Goal: Task Accomplishment & Management: Use online tool/utility

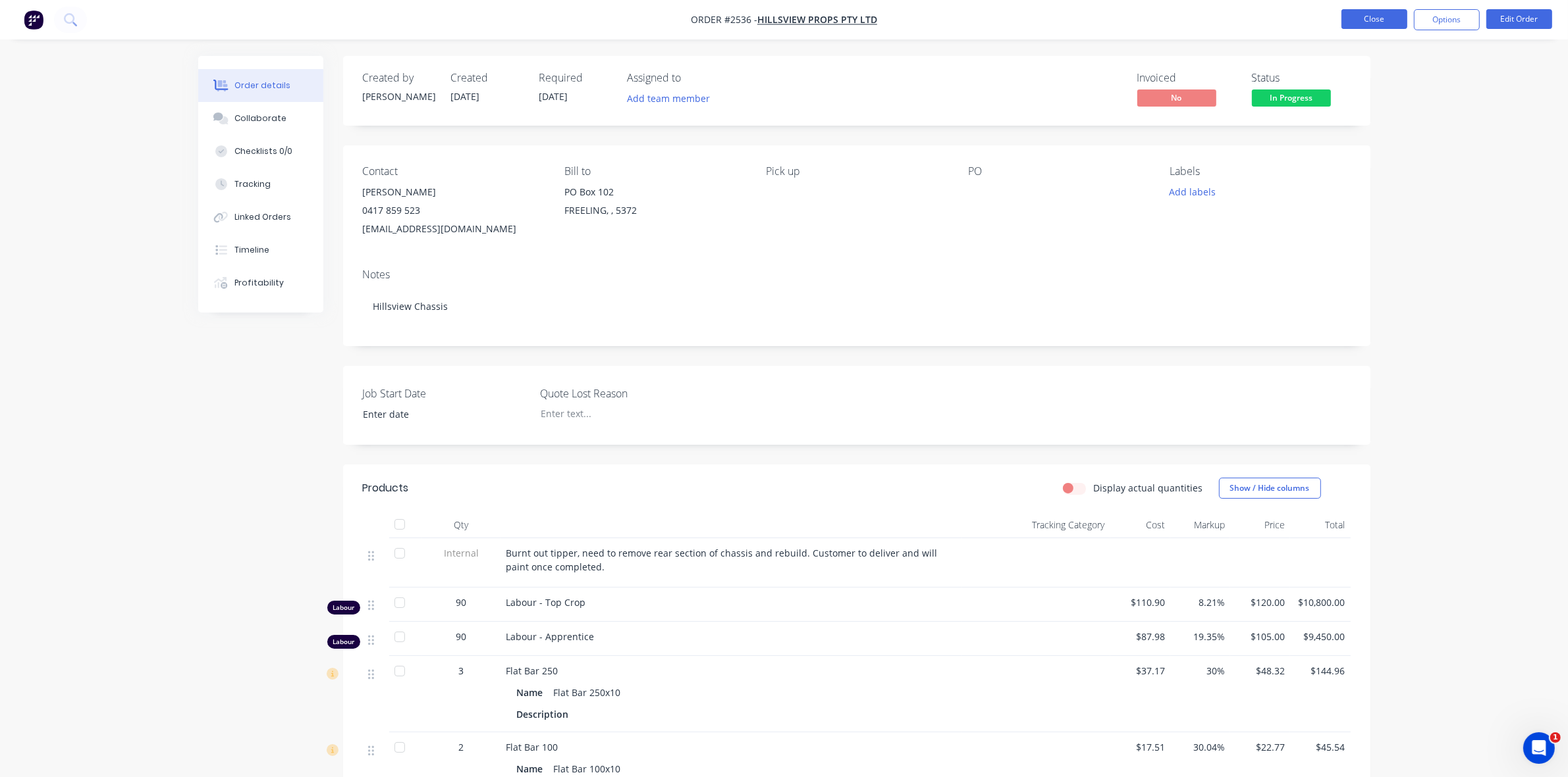
click at [1367, 21] on button "Close" at bounding box center [1374, 19] width 66 height 20
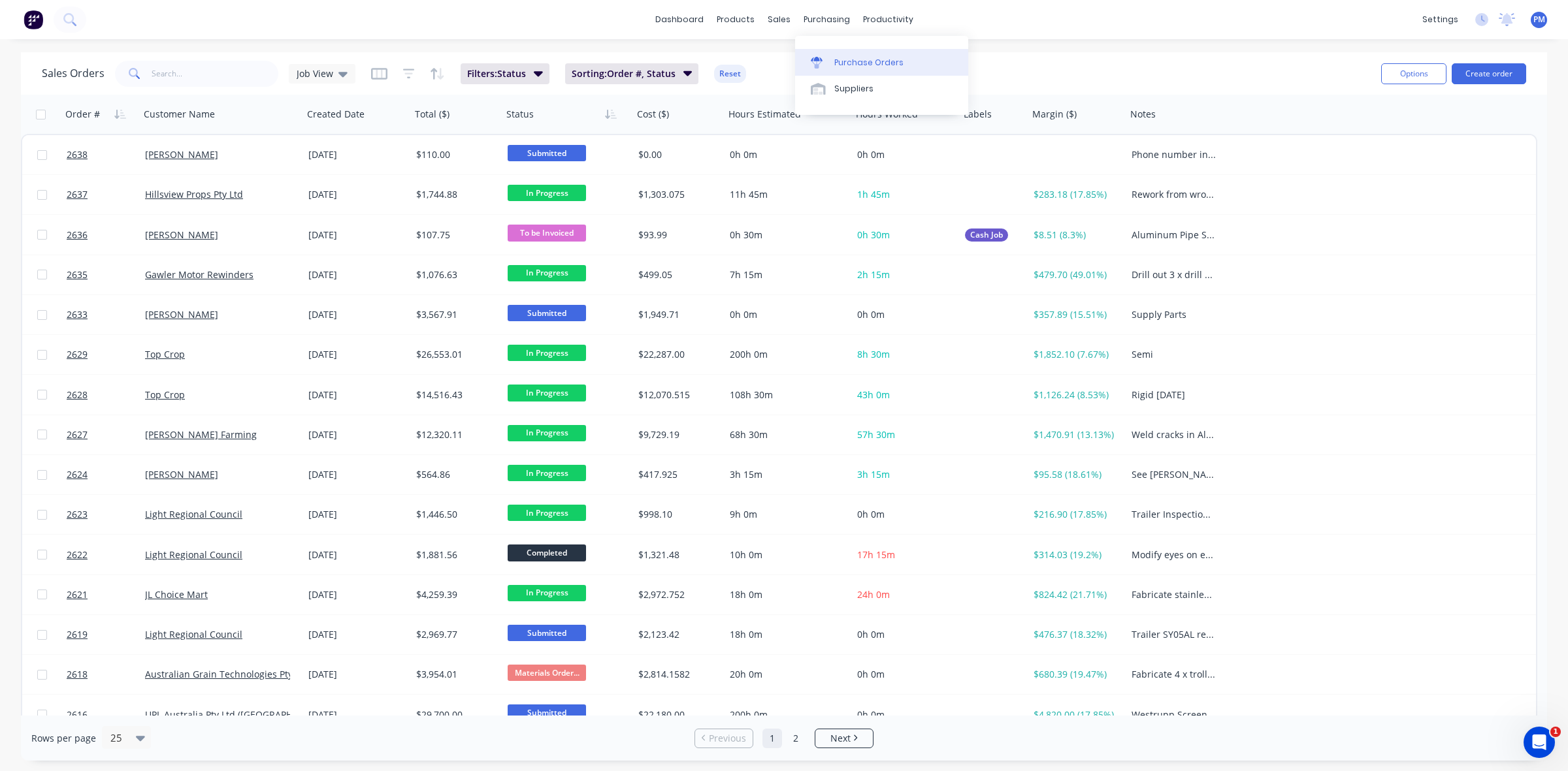
click at [851, 55] on link "Purchase Orders" at bounding box center [881, 62] width 173 height 26
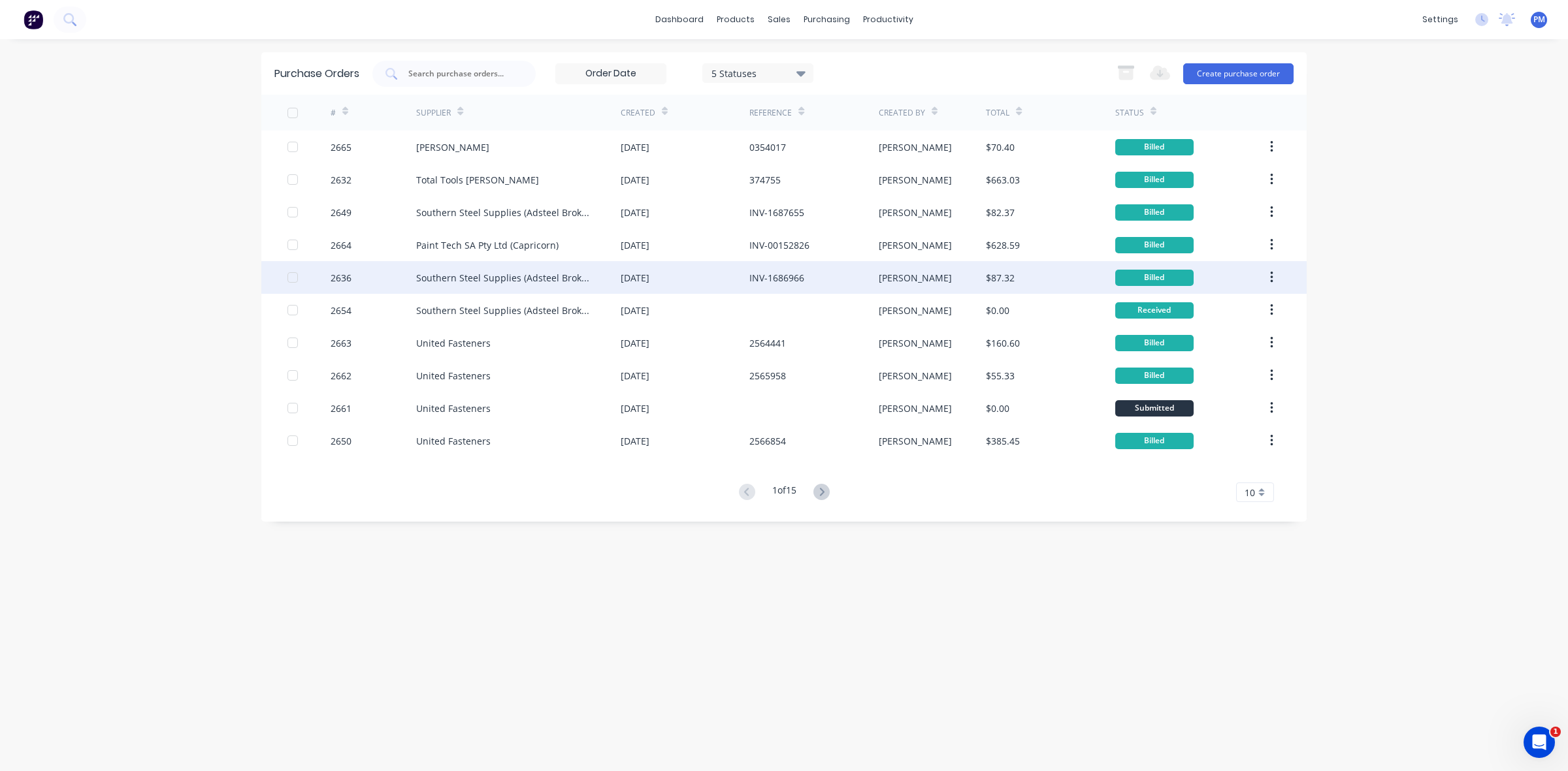
click at [714, 281] on div "[DATE]" at bounding box center [685, 277] width 128 height 33
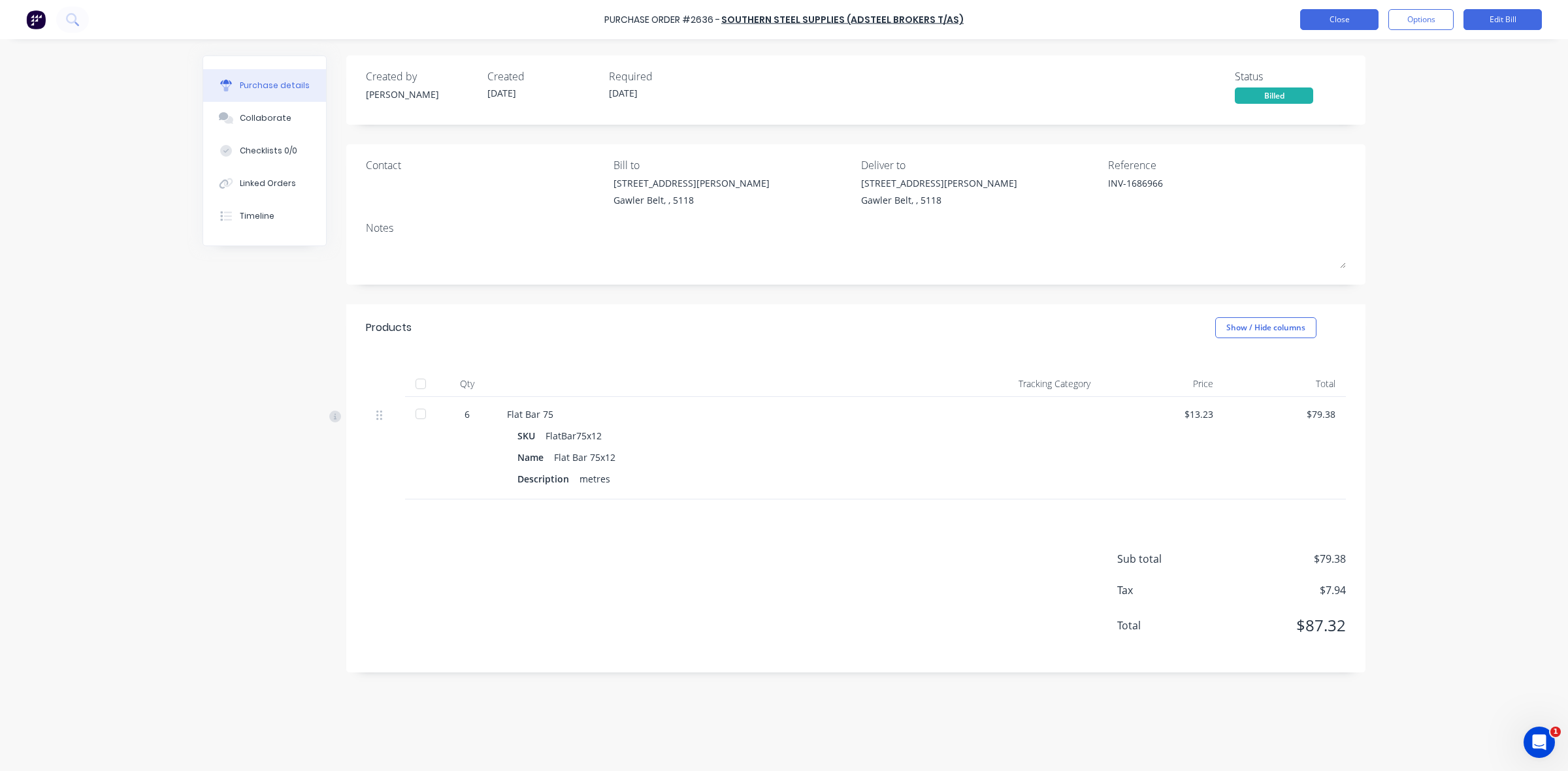
click at [1328, 14] on button "Close" at bounding box center [1339, 19] width 79 height 21
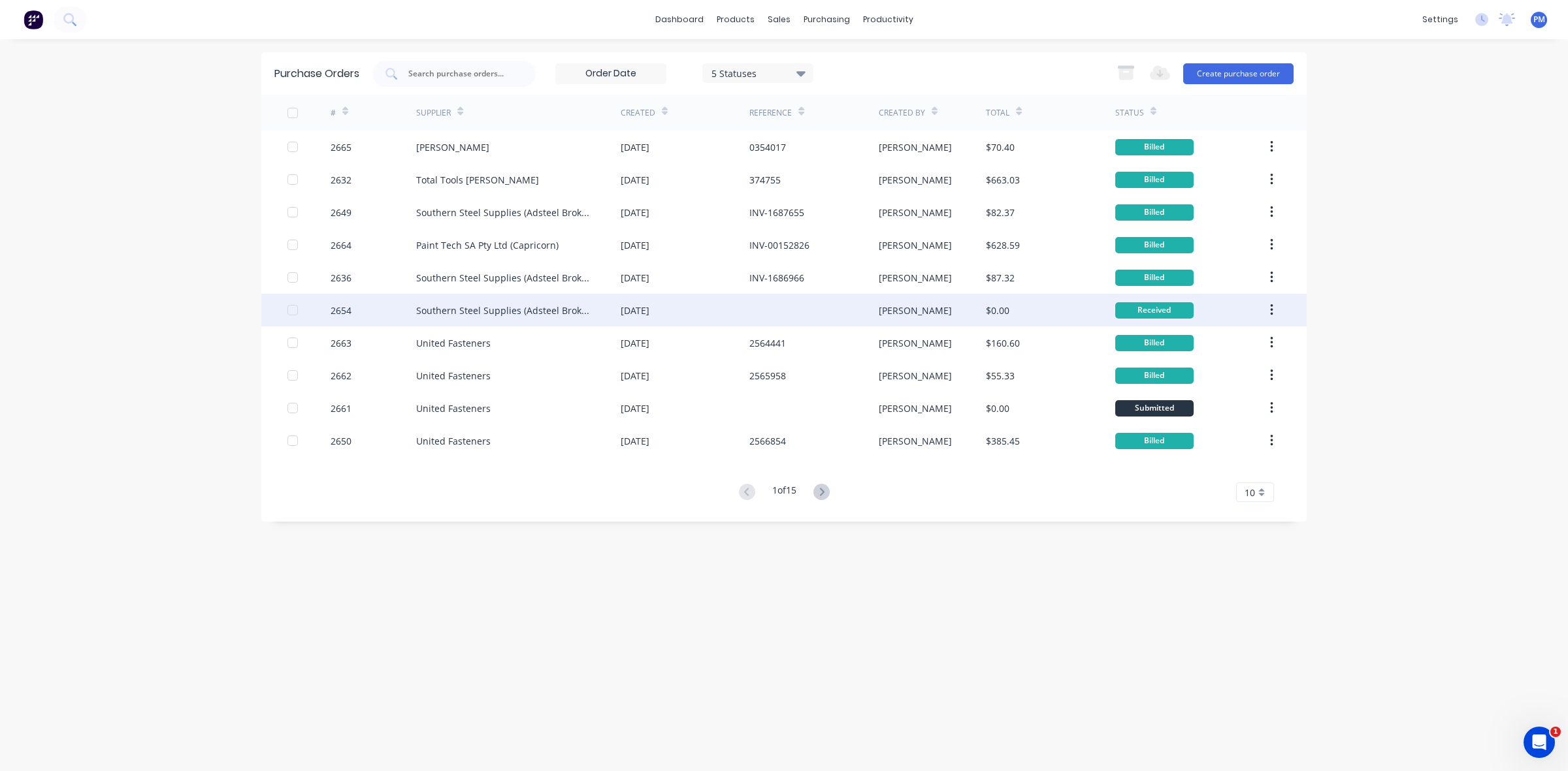
click at [711, 307] on div "[DATE]" at bounding box center [685, 310] width 128 height 33
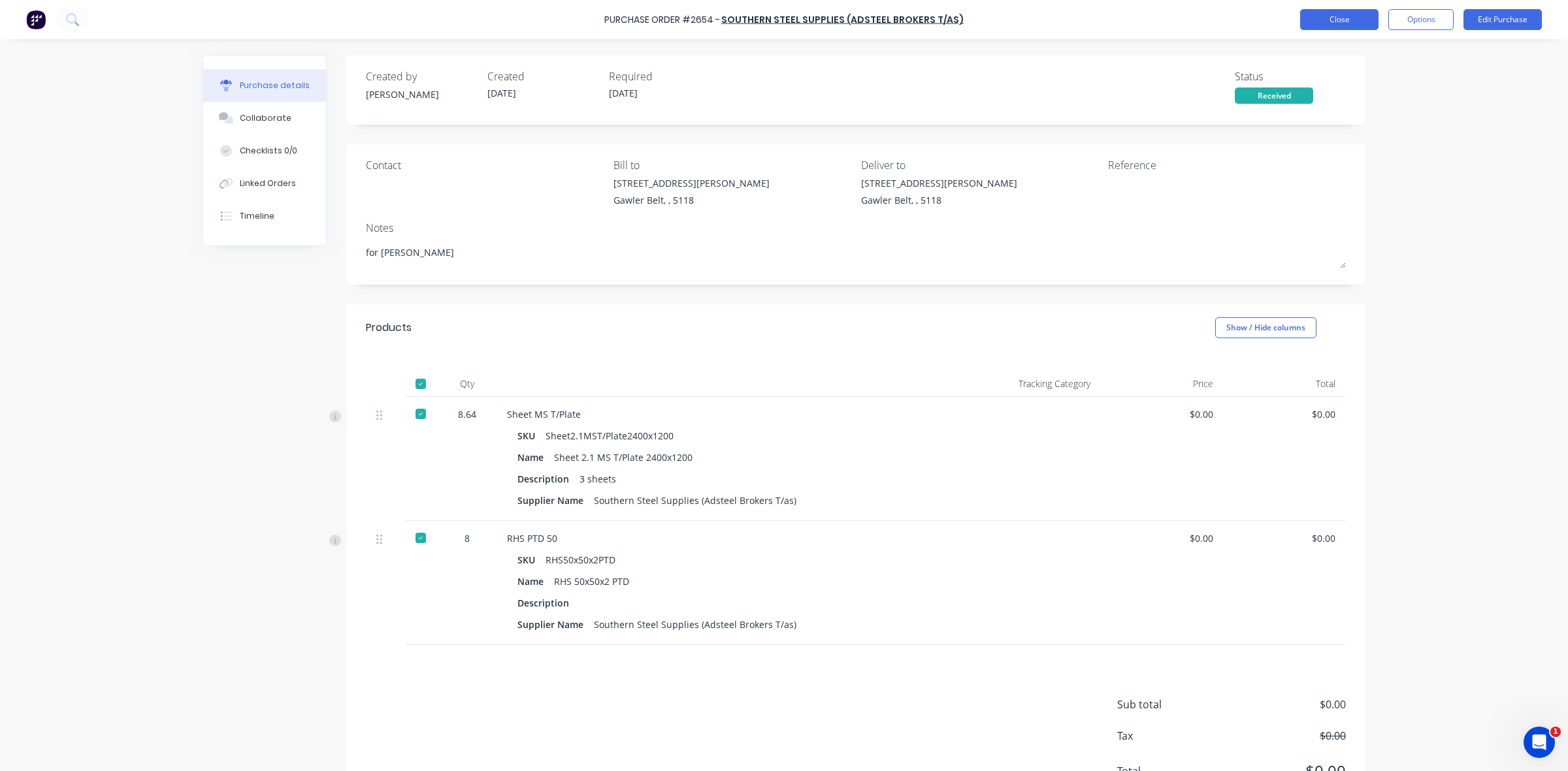
click at [1328, 25] on button "Close" at bounding box center [1339, 19] width 79 height 21
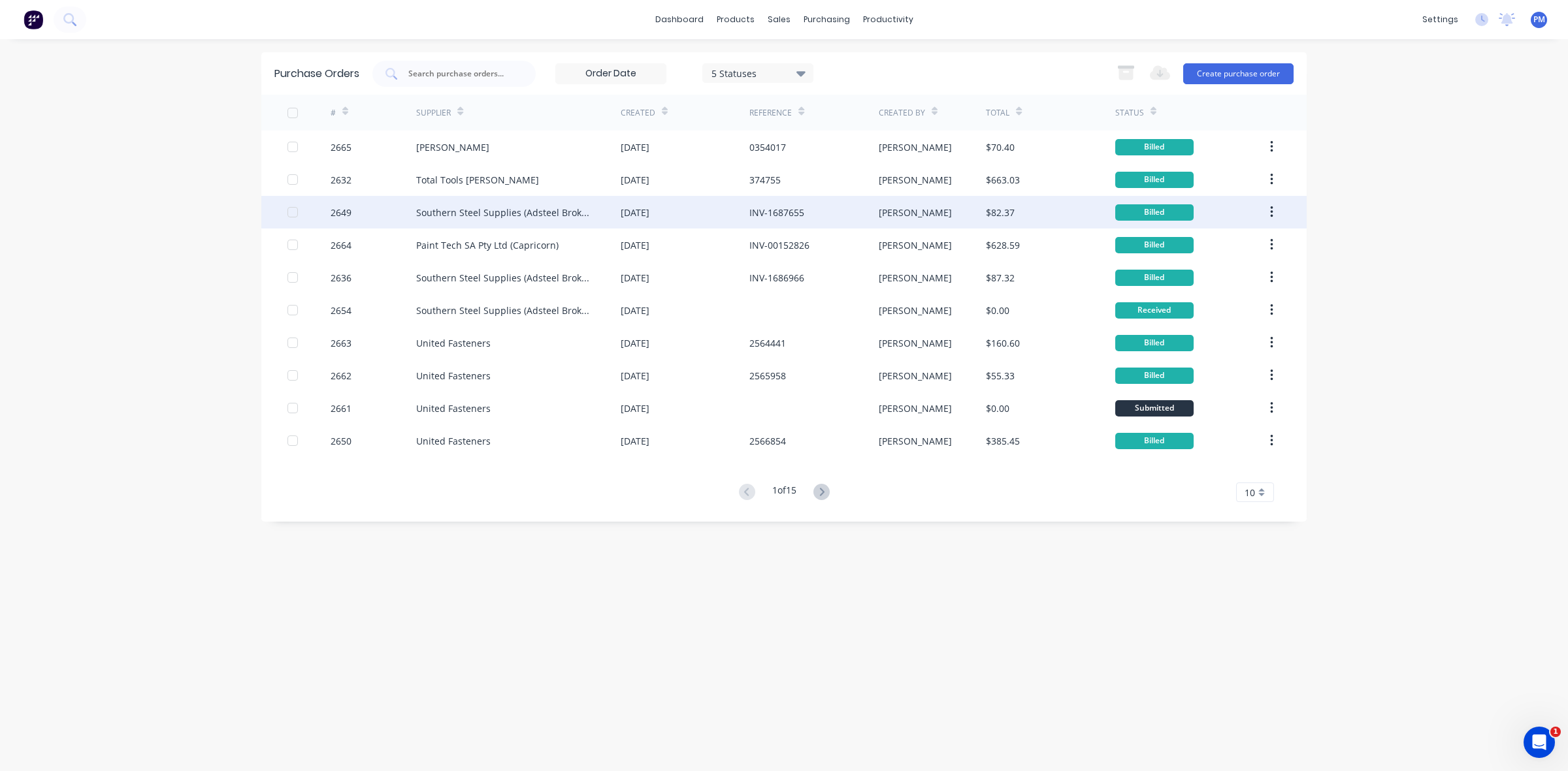
click at [693, 214] on div "[DATE]" at bounding box center [685, 212] width 128 height 33
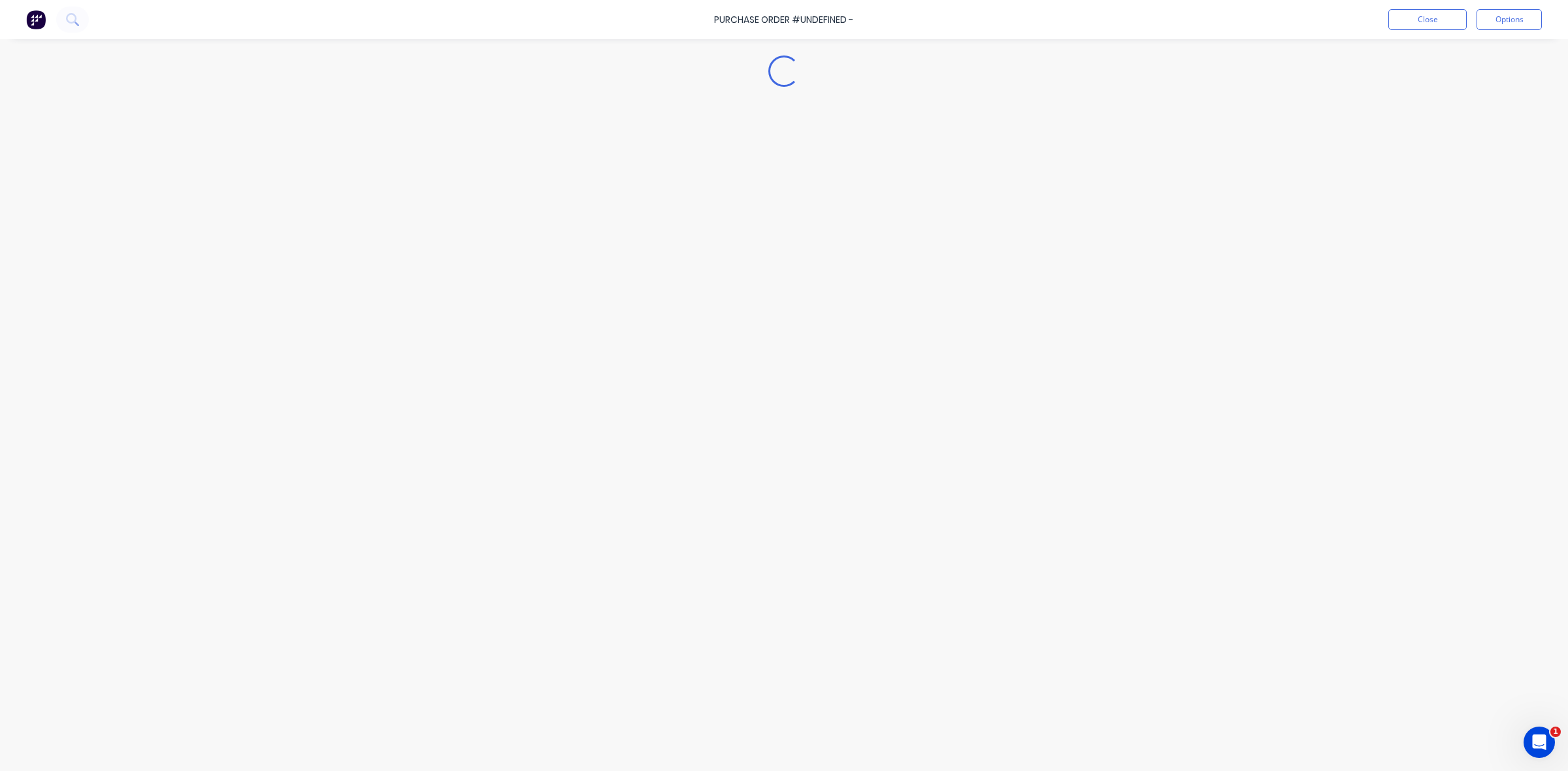
type textarea "x"
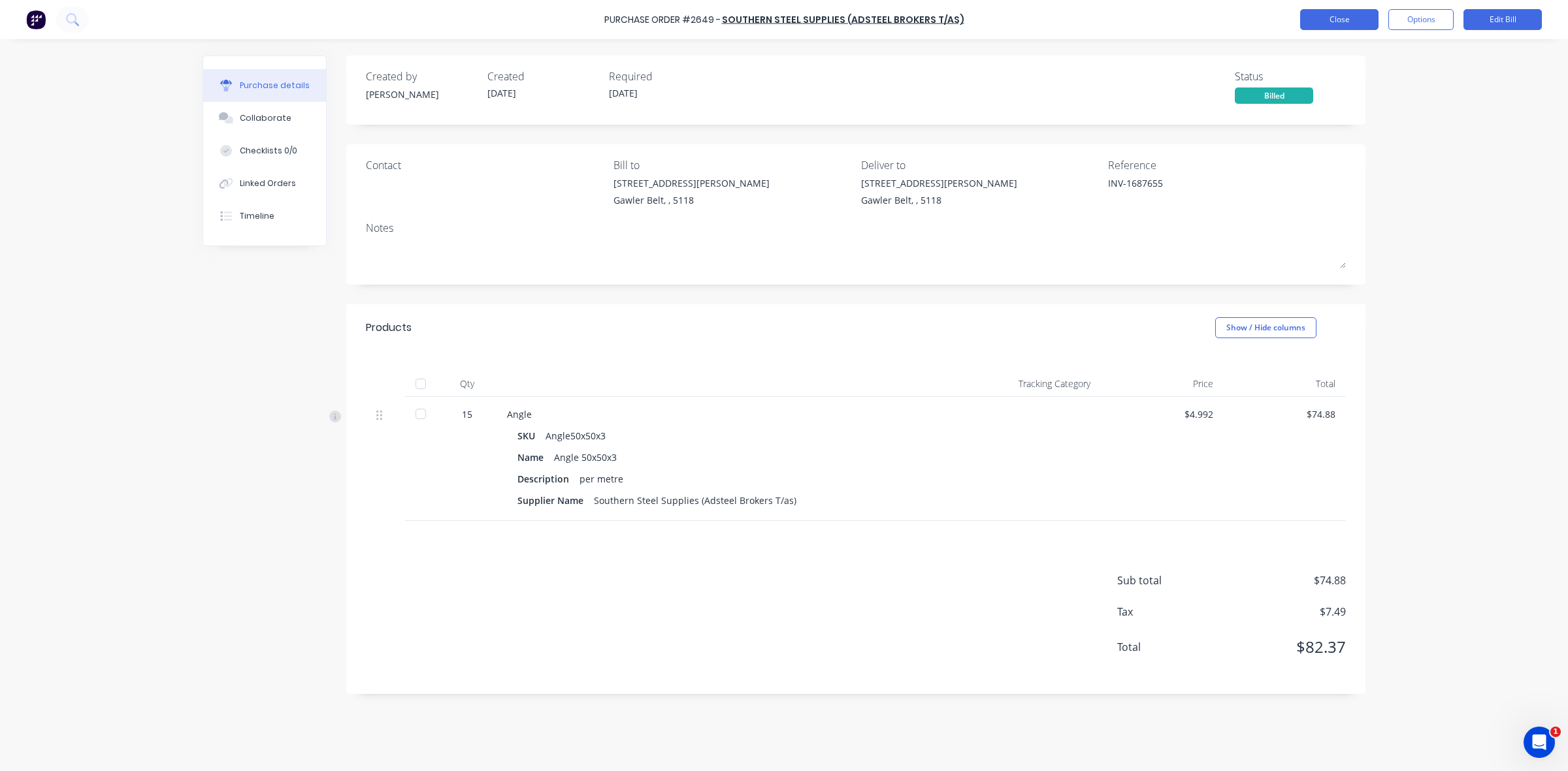
click at [1347, 16] on button "Close" at bounding box center [1339, 19] width 79 height 21
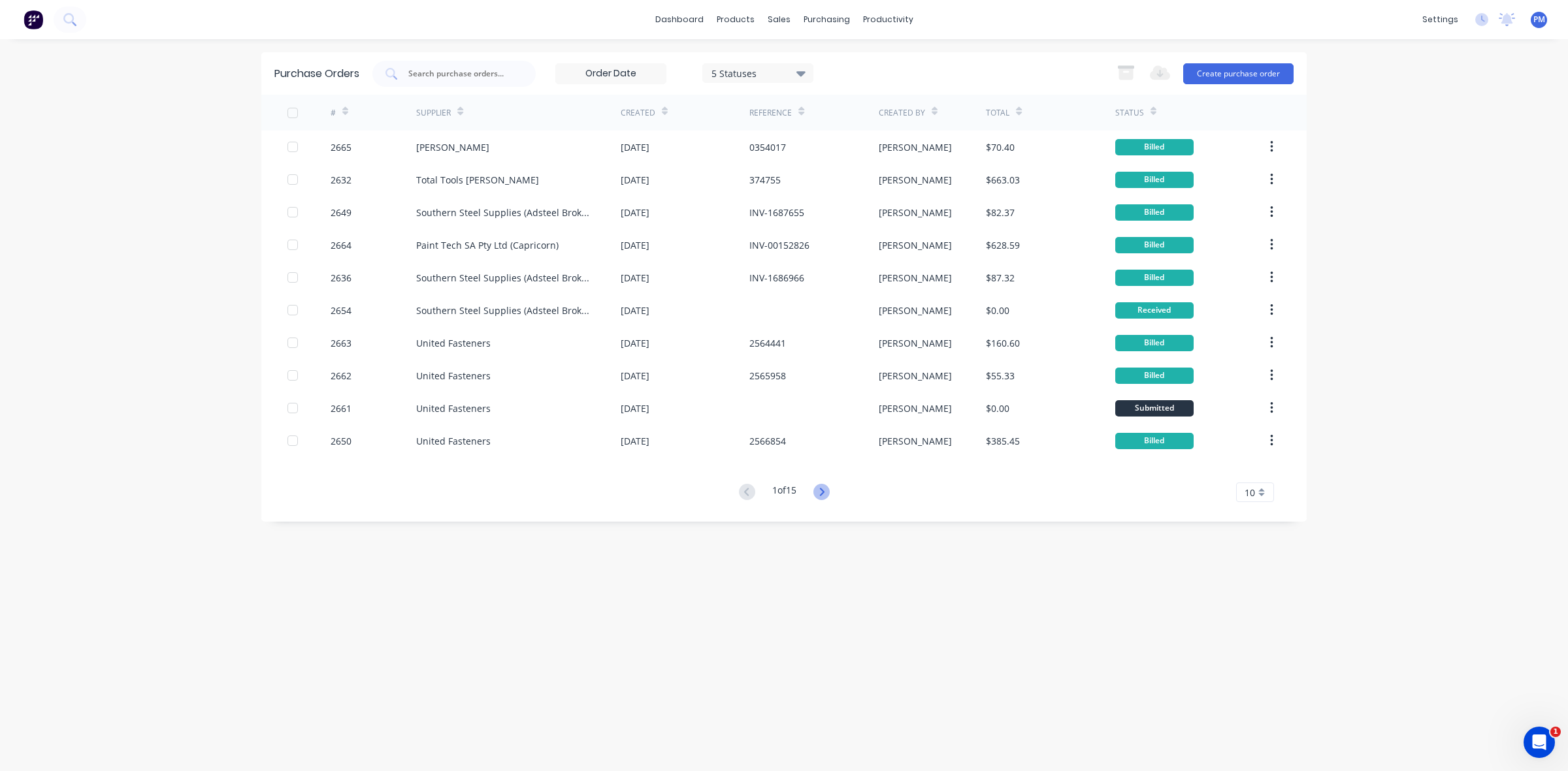
click at [818, 491] on icon at bounding box center [821, 492] width 16 height 16
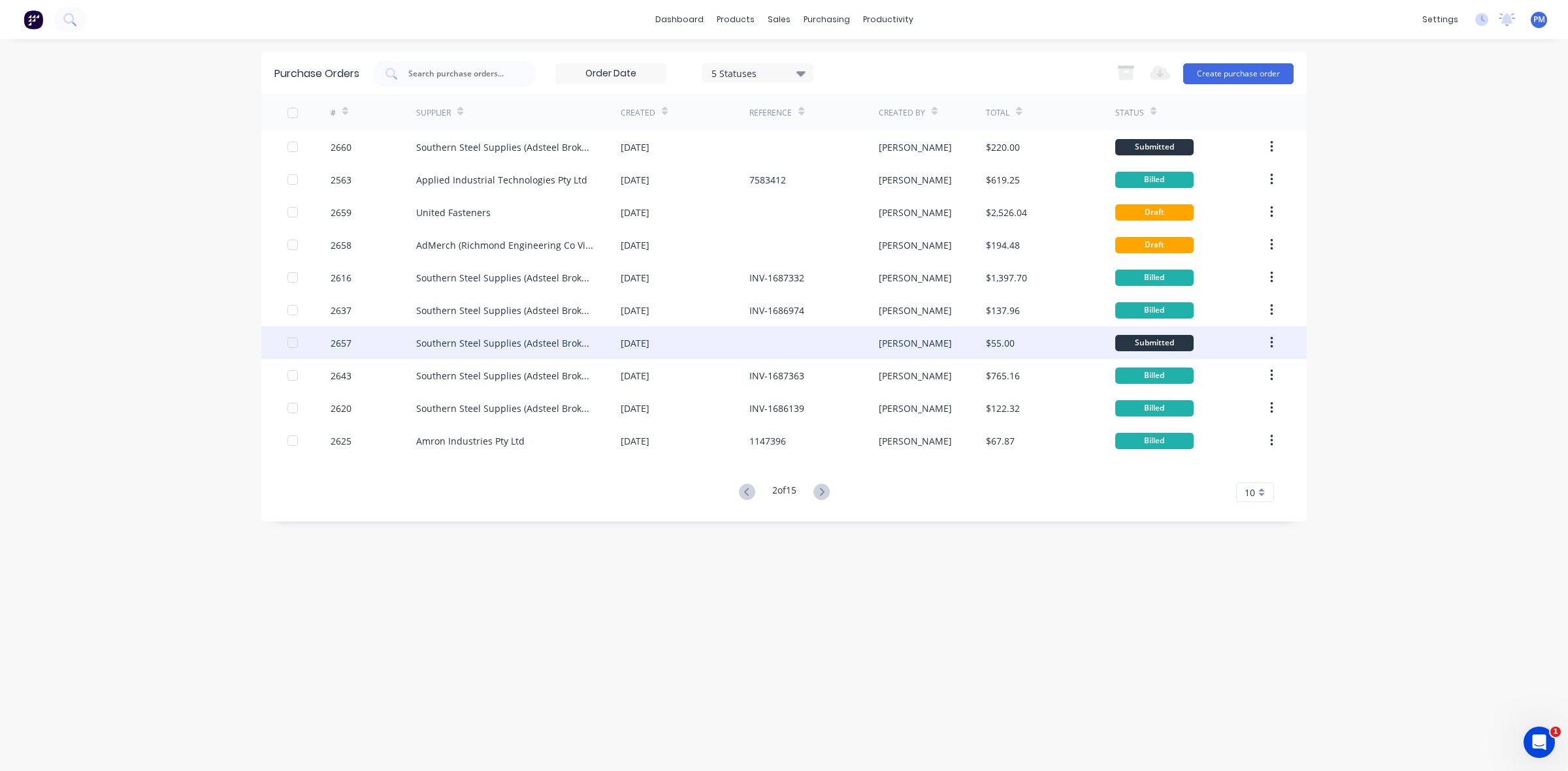
click at [721, 348] on div "[DATE]" at bounding box center [685, 343] width 128 height 33
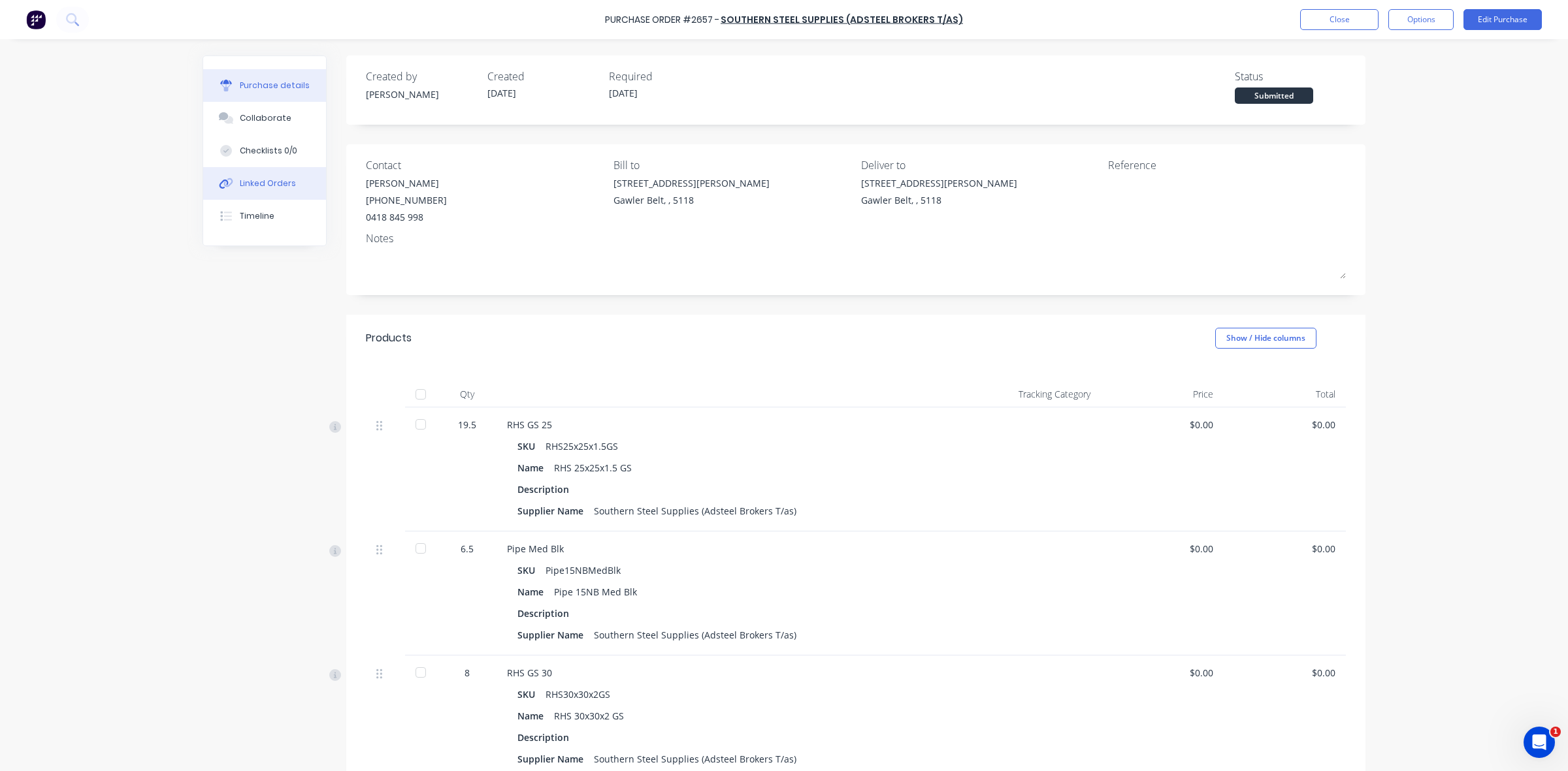
click at [265, 178] on div "Linked Orders" at bounding box center [268, 183] width 56 height 12
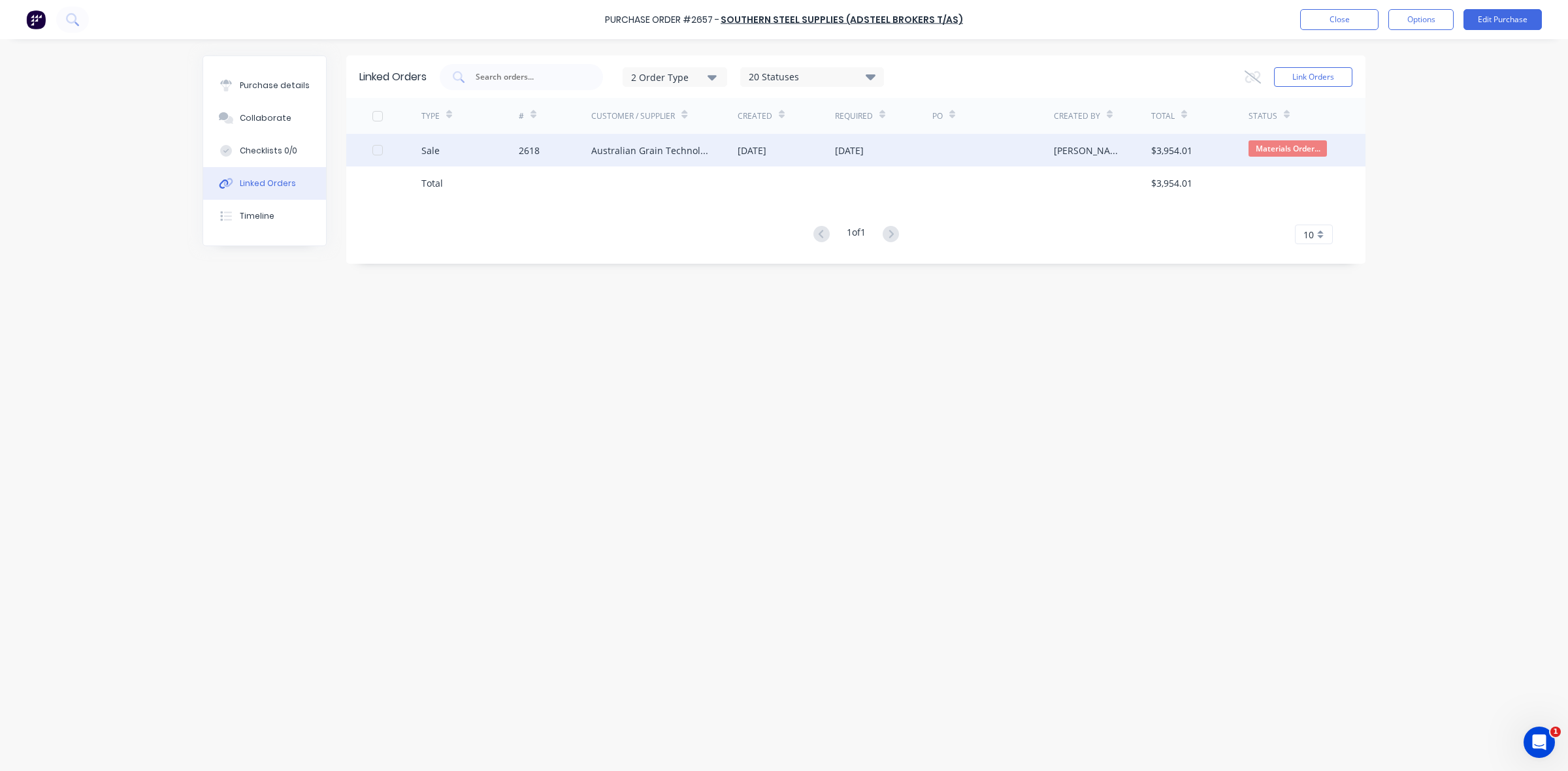
click at [936, 152] on div at bounding box center [993, 150] width 122 height 33
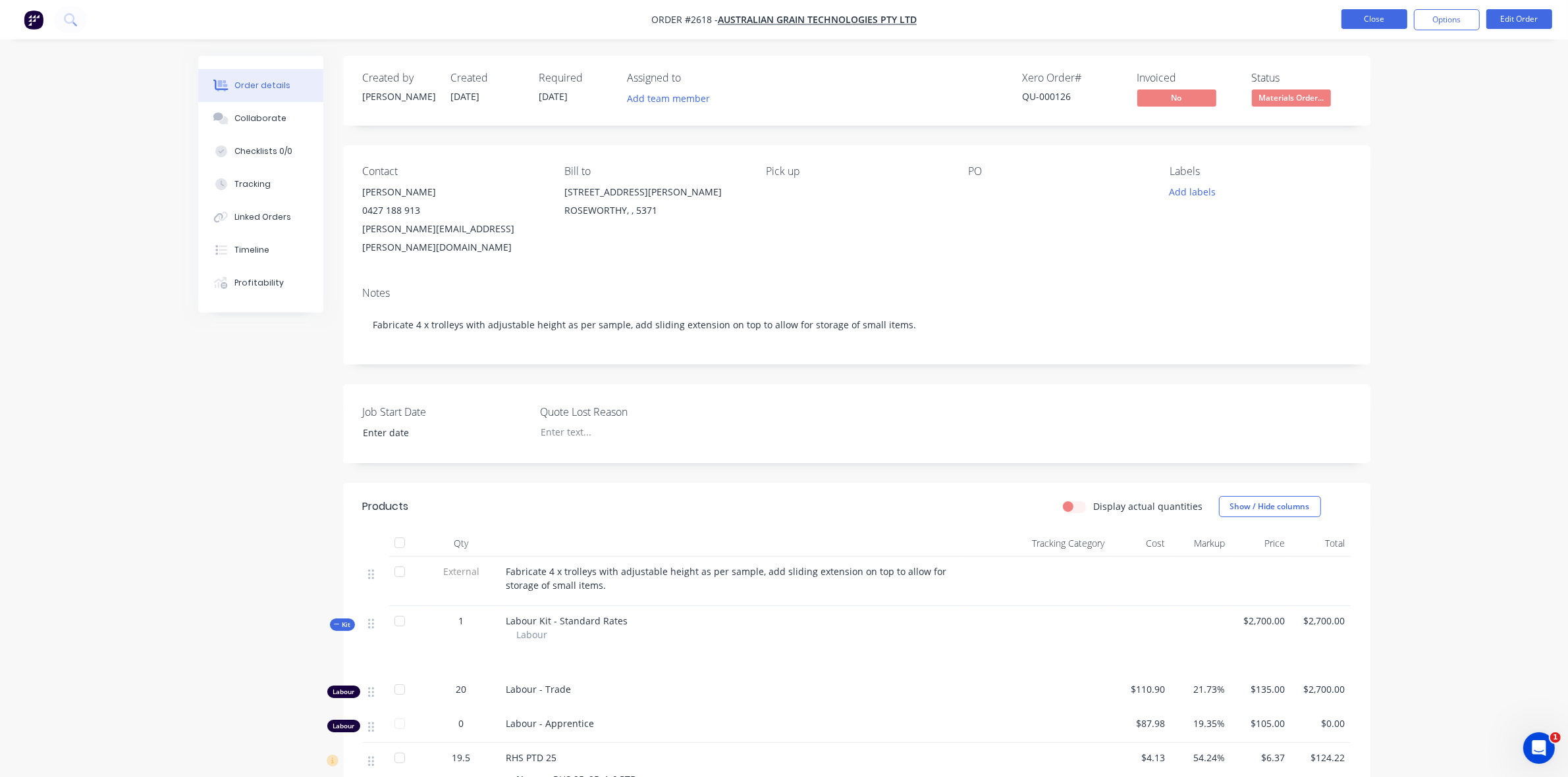
click at [1381, 21] on button "Close" at bounding box center [1374, 19] width 66 height 20
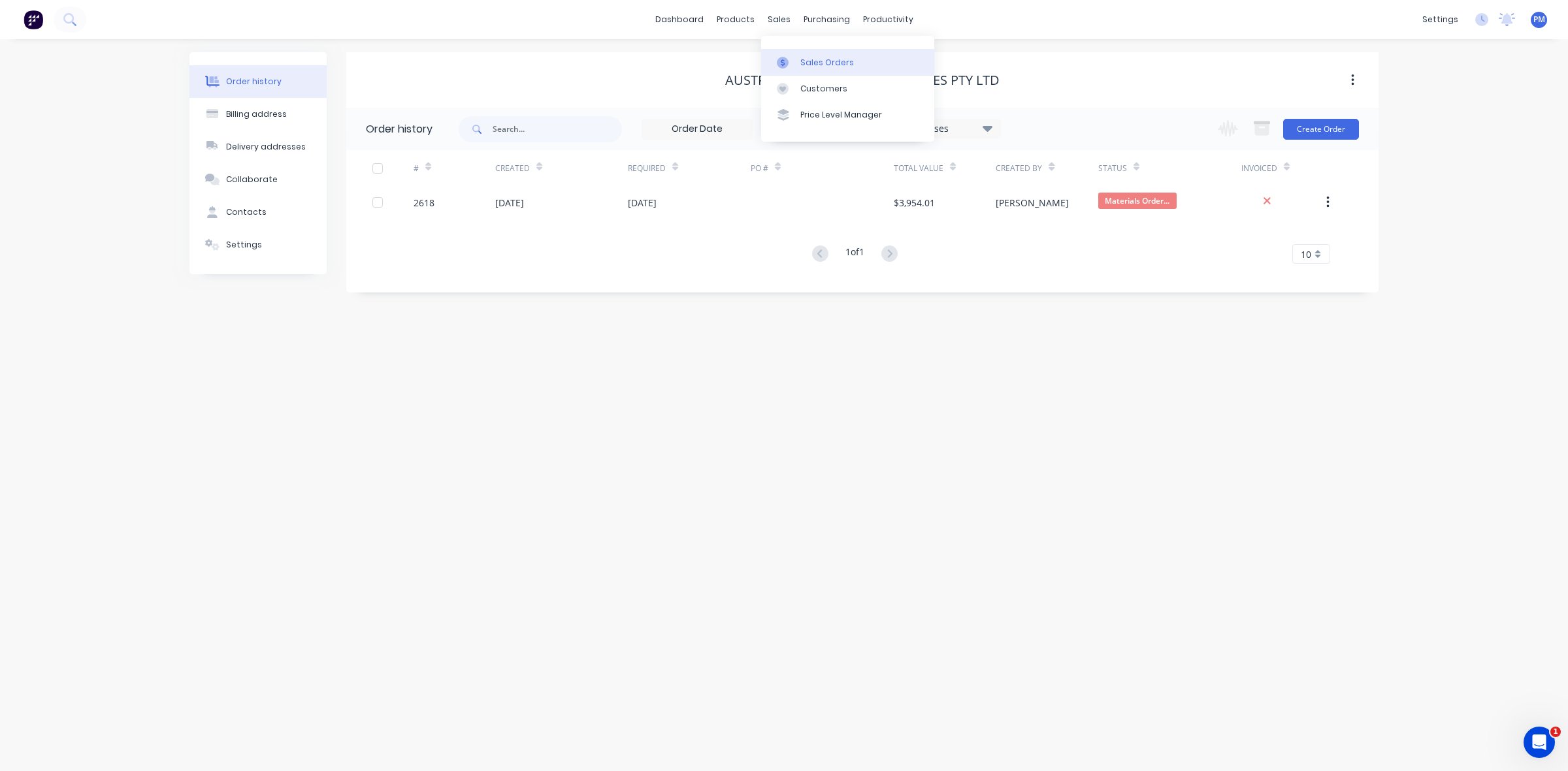
click at [803, 61] on div "Sales Orders" at bounding box center [827, 62] width 53 height 12
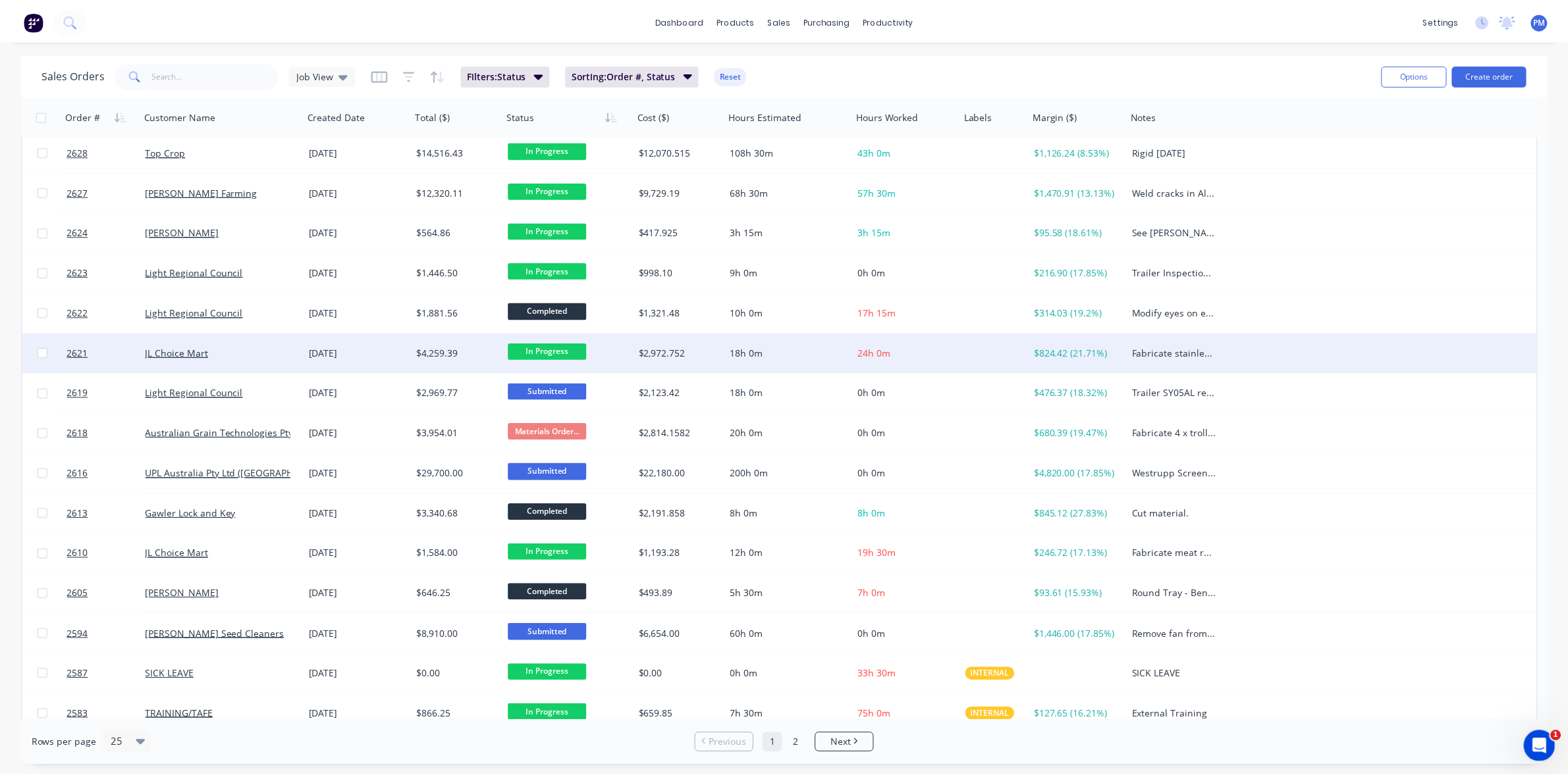
scroll to position [329, 0]
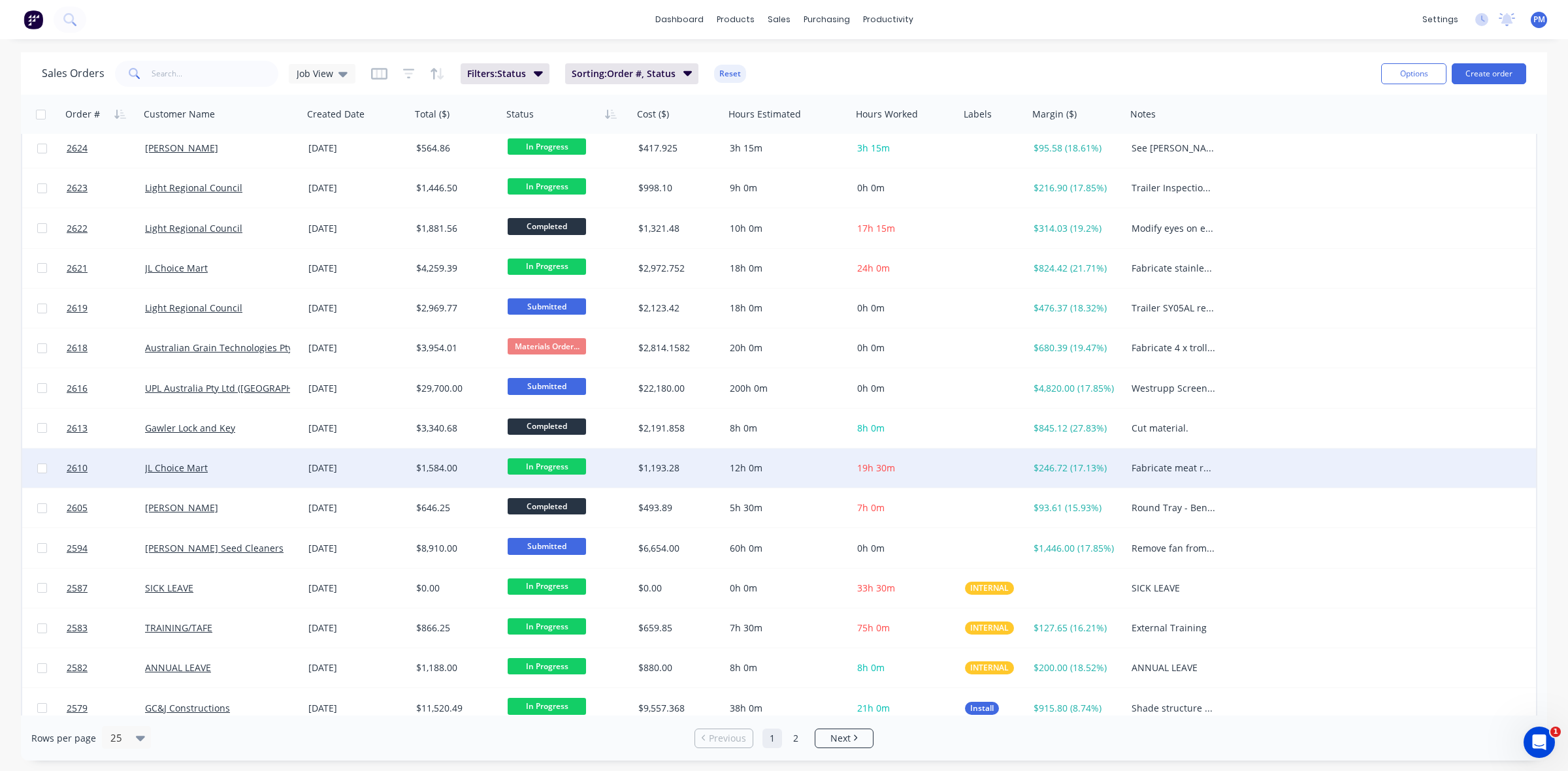
click at [273, 466] on div "JL Choice Mart" at bounding box center [217, 468] width 145 height 13
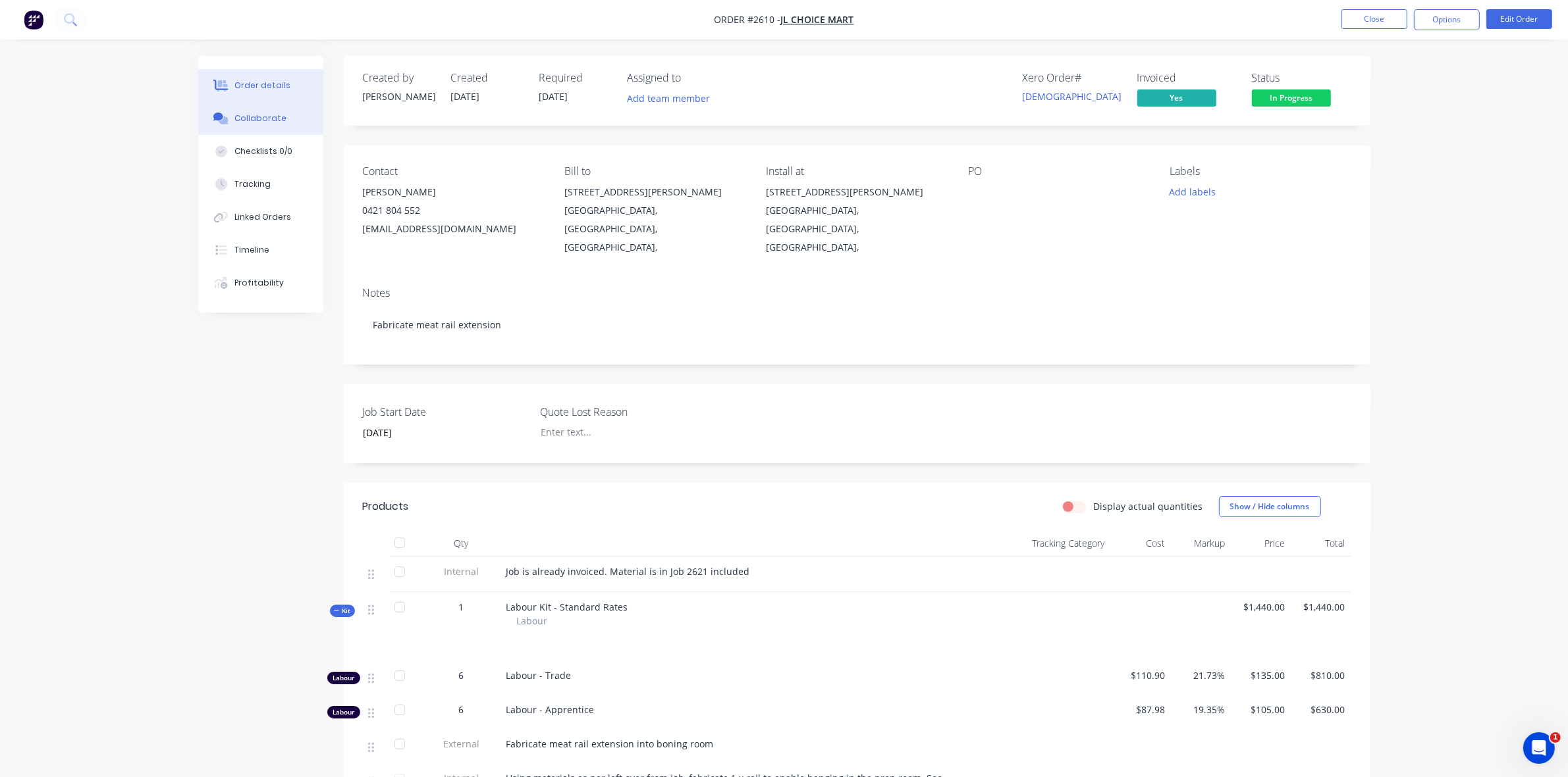
click at [259, 123] on div "Collaborate" at bounding box center [260, 118] width 52 height 12
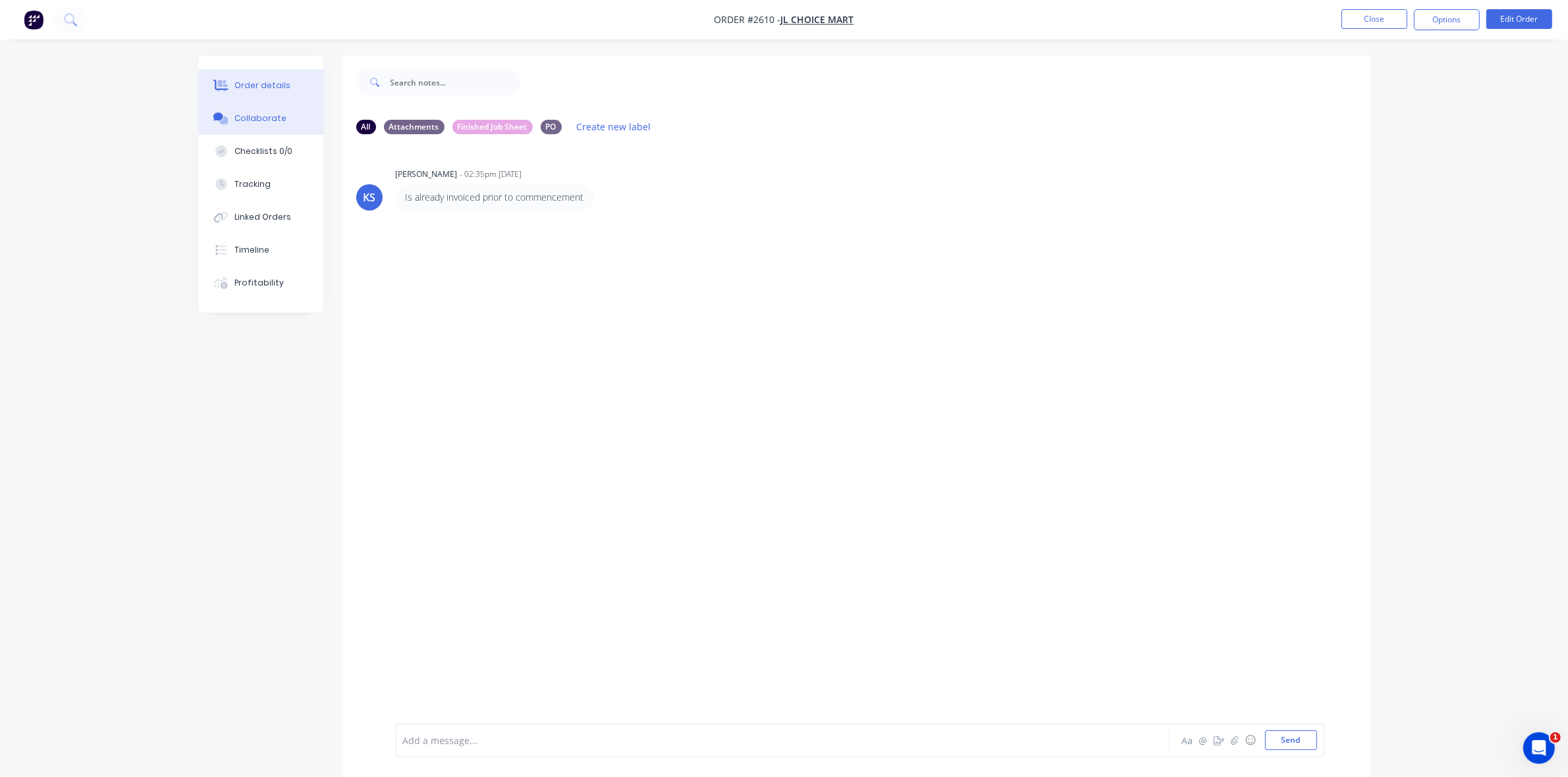
click at [265, 87] on div "Order details" at bounding box center [262, 85] width 56 height 12
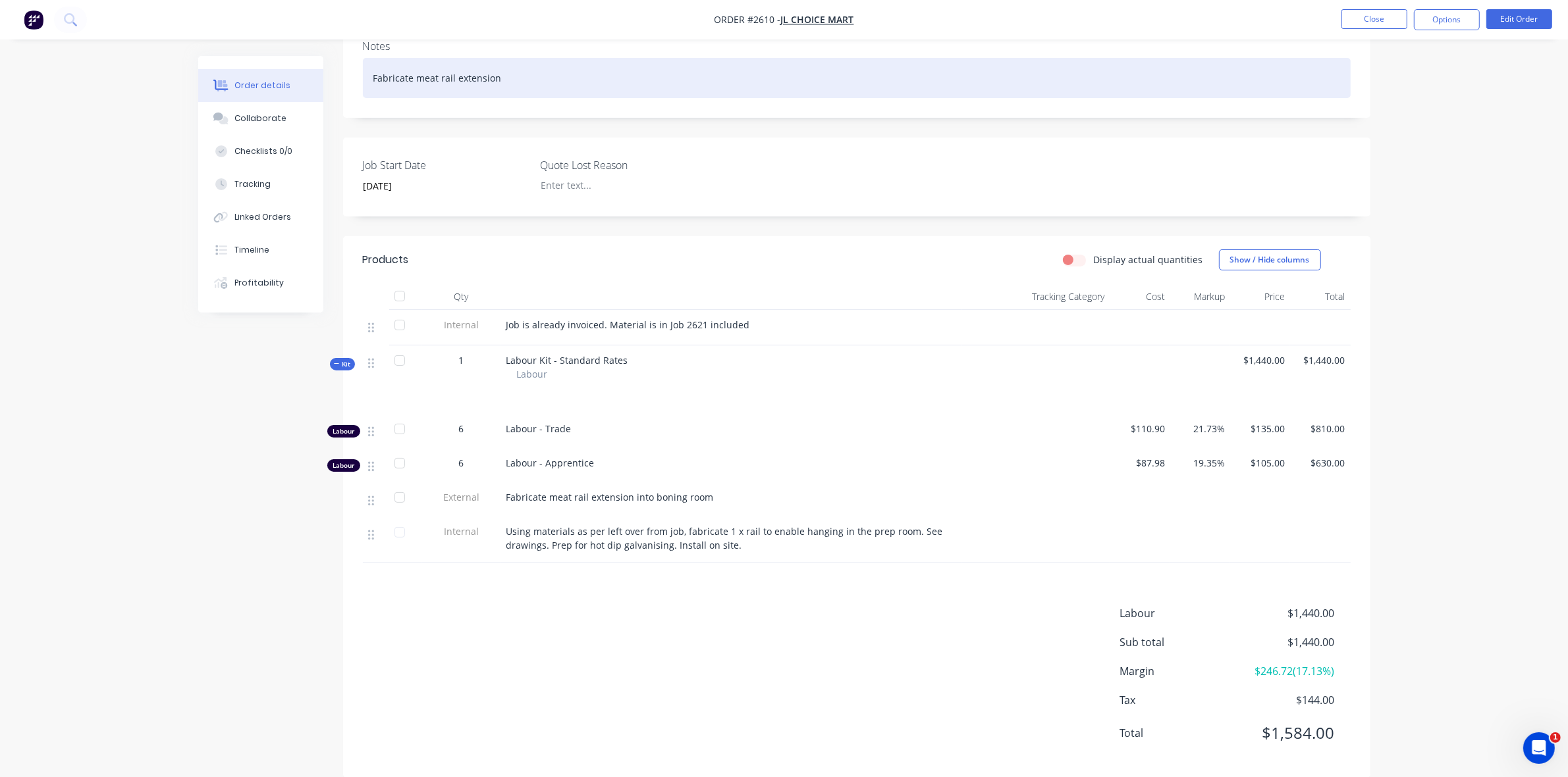
scroll to position [252, 0]
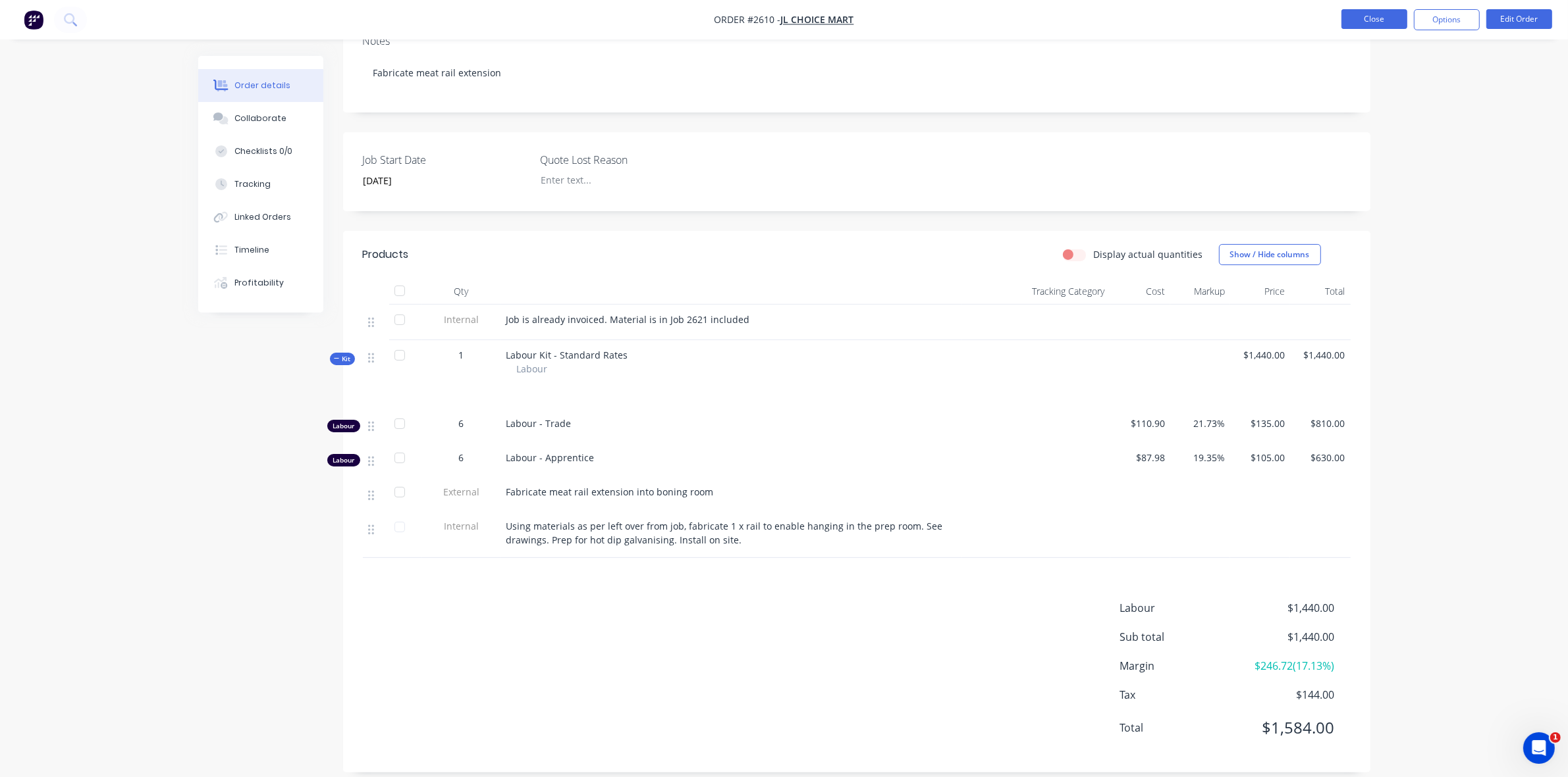
click at [1370, 14] on button "Close" at bounding box center [1374, 19] width 66 height 20
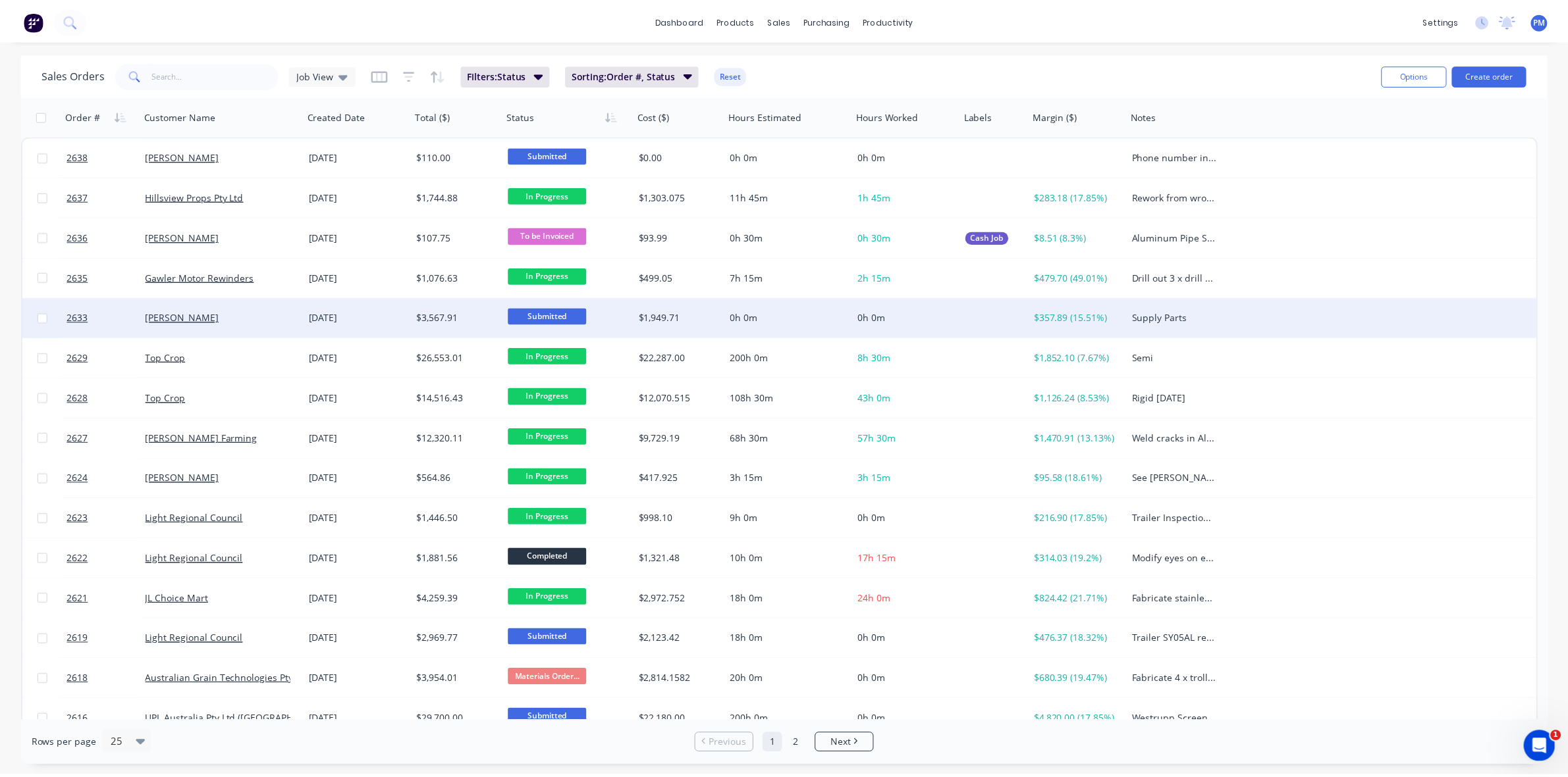
scroll to position [83, 0]
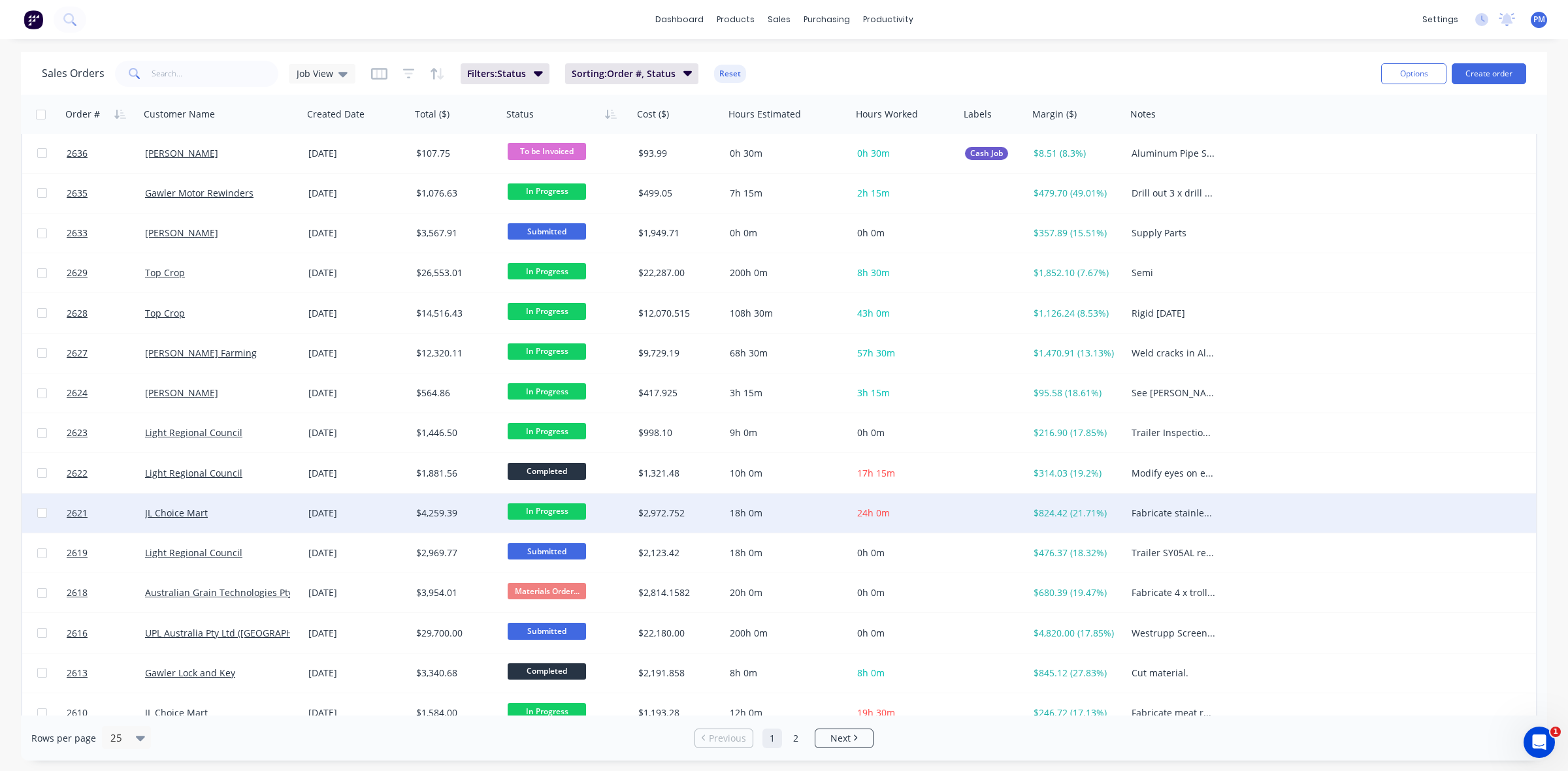
click at [262, 514] on div "JL Choice Mart" at bounding box center [217, 513] width 145 height 13
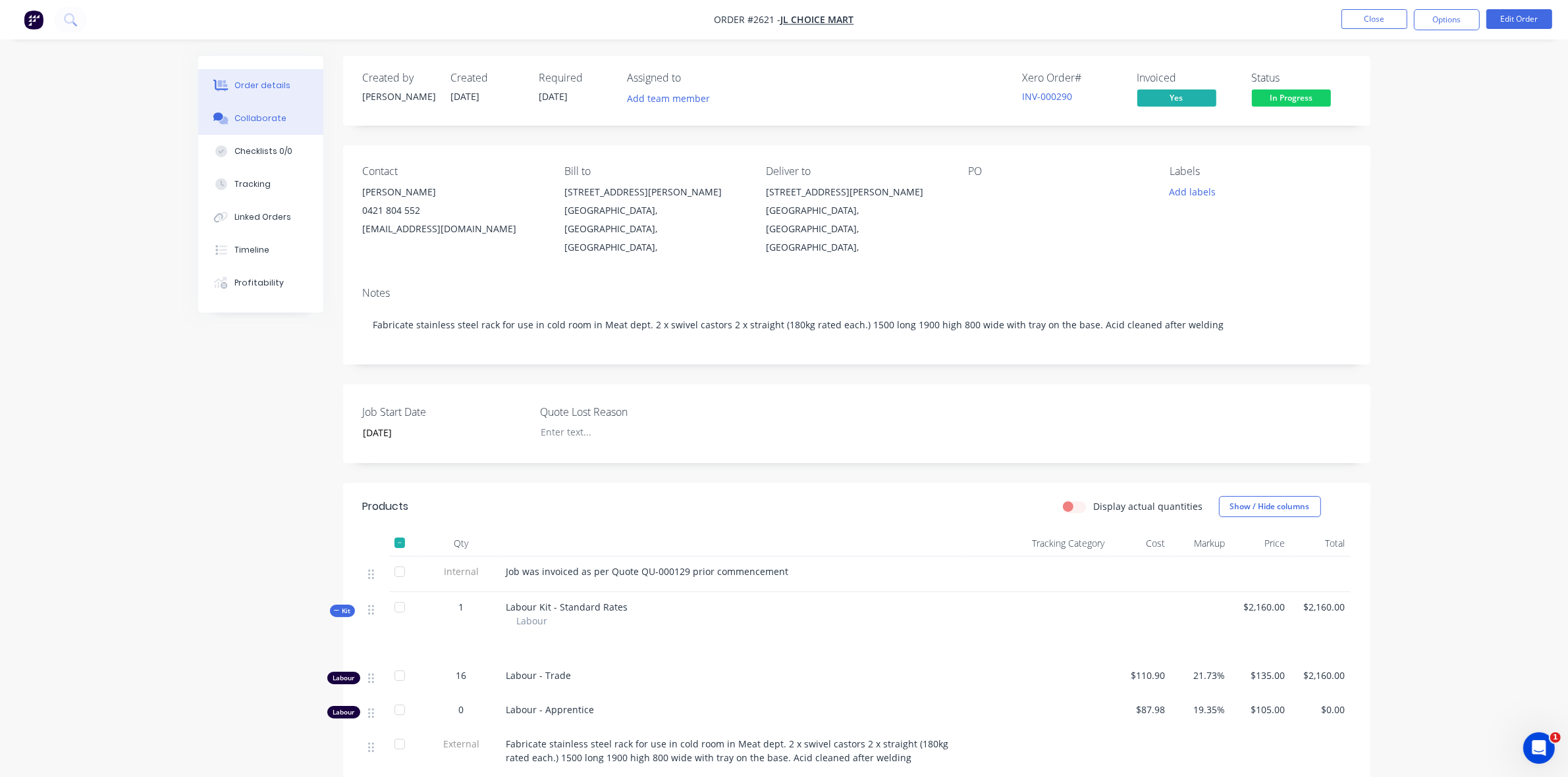
click at [258, 123] on div "Collaborate" at bounding box center [260, 118] width 52 height 12
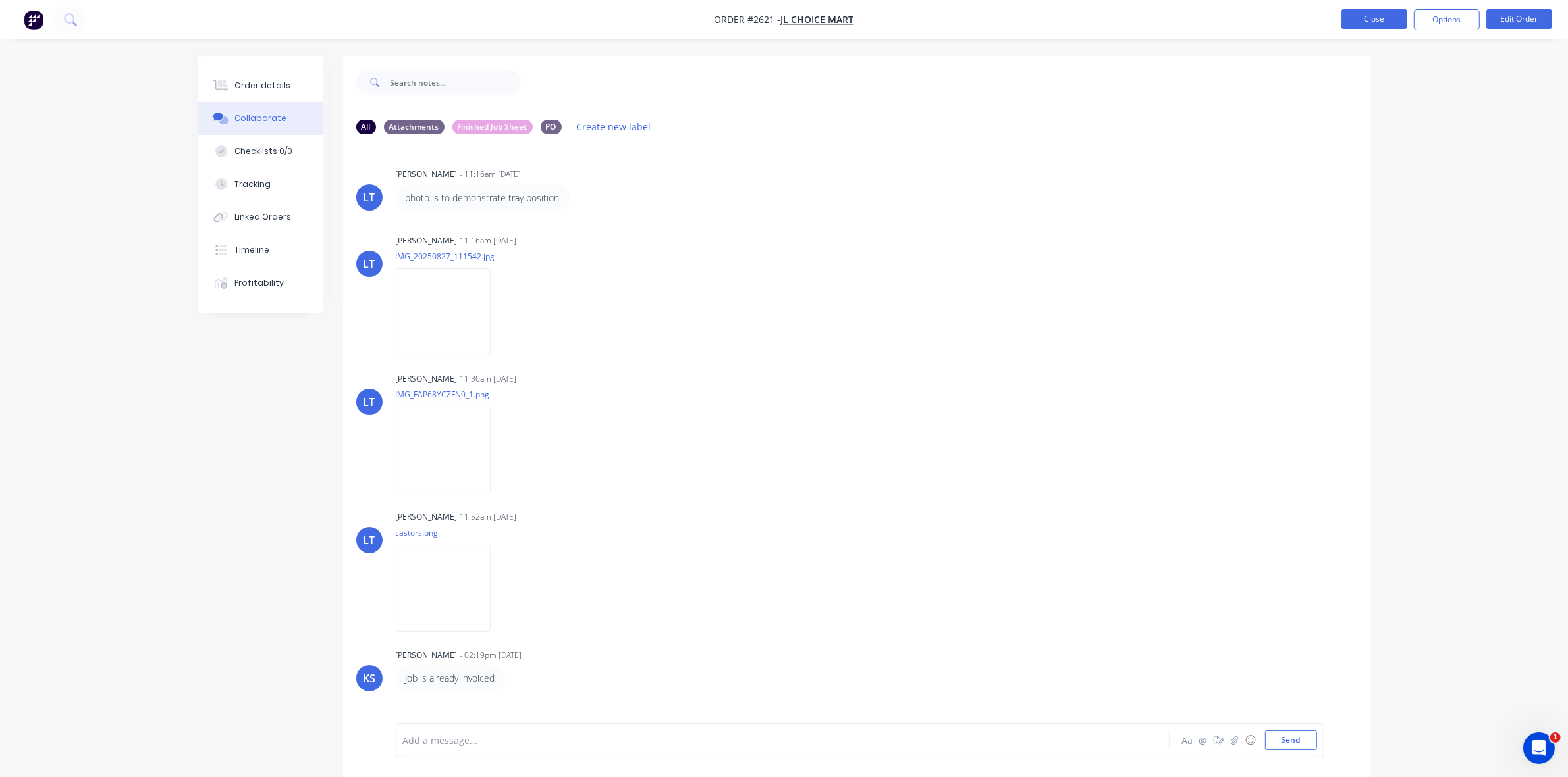
click at [1358, 20] on button "Close" at bounding box center [1374, 19] width 66 height 20
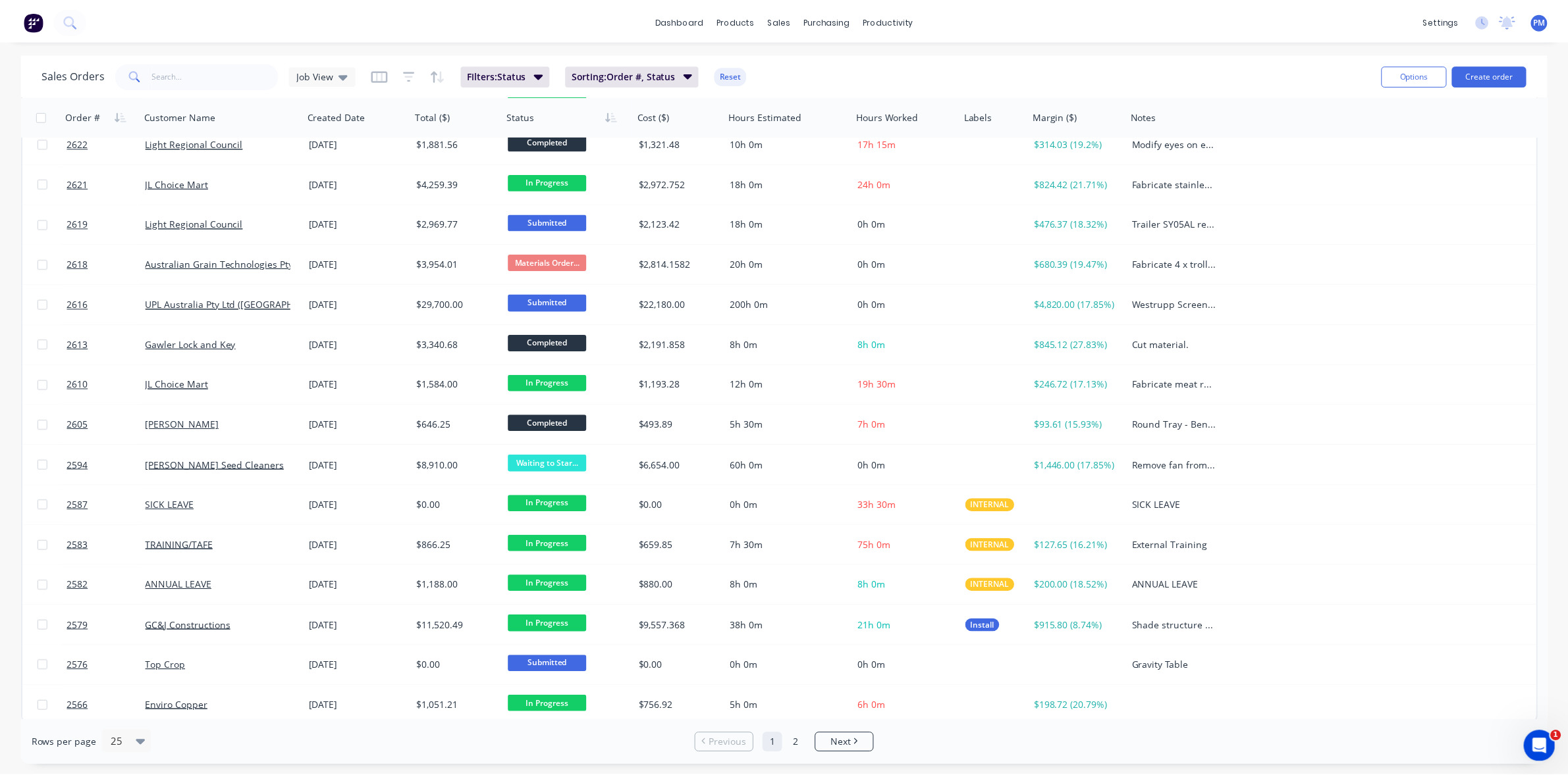
scroll to position [421, 0]
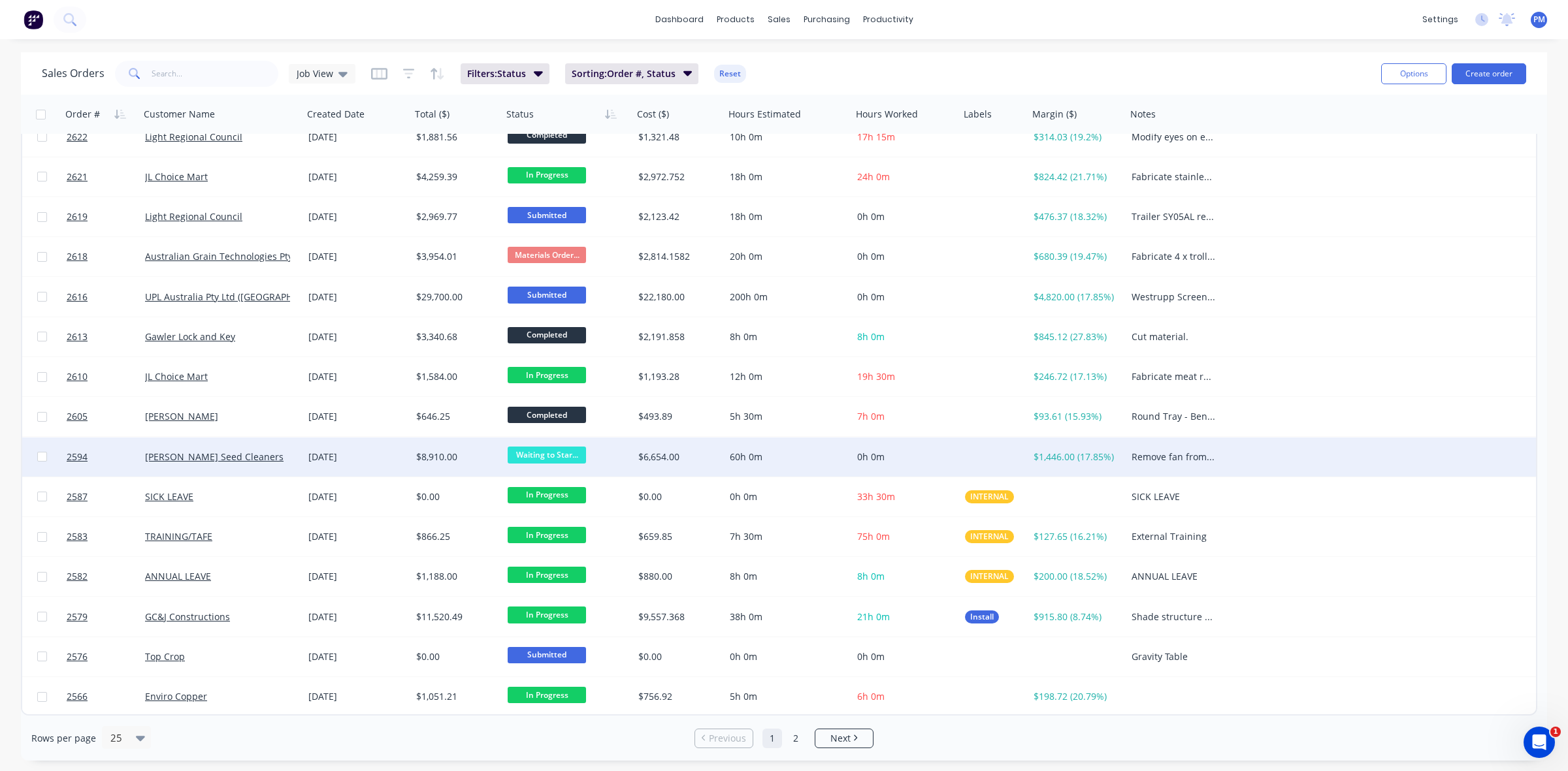
click at [271, 466] on div "[PERSON_NAME] Seed Cleaners" at bounding box center [221, 457] width 163 height 39
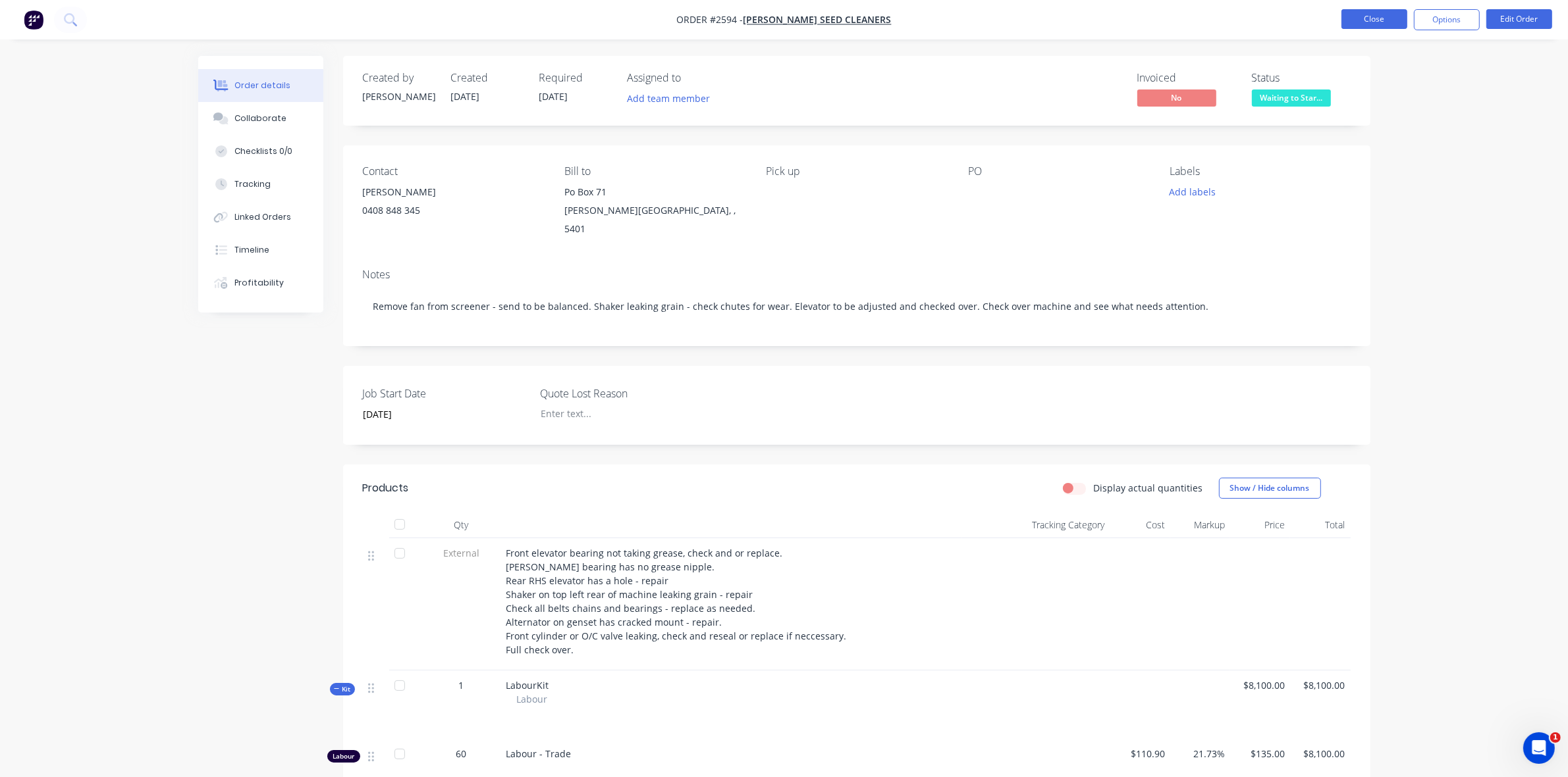
click at [1372, 23] on button "Close" at bounding box center [1374, 19] width 66 height 20
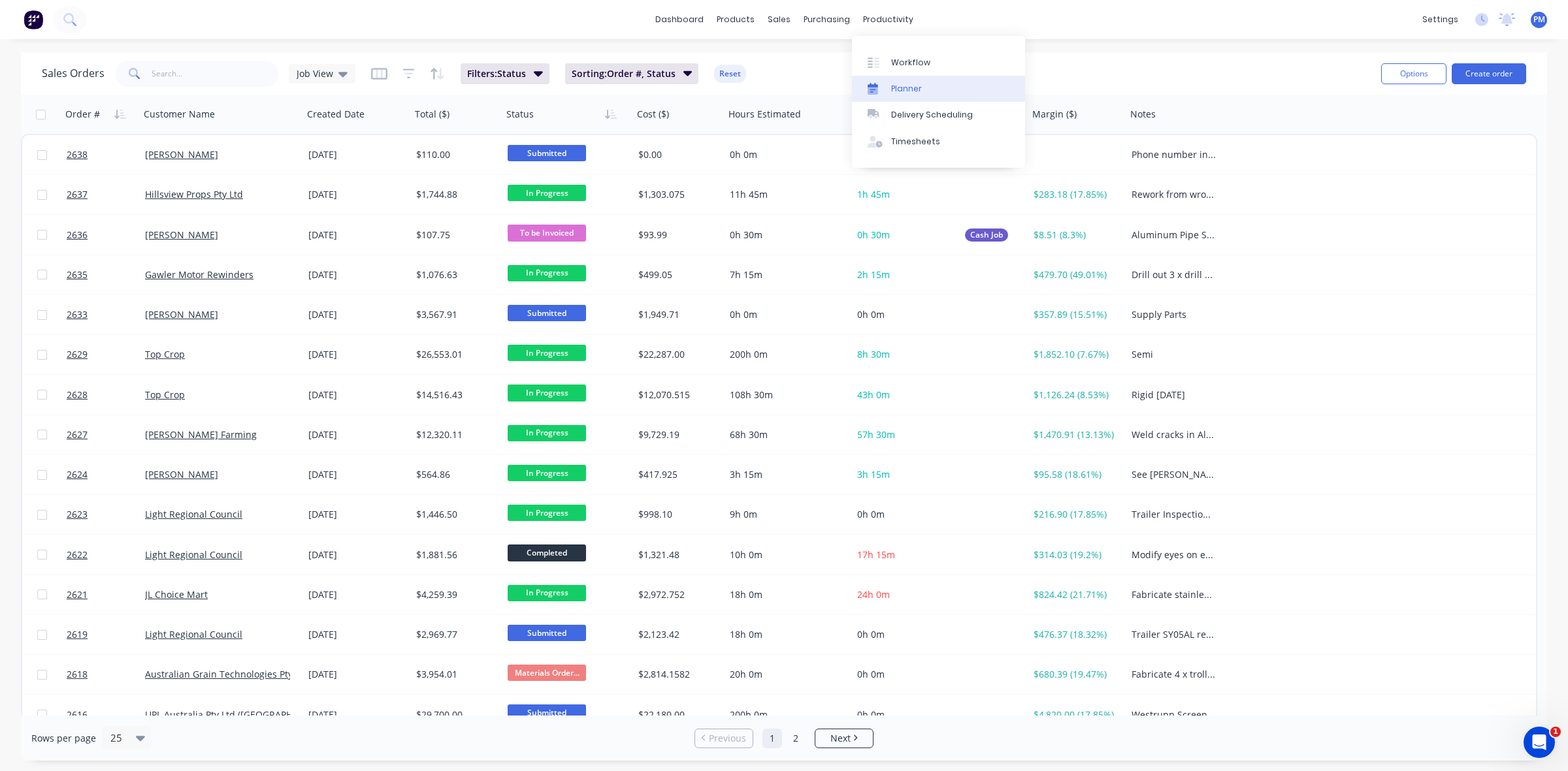
click at [906, 92] on div "Planner" at bounding box center [906, 88] width 31 height 12
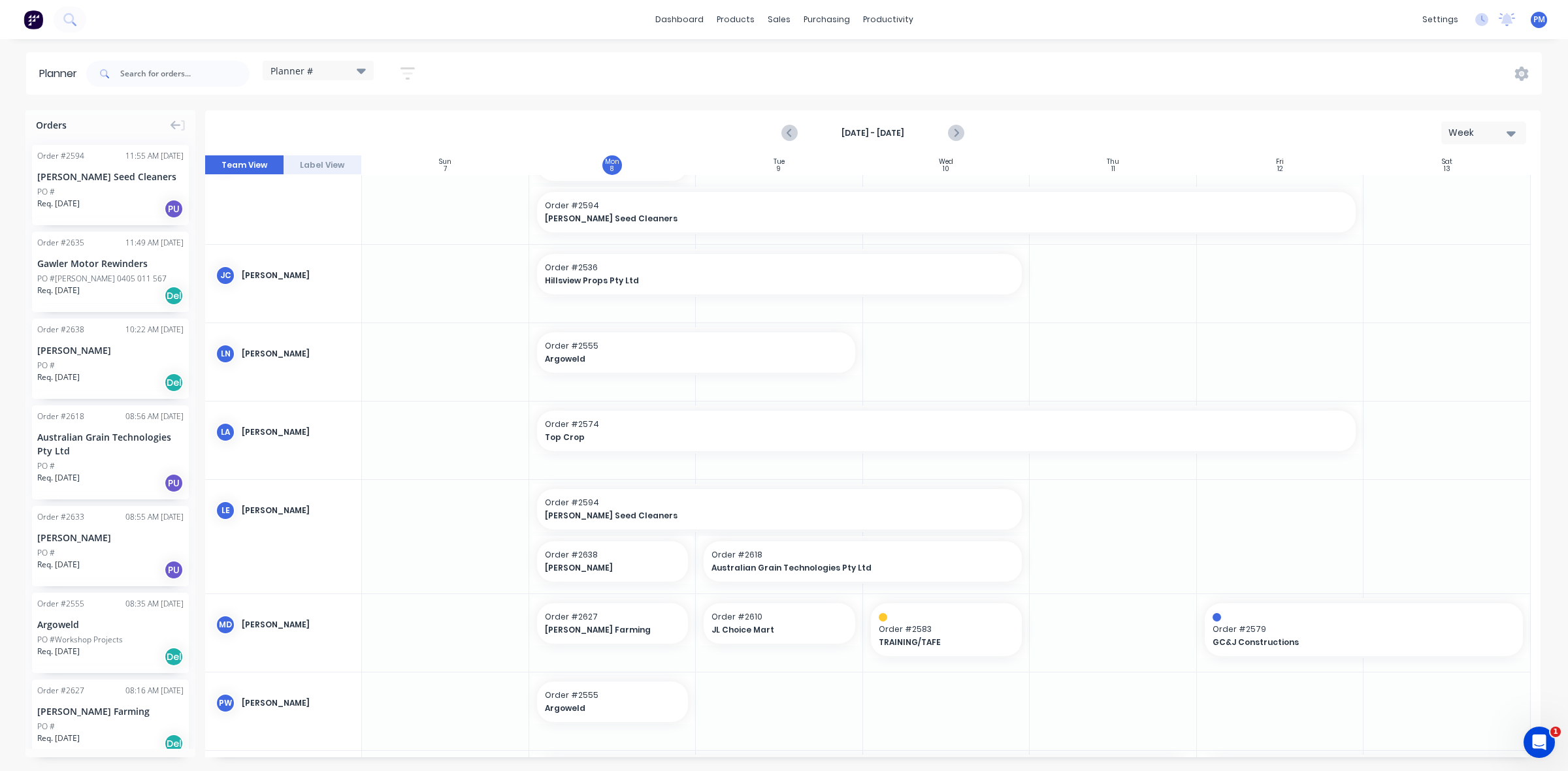
scroll to position [198, 0]
drag, startPoint x: 1021, startPoint y: 508, endPoint x: 685, endPoint y: 504, distance: 336.0
click at [1157, 530] on div at bounding box center [1113, 539] width 167 height 113
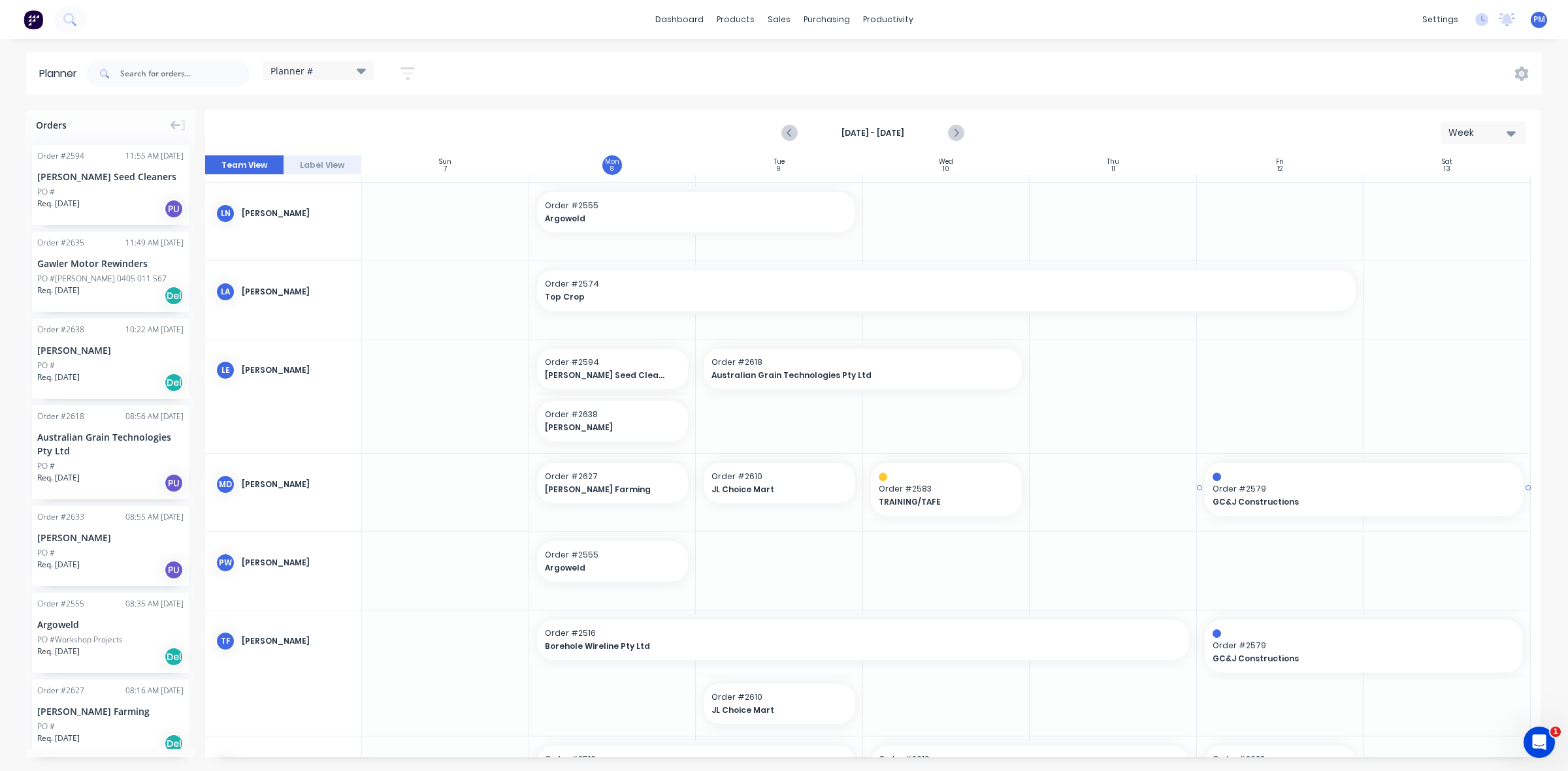
scroll to position [443, 0]
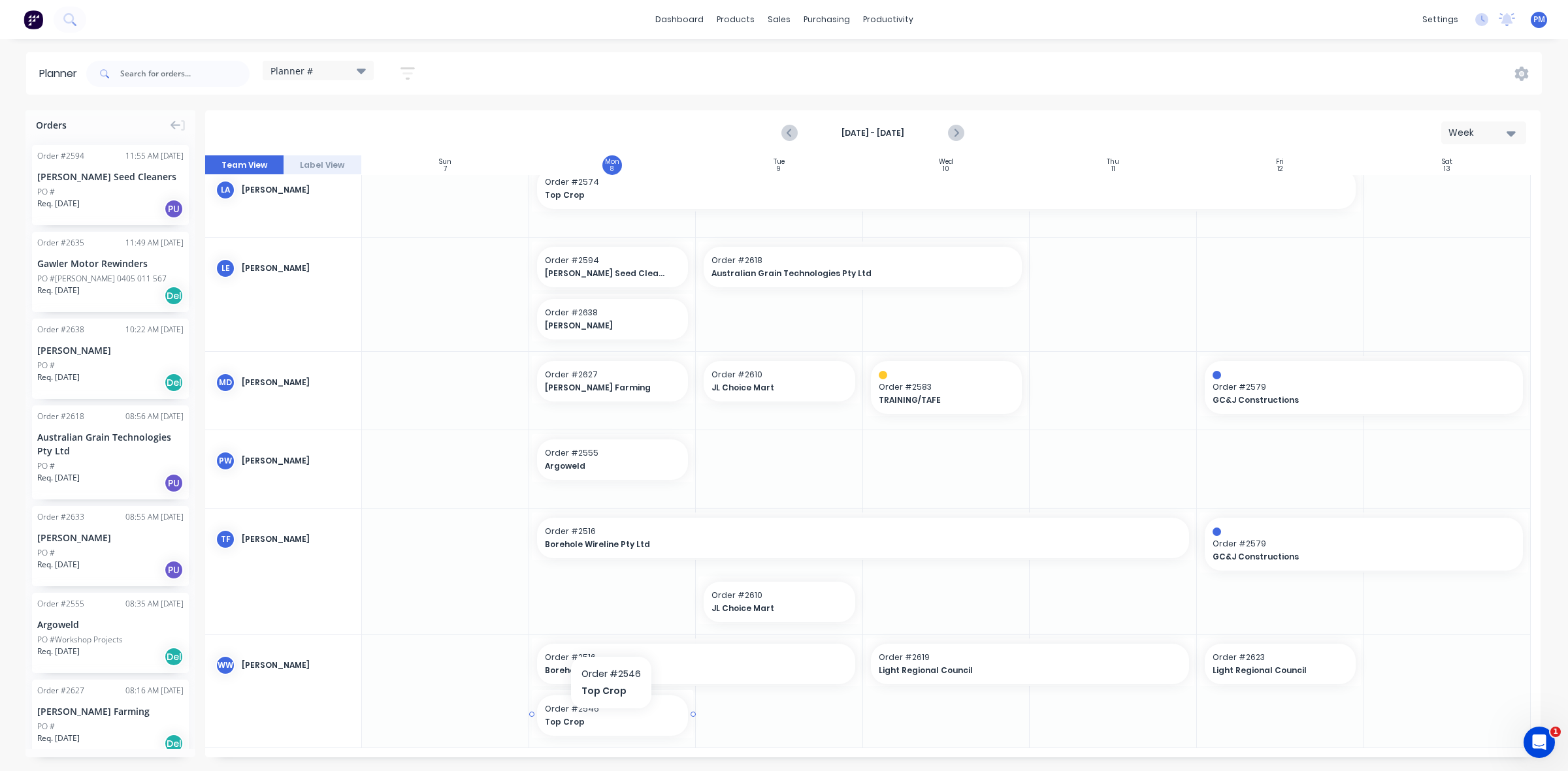
click at [611, 723] on span "Top Crop" at bounding box center [605, 722] width 122 height 12
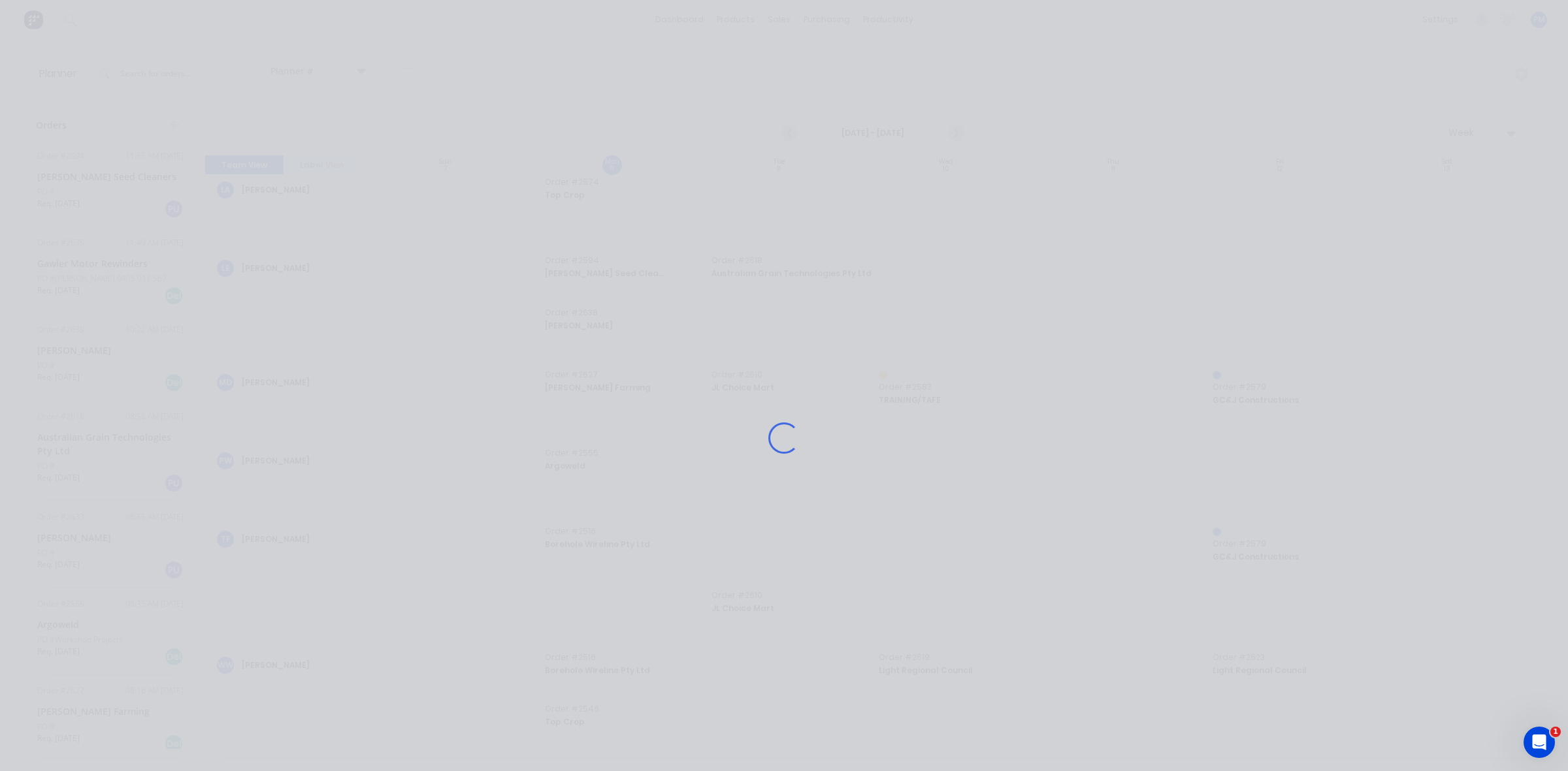
scroll to position [433, 0]
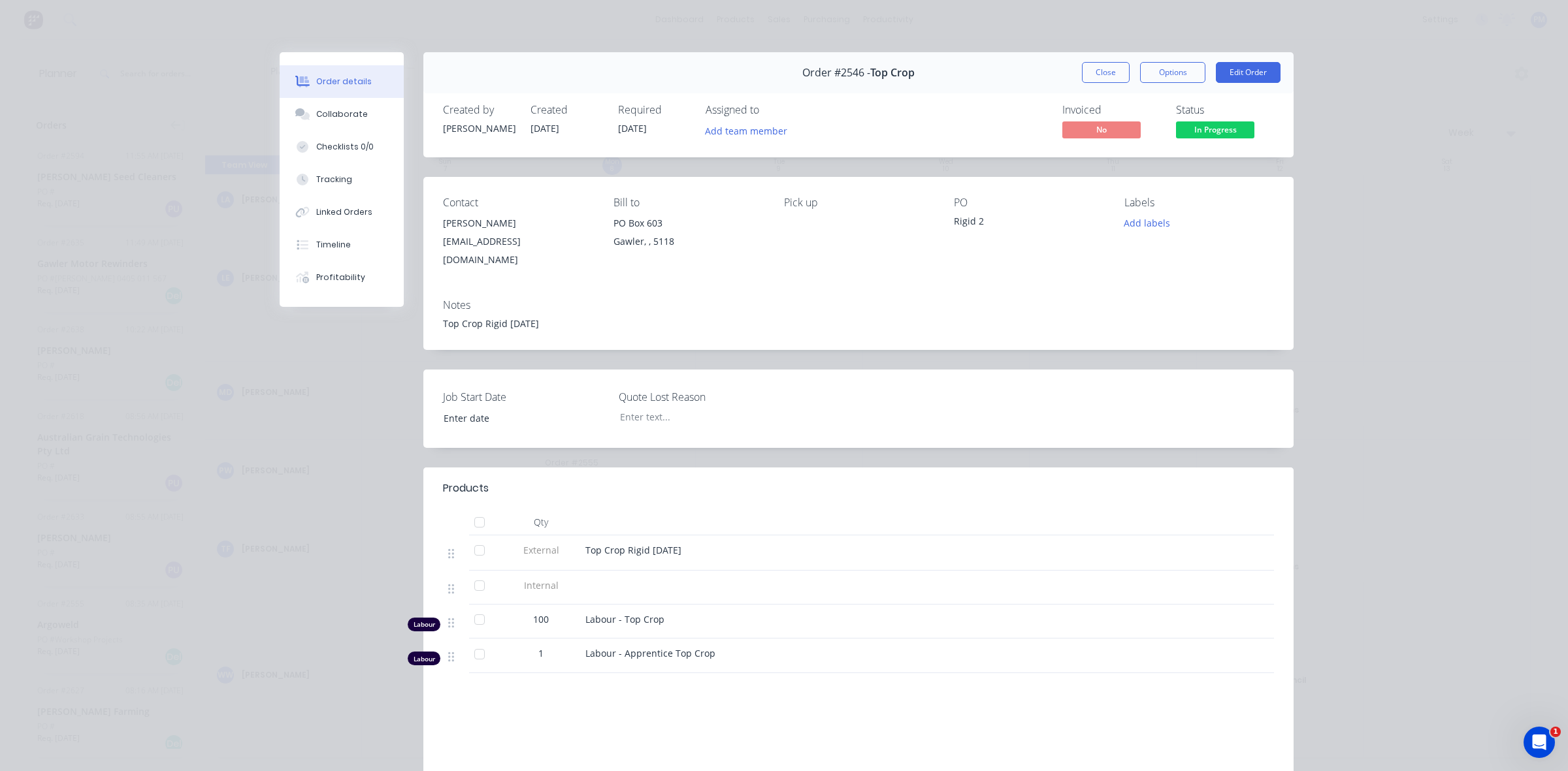
type input "[DATE]"
click at [316, 175] on div "Tracking" at bounding box center [334, 179] width 36 height 12
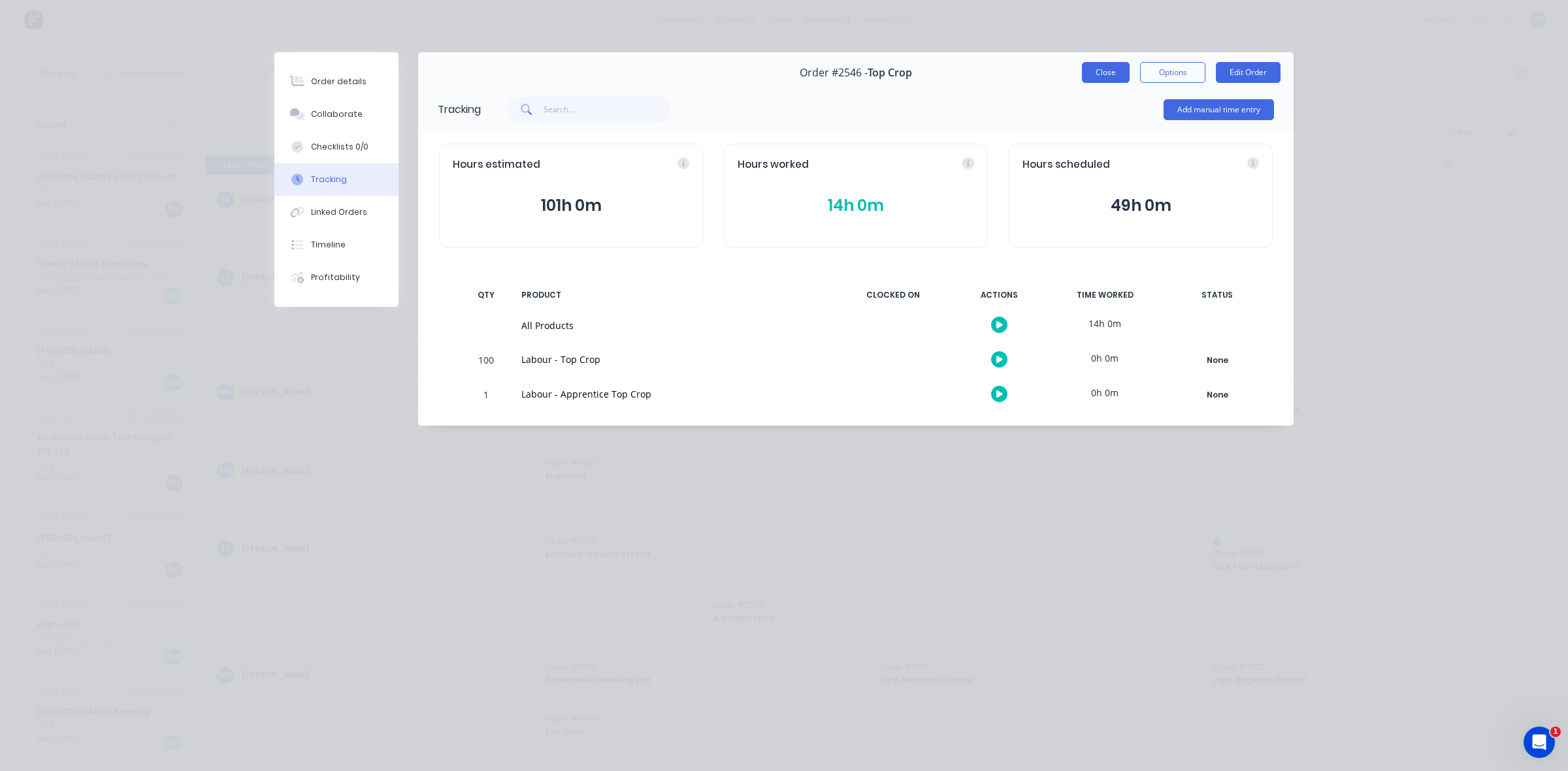
click at [1105, 76] on button "Close" at bounding box center [1105, 72] width 48 height 21
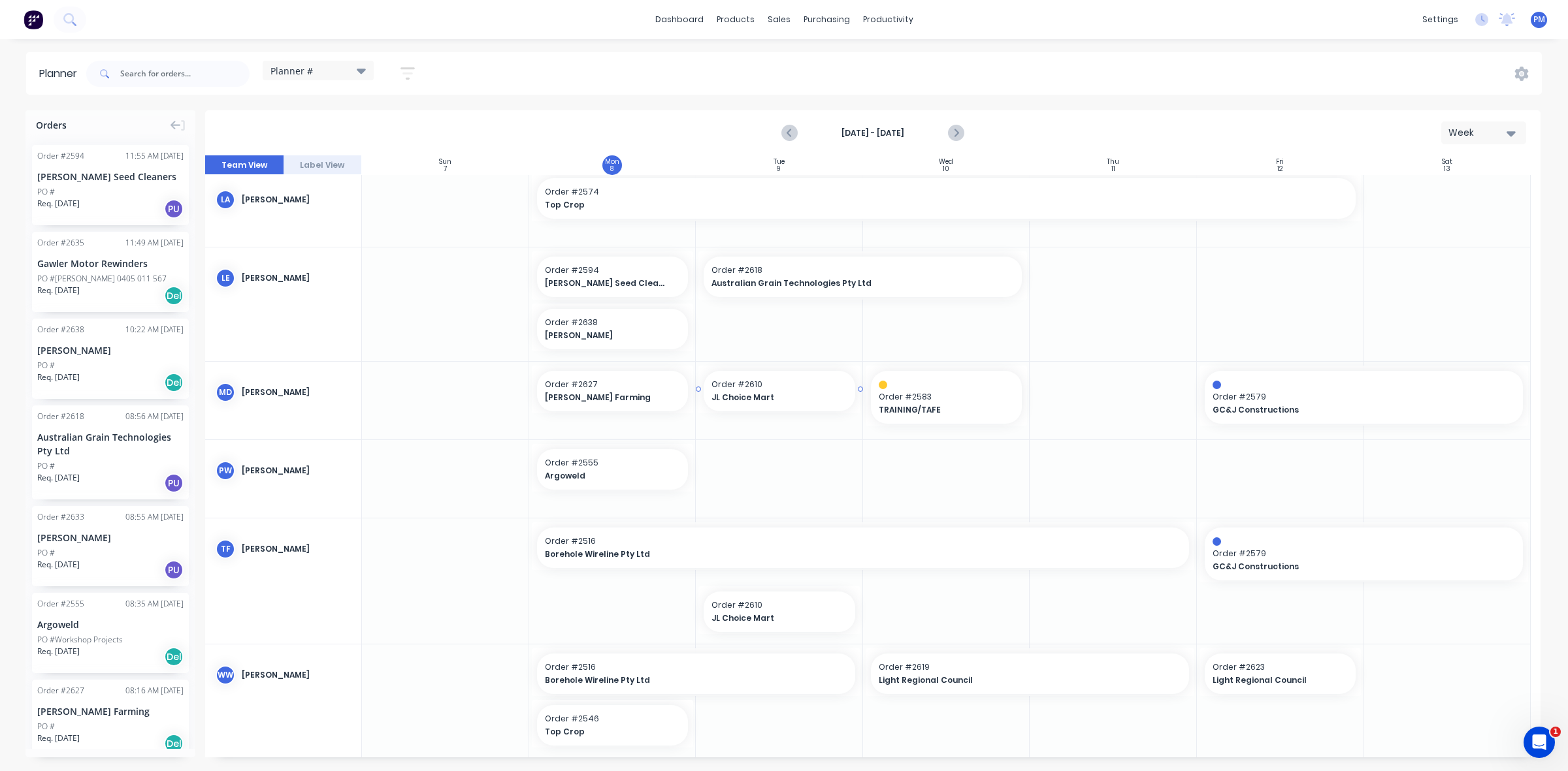
click at [775, 387] on span "Order # 2610" at bounding box center [779, 384] width 136 height 12
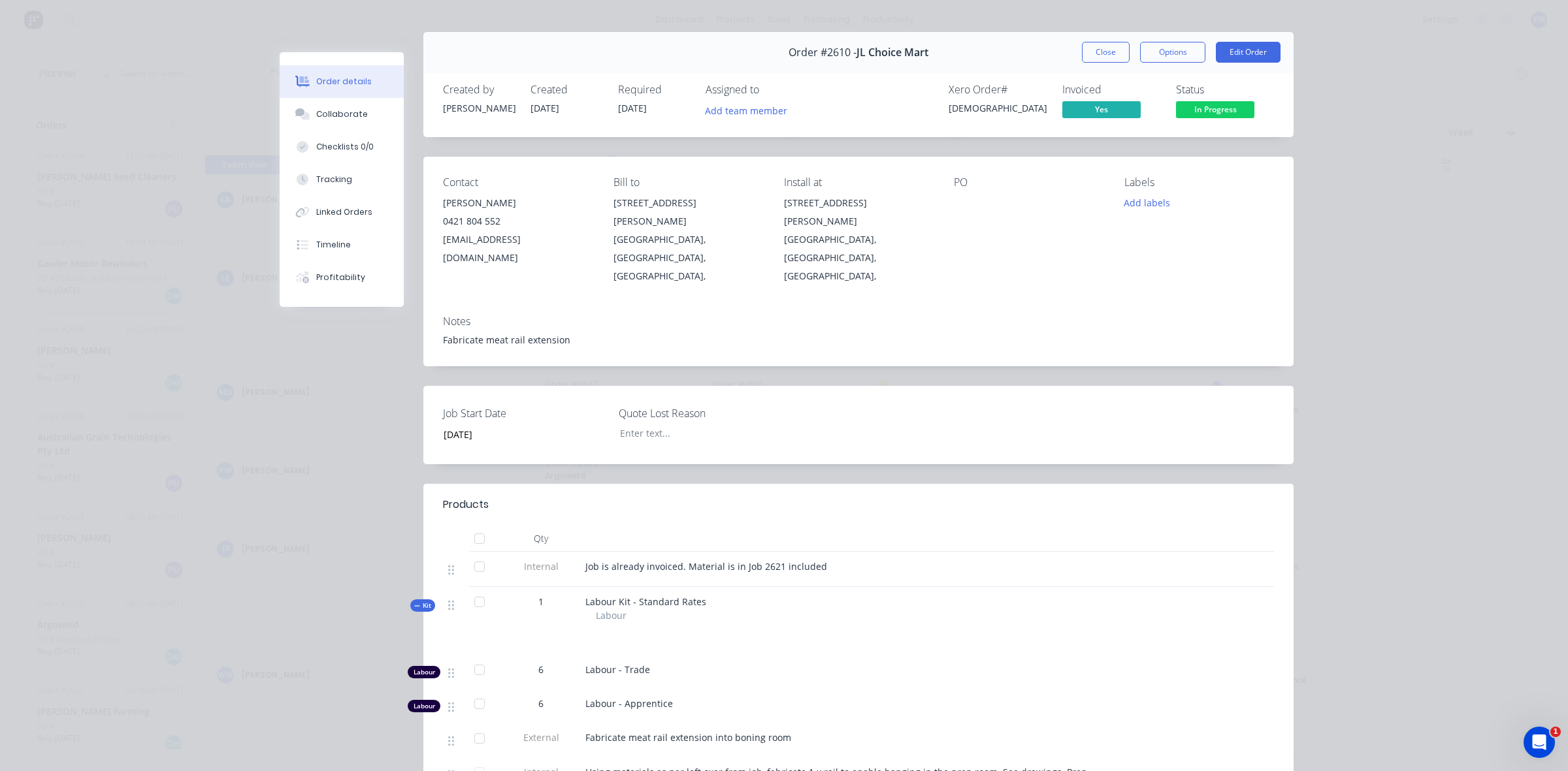
scroll to position [0, 0]
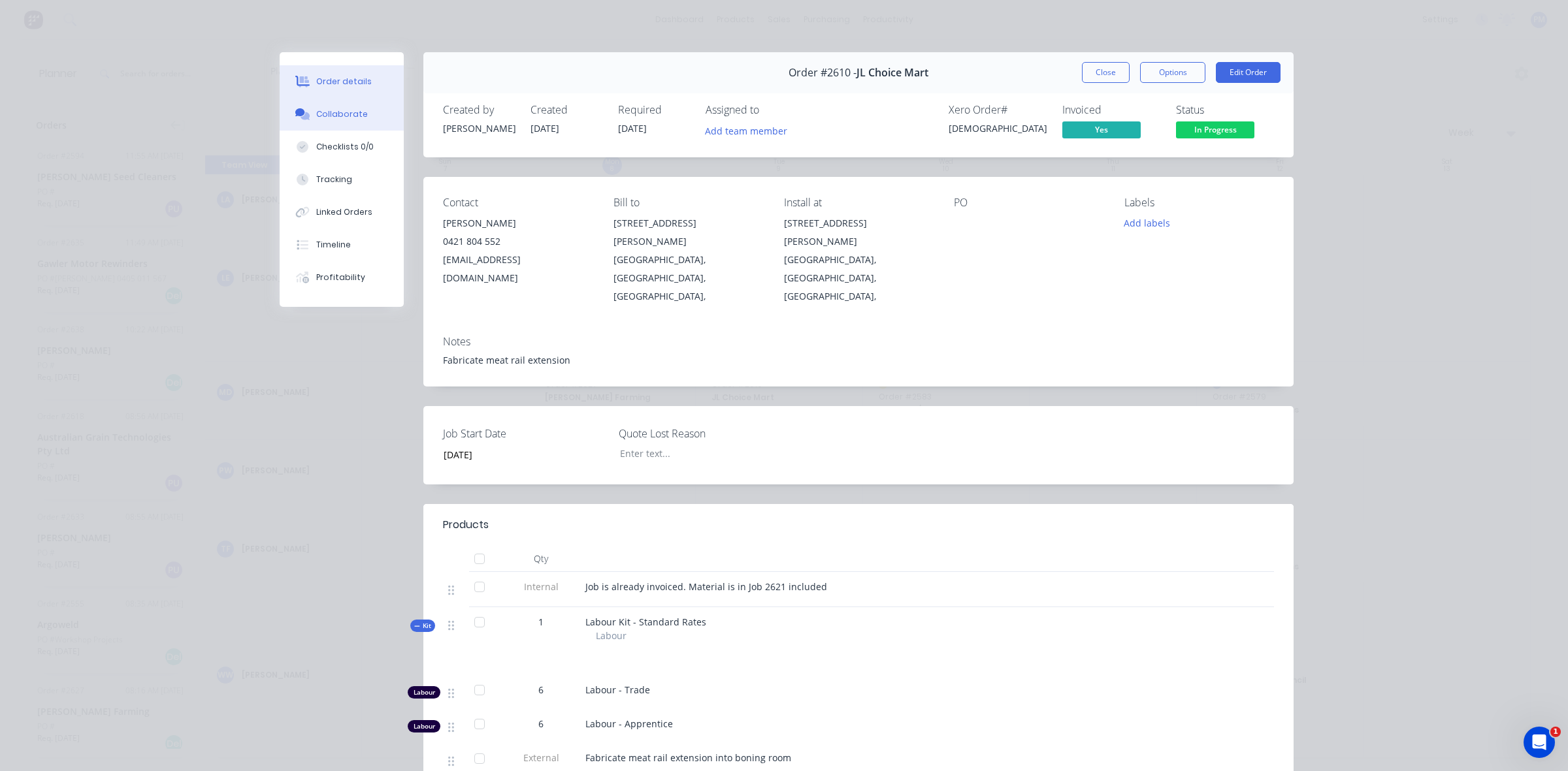
click at [336, 112] on div "Collaborate" at bounding box center [342, 114] width 52 height 12
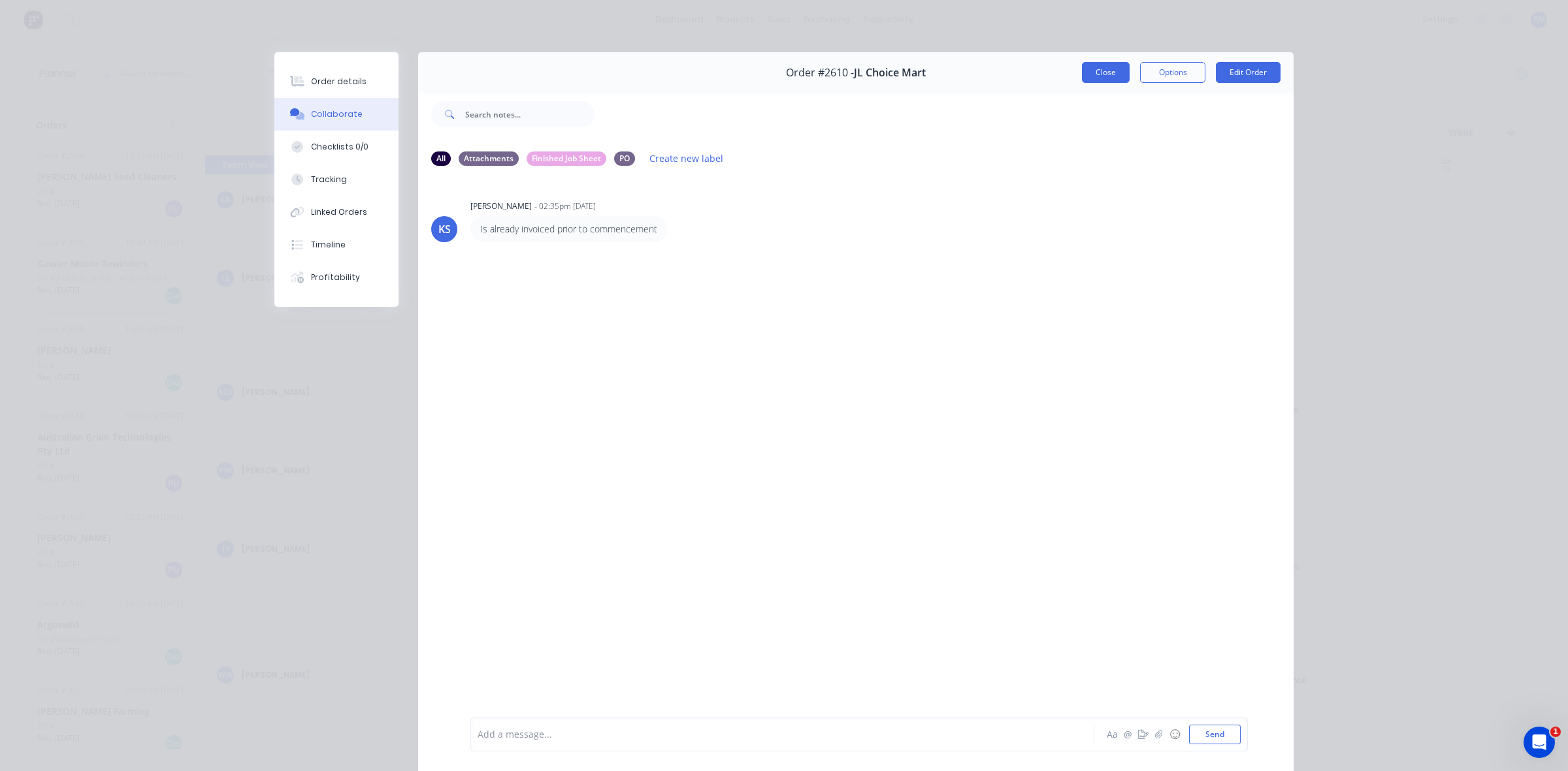
click at [1099, 70] on button "Close" at bounding box center [1105, 72] width 48 height 21
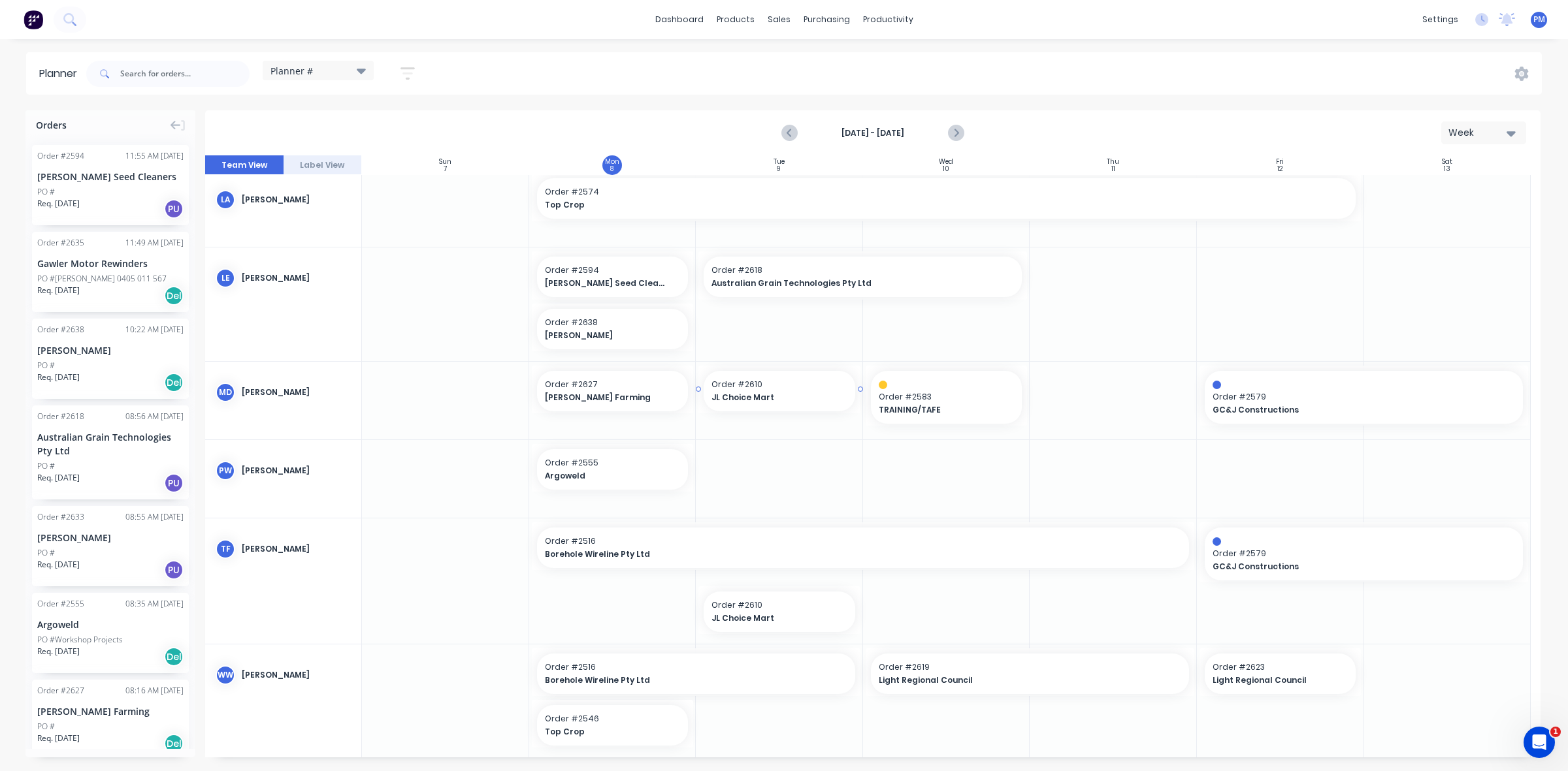
click at [780, 397] on span "JL Choice Mart" at bounding box center [772, 397] width 122 height 12
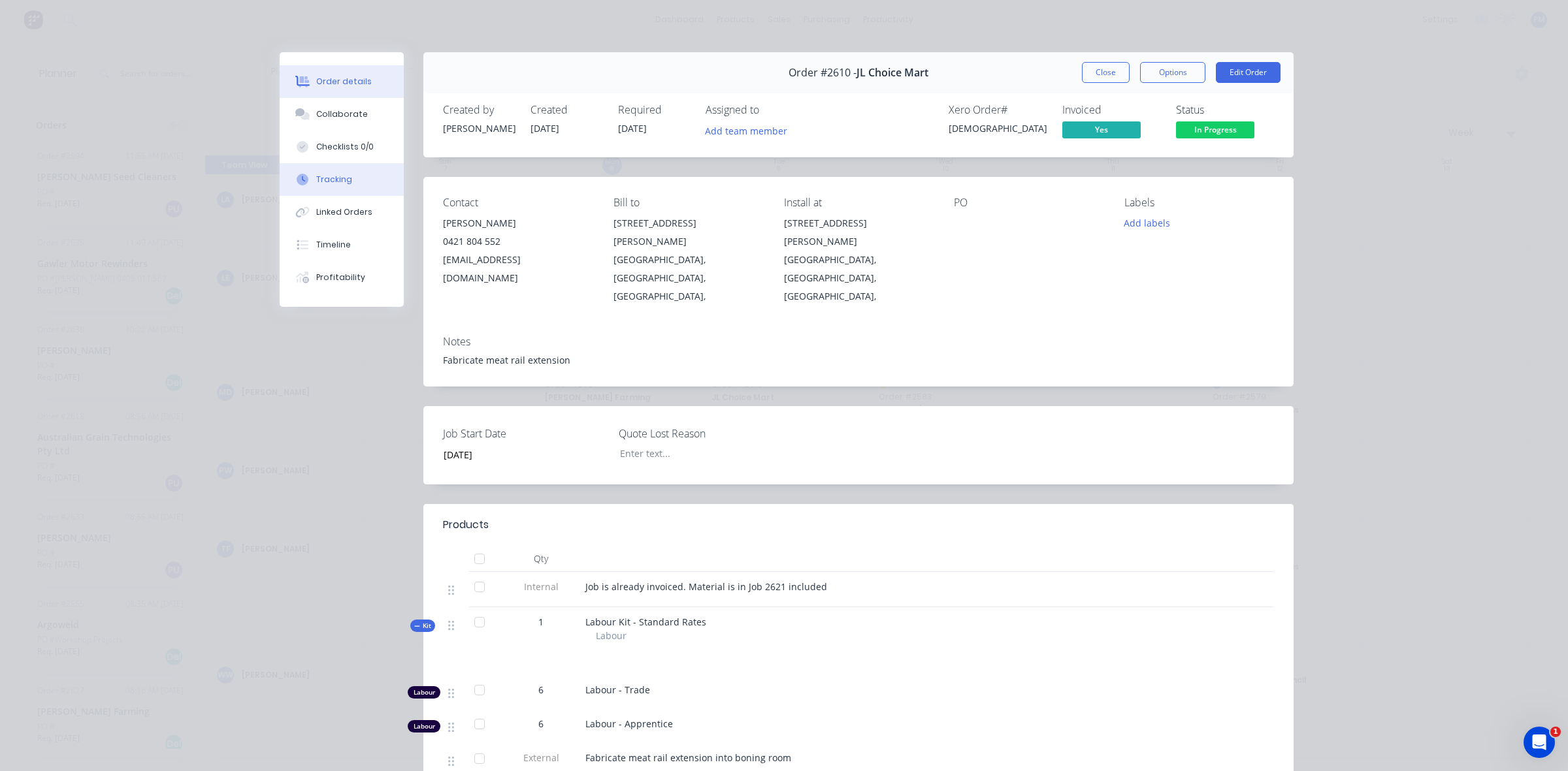
click at [337, 178] on div "Tracking" at bounding box center [334, 179] width 36 height 12
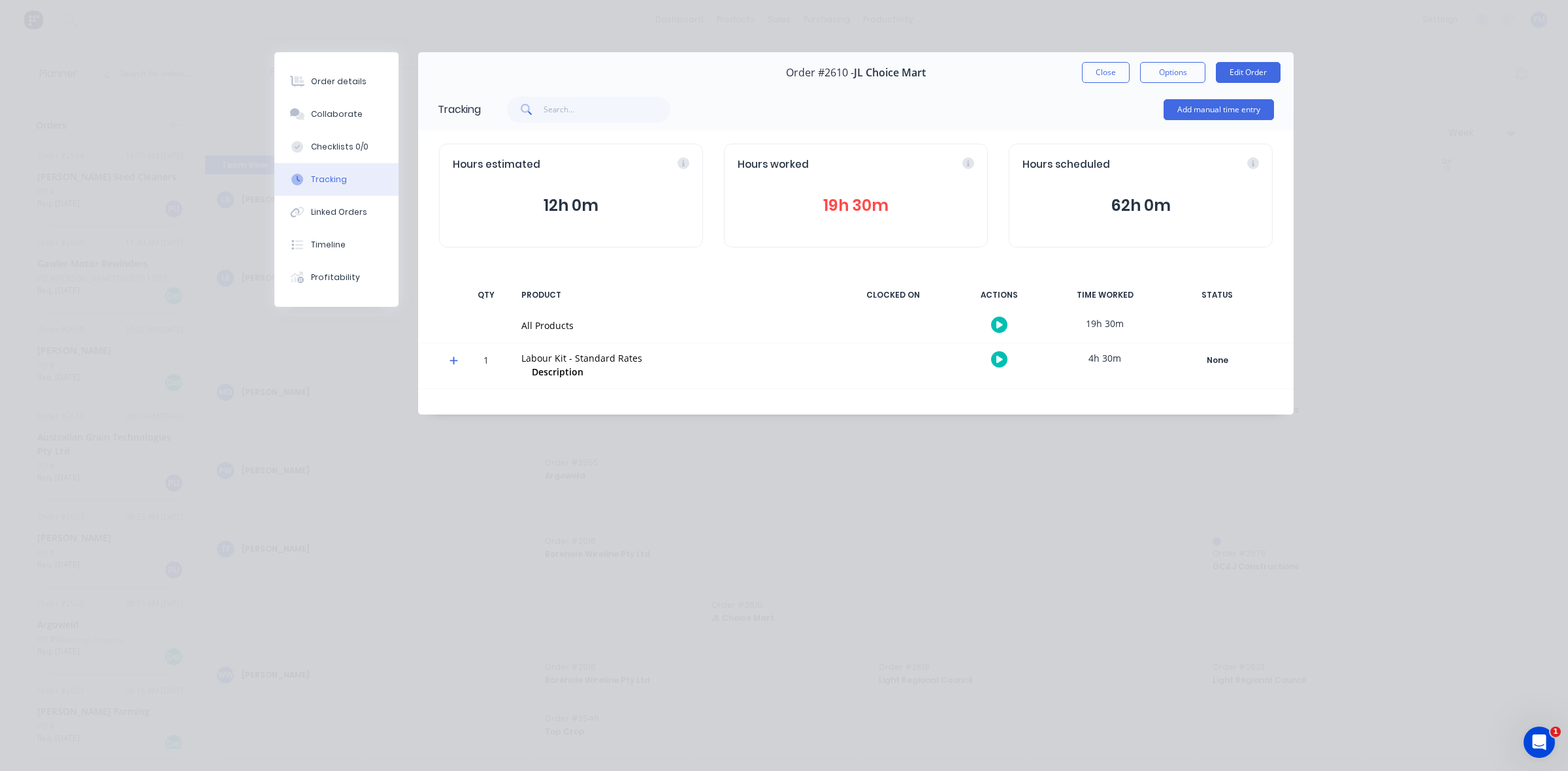
click at [850, 198] on button "19h 30m" at bounding box center [855, 206] width 236 height 25
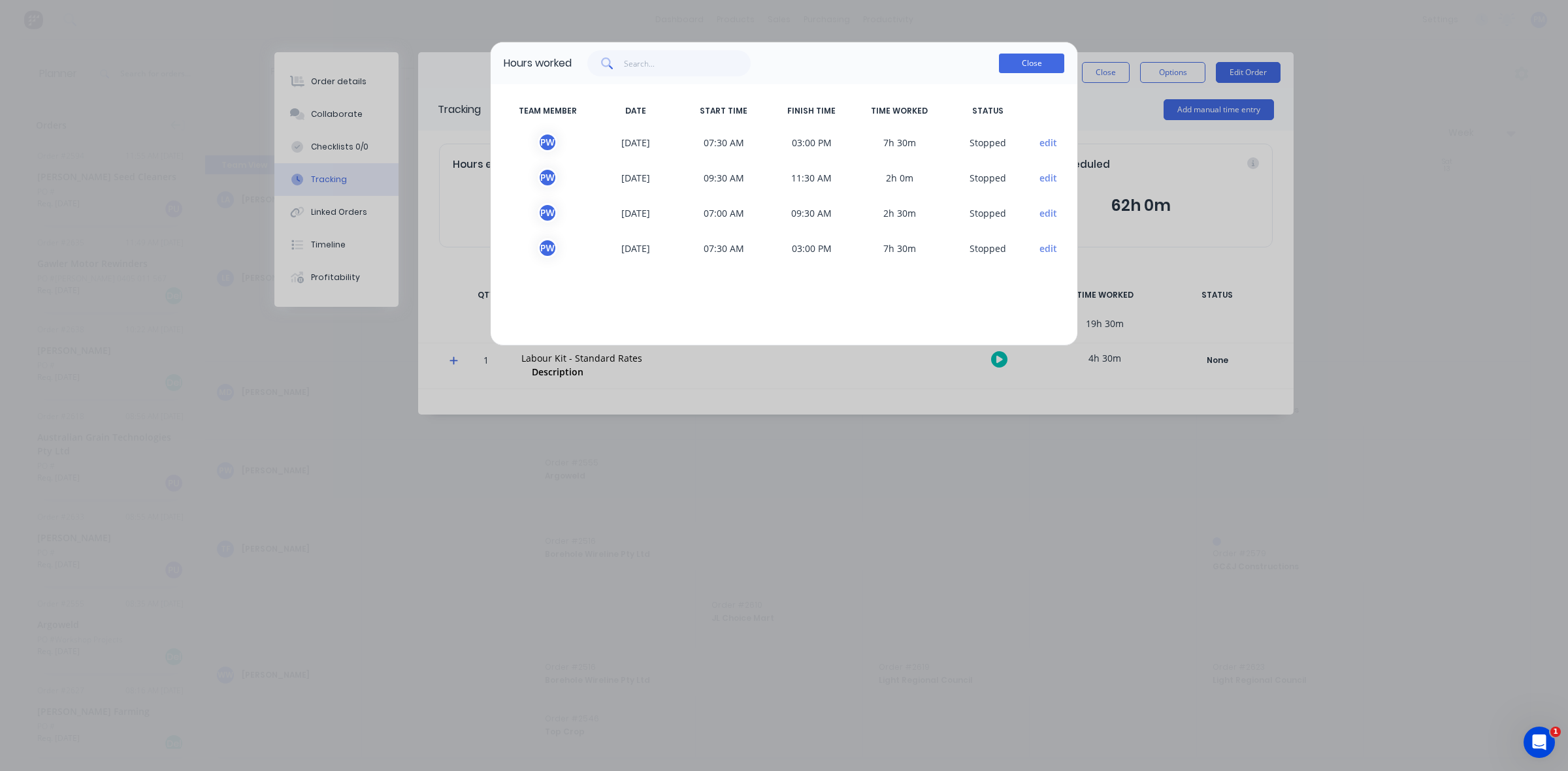
click at [1021, 66] on button "Close" at bounding box center [1032, 63] width 66 height 20
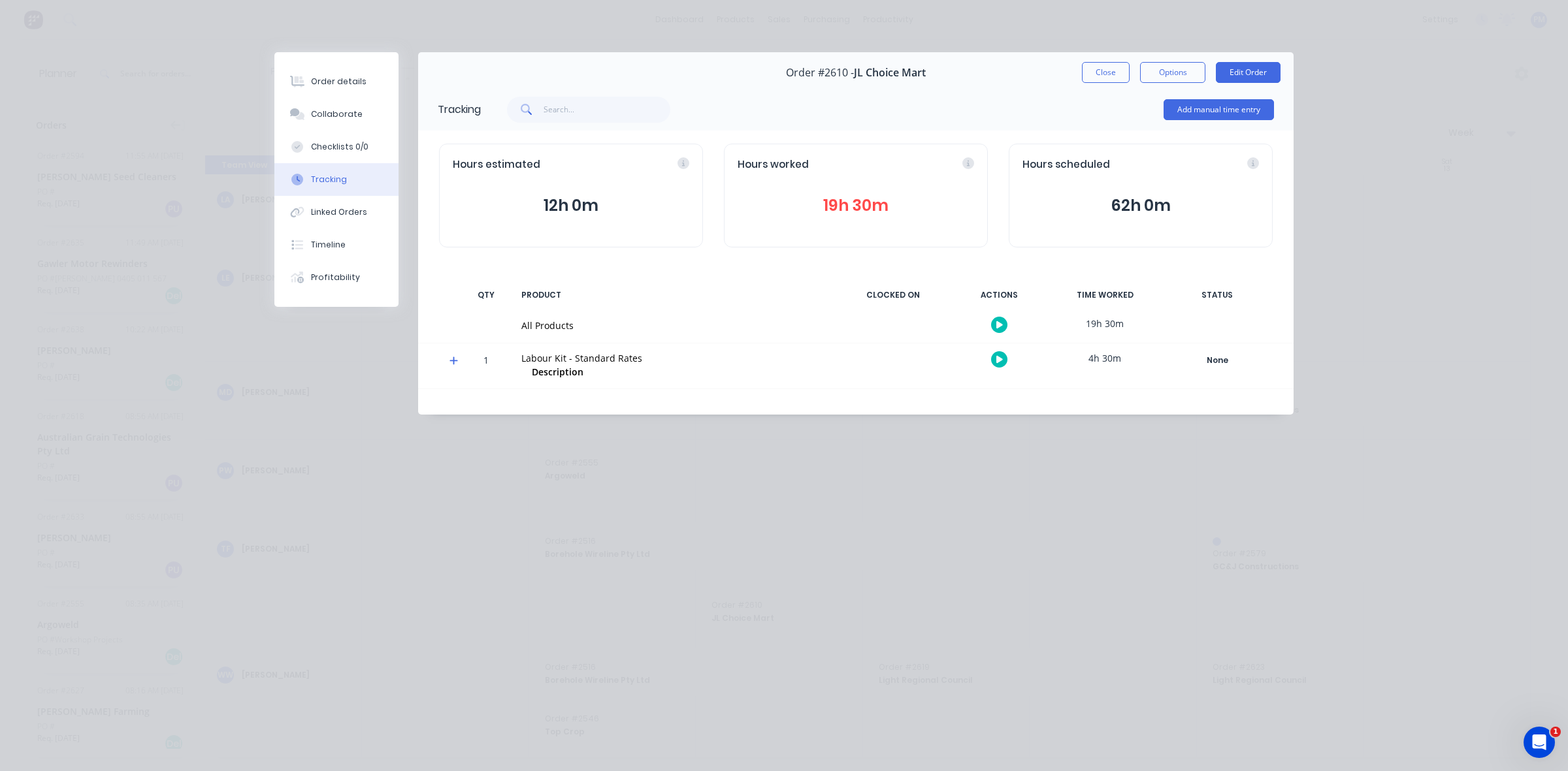
click at [848, 201] on button "19h 30m" at bounding box center [855, 206] width 236 height 25
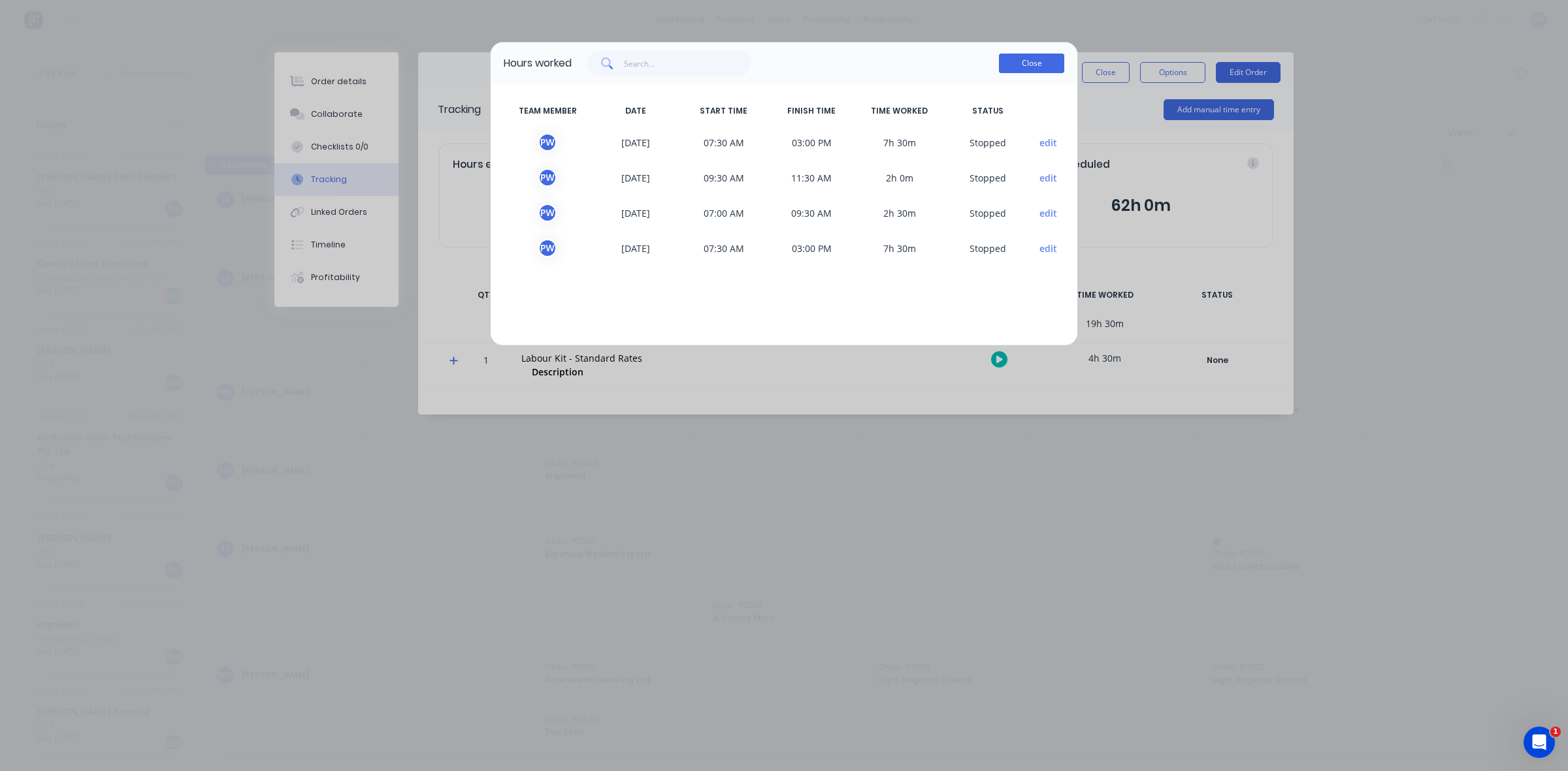
click at [1030, 62] on button "Close" at bounding box center [1032, 63] width 66 height 20
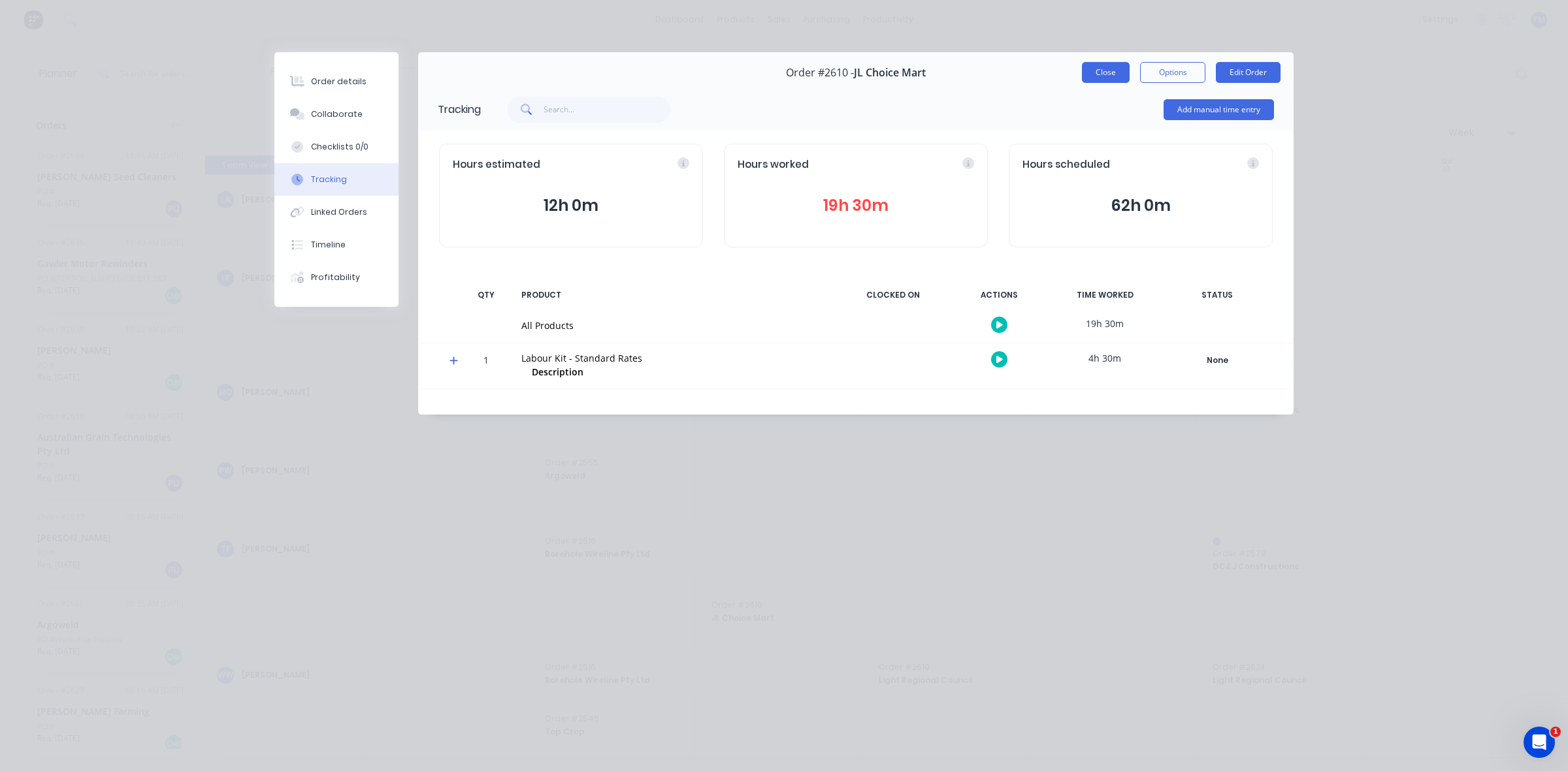
click at [1103, 76] on button "Close" at bounding box center [1105, 72] width 48 height 21
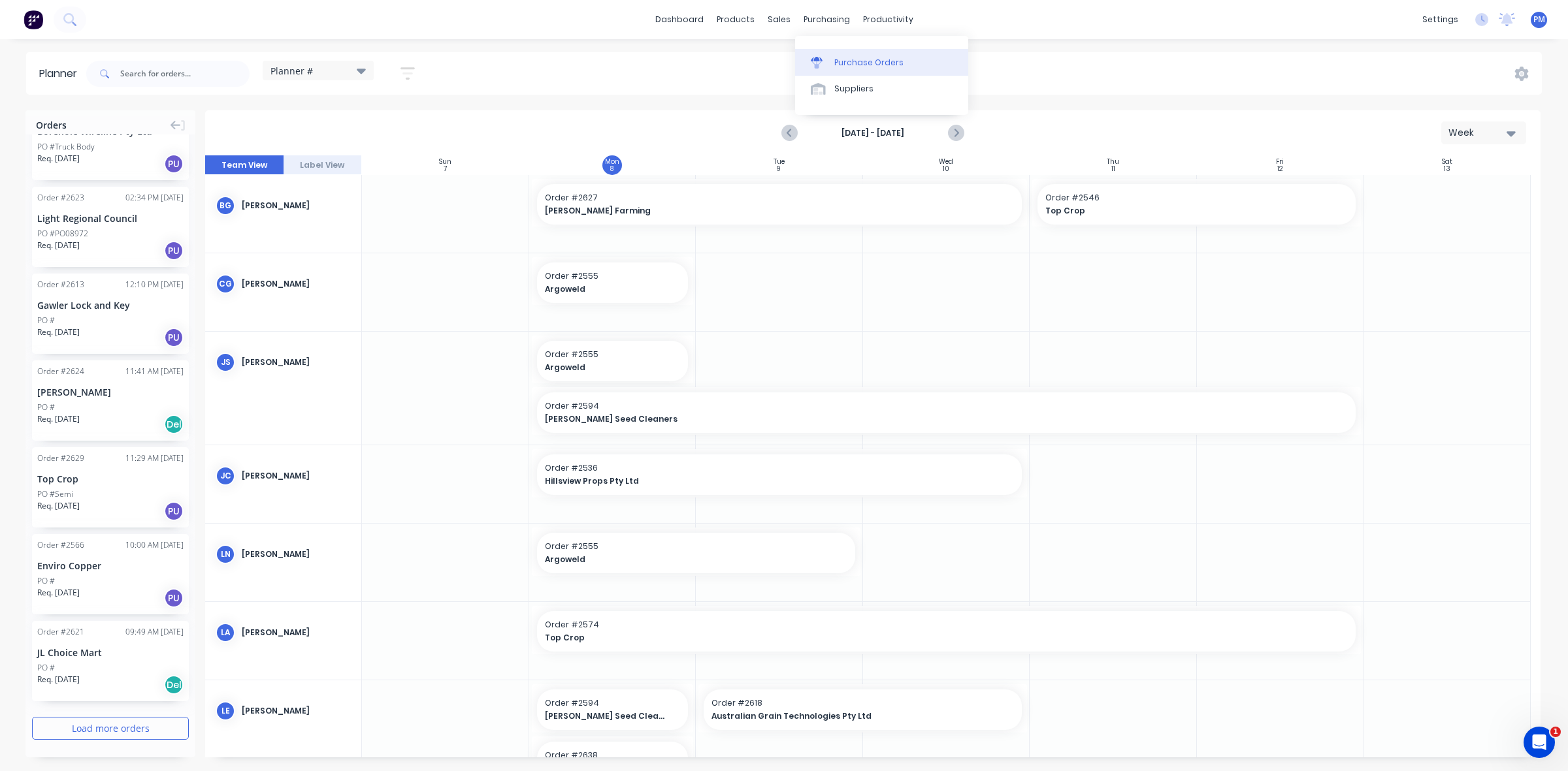
click at [850, 62] on div "Purchase Orders" at bounding box center [868, 62] width 69 height 12
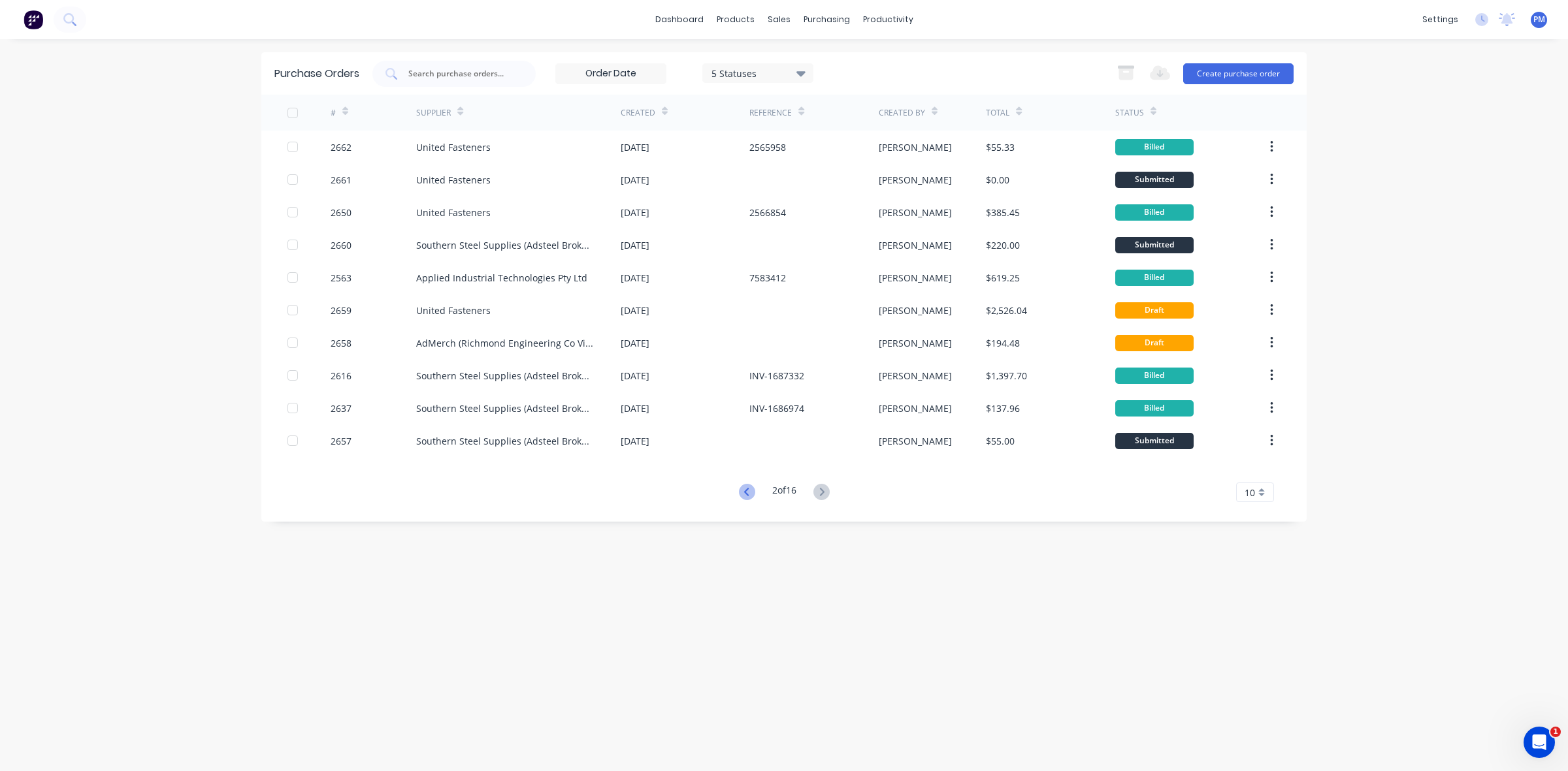
click at [743, 491] on icon at bounding box center [747, 492] width 16 height 16
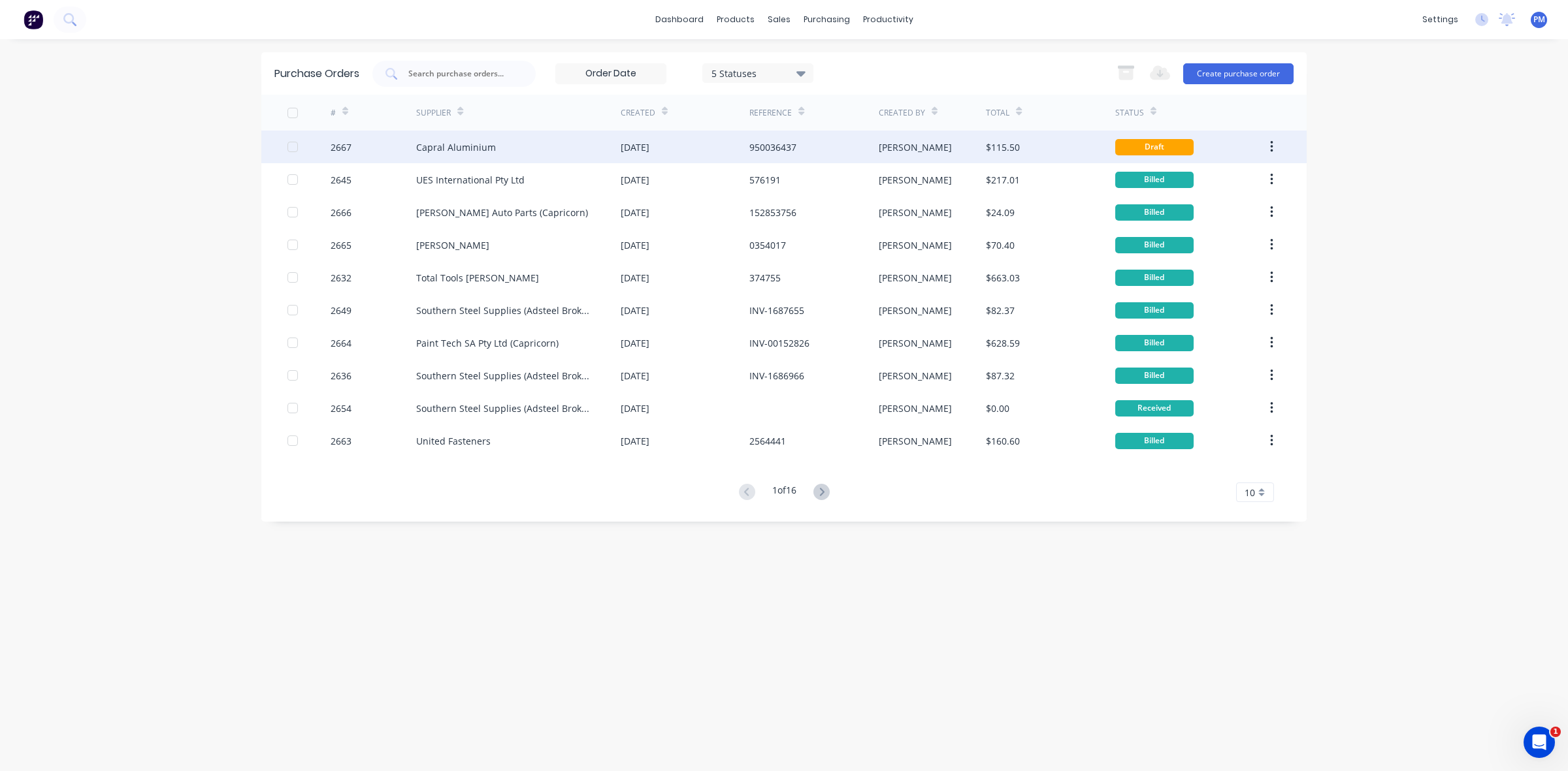
click at [844, 151] on div "950036437" at bounding box center [814, 147] width 128 height 33
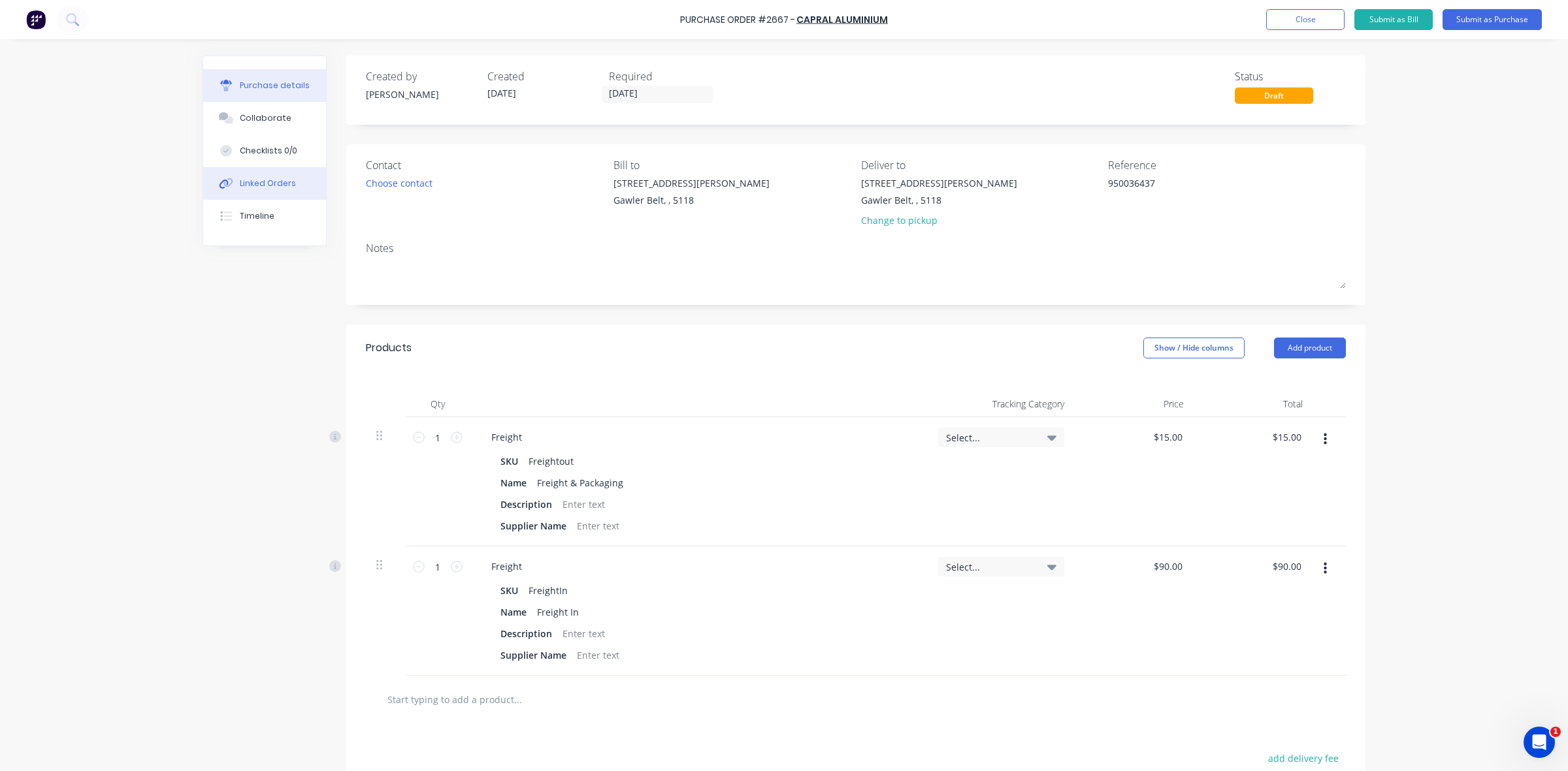
click at [279, 182] on div "Linked Orders" at bounding box center [268, 183] width 56 height 12
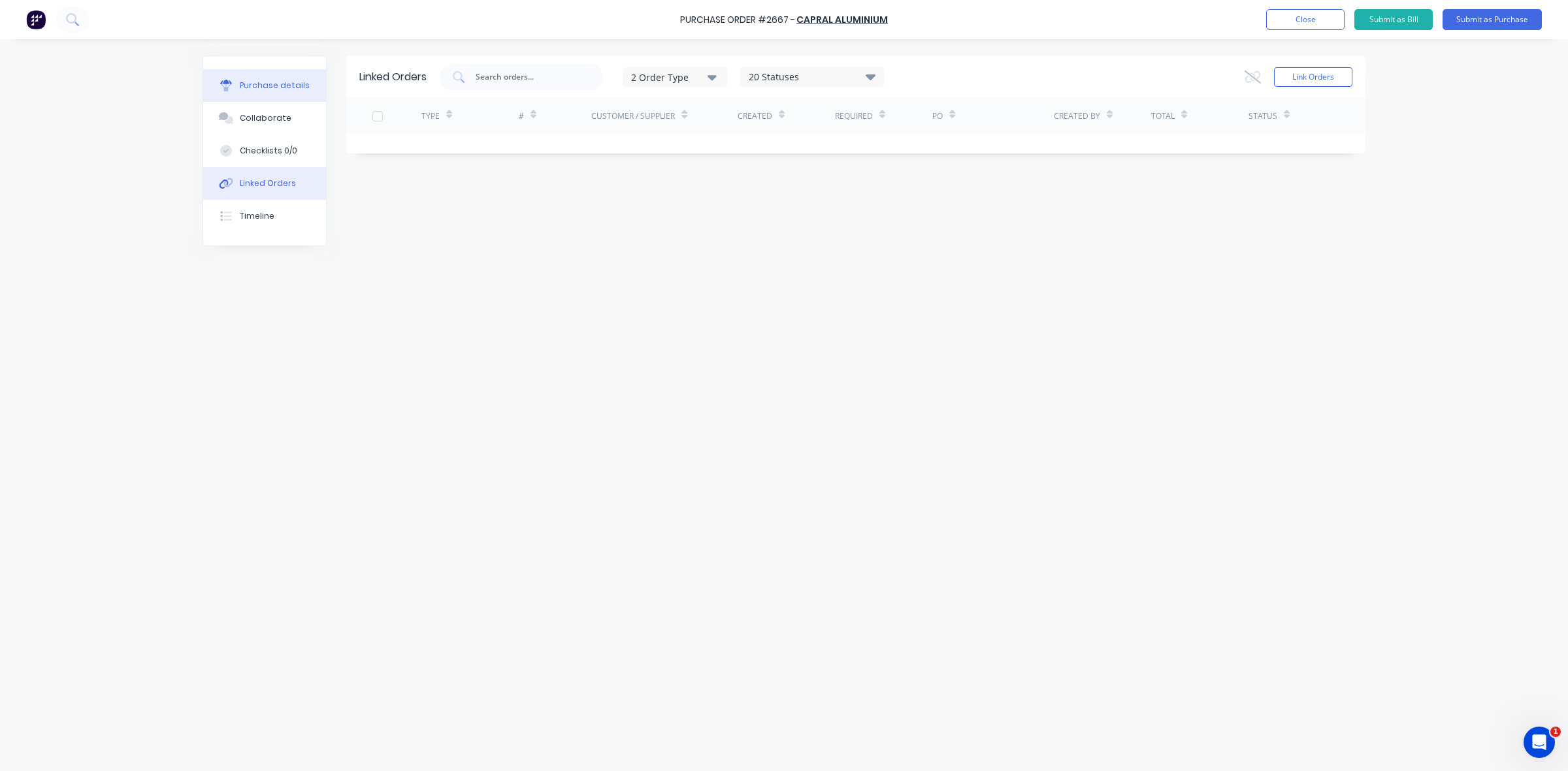
drag, startPoint x: 257, startPoint y: 90, endPoint x: 275, endPoint y: 85, distance: 18.7
click at [257, 89] on div "Purchase details" at bounding box center [275, 85] width 70 height 12
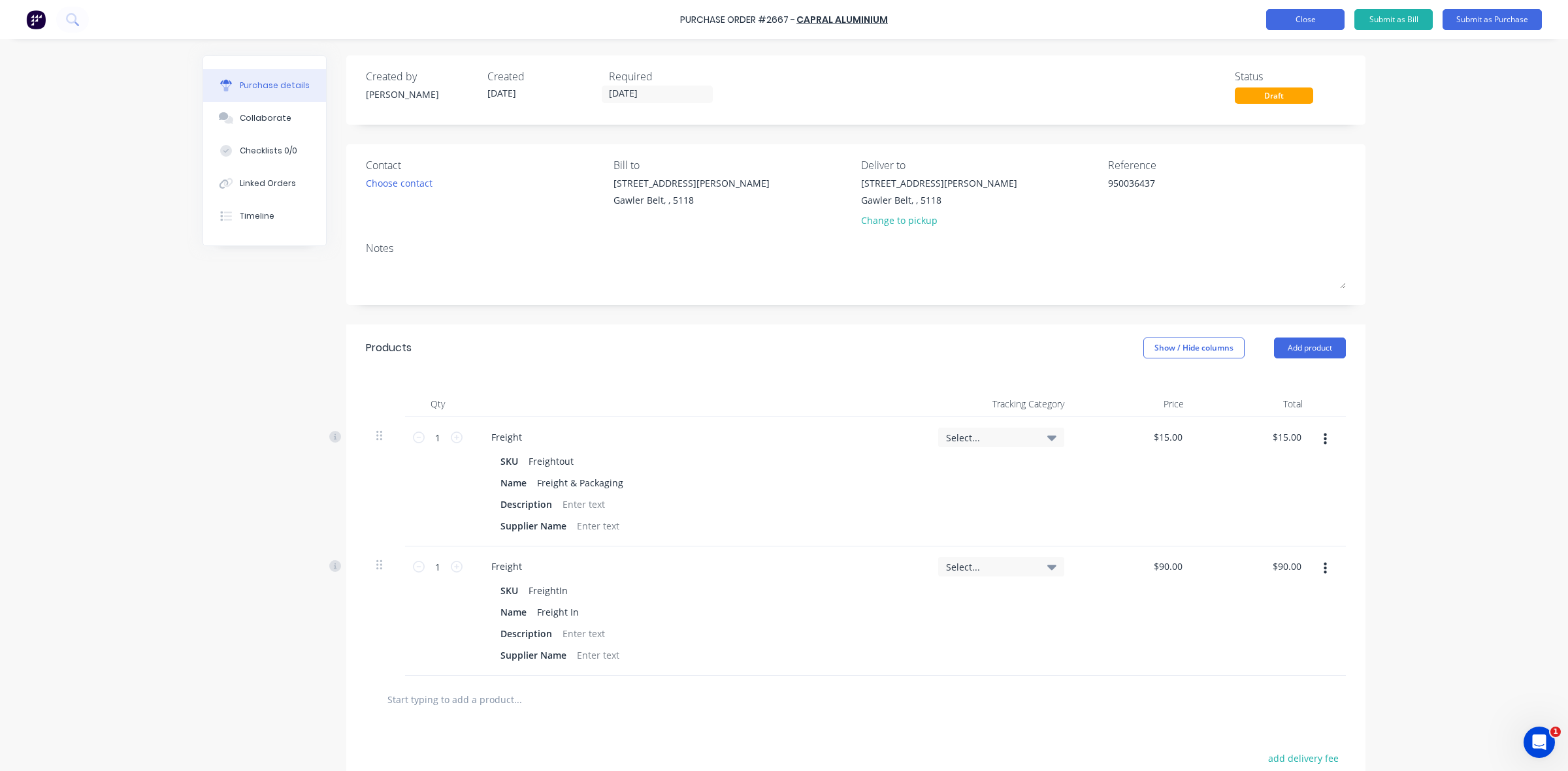
click at [1305, 25] on button "Close" at bounding box center [1305, 19] width 79 height 21
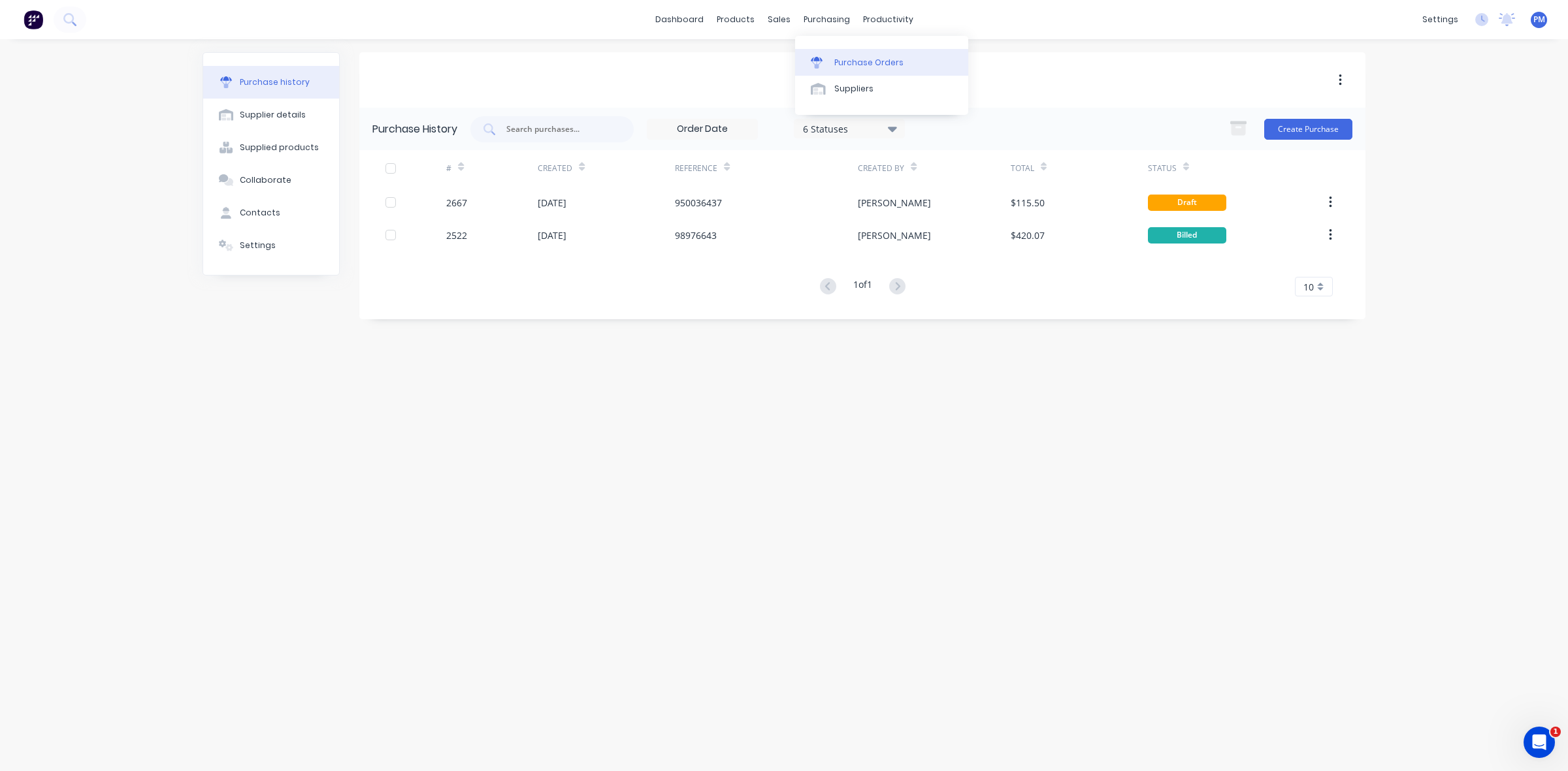
click at [843, 66] on div "Purchase Orders" at bounding box center [868, 62] width 69 height 12
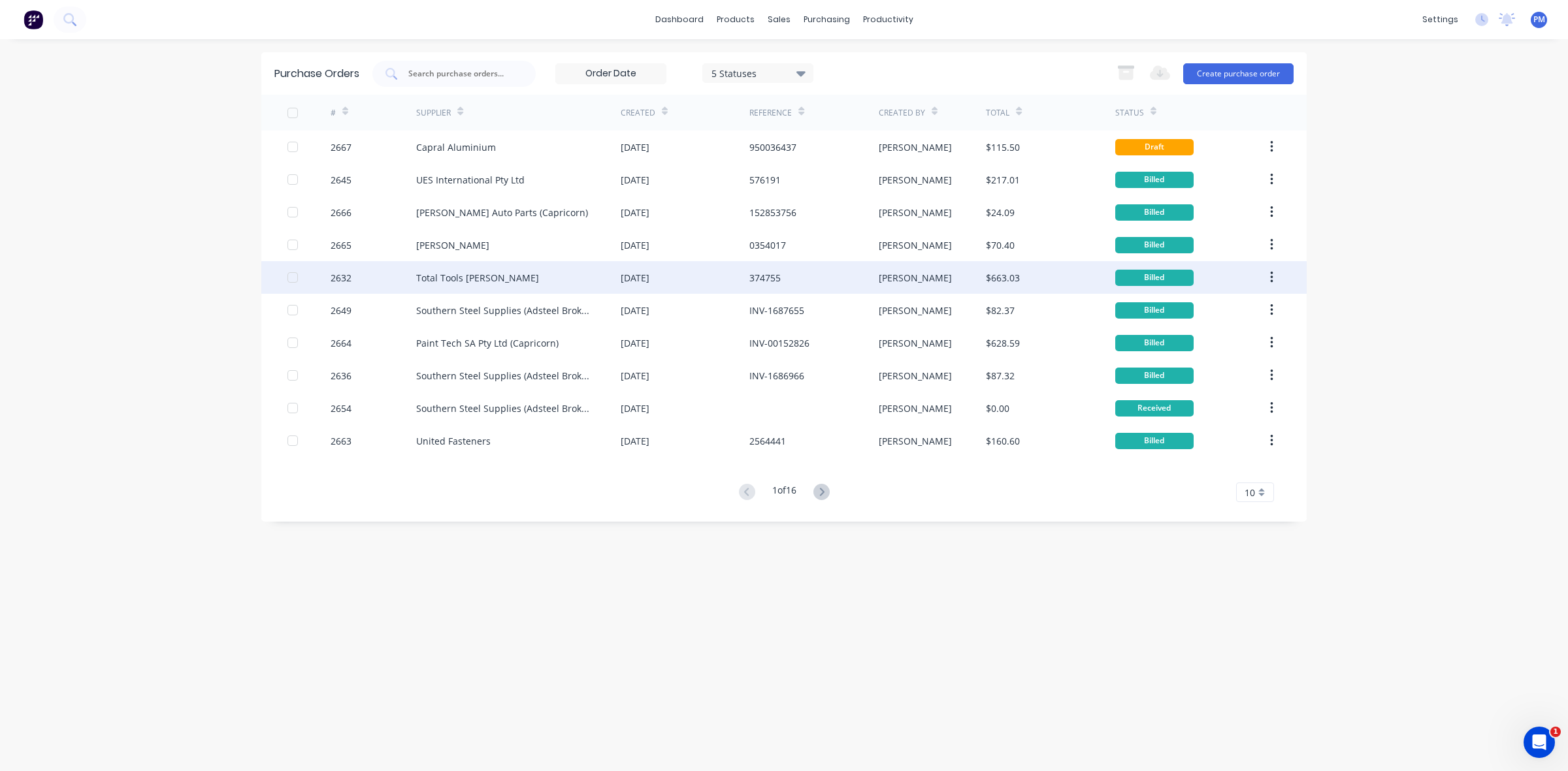
click at [827, 281] on div "374755" at bounding box center [814, 277] width 128 height 33
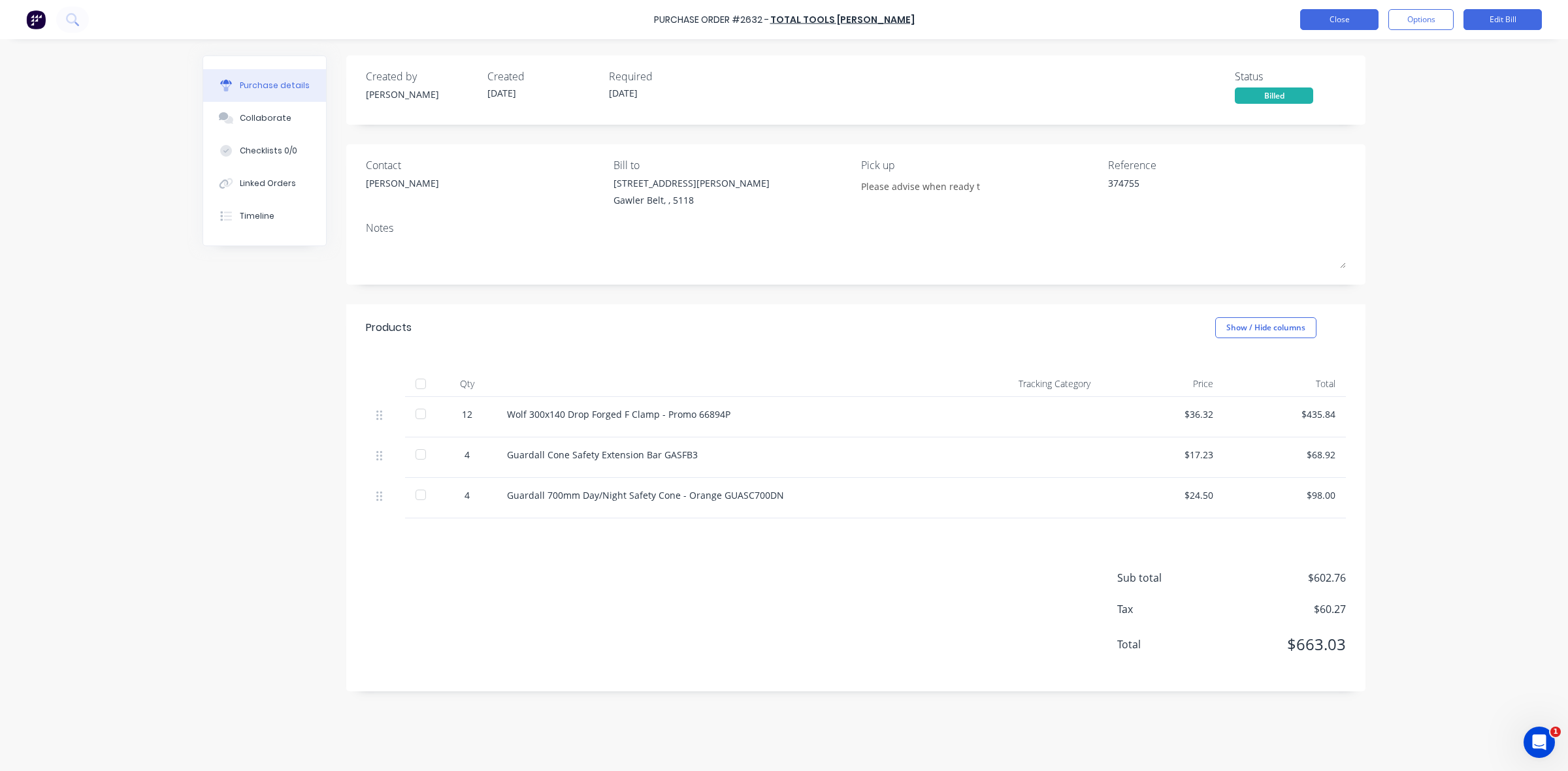
click at [1341, 20] on button "Close" at bounding box center [1339, 19] width 79 height 21
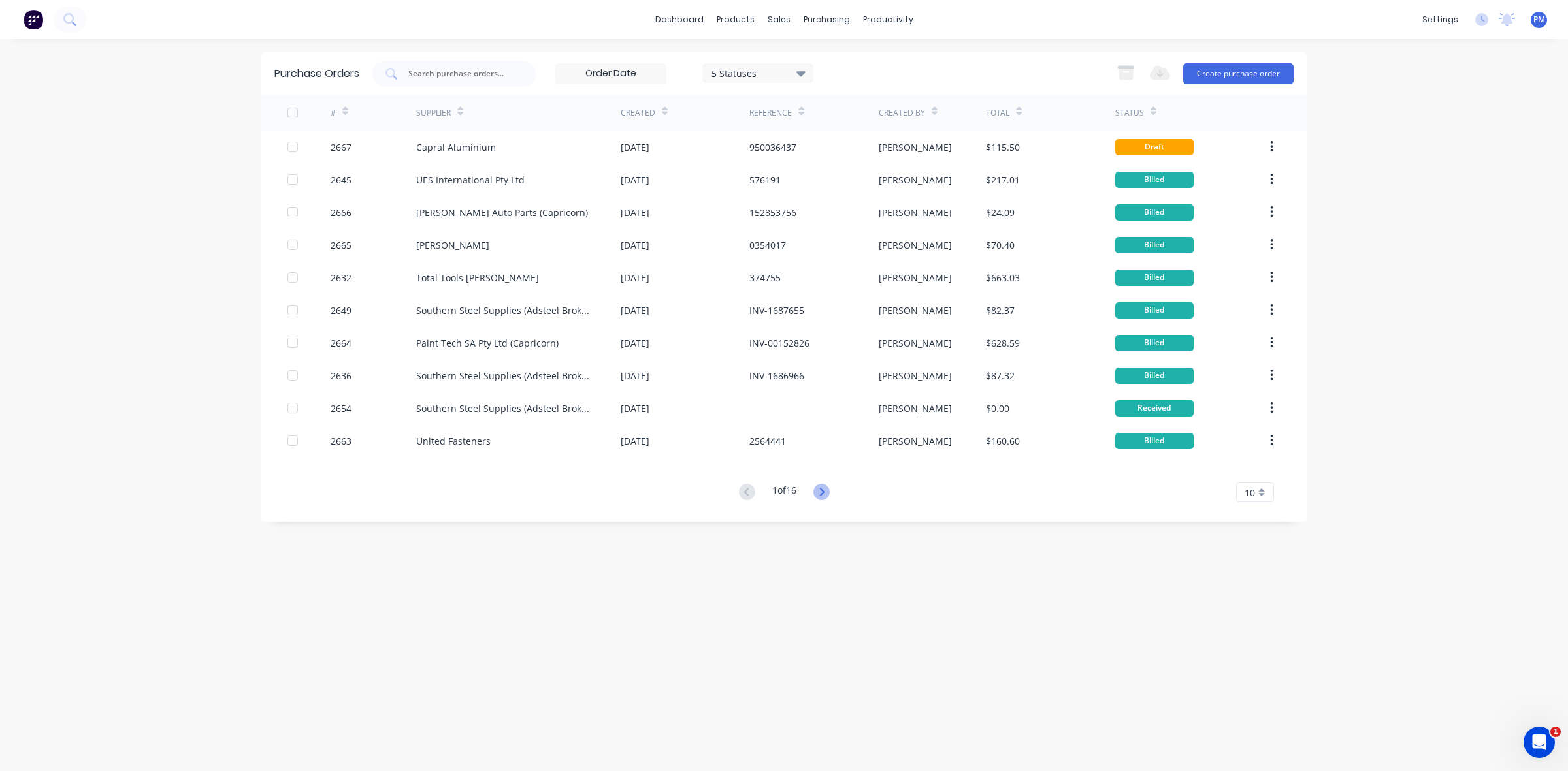
click at [824, 494] on icon at bounding box center [821, 491] width 5 height 8
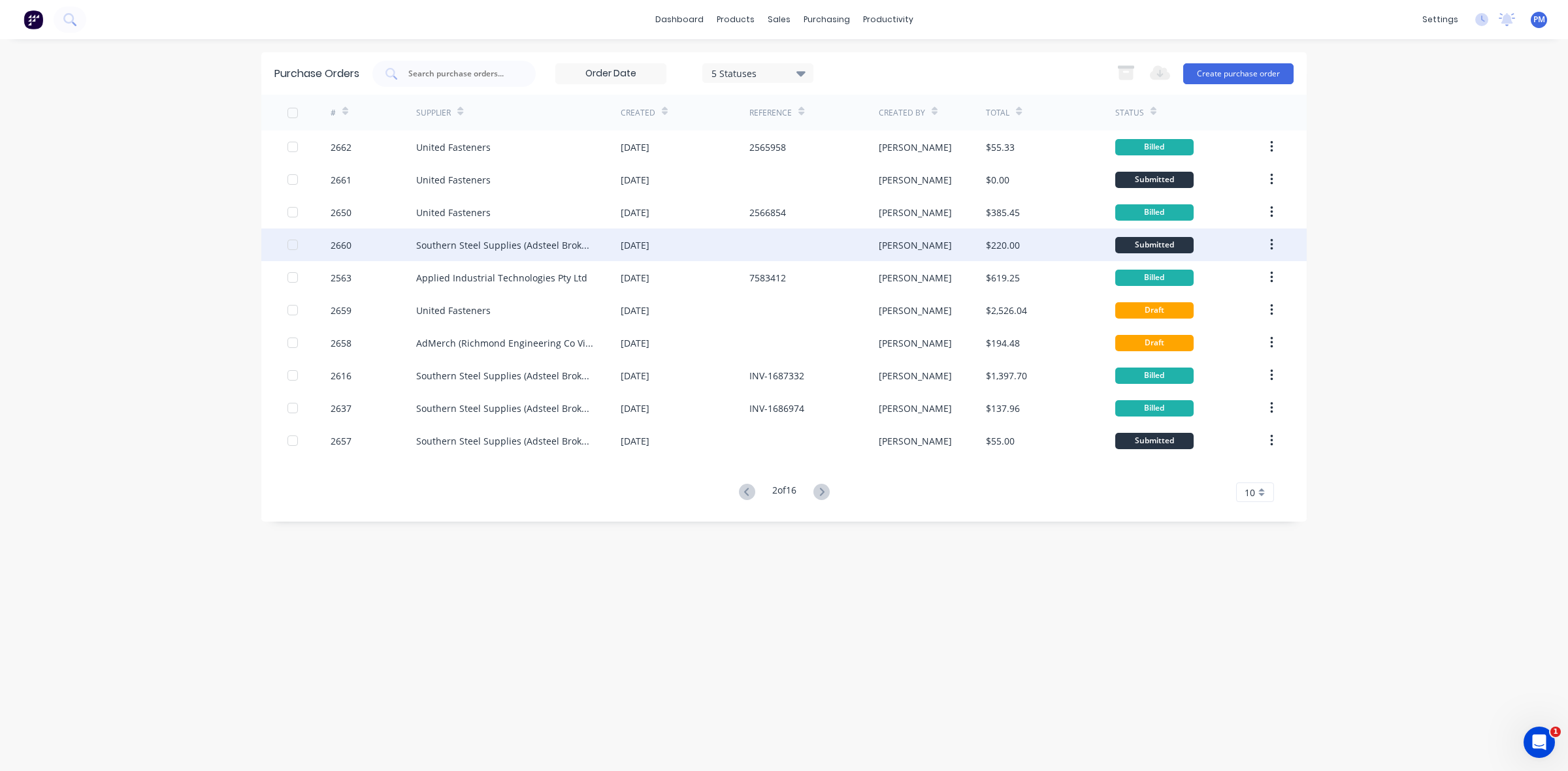
click at [793, 255] on div at bounding box center [814, 245] width 128 height 33
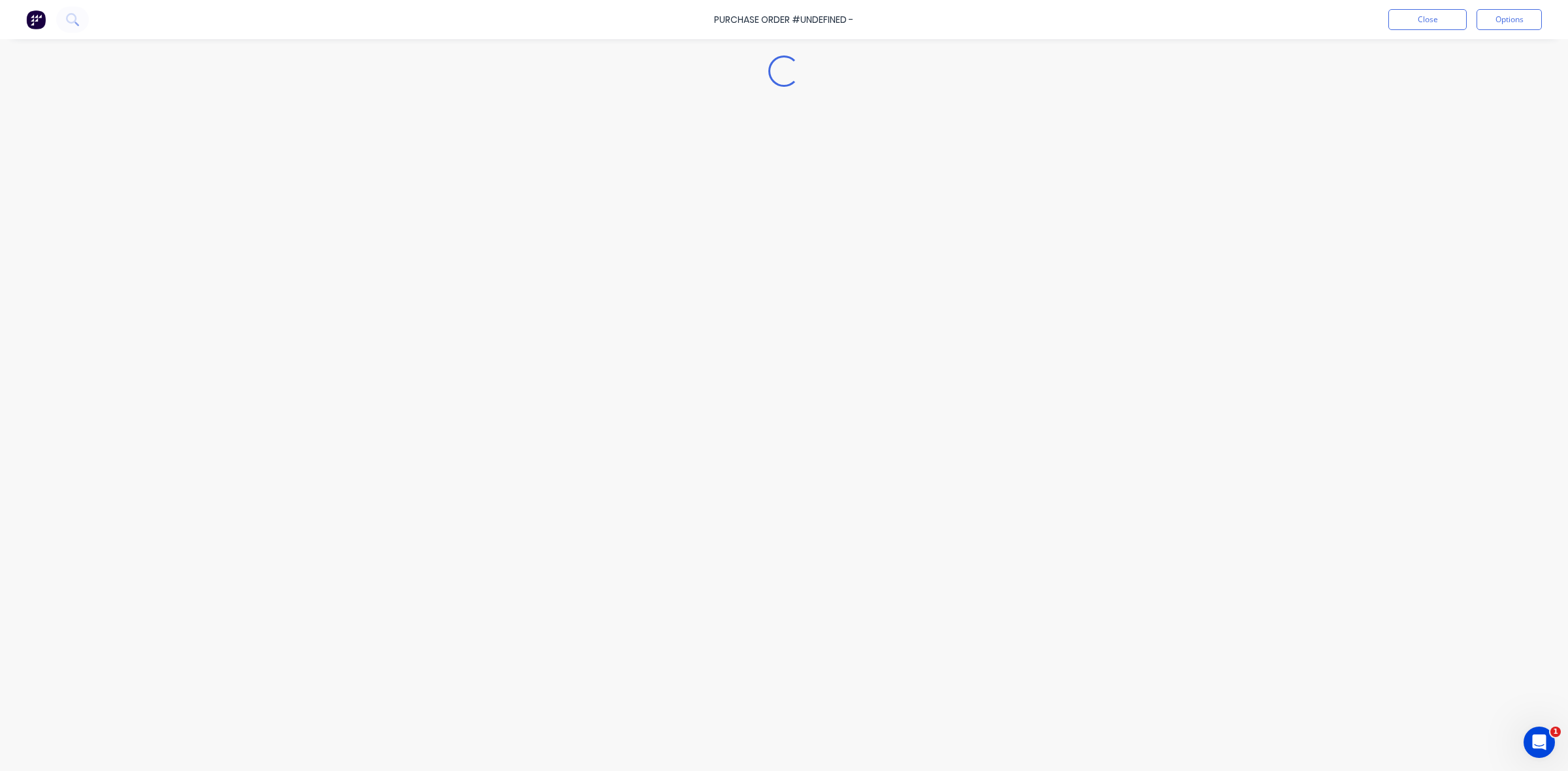
type textarea "x"
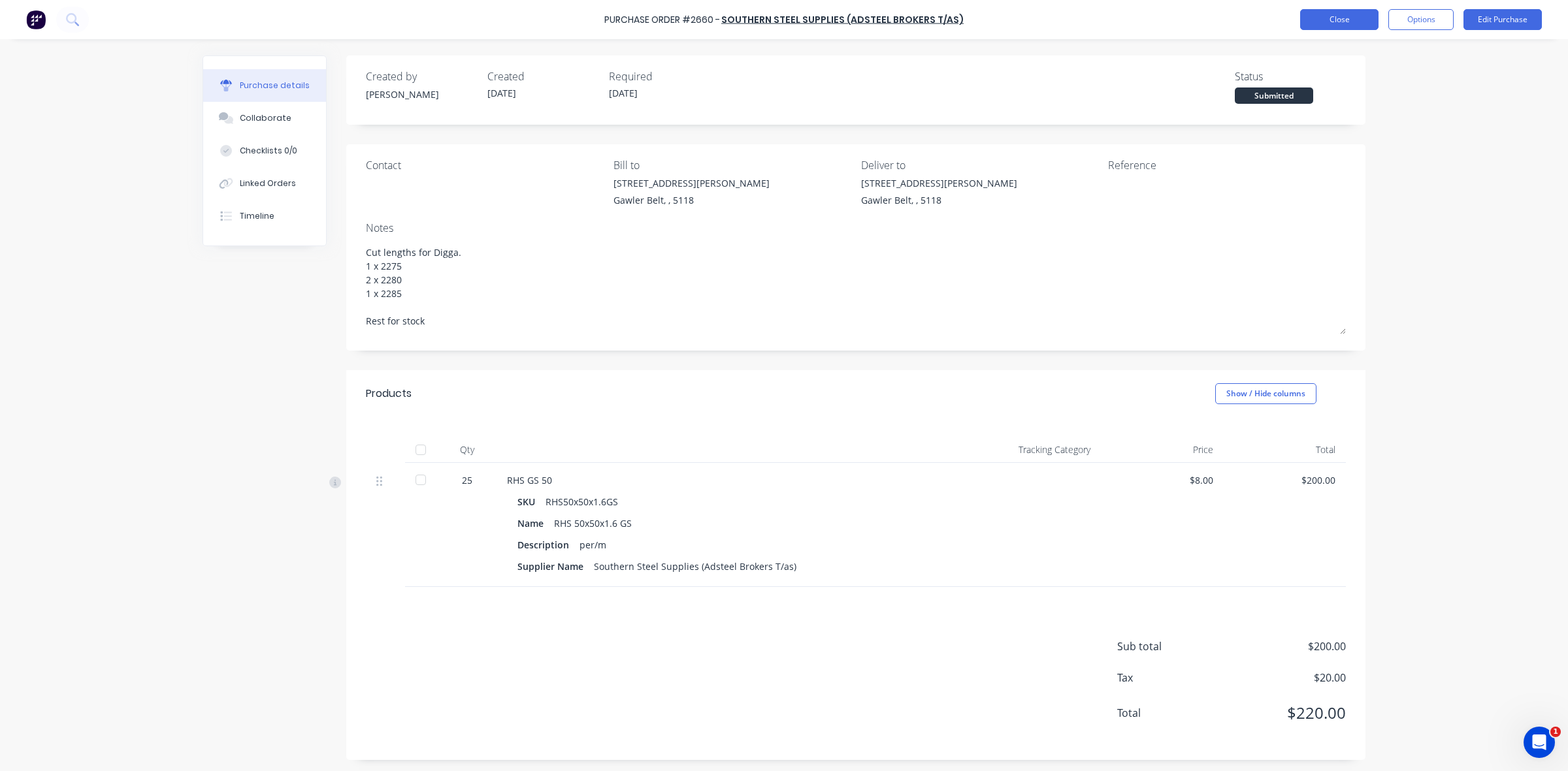
click at [1340, 22] on button "Close" at bounding box center [1339, 19] width 79 height 21
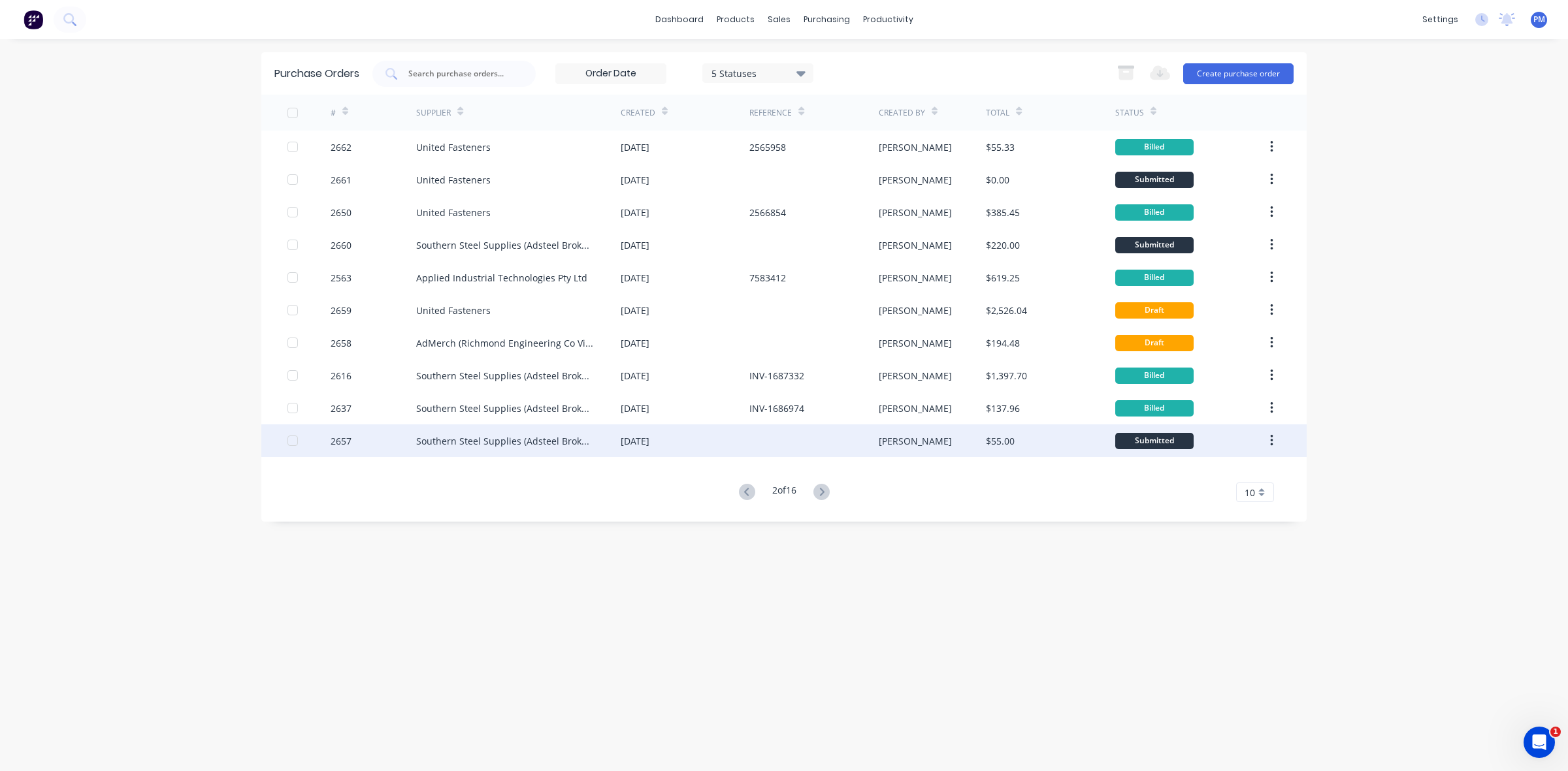
click at [789, 445] on div at bounding box center [814, 440] width 128 height 33
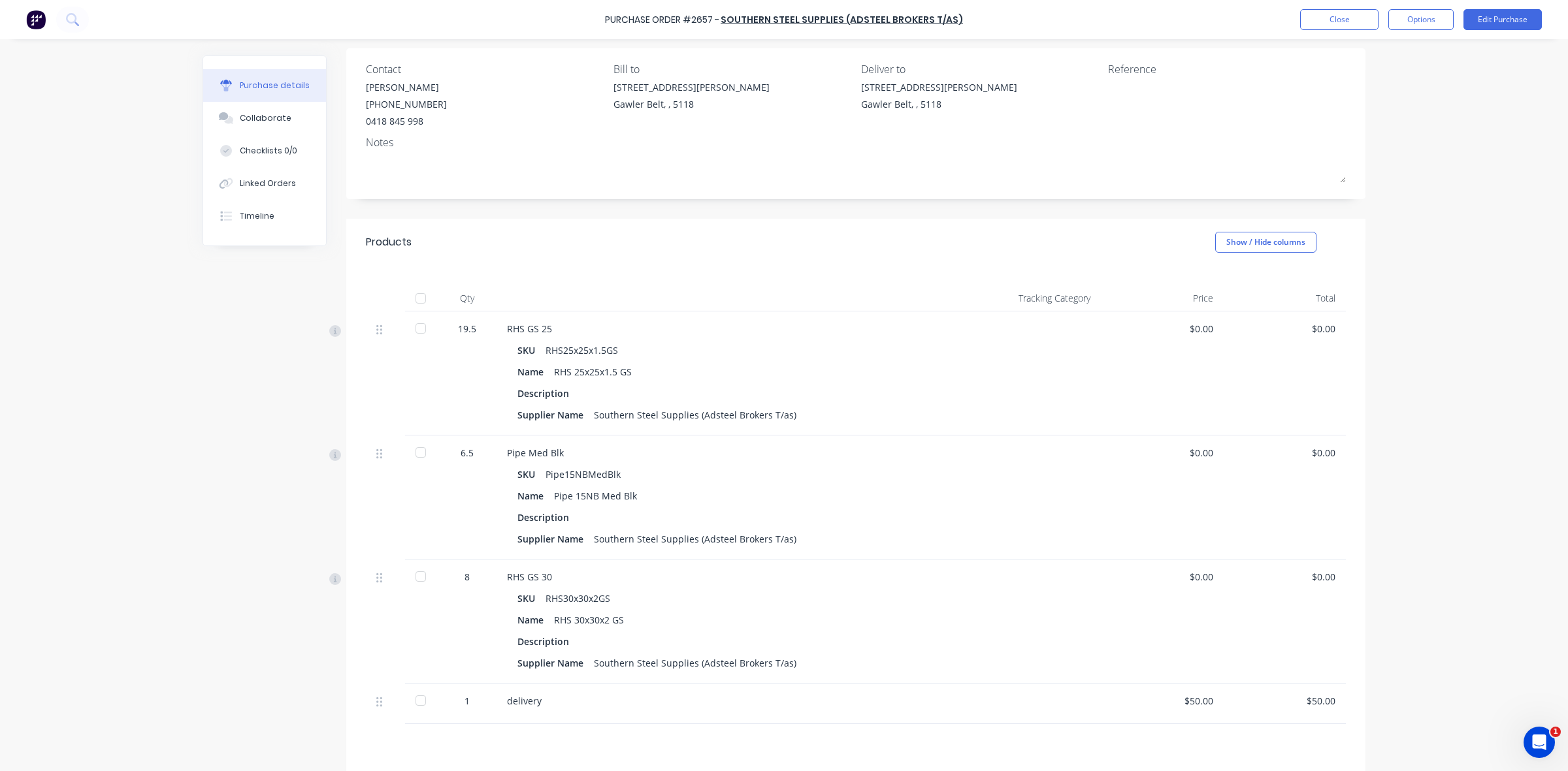
scroll to position [72, 0]
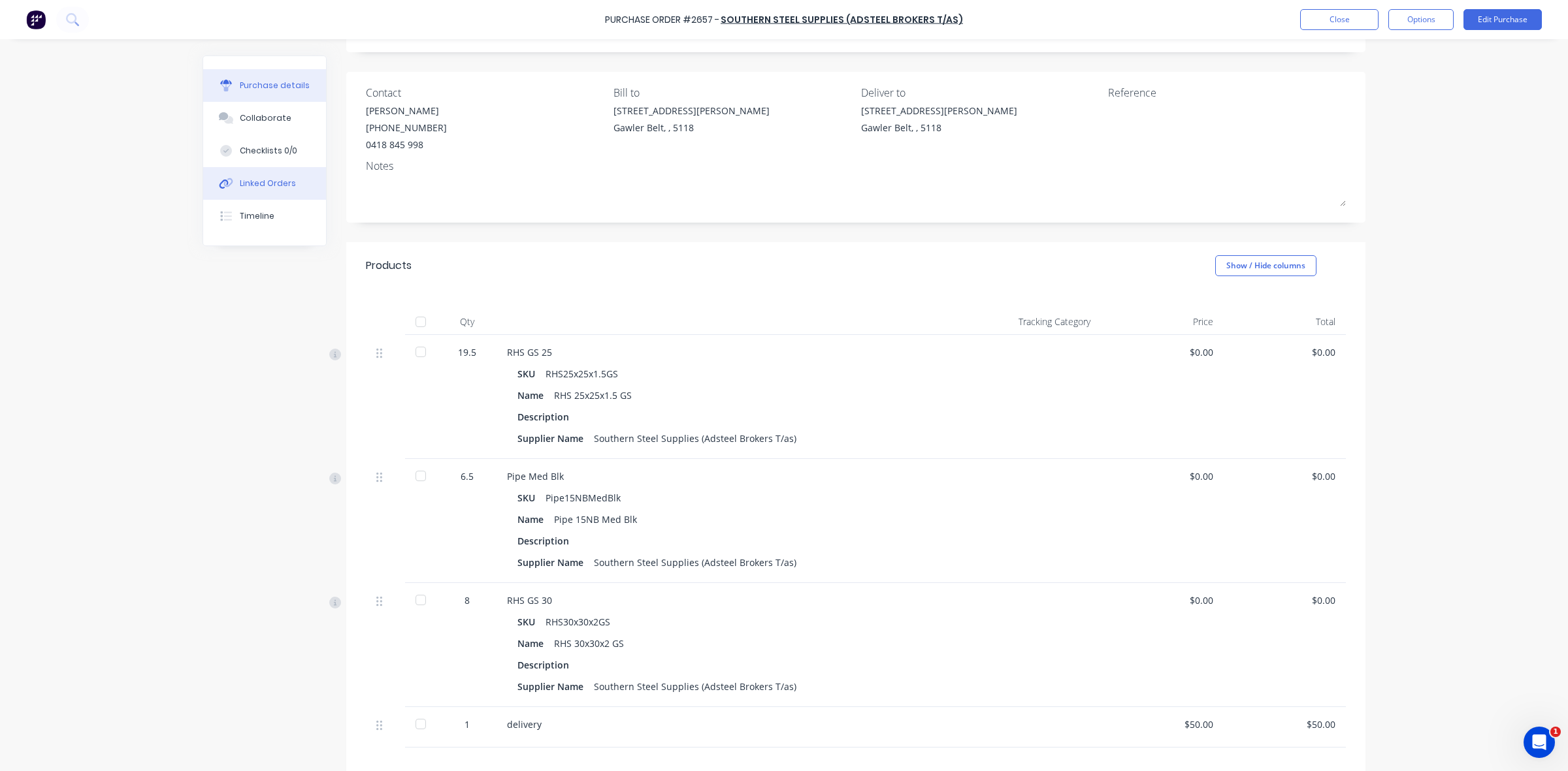
click at [251, 181] on div "Linked Orders" at bounding box center [268, 183] width 56 height 12
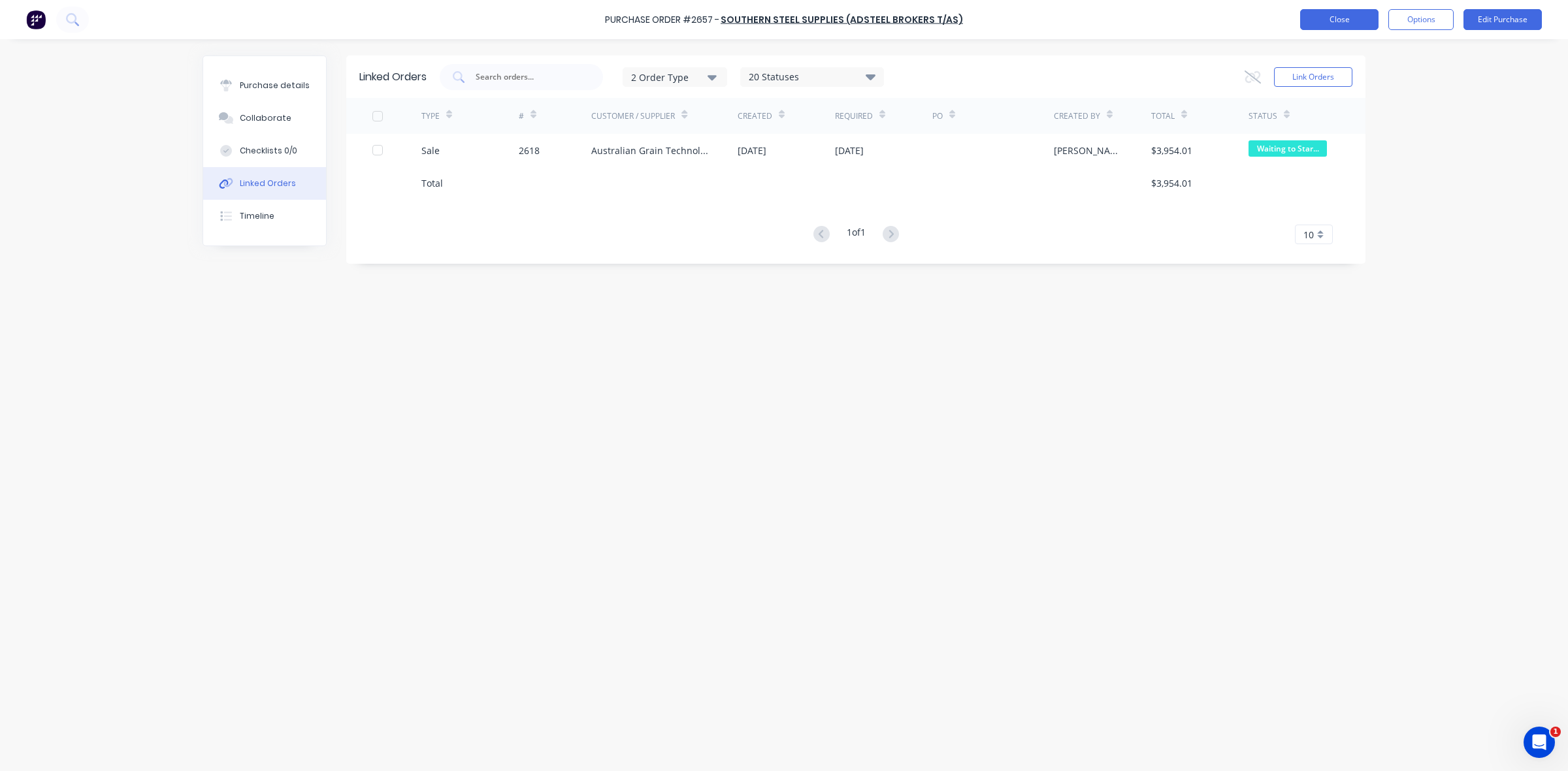
click at [1350, 20] on button "Close" at bounding box center [1339, 19] width 79 height 21
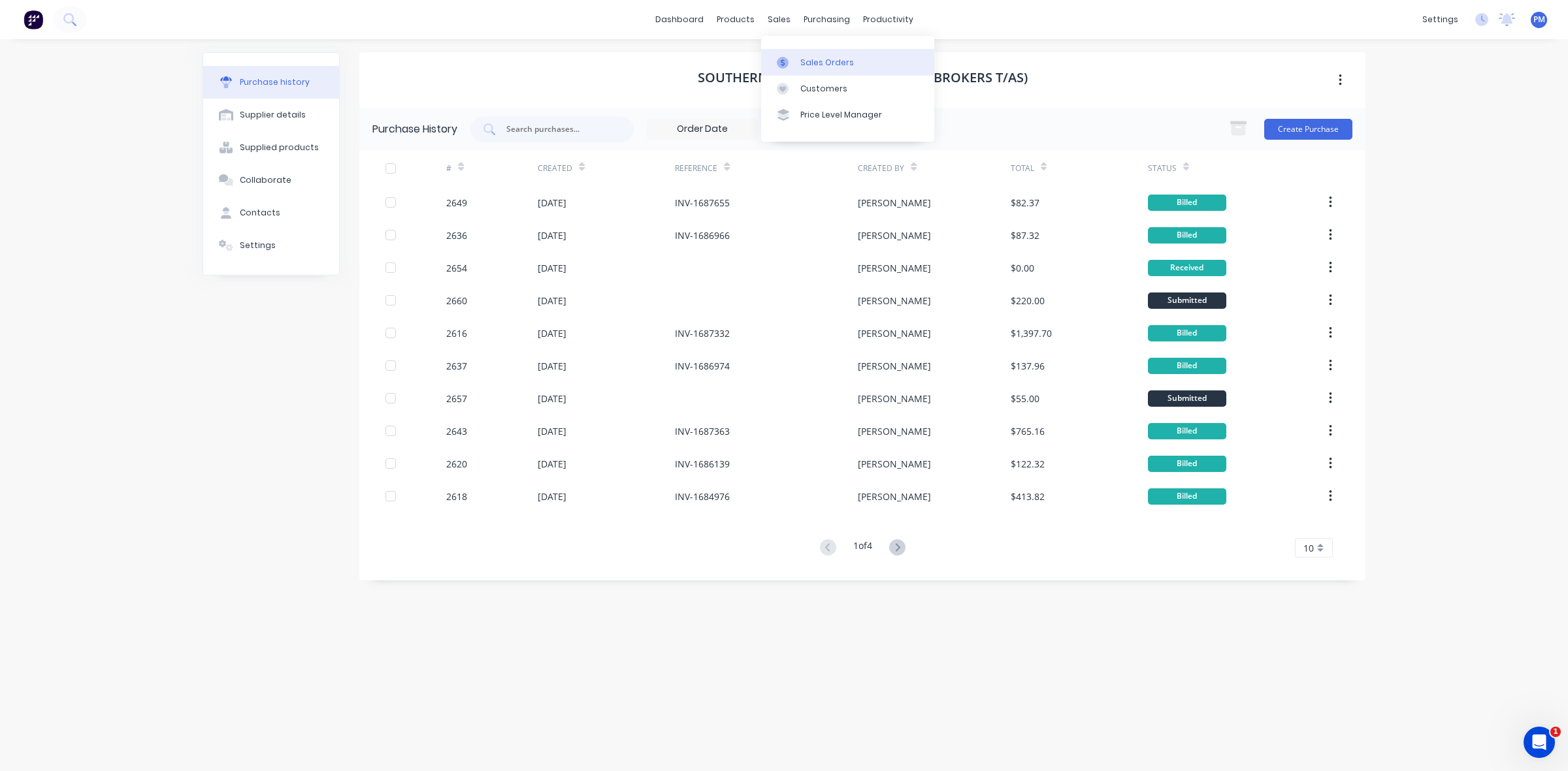
click at [809, 62] on div "Sales Orders" at bounding box center [827, 62] width 53 height 12
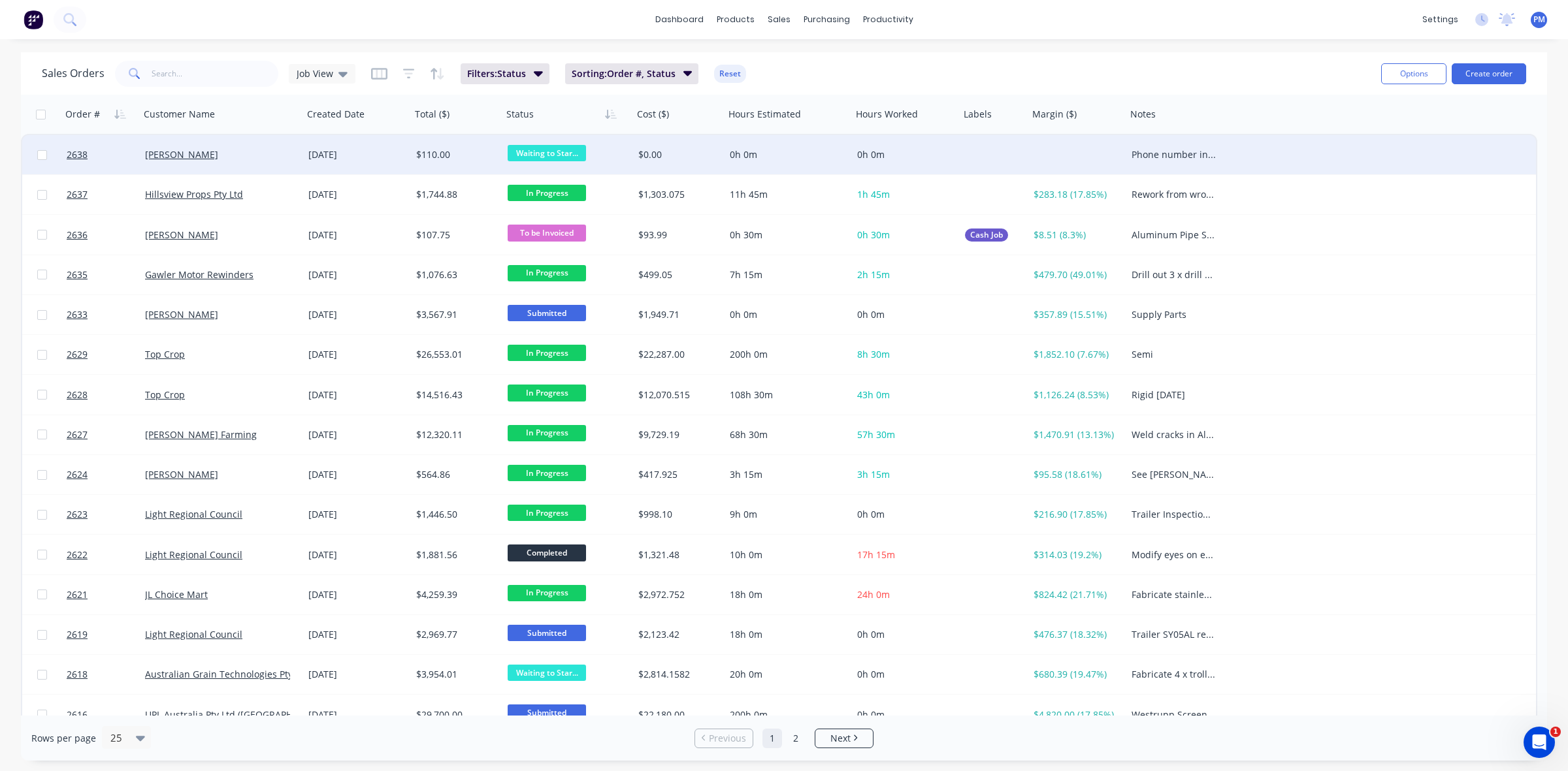
click at [398, 157] on div "[DATE]" at bounding box center [357, 154] width 97 height 13
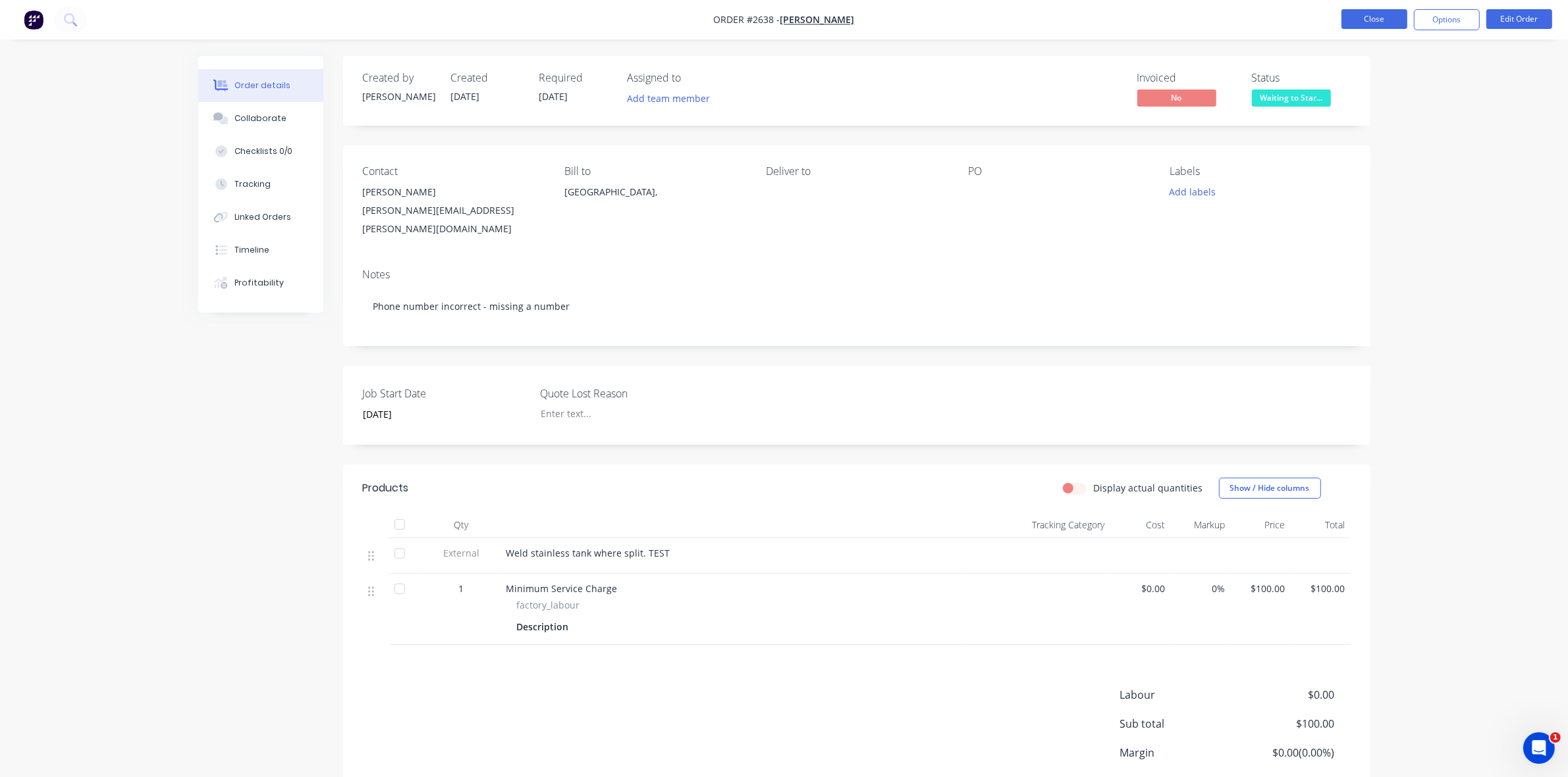
click at [1372, 10] on button "Close" at bounding box center [1374, 19] width 66 height 20
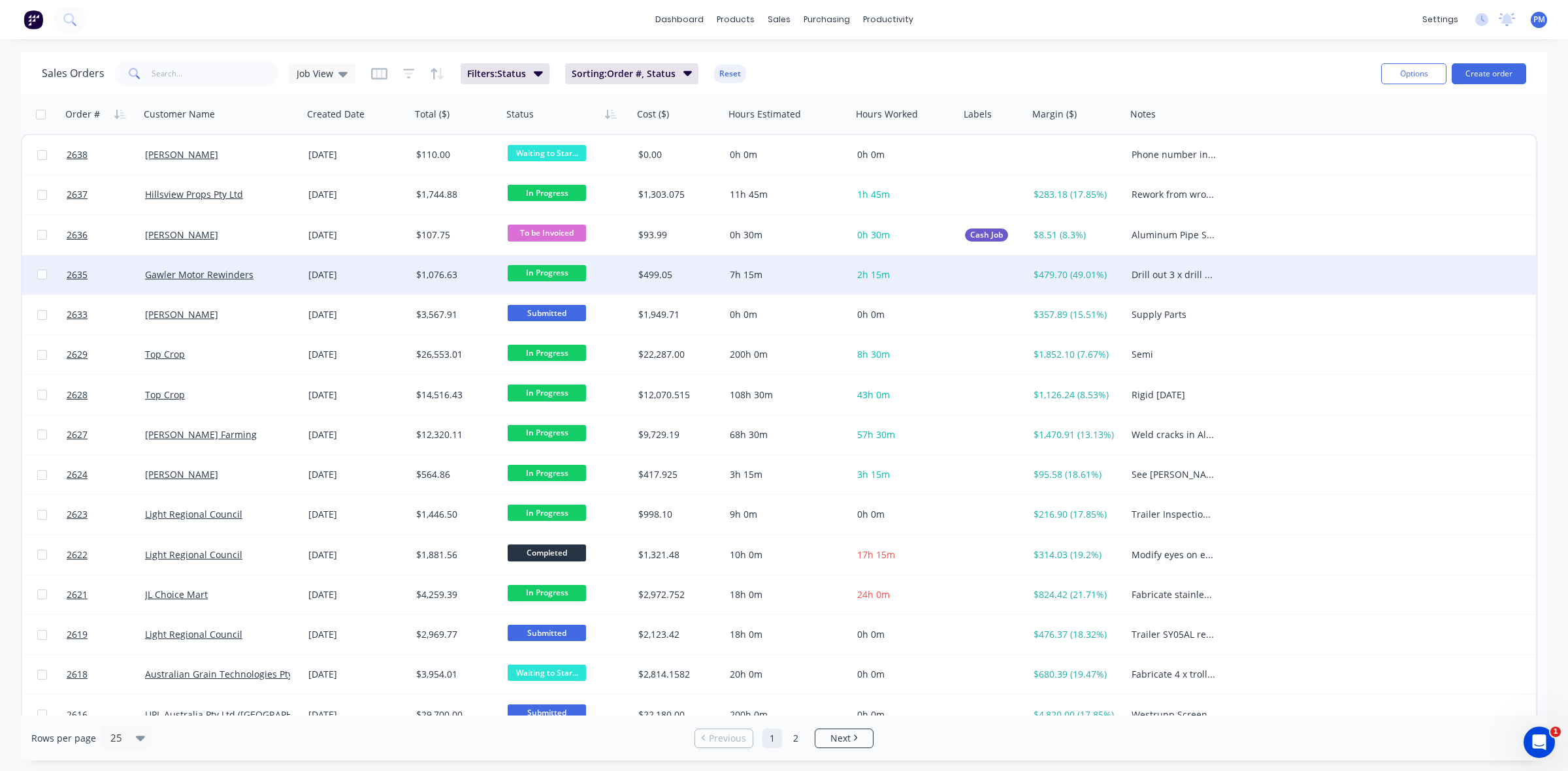
click at [383, 277] on div "[DATE]" at bounding box center [357, 275] width 97 height 13
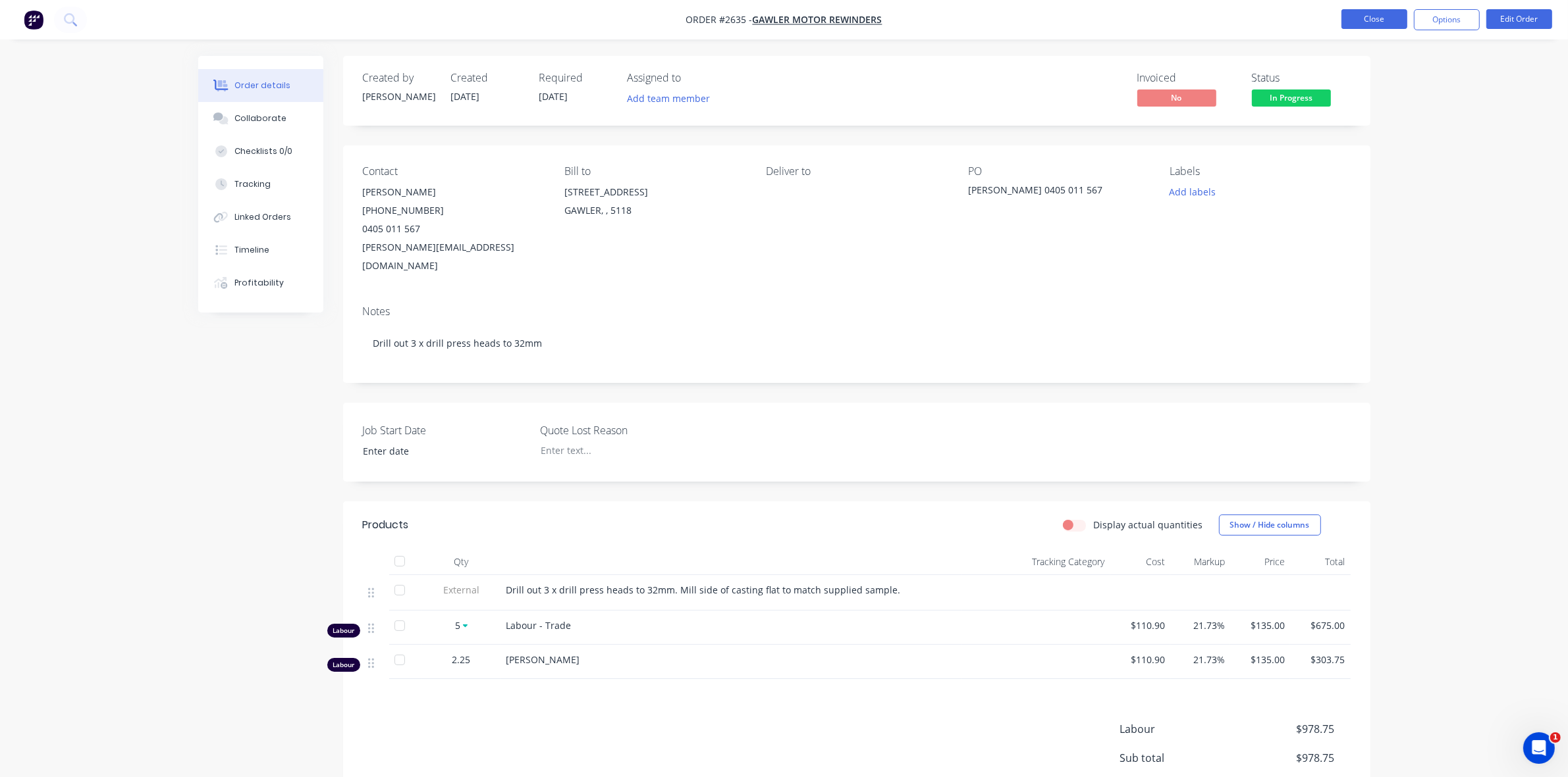
click at [1361, 24] on button "Close" at bounding box center [1374, 19] width 66 height 20
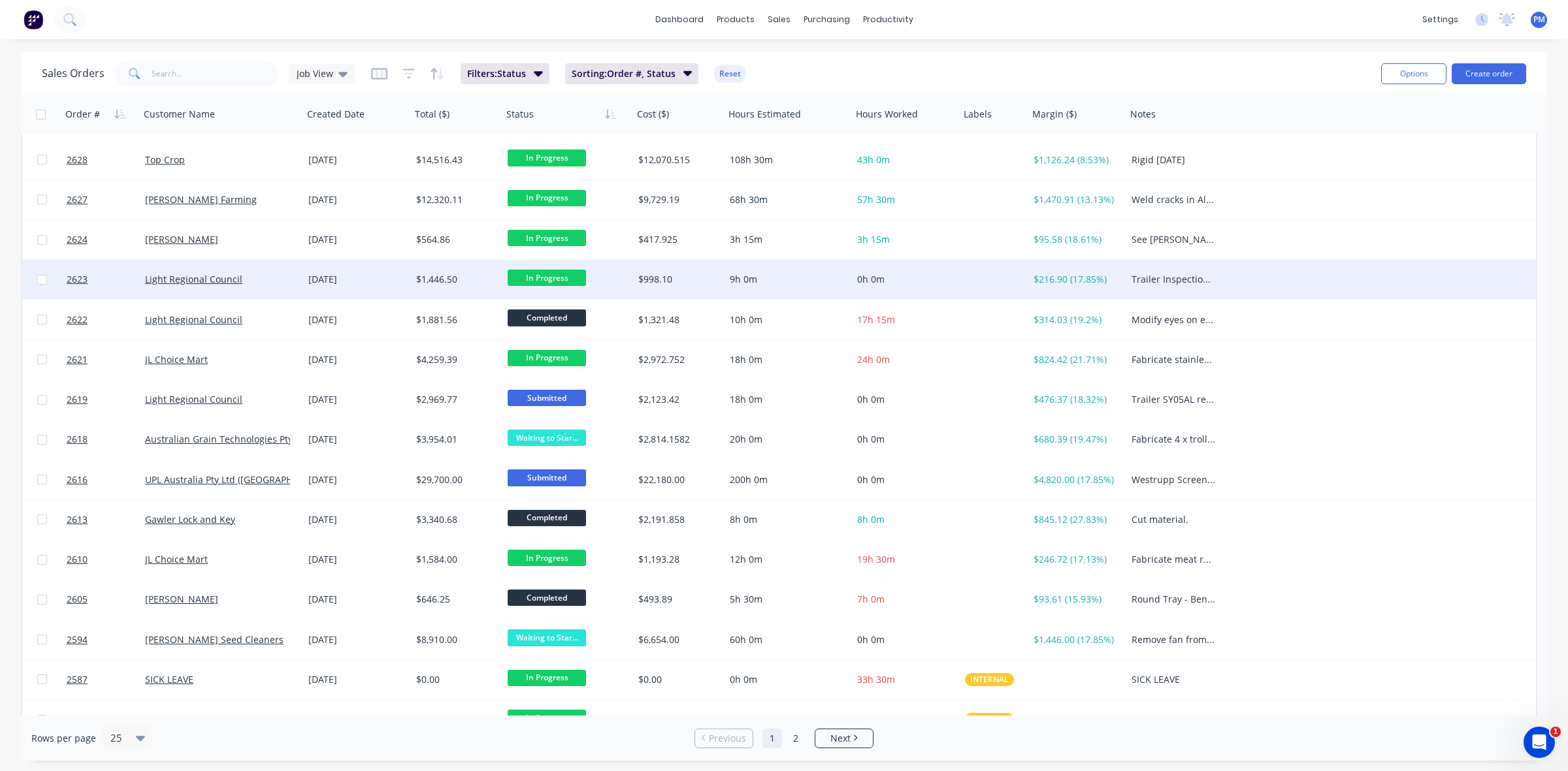
scroll to position [173, 0]
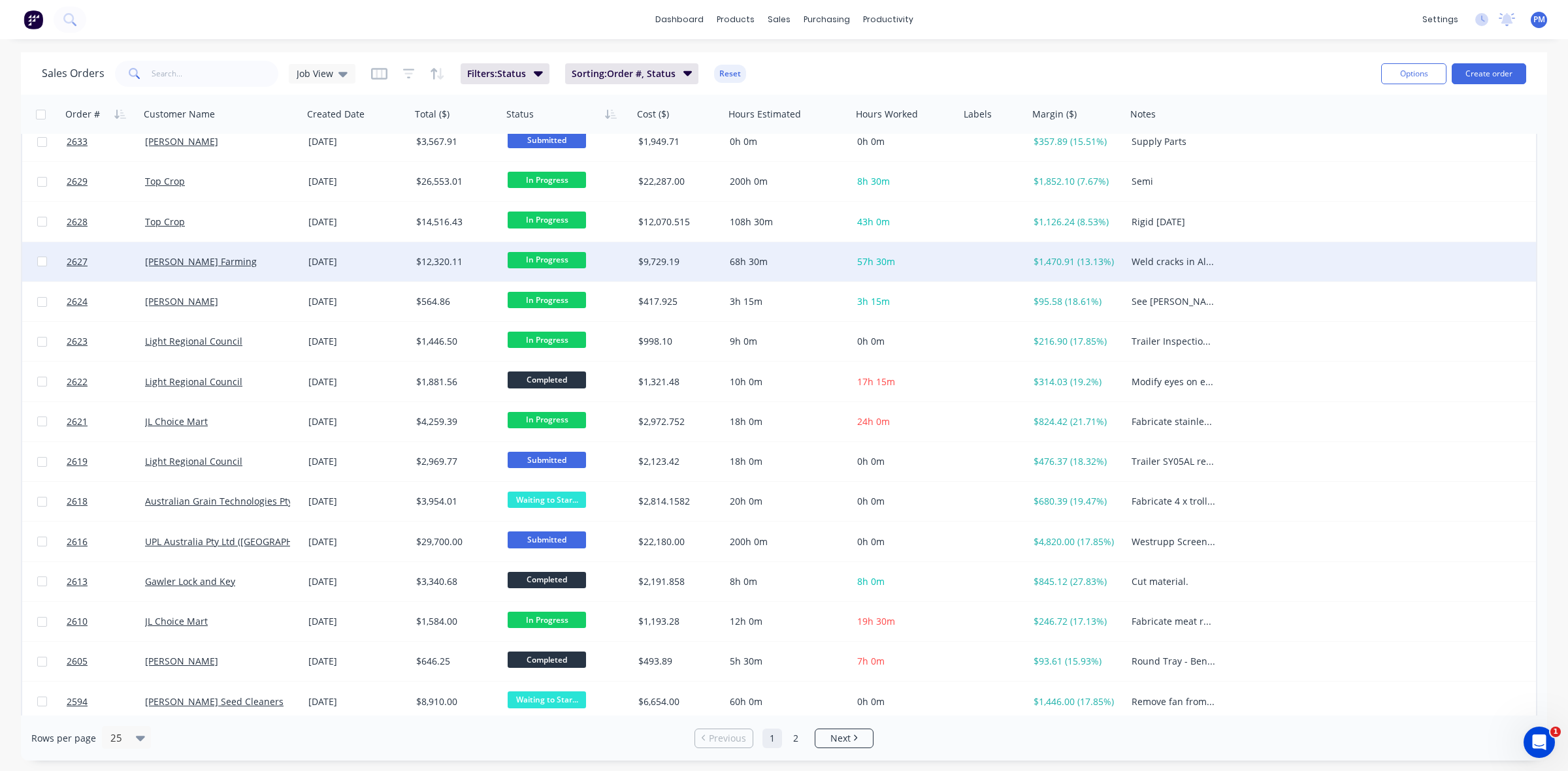
click at [279, 259] on div "[PERSON_NAME] Farming" at bounding box center [217, 262] width 145 height 13
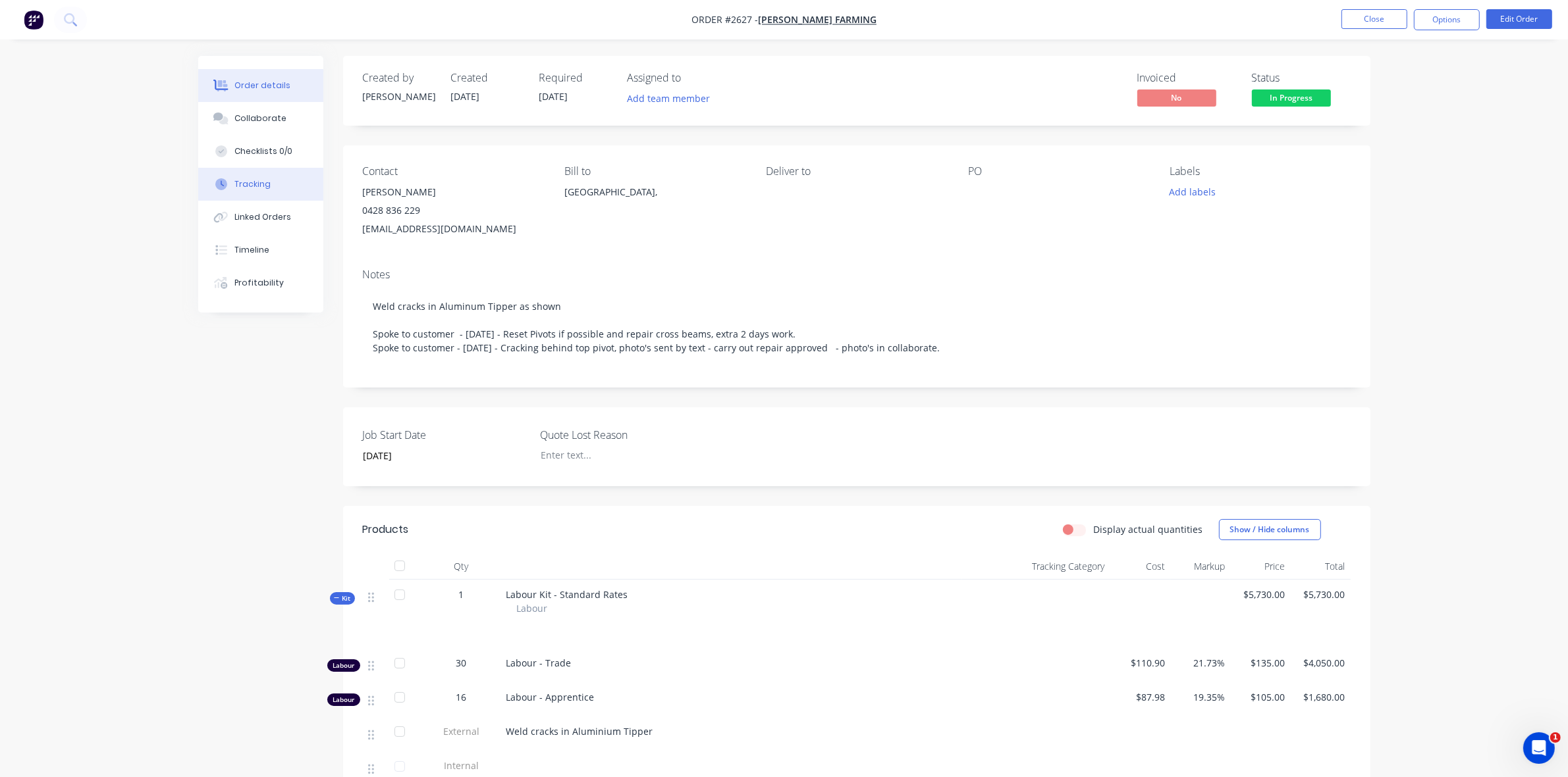
click at [250, 187] on div "Tracking" at bounding box center [252, 184] width 36 height 12
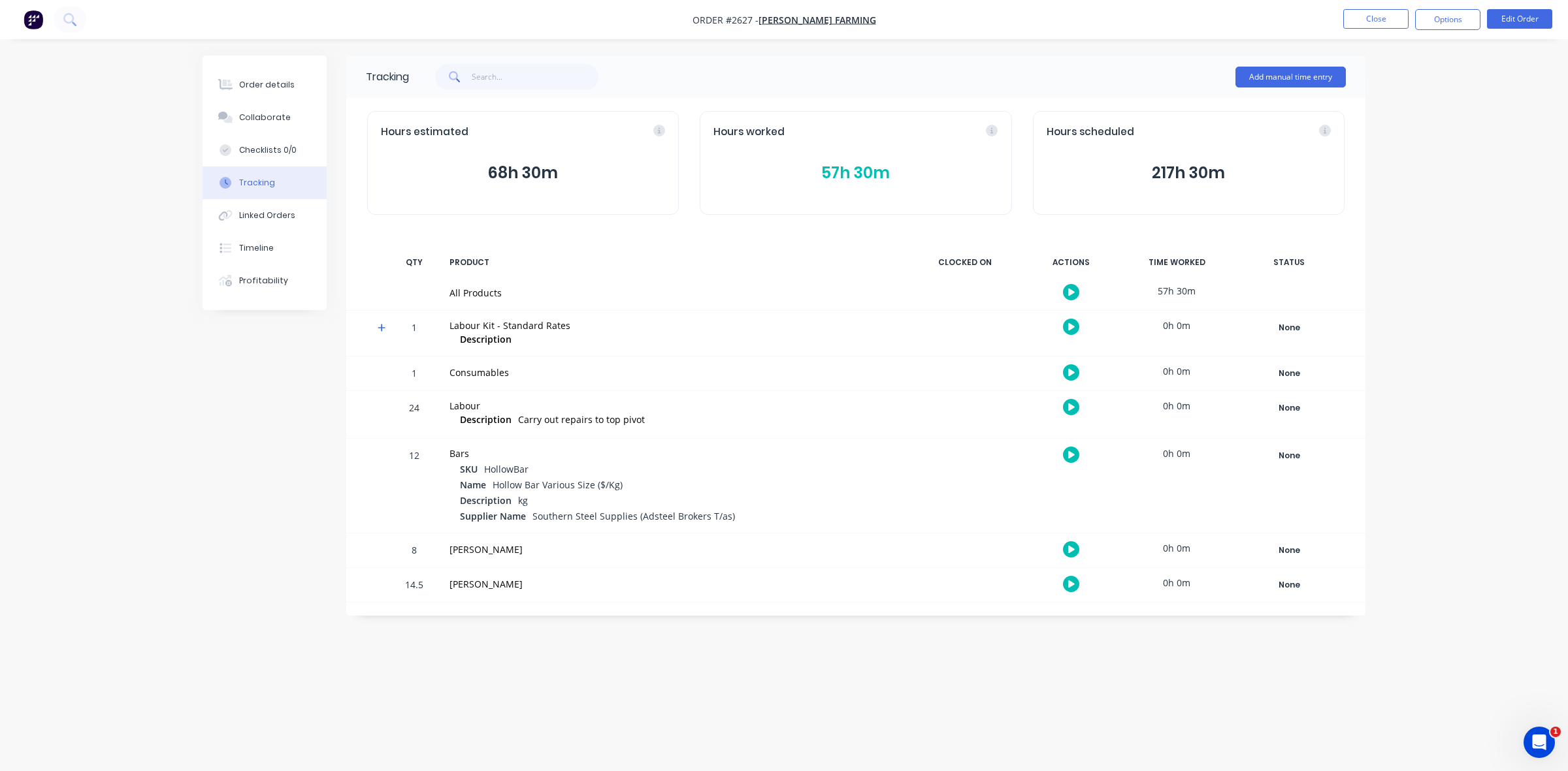
click at [851, 175] on button "57h 30m" at bounding box center [855, 173] width 284 height 25
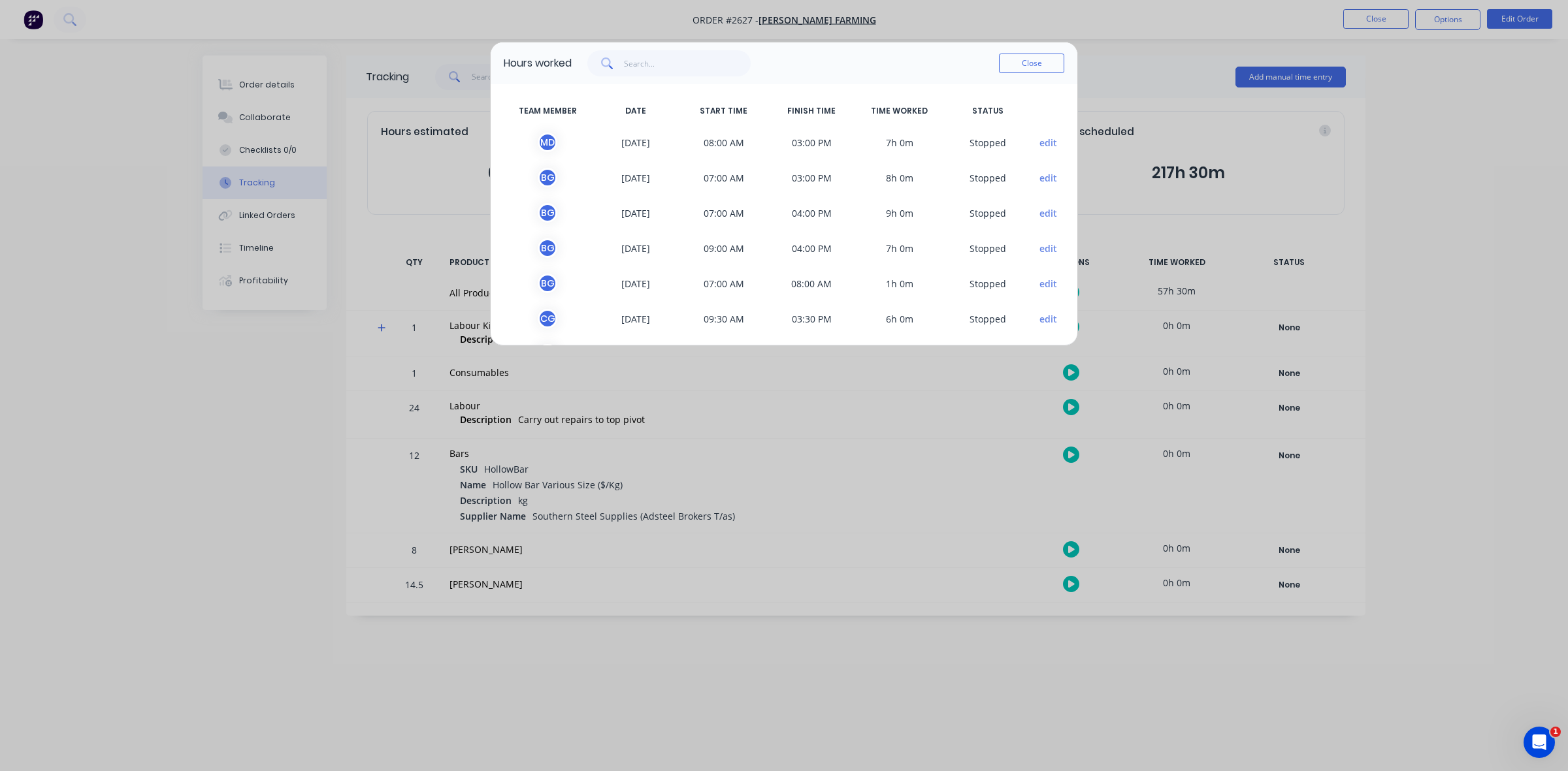
click at [1039, 139] on button "edit" at bounding box center [1048, 143] width 18 height 14
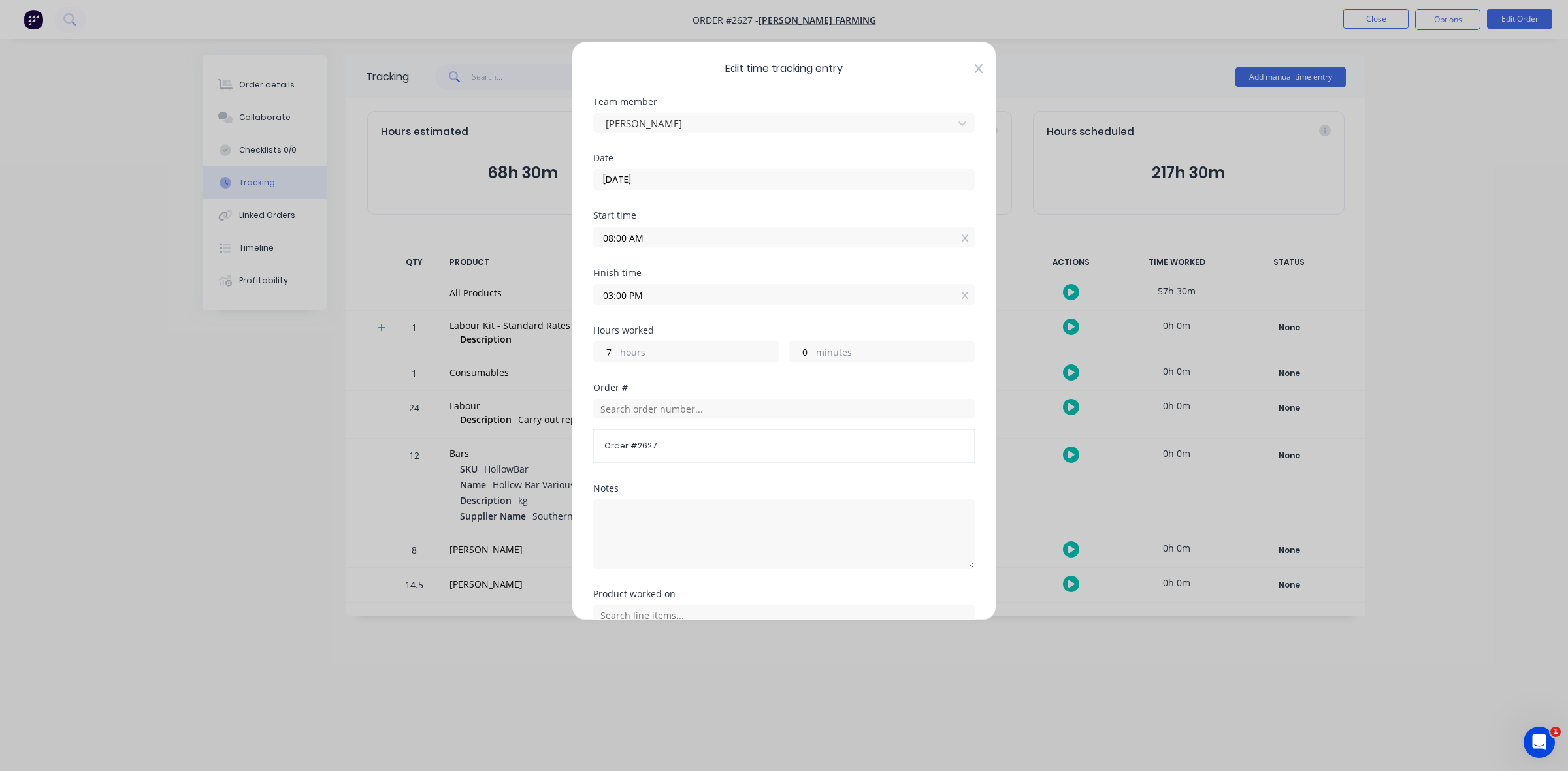
click at [975, 70] on icon at bounding box center [978, 68] width 8 height 9
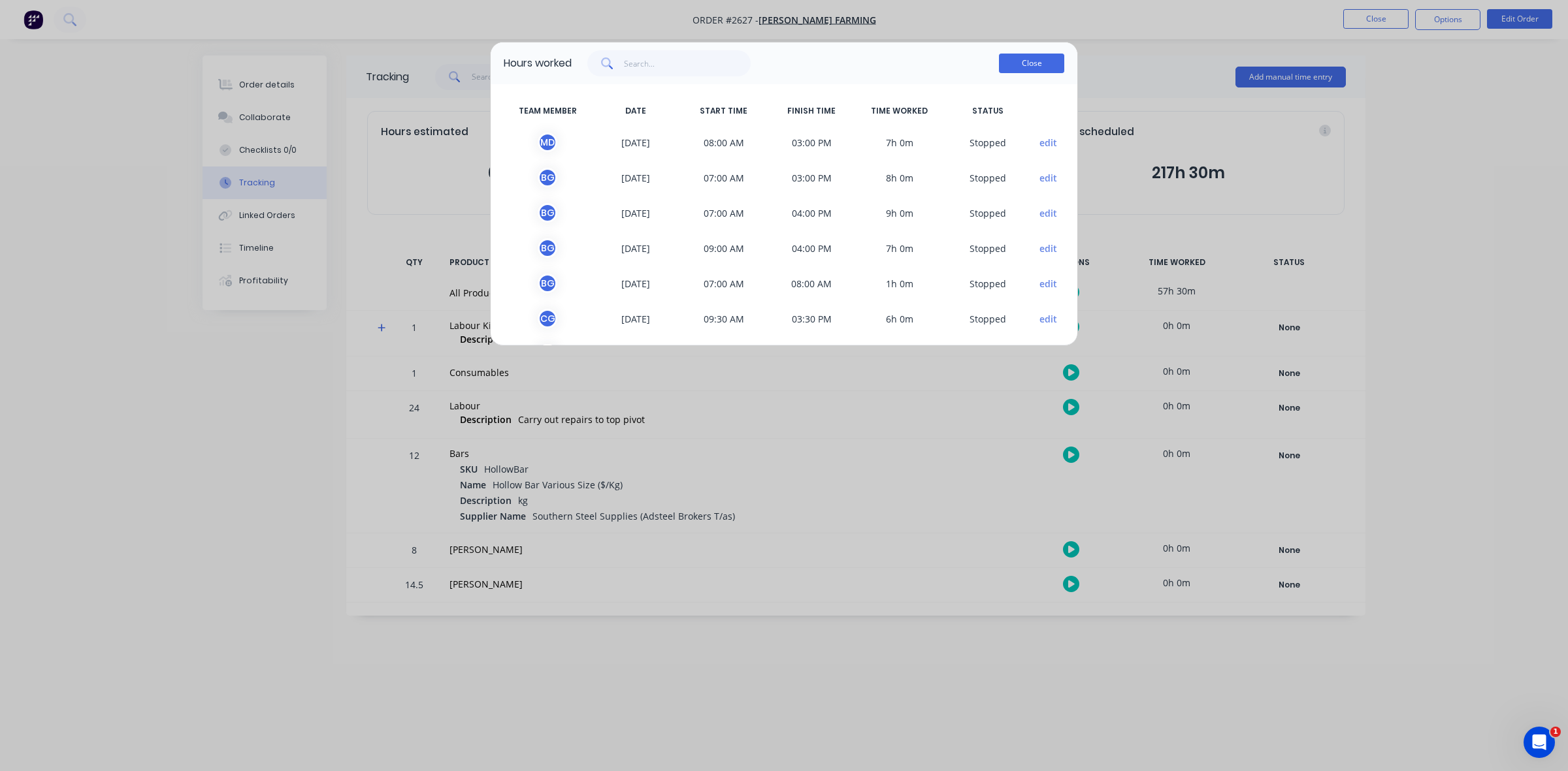
click at [1020, 62] on button "Close" at bounding box center [1032, 63] width 66 height 20
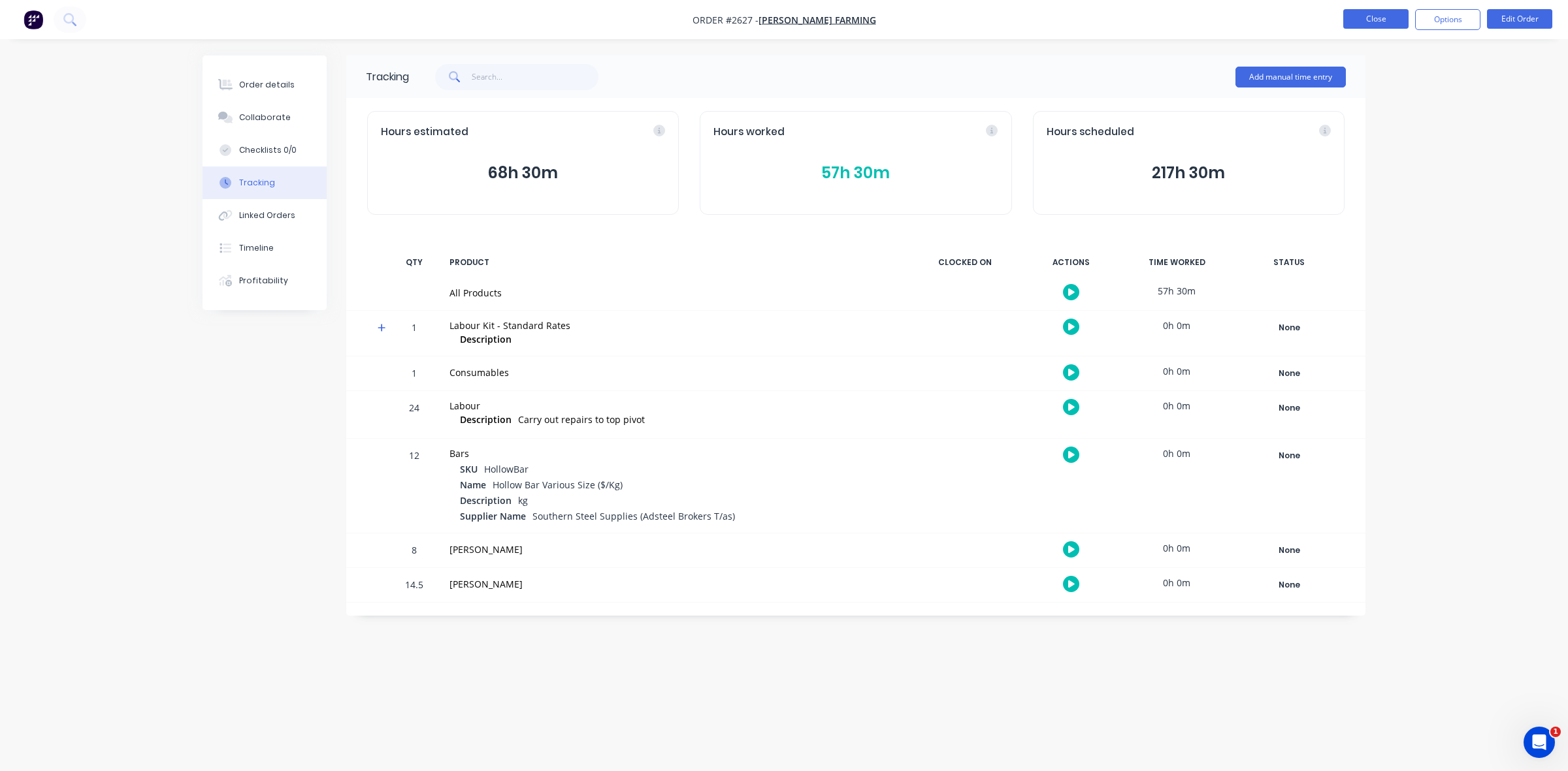
click at [1366, 18] on button "Close" at bounding box center [1376, 18] width 66 height 20
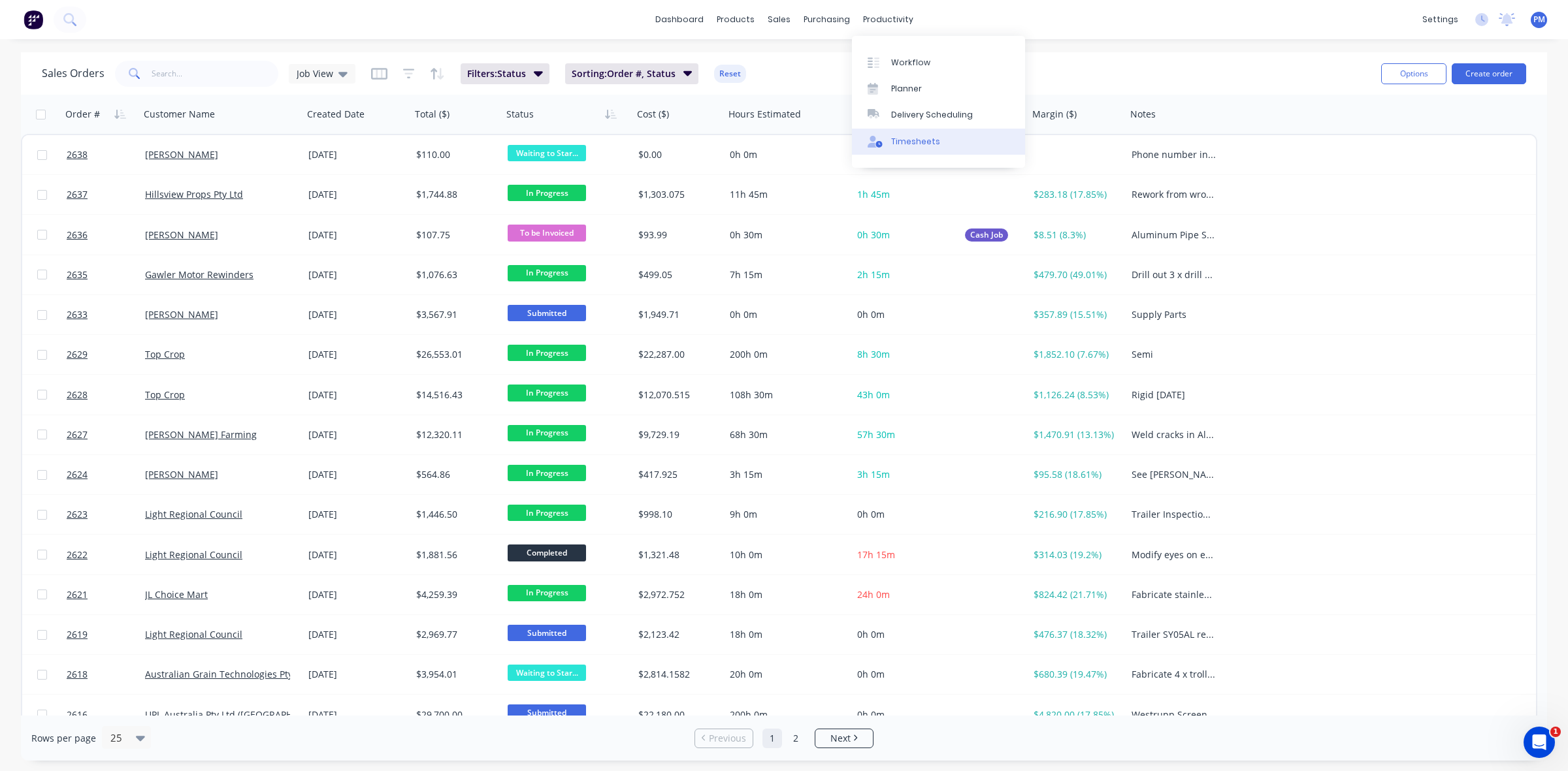
click at [912, 135] on link "Timesheets" at bounding box center [938, 141] width 173 height 26
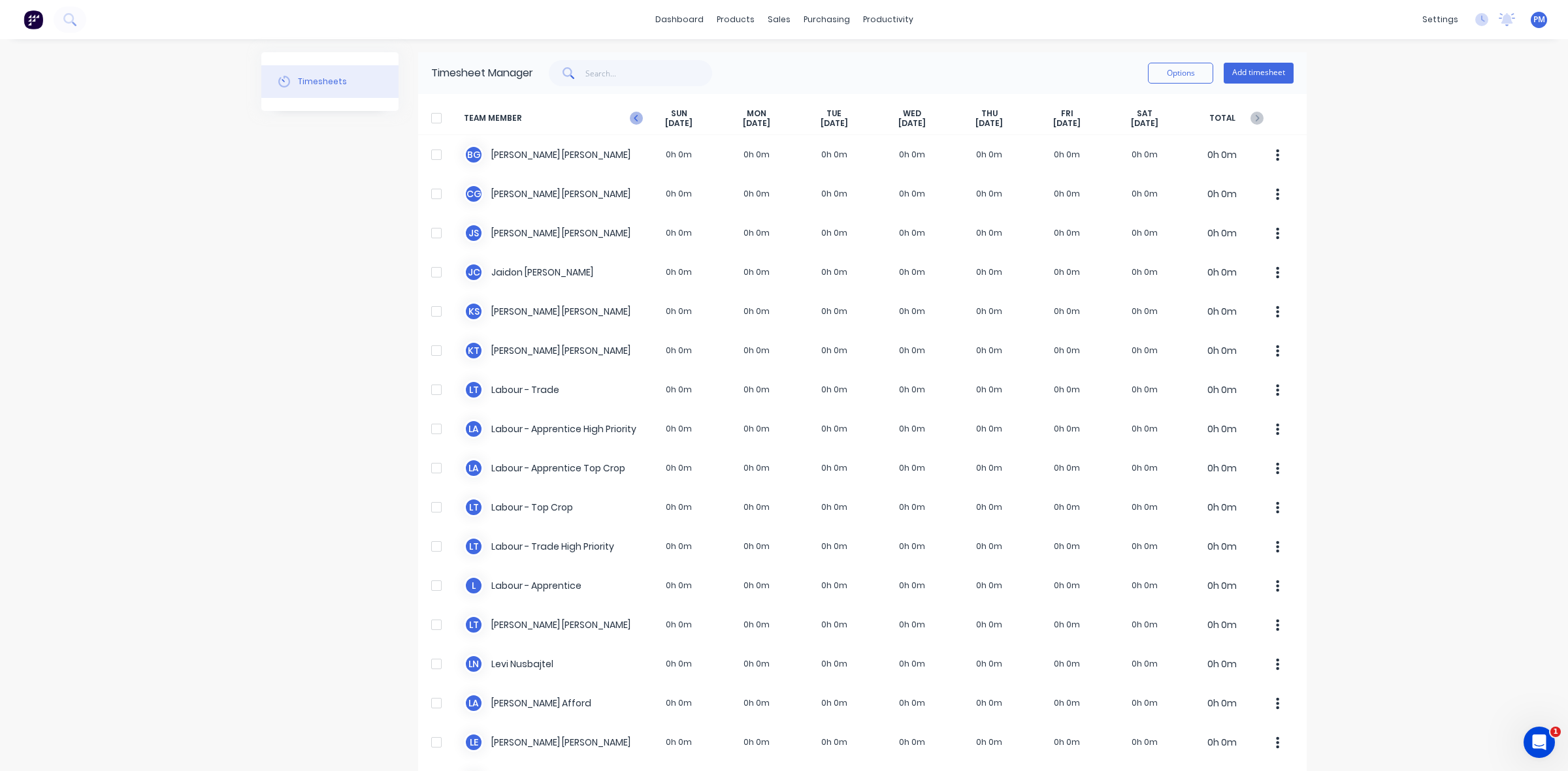
click at [633, 118] on icon "button" at bounding box center [636, 118] width 13 height 13
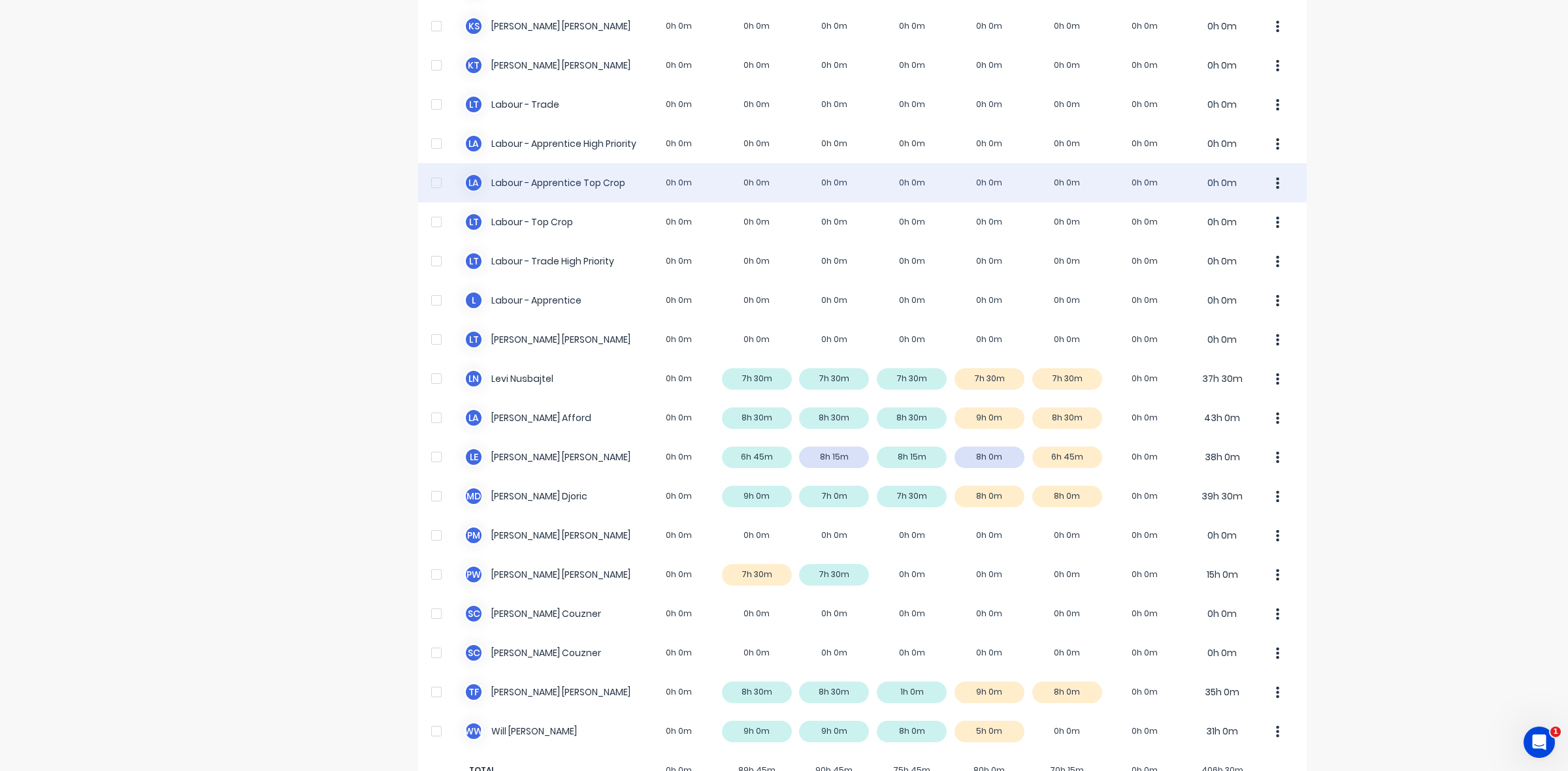
scroll to position [325, 0]
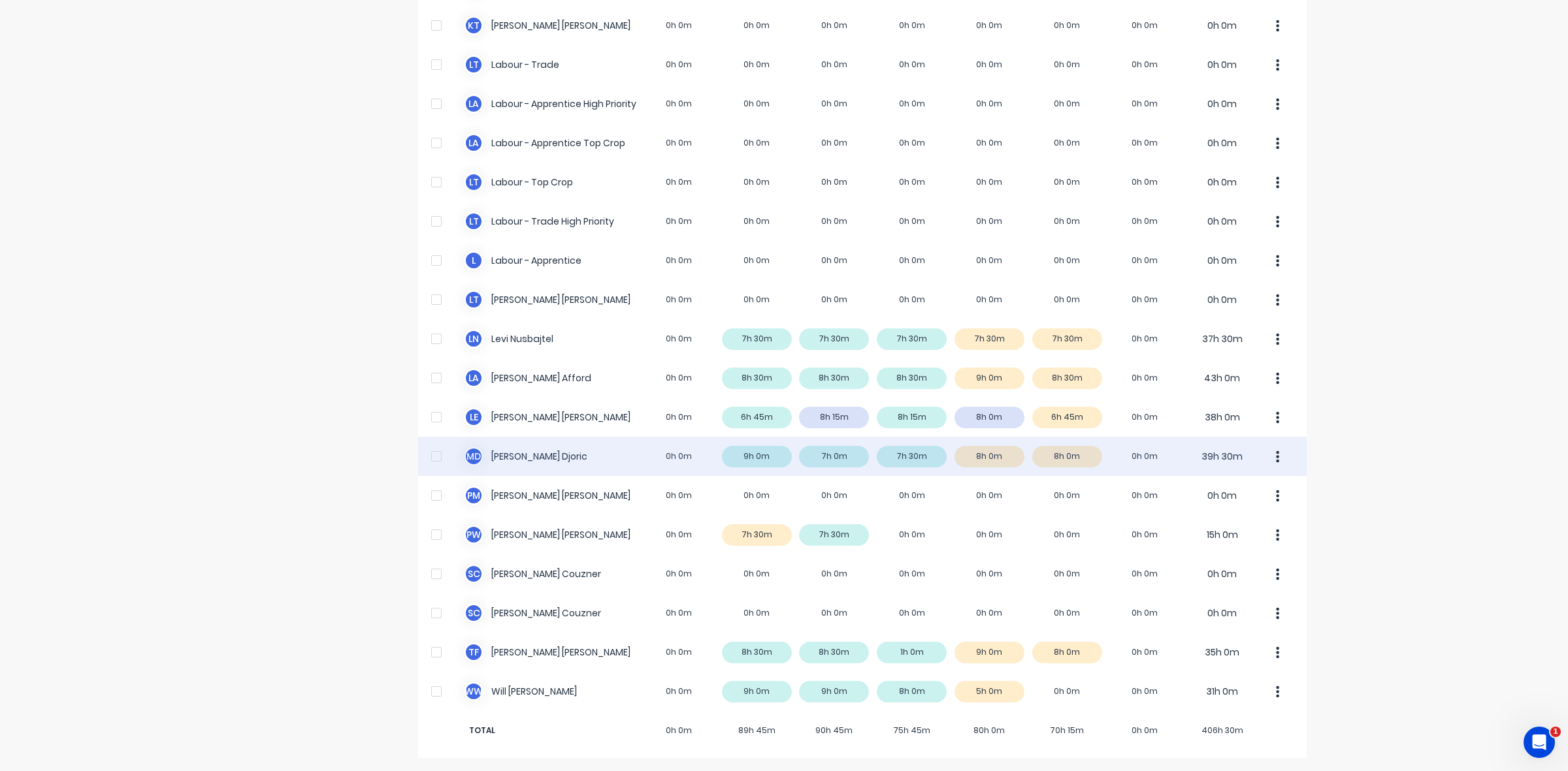
click at [1076, 458] on div "M D [PERSON_NAME] 0h 0m 9h 0m 7h 0m 7h 30m 8h 0m 8h 0m 0h 0m 39h 30m" at bounding box center [862, 456] width 888 height 39
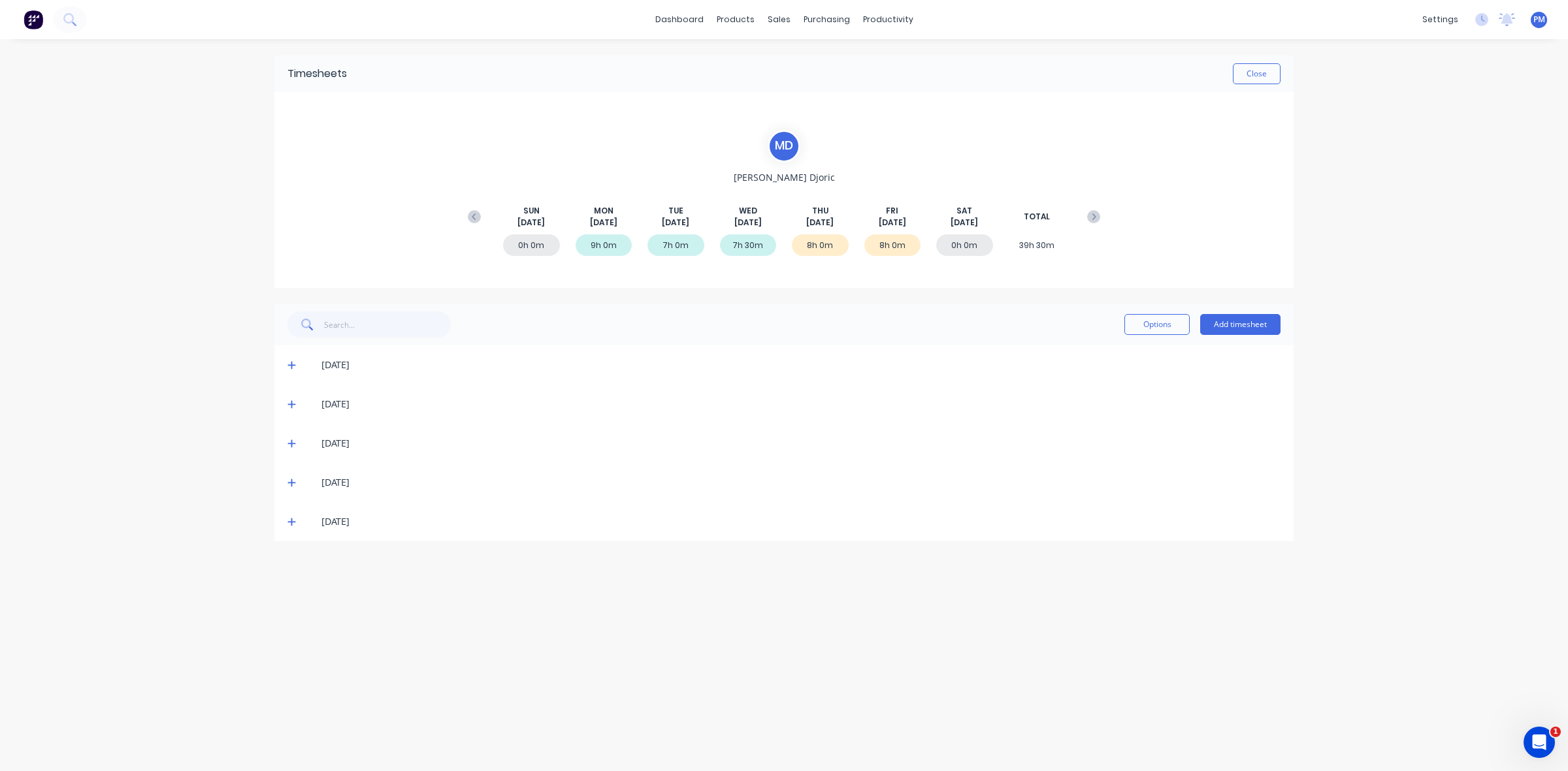
click at [288, 520] on icon at bounding box center [292, 521] width 8 height 9
click at [288, 520] on icon at bounding box center [292, 521] width 8 height 9
click at [290, 520] on icon at bounding box center [292, 521] width 8 height 9
click at [1259, 77] on button "Close" at bounding box center [1256, 74] width 48 height 21
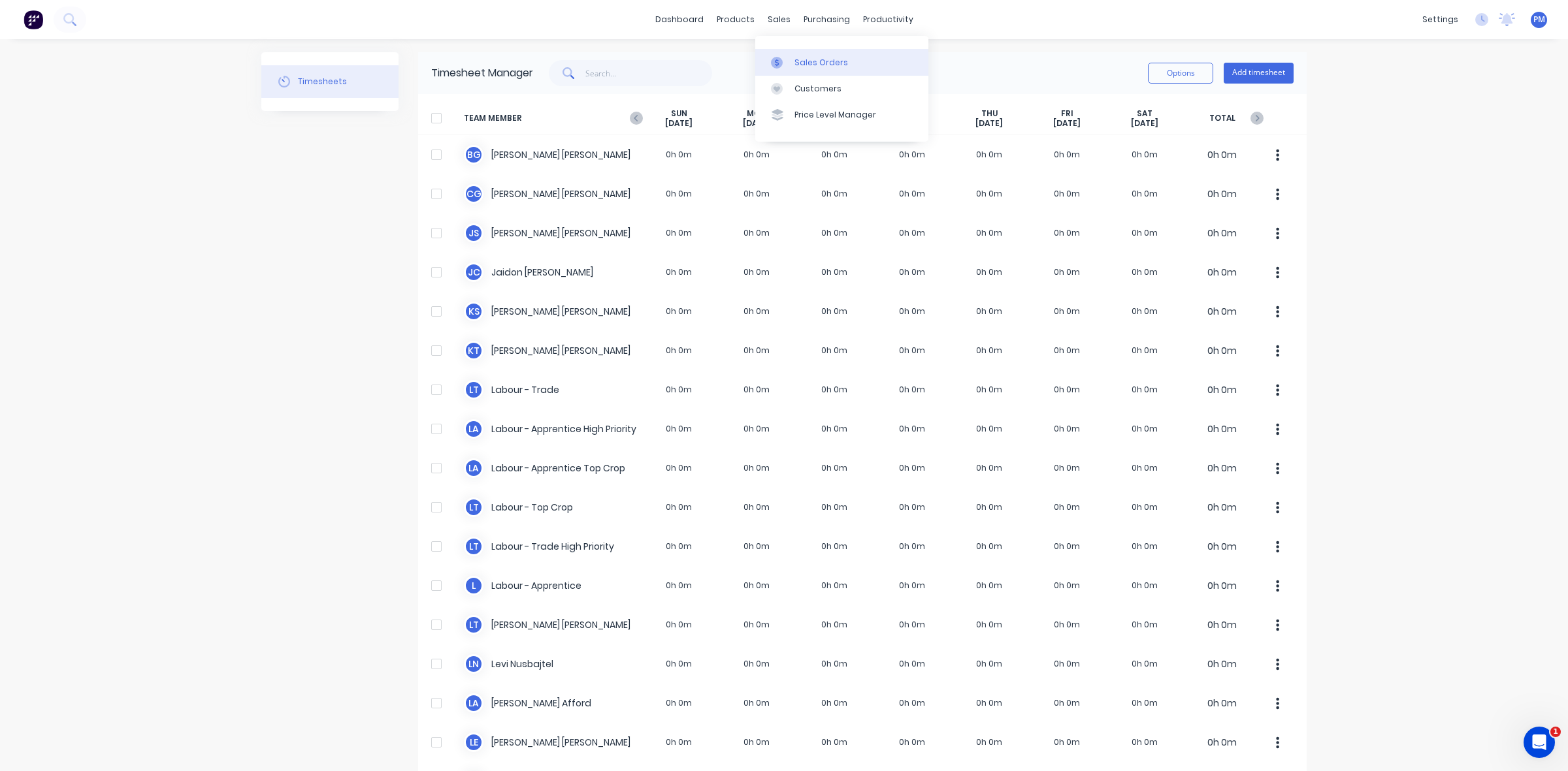
click at [801, 59] on div "Sales Orders" at bounding box center [821, 62] width 53 height 12
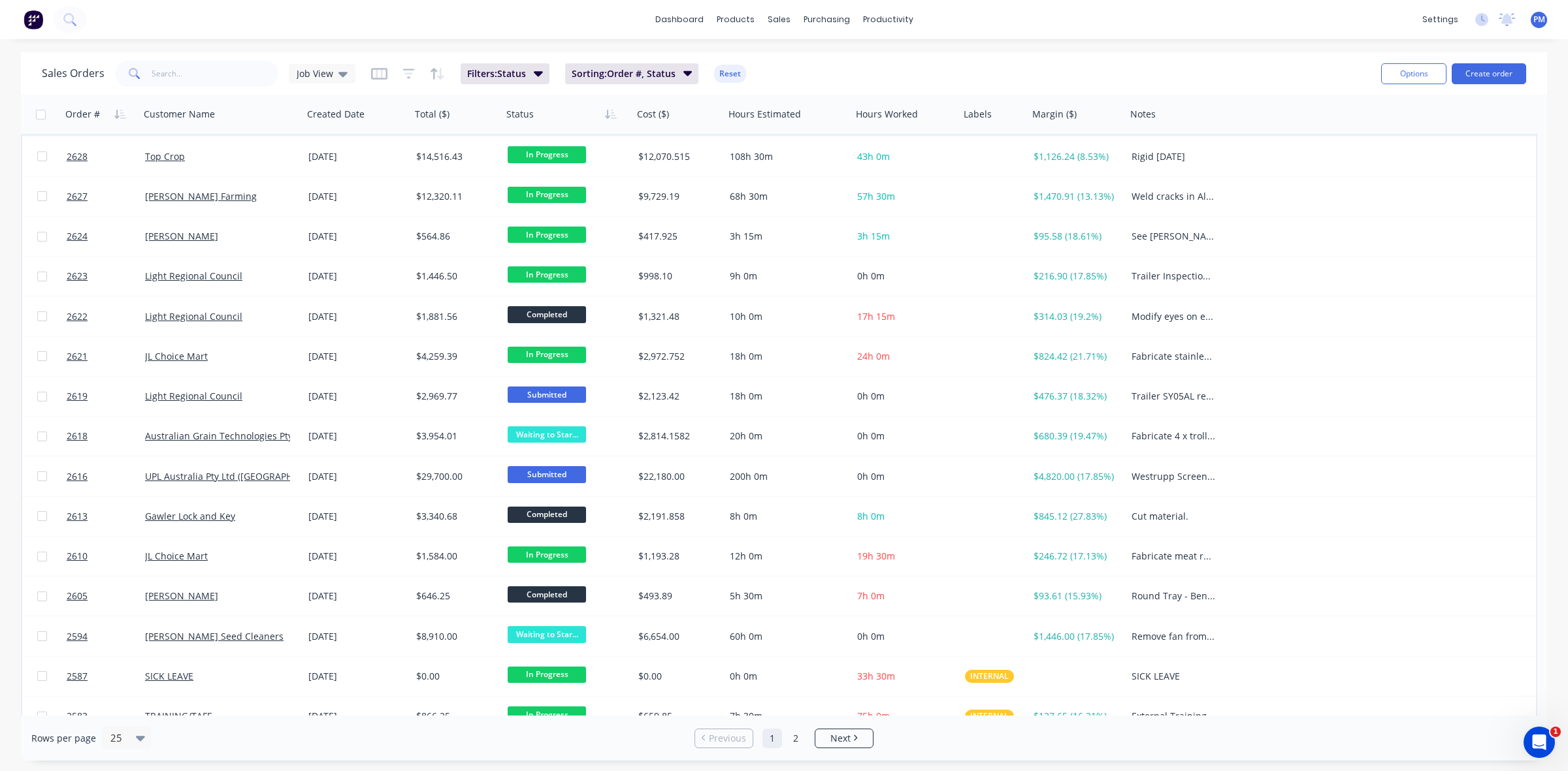
scroll to position [245, 0]
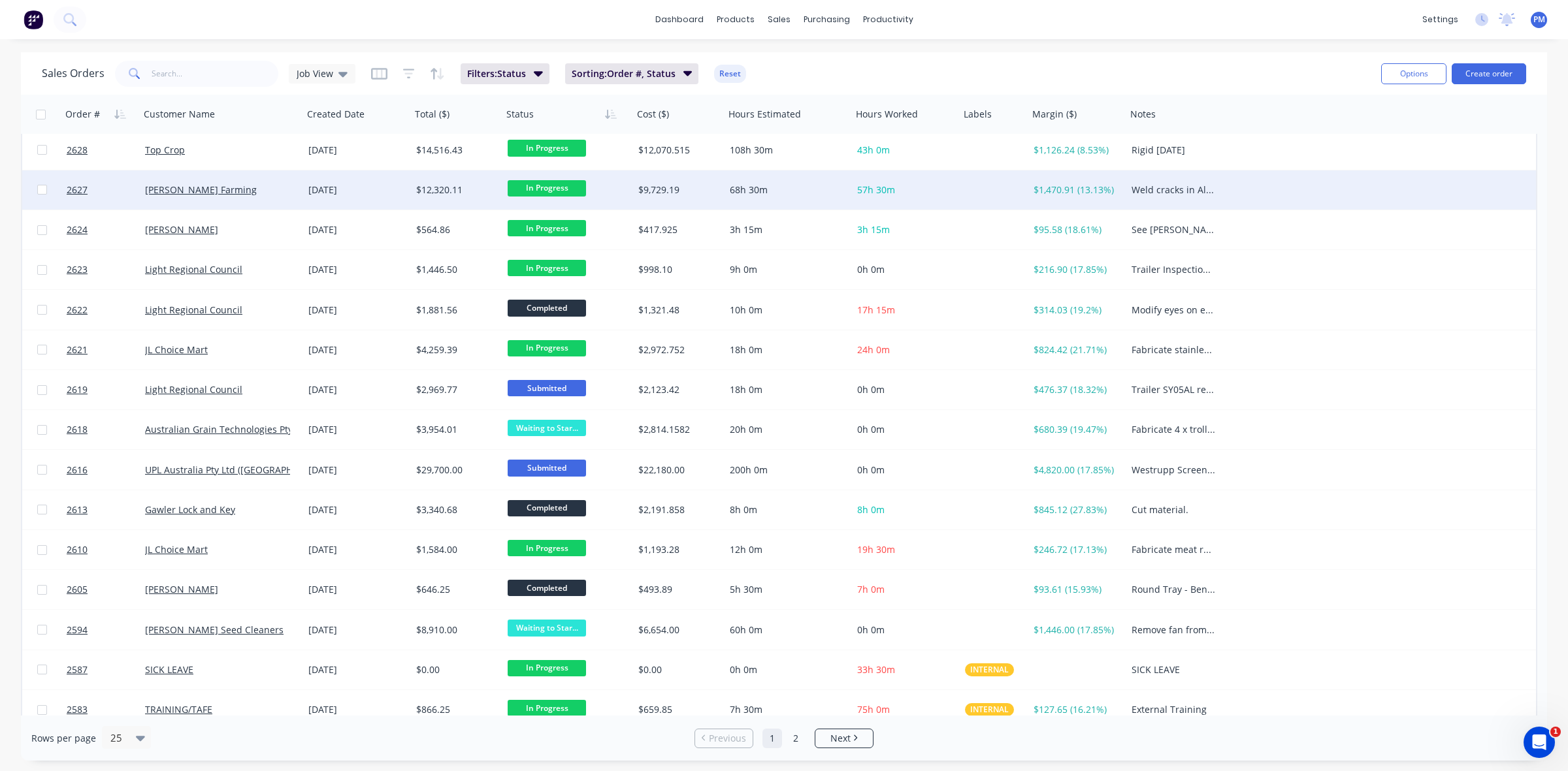
click at [279, 189] on div "[PERSON_NAME] Farming" at bounding box center [217, 190] width 145 height 13
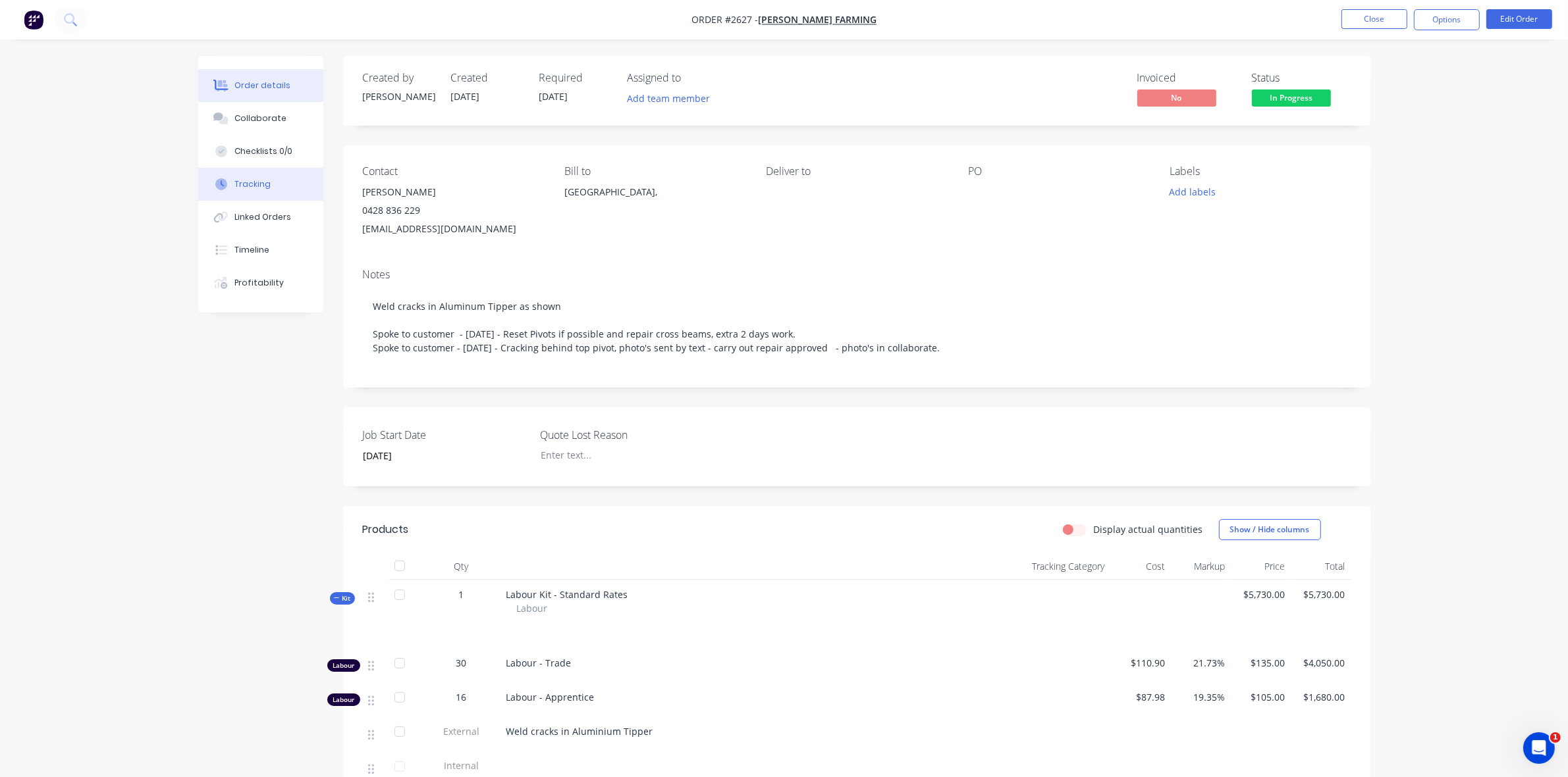
click at [263, 181] on div "Tracking" at bounding box center [252, 184] width 36 height 12
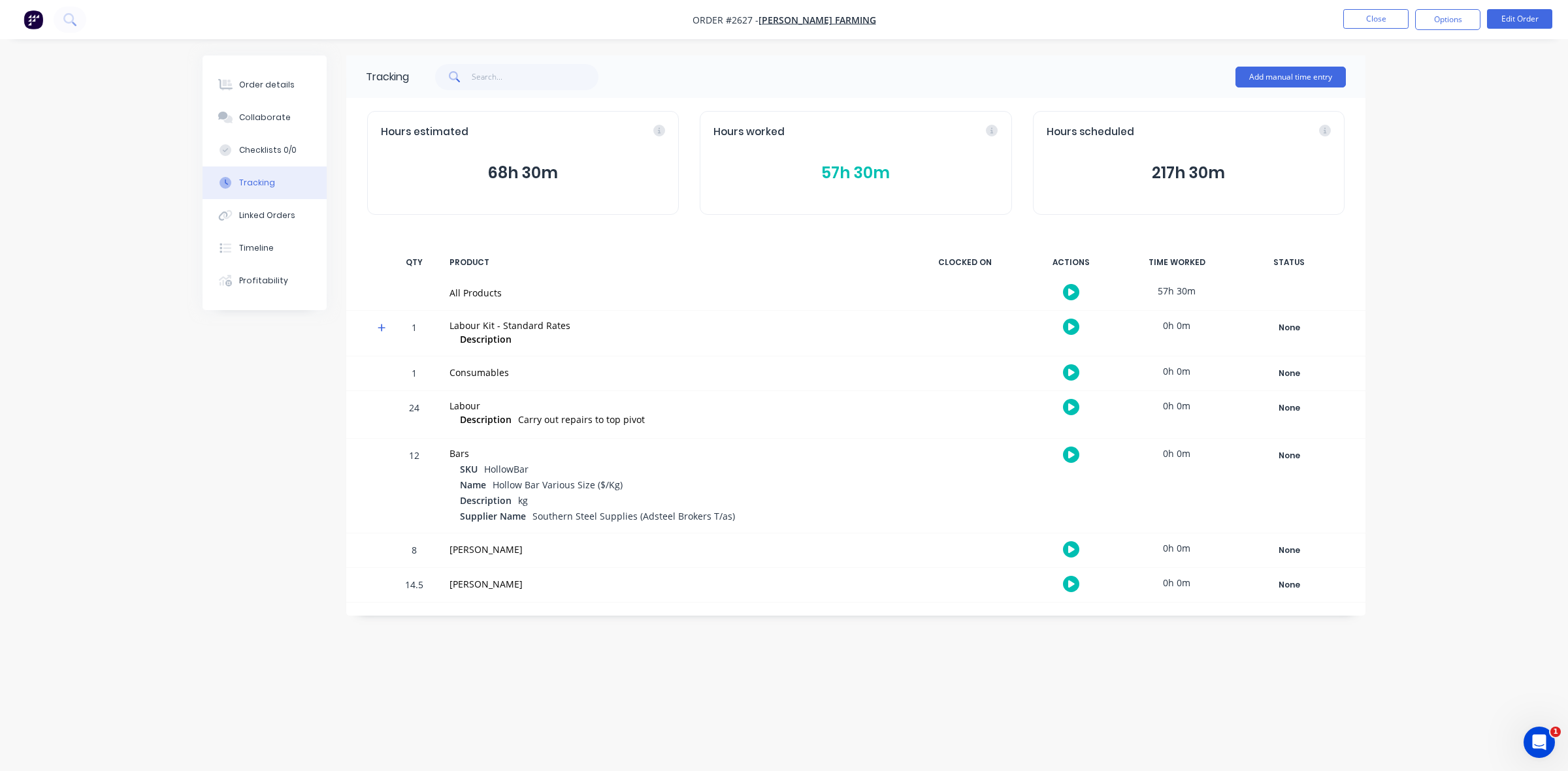
click at [840, 167] on button "57h 30m" at bounding box center [855, 173] width 284 height 25
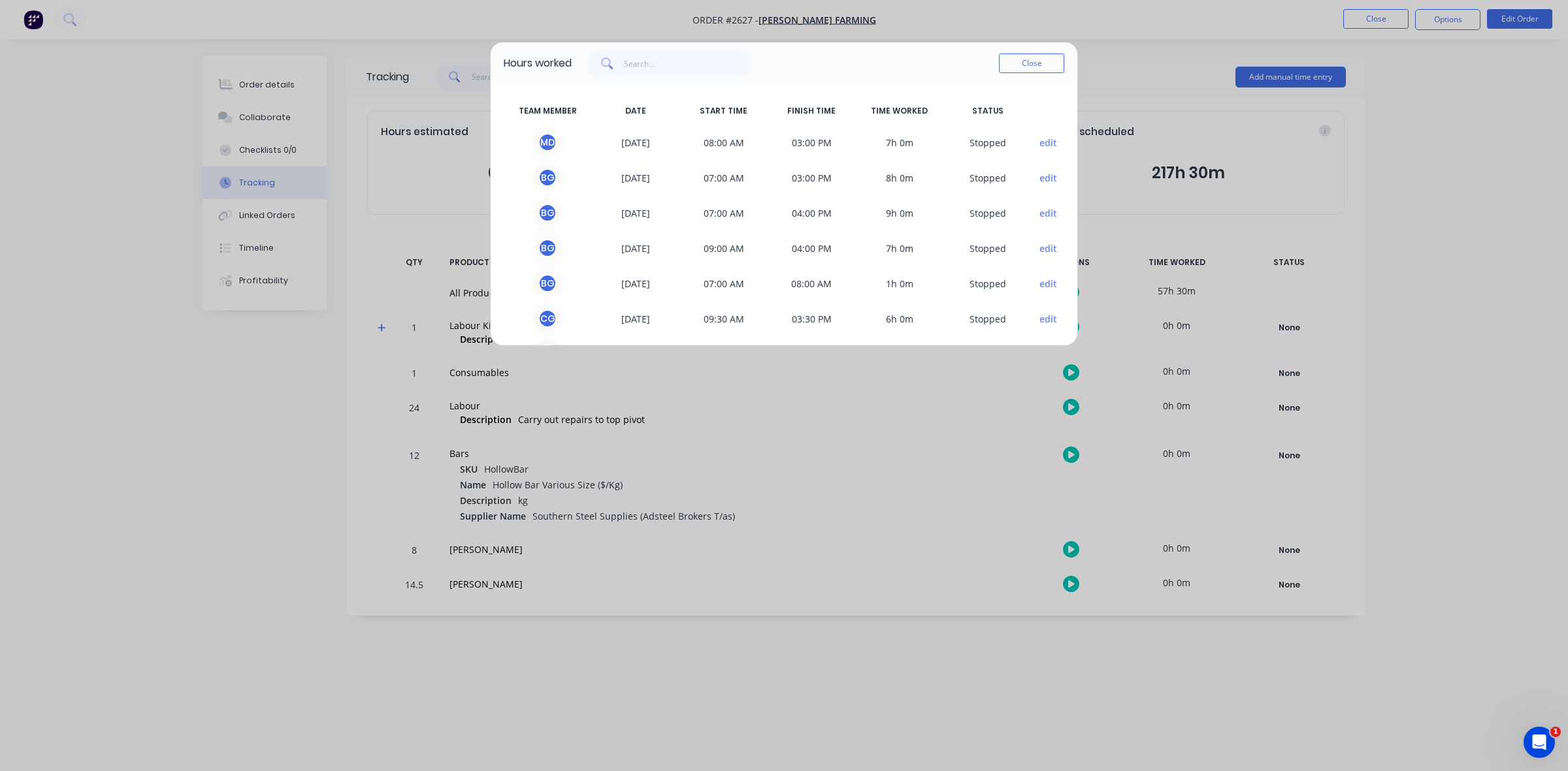
click at [1039, 141] on button "edit" at bounding box center [1048, 143] width 18 height 14
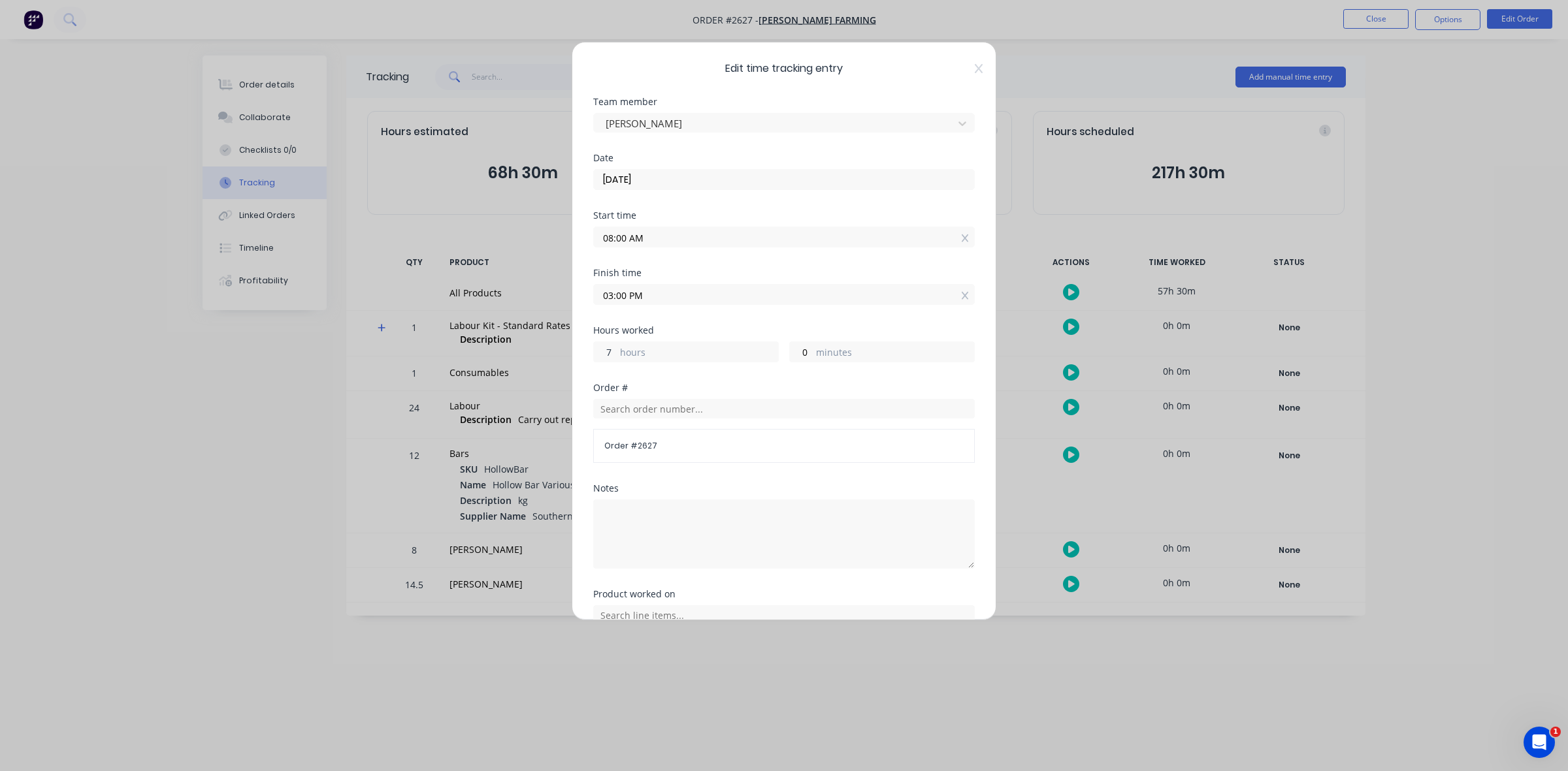
click at [607, 348] on input "7" at bounding box center [605, 352] width 23 height 20
click at [611, 348] on input "7" at bounding box center [605, 352] width 23 height 20
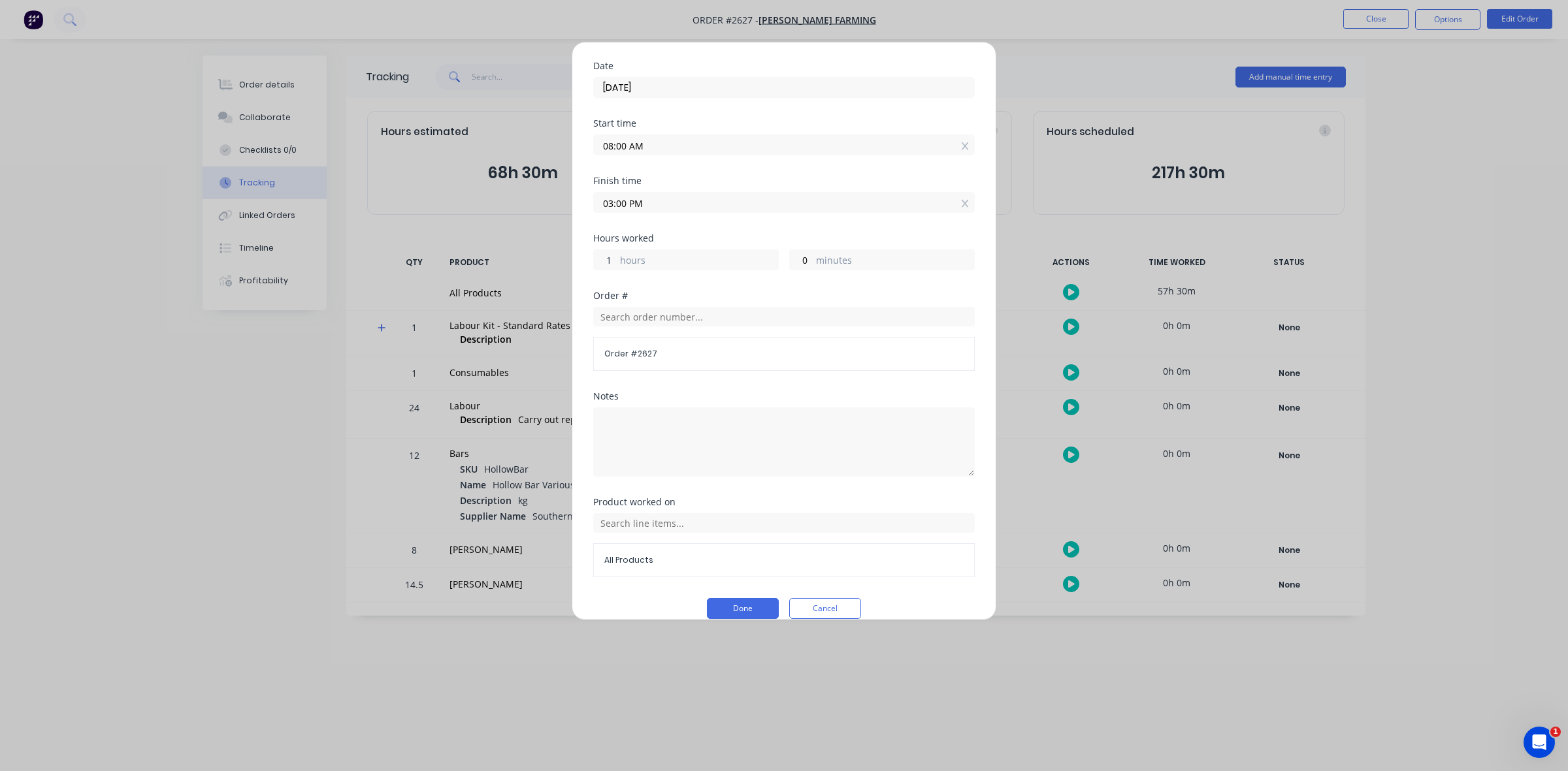
scroll to position [112, 0]
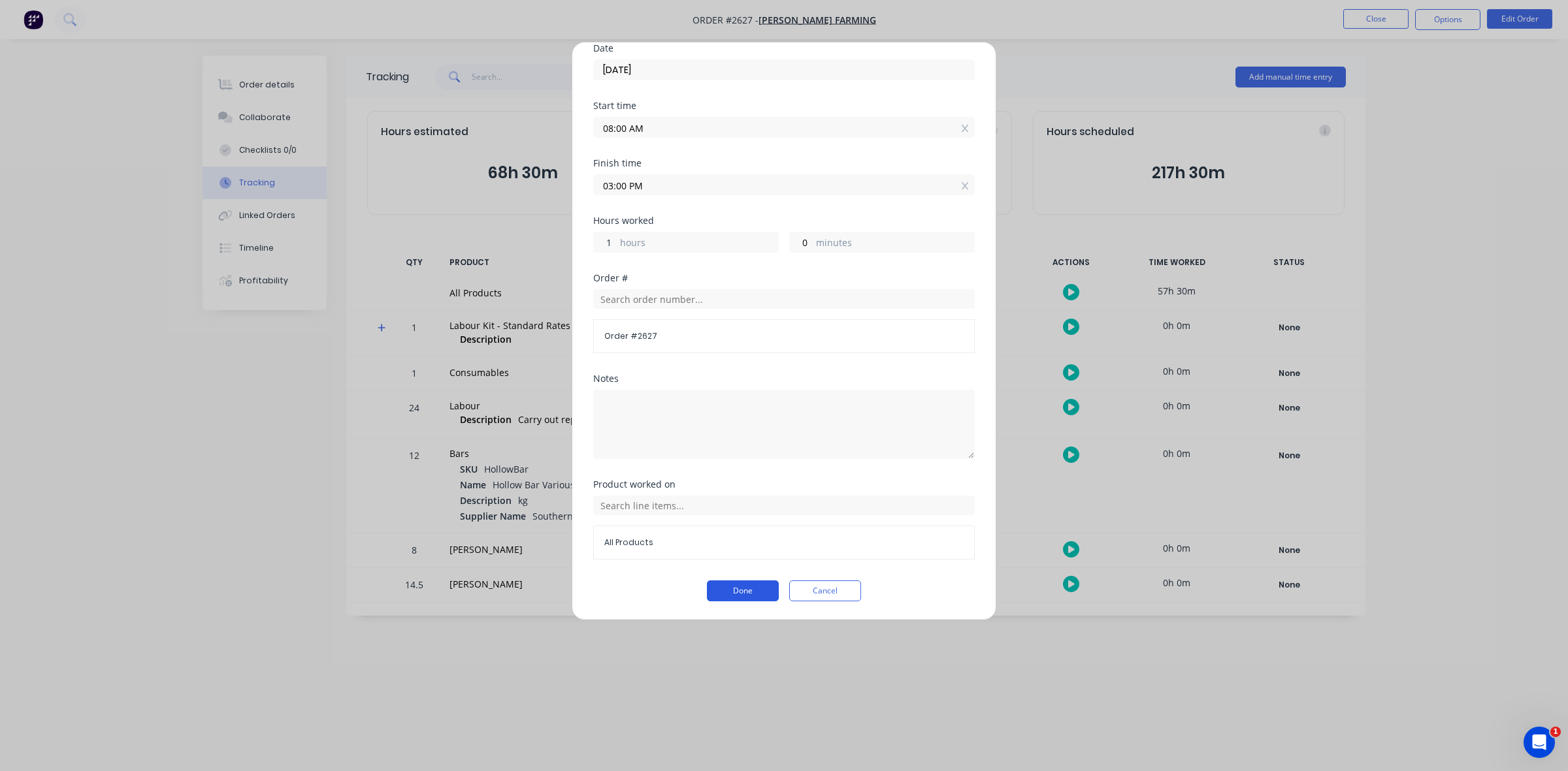
type input "1"
type input "09:00 AM"
click at [742, 586] on button "Done" at bounding box center [743, 591] width 72 height 21
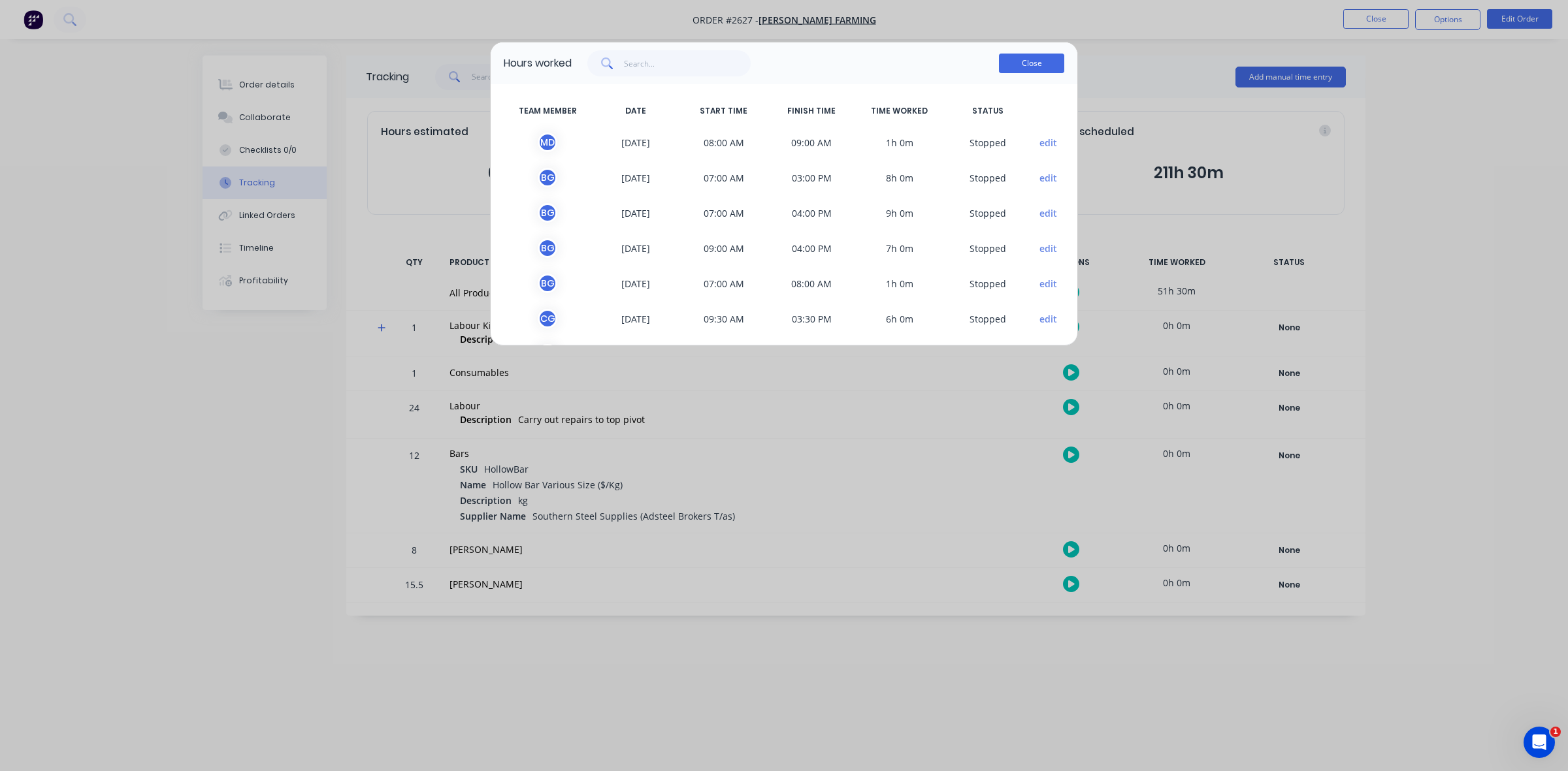
click at [1024, 67] on button "Close" at bounding box center [1032, 63] width 66 height 20
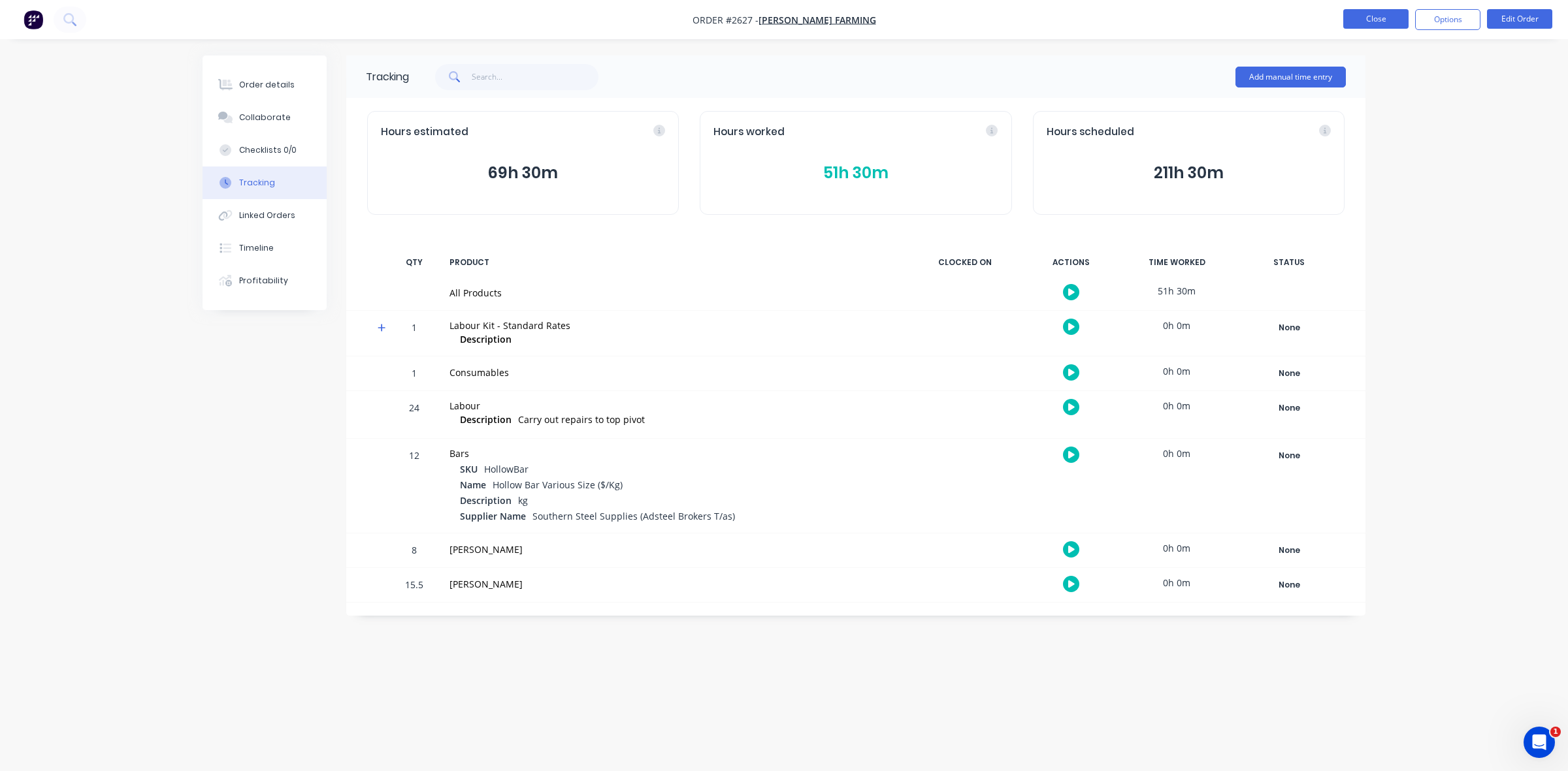
click at [1388, 23] on button "Close" at bounding box center [1376, 18] width 66 height 20
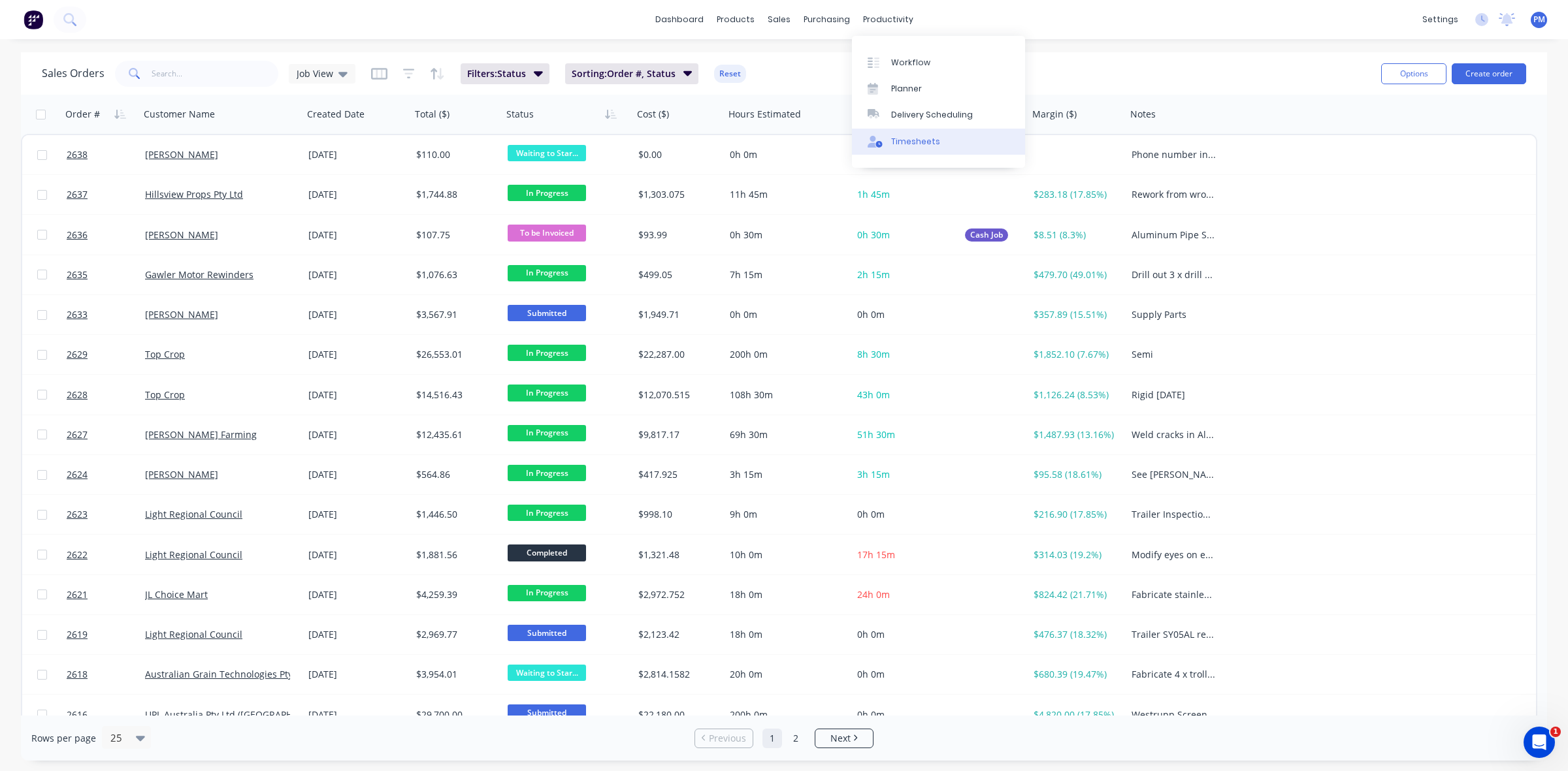
click at [911, 139] on div "Timesheets" at bounding box center [916, 141] width 49 height 12
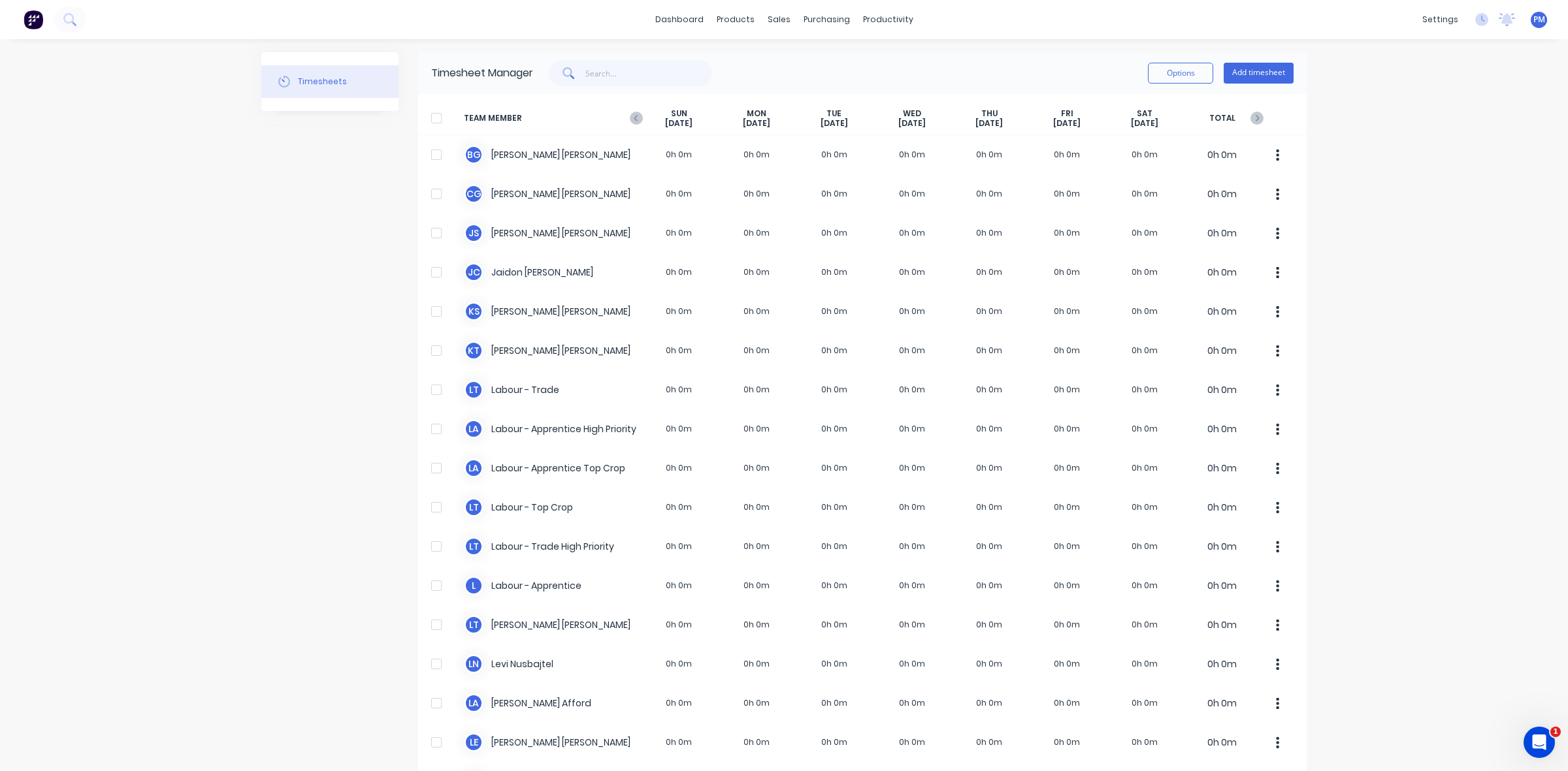
click at [633, 118] on icon "button" at bounding box center [635, 118] width 4 height 7
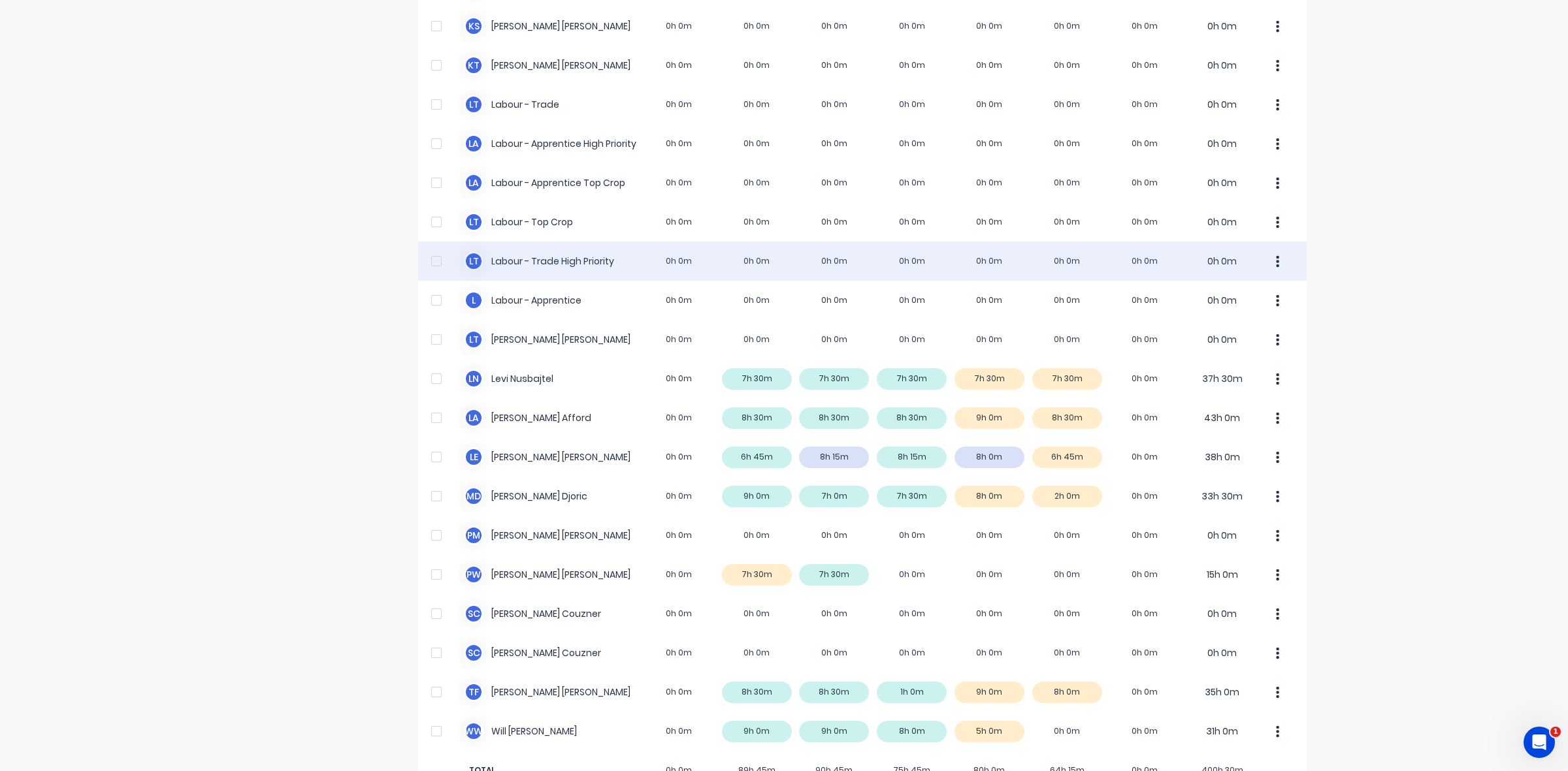
scroll to position [325, 0]
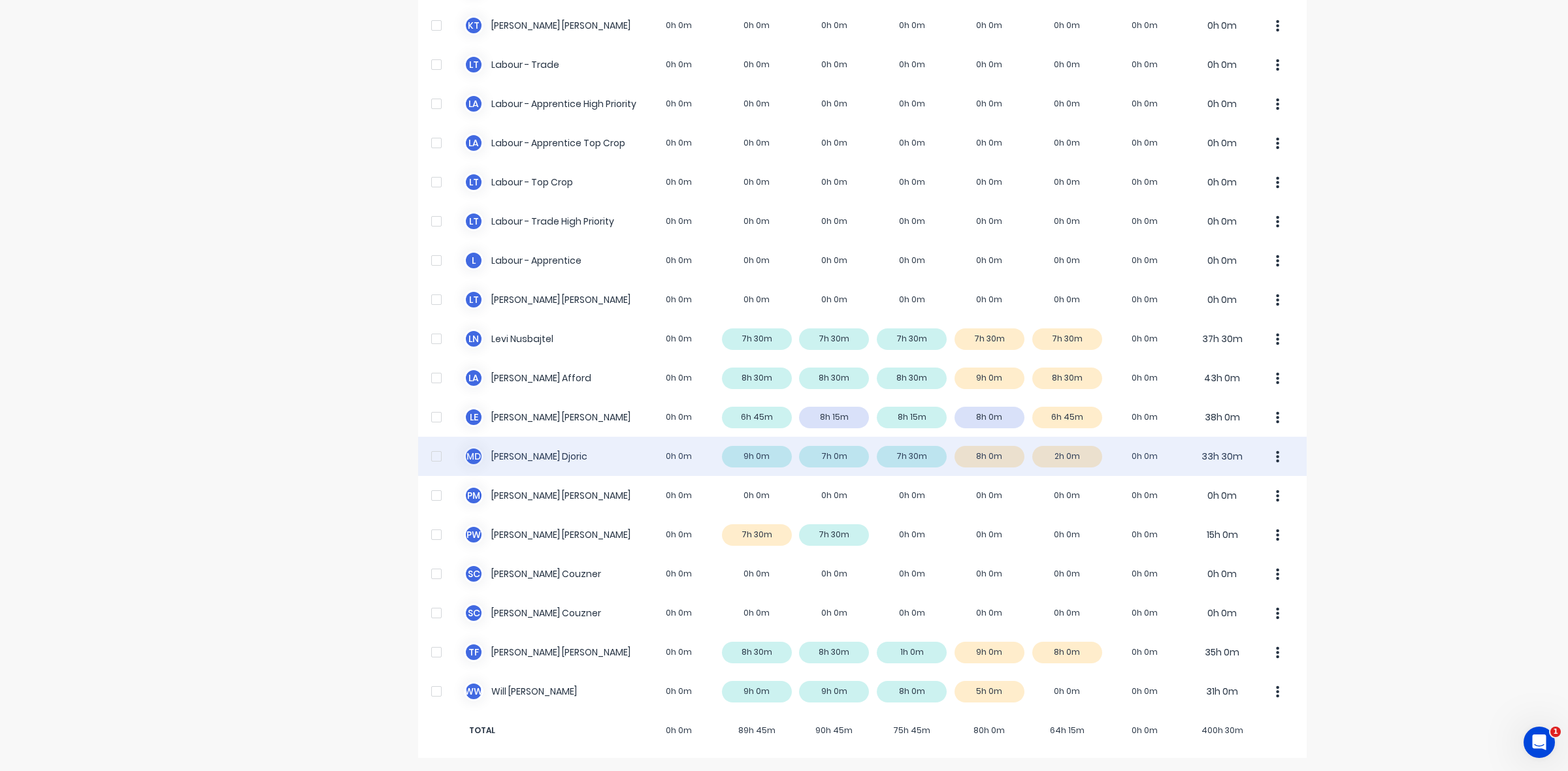
click at [1079, 458] on div "M D [PERSON_NAME] 0h 0m 9h 0m 7h 0m 7h 30m 8h 0m 2h 0m 0h 0m 33h 30m" at bounding box center [862, 456] width 888 height 39
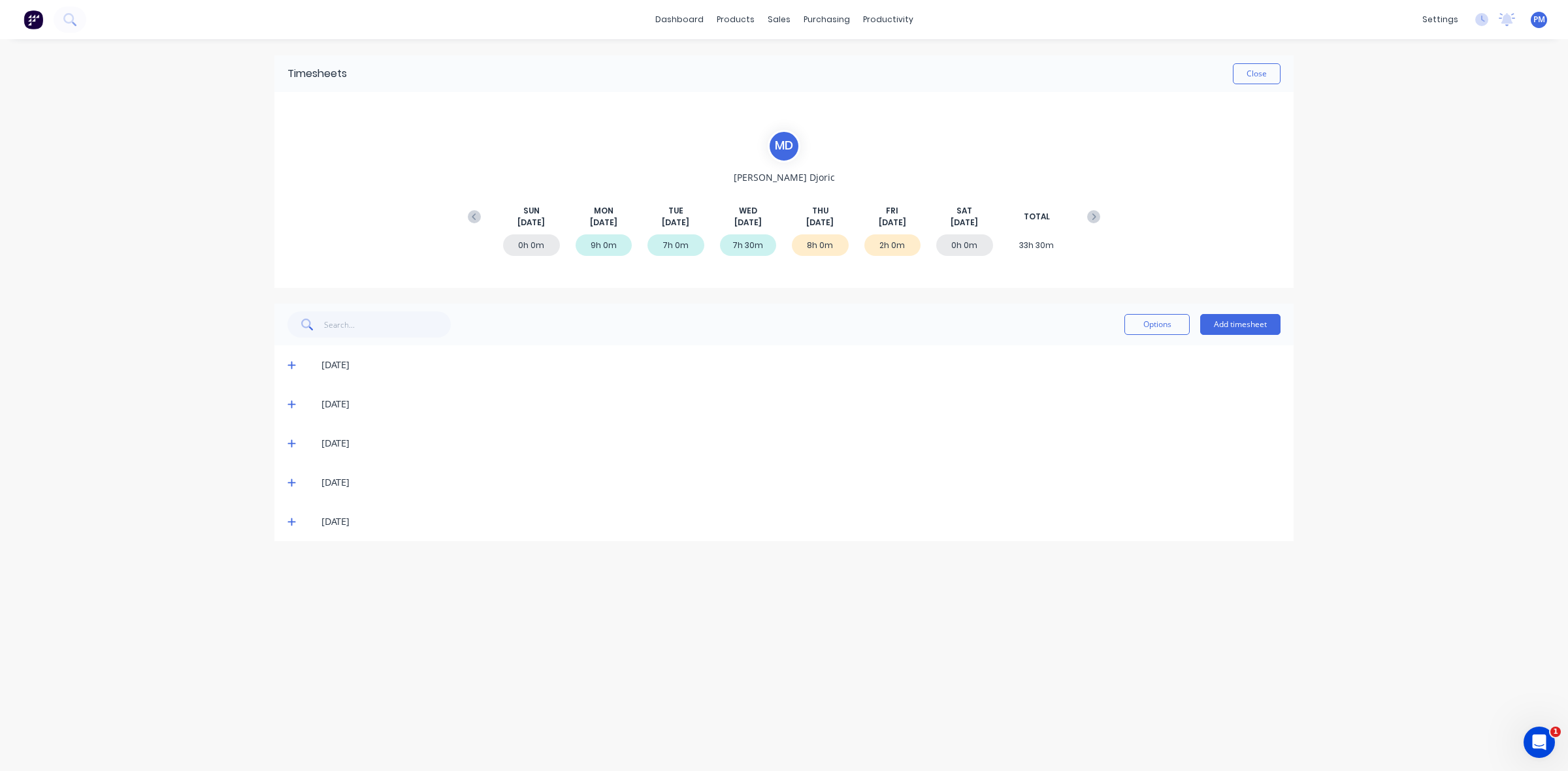
click at [294, 520] on icon at bounding box center [292, 521] width 8 height 9
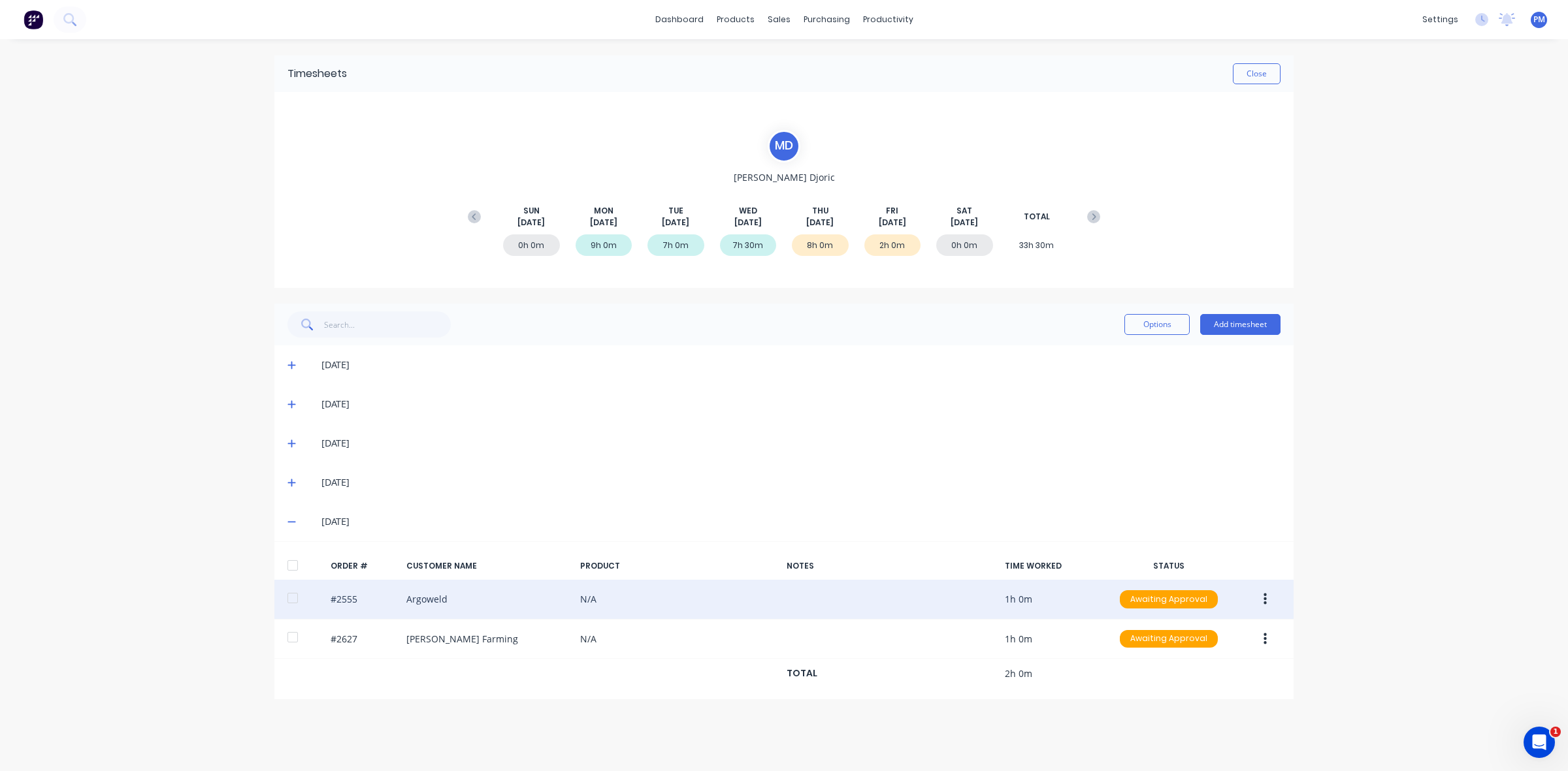
click at [1261, 599] on button "button" at bounding box center [1265, 600] width 31 height 23
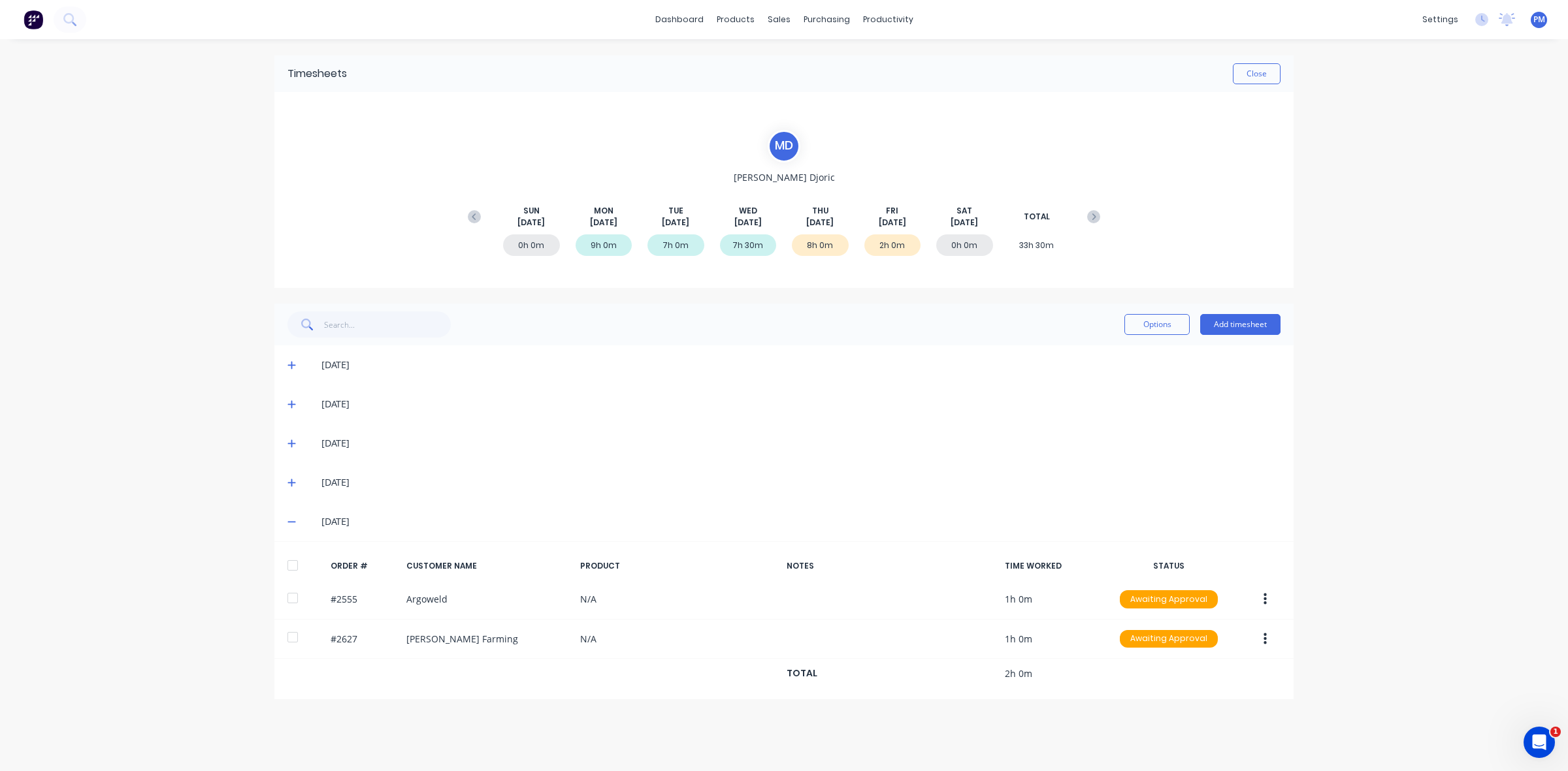
click at [1328, 526] on div "dashboard products sales purchasing productivity dashboard products Product Cat…" at bounding box center [784, 385] width 1568 height 771
click at [1241, 68] on button "Close" at bounding box center [1256, 74] width 48 height 21
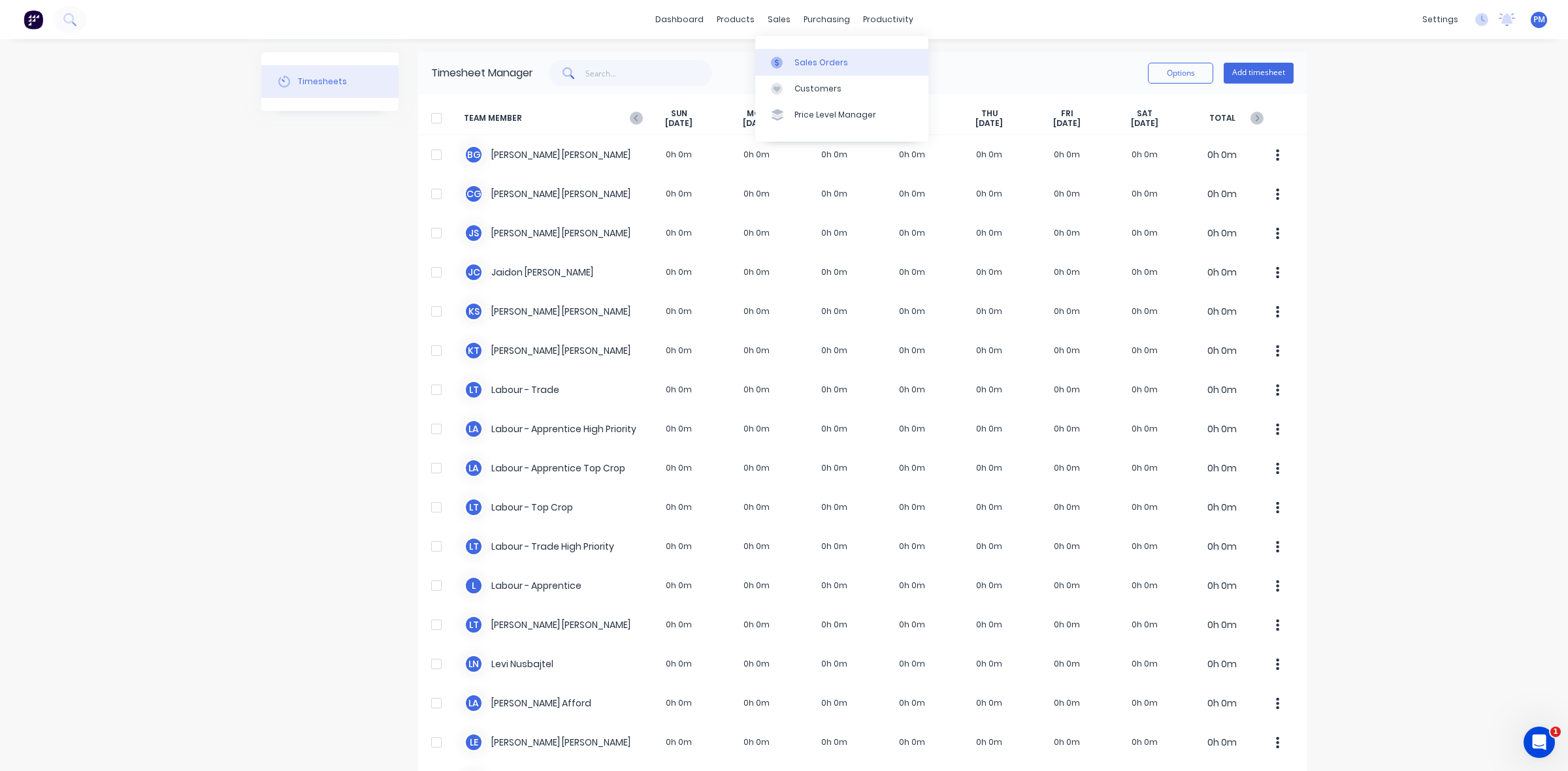
click at [808, 59] on div "Sales Orders" at bounding box center [821, 62] width 53 height 12
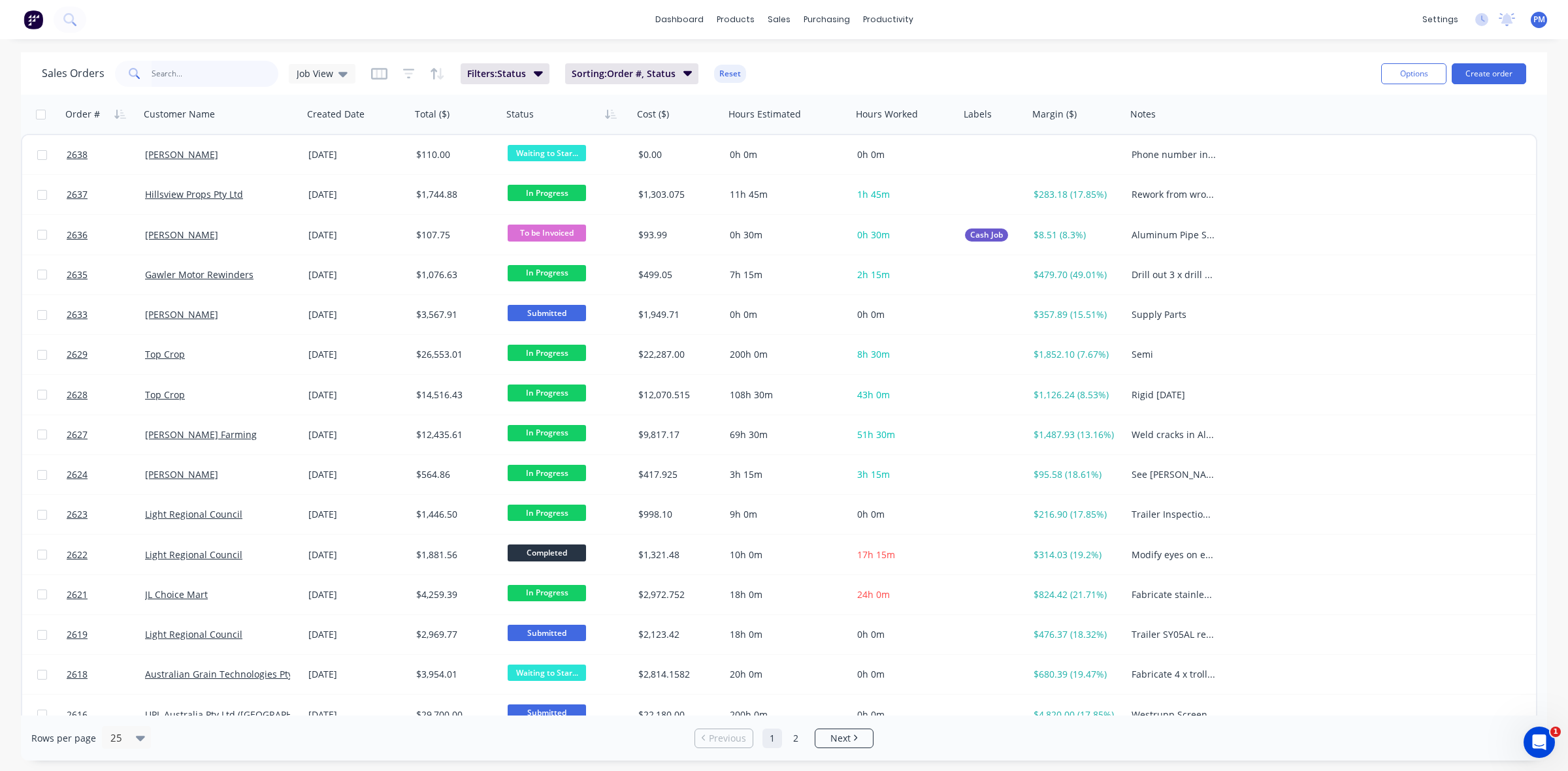
click at [193, 79] on input "text" at bounding box center [215, 74] width 127 height 26
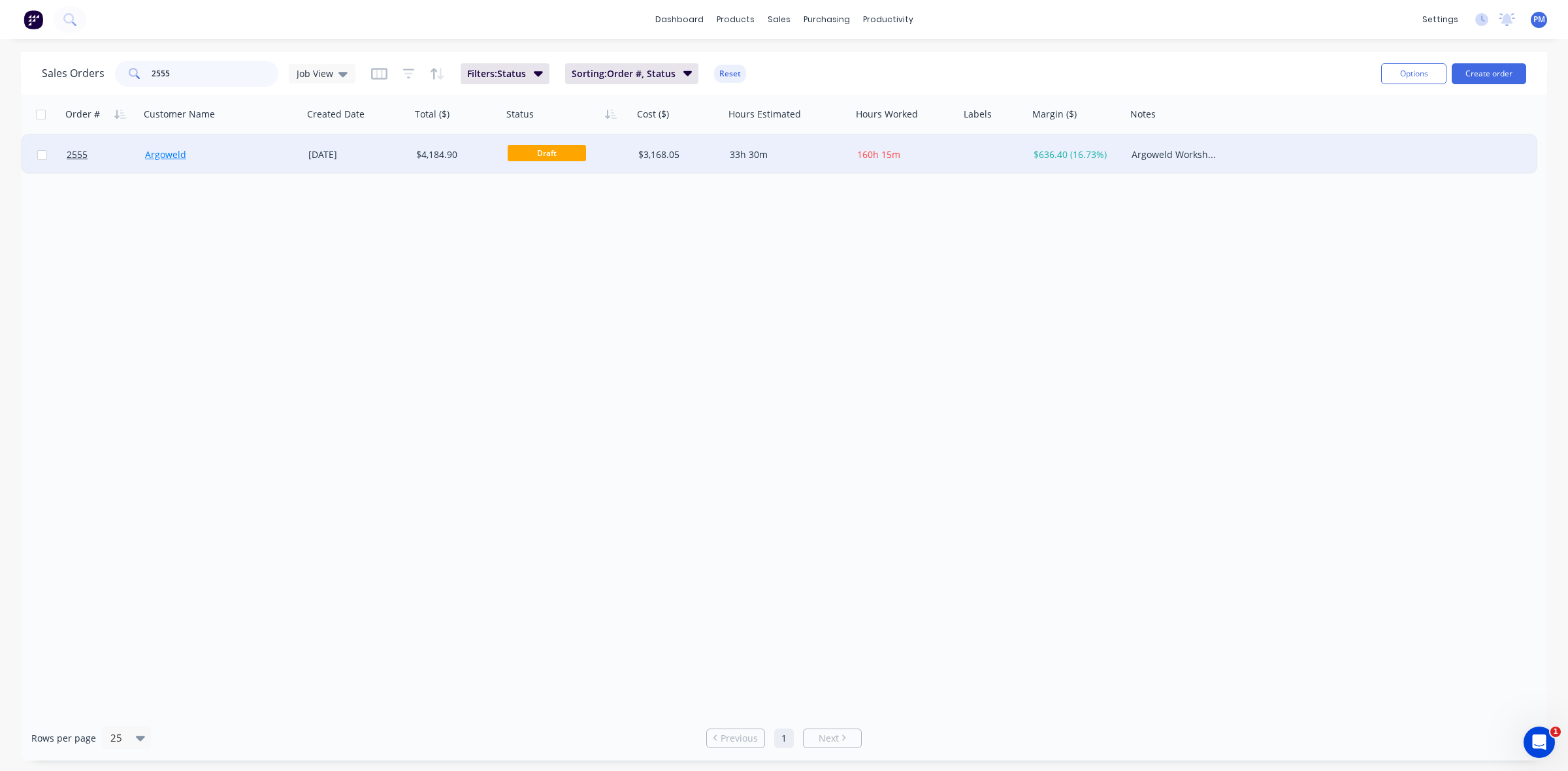
type input "2555"
click at [161, 148] on link "Argoweld" at bounding box center [165, 154] width 41 height 12
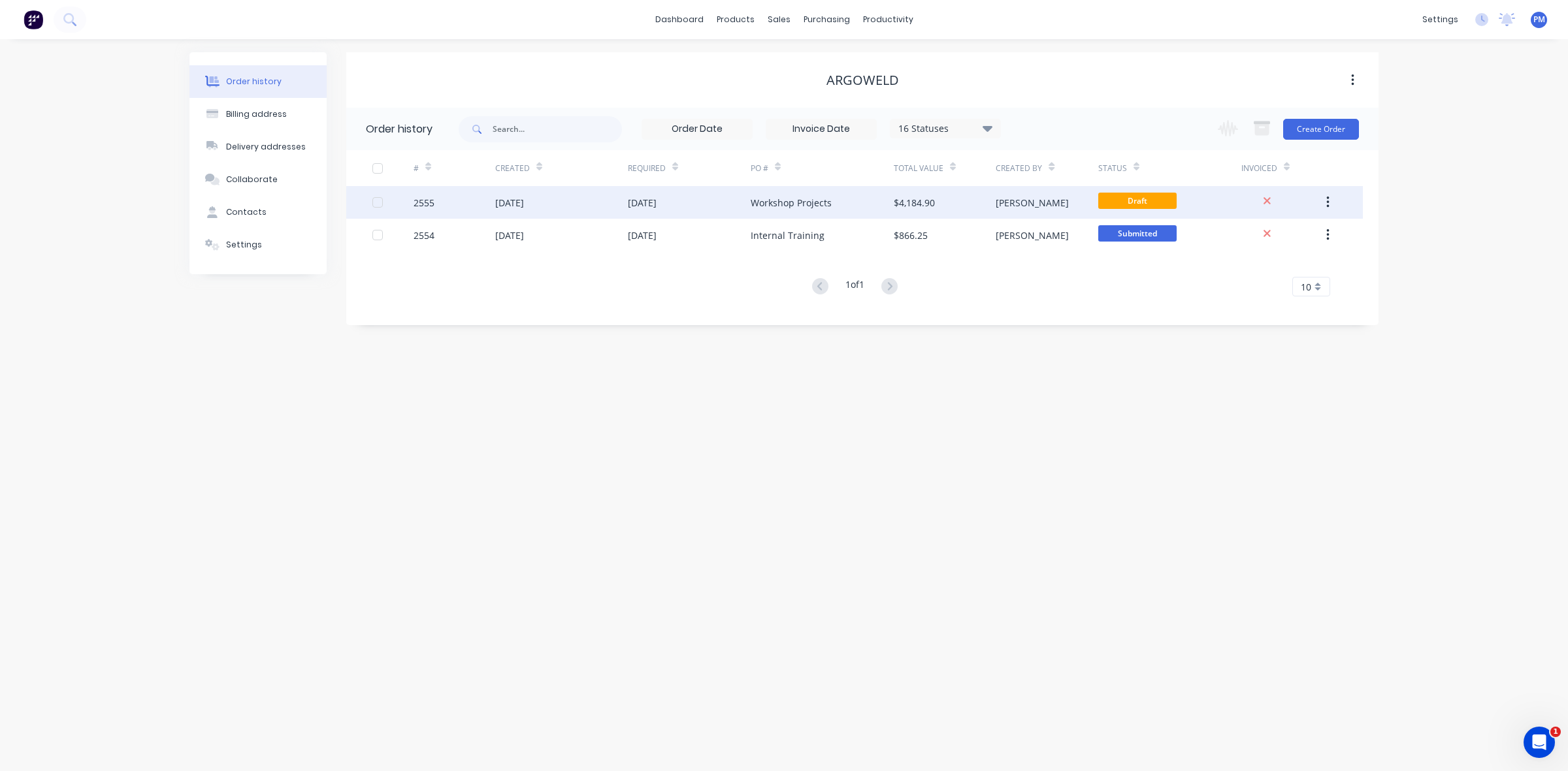
click at [566, 206] on div "[DATE]" at bounding box center [562, 203] width 133 height 33
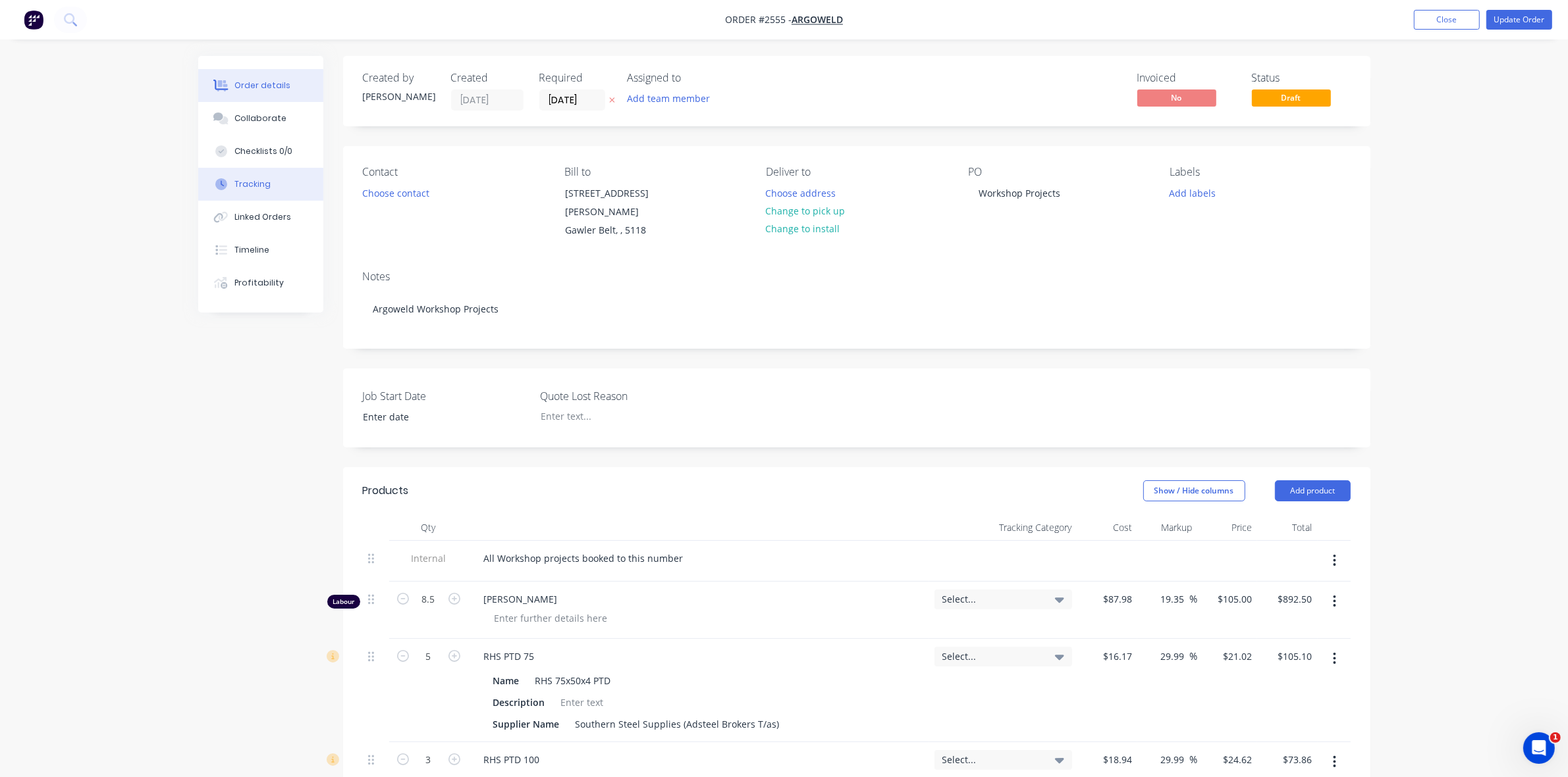
click at [251, 185] on div "Tracking" at bounding box center [252, 184] width 36 height 12
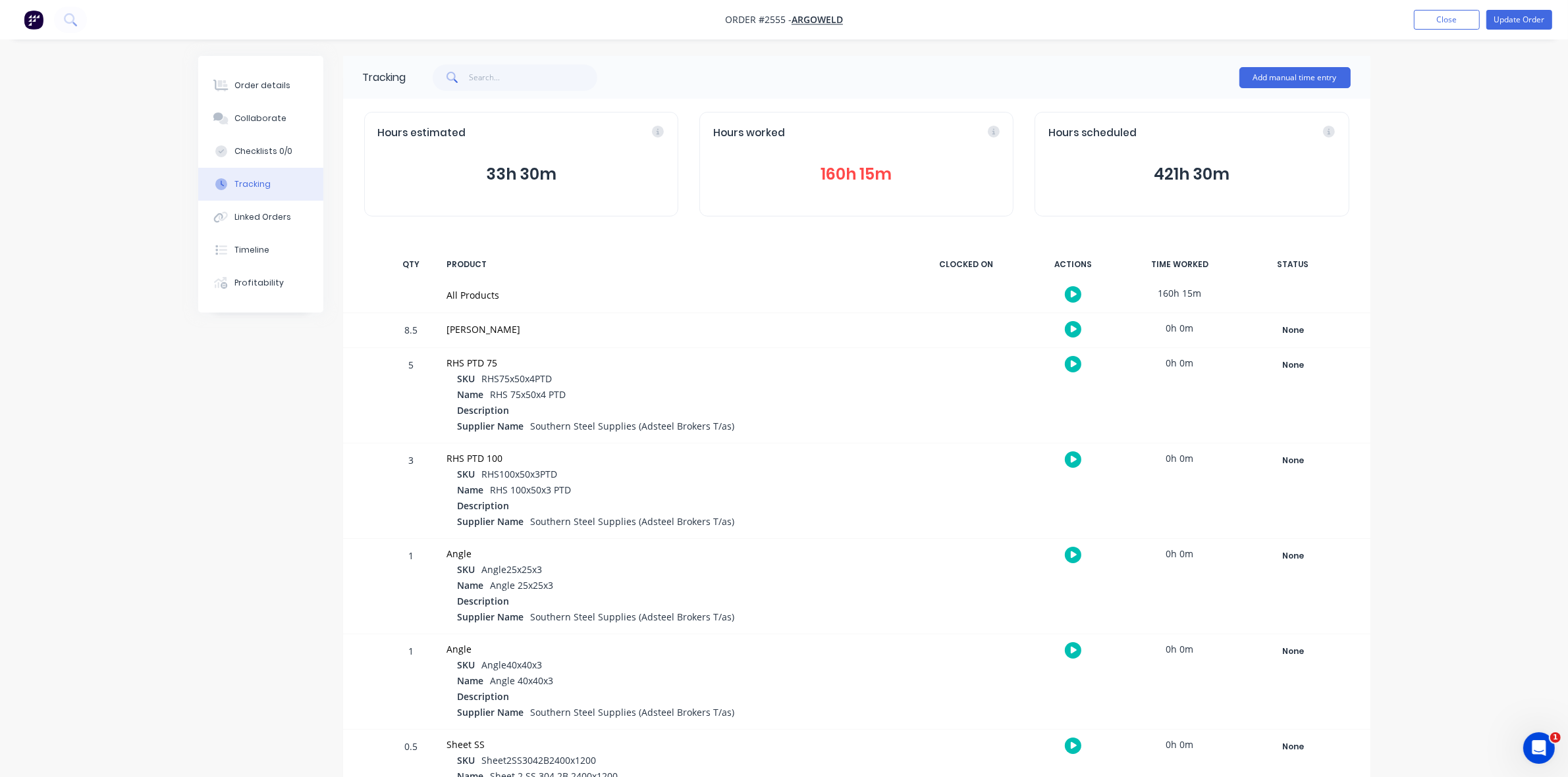
click at [839, 173] on button "160h 15m" at bounding box center [857, 174] width 286 height 25
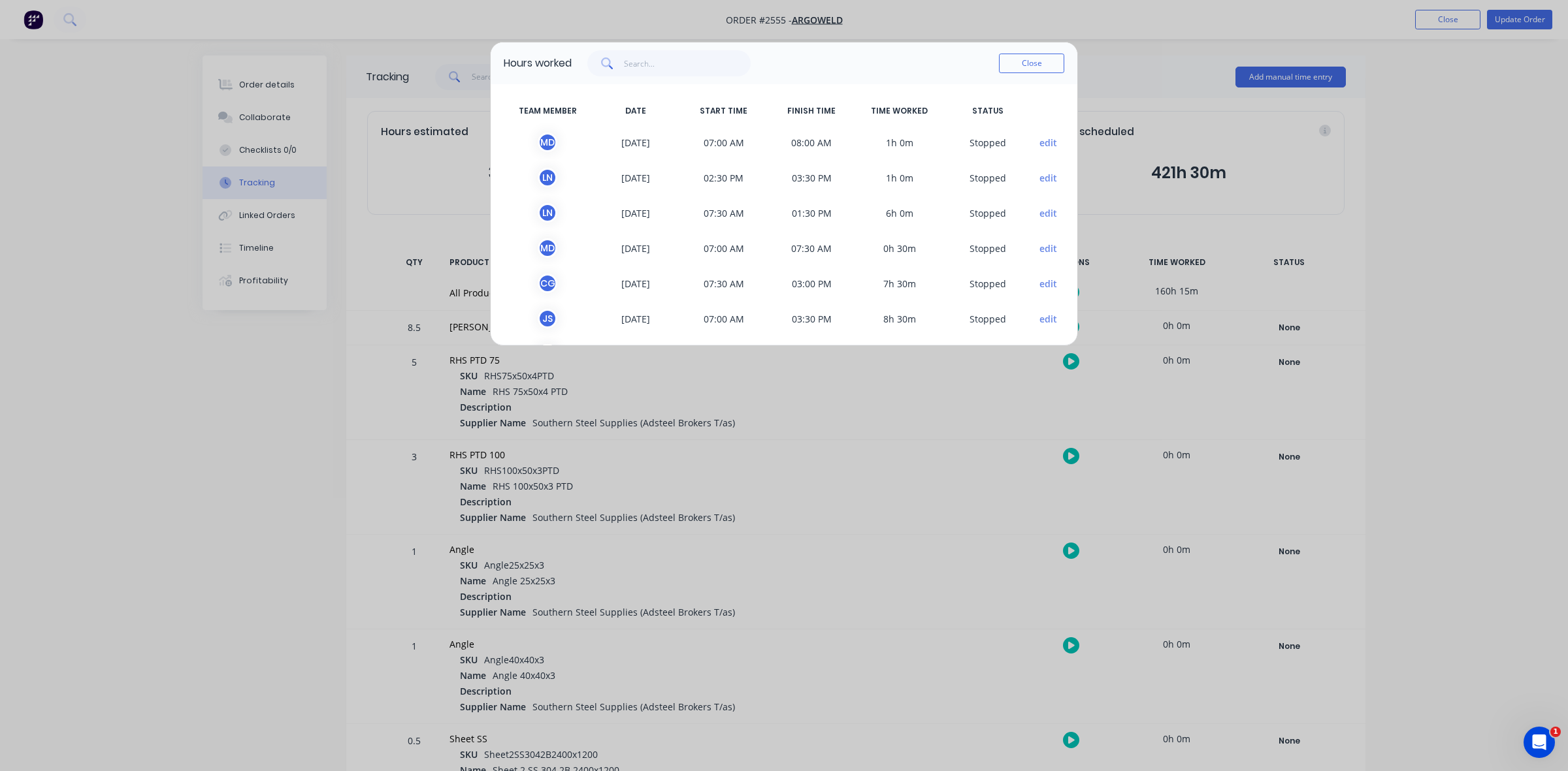
click at [1039, 142] on button "edit" at bounding box center [1048, 143] width 18 height 14
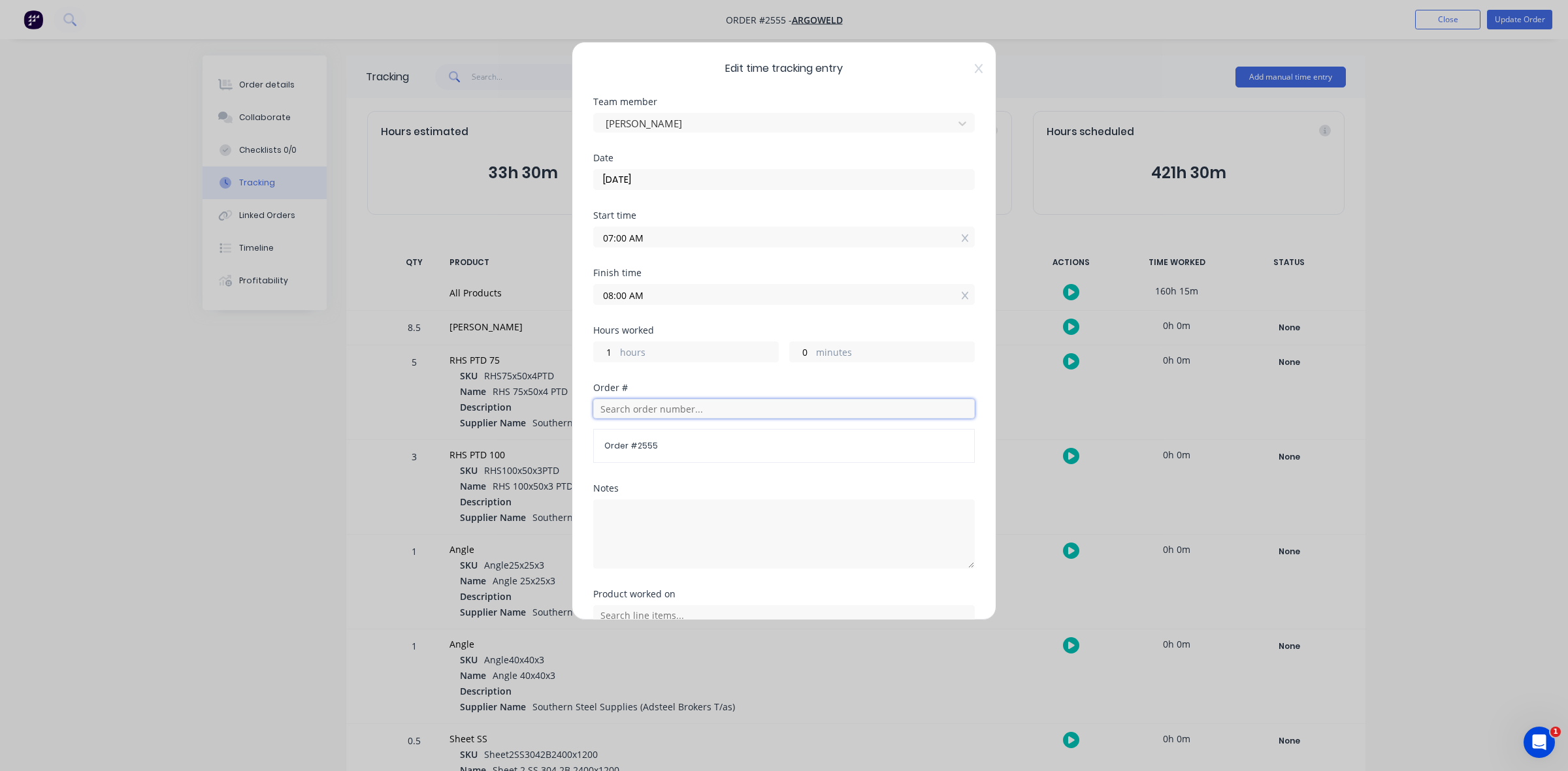
click at [628, 409] on input "text" at bounding box center [784, 408] width 381 height 20
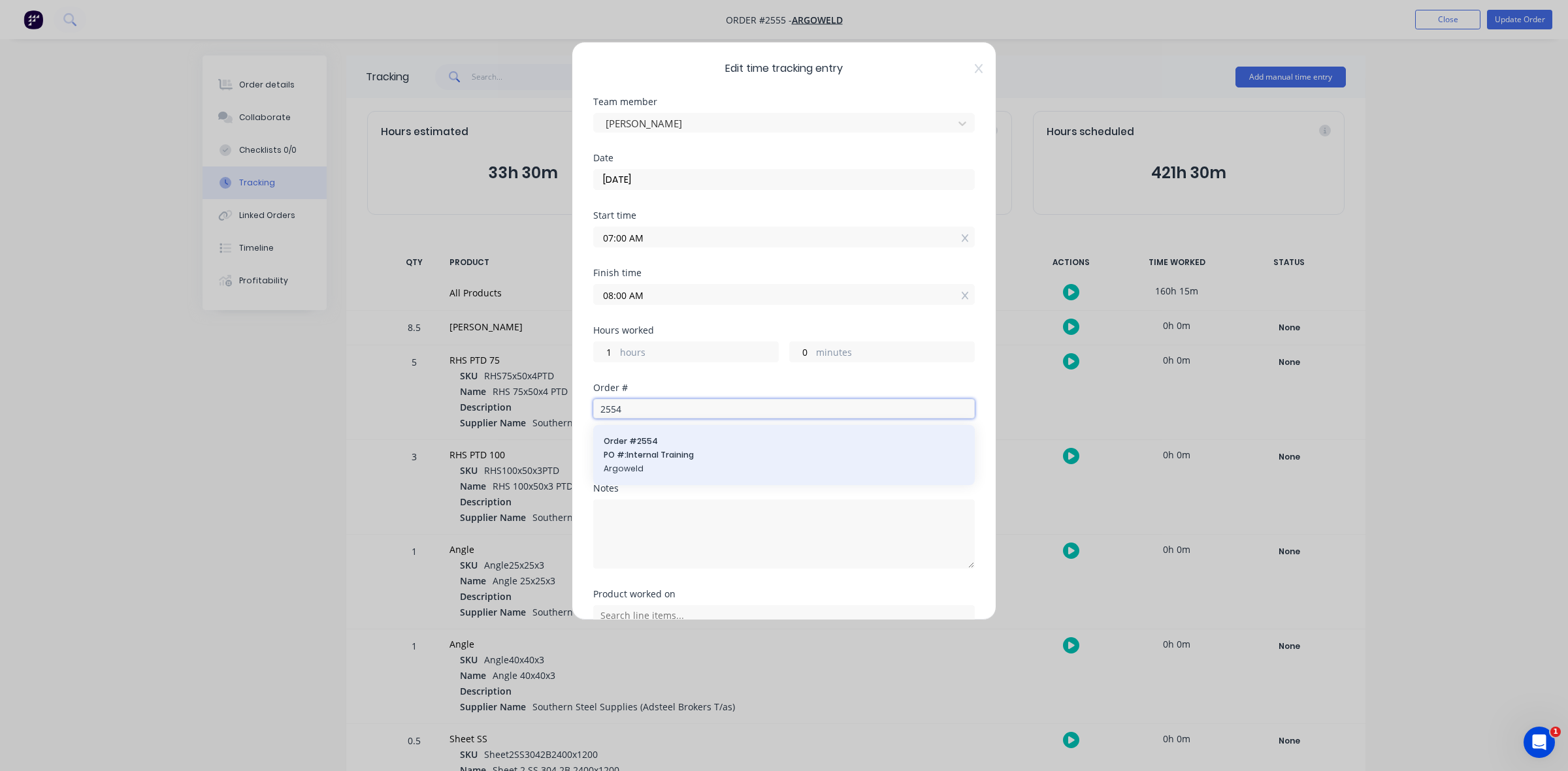
type input "2554"
click at [646, 449] on div "Order # 2554 PO #: Internal Training Argoweld" at bounding box center [784, 455] width 361 height 39
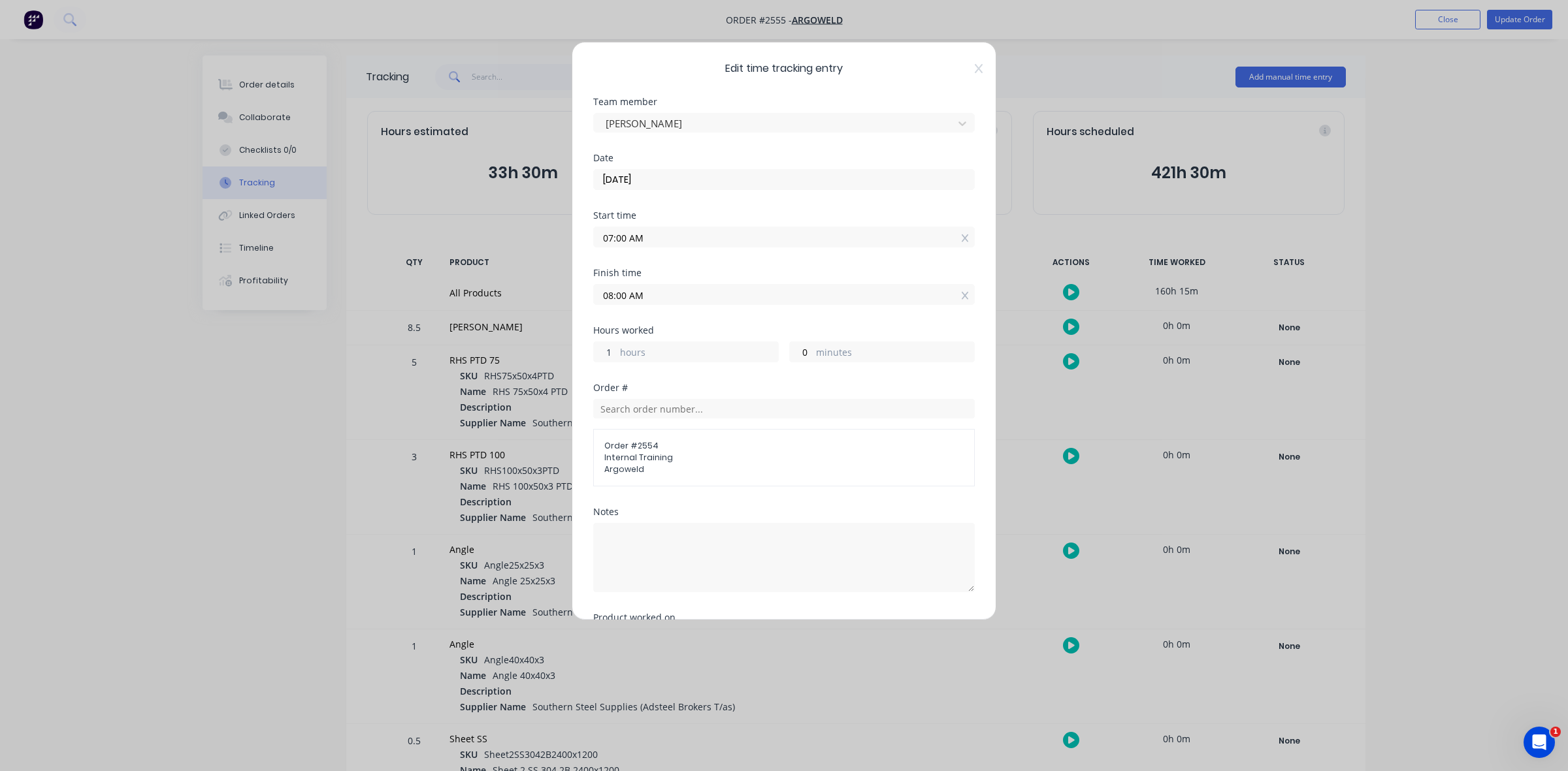
drag, startPoint x: 615, startPoint y: 351, endPoint x: 605, endPoint y: 351, distance: 10.0
click at [605, 351] on input "1" at bounding box center [605, 352] width 23 height 20
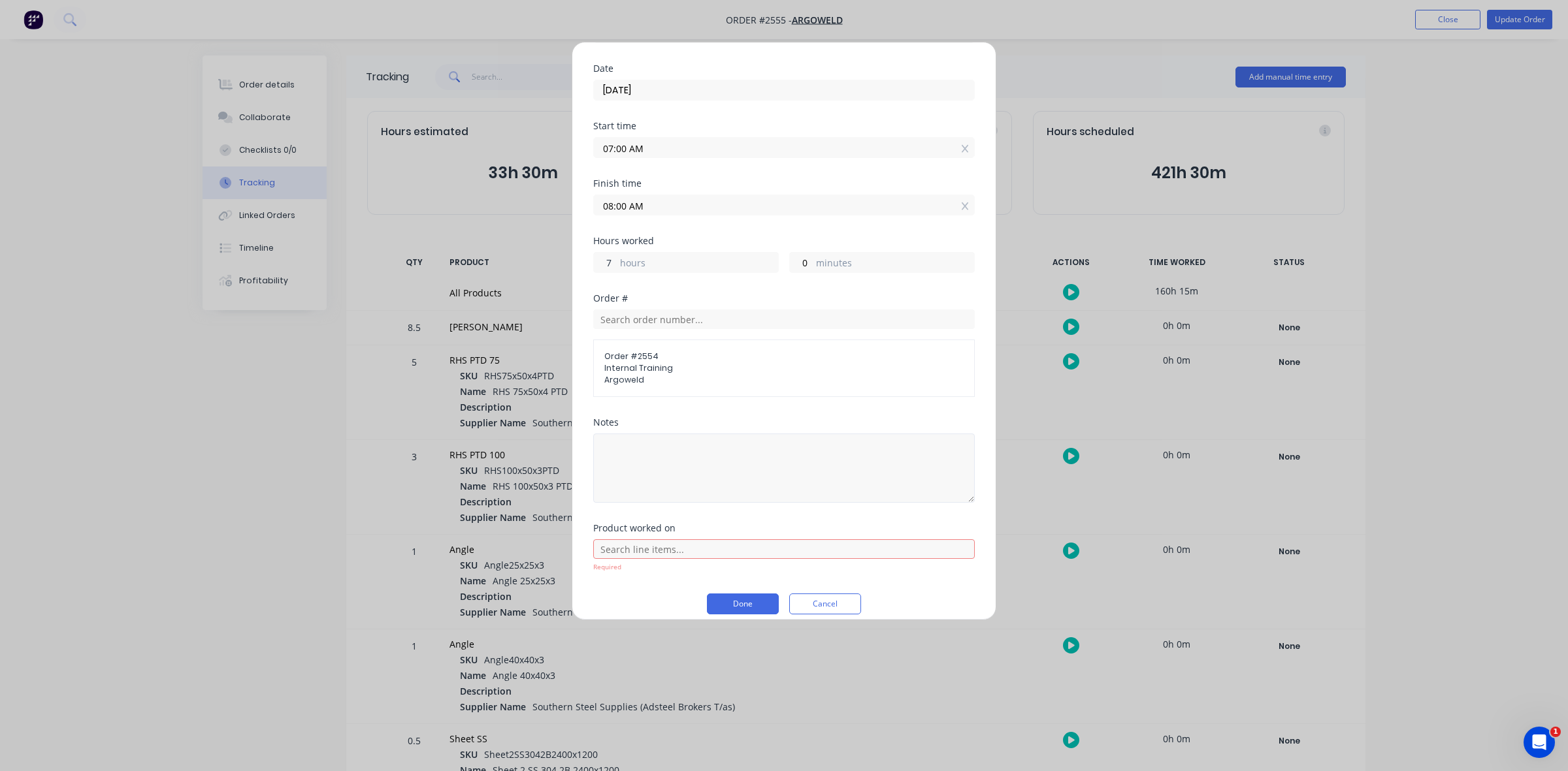
scroll to position [104, 0]
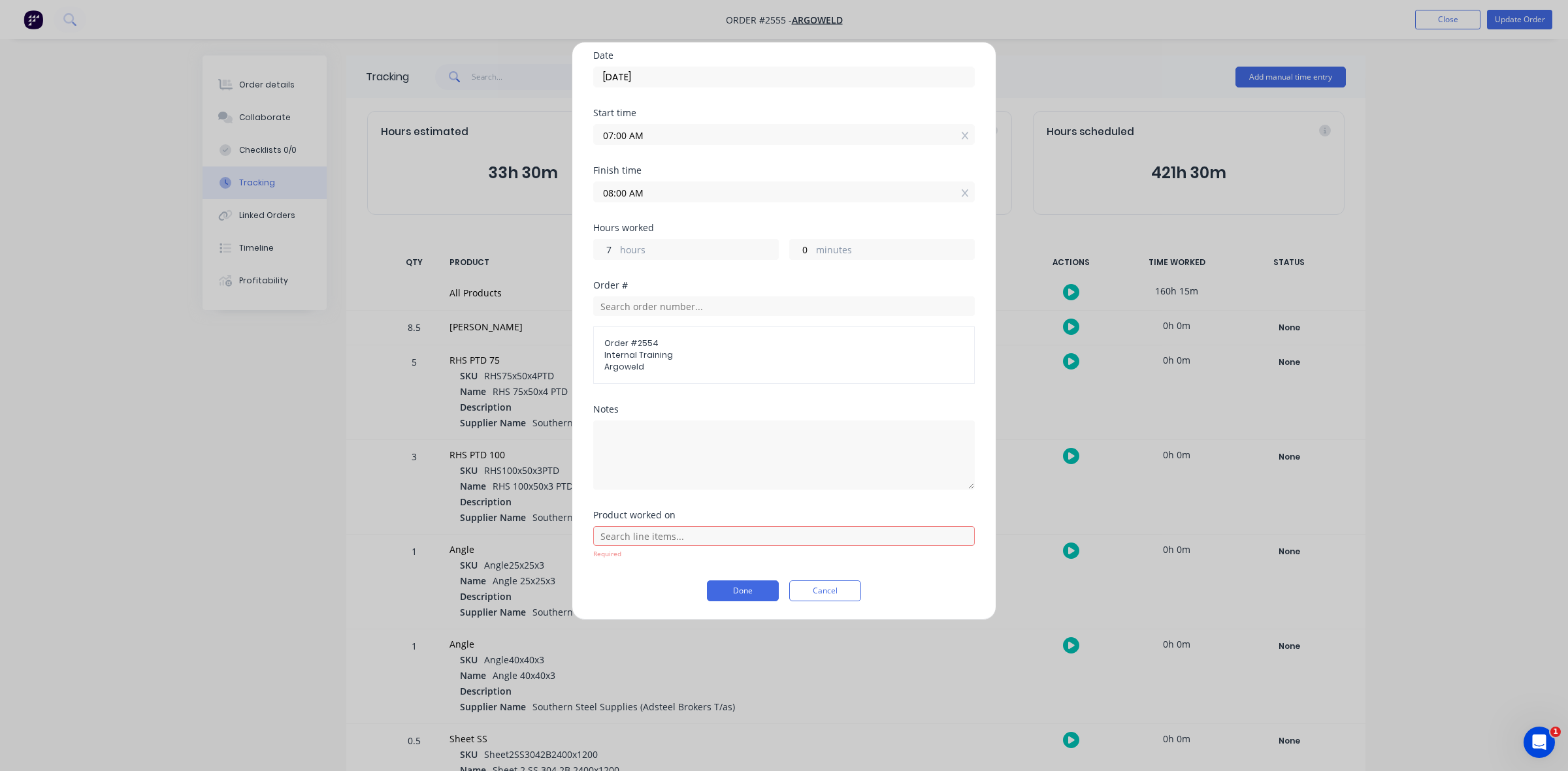
type input "7"
type input "02:00 PM"
click at [640, 537] on input "text" at bounding box center [784, 536] width 381 height 20
click at [790, 490] on div "Notes" at bounding box center [784, 458] width 381 height 106
click at [739, 591] on button "Done" at bounding box center [743, 591] width 72 height 21
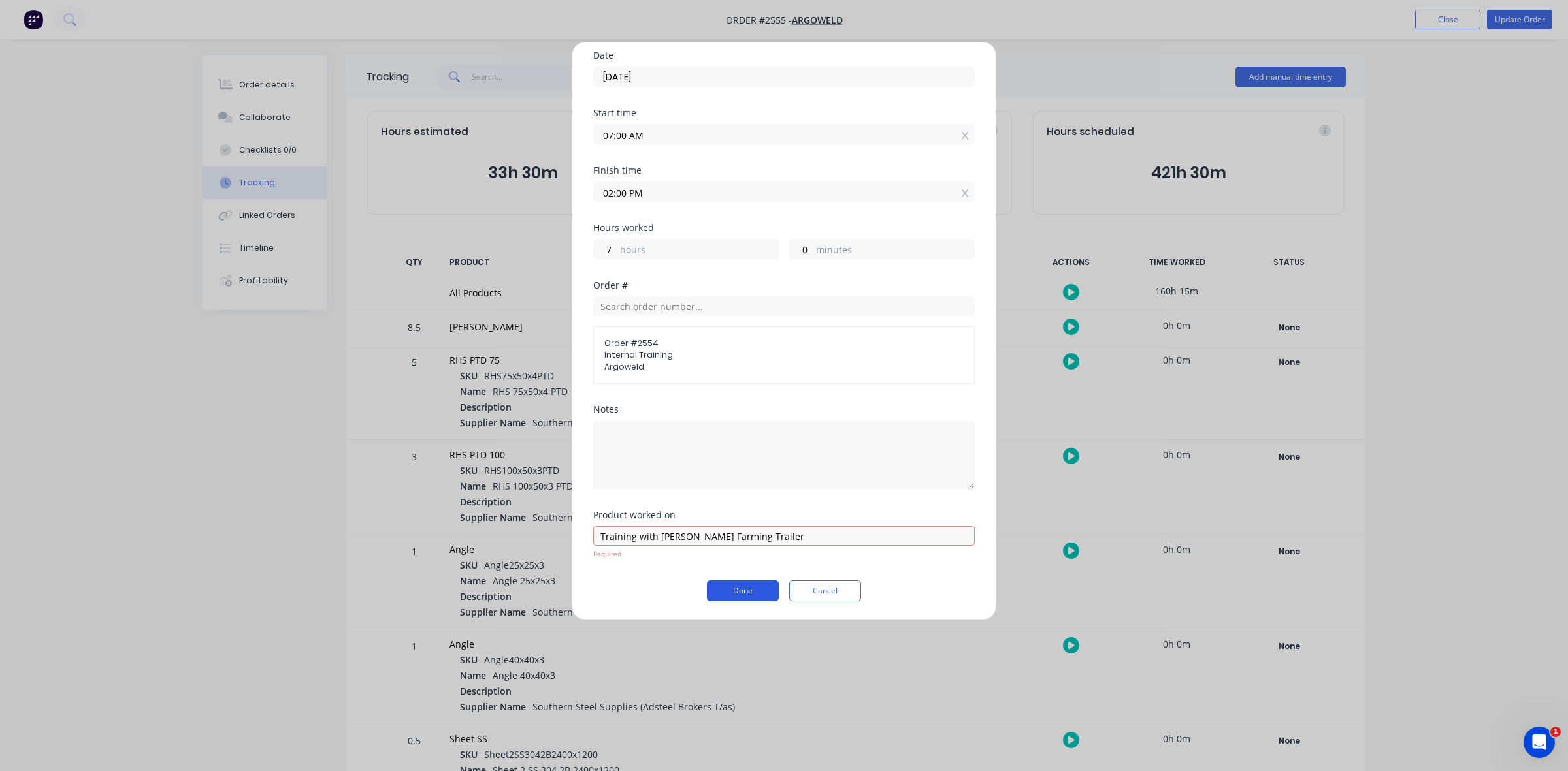
click at [737, 591] on button "Done" at bounding box center [743, 591] width 72 height 21
click at [691, 533] on input "Training with [PERSON_NAME] Farming Trailer" at bounding box center [784, 536] width 381 height 20
type input "Training with [PERSON_NAME] on [PERSON_NAME] Farming Trailer"
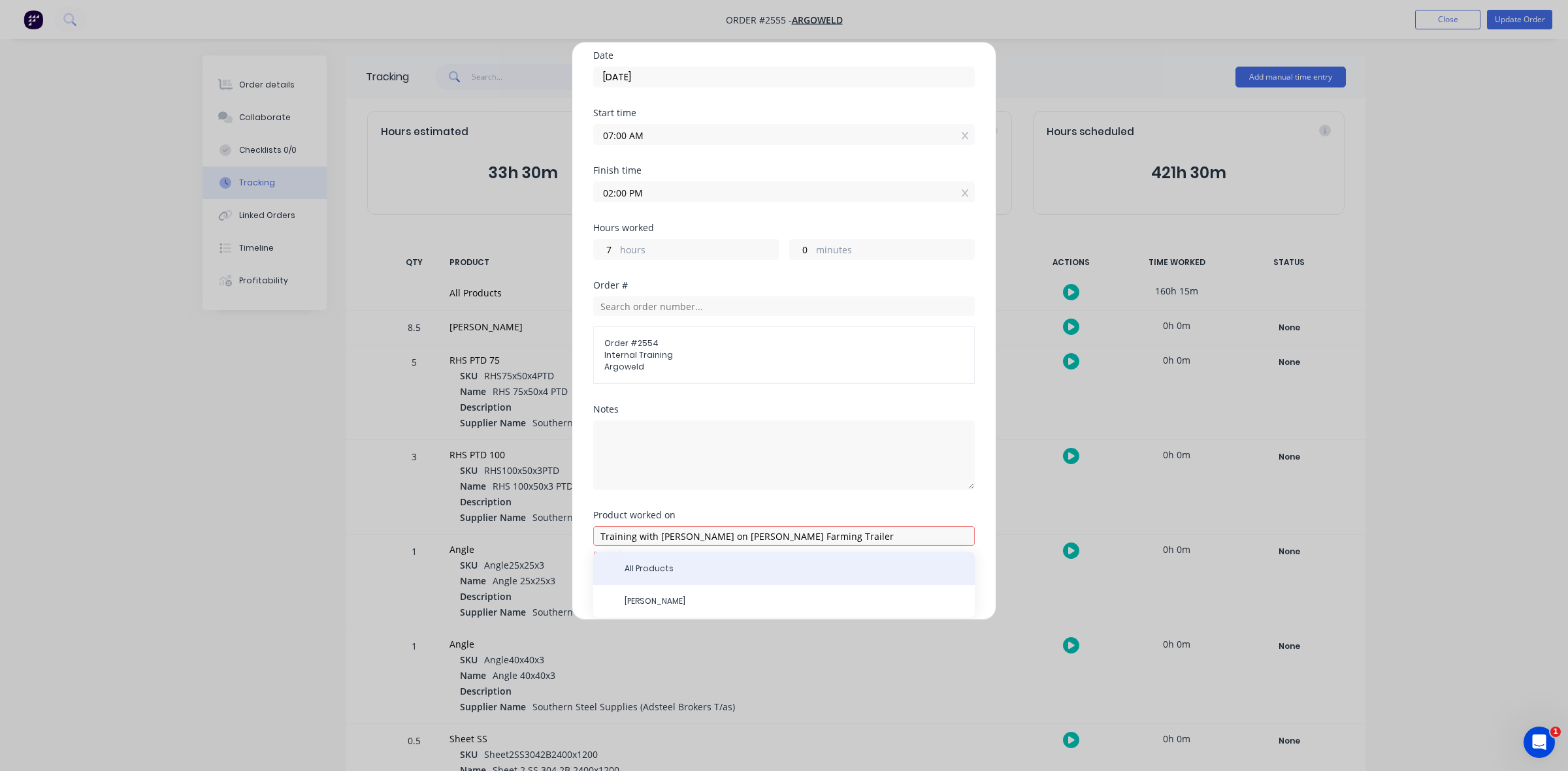
click at [662, 561] on div "All Products" at bounding box center [784, 569] width 381 height 33
click at [662, 565] on span "All Products" at bounding box center [794, 568] width 340 height 12
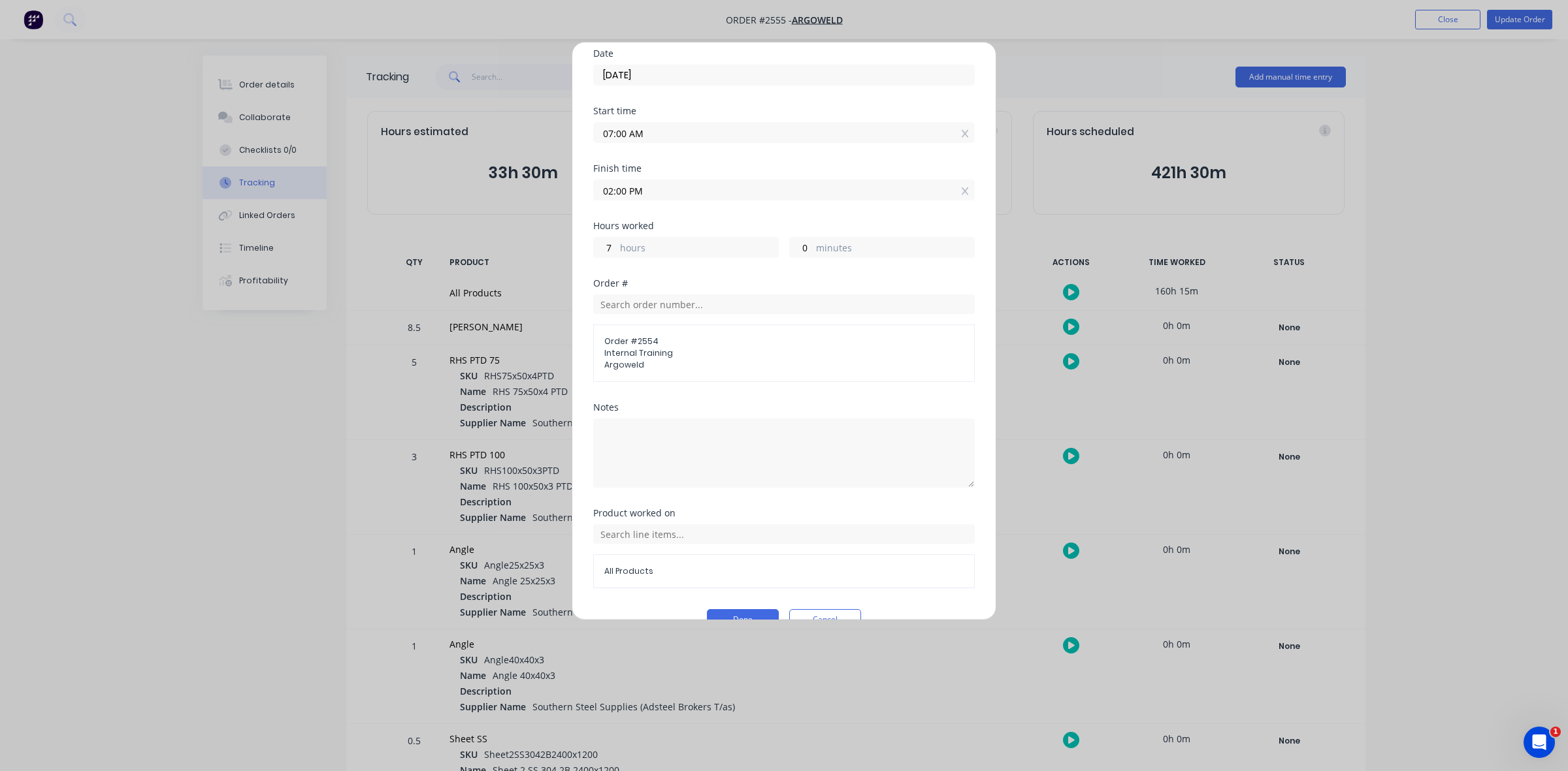
scroll to position [135, 0]
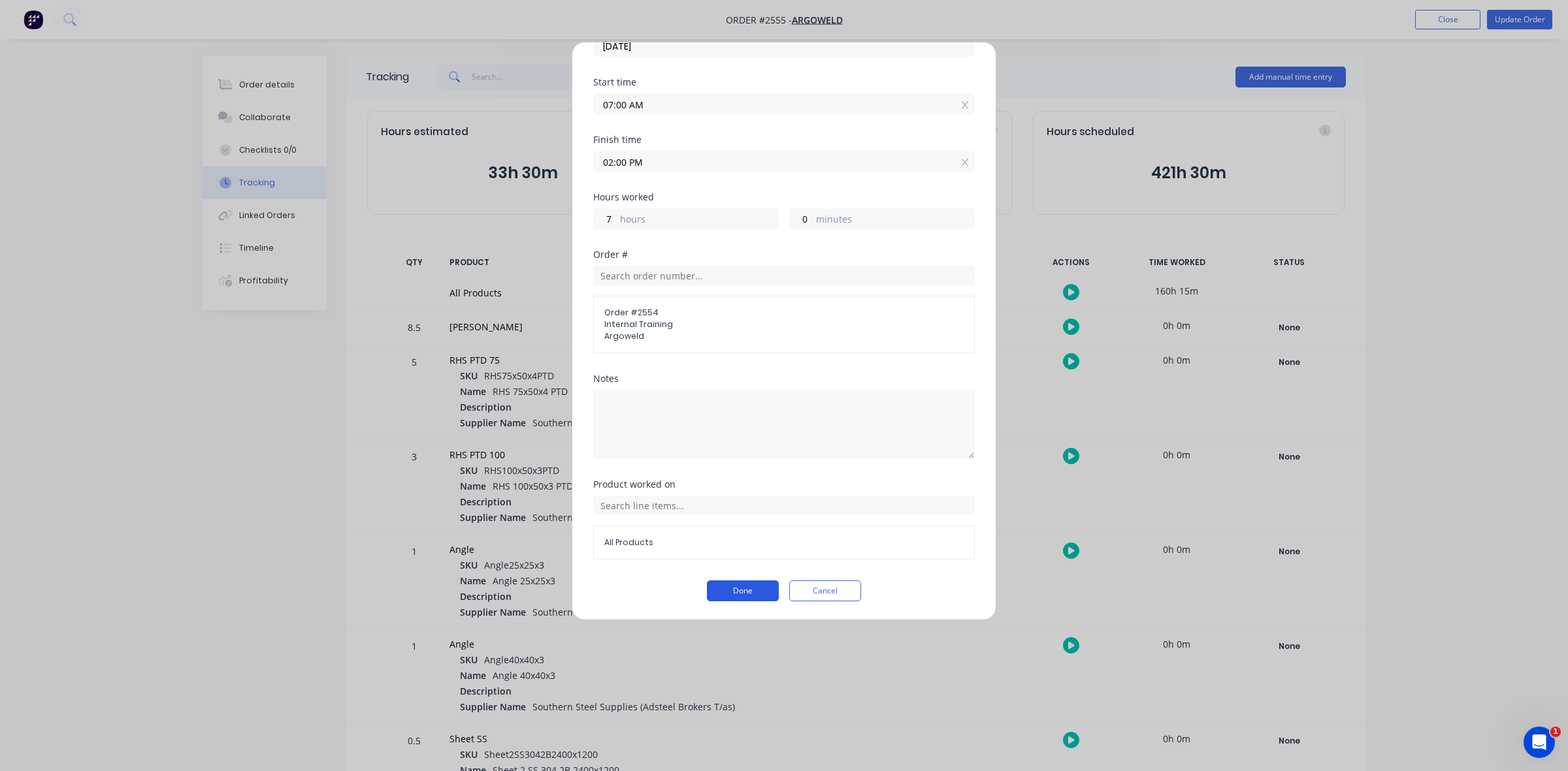
click at [734, 591] on button "Done" at bounding box center [743, 591] width 72 height 21
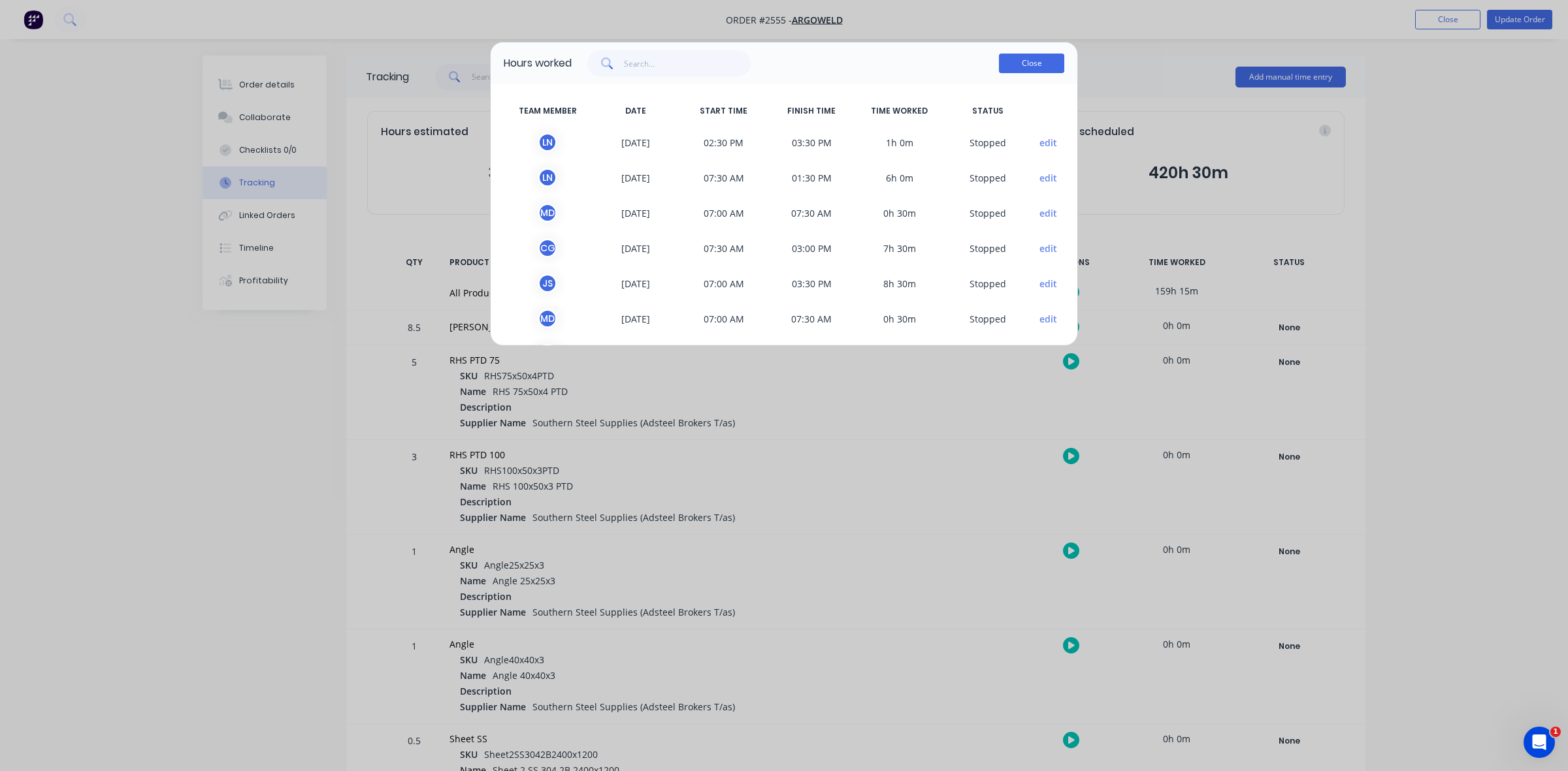
click at [1047, 66] on button "Close" at bounding box center [1032, 63] width 66 height 20
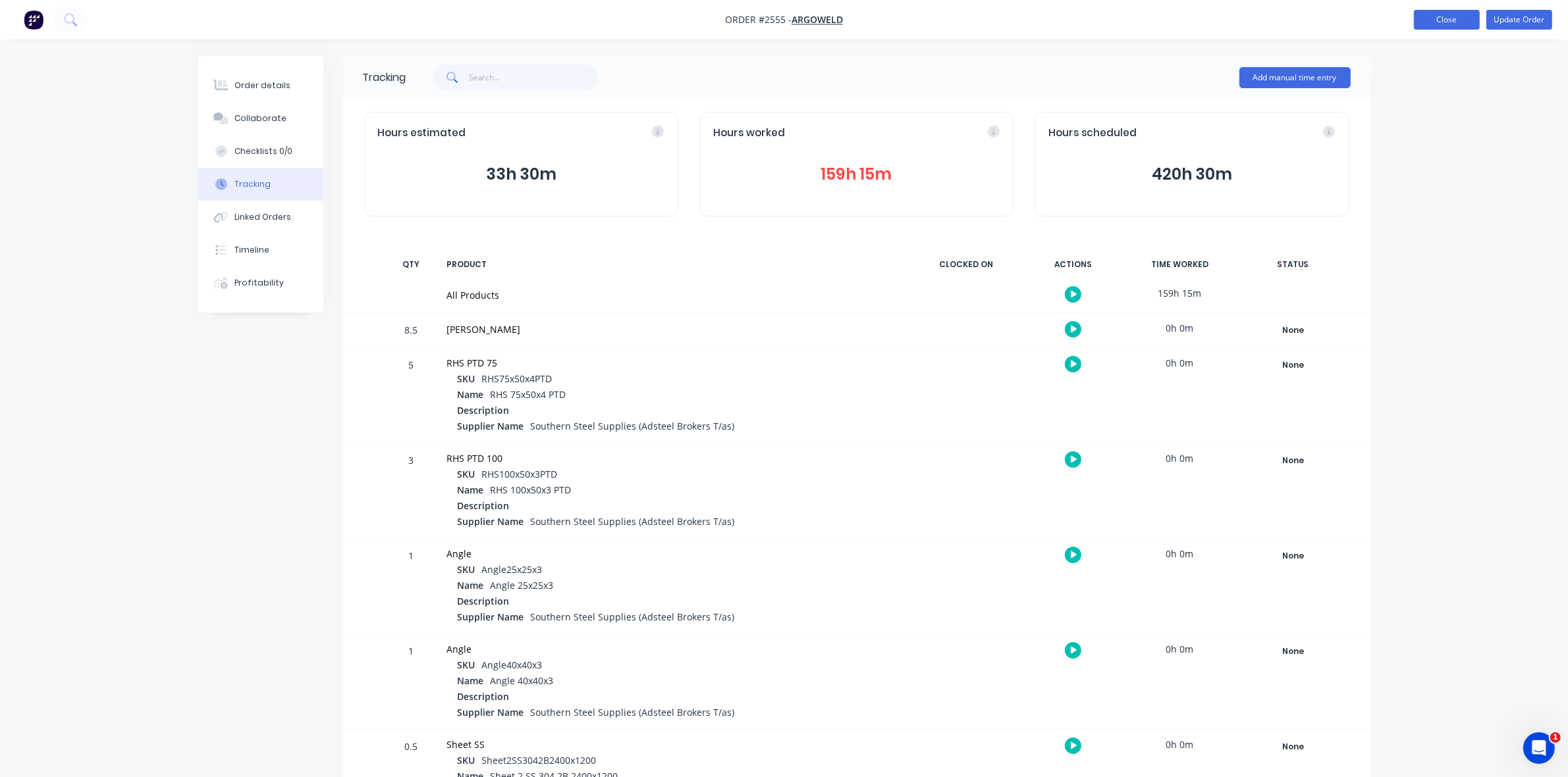
click at [1453, 21] on button "Close" at bounding box center [1447, 19] width 66 height 20
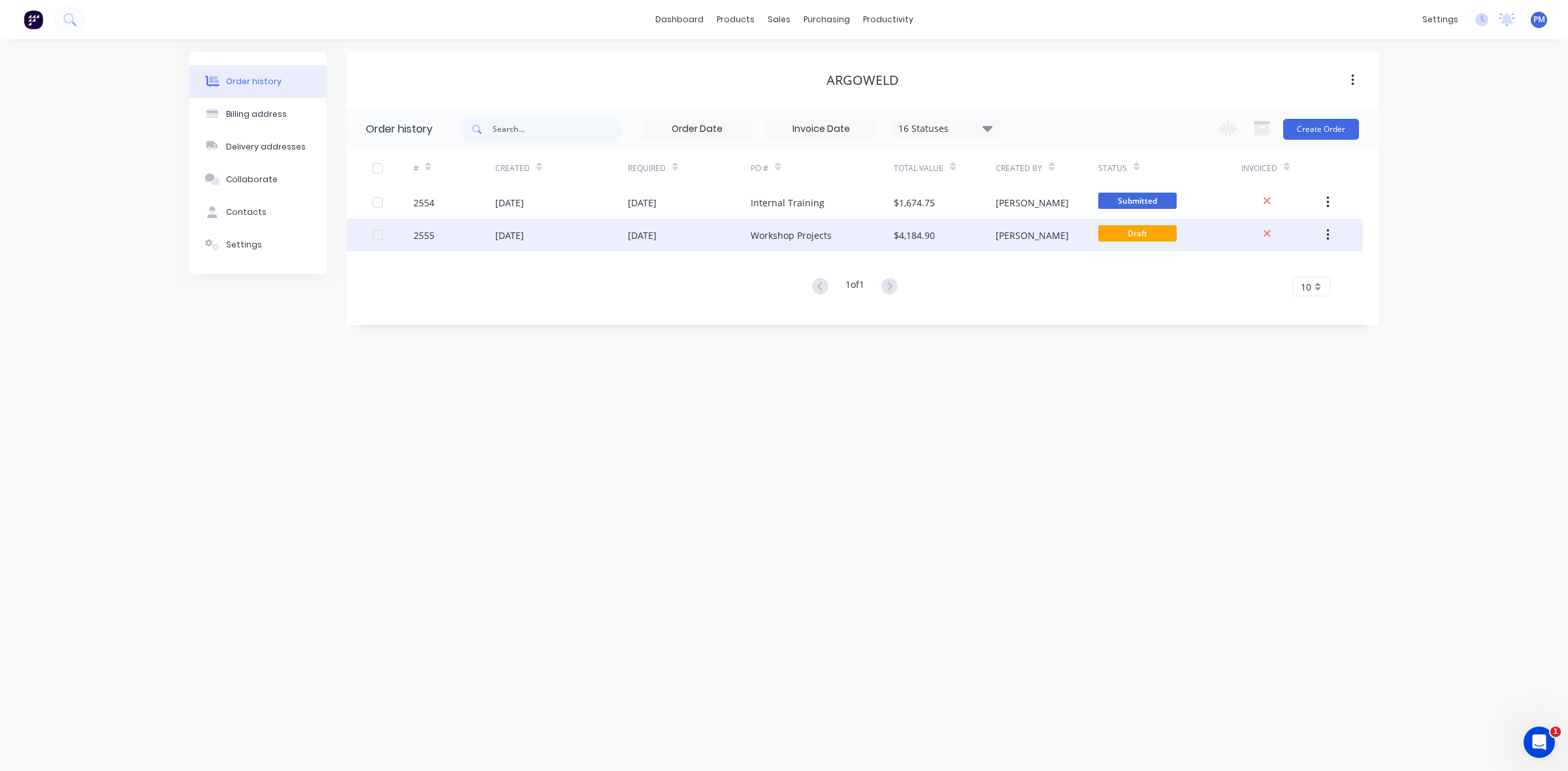
click at [569, 244] on div "[DATE]" at bounding box center [562, 235] width 133 height 33
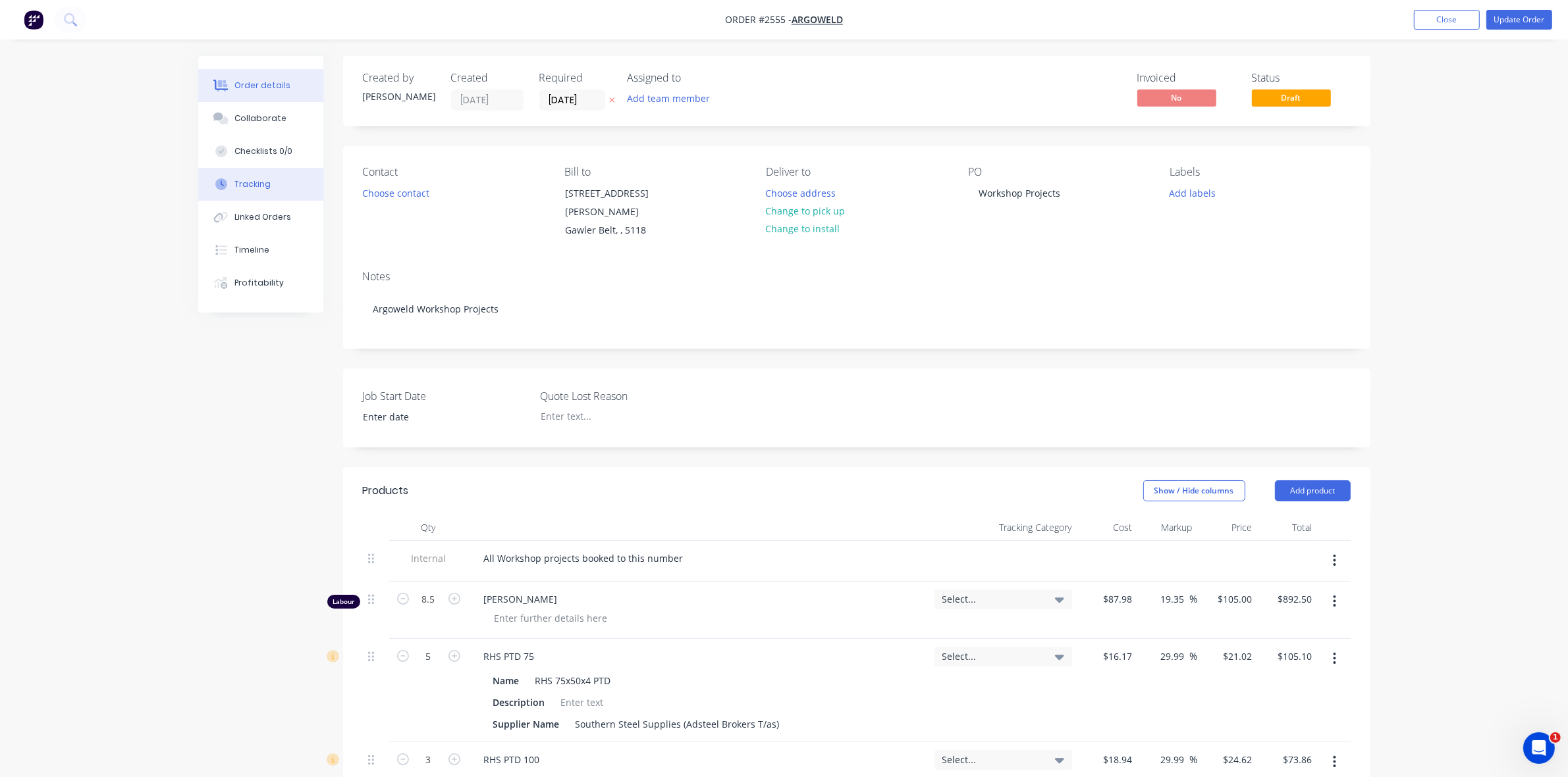
click at [258, 187] on div "Tracking" at bounding box center [252, 184] width 36 height 12
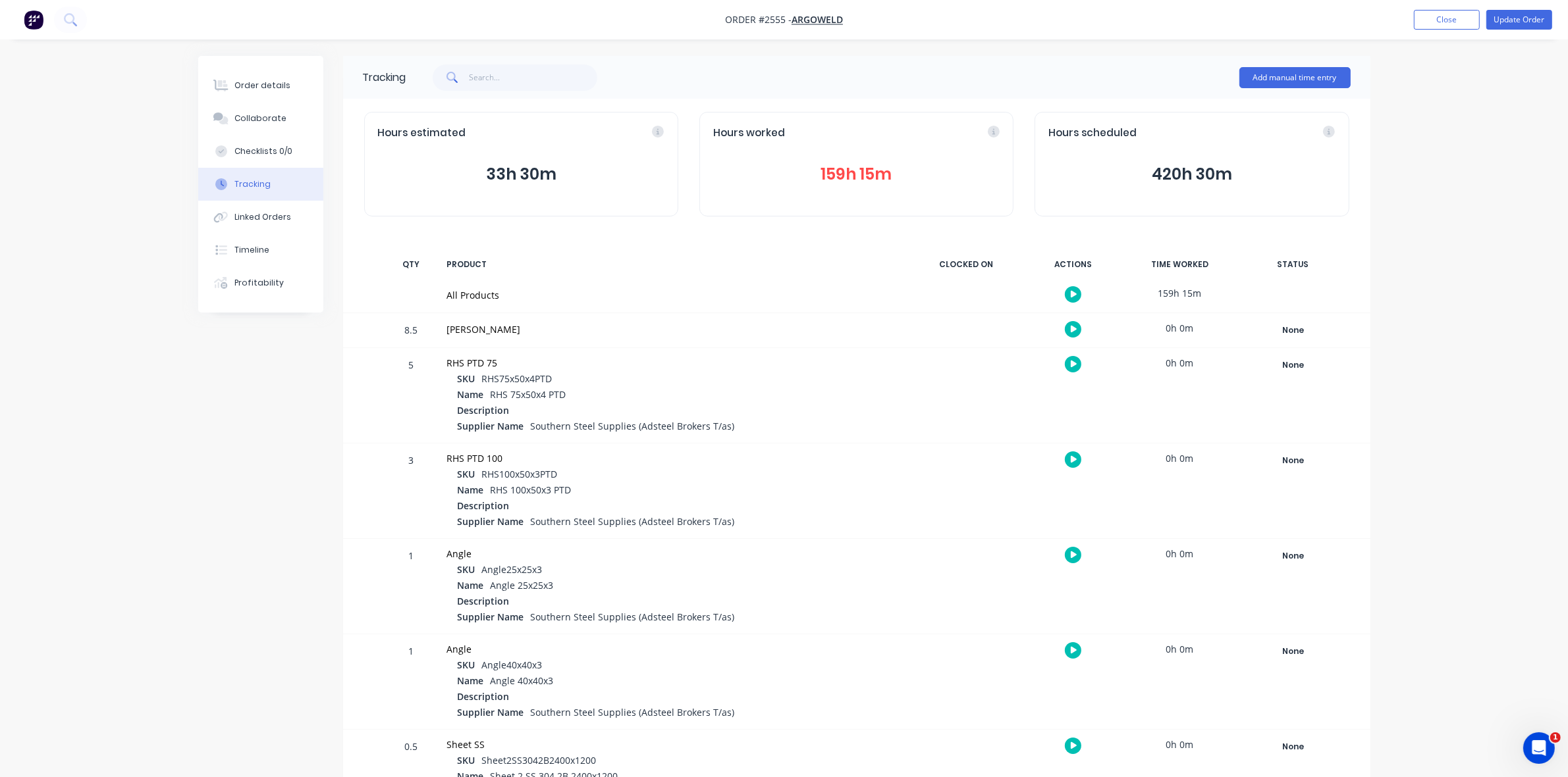
click at [866, 178] on button "159h 15m" at bounding box center [857, 174] width 286 height 25
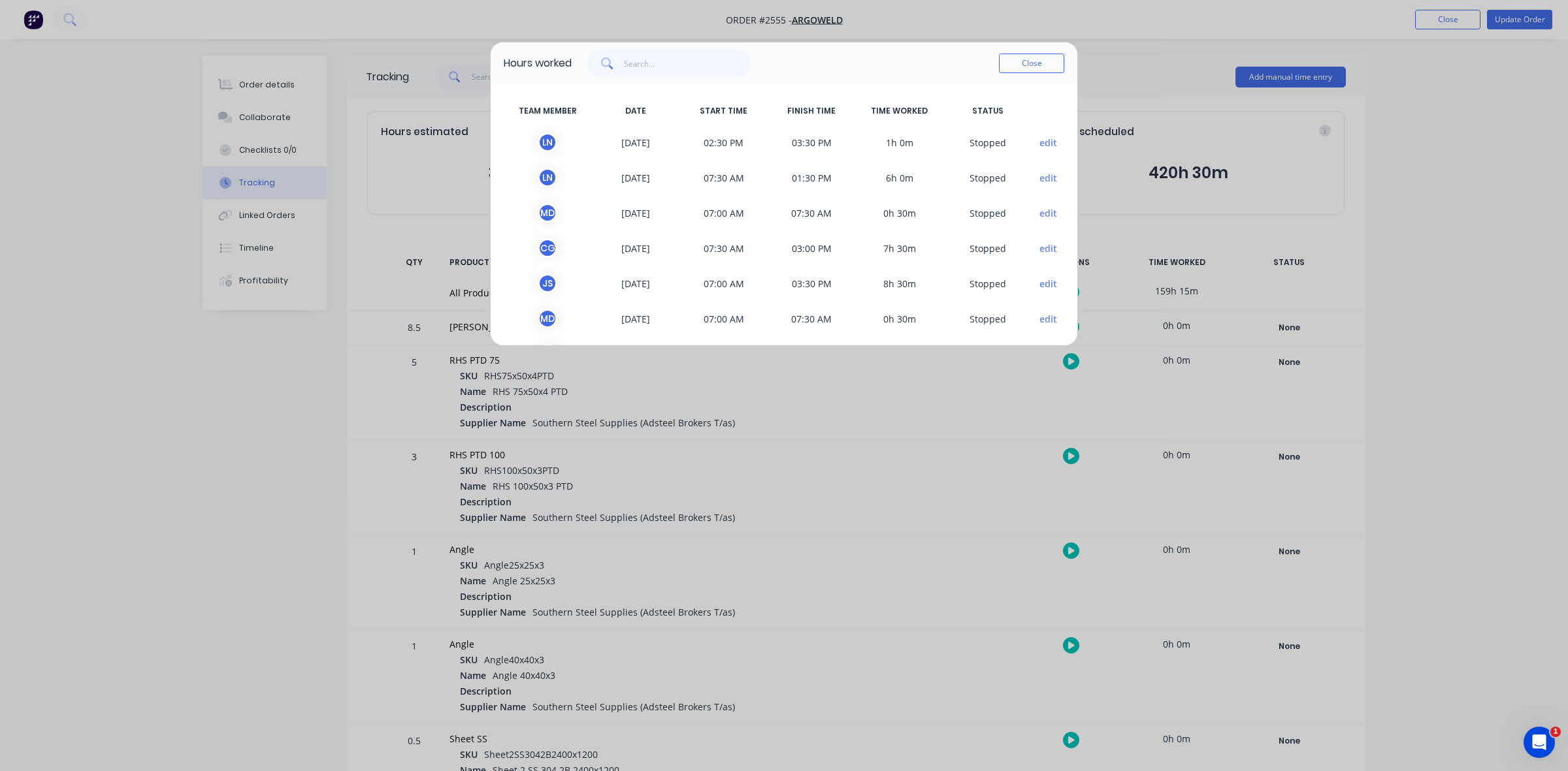
click at [1039, 216] on button "edit" at bounding box center [1048, 213] width 18 height 14
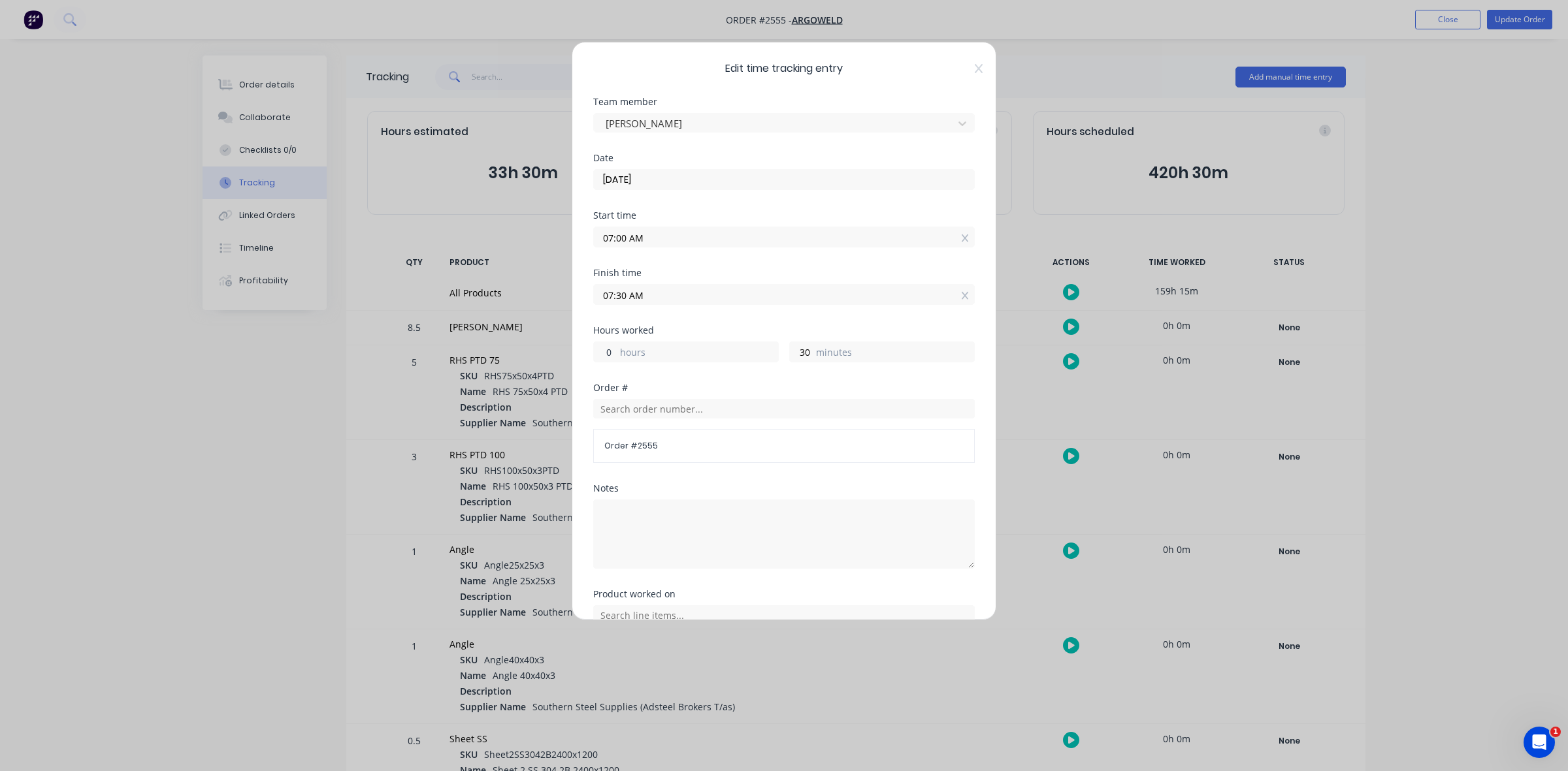
drag, startPoint x: 611, startPoint y: 351, endPoint x: 604, endPoint y: 350, distance: 7.1
click at [604, 350] on input "0" at bounding box center [605, 352] width 23 height 20
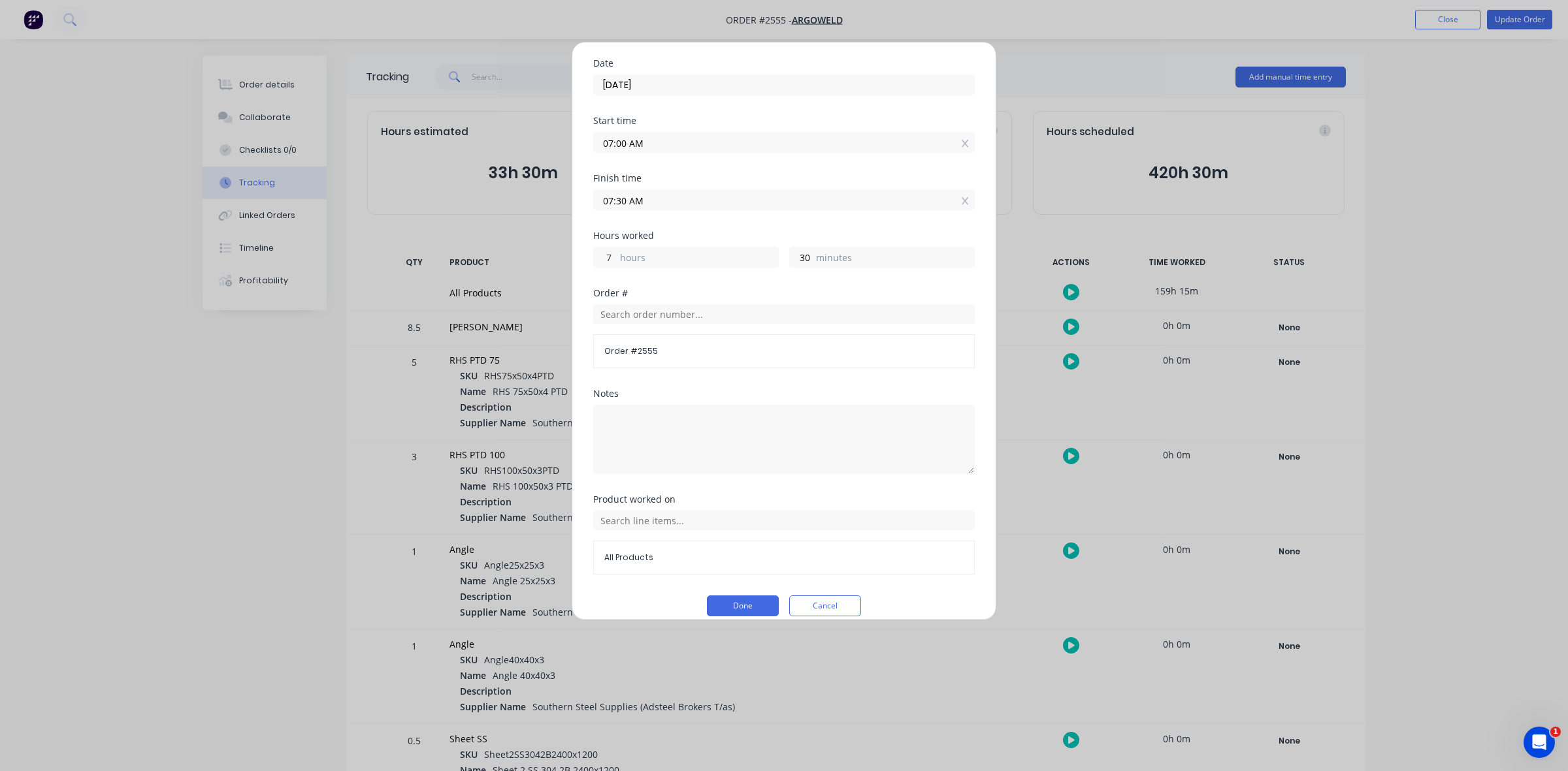
scroll to position [112, 0]
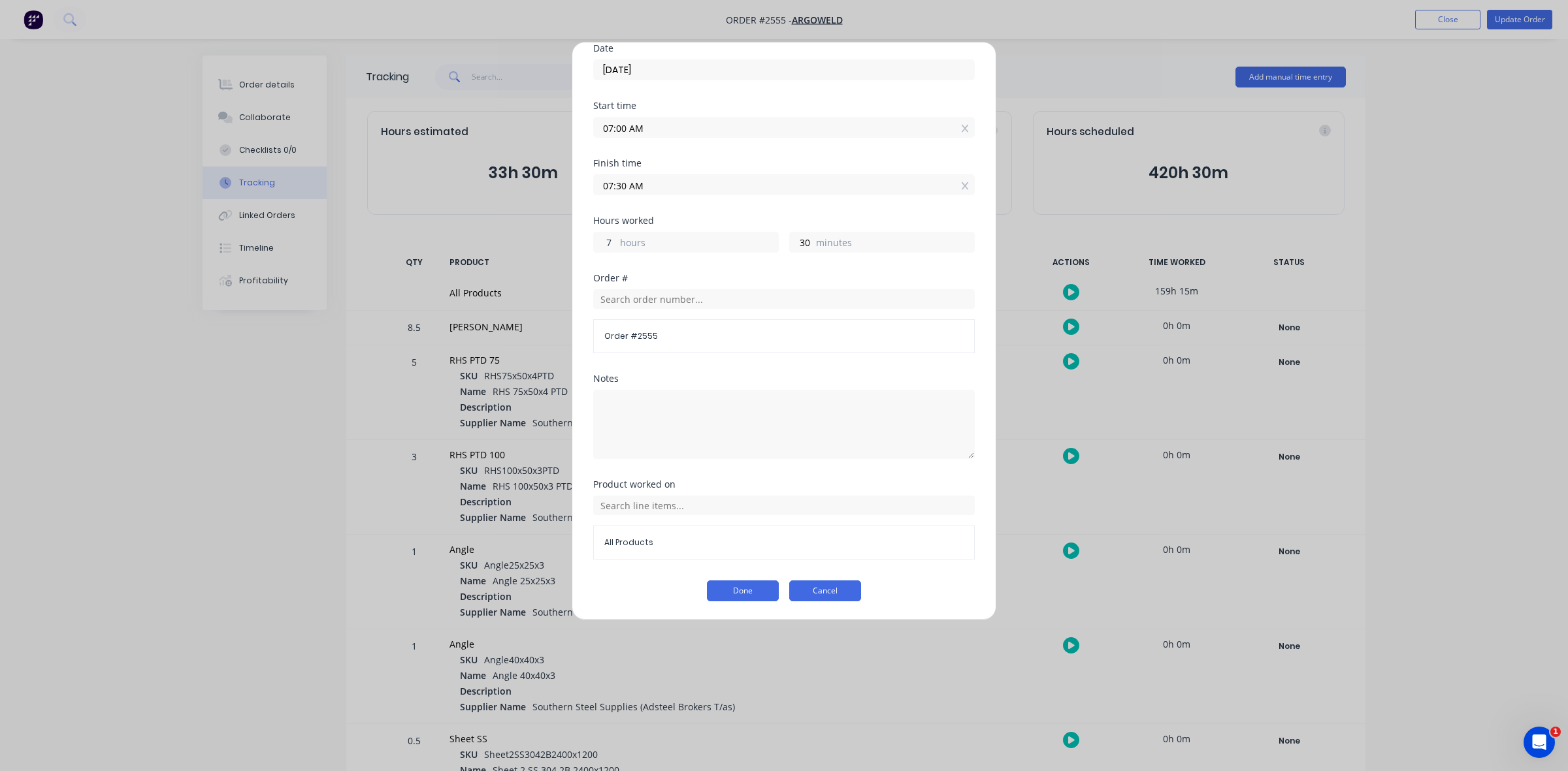
type input "7"
type input "02:30 PM"
click at [809, 589] on button "Cancel" at bounding box center [825, 591] width 72 height 21
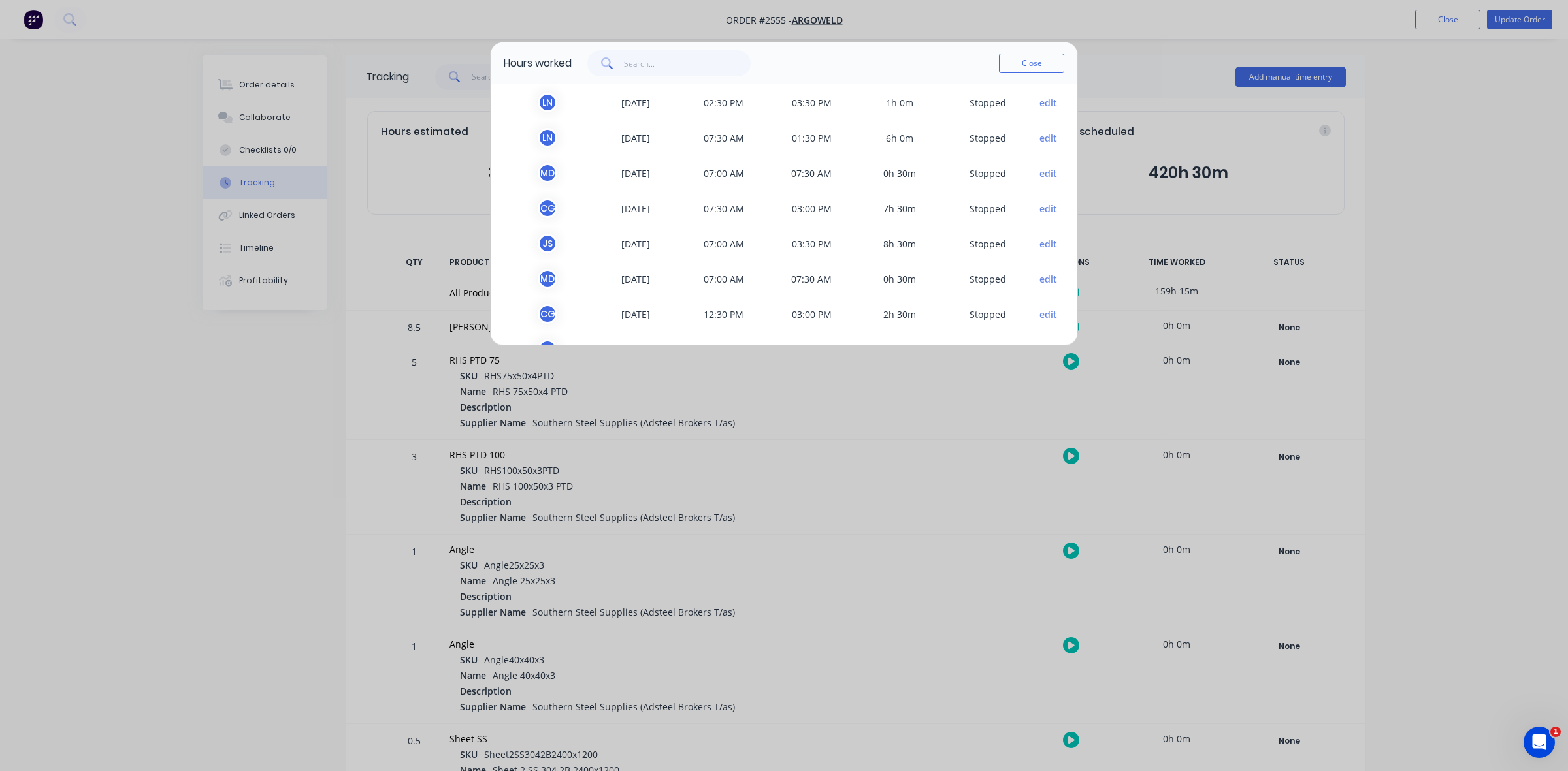
scroll to position [0, 0]
click at [1024, 61] on button "Close" at bounding box center [1032, 63] width 66 height 20
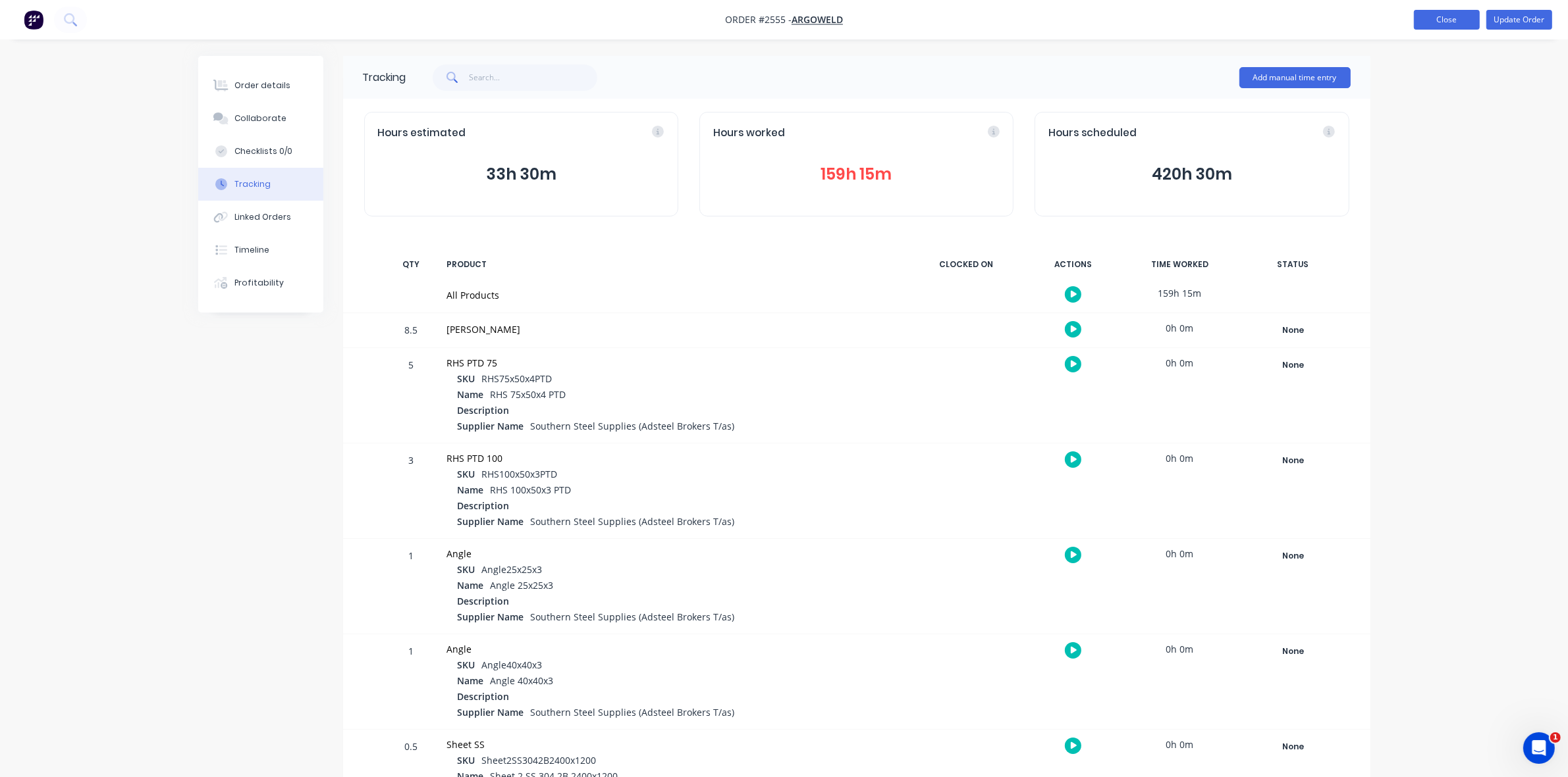
click at [1452, 21] on button "Close" at bounding box center [1447, 19] width 66 height 20
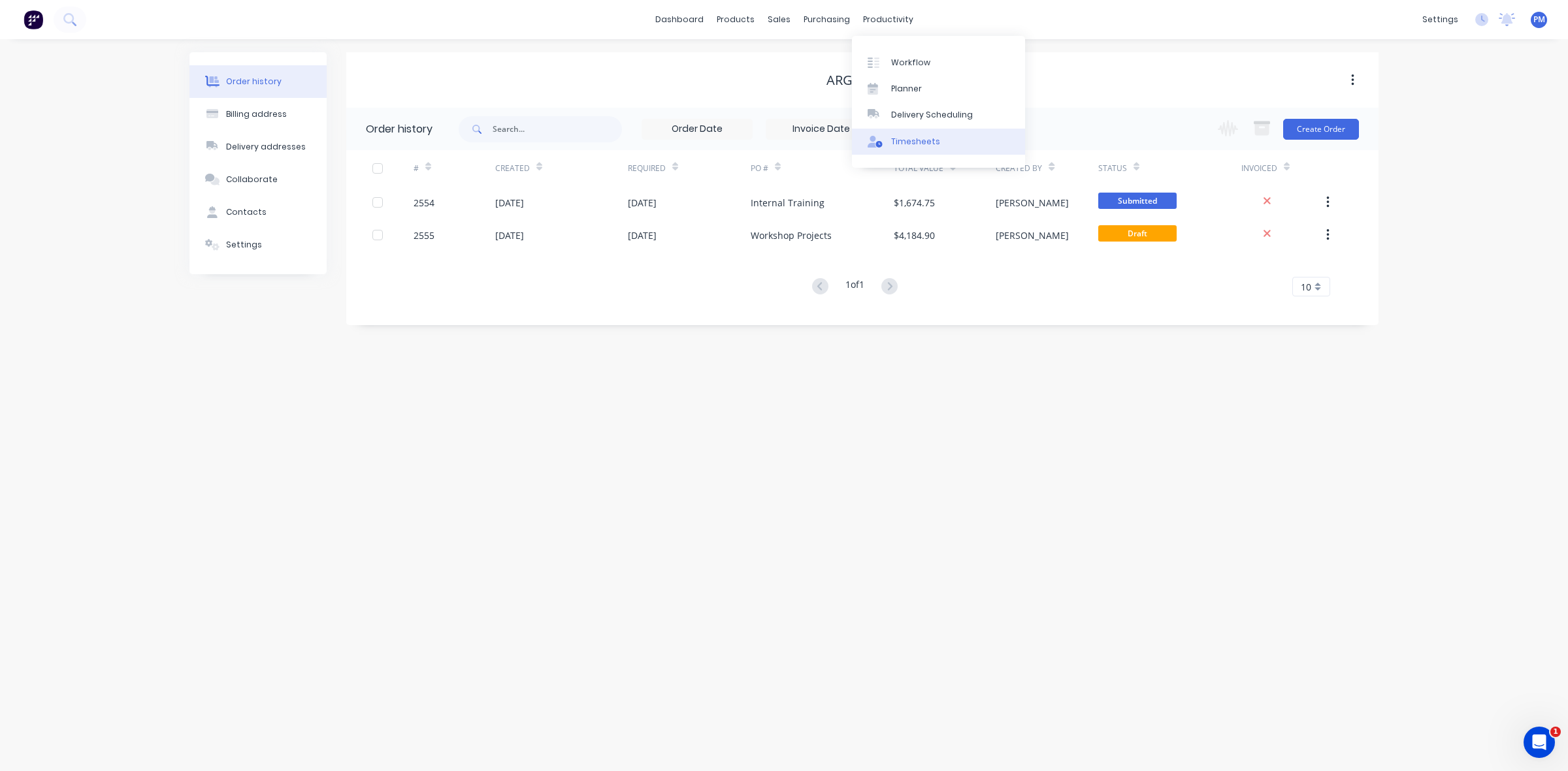
click at [907, 139] on div "Timesheets" at bounding box center [916, 141] width 49 height 12
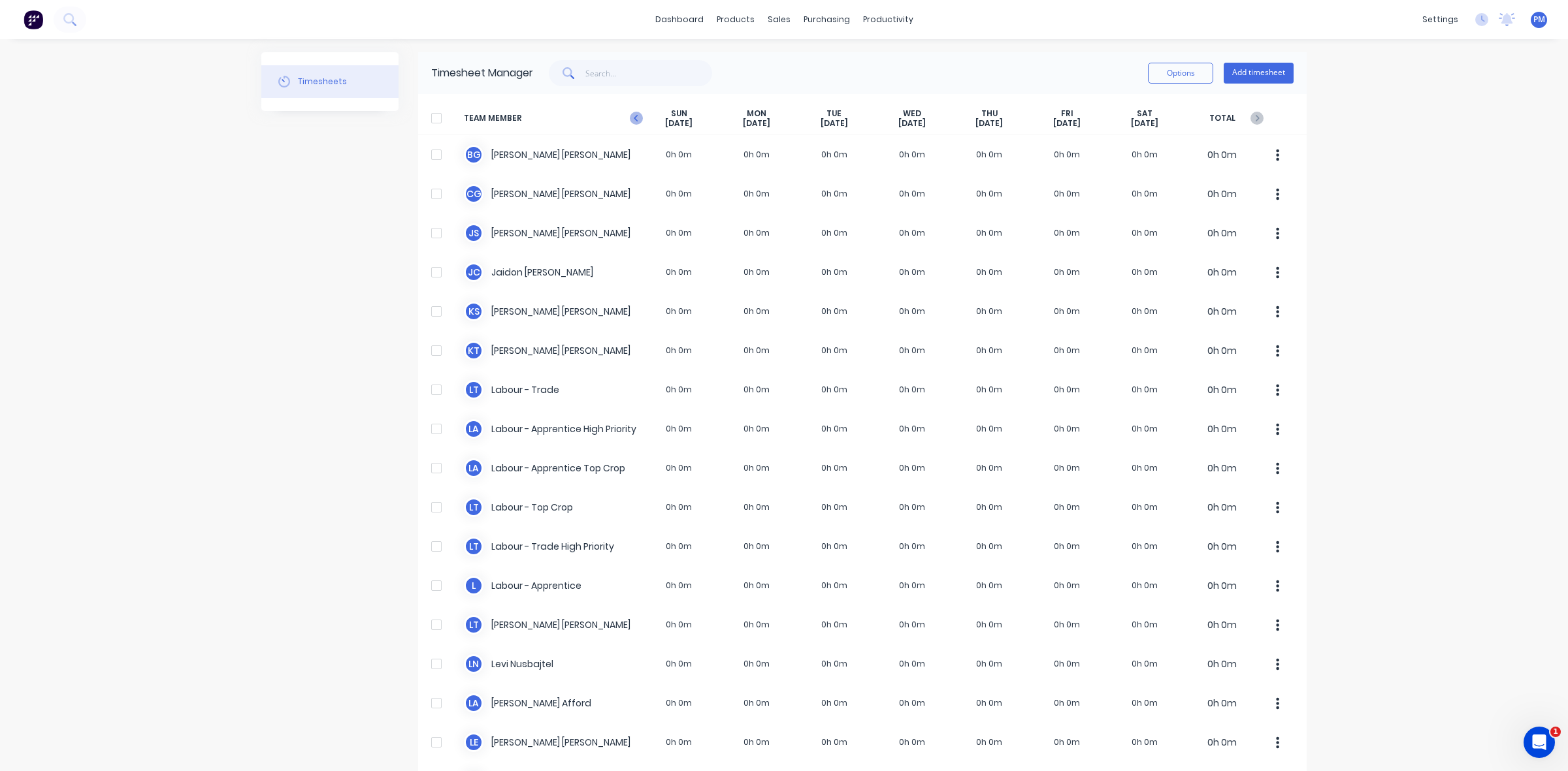
click at [631, 117] on icon "button" at bounding box center [636, 118] width 13 height 13
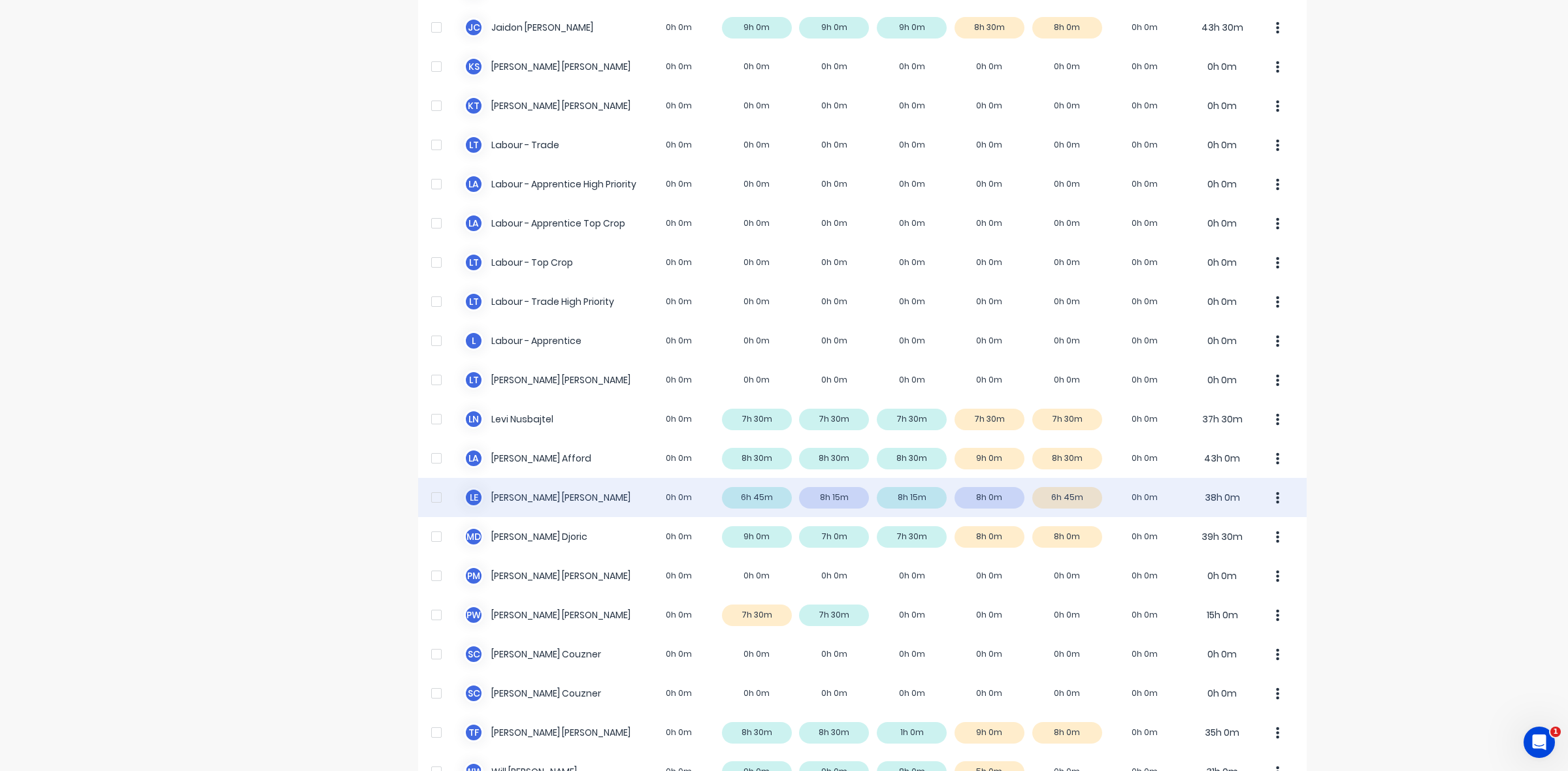
scroll to position [325, 0]
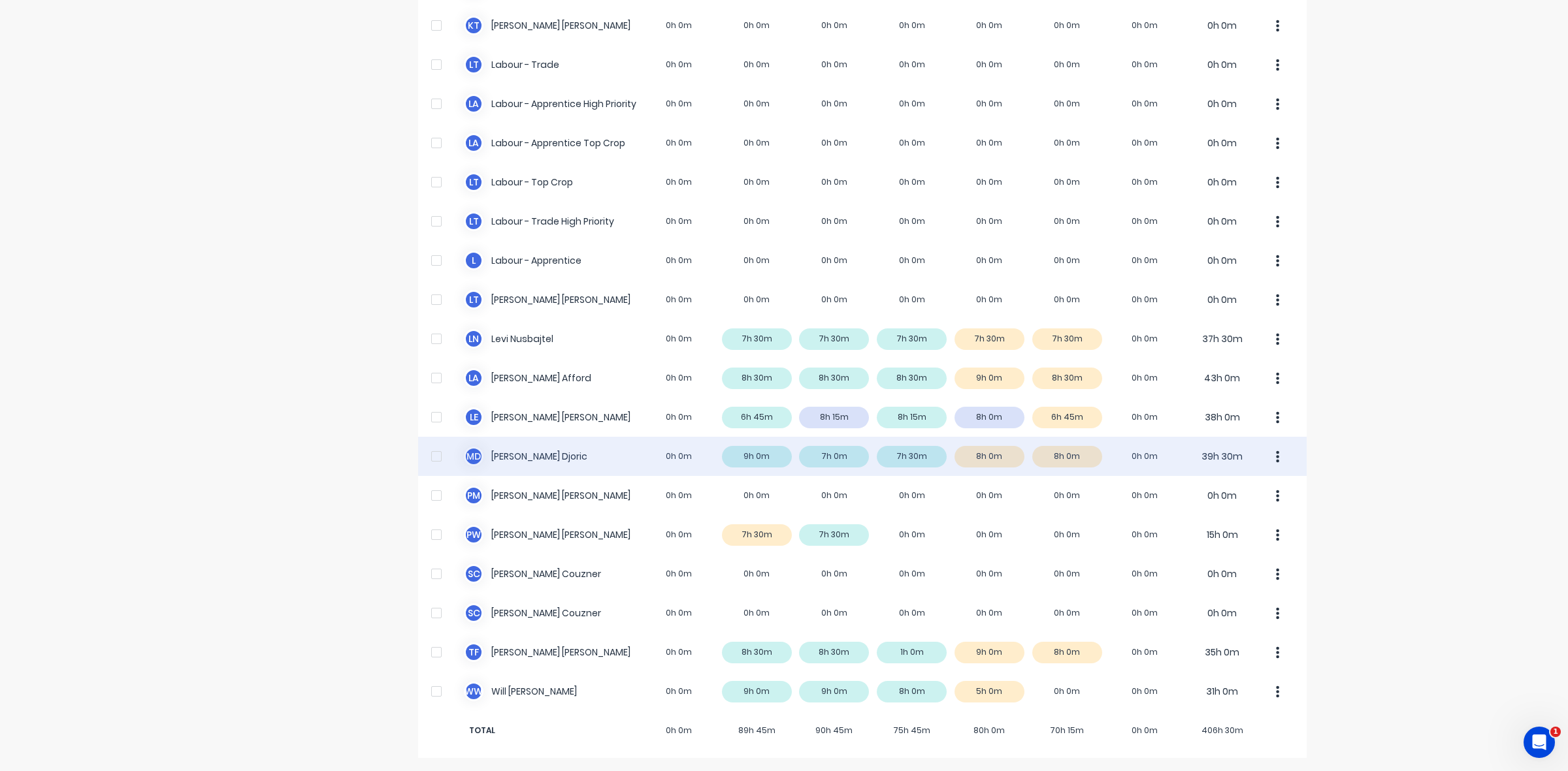
click at [1082, 455] on div "M D [PERSON_NAME] 0h 0m 9h 0m 7h 0m 7h 30m 8h 0m 8h 0m 0h 0m 39h 30m" at bounding box center [862, 456] width 888 height 39
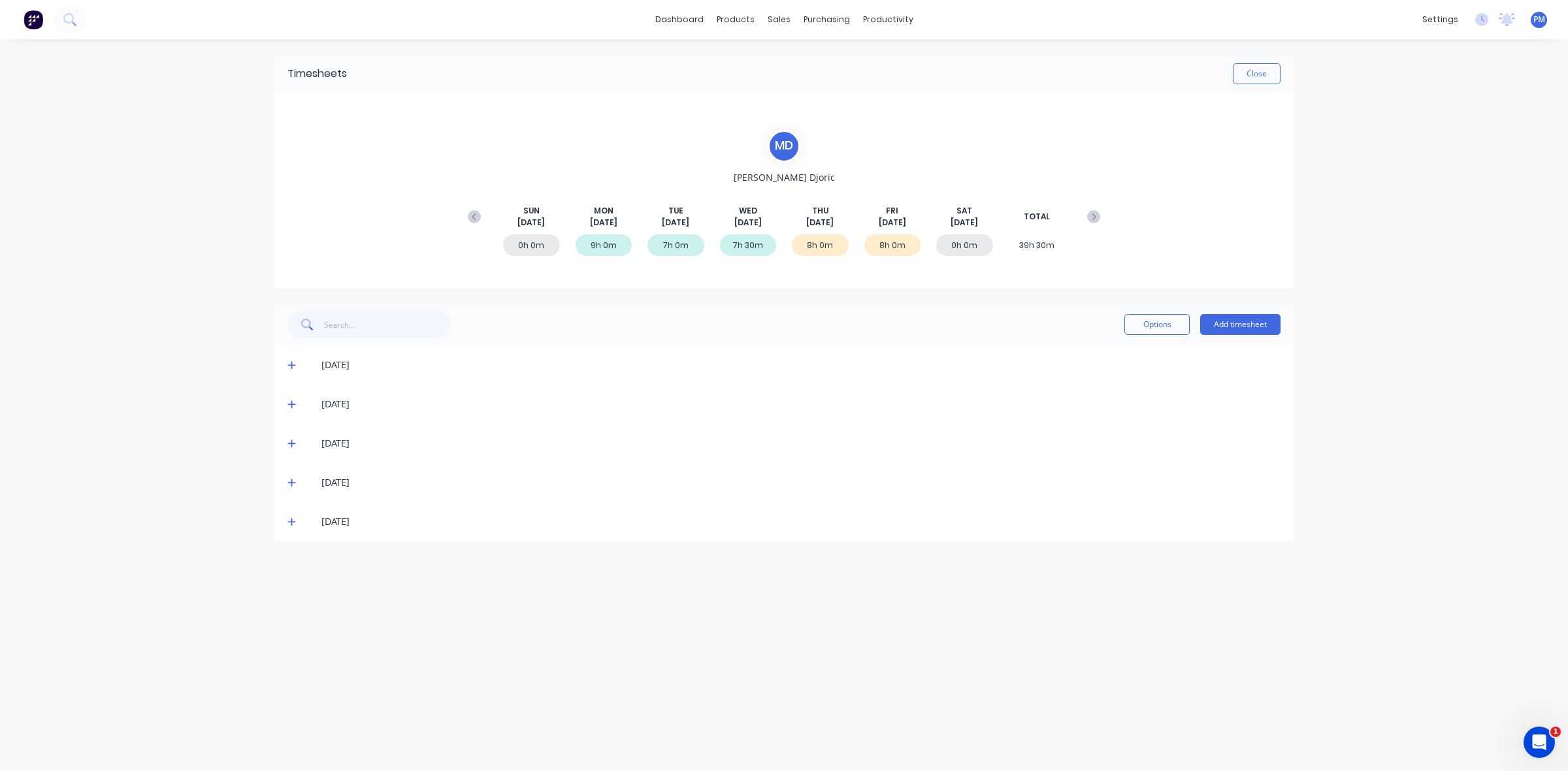
click at [290, 517] on icon at bounding box center [292, 521] width 8 height 9
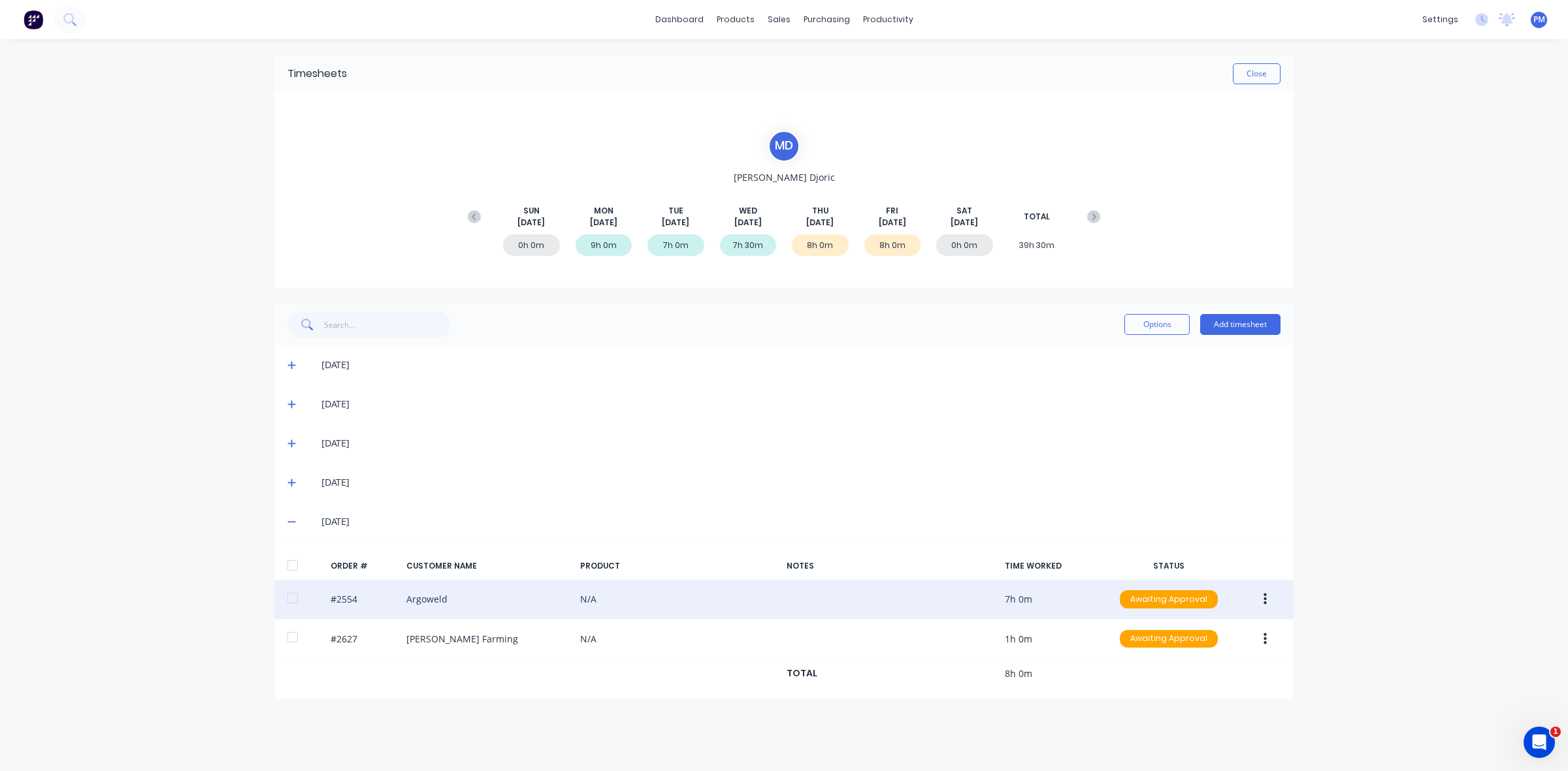
click at [1256, 598] on button "button" at bounding box center [1265, 600] width 31 height 23
click at [1214, 634] on div "Approve" at bounding box center [1218, 634] width 100 height 19
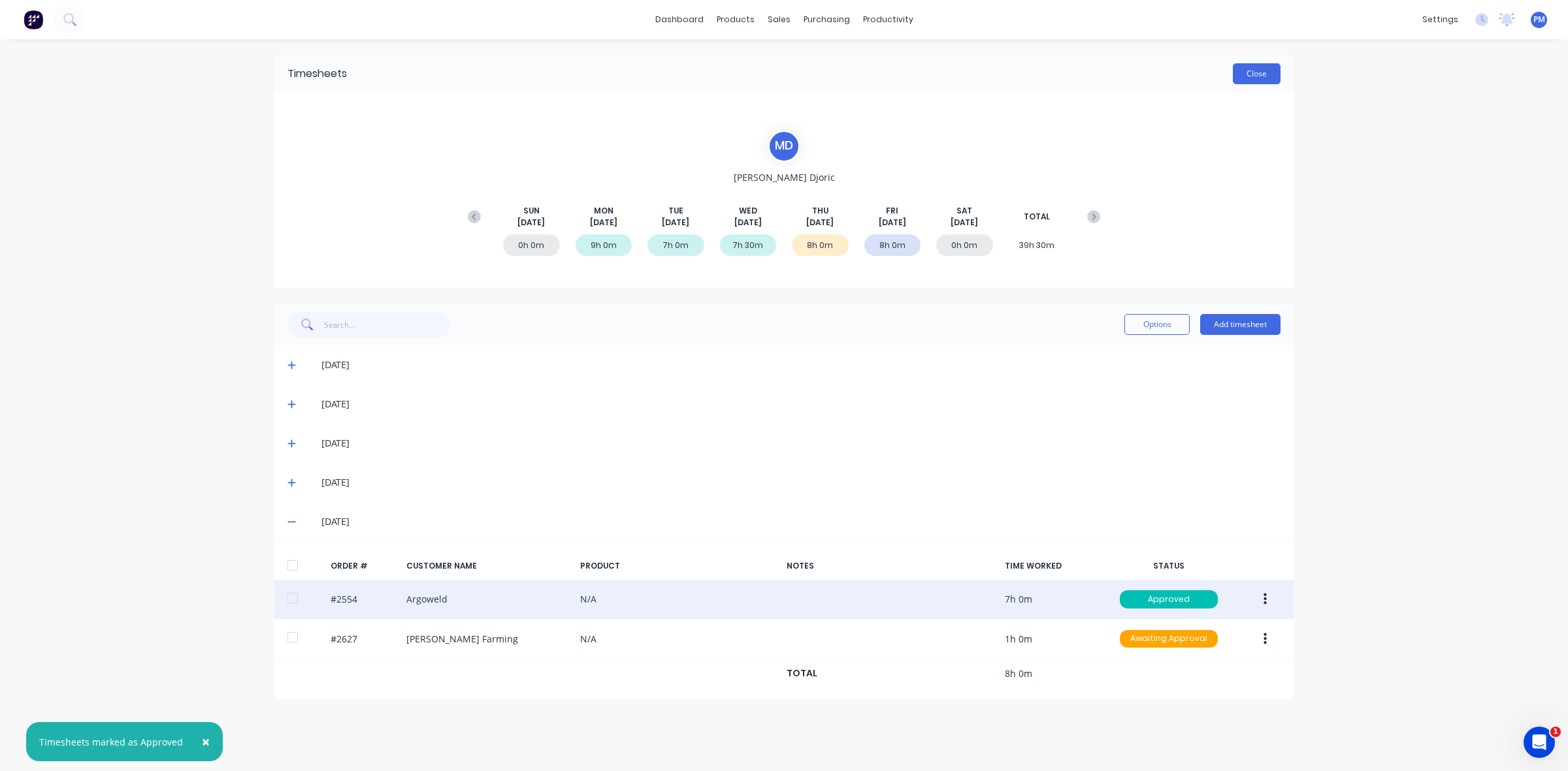
click at [1254, 70] on button "Close" at bounding box center [1256, 74] width 48 height 21
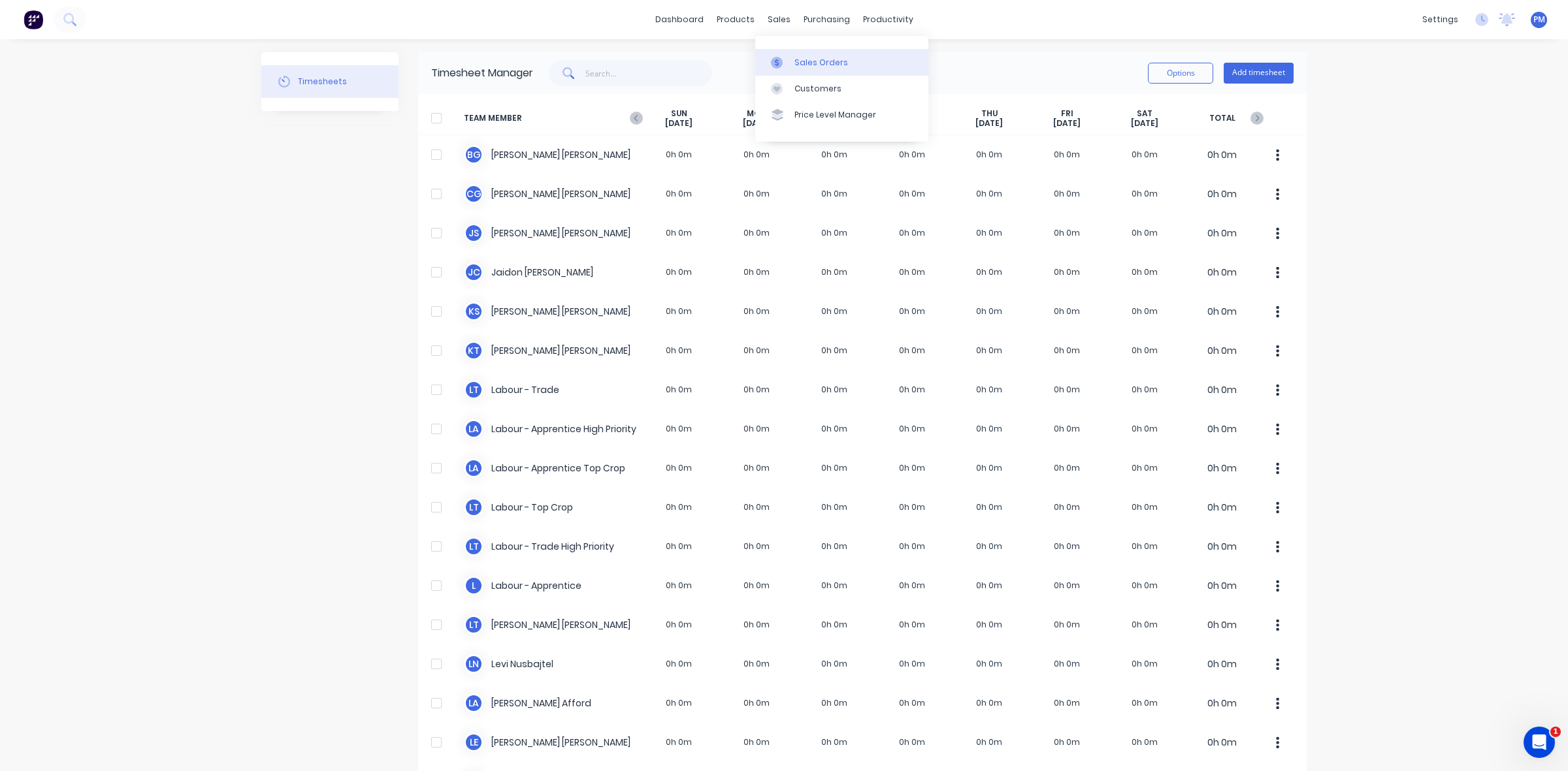
click at [805, 64] on div "Sales Orders" at bounding box center [821, 62] width 53 height 12
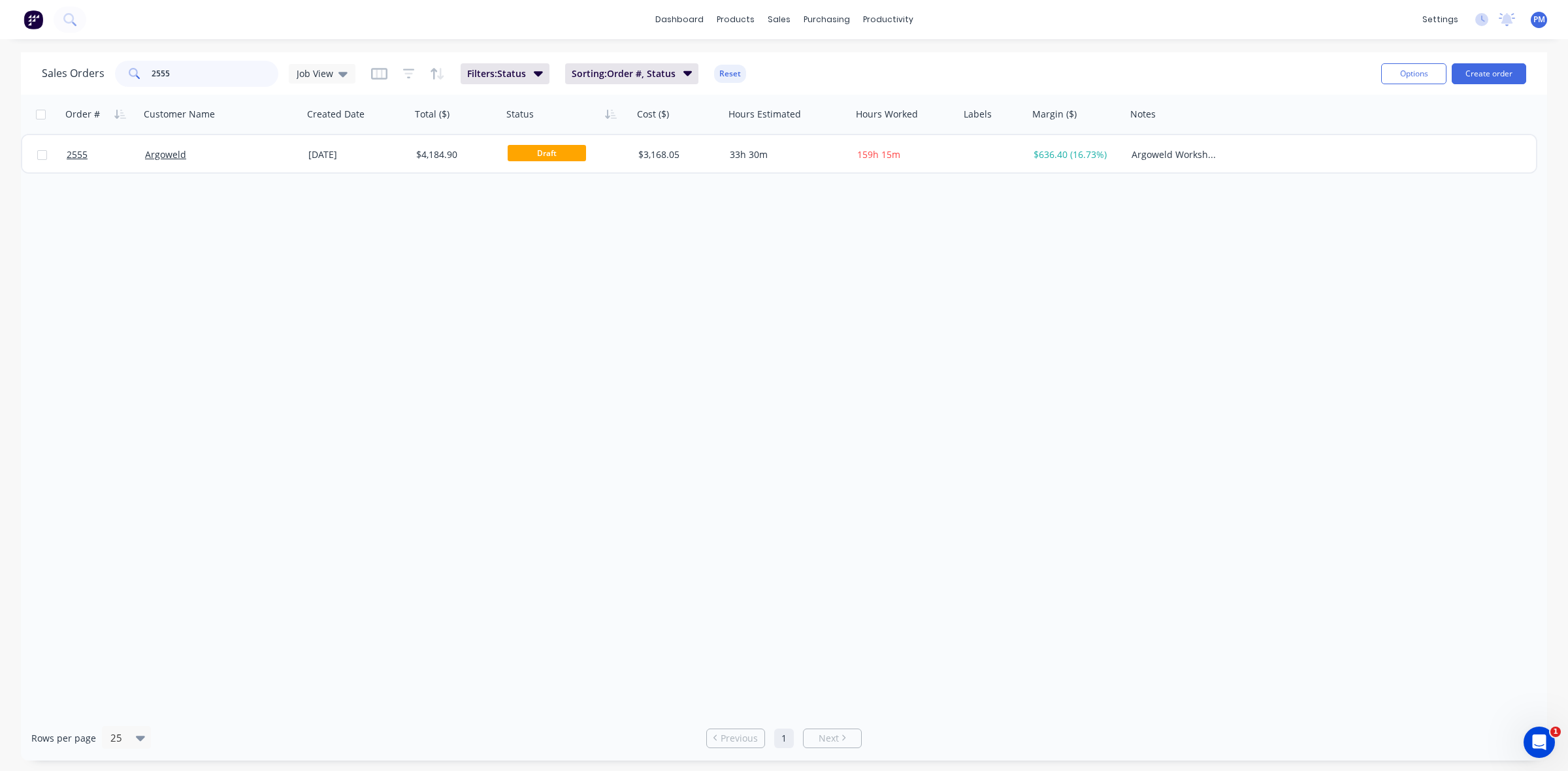
drag, startPoint x: 178, startPoint y: 75, endPoint x: 163, endPoint y: 75, distance: 15.0
click at [163, 75] on input "2555" at bounding box center [215, 74] width 127 height 26
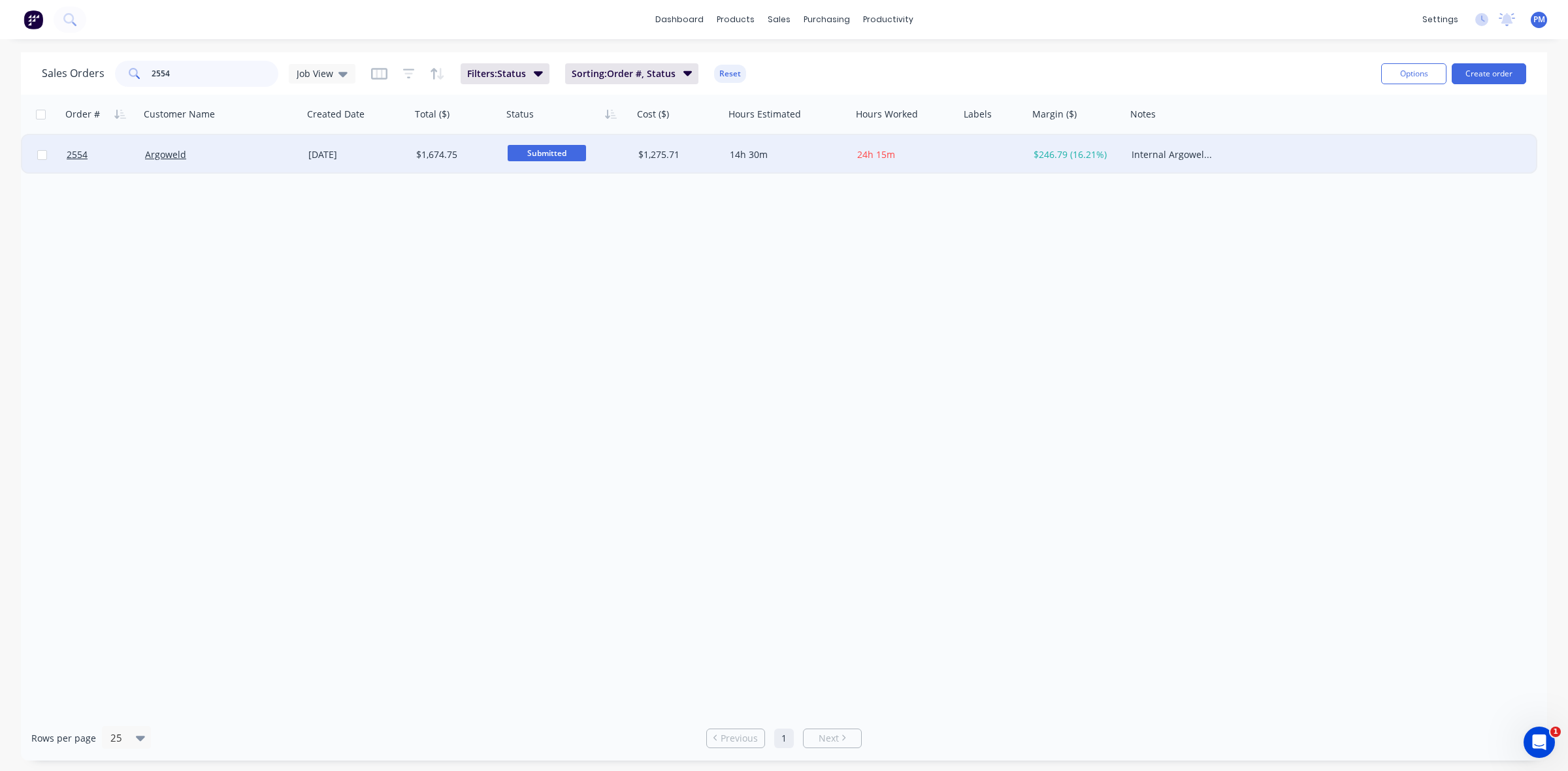
type input "2554"
click at [242, 160] on div "Argoweld" at bounding box center [217, 154] width 145 height 13
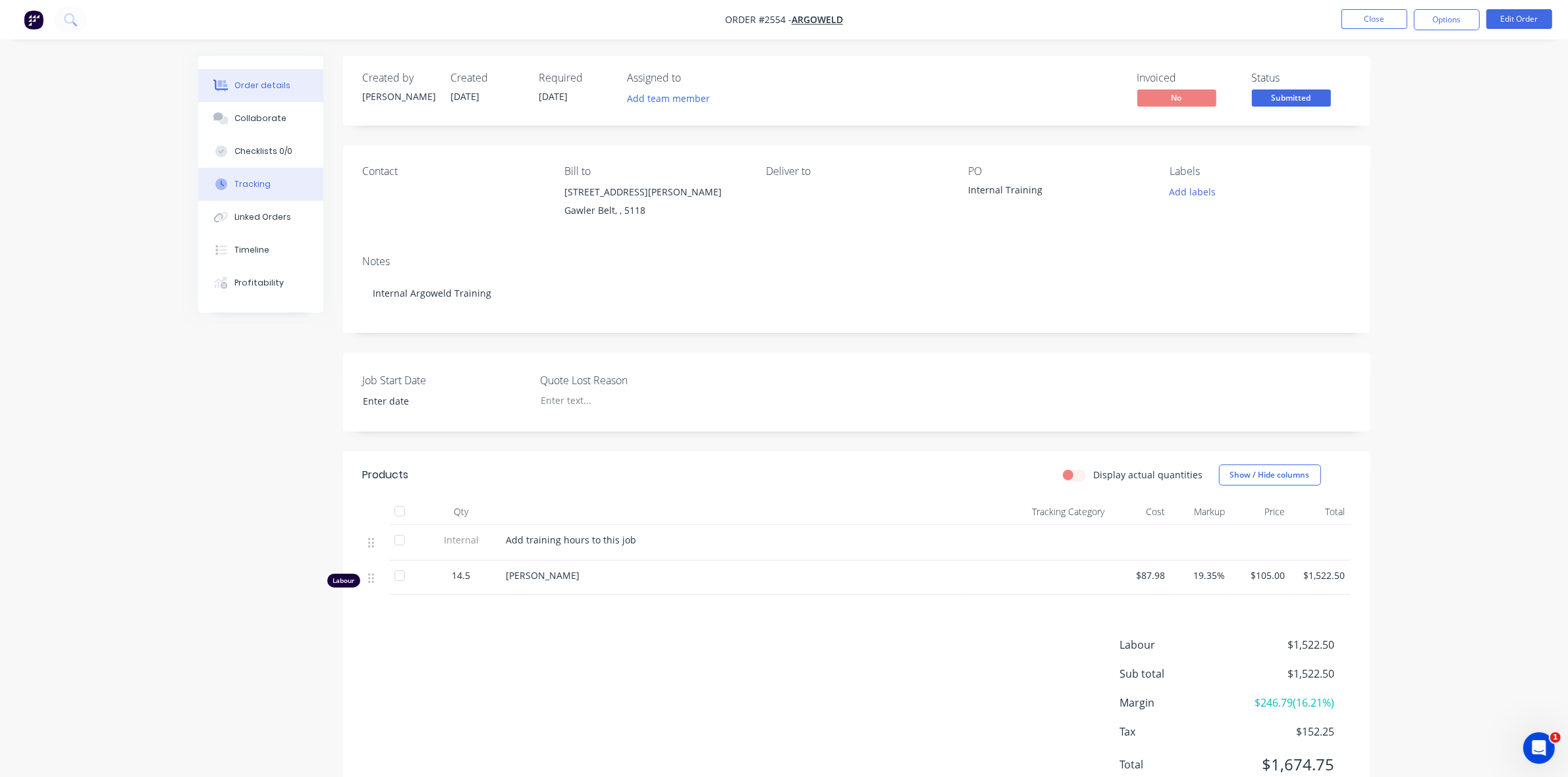
click at [258, 182] on div "Tracking" at bounding box center [252, 184] width 36 height 12
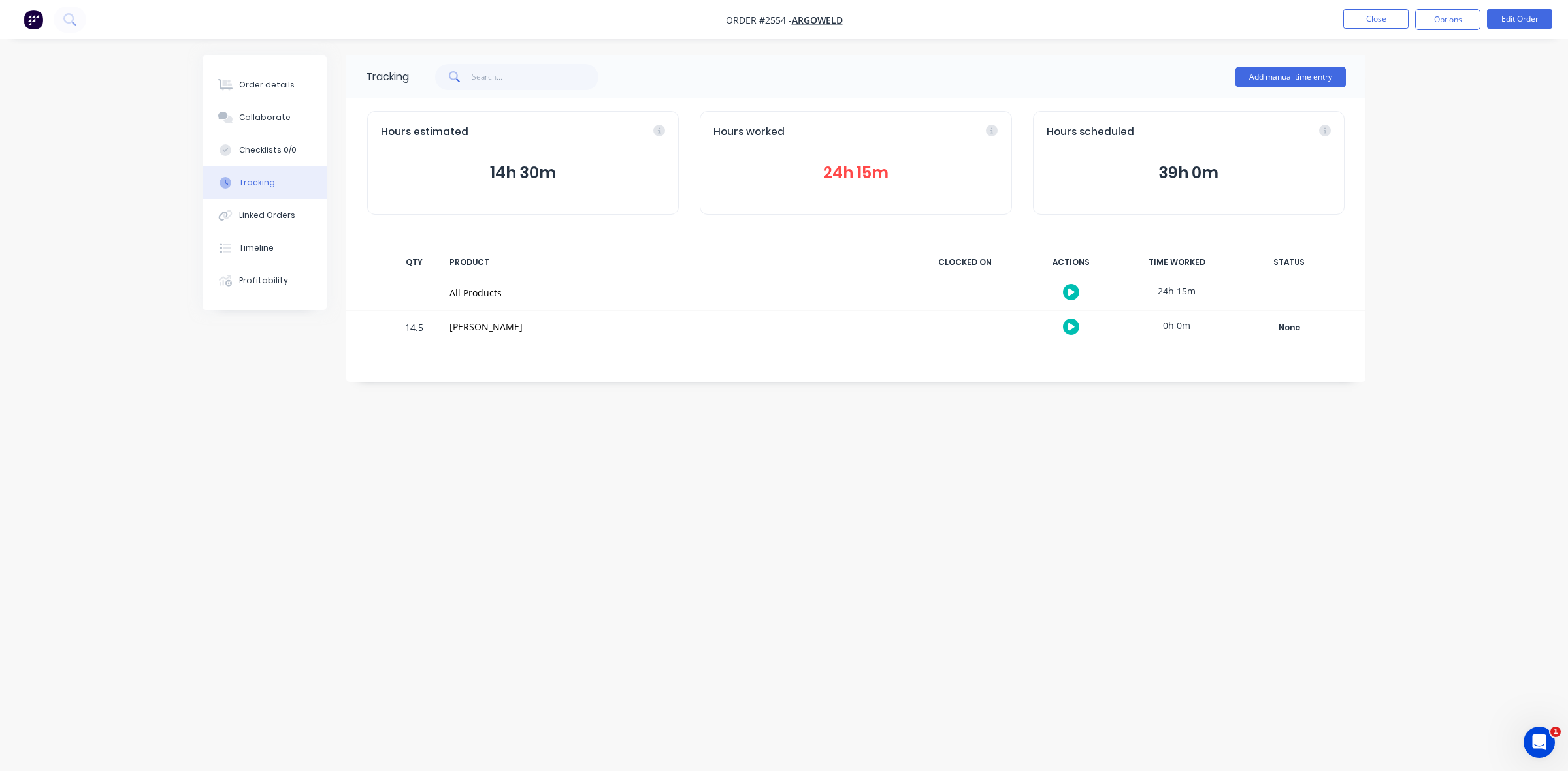
click at [857, 173] on button "24h 15m" at bounding box center [855, 173] width 284 height 25
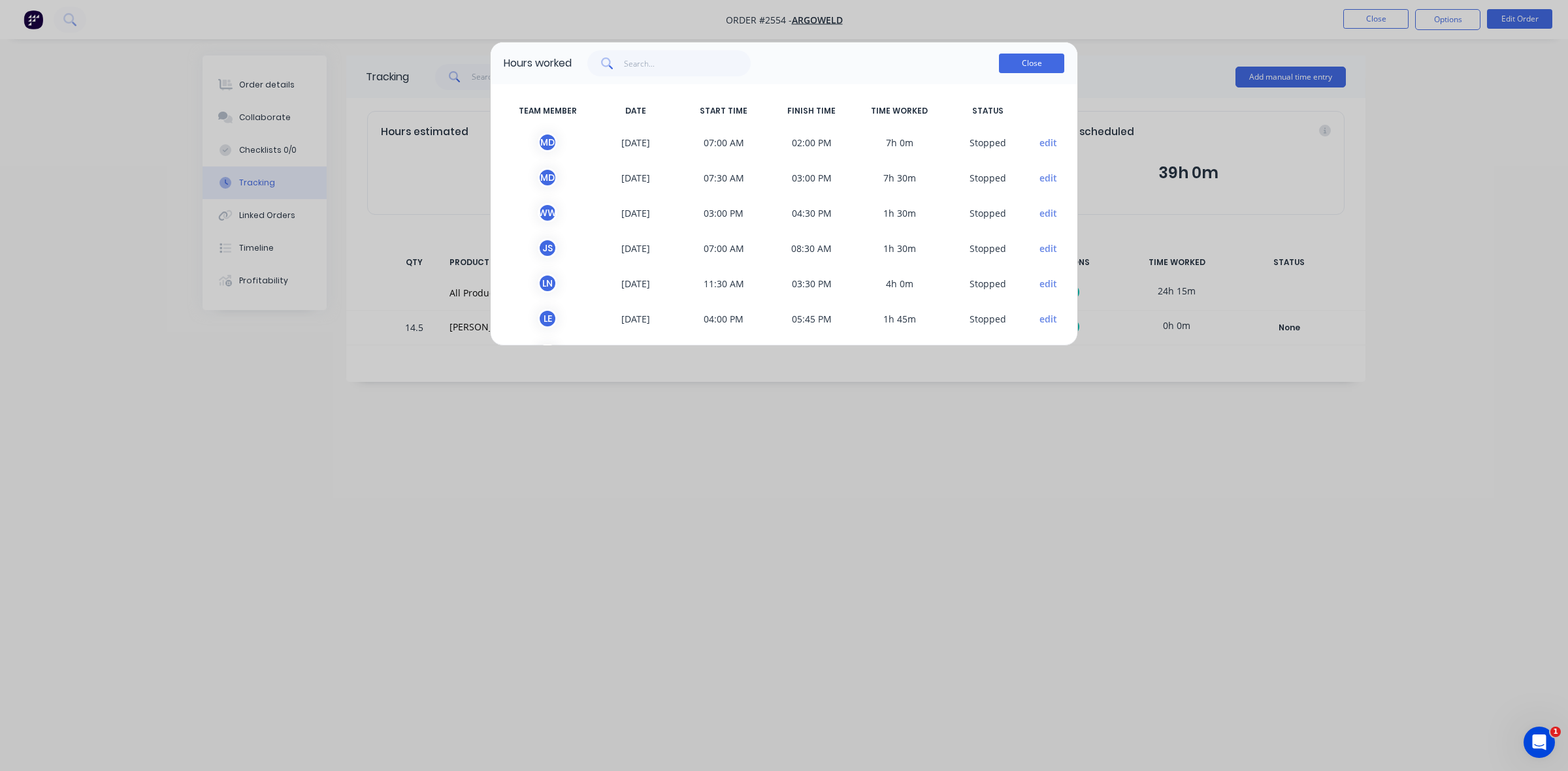
click at [1029, 61] on button "Close" at bounding box center [1032, 63] width 66 height 20
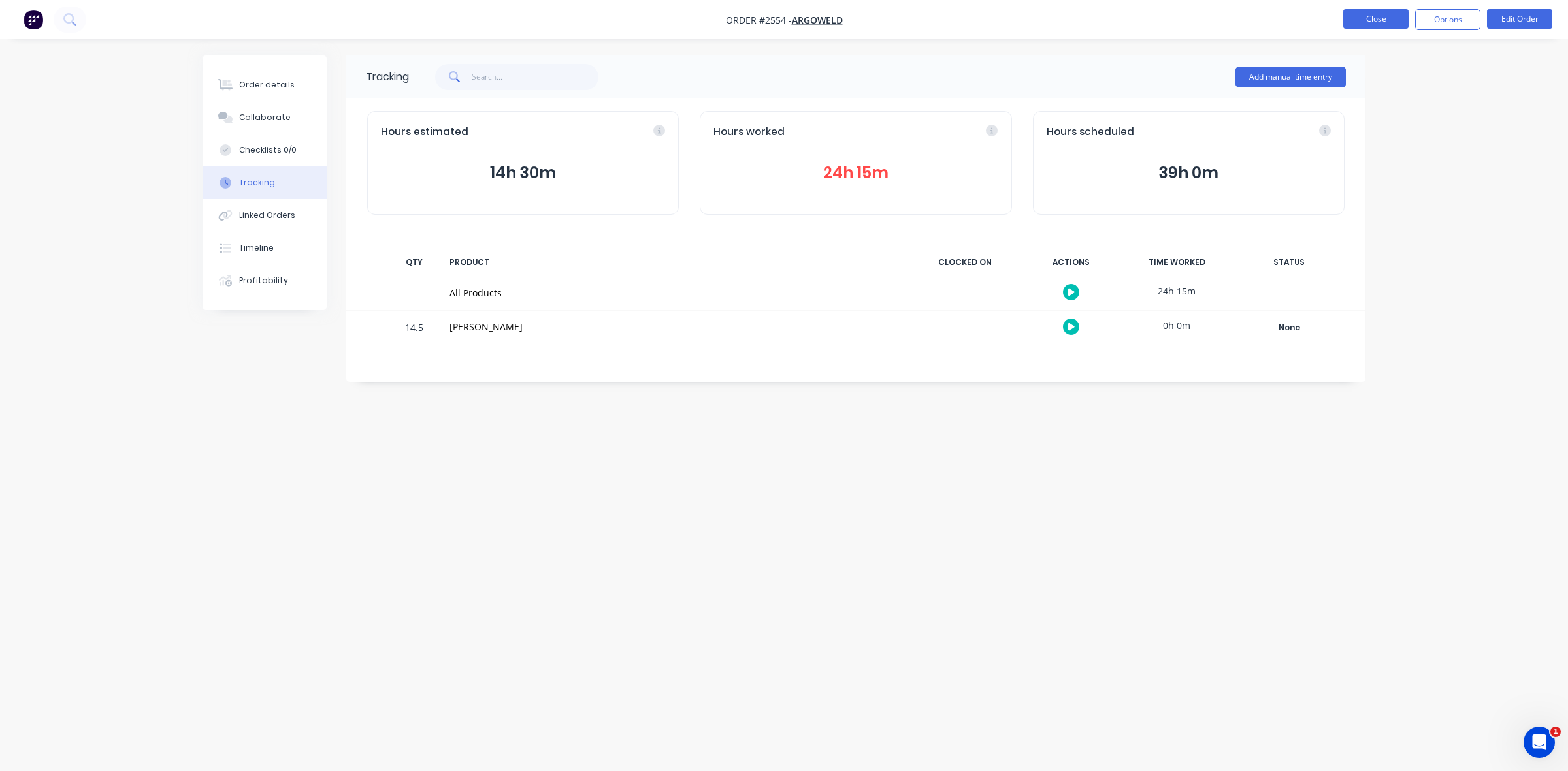
click at [1358, 22] on button "Close" at bounding box center [1376, 18] width 66 height 20
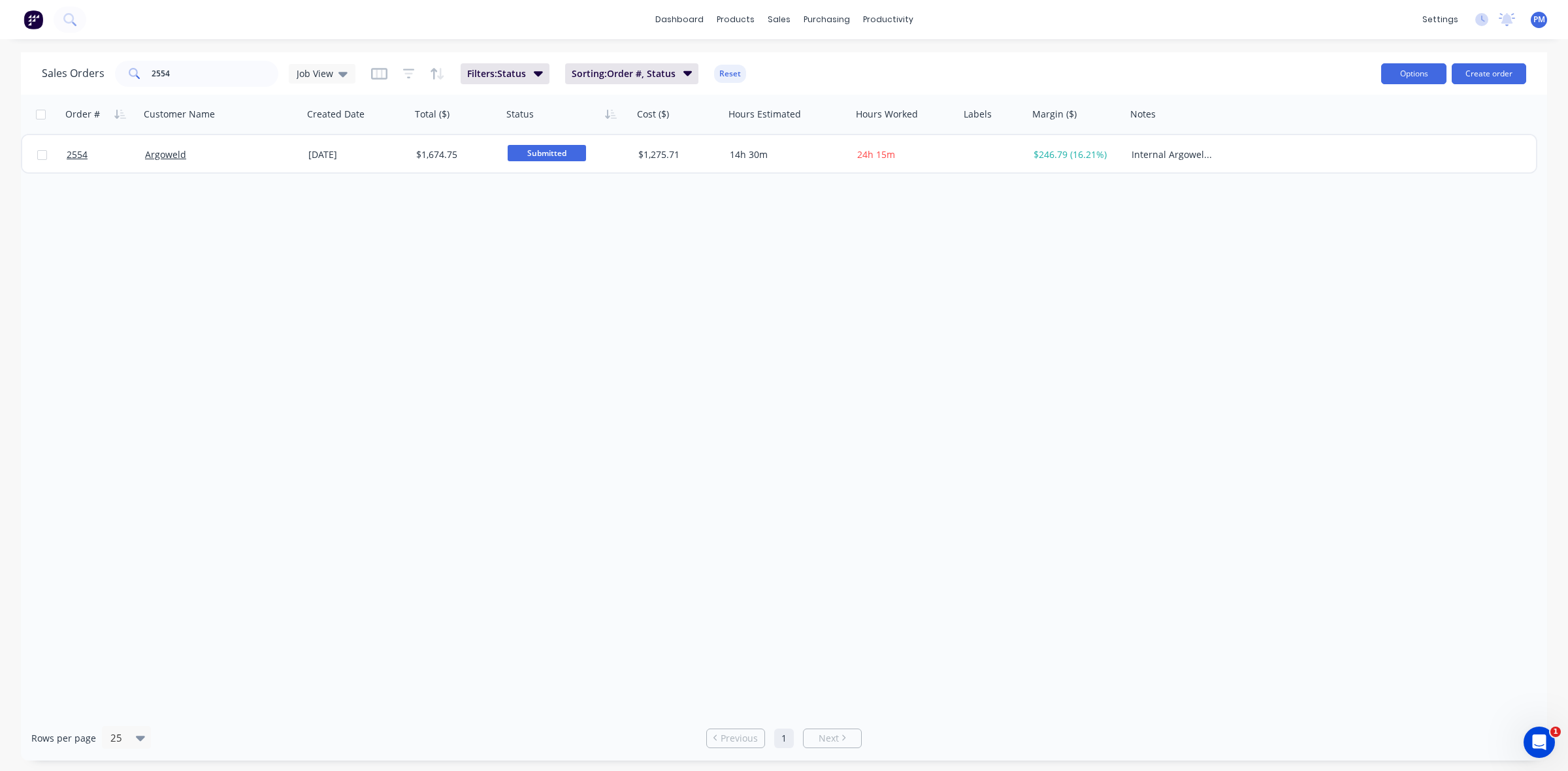
click at [1403, 68] on button "Options" at bounding box center [1414, 74] width 66 height 21
drag, startPoint x: 193, startPoint y: 72, endPoint x: 141, endPoint y: 73, distance: 52.0
click at [141, 73] on div "2554" at bounding box center [196, 74] width 163 height 26
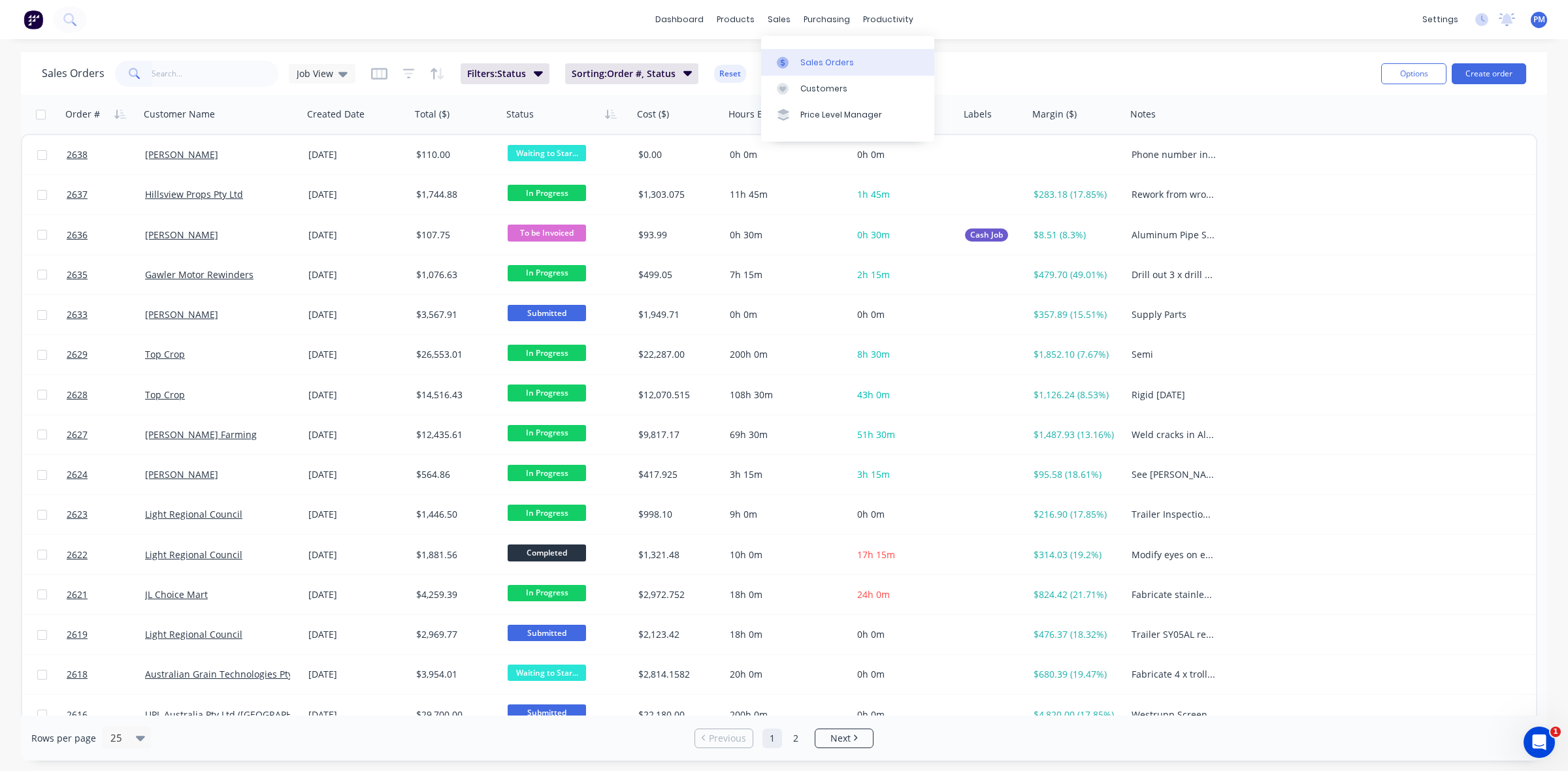
click at [802, 64] on div "Sales Orders" at bounding box center [827, 62] width 53 height 12
click at [829, 62] on div "Sales Orders" at bounding box center [827, 62] width 53 height 12
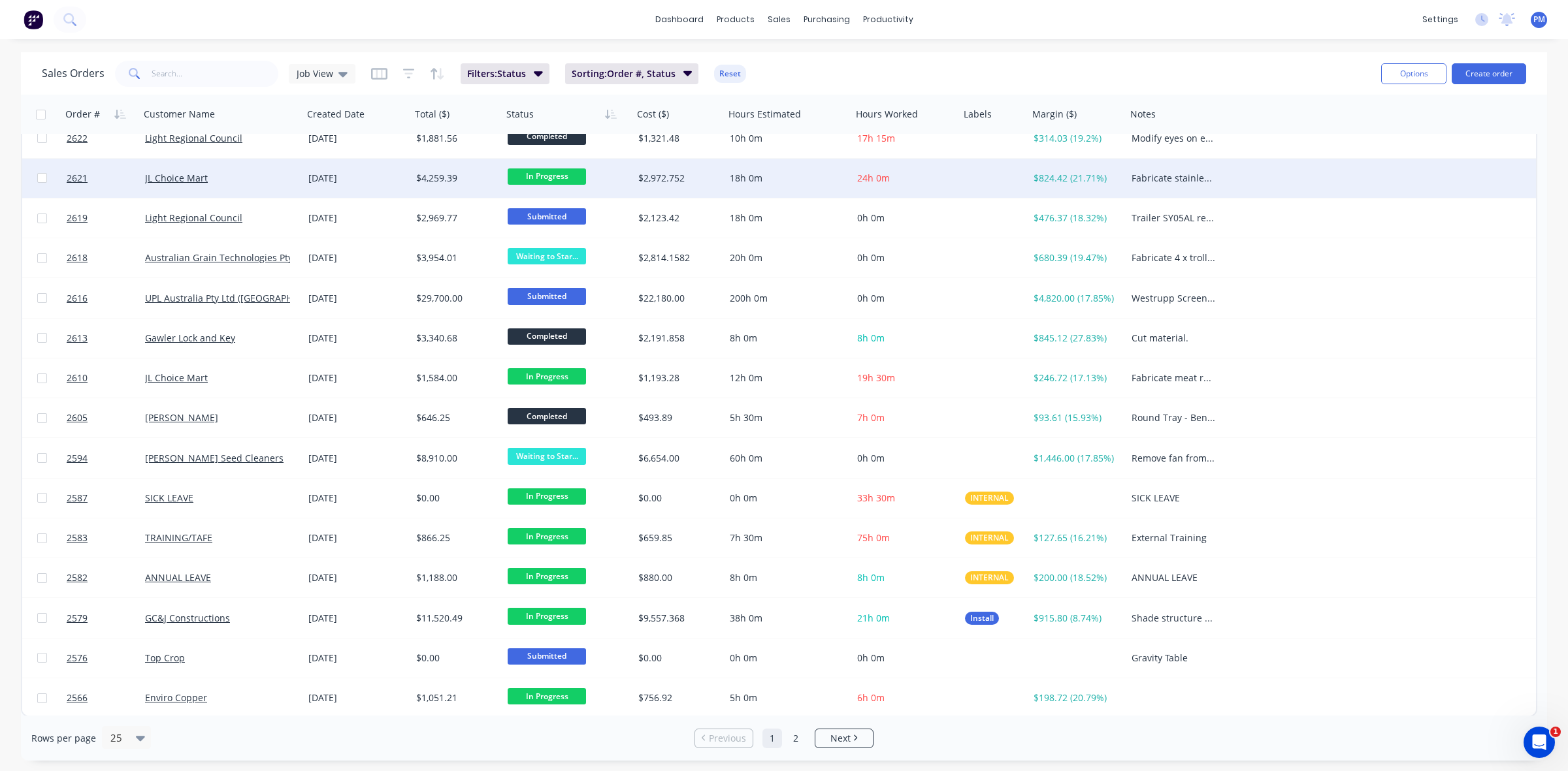
scroll to position [418, 0]
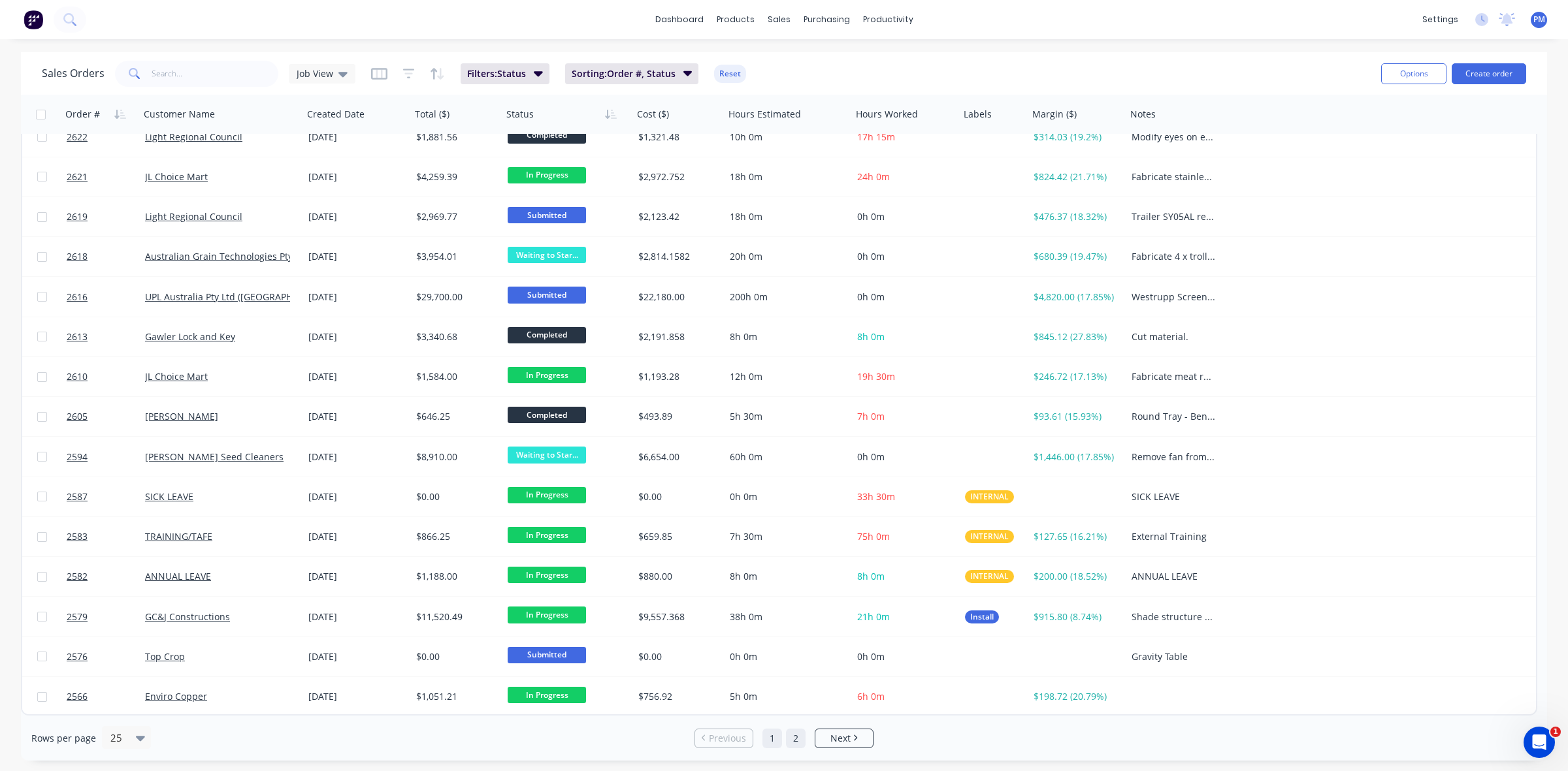
click at [796, 737] on link "2" at bounding box center [795, 738] width 20 height 20
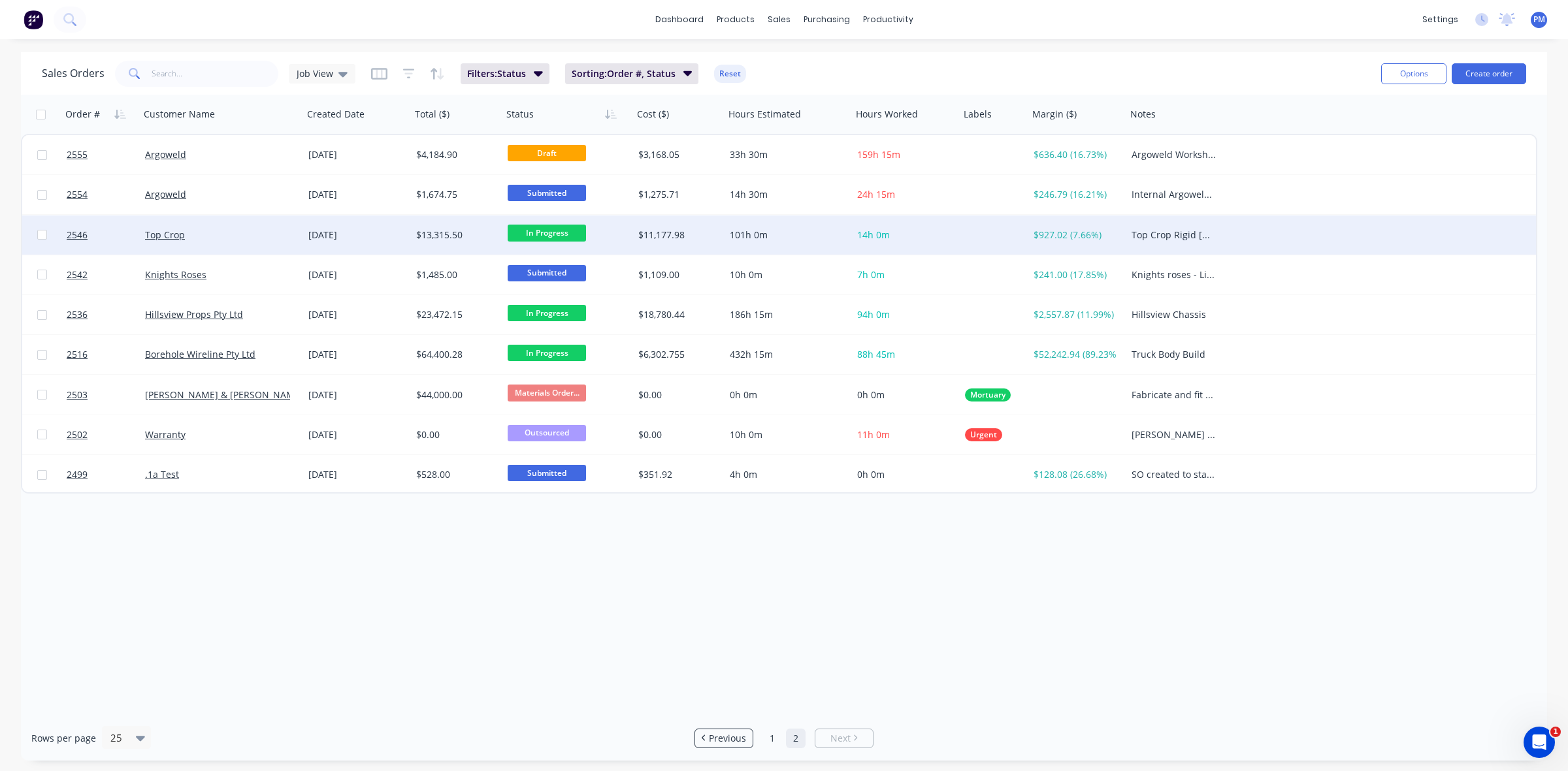
click at [275, 236] on div "Top Crop" at bounding box center [217, 235] width 145 height 13
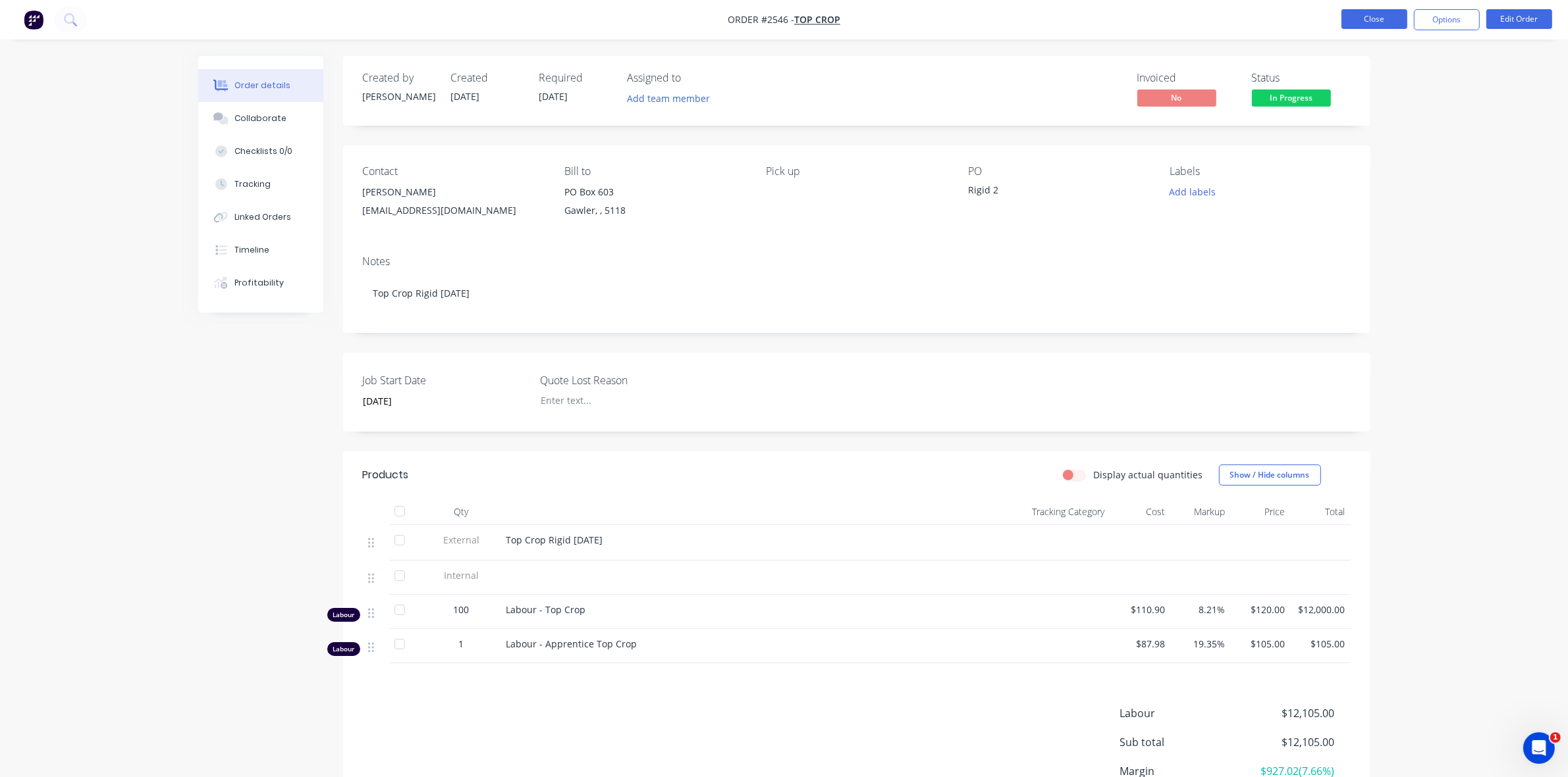
click at [1374, 18] on button "Close" at bounding box center [1374, 19] width 66 height 20
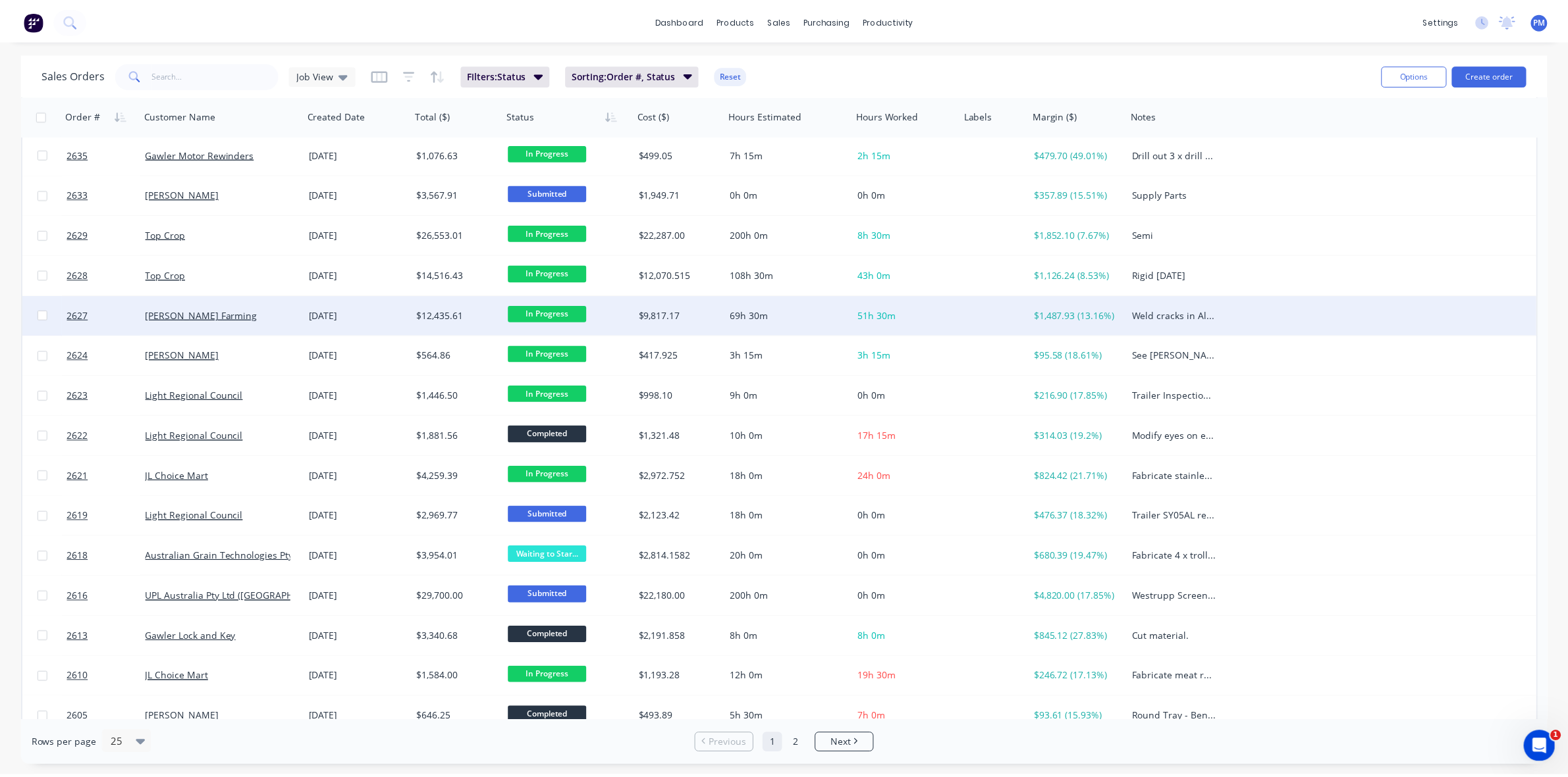
scroll to position [164, 0]
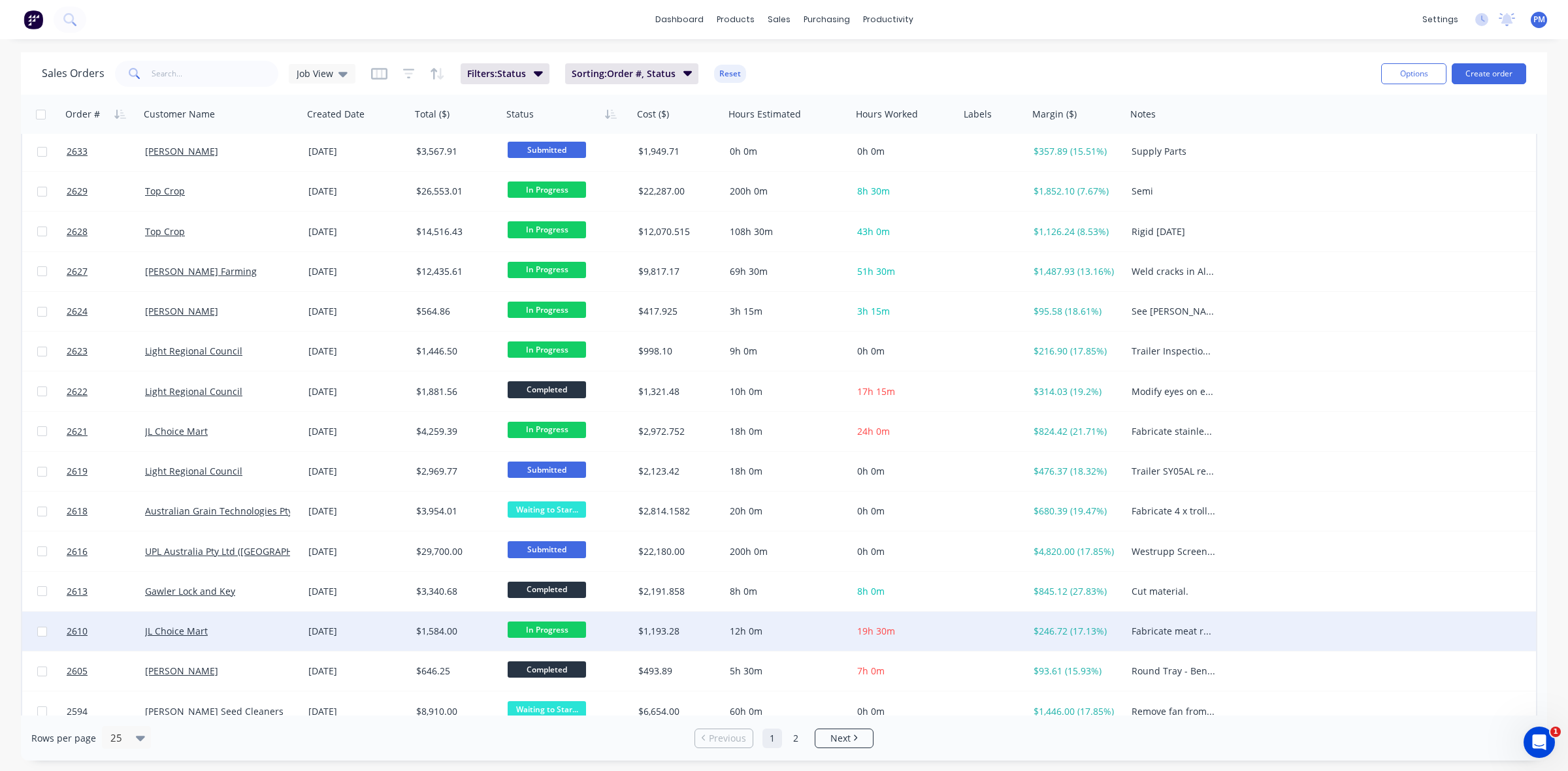
click at [281, 619] on div "JL Choice Mart" at bounding box center [221, 631] width 163 height 39
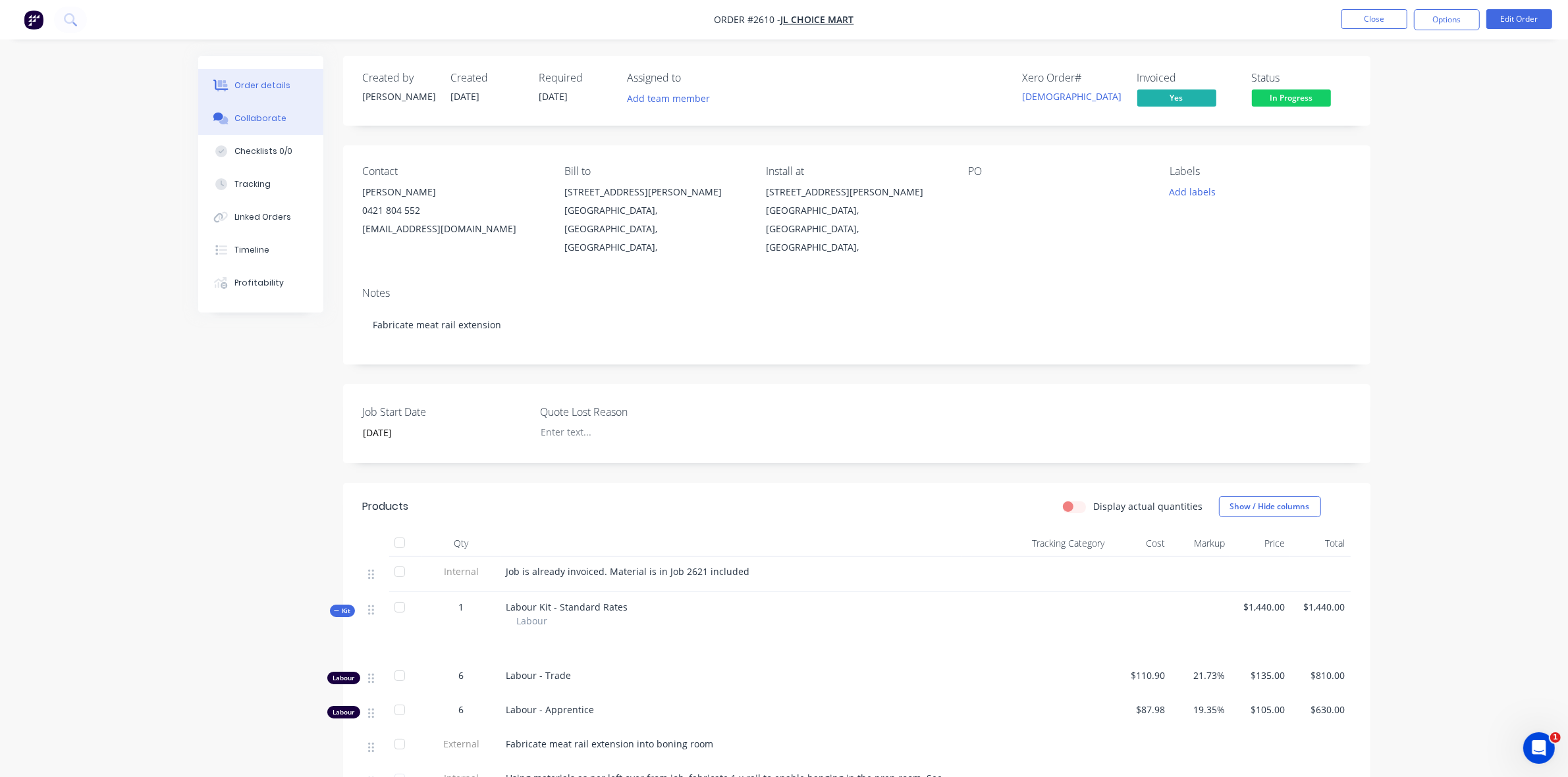
click at [275, 120] on div "Collaborate" at bounding box center [260, 118] width 52 height 12
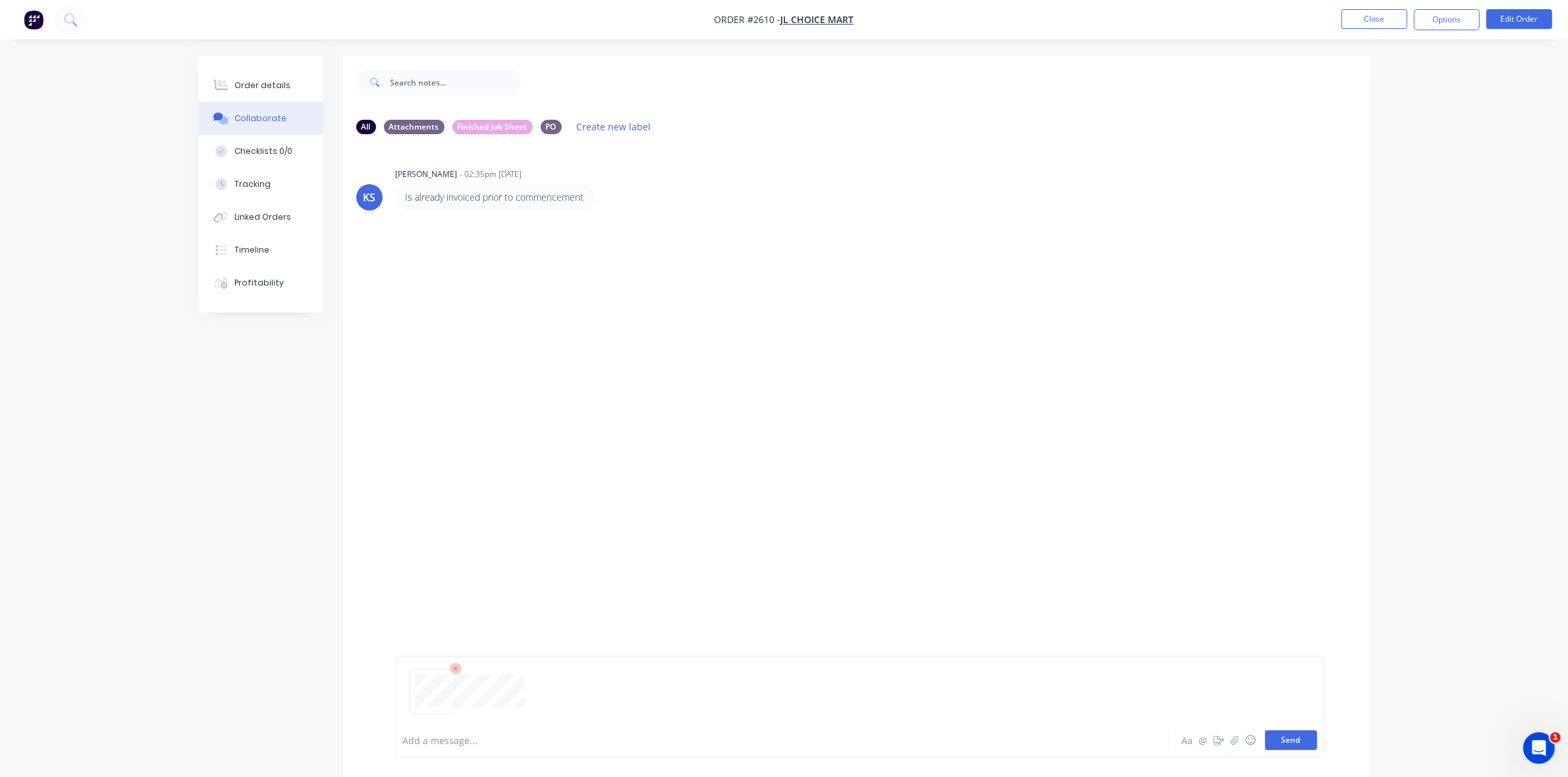
click at [1293, 738] on button "Send" at bounding box center [1291, 740] width 52 height 20
click at [826, 468] on div "KS [PERSON_NAME] - 02:35pm [DATE] Is already invoiced prior to commencement Lab…" at bounding box center [857, 434] width 1027 height 578
click at [1300, 743] on button "Send" at bounding box center [1291, 740] width 52 height 20
click at [718, 461] on div "KS [PERSON_NAME] - 02:35pm [DATE] Is already invoiced prior to commencement Lab…" at bounding box center [857, 434] width 1027 height 578
click at [475, 405] on p "1_Erection Bolt List.csv" at bounding box center [472, 404] width 99 height 13
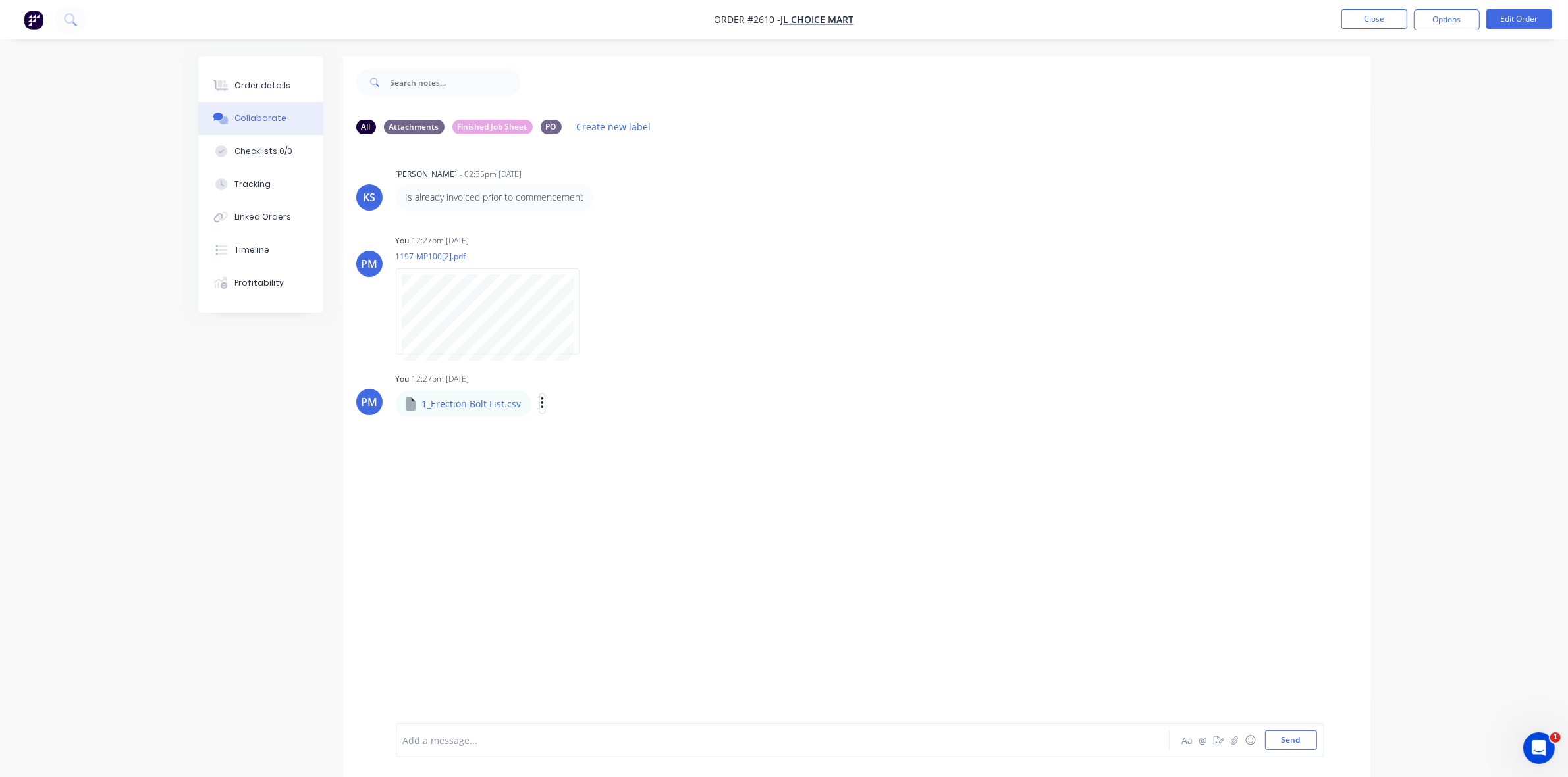
click at [541, 403] on icon "button" at bounding box center [542, 403] width 3 height 12
click at [530, 436] on div "KS [PERSON_NAME] - 02:35pm [DATE] Is already invoiced prior to commencement Lab…" at bounding box center [857, 434] width 1027 height 578
click at [443, 403] on p "1_Erection Bolt List.csv" at bounding box center [472, 404] width 99 height 13
click at [412, 405] on icon at bounding box center [410, 404] width 10 height 13
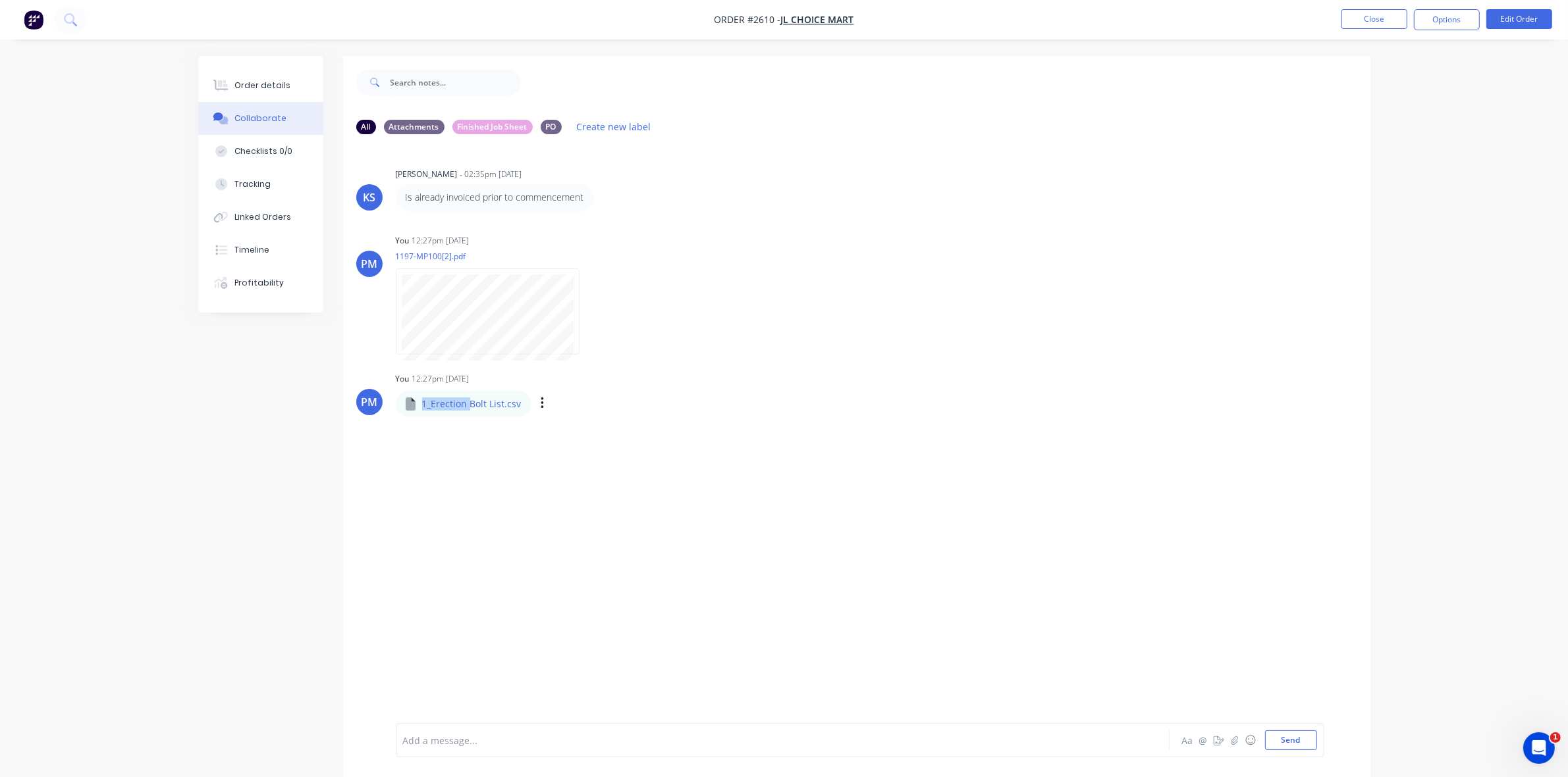
click at [452, 409] on p "1_Erection Bolt List.csv" at bounding box center [472, 404] width 99 height 13
click at [469, 402] on p "1_Erection Bolt List.csv" at bounding box center [472, 404] width 99 height 13
click at [511, 399] on div "1_Erection Bolt List.csv" at bounding box center [537, 394] width 282 height 12
click at [522, 403] on div "1_Erection Bolt List.csv" at bounding box center [463, 404] width 136 height 26
click at [492, 406] on p "1_Erection Bolt List.csv" at bounding box center [472, 404] width 99 height 13
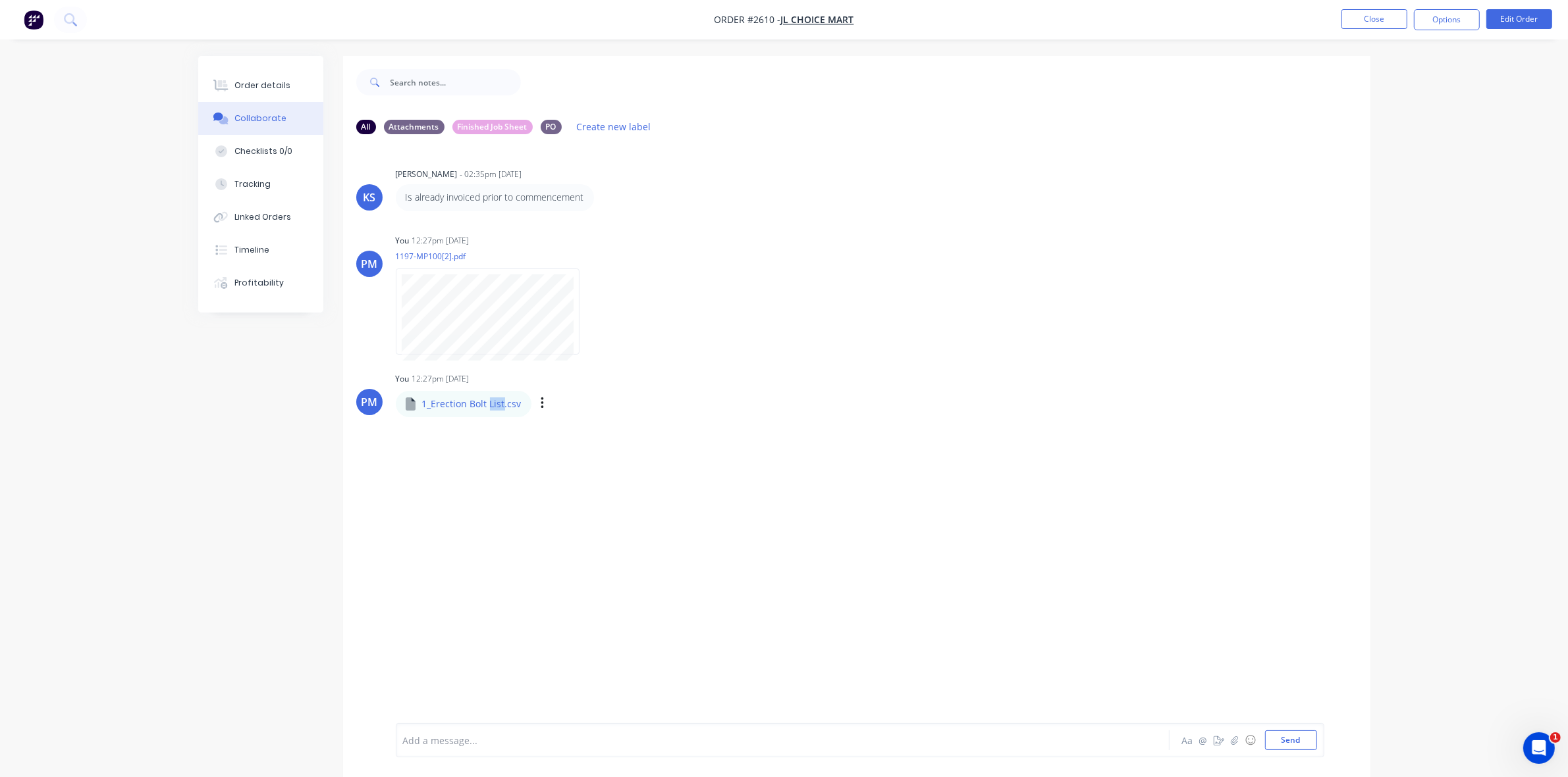
click at [492, 406] on p "1_Erection Bolt List.csv" at bounding box center [472, 404] width 99 height 13
click at [541, 407] on icon "button" at bounding box center [543, 404] width 4 height 15
click at [593, 466] on button "Delete" at bounding box center [629, 468] width 148 height 30
click at [1279, 741] on button "Send" at bounding box center [1291, 740] width 52 height 20
click at [472, 403] on p "1_Erection Bolt List.log" at bounding box center [471, 404] width 98 height 13
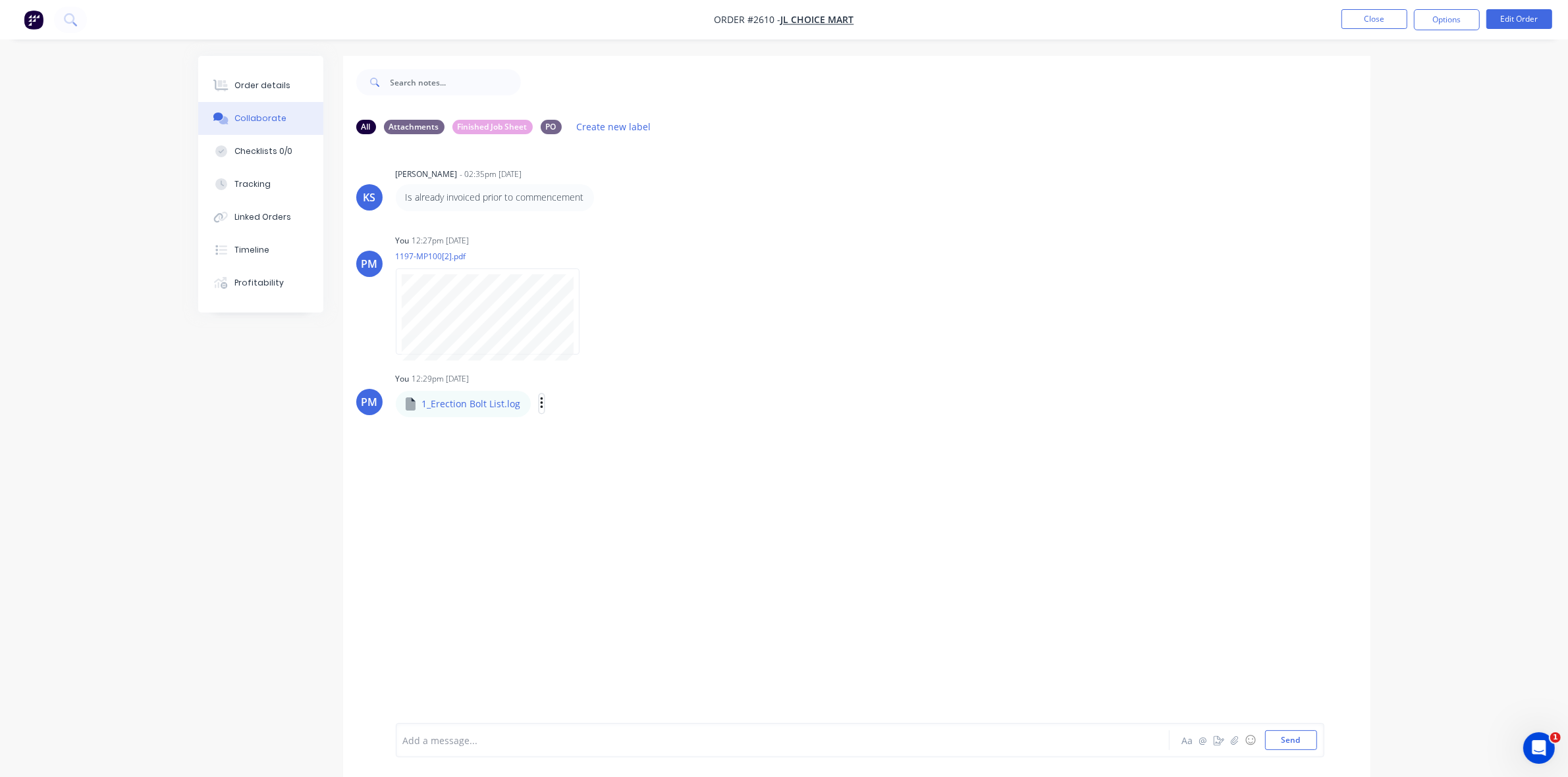
click at [539, 405] on button "button" at bounding box center [542, 404] width 6 height 19
click at [600, 467] on button "Delete" at bounding box center [628, 468] width 148 height 30
click at [1291, 748] on button "Send" at bounding box center [1291, 740] width 52 height 20
click at [1377, 17] on button "Close" at bounding box center [1374, 19] width 66 height 20
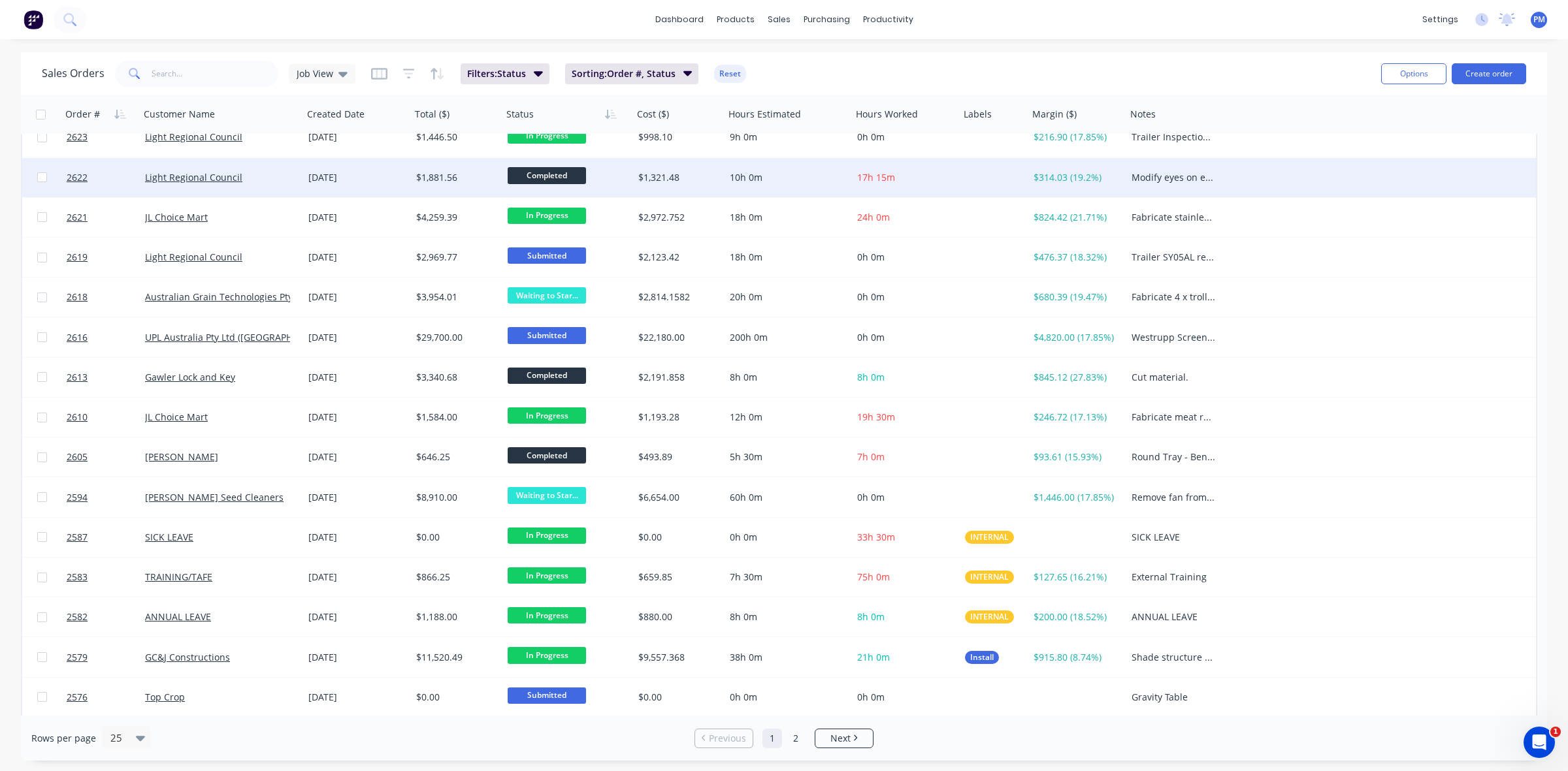
scroll to position [418, 0]
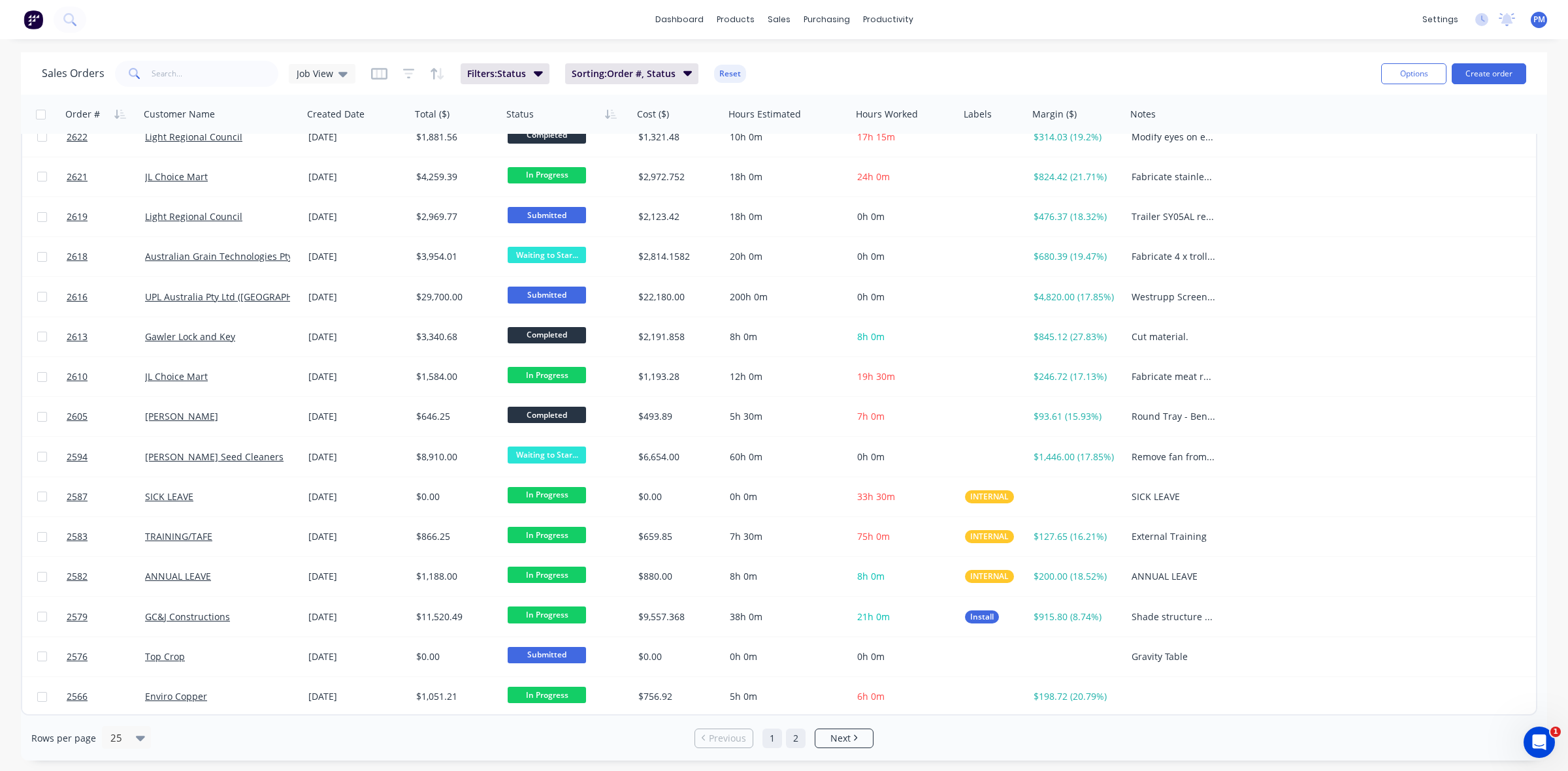
click at [797, 736] on link "2" at bounding box center [795, 738] width 20 height 20
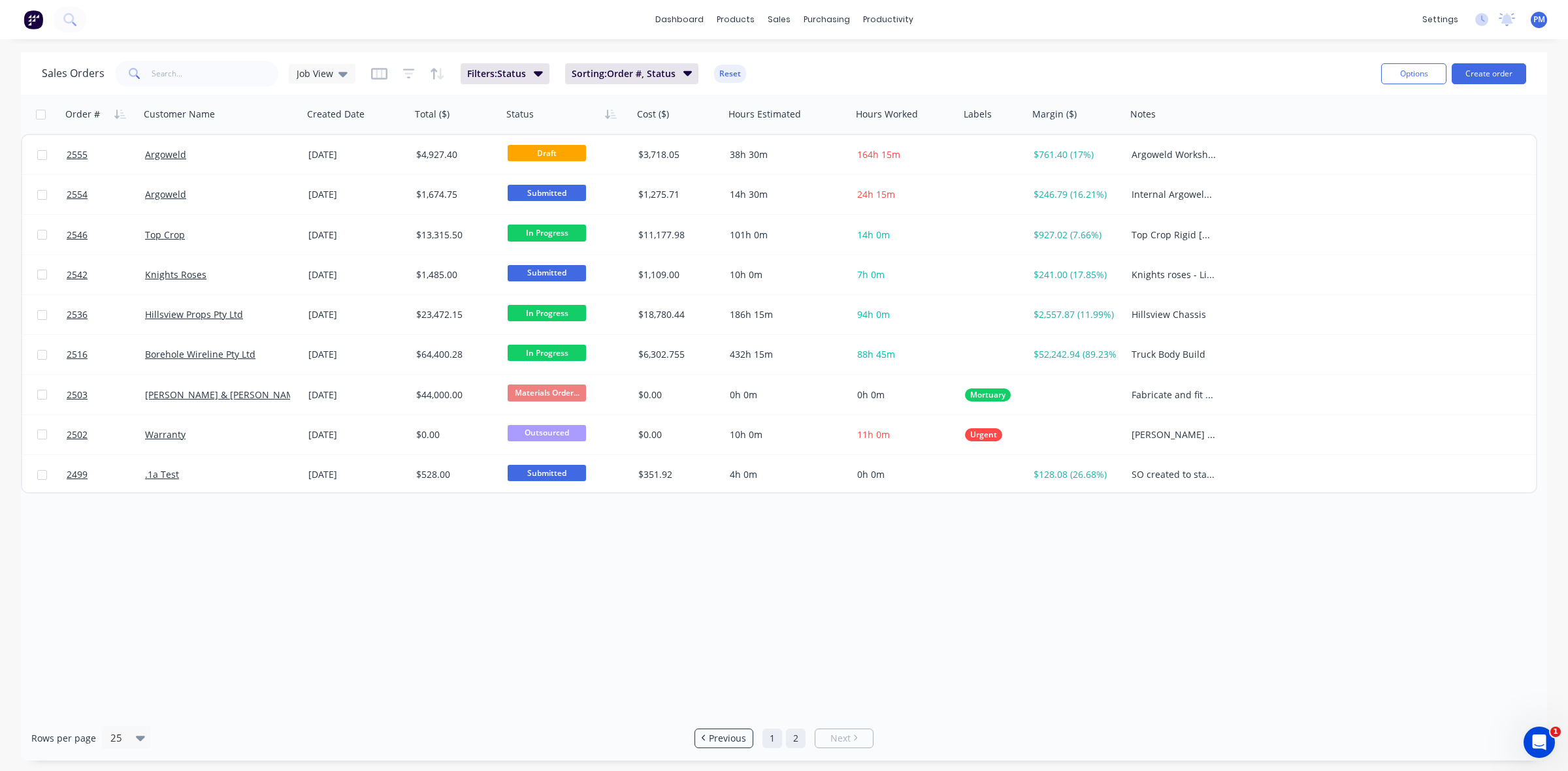
click at [773, 735] on link "1" at bounding box center [772, 738] width 20 height 20
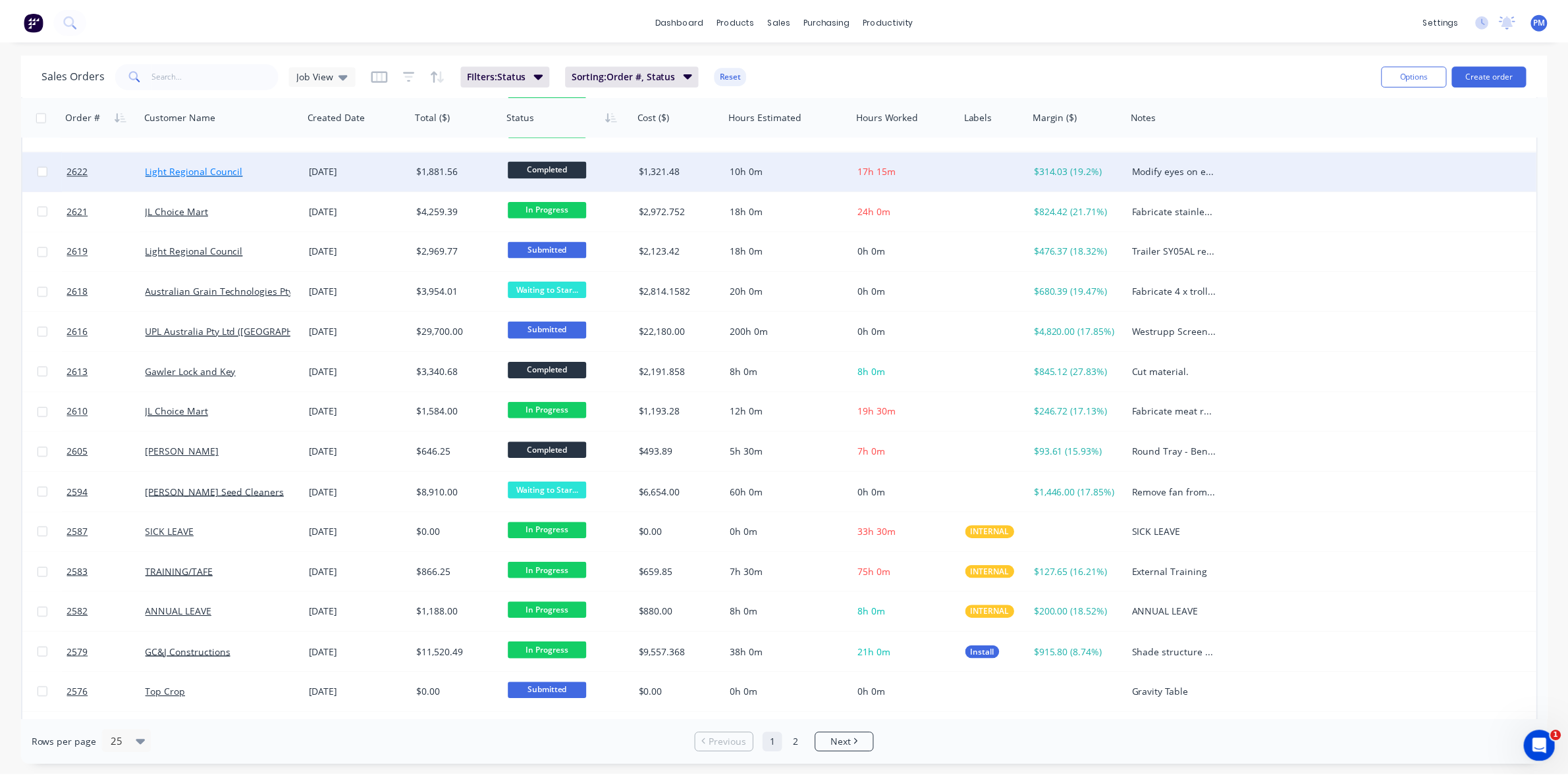
scroll to position [421, 0]
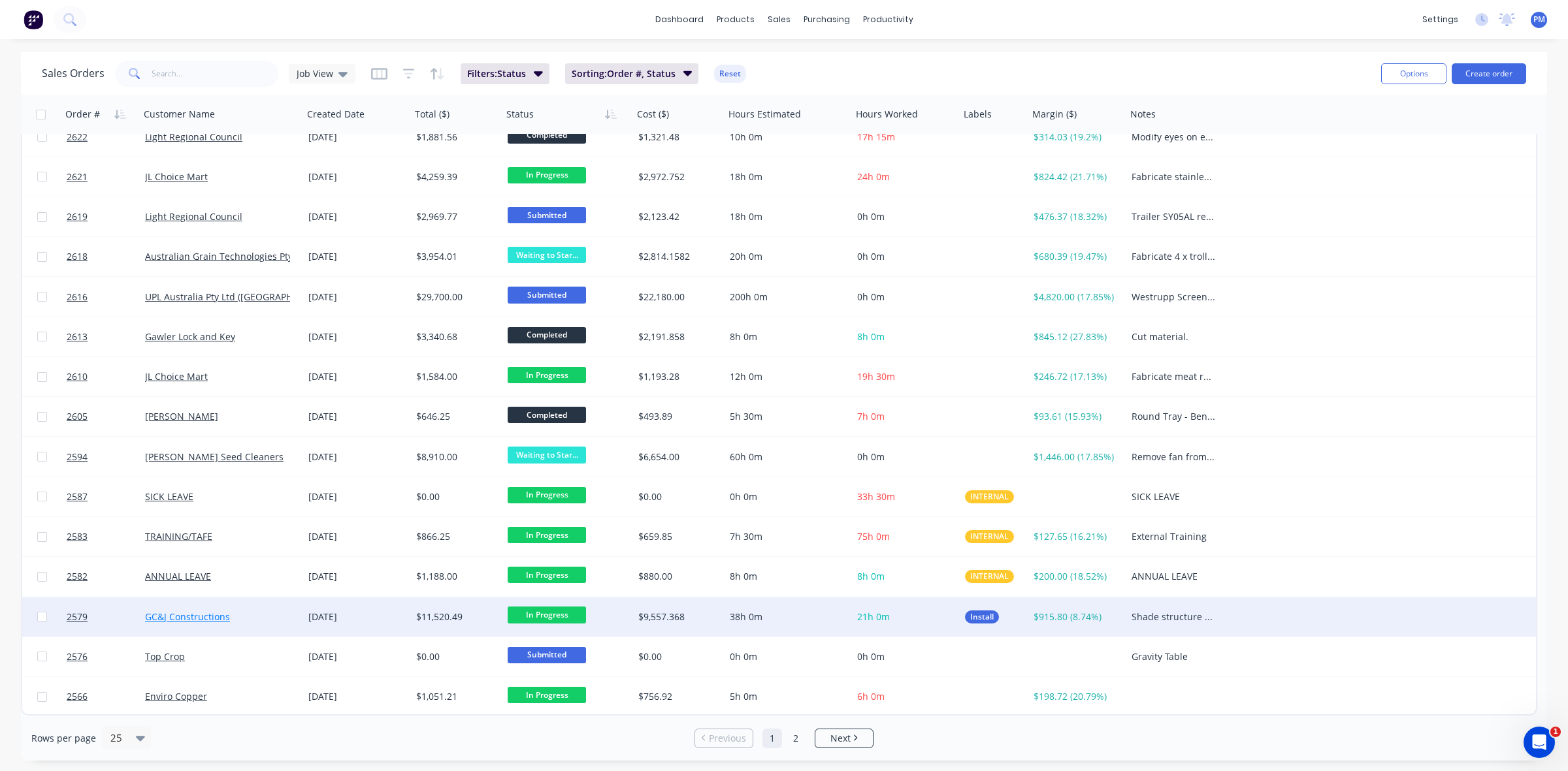
click at [198, 615] on link "GC&J Constructions" at bounding box center [187, 617] width 85 height 12
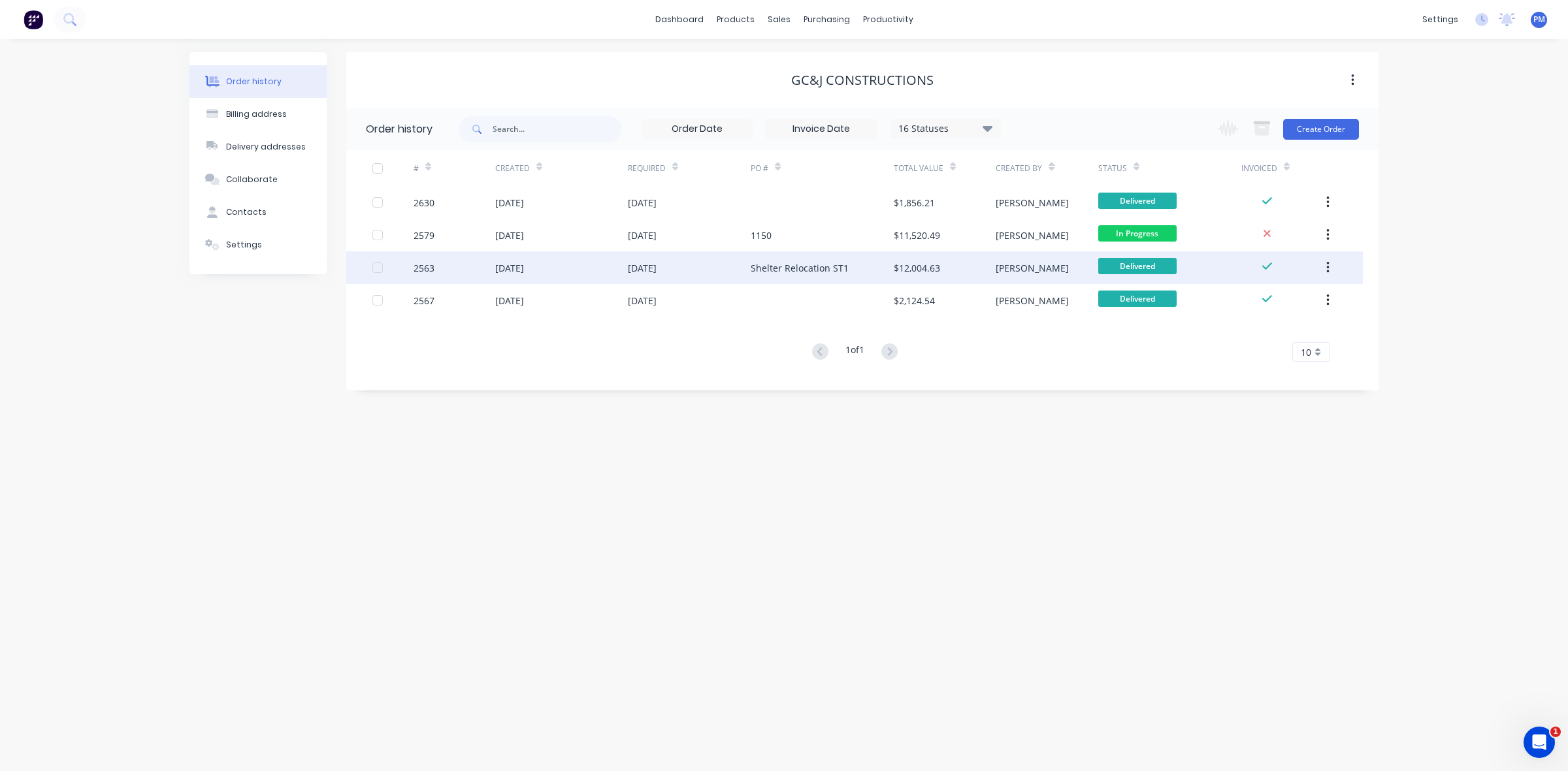
click at [577, 266] on div "[DATE]" at bounding box center [562, 268] width 133 height 33
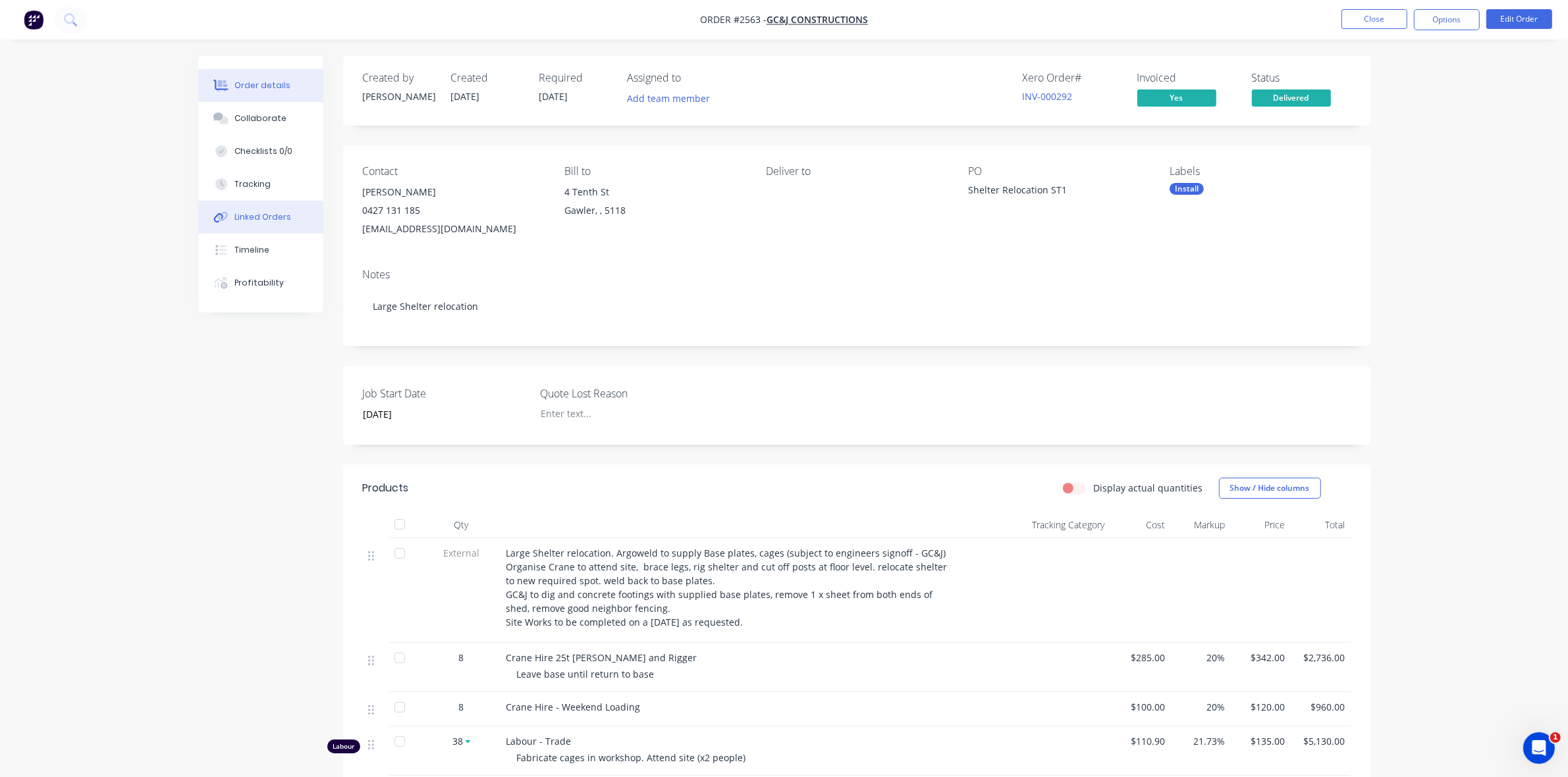
click at [263, 217] on div "Linked Orders" at bounding box center [262, 217] width 56 height 12
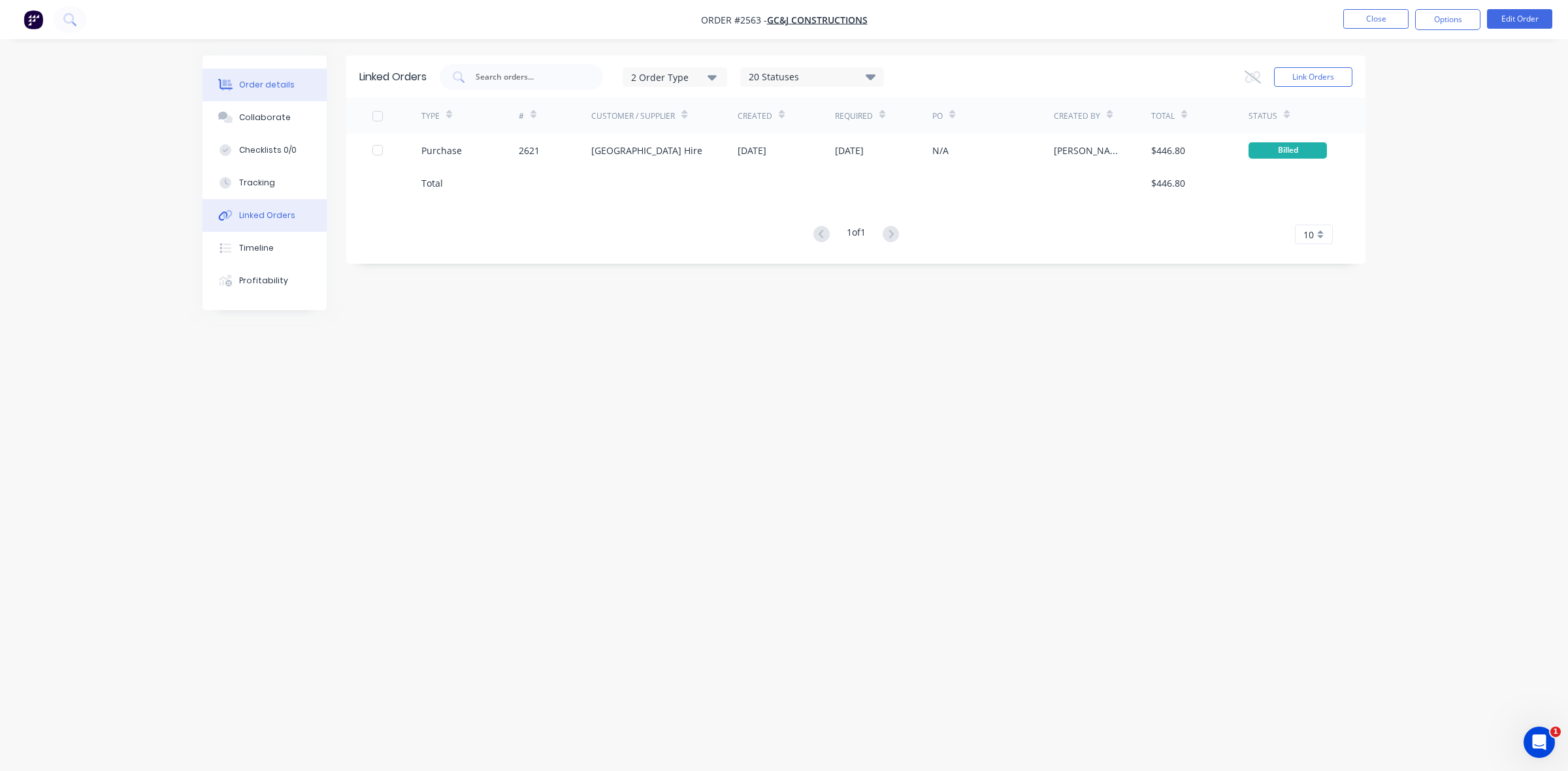
click at [275, 82] on div "Order details" at bounding box center [266, 85] width 55 height 12
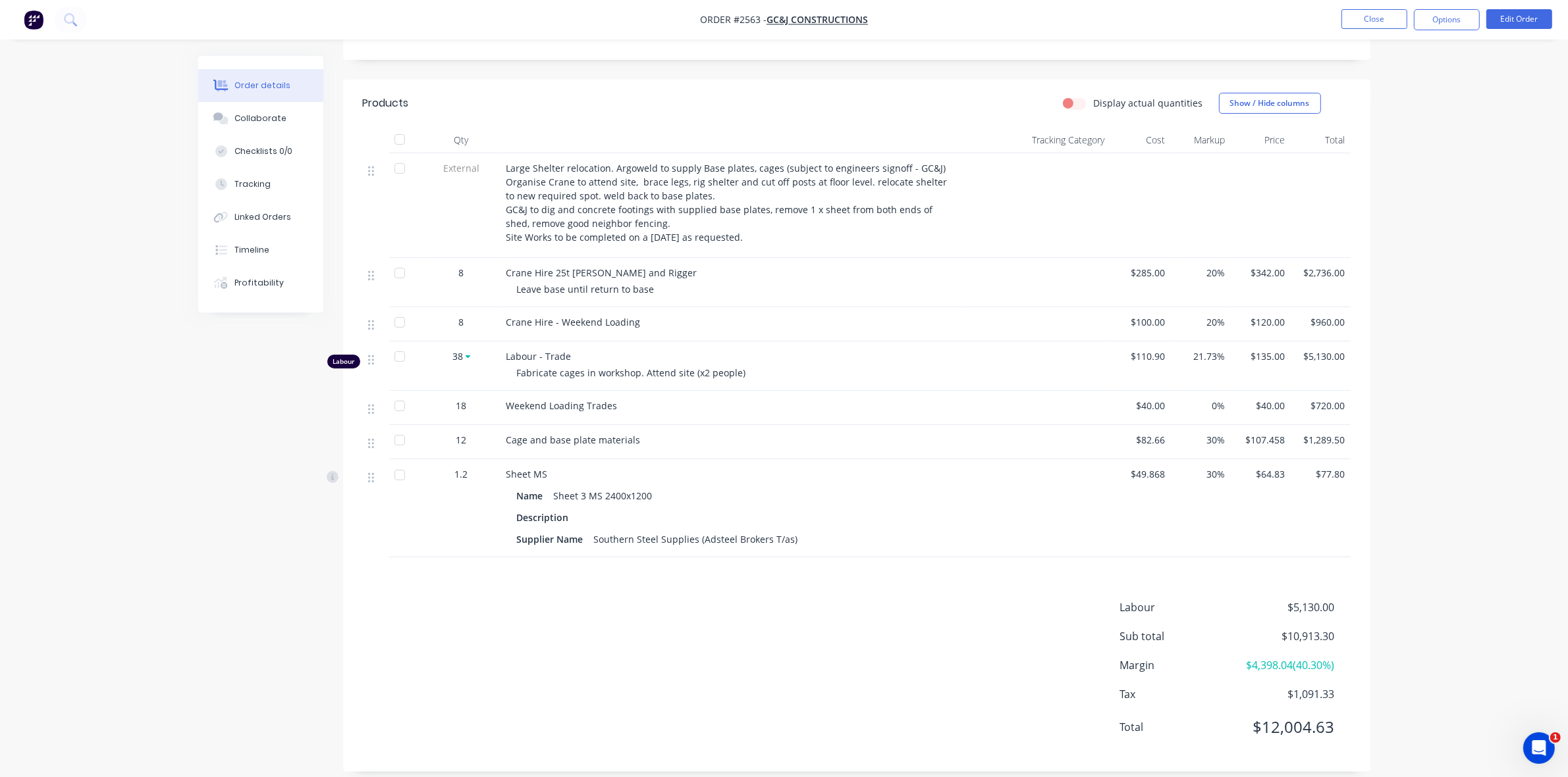
scroll to position [403, 0]
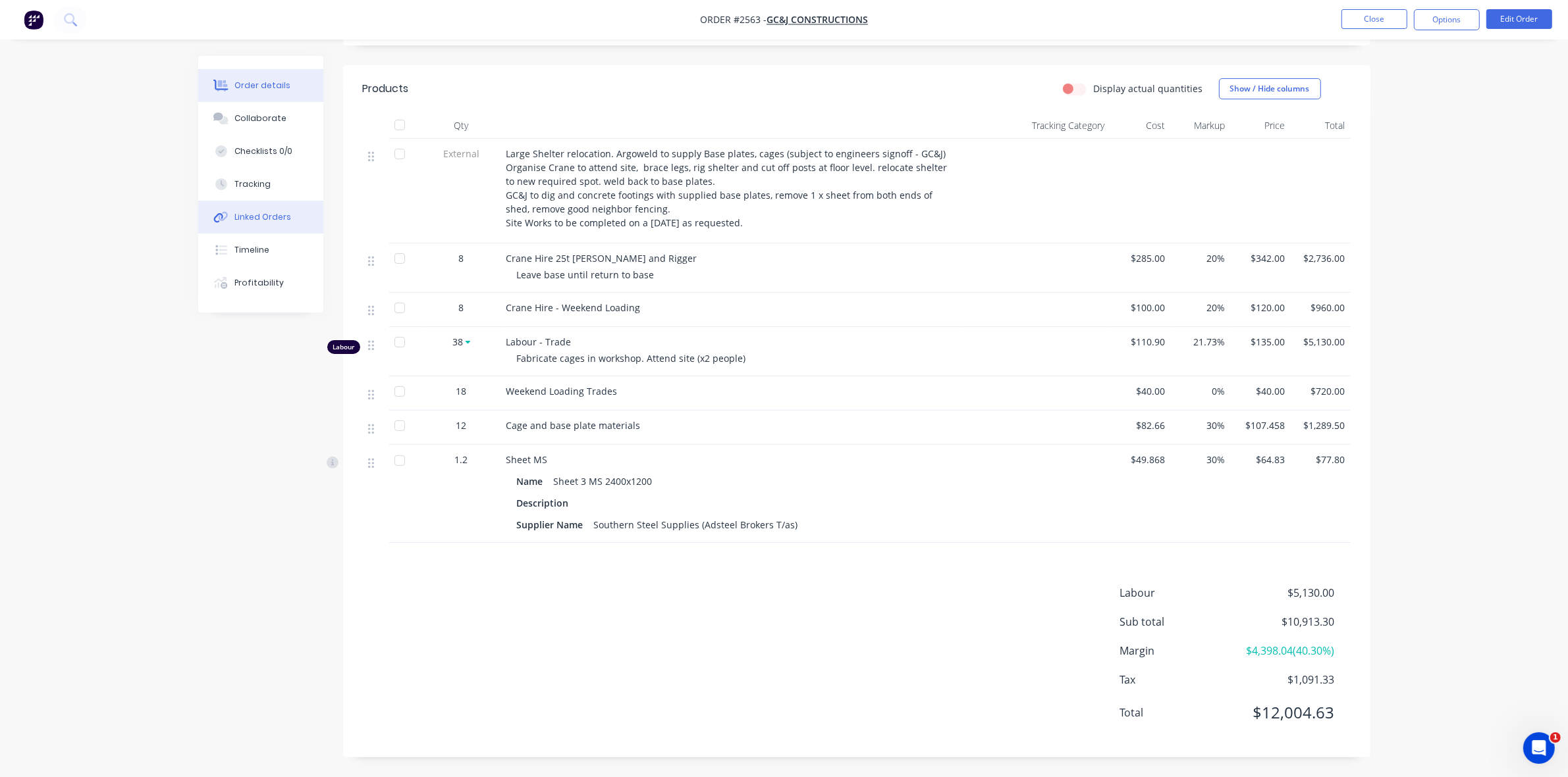
click at [274, 217] on div "Linked Orders" at bounding box center [262, 217] width 56 height 12
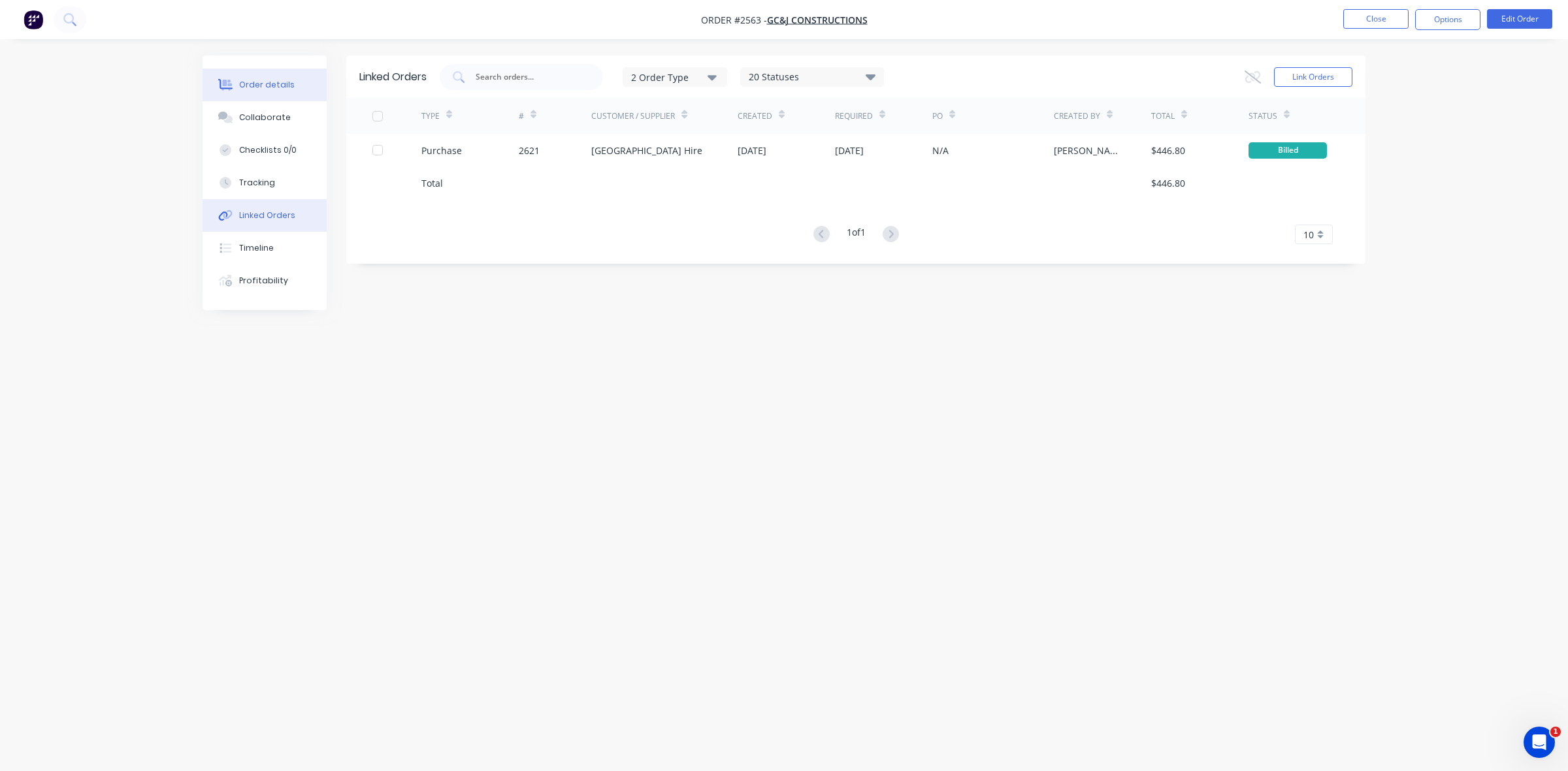
click at [252, 82] on div "Order details" at bounding box center [266, 85] width 55 height 12
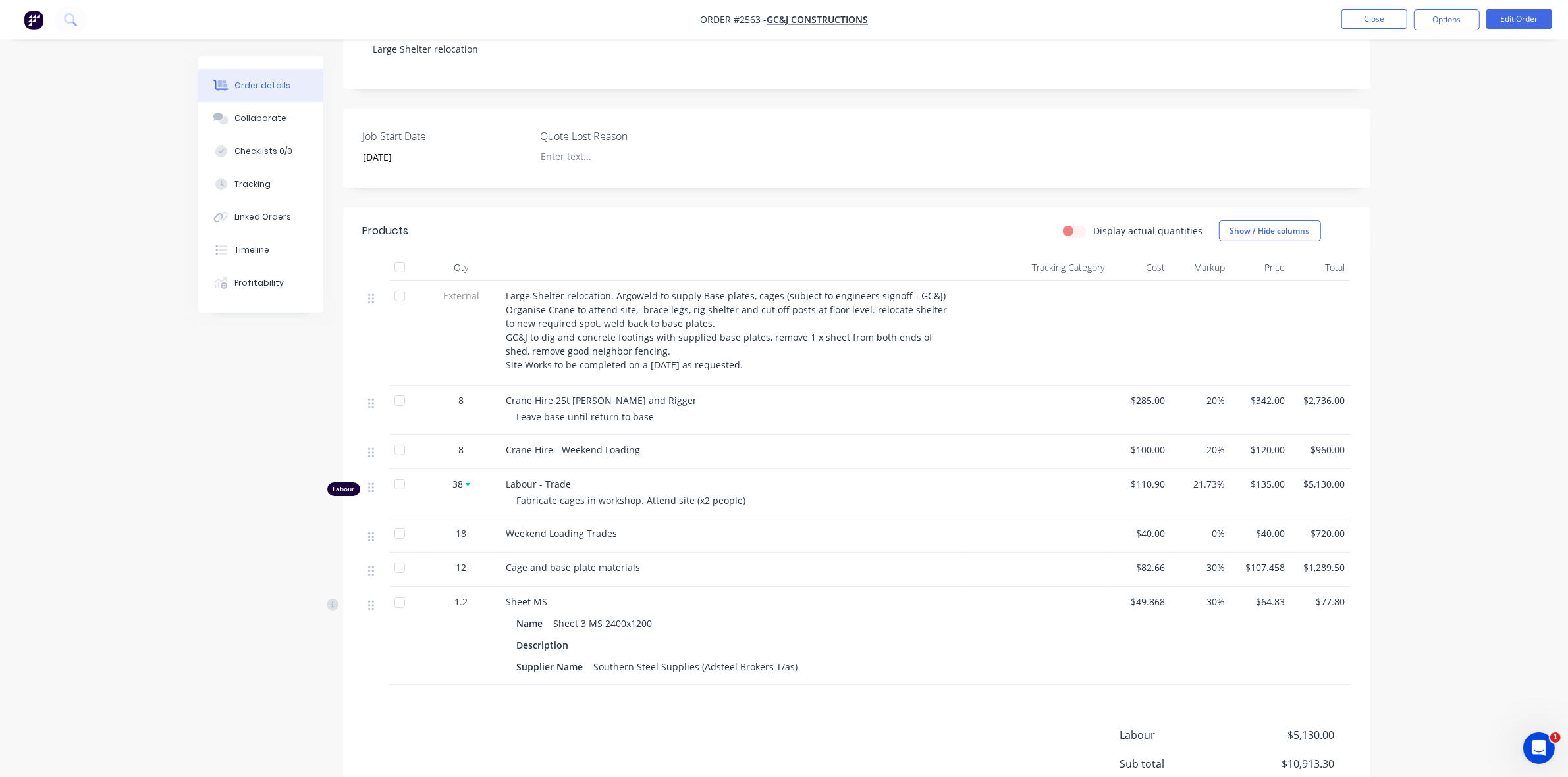
scroll to position [329, 0]
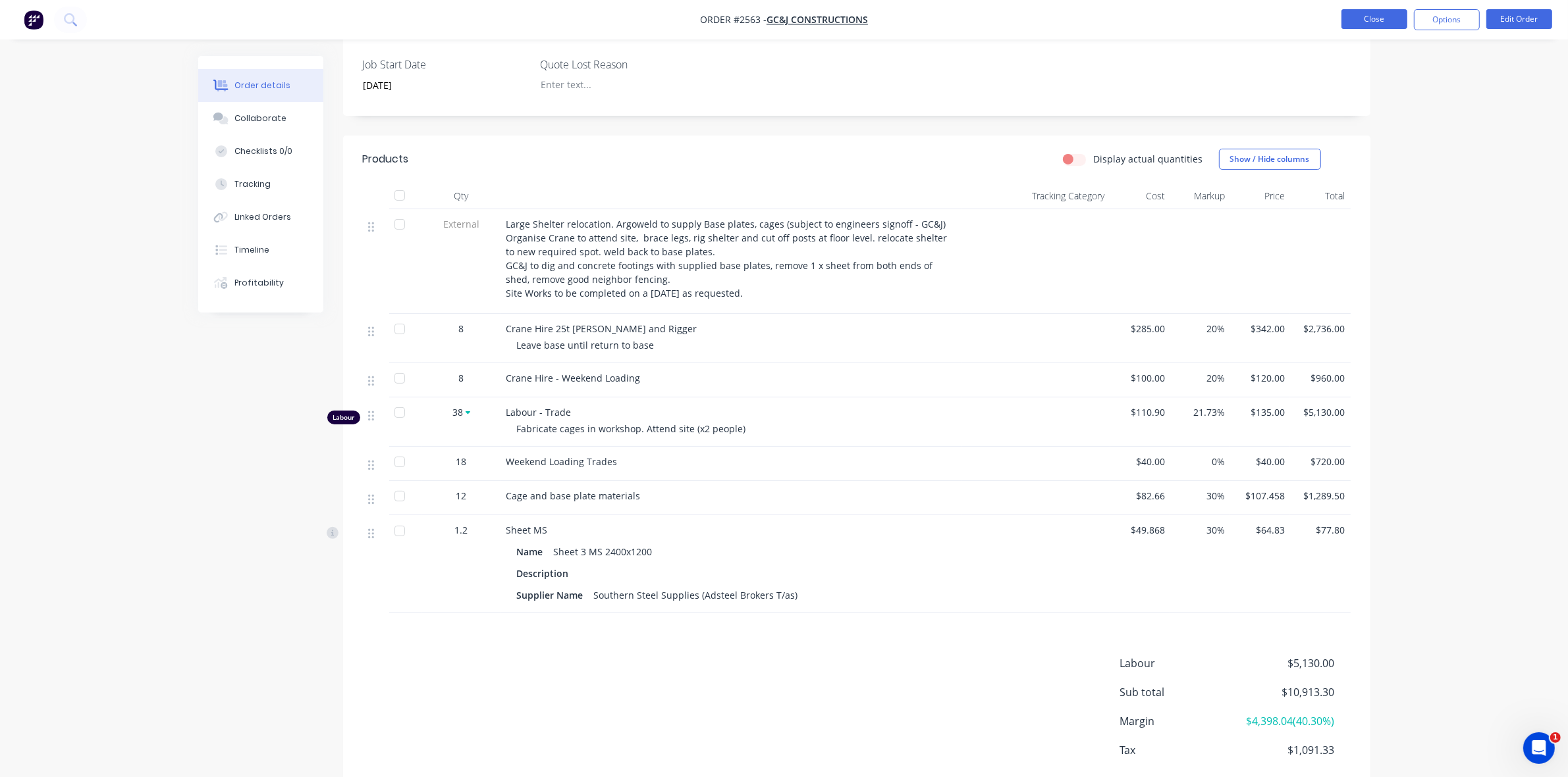
click at [1363, 17] on button "Close" at bounding box center [1374, 19] width 66 height 20
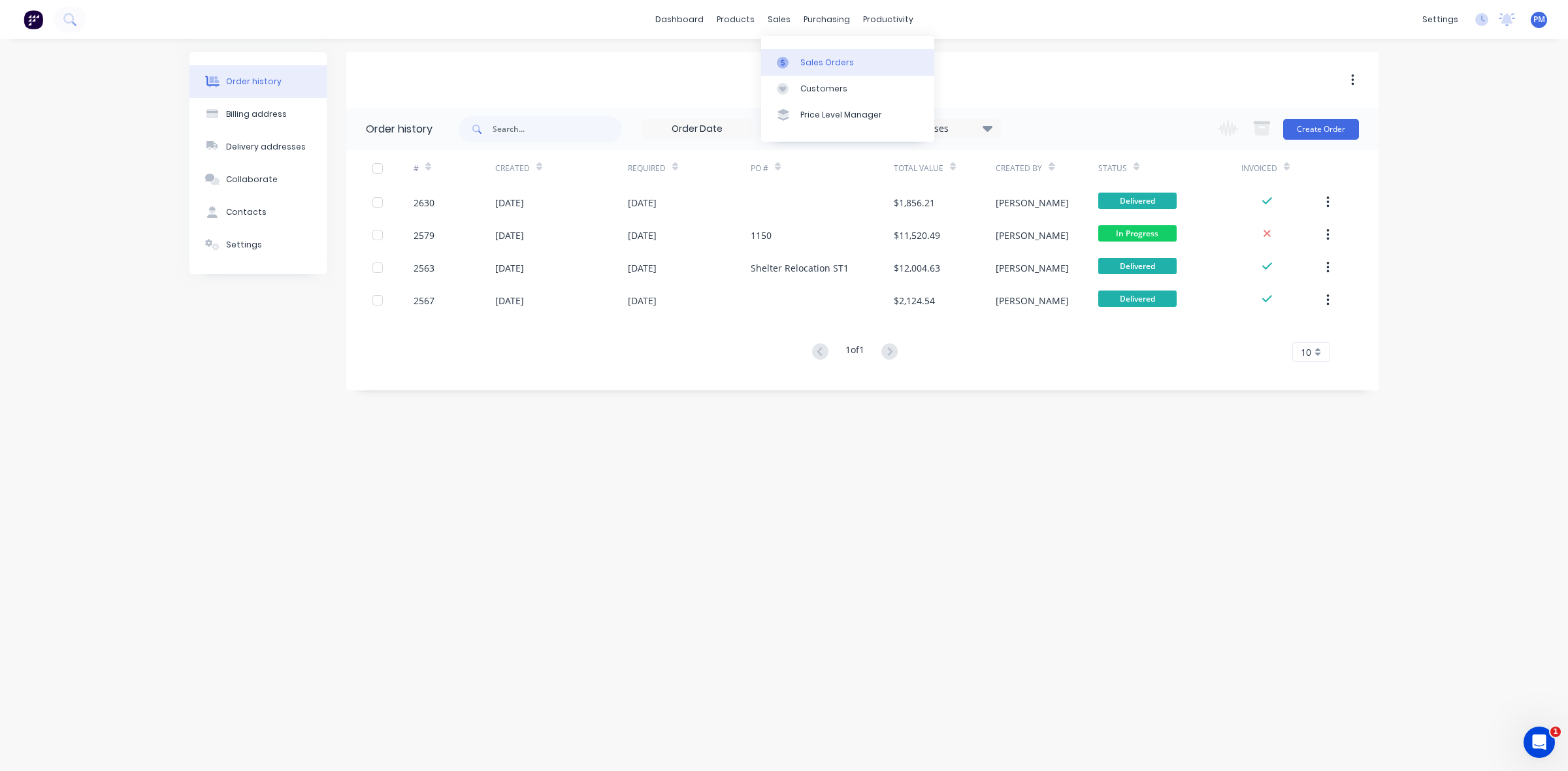
click at [817, 61] on div "Sales Orders" at bounding box center [827, 62] width 53 height 12
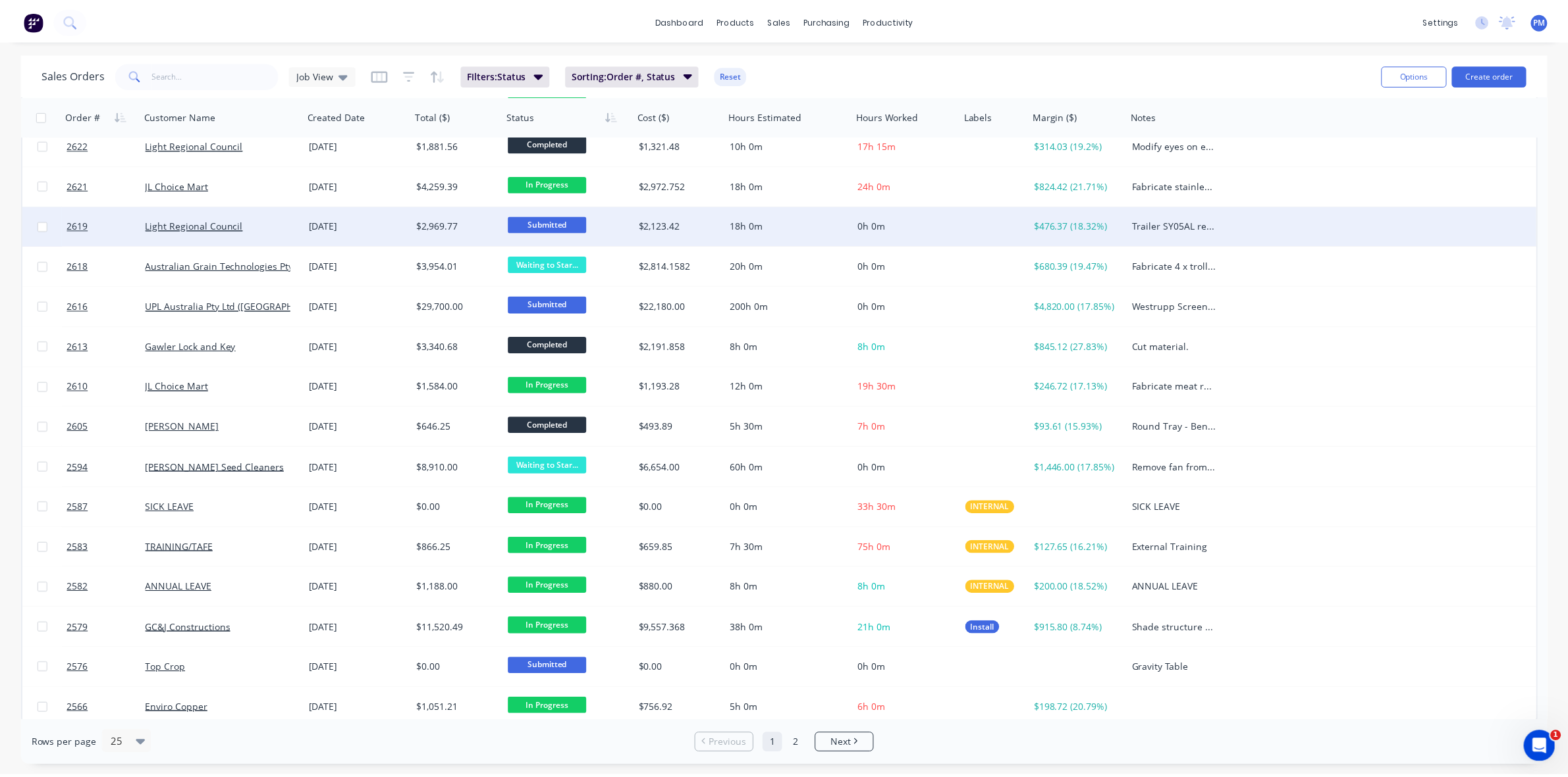
scroll to position [421, 0]
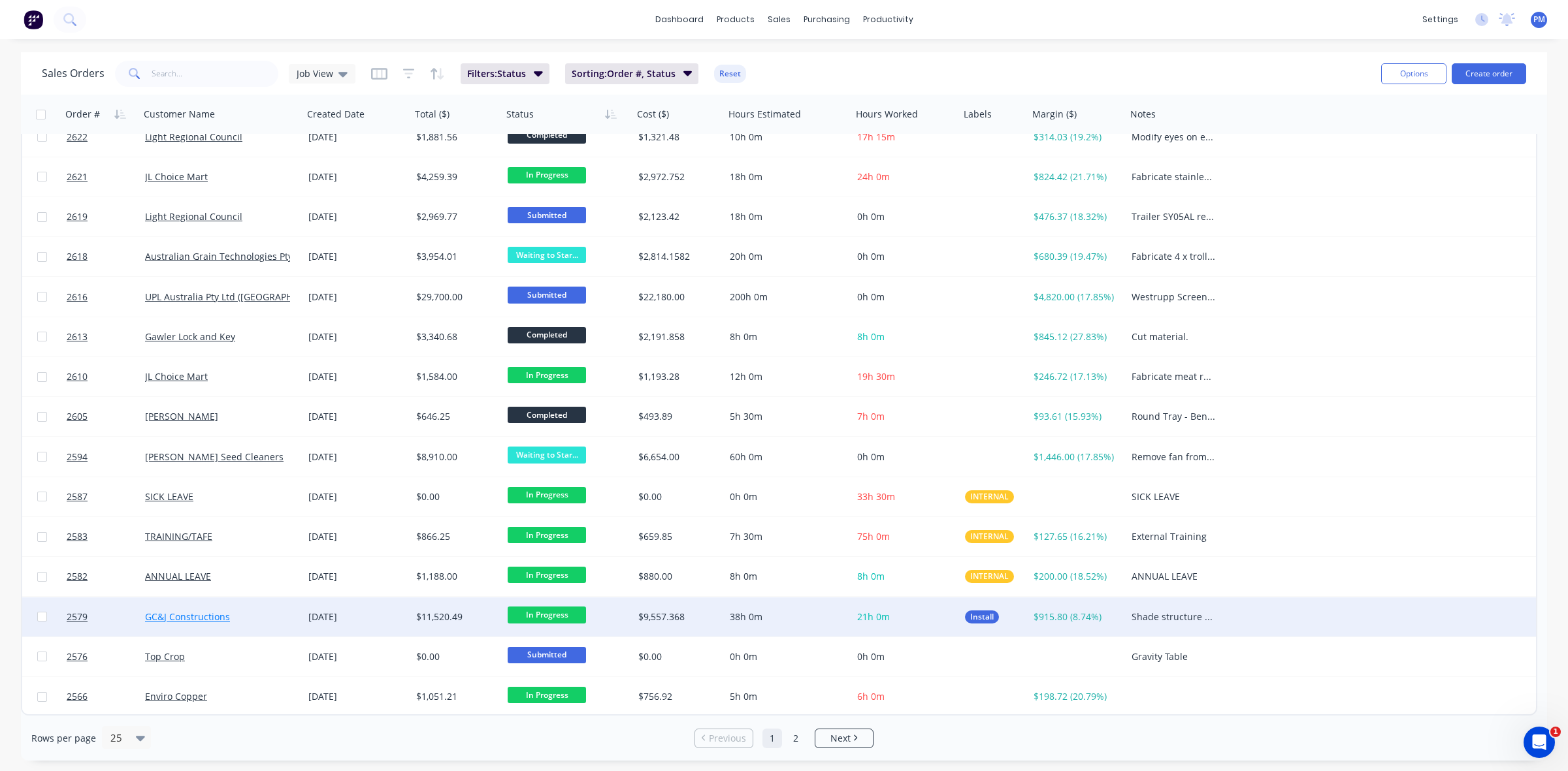
click at [202, 615] on link "GC&J Constructions" at bounding box center [187, 617] width 85 height 12
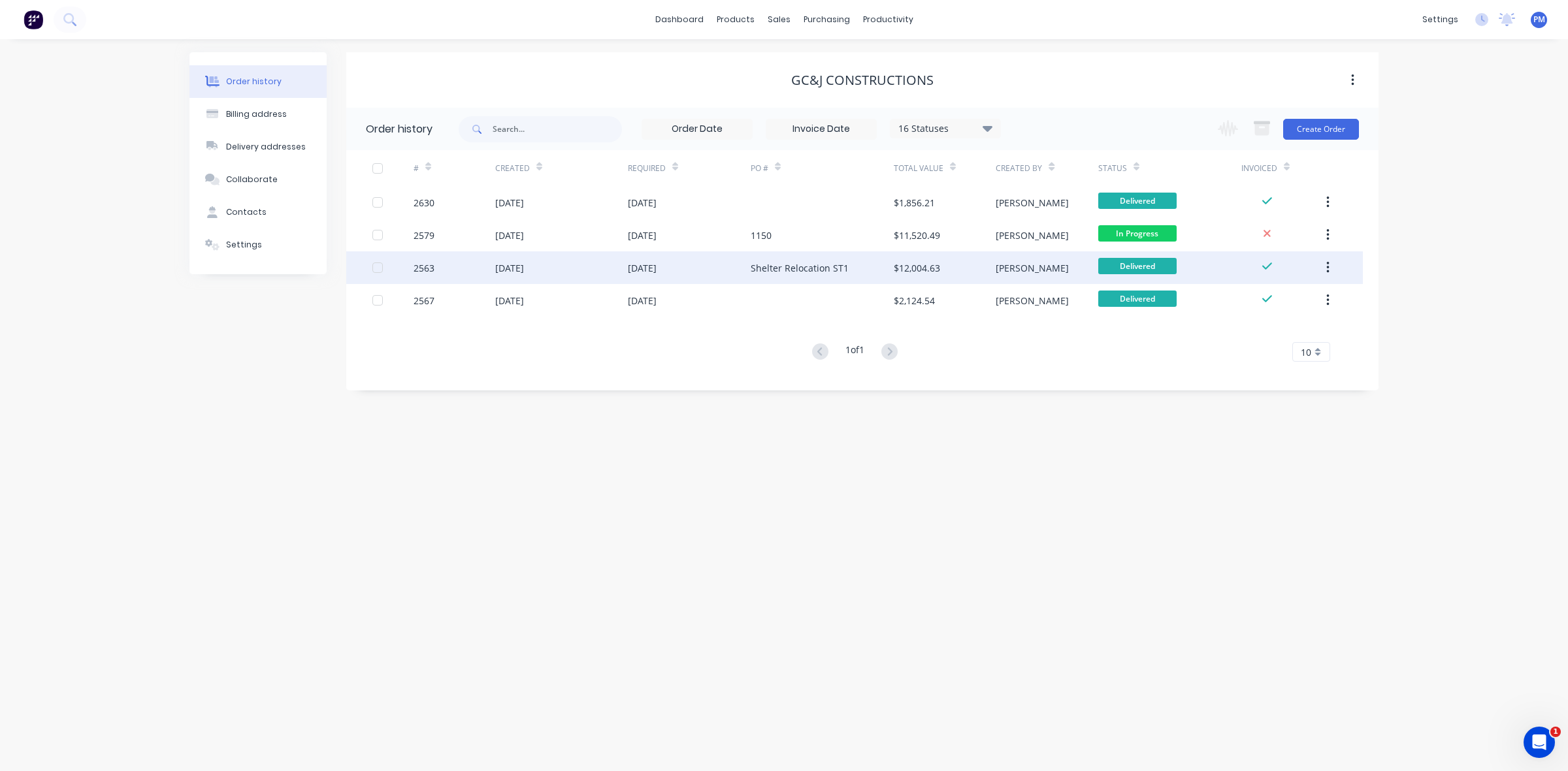
click at [583, 266] on div "[DATE]" at bounding box center [562, 268] width 133 height 33
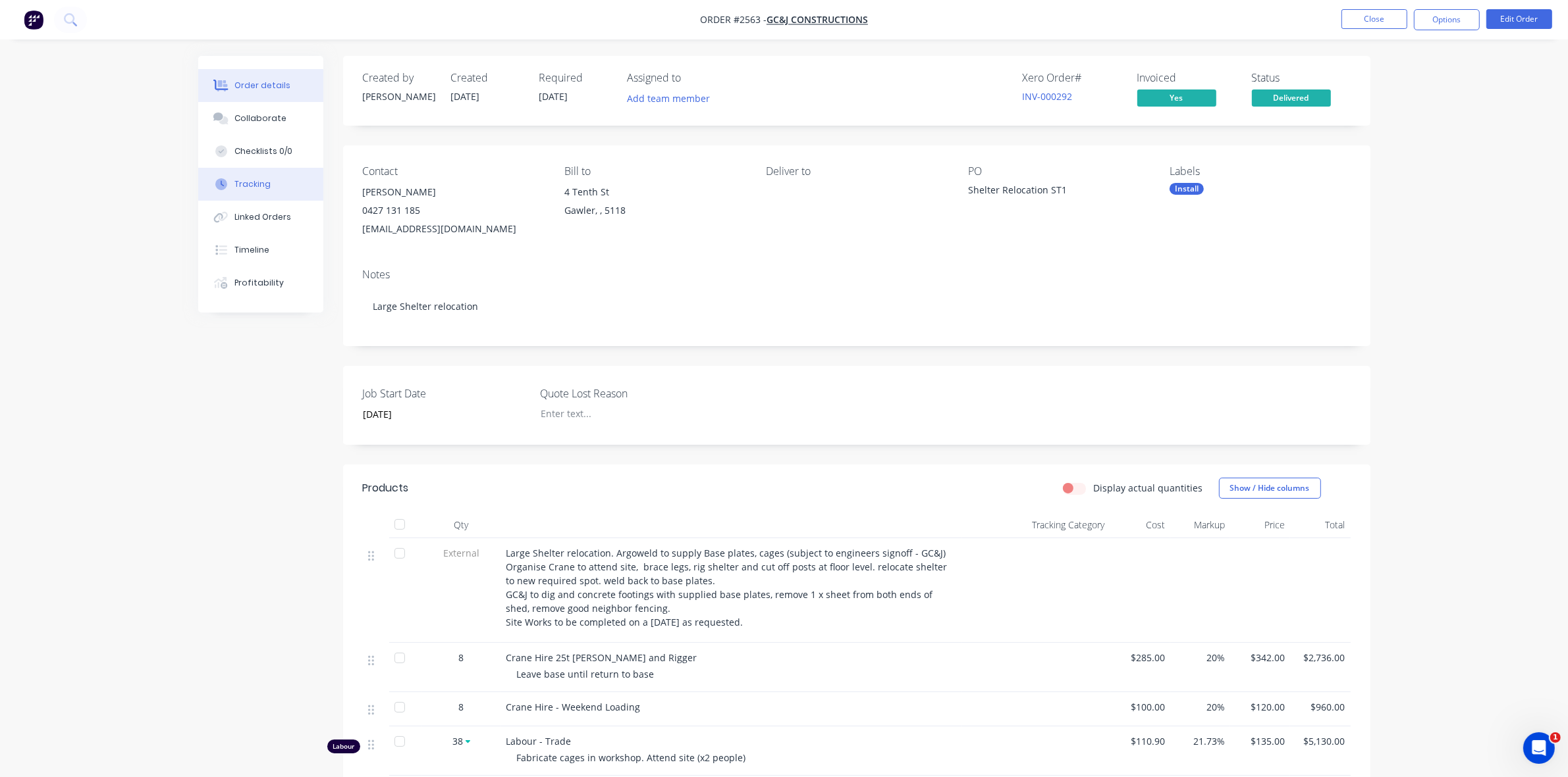
click at [269, 182] on button "Tracking" at bounding box center [261, 184] width 125 height 33
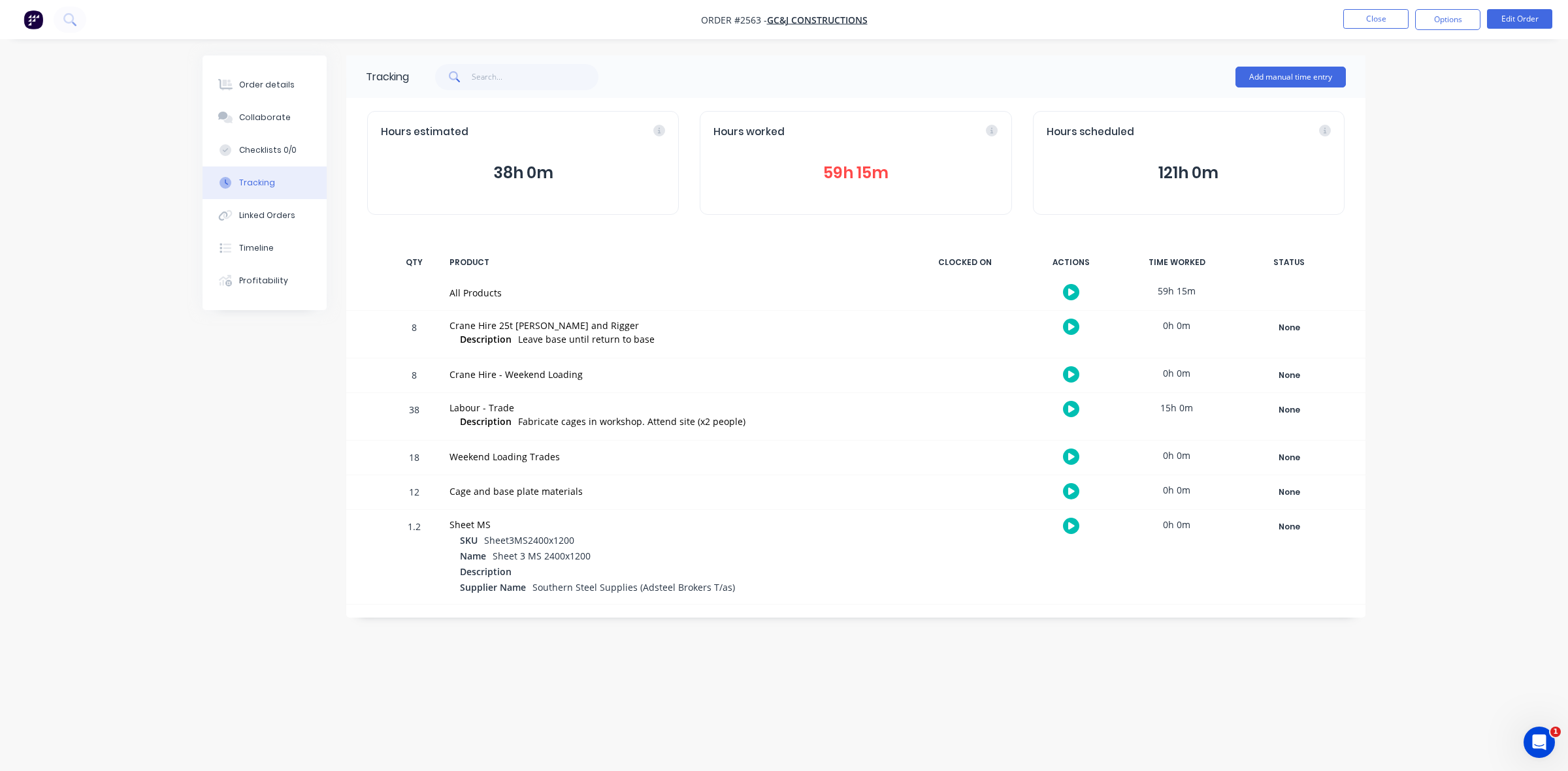
click at [851, 175] on button "59h 15m" at bounding box center [855, 173] width 284 height 25
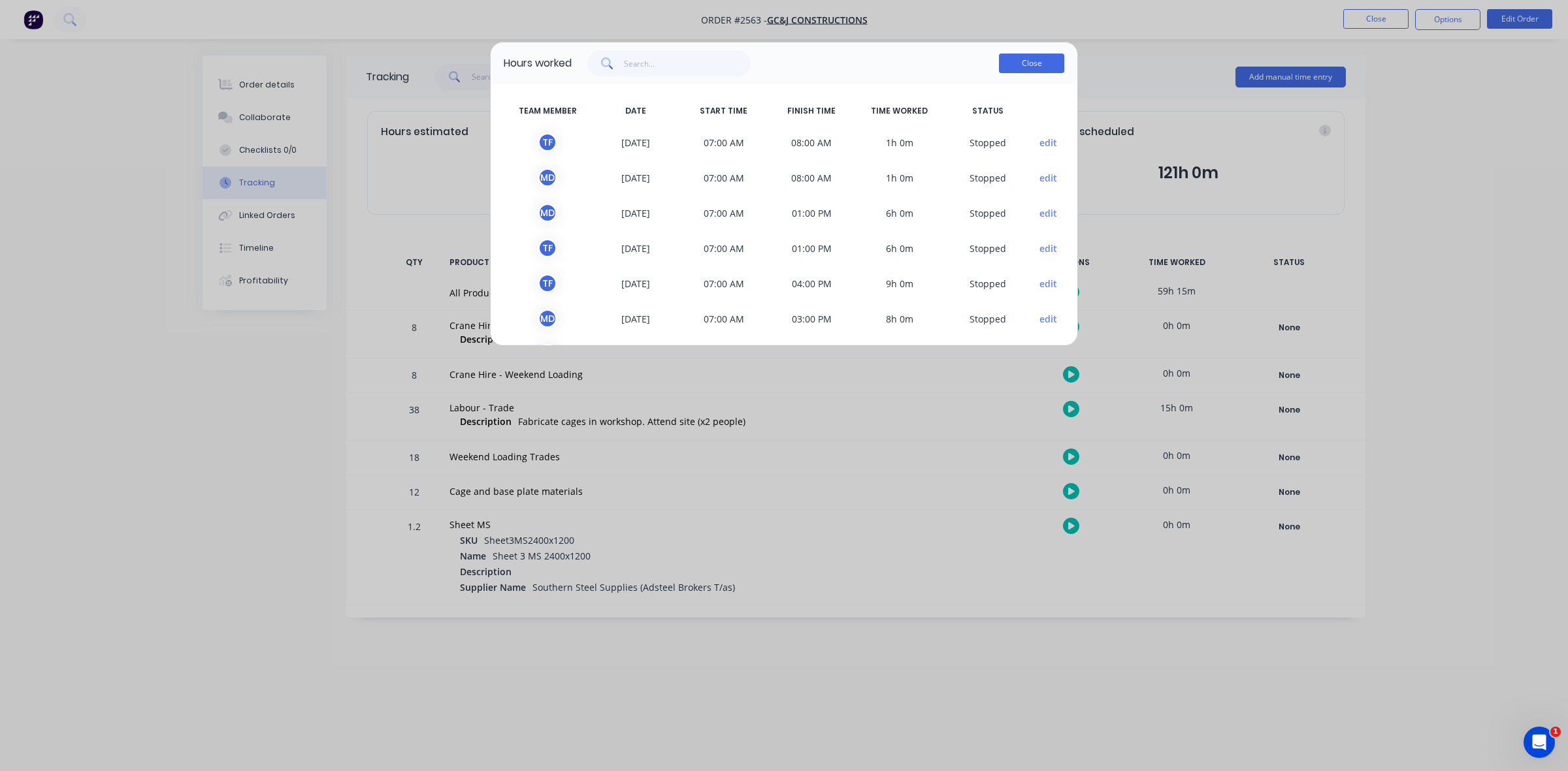
click at [1021, 64] on button "Close" at bounding box center [1032, 63] width 66 height 20
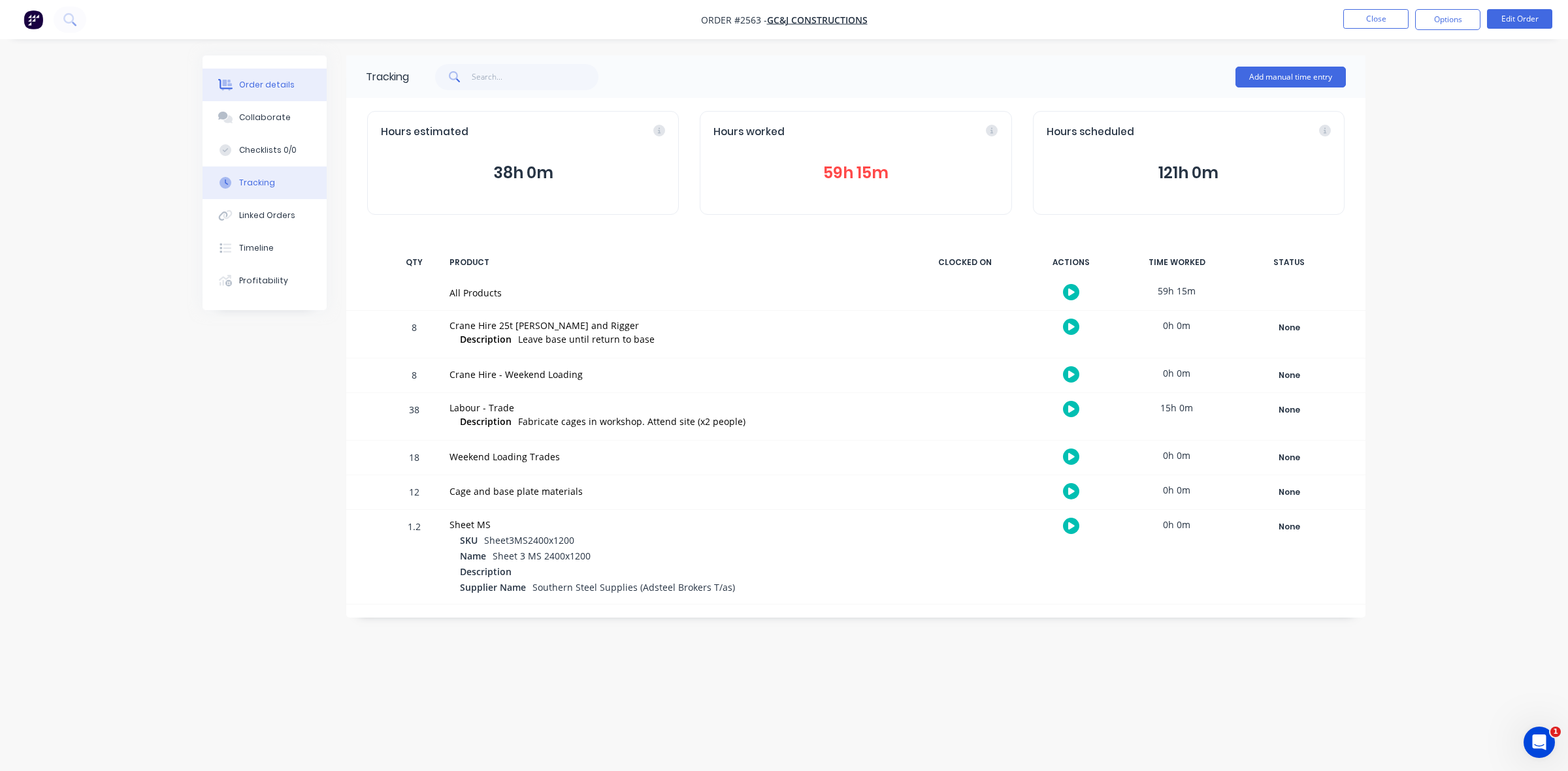
click at [257, 81] on div "Order details" at bounding box center [266, 85] width 55 height 12
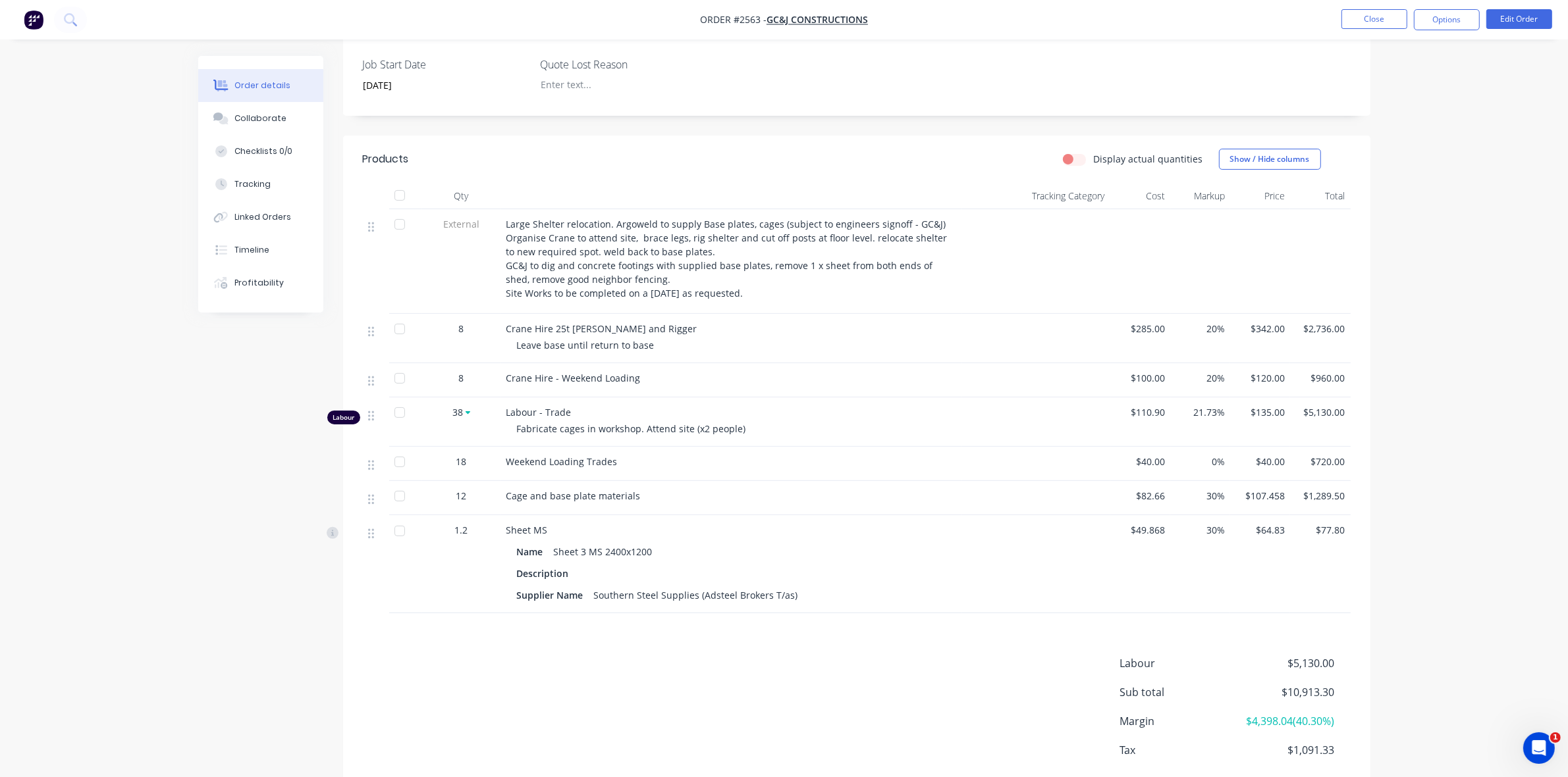
scroll to position [403, 0]
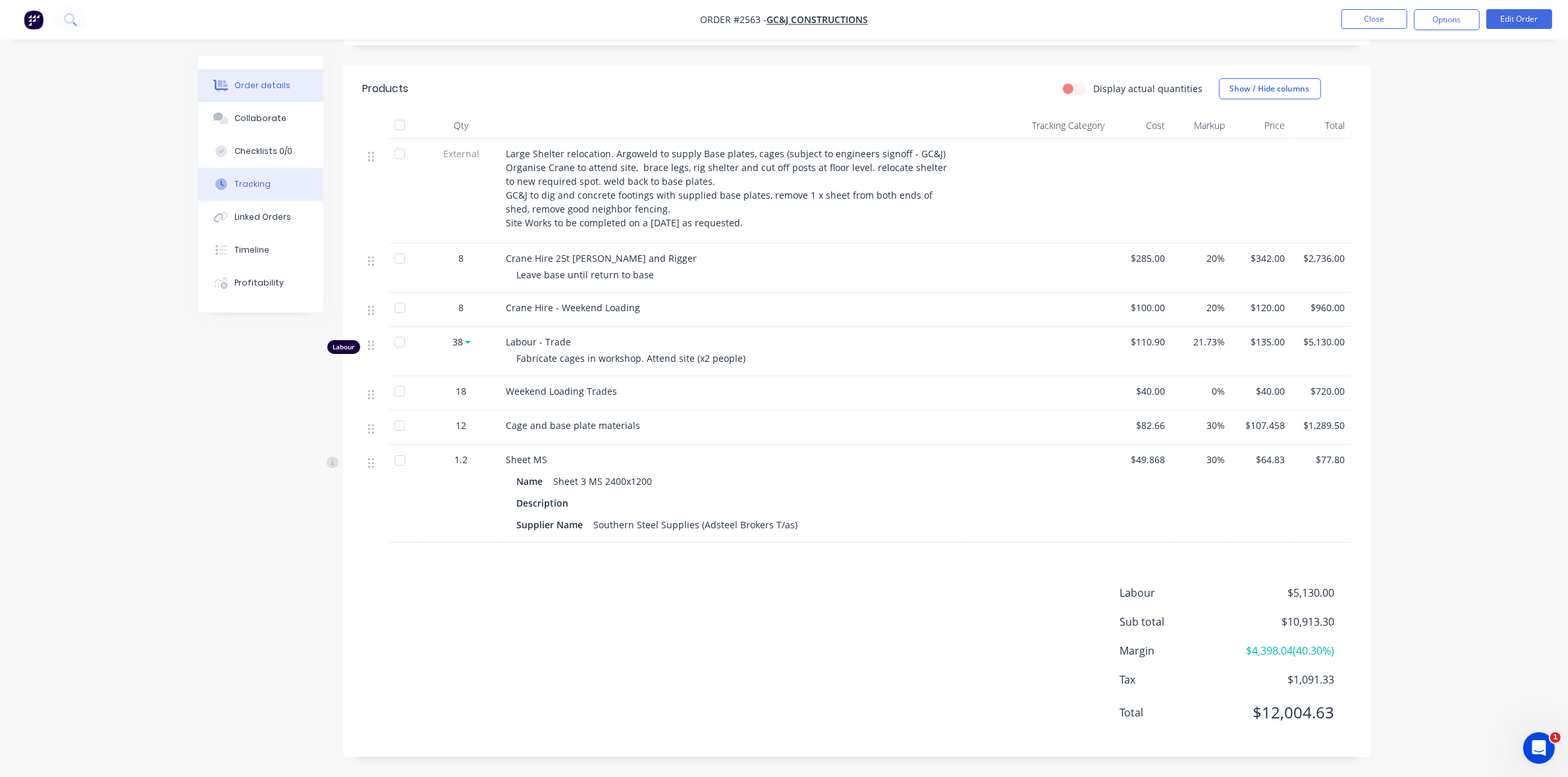
click at [263, 183] on div "Tracking" at bounding box center [252, 184] width 36 height 12
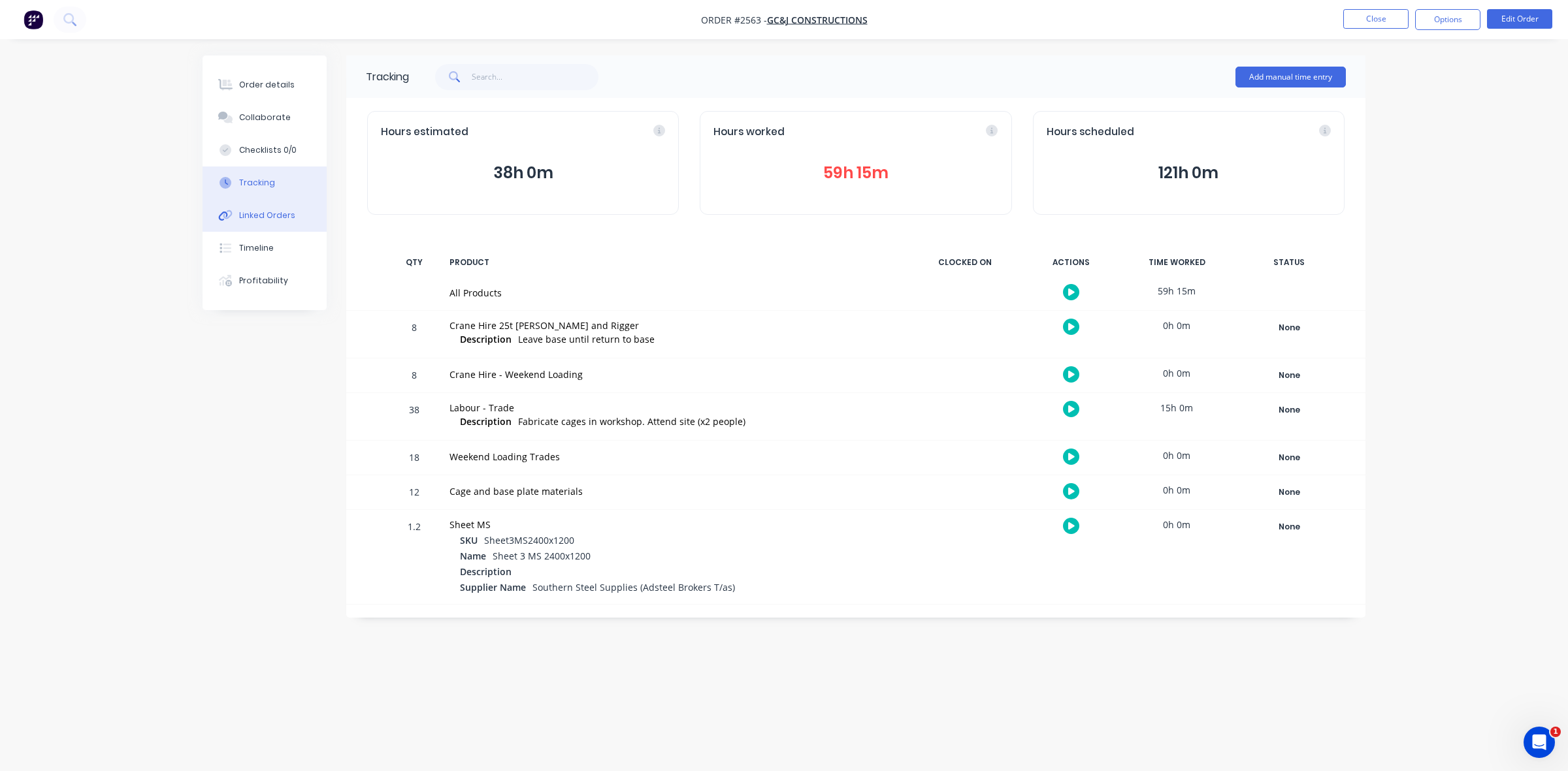
click at [262, 221] on button "Linked Orders" at bounding box center [264, 216] width 124 height 33
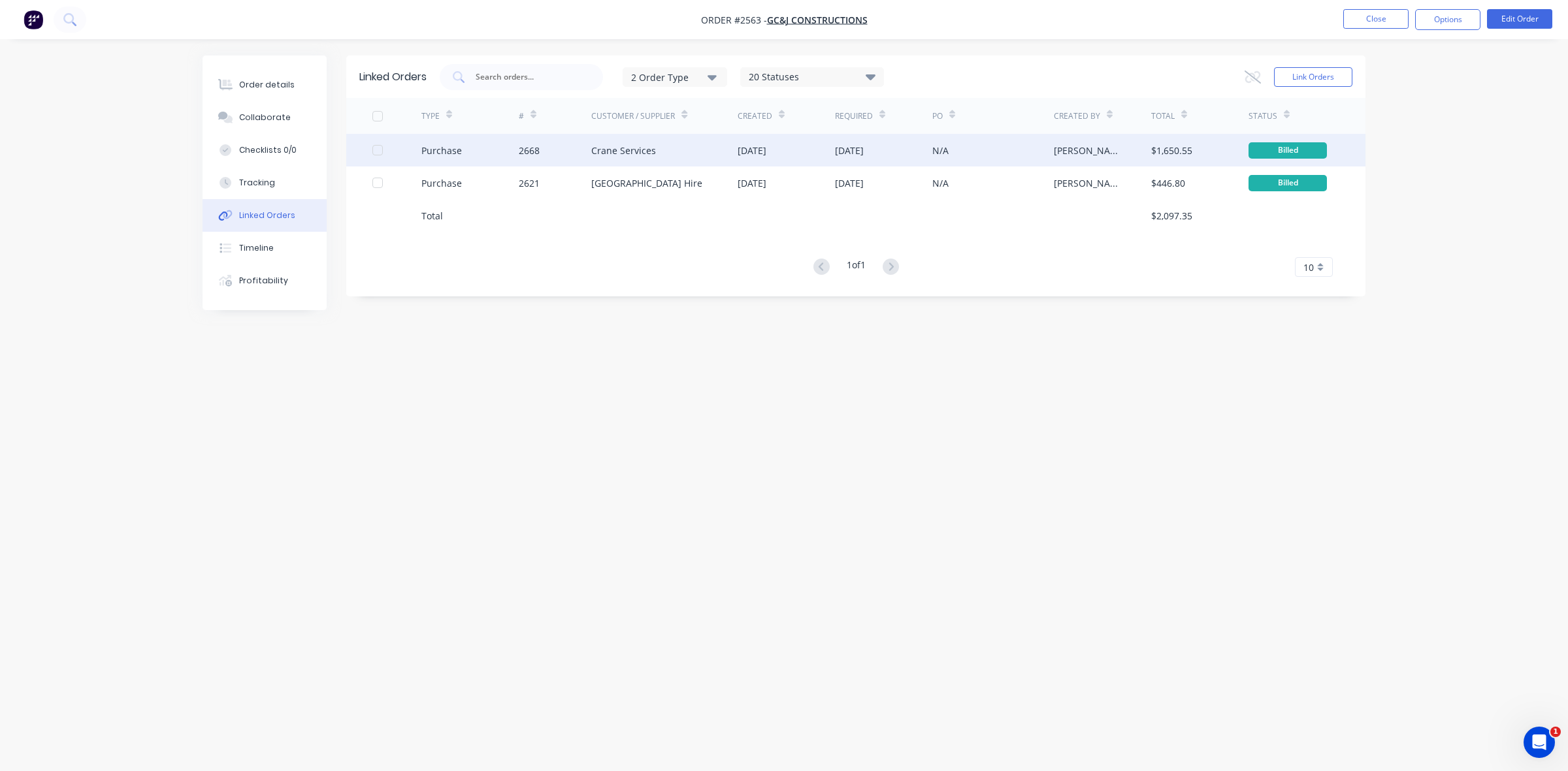
click at [685, 156] on div "Crane Services" at bounding box center [664, 150] width 146 height 33
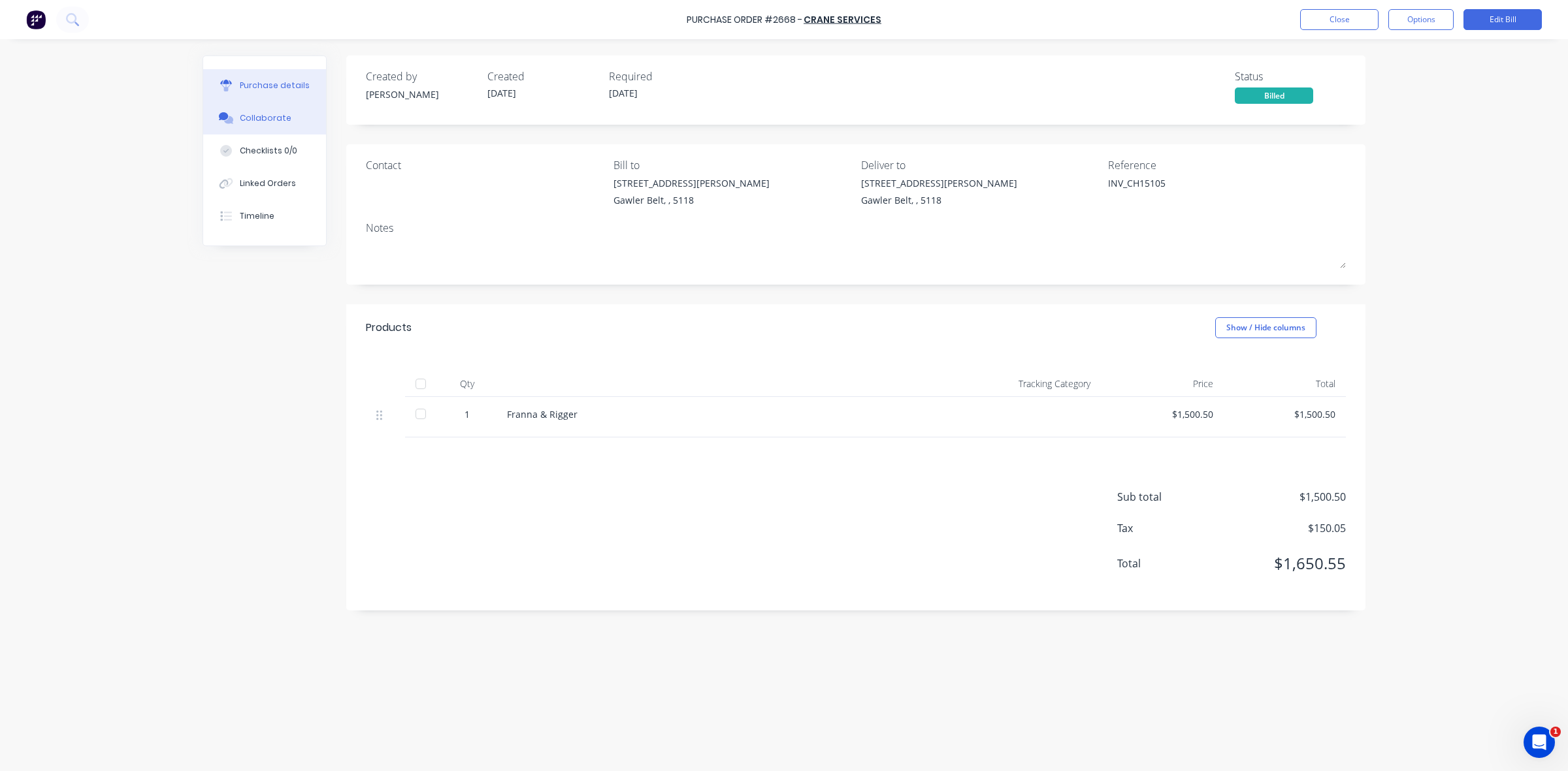
click at [275, 119] on div "Collaborate" at bounding box center [266, 117] width 52 height 12
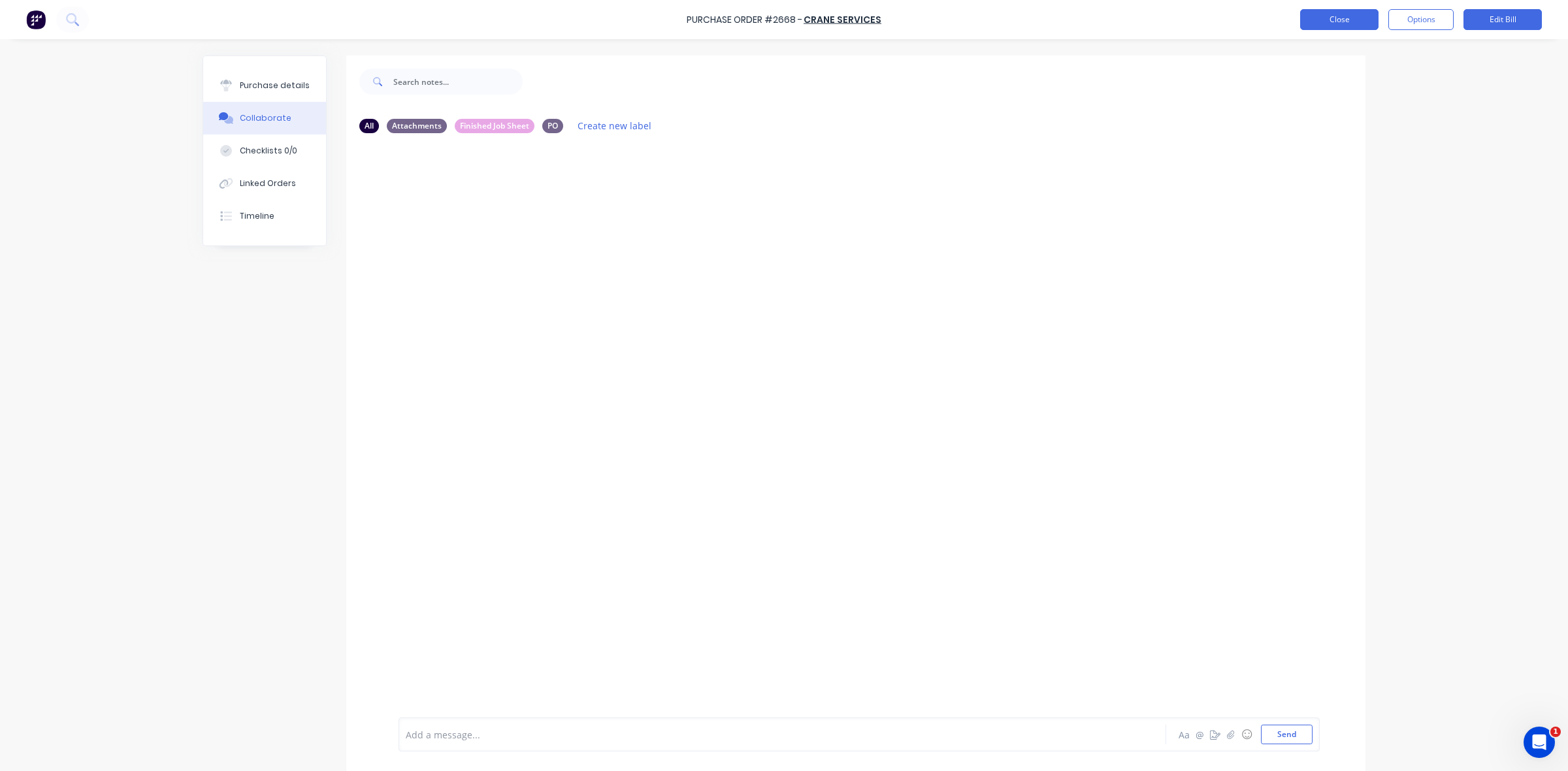
click at [1349, 16] on button "Close" at bounding box center [1339, 19] width 79 height 21
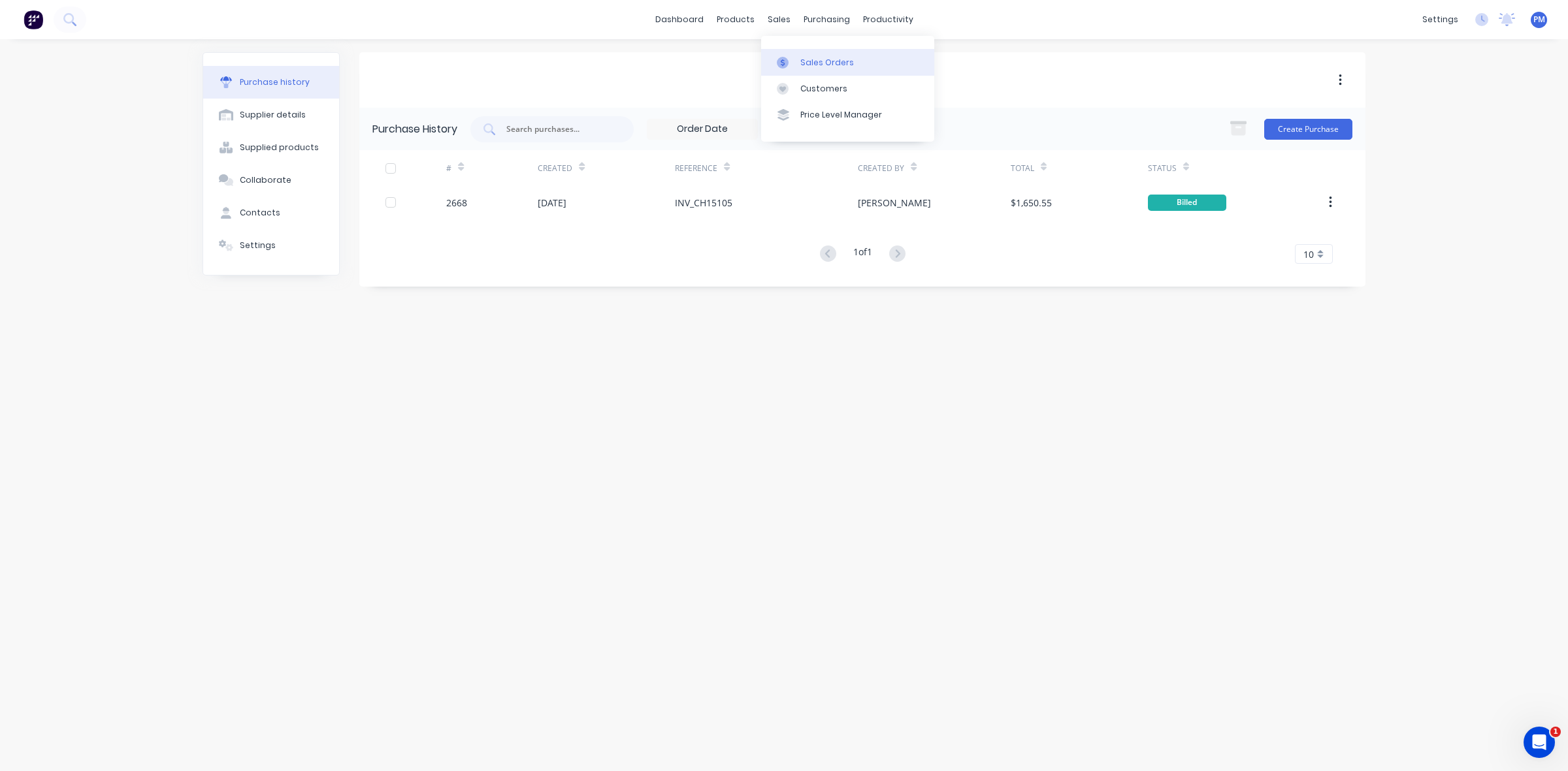
click at [810, 61] on div "Sales Orders" at bounding box center [827, 62] width 53 height 12
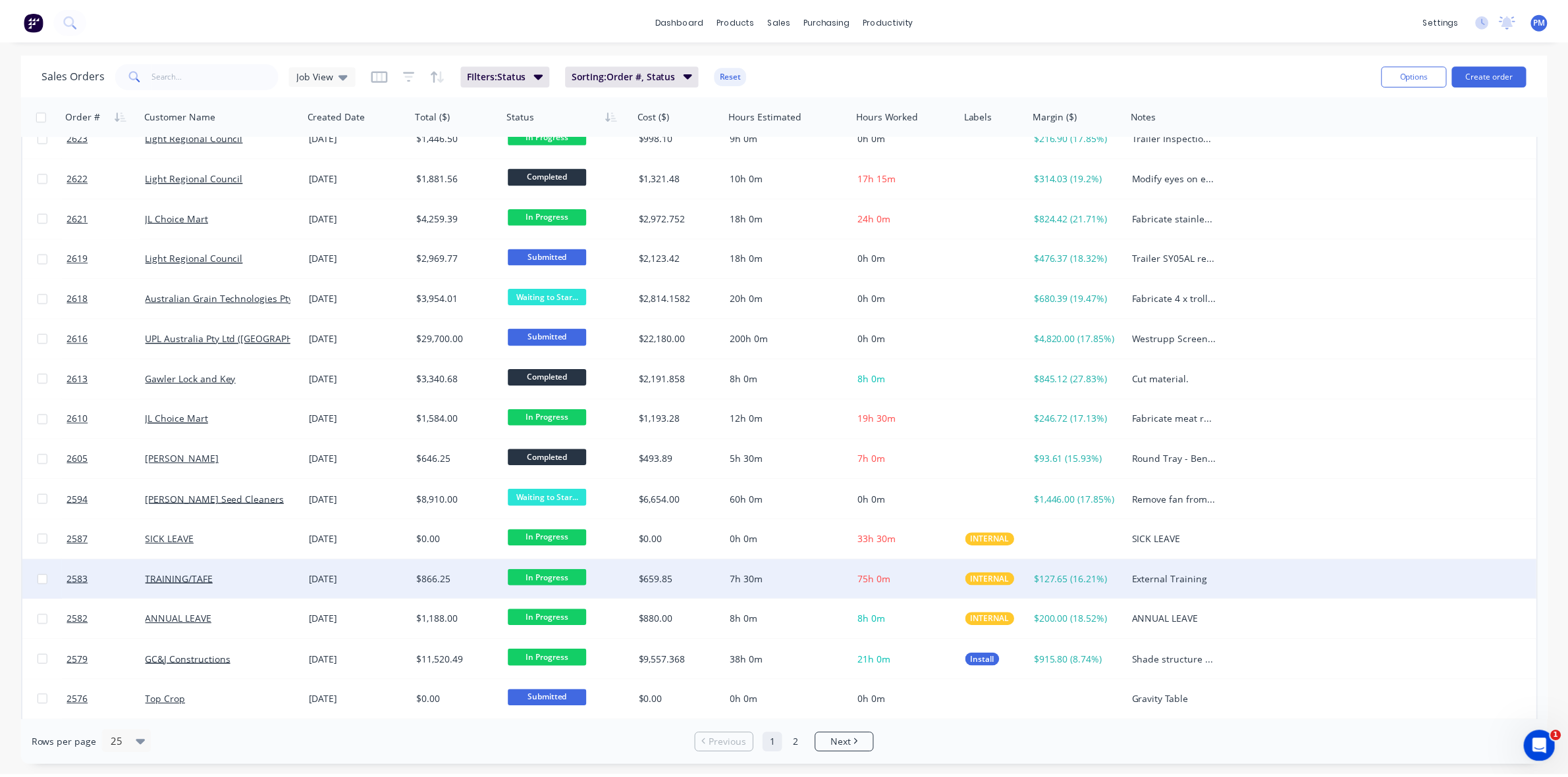
scroll to position [421, 0]
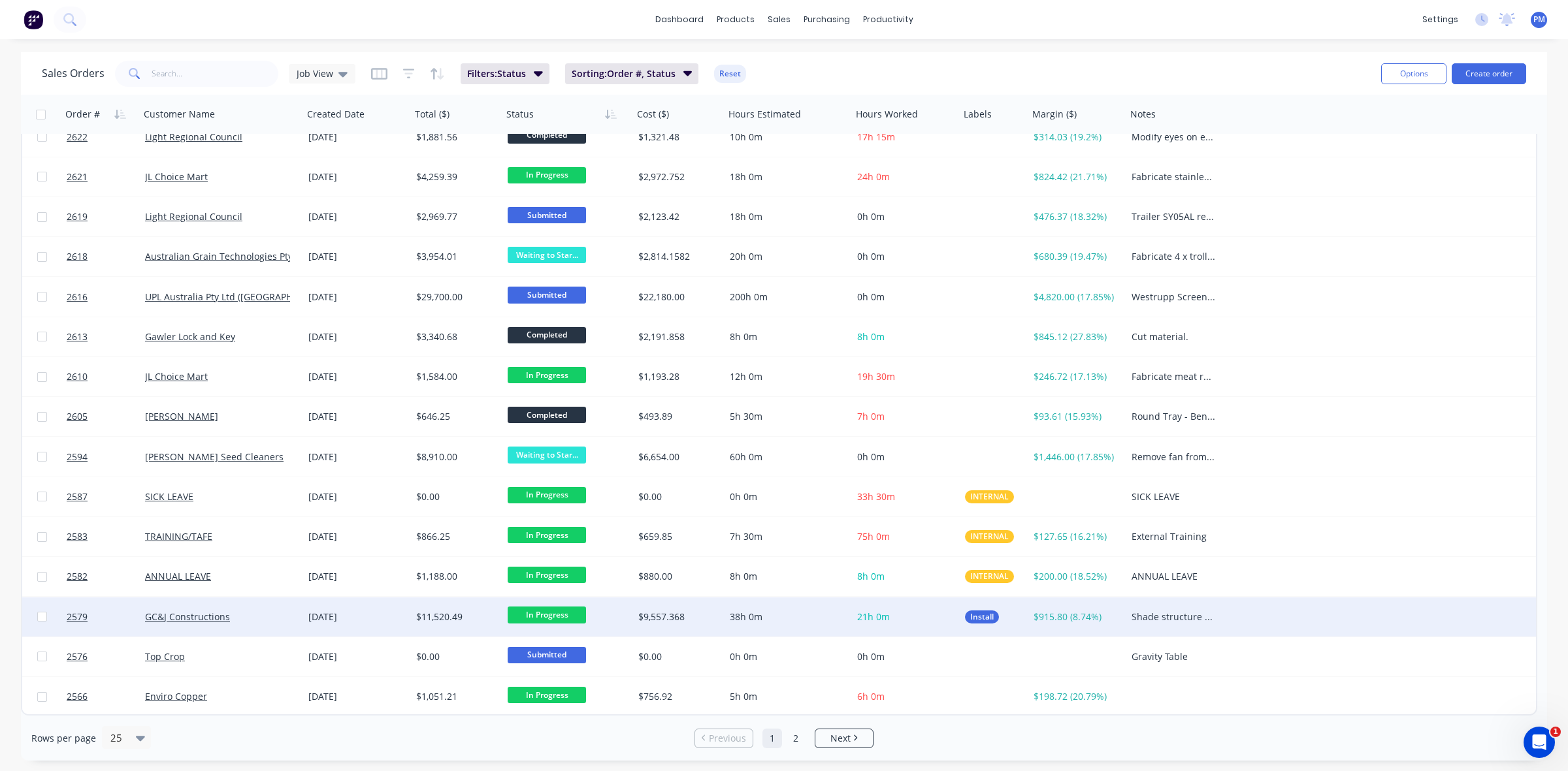
click at [277, 612] on div "GC&J Constructions" at bounding box center [217, 617] width 145 height 13
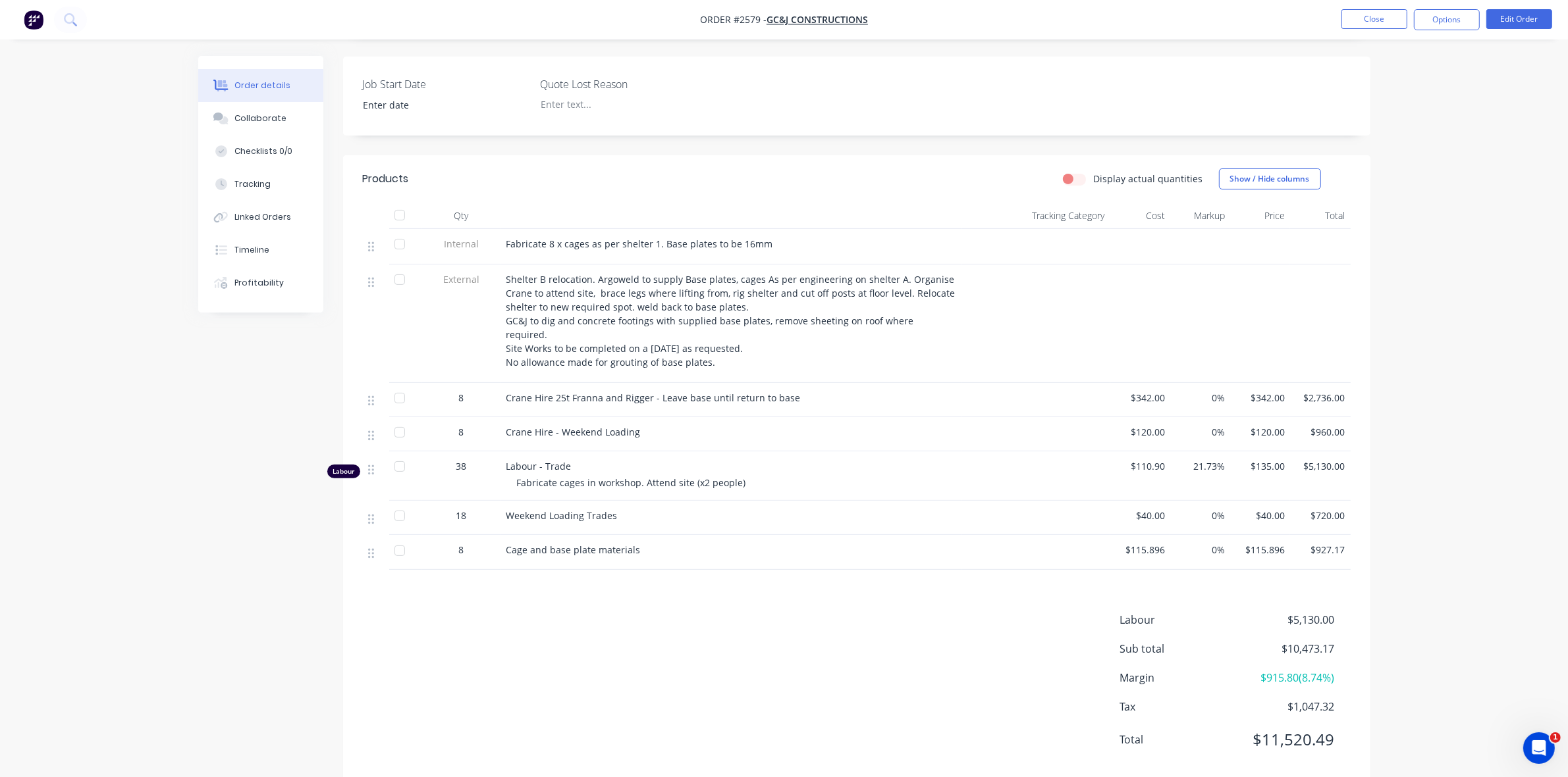
scroll to position [326, 0]
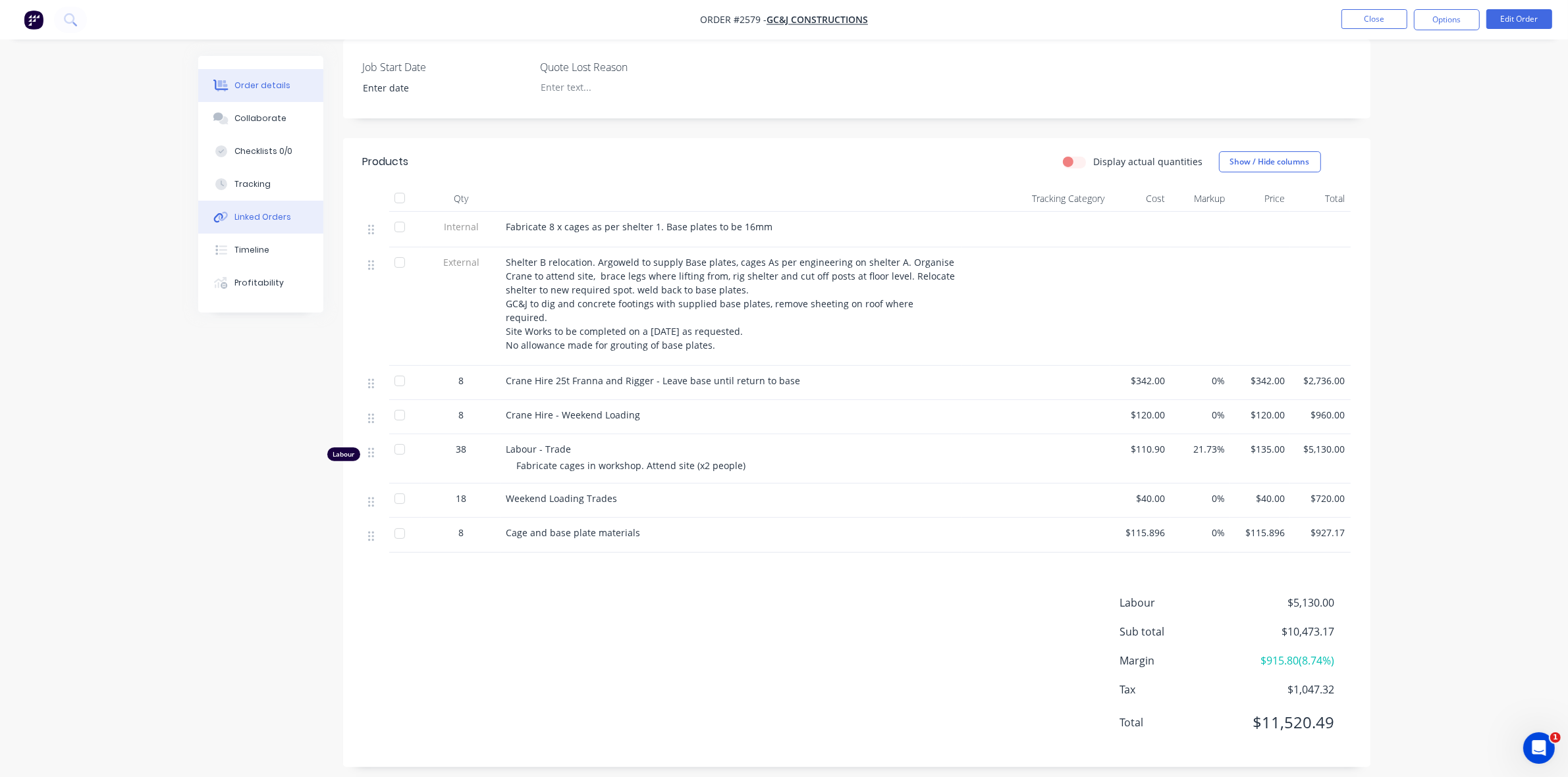
click at [264, 209] on button "Linked Orders" at bounding box center [261, 217] width 125 height 33
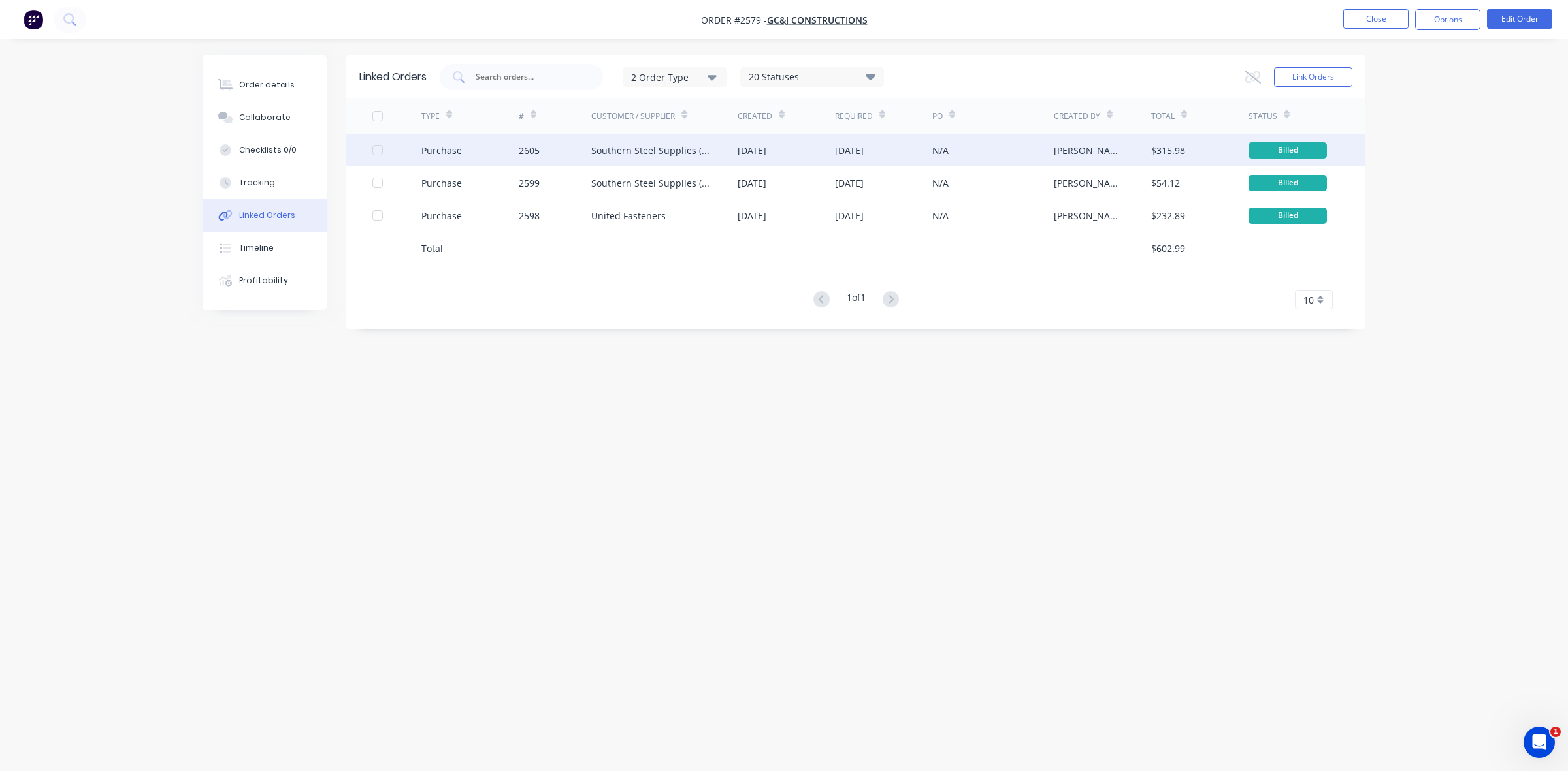
click at [1004, 147] on div "N/A" at bounding box center [993, 150] width 122 height 33
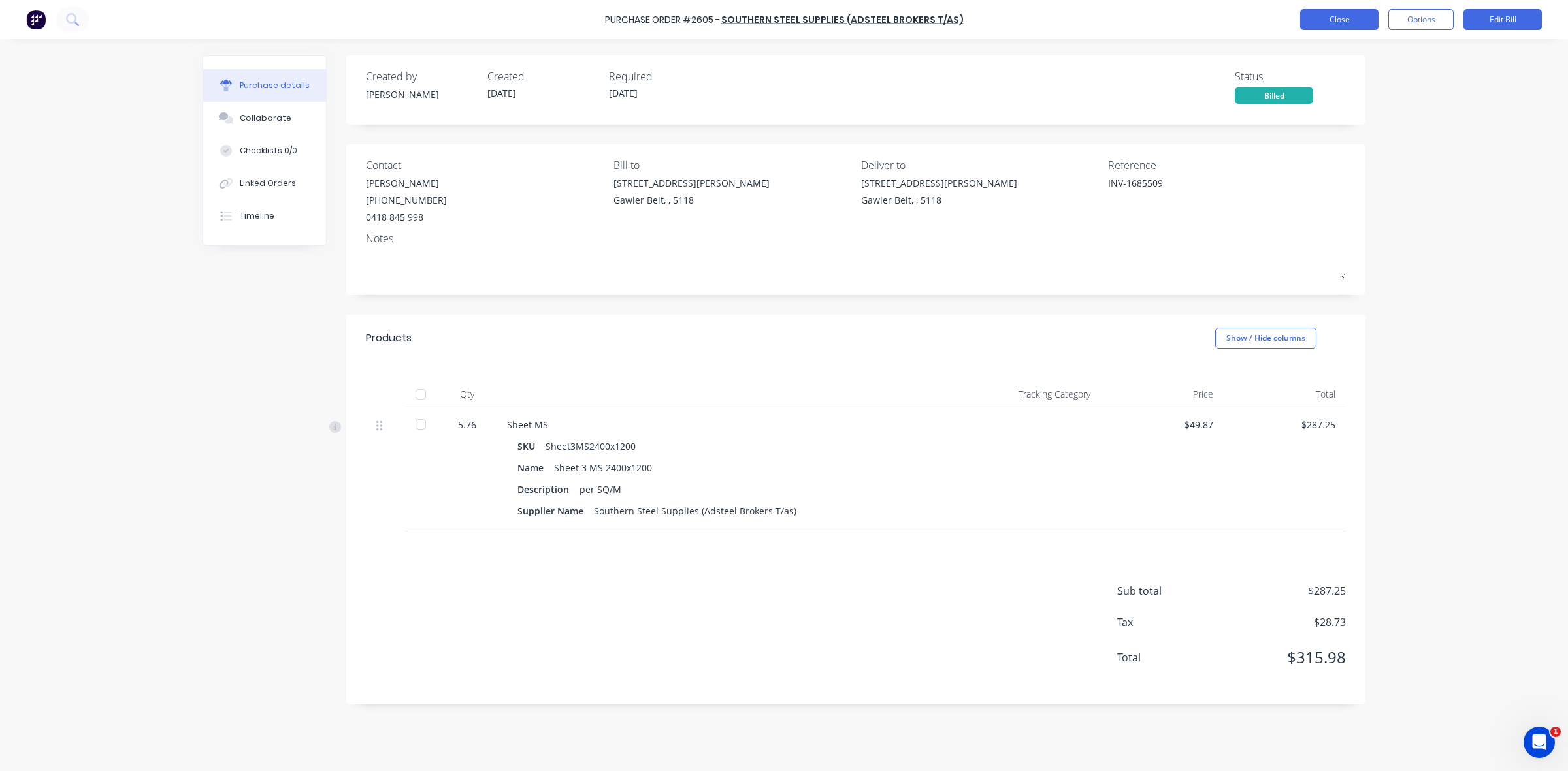
click at [1337, 23] on button "Close" at bounding box center [1339, 19] width 79 height 21
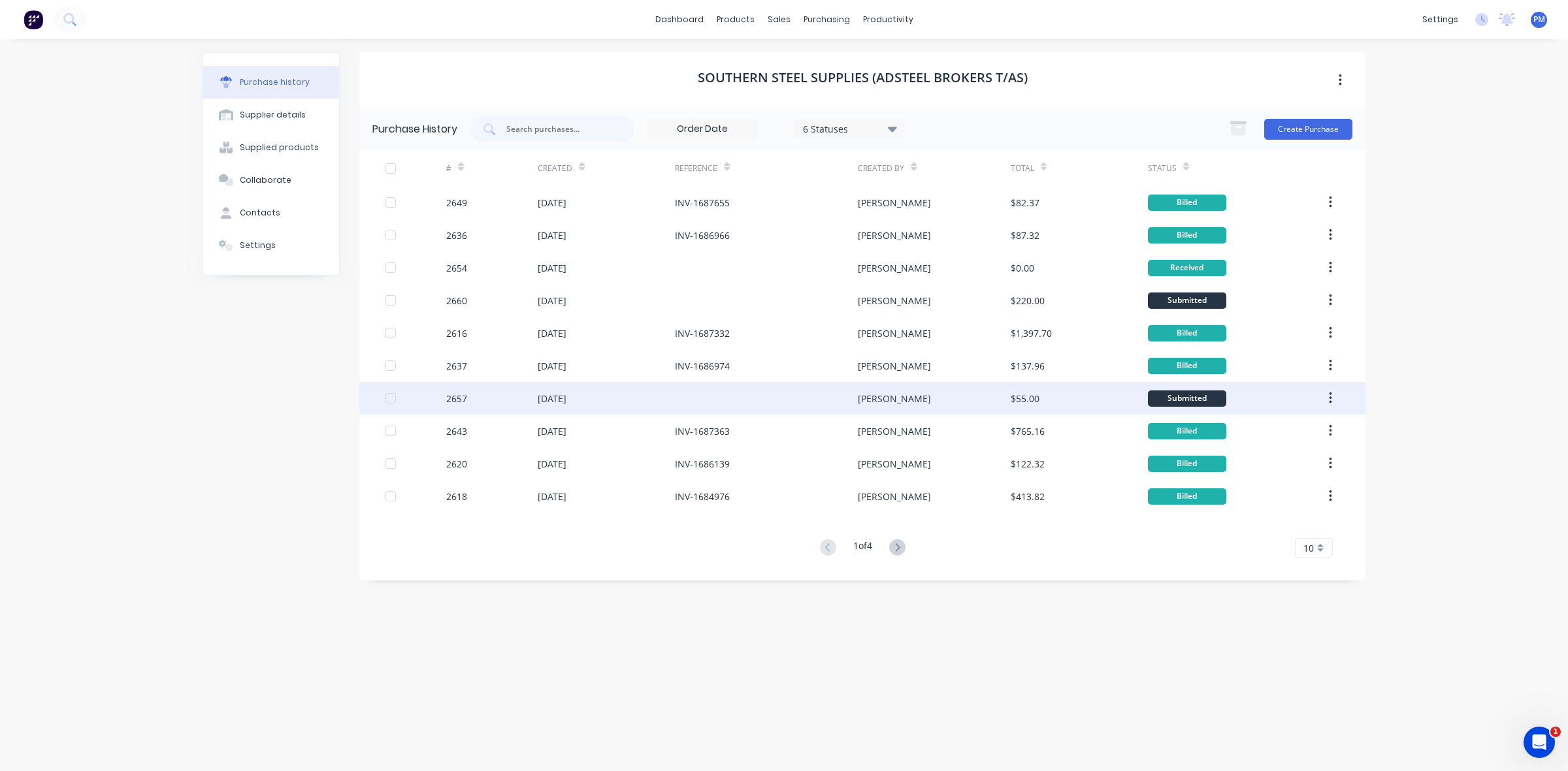
click at [737, 404] on div at bounding box center [767, 398] width 183 height 33
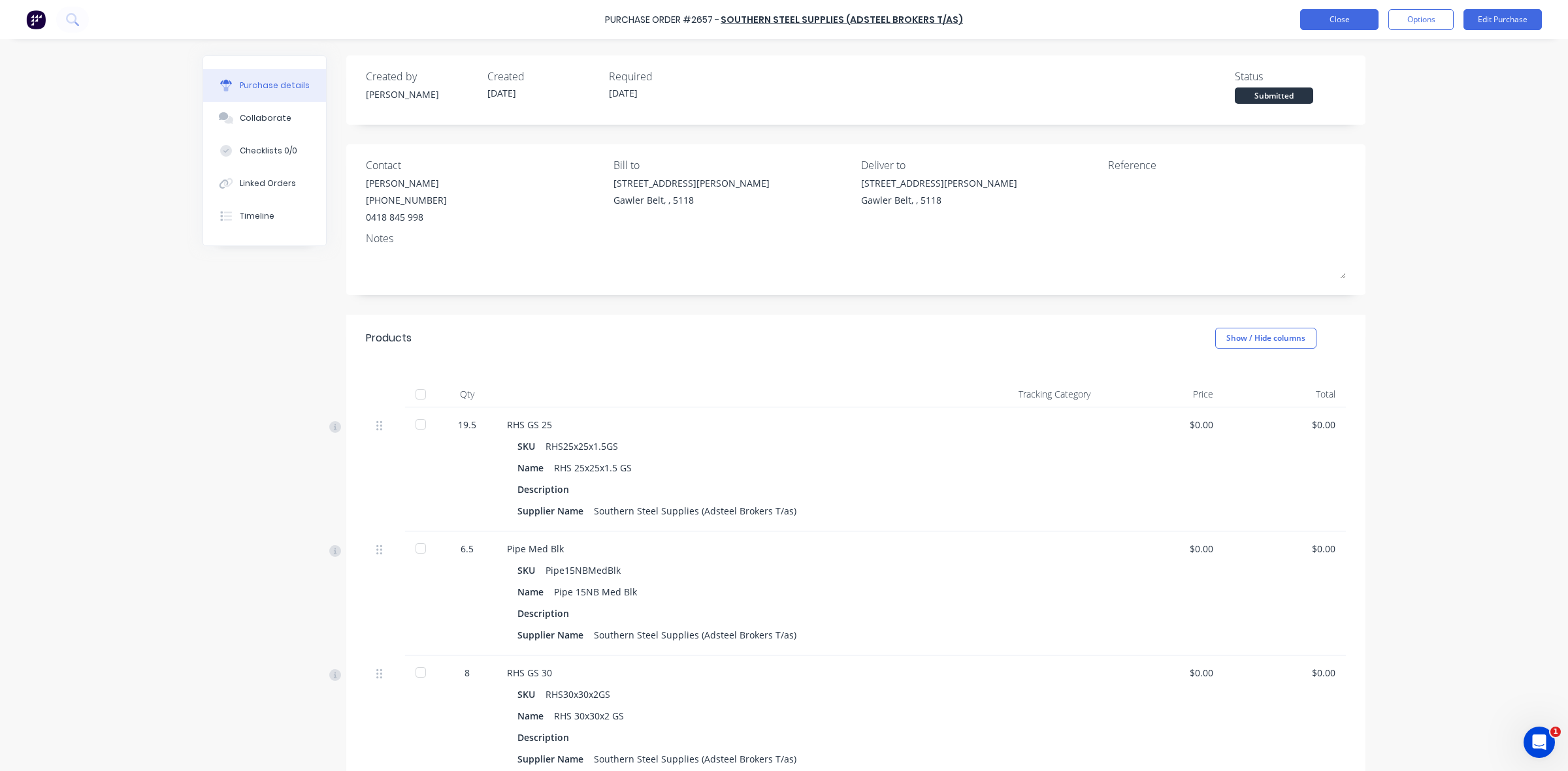
click at [1341, 23] on button "Close" at bounding box center [1339, 19] width 79 height 21
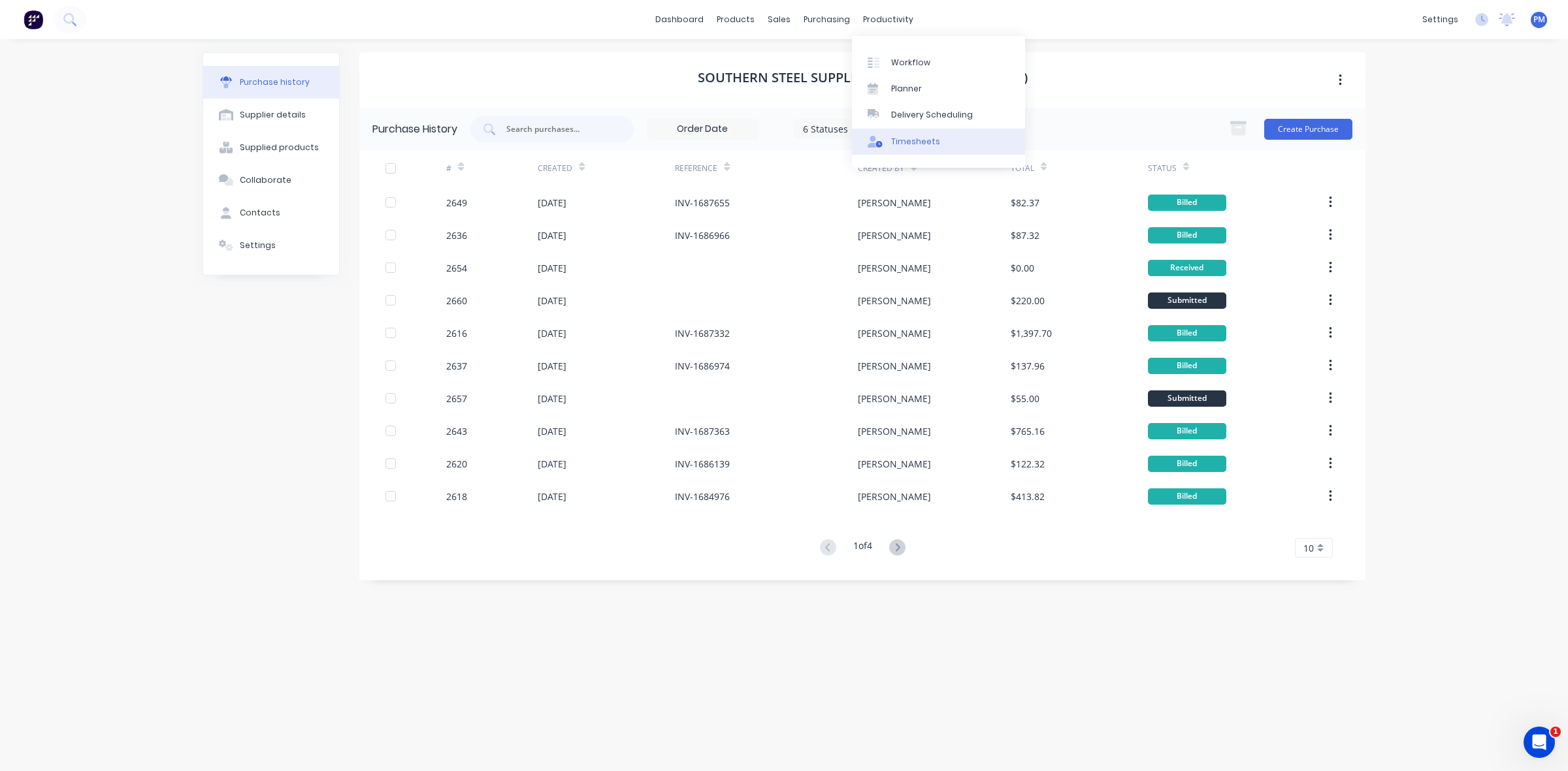
click at [902, 139] on div "Timesheets" at bounding box center [916, 141] width 49 height 12
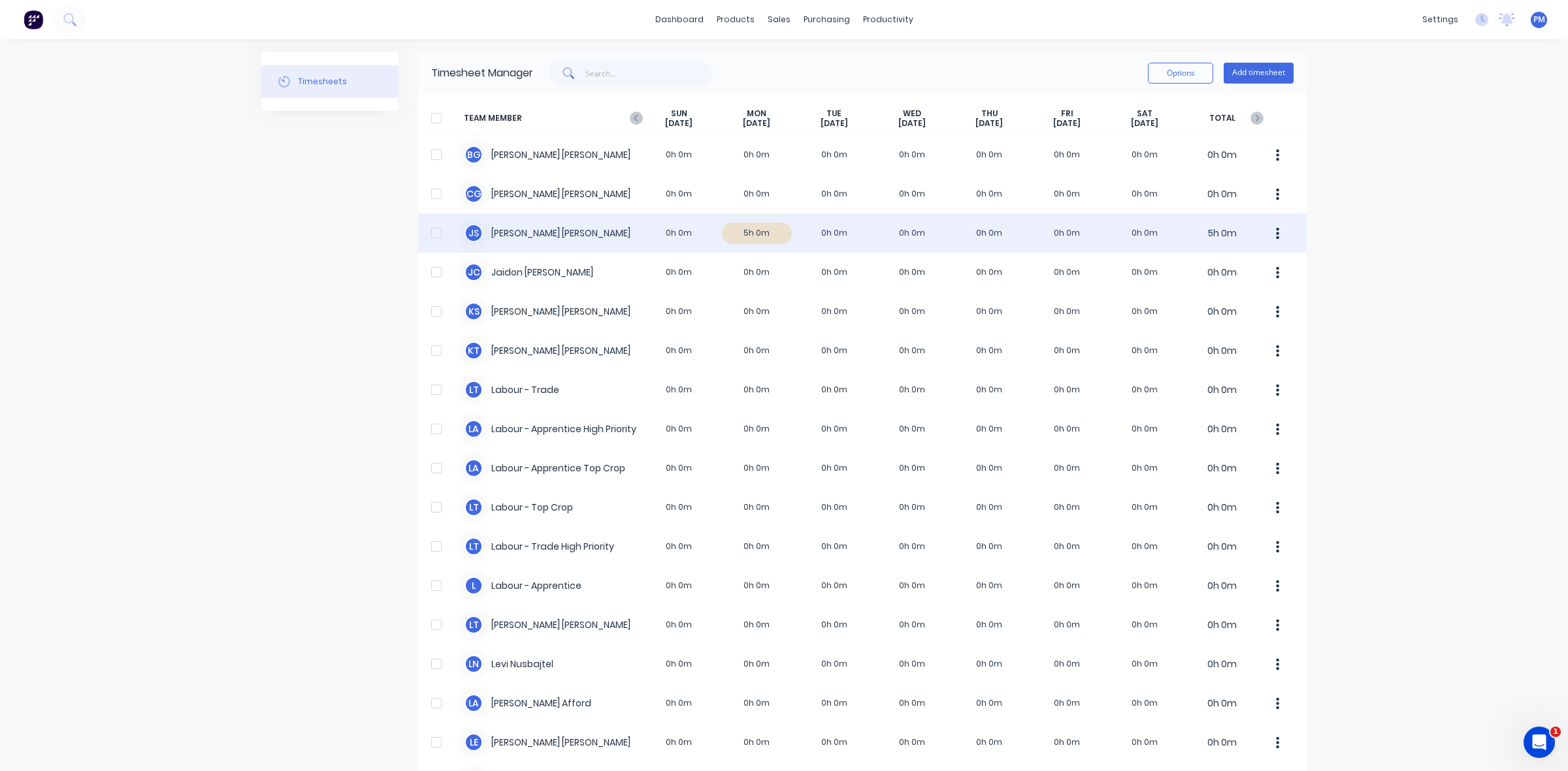
click at [776, 233] on div "J S [PERSON_NAME] 0h 0m 5h 0m 0h 0m 0h 0m 0h 0m 0h 0m 0h 0m 5h 0m" at bounding box center [862, 233] width 888 height 39
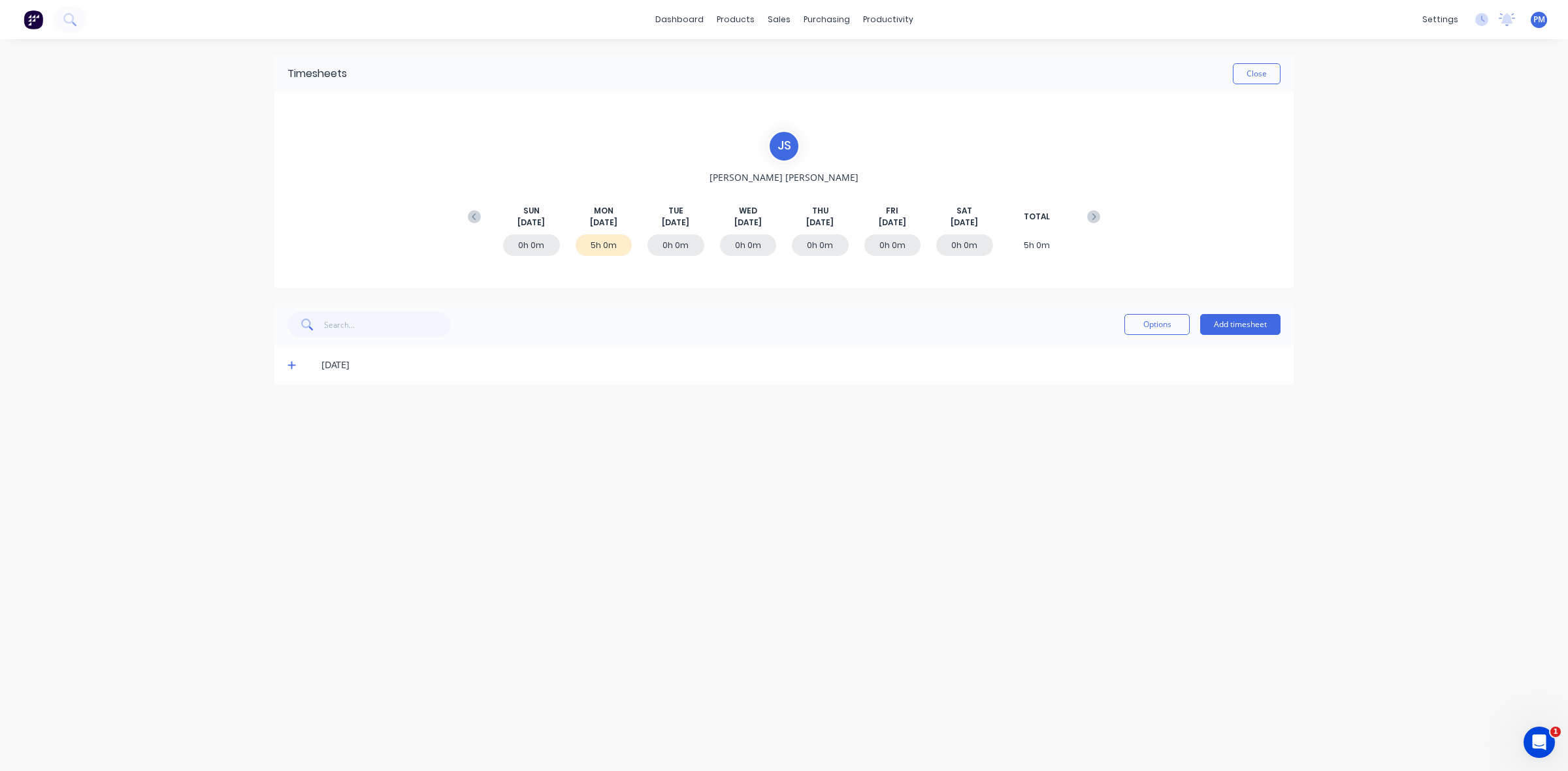
click at [290, 365] on icon at bounding box center [292, 365] width 8 height 9
click at [289, 365] on icon at bounding box center [292, 365] width 8 height 9
click at [1246, 70] on button "Close" at bounding box center [1256, 74] width 48 height 21
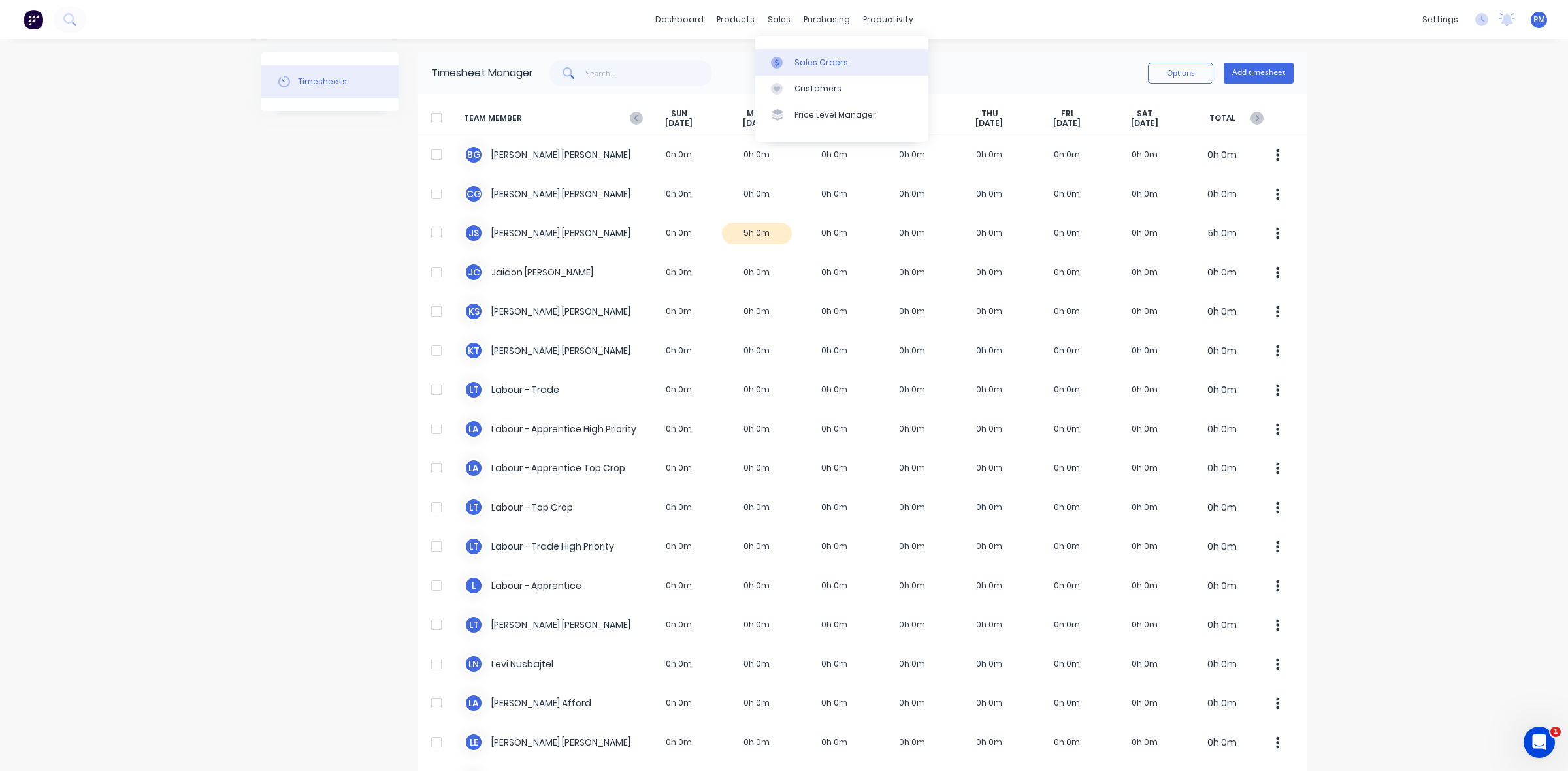
click at [791, 53] on link "Sales Orders" at bounding box center [841, 62] width 173 height 26
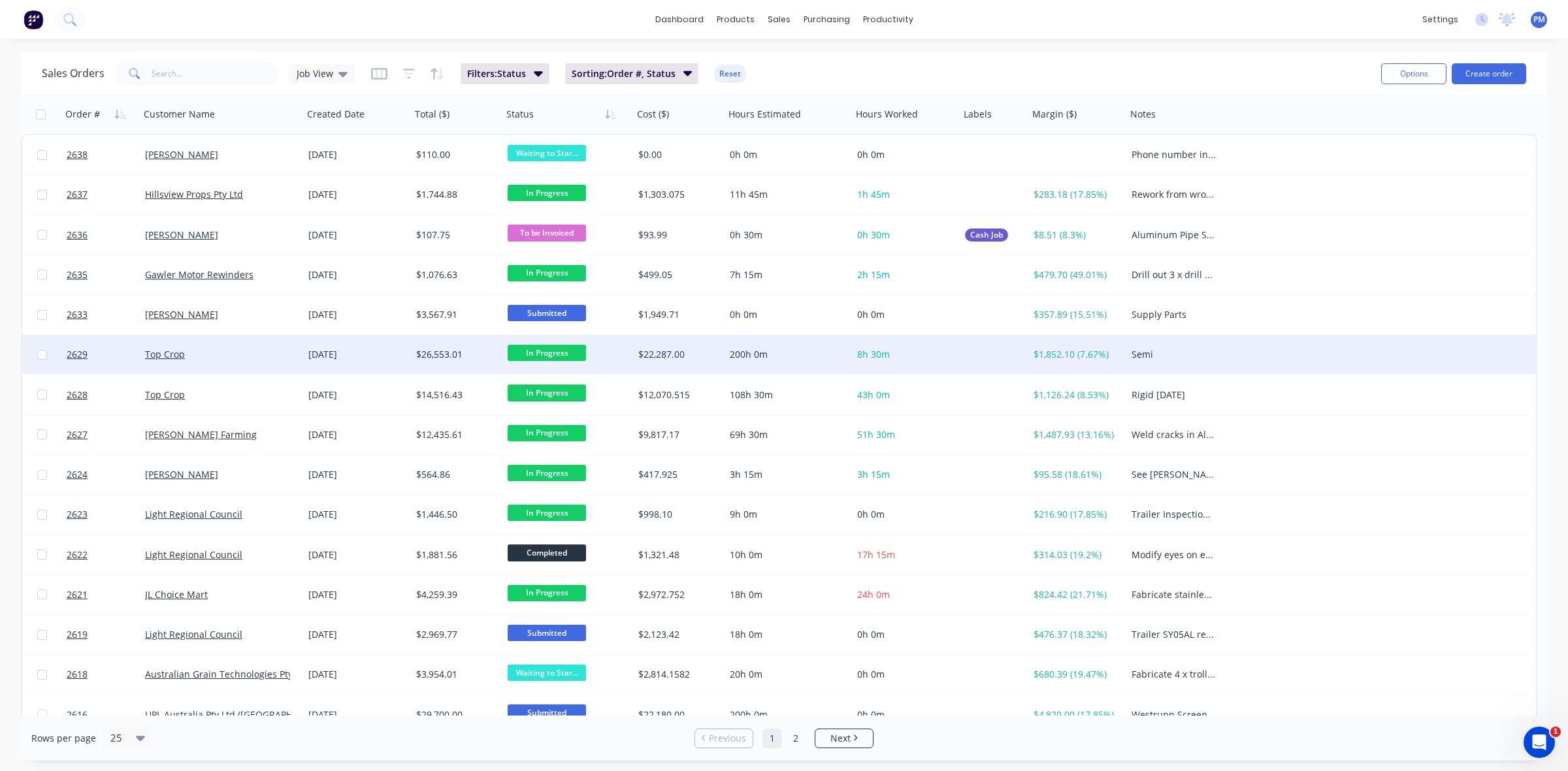
click at [273, 356] on div "Top Crop" at bounding box center [217, 354] width 145 height 13
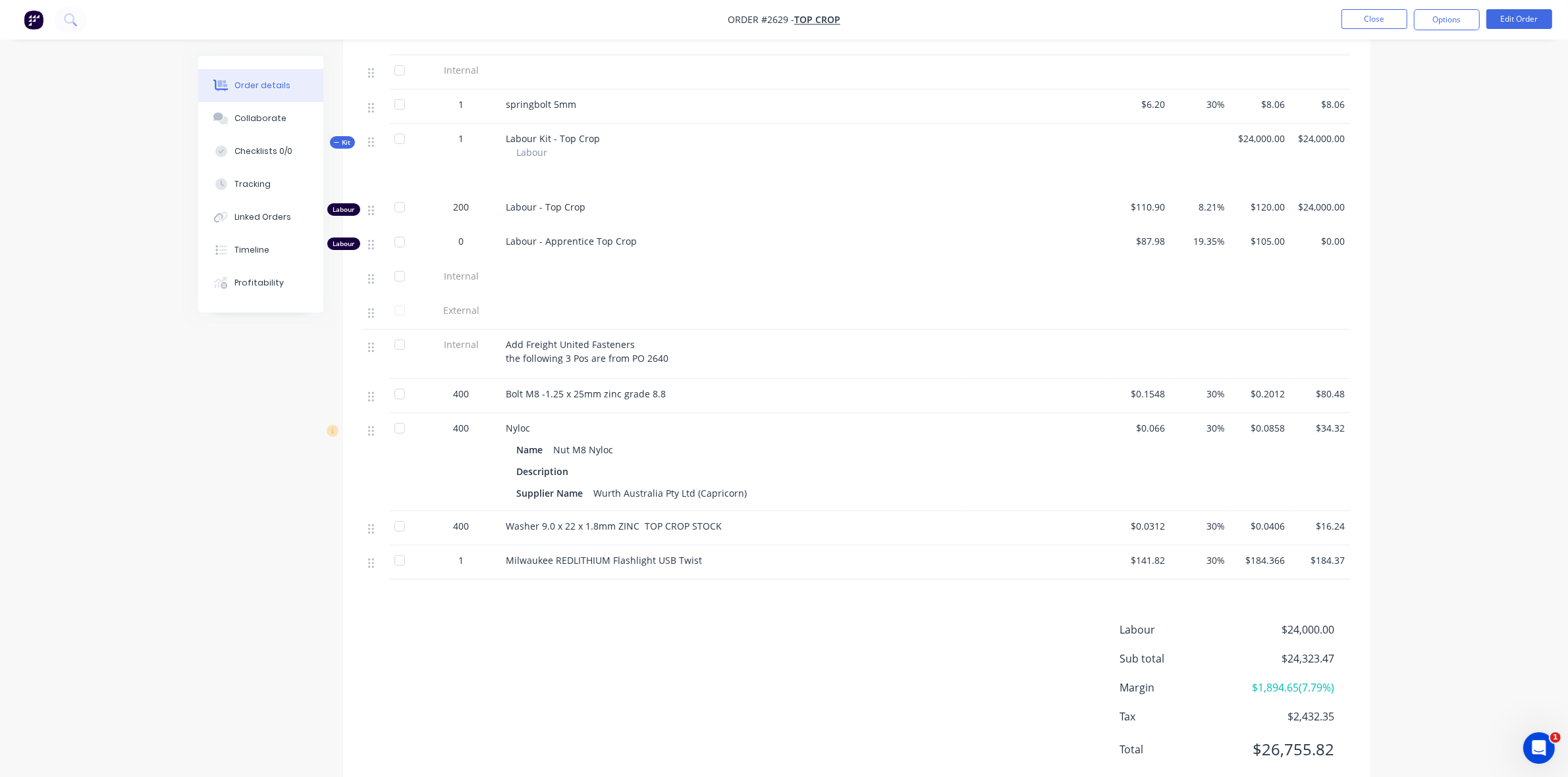
scroll to position [550, 0]
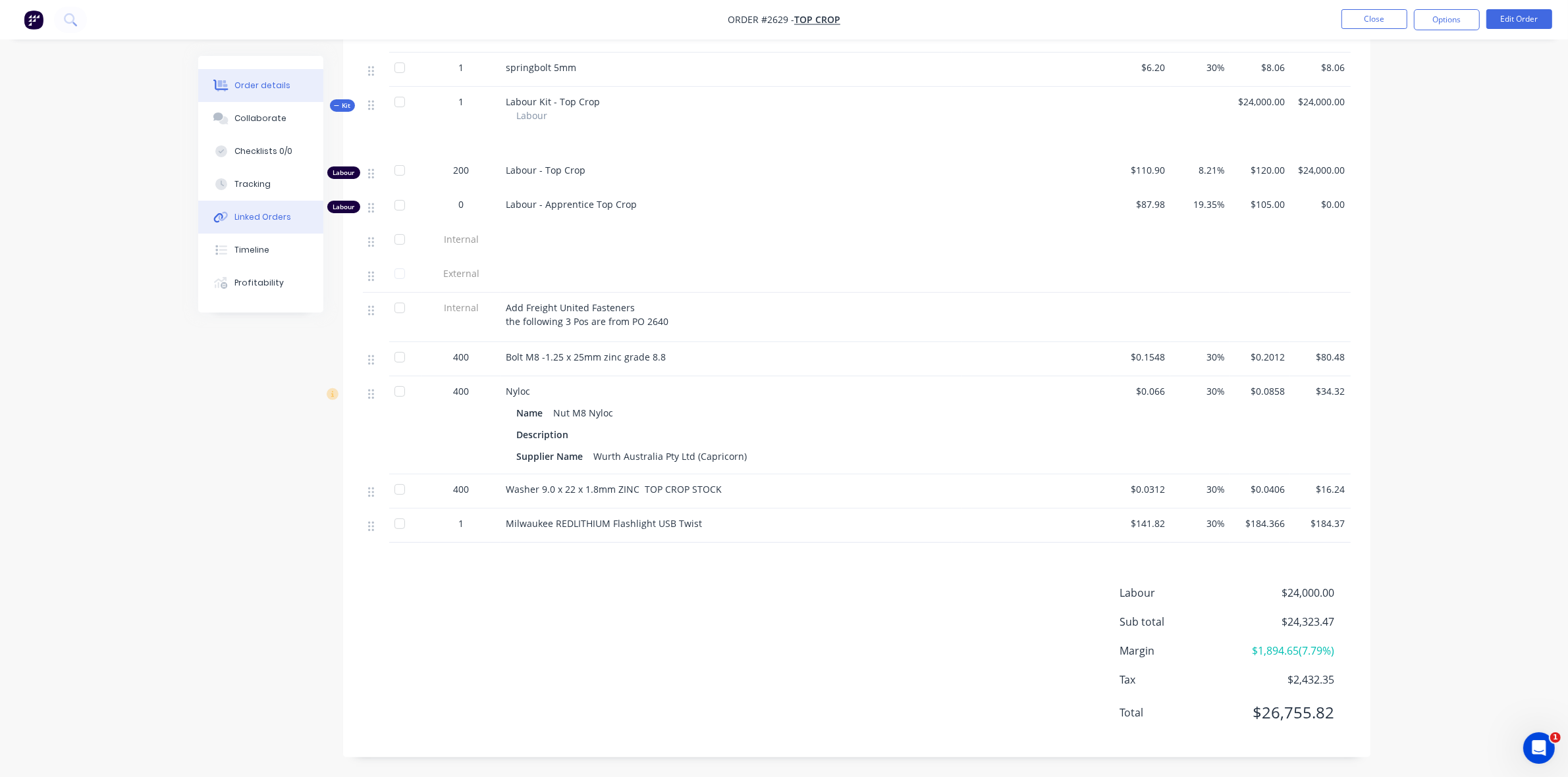
click at [268, 216] on div "Linked Orders" at bounding box center [262, 217] width 56 height 12
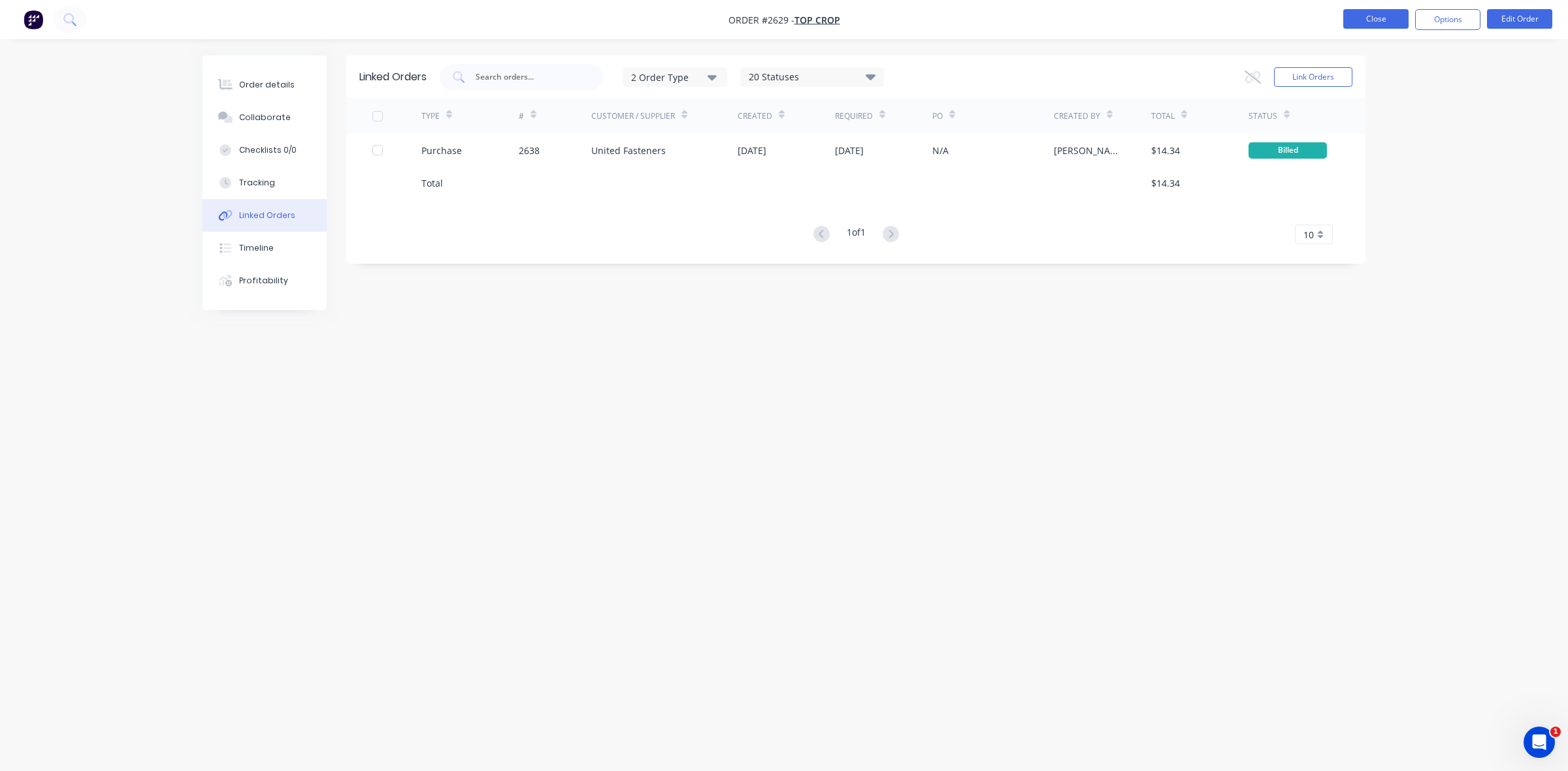
click at [1354, 20] on button "Close" at bounding box center [1376, 18] width 66 height 20
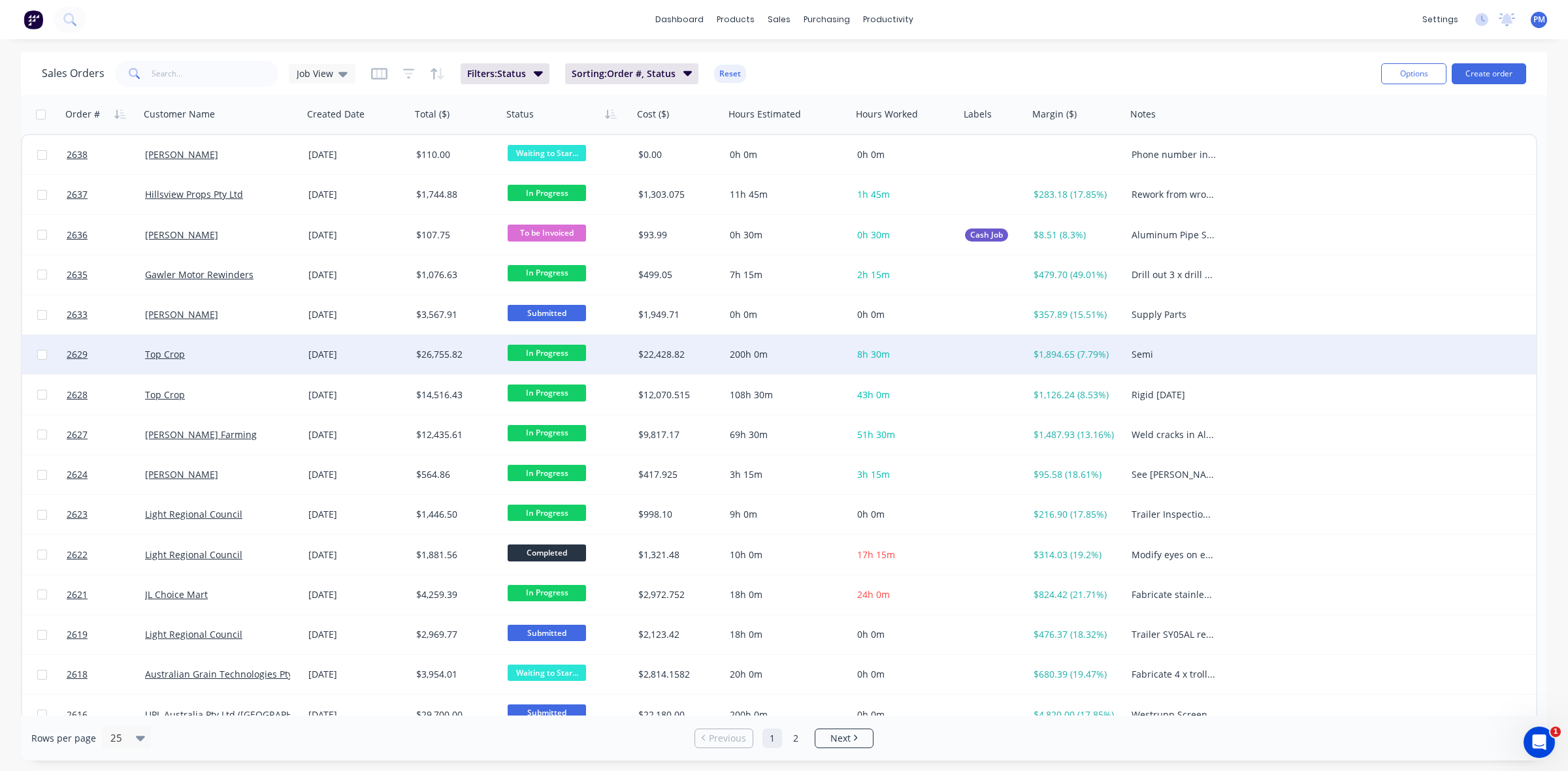
click at [256, 351] on div "Top Crop" at bounding box center [217, 354] width 145 height 13
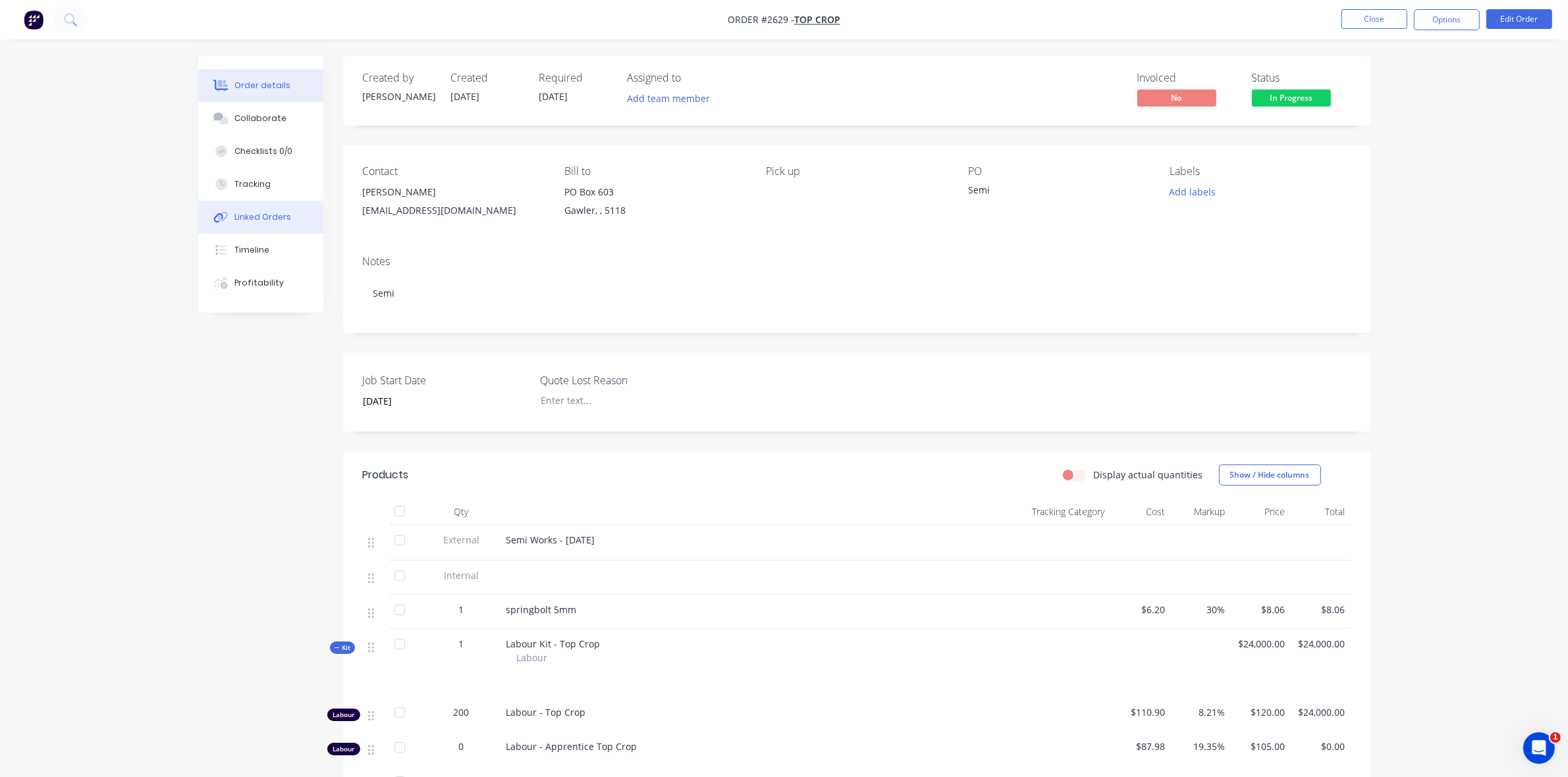
click at [258, 215] on div "Linked Orders" at bounding box center [262, 217] width 56 height 12
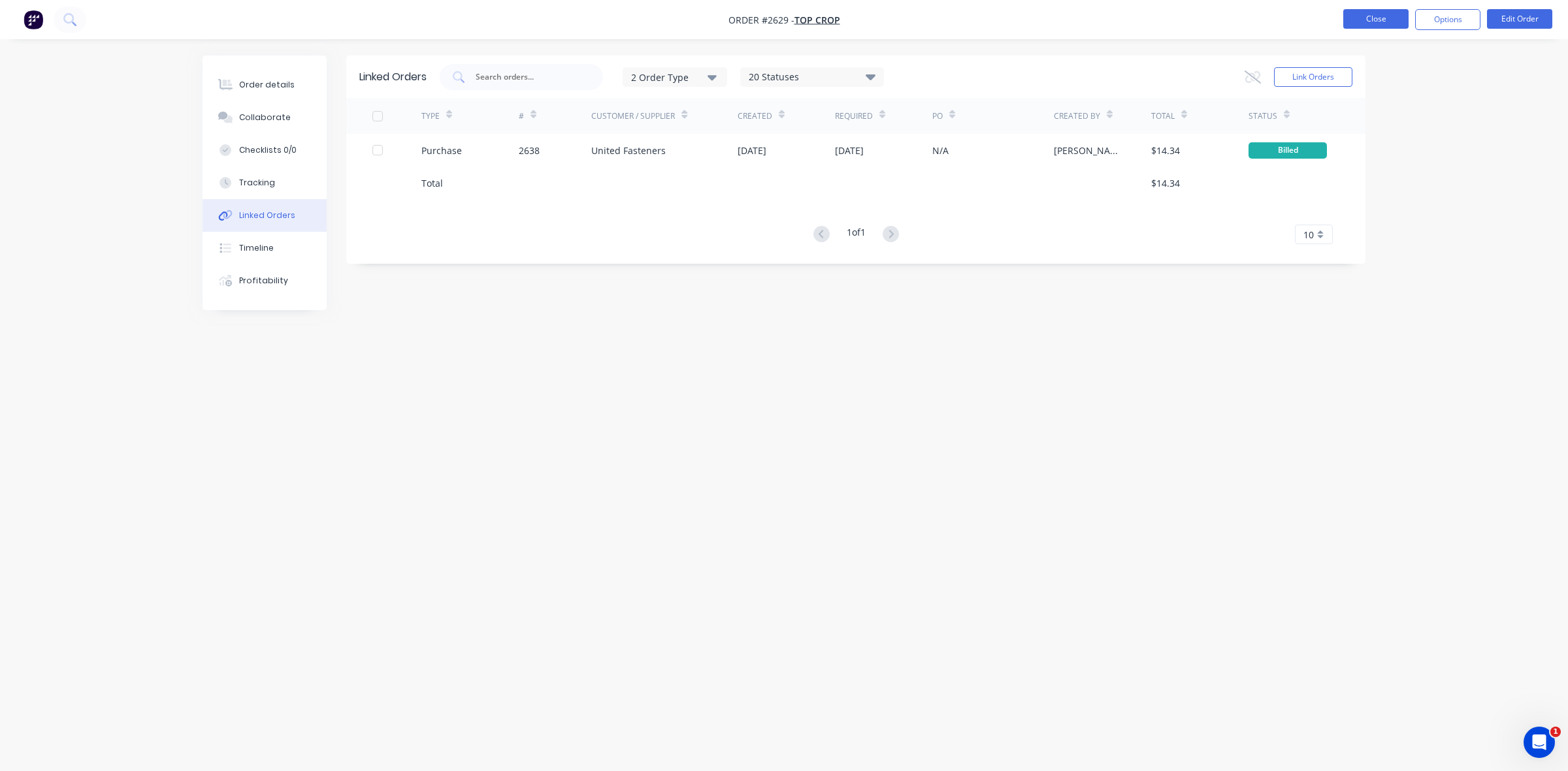
click at [1365, 20] on button "Close" at bounding box center [1376, 18] width 66 height 20
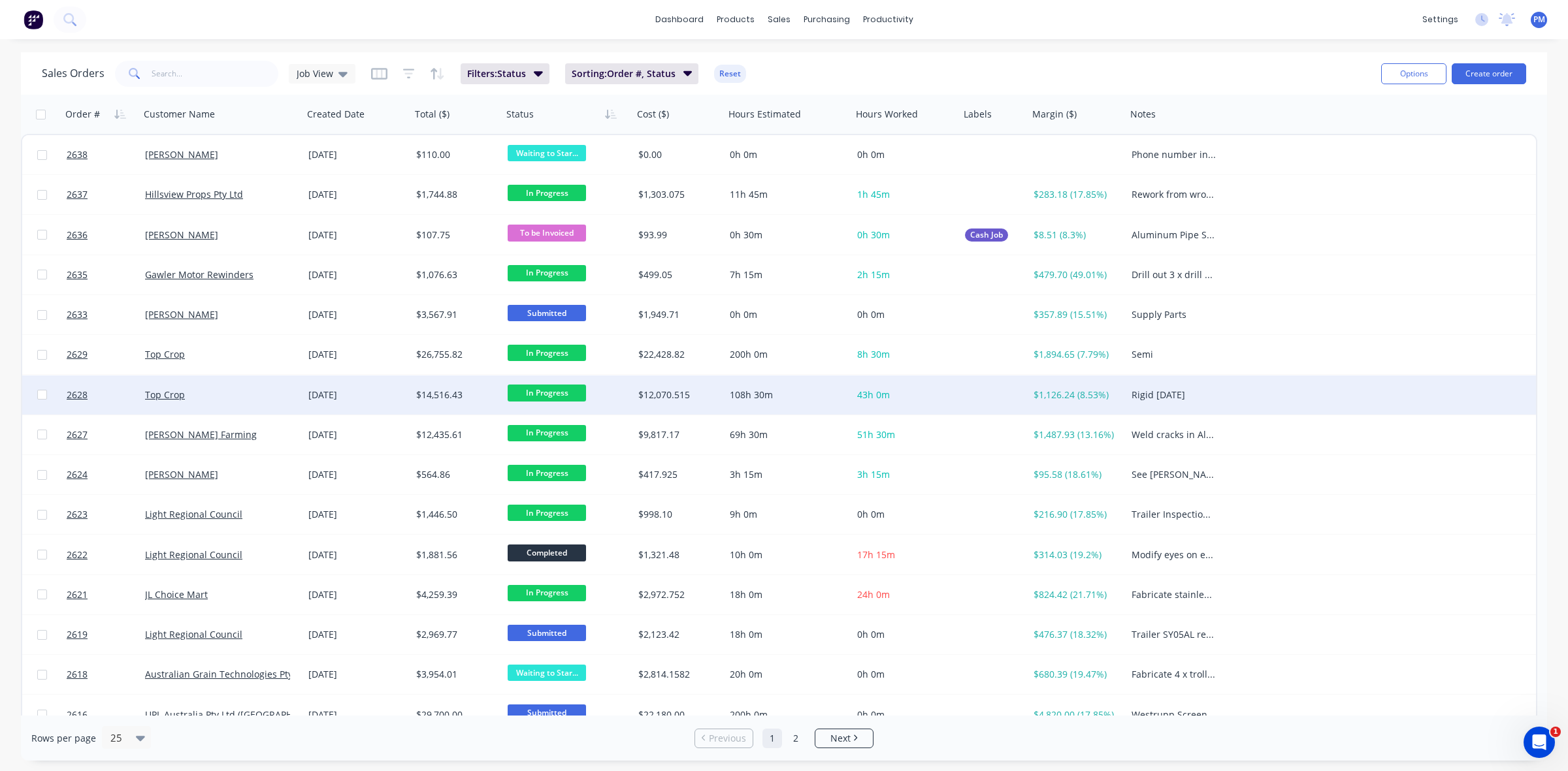
click at [239, 392] on div "Top Crop" at bounding box center [217, 395] width 145 height 13
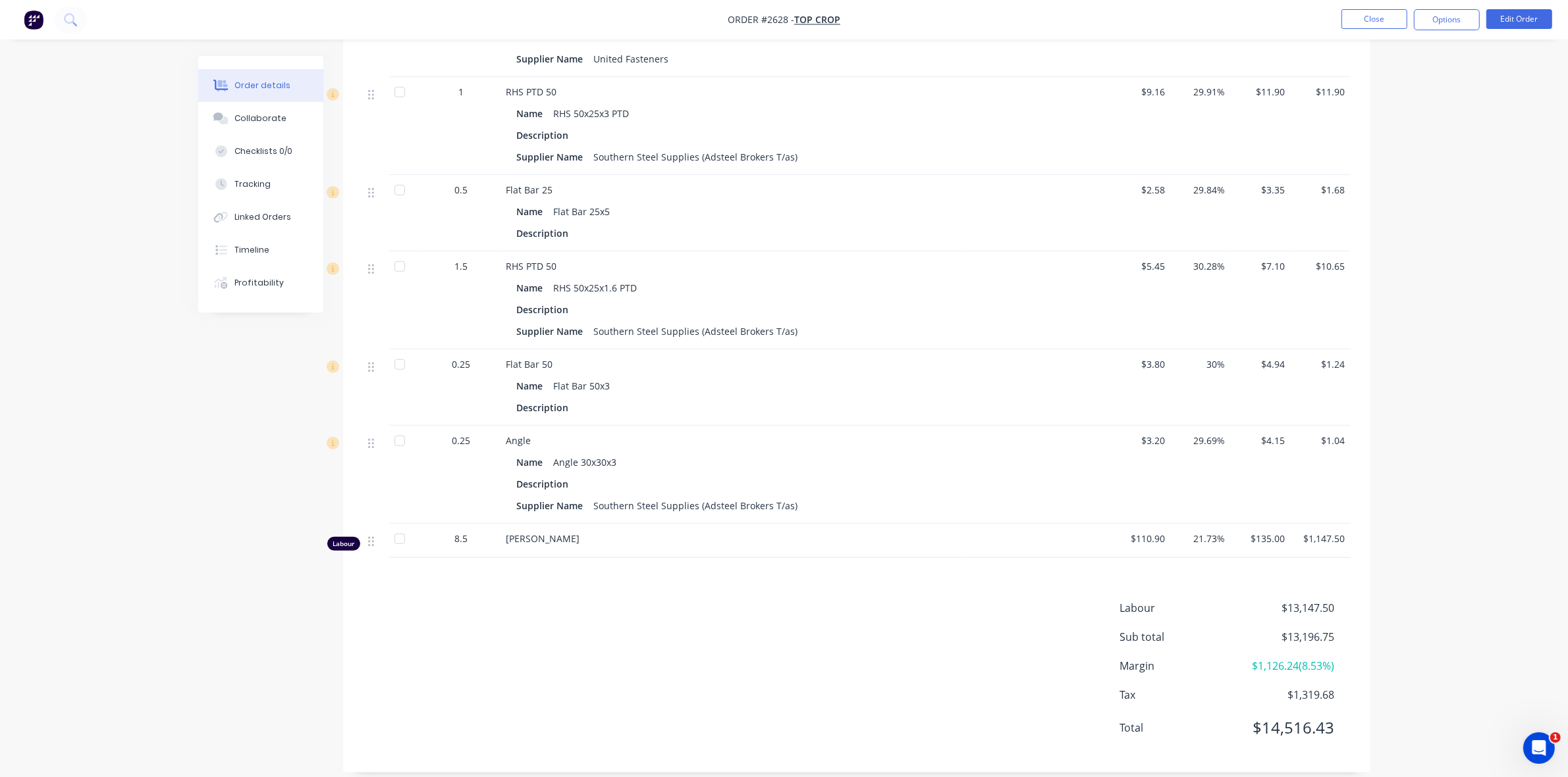
scroll to position [976, 0]
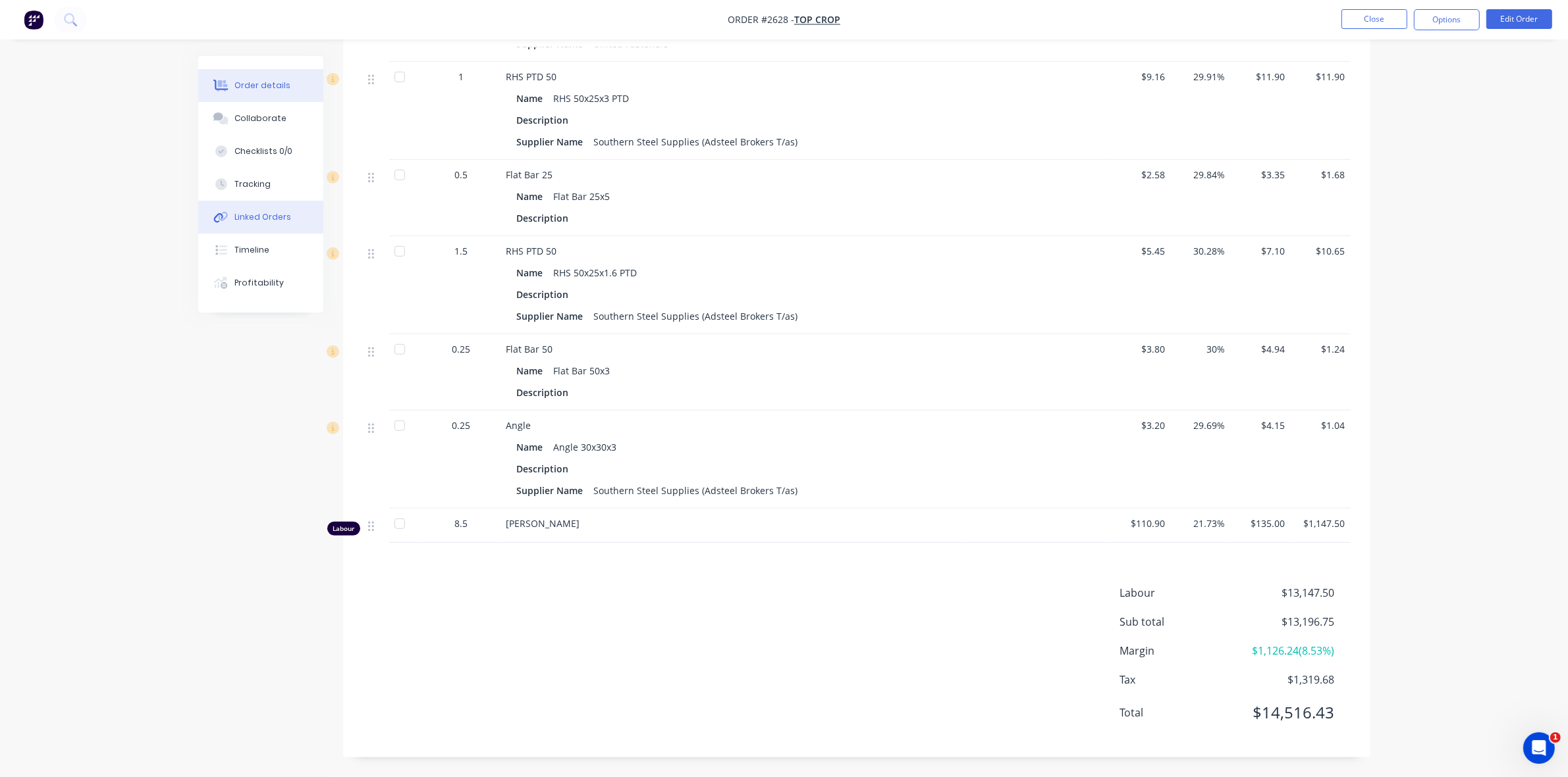
click at [257, 221] on div "Linked Orders" at bounding box center [262, 217] width 56 height 12
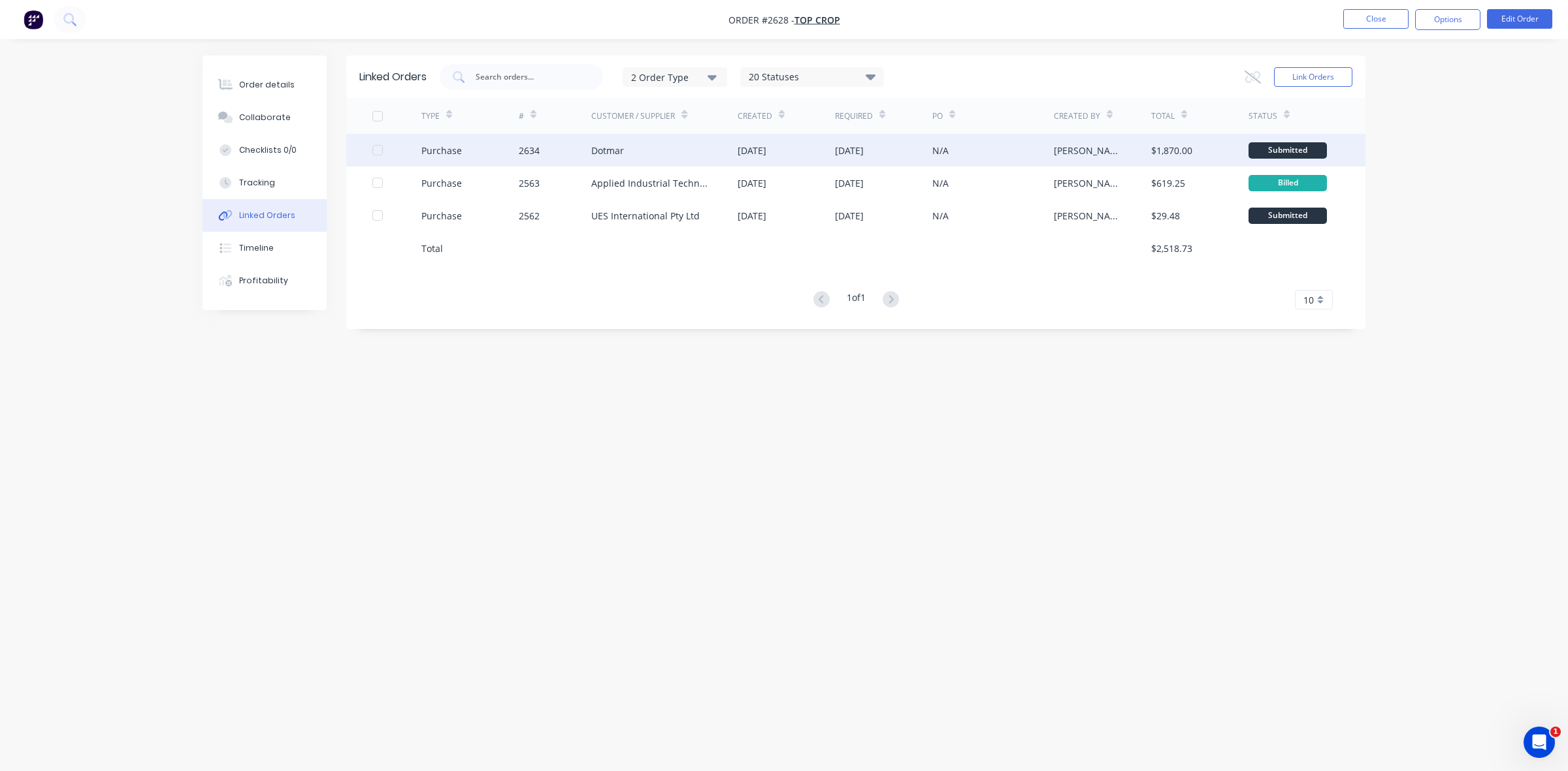
click at [667, 145] on div "Dotmar" at bounding box center [664, 150] width 146 height 33
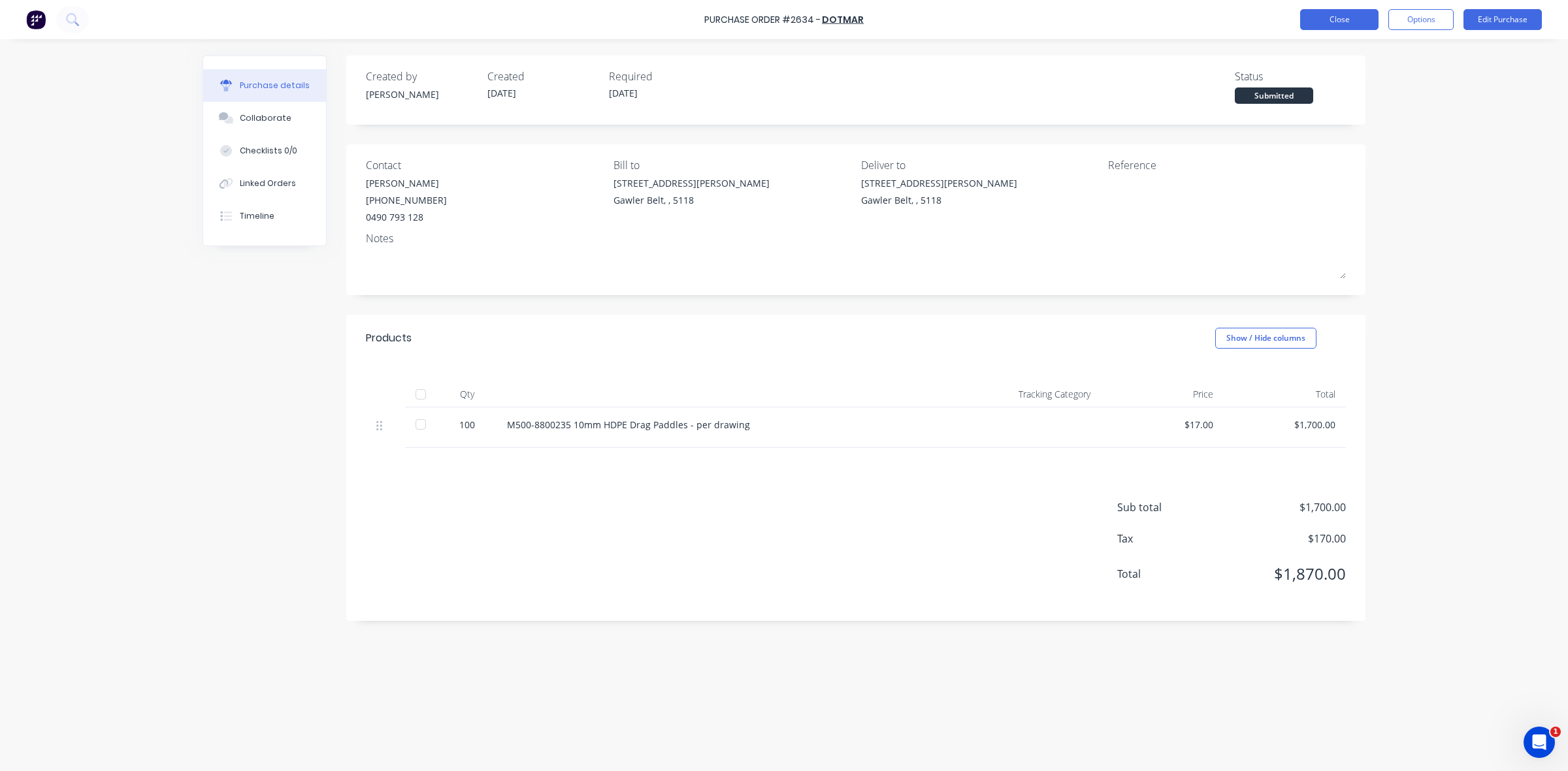
click at [1320, 25] on button "Close" at bounding box center [1339, 19] width 79 height 21
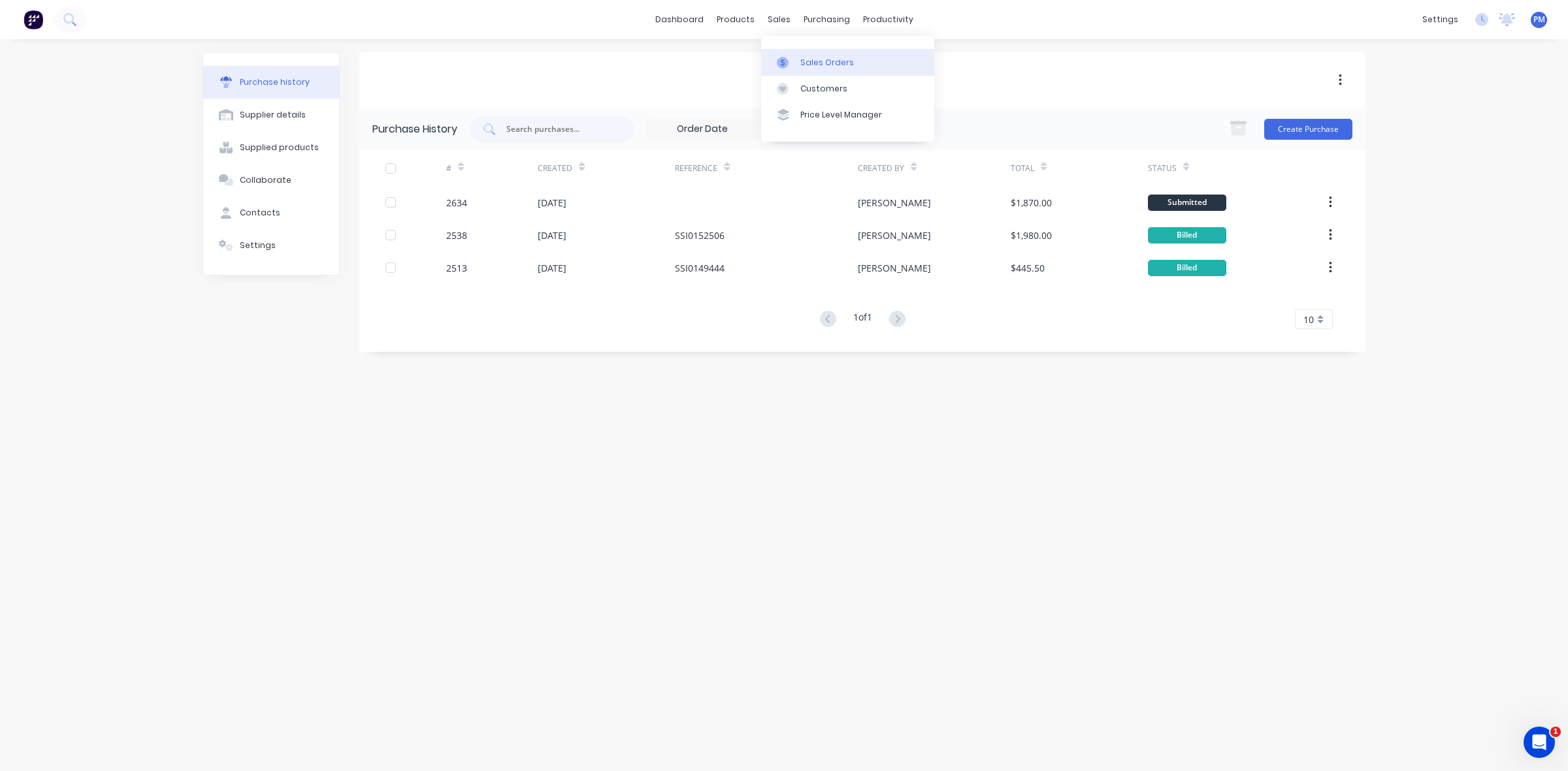
click at [825, 63] on div "Sales Orders" at bounding box center [827, 62] width 53 height 12
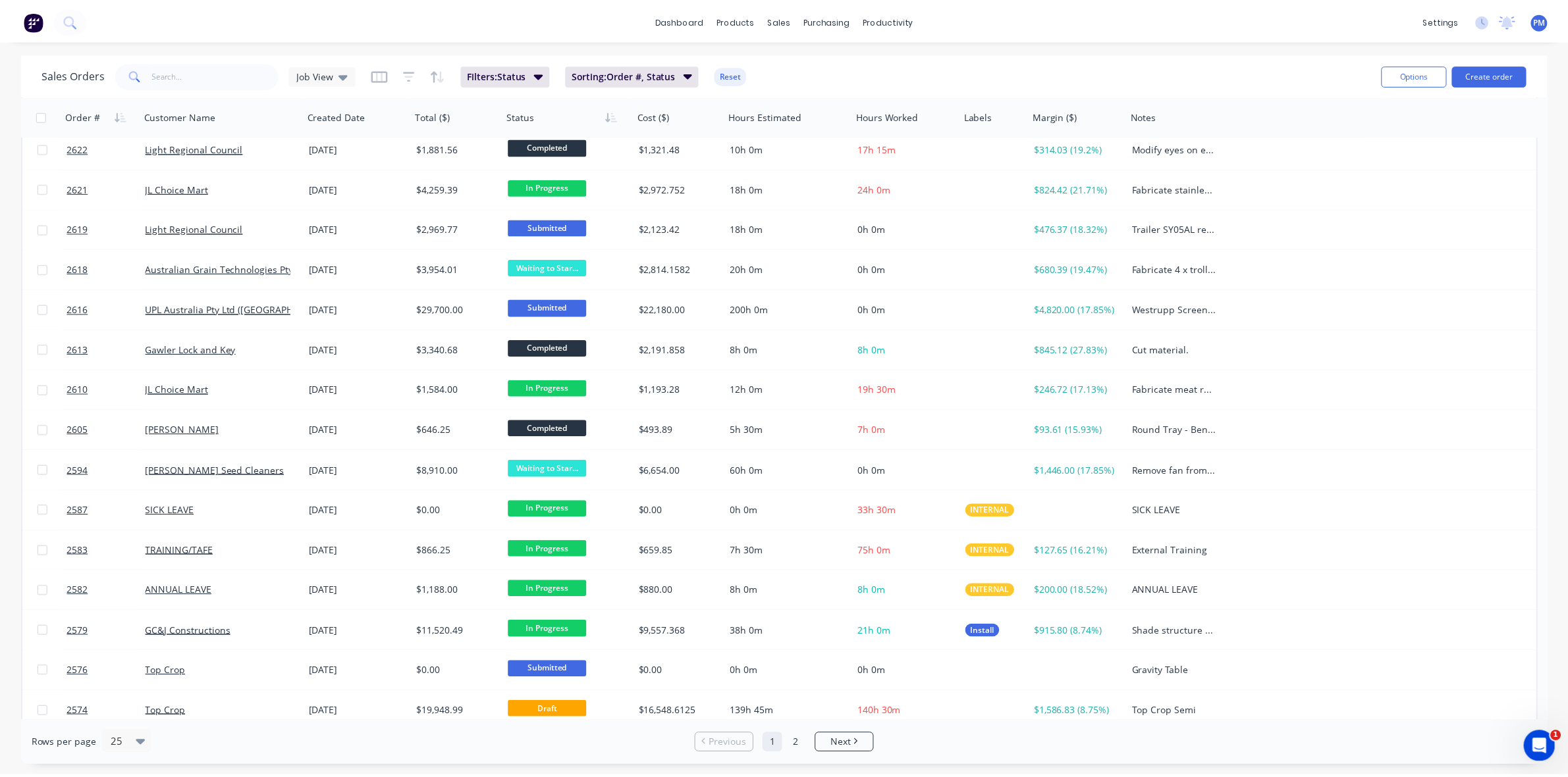
scroll to position [421, 0]
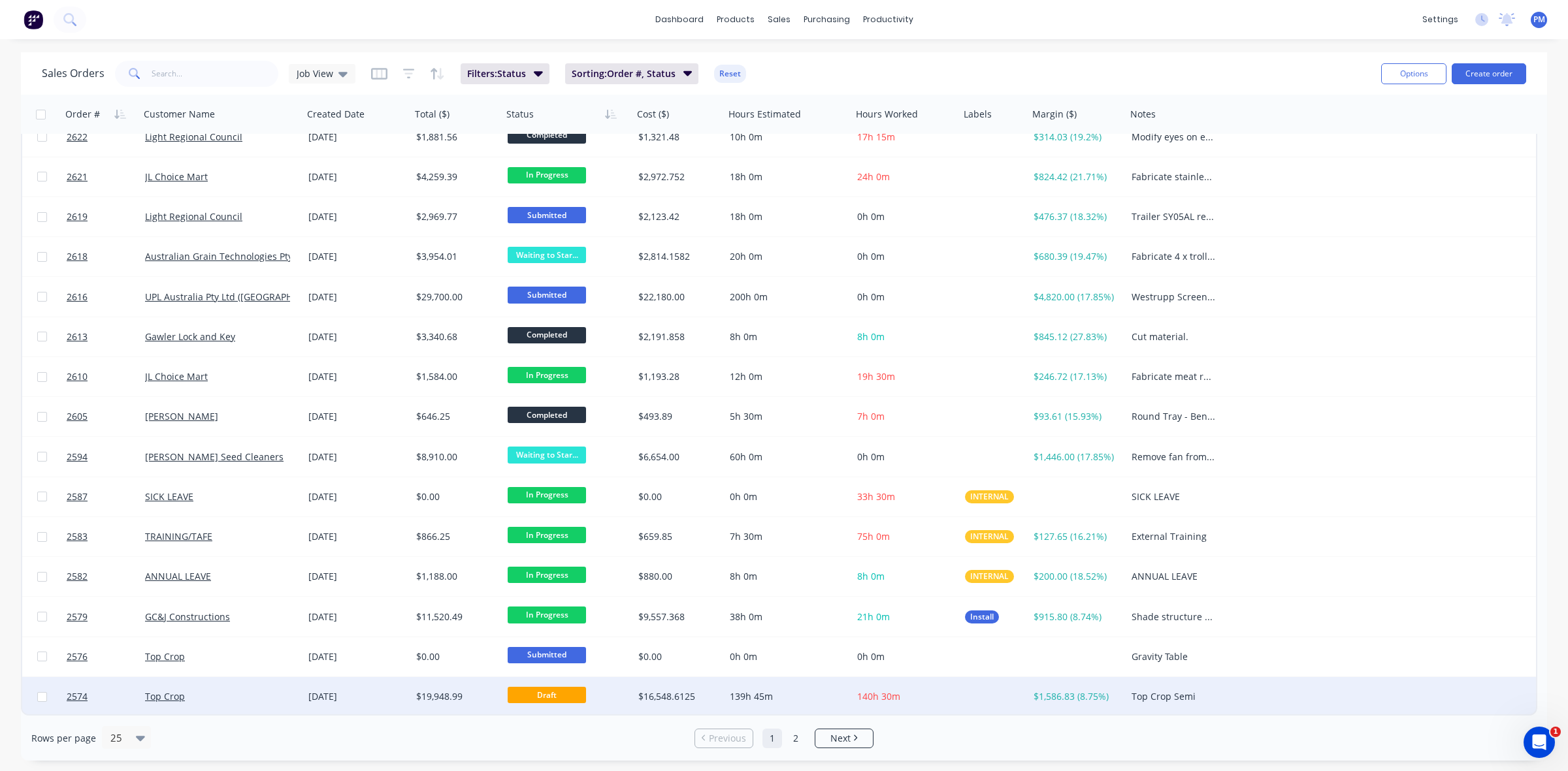
click at [273, 700] on div "Top Crop" at bounding box center [217, 697] width 145 height 13
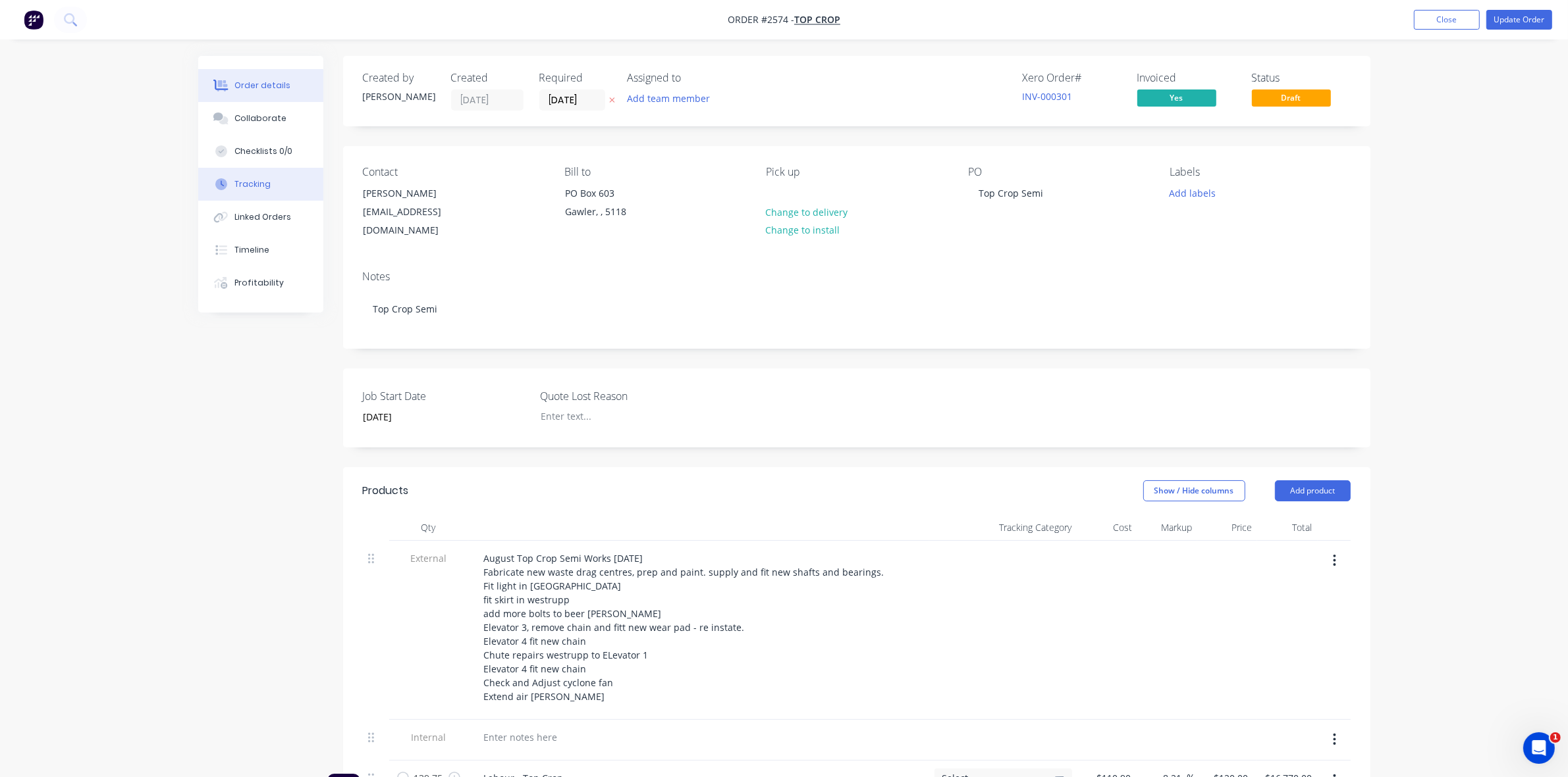
click at [262, 180] on div "Tracking" at bounding box center [252, 184] width 36 height 12
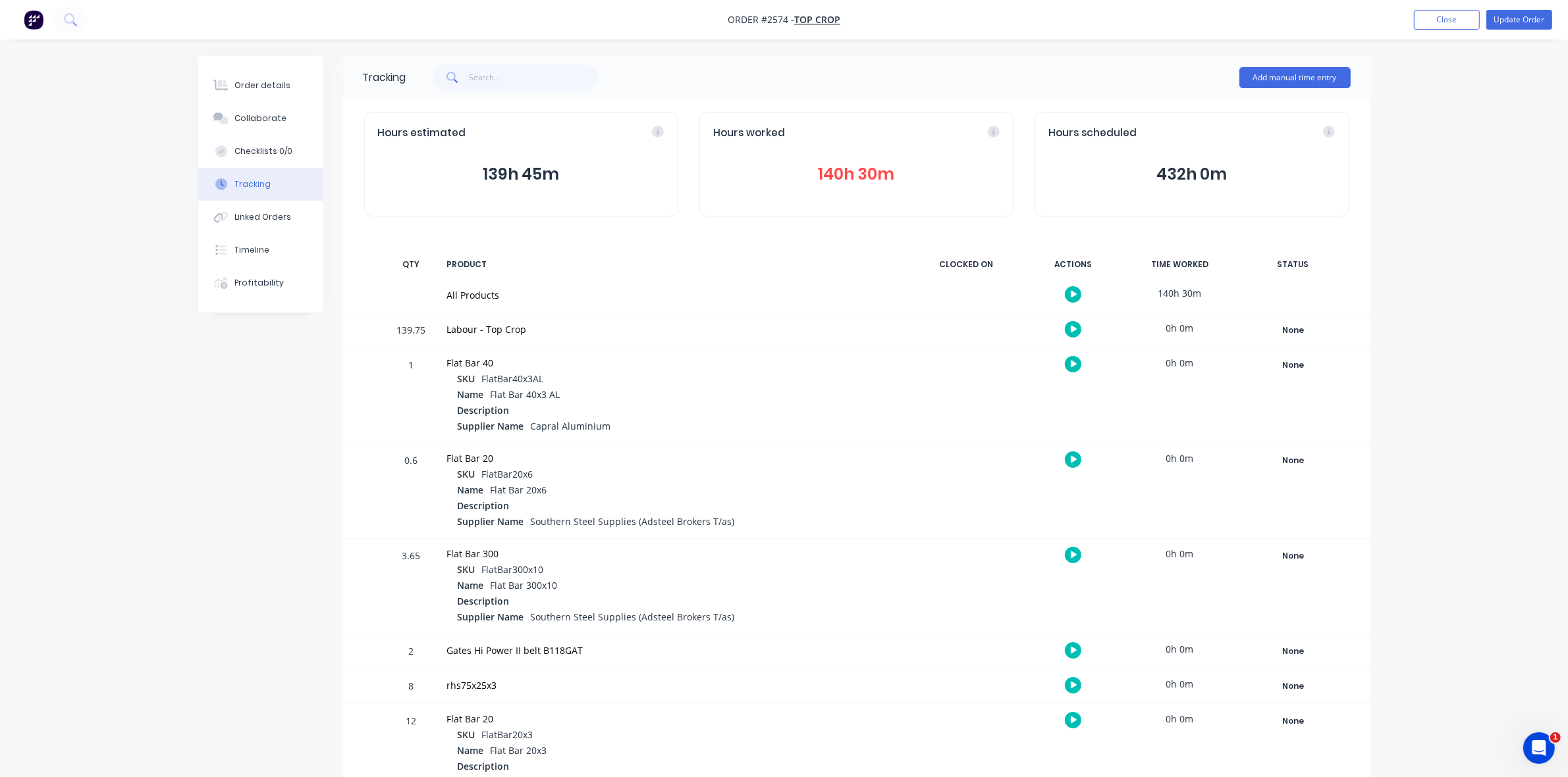
click at [848, 174] on button "140h 30m" at bounding box center [857, 174] width 286 height 25
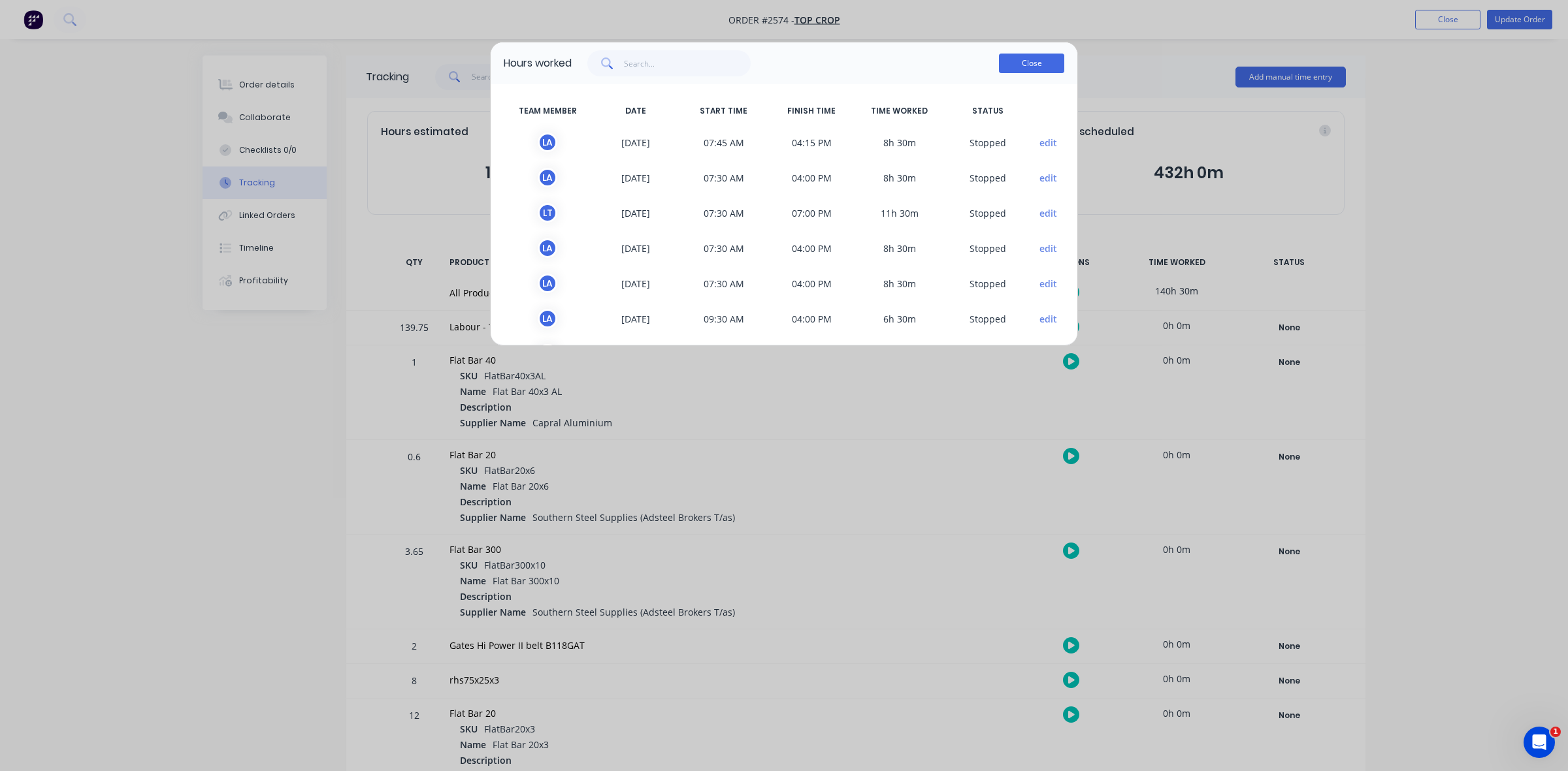
click at [1043, 59] on button "Close" at bounding box center [1032, 63] width 66 height 20
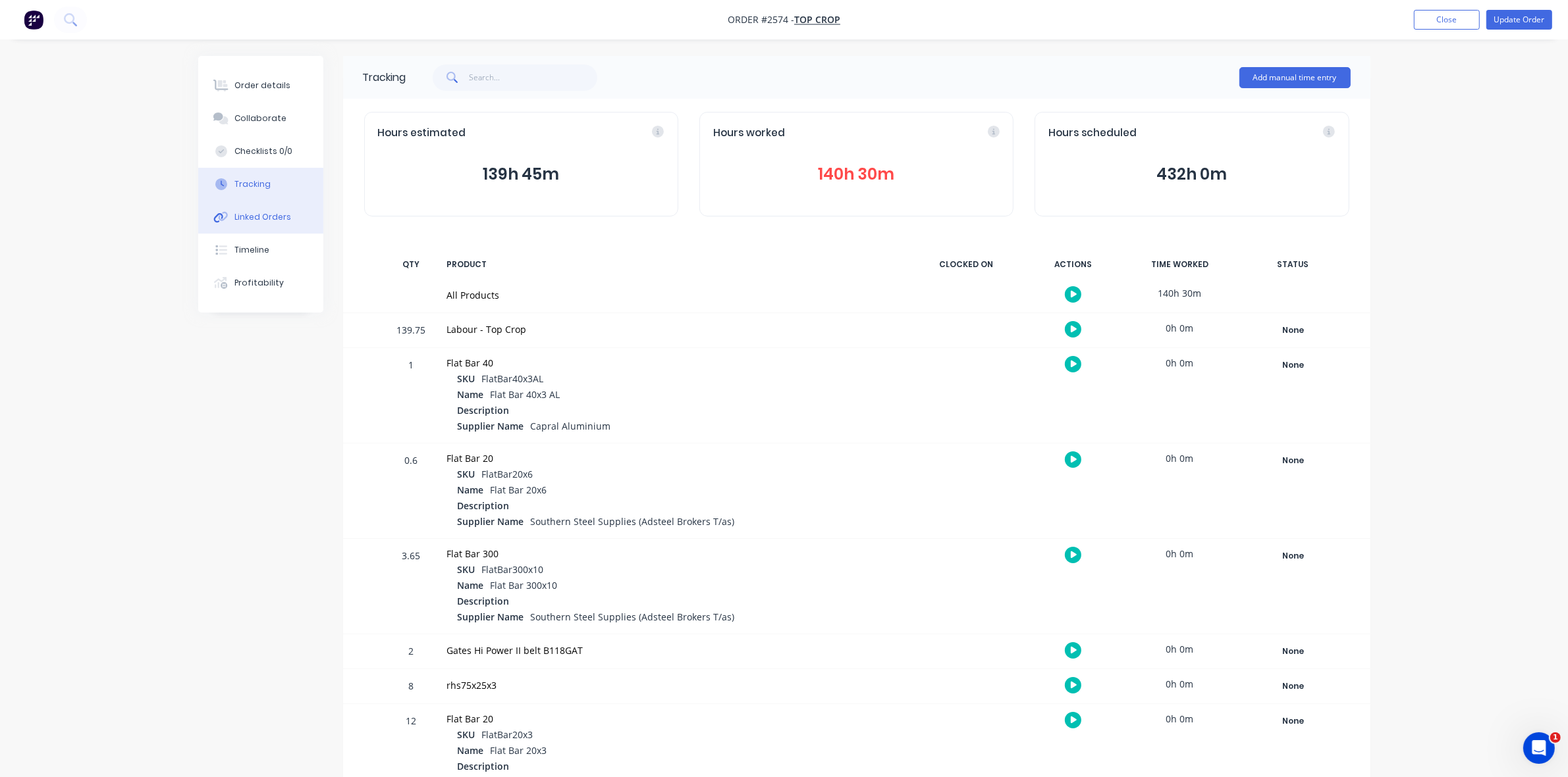
click at [277, 212] on div "Linked Orders" at bounding box center [262, 217] width 56 height 12
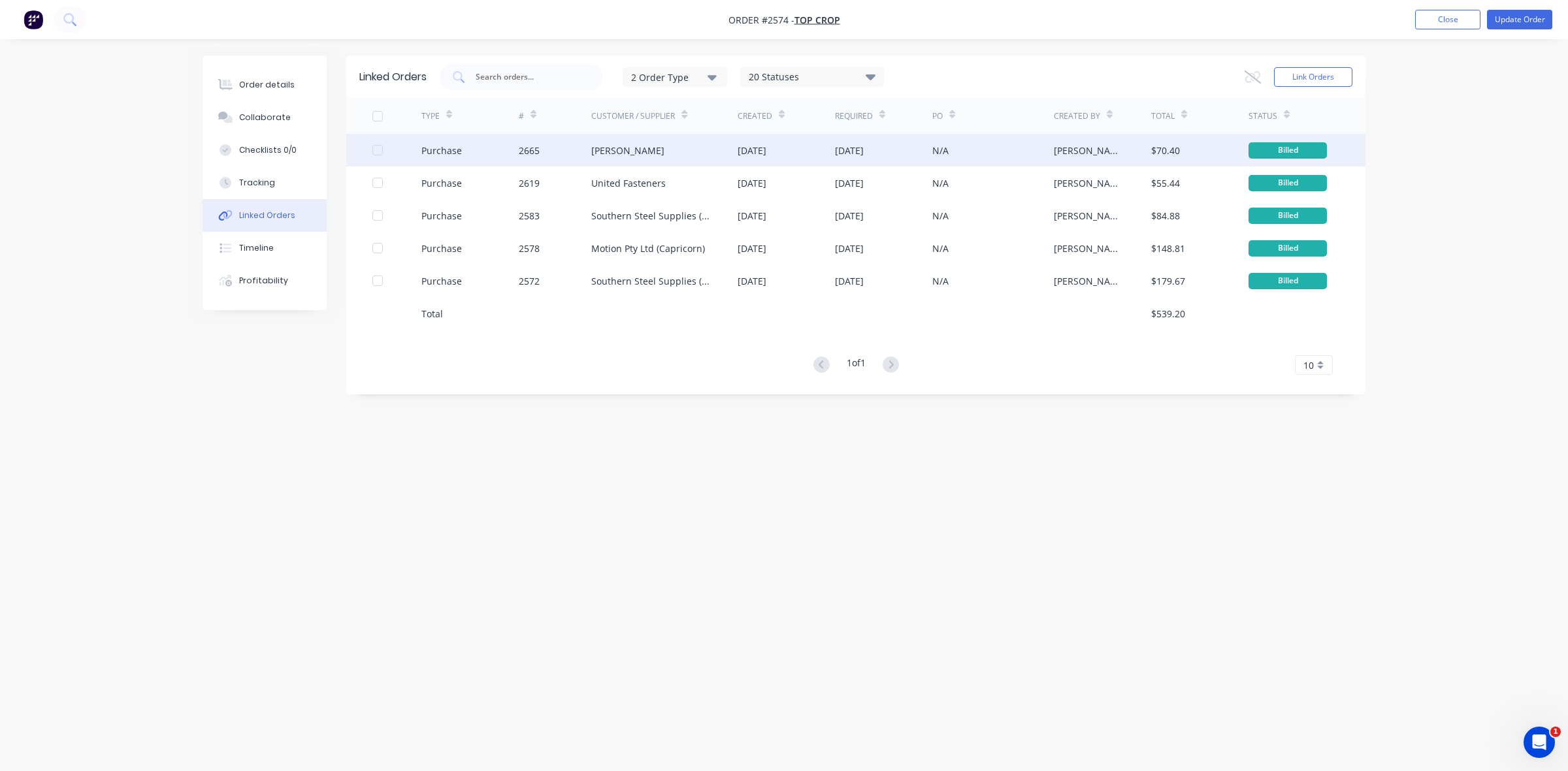
click at [1002, 142] on div "N/A" at bounding box center [993, 150] width 122 height 33
type textarea "x"
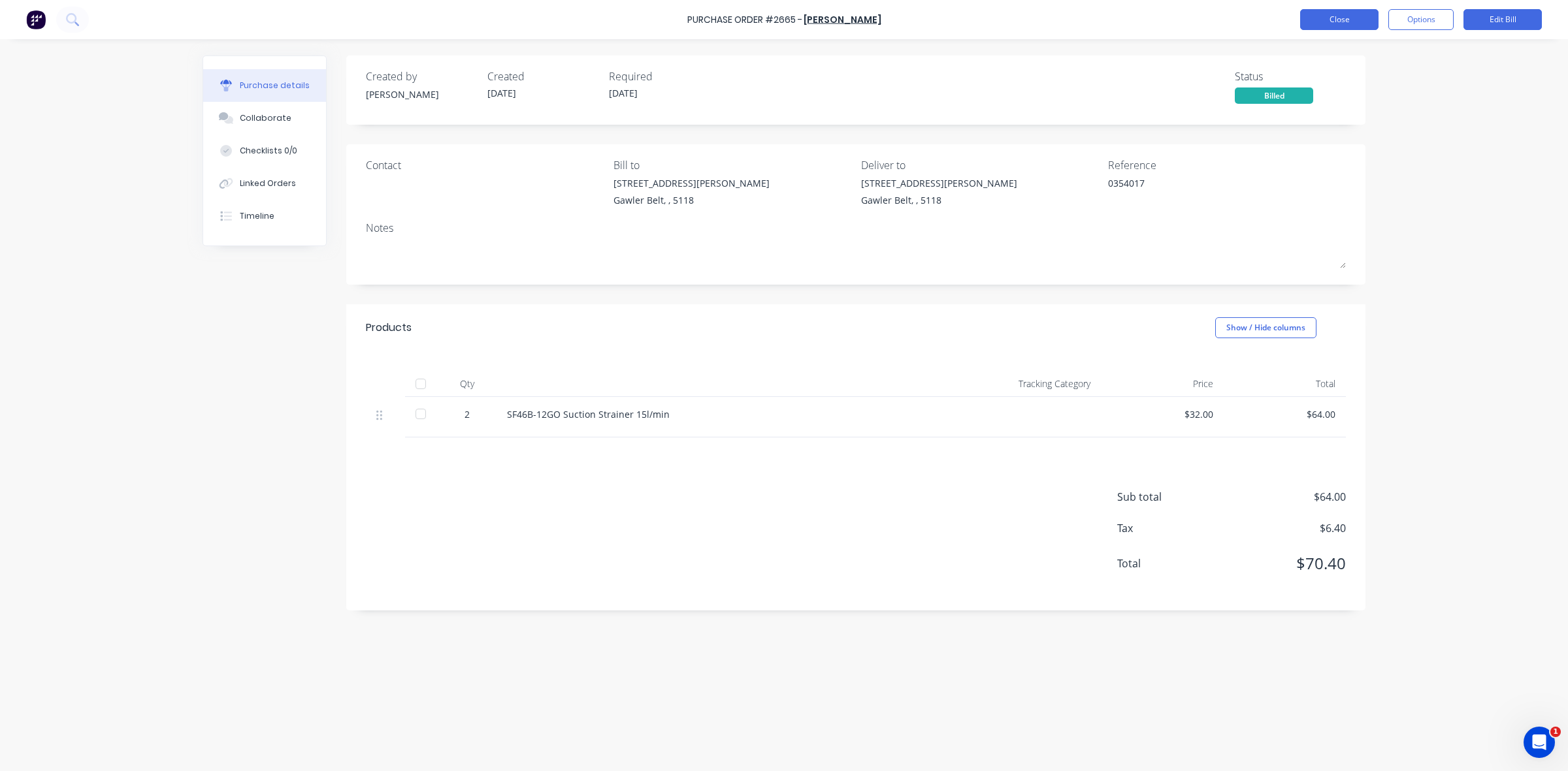
click at [1349, 20] on button "Close" at bounding box center [1339, 19] width 79 height 21
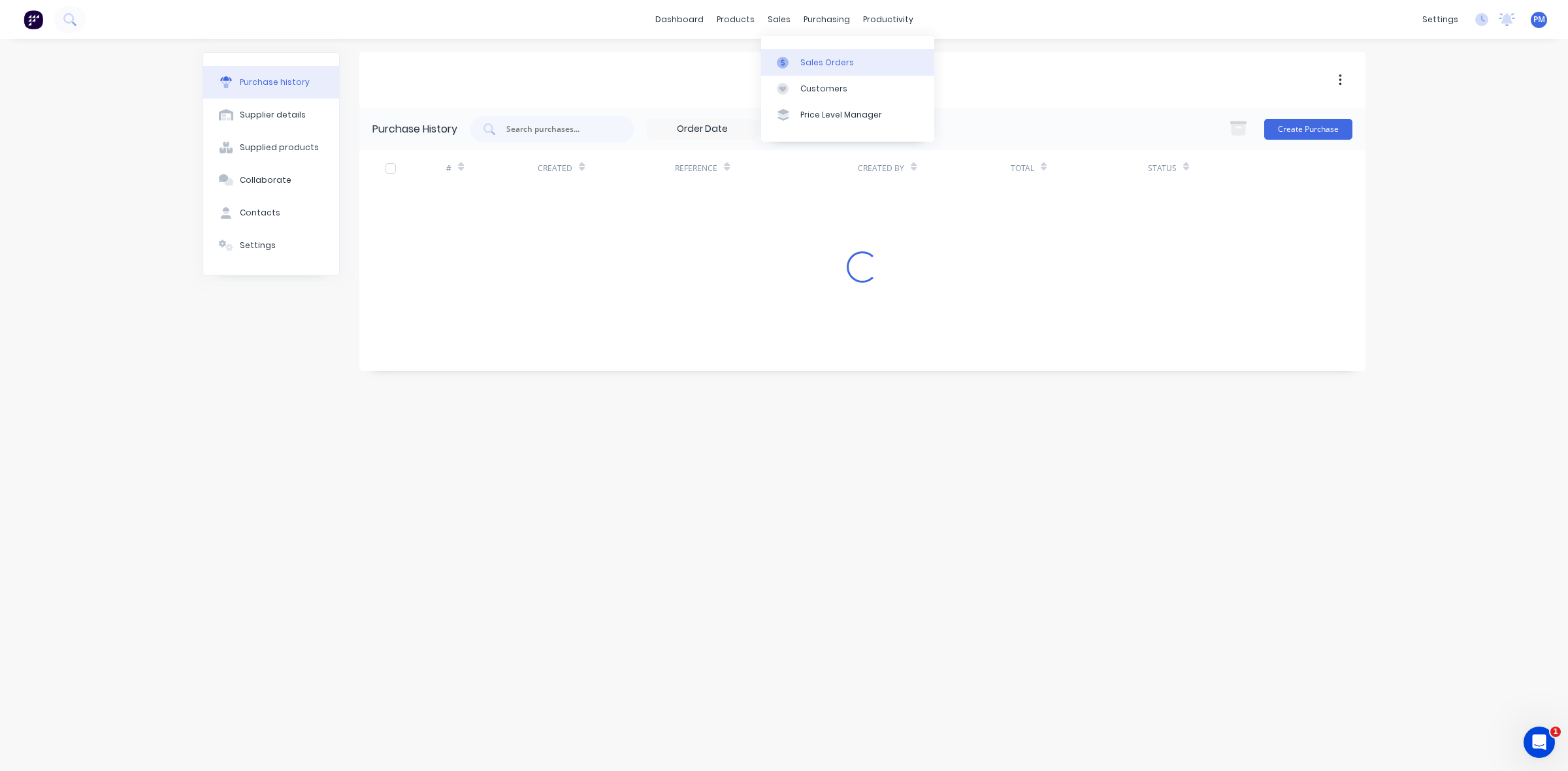
click at [825, 60] on div "Sales Orders" at bounding box center [827, 62] width 53 height 12
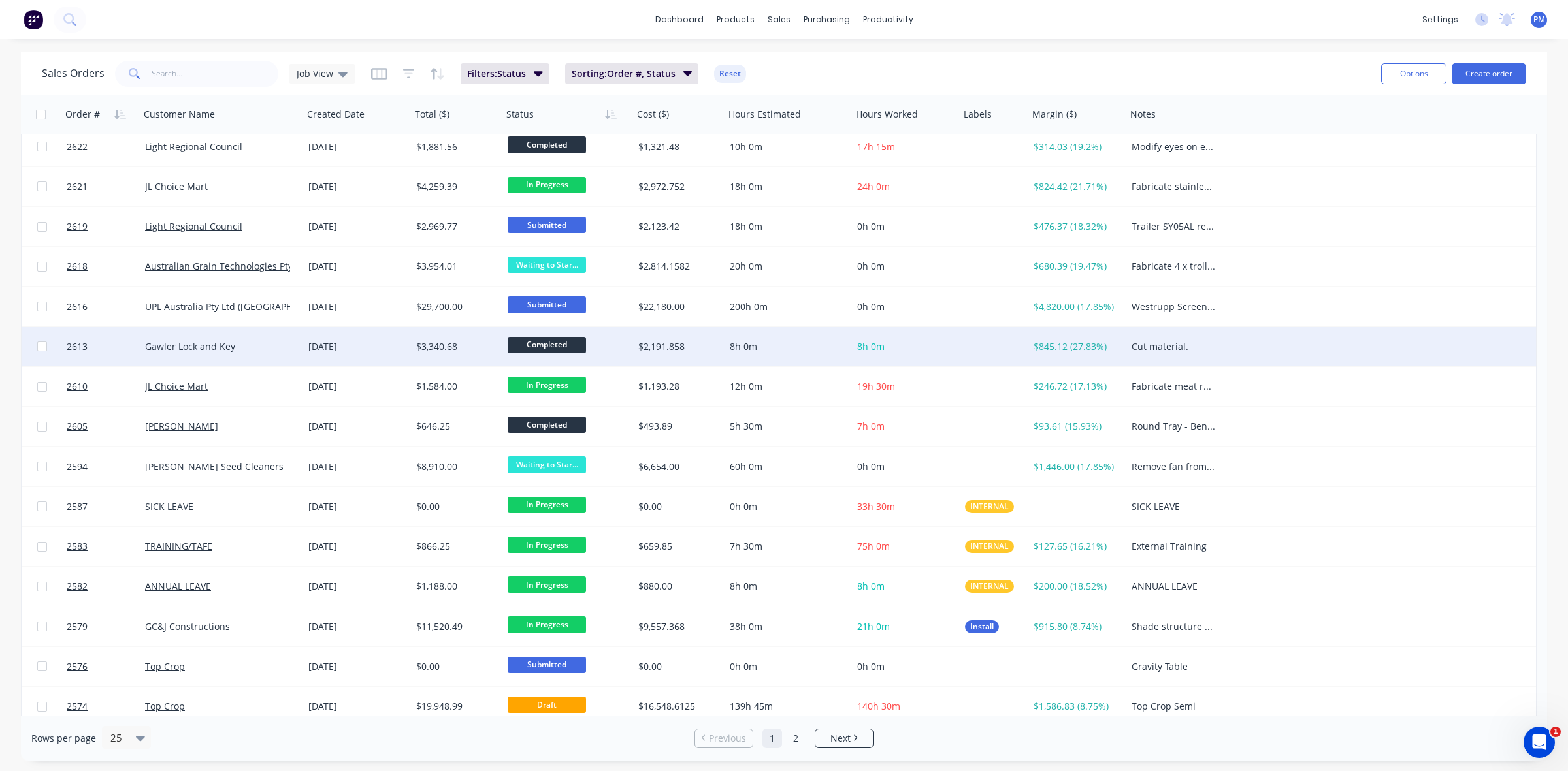
scroll to position [418, 0]
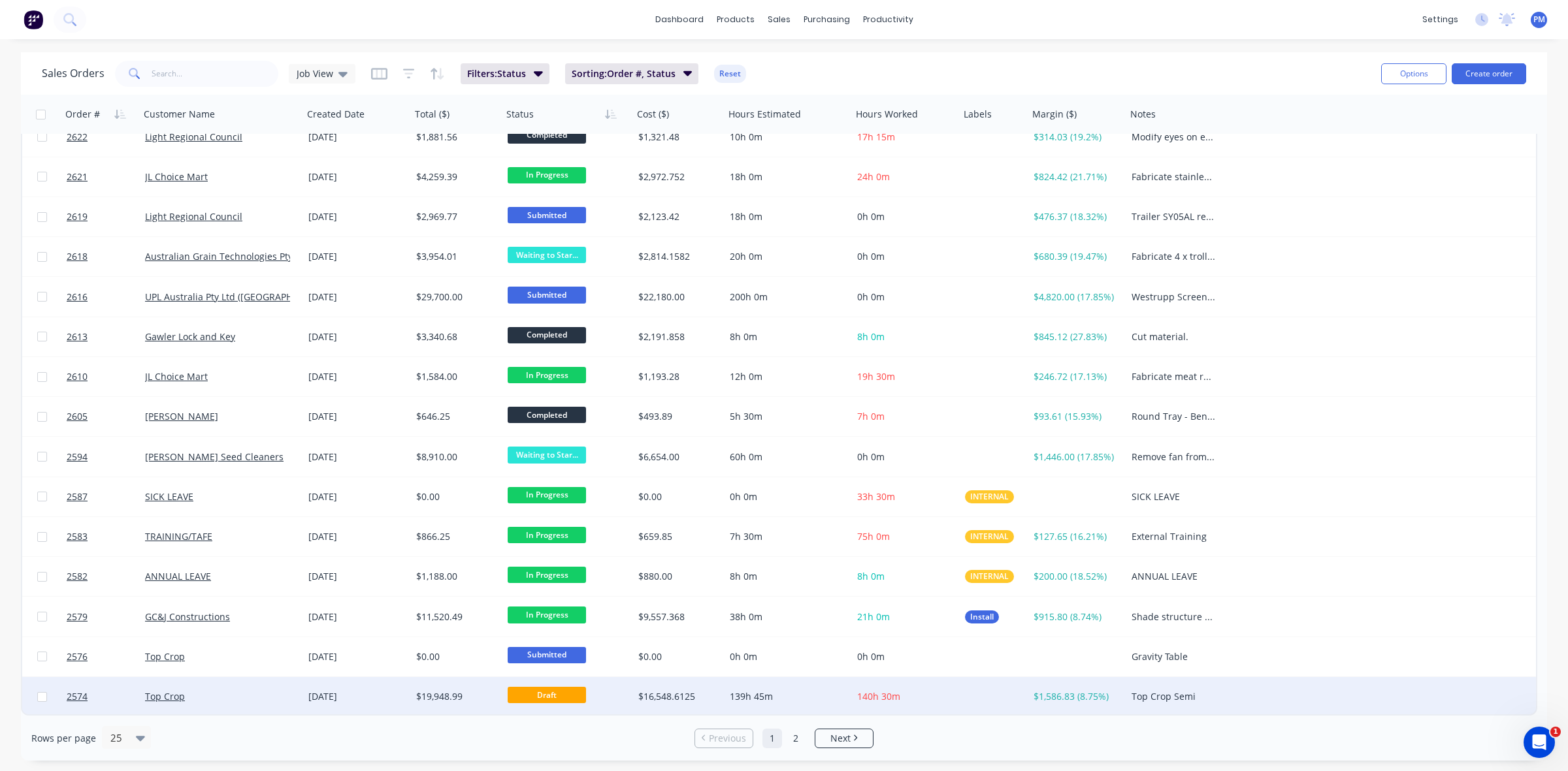
click at [251, 694] on div "Top Crop" at bounding box center [217, 697] width 145 height 13
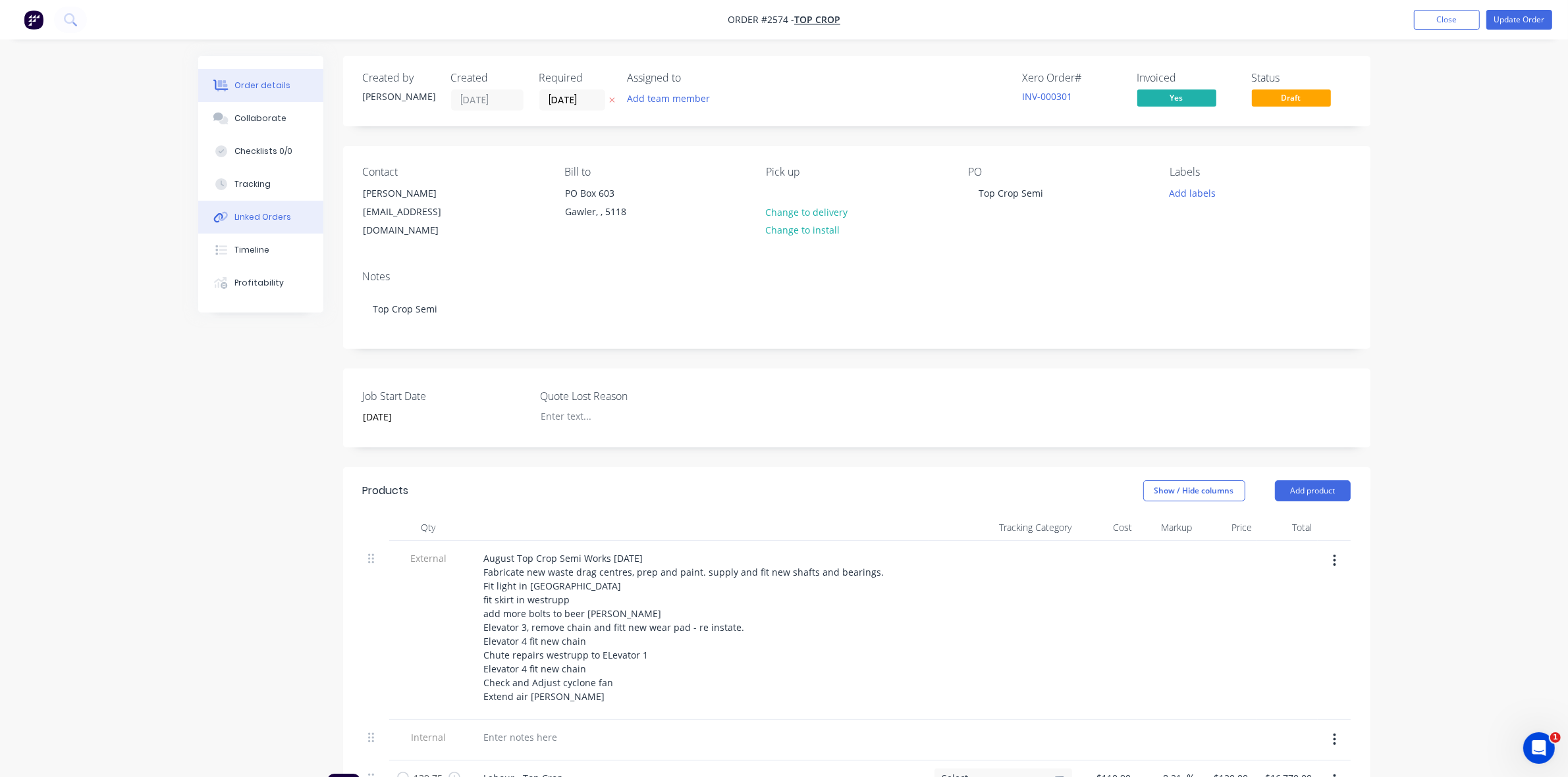
click at [250, 220] on div "Linked Orders" at bounding box center [262, 217] width 56 height 12
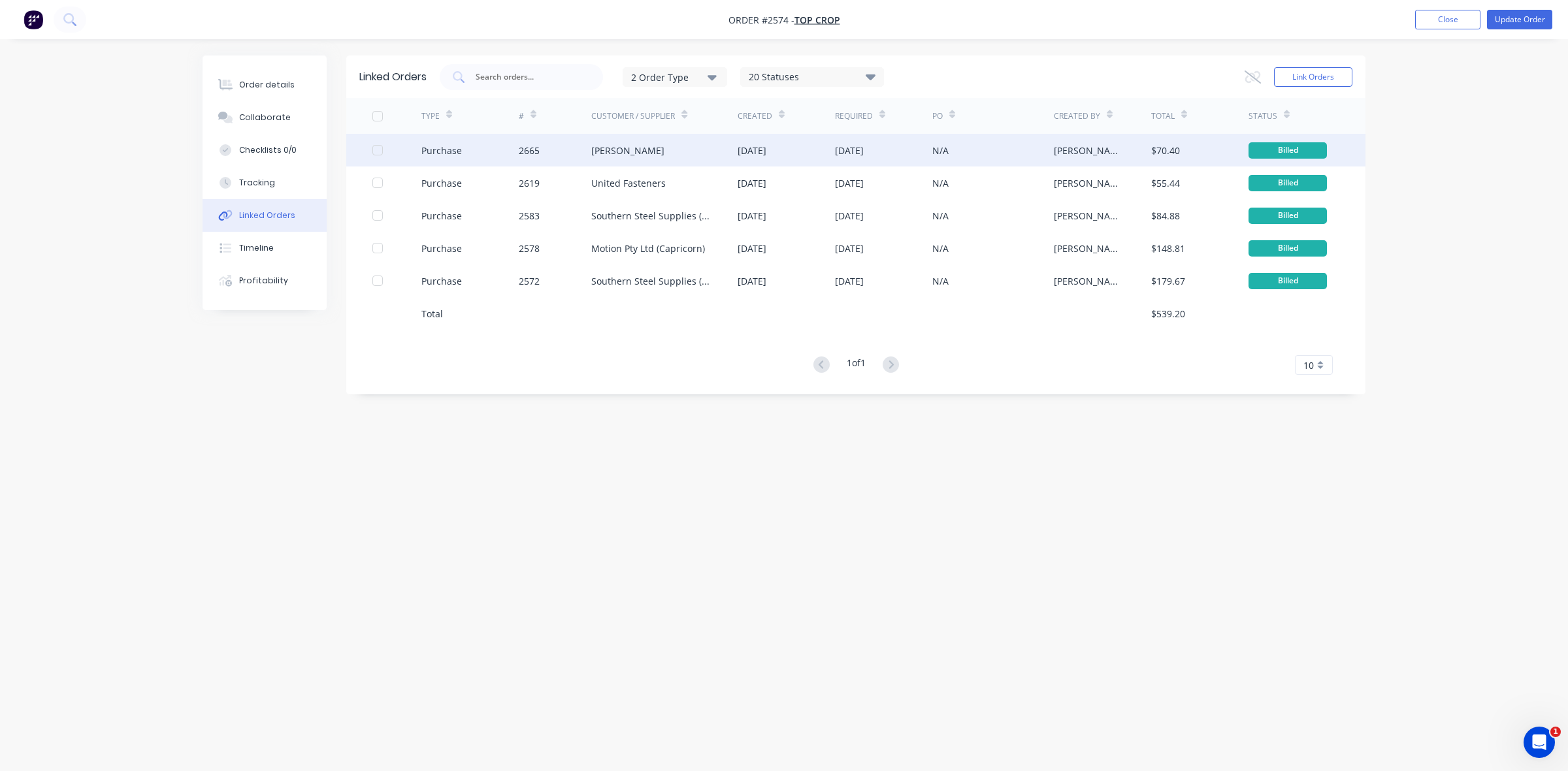
click at [378, 148] on div at bounding box center [378, 150] width 26 height 26
click at [1427, 23] on button "Close" at bounding box center [1448, 19] width 66 height 20
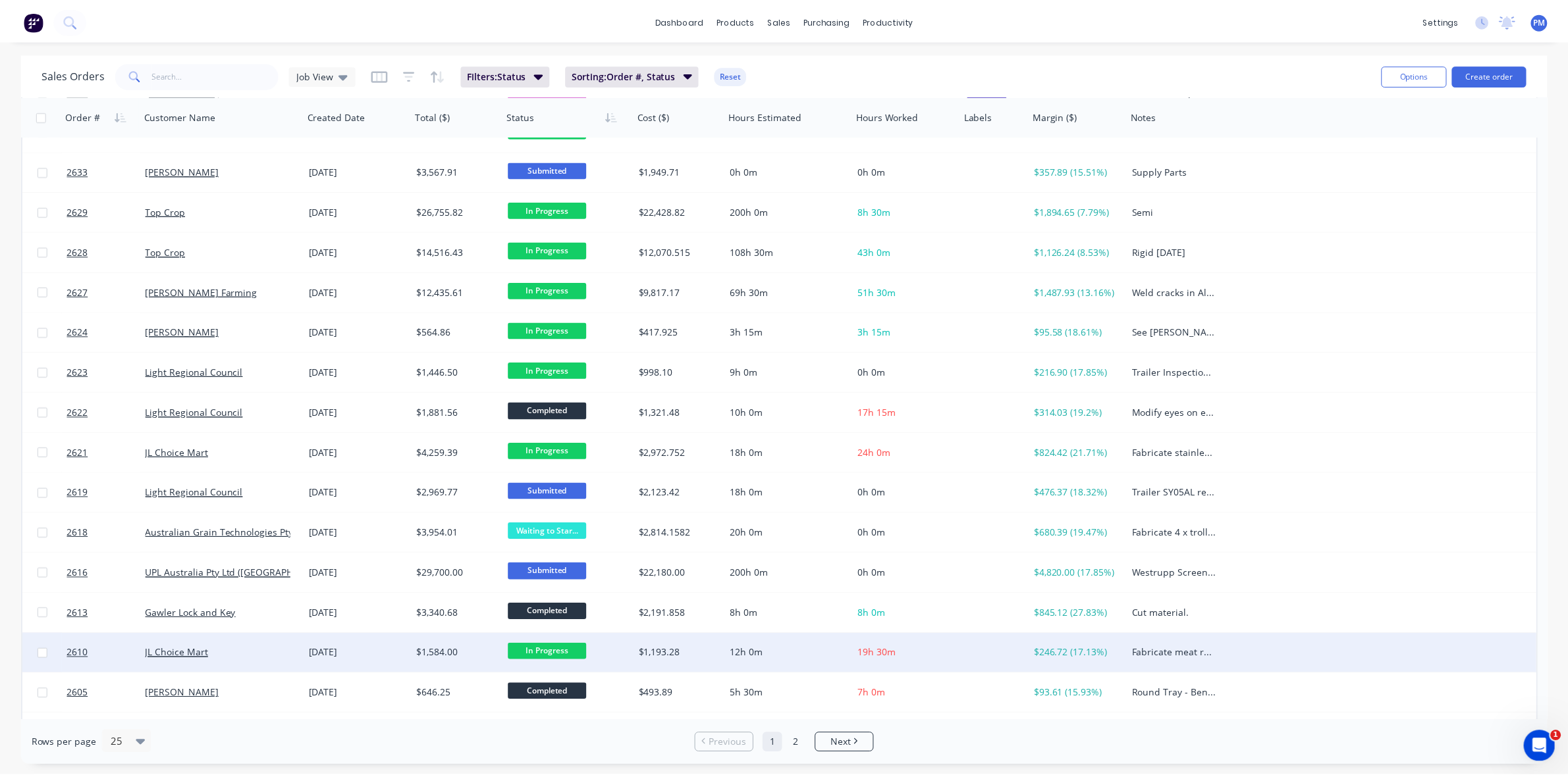
scroll to position [92, 0]
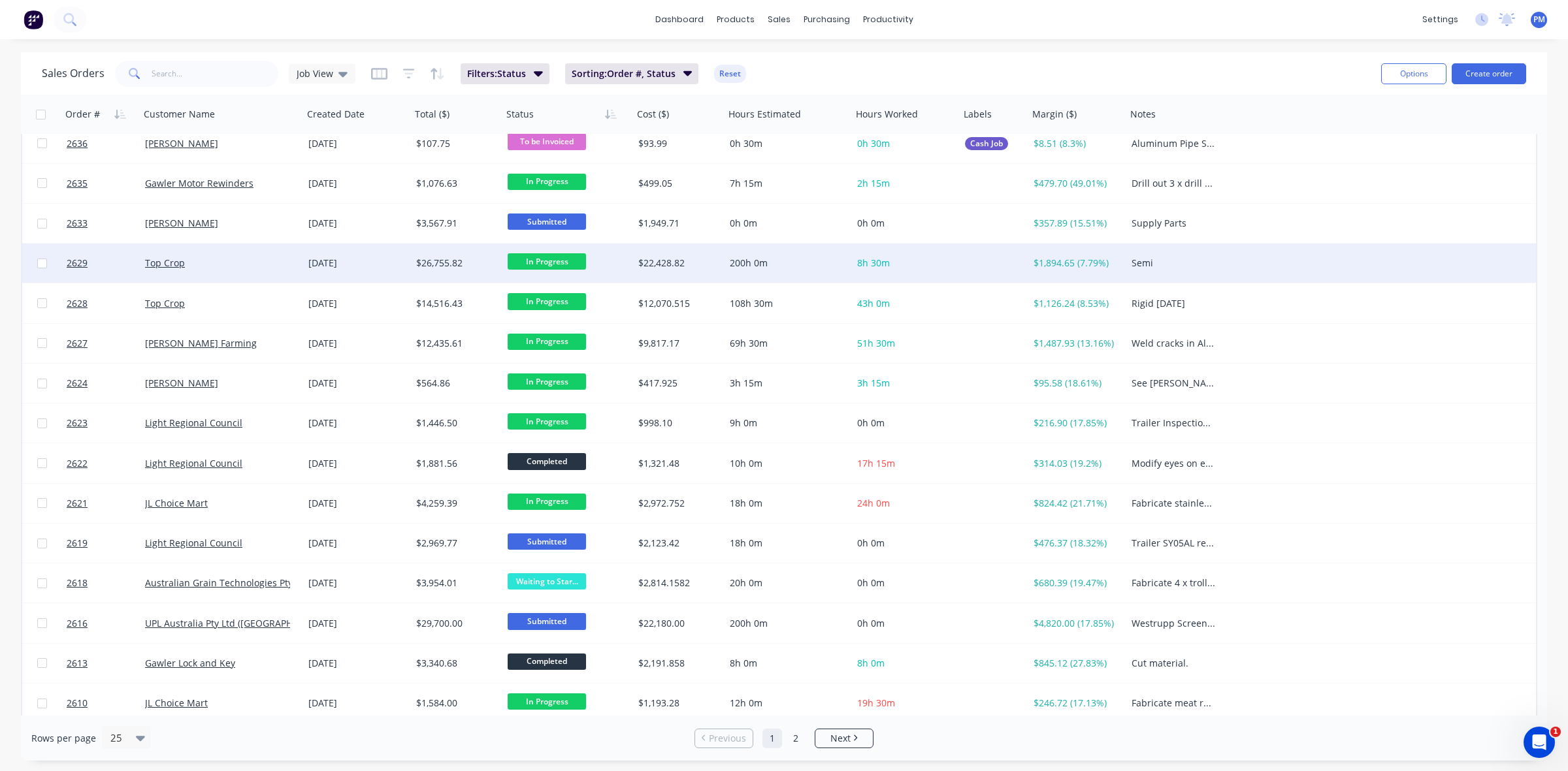
click at [275, 262] on div "Top Crop" at bounding box center [217, 263] width 145 height 13
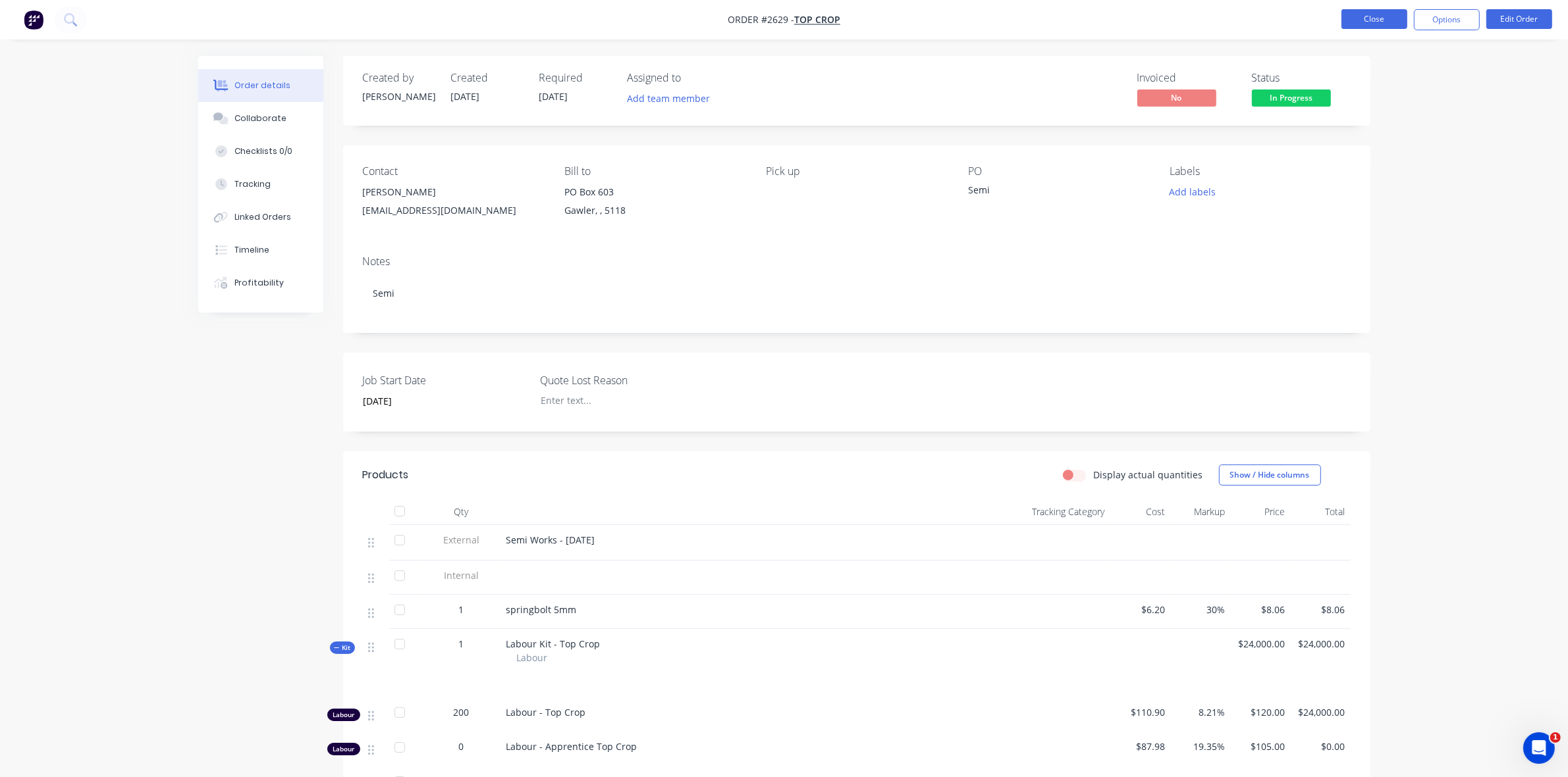
click at [1383, 20] on button "Close" at bounding box center [1374, 19] width 66 height 20
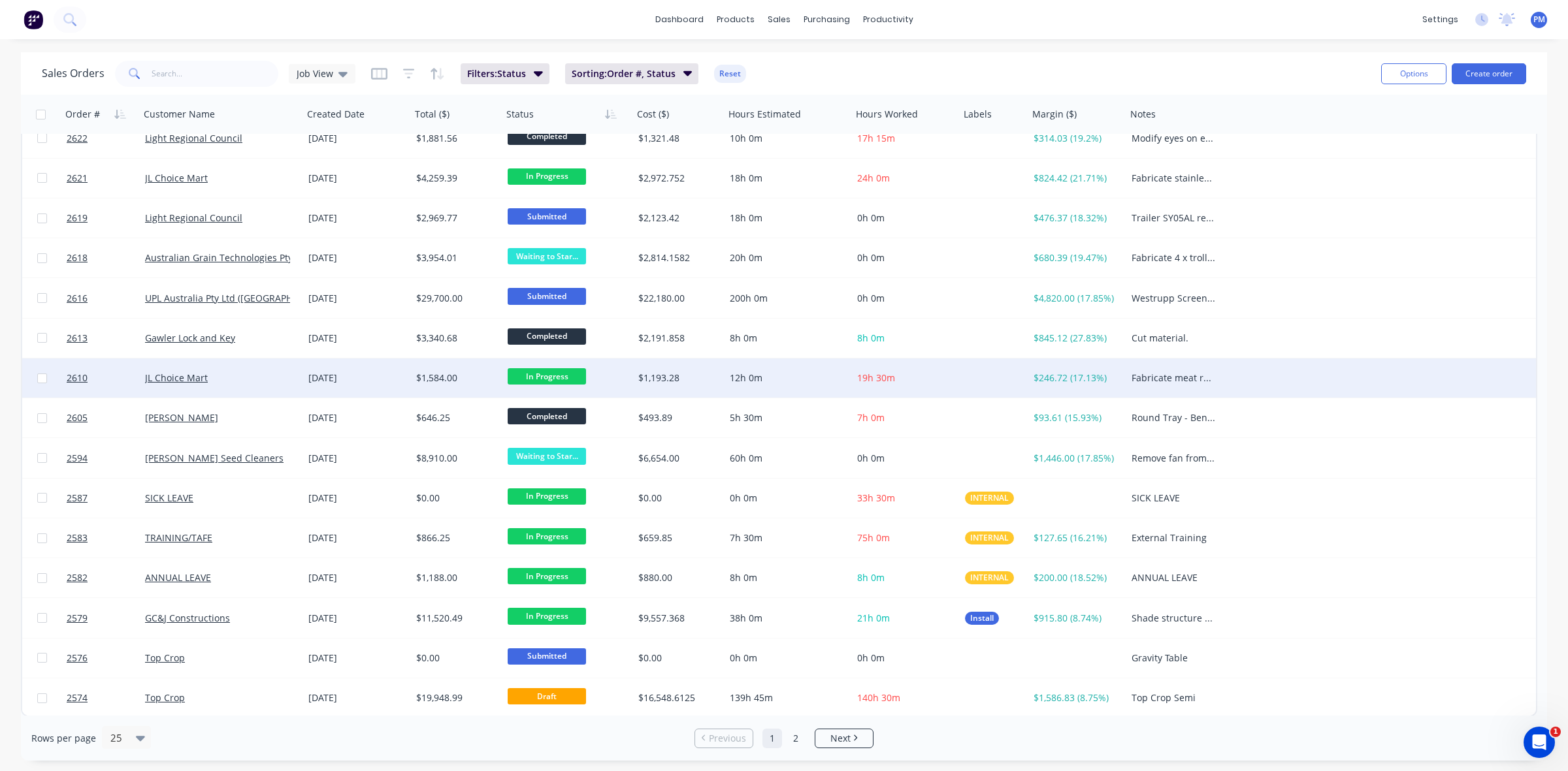
scroll to position [418, 0]
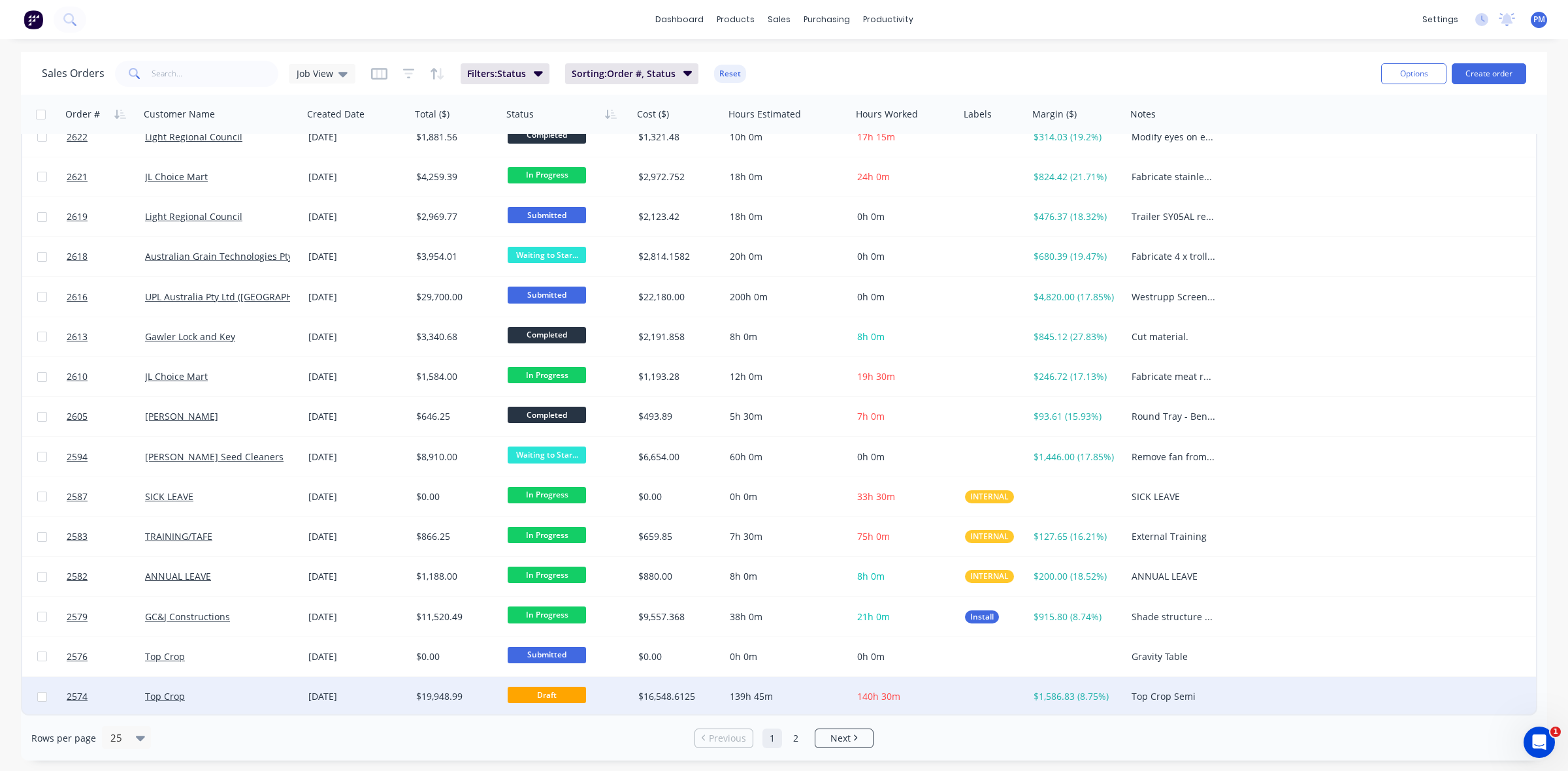
click at [266, 694] on div "Top Crop" at bounding box center [217, 697] width 145 height 13
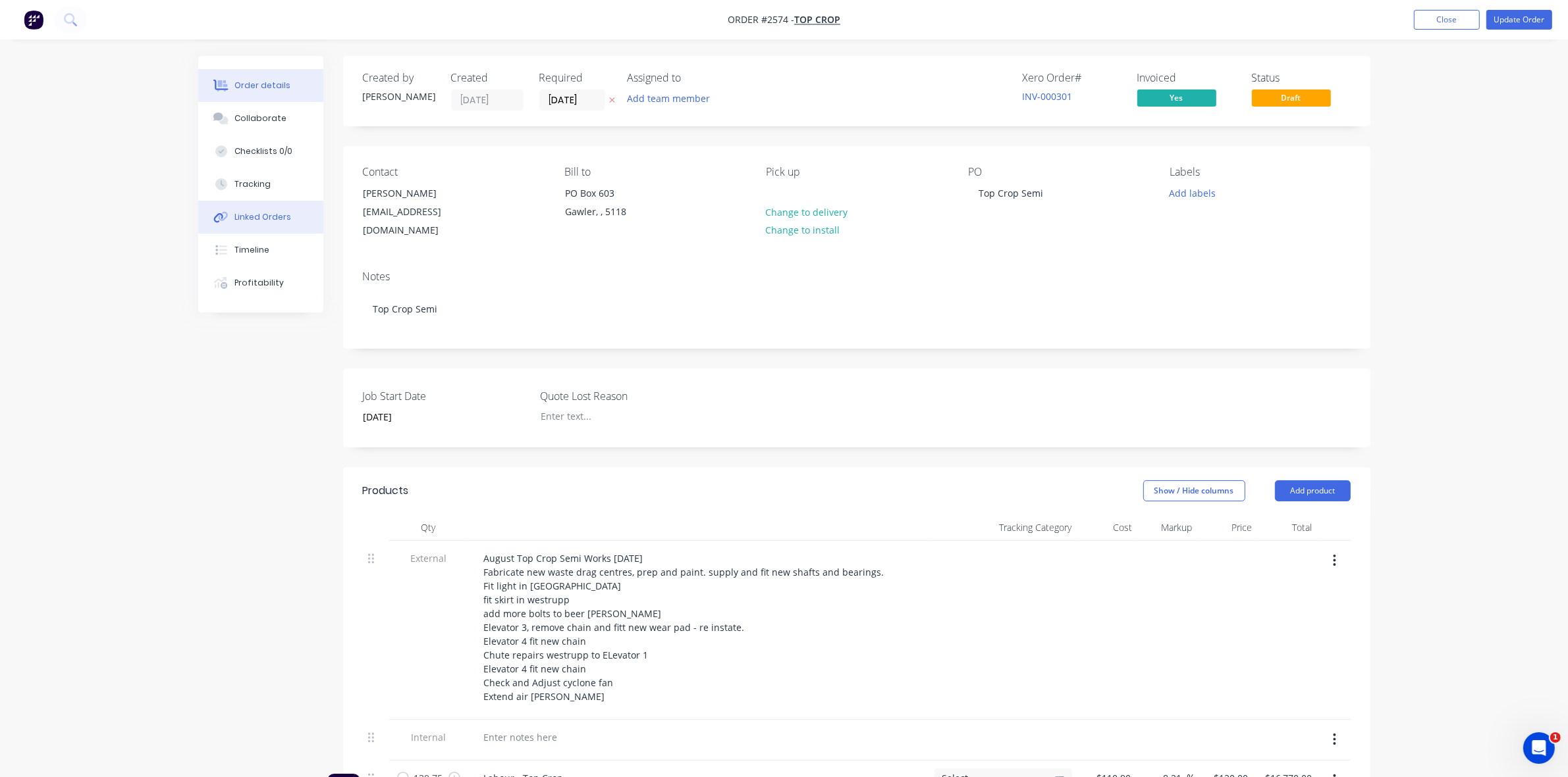
click at [258, 214] on div "Linked Orders" at bounding box center [262, 217] width 56 height 12
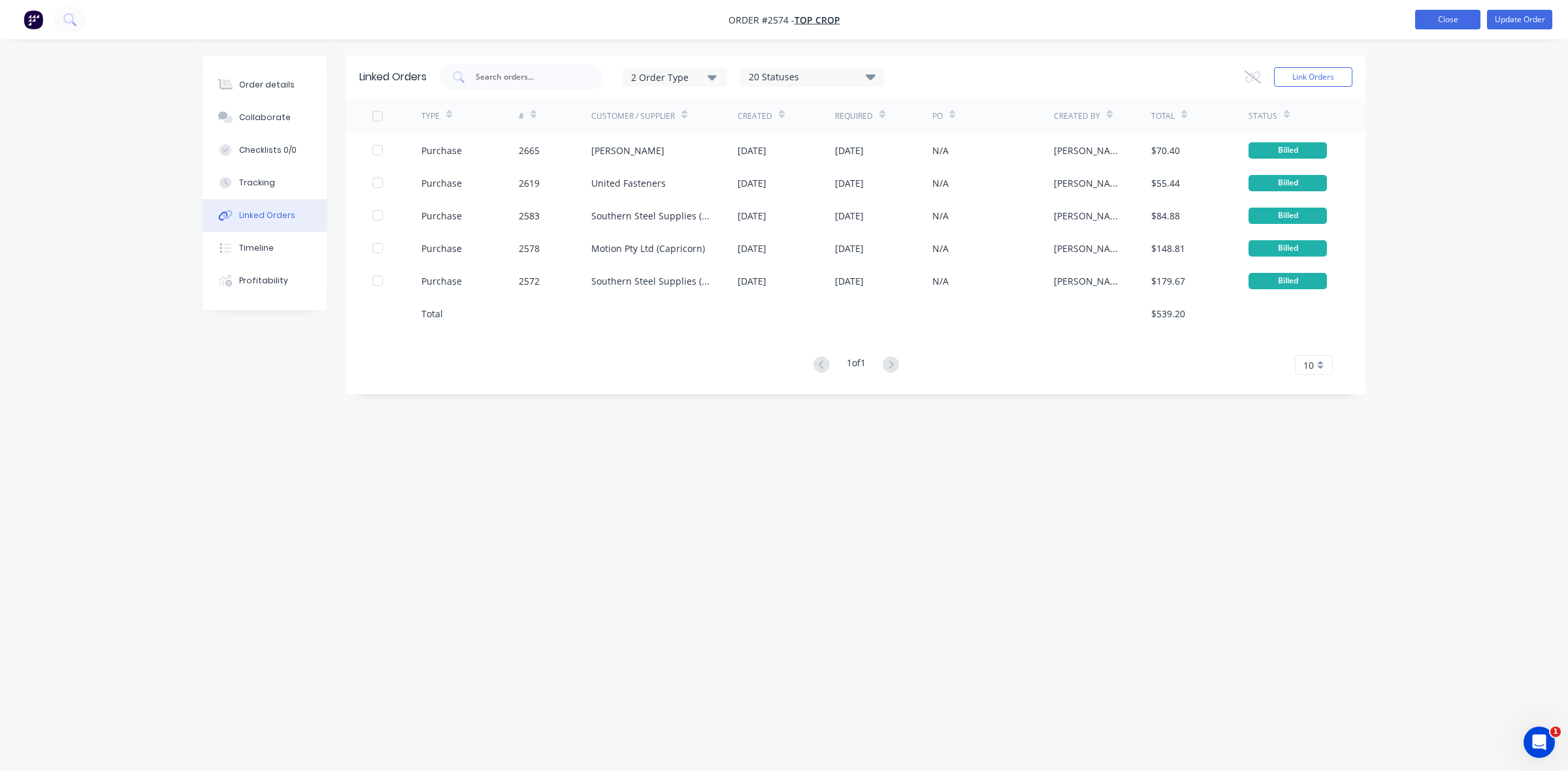
click at [1448, 20] on button "Close" at bounding box center [1448, 19] width 66 height 20
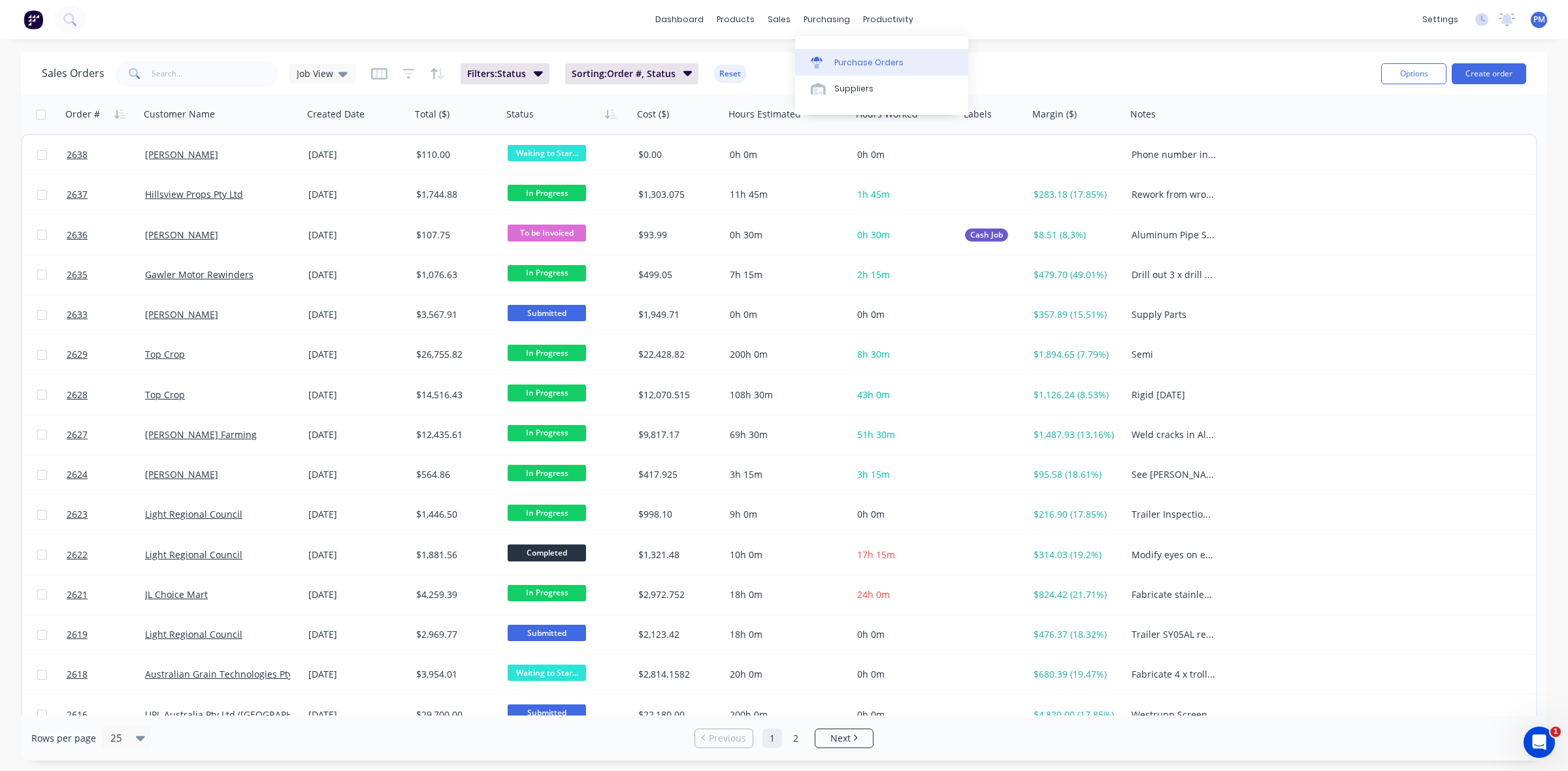
click at [849, 57] on div "Purchase Orders" at bounding box center [868, 62] width 69 height 12
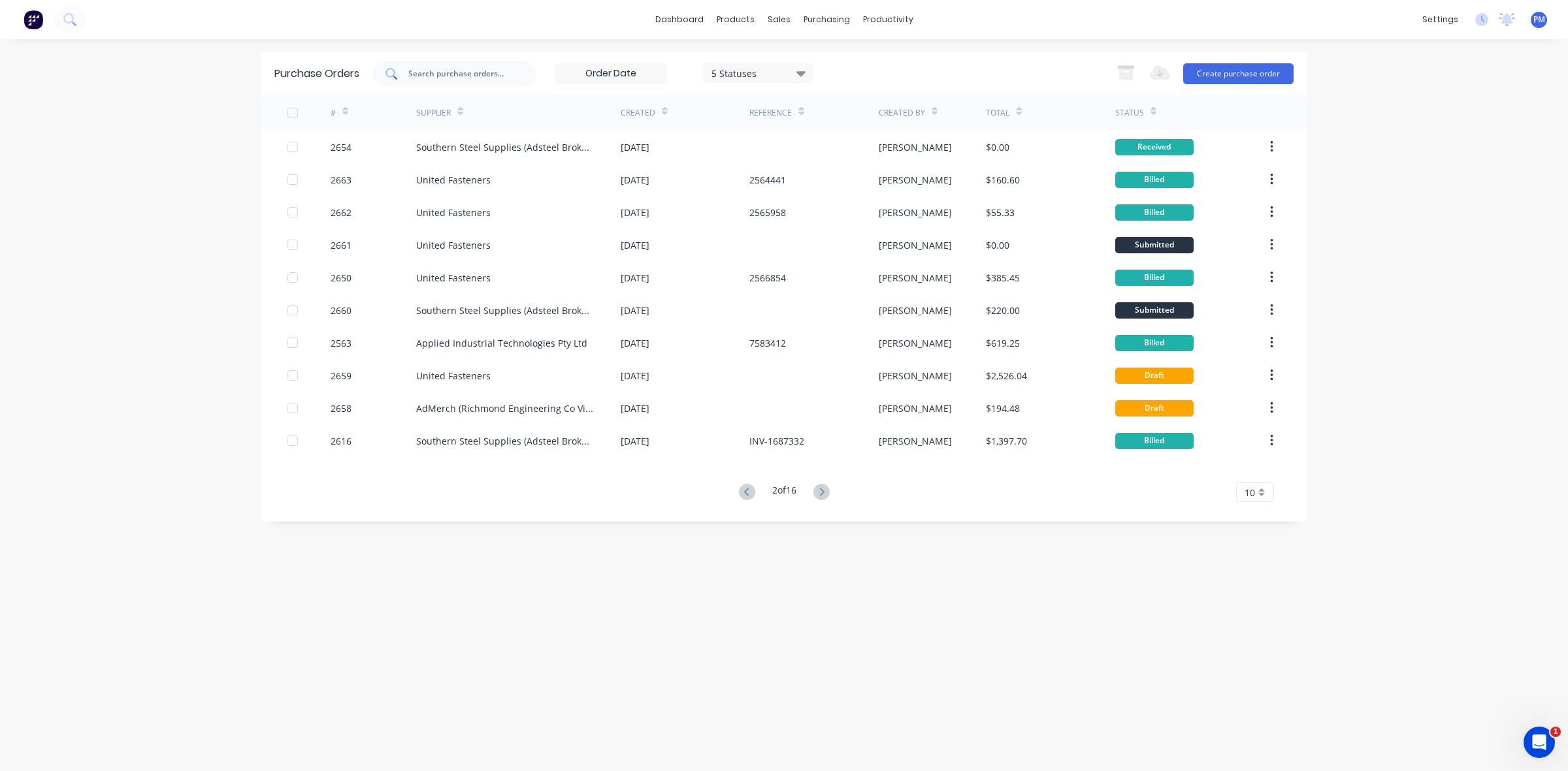
click at [424, 70] on input "text" at bounding box center [461, 73] width 109 height 13
type input "2665"
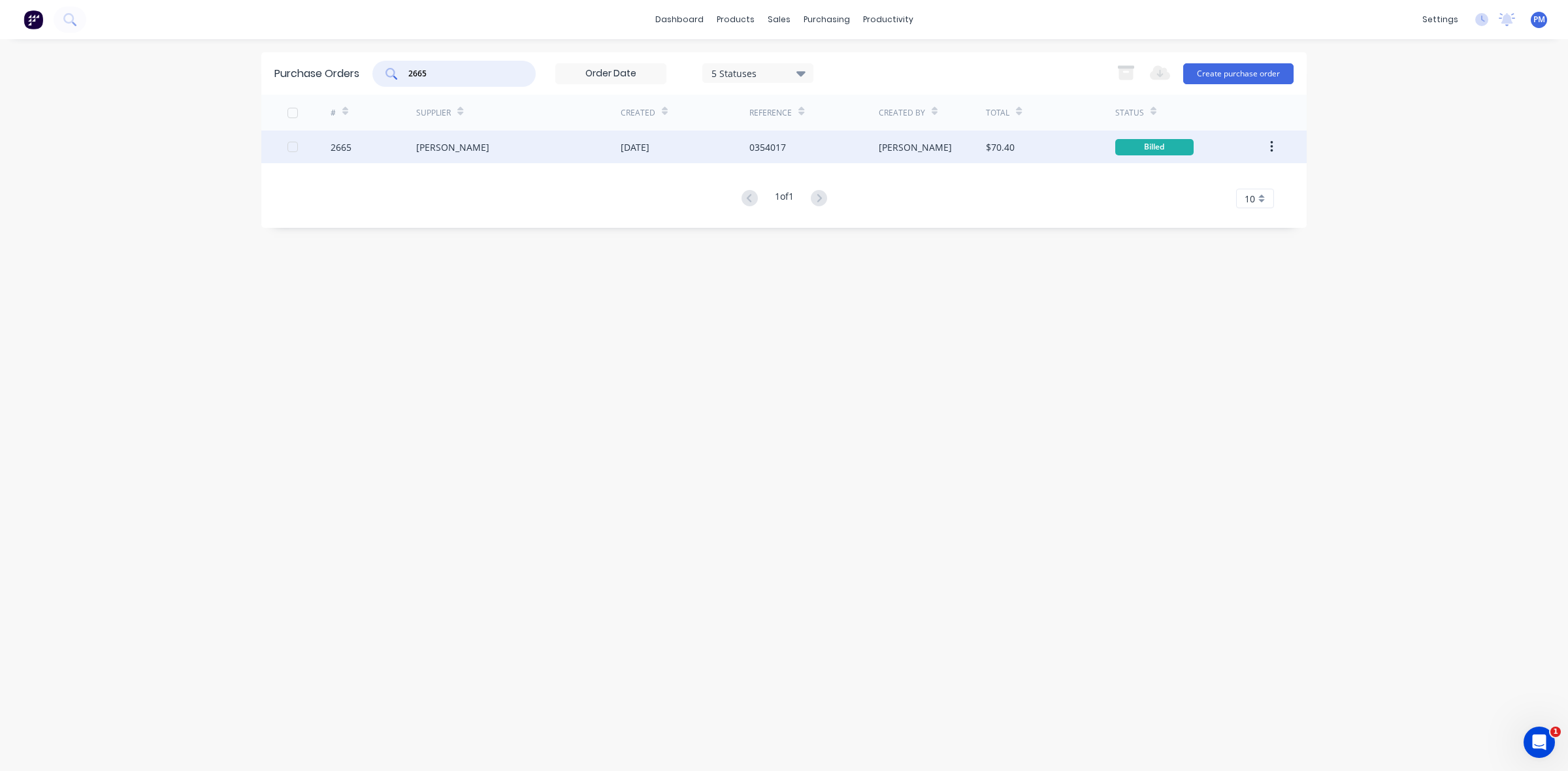
click at [521, 149] on div "[PERSON_NAME]" at bounding box center [518, 147] width 204 height 33
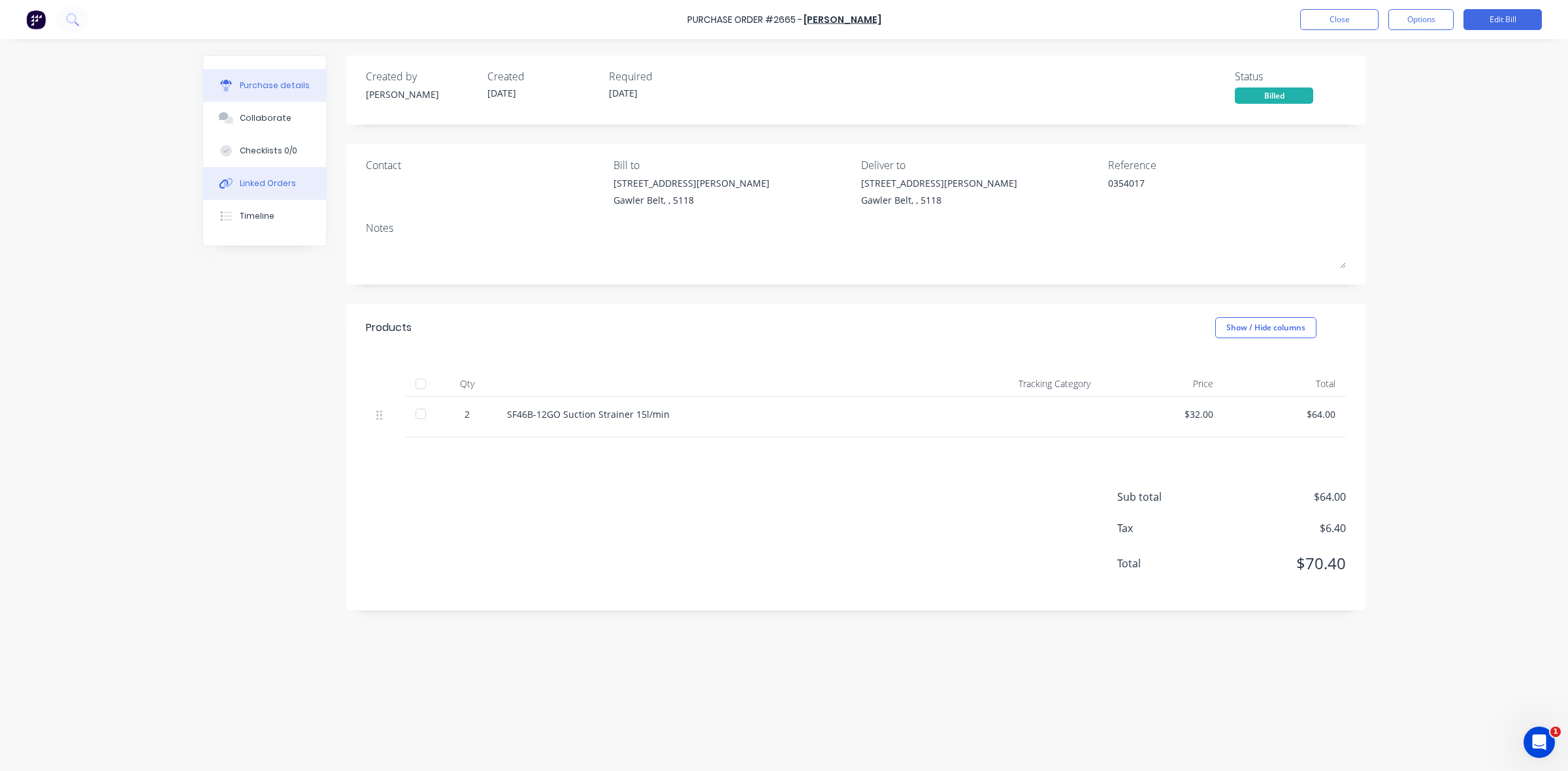
click at [286, 181] on div "Linked Orders" at bounding box center [268, 183] width 56 height 12
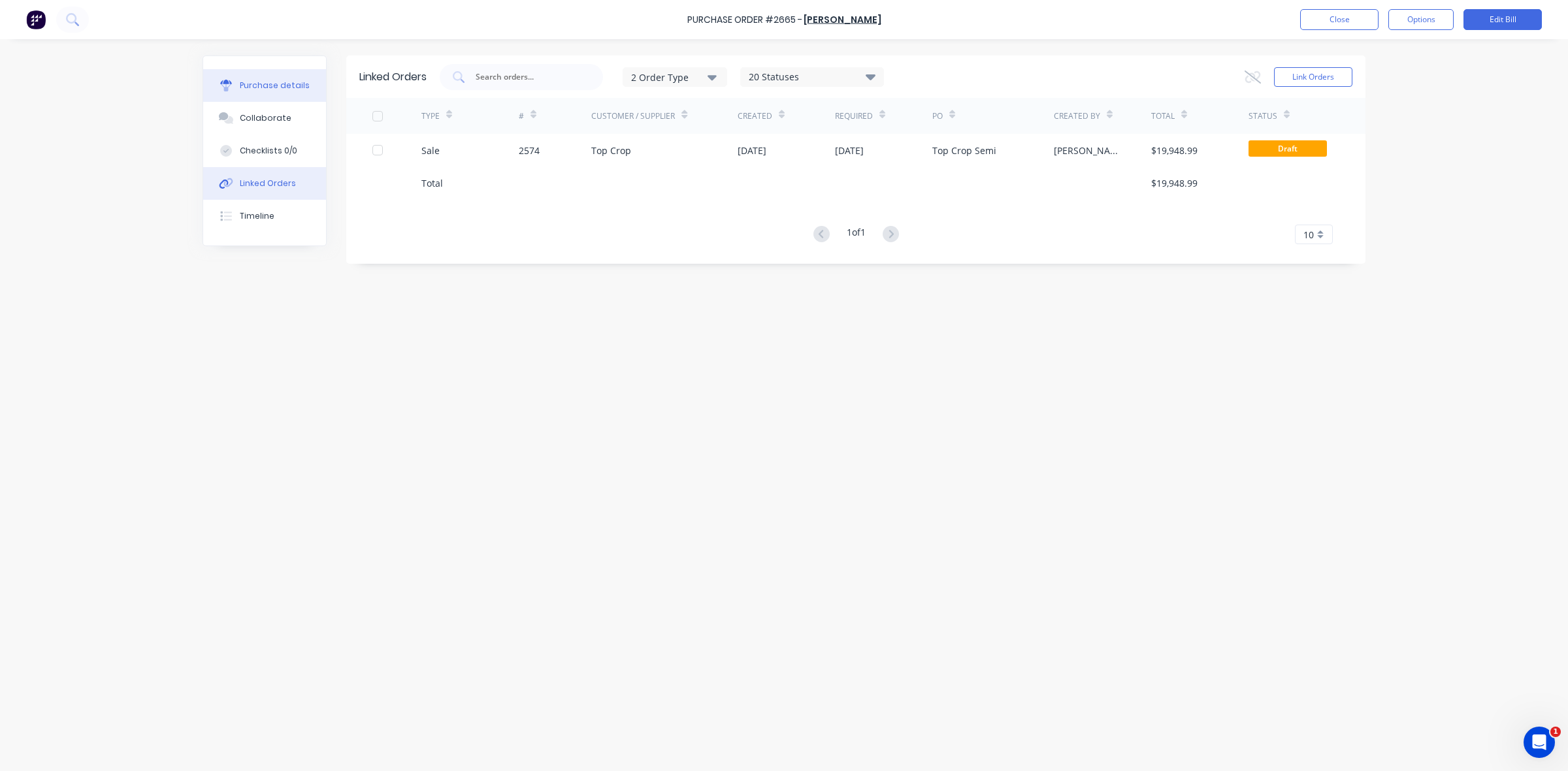
click at [275, 76] on button "Purchase details" at bounding box center [264, 85] width 123 height 33
type textarea "x"
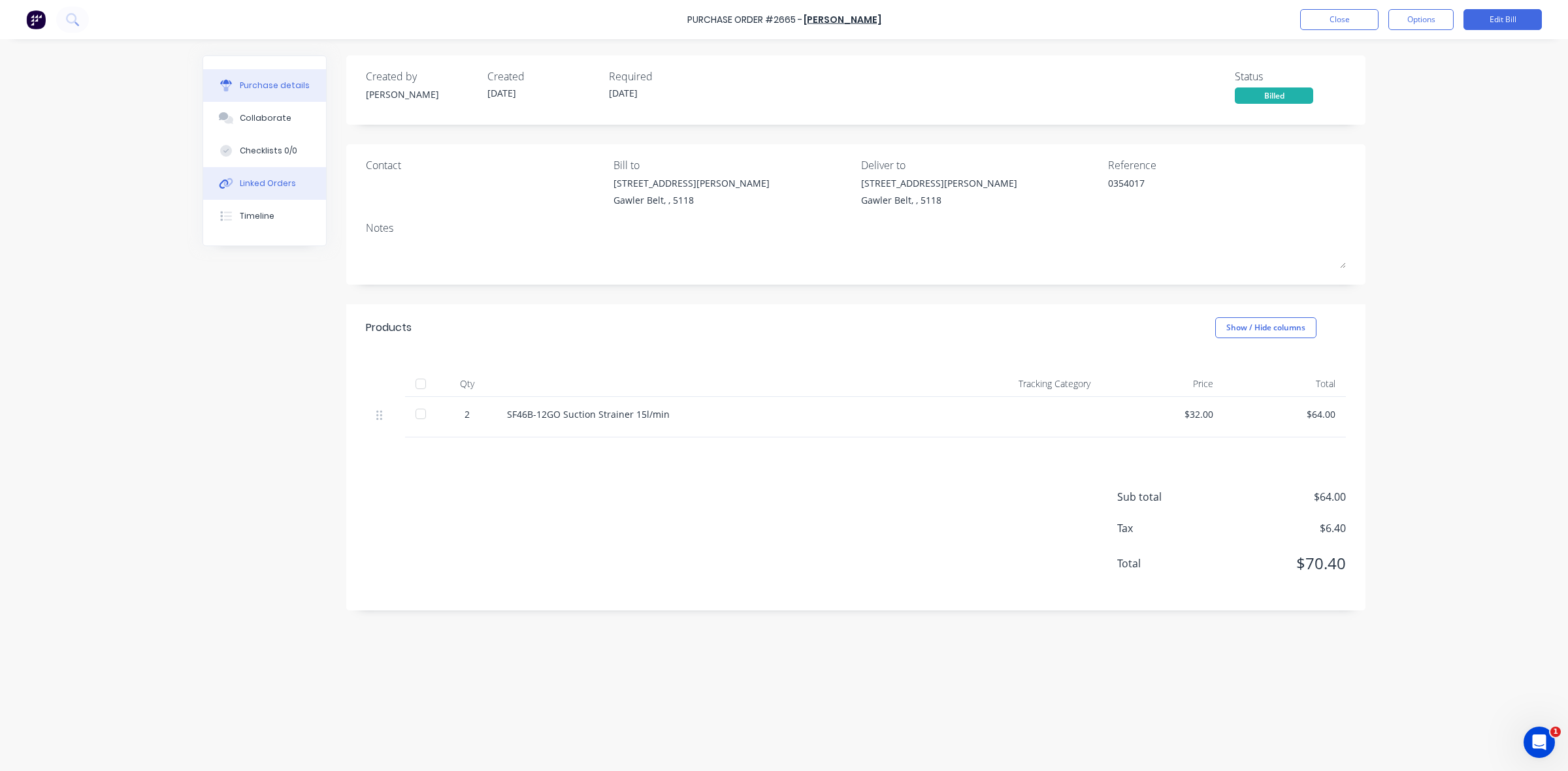
click at [265, 184] on div "Linked Orders" at bounding box center [268, 183] width 56 height 12
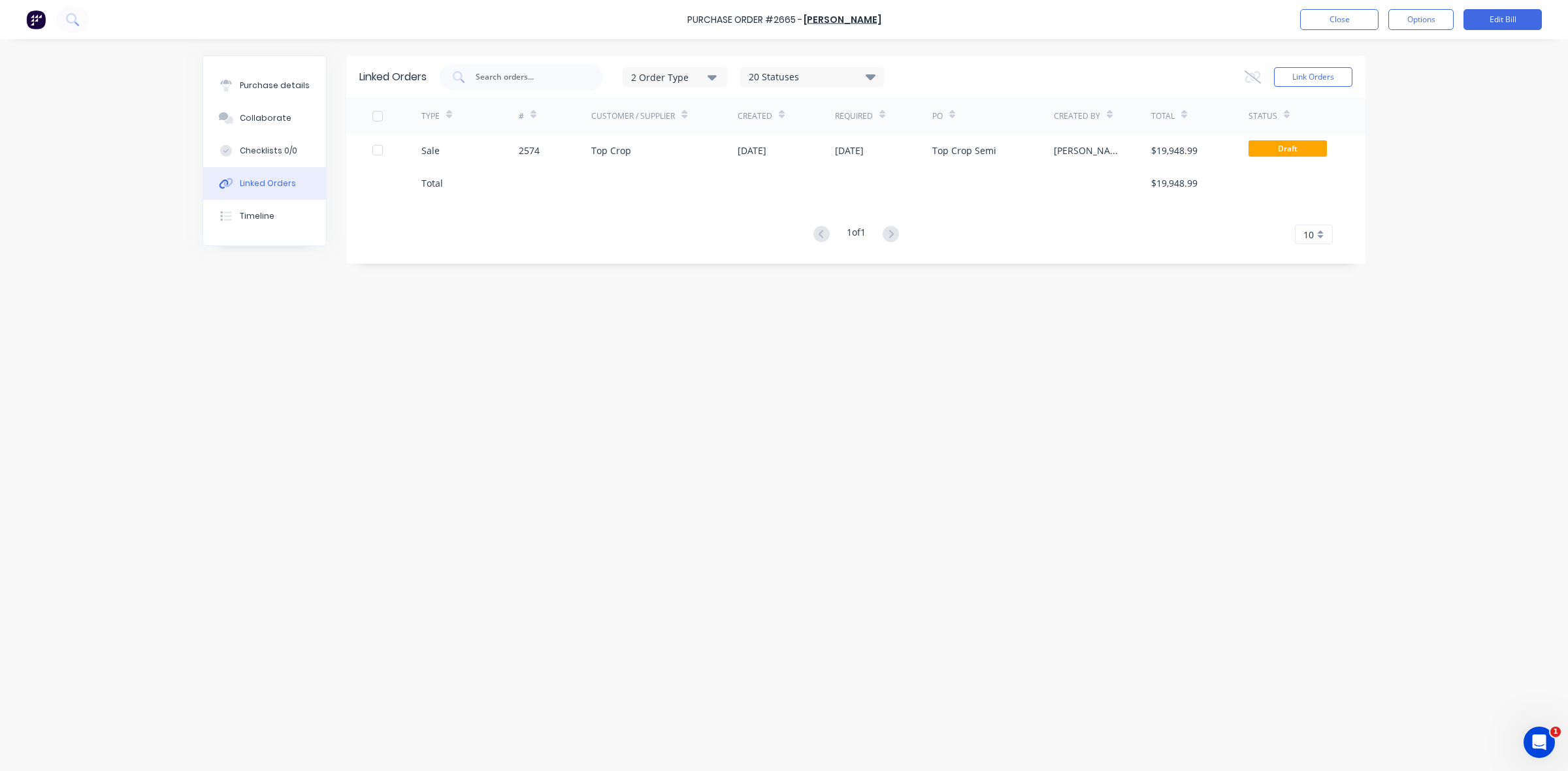
click at [244, 180] on div "Linked Orders" at bounding box center [268, 183] width 56 height 12
click at [1308, 75] on button "Link Orders" at bounding box center [1312, 76] width 79 height 20
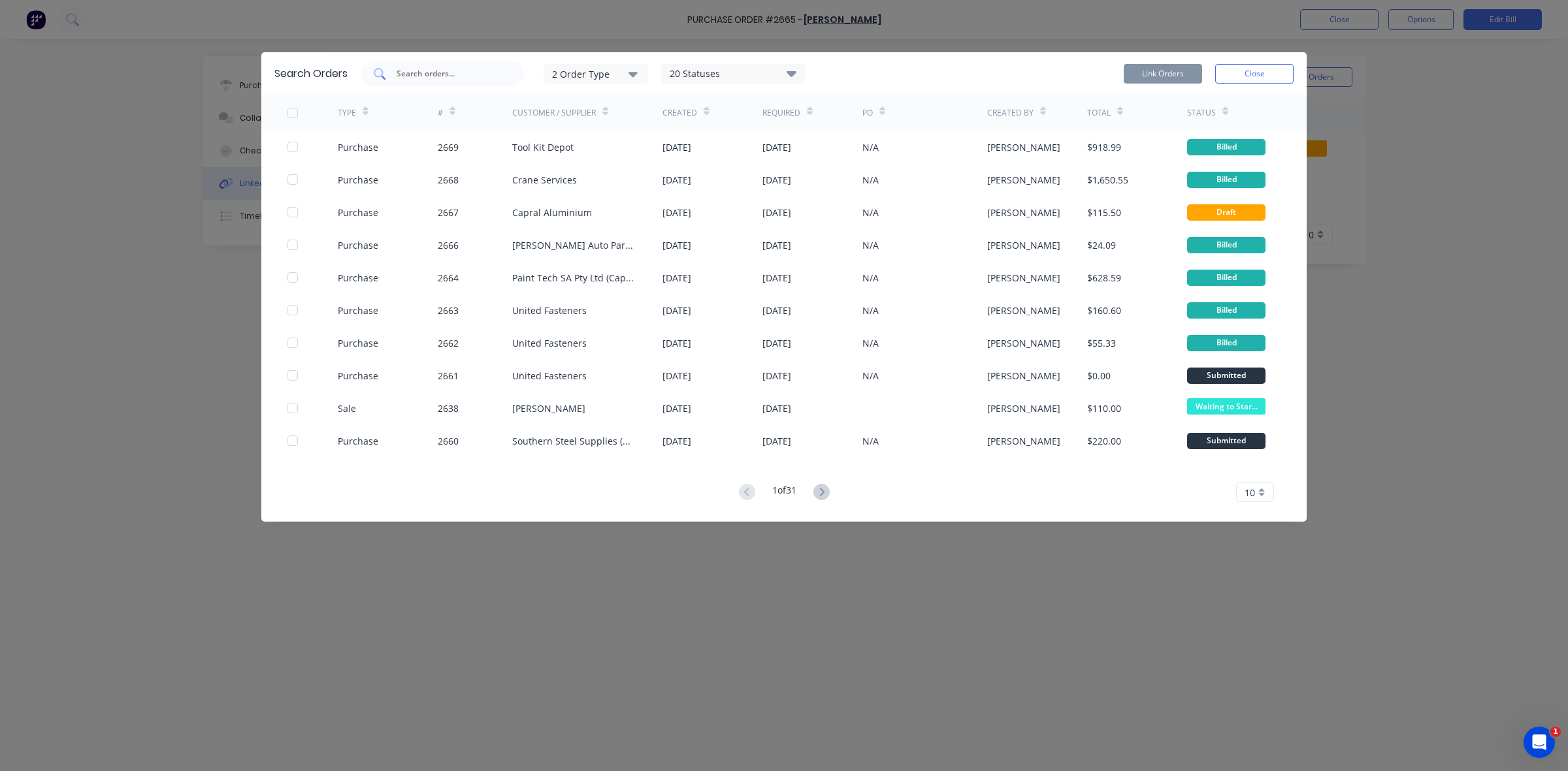
click at [443, 76] on input "text" at bounding box center [449, 73] width 109 height 13
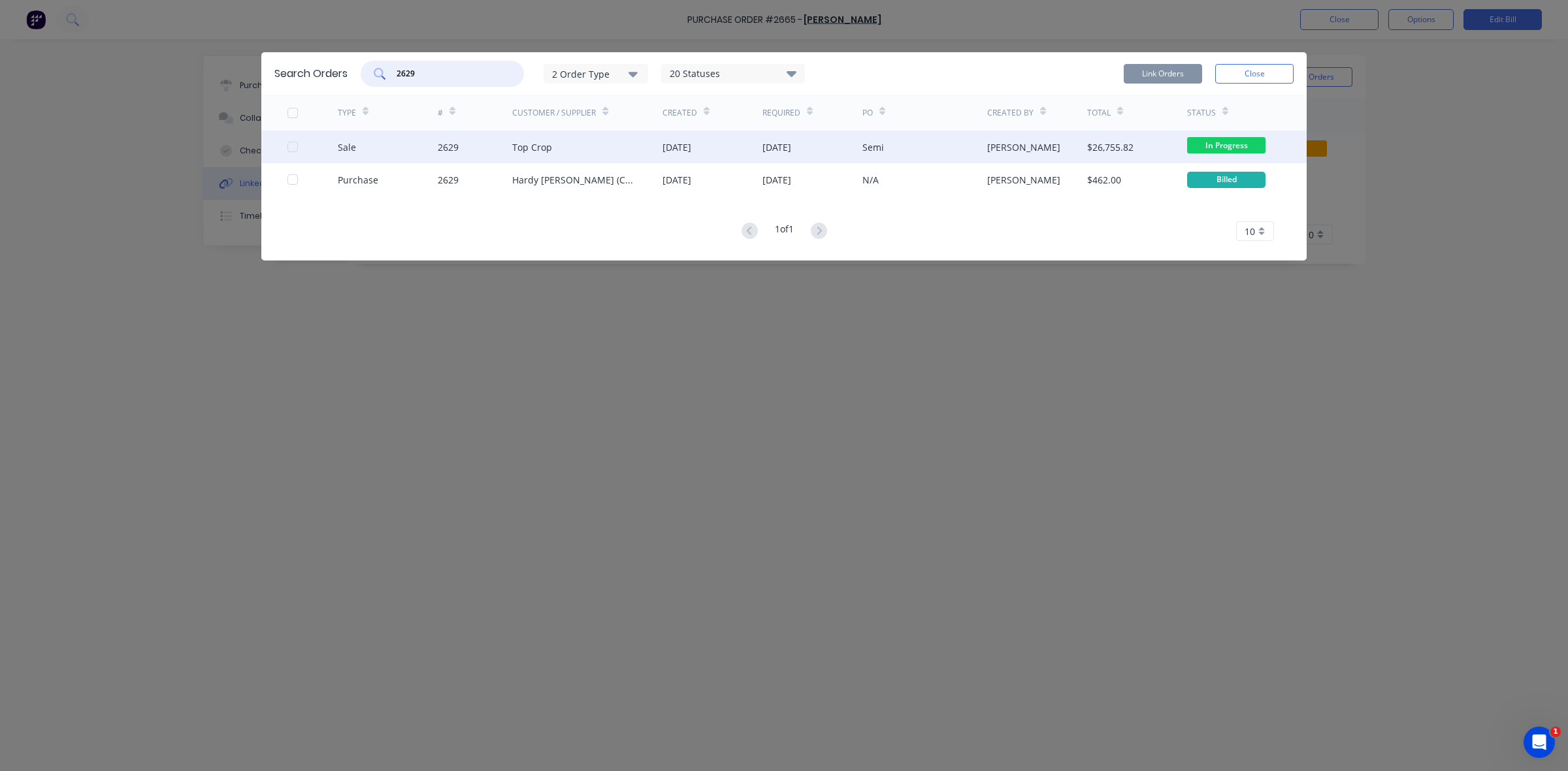
click at [295, 148] on div at bounding box center [292, 147] width 26 height 26
type input "2629"
click at [1165, 70] on button "Link Orders" at bounding box center [1163, 74] width 79 height 20
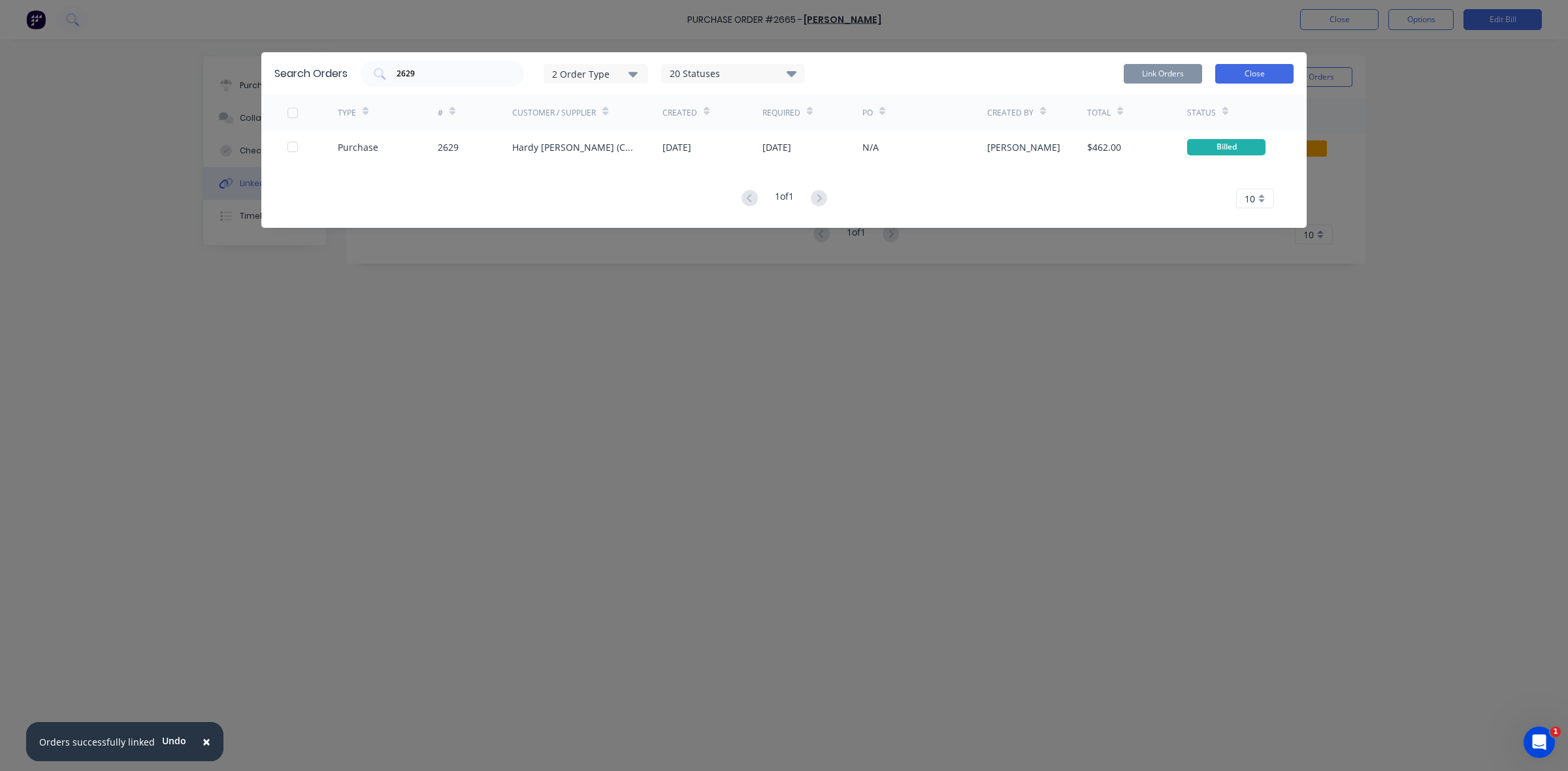
click at [1277, 70] on button "Close" at bounding box center [1254, 74] width 79 height 20
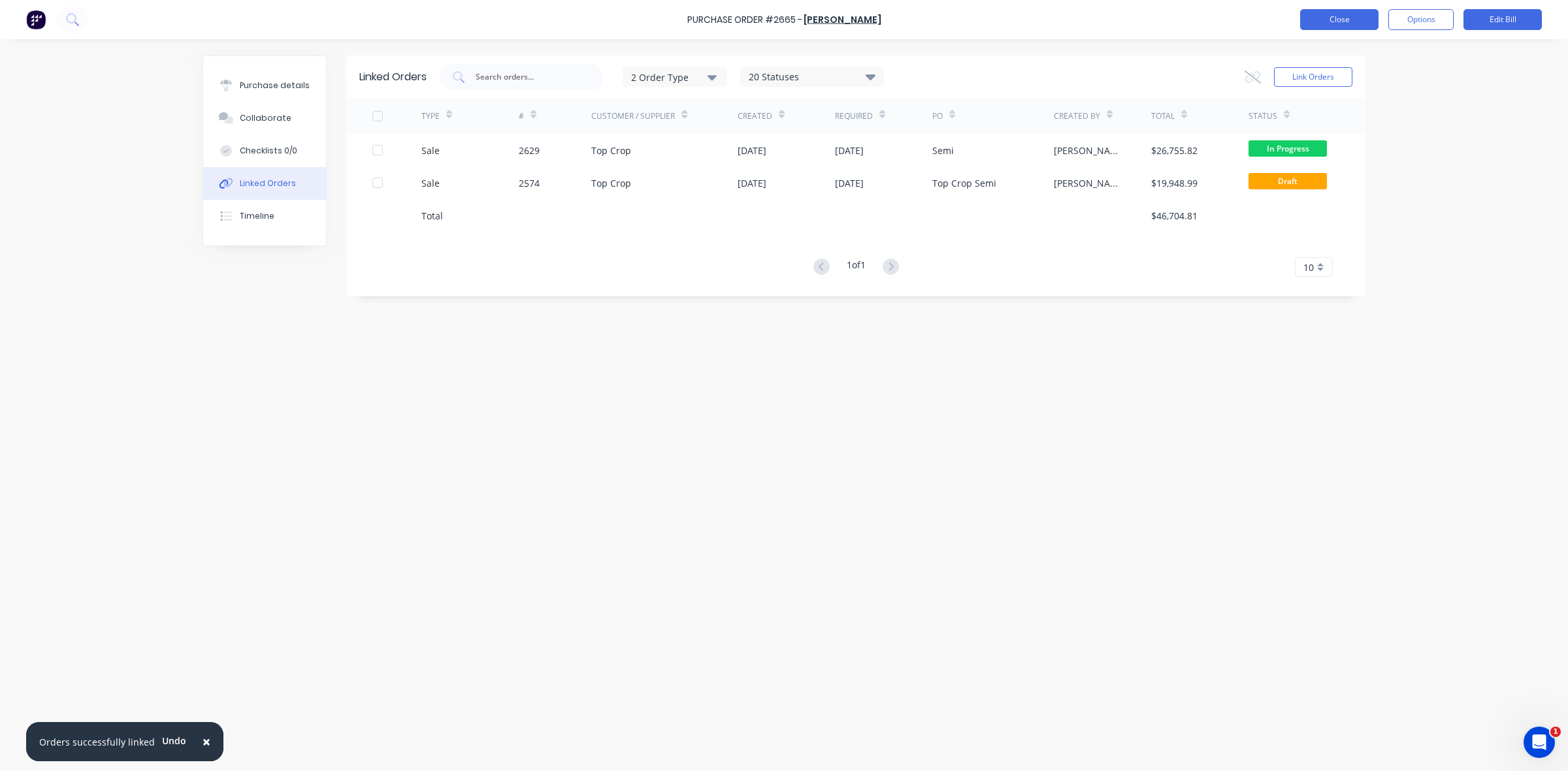
click at [1343, 17] on button "Close" at bounding box center [1339, 19] width 79 height 21
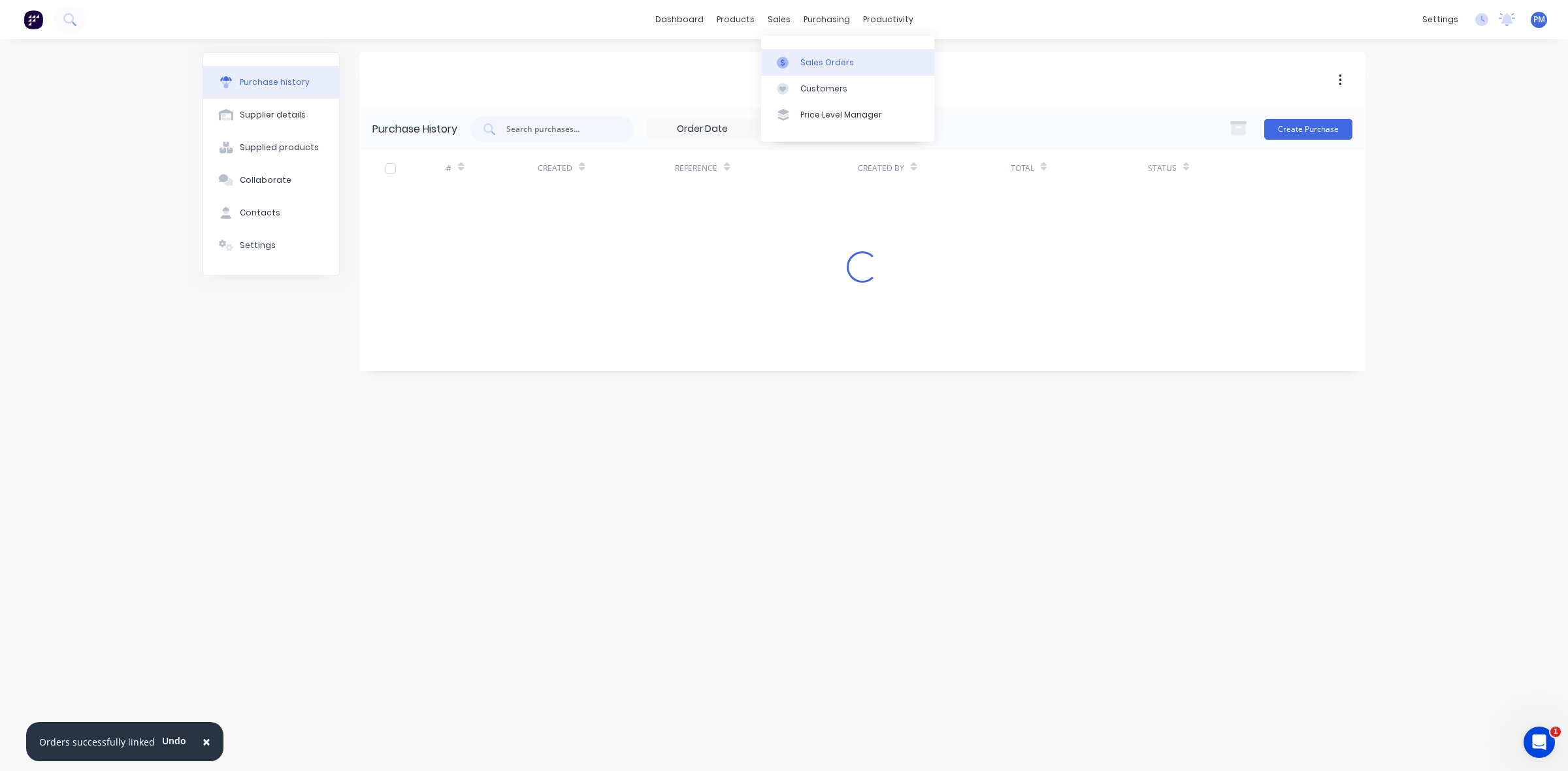
click at [811, 59] on div "Sales Orders" at bounding box center [827, 62] width 53 height 12
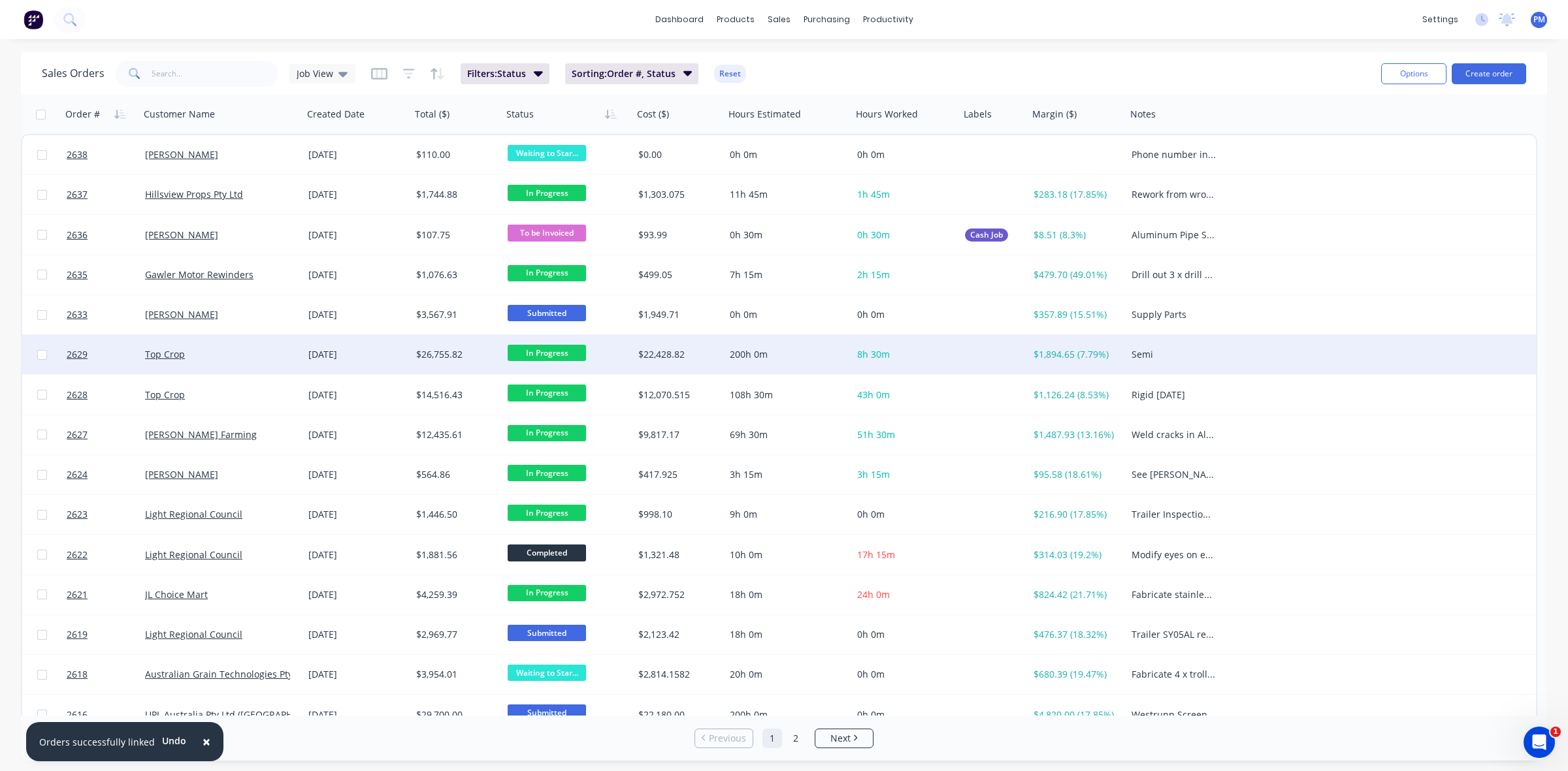
click at [282, 358] on div "Top Crop" at bounding box center [217, 354] width 145 height 13
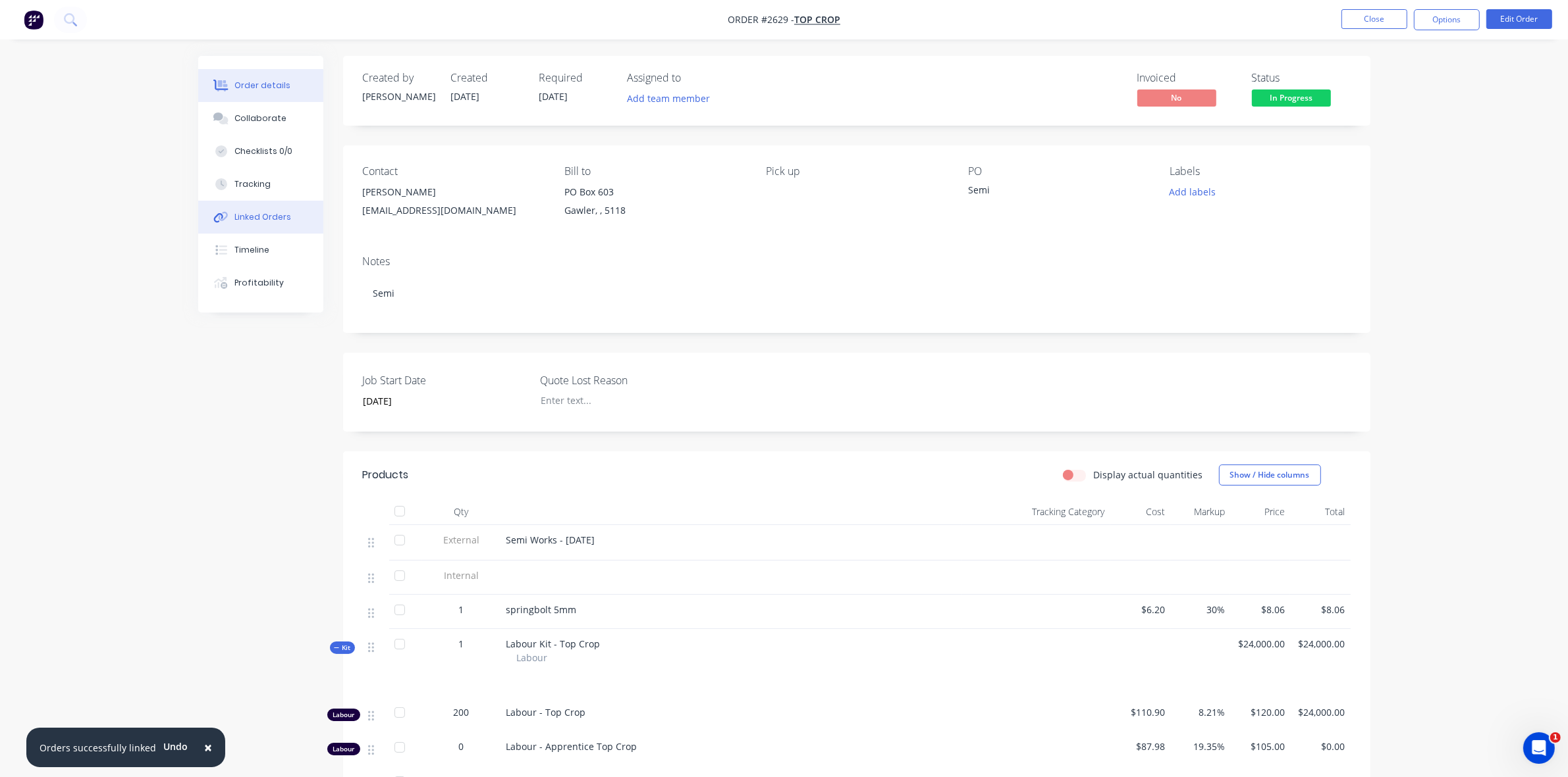
click at [273, 213] on div "Linked Orders" at bounding box center [262, 217] width 56 height 12
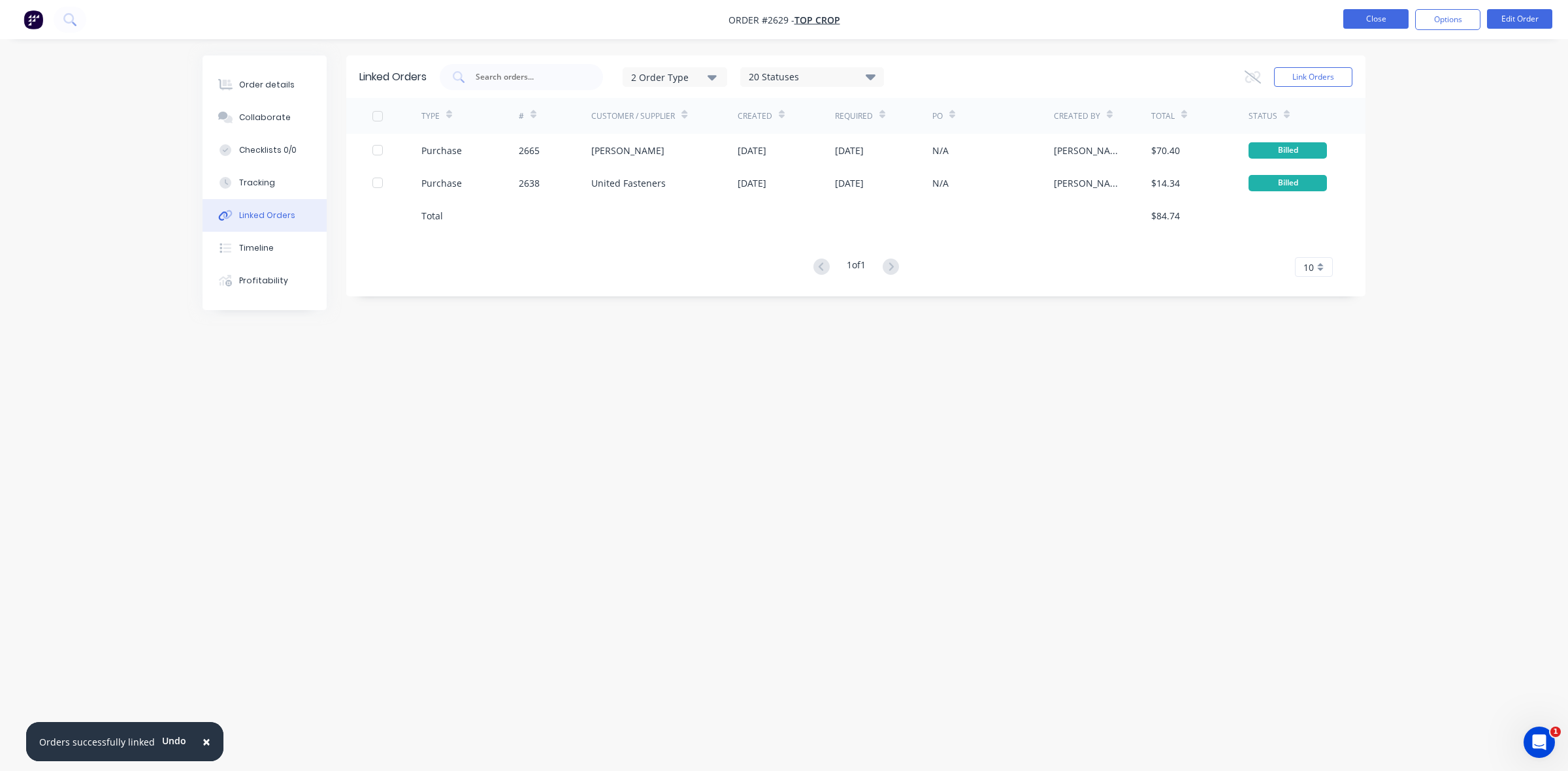
click at [1377, 20] on button "Close" at bounding box center [1376, 18] width 66 height 20
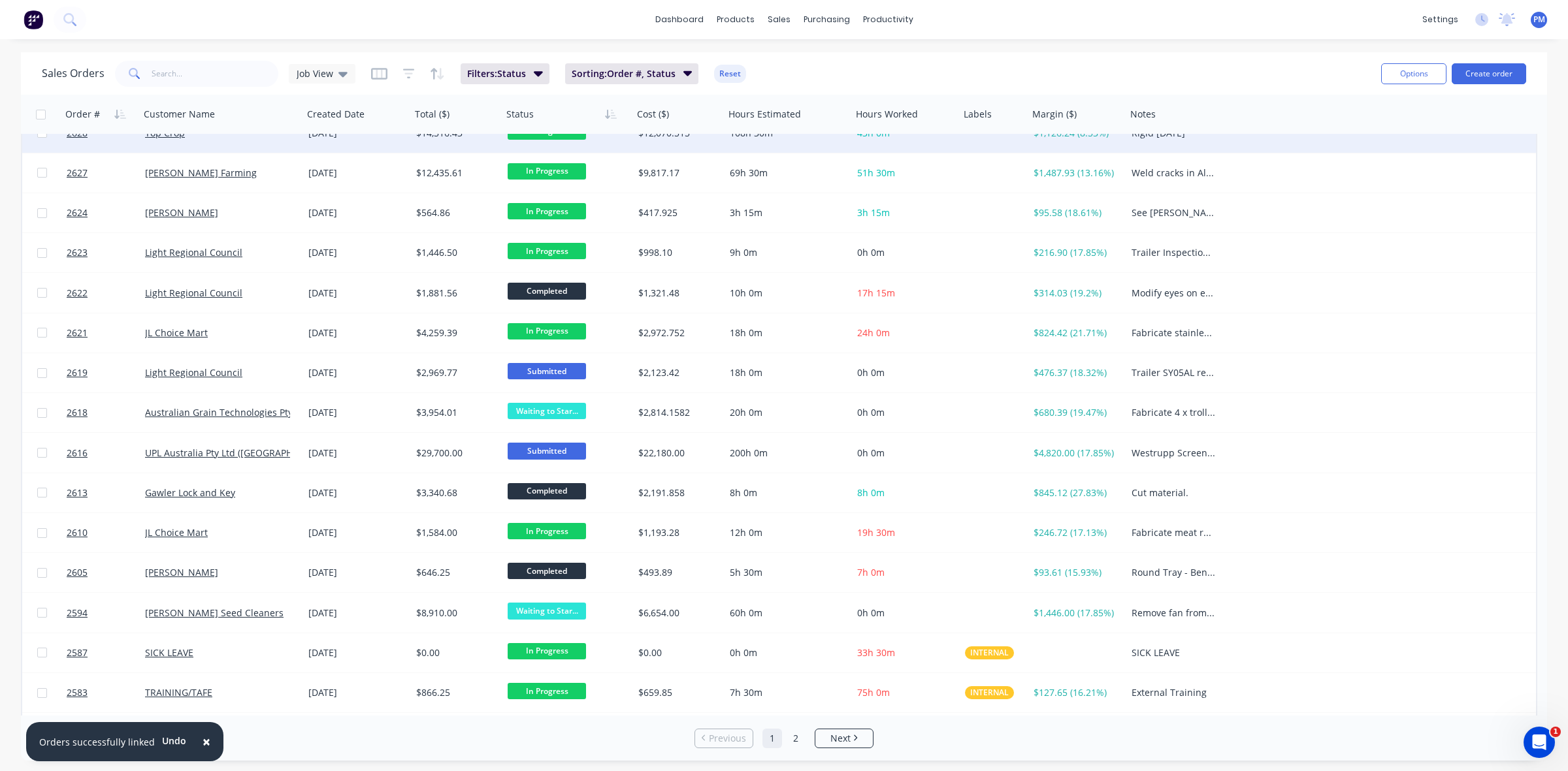
scroll to position [418, 0]
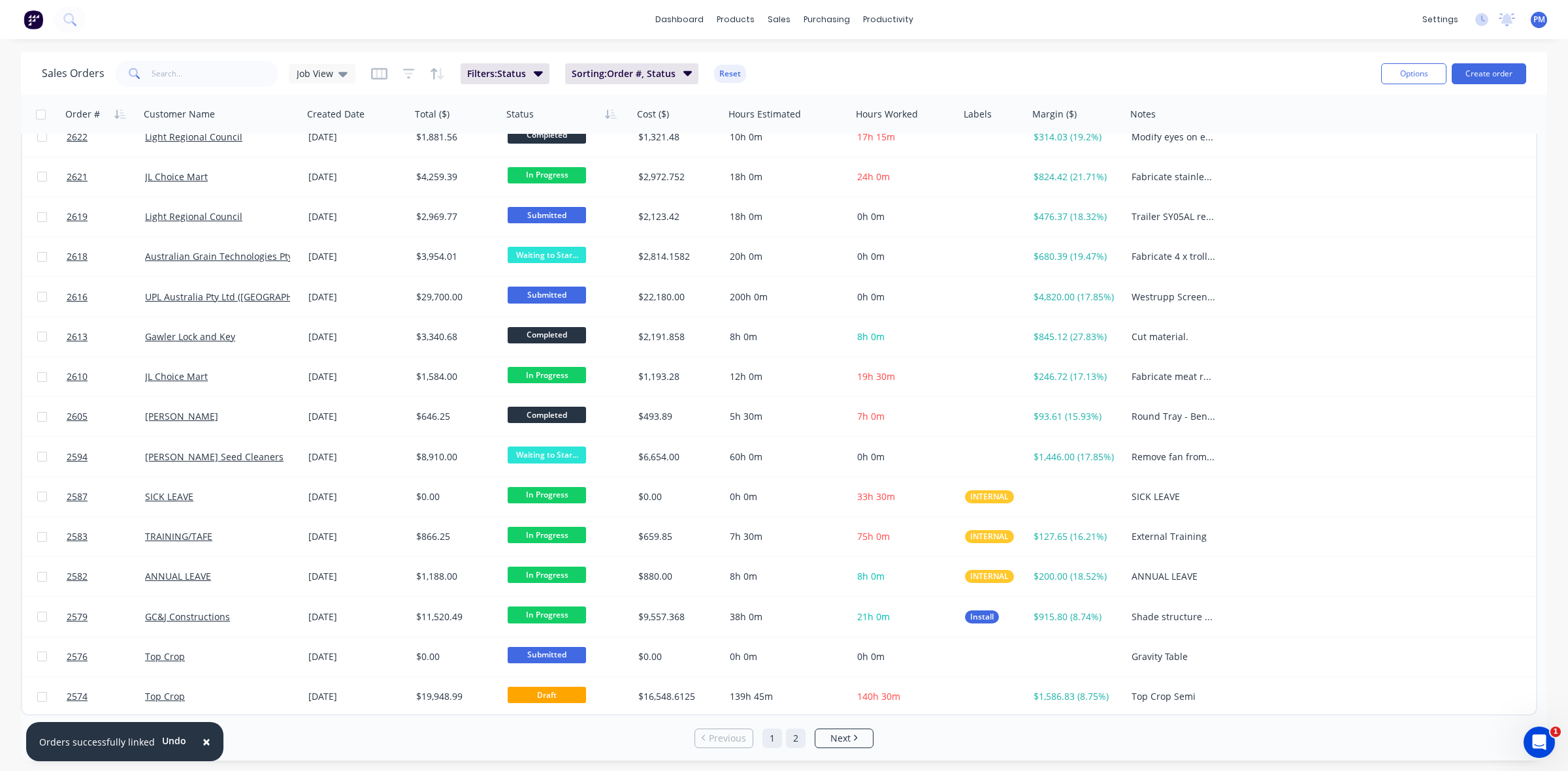
click at [795, 738] on link "2" at bounding box center [795, 738] width 20 height 20
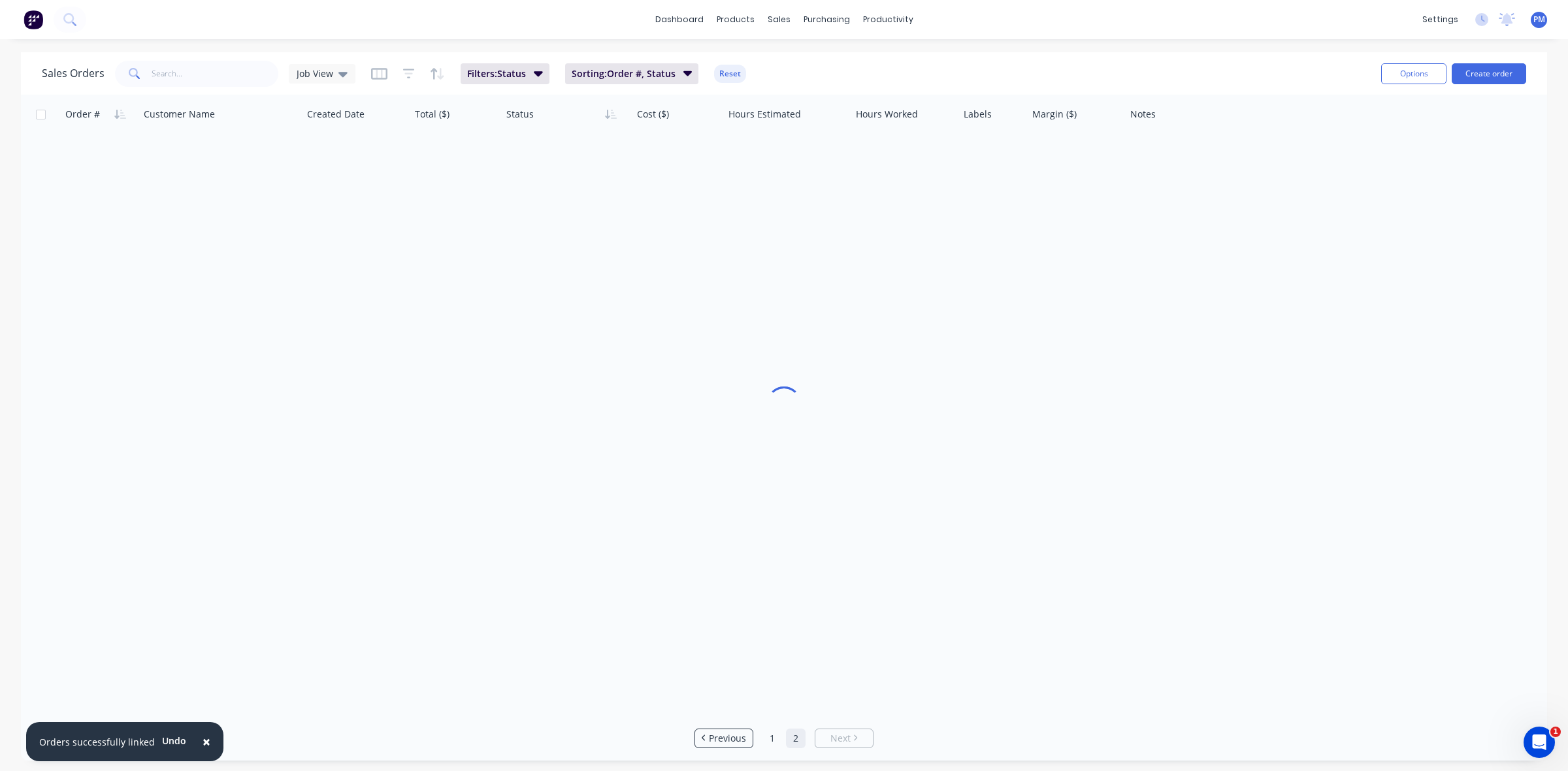
scroll to position [0, 0]
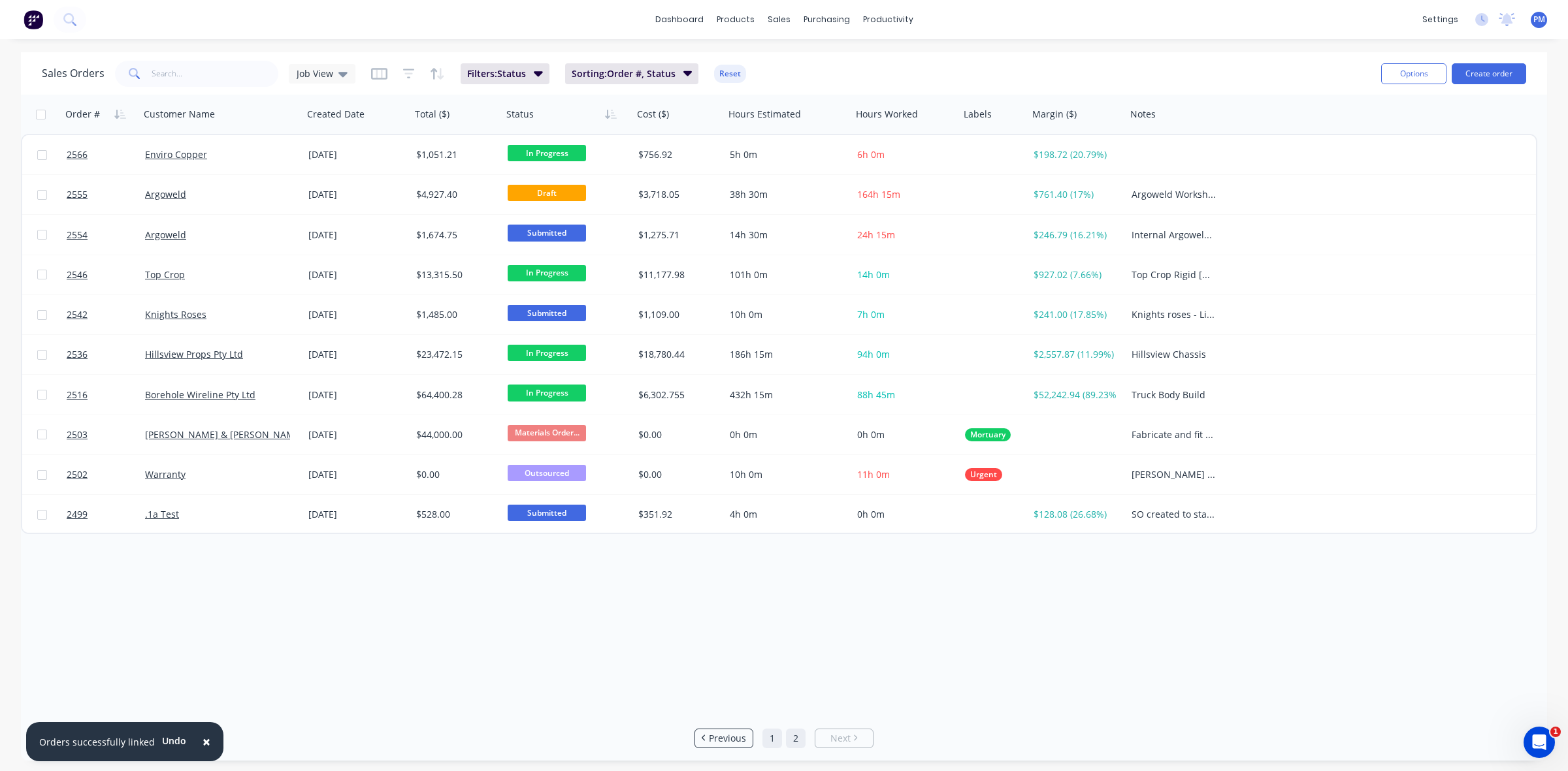
click at [767, 735] on link "1" at bounding box center [772, 738] width 20 height 20
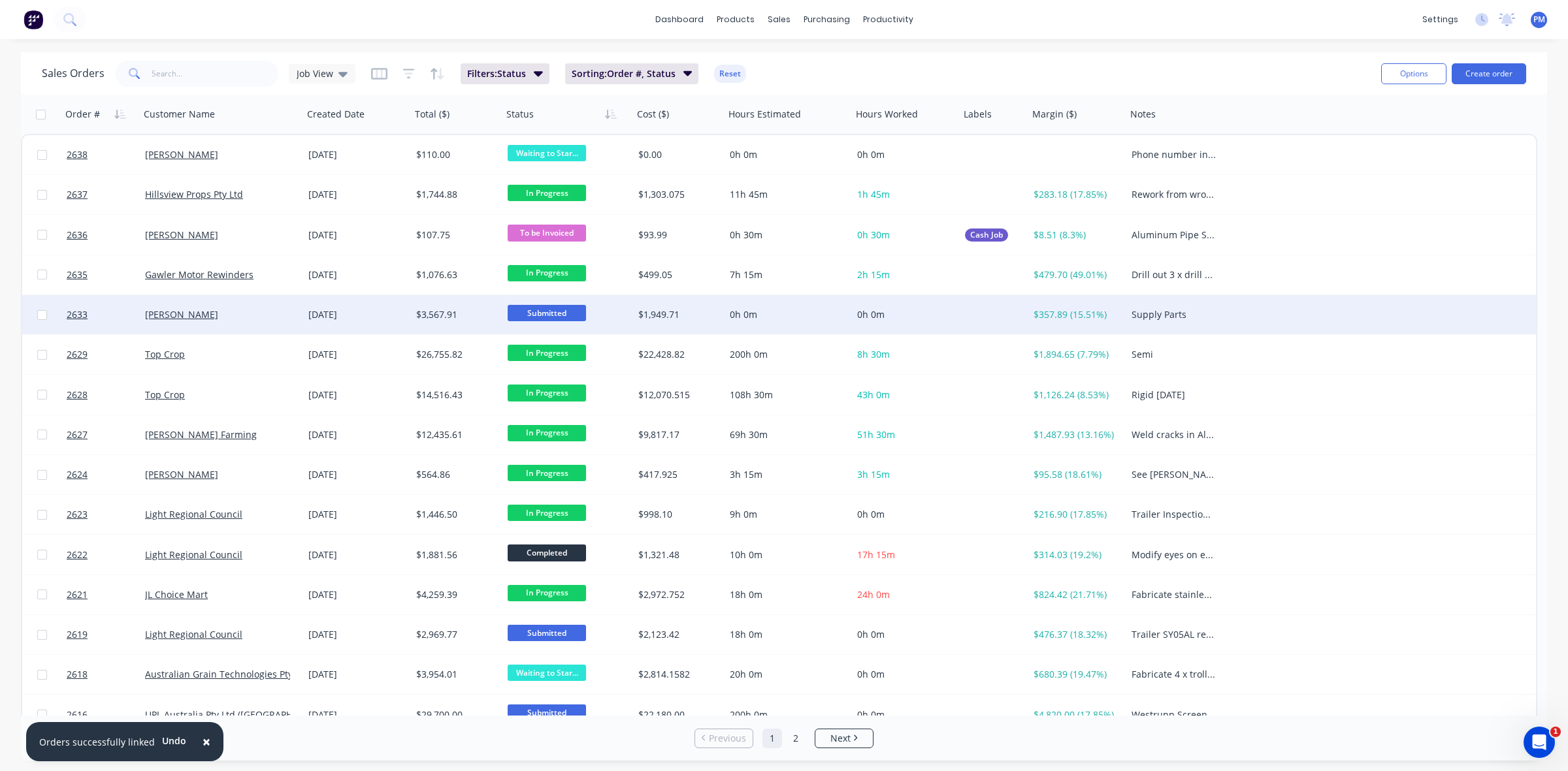
click at [242, 309] on div "[PERSON_NAME]" at bounding box center [217, 314] width 145 height 13
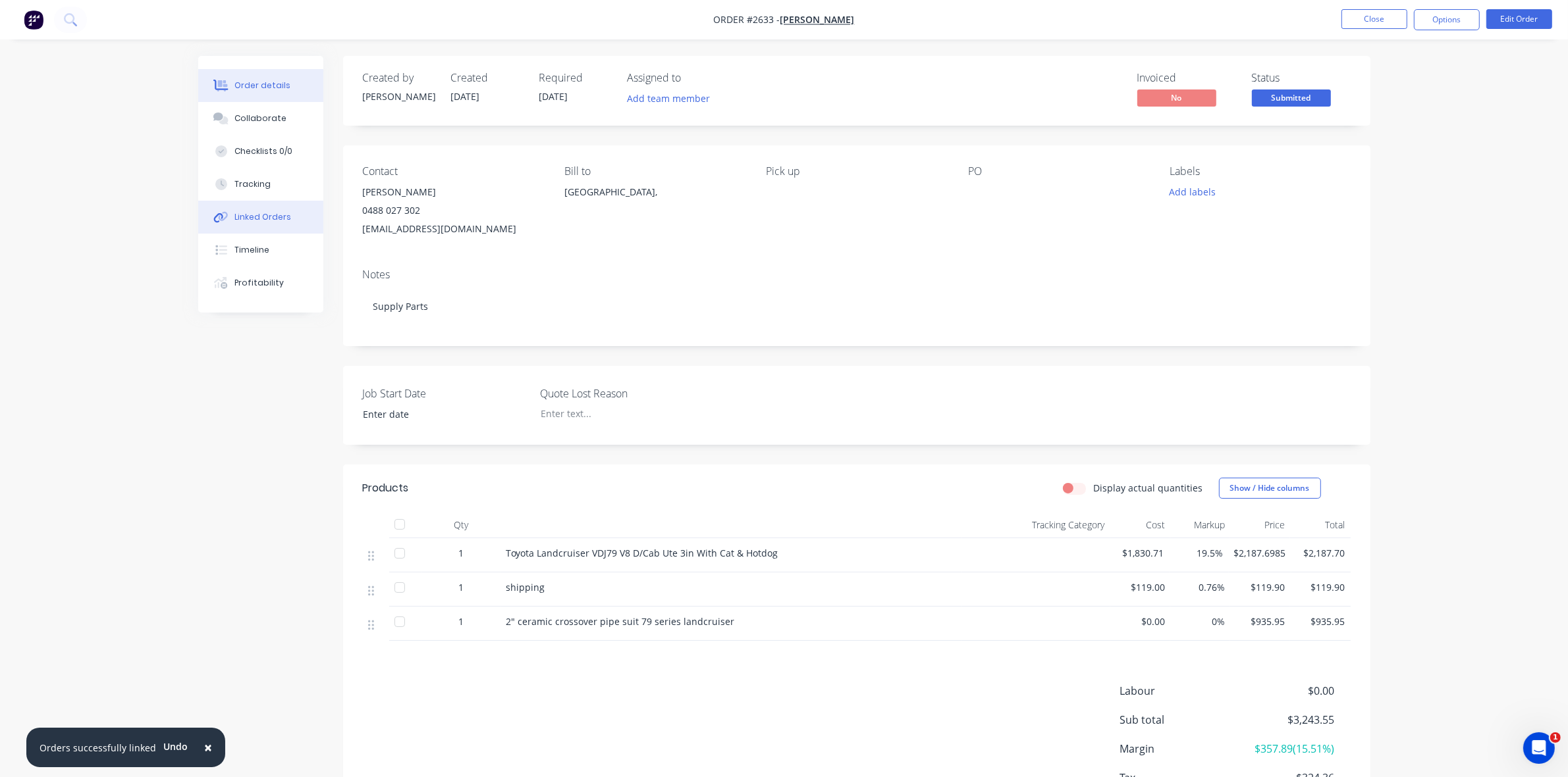
click at [260, 209] on button "Linked Orders" at bounding box center [261, 217] width 125 height 33
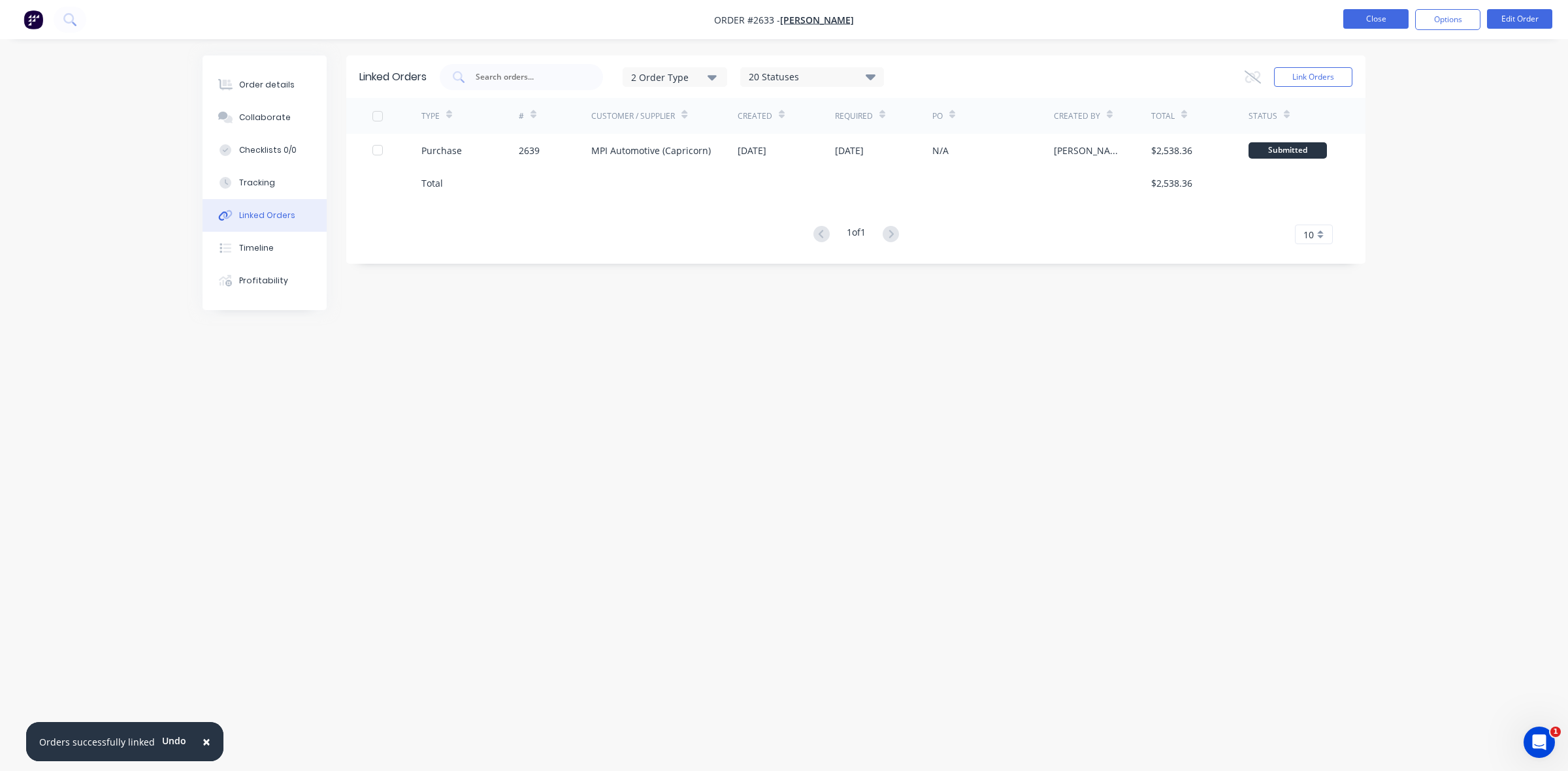
click at [1388, 10] on button "Close" at bounding box center [1376, 18] width 66 height 20
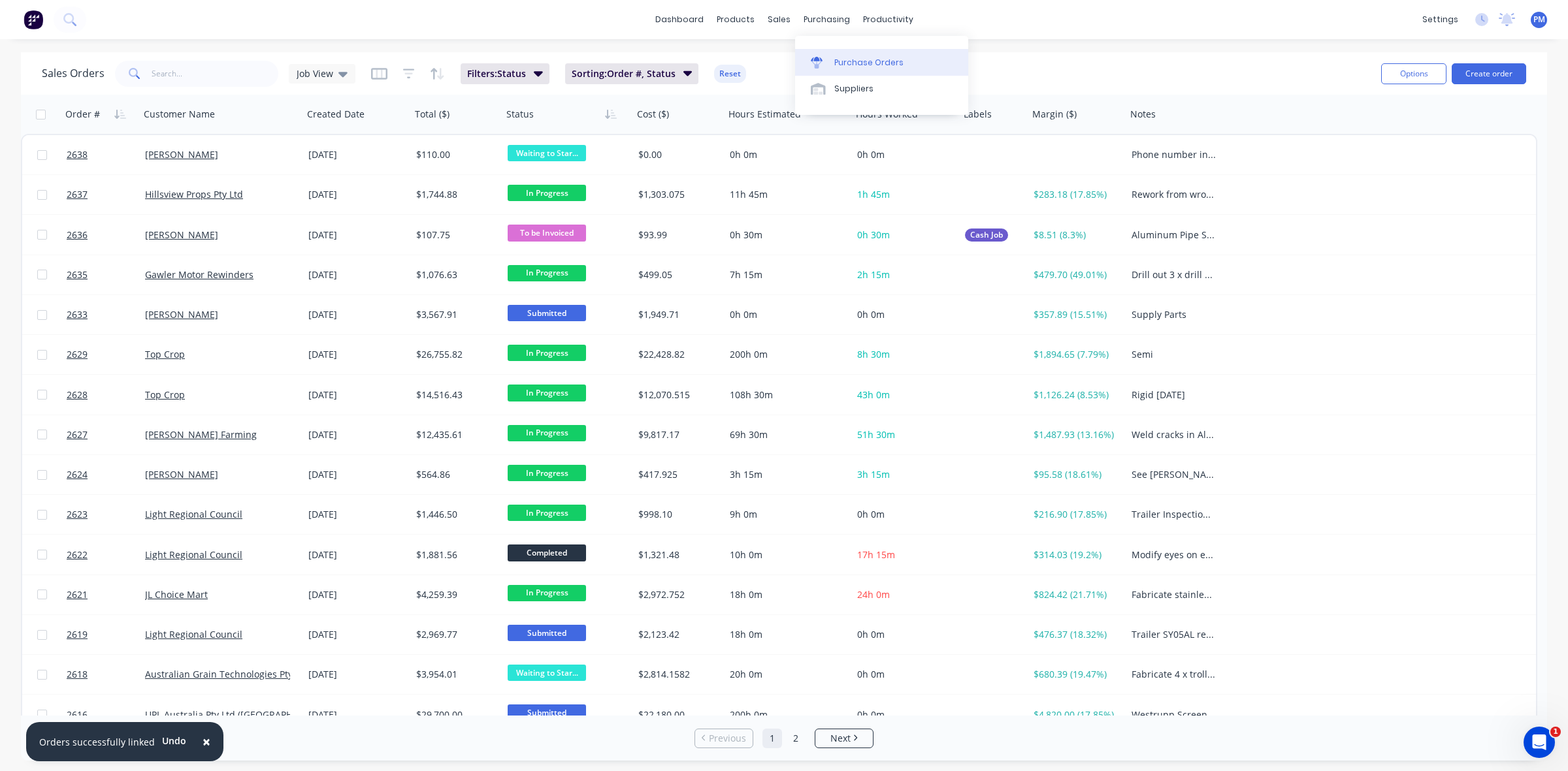
click at [844, 61] on div "Purchase Orders" at bounding box center [868, 62] width 69 height 12
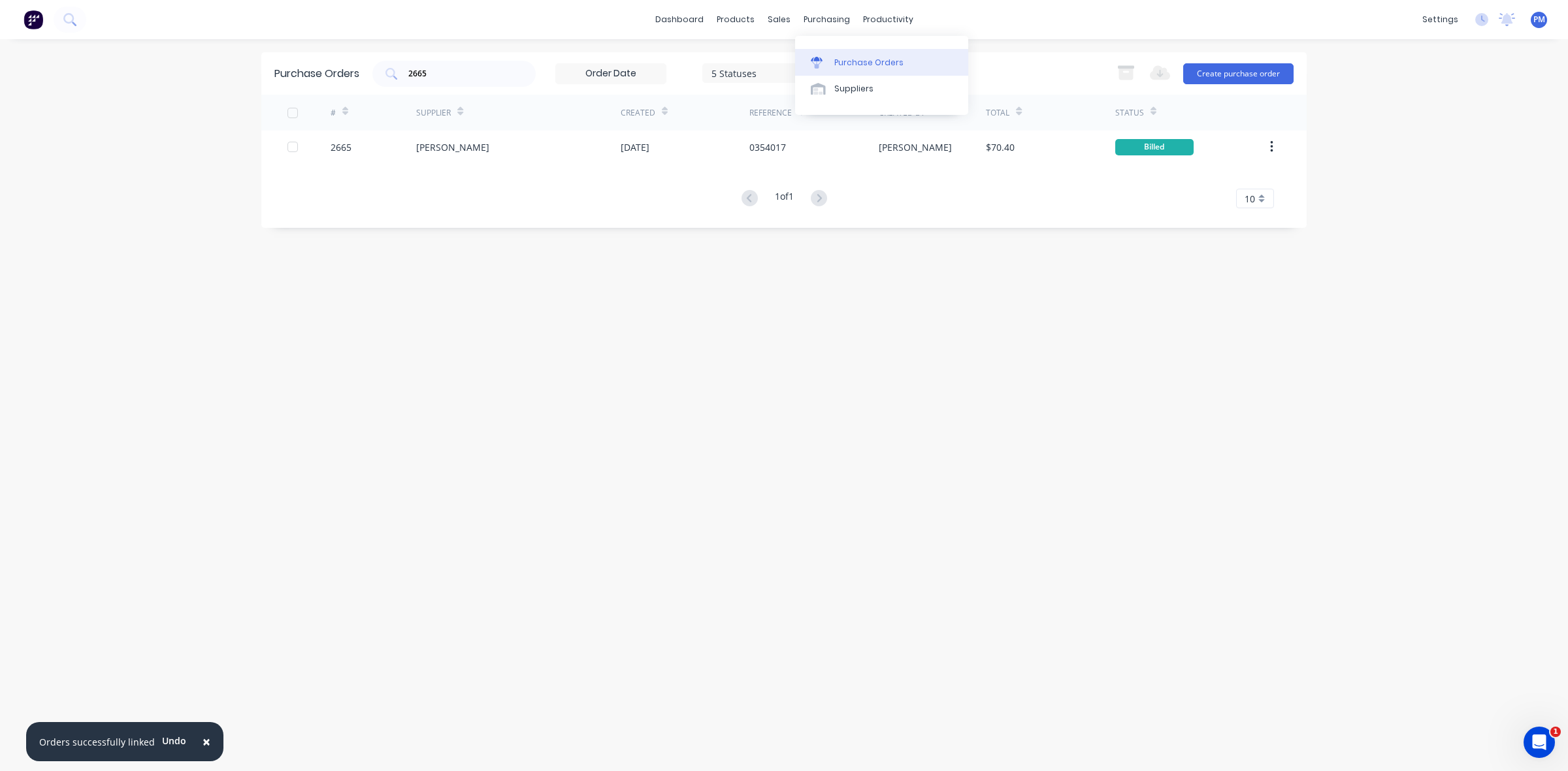
click at [846, 64] on div "Purchase Orders" at bounding box center [868, 62] width 69 height 12
click at [1035, 263] on div "Purchase Orders 2665 5 Statuses 5 Statuses Export to Excel (XLSX) Create purcha…" at bounding box center [784, 405] width 1045 height 706
click at [814, 63] on div "Sales Orders" at bounding box center [827, 62] width 53 height 12
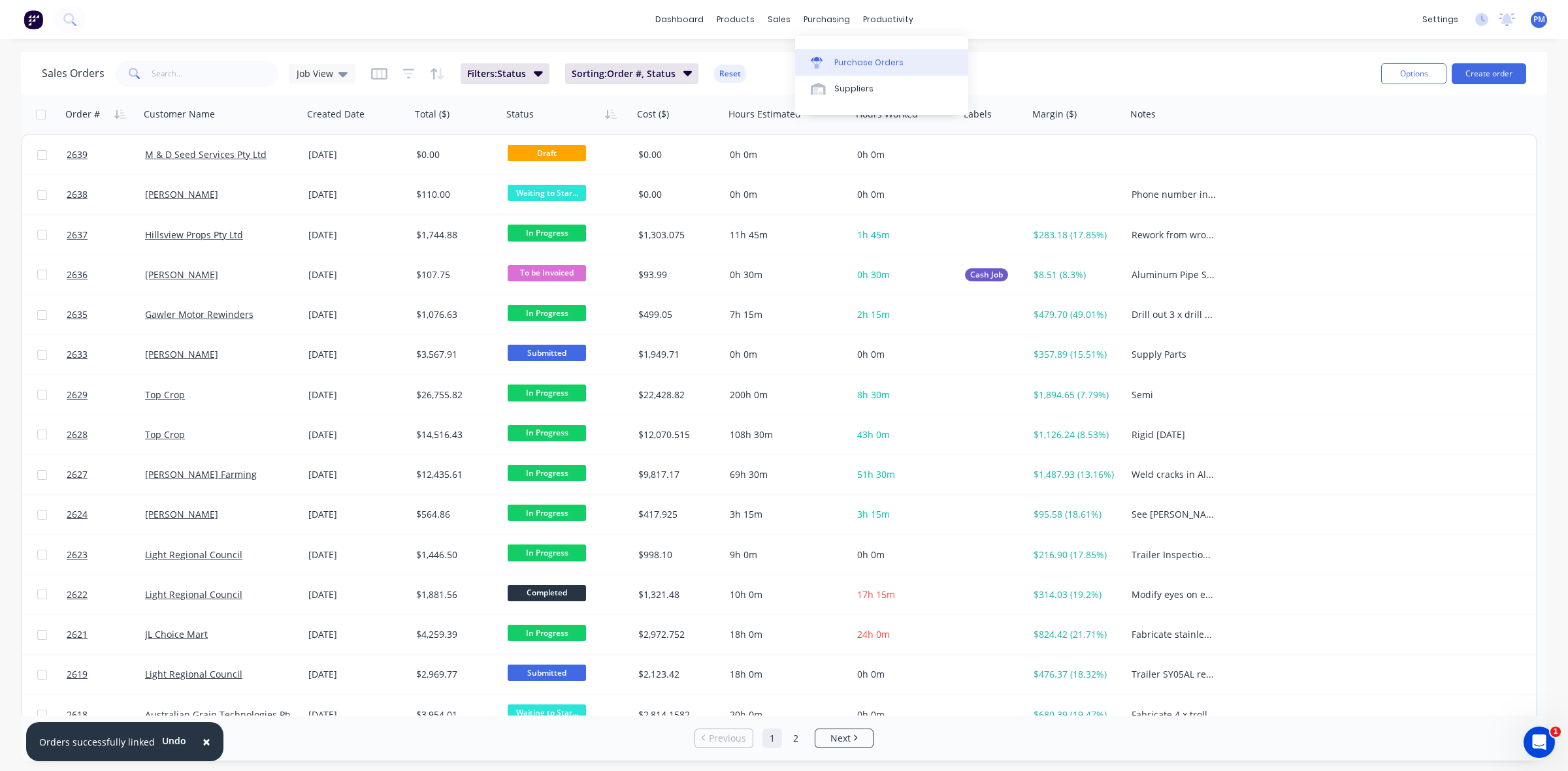
click at [850, 59] on div "Purchase Orders" at bounding box center [868, 62] width 69 height 12
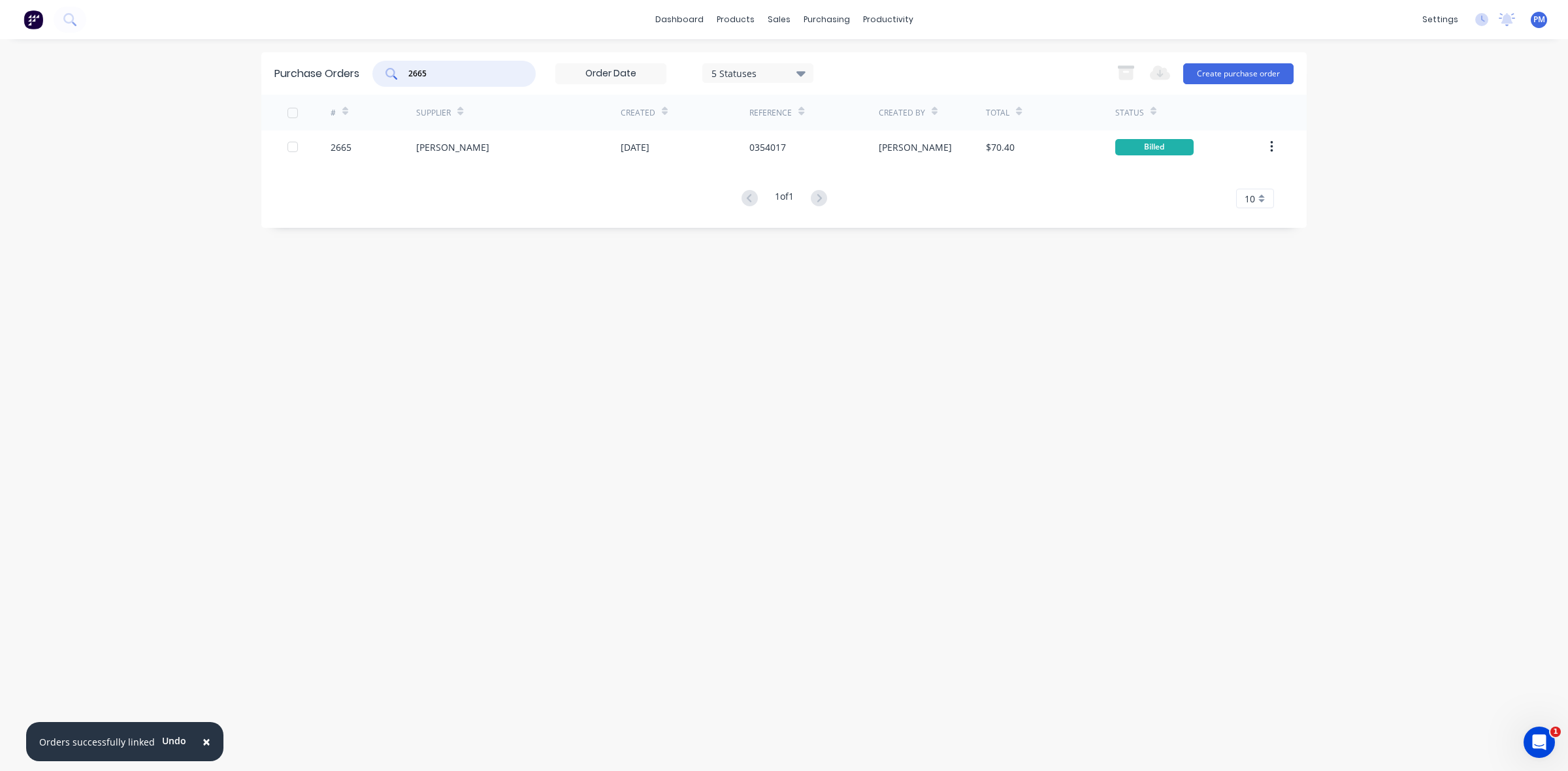
drag, startPoint x: 441, startPoint y: 68, endPoint x: 353, endPoint y: 63, distance: 88.1
click at [353, 63] on div "Purchase Orders 2665 5 Statuses 5 Statuses Export to Excel (XLSX) Create purcha…" at bounding box center [784, 73] width 1045 height 42
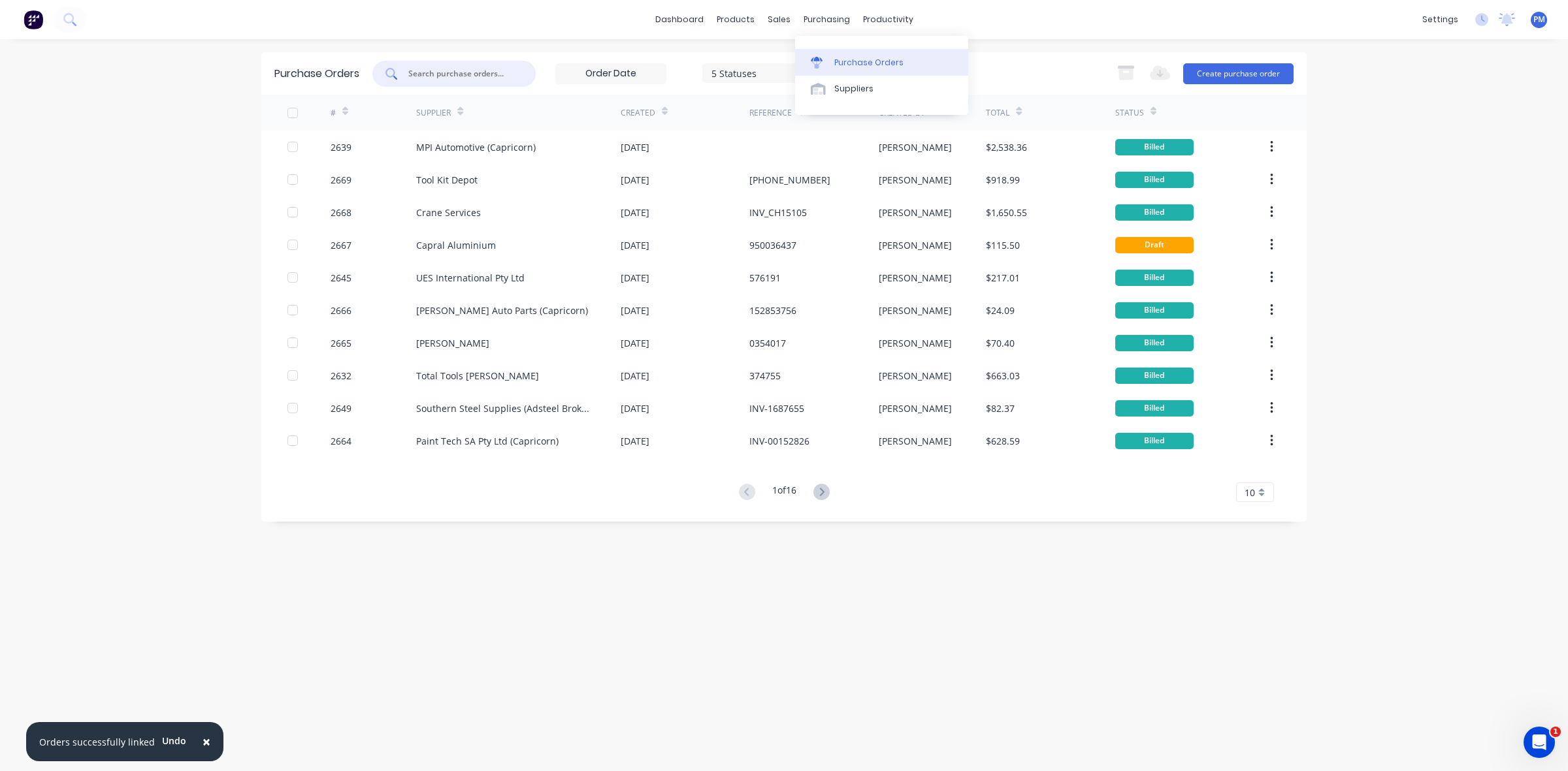
click at [840, 54] on link "Purchase Orders" at bounding box center [881, 62] width 173 height 26
click at [857, 60] on div "Purchase Orders" at bounding box center [868, 62] width 69 height 12
click at [847, 63] on div "Purchase Orders" at bounding box center [868, 62] width 69 height 12
click at [609, 511] on div "Purchase Orders 5 Statuses 5 Statuses Export to Excel (XLSX) Create purchase or…" at bounding box center [784, 286] width 1045 height 469
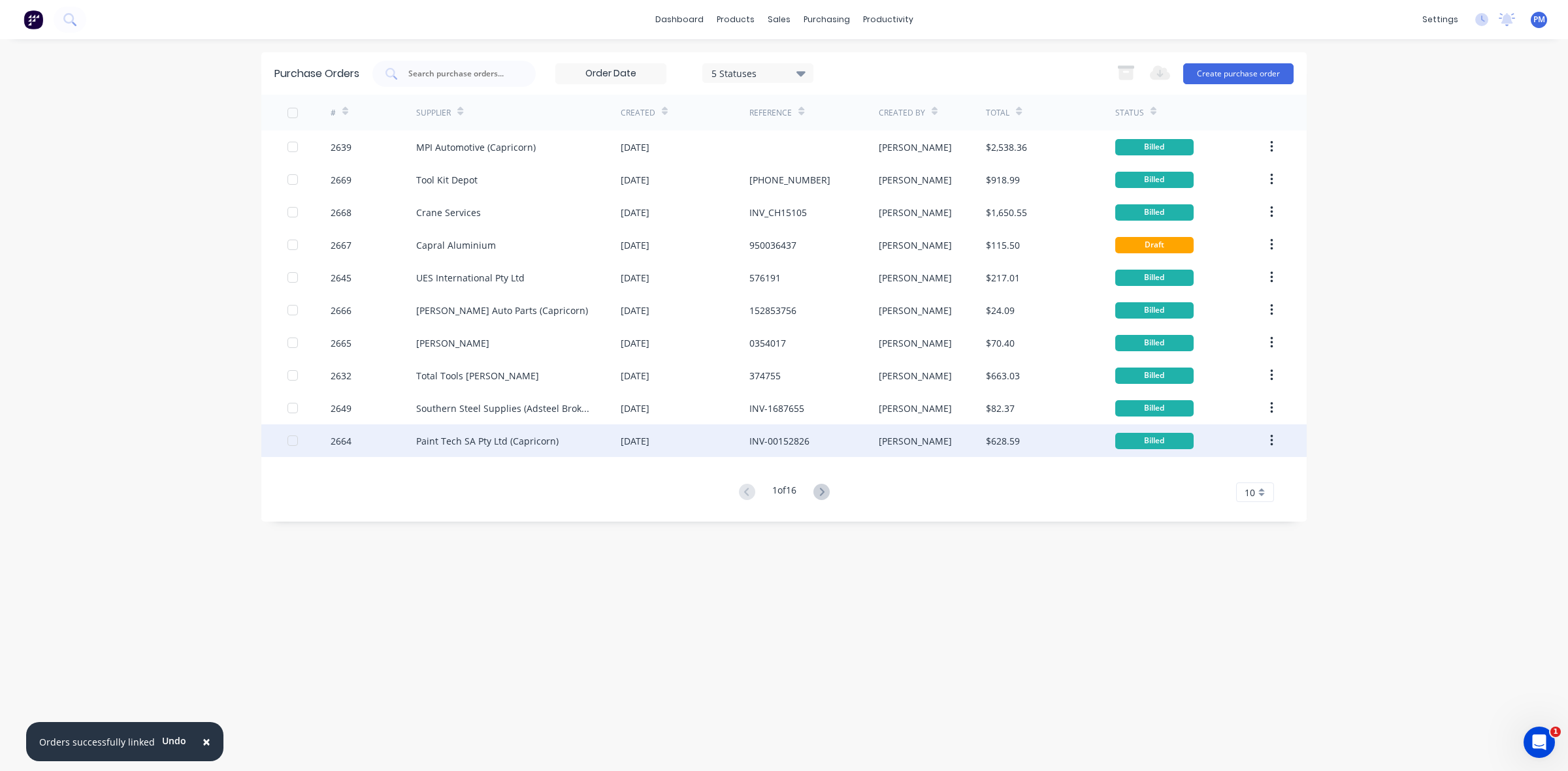
click at [834, 447] on div "INV-00152826" at bounding box center [814, 440] width 128 height 33
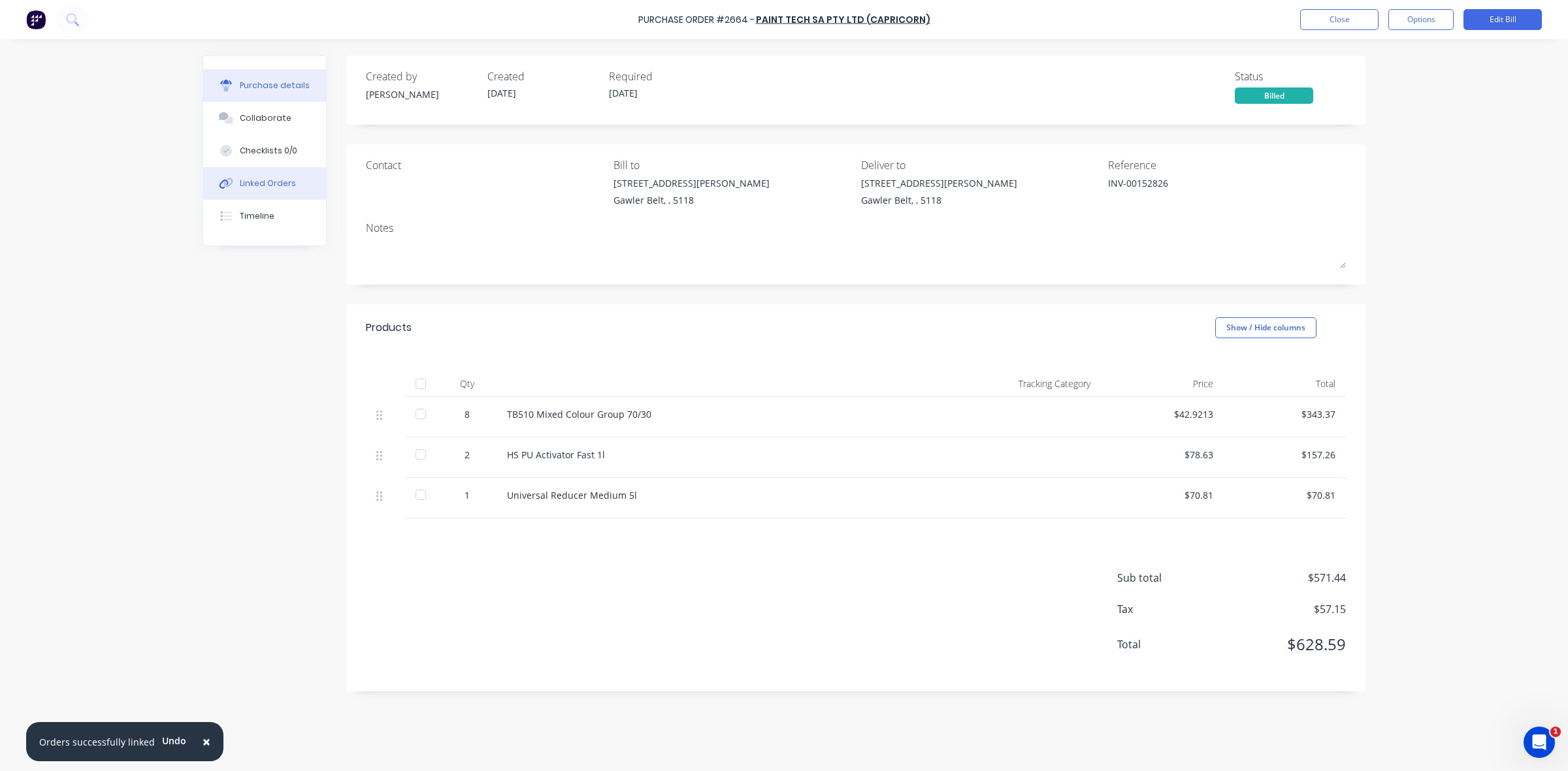
click at [286, 180] on div "Linked Orders" at bounding box center [268, 183] width 56 height 12
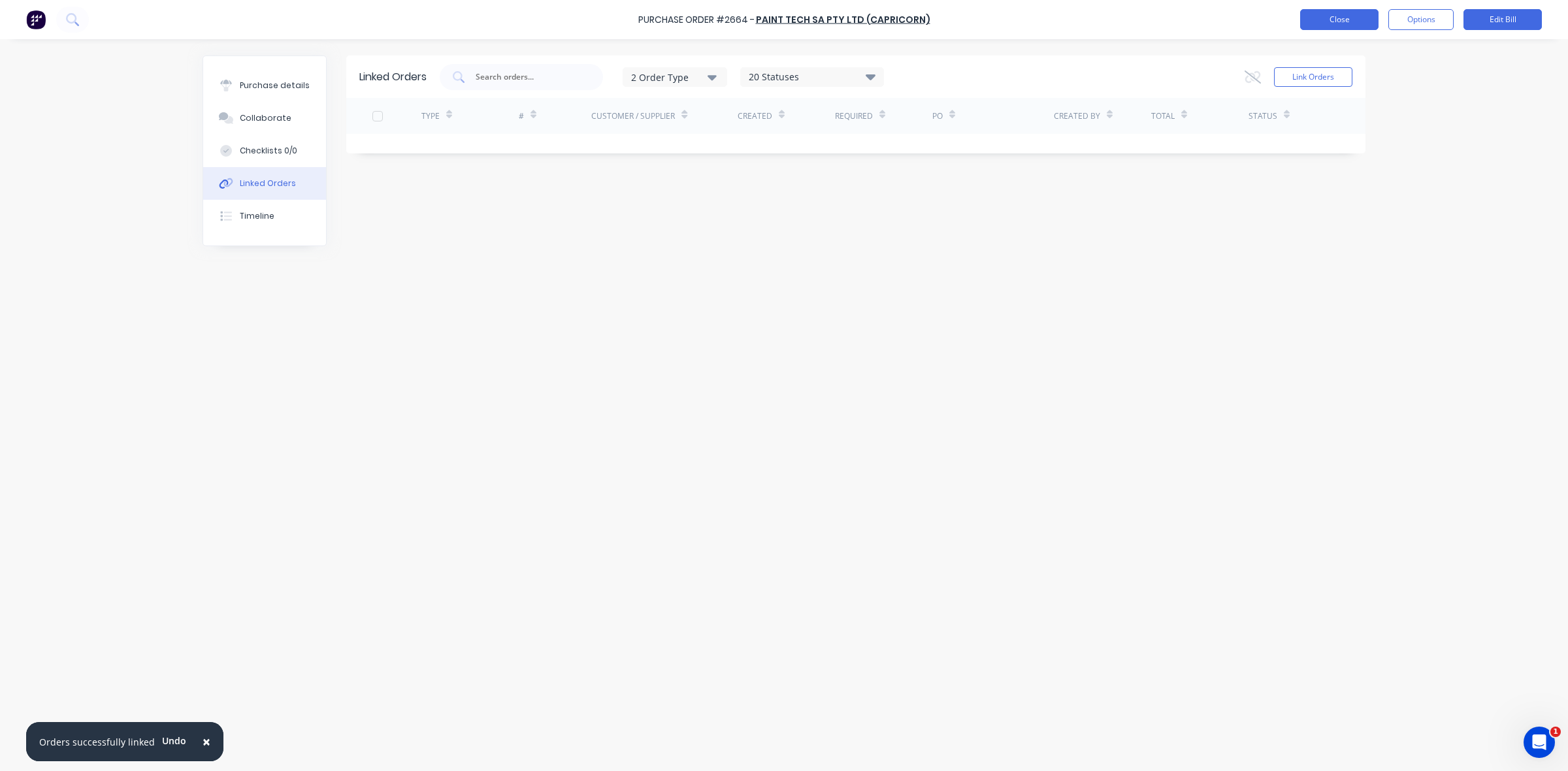
click at [1334, 13] on button "Close" at bounding box center [1339, 19] width 79 height 21
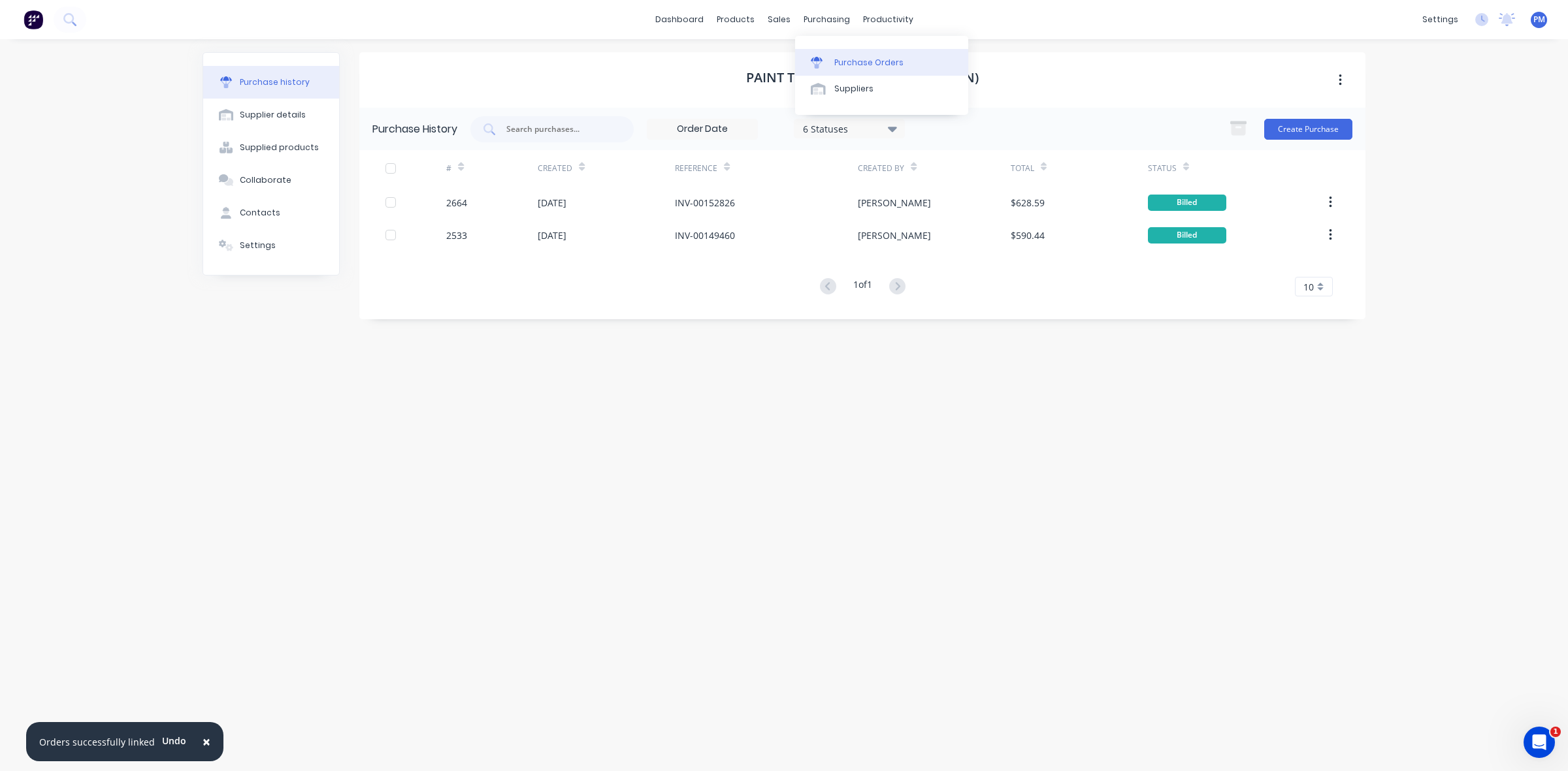
click at [850, 57] on div "Purchase Orders" at bounding box center [868, 62] width 69 height 12
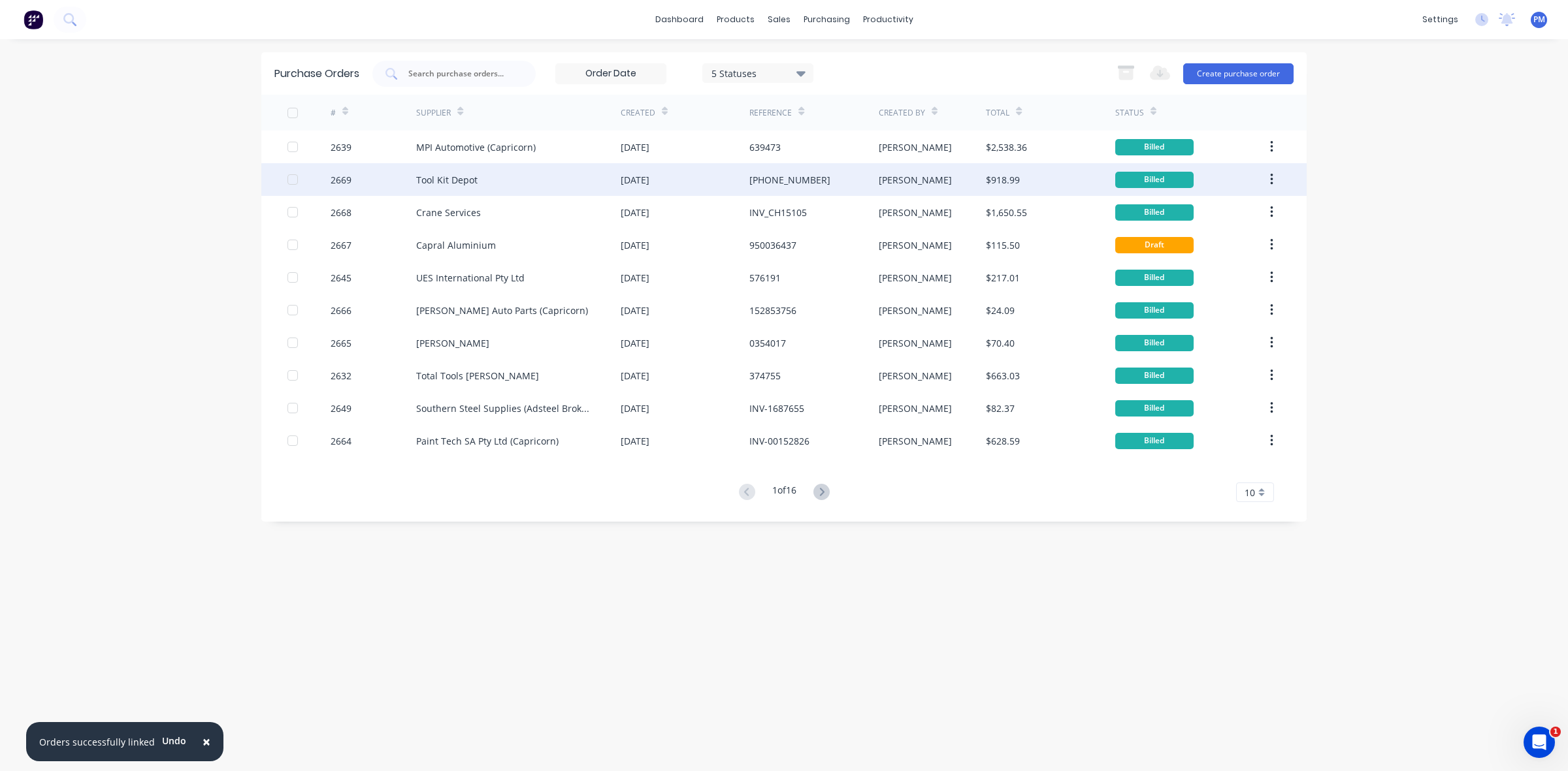
click at [853, 184] on div "[PHONE_NUMBER]" at bounding box center [814, 180] width 128 height 33
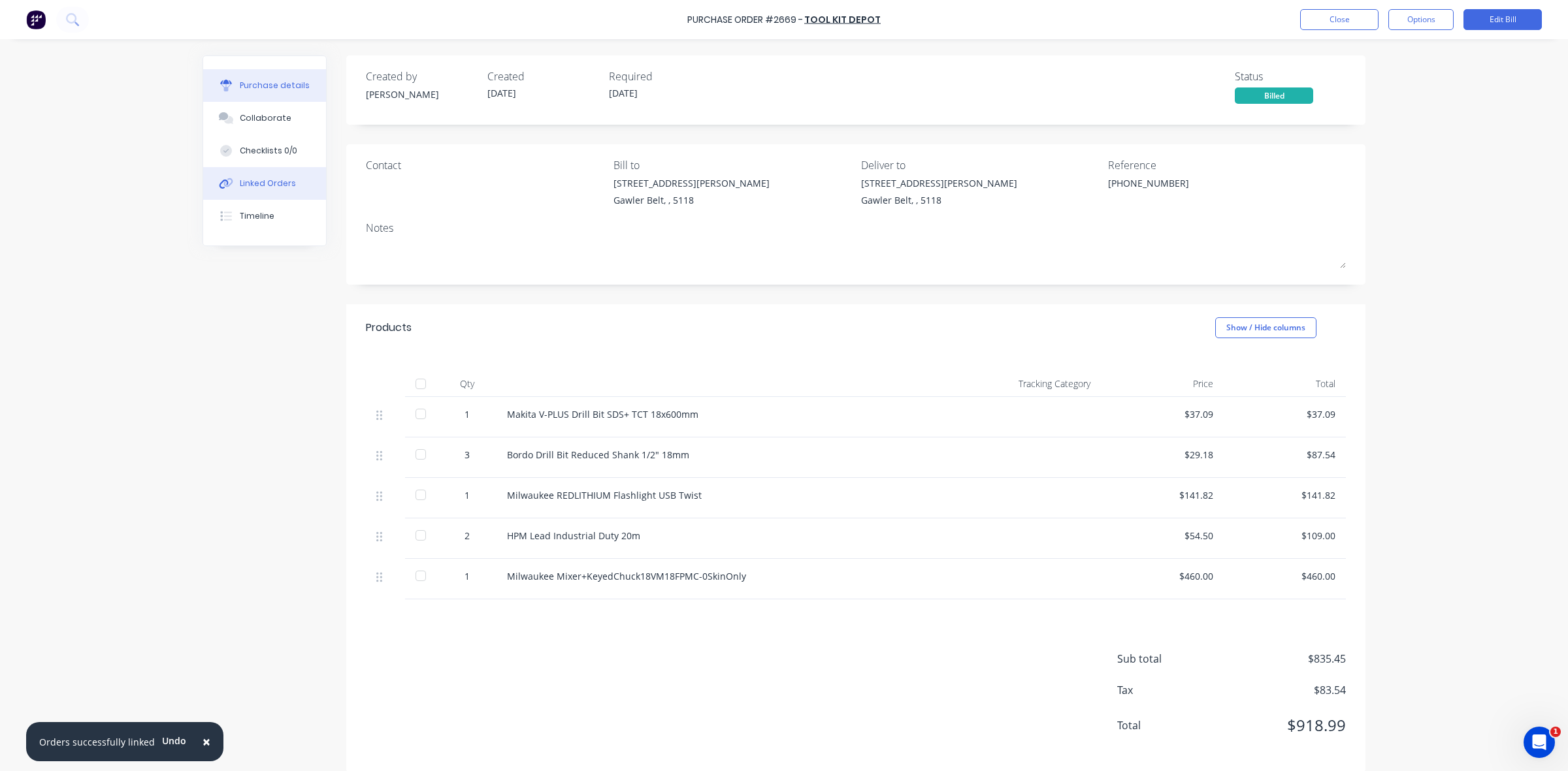
click at [279, 186] on div "Linked Orders" at bounding box center [268, 183] width 56 height 12
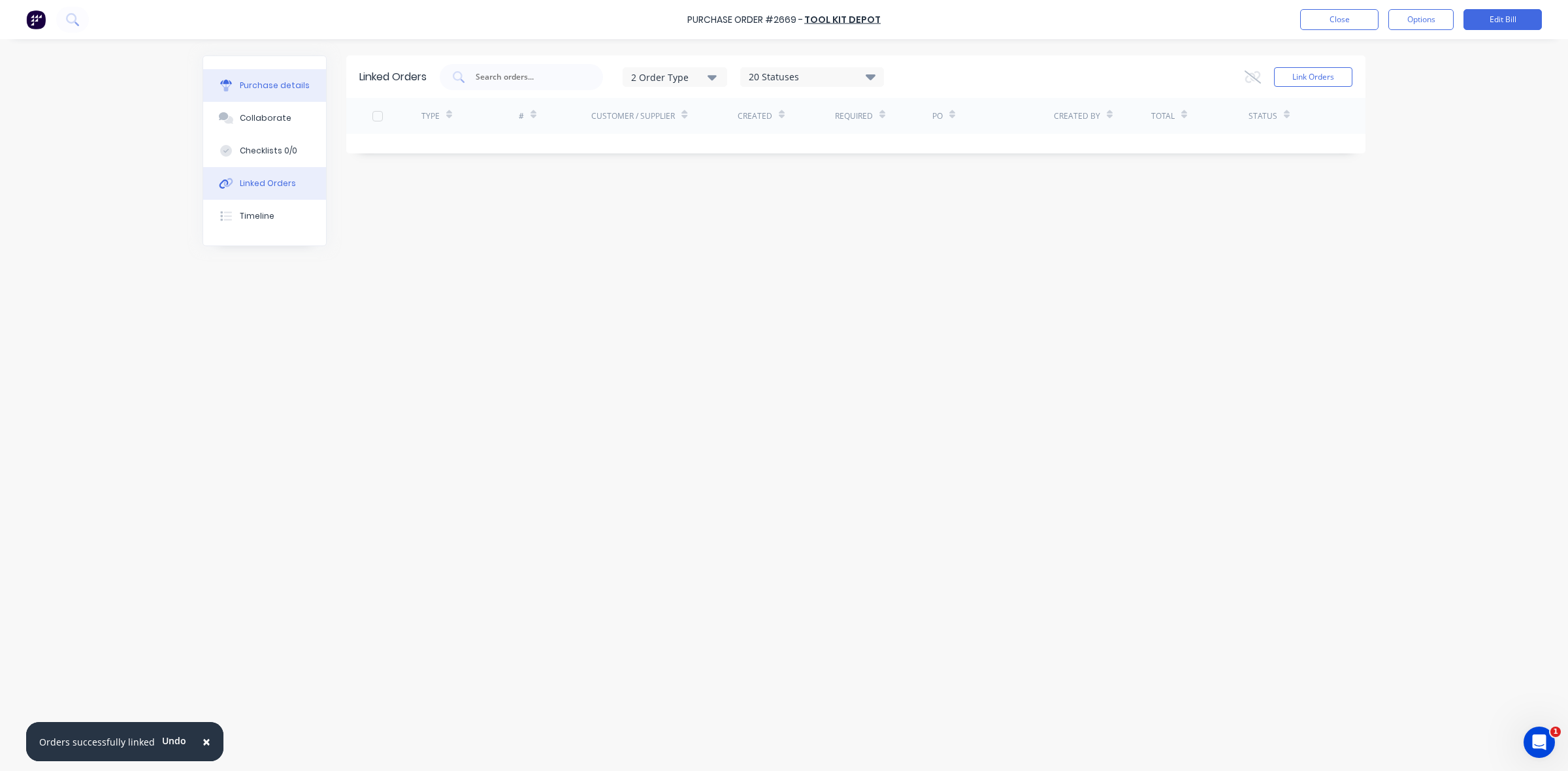
click at [266, 88] on div "Purchase details" at bounding box center [275, 85] width 70 height 12
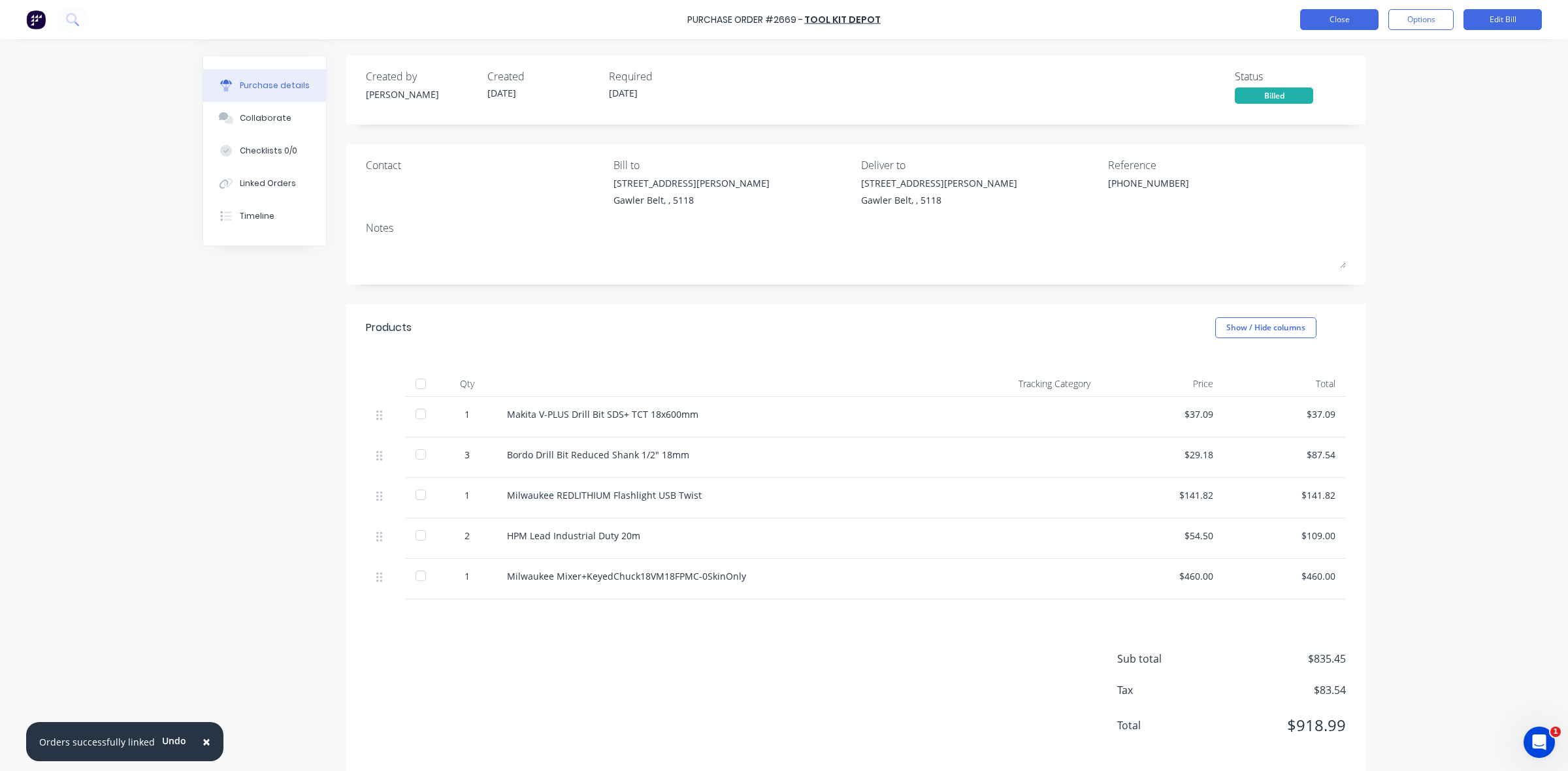
click at [1349, 24] on button "Close" at bounding box center [1339, 19] width 79 height 21
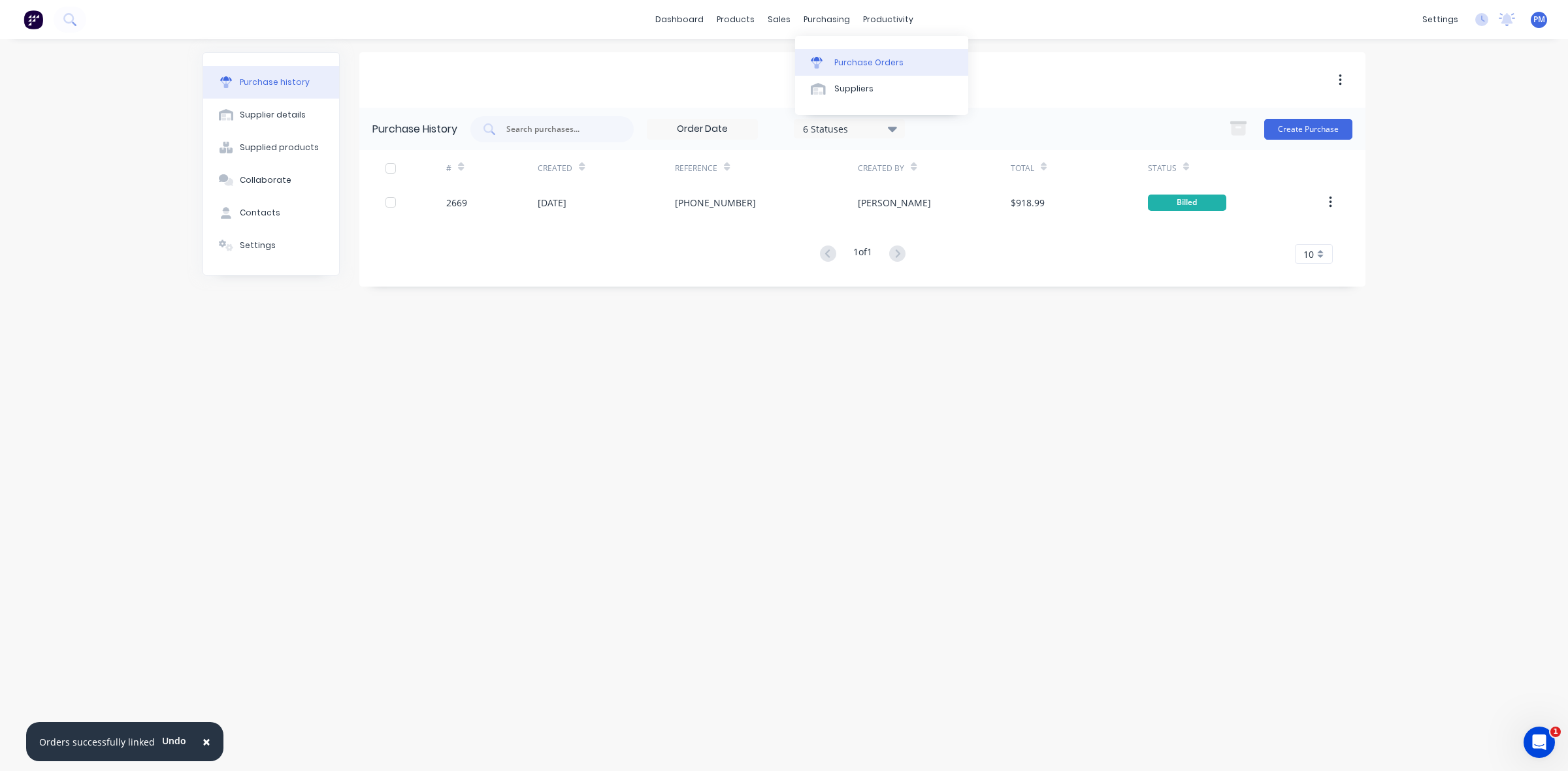
click at [848, 57] on div "Purchase Orders" at bounding box center [868, 62] width 69 height 12
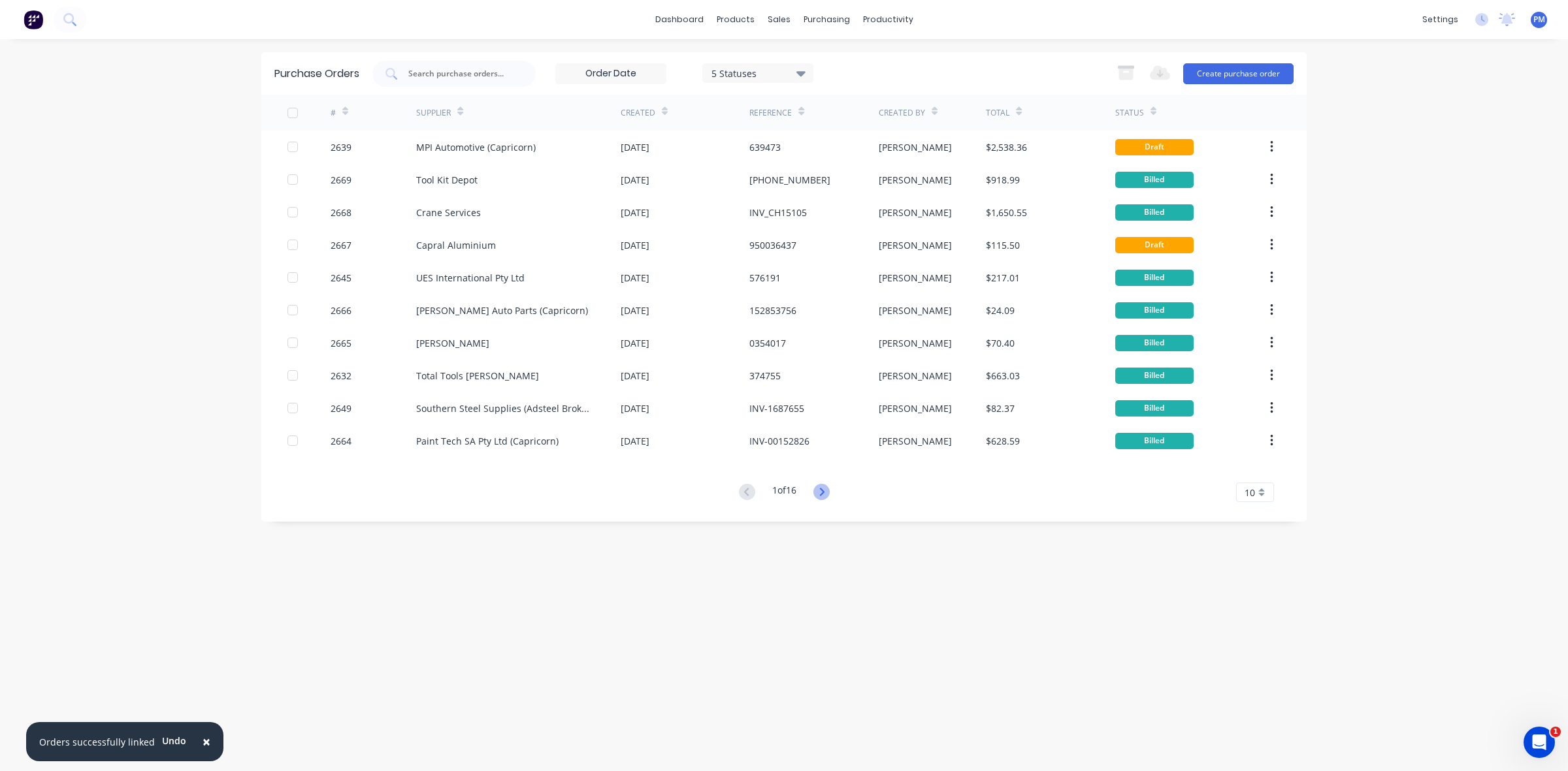
click at [822, 490] on icon at bounding box center [821, 492] width 16 height 16
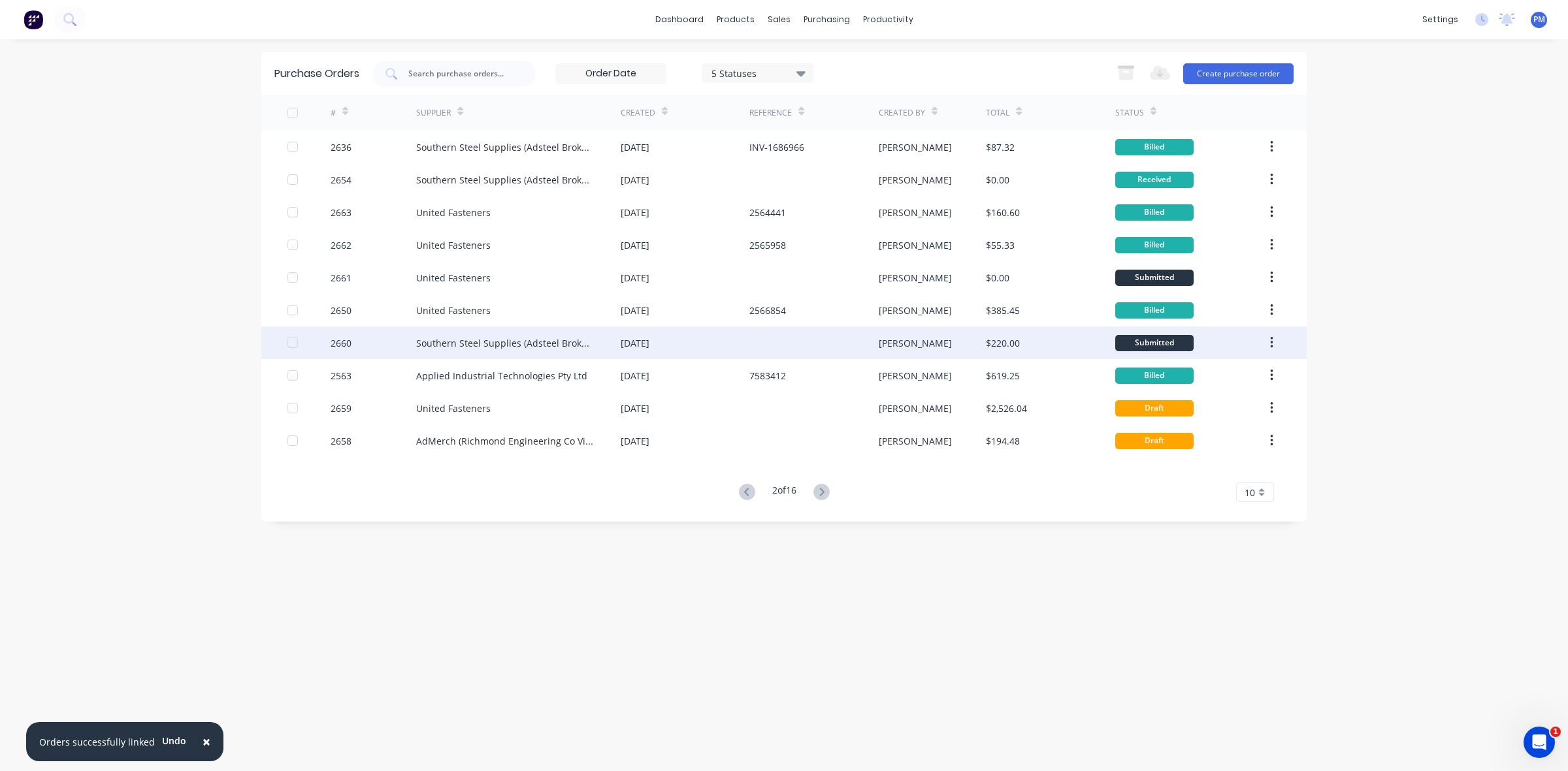
click at [739, 348] on div "[DATE]" at bounding box center [685, 343] width 128 height 33
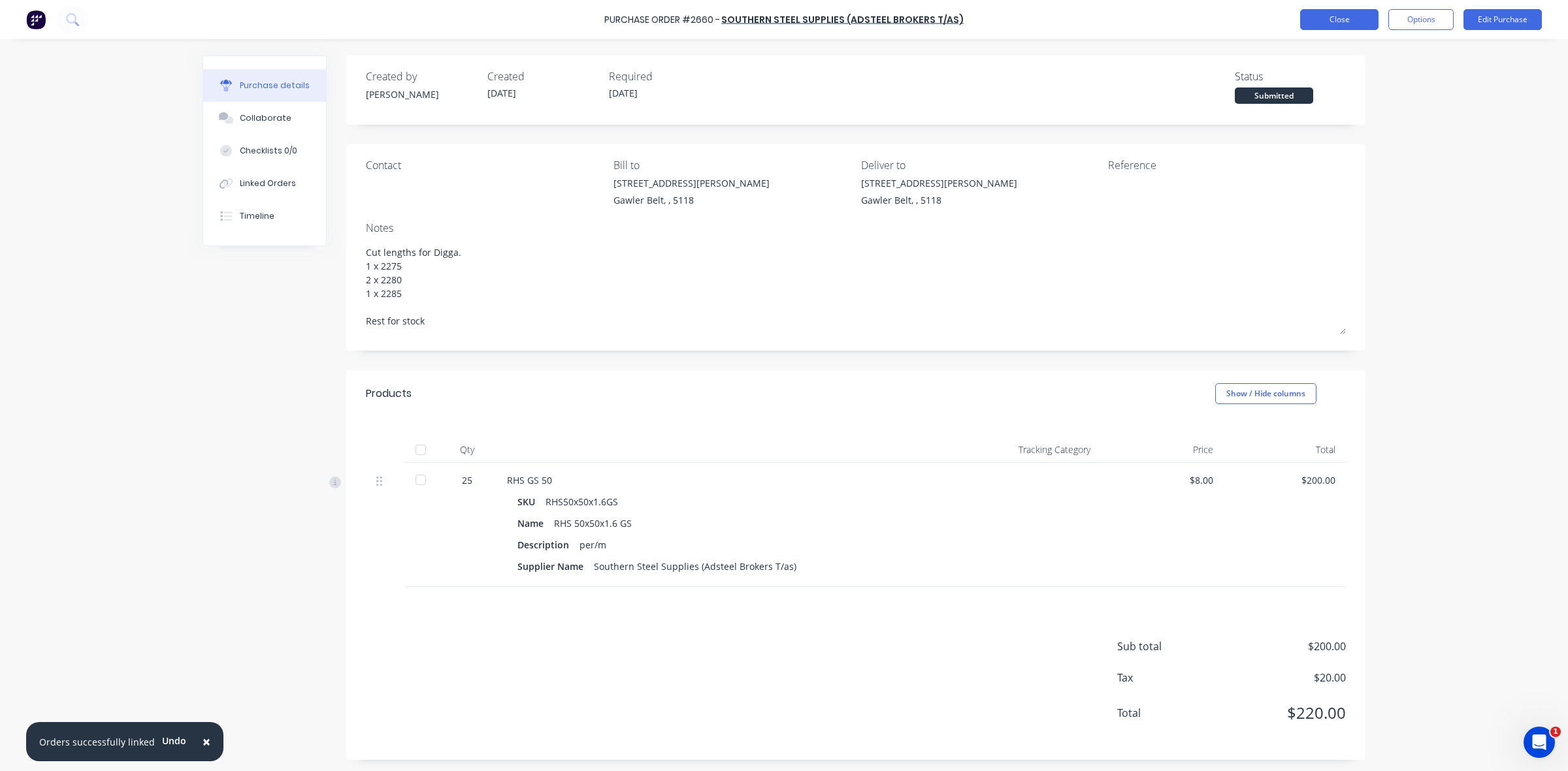
click at [1344, 17] on button "Close" at bounding box center [1339, 19] width 79 height 21
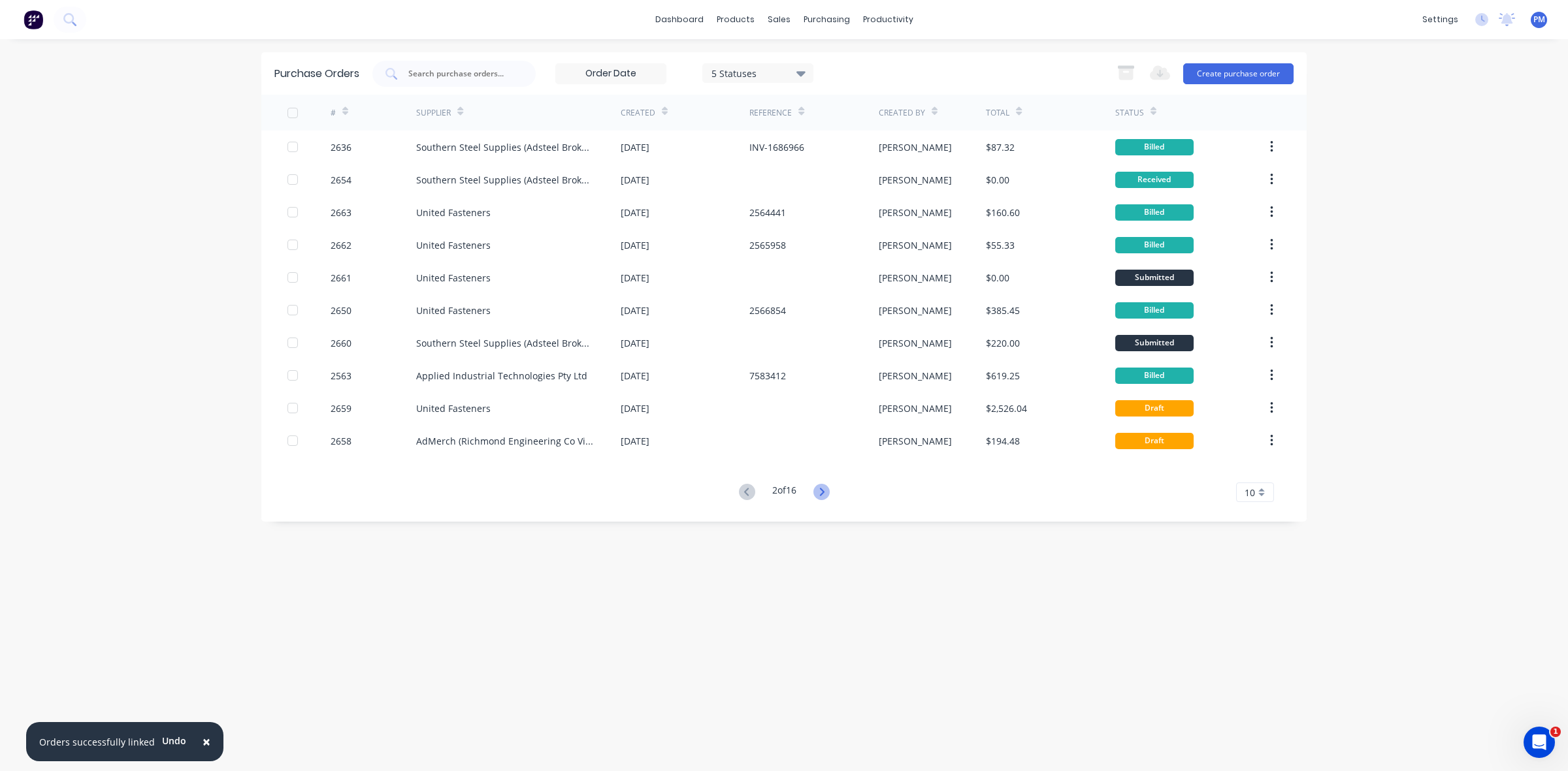
click at [828, 492] on icon at bounding box center [821, 492] width 16 height 16
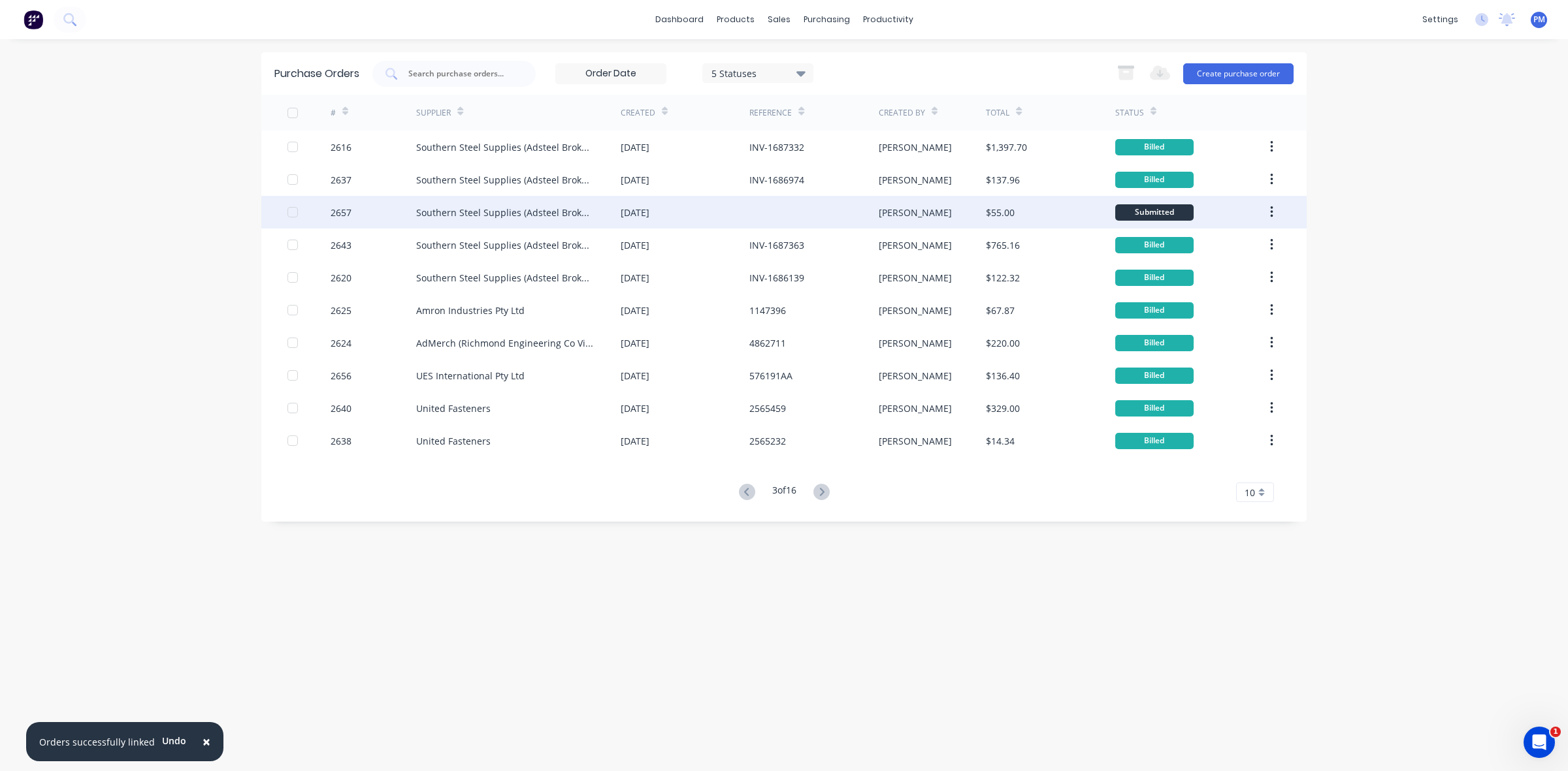
click at [780, 214] on div at bounding box center [814, 212] width 128 height 33
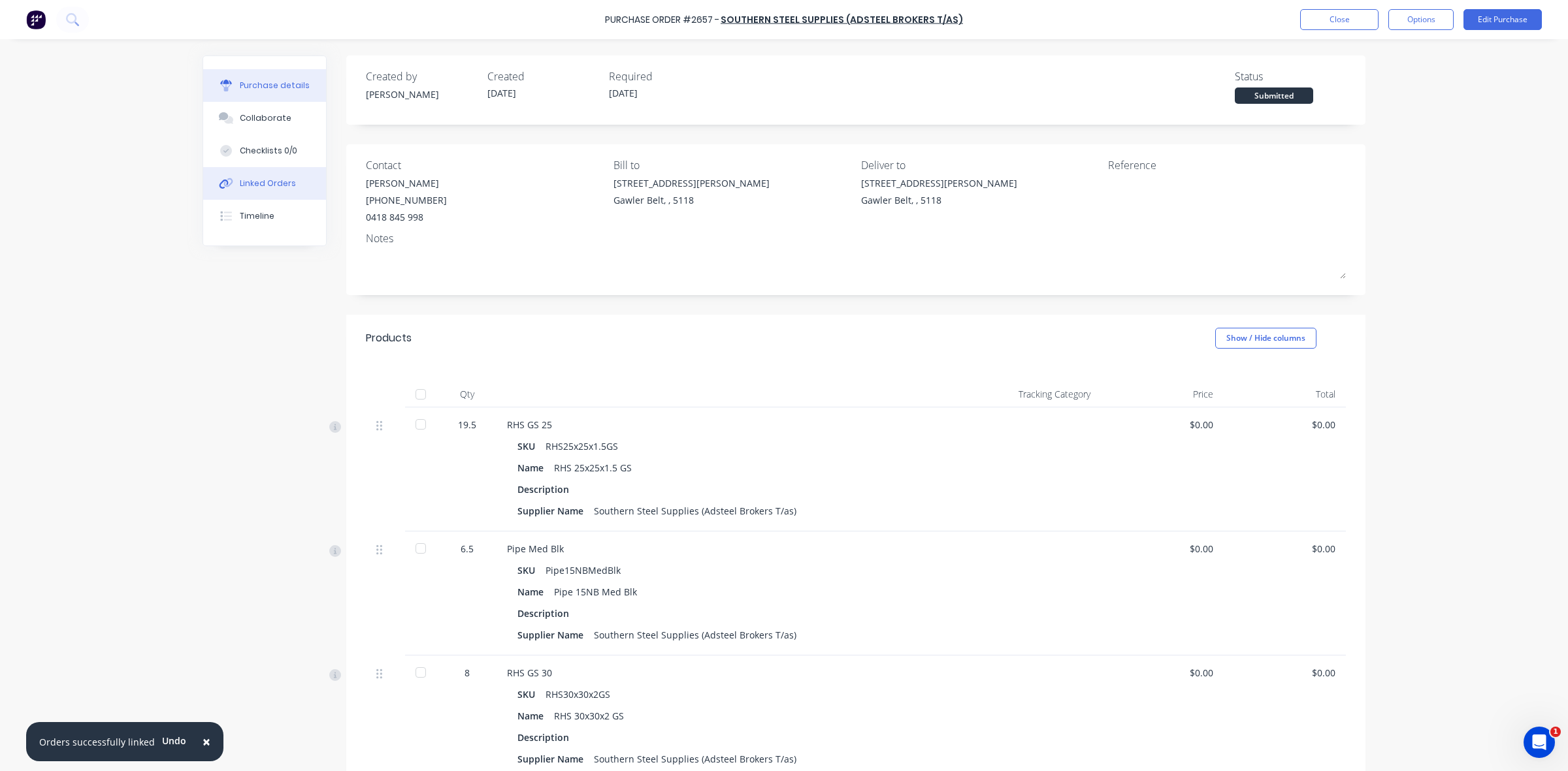
click at [257, 183] on div "Linked Orders" at bounding box center [268, 183] width 56 height 12
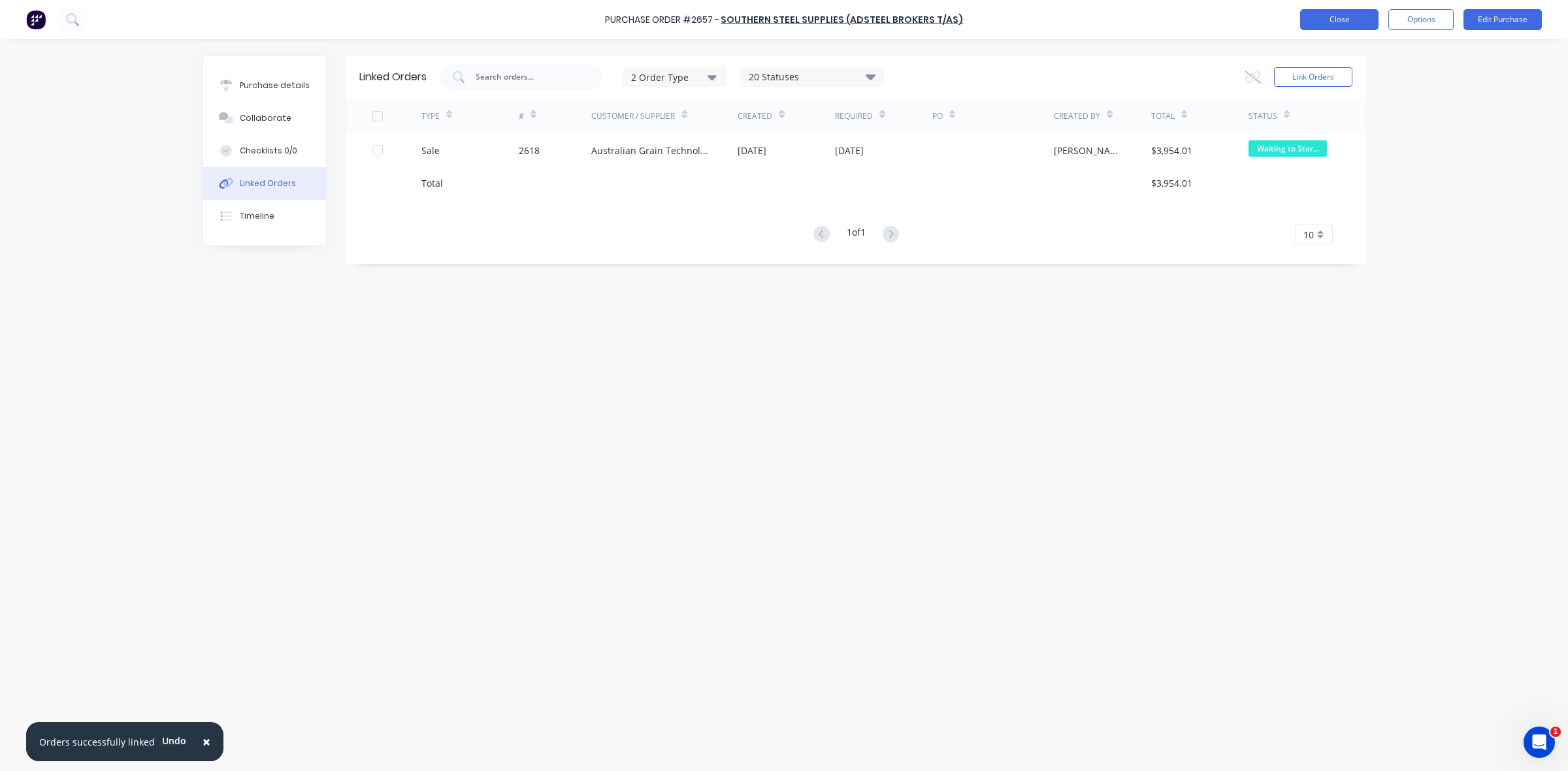
click at [1337, 22] on button "Close" at bounding box center [1339, 19] width 79 height 21
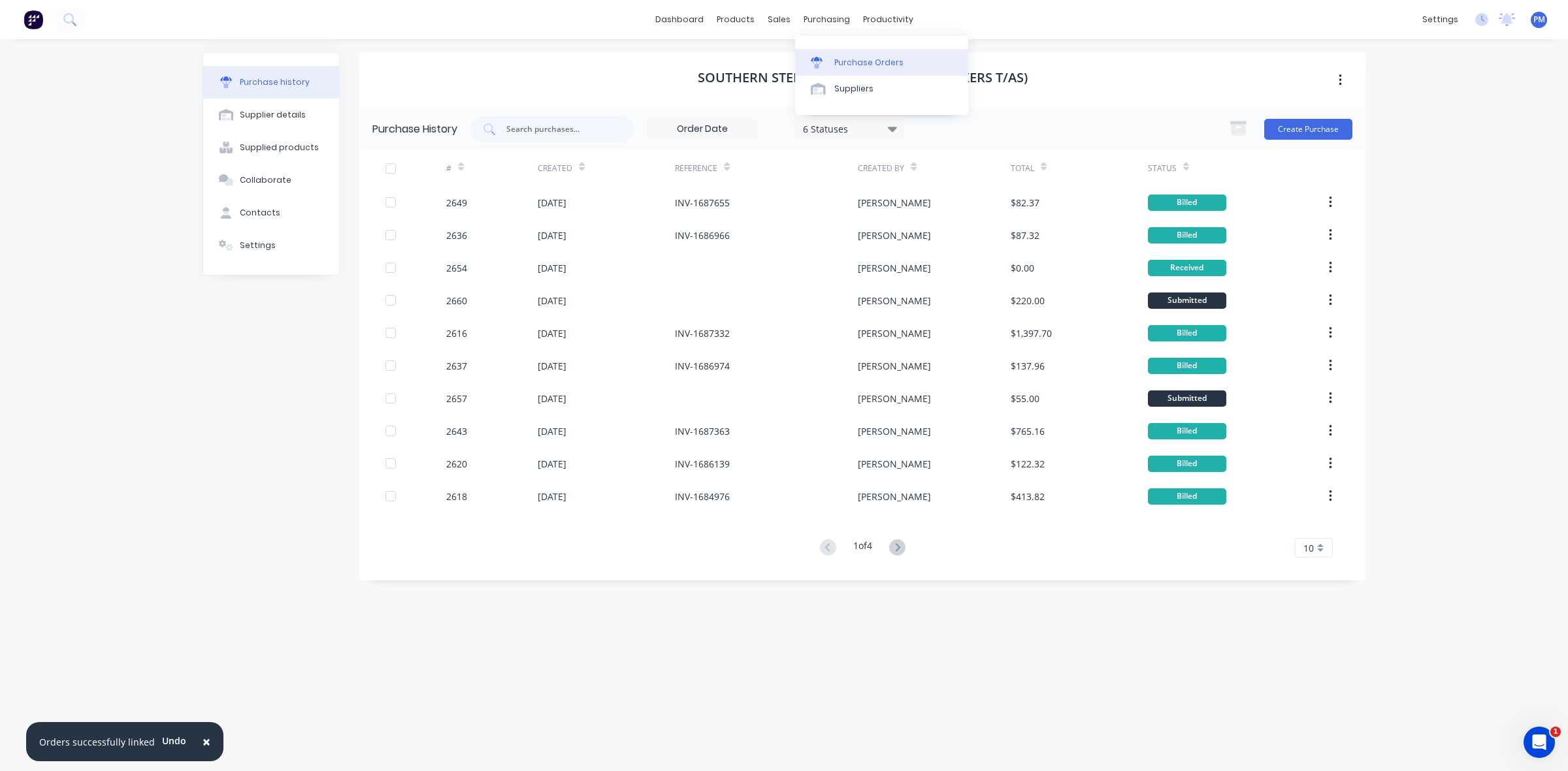
click at [838, 57] on div "Purchase Orders" at bounding box center [868, 62] width 69 height 12
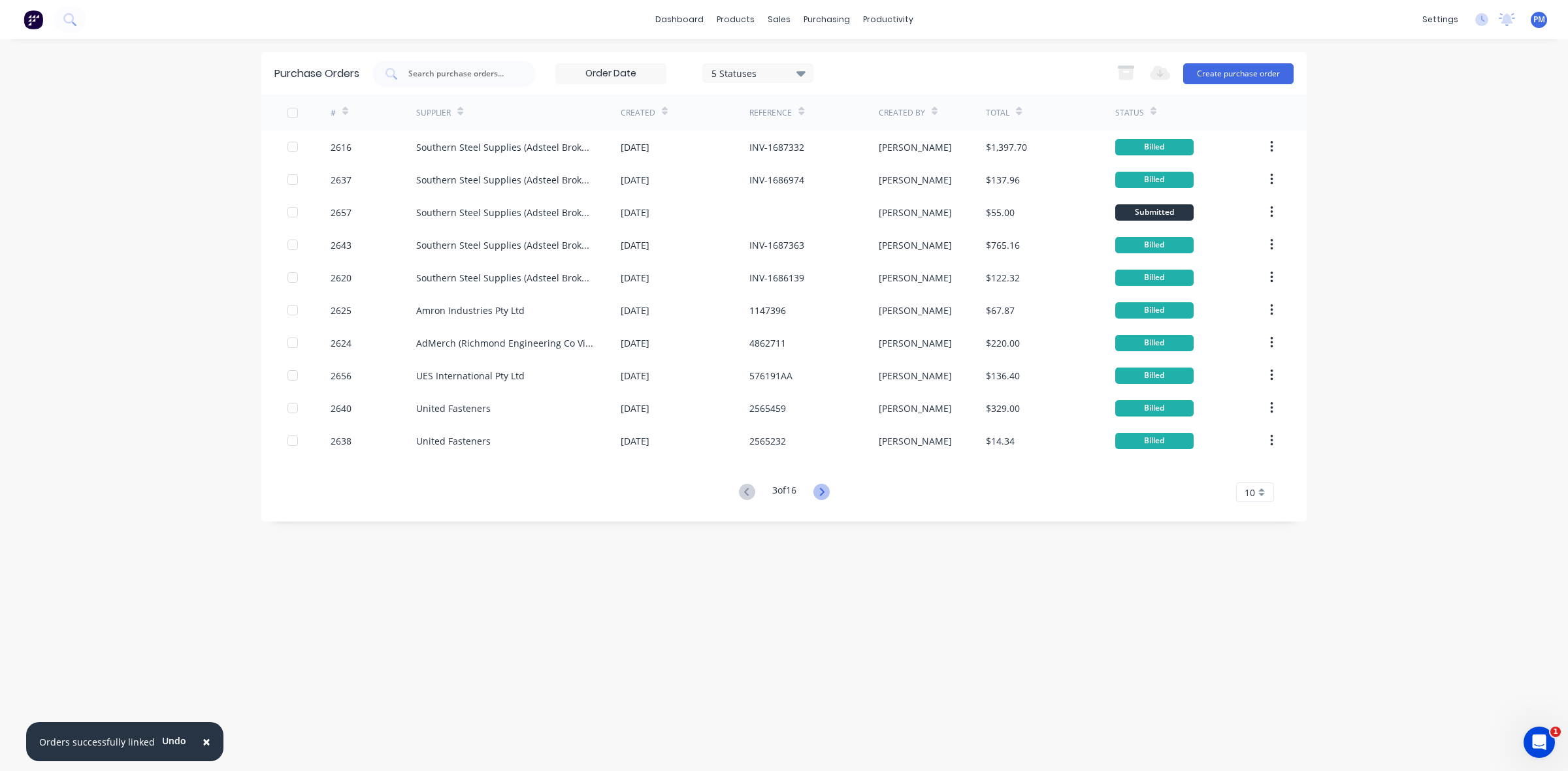
click at [827, 487] on icon at bounding box center [821, 492] width 16 height 16
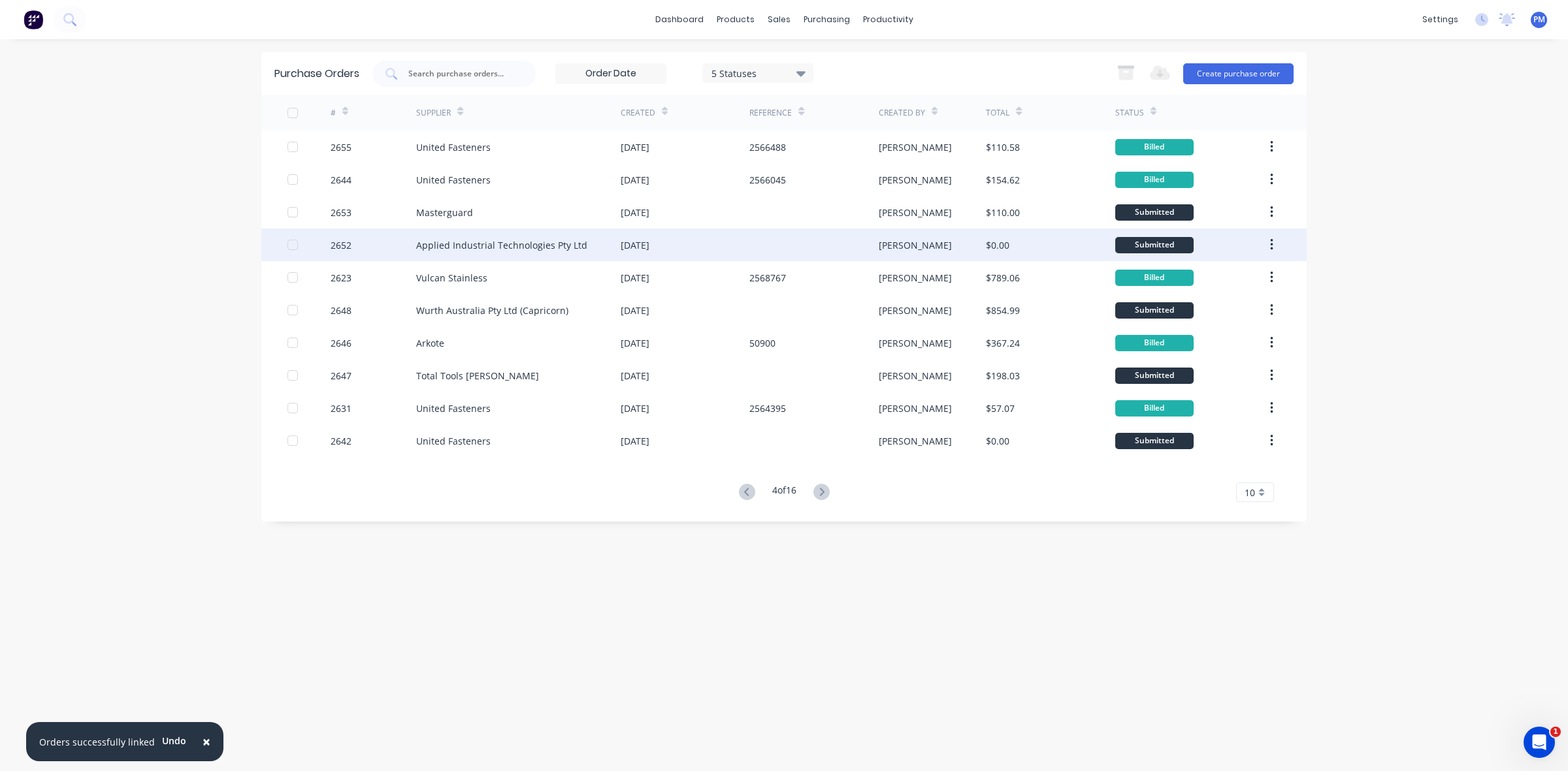
click at [755, 242] on div at bounding box center [814, 245] width 128 height 33
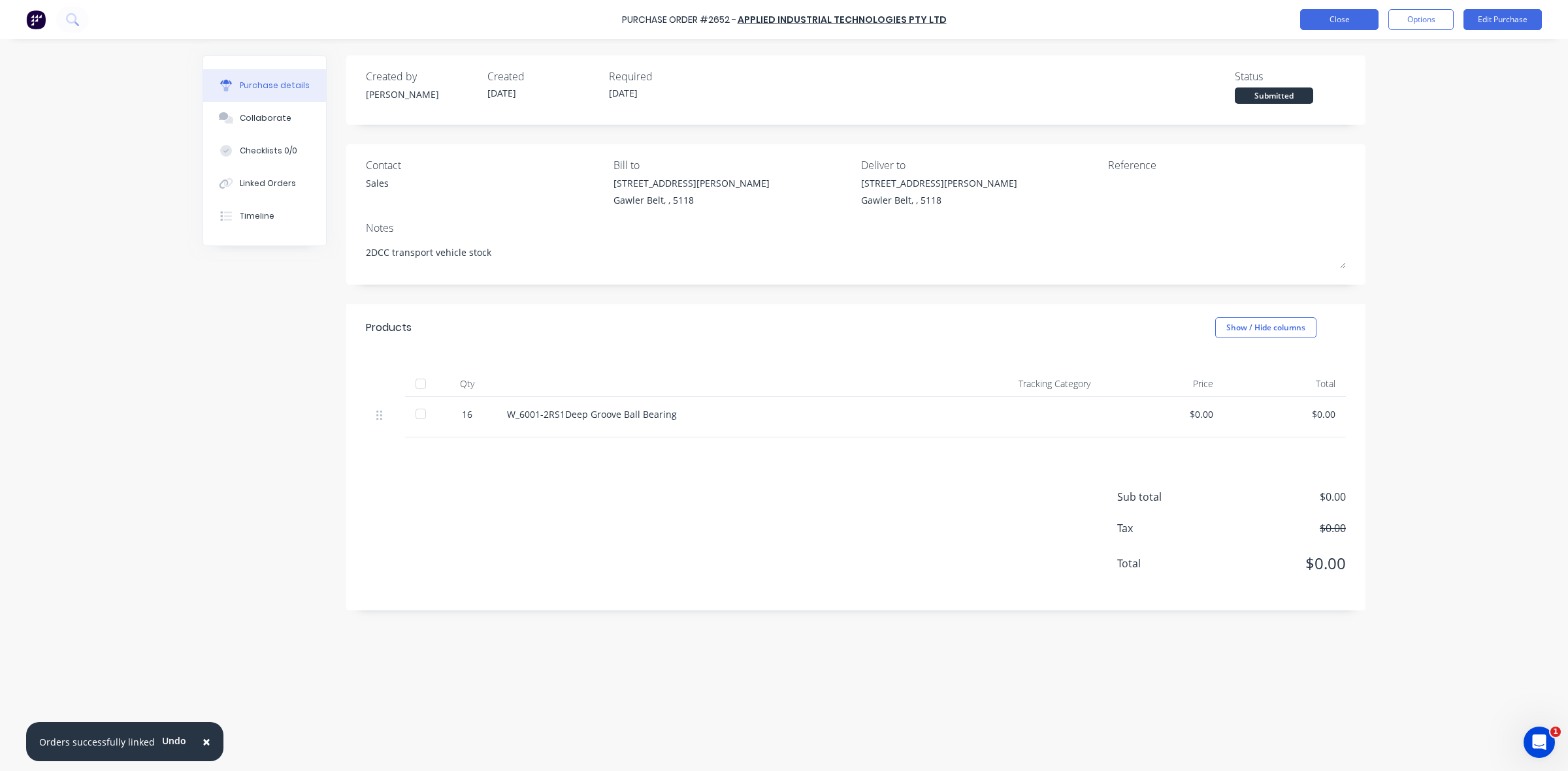
click at [1340, 23] on button "Close" at bounding box center [1339, 19] width 79 height 21
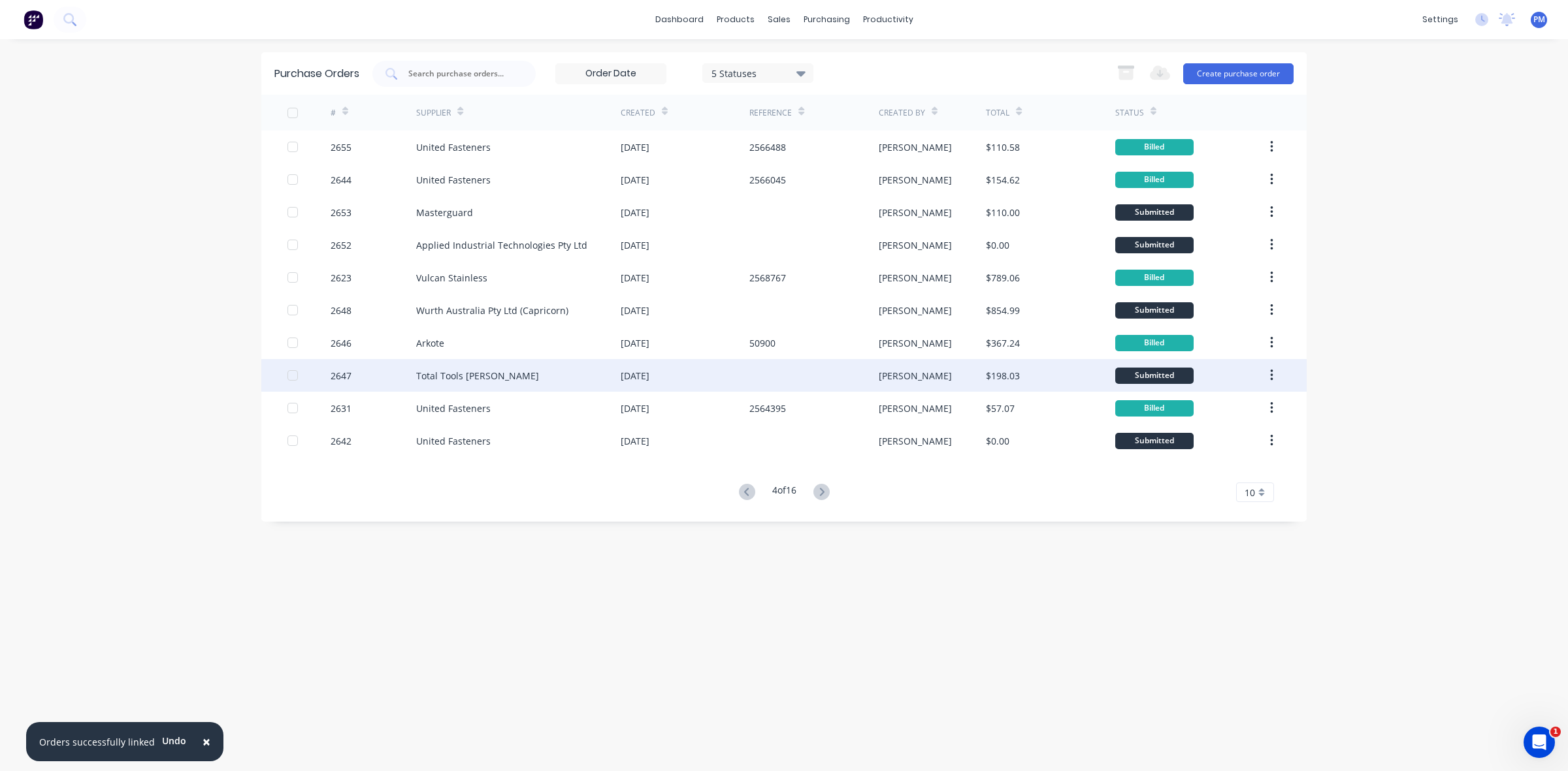
click at [784, 380] on div at bounding box center [814, 376] width 128 height 33
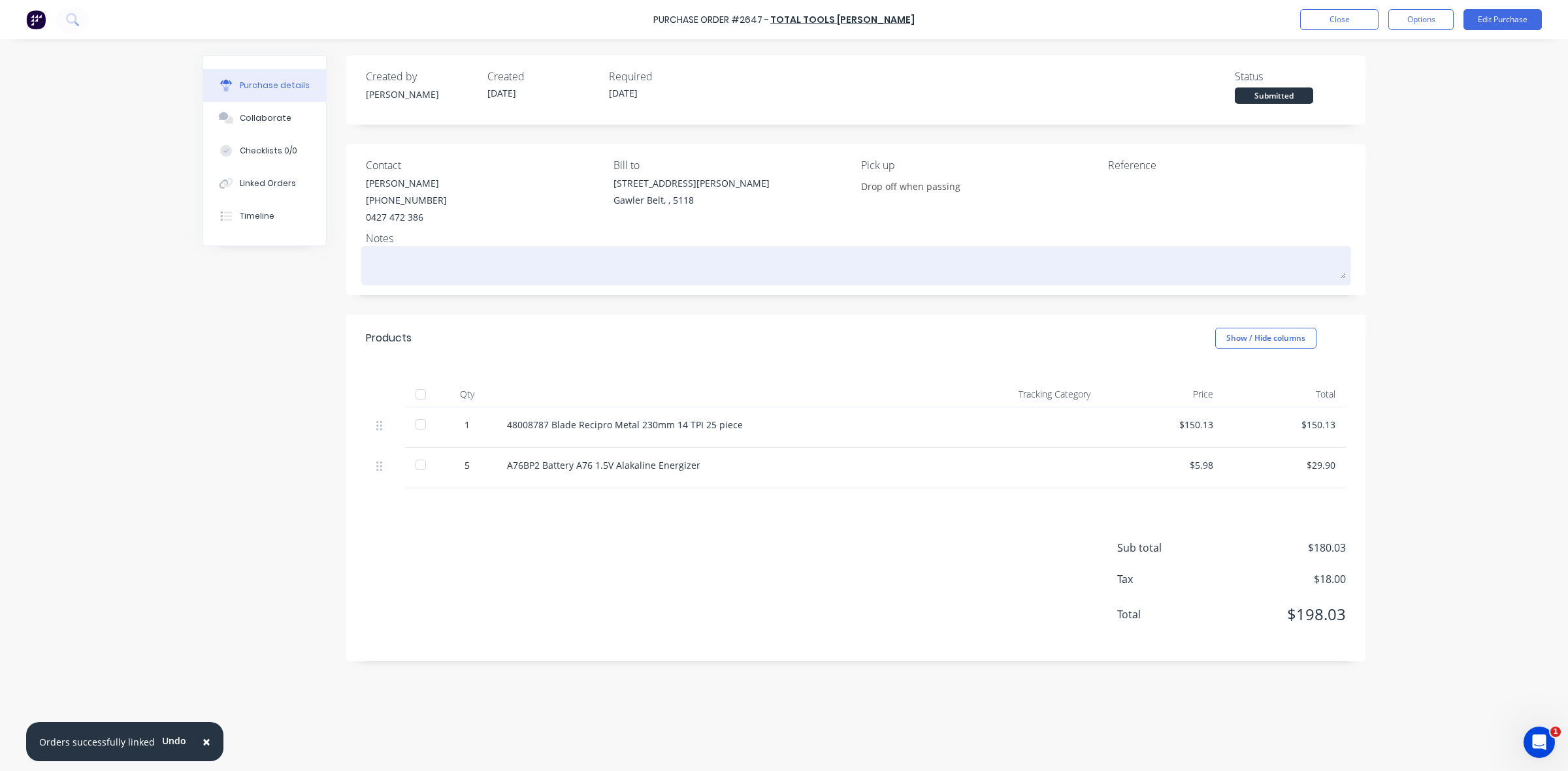
click at [428, 257] on textarea at bounding box center [855, 264] width 980 height 29
type textarea "x"
type textarea "C"
type textarea "x"
type textarea "Co"
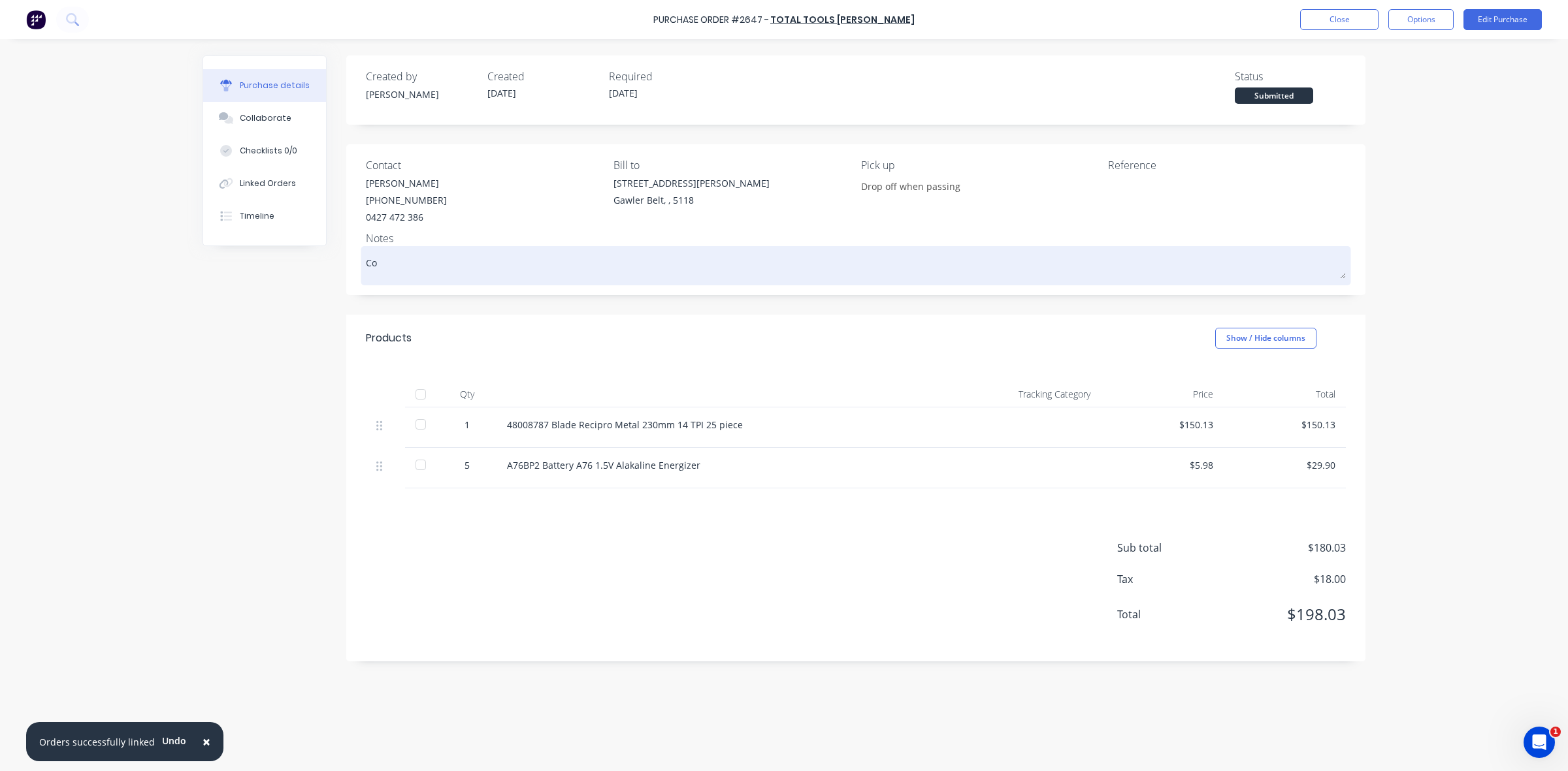
type textarea "x"
type textarea "Con"
type textarea "x"
type textarea "Cons"
type textarea "x"
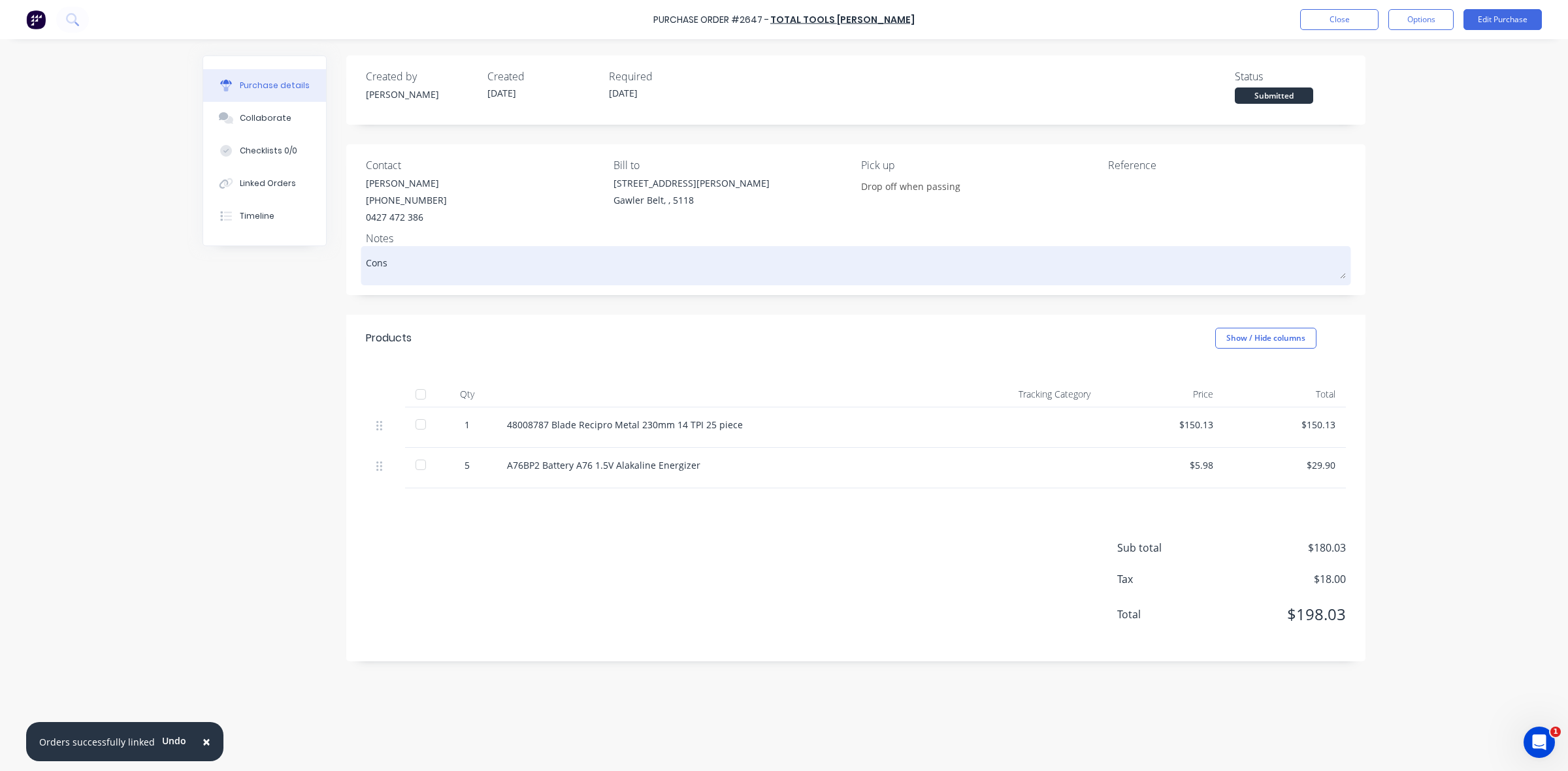
type textarea "Consu"
type textarea "x"
type textarea "Consum"
type textarea "x"
type textarea "Consuma"
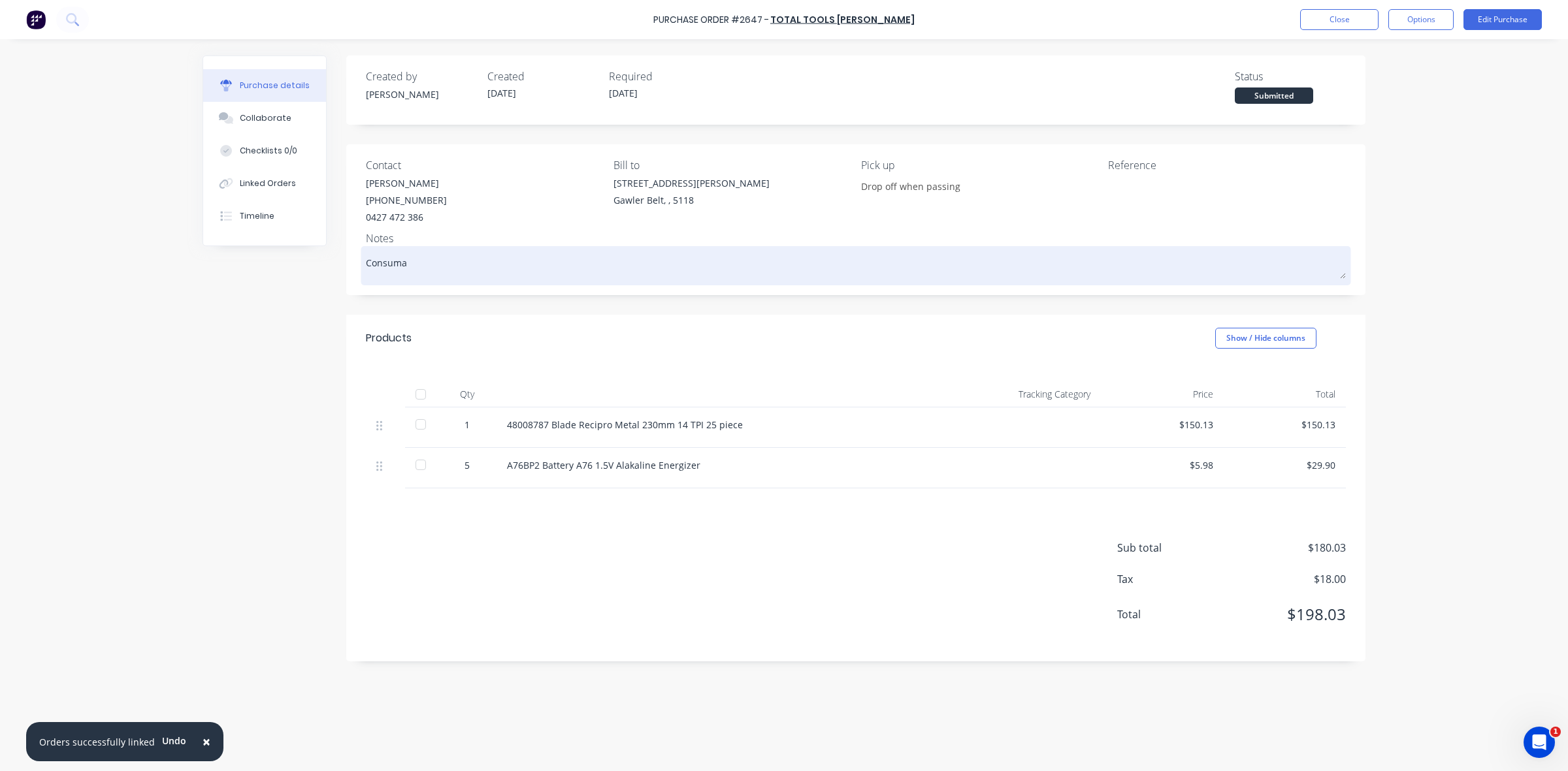
type textarea "x"
type textarea "Consumab"
type textarea "x"
type textarea "Consumabe"
type textarea "x"
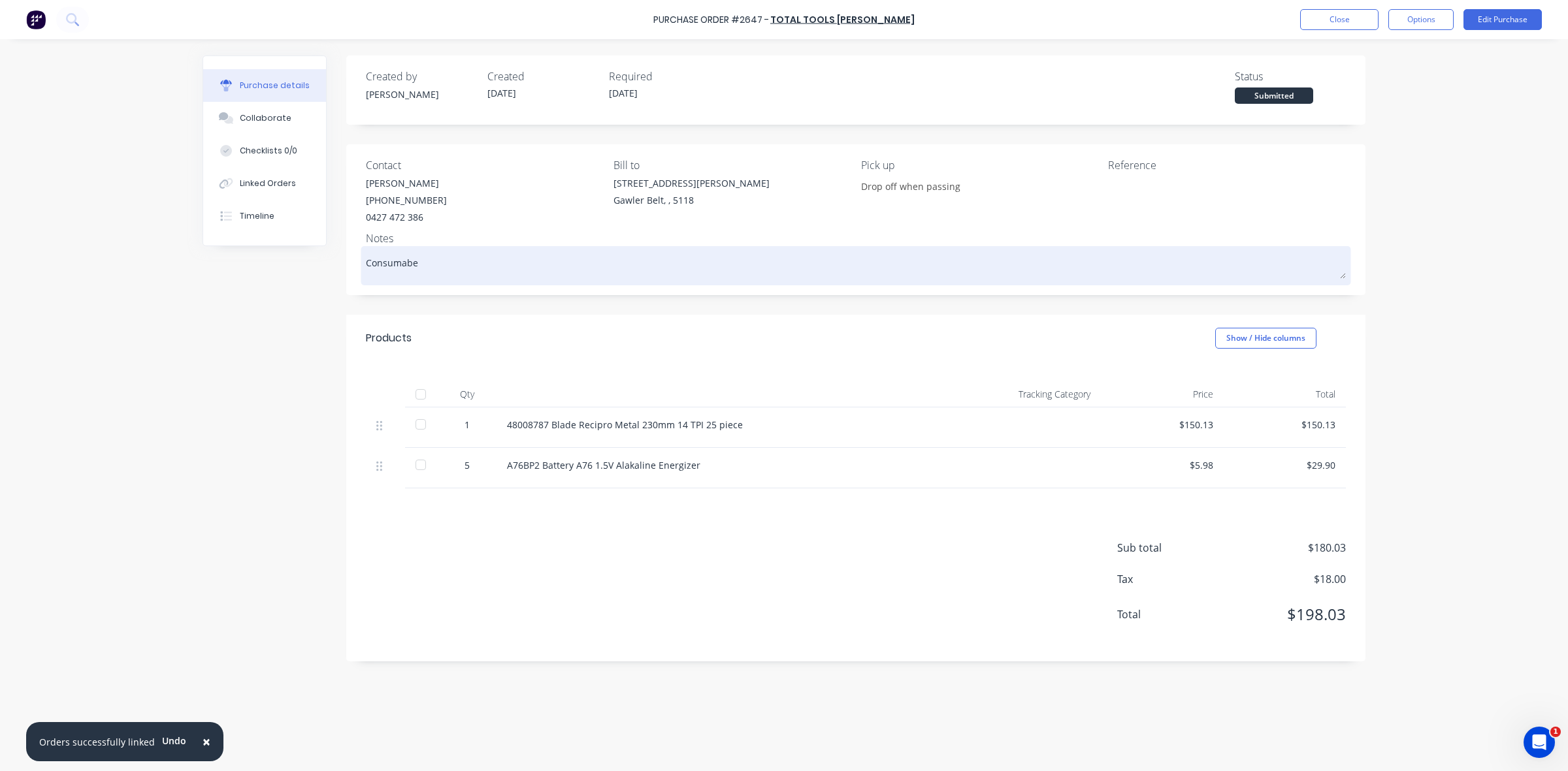
type textarea "Consumabe"
type textarea "x"
type textarea "Consumabe S"
type textarea "x"
type textarea "Consumabe St"
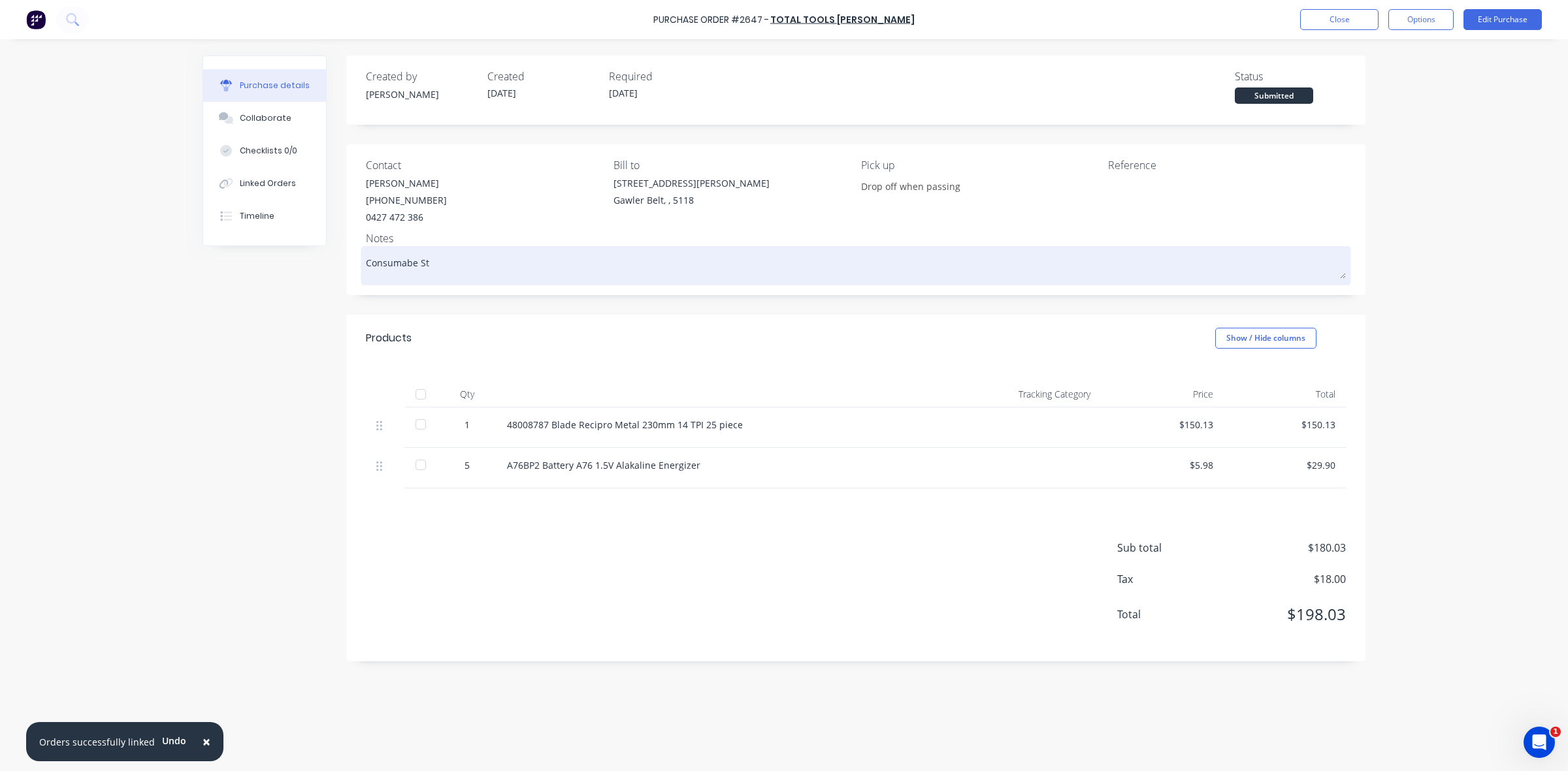
type textarea "x"
type textarea "Consumabe Sto"
type textarea "x"
type textarea "Consumabe Stoc"
type textarea "x"
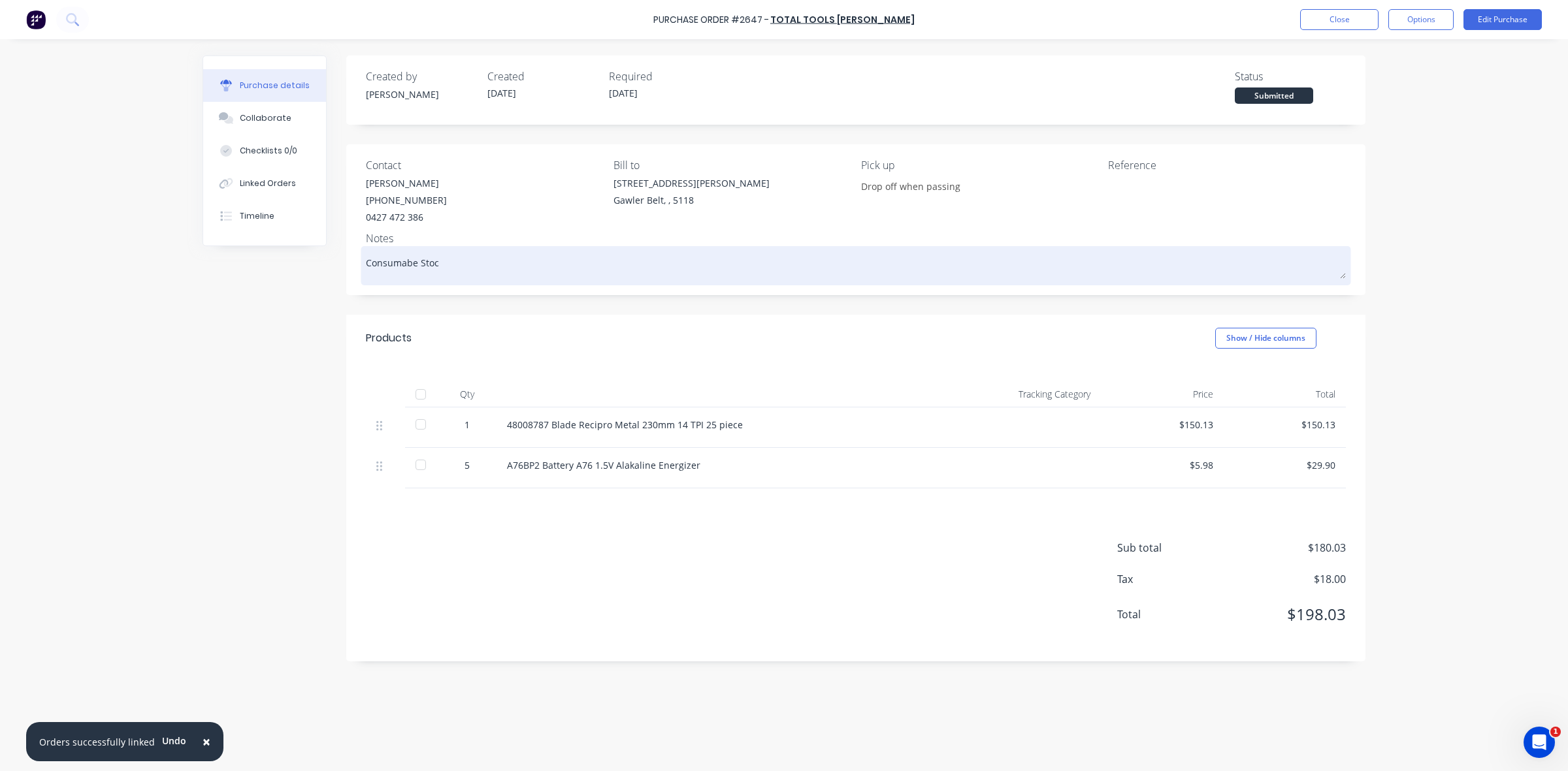
type textarea "Consumabe Stock"
click at [410, 259] on textarea "Consumabe Stock" at bounding box center [855, 264] width 980 height 29
type textarea "x"
click at [510, 266] on textarea "Consumable Stock" at bounding box center [855, 264] width 980 height 29
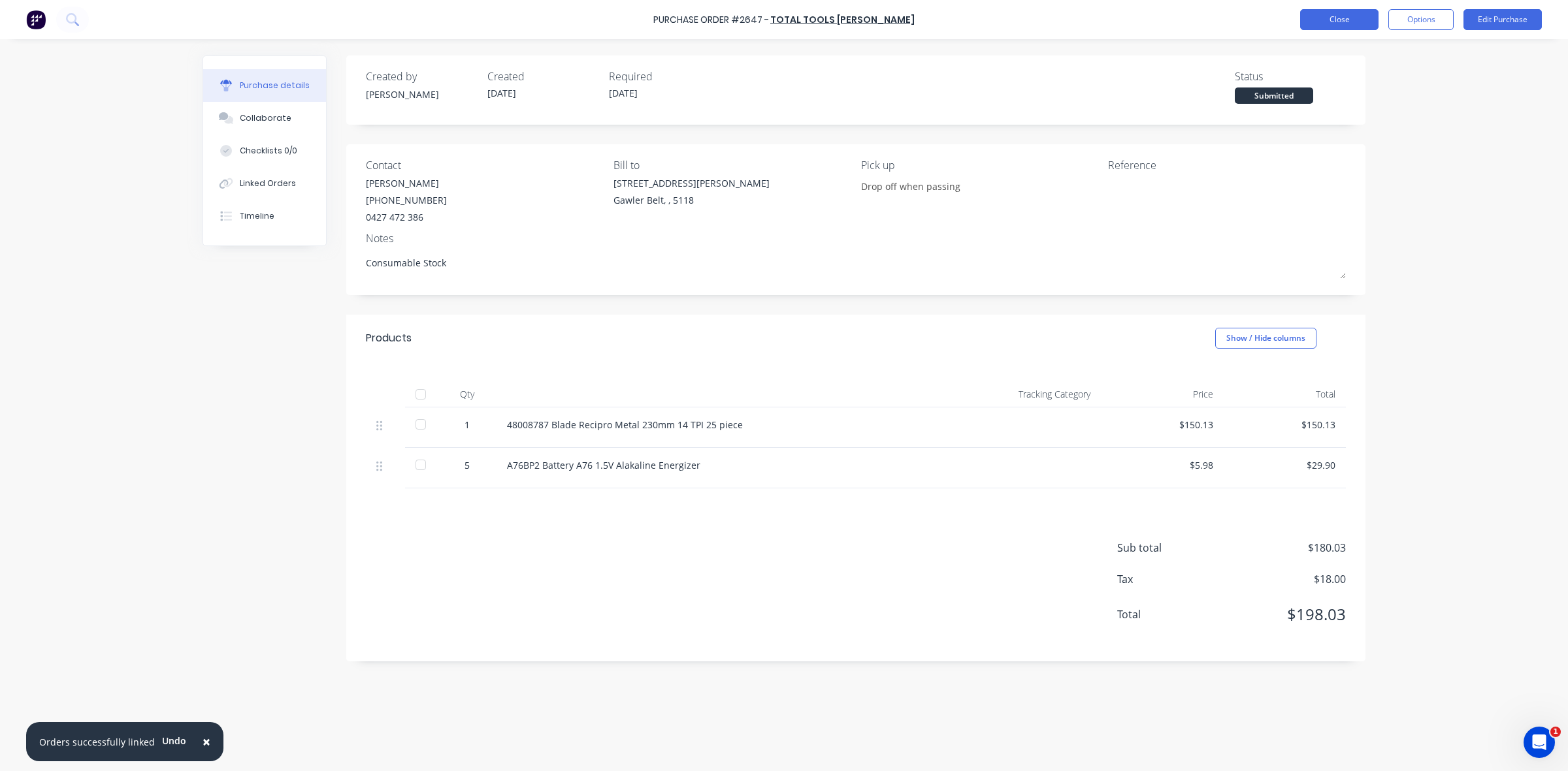
type textarea "Consumable Stock"
type textarea "x"
type textarea "Consumable Stock"
click at [1336, 18] on button "Close" at bounding box center [1339, 19] width 79 height 21
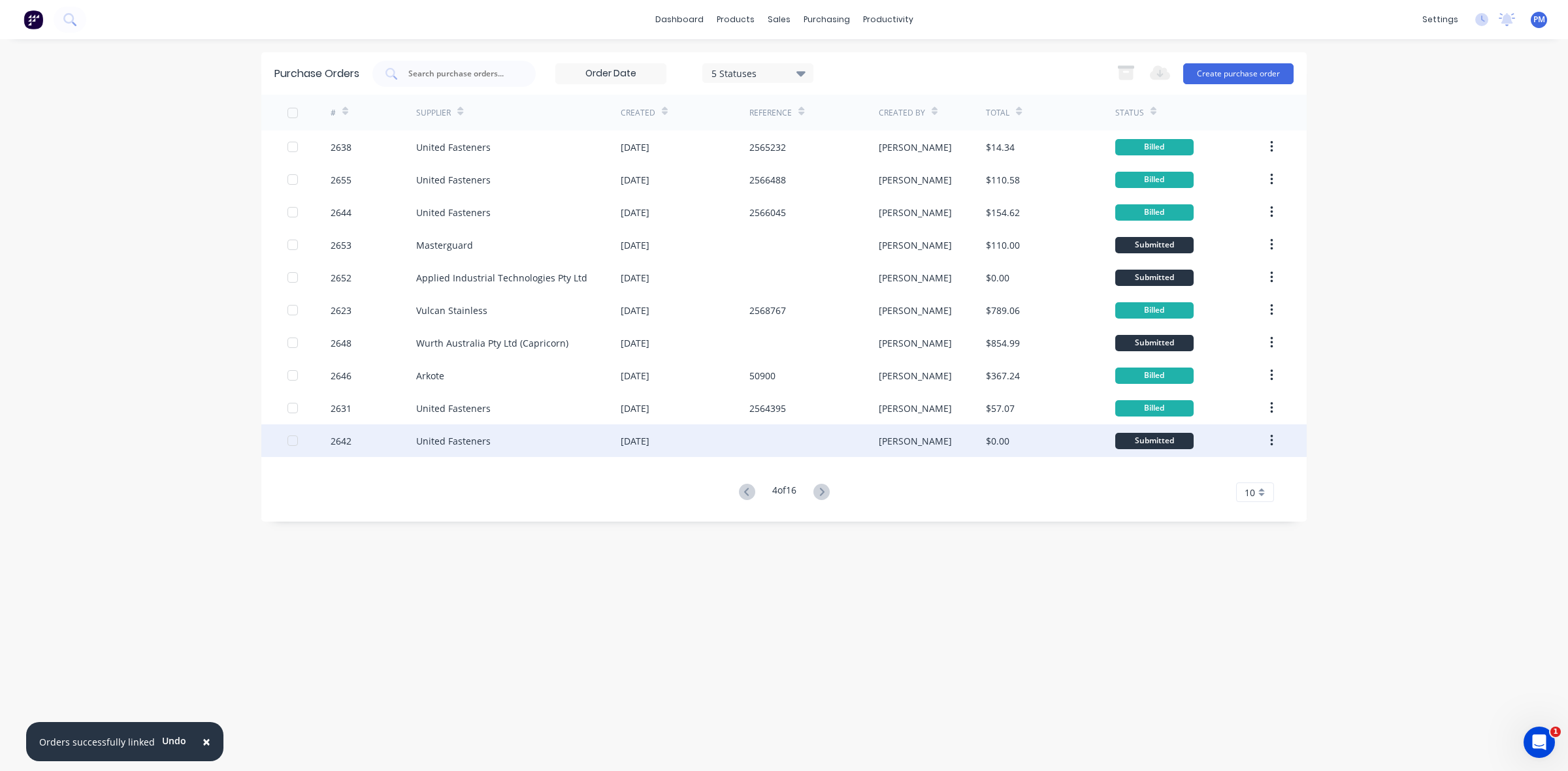
click at [723, 444] on div "[DATE]" at bounding box center [685, 440] width 128 height 33
type textarea "x"
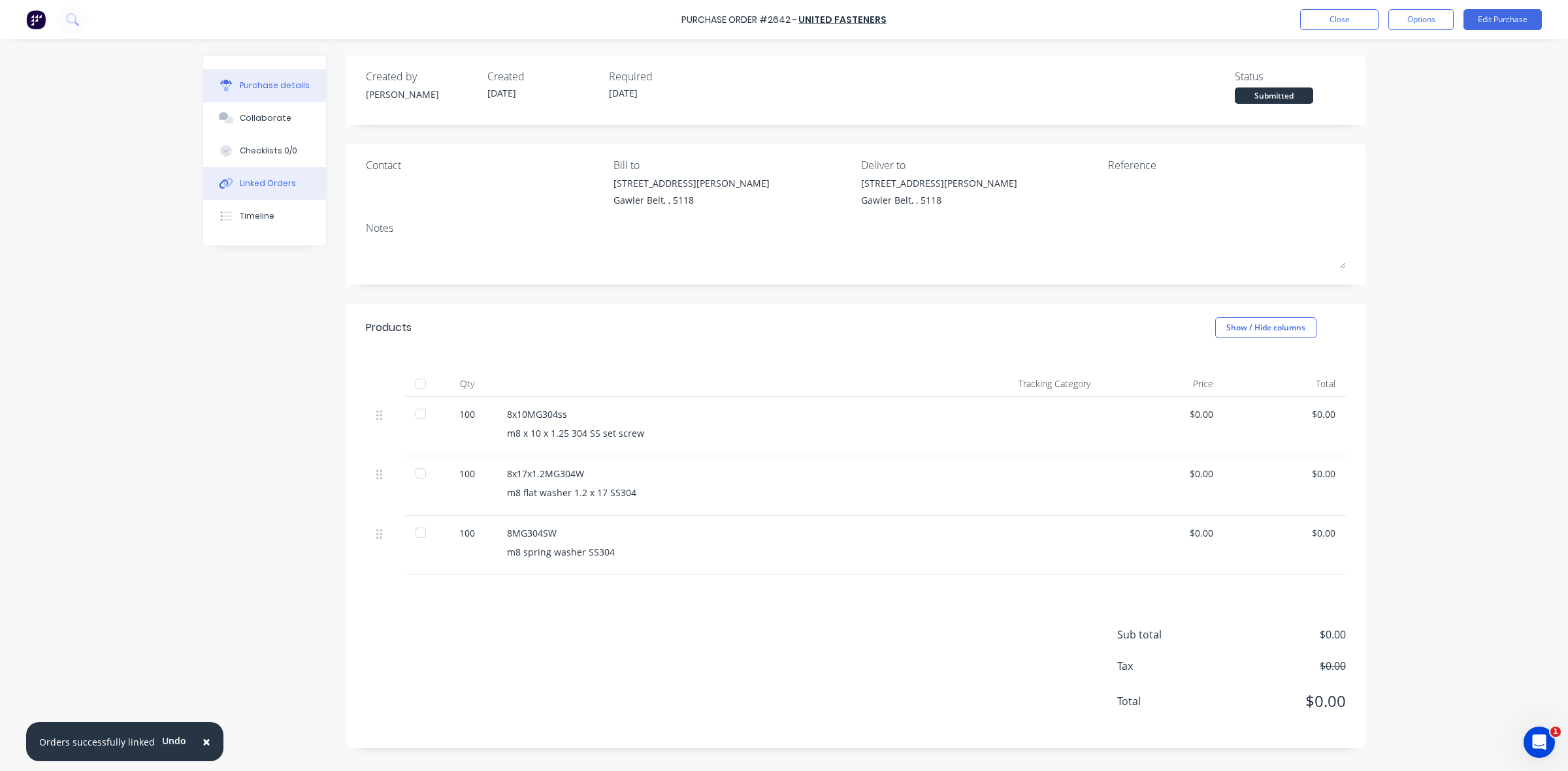
click at [275, 178] on div "Linked Orders" at bounding box center [268, 183] width 56 height 12
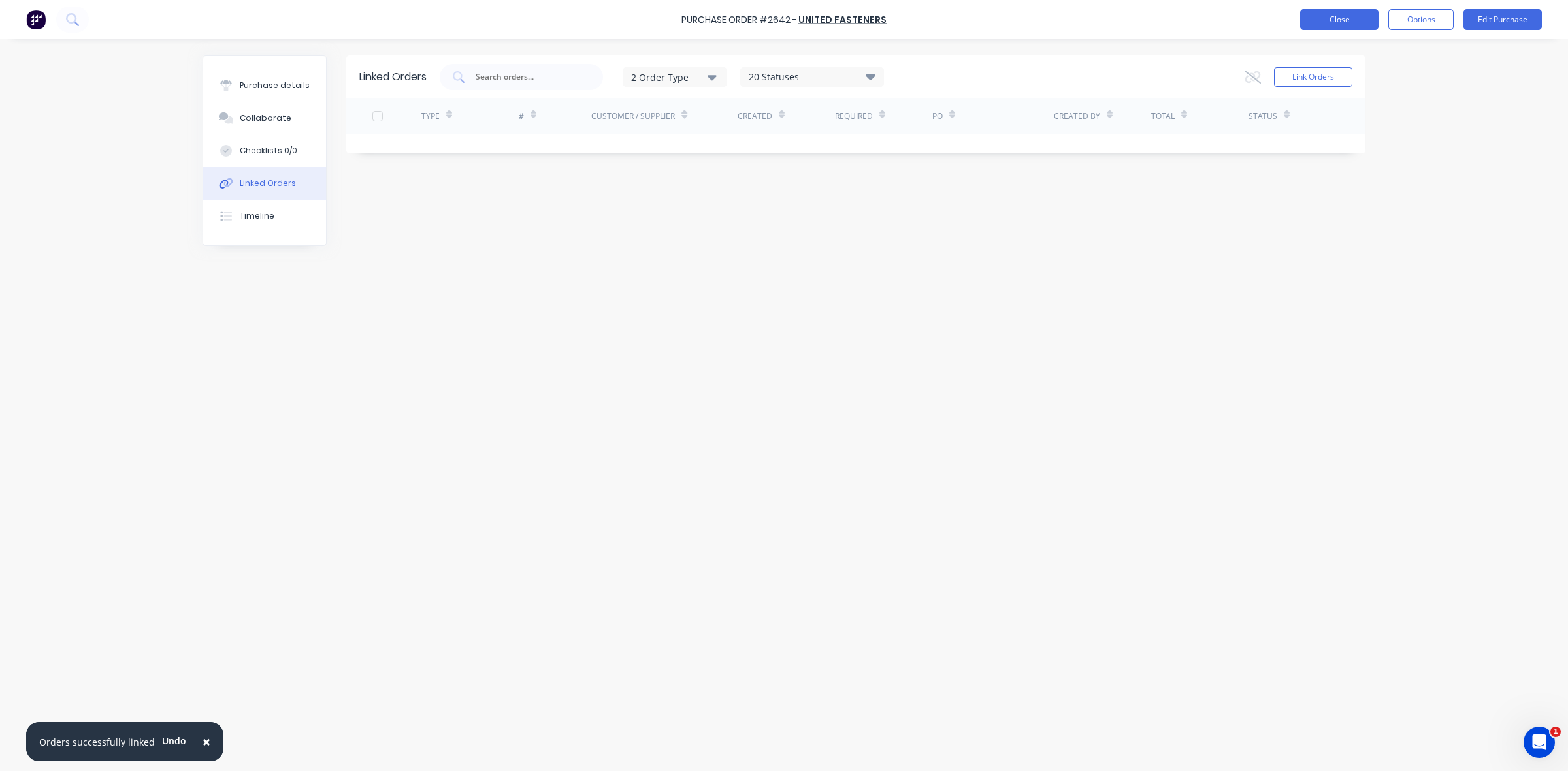
click at [1356, 13] on button "Close" at bounding box center [1339, 19] width 79 height 21
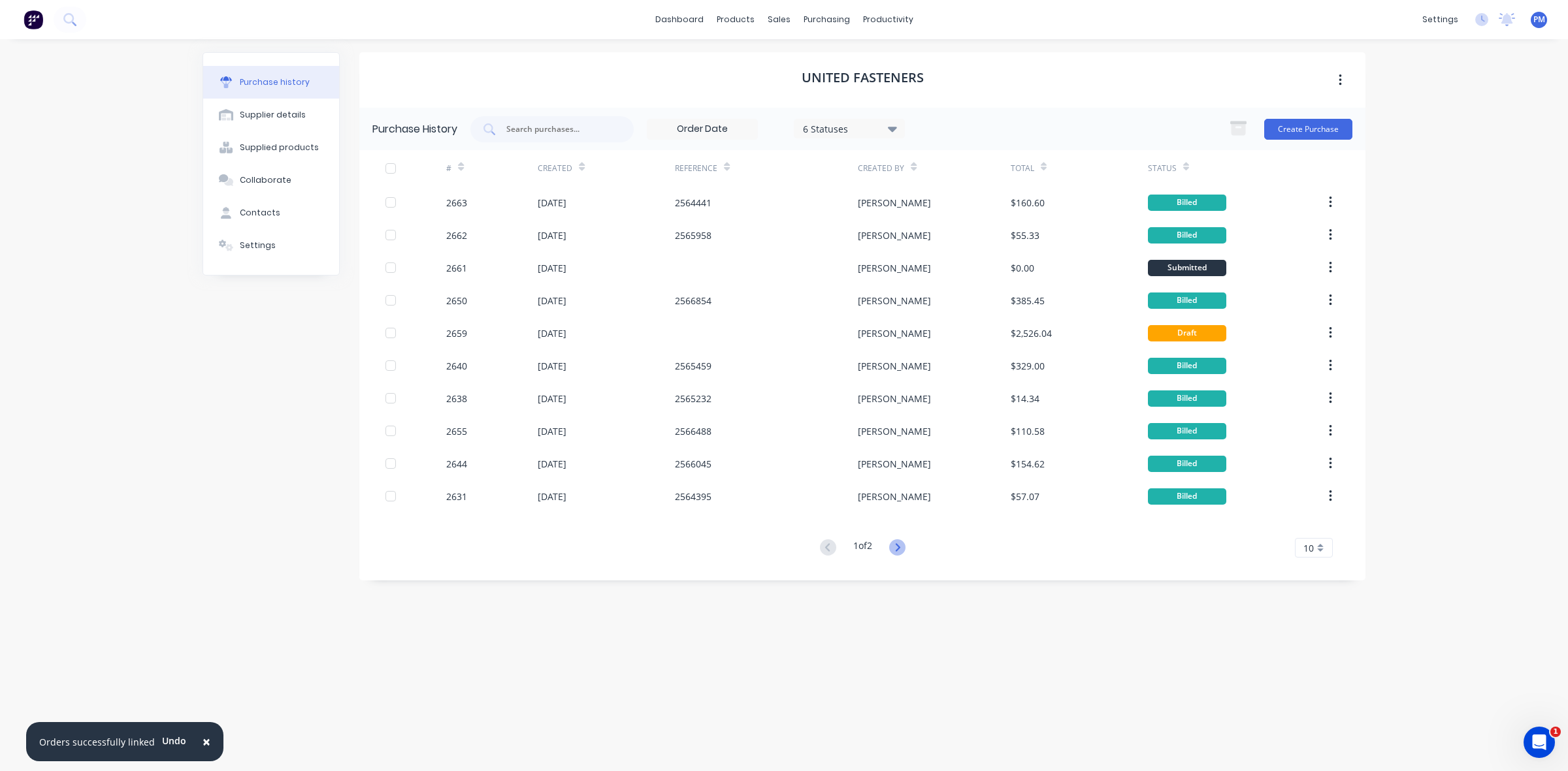
click at [903, 548] on icon at bounding box center [897, 548] width 16 height 16
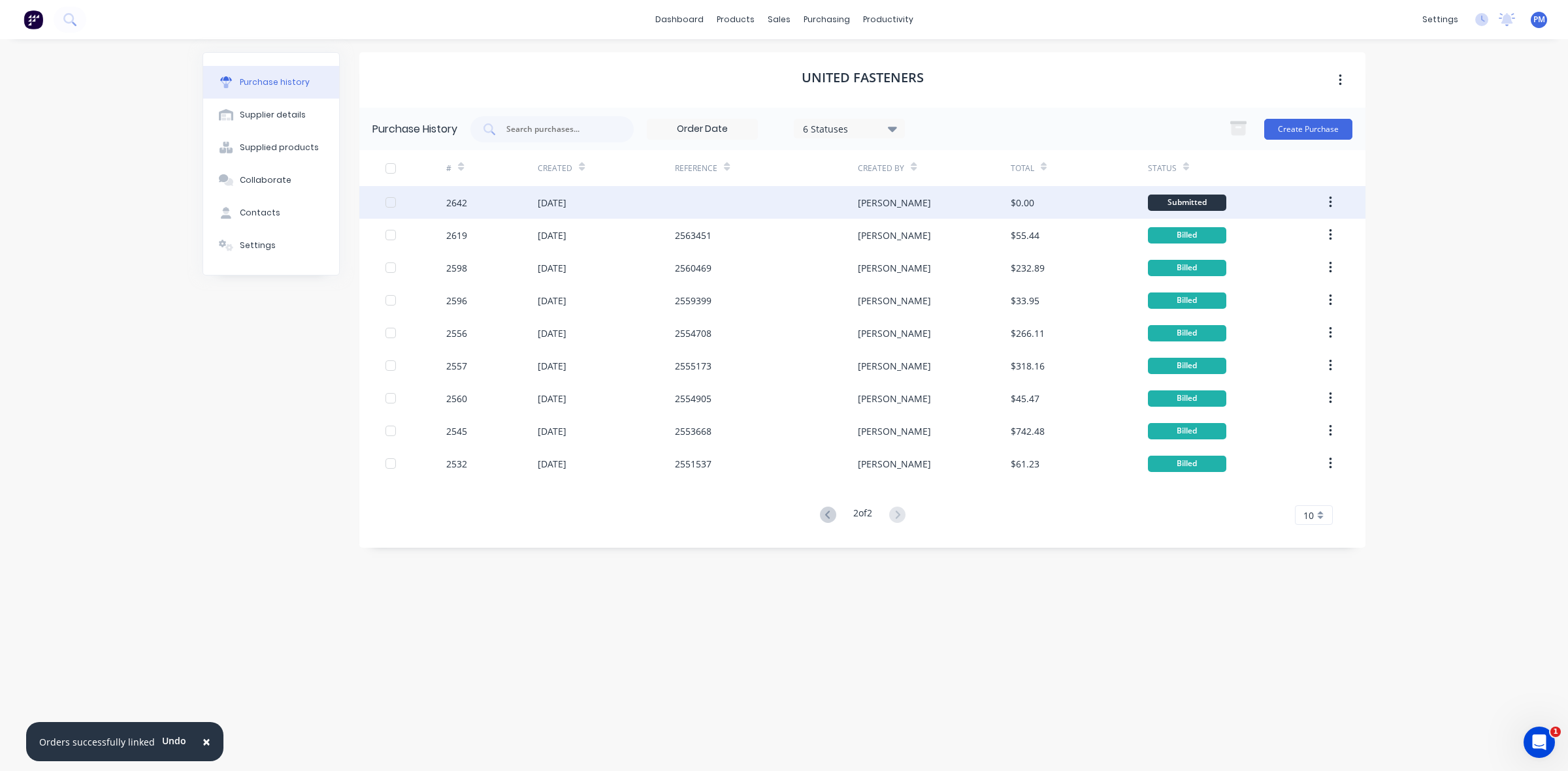
click at [711, 202] on div at bounding box center [767, 203] width 183 height 33
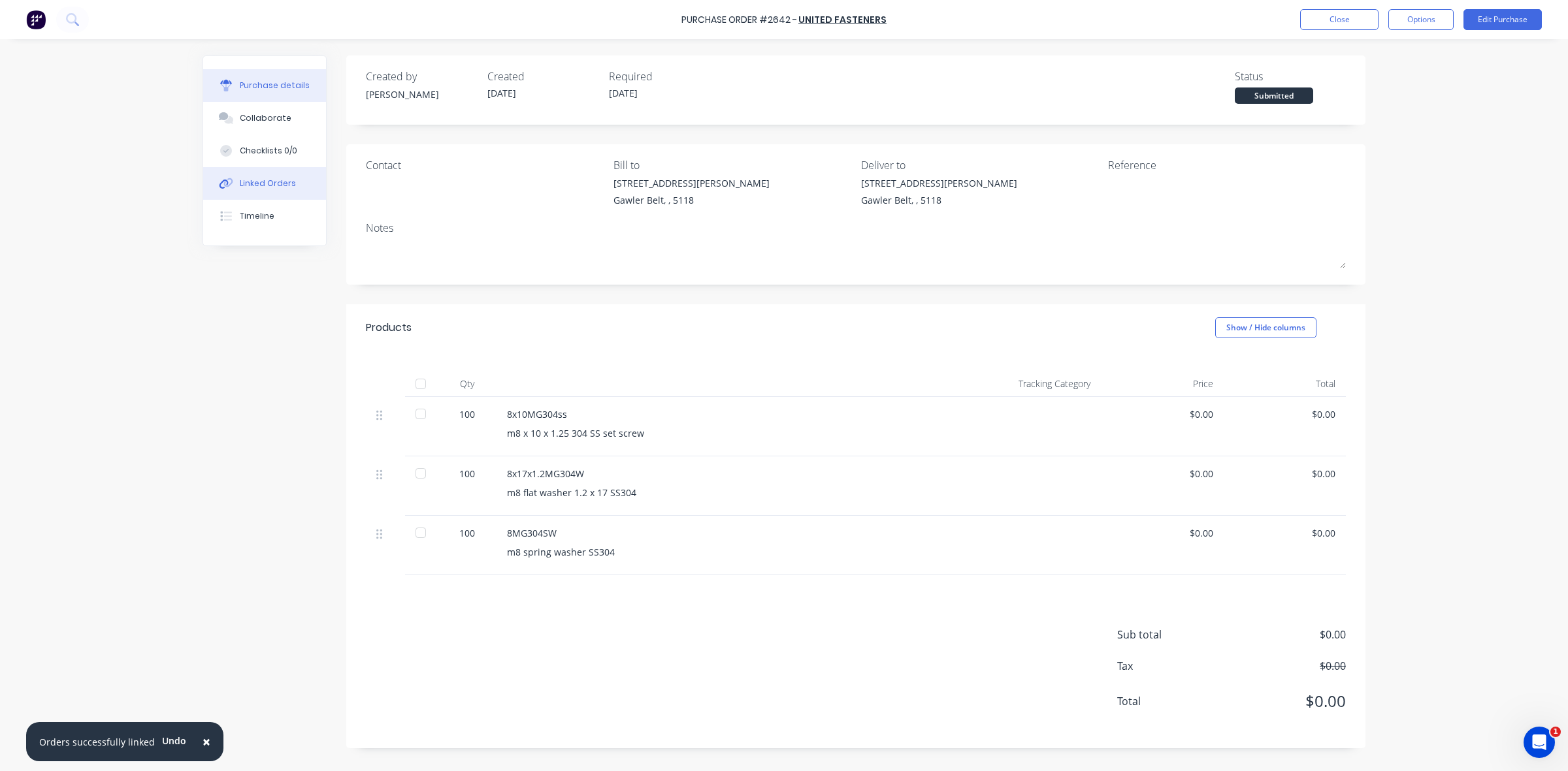
click at [279, 182] on div "Linked Orders" at bounding box center [268, 183] width 56 height 12
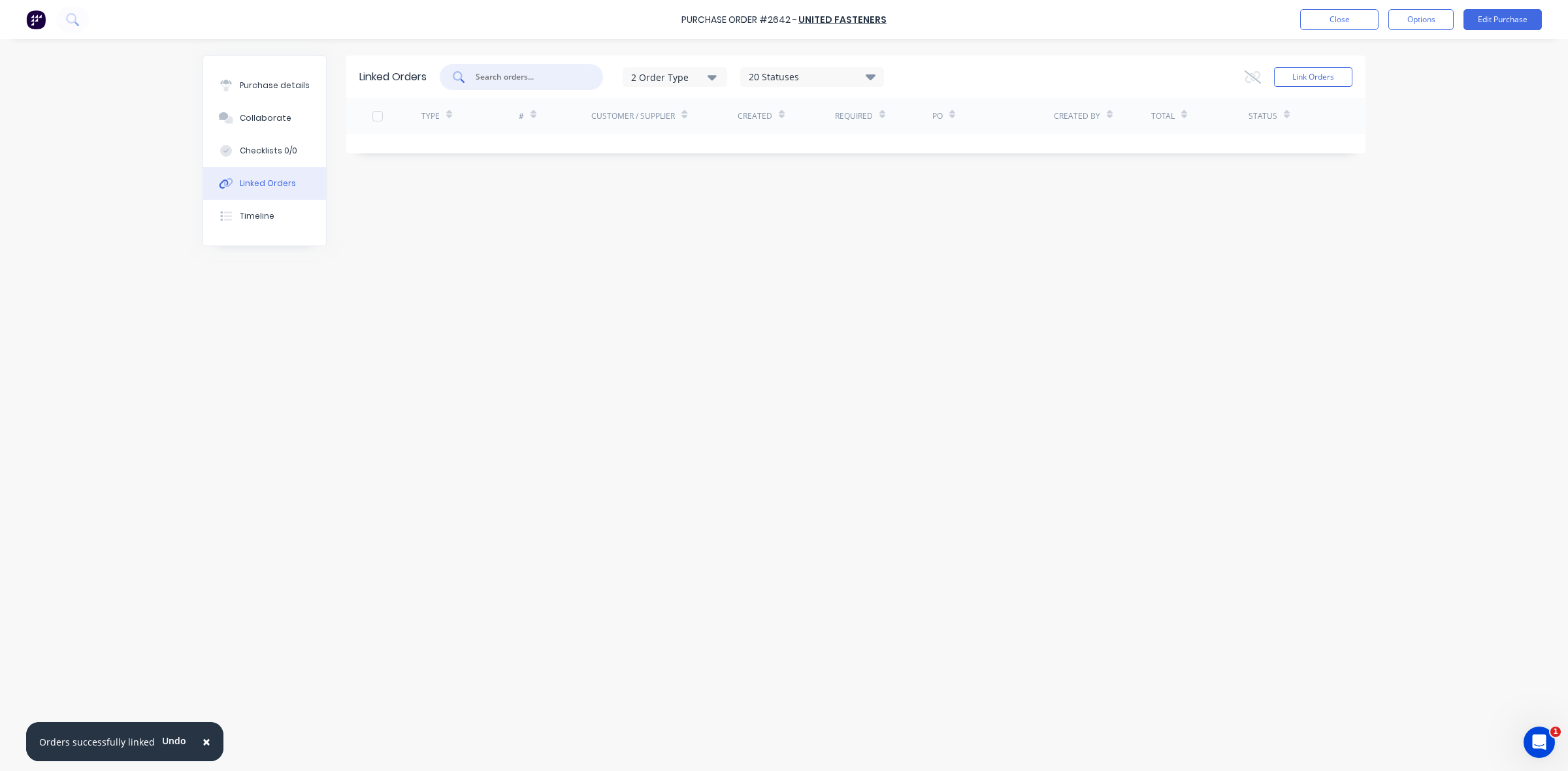
click at [491, 76] on input "text" at bounding box center [528, 76] width 109 height 13
drag, startPoint x: 504, startPoint y: 76, endPoint x: 471, endPoint y: 76, distance: 33.0
click at [471, 76] on div "jl mart" at bounding box center [521, 77] width 163 height 26
drag, startPoint x: 498, startPoint y: 76, endPoint x: 469, endPoint y: 76, distance: 29.0
click at [469, 76] on div "JL" at bounding box center [521, 77] width 163 height 26
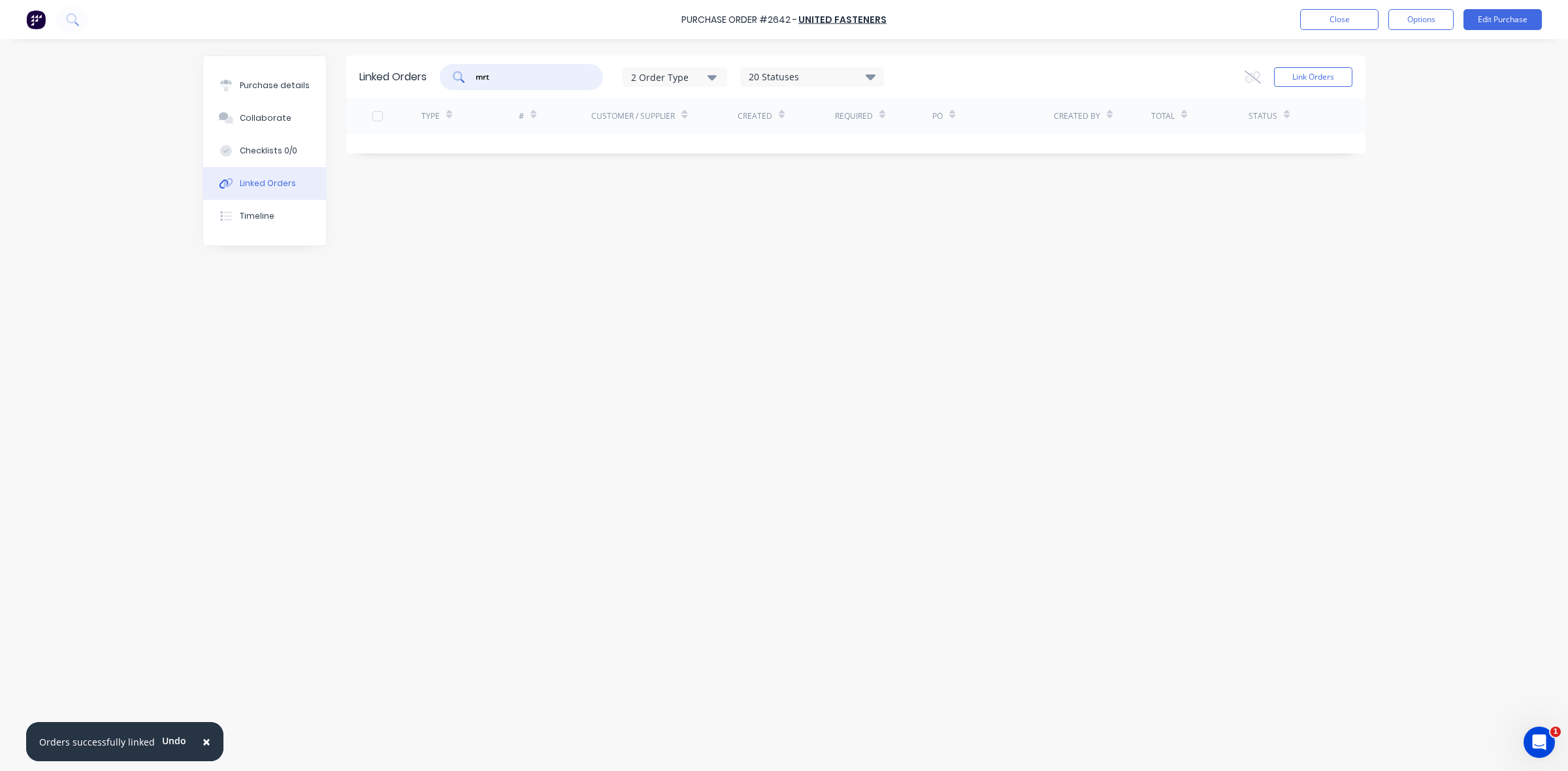
click at [486, 76] on input "mrt" at bounding box center [528, 76] width 109 height 13
type input "mart"
click at [459, 74] on icon at bounding box center [458, 76] width 12 height 12
drag, startPoint x: 511, startPoint y: 72, endPoint x: 466, endPoint y: 72, distance: 45.0
click at [466, 72] on div "mart" at bounding box center [521, 77] width 163 height 26
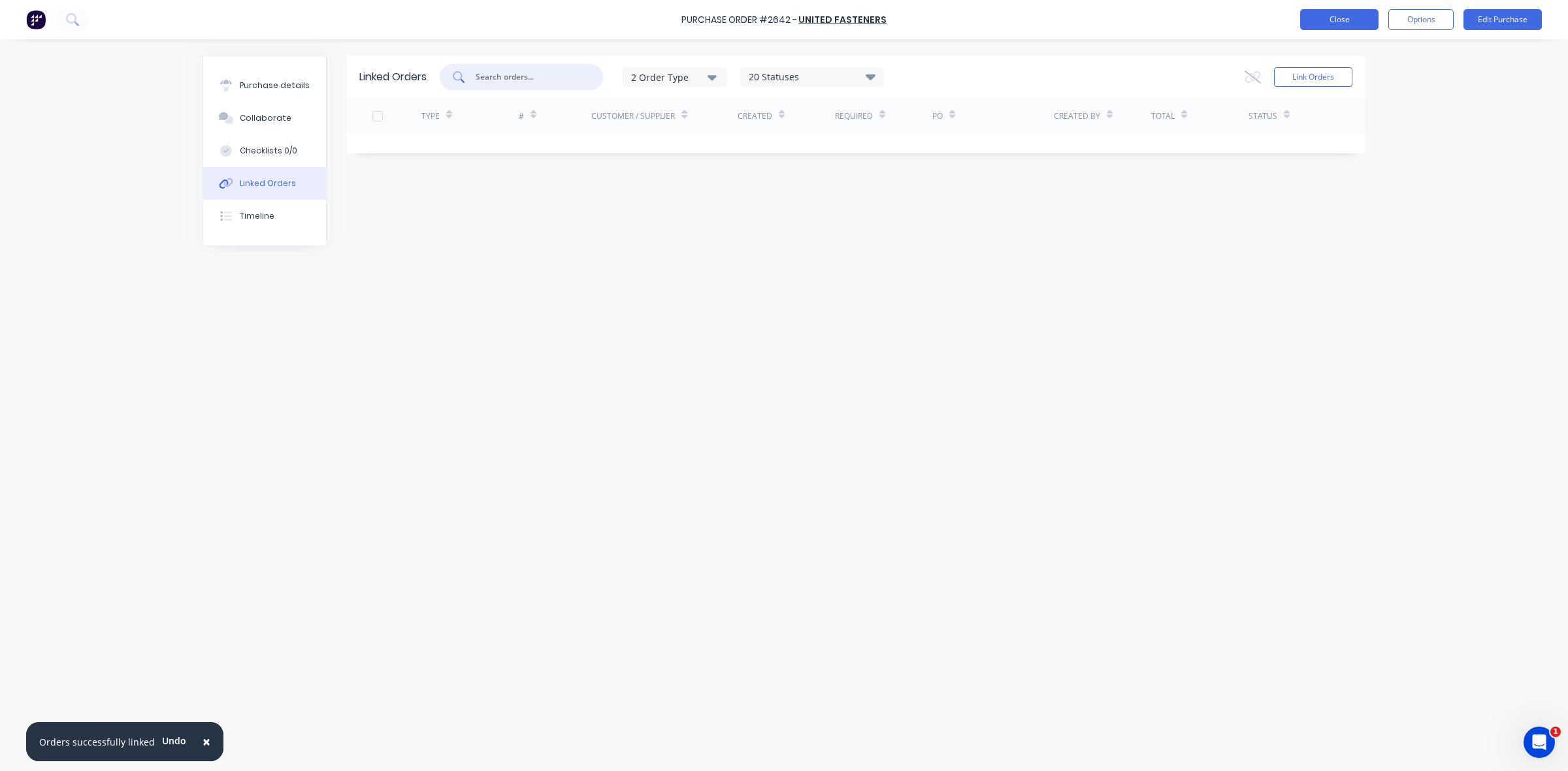
click at [1333, 18] on button "Close" at bounding box center [1339, 19] width 79 height 21
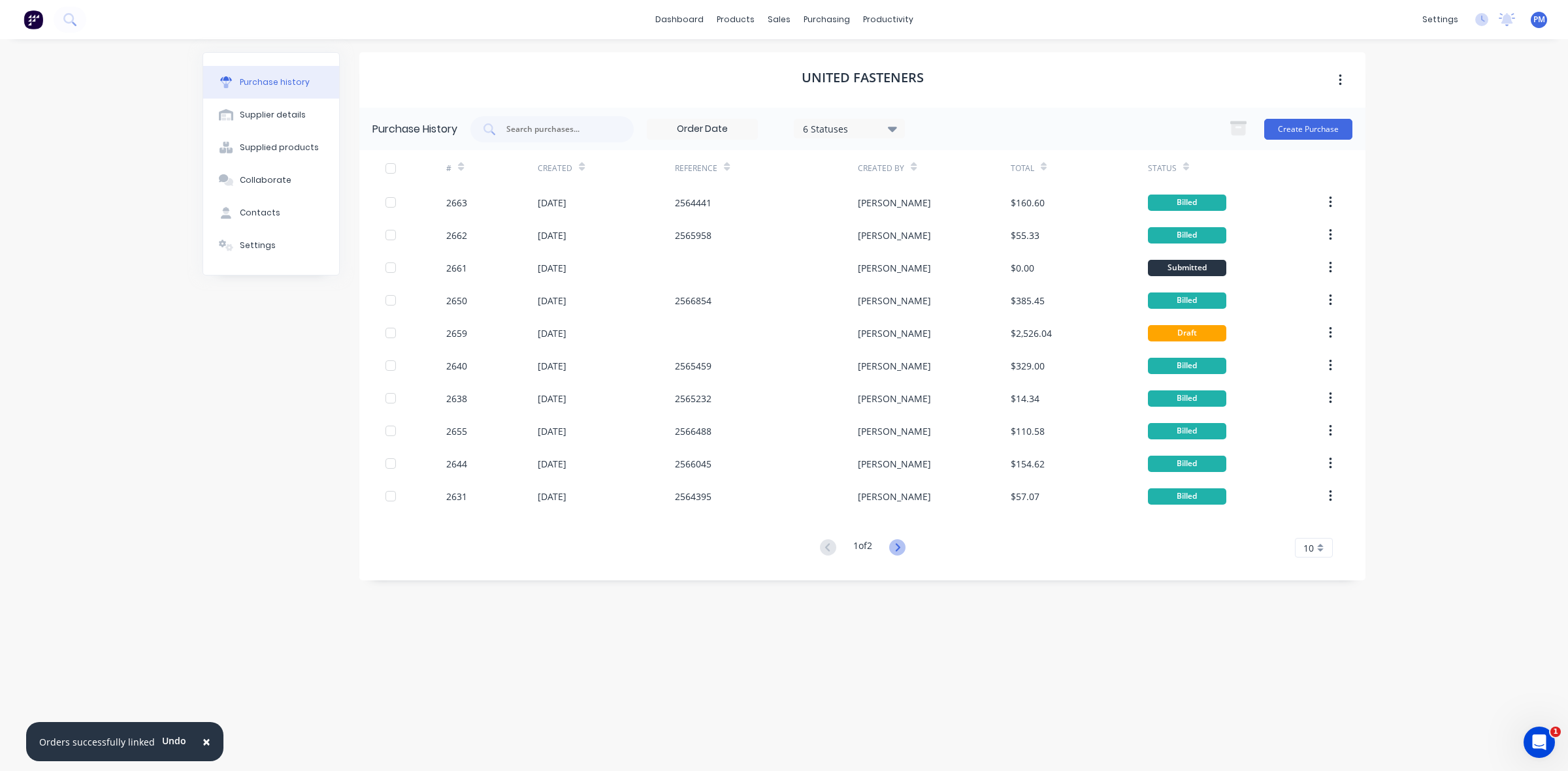
click at [905, 545] on icon at bounding box center [897, 548] width 16 height 16
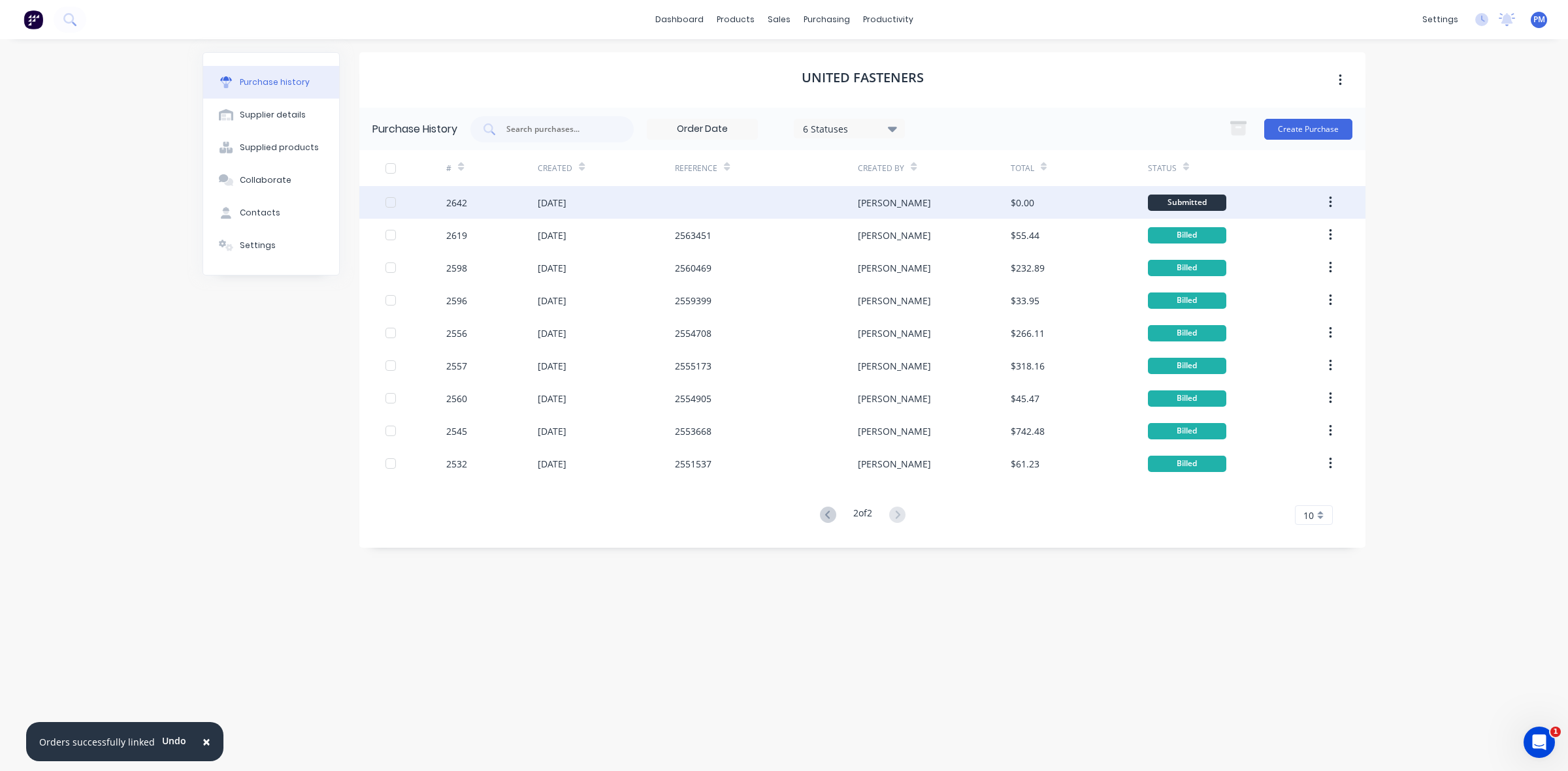
click at [743, 204] on div at bounding box center [767, 203] width 183 height 33
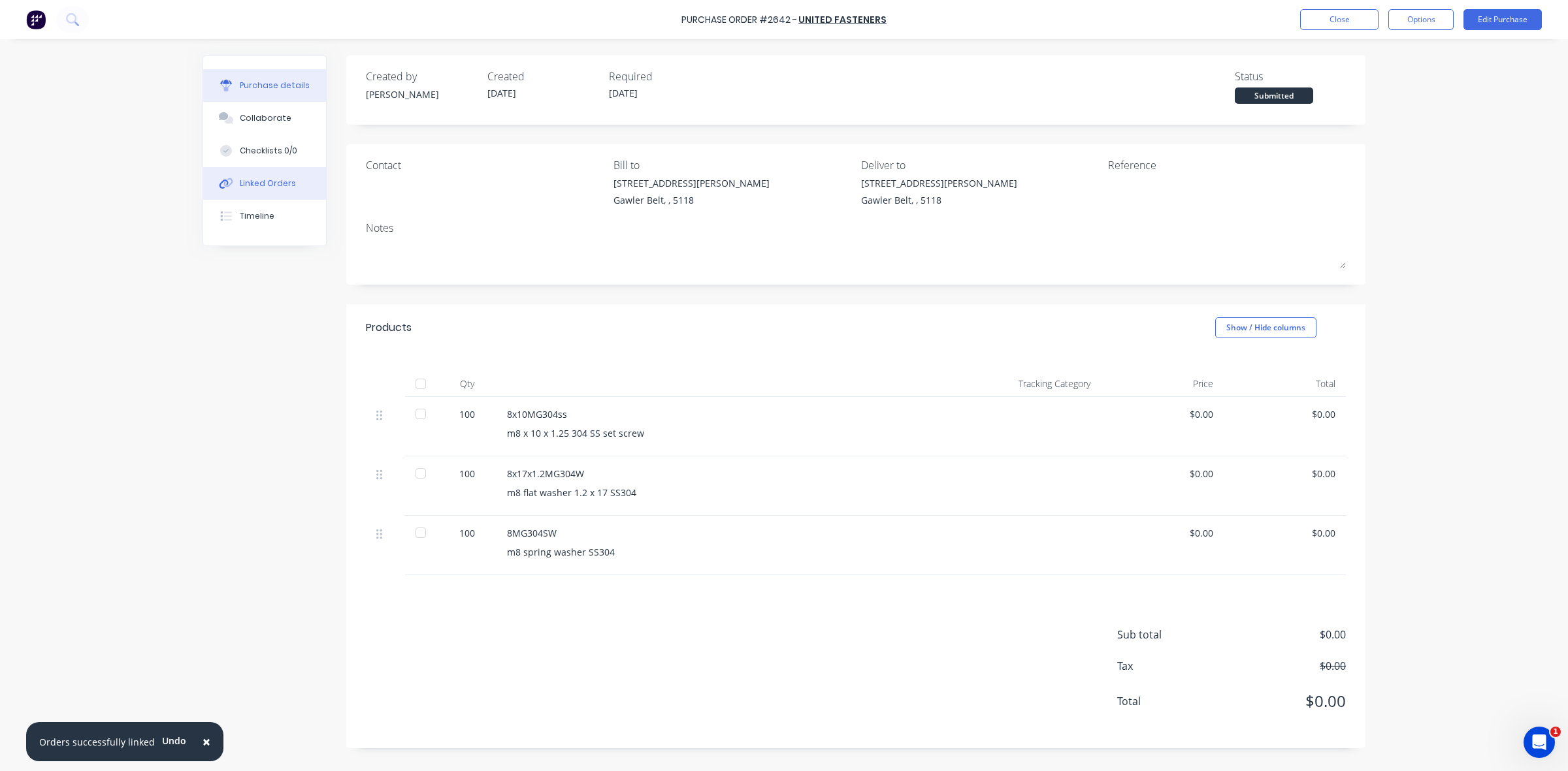
click at [276, 180] on div "Linked Orders" at bounding box center [268, 183] width 56 height 12
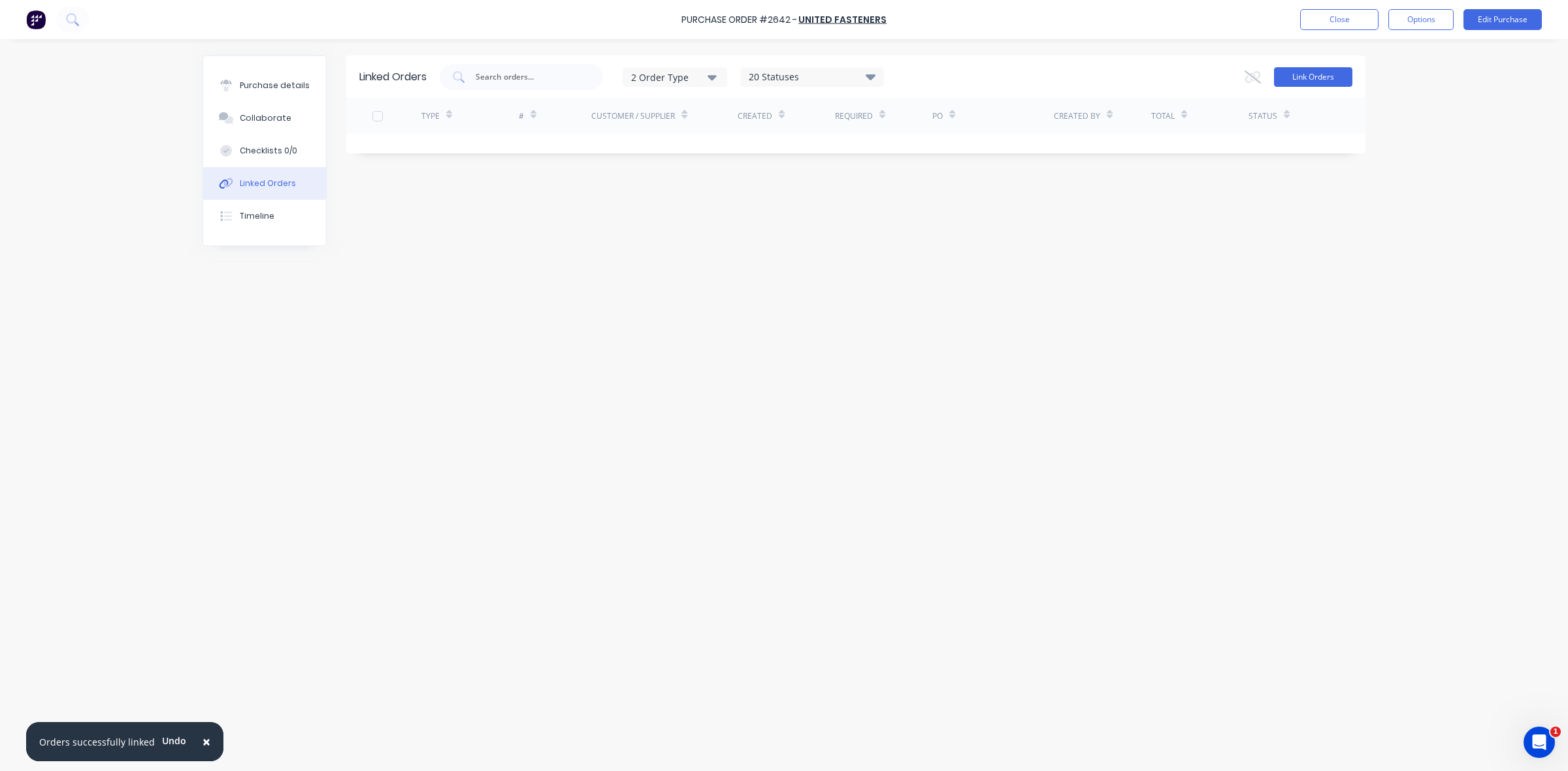
click at [1315, 80] on button "Link Orders" at bounding box center [1312, 76] width 79 height 20
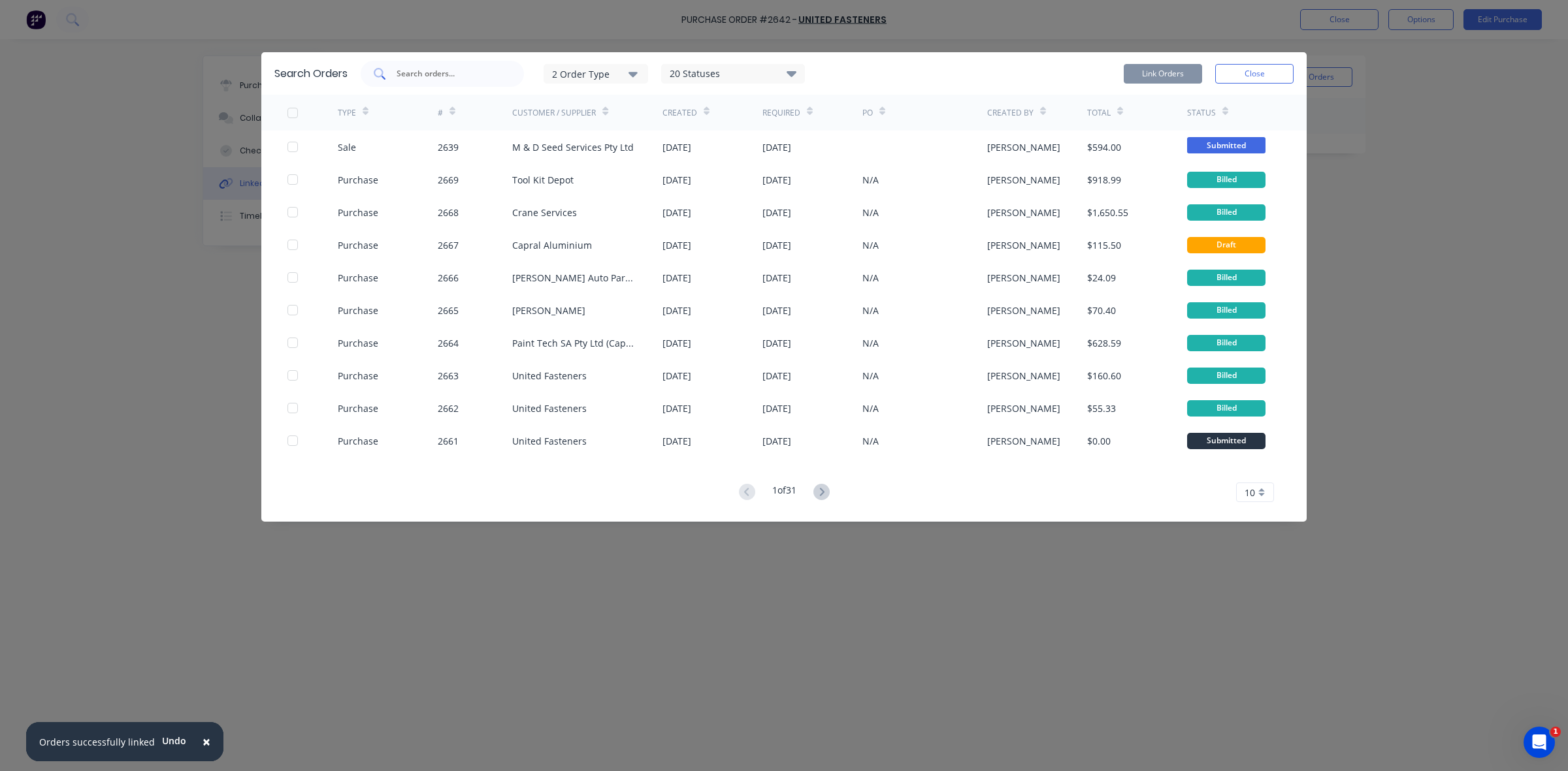
click at [433, 77] on input "text" at bounding box center [449, 73] width 109 height 13
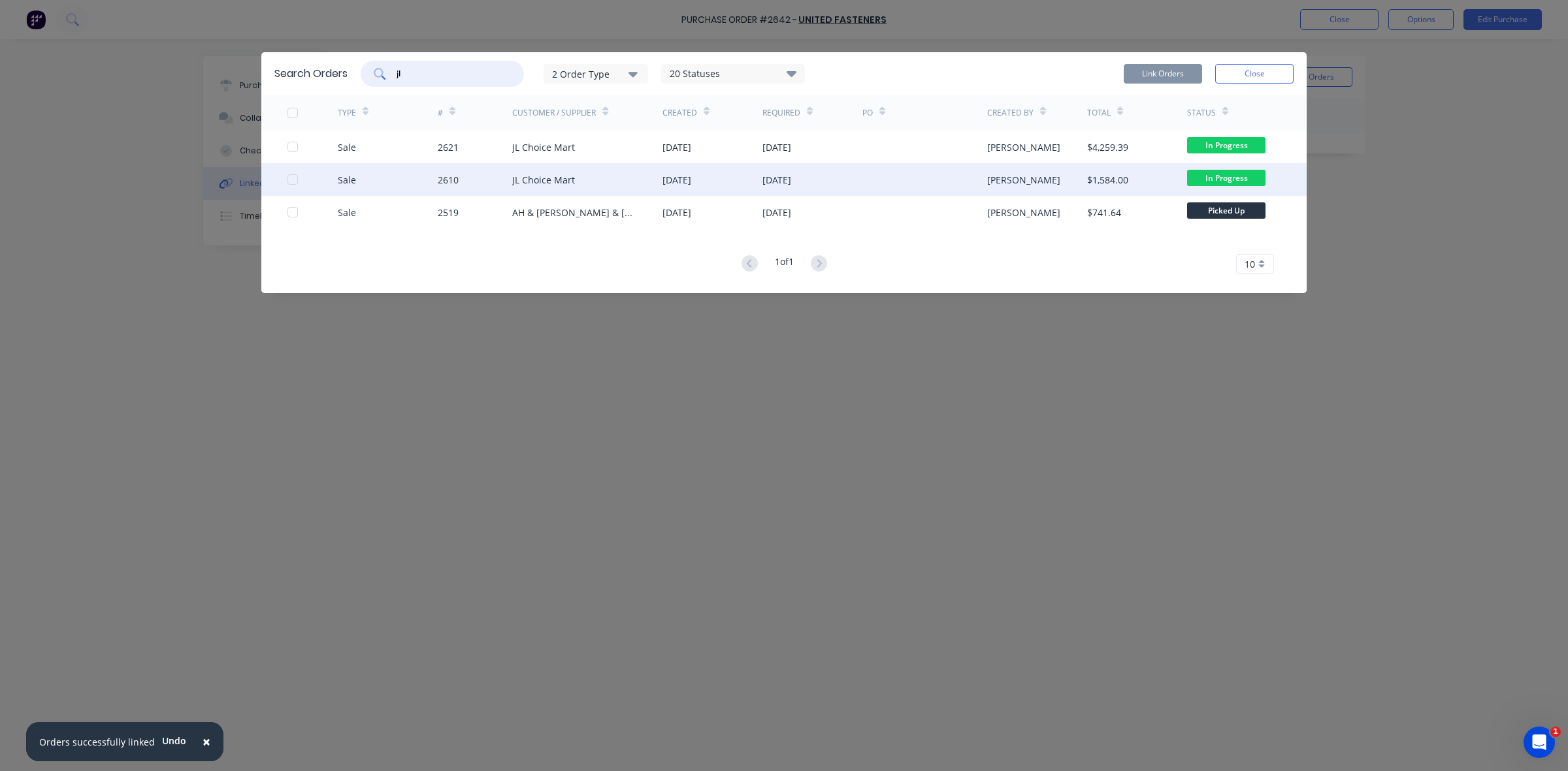
click at [292, 180] on div at bounding box center [292, 180] width 26 height 26
type input "jl"
click at [1156, 69] on button "Link Orders" at bounding box center [1163, 74] width 79 height 20
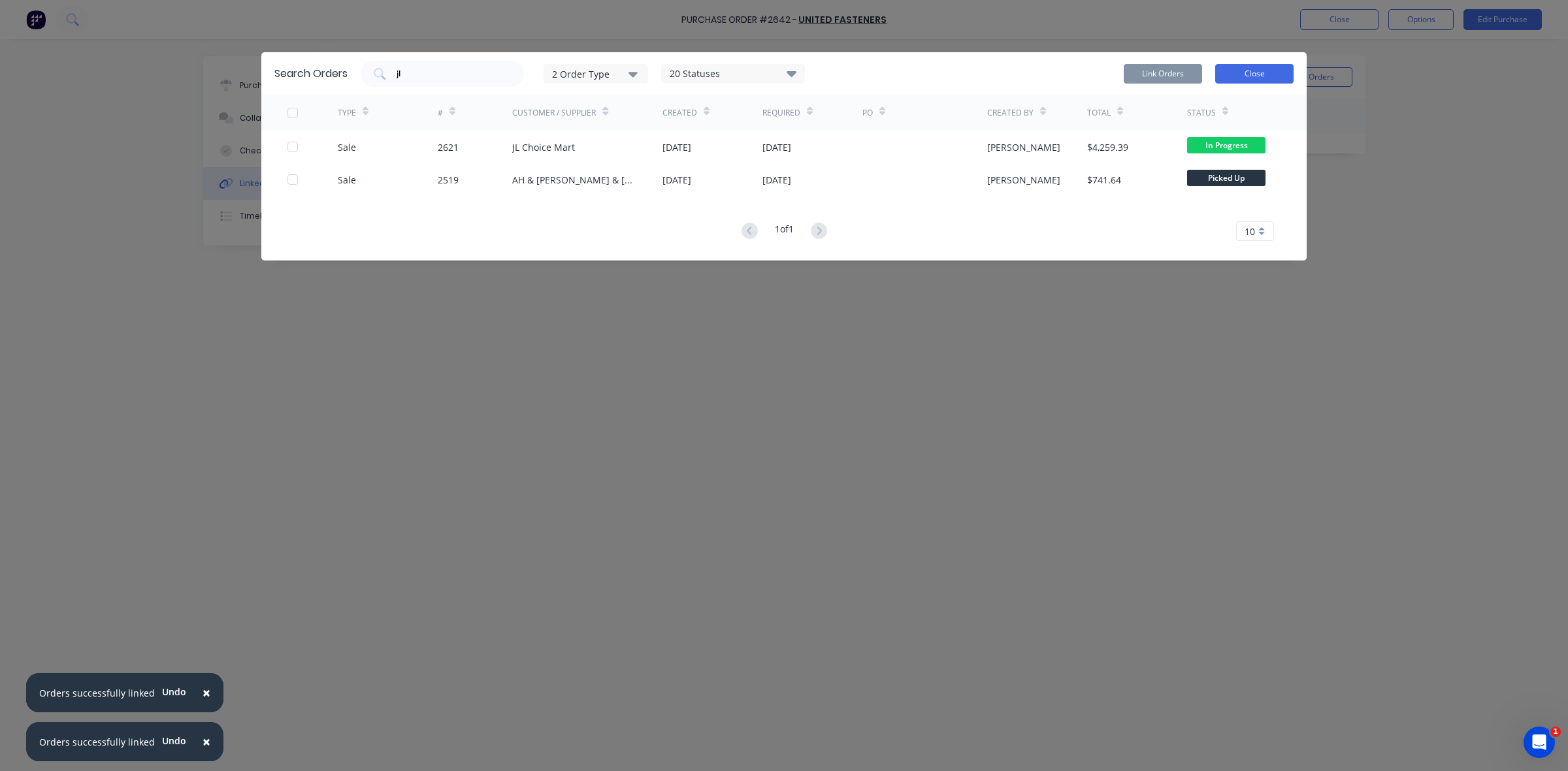
click at [1241, 75] on button "Close" at bounding box center [1254, 74] width 79 height 20
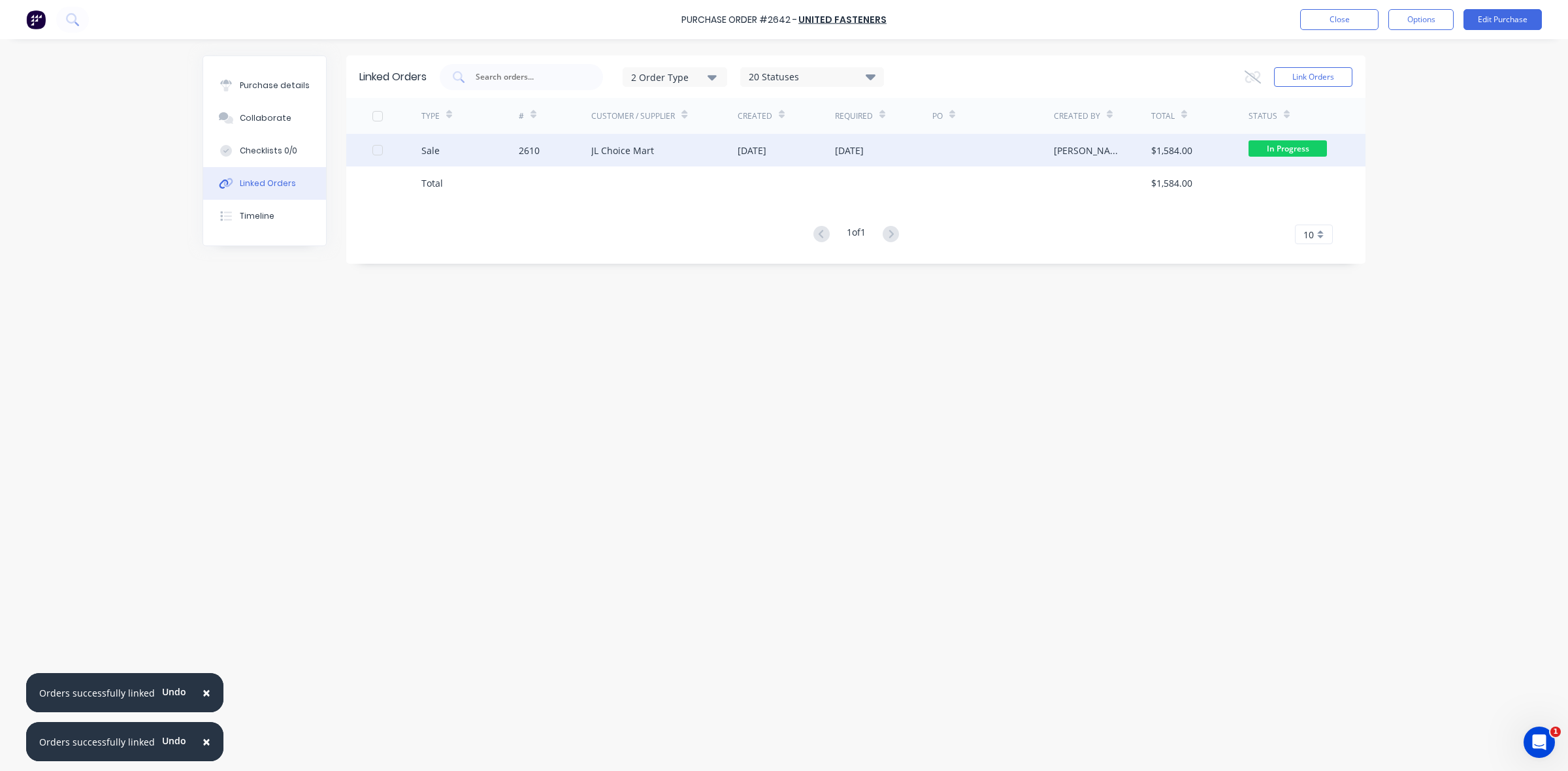
click at [683, 152] on div "JL Choice Mart" at bounding box center [664, 150] width 146 height 33
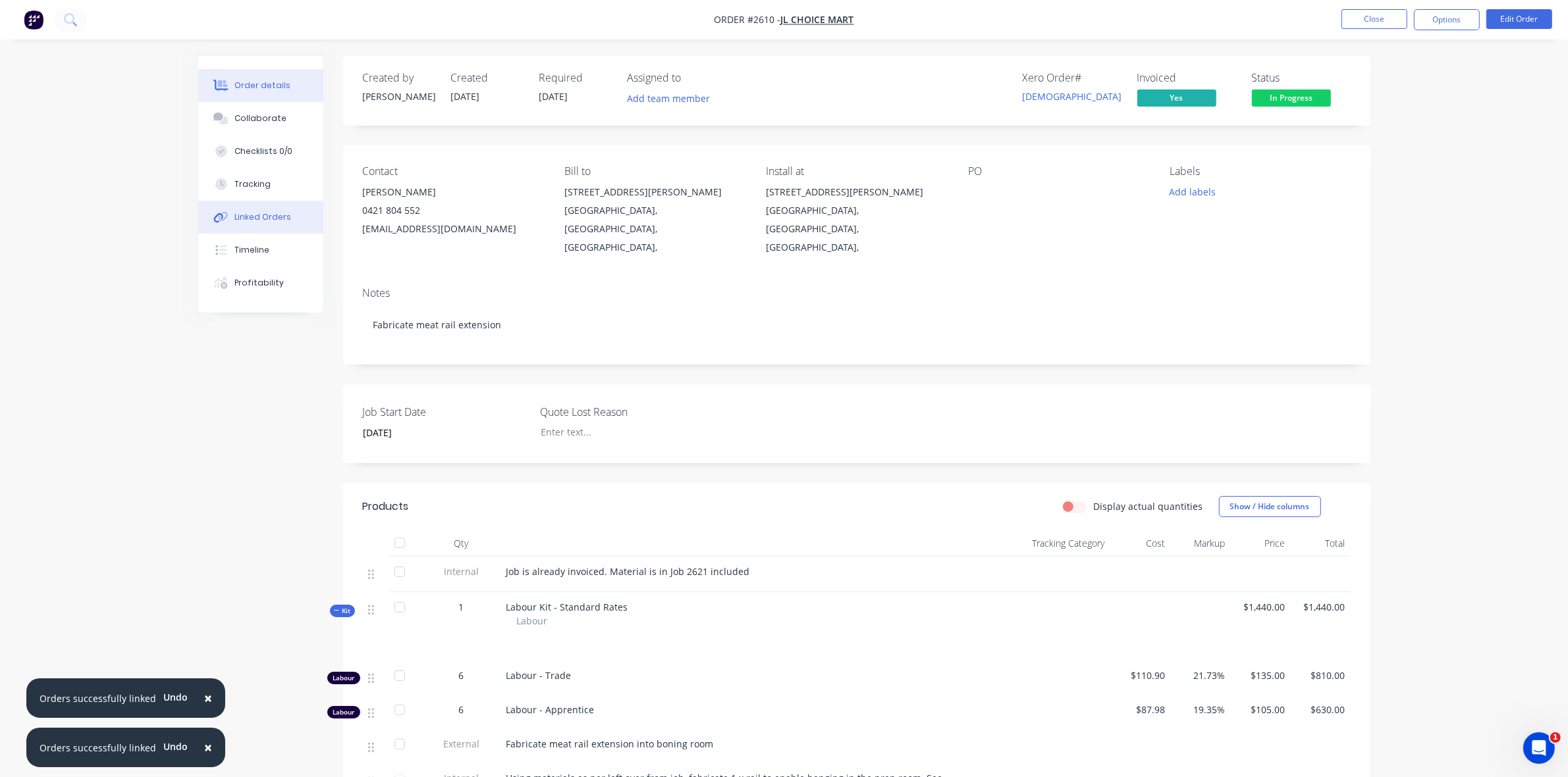
click at [266, 215] on div "Linked Orders" at bounding box center [262, 217] width 56 height 12
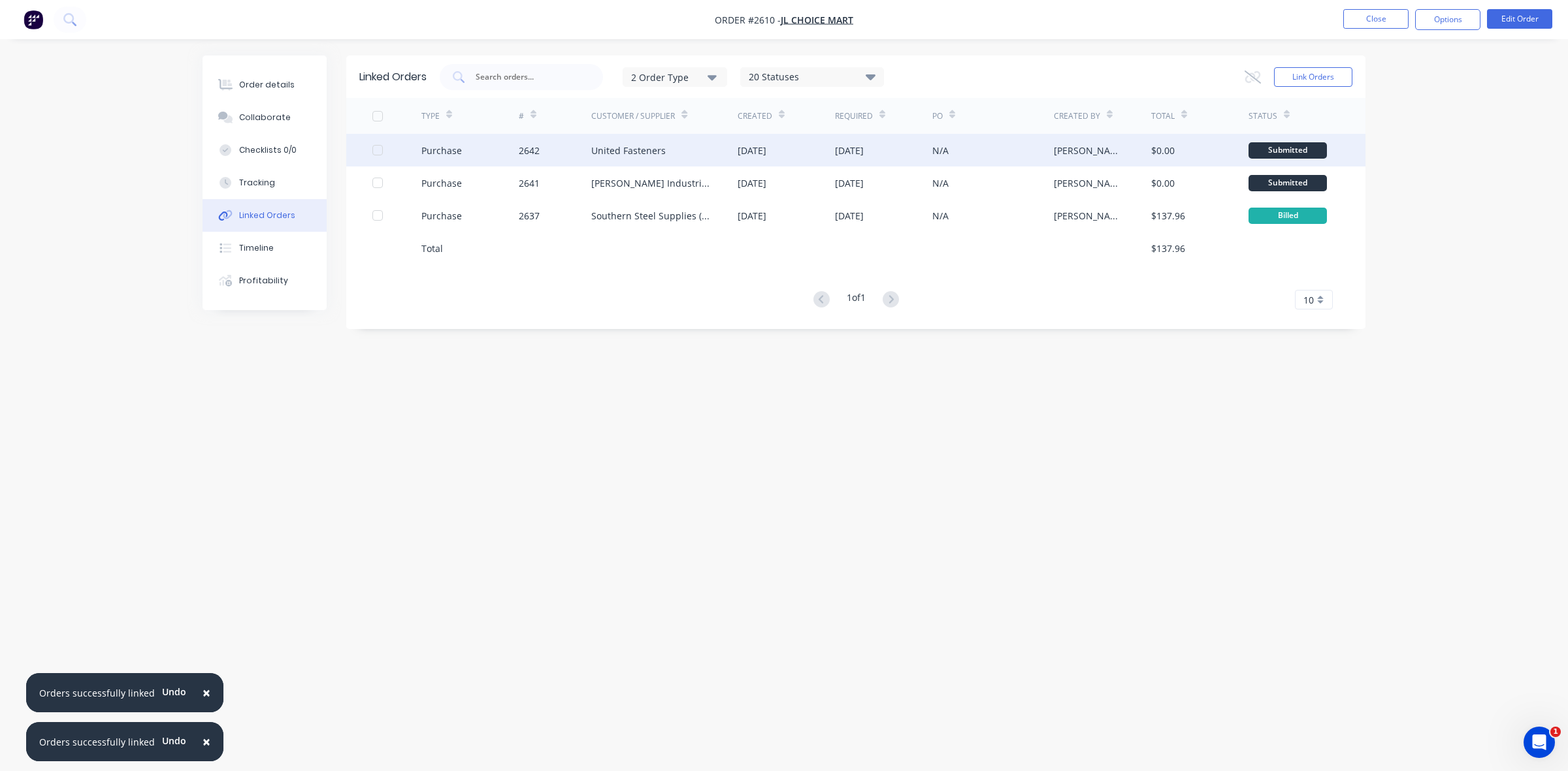
click at [376, 147] on div at bounding box center [378, 150] width 26 height 26
click at [1254, 77] on icon at bounding box center [1252, 76] width 16 height 13
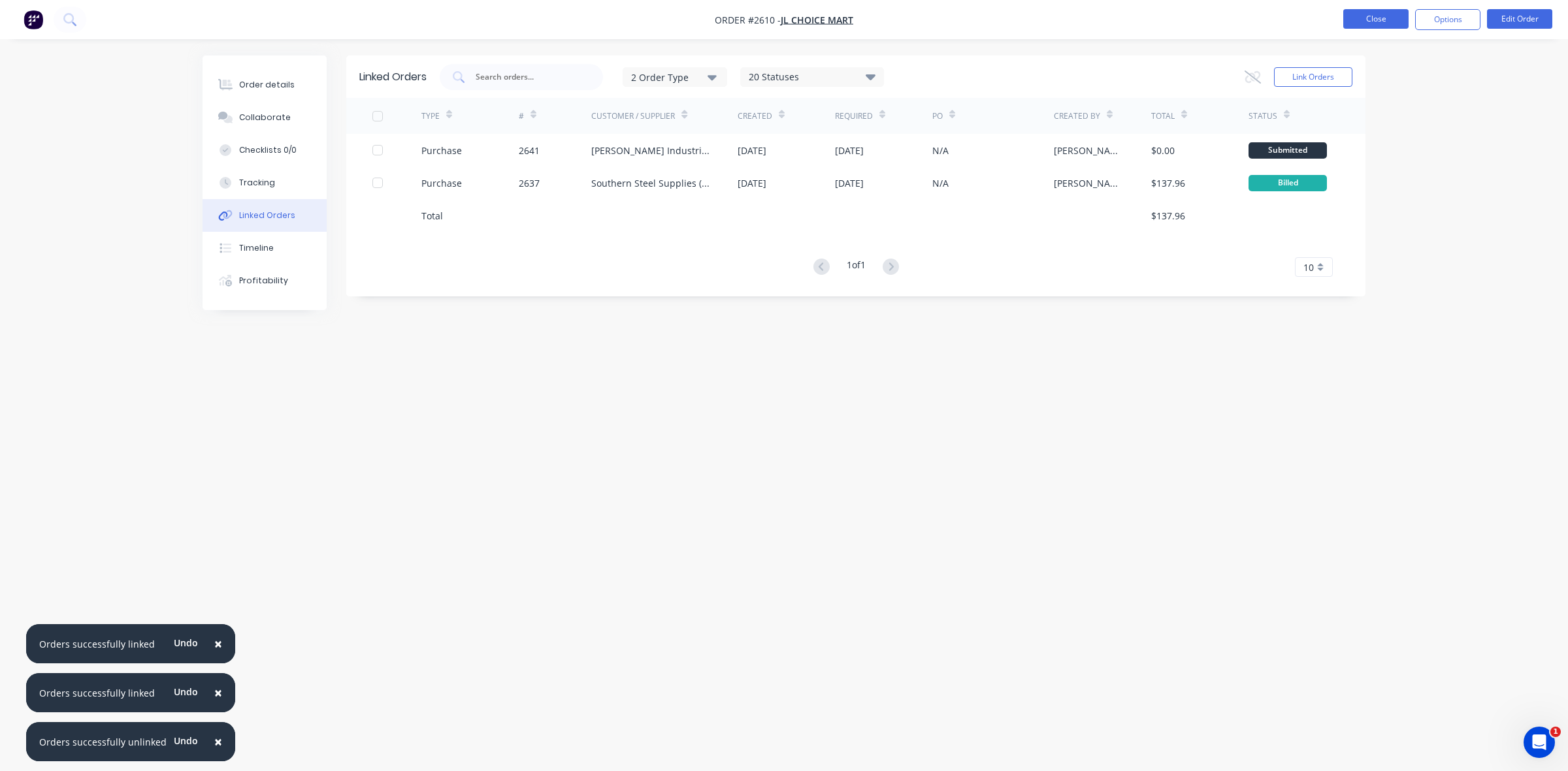
click at [1376, 18] on button "Close" at bounding box center [1376, 18] width 66 height 20
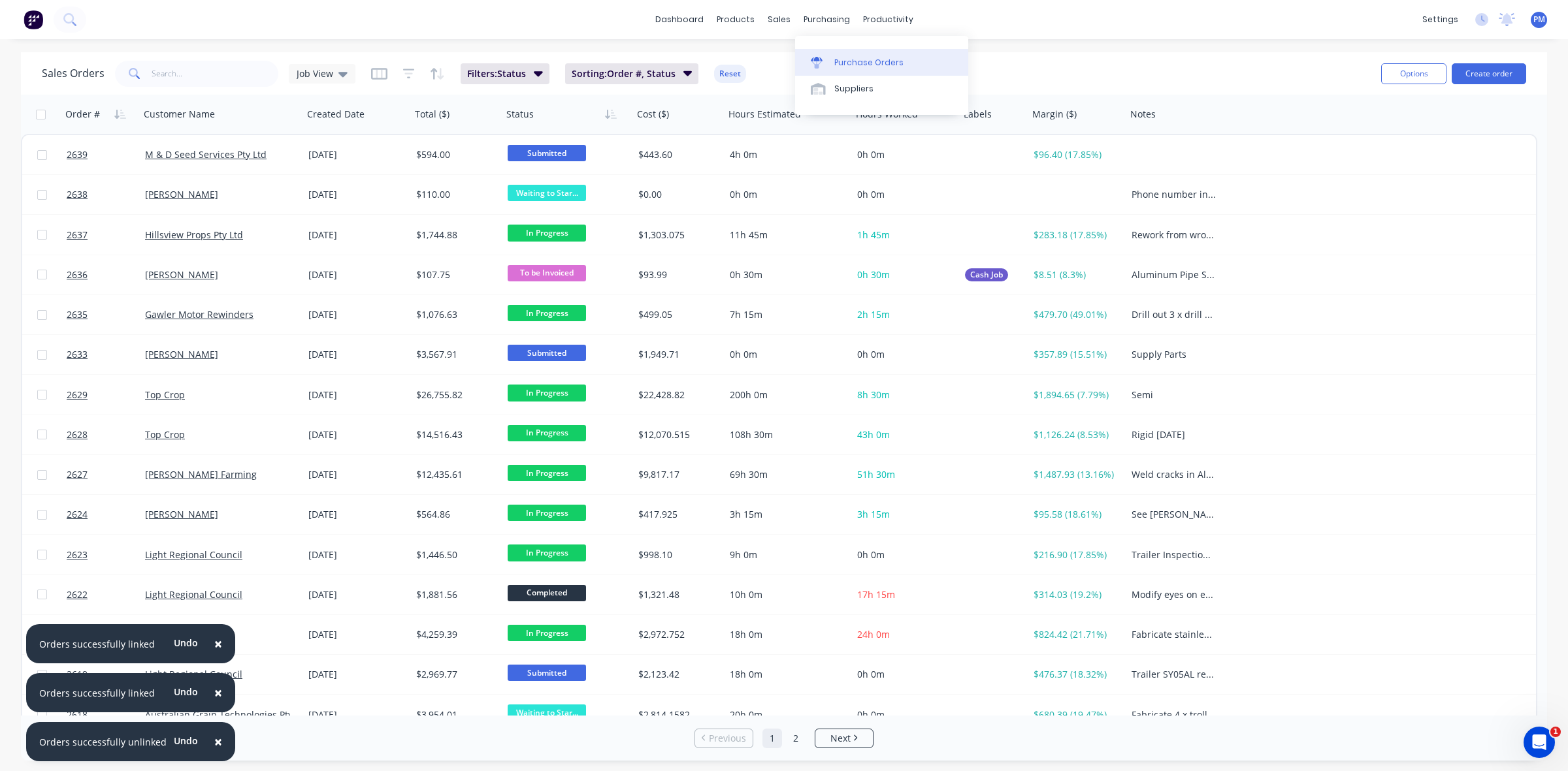
click at [851, 62] on div "Purchase Orders" at bounding box center [868, 62] width 69 height 12
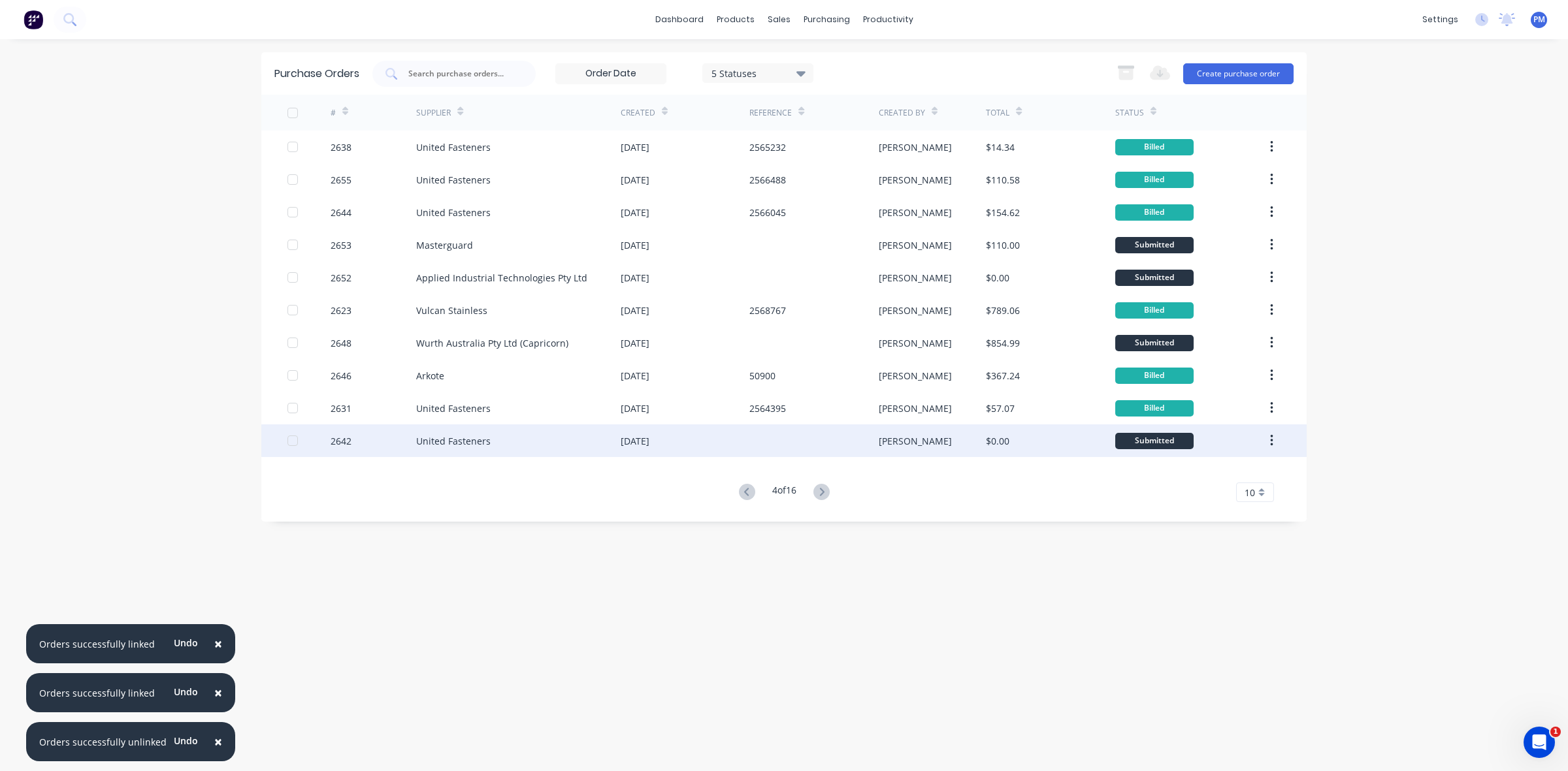
click at [779, 446] on div at bounding box center [814, 440] width 128 height 33
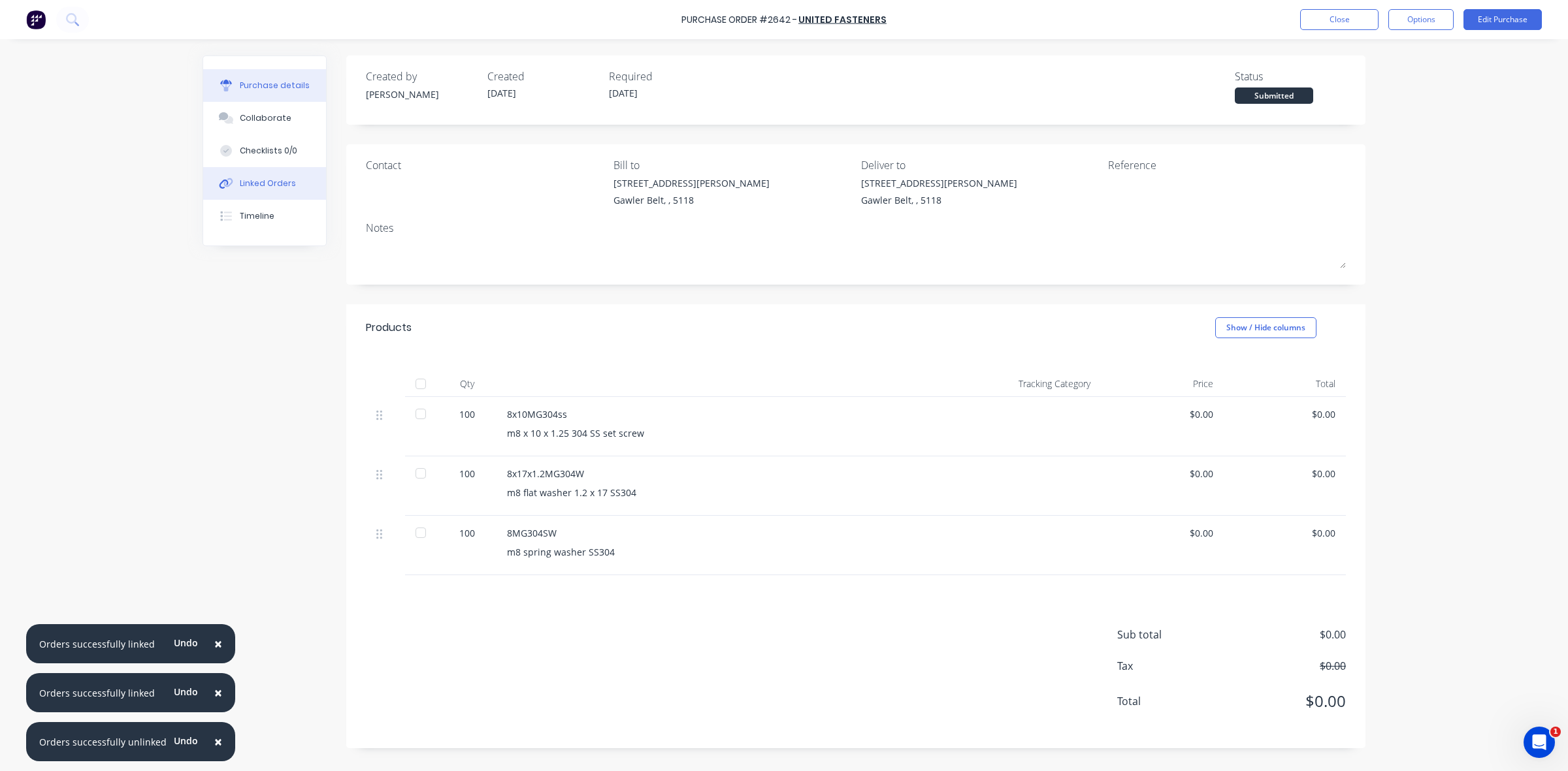
click at [289, 182] on div "Linked Orders" at bounding box center [268, 183] width 56 height 12
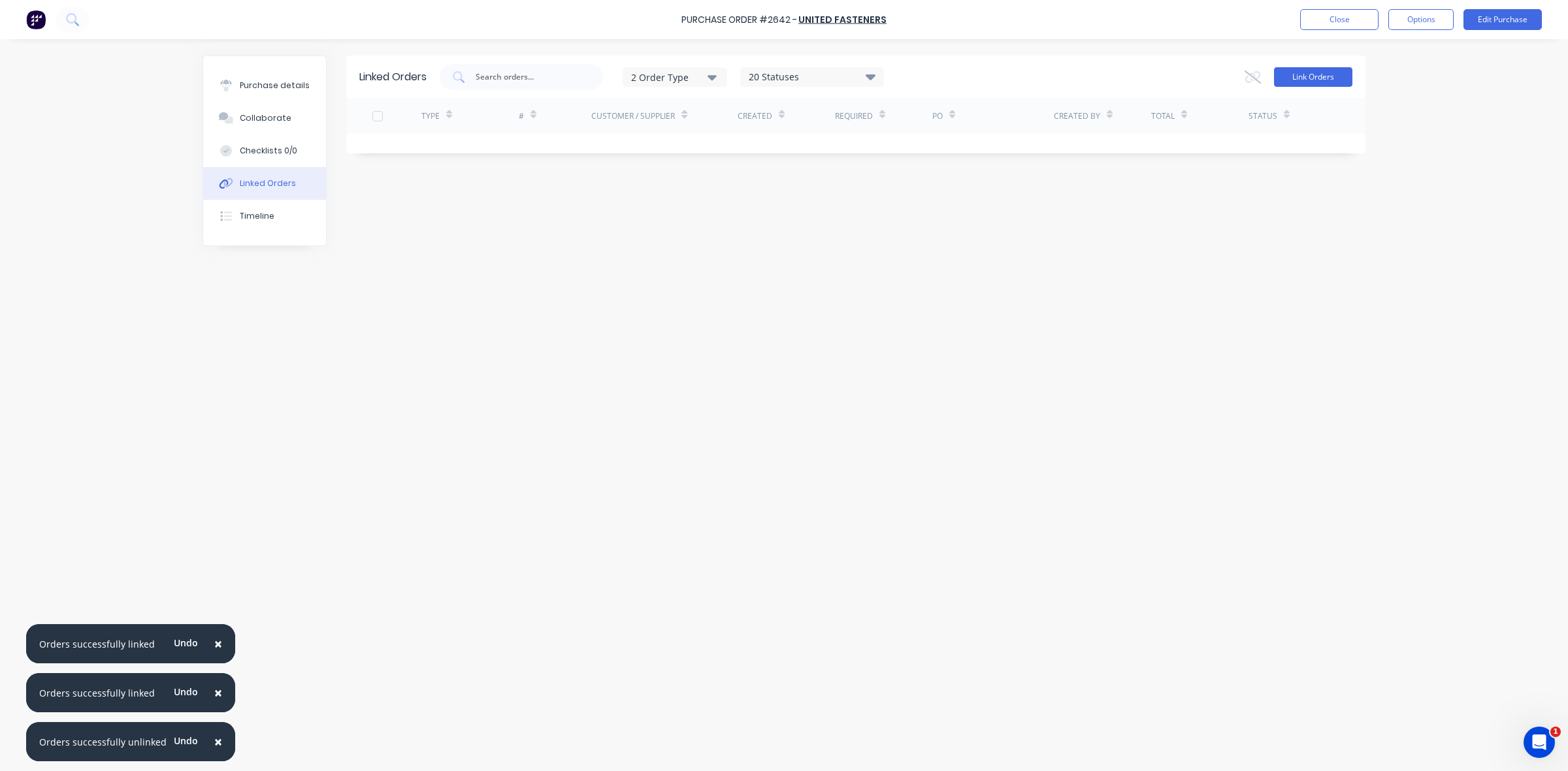
click at [1297, 75] on button "Link Orders" at bounding box center [1312, 76] width 79 height 20
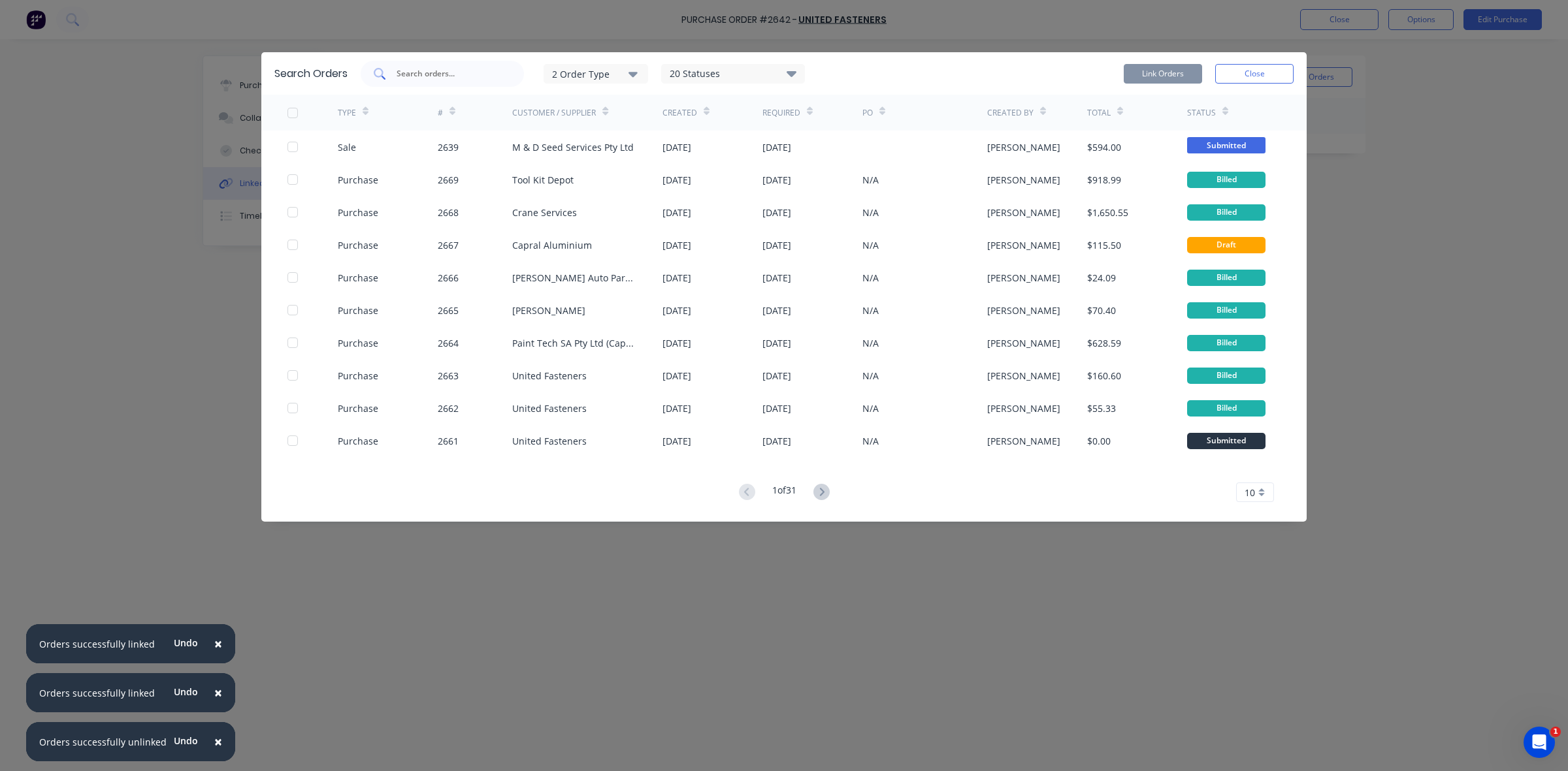
click at [413, 77] on input "text" at bounding box center [449, 73] width 109 height 13
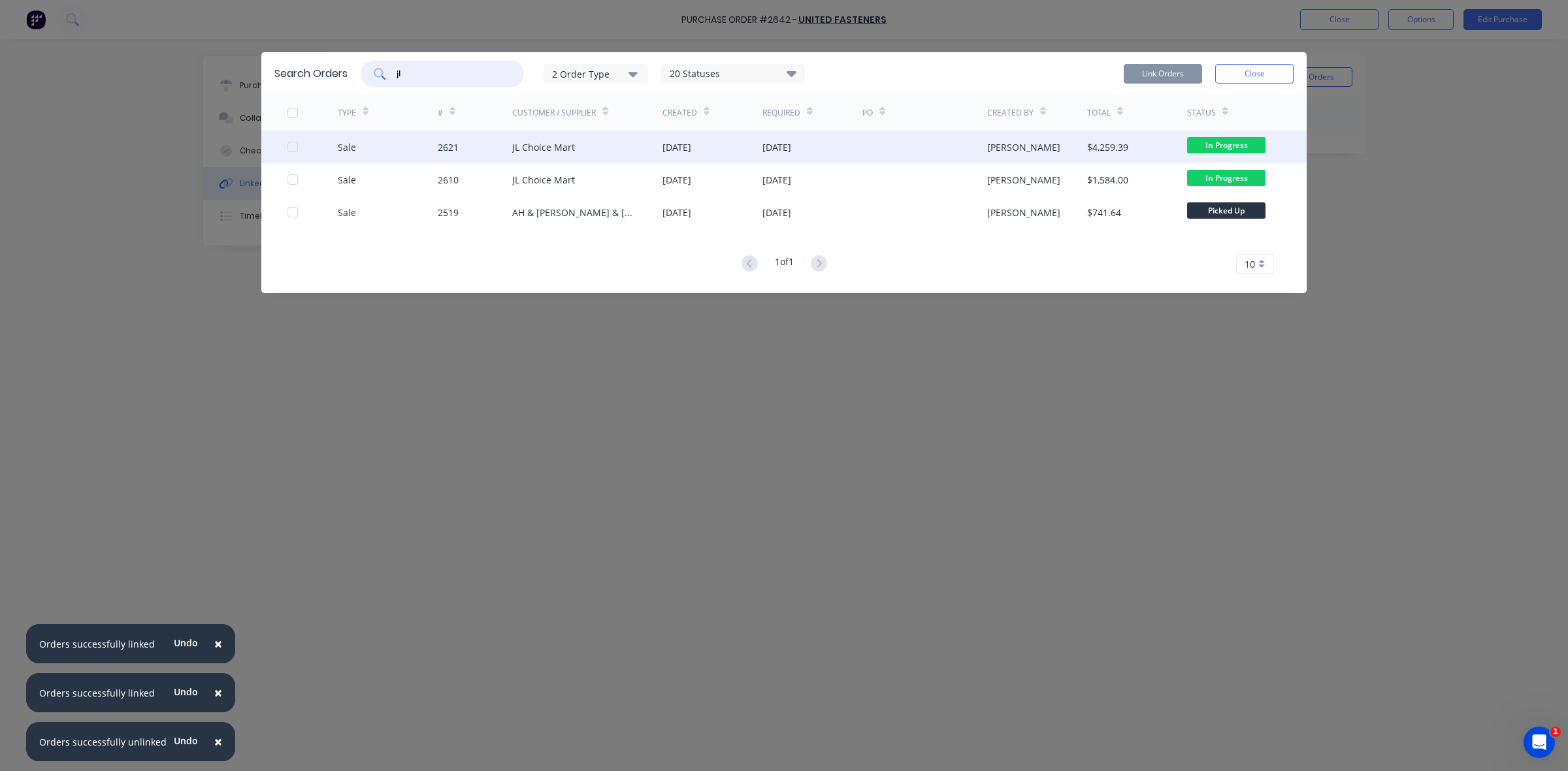
click at [296, 148] on div at bounding box center [292, 147] width 26 height 26
type input "jl"
click at [1142, 72] on button "Link Orders" at bounding box center [1163, 74] width 79 height 20
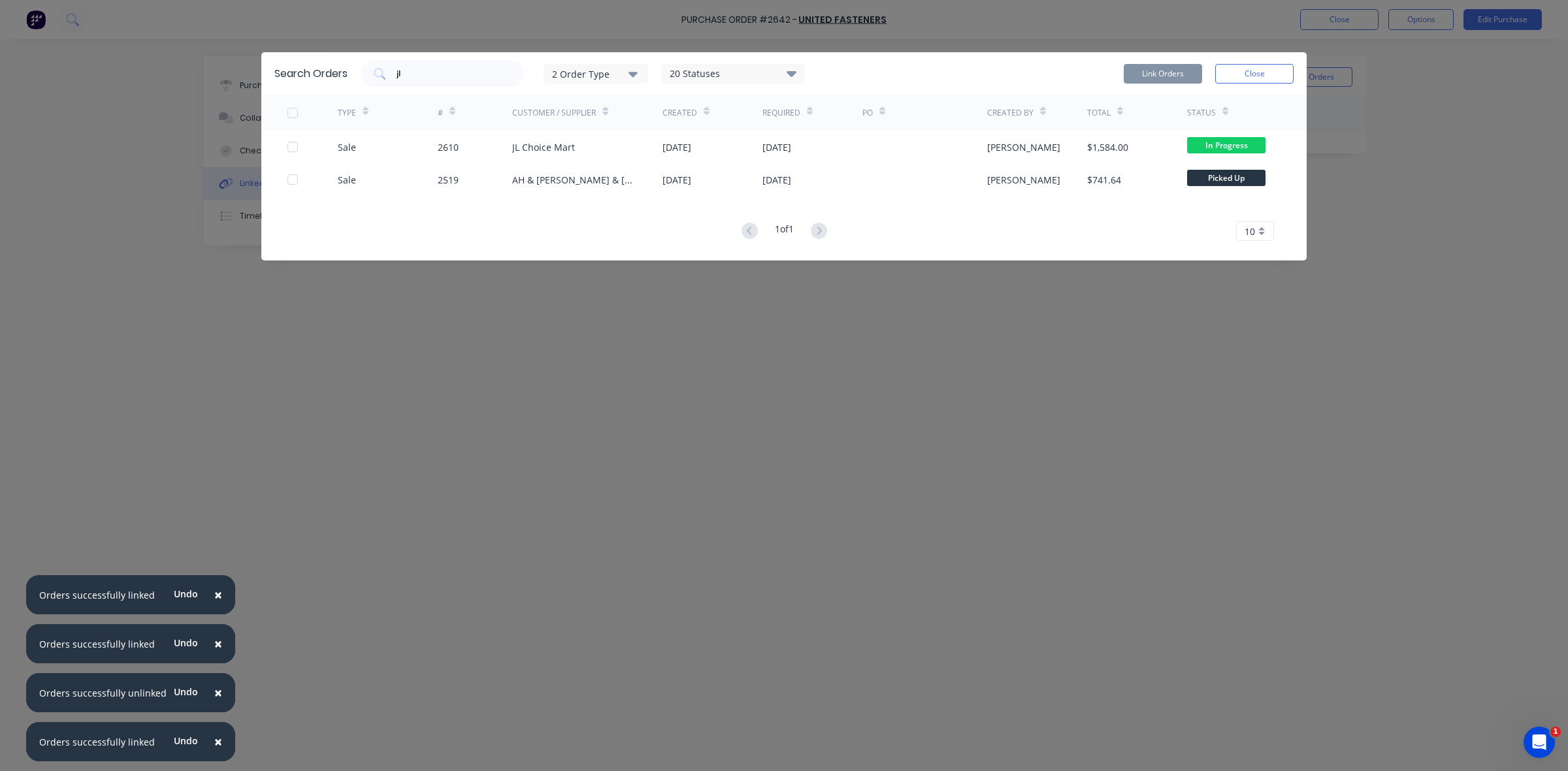
click at [1262, 80] on button "Close" at bounding box center [1254, 74] width 79 height 20
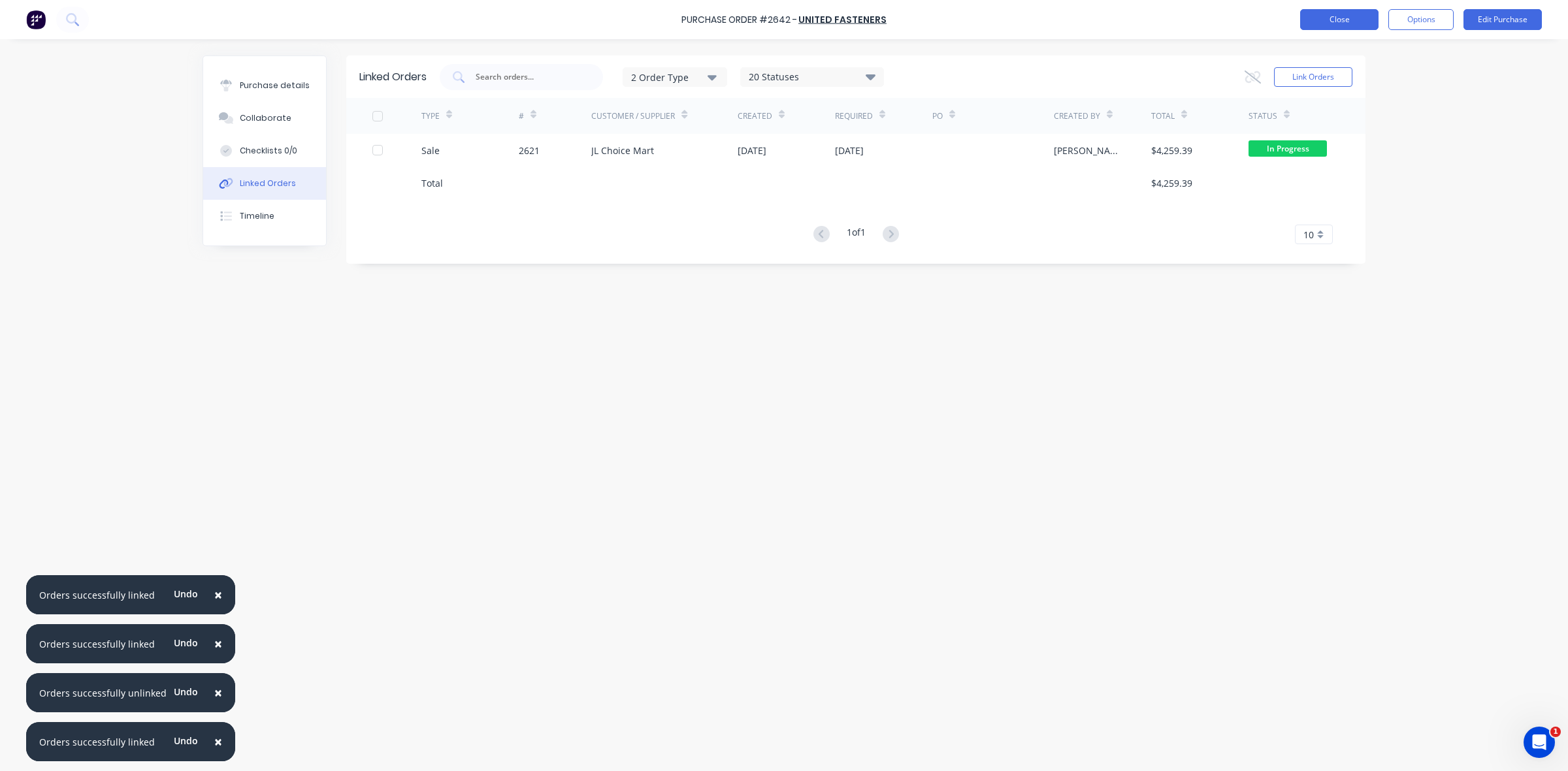
click at [1336, 20] on button "Close" at bounding box center [1339, 19] width 79 height 21
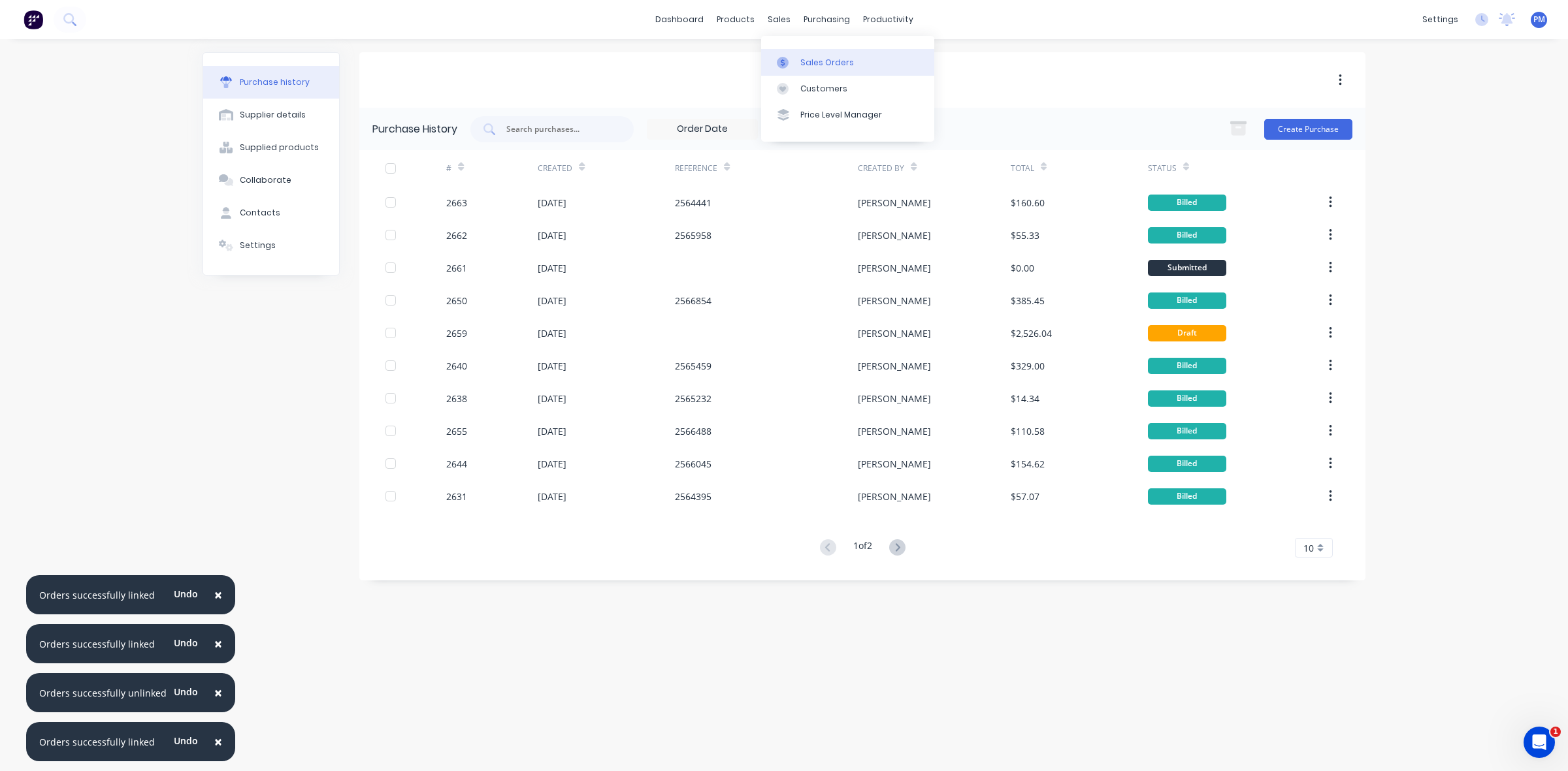
click at [823, 60] on div "Sales Orders" at bounding box center [827, 62] width 53 height 12
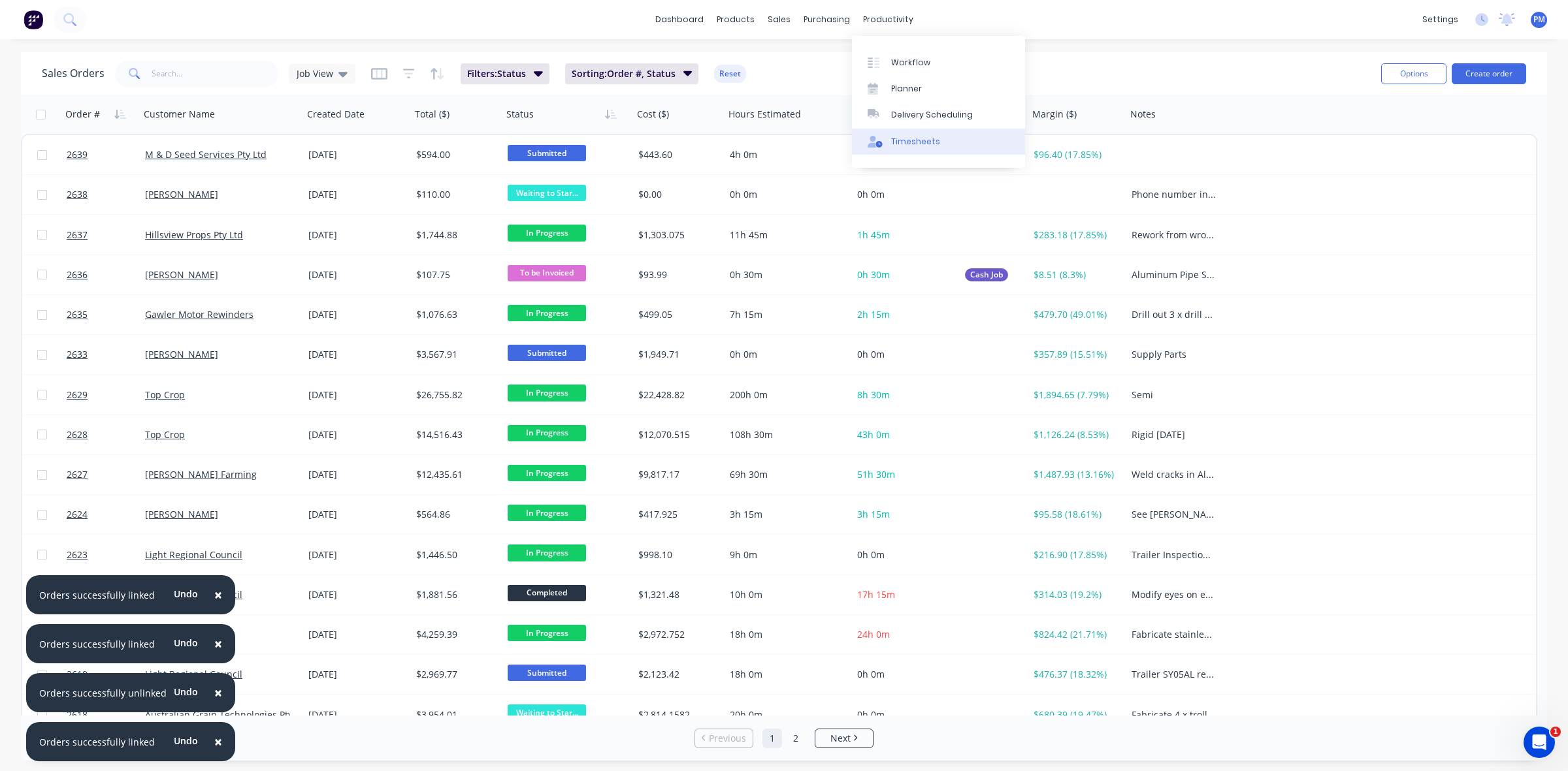
click at [902, 141] on div "Timesheets" at bounding box center [916, 141] width 49 height 12
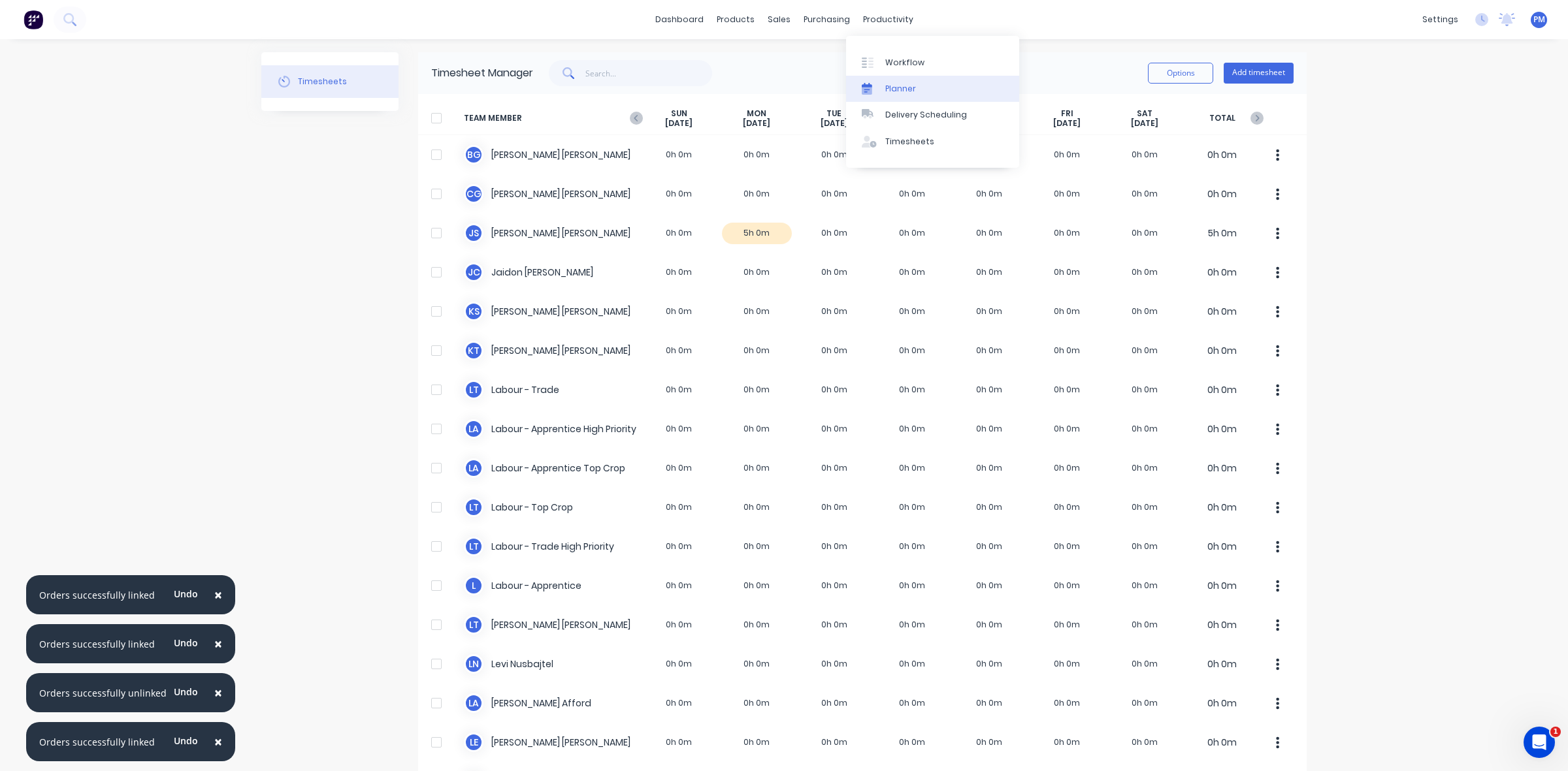
click at [906, 83] on div "Planner" at bounding box center [900, 88] width 31 height 12
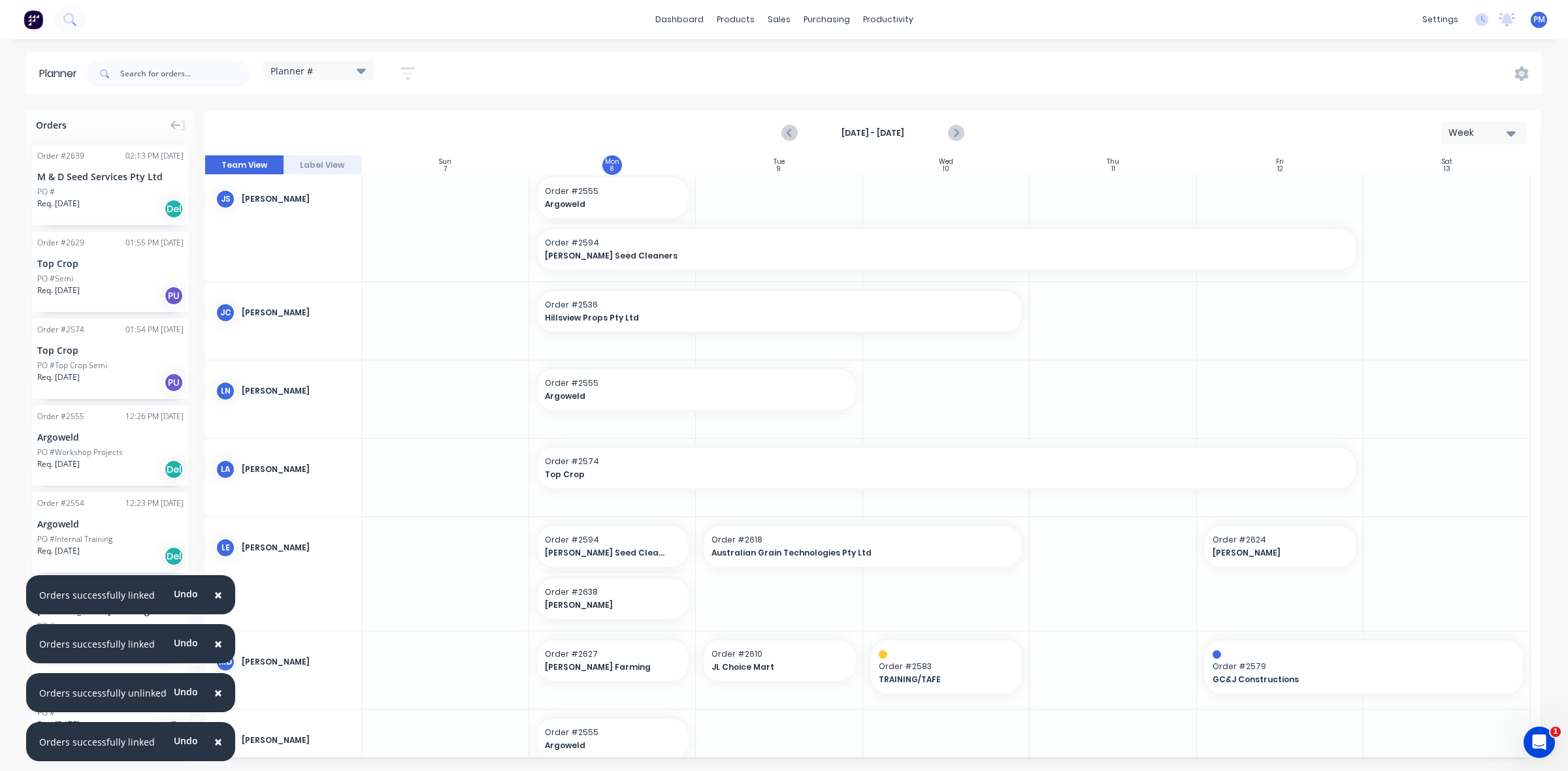
scroll to position [245, 0]
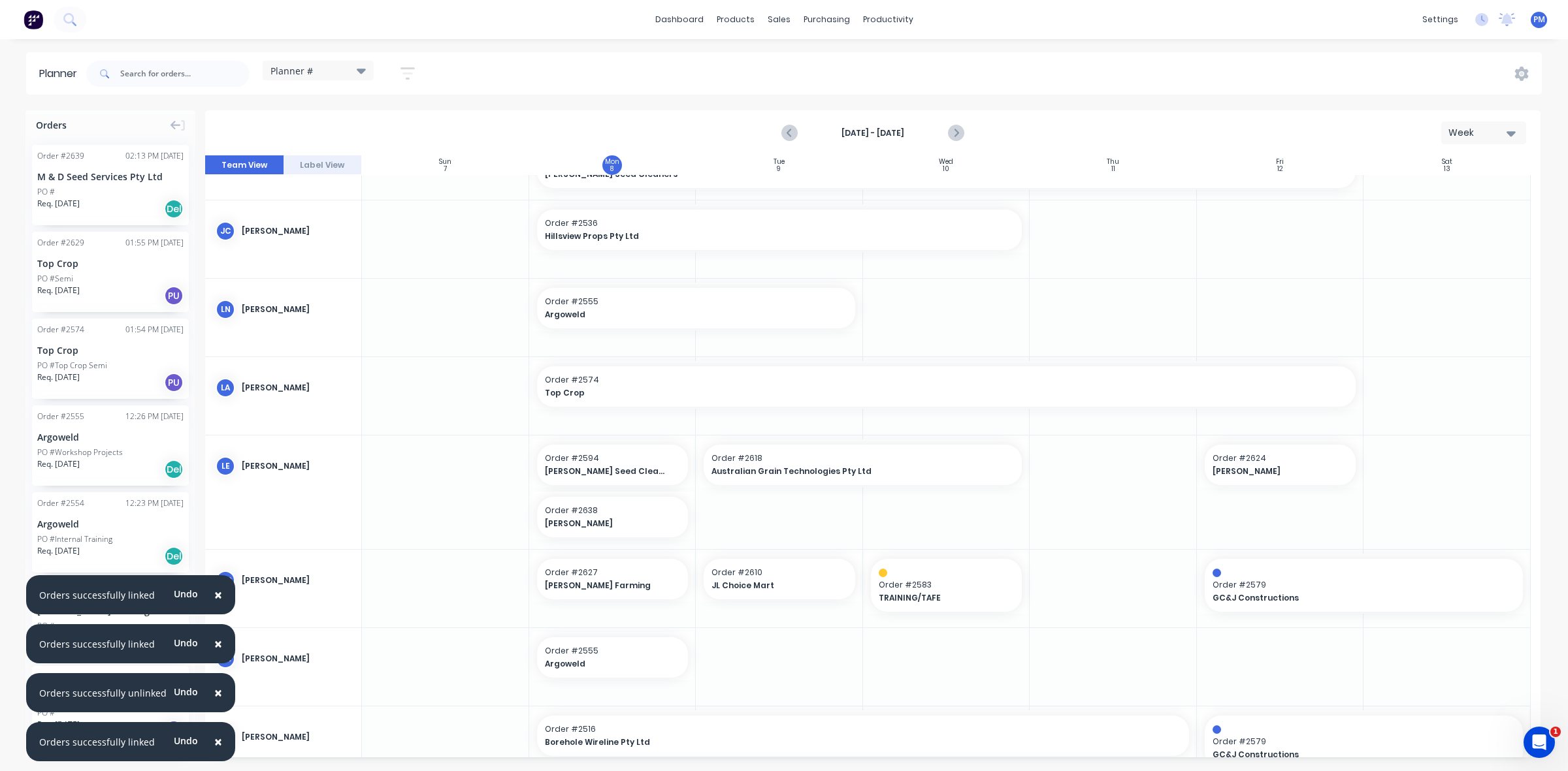
click at [215, 591] on span "×" at bounding box center [218, 595] width 8 height 18
click at [215, 644] on span "×" at bounding box center [218, 643] width 8 height 18
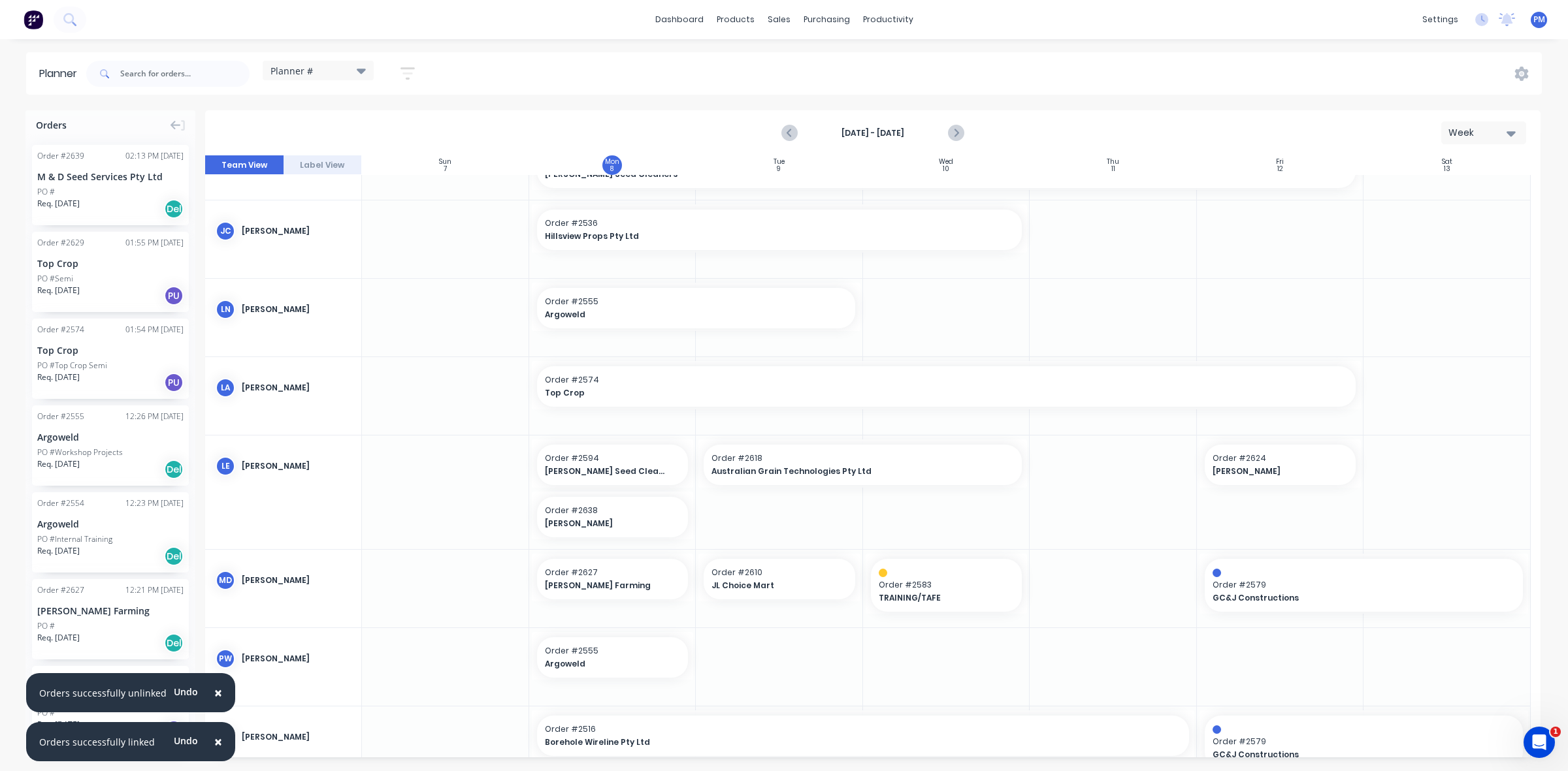
click at [206, 689] on button "×" at bounding box center [218, 693] width 34 height 31
click at [202, 739] on span "×" at bounding box center [206, 742] width 8 height 18
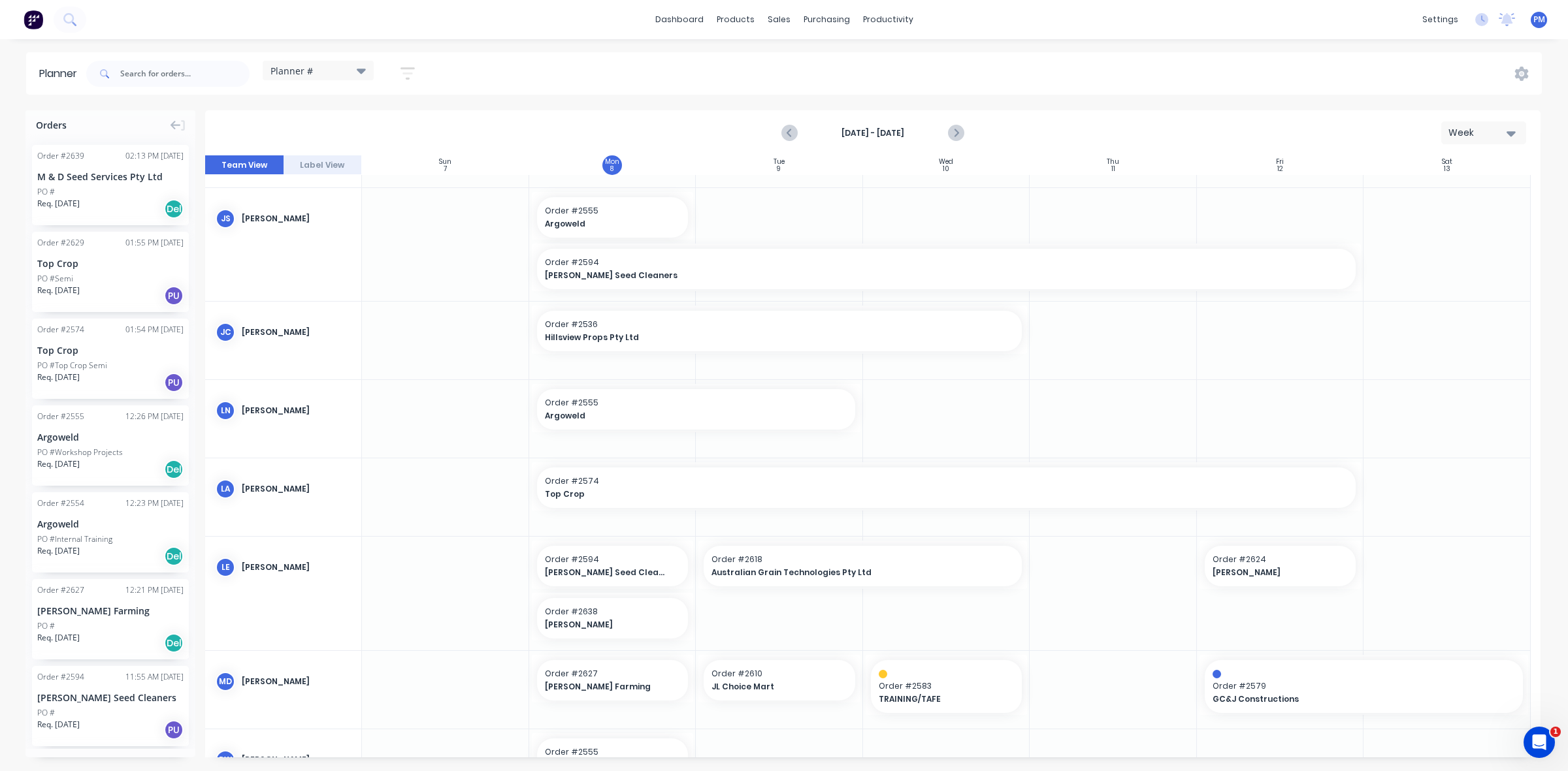
scroll to position [0, 0]
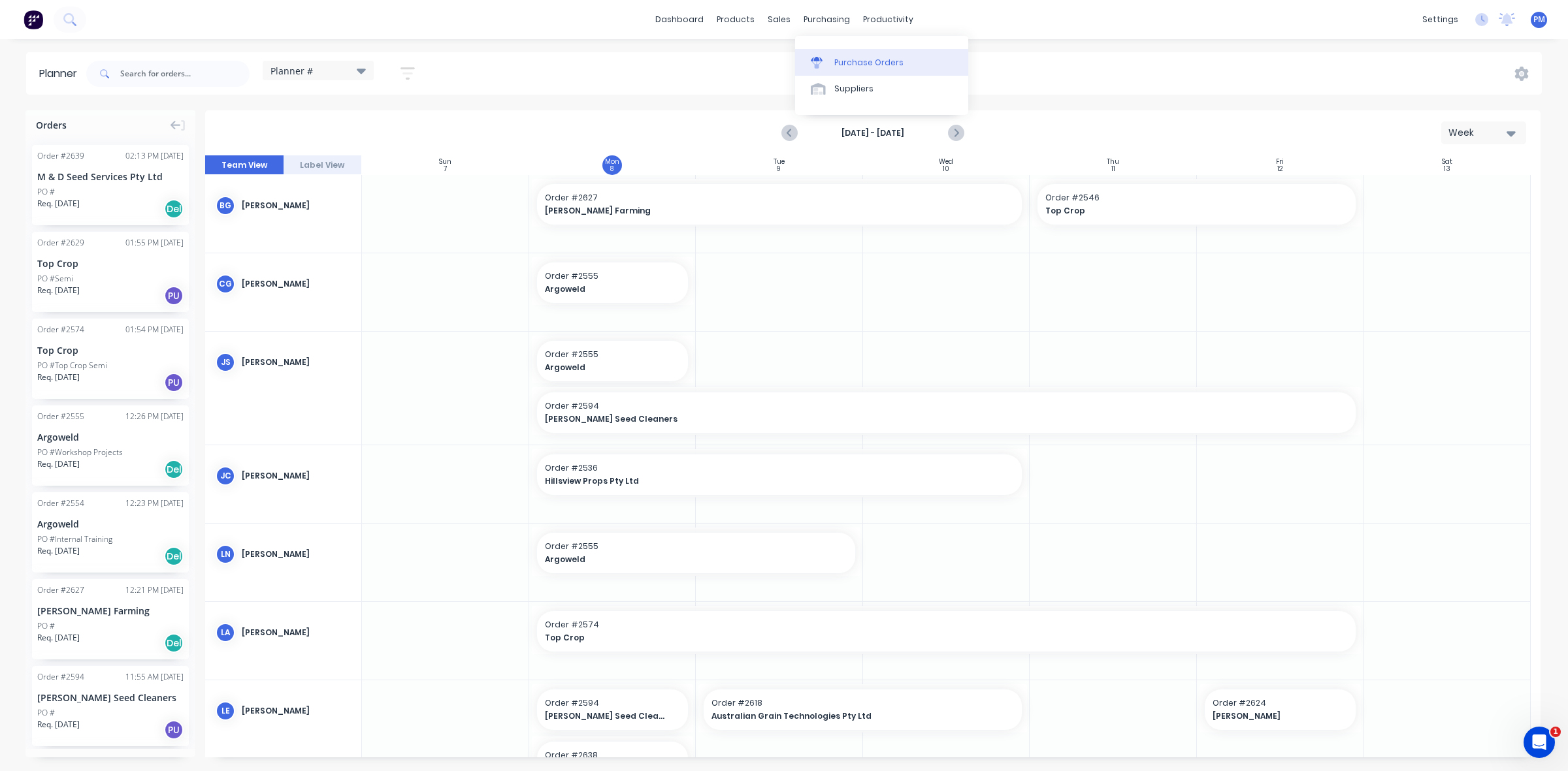
click at [840, 60] on div "Purchase Orders" at bounding box center [868, 62] width 69 height 12
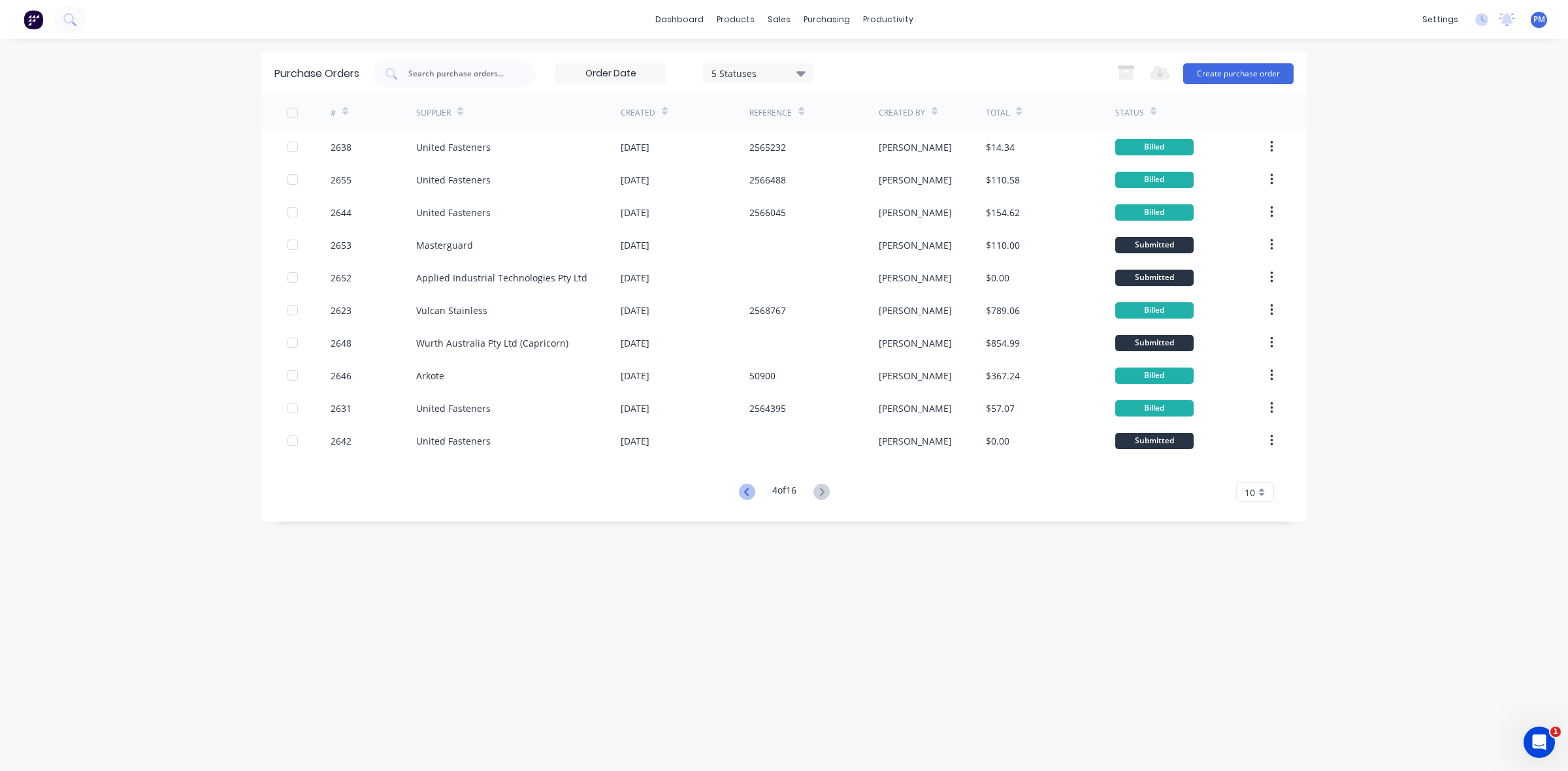
click at [740, 493] on icon at bounding box center [747, 492] width 16 height 16
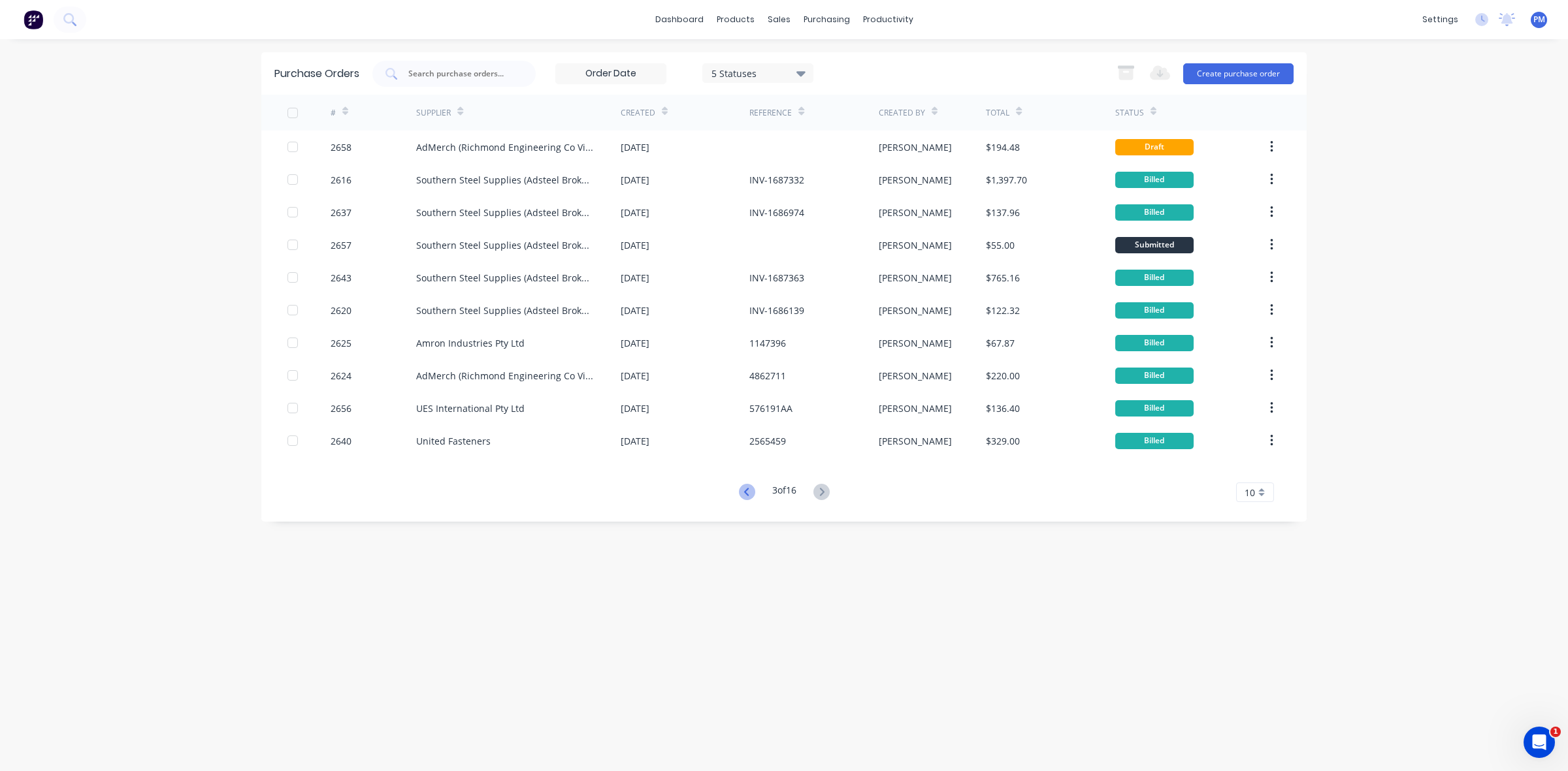
click at [743, 488] on icon at bounding box center [747, 492] width 16 height 16
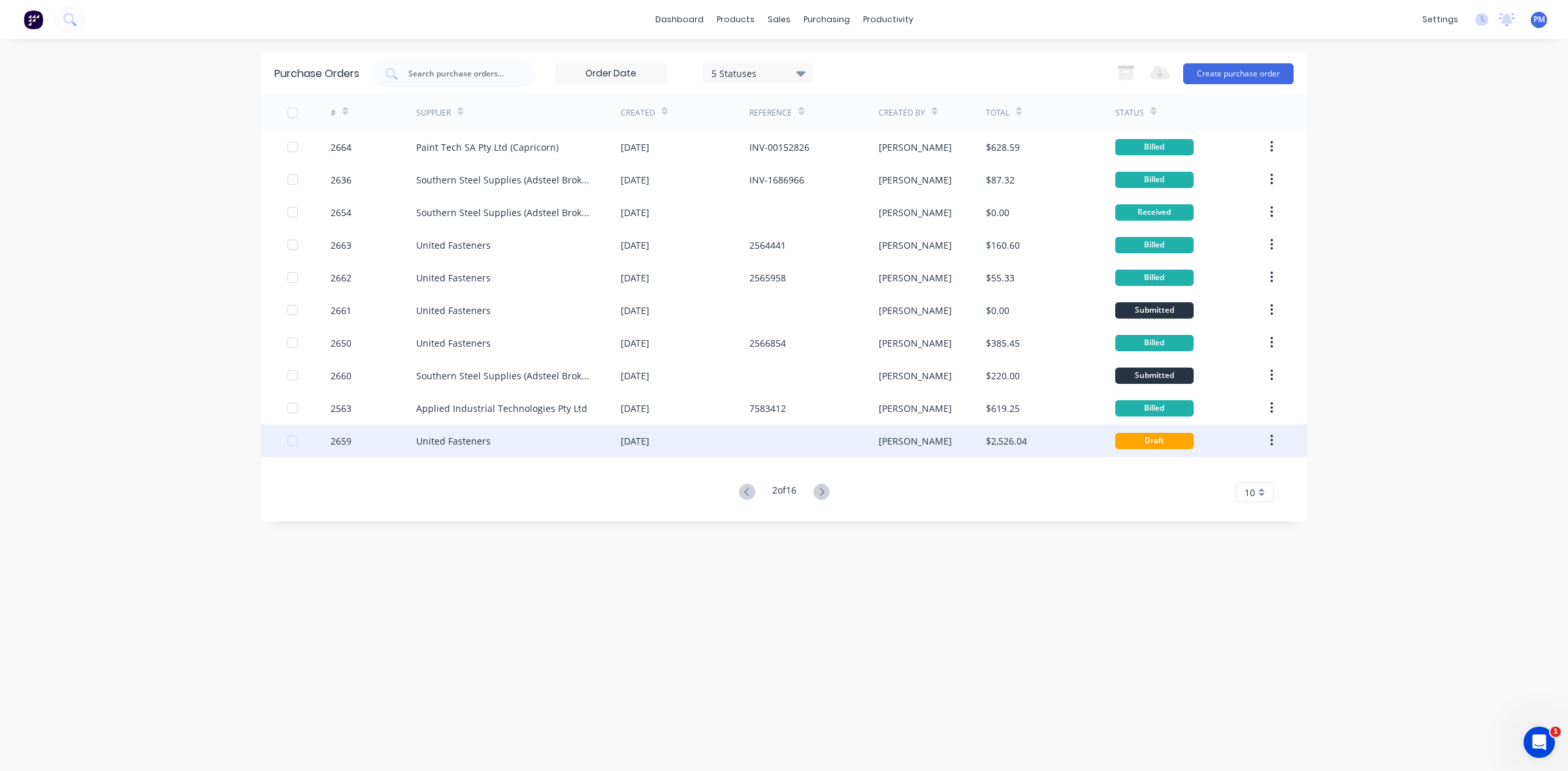
click at [693, 438] on div "[DATE]" at bounding box center [685, 440] width 128 height 33
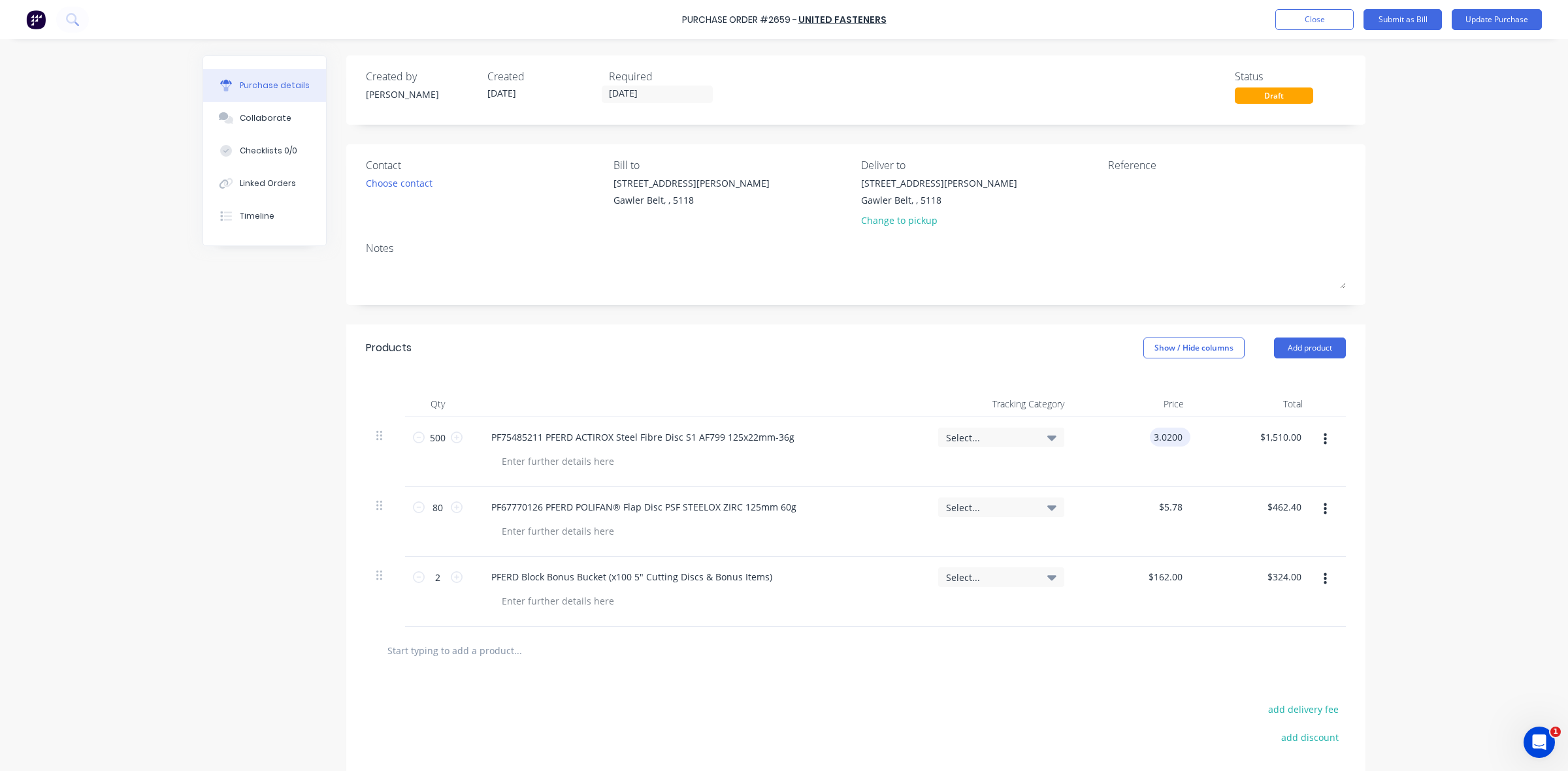
click at [1166, 435] on input "3.0200" at bounding box center [1168, 437] width 36 height 19
drag, startPoint x: 1146, startPoint y: 435, endPoint x: 1177, endPoint y: 433, distance: 31.1
click at [1177, 433] on input "3.0200" at bounding box center [1168, 437] width 36 height 19
type input "$3.23"
type input "$1,615.00"
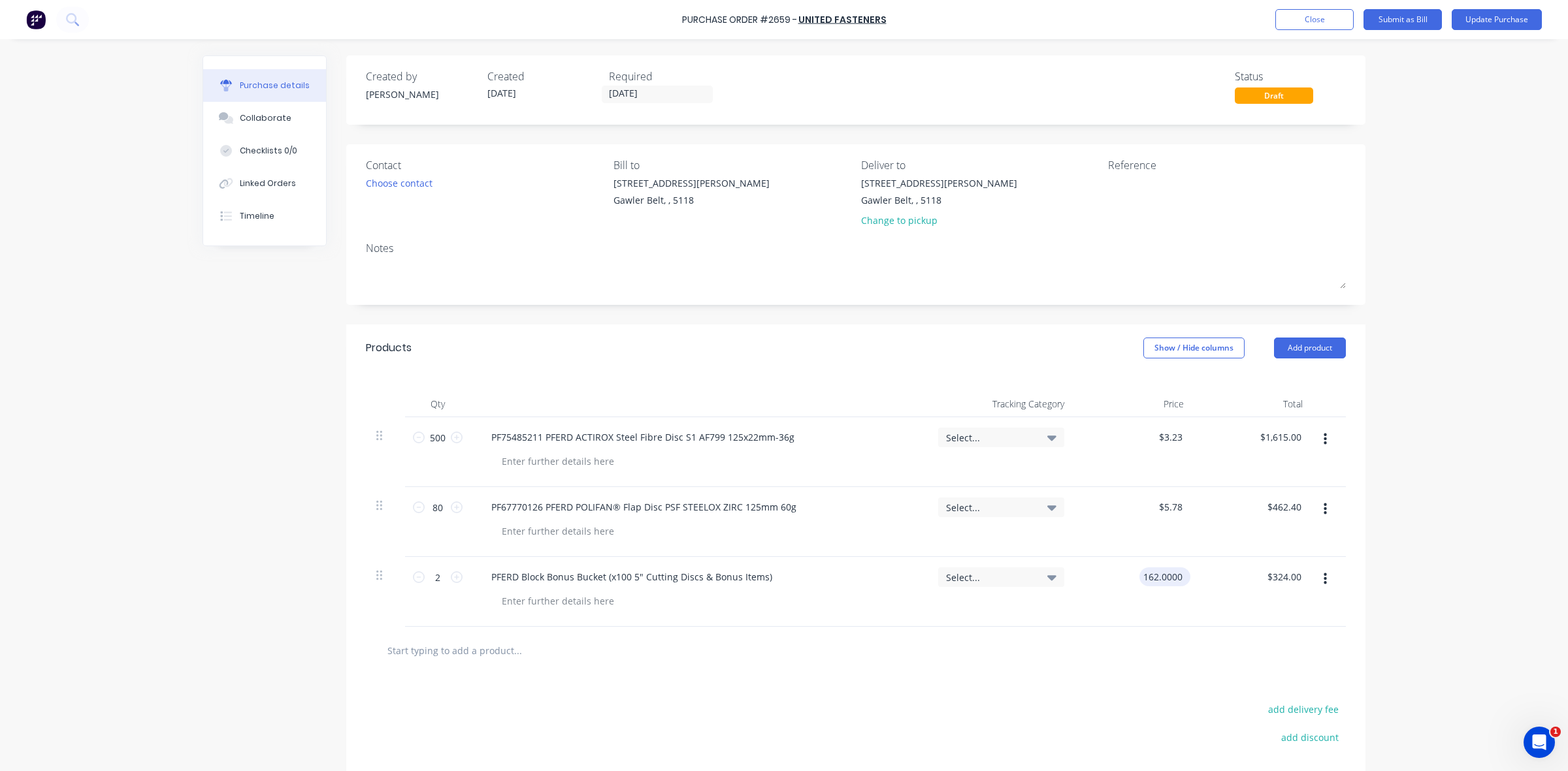
click at [1150, 578] on input "162.0000" at bounding box center [1162, 577] width 46 height 19
drag, startPoint x: 1139, startPoint y: 576, endPoint x: 1189, endPoint y: 579, distance: 50.1
click at [1189, 579] on div "2 2 PFERD Block Bonus Bucket (x100 5" Cutting Discs & Bonus Items) Select... 16…" at bounding box center [855, 592] width 980 height 70
type input "$180.00"
type input "$360.00"
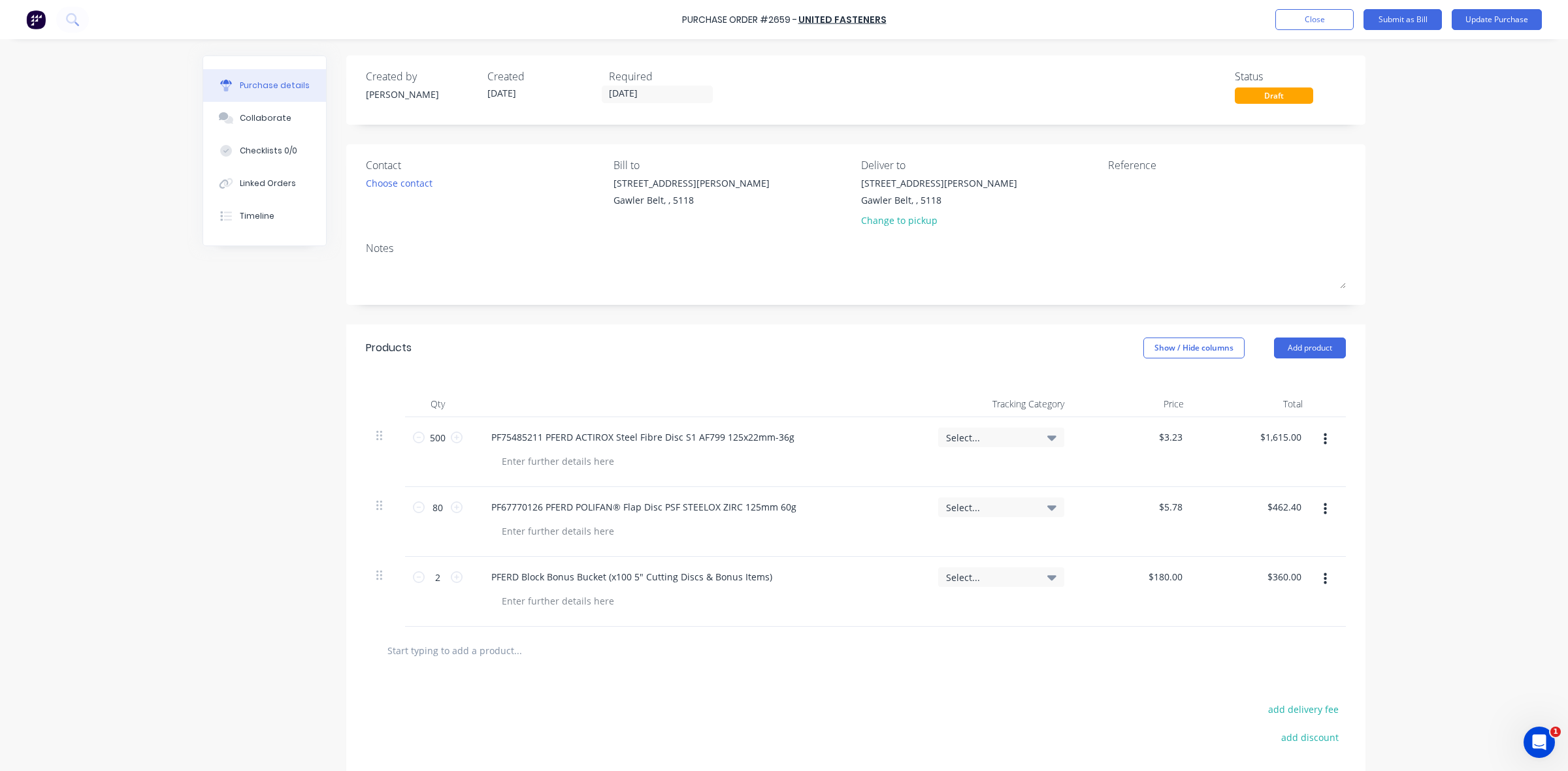
click at [1323, 511] on icon "button" at bounding box center [1325, 509] width 3 height 12
click at [1269, 620] on button "Delete" at bounding box center [1284, 622] width 111 height 26
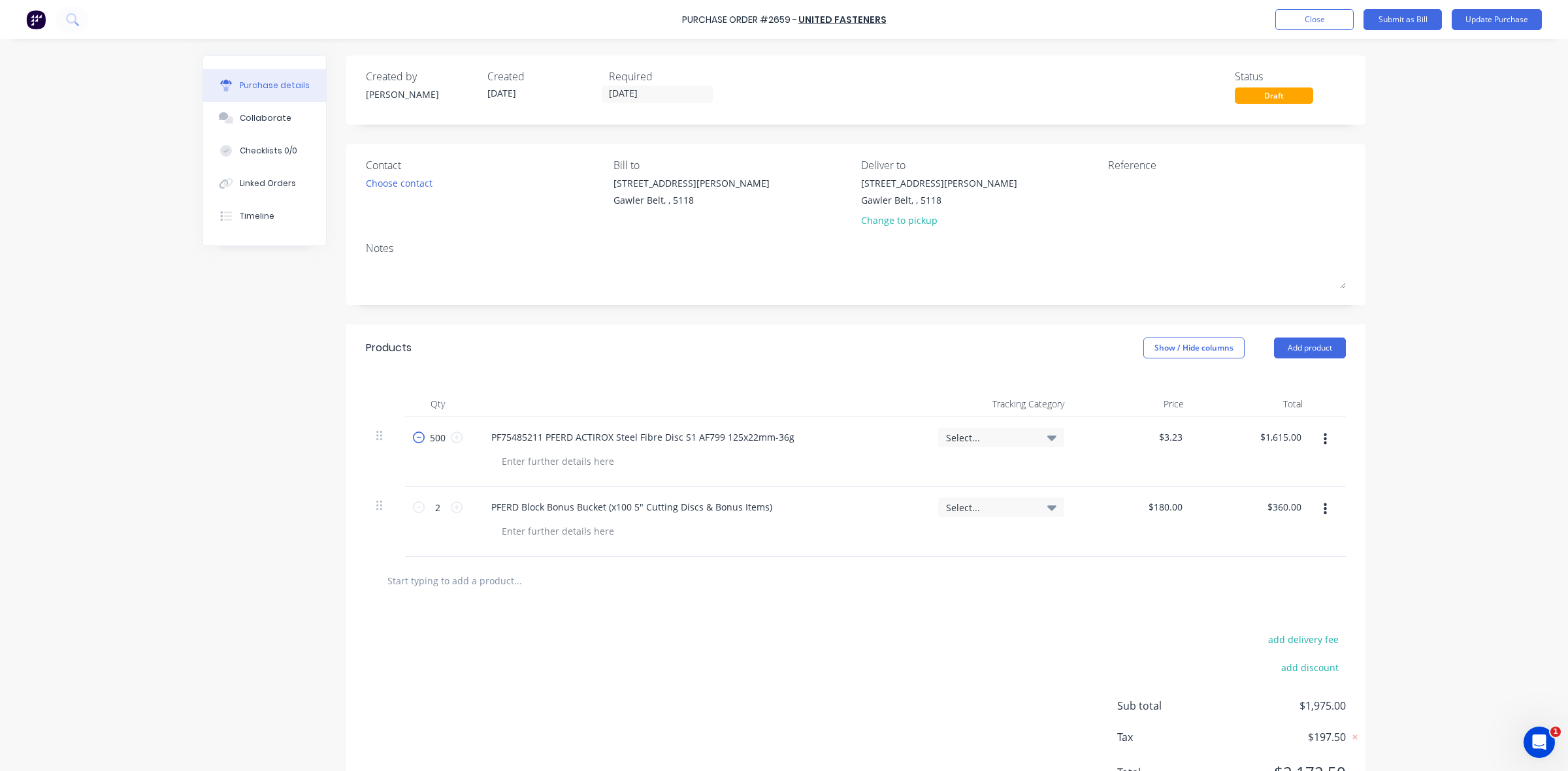
click at [413, 441] on icon at bounding box center [418, 437] width 12 height 12
type input "499"
type input "$1,611.77"
click at [413, 441] on icon at bounding box center [418, 437] width 12 height 12
type input "498"
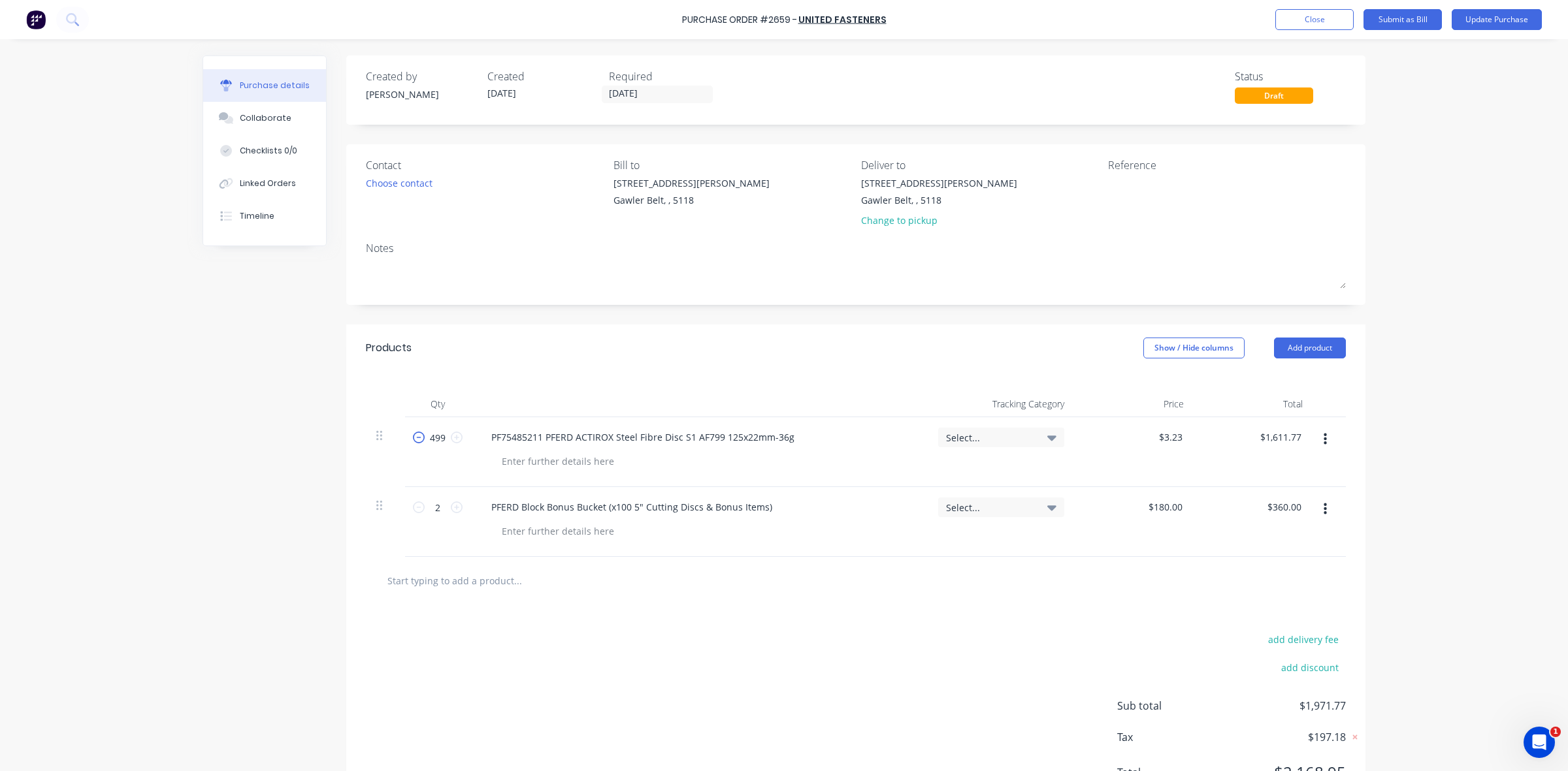
type input "$1,608.54"
click at [413, 441] on icon at bounding box center [418, 437] width 12 height 12
type input "497"
type input "$1,605.31"
click at [413, 441] on icon at bounding box center [418, 437] width 12 height 12
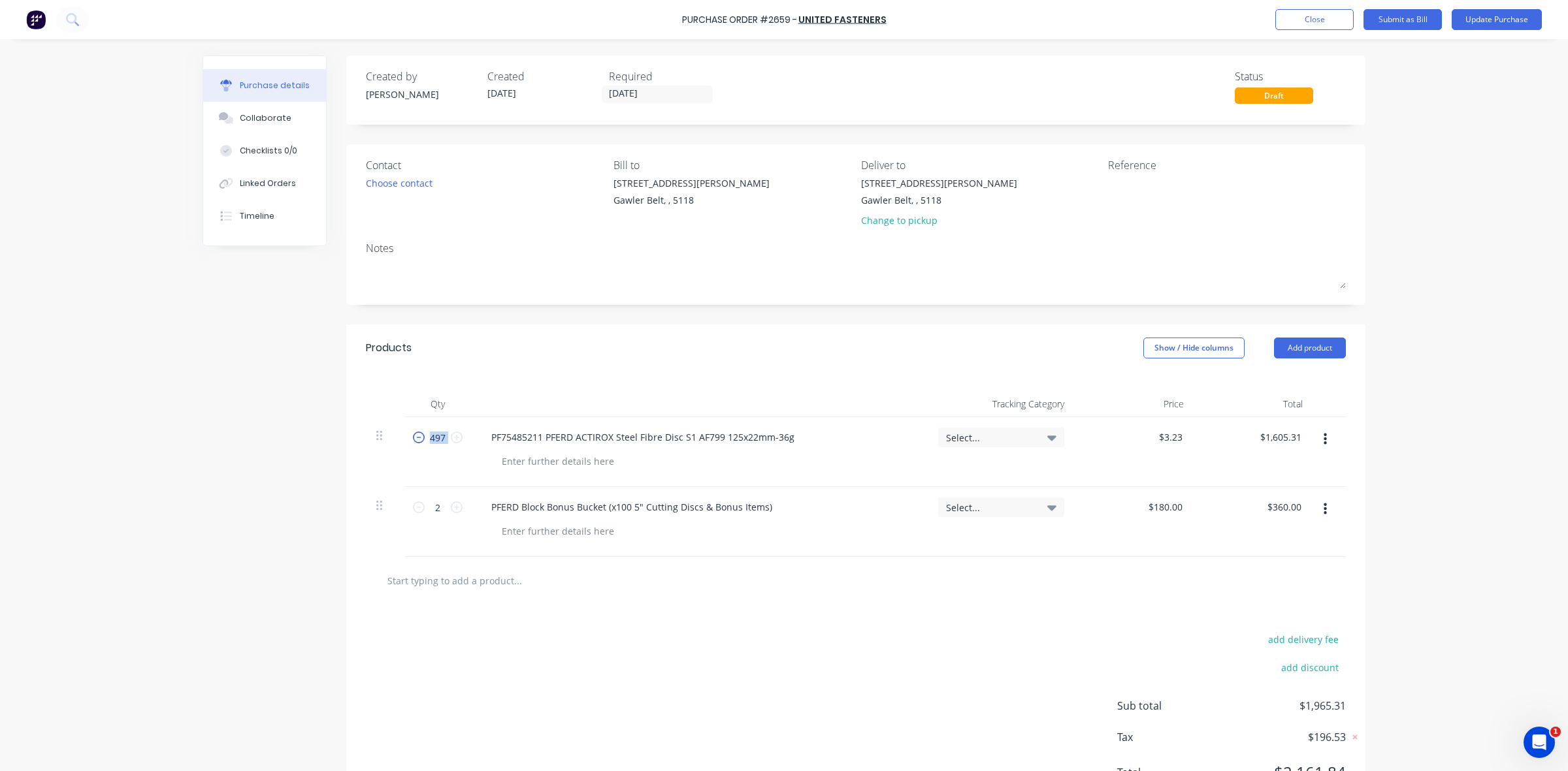
type input "496"
type input "$1,602.08"
click at [413, 441] on icon at bounding box center [418, 437] width 12 height 12
type input "495"
type input "$1,598.85"
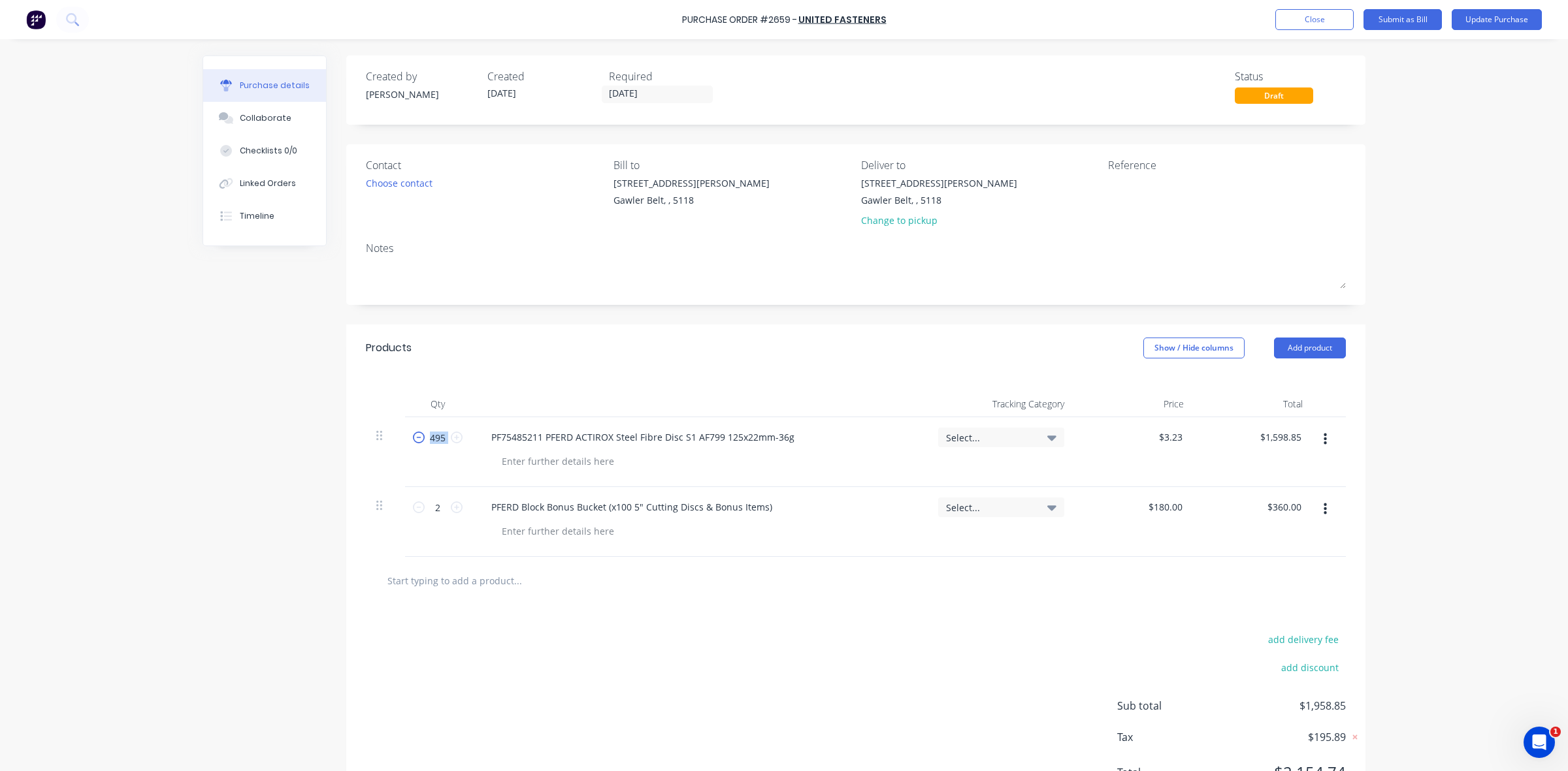
click at [413, 441] on icon at bounding box center [418, 437] width 12 height 12
type input "494"
type input "$1,595.62"
click at [455, 464] on div "494 494" at bounding box center [438, 452] width 66 height 70
click at [437, 438] on input "494" at bounding box center [437, 437] width 26 height 20
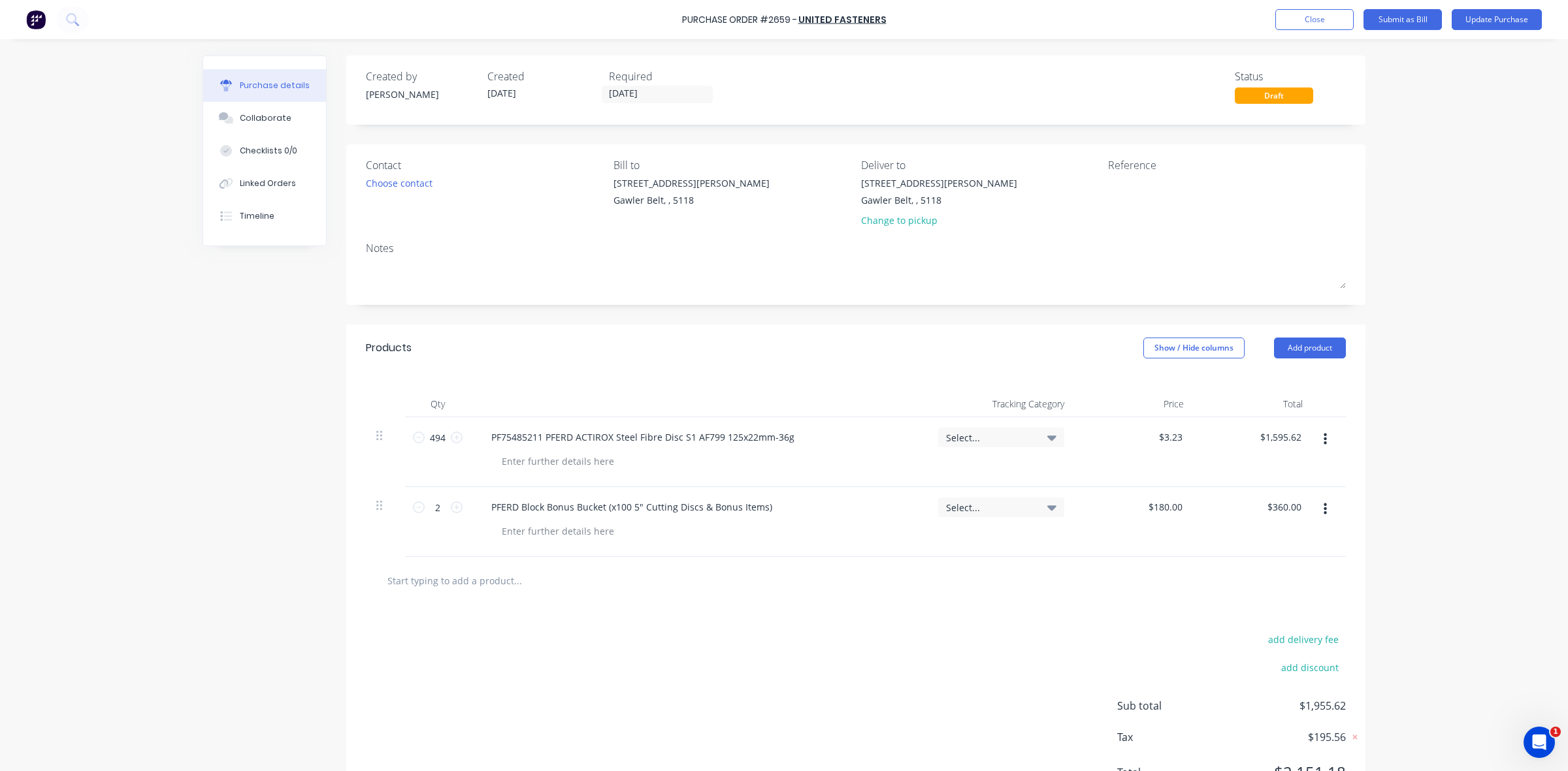
click at [435, 449] on div "494 494" at bounding box center [438, 452] width 66 height 70
drag, startPoint x: 439, startPoint y: 436, endPoint x: 407, endPoint y: 416, distance: 37.7
click at [415, 432] on div "494 494" at bounding box center [437, 437] width 44 height 20
type input "2"
type input "$6.46"
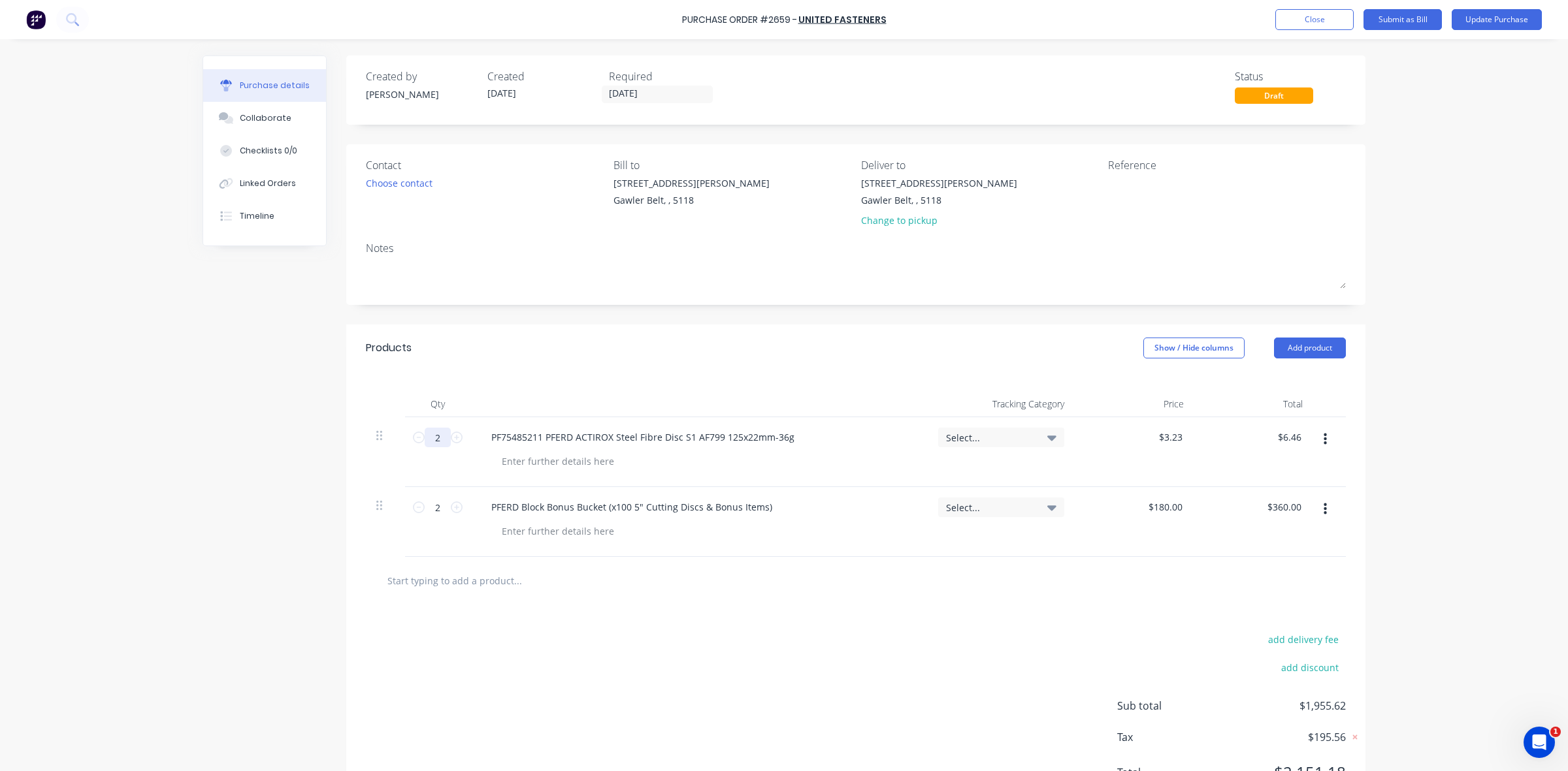
type input "25"
type input "$80.75"
type input "250"
type input "$807.50"
type input "250"
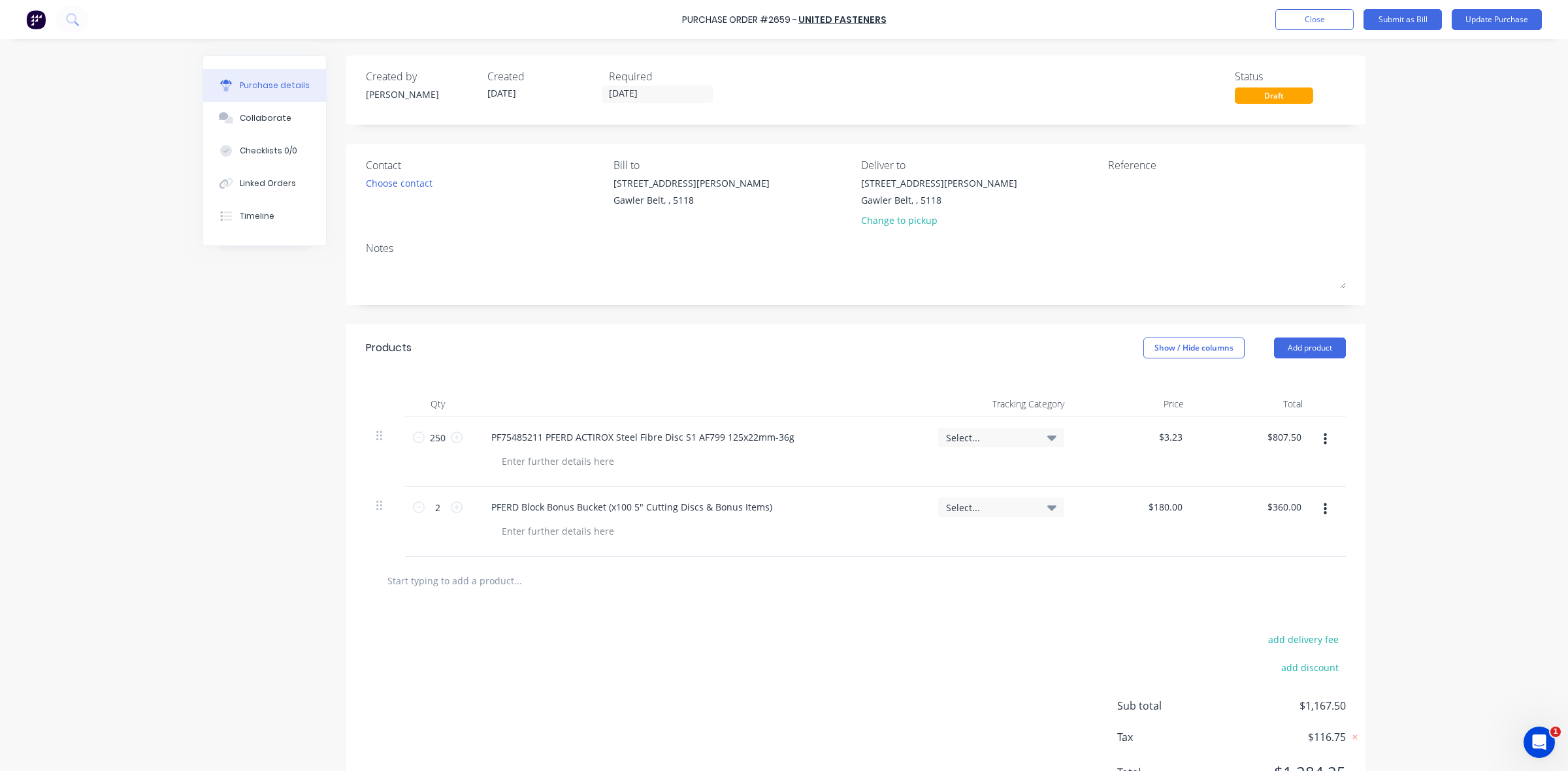
click at [842, 524] on div at bounding box center [704, 531] width 426 height 19
click at [803, 438] on div "PF75485211 PFERD ACTIROX Steel Fibre Disc S1 AF799 125x22mm-36g" at bounding box center [699, 437] width 437 height 19
click at [1504, 21] on button "Update Purchase" at bounding box center [1497, 19] width 90 height 21
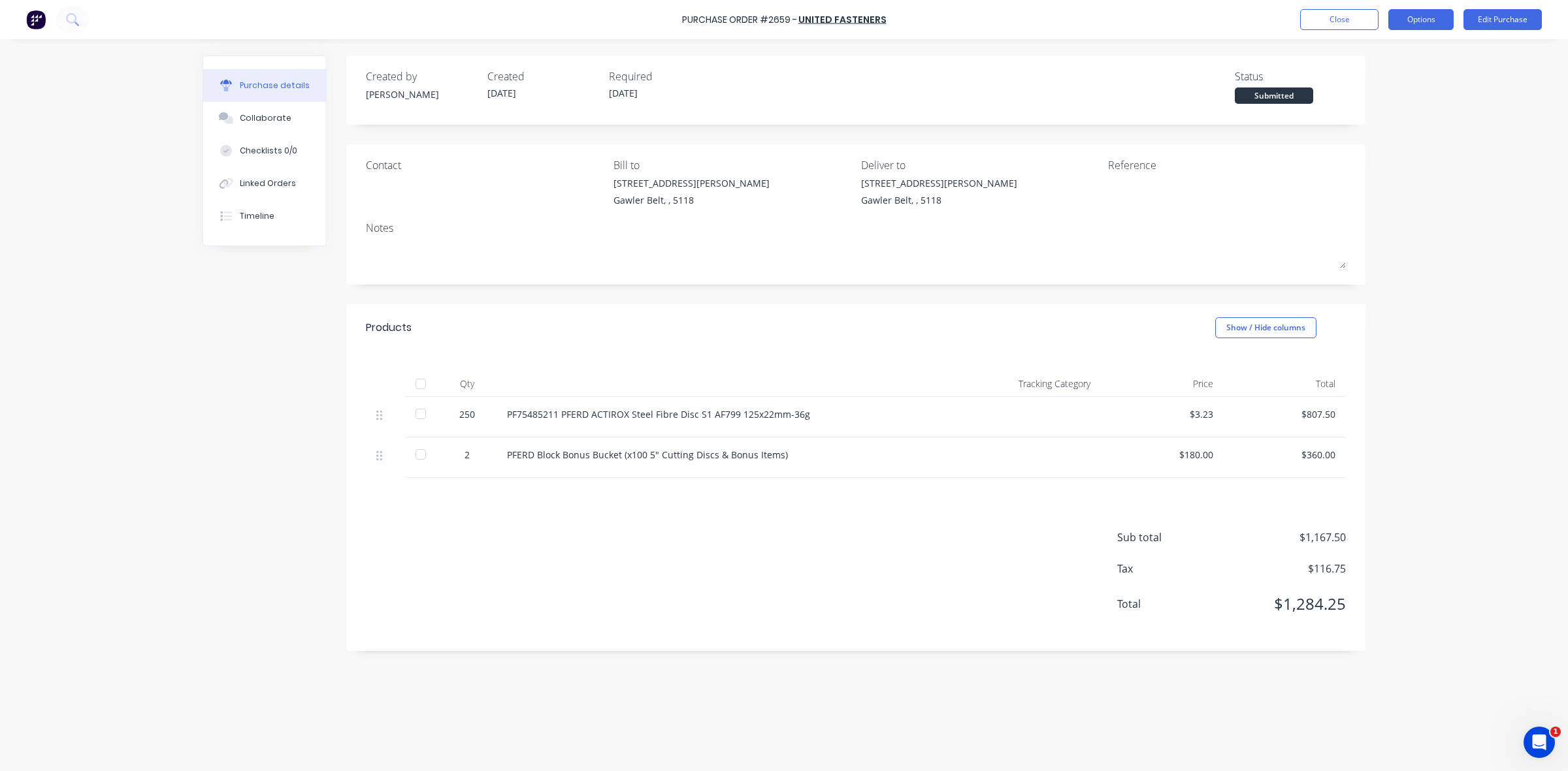
click at [1412, 25] on button "Options" at bounding box center [1421, 19] width 66 height 21
click at [1375, 53] on div "Print / Email" at bounding box center [1391, 53] width 100 height 19
click at [1360, 82] on div "With pricing" at bounding box center [1391, 79] width 100 height 19
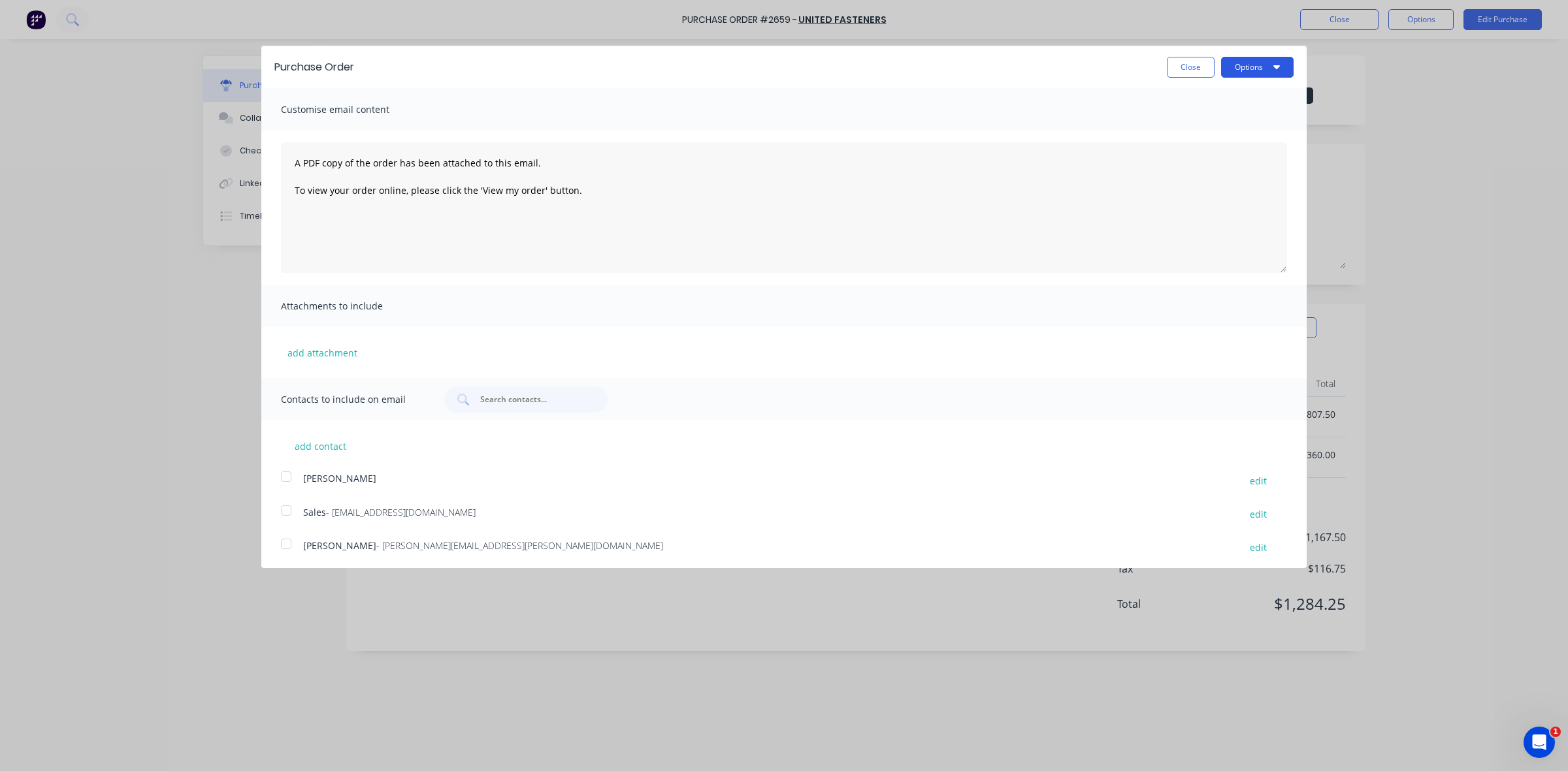
click at [1252, 69] on button "Options" at bounding box center [1257, 67] width 72 height 21
click at [1189, 98] on div "Print" at bounding box center [1231, 100] width 100 height 19
click at [1184, 66] on button "Close" at bounding box center [1191, 67] width 48 height 21
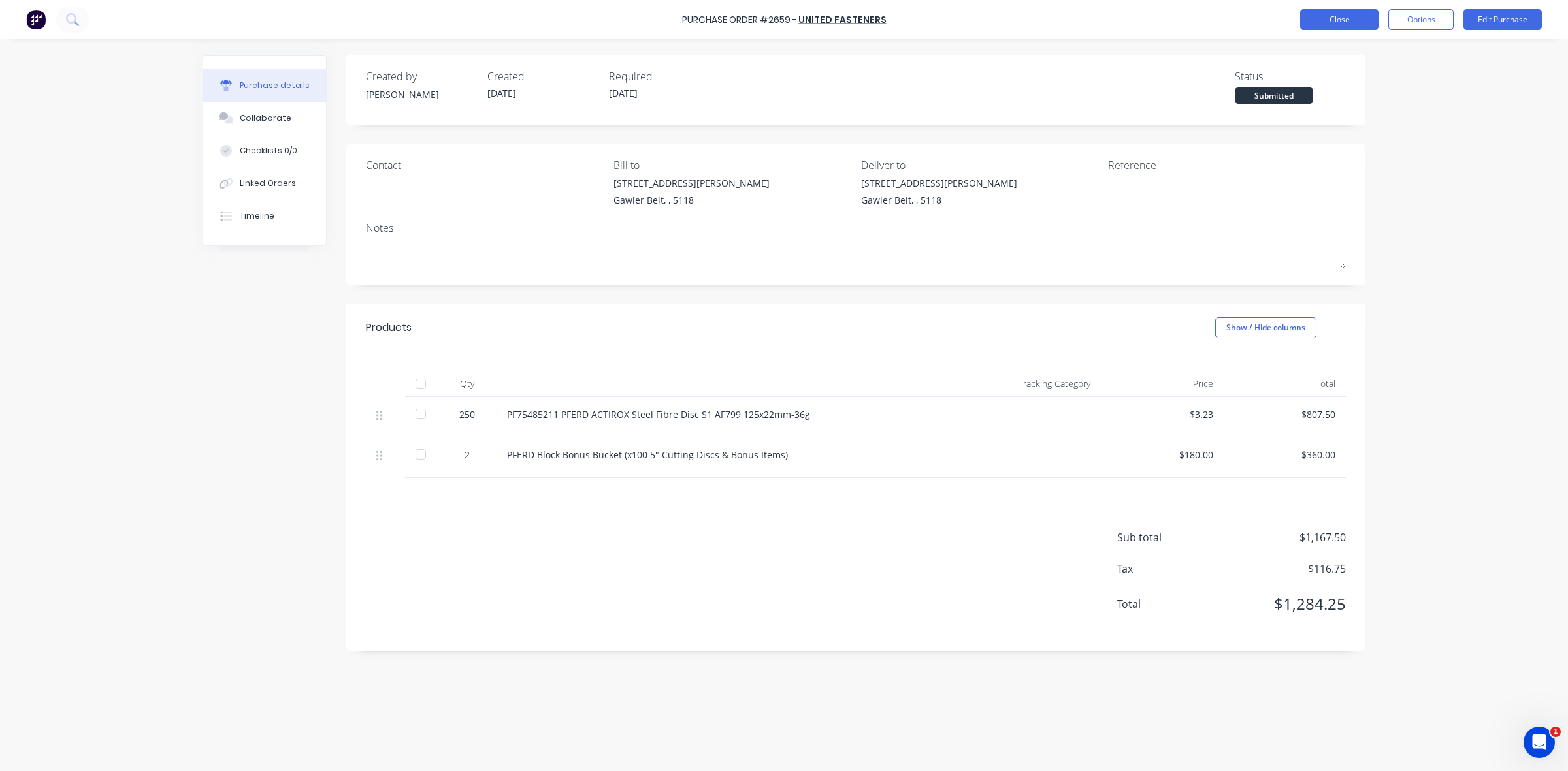
click at [1349, 17] on button "Close" at bounding box center [1339, 19] width 79 height 21
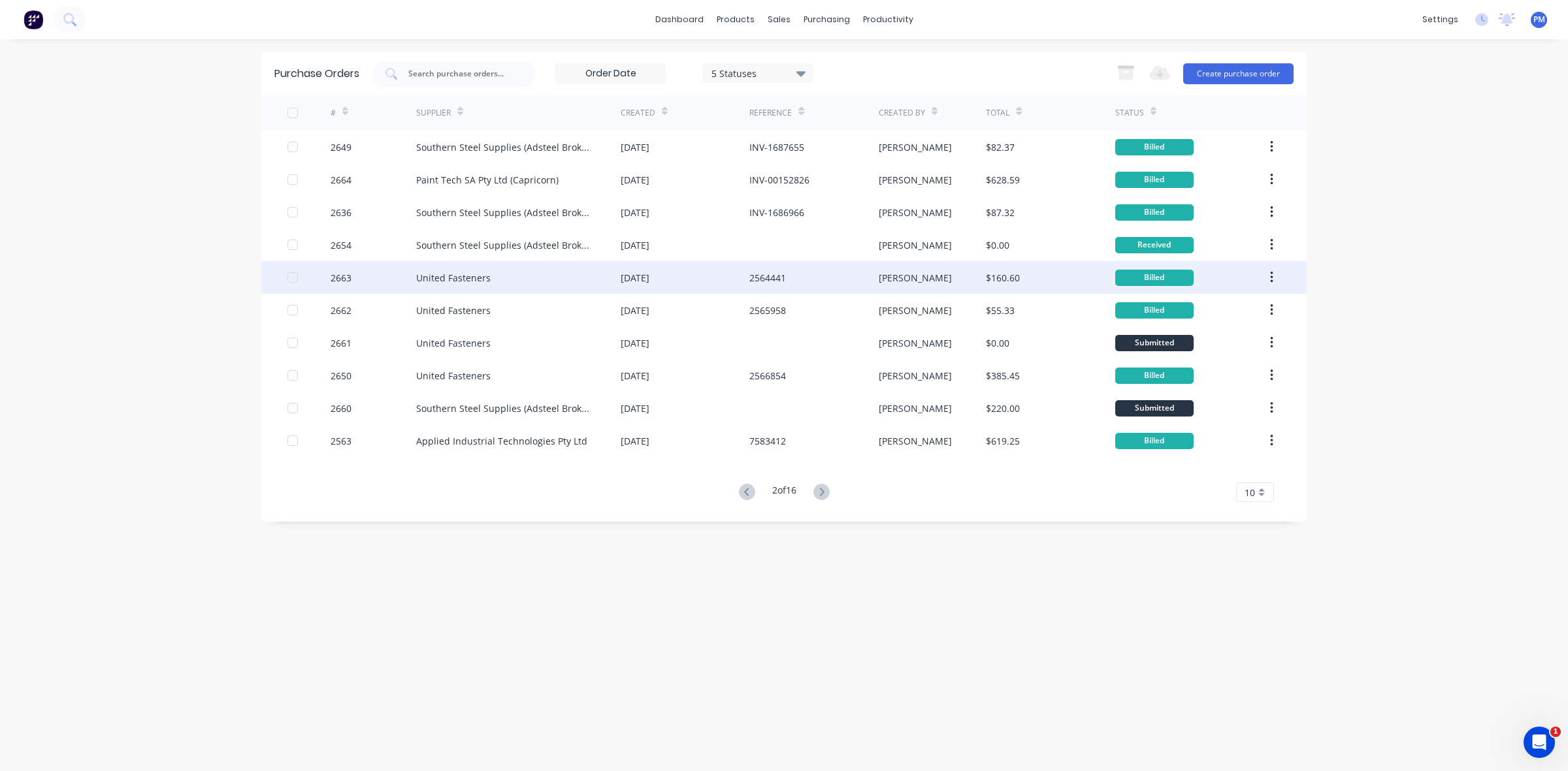
click at [552, 276] on div "United Fasteners" at bounding box center [518, 277] width 204 height 33
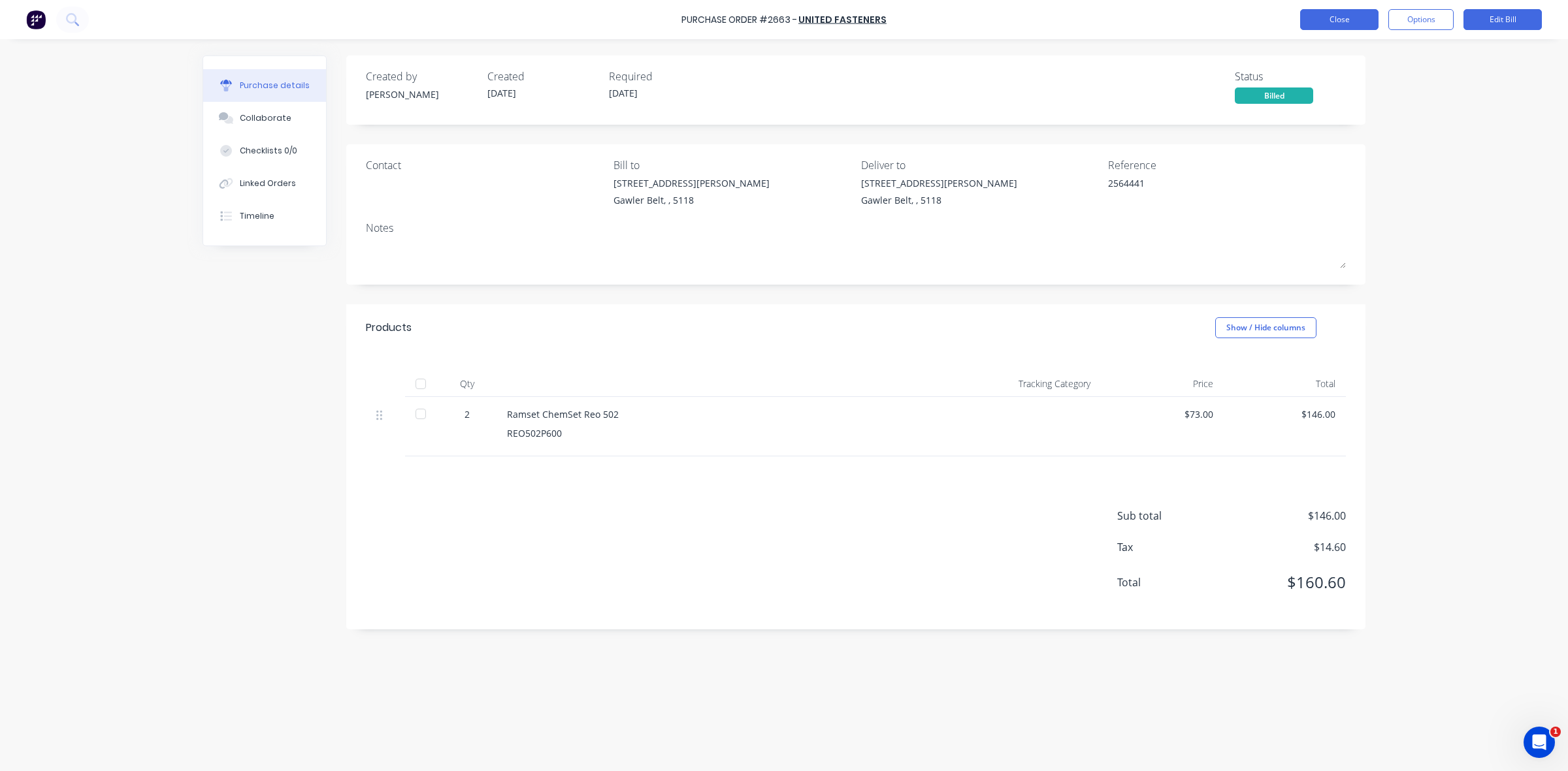
click at [1349, 18] on button "Close" at bounding box center [1339, 19] width 79 height 21
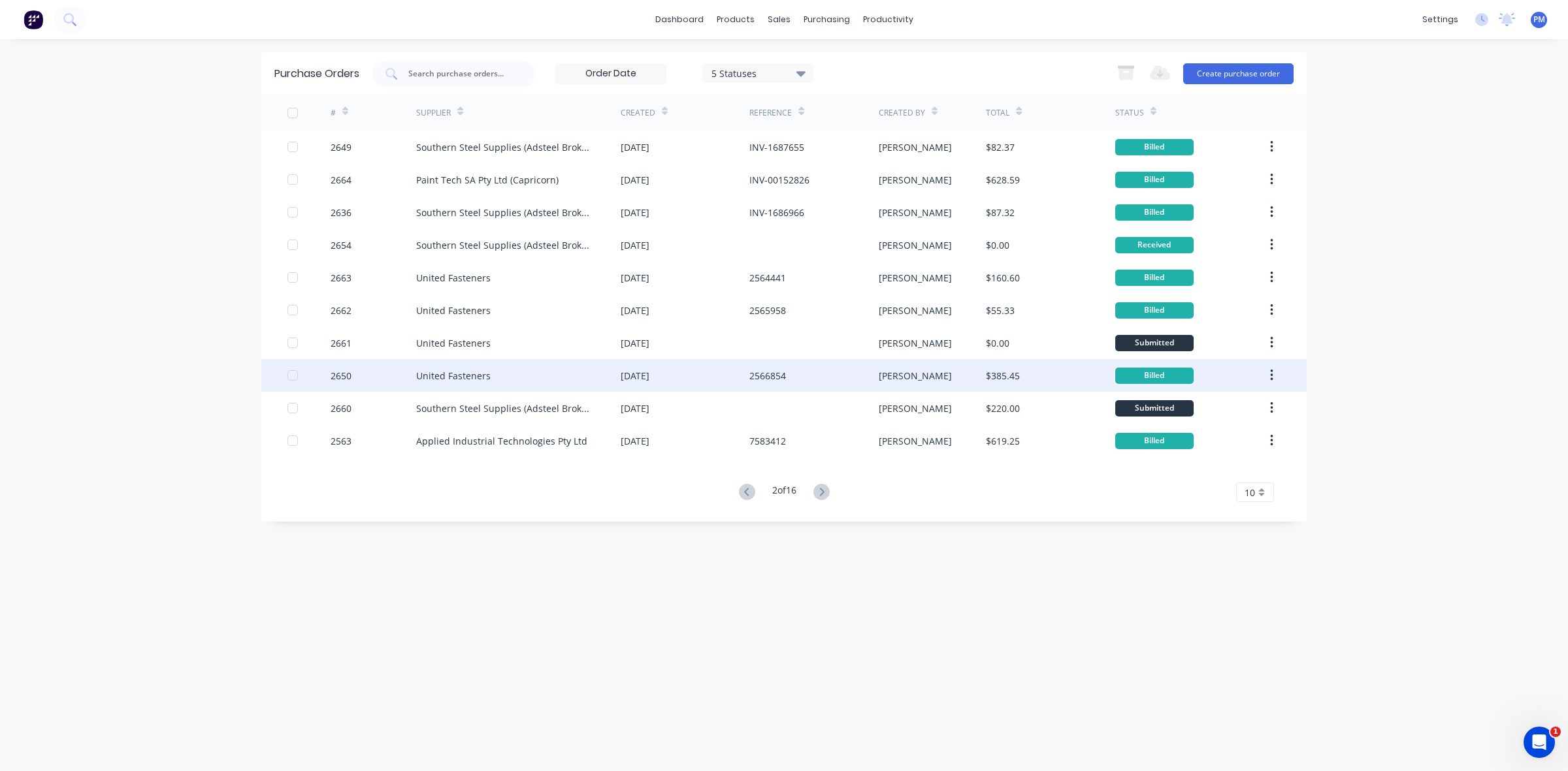
click at [696, 379] on div "[DATE]" at bounding box center [685, 376] width 128 height 33
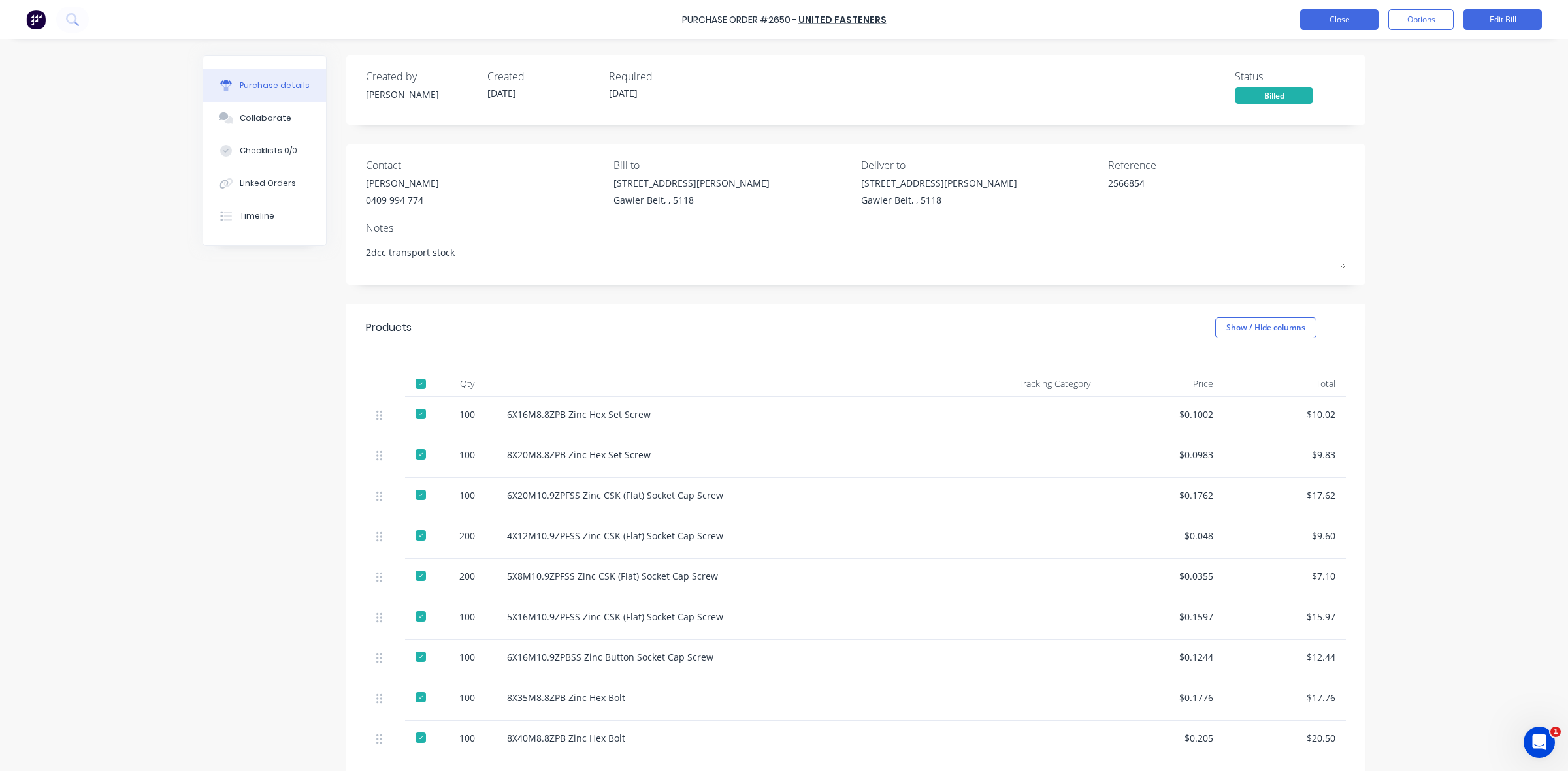
click at [1356, 14] on button "Close" at bounding box center [1339, 19] width 79 height 21
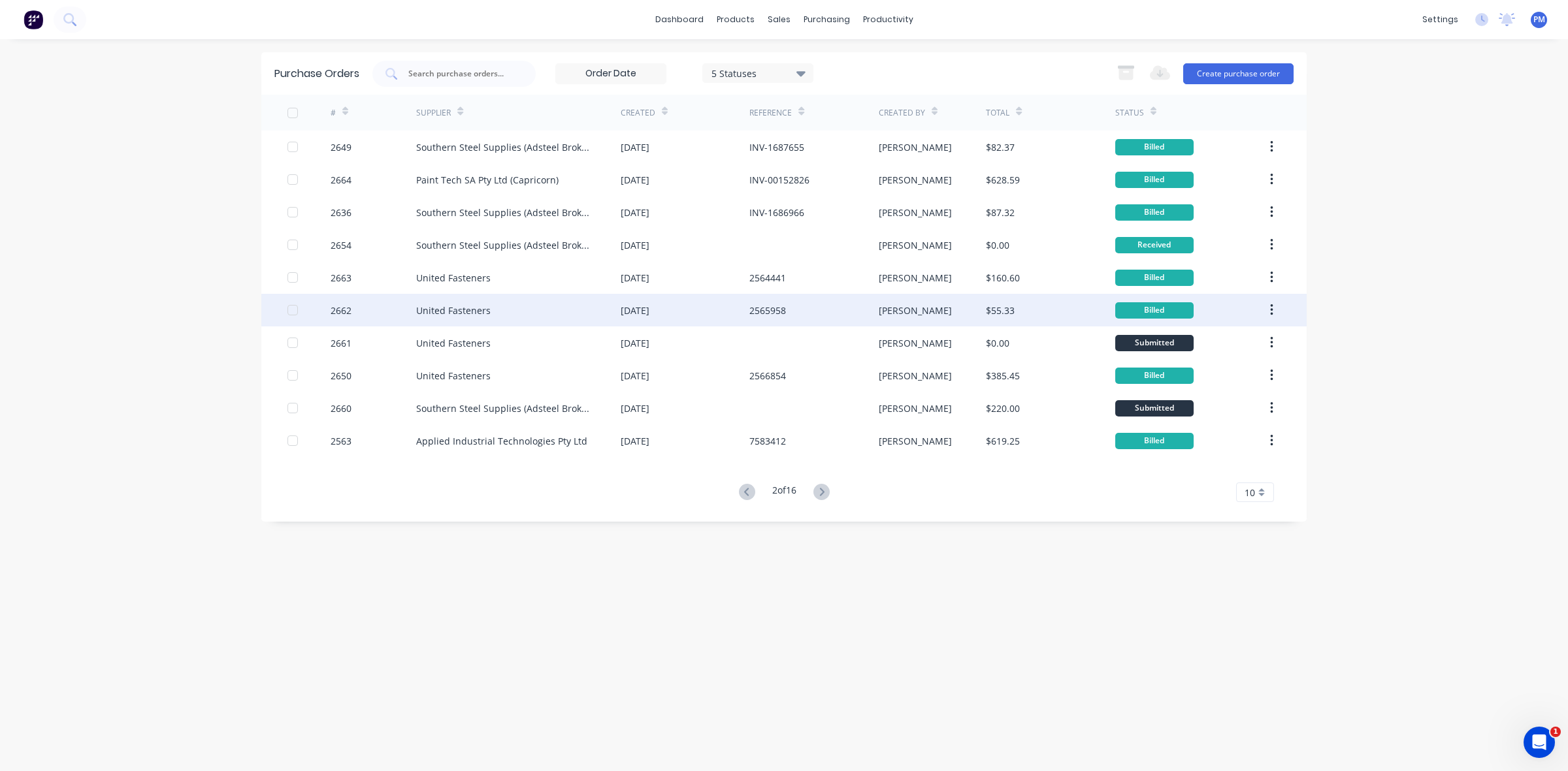
click at [512, 315] on div "United Fasteners" at bounding box center [518, 310] width 204 height 33
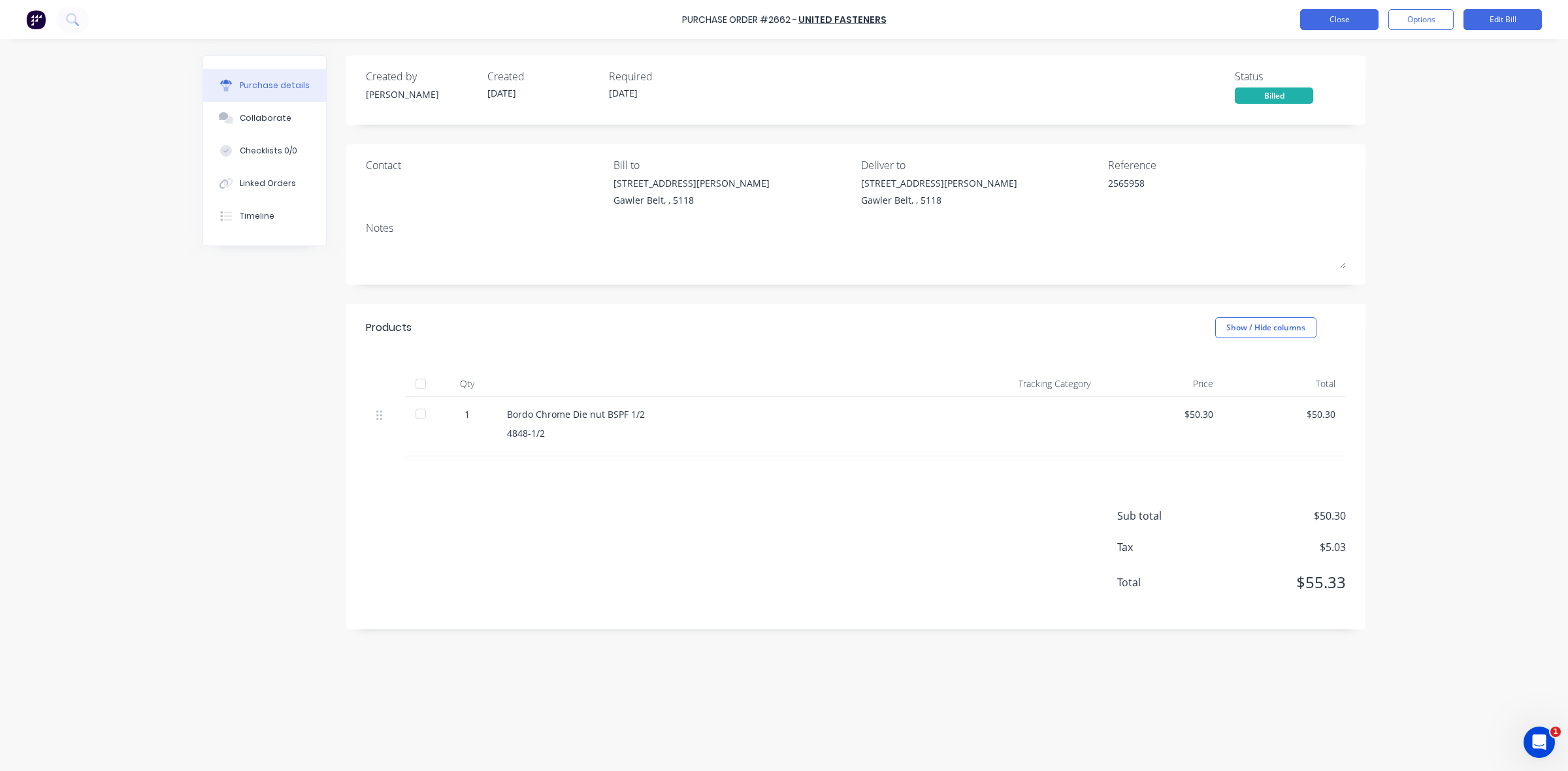
click at [1354, 15] on button "Close" at bounding box center [1339, 19] width 79 height 21
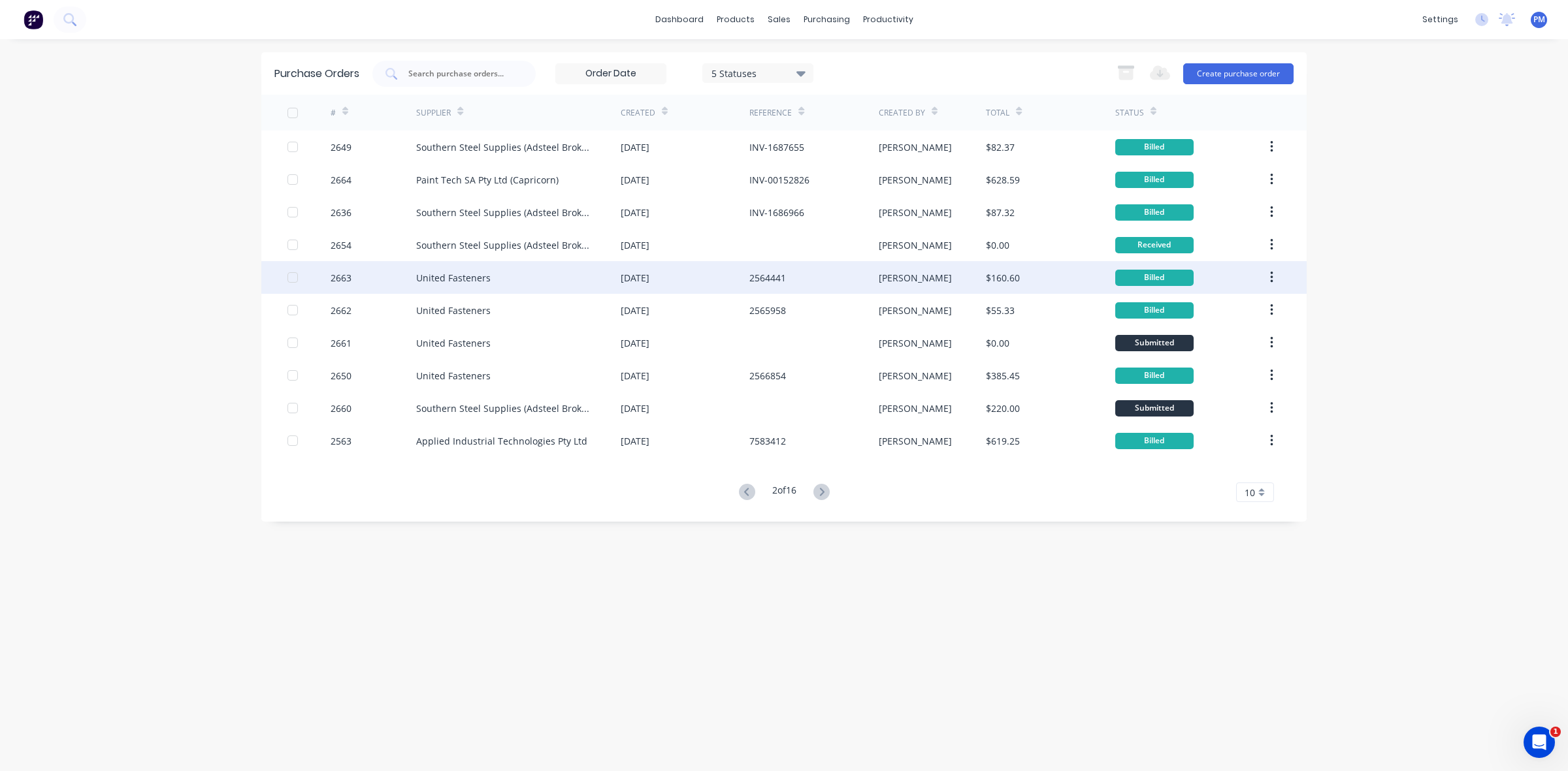
click at [497, 279] on div "United Fasteners" at bounding box center [518, 277] width 204 height 33
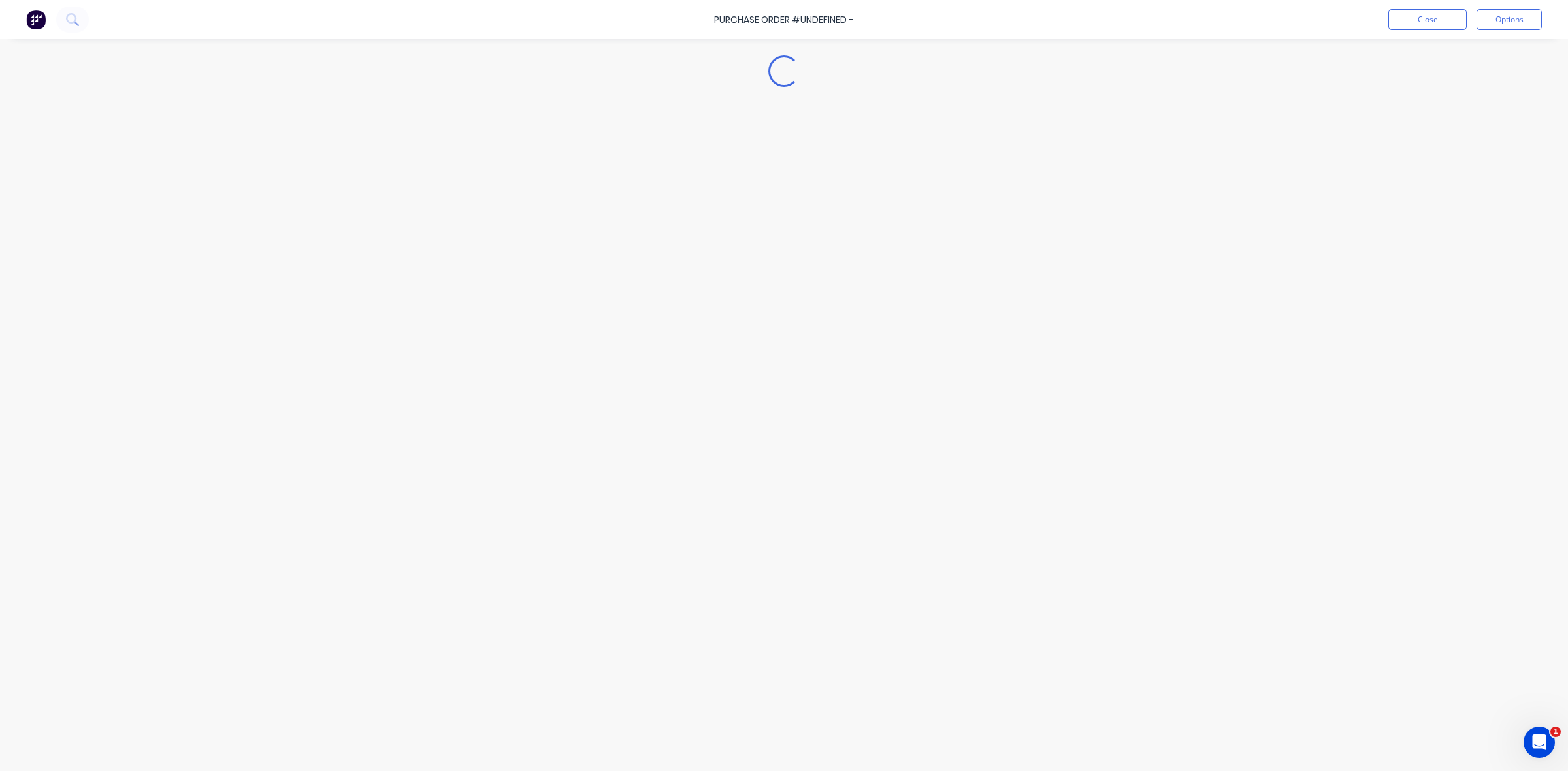
type textarea "x"
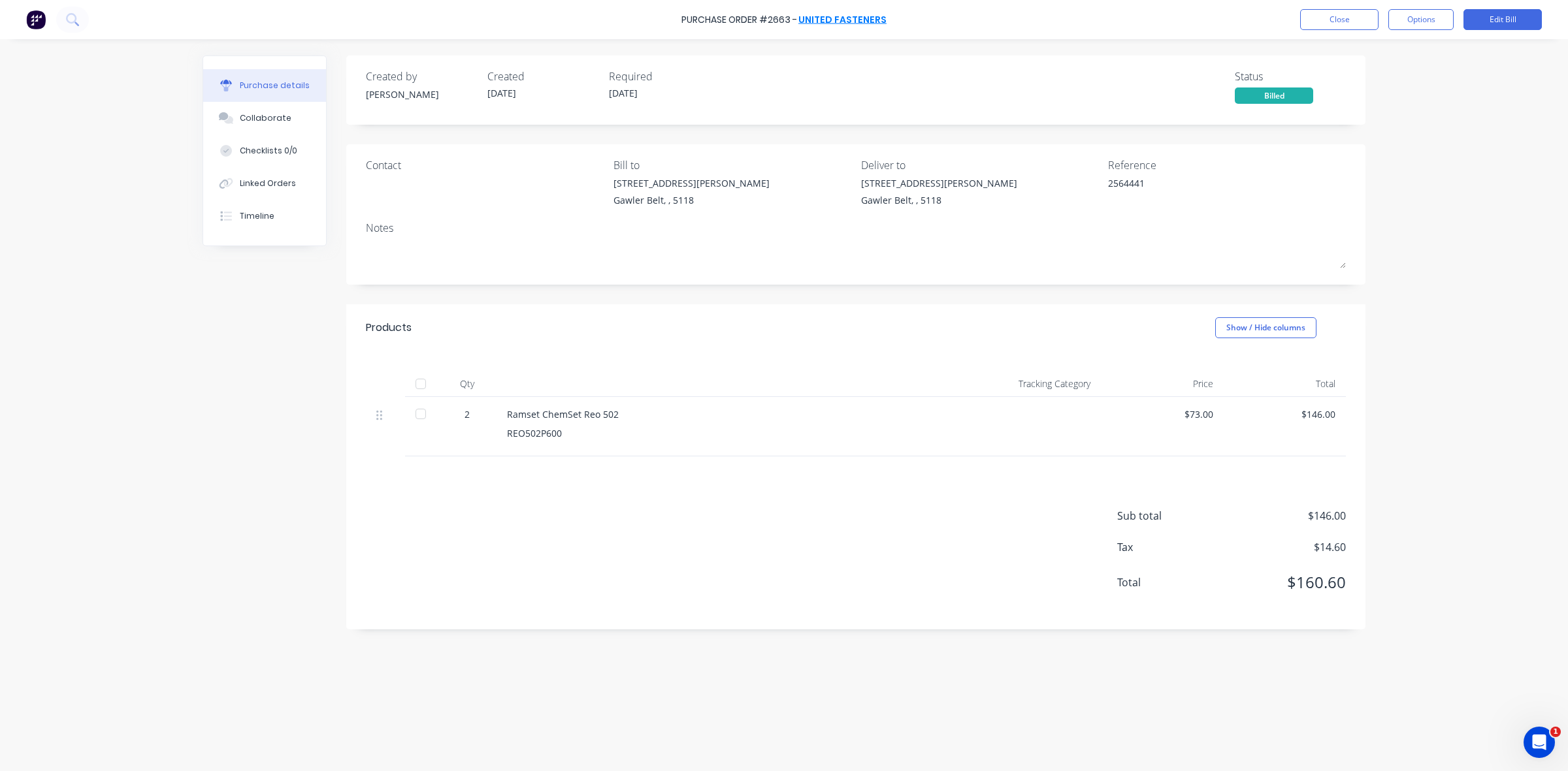
click at [853, 13] on link "United Fasteners" at bounding box center [842, 19] width 88 height 13
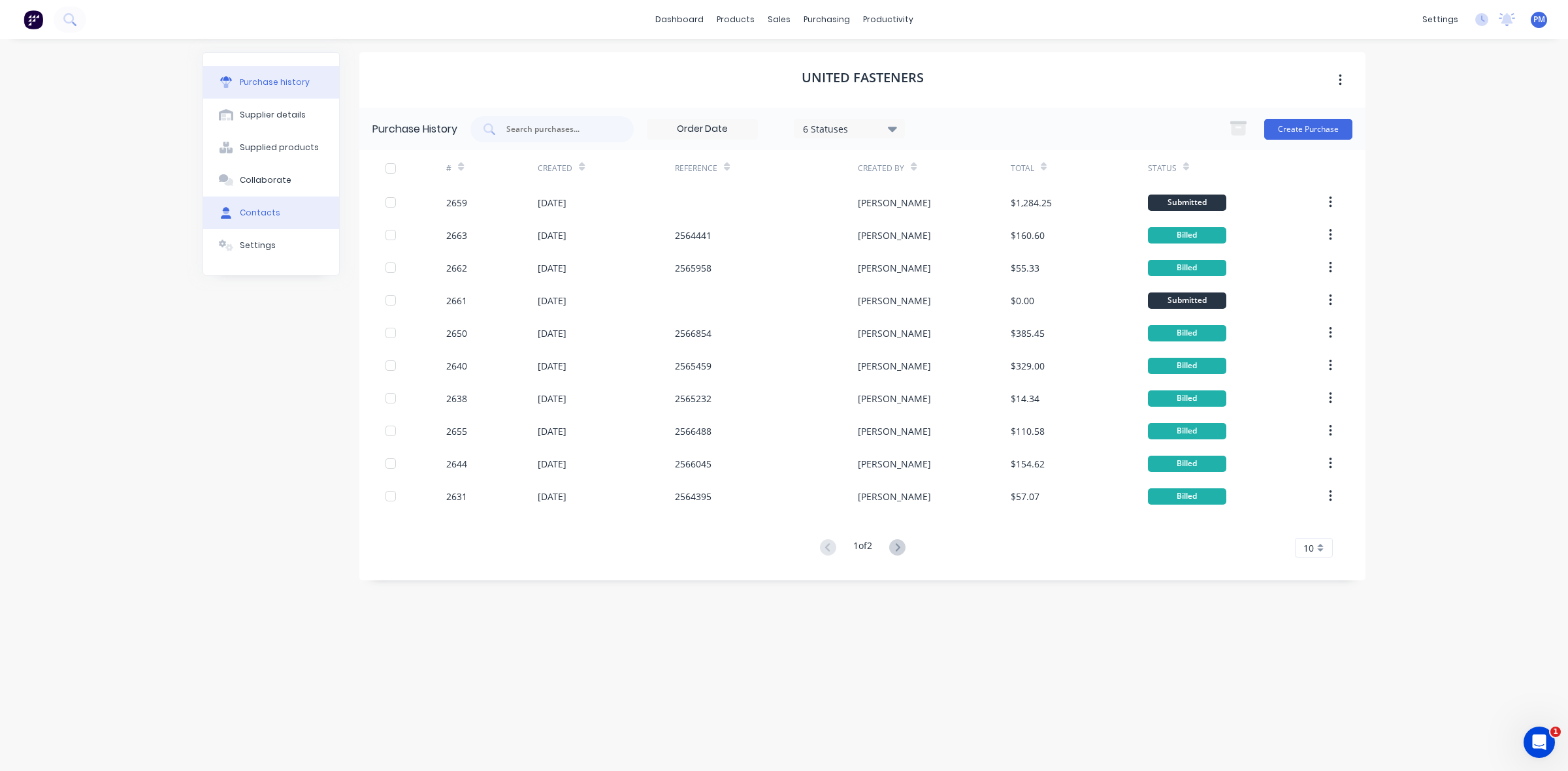
click at [261, 216] on div "Contacts" at bounding box center [260, 212] width 40 height 12
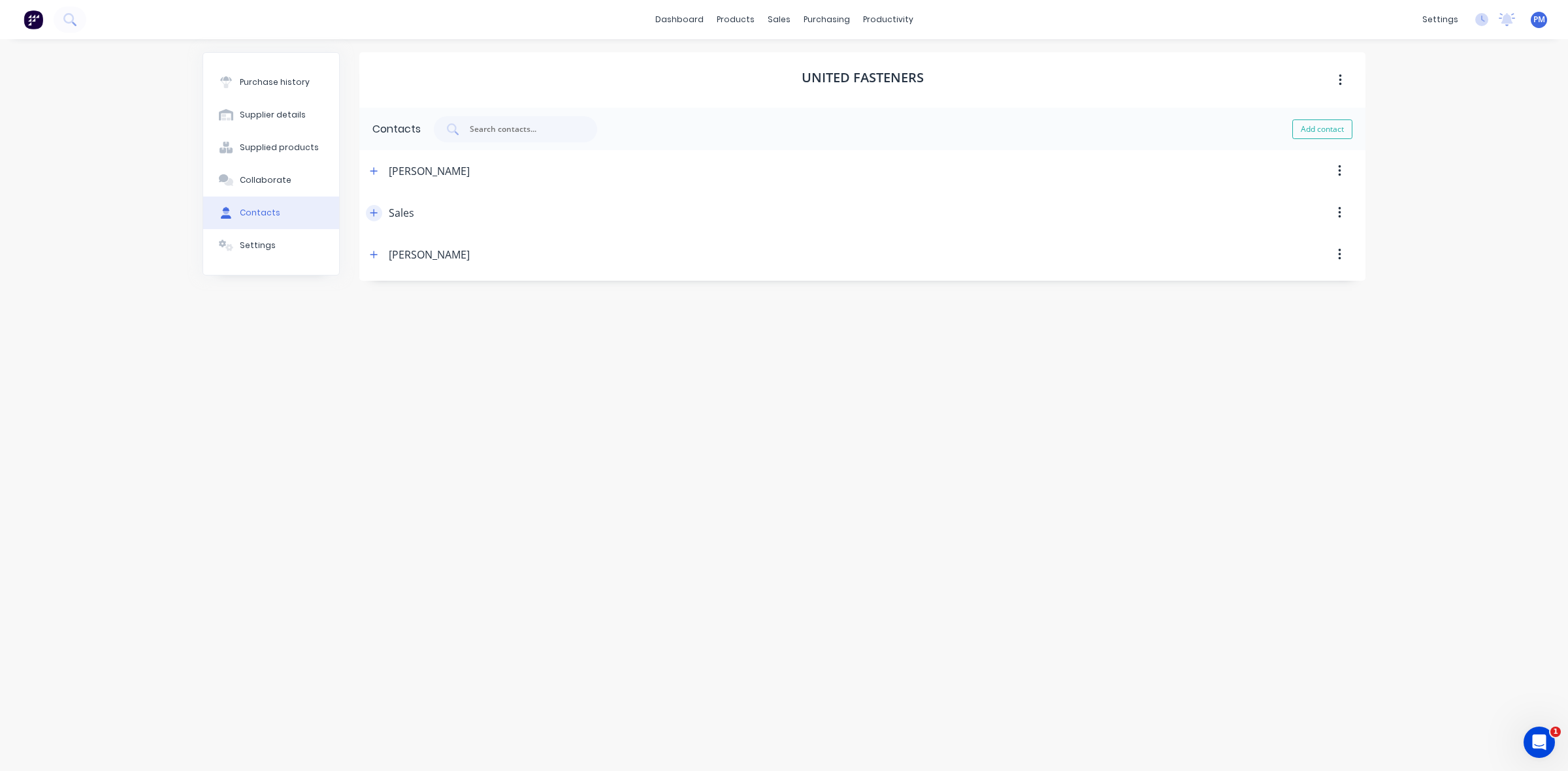
click at [371, 211] on icon "button" at bounding box center [373, 212] width 8 height 9
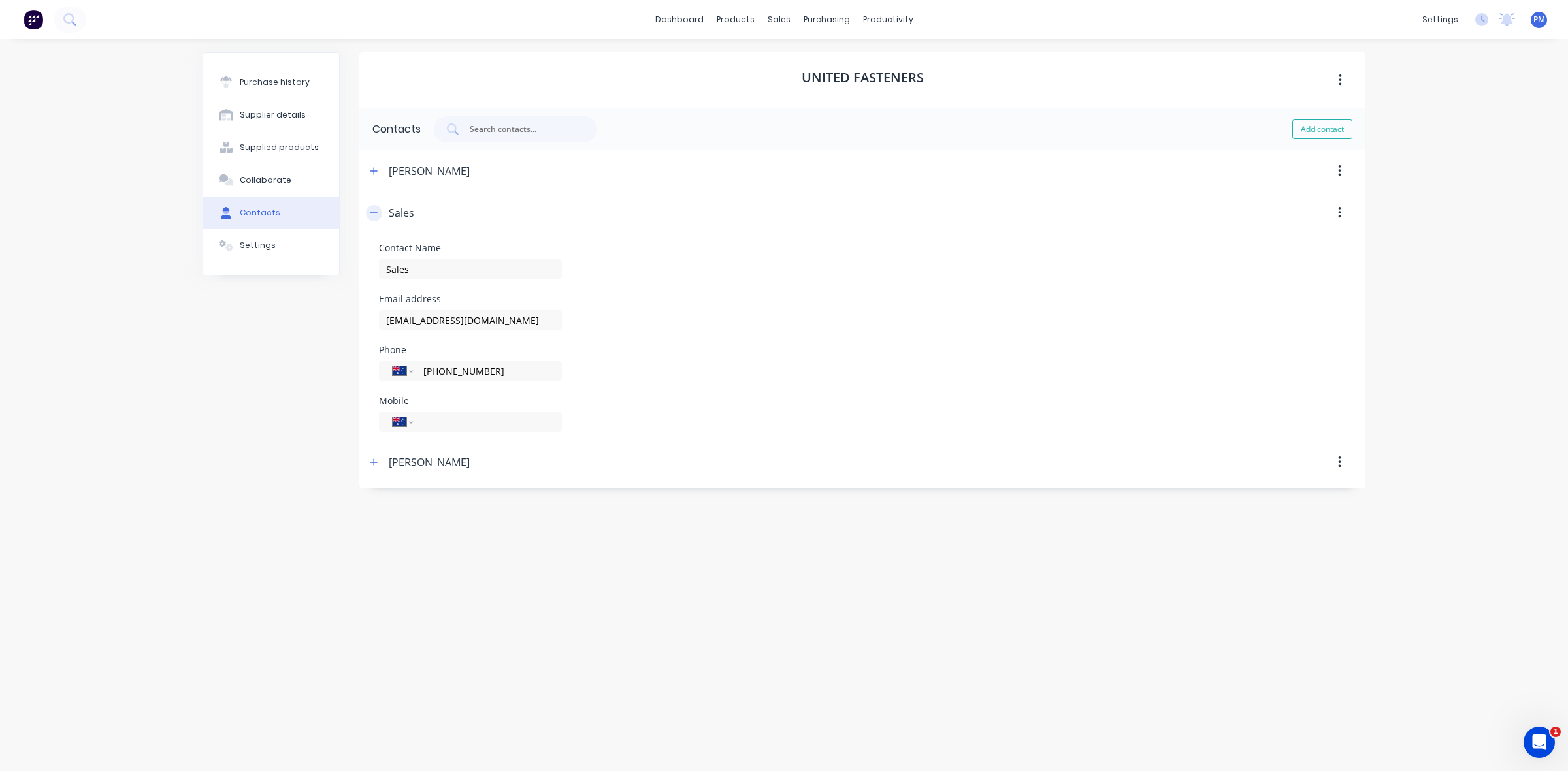
click at [373, 210] on icon "button" at bounding box center [373, 212] width 8 height 9
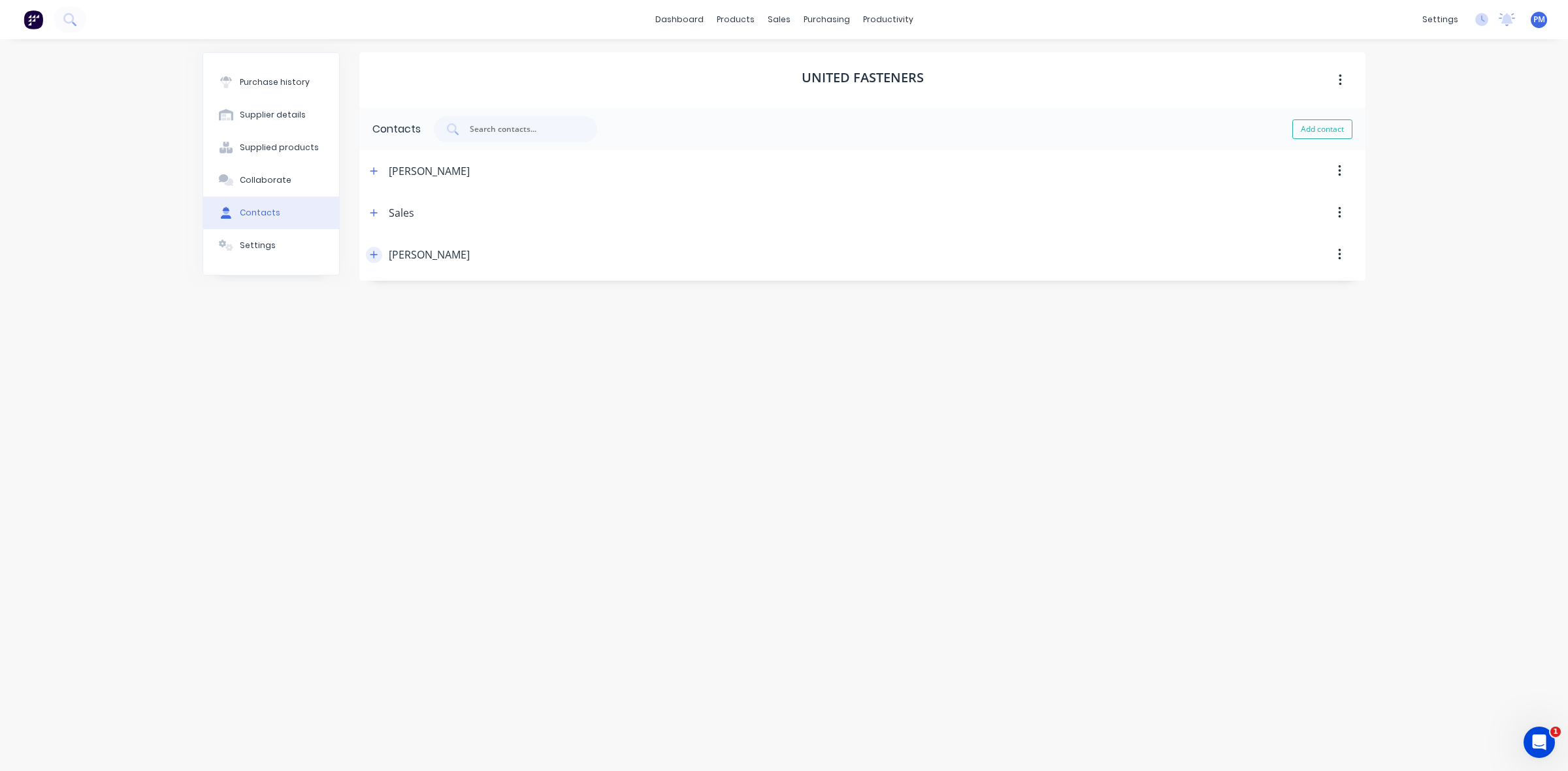
click at [374, 255] on icon "button" at bounding box center [373, 254] width 8 height 9
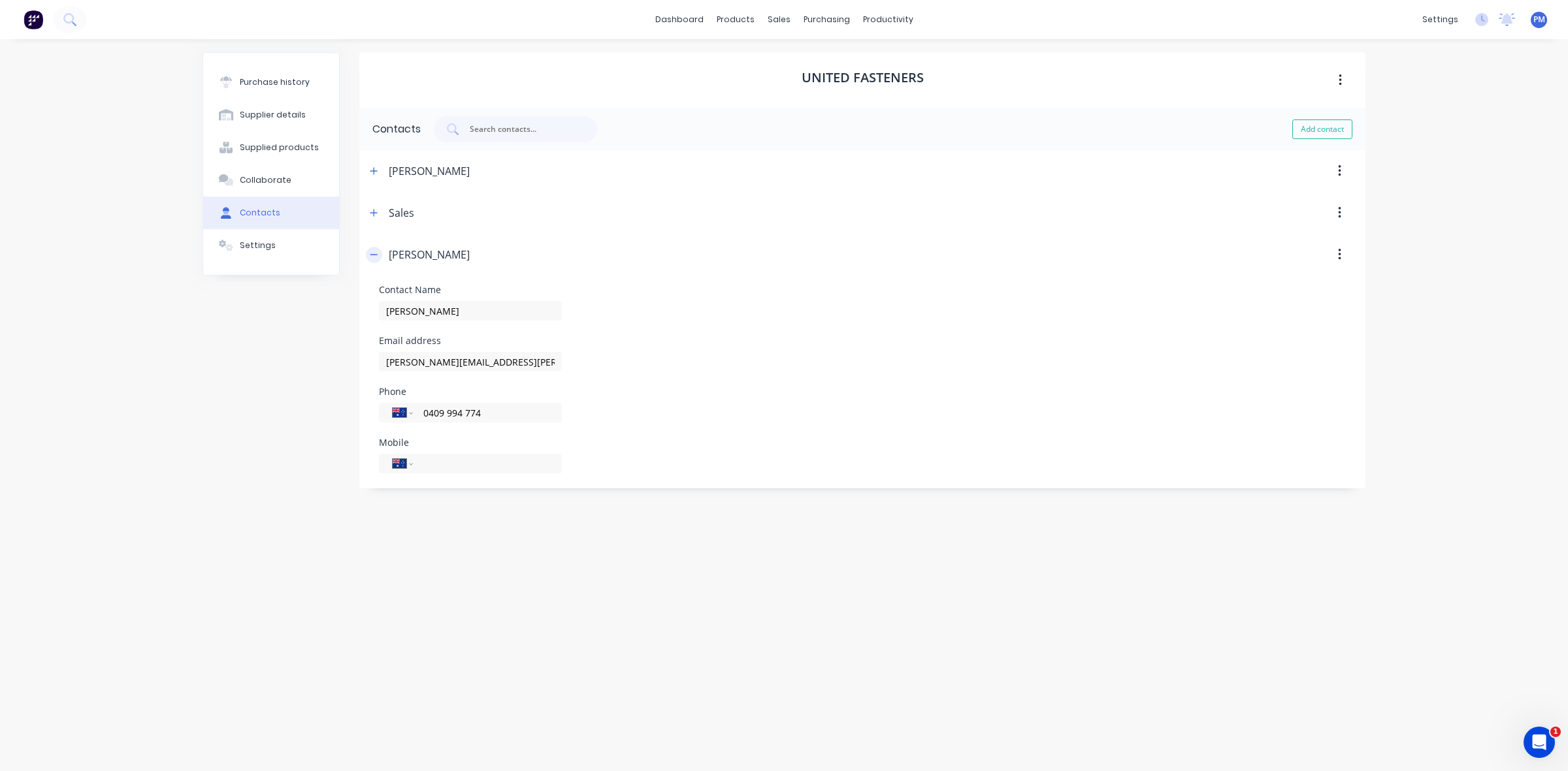
click at [374, 255] on icon "button" at bounding box center [373, 254] width 8 height 9
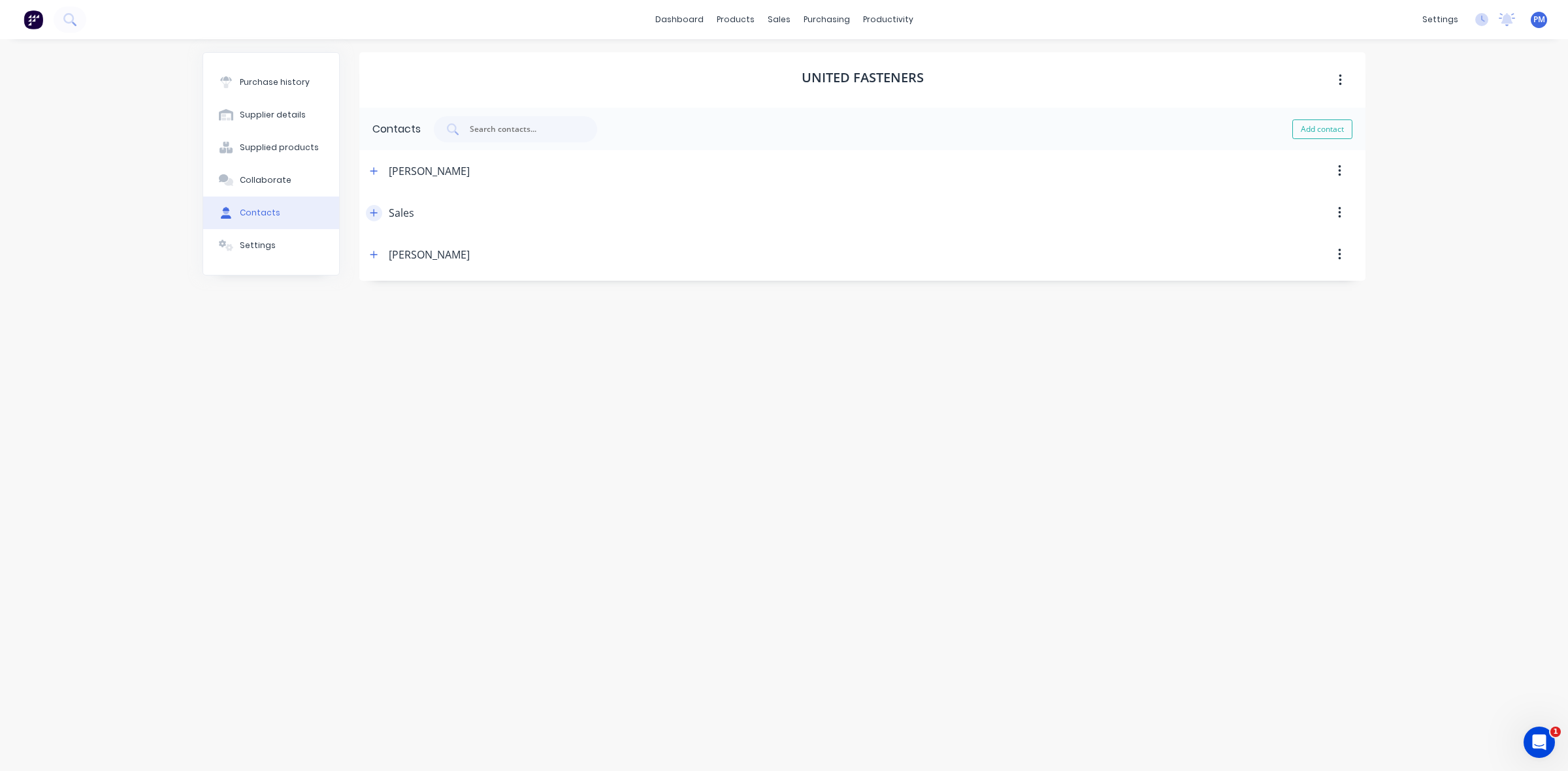
click at [372, 212] on icon "button" at bounding box center [373, 212] width 8 height 9
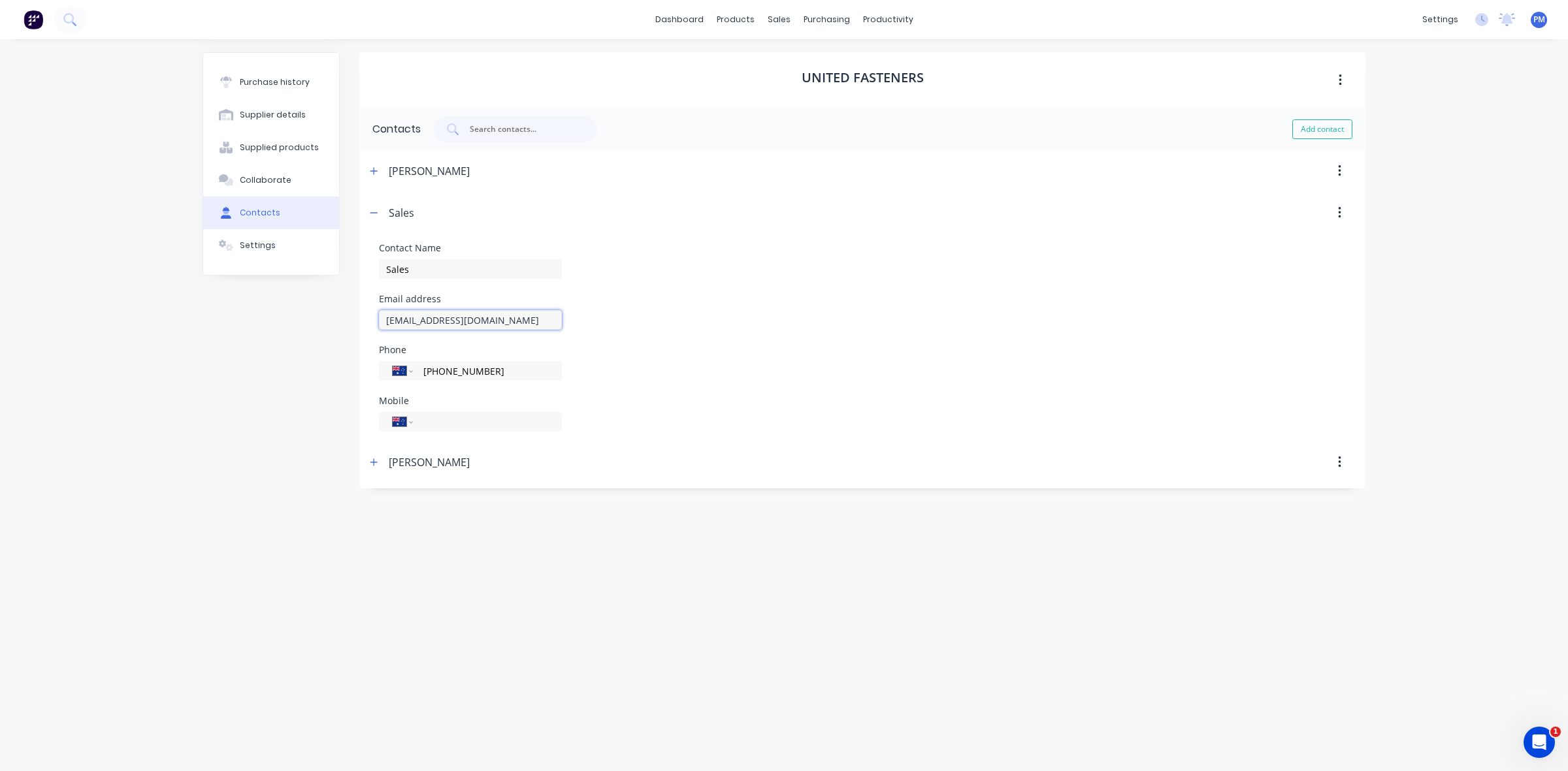
click at [559, 322] on input "[EMAIL_ADDRESS][DOMAIN_NAME]" at bounding box center [471, 320] width 183 height 20
drag, startPoint x: 557, startPoint y: 322, endPoint x: 380, endPoint y: 318, distance: 177.0
click at [380, 318] on input "[EMAIL_ADDRESS][DOMAIN_NAME]" at bounding box center [471, 320] width 183 height 20
click at [374, 209] on icon "button" at bounding box center [373, 212] width 8 height 9
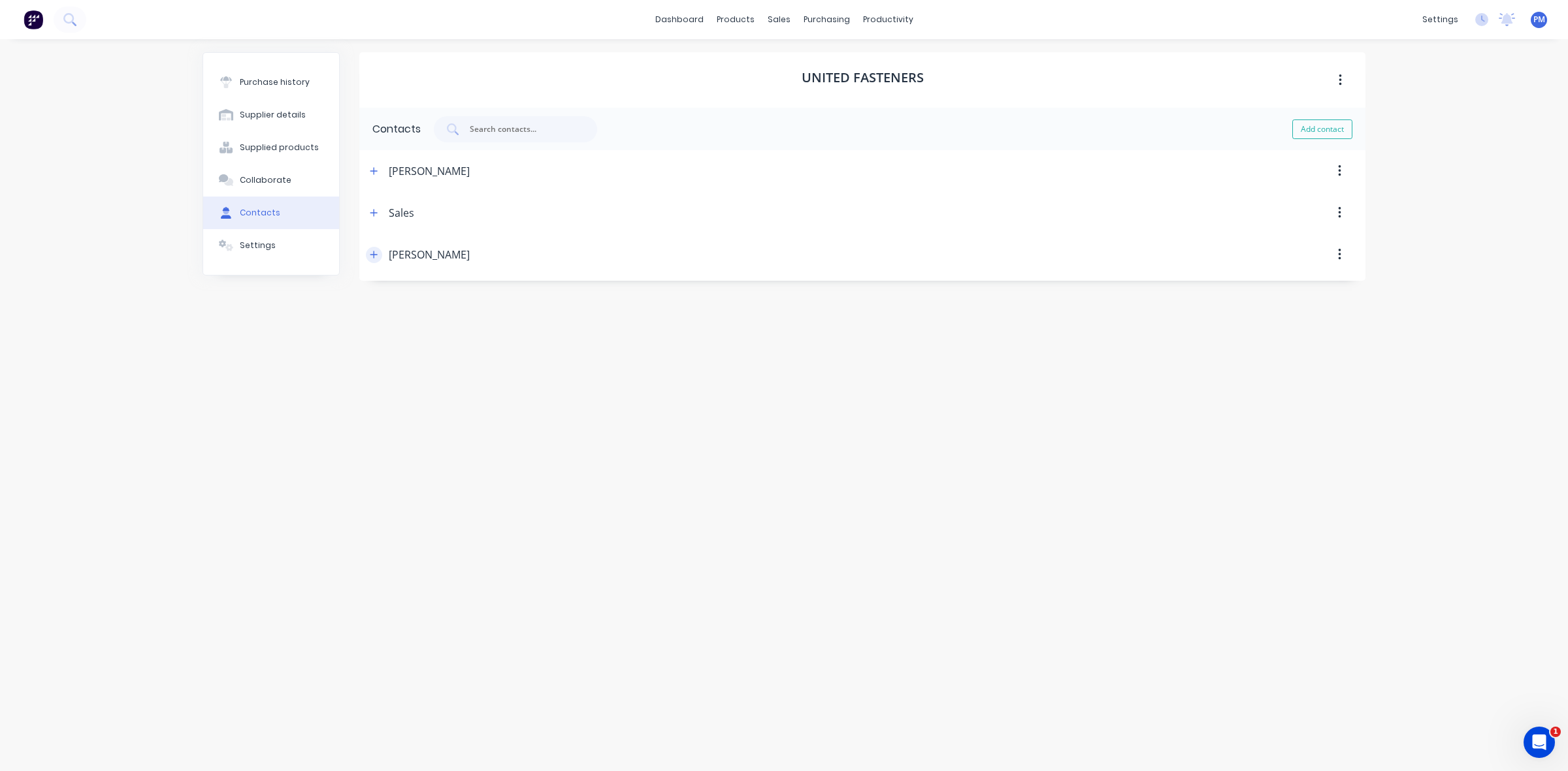
click at [370, 250] on icon "button" at bounding box center [373, 254] width 8 height 9
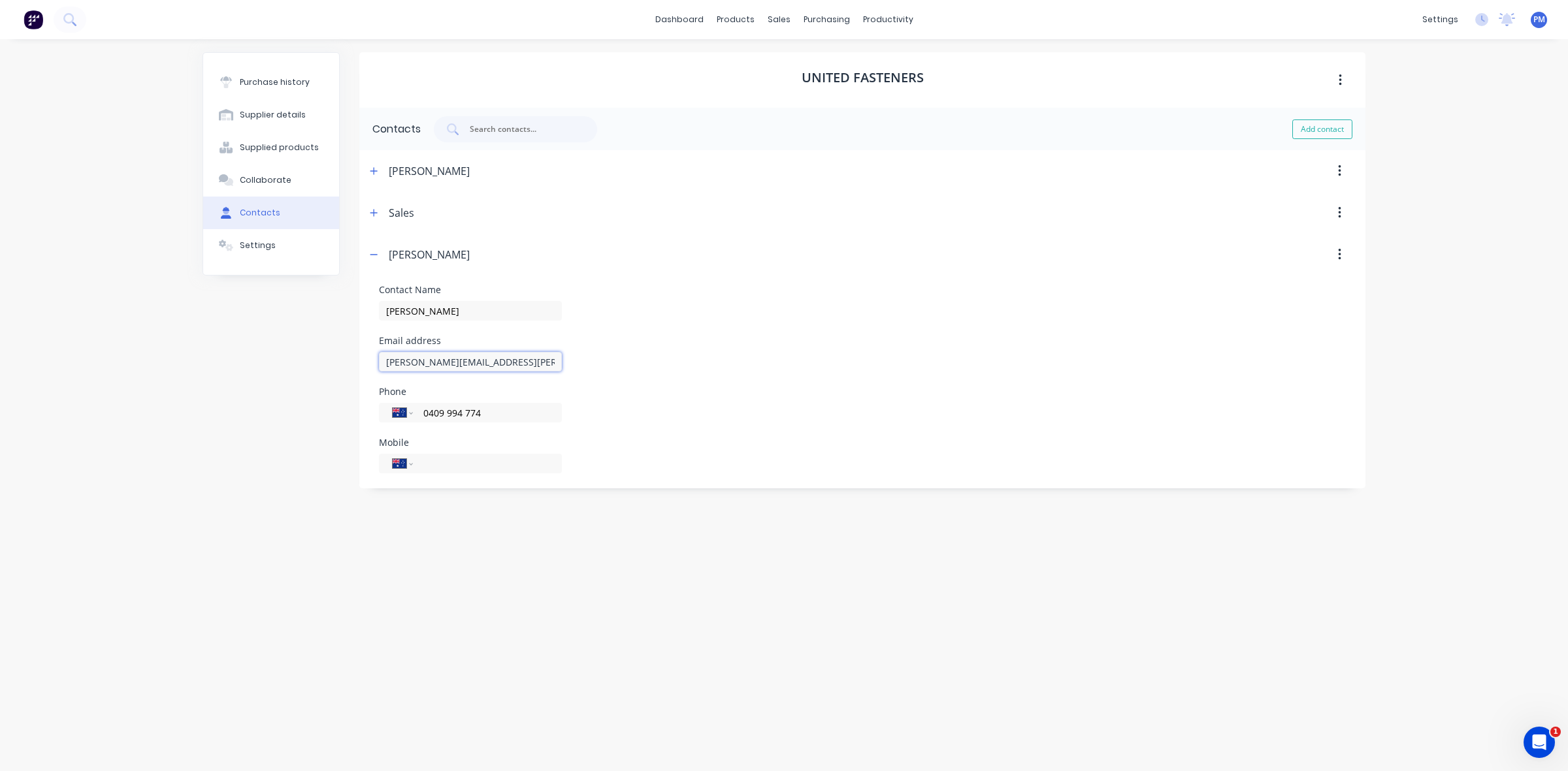
click at [479, 361] on input "[PERSON_NAME][EMAIL_ADDRESS][PERSON_NAME][DOMAIN_NAME]" at bounding box center [471, 361] width 183 height 20
drag, startPoint x: 562, startPoint y: 364, endPoint x: 407, endPoint y: 365, distance: 155.0
click at [407, 365] on div "Email address [PERSON_NAME][EMAIL_ADDRESS][PERSON_NAME][DOMAIN_NAME]" at bounding box center [862, 354] width 967 height 36
click at [407, 363] on input "[PERSON_NAME][EMAIL_ADDRESS][PERSON_NAME][DOMAIN_NAME]" at bounding box center [471, 361] width 183 height 20
drag, startPoint x: 383, startPoint y: 363, endPoint x: 567, endPoint y: 361, distance: 184.0
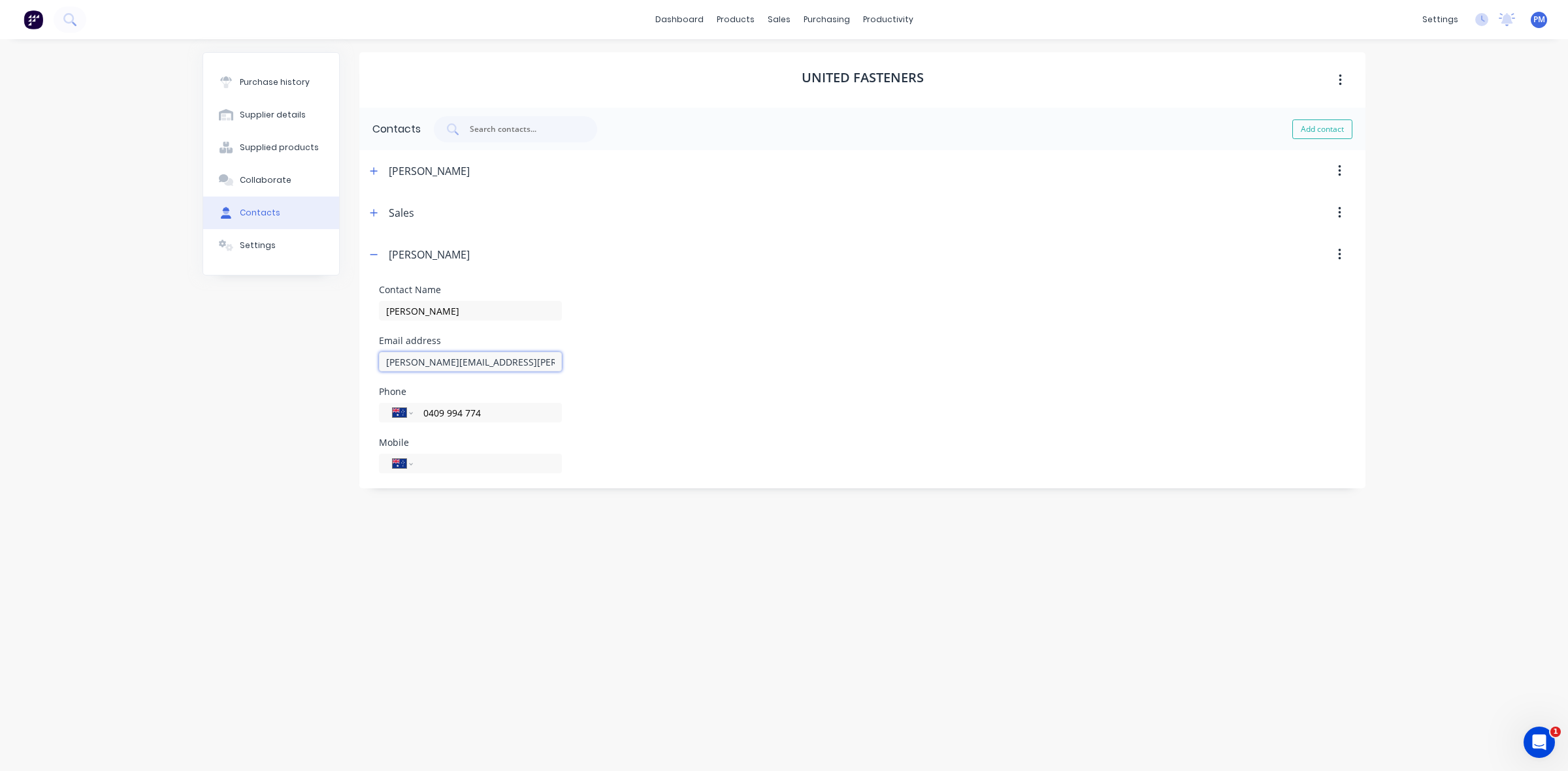
click at [567, 361] on div "Email address [PERSON_NAME][EMAIL_ADDRESS][PERSON_NAME][DOMAIN_NAME]" at bounding box center [862, 354] width 967 height 36
click at [735, 460] on div "Mobile International [GEOGRAPHIC_DATA] [GEOGRAPHIC_DATA] [GEOGRAPHIC_DATA] [GEO…" at bounding box center [862, 456] width 967 height 36
click at [374, 252] on icon "button" at bounding box center [373, 254] width 8 height 9
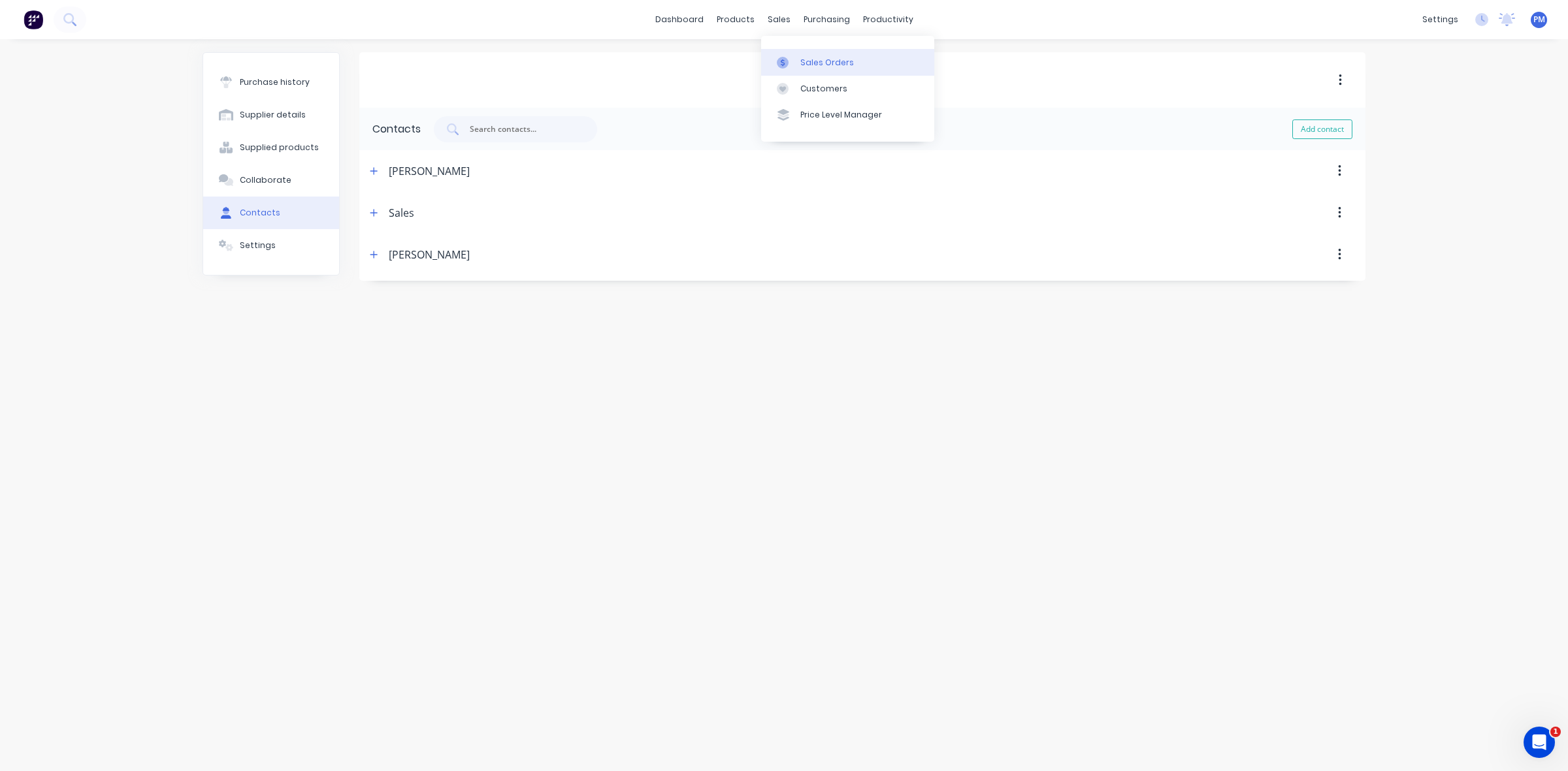
click at [816, 59] on div "Sales Orders" at bounding box center [827, 62] width 53 height 12
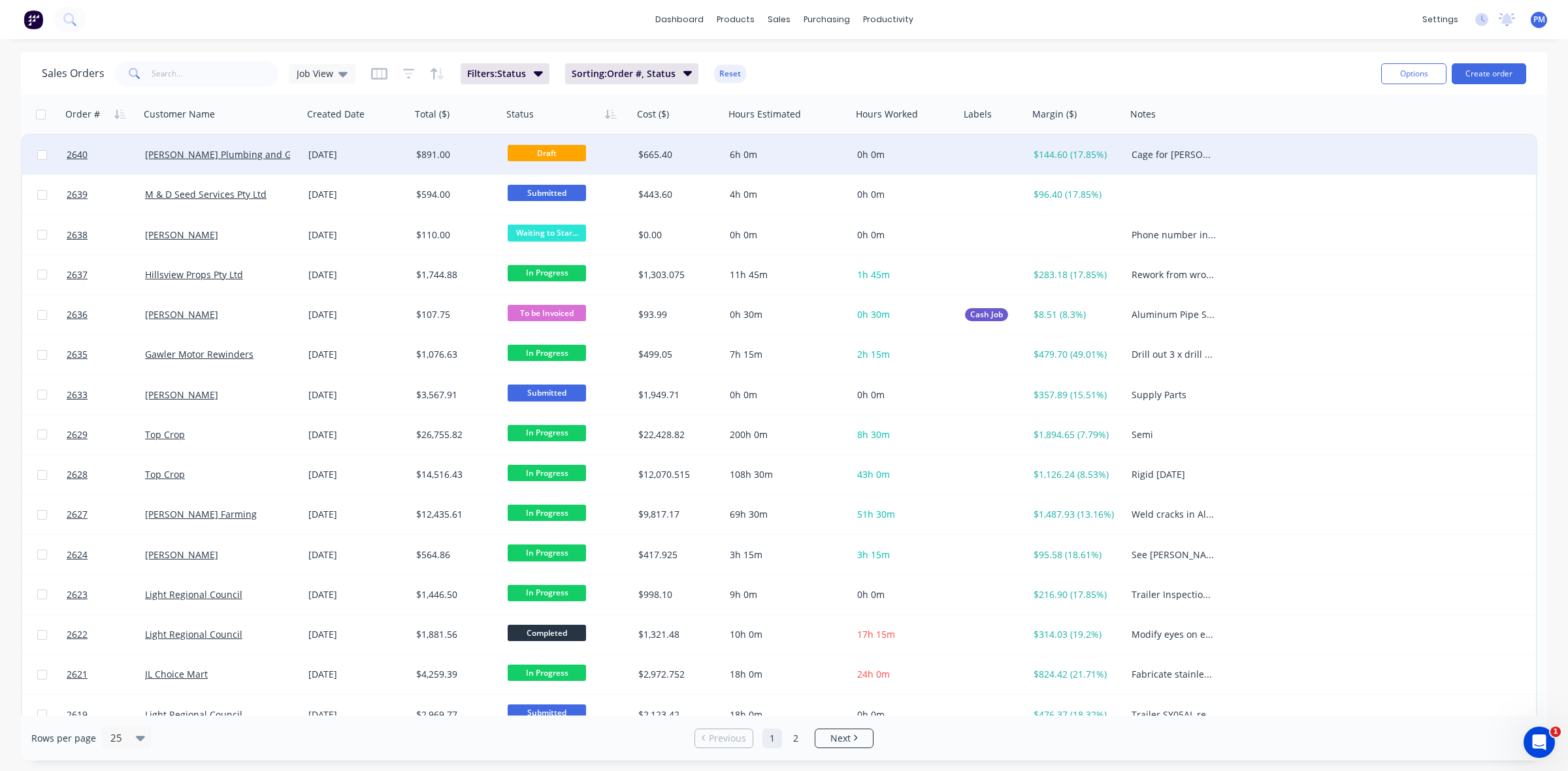
click at [290, 156] on div "[PERSON_NAME] Plumbing and Gas" at bounding box center [221, 154] width 153 height 13
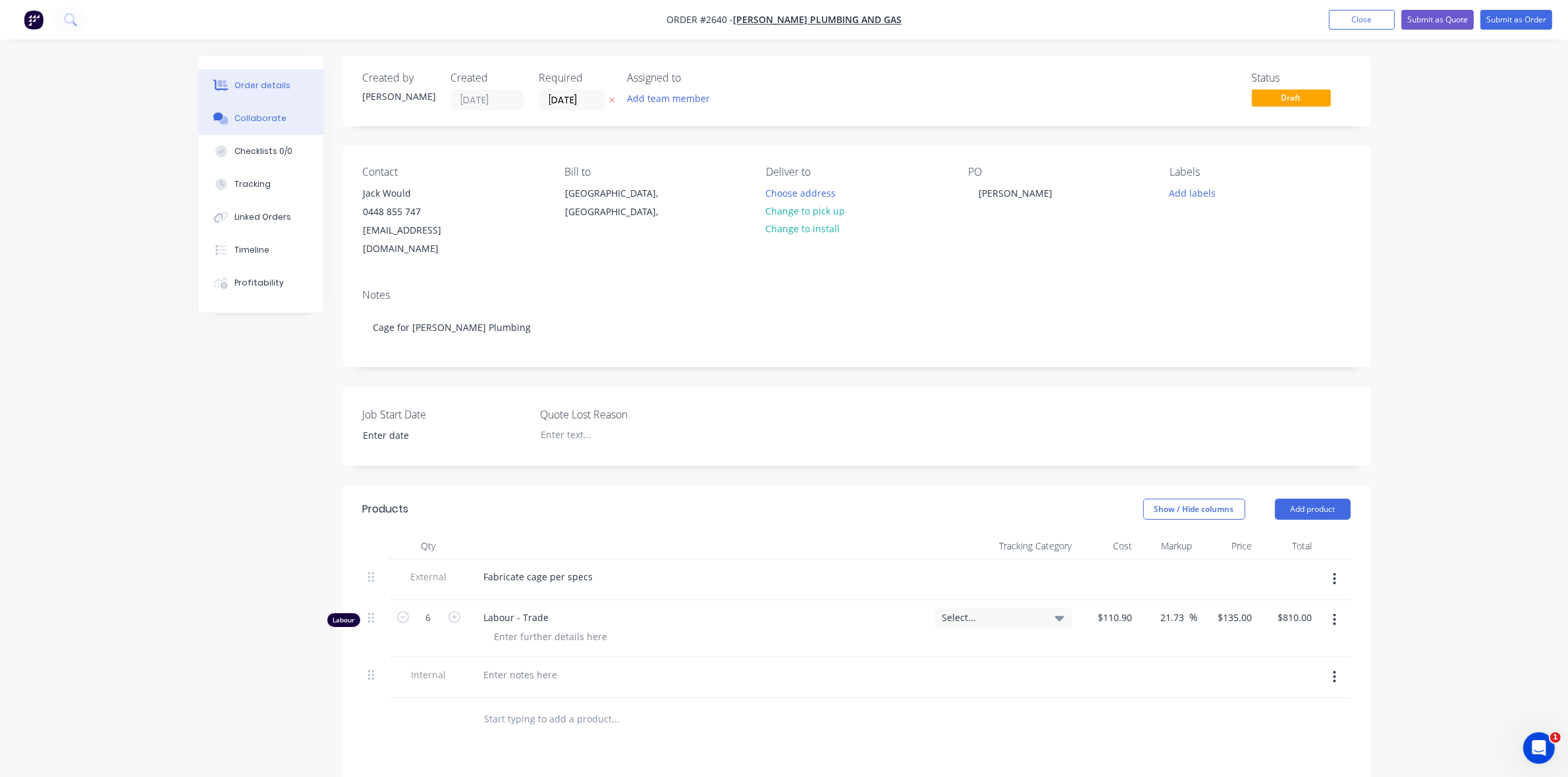
click at [266, 116] on div "Collaborate" at bounding box center [260, 118] width 52 height 12
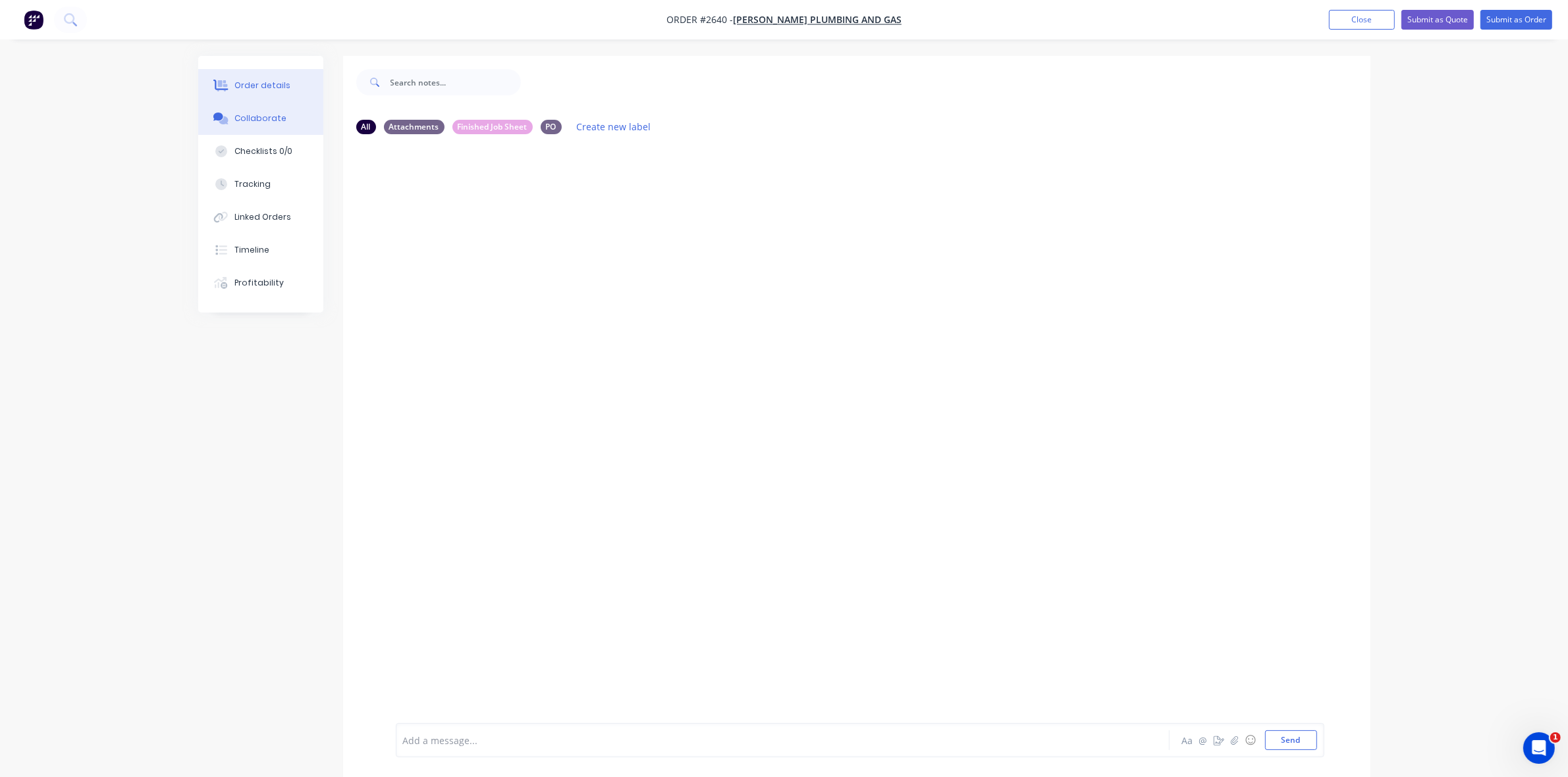
click at [258, 85] on div "Order details" at bounding box center [262, 85] width 56 height 12
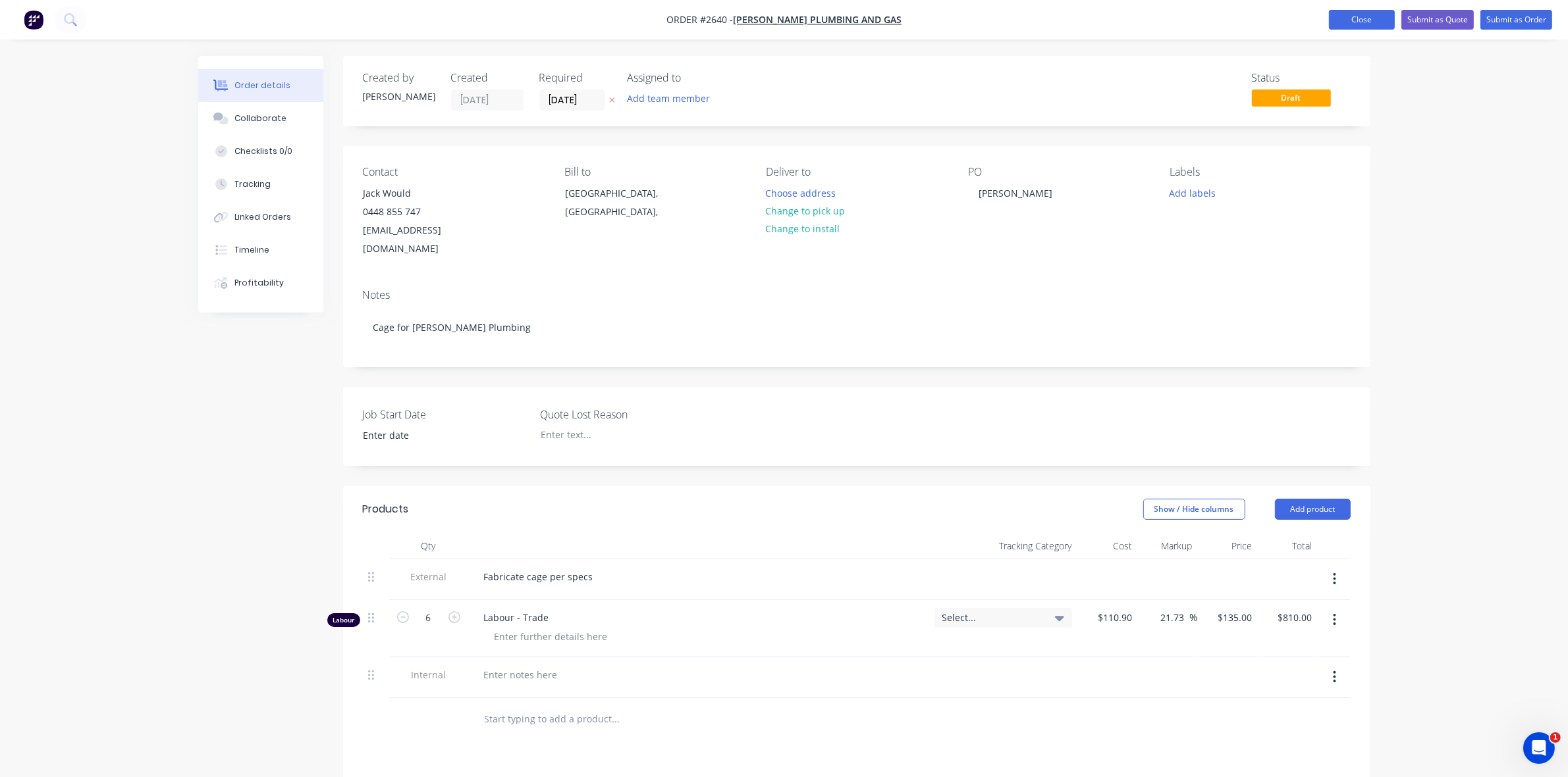
click at [1352, 21] on button "Close" at bounding box center [1362, 19] width 66 height 20
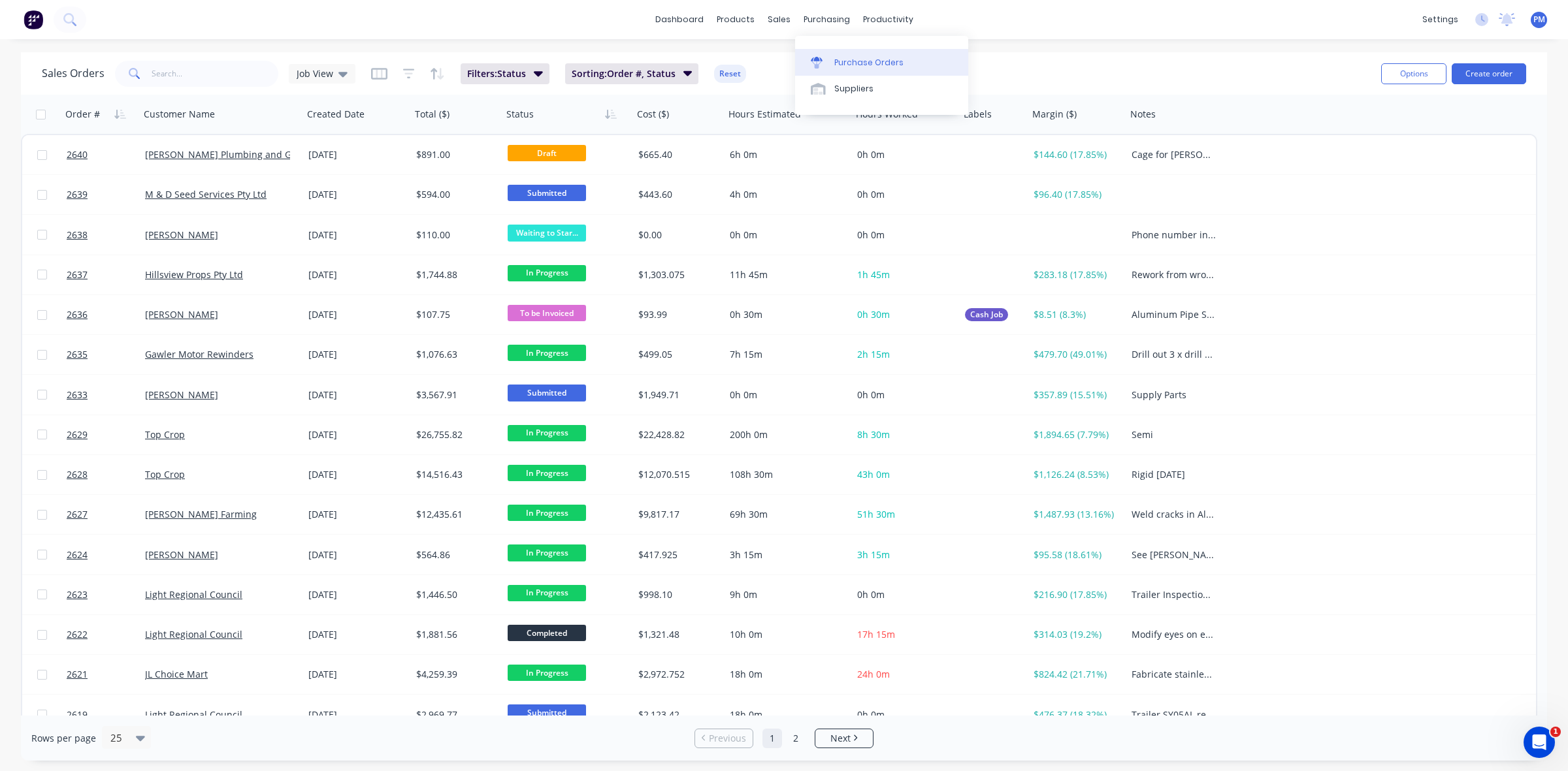
click at [851, 59] on div "Purchase Orders" at bounding box center [868, 62] width 69 height 12
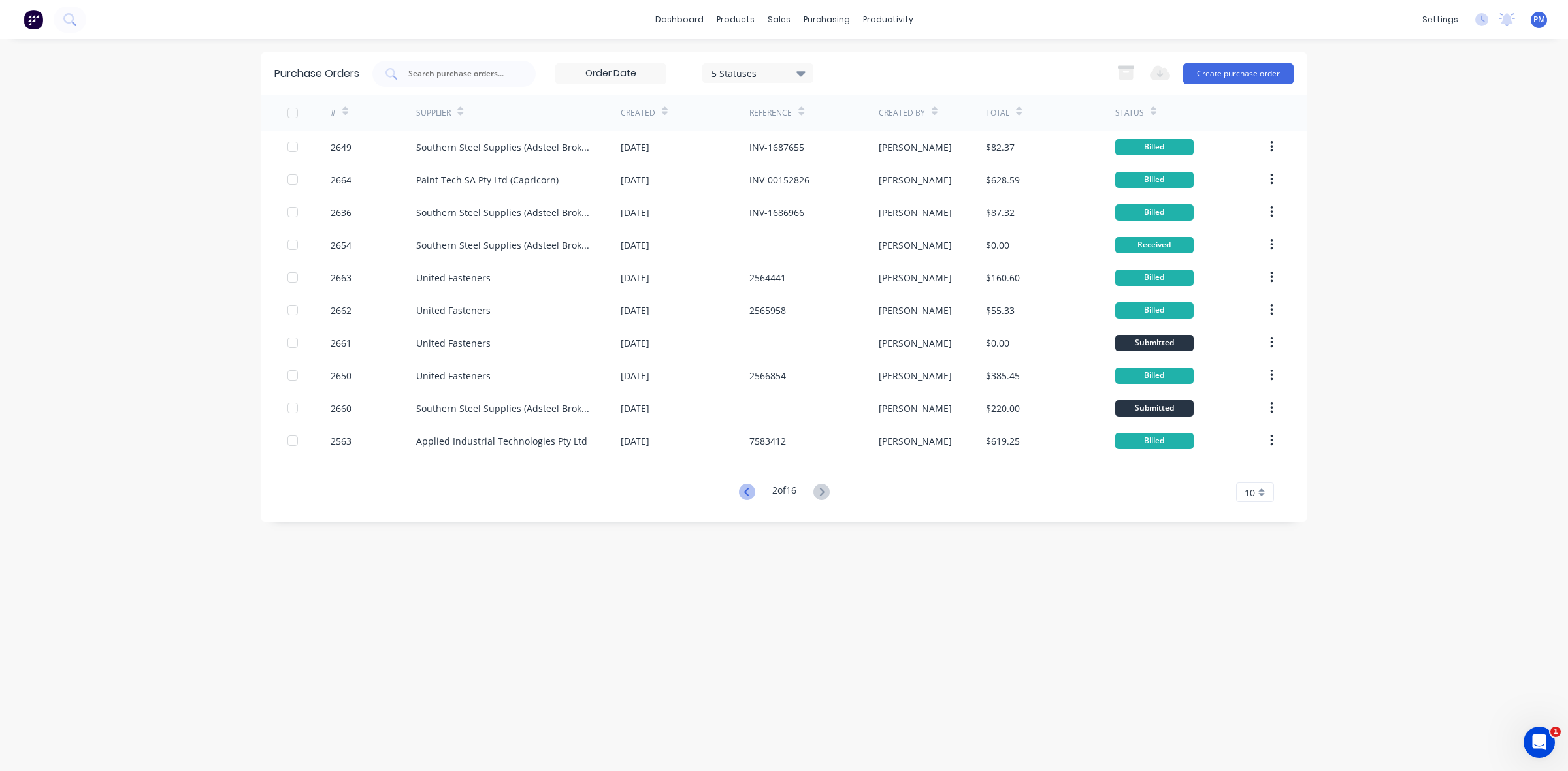
click at [742, 488] on icon at bounding box center [747, 492] width 16 height 16
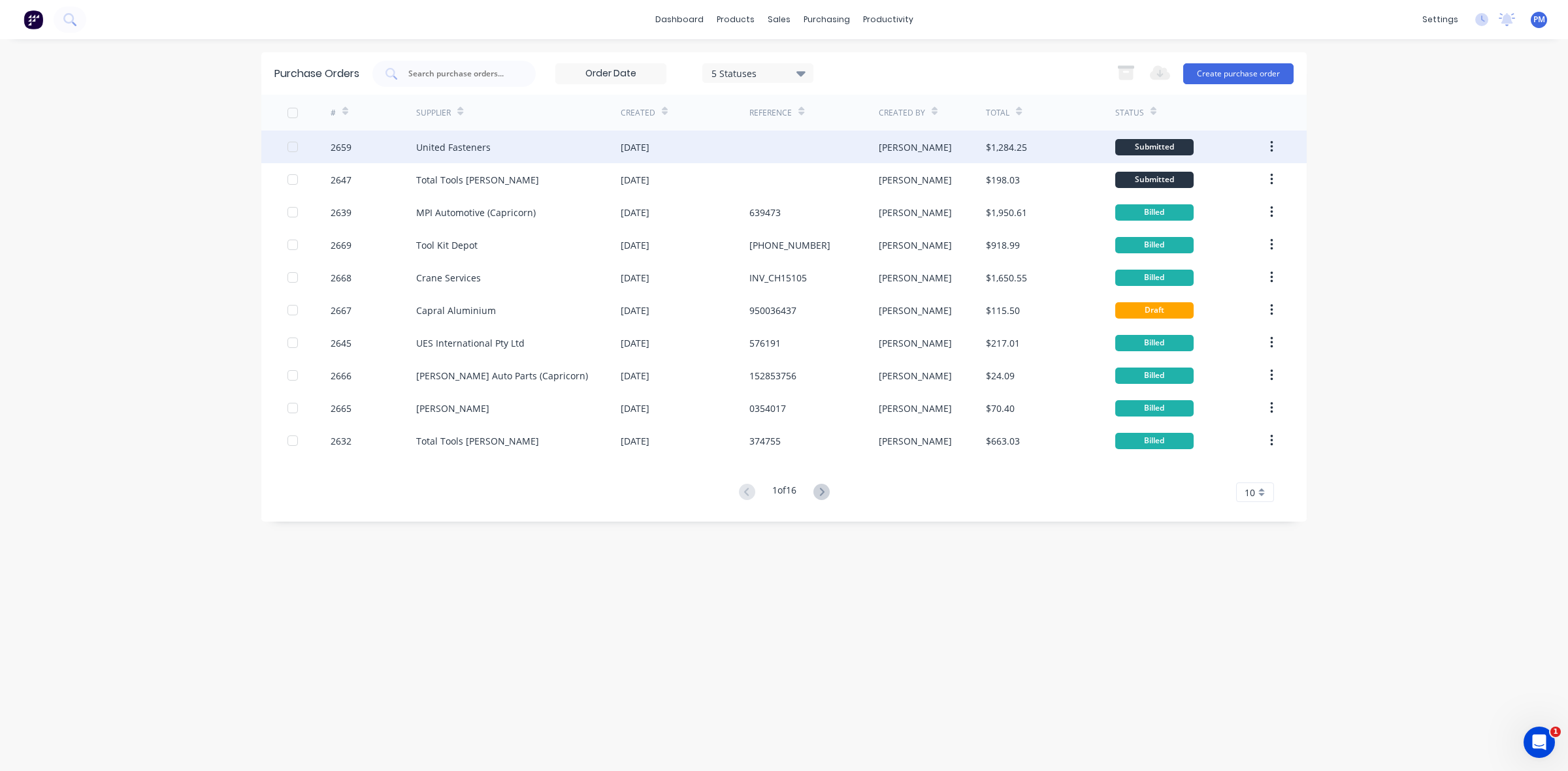
click at [555, 150] on div "United Fasteners" at bounding box center [518, 147] width 204 height 33
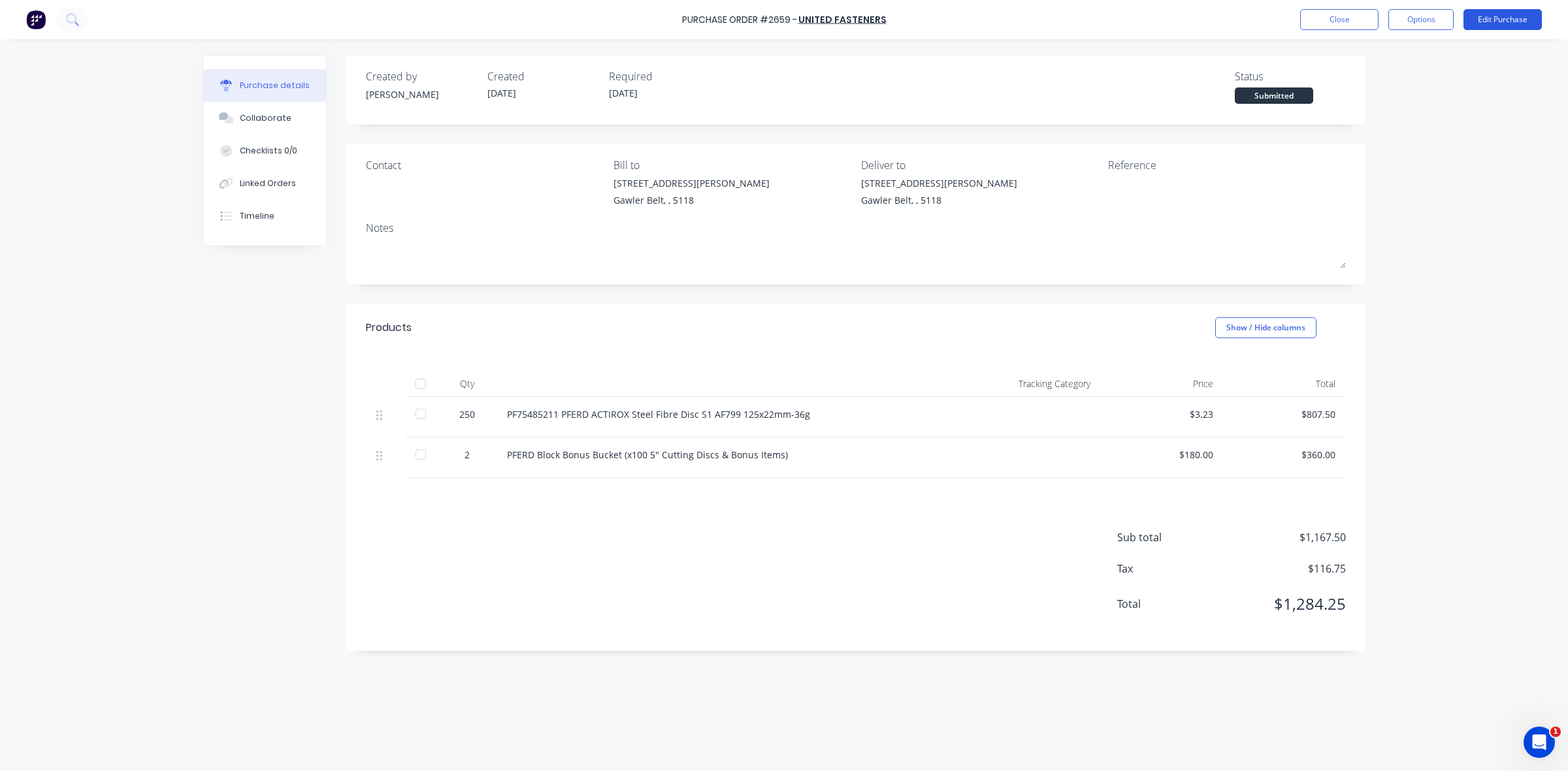
click at [1494, 18] on button "Edit Purchase" at bounding box center [1502, 19] width 79 height 21
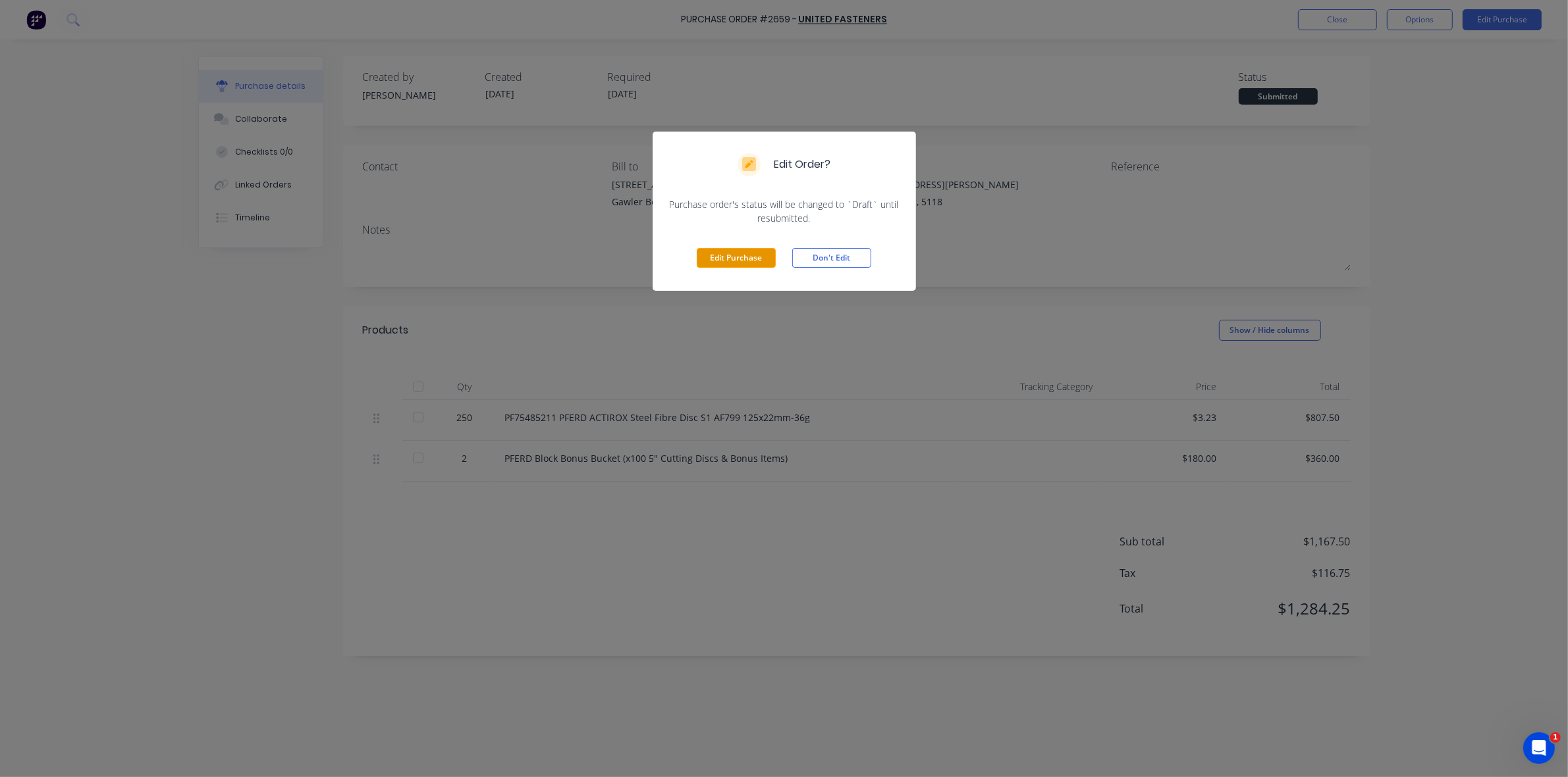
click at [752, 257] on button "Edit Purchase" at bounding box center [736, 257] width 79 height 20
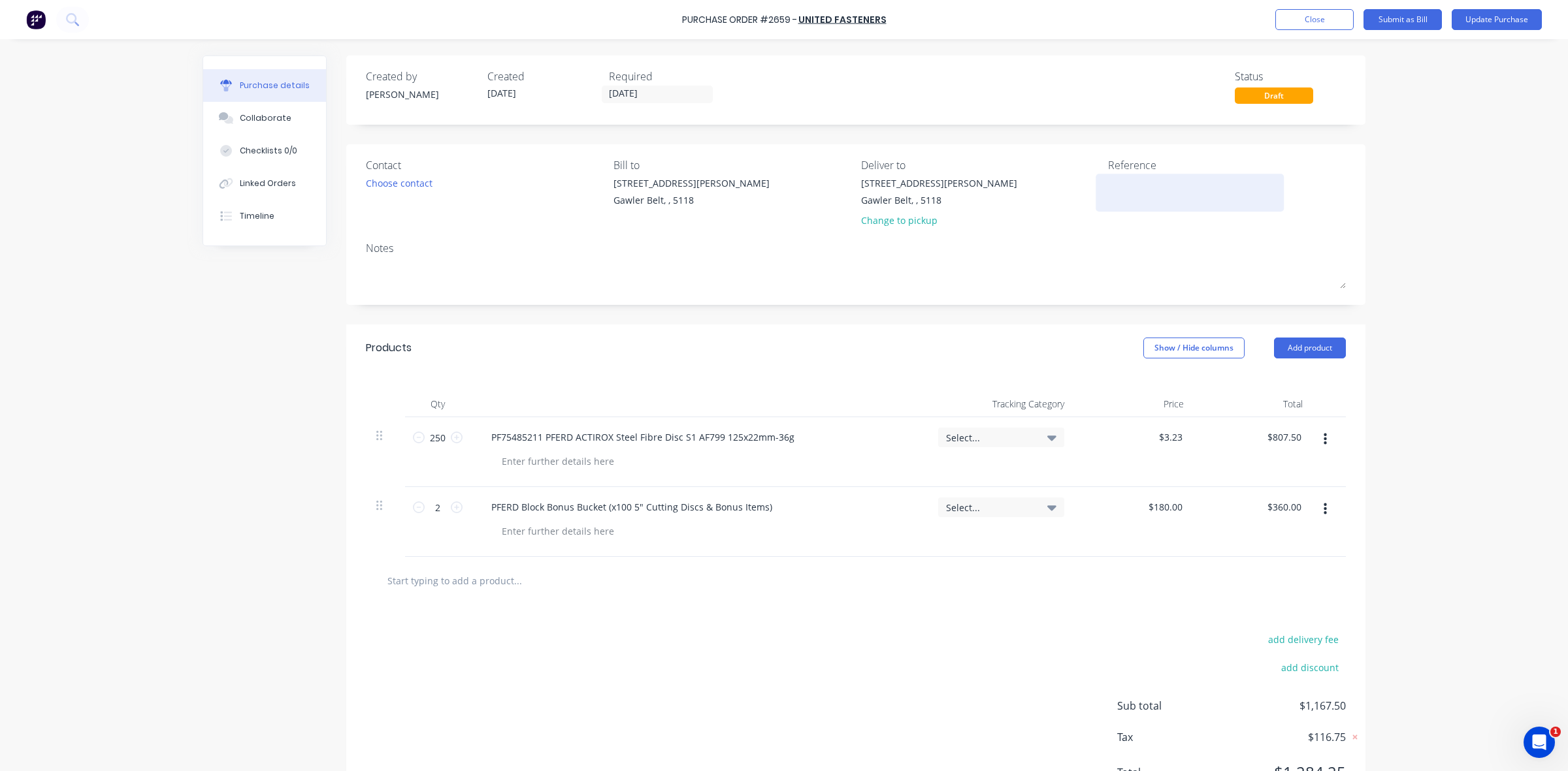
click at [1121, 193] on textarea at bounding box center [1189, 191] width 163 height 29
type textarea "3166311"
type textarea "x"
type textarea "3166311"
click at [1503, 20] on button "Update Purchase" at bounding box center [1497, 19] width 90 height 21
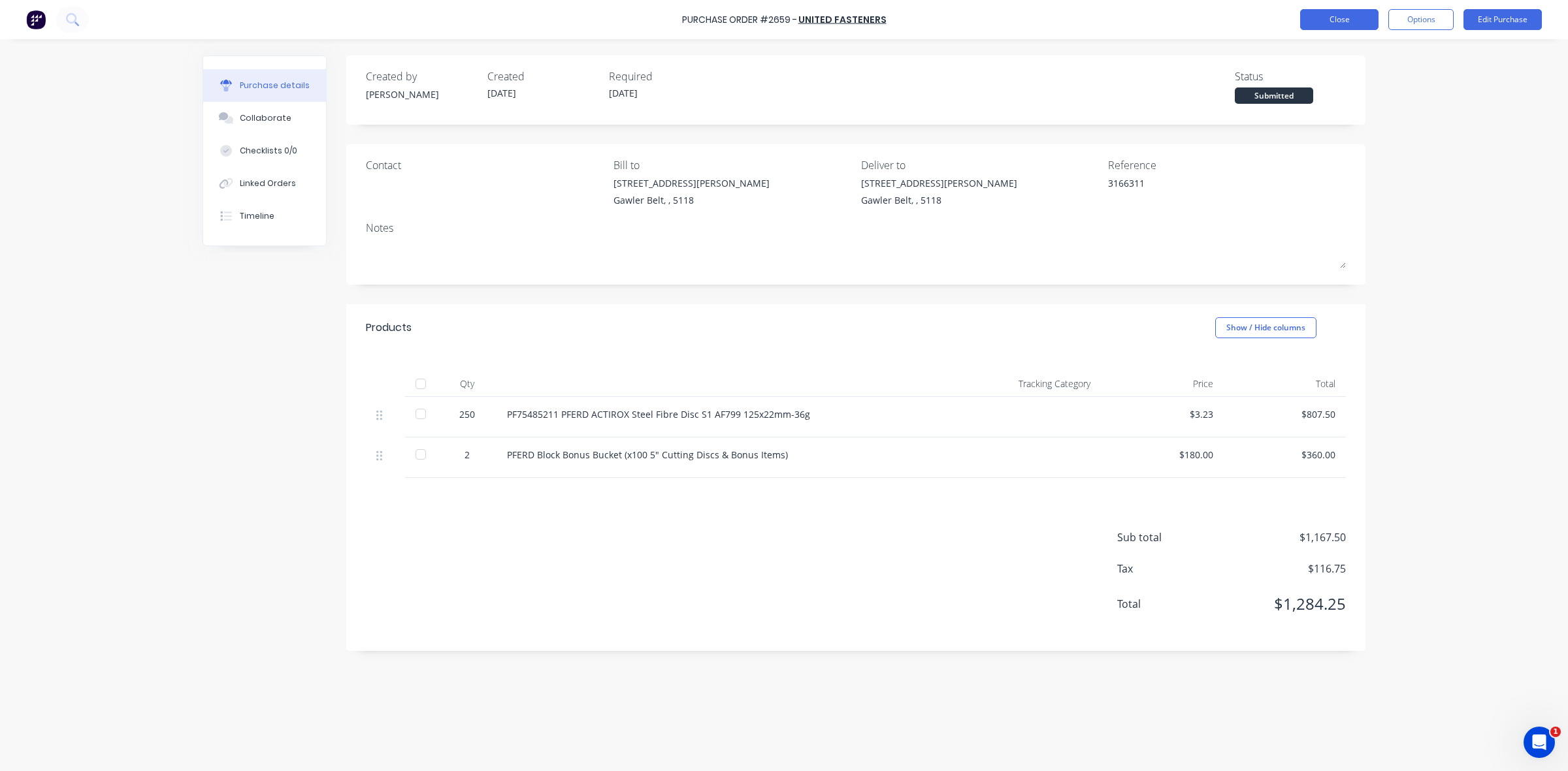
click at [1362, 22] on button "Close" at bounding box center [1339, 19] width 79 height 21
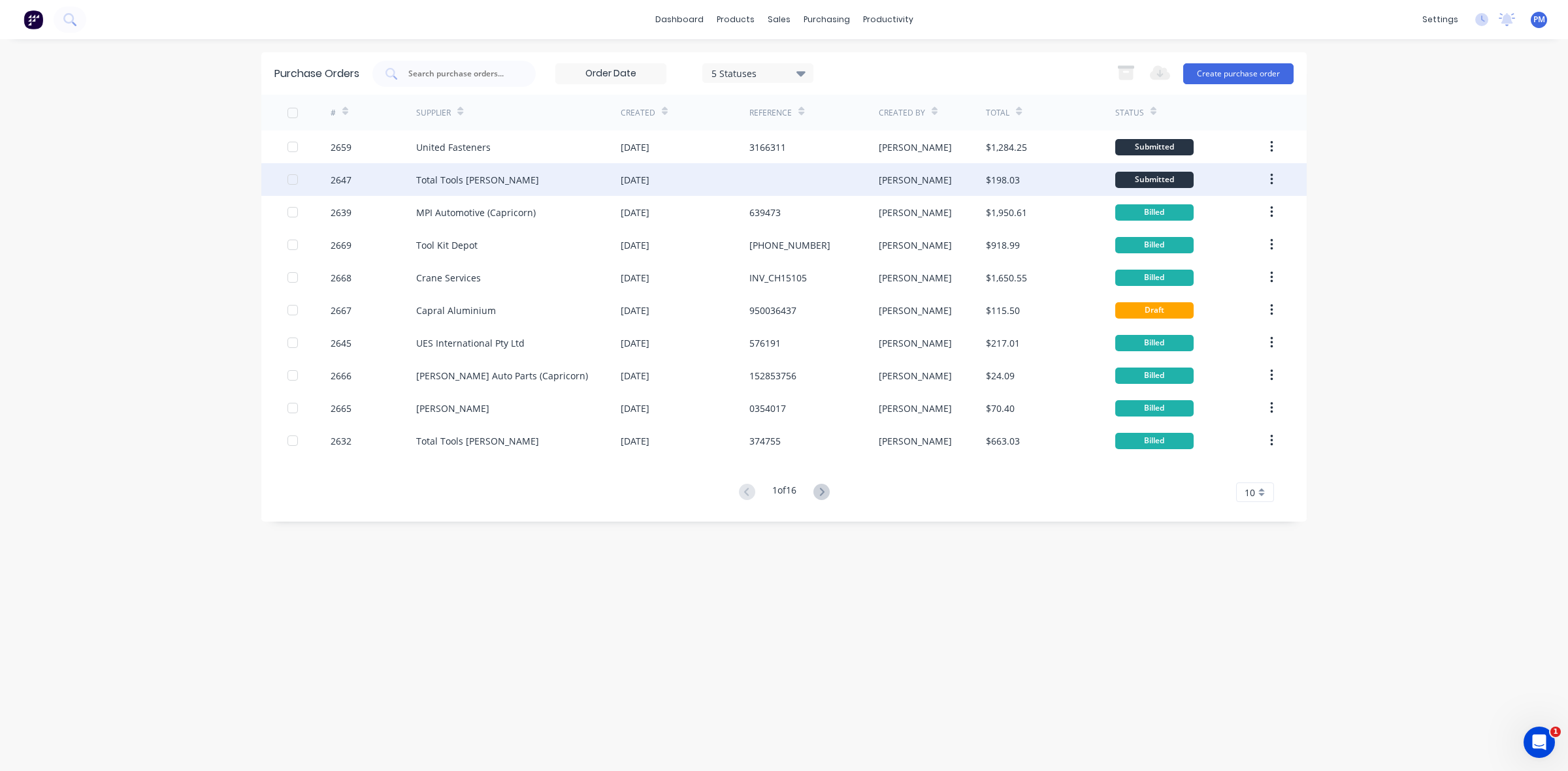
click at [564, 180] on div "Total Tools [PERSON_NAME]" at bounding box center [518, 180] width 204 height 33
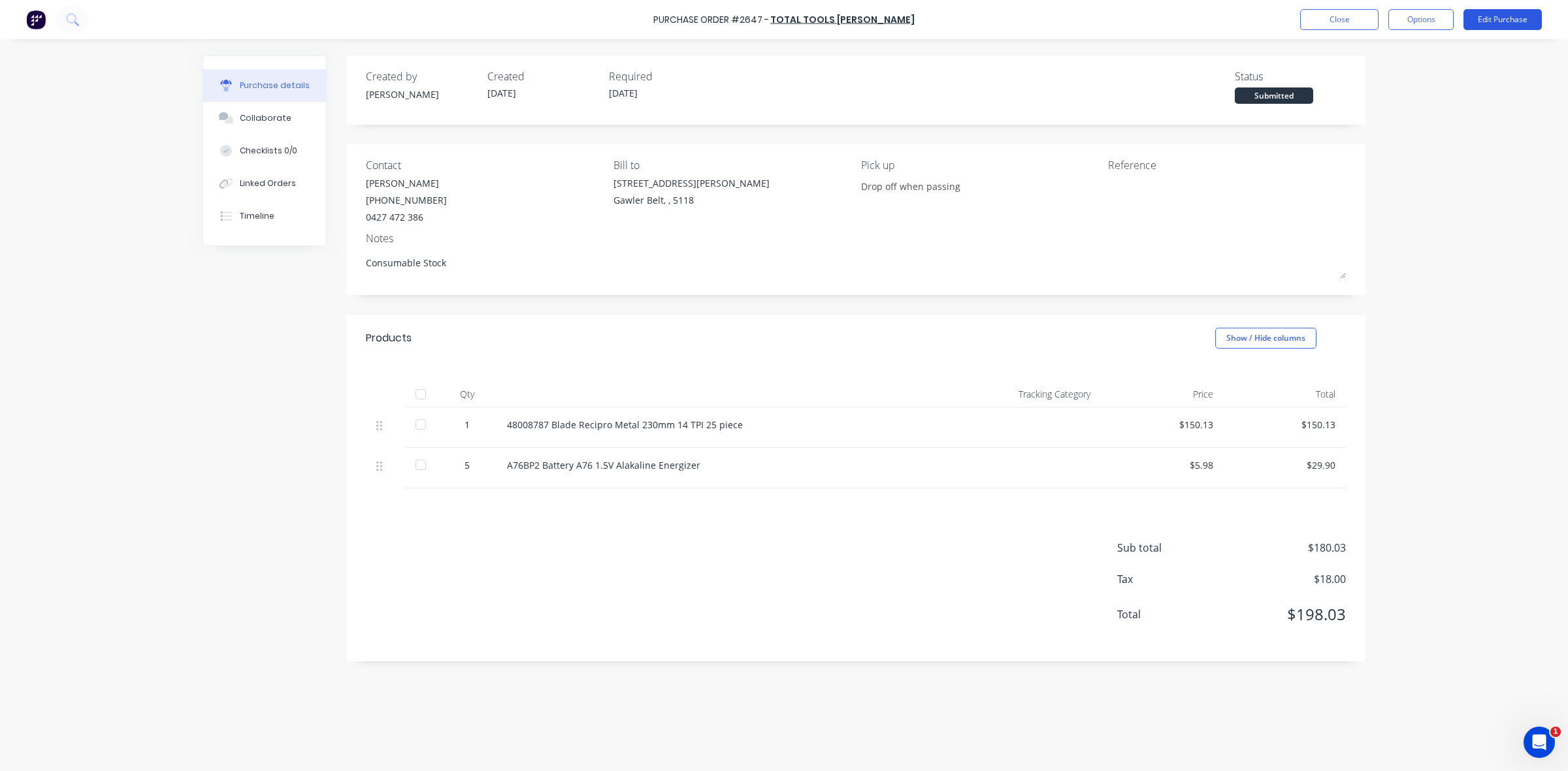
click at [1487, 20] on button "Edit Purchase" at bounding box center [1502, 19] width 79 height 21
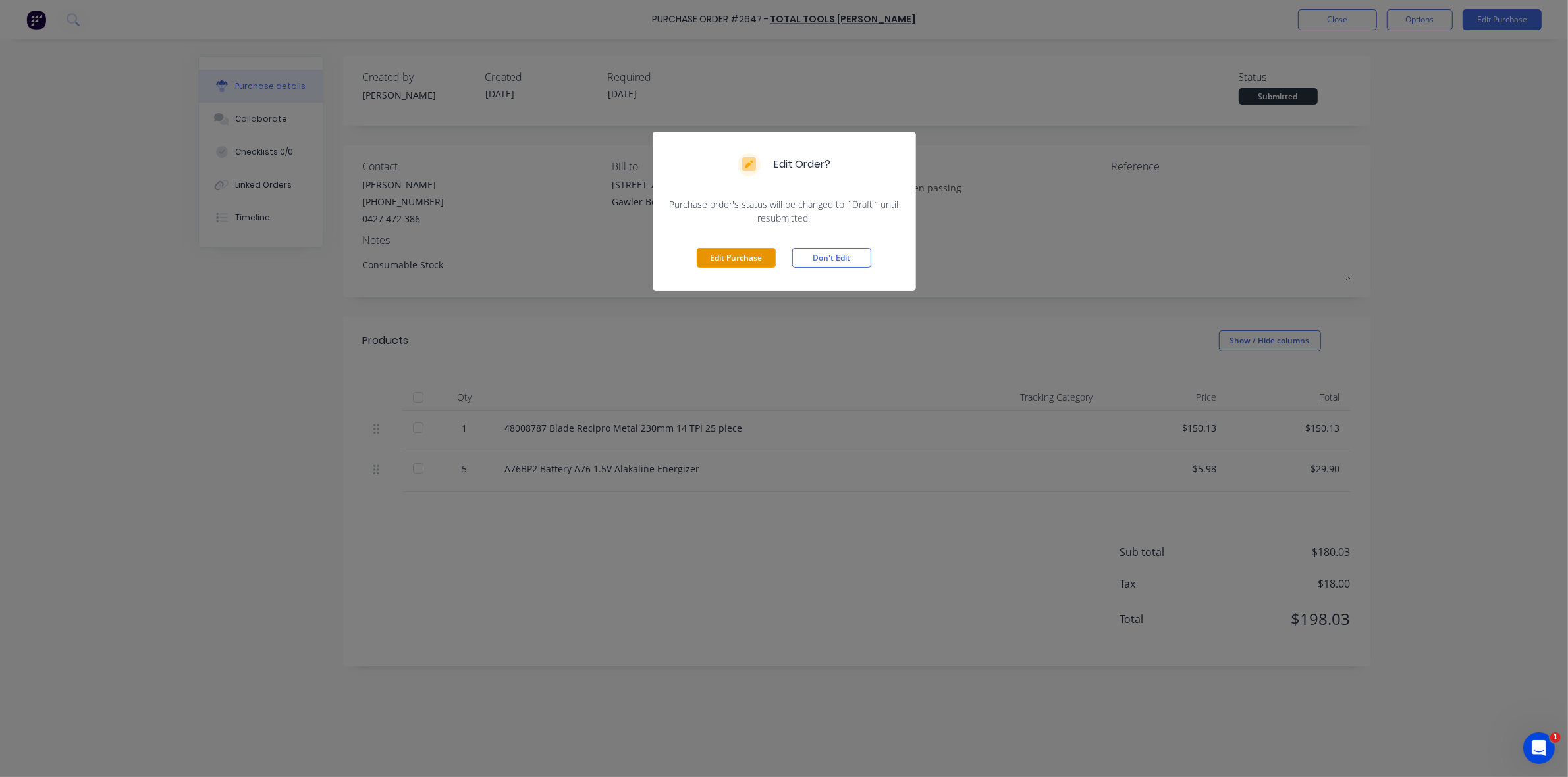
click at [721, 254] on button "Edit Purchase" at bounding box center [736, 257] width 79 height 20
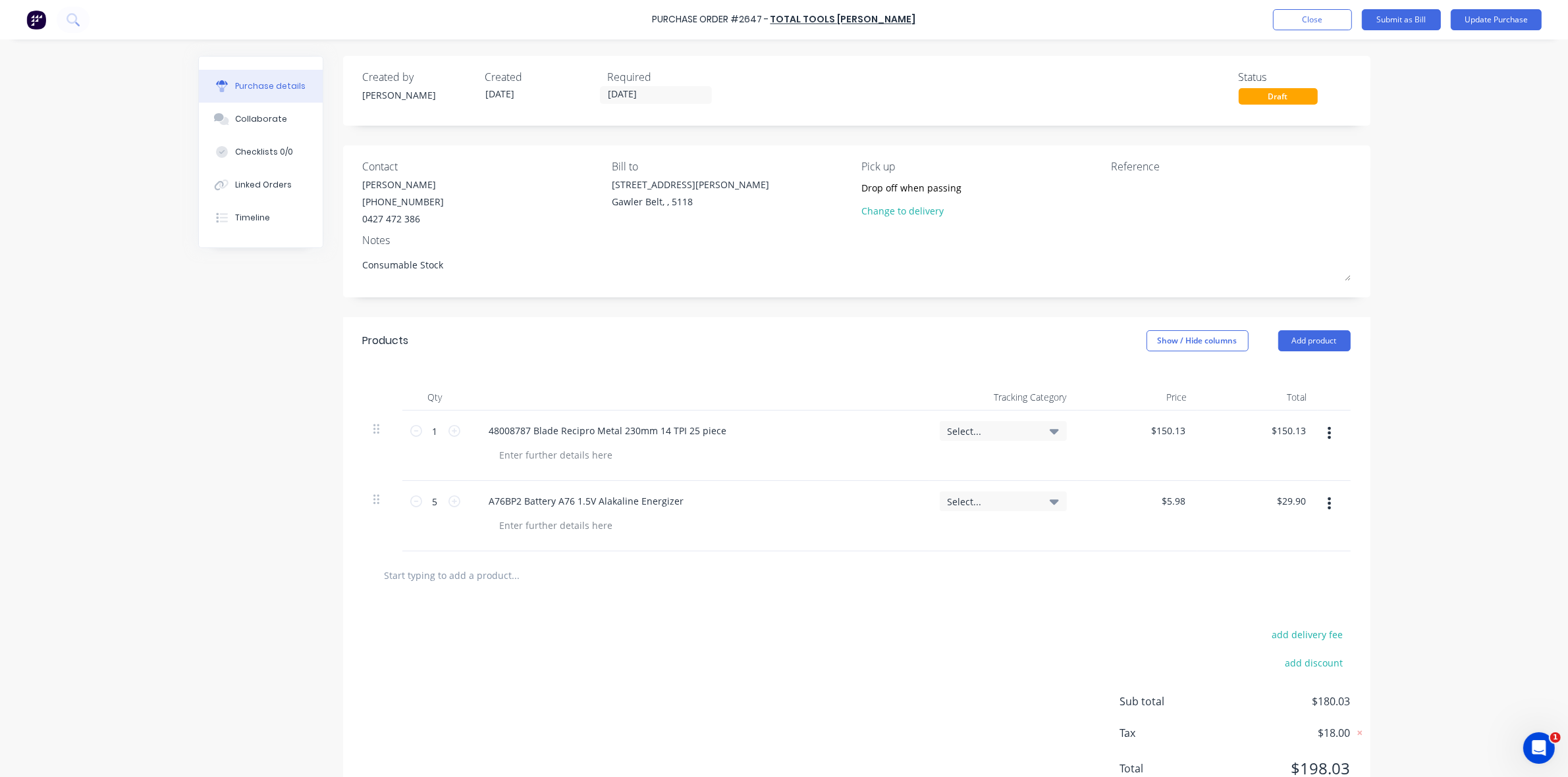
type textarea "x"
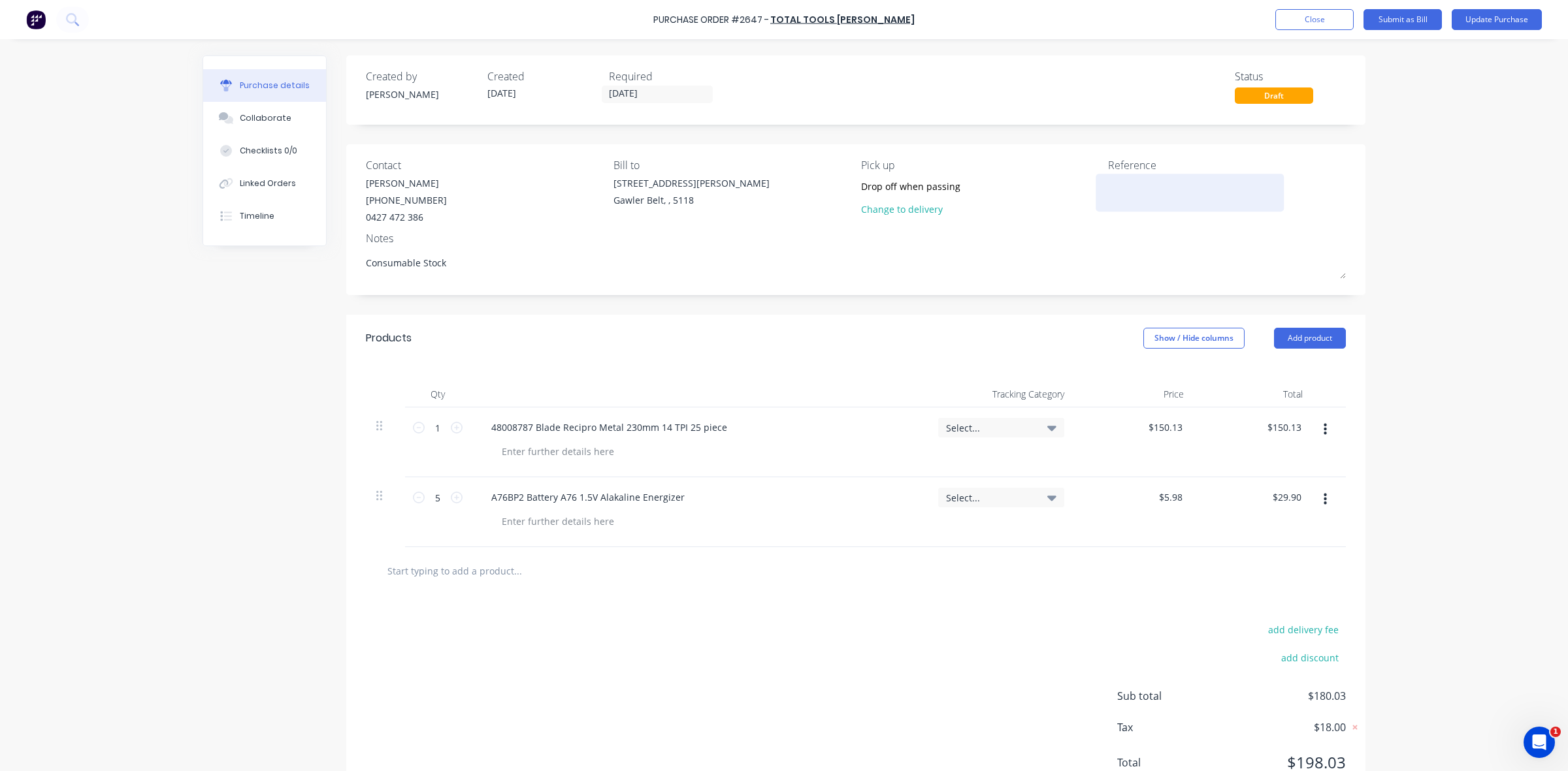
click at [1123, 186] on textarea at bounding box center [1189, 191] width 163 height 29
type textarea "51291"
type textarea "x"
type textarea "512913"
type textarea "x"
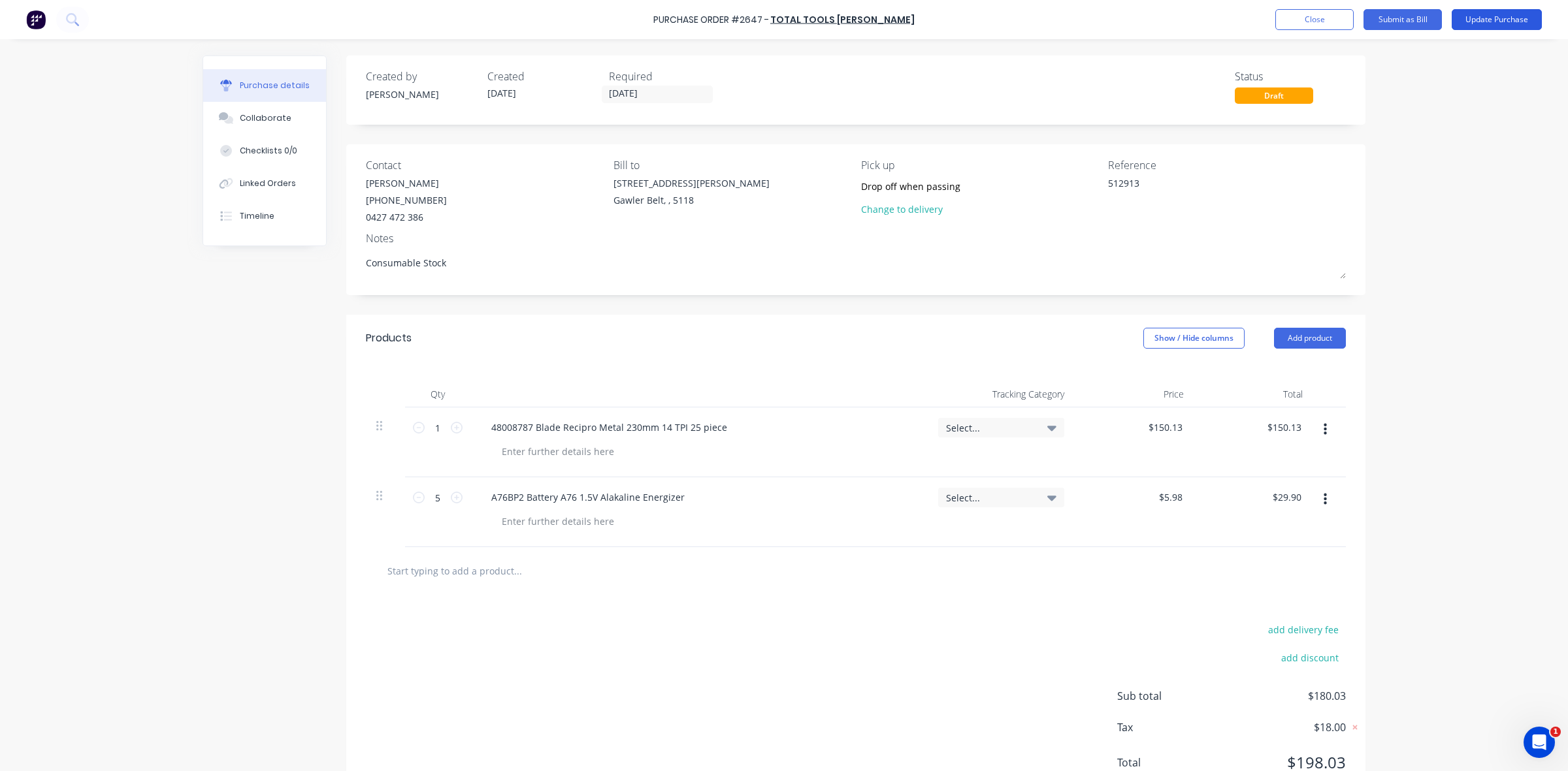
type textarea "512913"
click at [1496, 16] on button "Update Purchase" at bounding box center [1497, 19] width 90 height 21
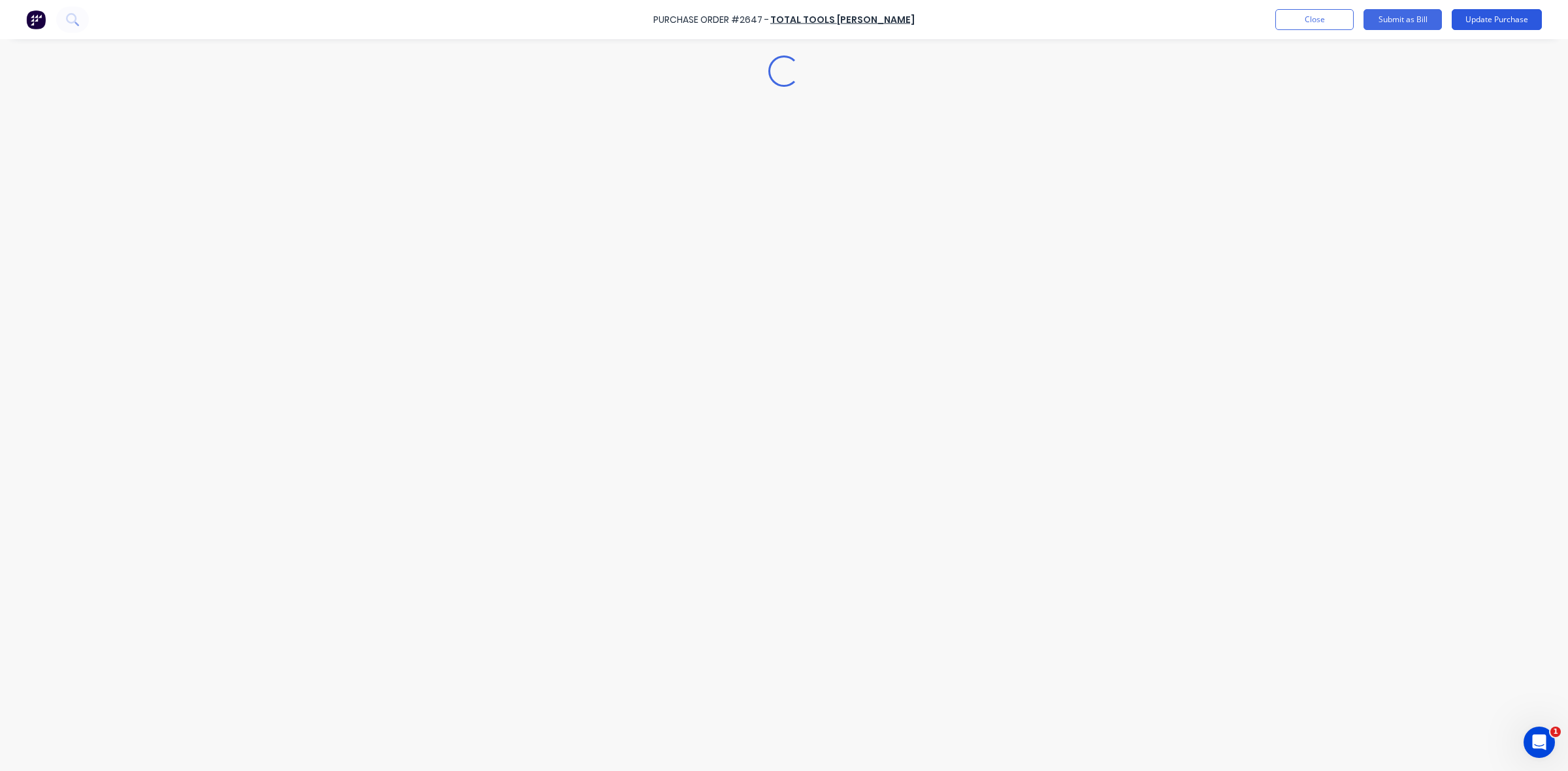
type textarea "x"
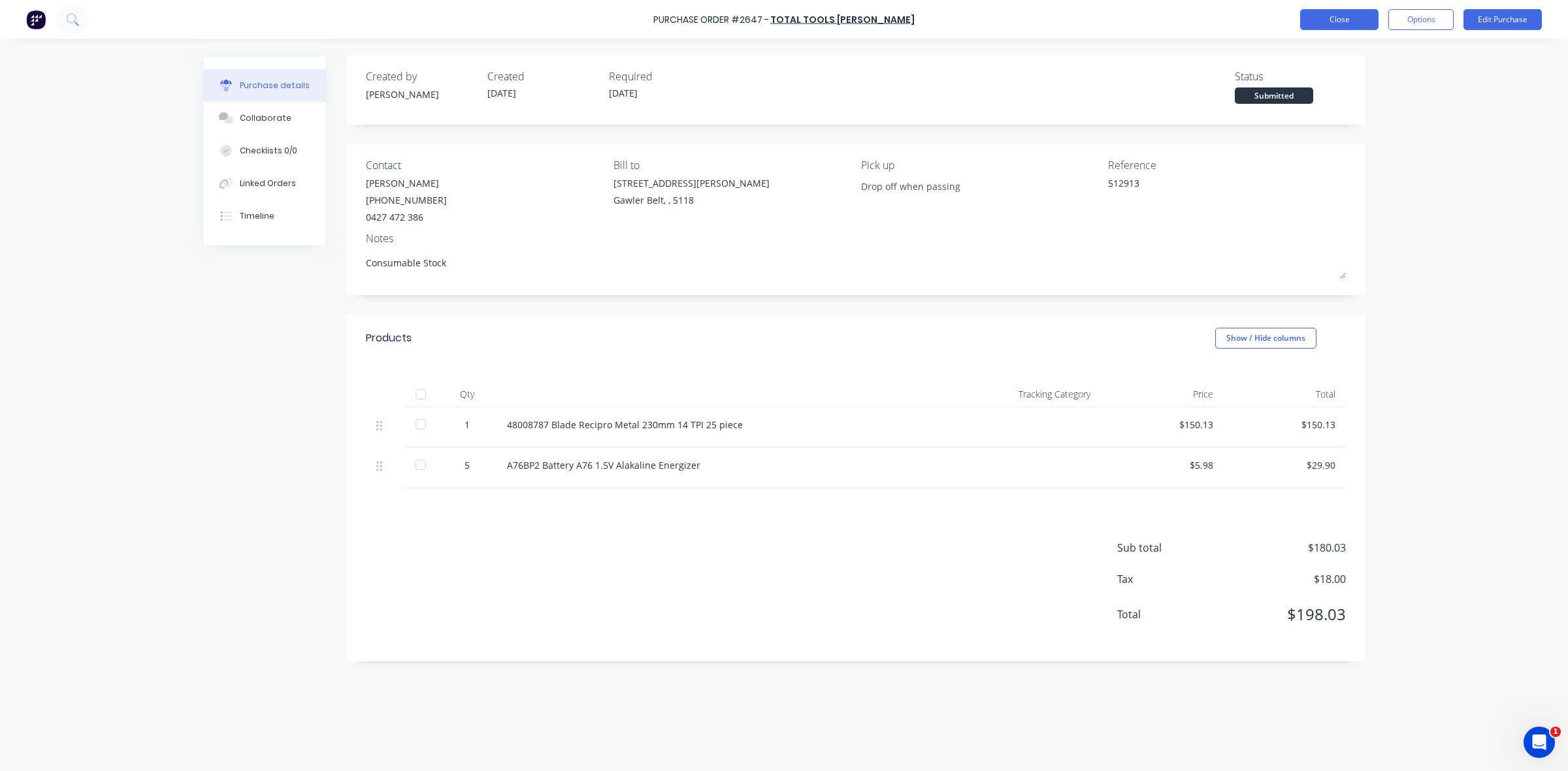
click at [1325, 20] on button "Close" at bounding box center [1339, 19] width 79 height 21
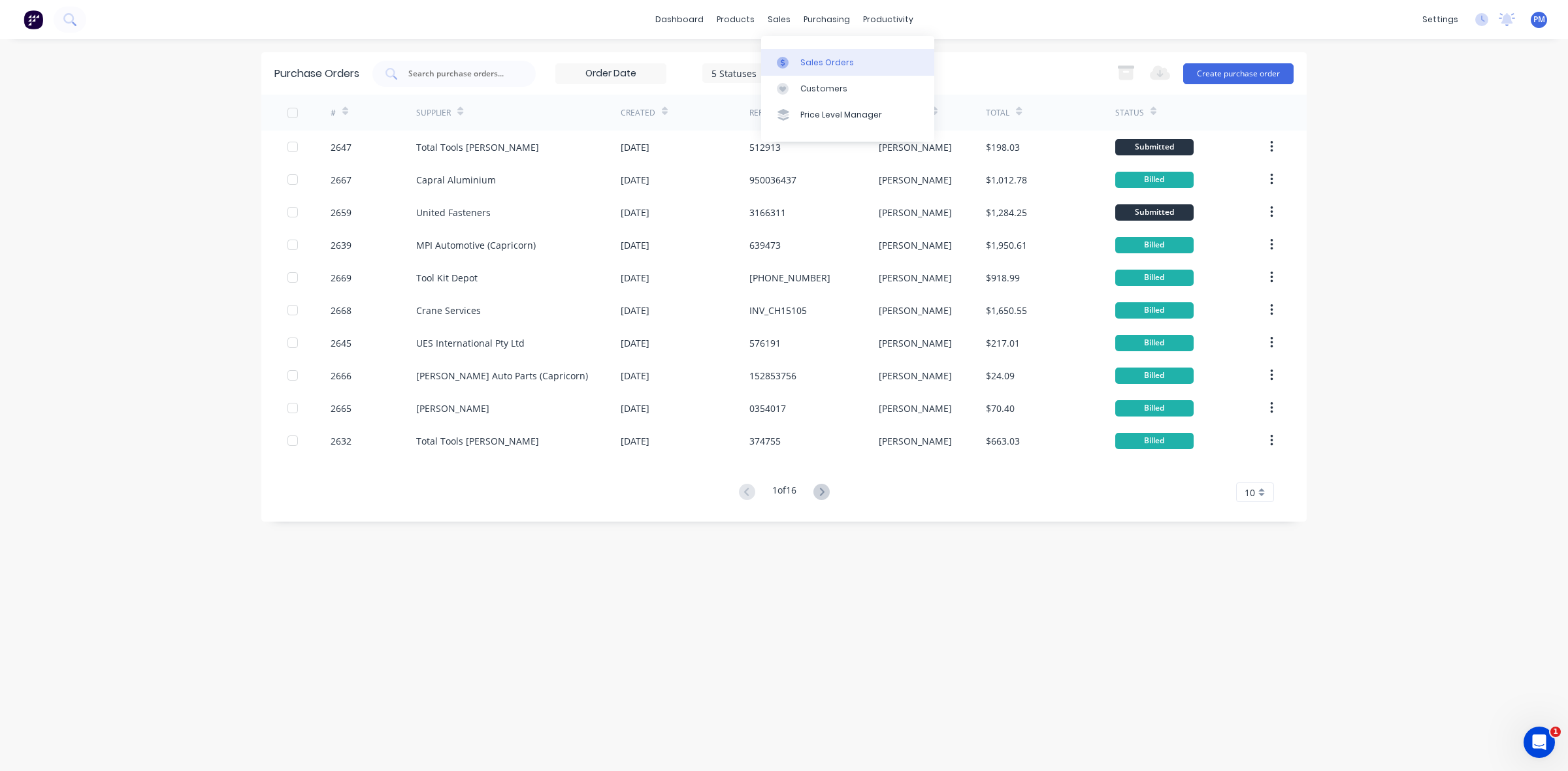
click at [814, 57] on div "Sales Orders" at bounding box center [827, 62] width 53 height 12
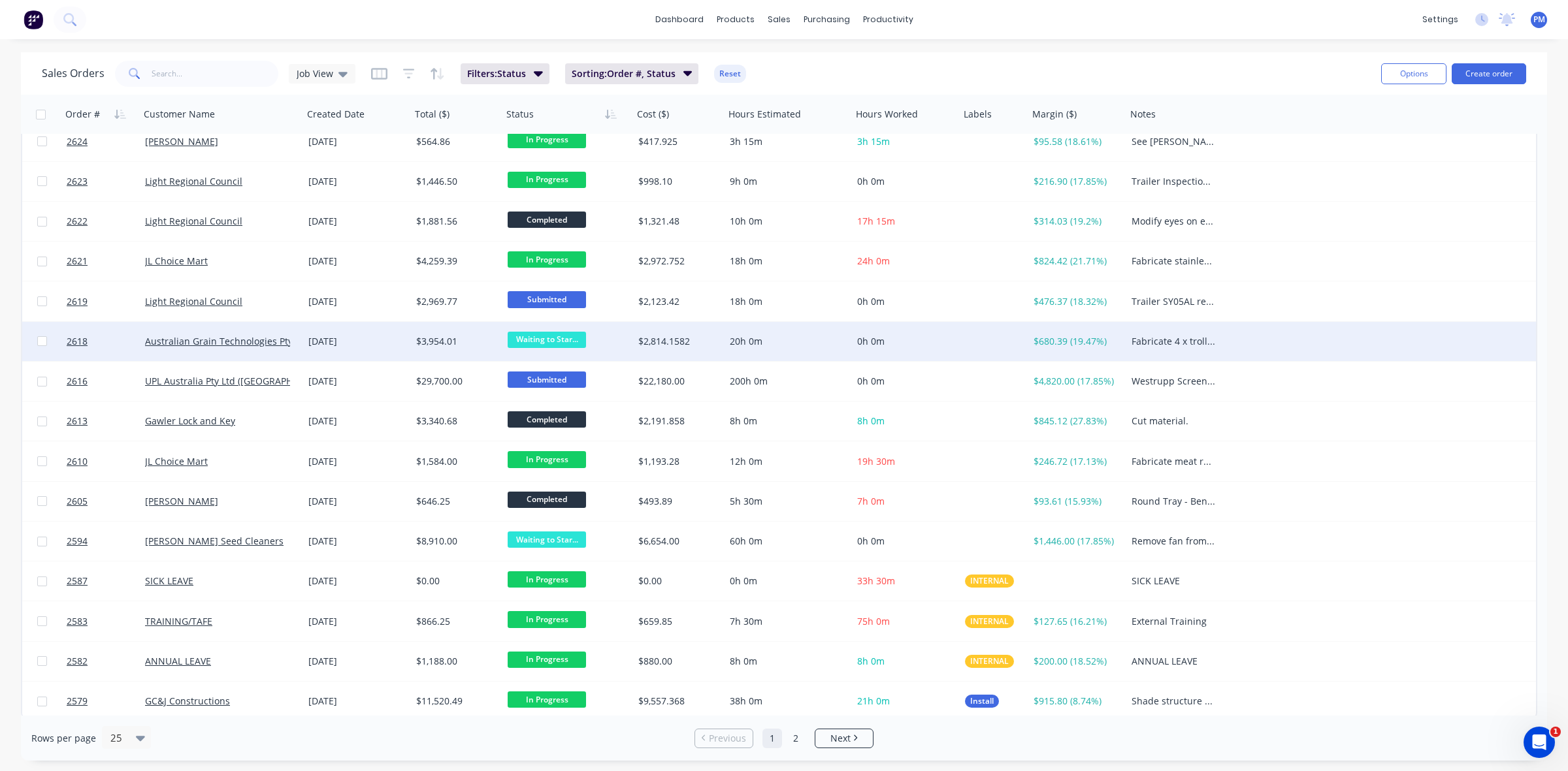
scroll to position [418, 0]
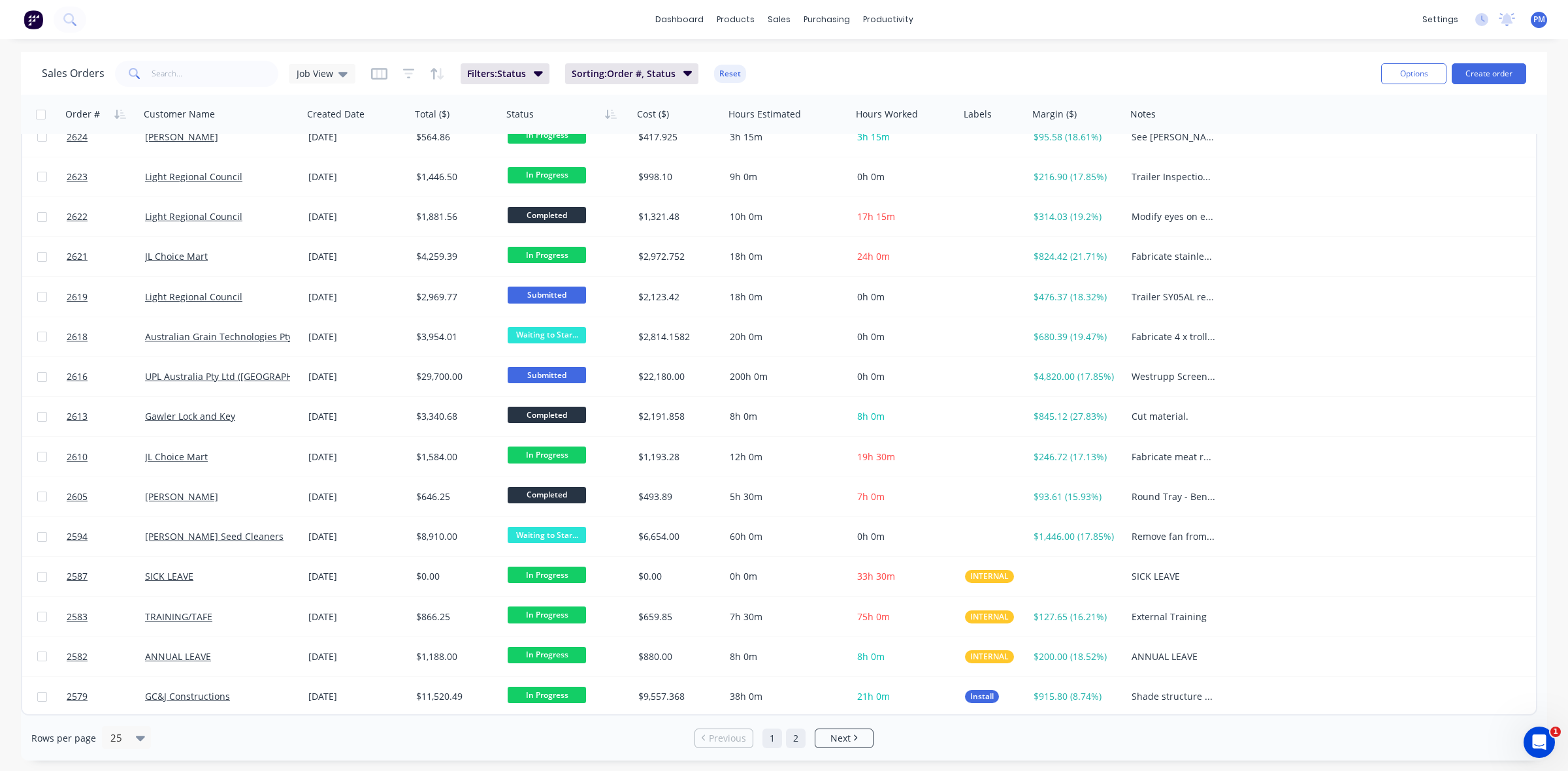
click at [795, 735] on link "2" at bounding box center [795, 738] width 20 height 20
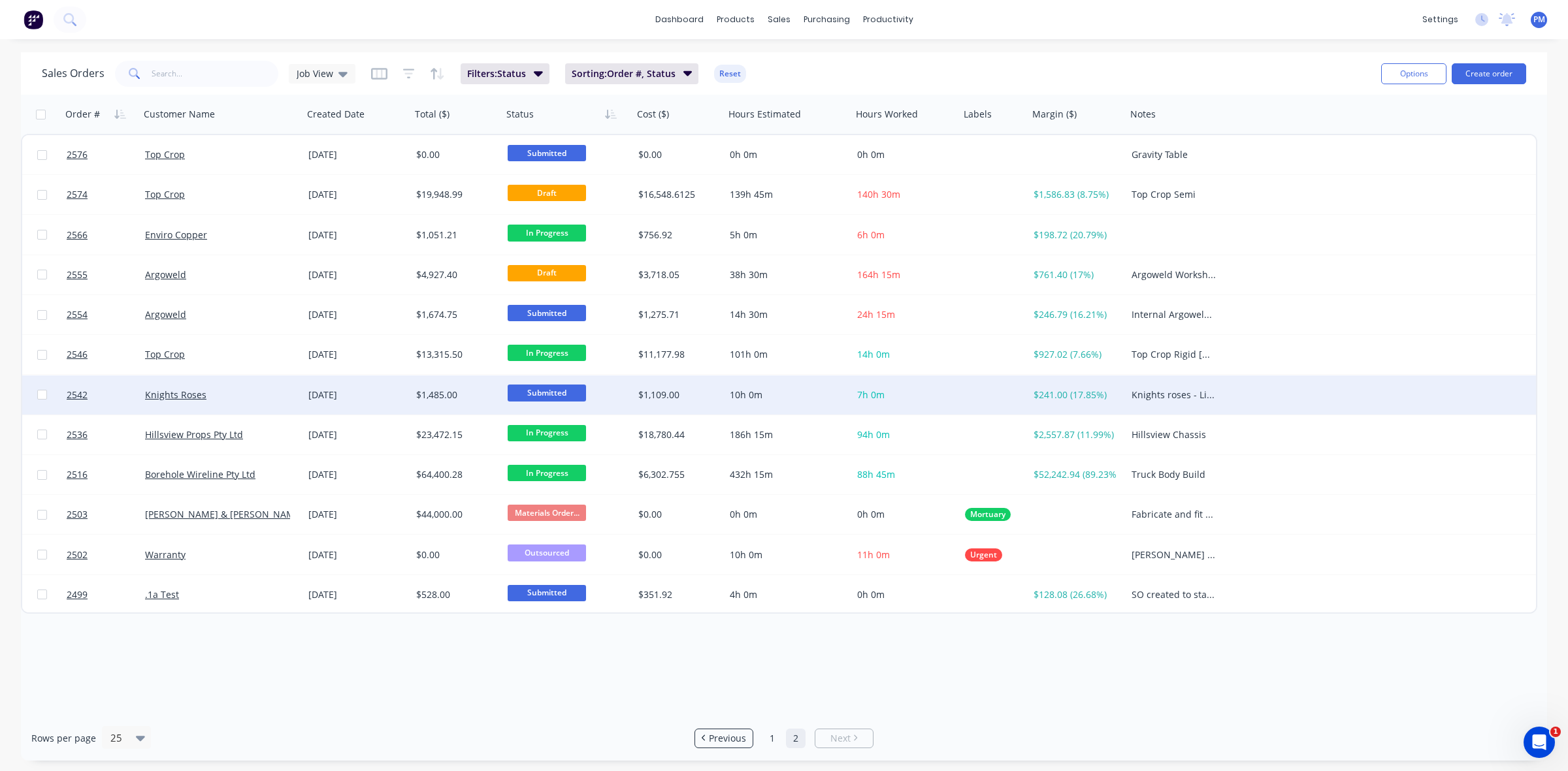
click at [275, 403] on div "Knights Roses" at bounding box center [221, 395] width 163 height 39
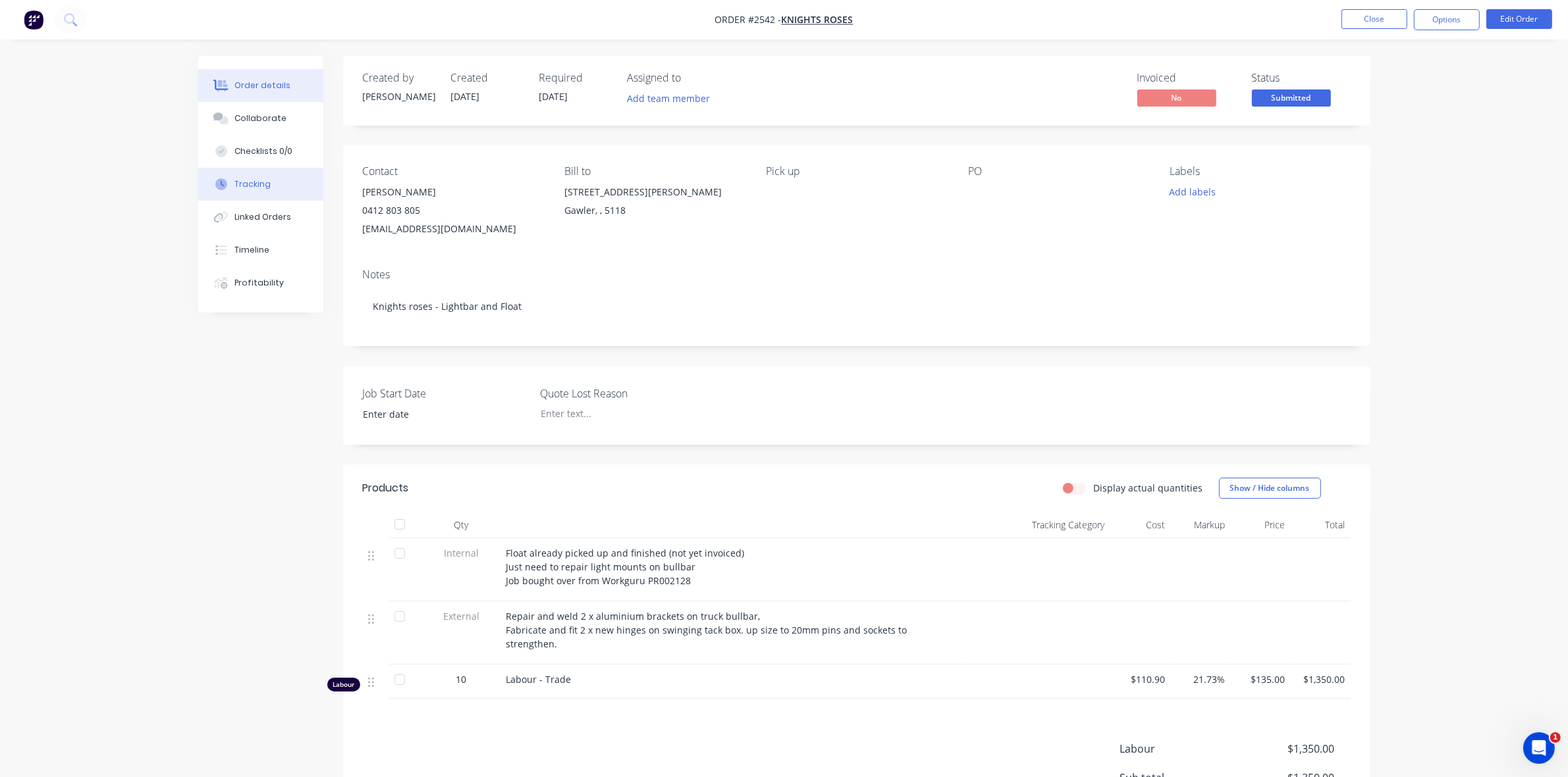
click at [265, 188] on div "Tracking" at bounding box center [252, 184] width 36 height 12
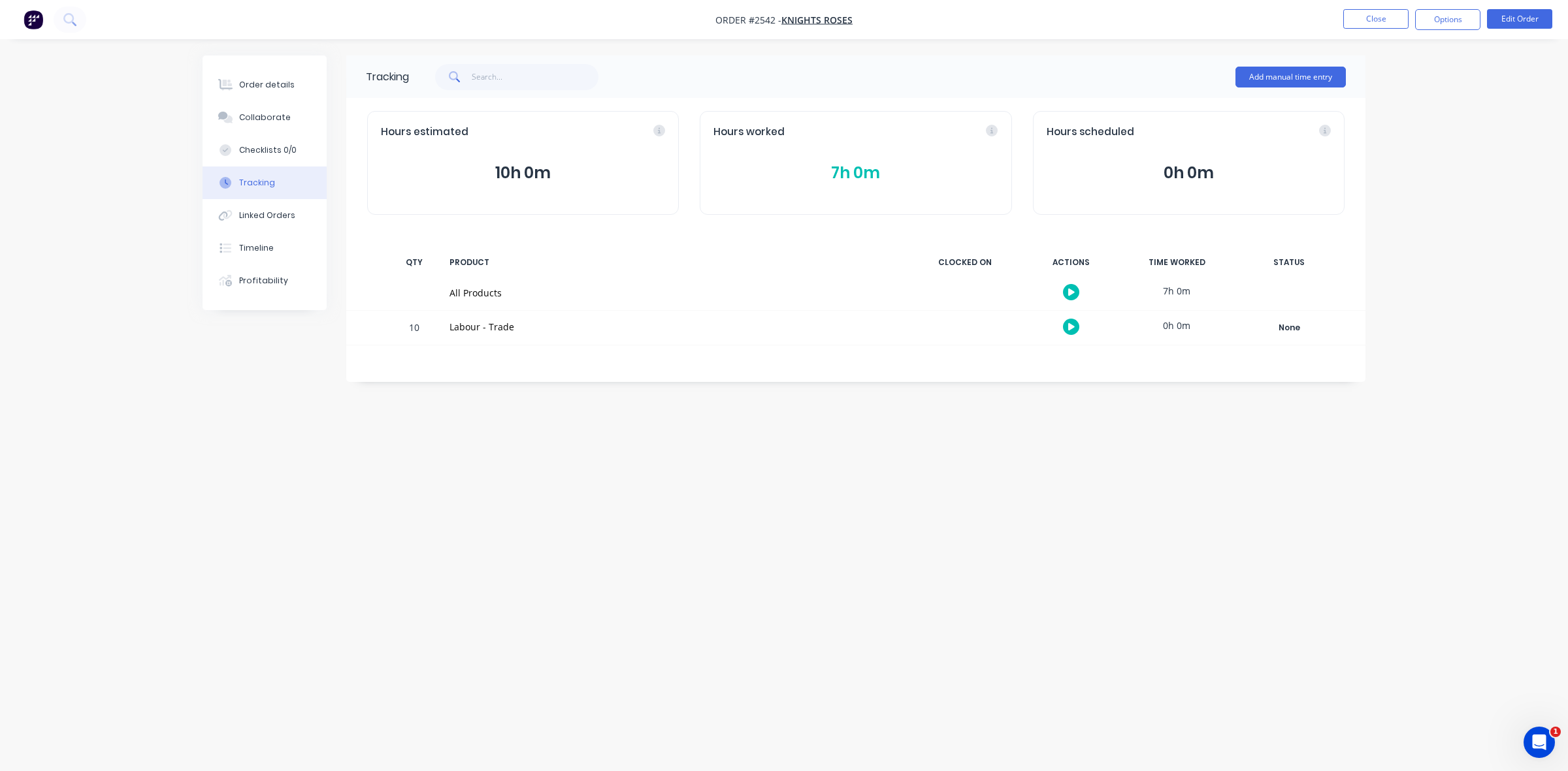
click at [851, 178] on button "7h 0m" at bounding box center [855, 173] width 284 height 25
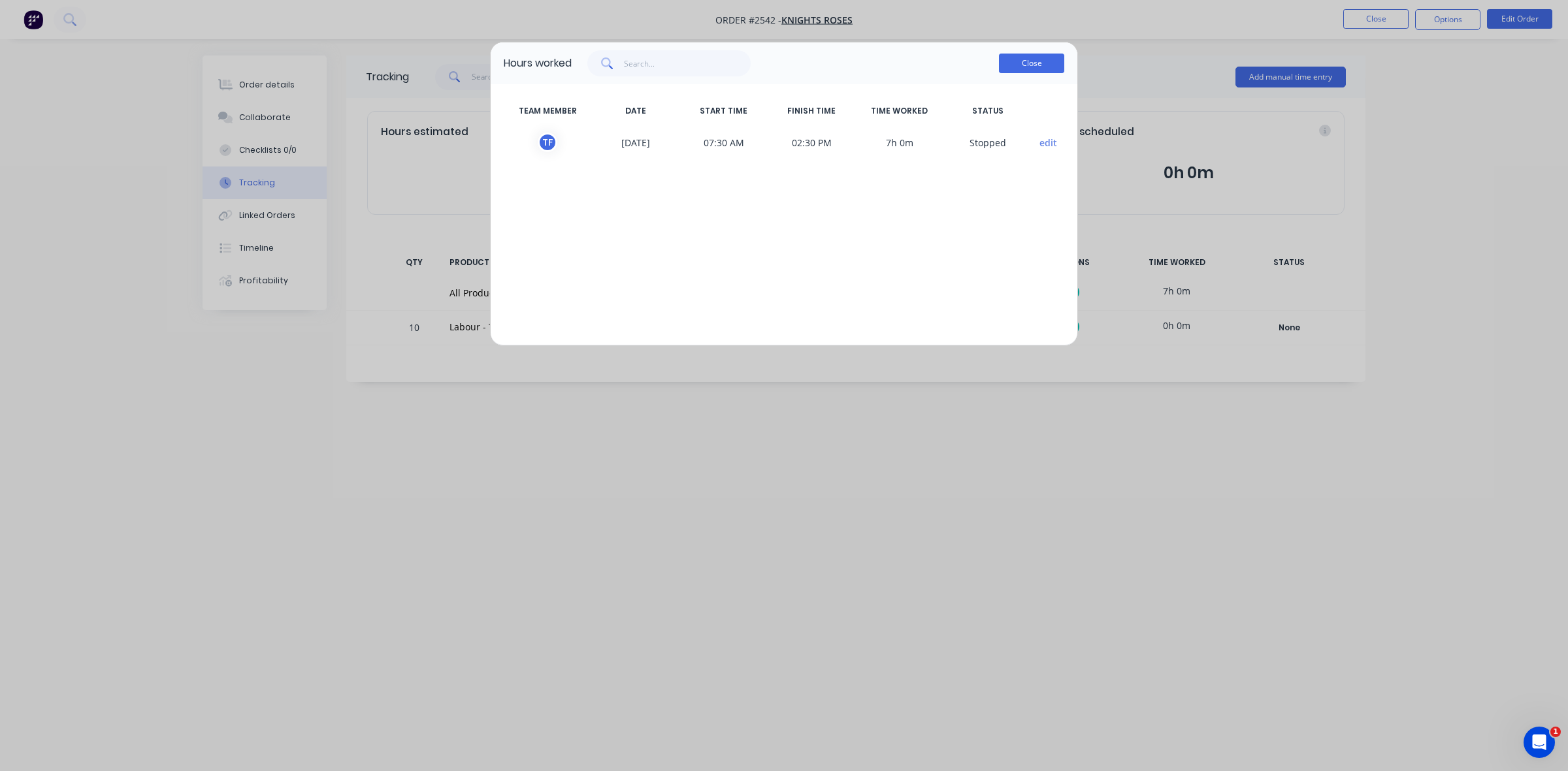
click at [1027, 67] on button "Close" at bounding box center [1032, 63] width 66 height 20
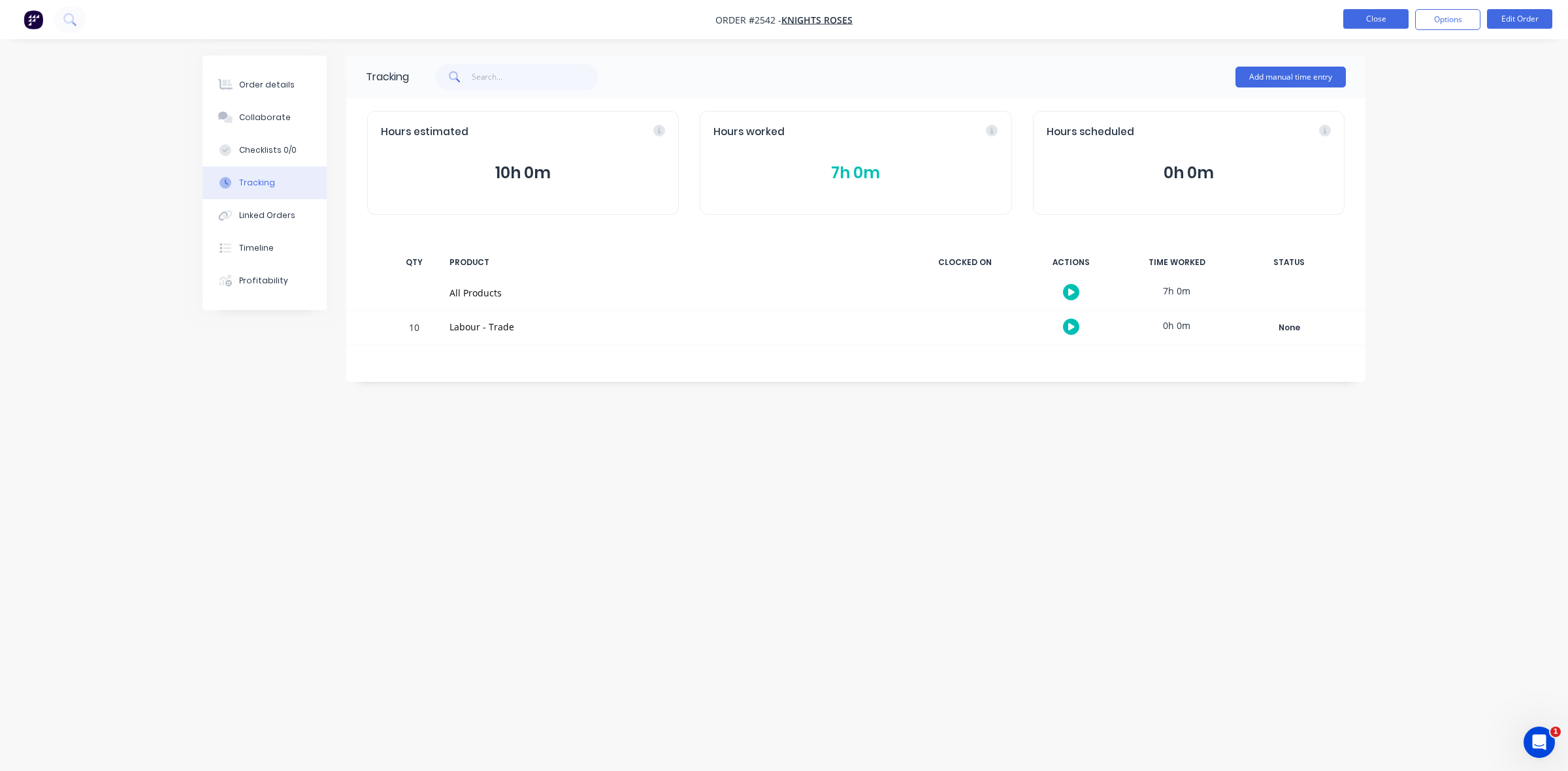
click at [1366, 20] on button "Close" at bounding box center [1376, 18] width 66 height 20
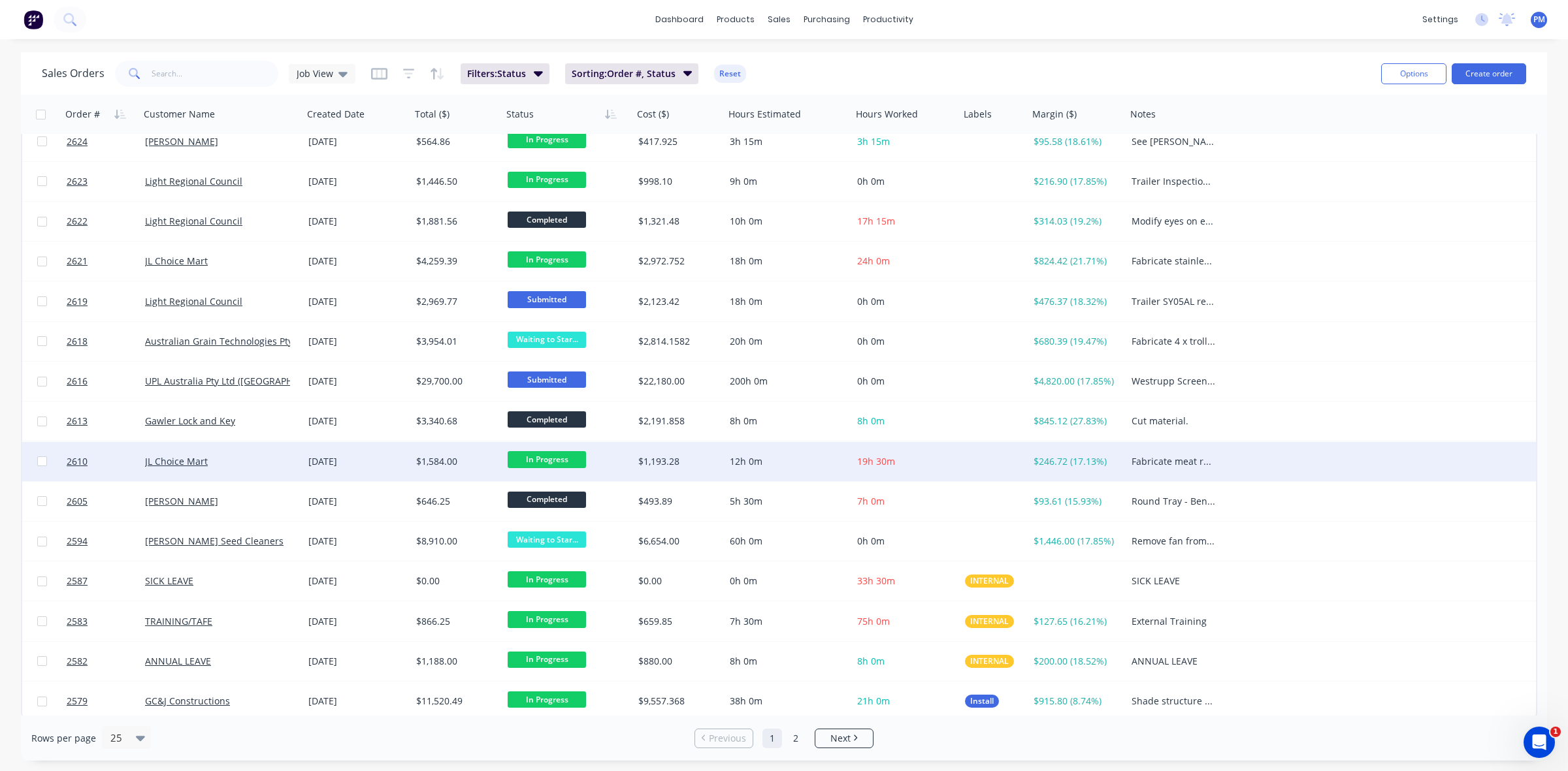
scroll to position [418, 0]
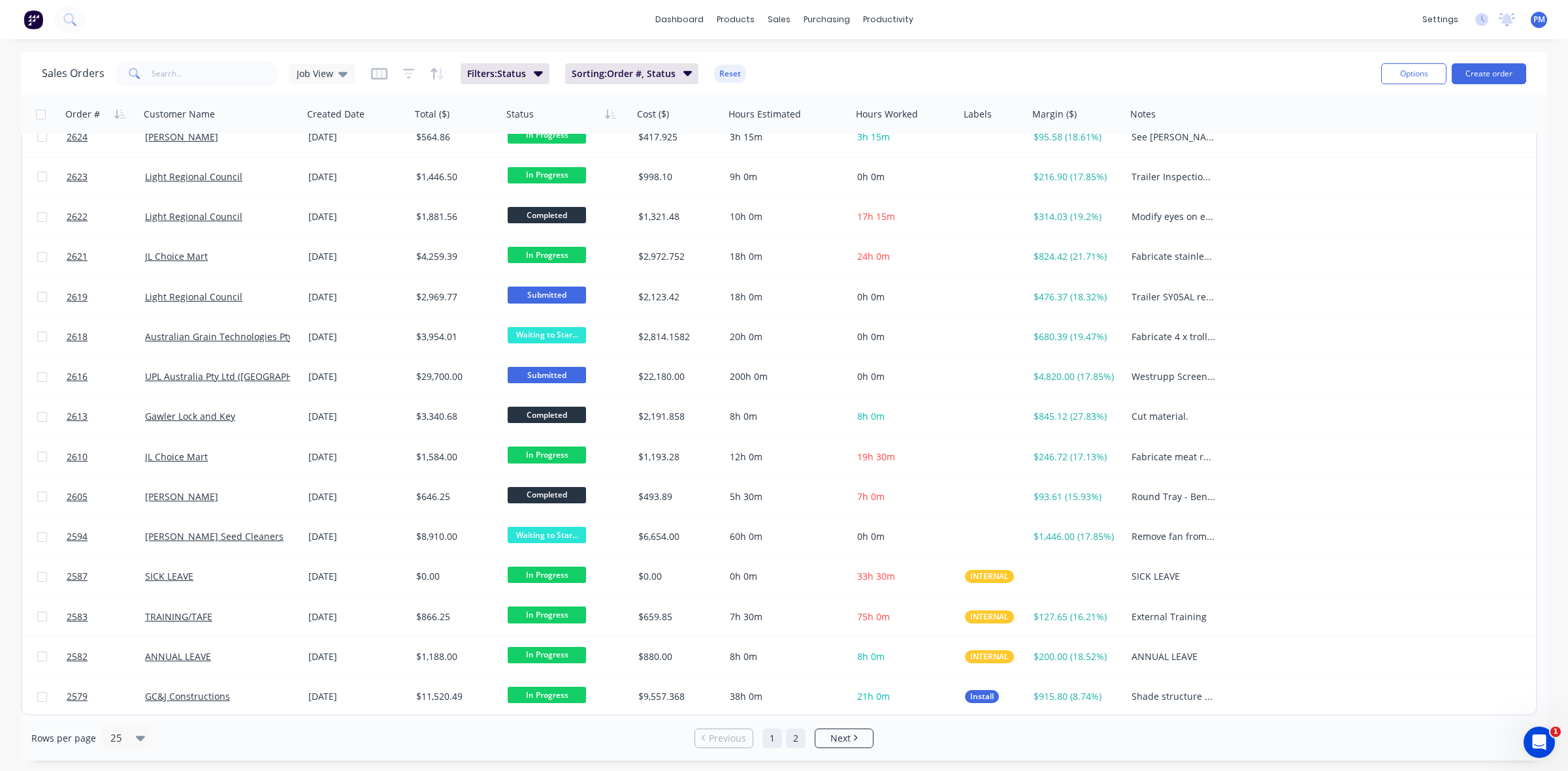
click at [795, 739] on link "2" at bounding box center [795, 738] width 20 height 20
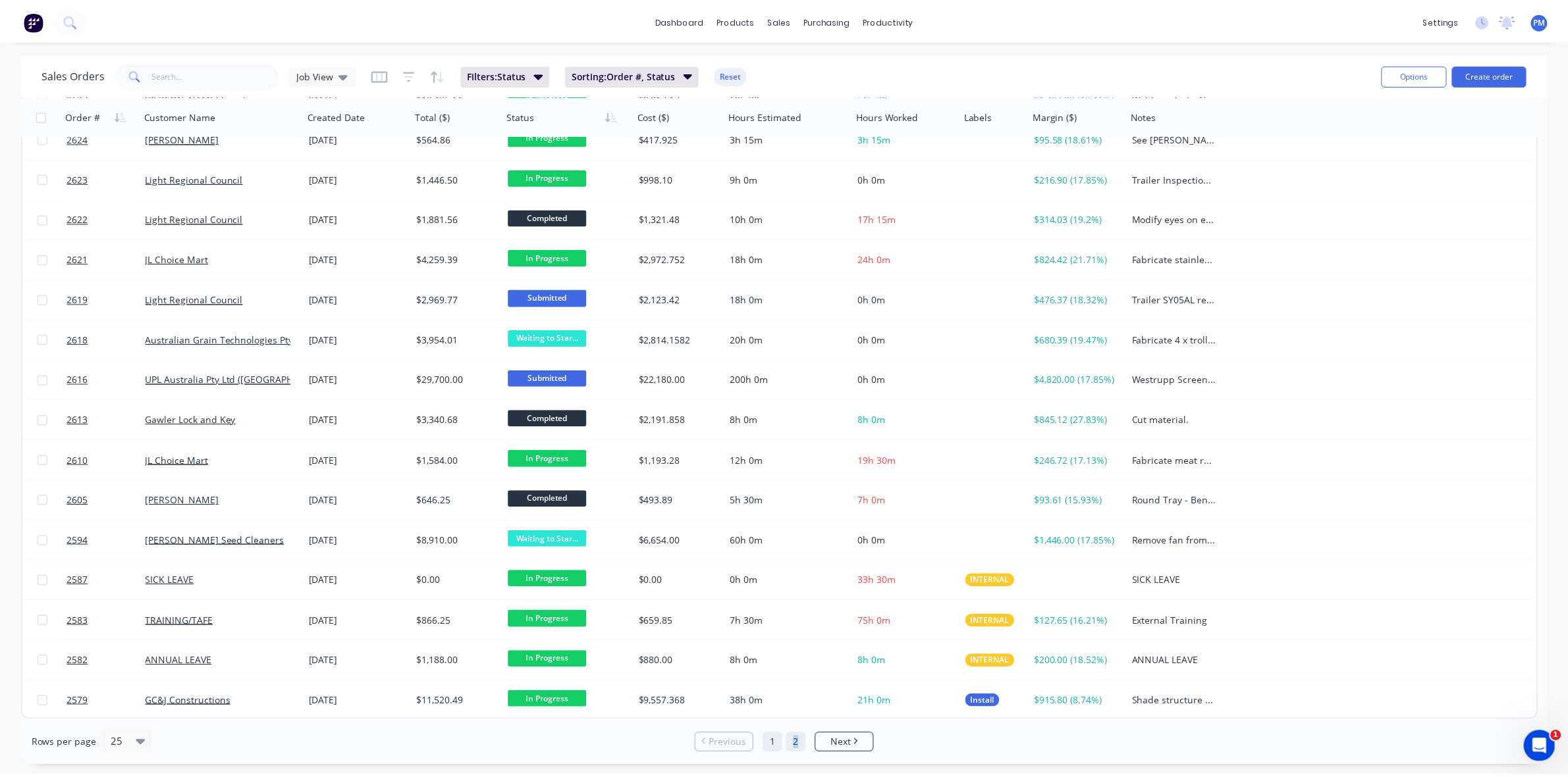
scroll to position [0, 0]
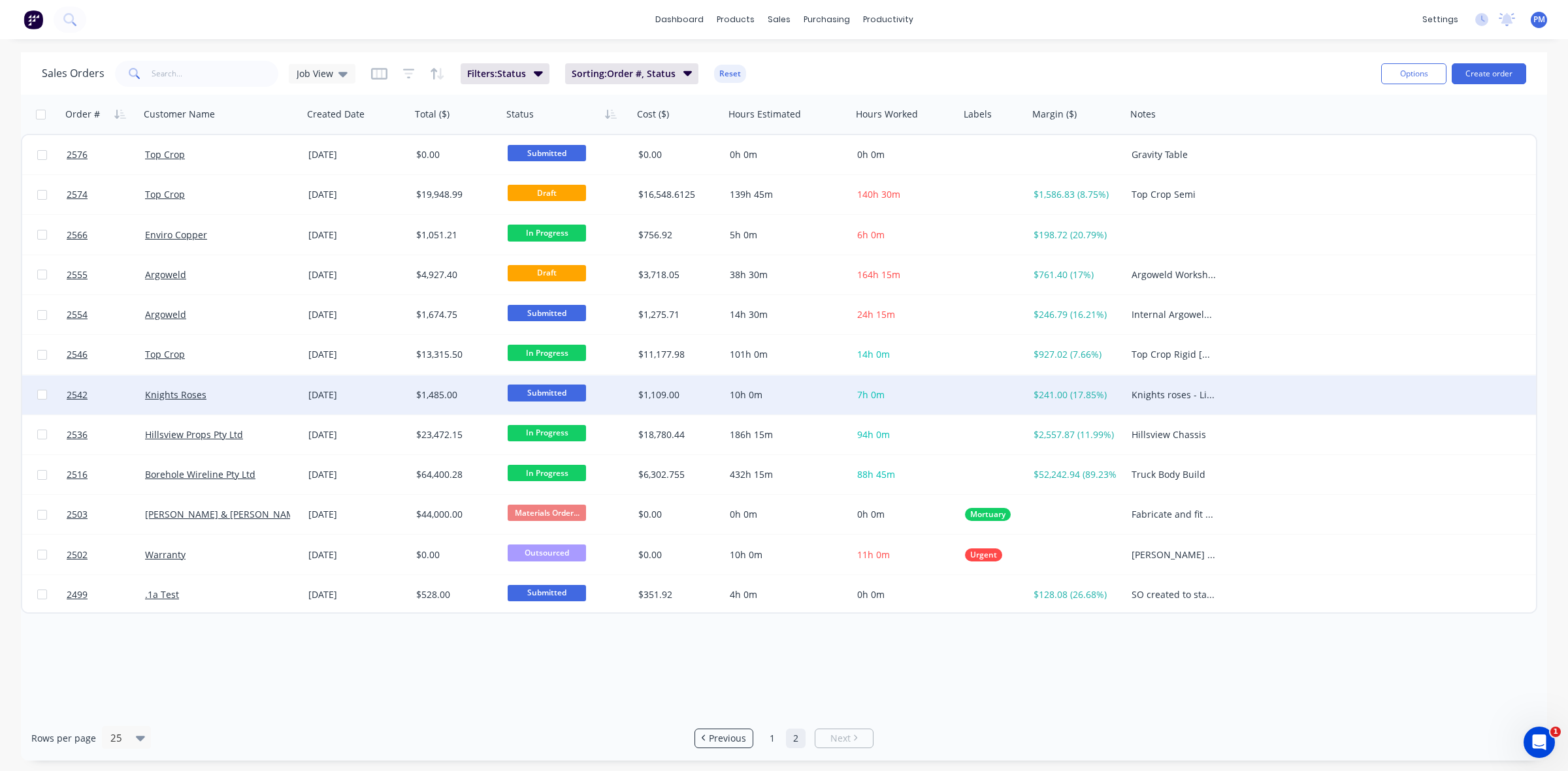
click at [250, 394] on div "Knights Roses" at bounding box center [217, 395] width 145 height 13
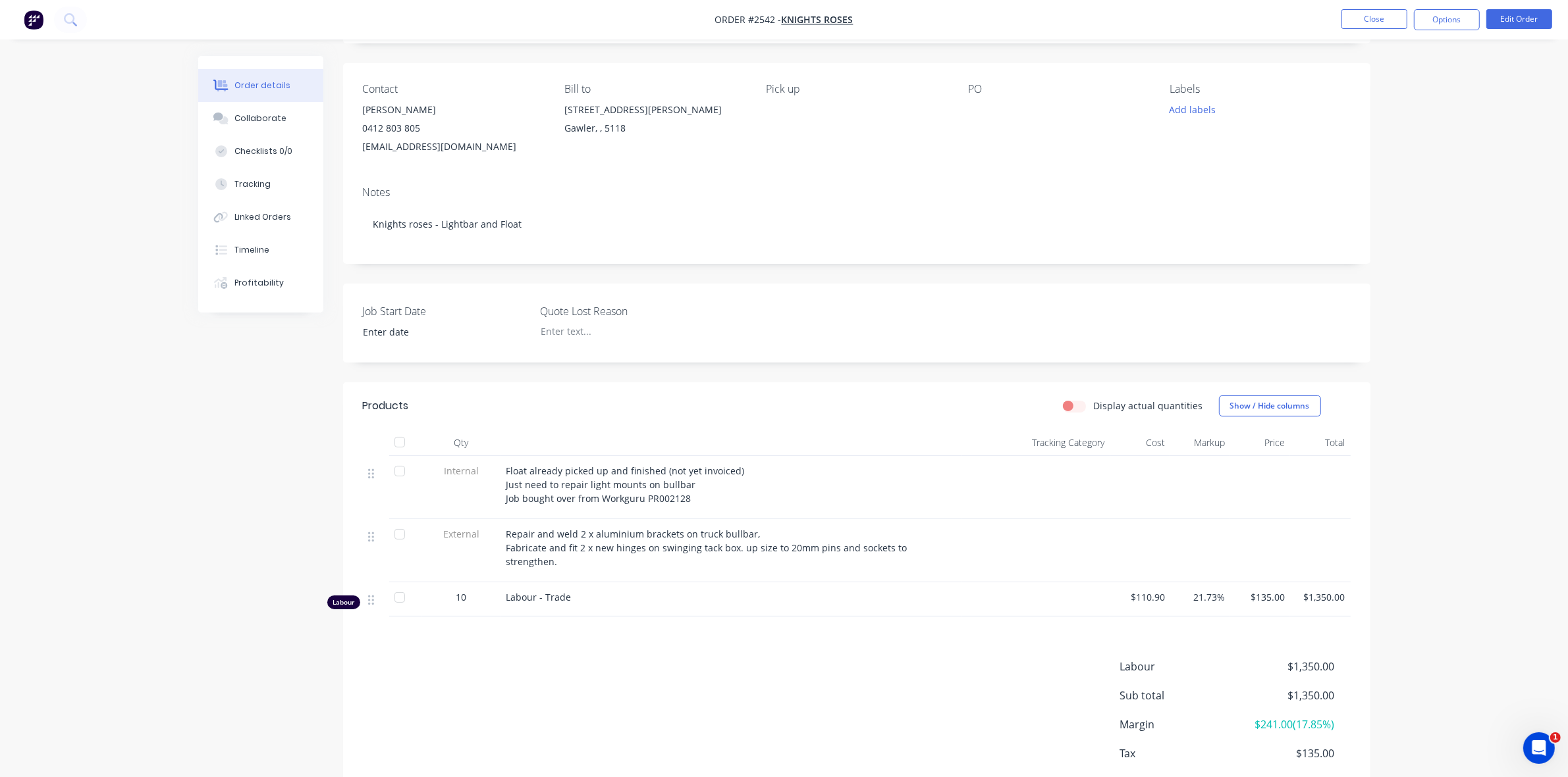
scroll to position [143, 0]
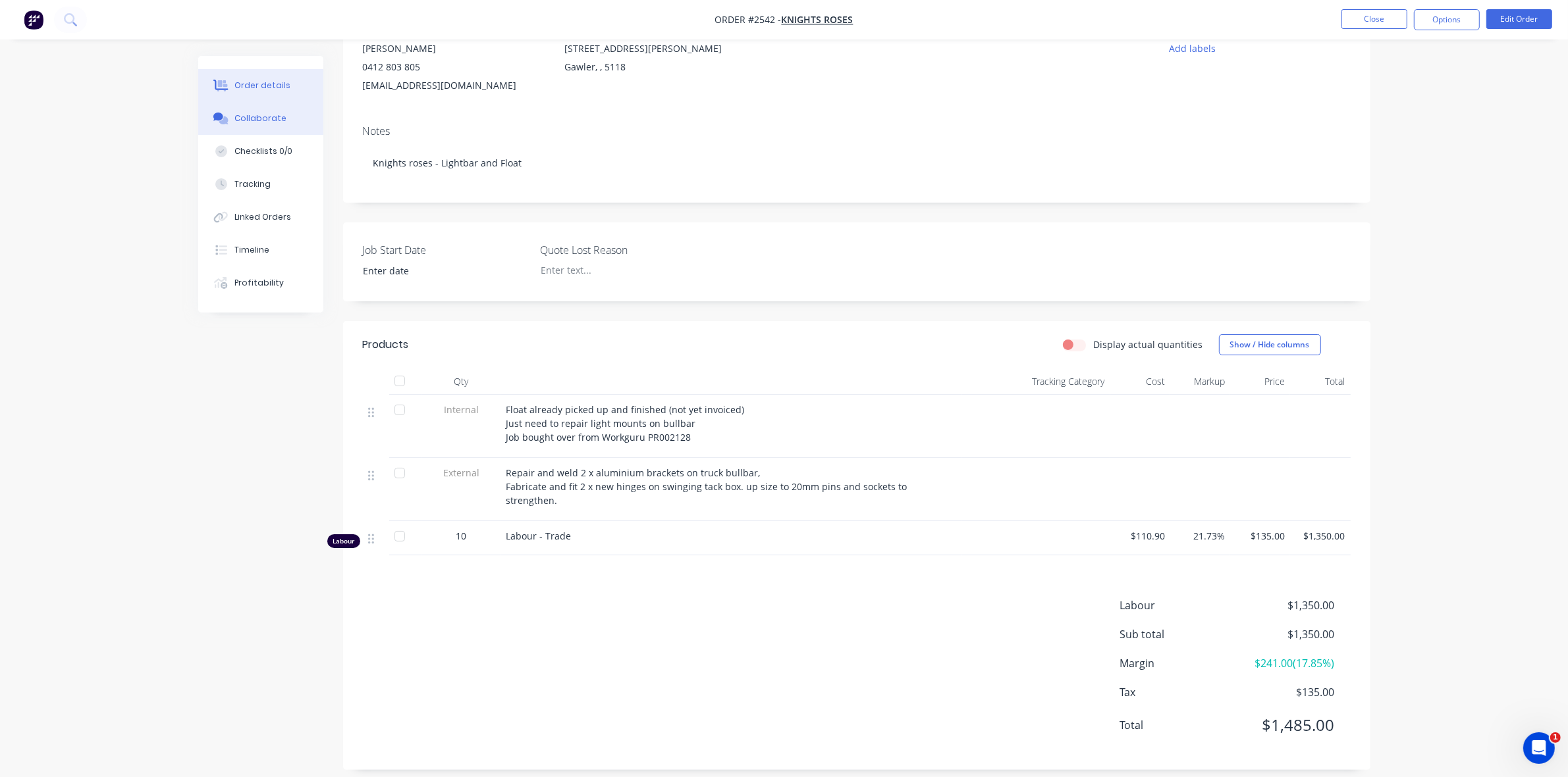
click at [252, 119] on div "Collaborate" at bounding box center [260, 118] width 52 height 12
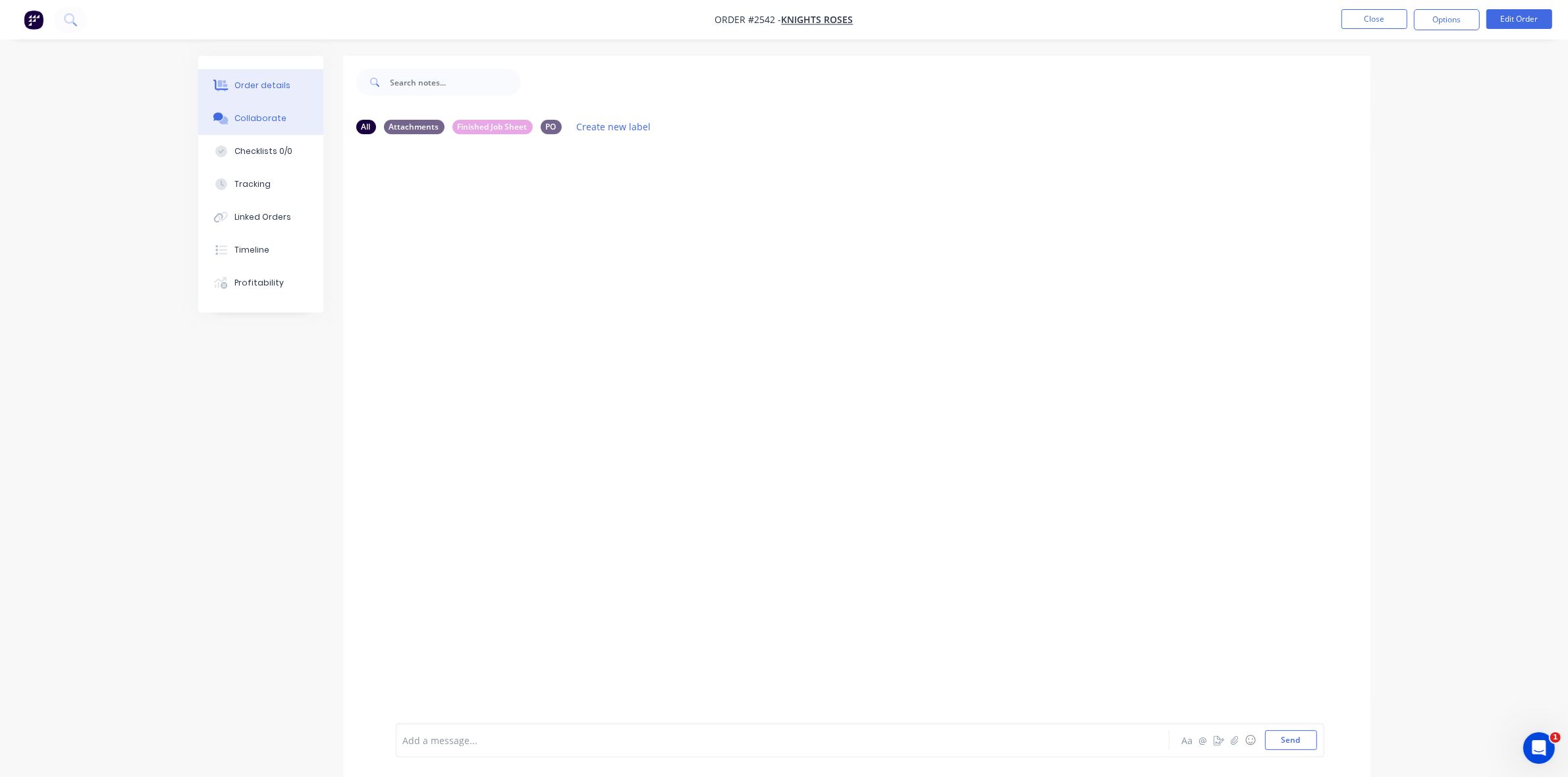
click at [258, 83] on div "Order details" at bounding box center [262, 85] width 56 height 12
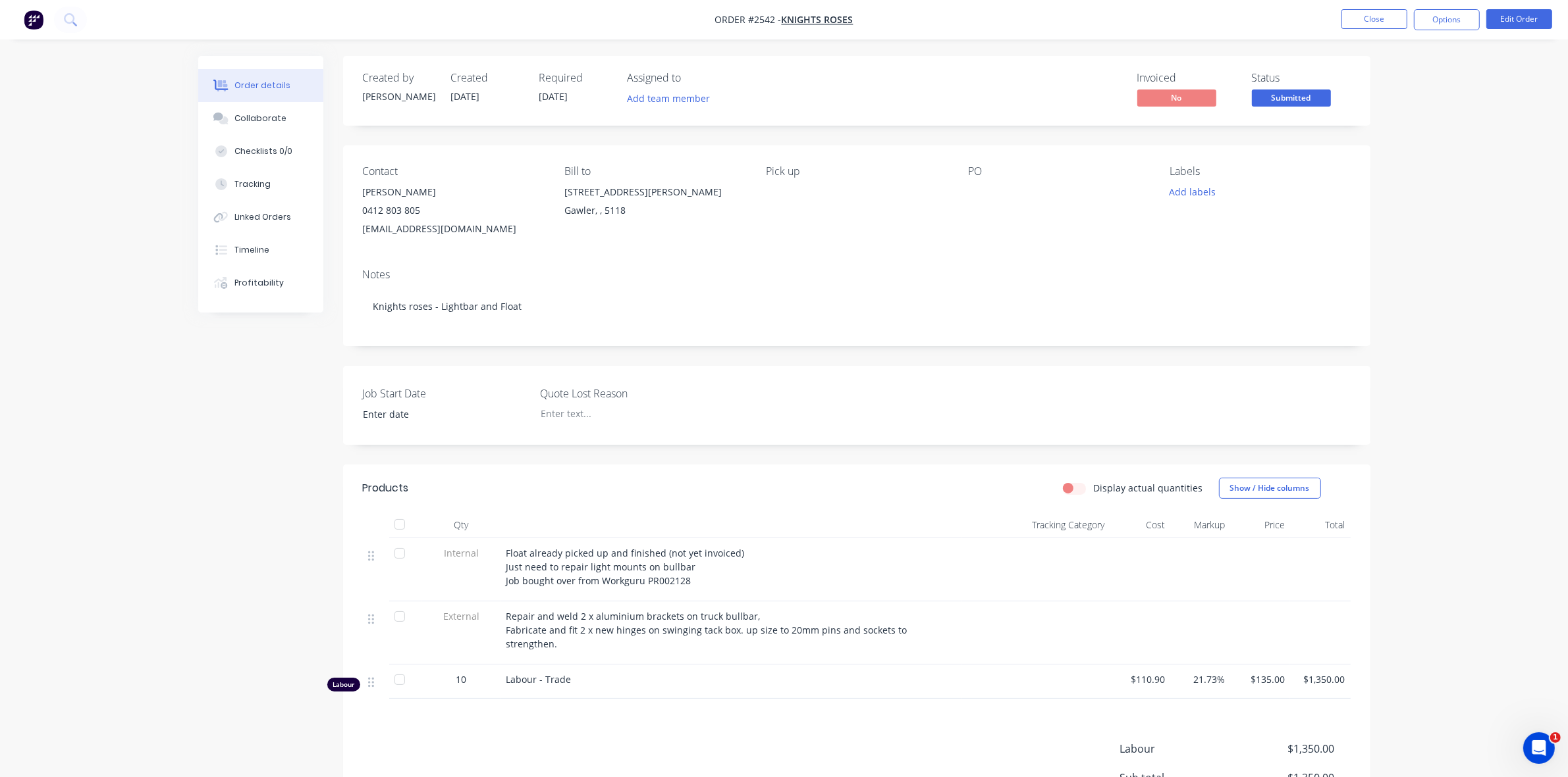
click at [136, 237] on div "Order details Collaborate Checklists 0/0 Tracking Linked Orders Timeline Profit…" at bounding box center [784, 467] width 1568 height 933
click at [1371, 10] on button "Close" at bounding box center [1374, 19] width 66 height 20
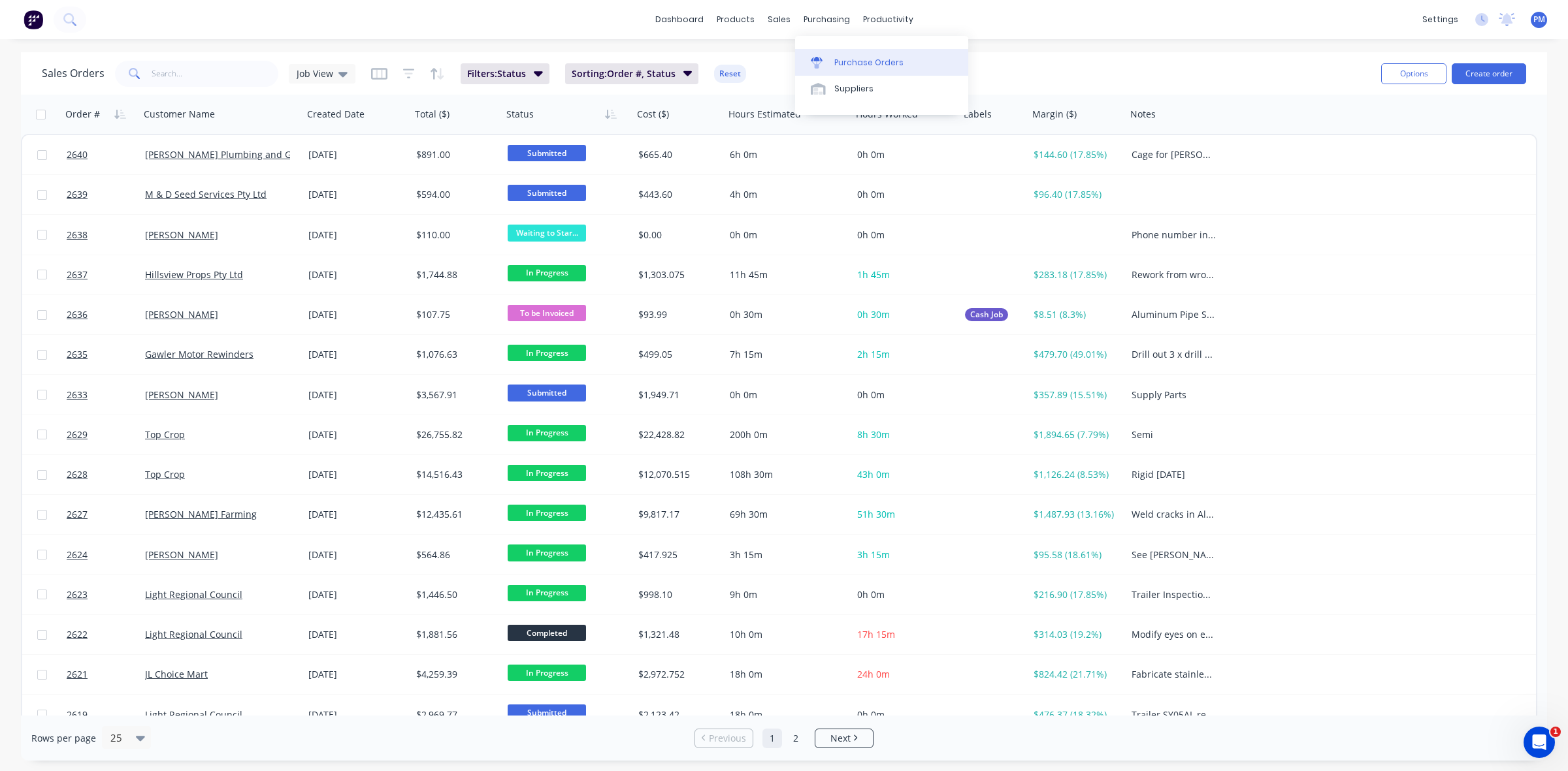
click at [846, 57] on div "Purchase Orders" at bounding box center [868, 62] width 69 height 12
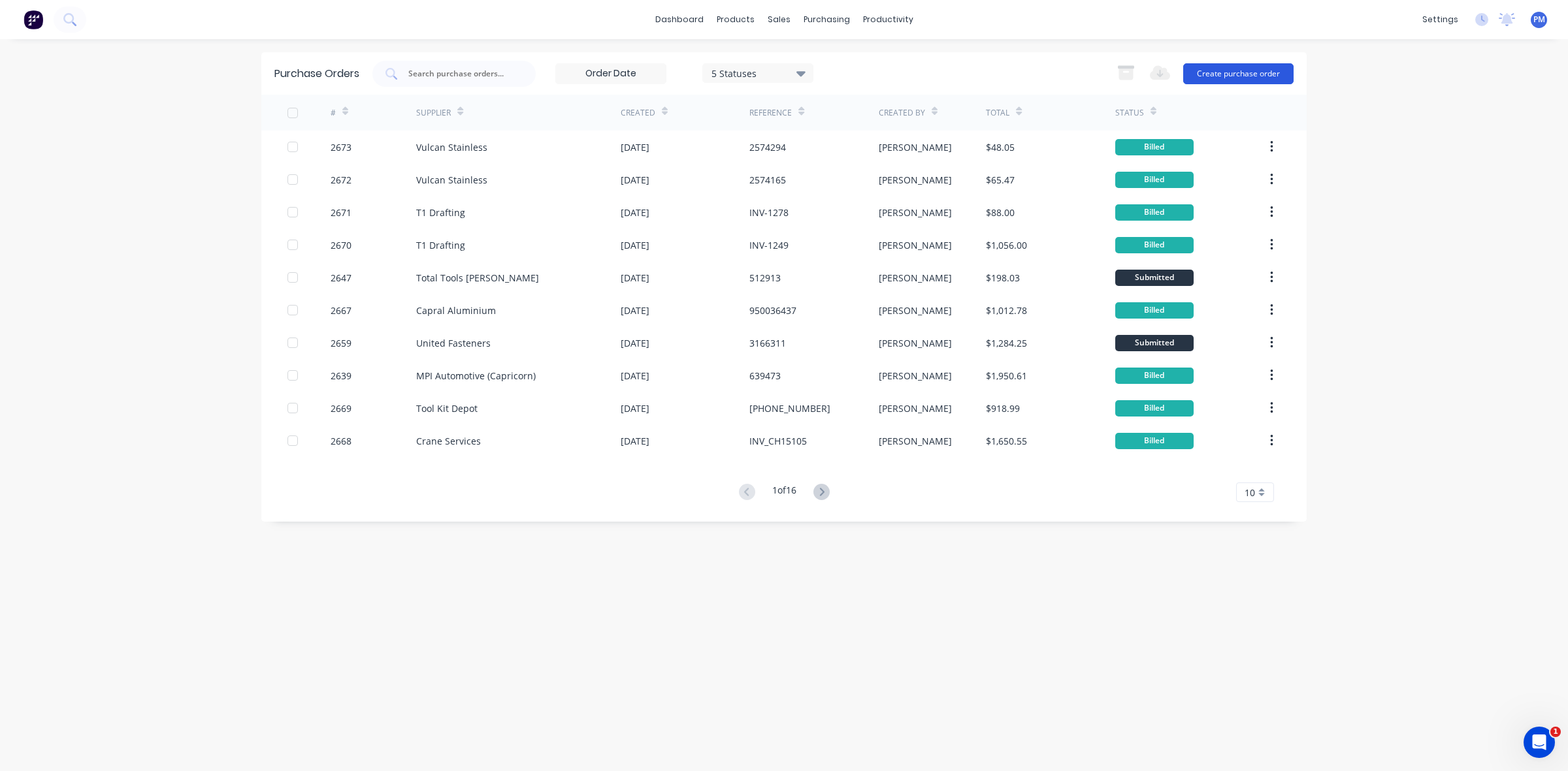
click at [1246, 79] on button "Create purchase order" at bounding box center [1239, 74] width 111 height 21
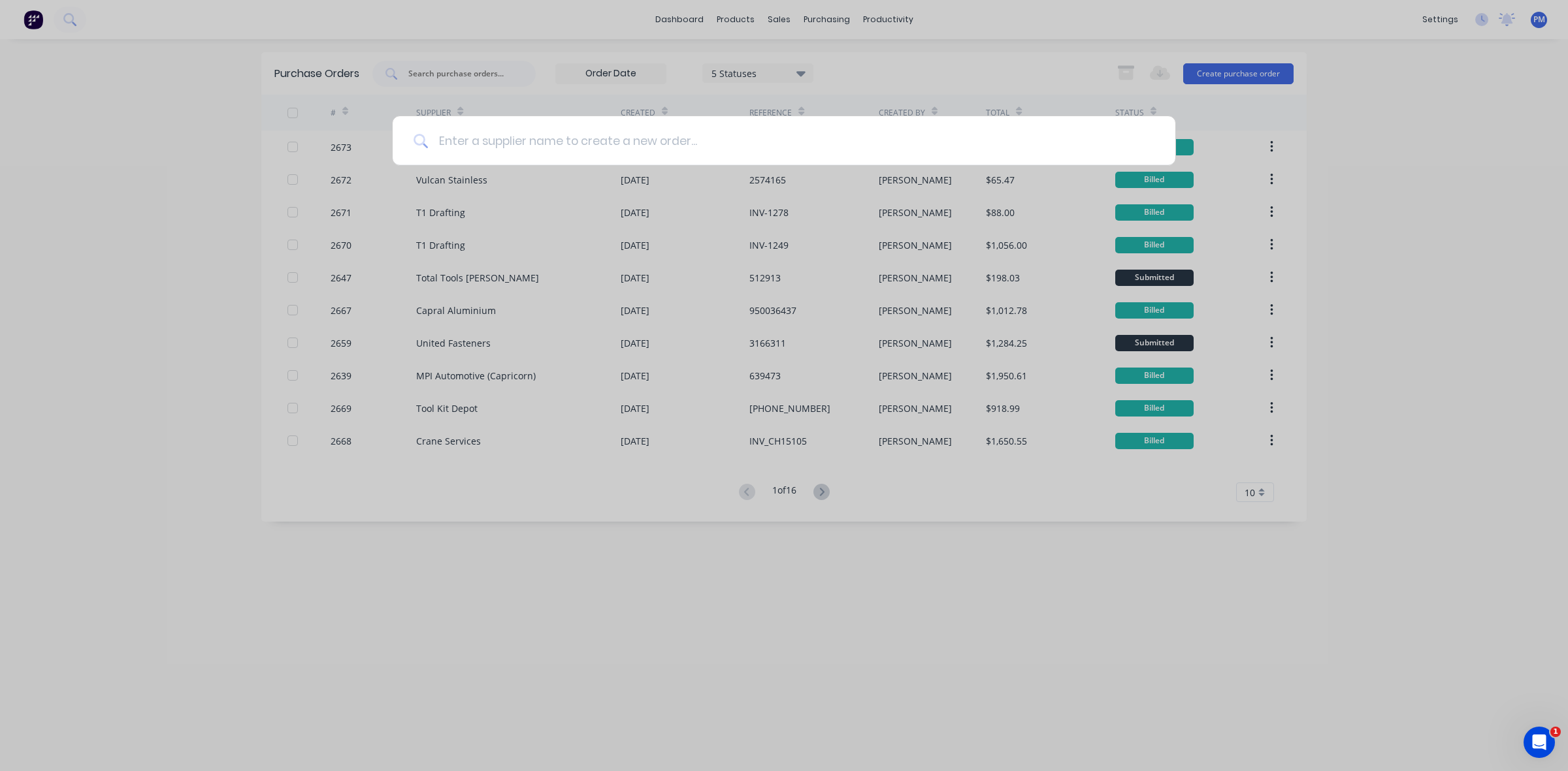
click at [478, 141] on input at bounding box center [790, 141] width 726 height 49
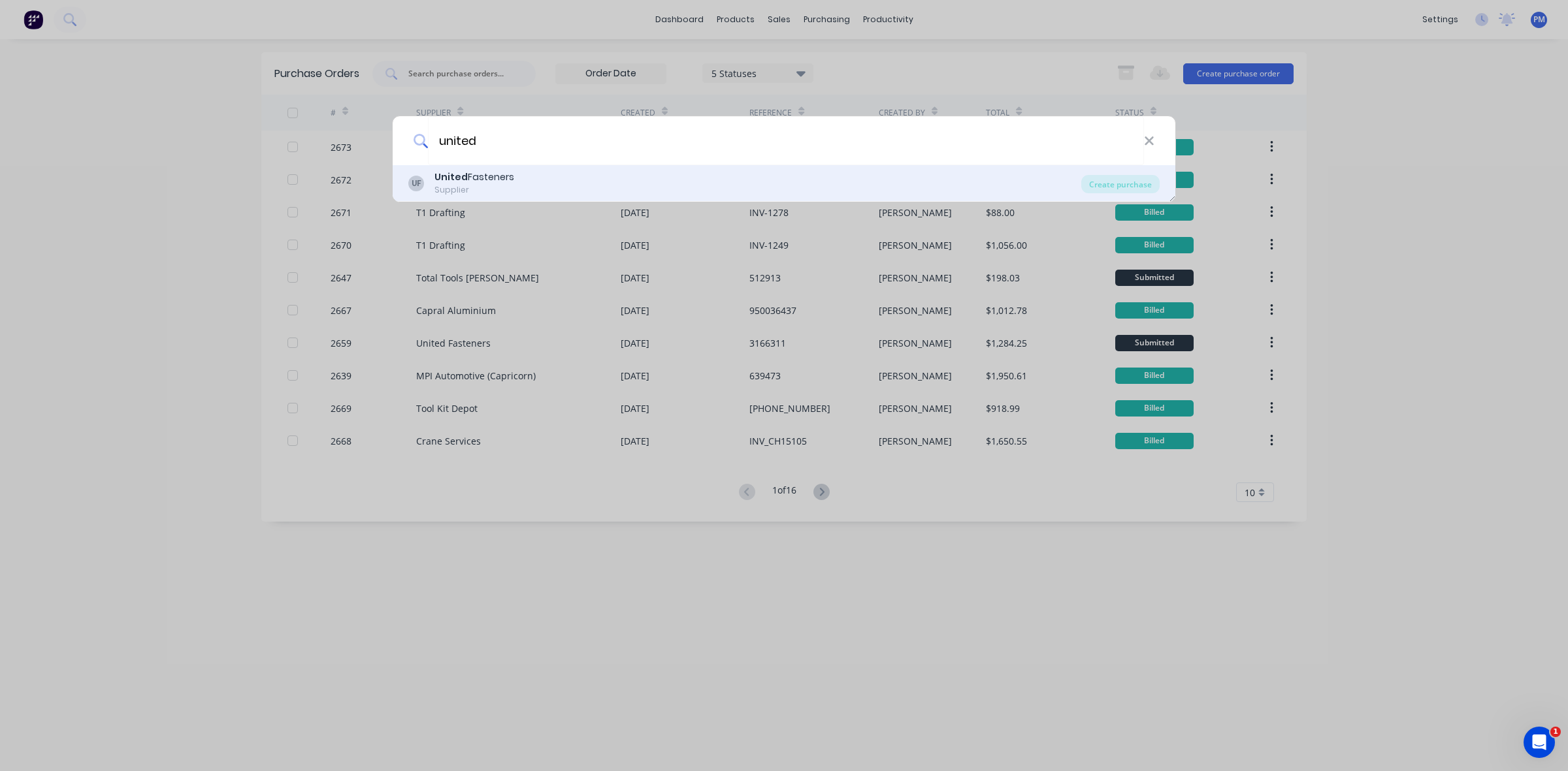
type input "united"
click at [450, 181] on b "United" at bounding box center [451, 177] width 33 height 13
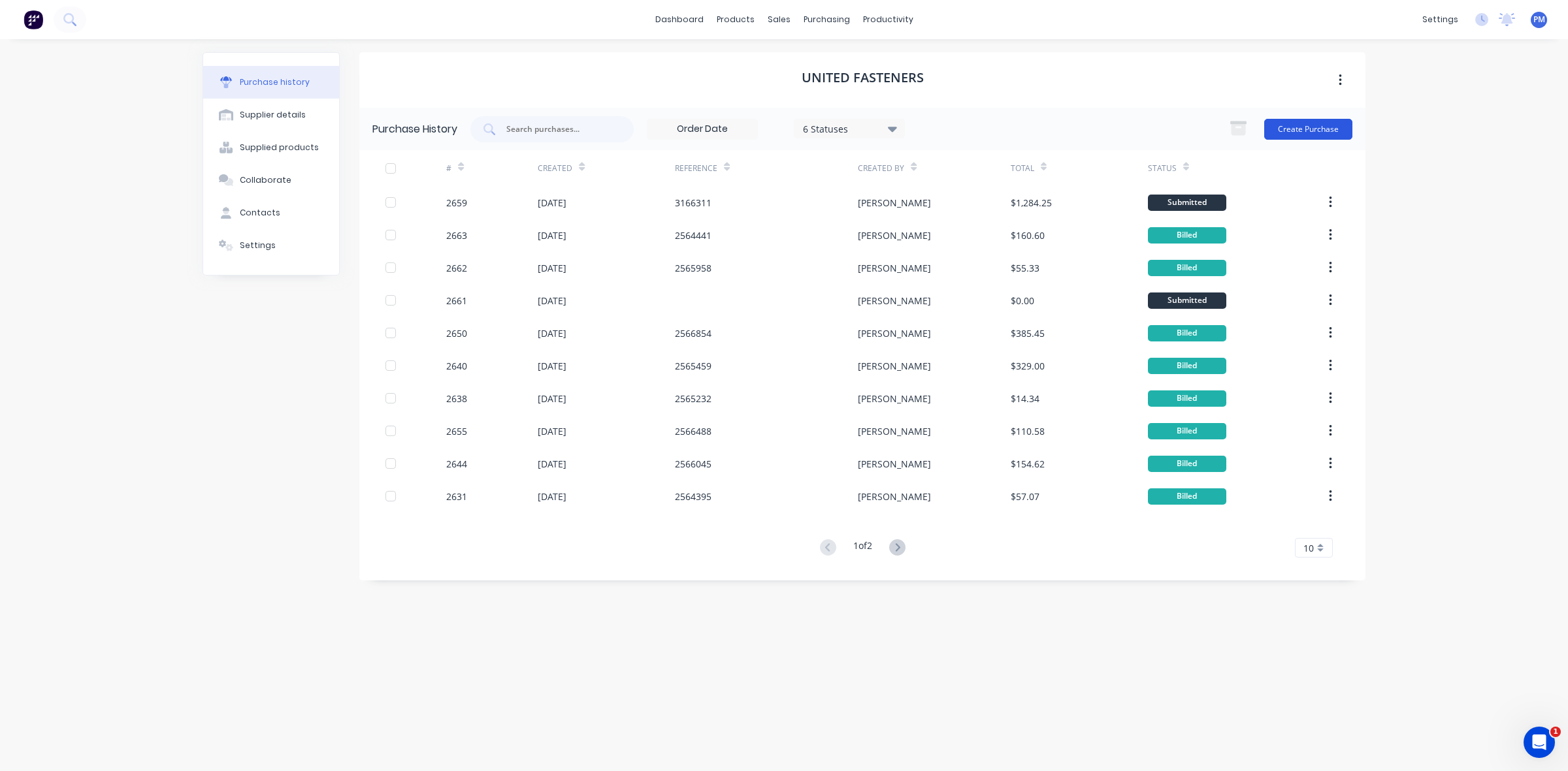
click at [1298, 128] on button "Create Purchase" at bounding box center [1308, 129] width 88 height 21
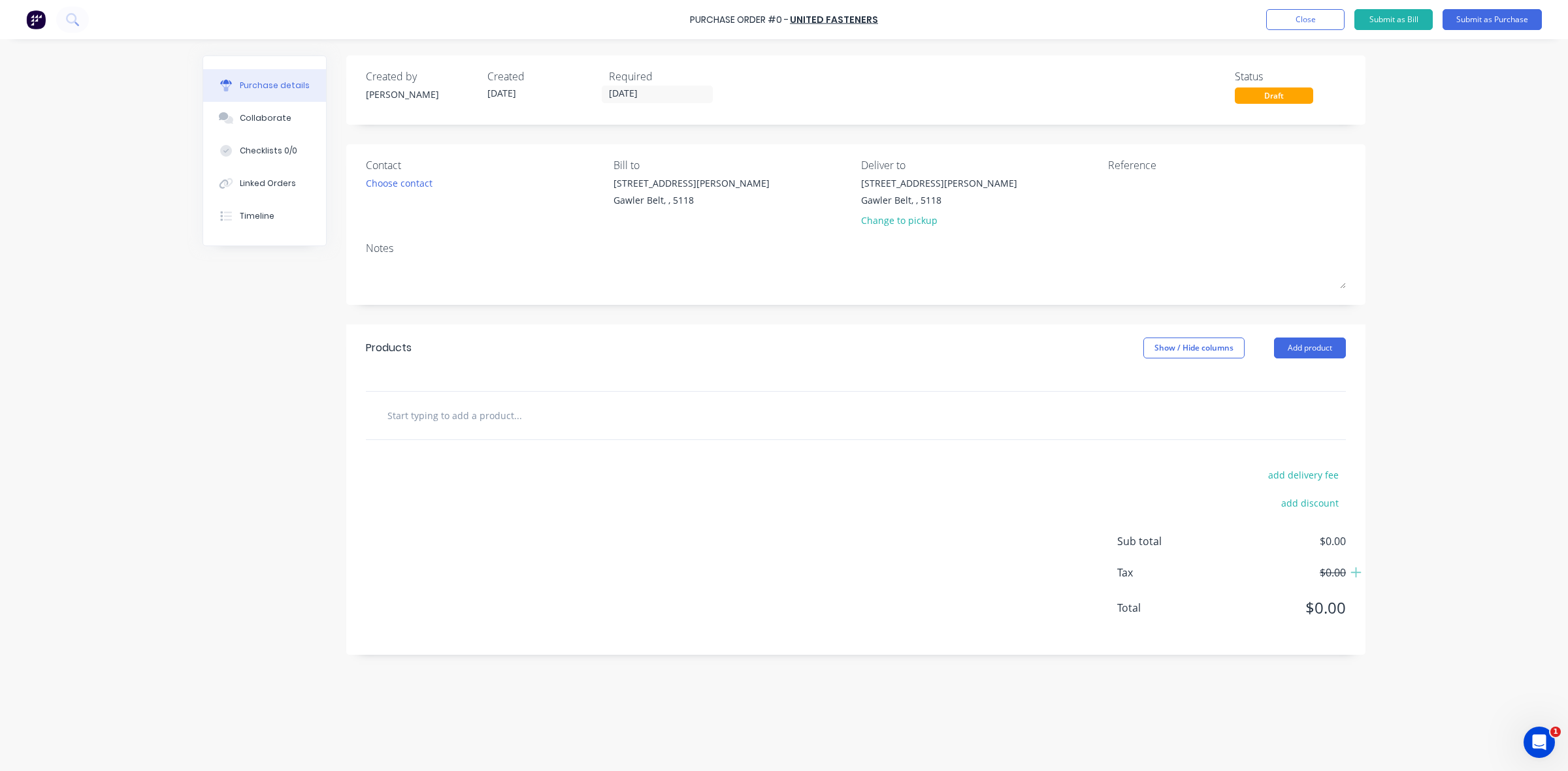
click at [416, 421] on input "text" at bounding box center [517, 415] width 261 height 26
drag, startPoint x: 424, startPoint y: 415, endPoint x: 370, endPoint y: 407, distance: 54.6
click at [372, 409] on div "bolys Add bolys to order No results found" at bounding box center [855, 416] width 980 height 48
type input "bolts"
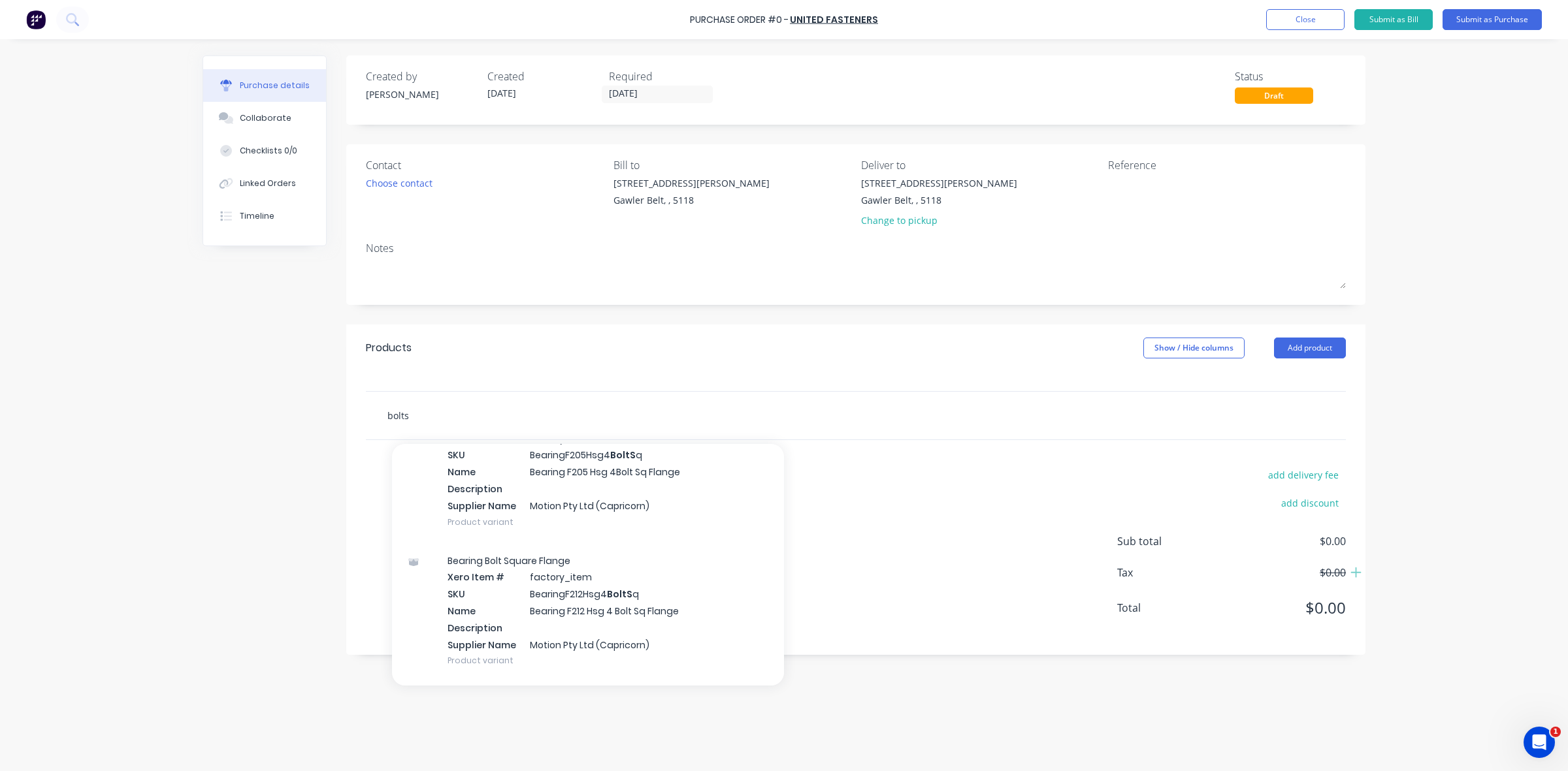
scroll to position [326, 0]
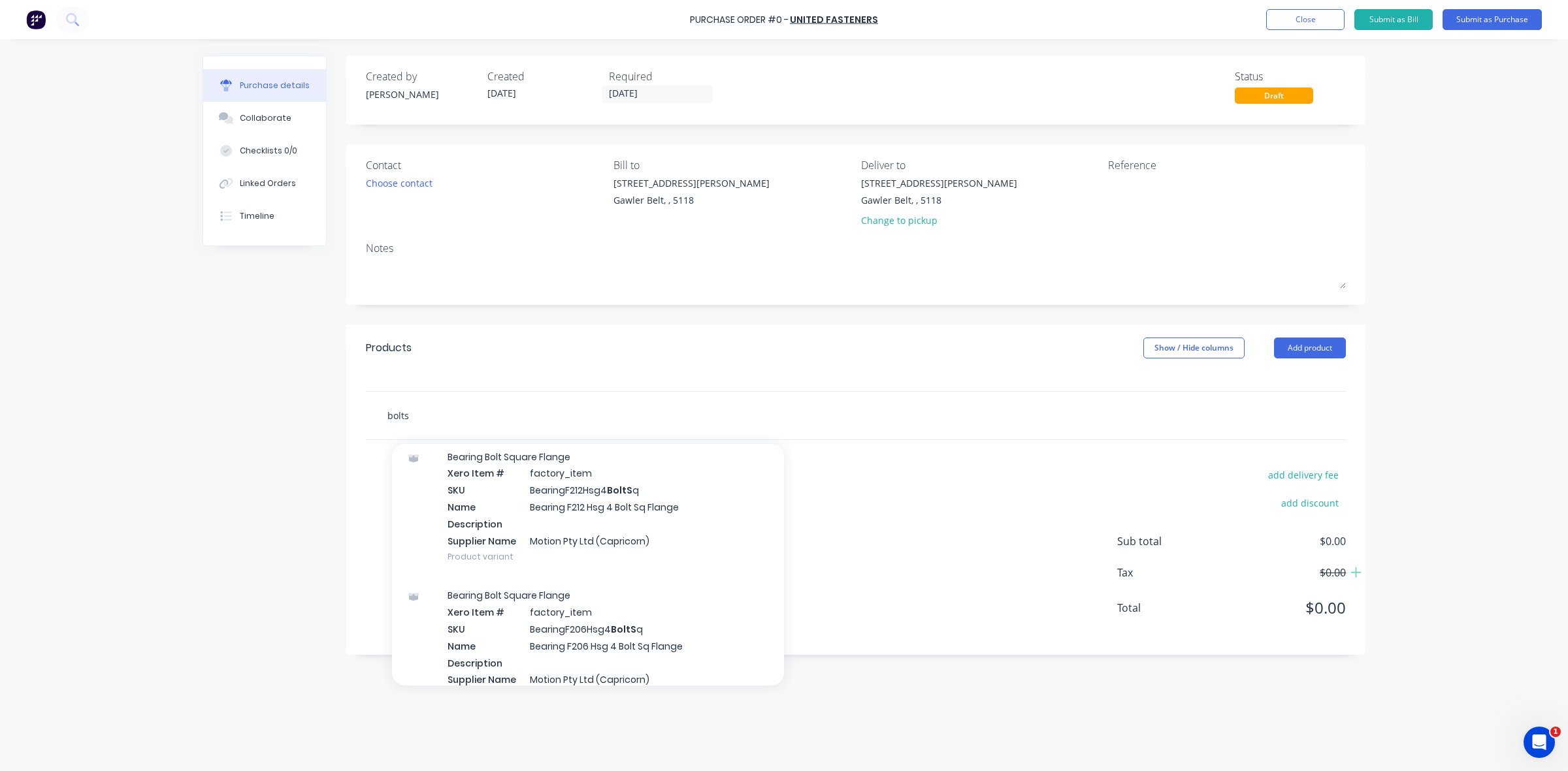
drag, startPoint x: 422, startPoint y: 420, endPoint x: 369, endPoint y: 415, distance: 53.2
click at [369, 415] on div "bolts Add bolts to order Bearing Bolt Square Flange Xero Item # factory_item SK…" at bounding box center [855, 416] width 980 height 48
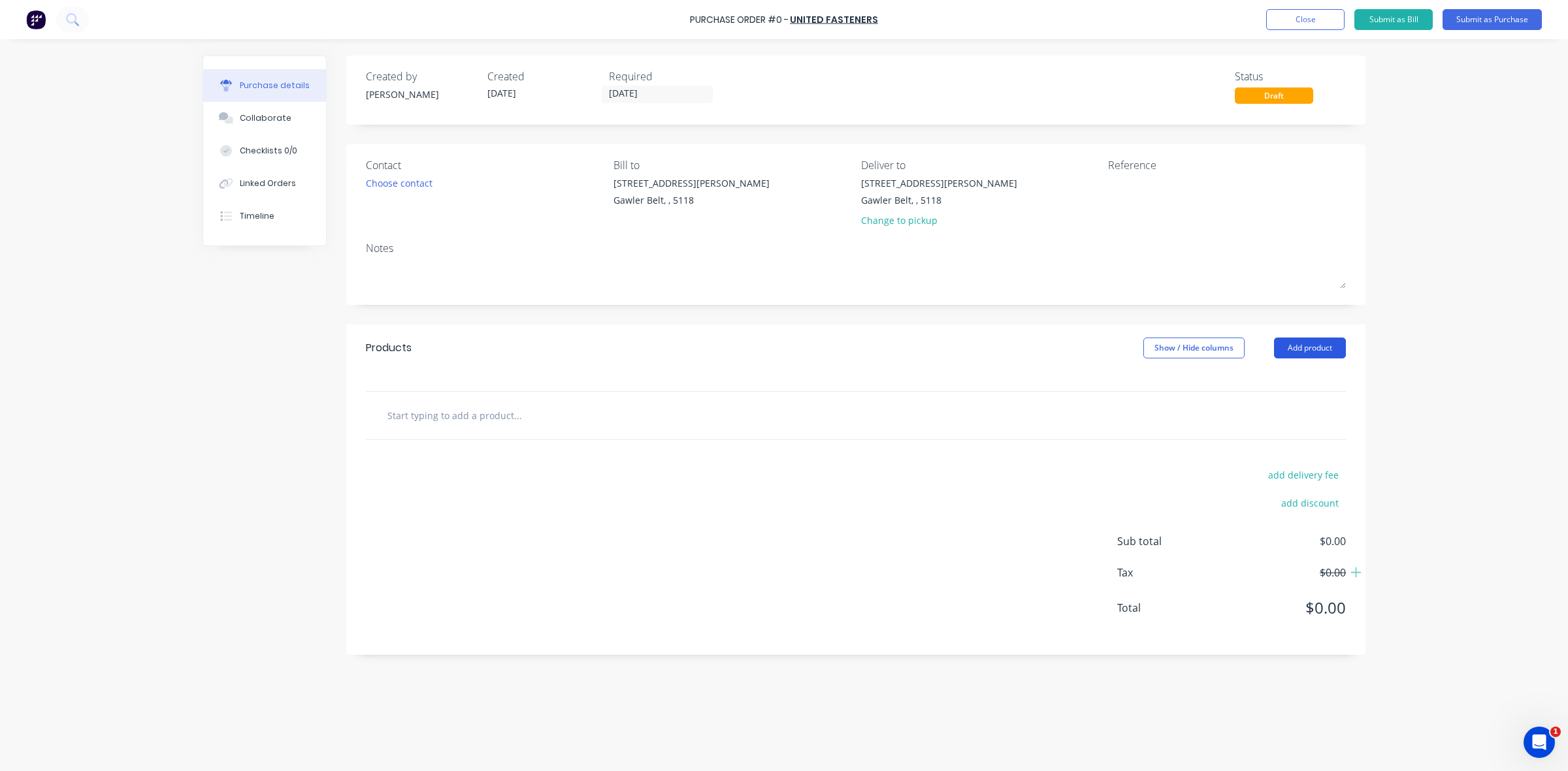
click at [1294, 350] on button "Add product" at bounding box center [1309, 348] width 72 height 21
click at [1315, 348] on button "Add product" at bounding box center [1309, 348] width 72 height 21
click at [1282, 385] on div "Product catalogue" at bounding box center [1283, 382] width 100 height 19
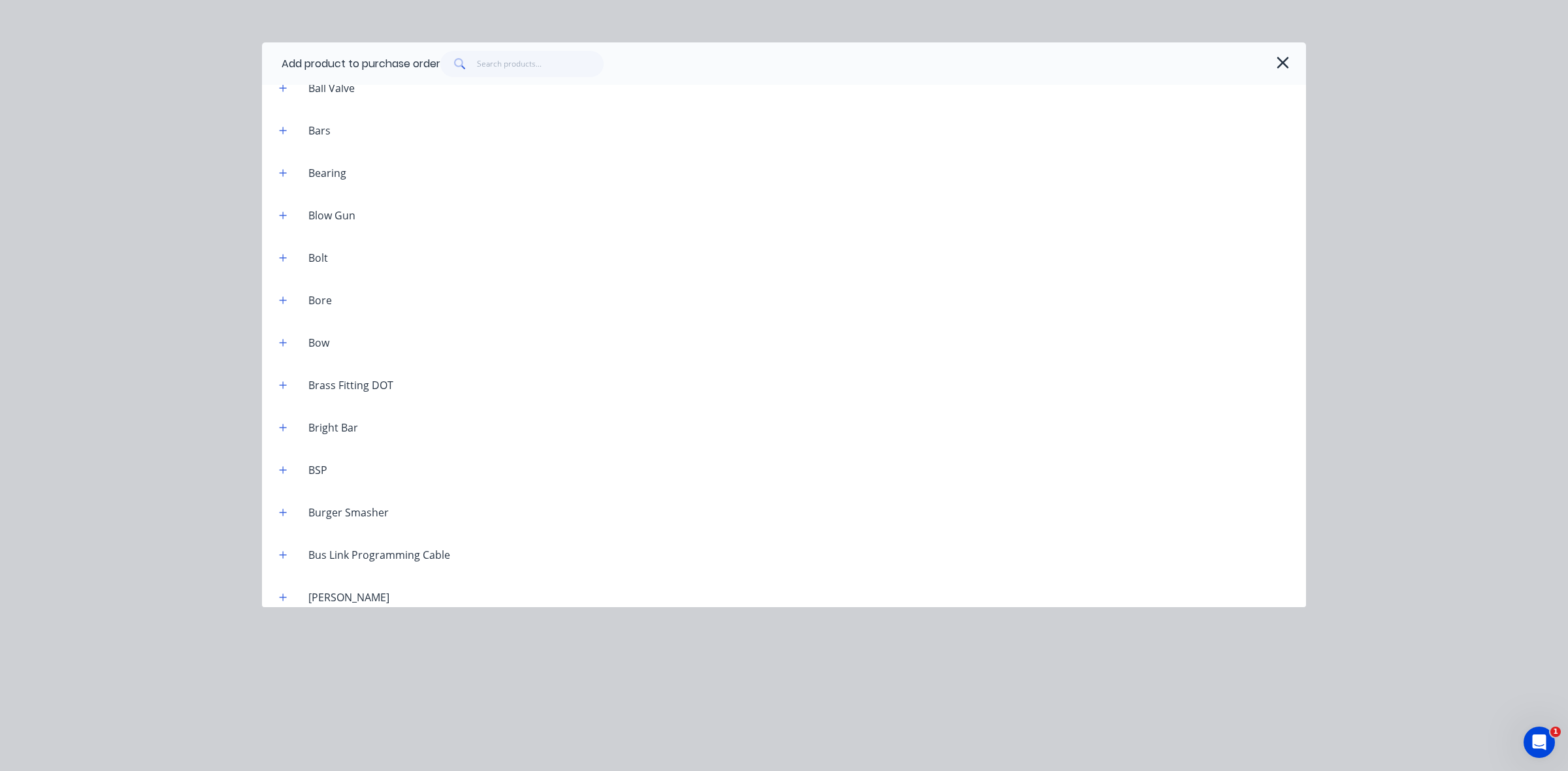
scroll to position [653, 0]
click at [281, 257] on icon "button" at bounding box center [282, 260] width 8 height 9
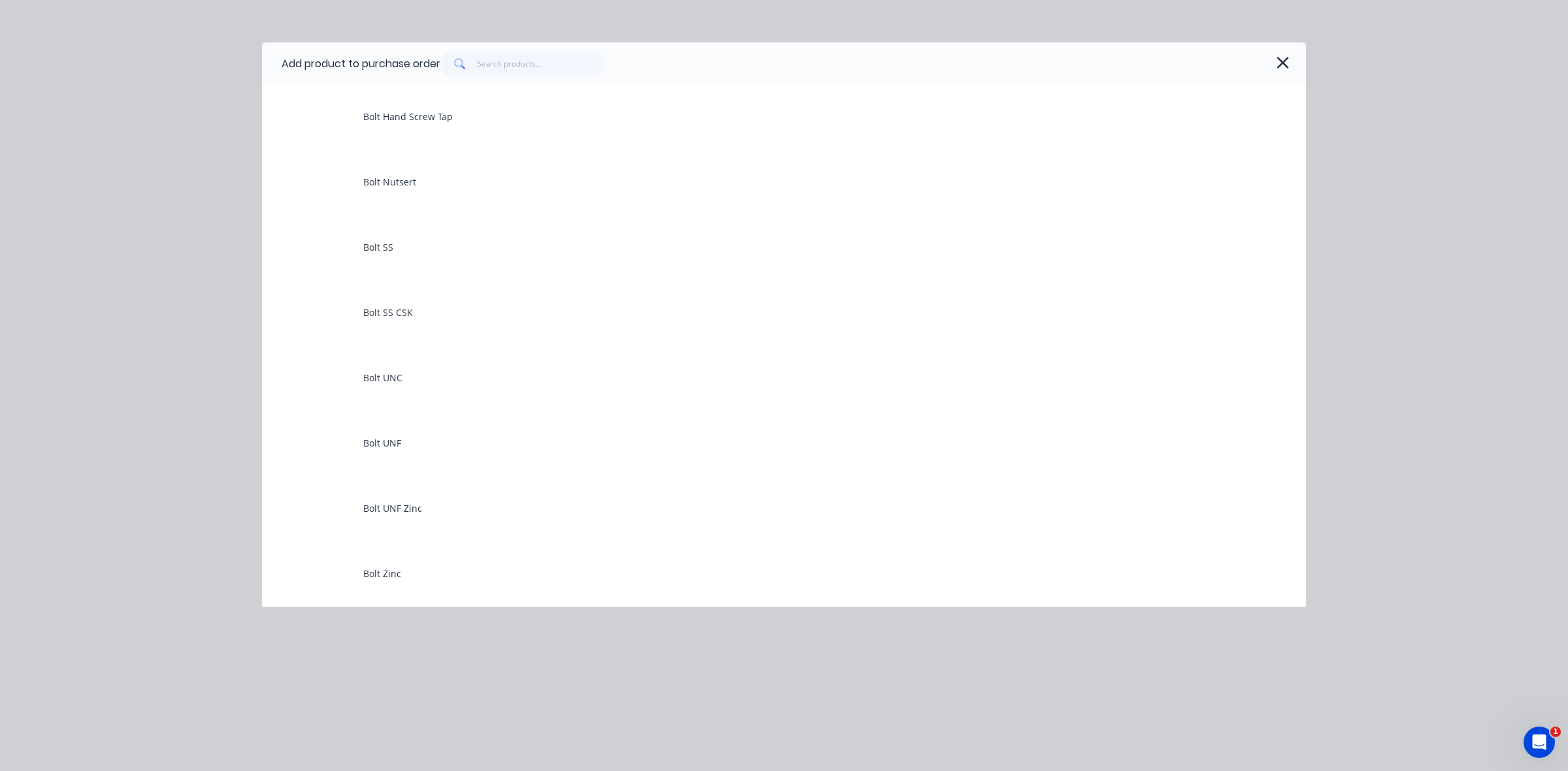
scroll to position [1388, 0]
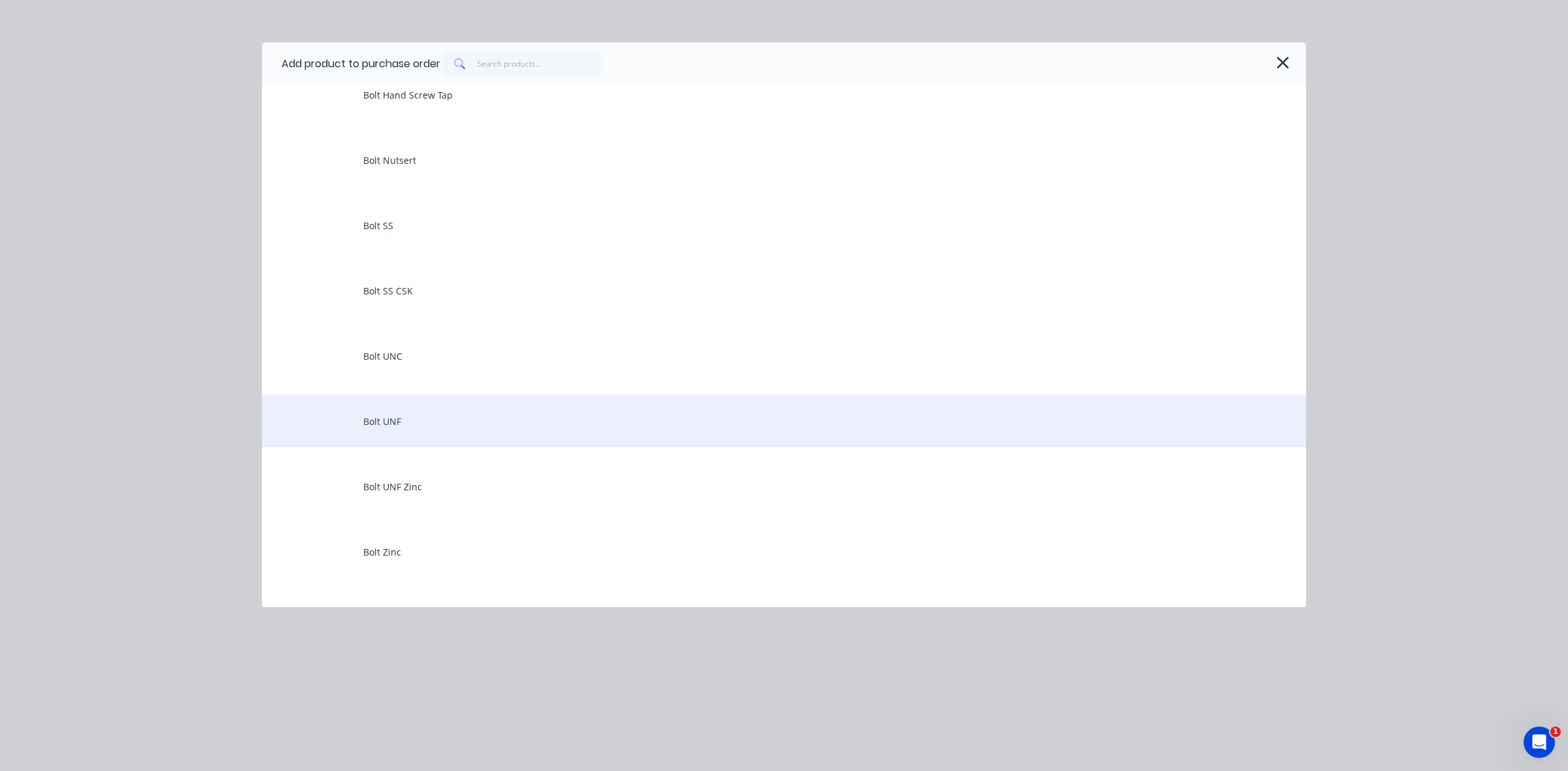
click at [412, 424] on div "Bolt UNF" at bounding box center [784, 421] width 1044 height 52
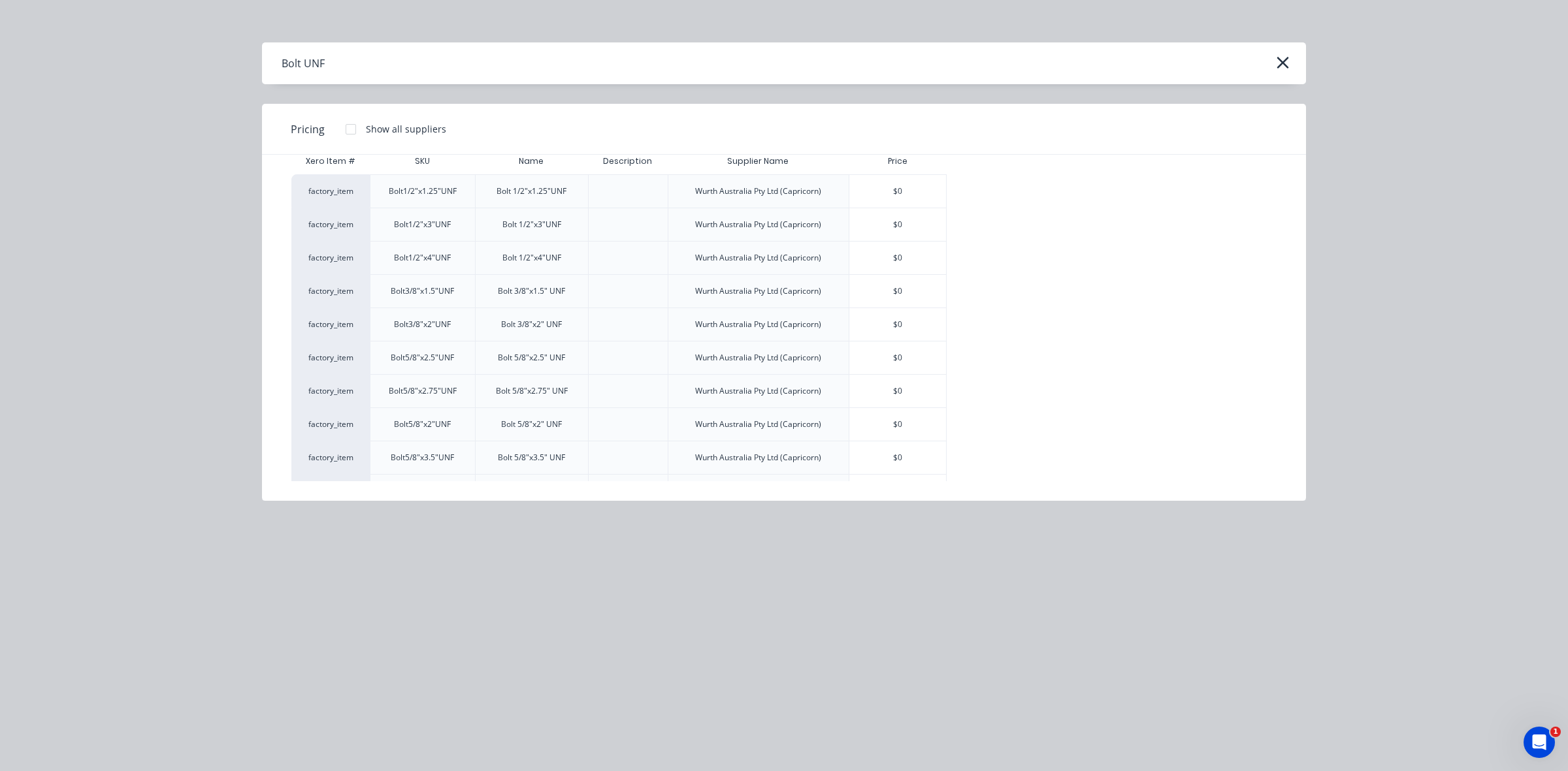
scroll to position [0, 0]
click at [348, 127] on div at bounding box center [350, 129] width 26 height 26
click at [348, 128] on div at bounding box center [350, 129] width 26 height 26
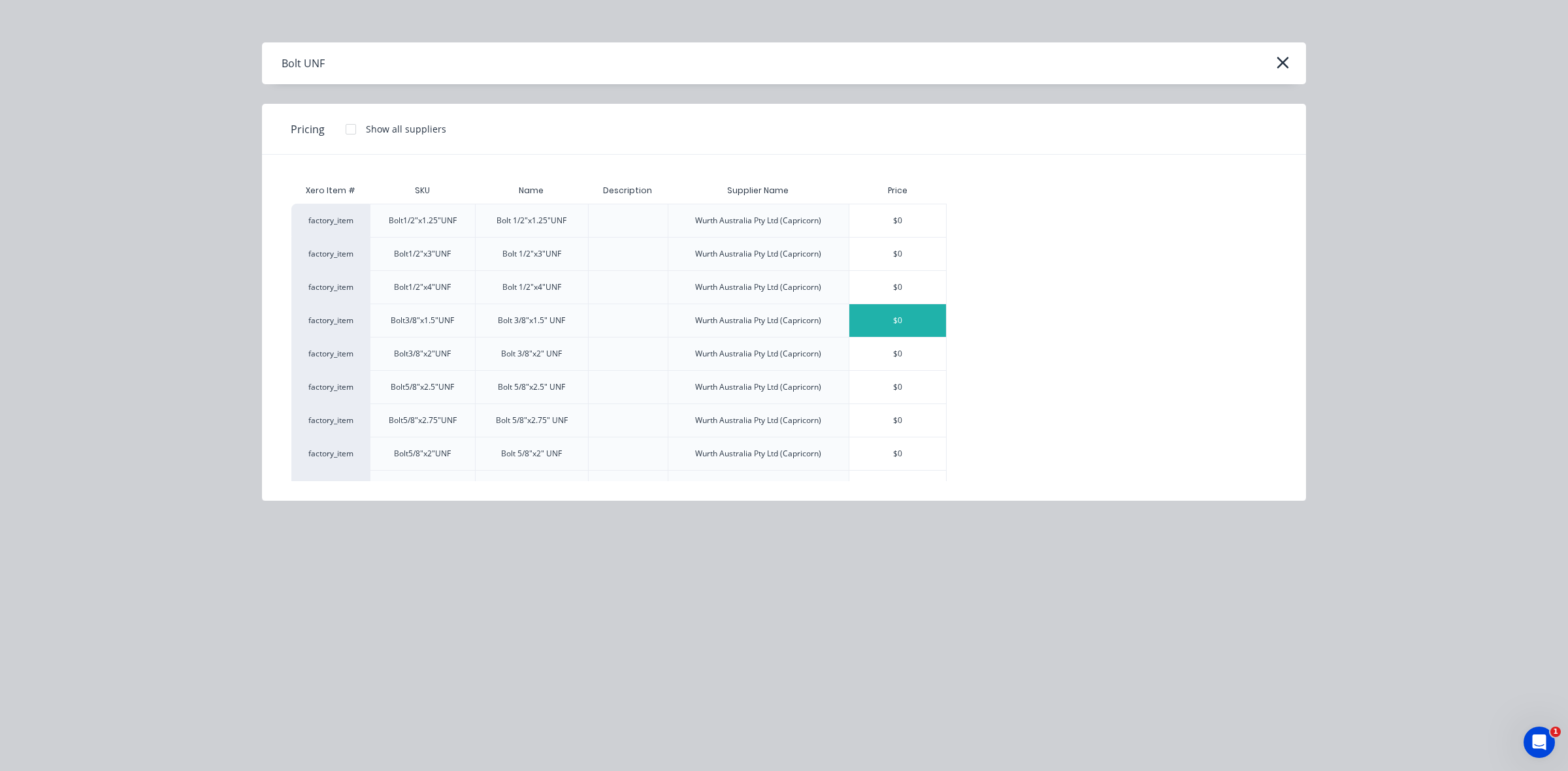
click at [913, 320] on div "$0" at bounding box center [898, 321] width 97 height 33
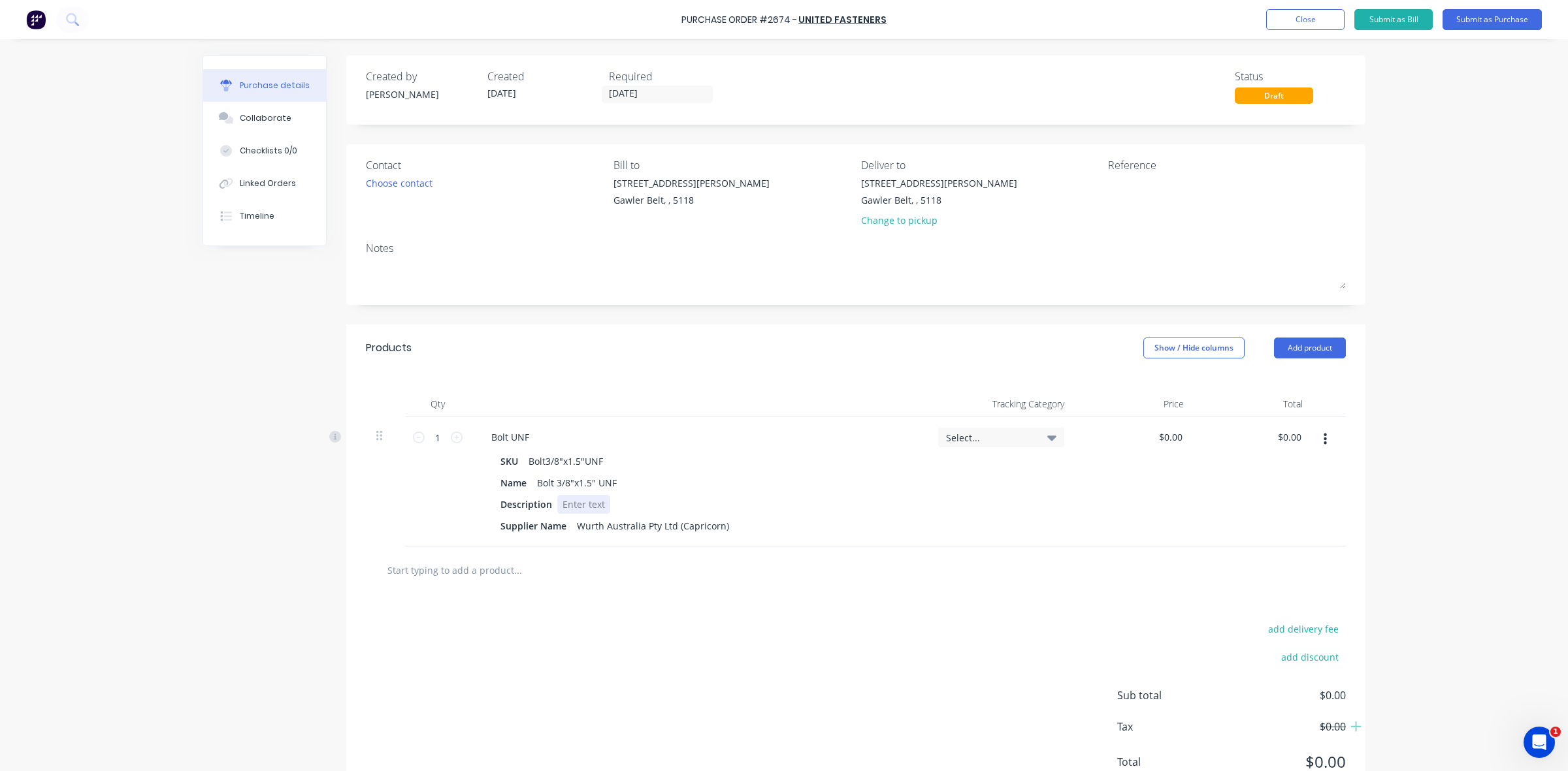
click at [573, 507] on div at bounding box center [583, 505] width 53 height 19
click at [451, 439] on icon at bounding box center [456, 437] width 12 height 12
click at [413, 439] on icon at bounding box center [418, 437] width 12 height 12
click at [413, 438] on icon at bounding box center [418, 437] width 12 height 12
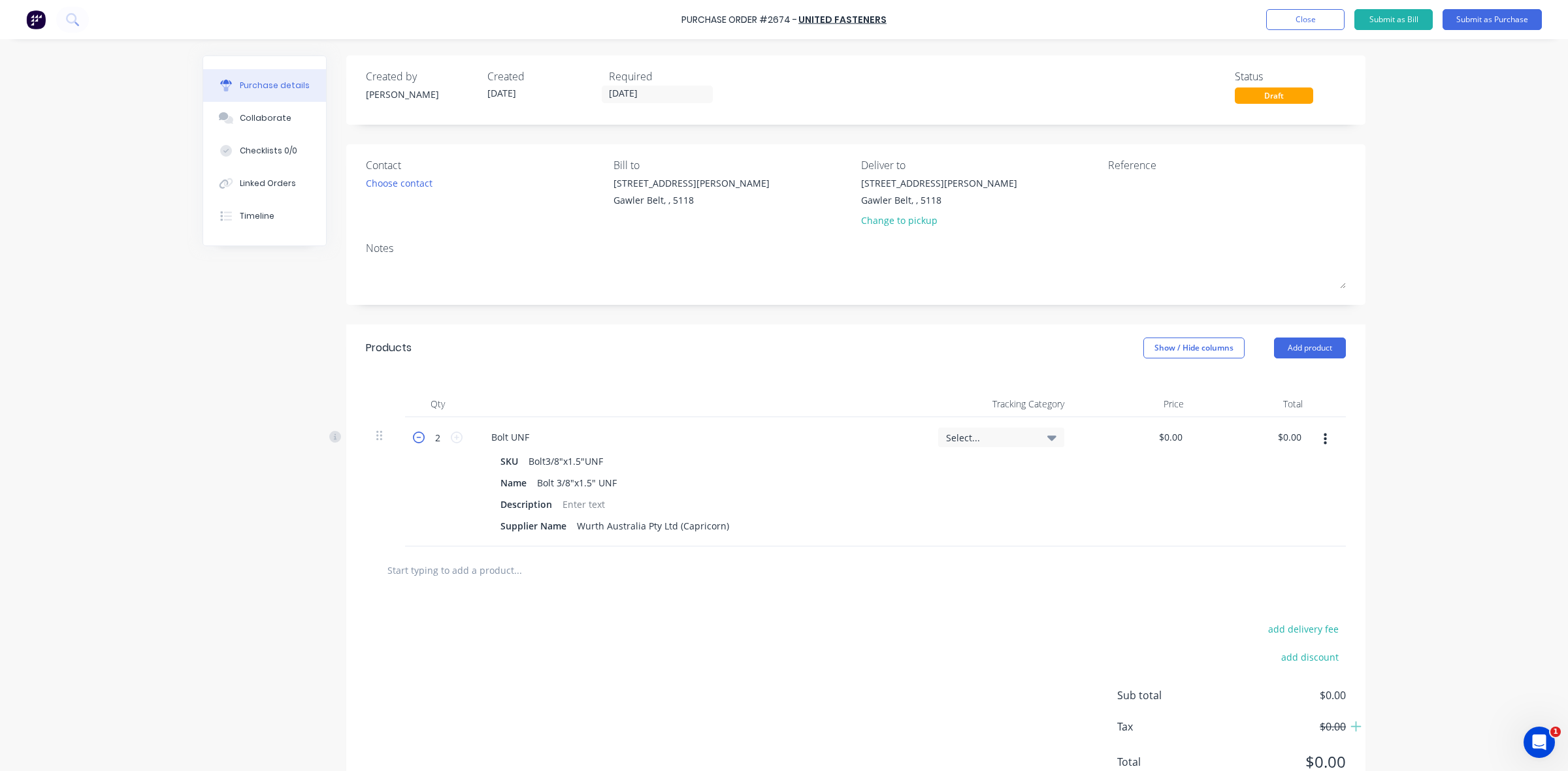
type input "1"
click at [1022, 438] on span "Select..." at bounding box center [990, 438] width 88 height 14
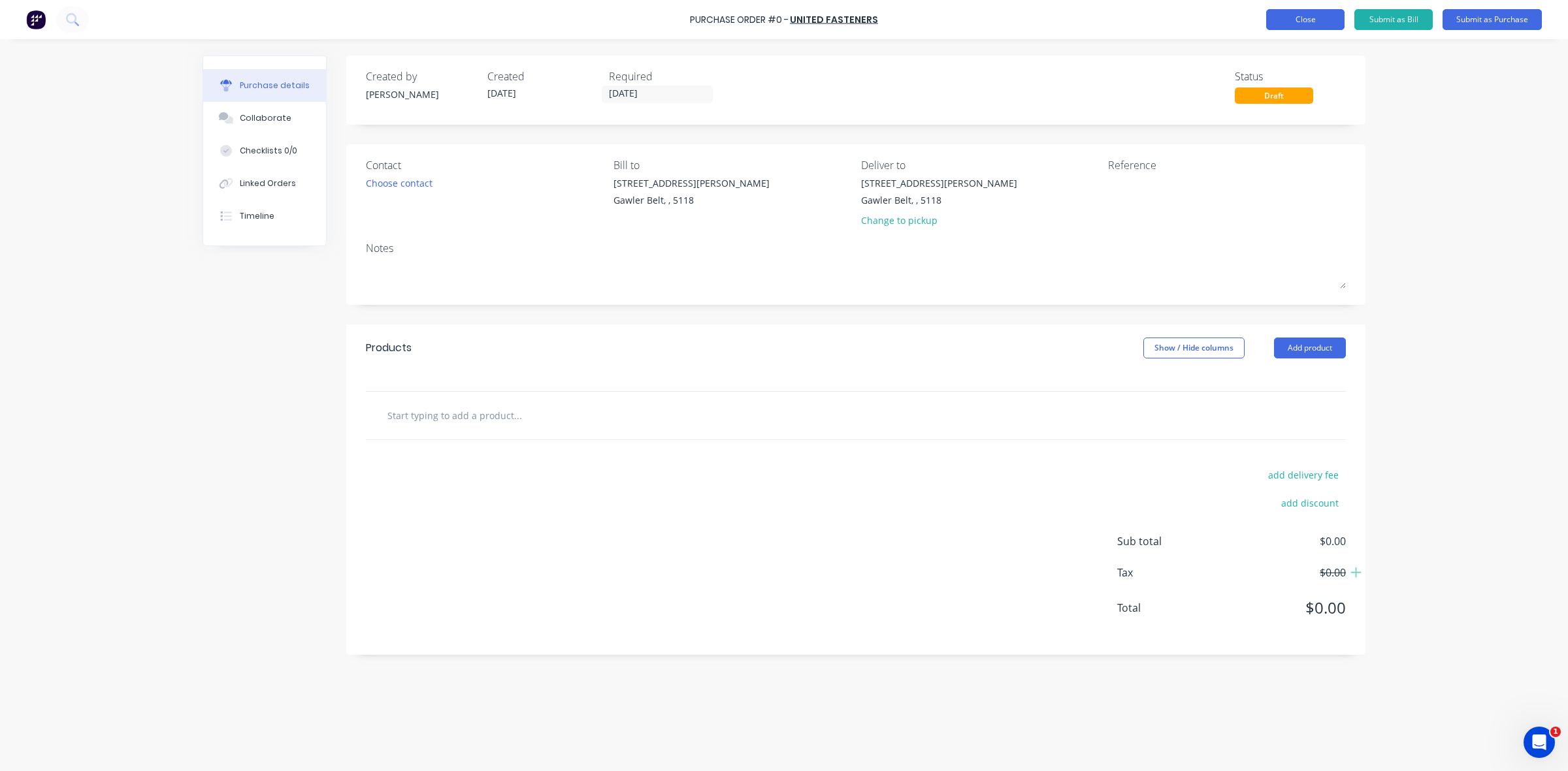
click at [1326, 18] on button "Close" at bounding box center [1305, 19] width 79 height 21
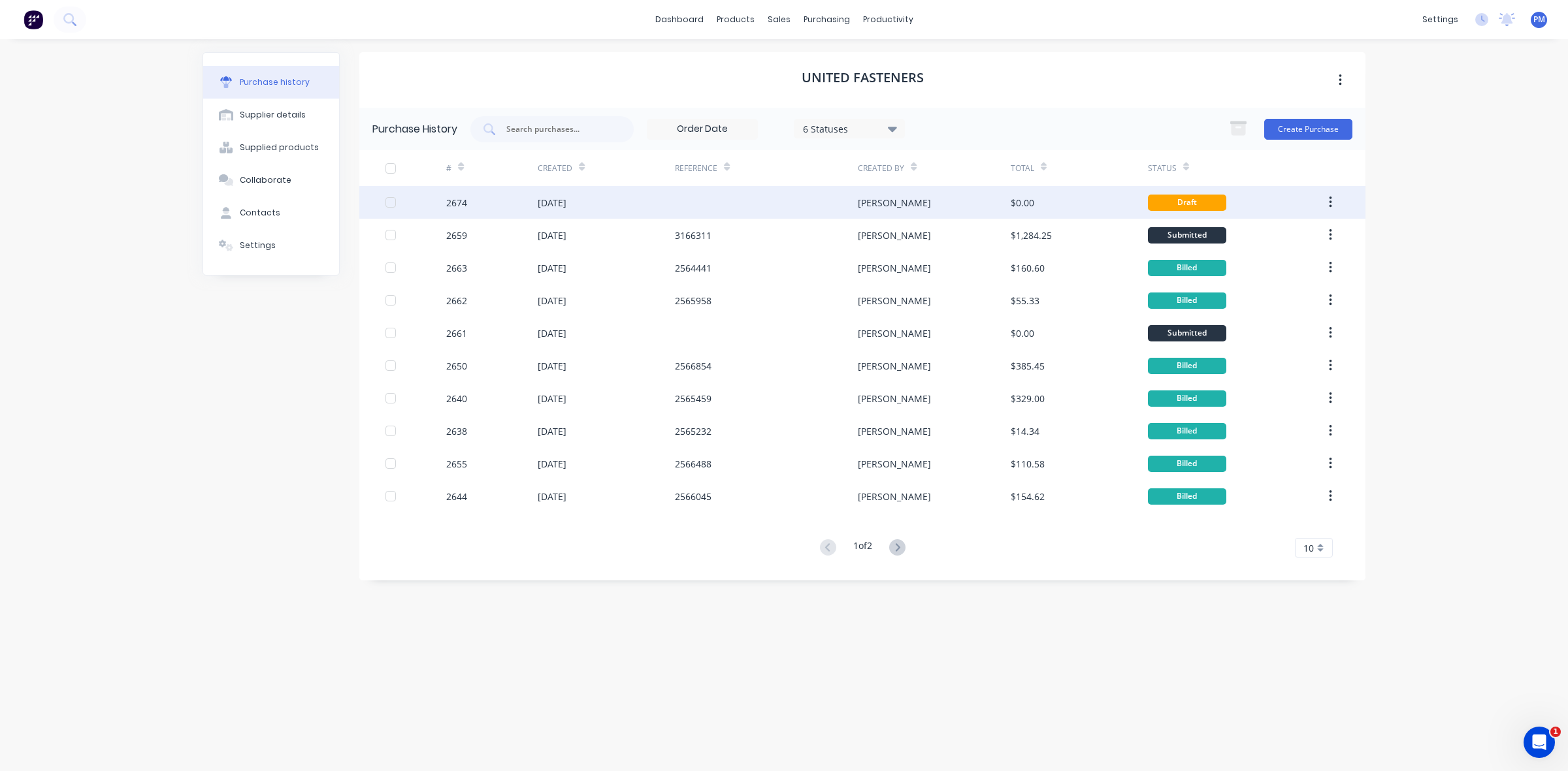
click at [657, 200] on div "[DATE]" at bounding box center [606, 203] width 137 height 33
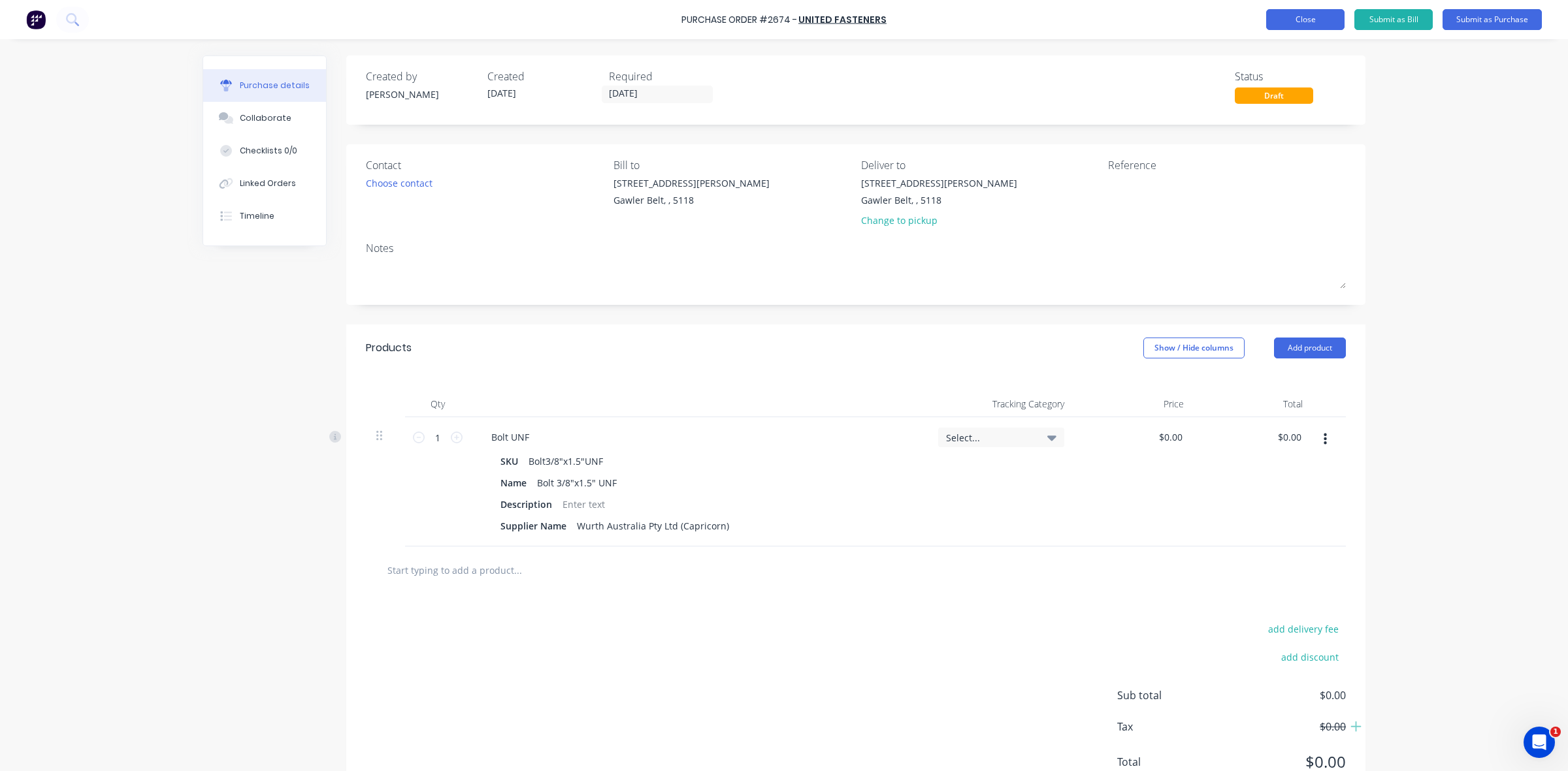
click at [1325, 20] on button "Close" at bounding box center [1305, 19] width 79 height 21
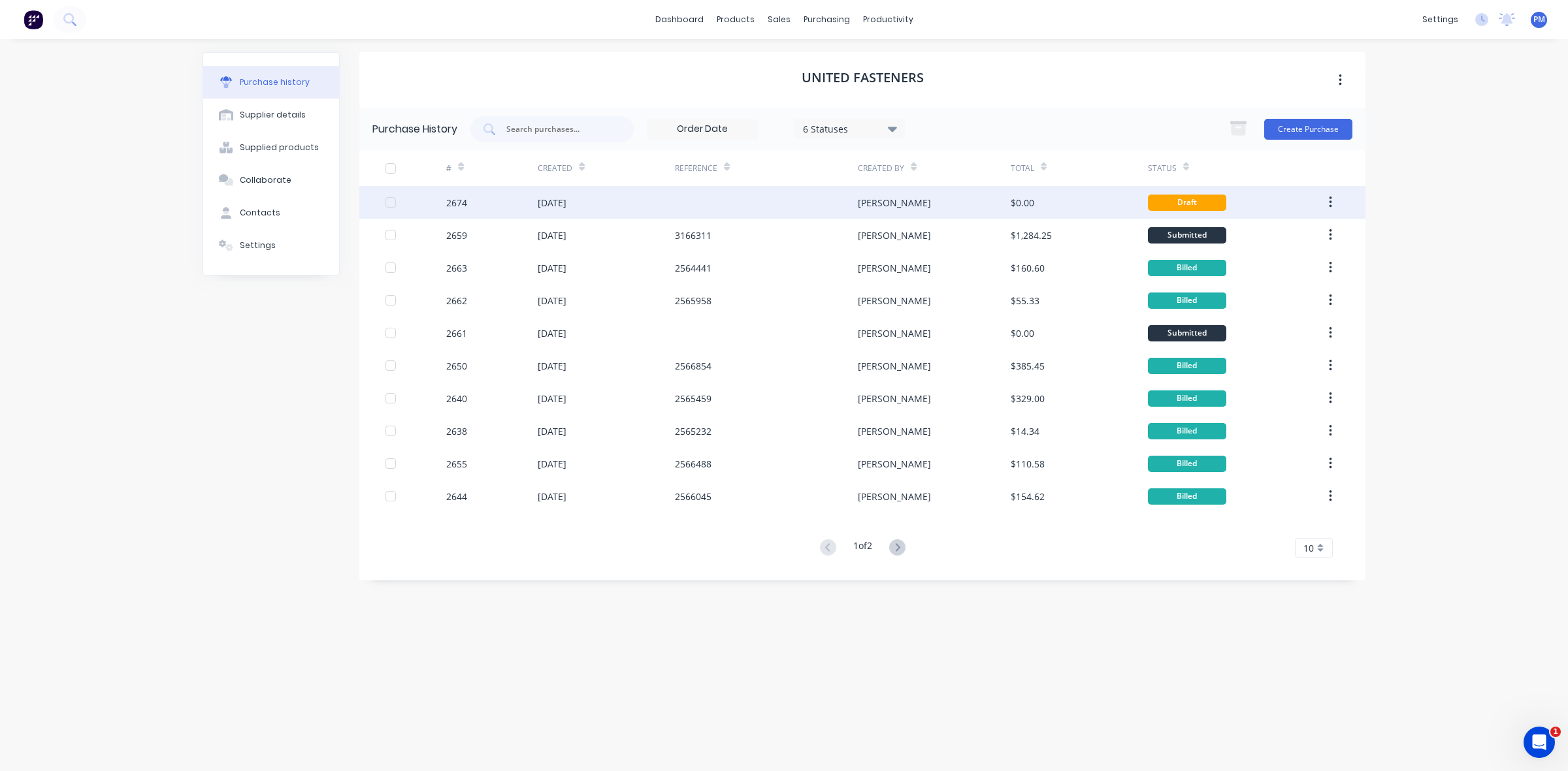
click at [1334, 196] on button "button" at bounding box center [1330, 202] width 31 height 23
drag, startPoint x: 1285, startPoint y: 268, endPoint x: 1278, endPoint y: 237, distance: 31.8
click at [1278, 237] on div "Archive Duplicate" at bounding box center [1284, 250] width 124 height 59
click at [1278, 237] on div "Archive" at bounding box center [1283, 237] width 100 height 19
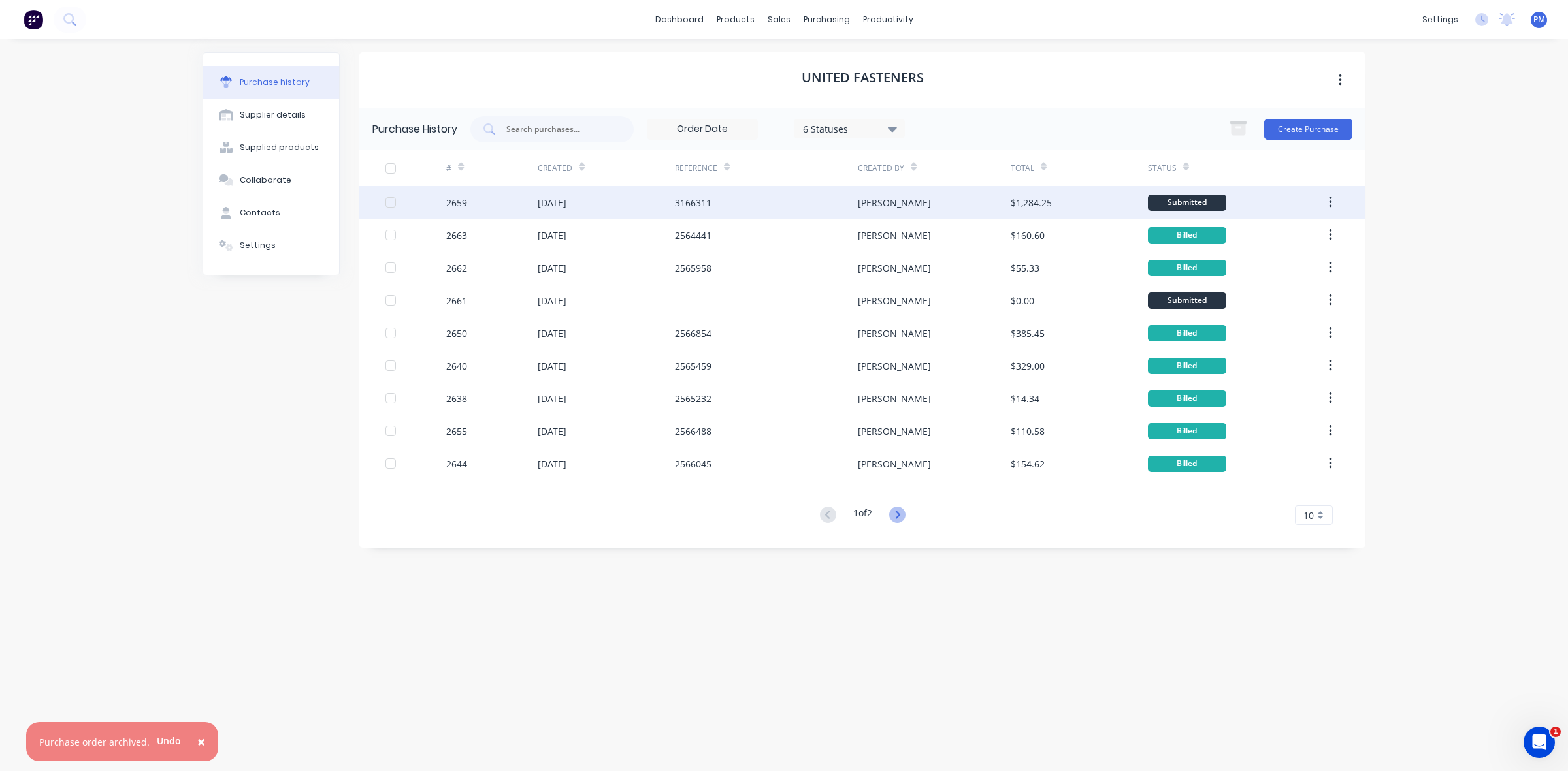
click at [903, 514] on icon at bounding box center [897, 515] width 16 height 16
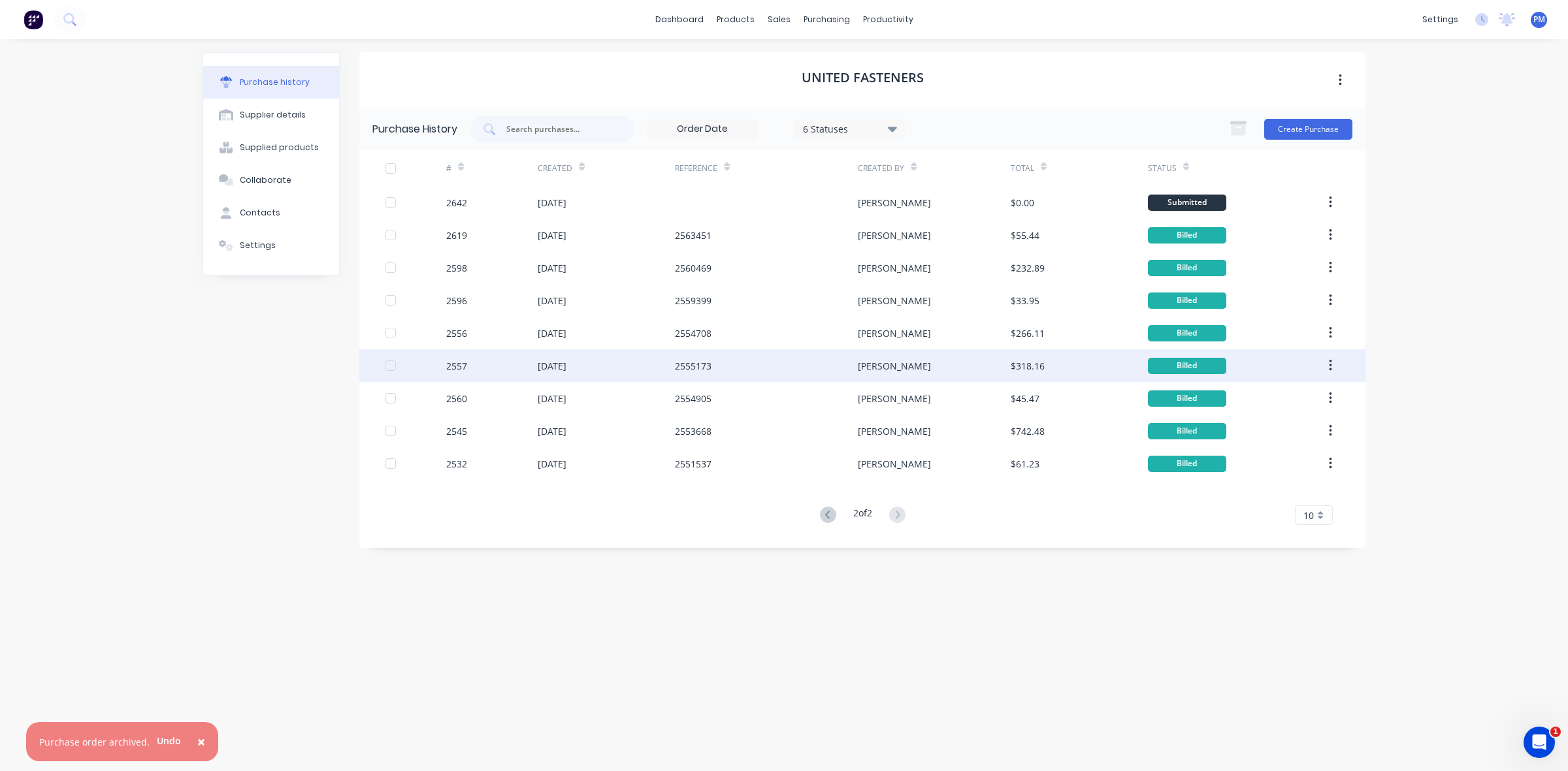
click at [631, 361] on div "[DATE]" at bounding box center [606, 366] width 137 height 33
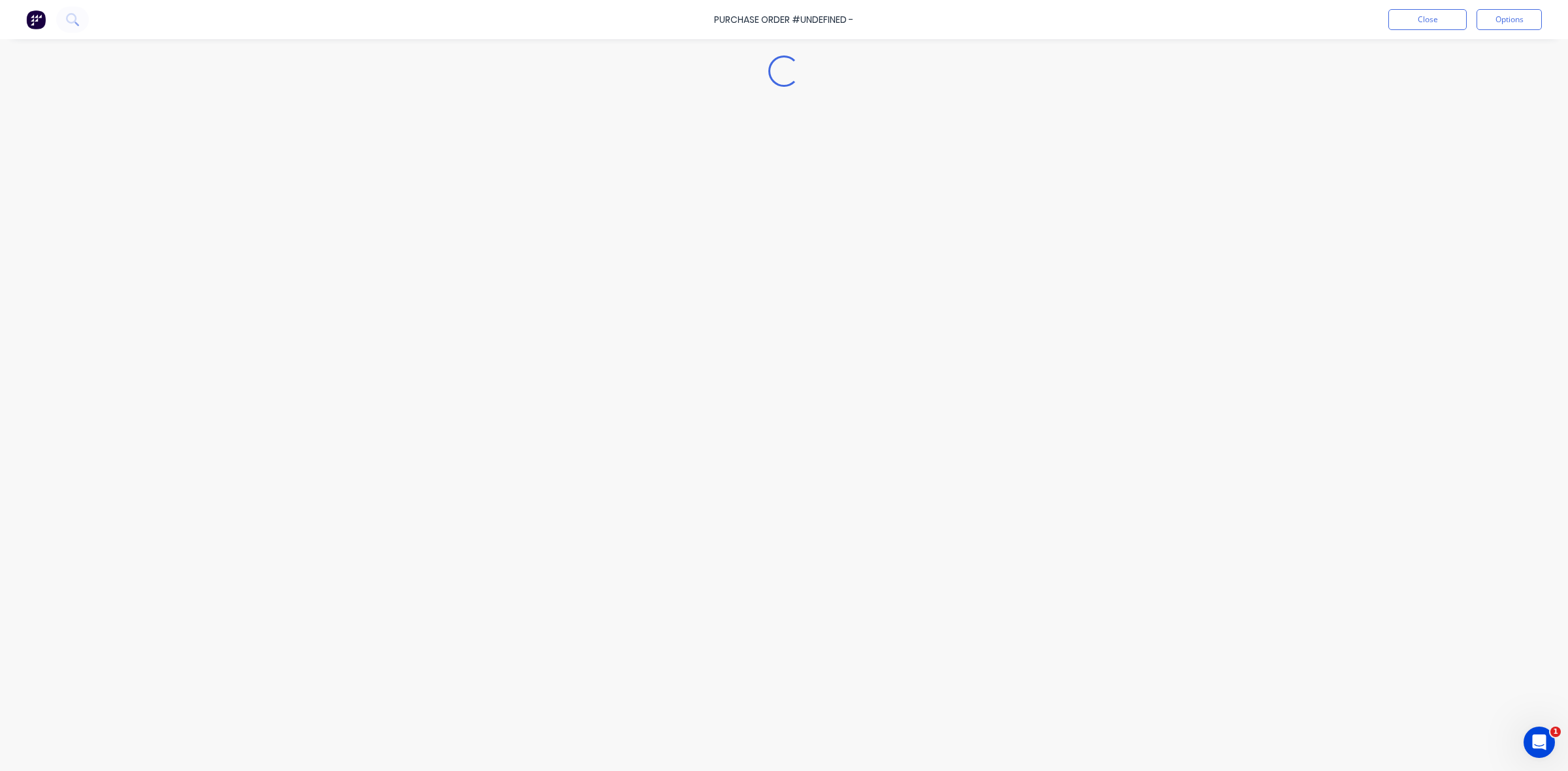
type textarea "x"
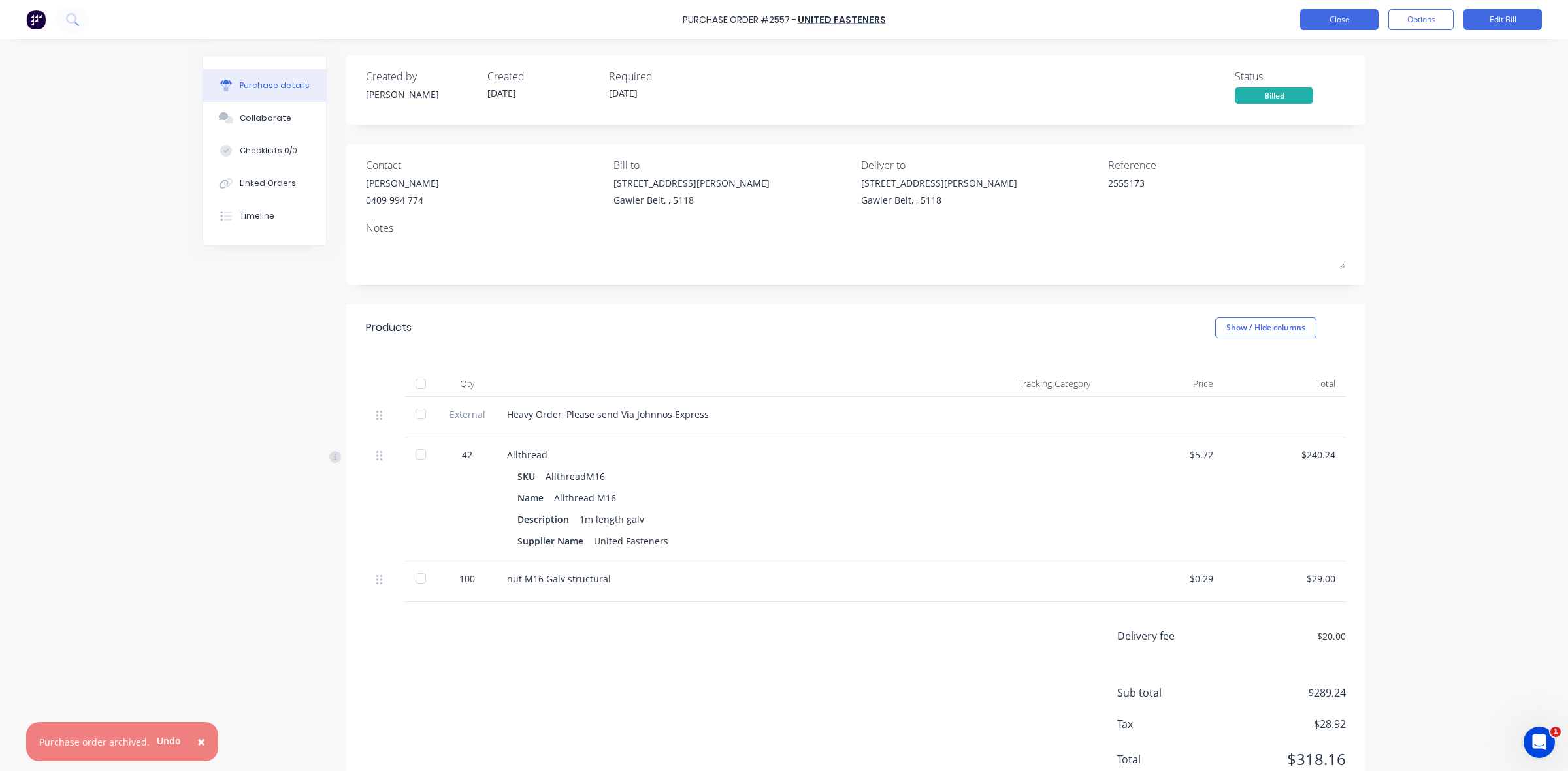
click at [1326, 20] on button "Close" at bounding box center [1339, 19] width 79 height 21
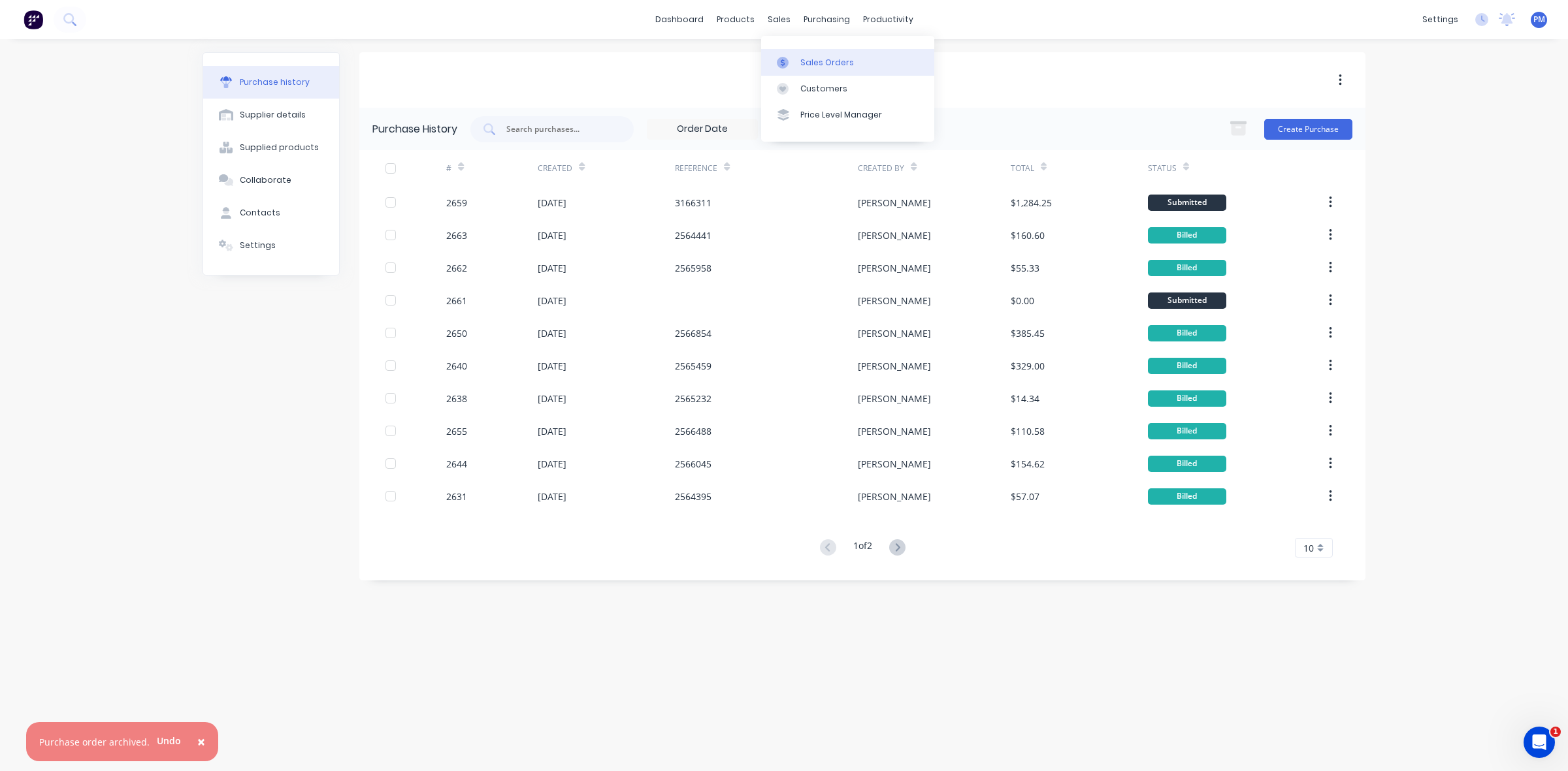
click at [813, 59] on div "Sales Orders" at bounding box center [827, 62] width 53 height 12
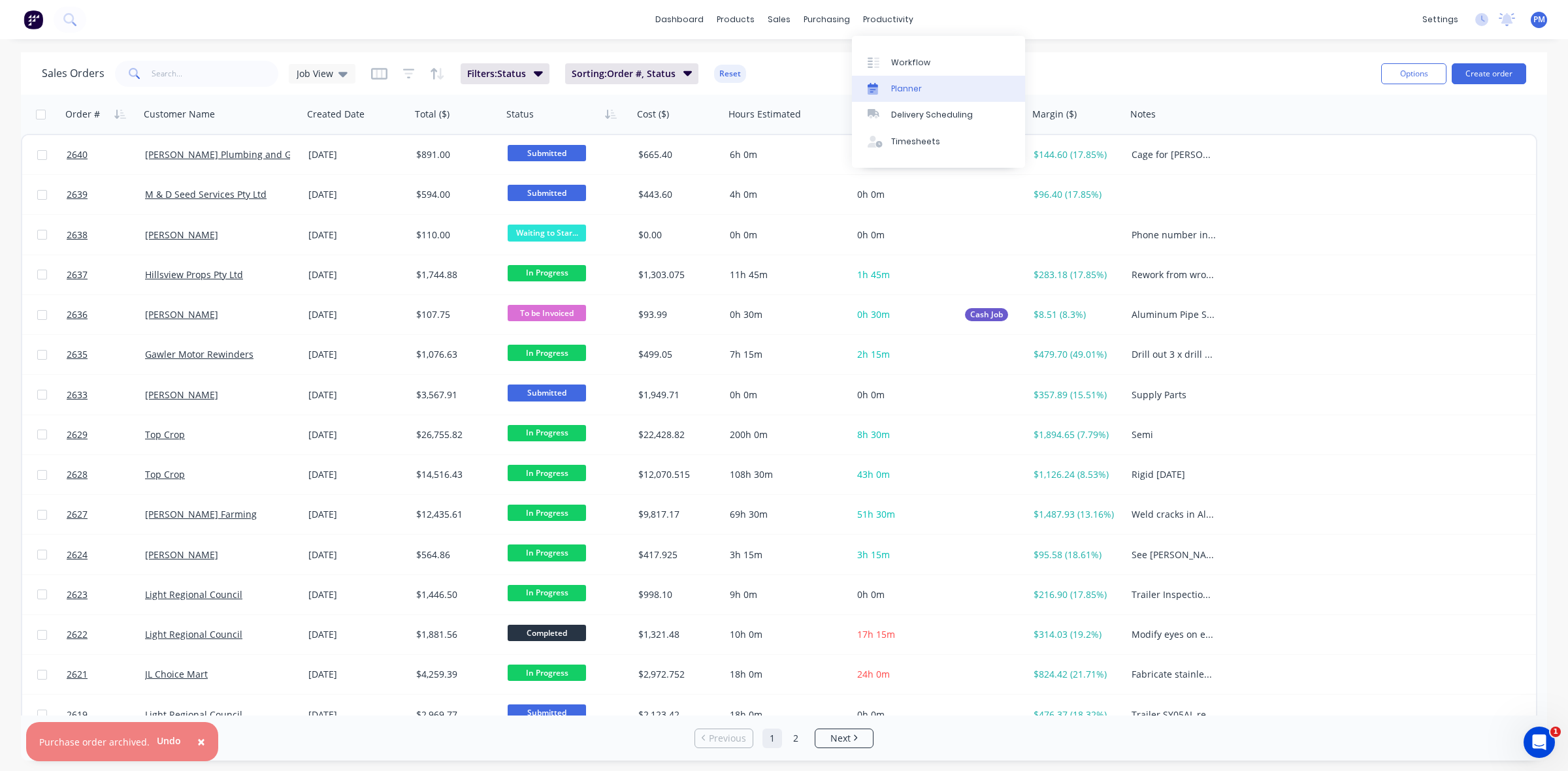
click at [906, 86] on div "Planner" at bounding box center [906, 88] width 31 height 12
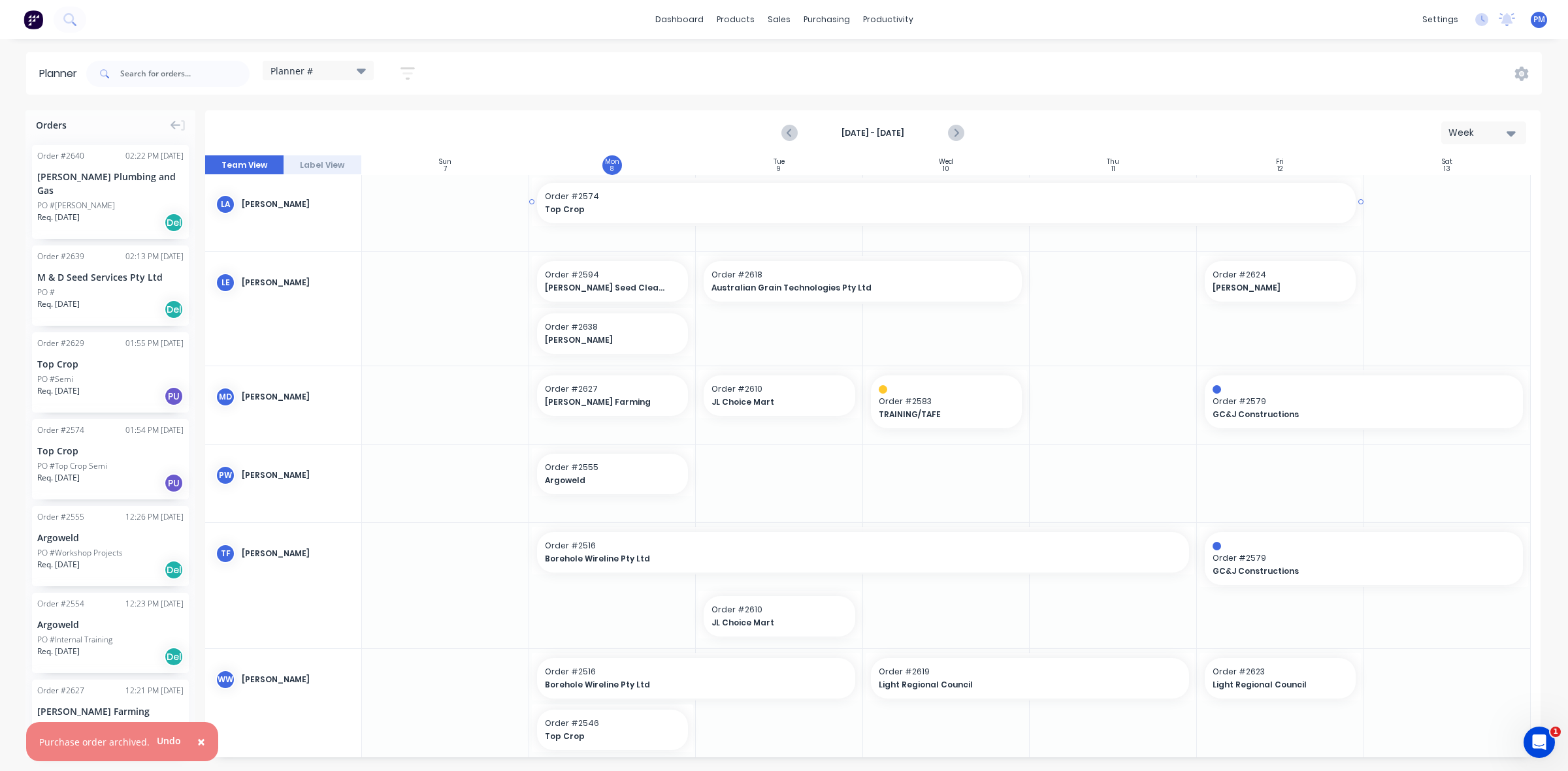
scroll to position [443, 0]
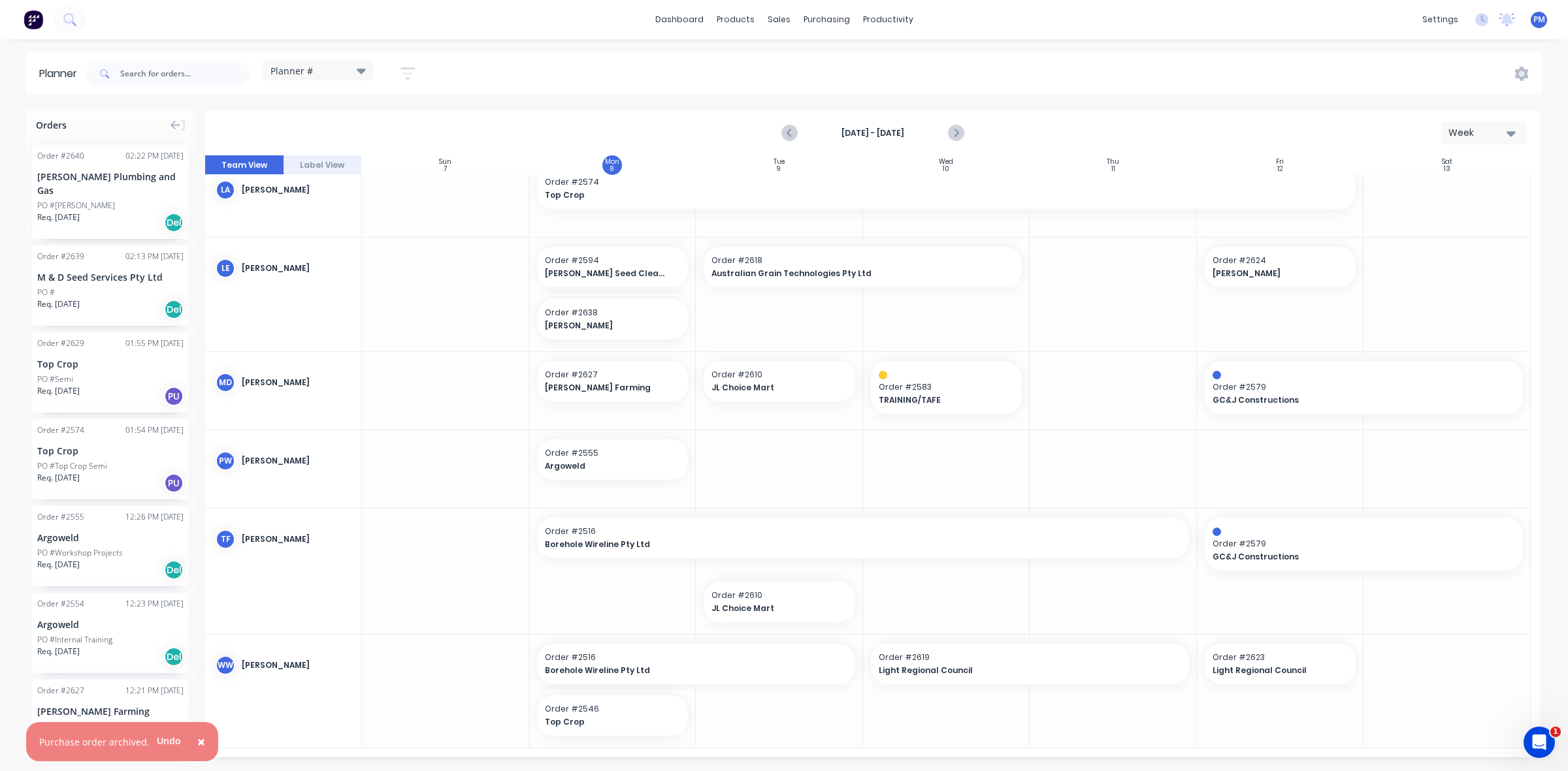
click at [112, 200] on div "PO #[PERSON_NAME]" at bounding box center [111, 206] width 146 height 12
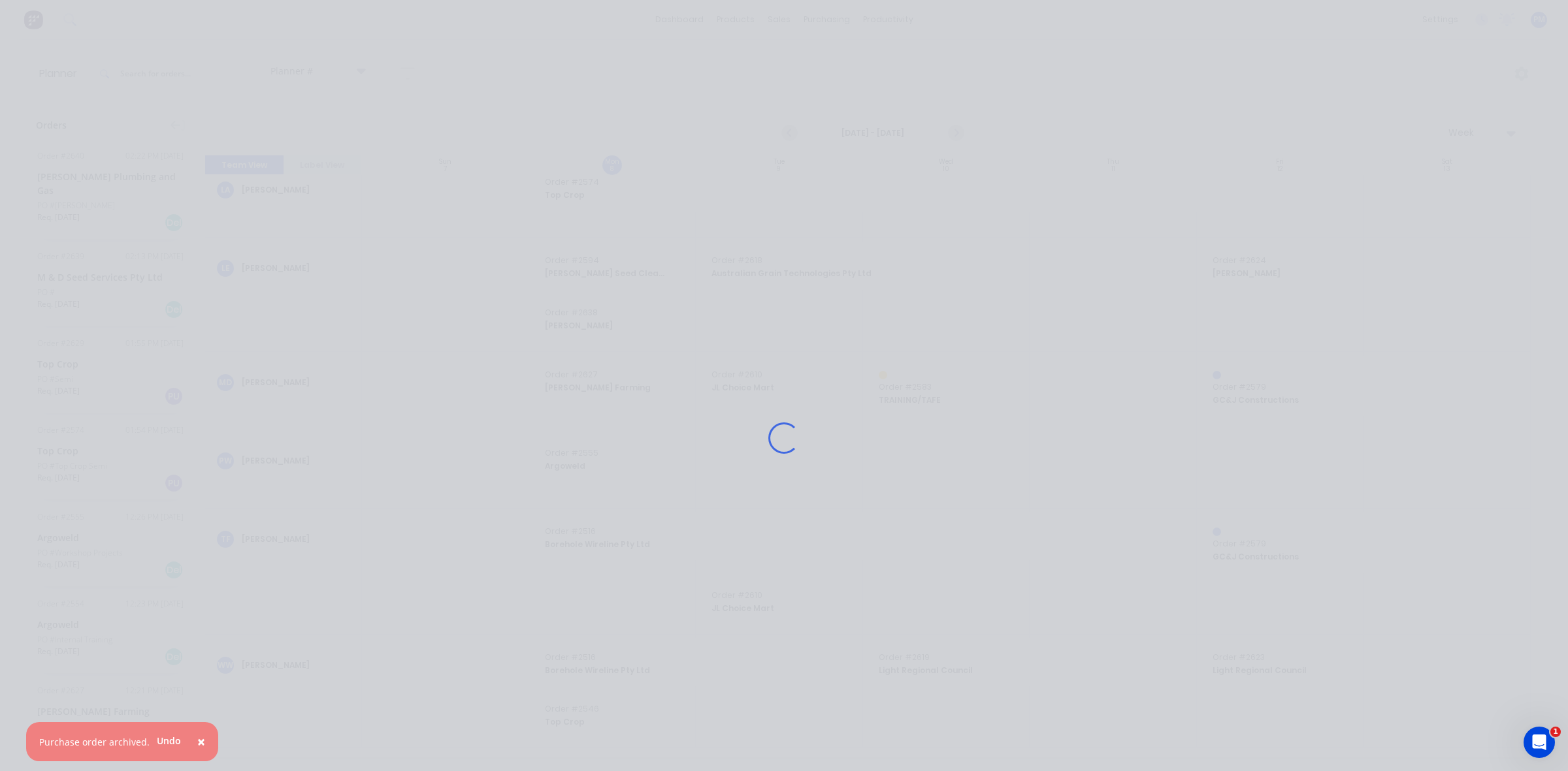
scroll to position [433, 0]
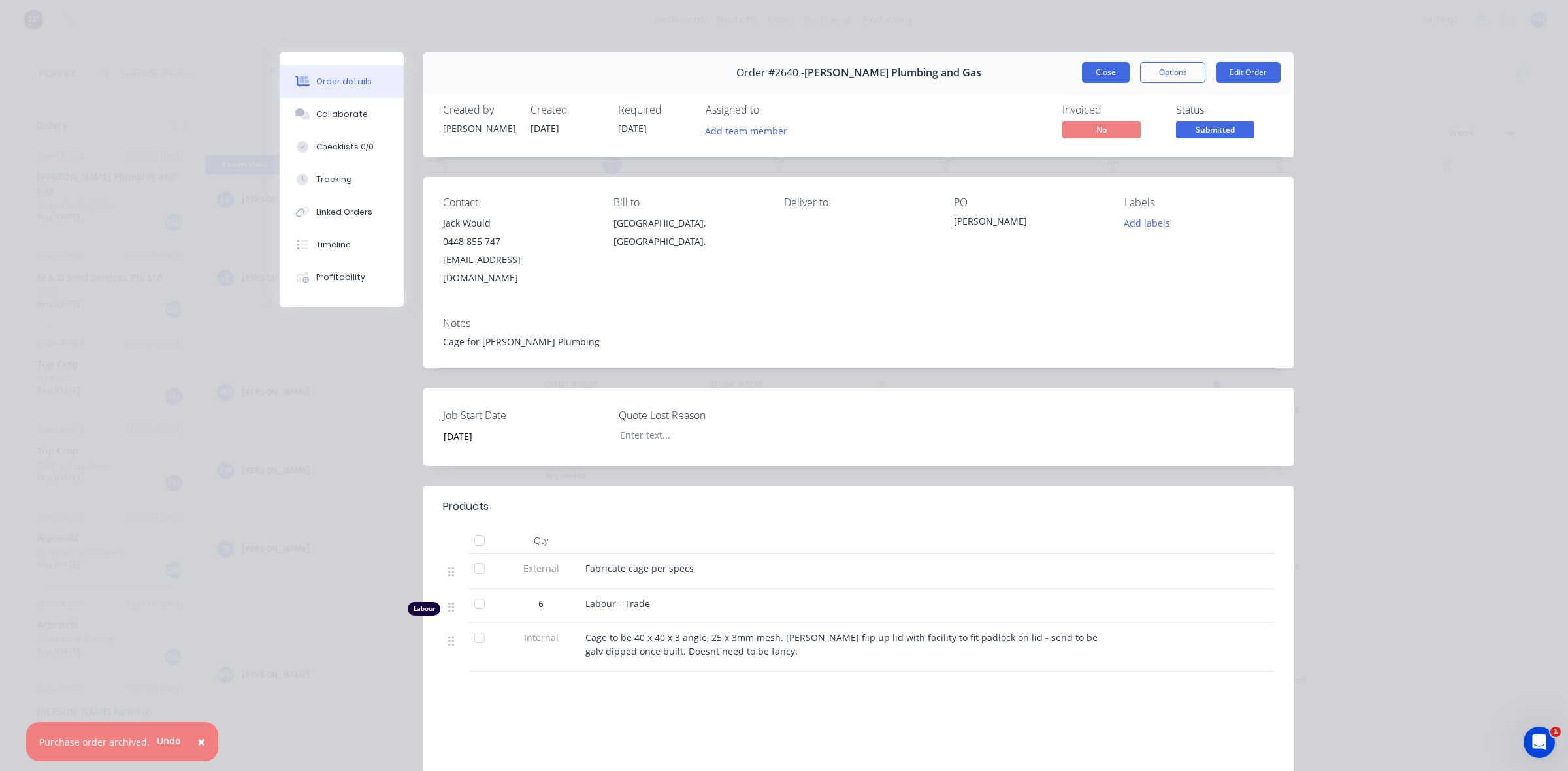
click at [1103, 66] on button "Close" at bounding box center [1105, 72] width 48 height 21
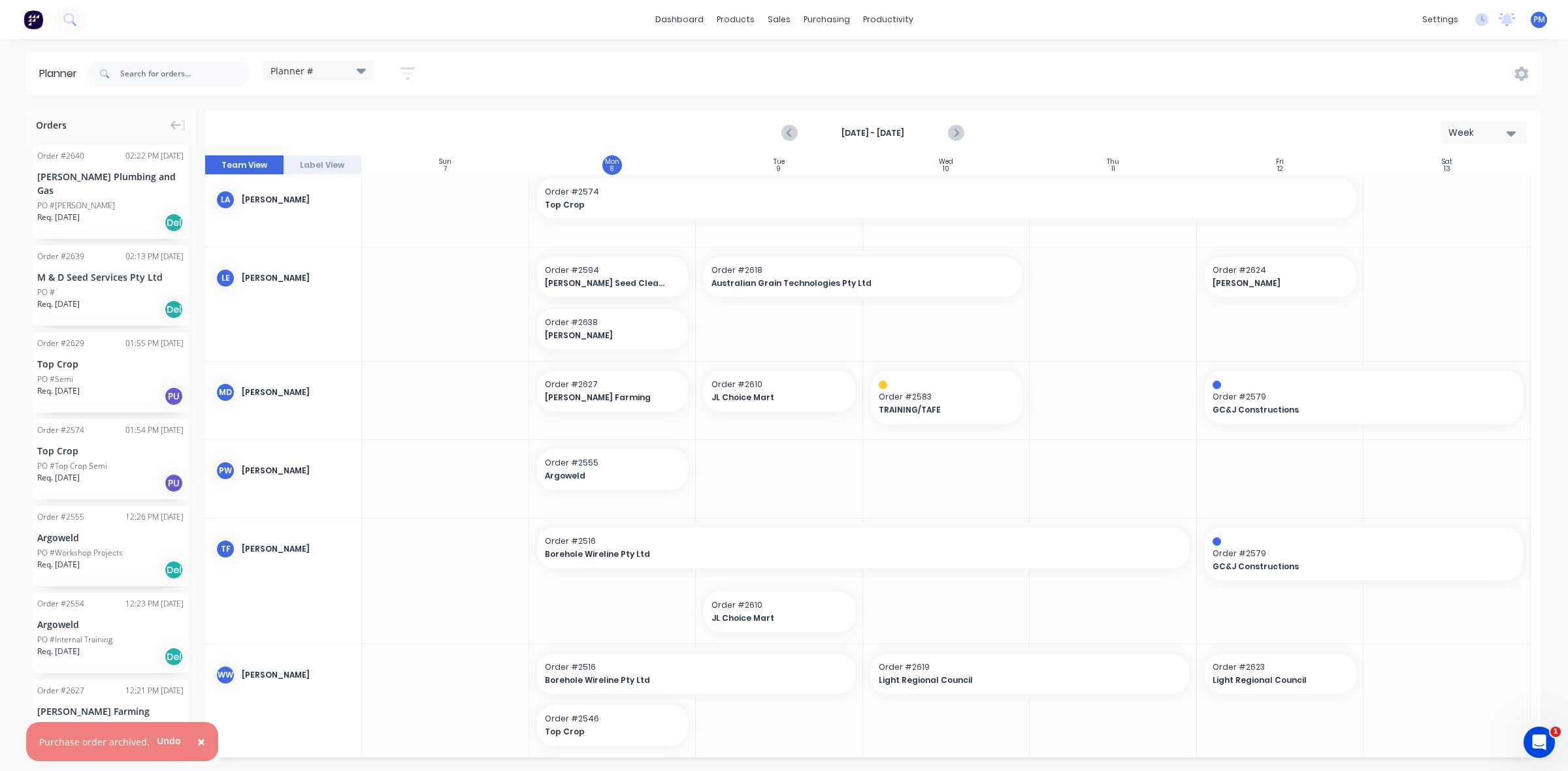
click at [88, 200] on div "PO #[PERSON_NAME]" at bounding box center [77, 206] width 78 height 12
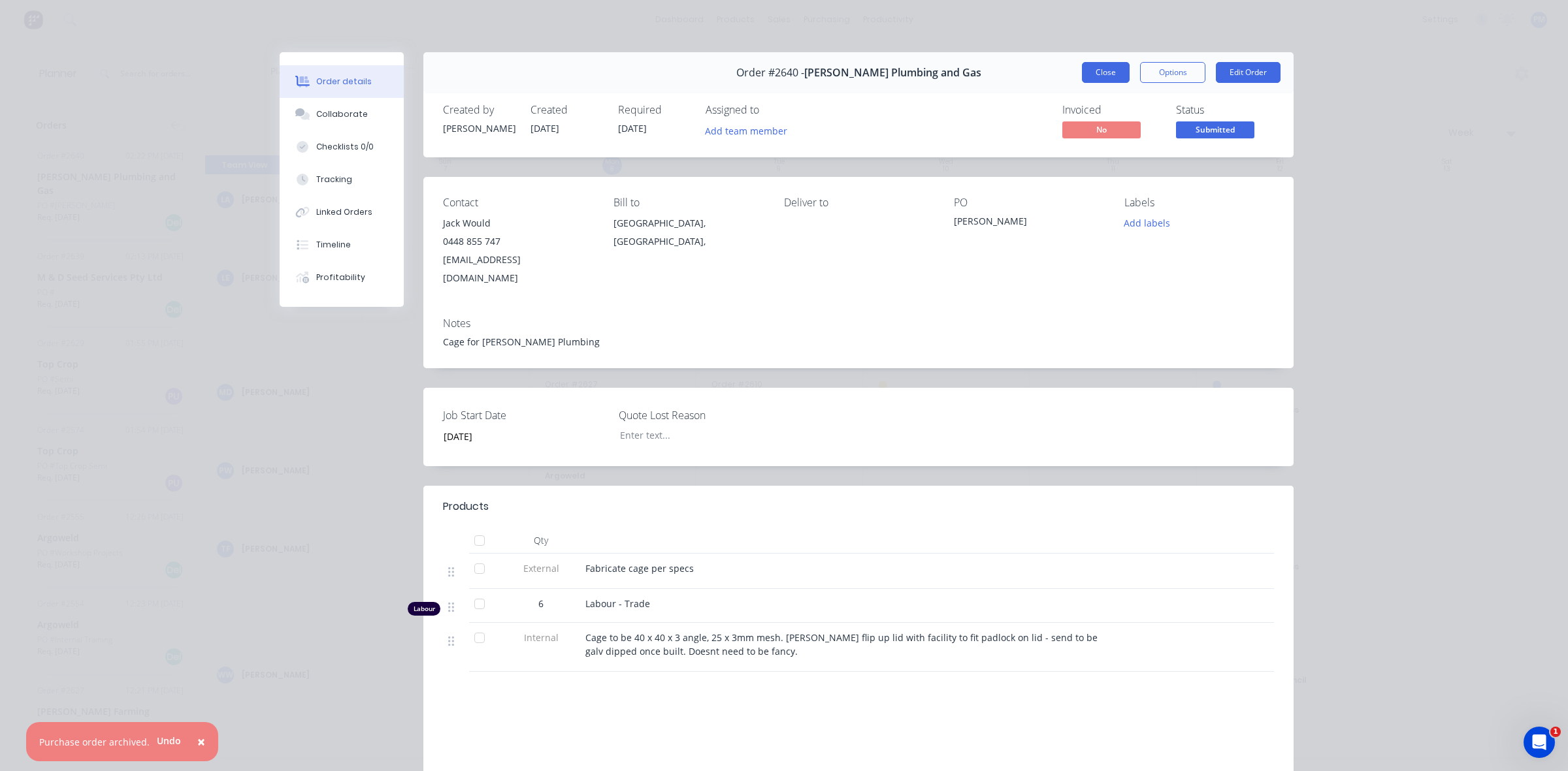
click at [1105, 67] on button "Close" at bounding box center [1105, 72] width 48 height 21
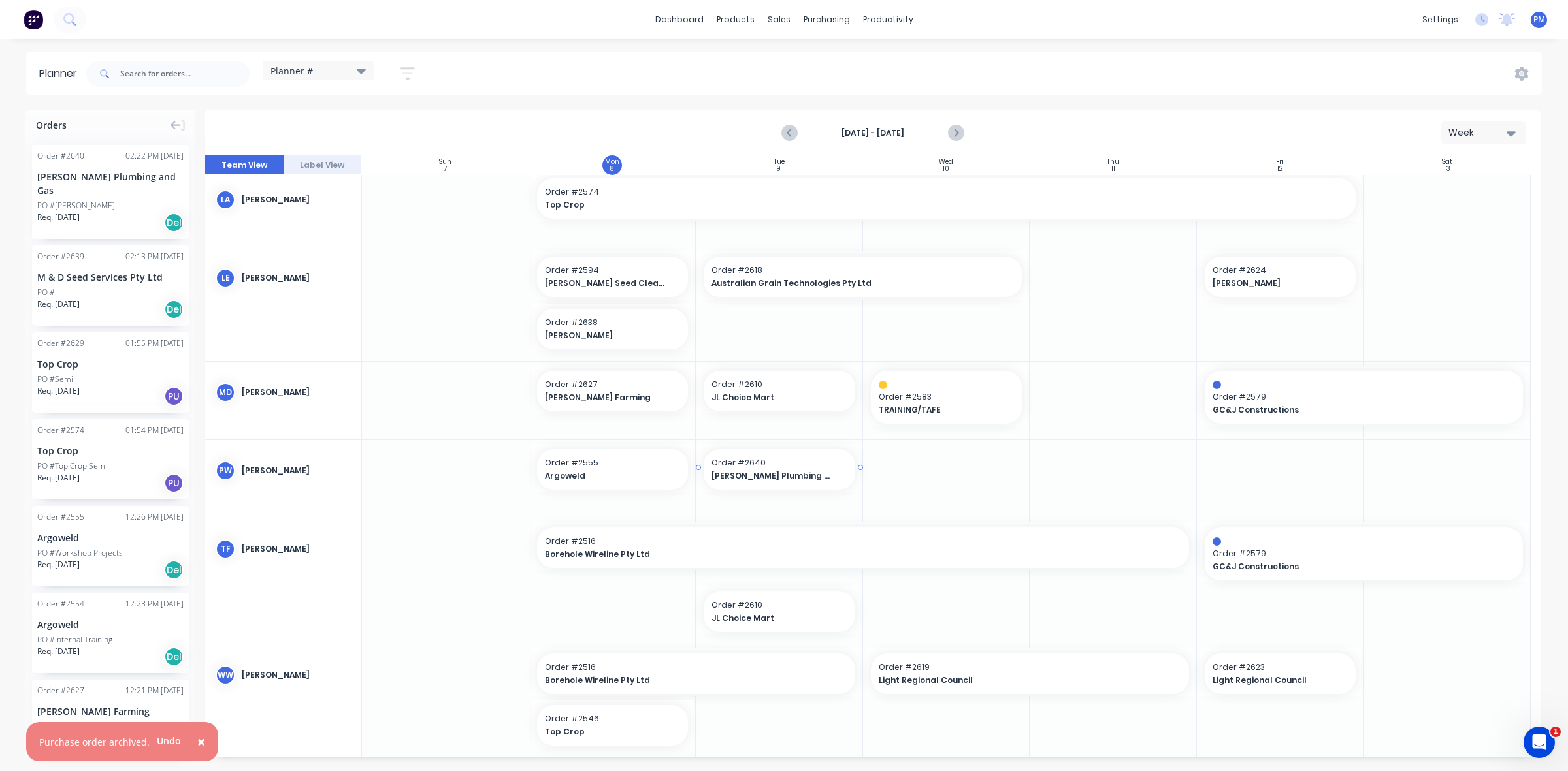
drag, startPoint x: 67, startPoint y: 180, endPoint x: 753, endPoint y: 479, distance: 748.3
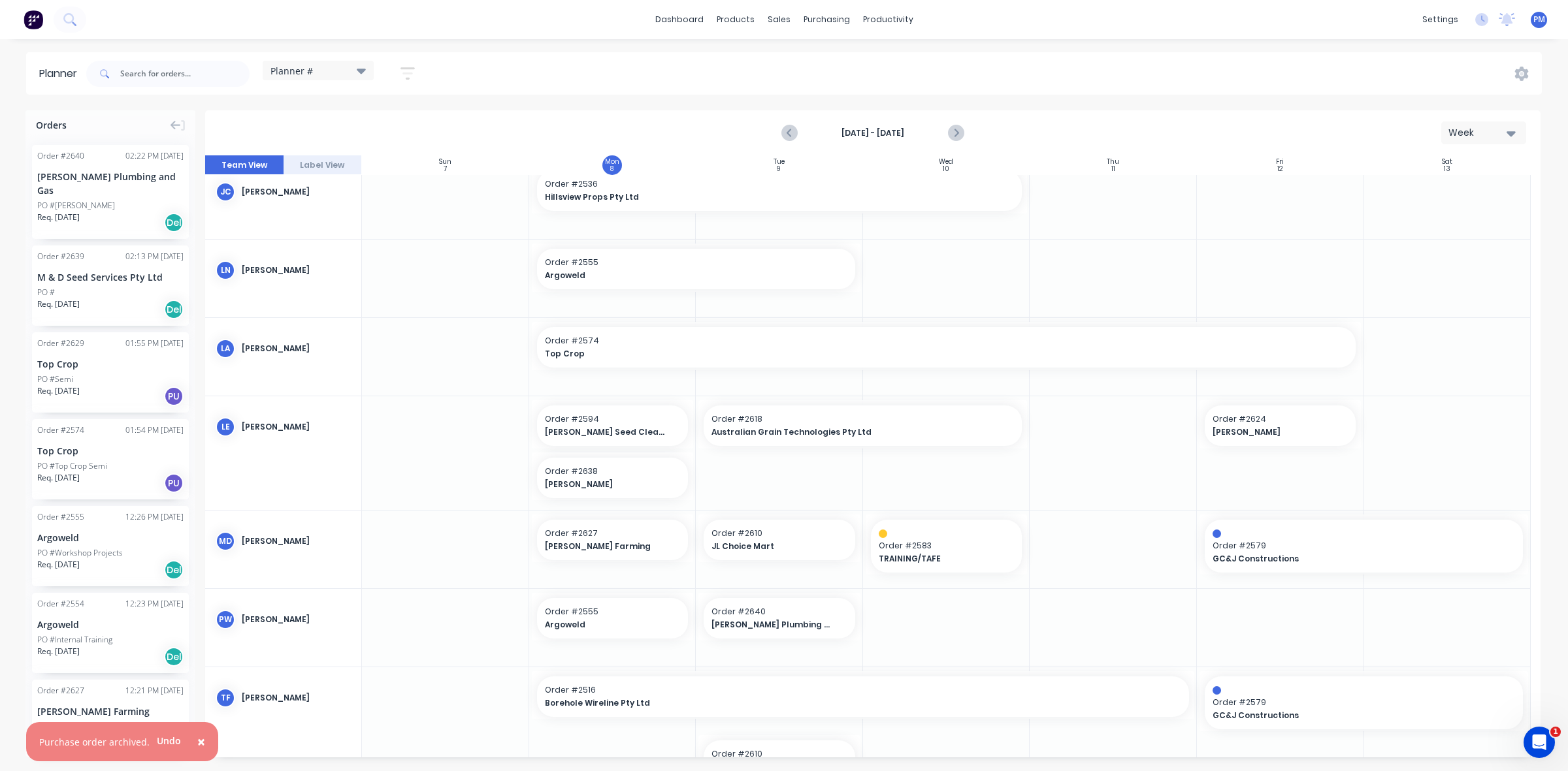
scroll to position [279, 0]
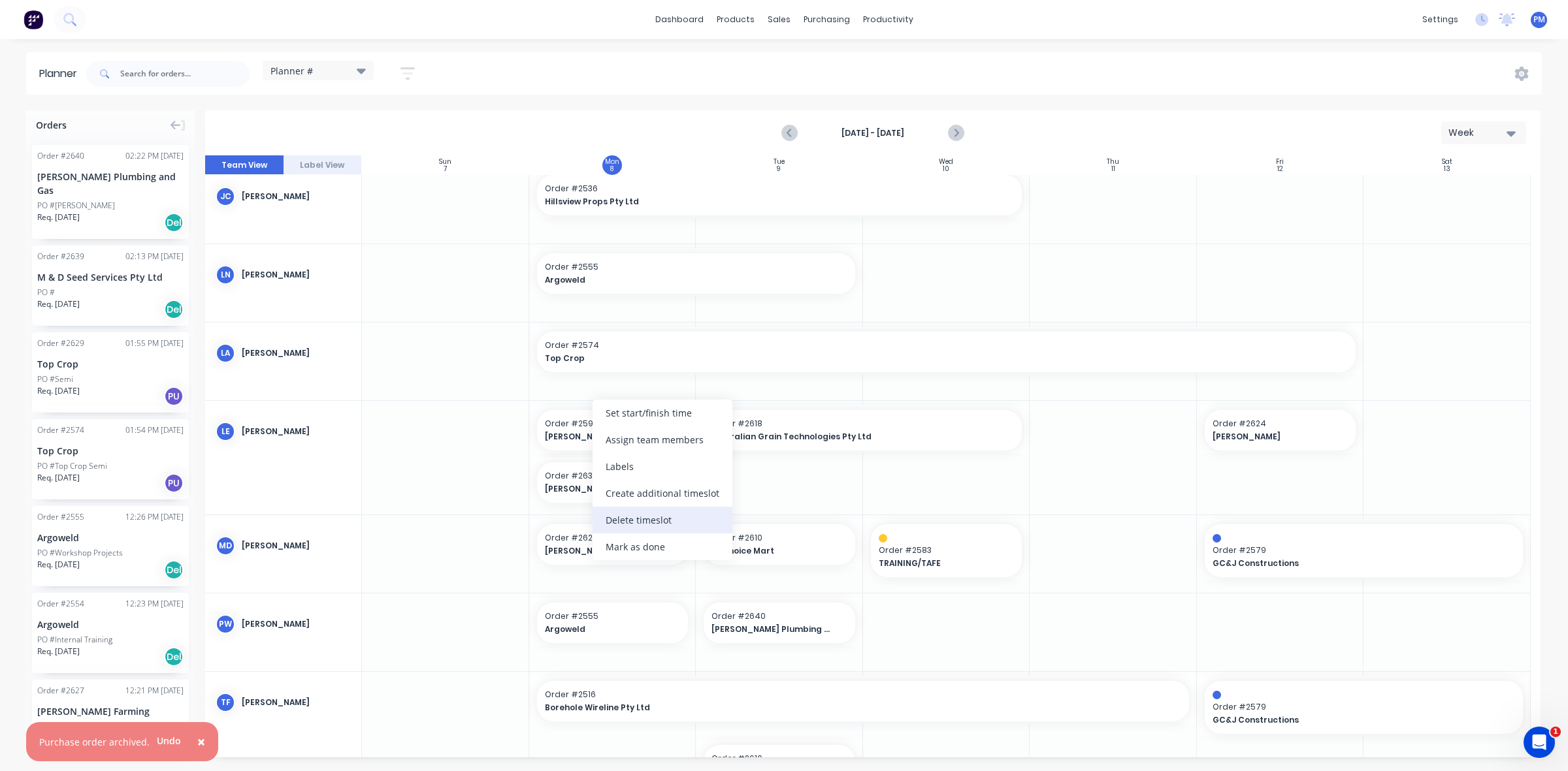
click at [633, 518] on div "Delete timeslot" at bounding box center [662, 520] width 140 height 27
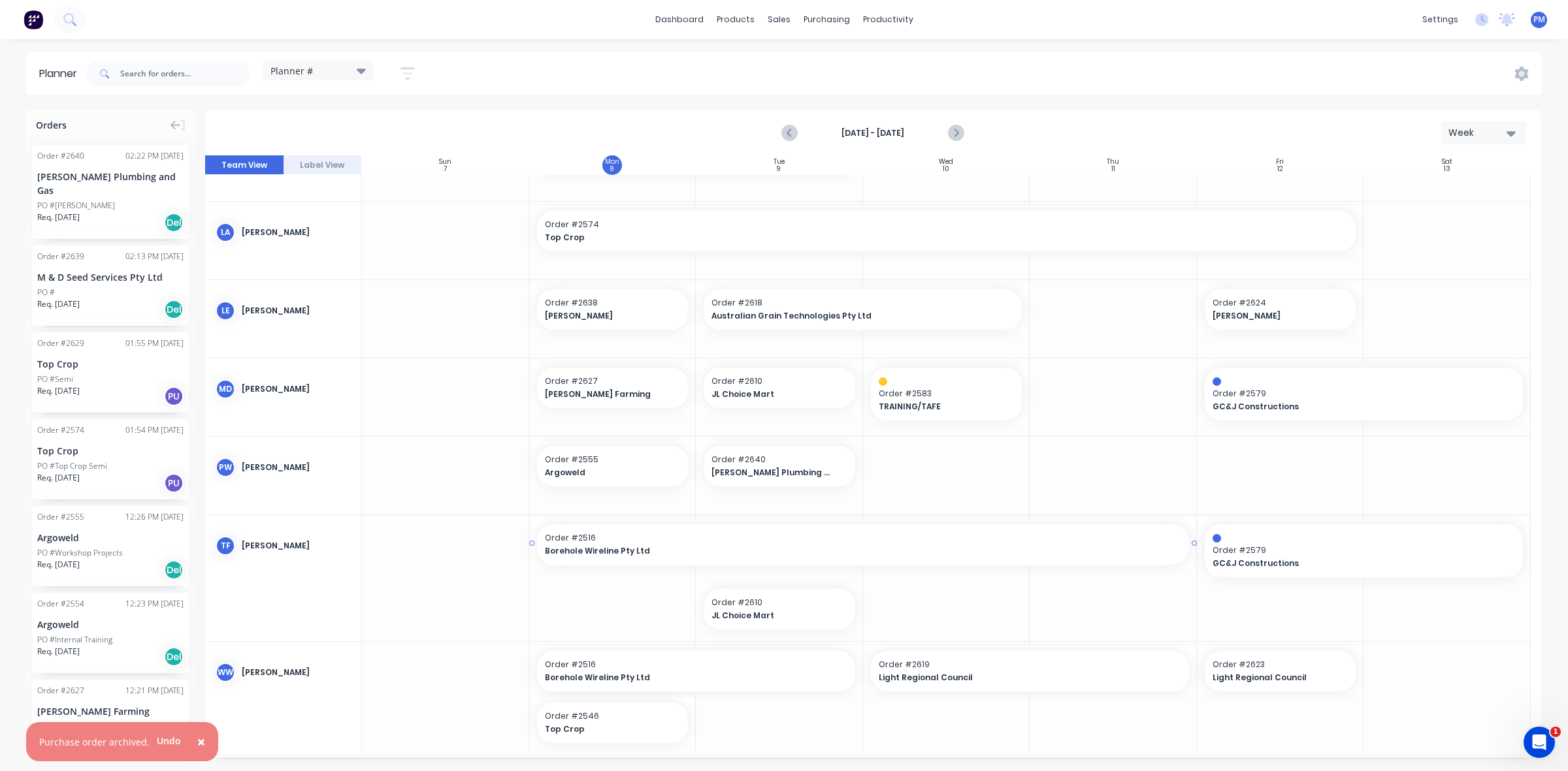
scroll to position [408, 0]
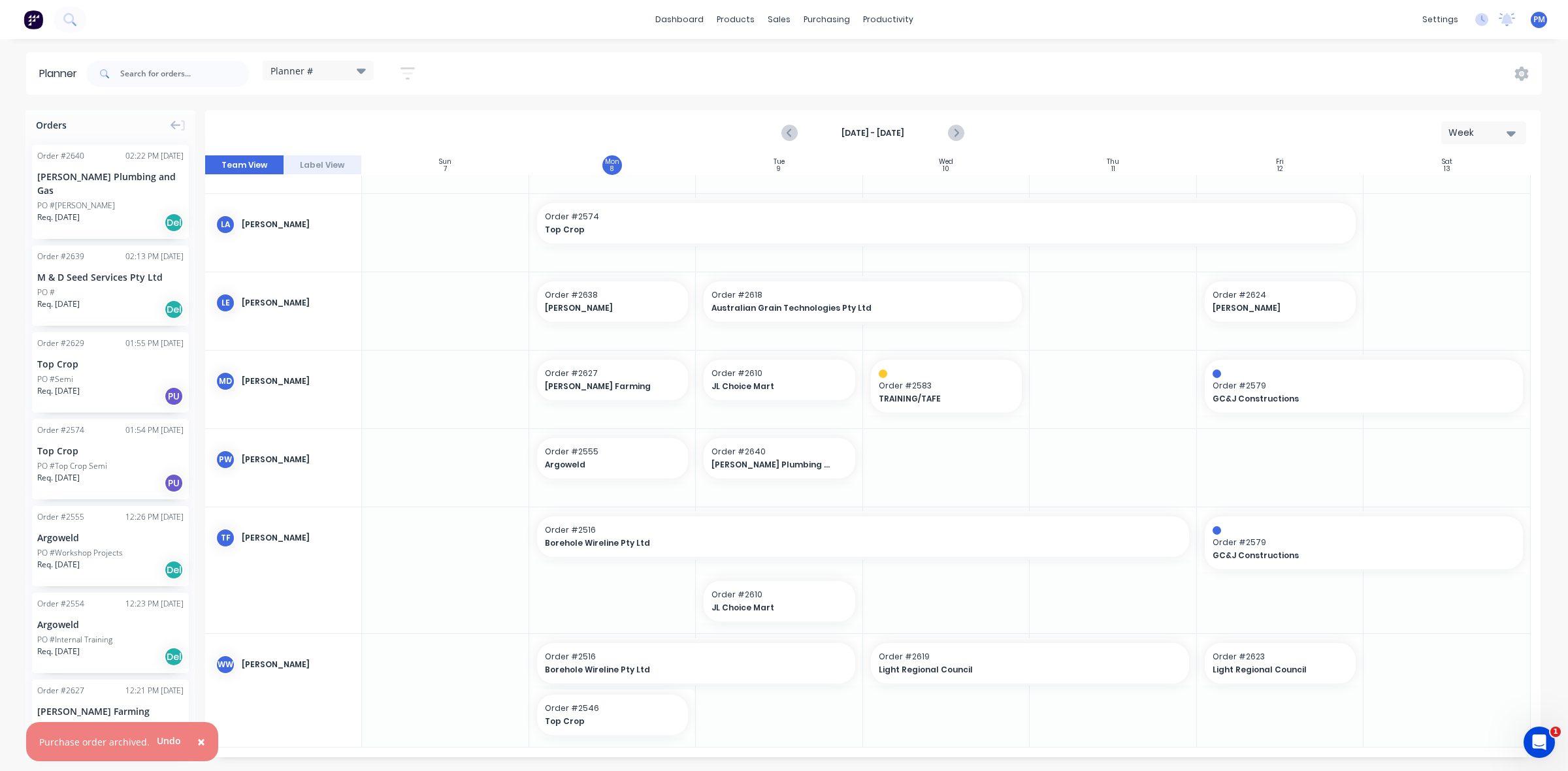
click at [92, 287] on div "PO #" at bounding box center [111, 292] width 146 height 12
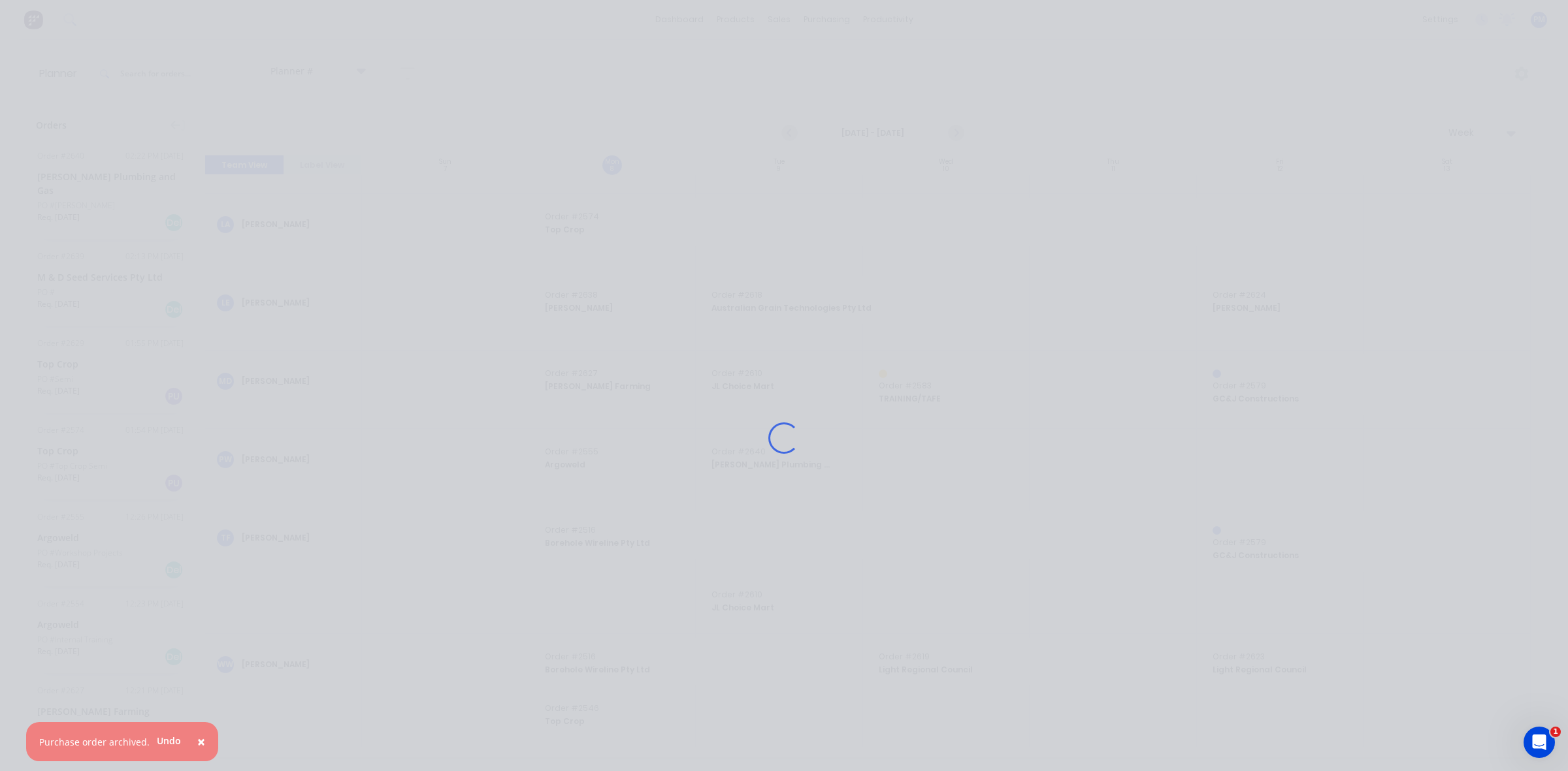
scroll to position [398, 0]
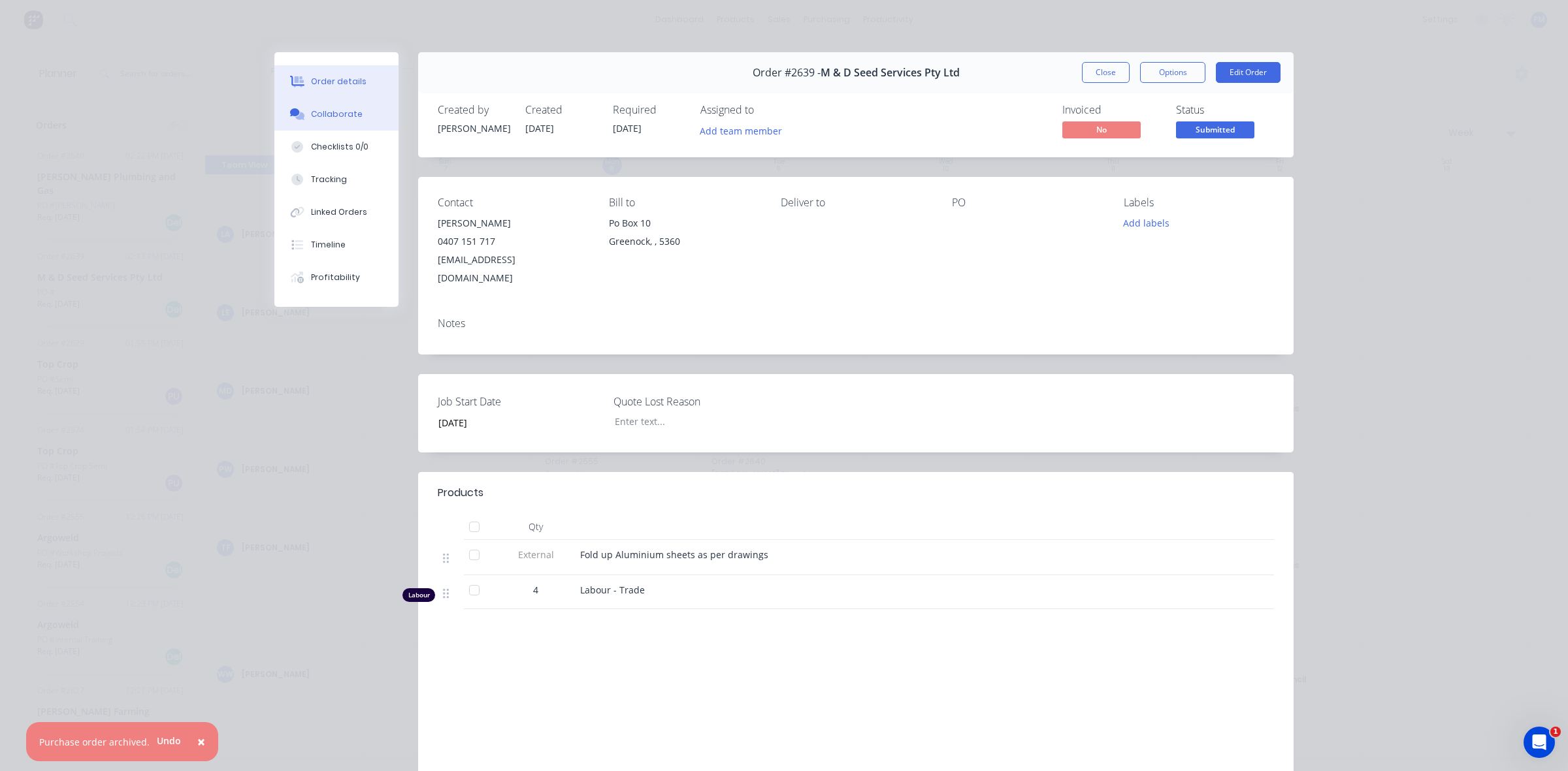
click at [323, 115] on div "Collaborate" at bounding box center [337, 114] width 52 height 12
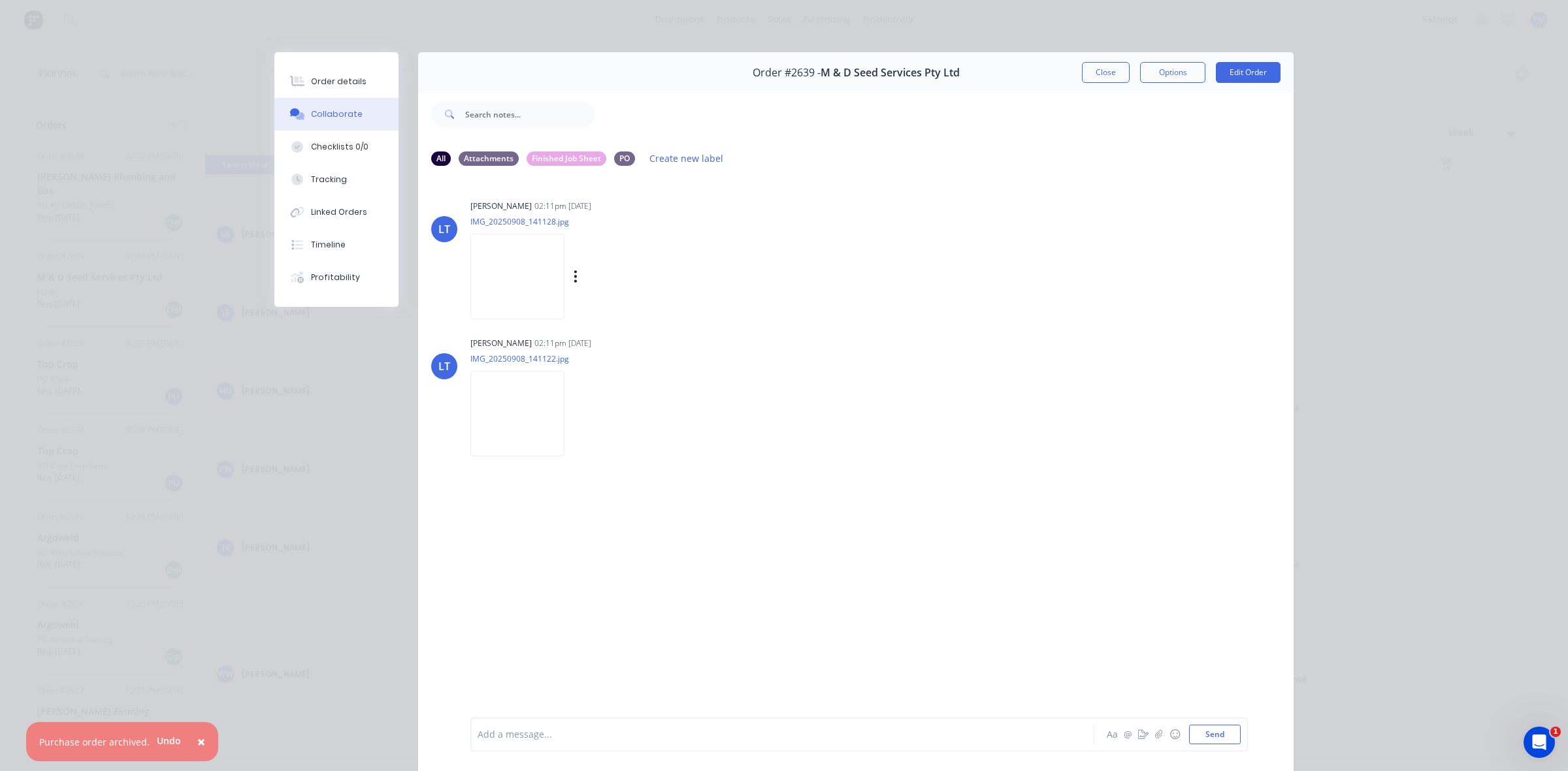
click at [510, 275] on img at bounding box center [517, 276] width 94 height 85
click at [1112, 79] on button "Close" at bounding box center [1105, 72] width 48 height 21
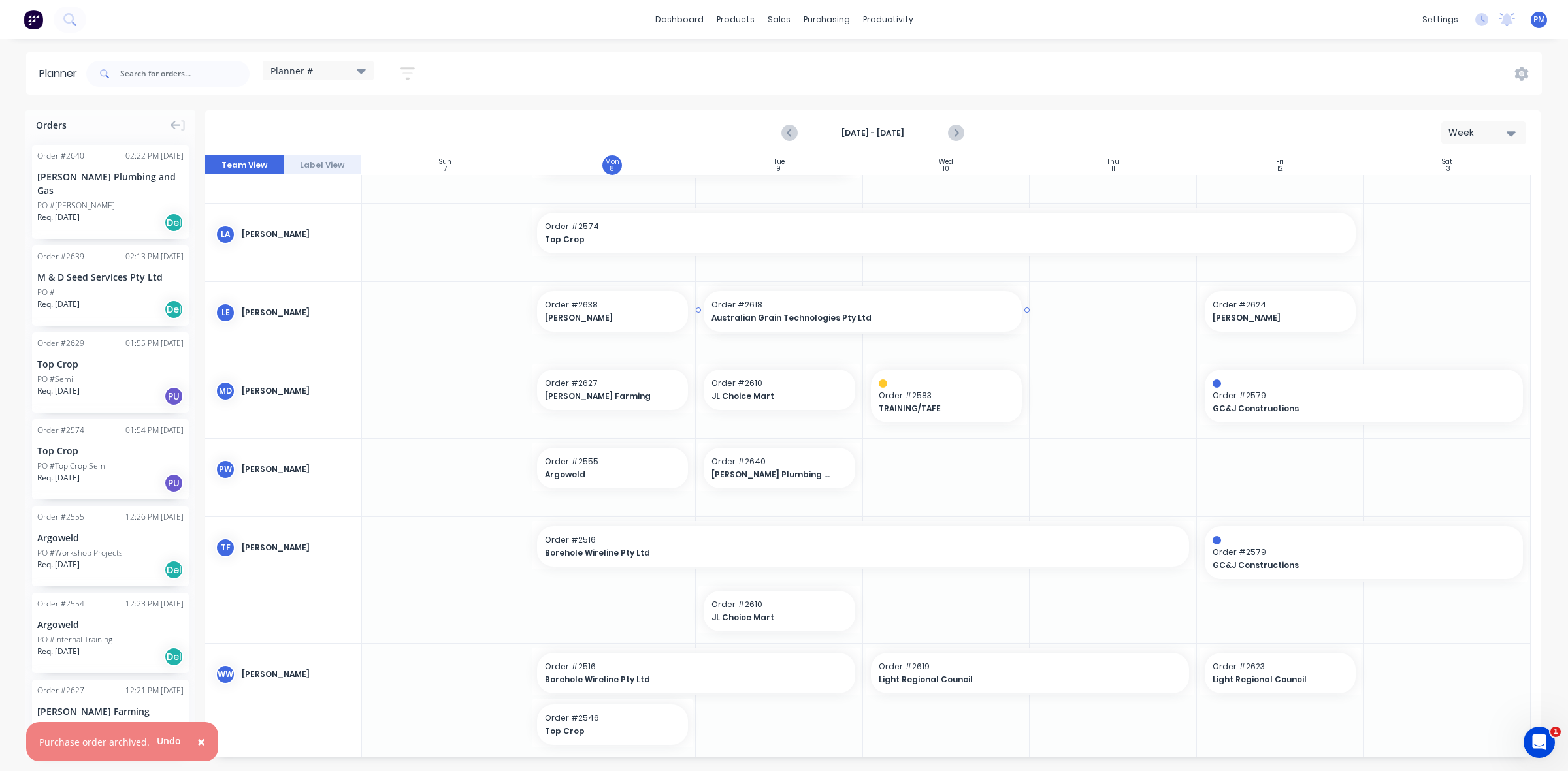
drag, startPoint x: 847, startPoint y: 307, endPoint x: 831, endPoint y: 291, distance: 22.6
drag, startPoint x: 80, startPoint y: 265, endPoint x: 1099, endPoint y: 325, distance: 1020.8
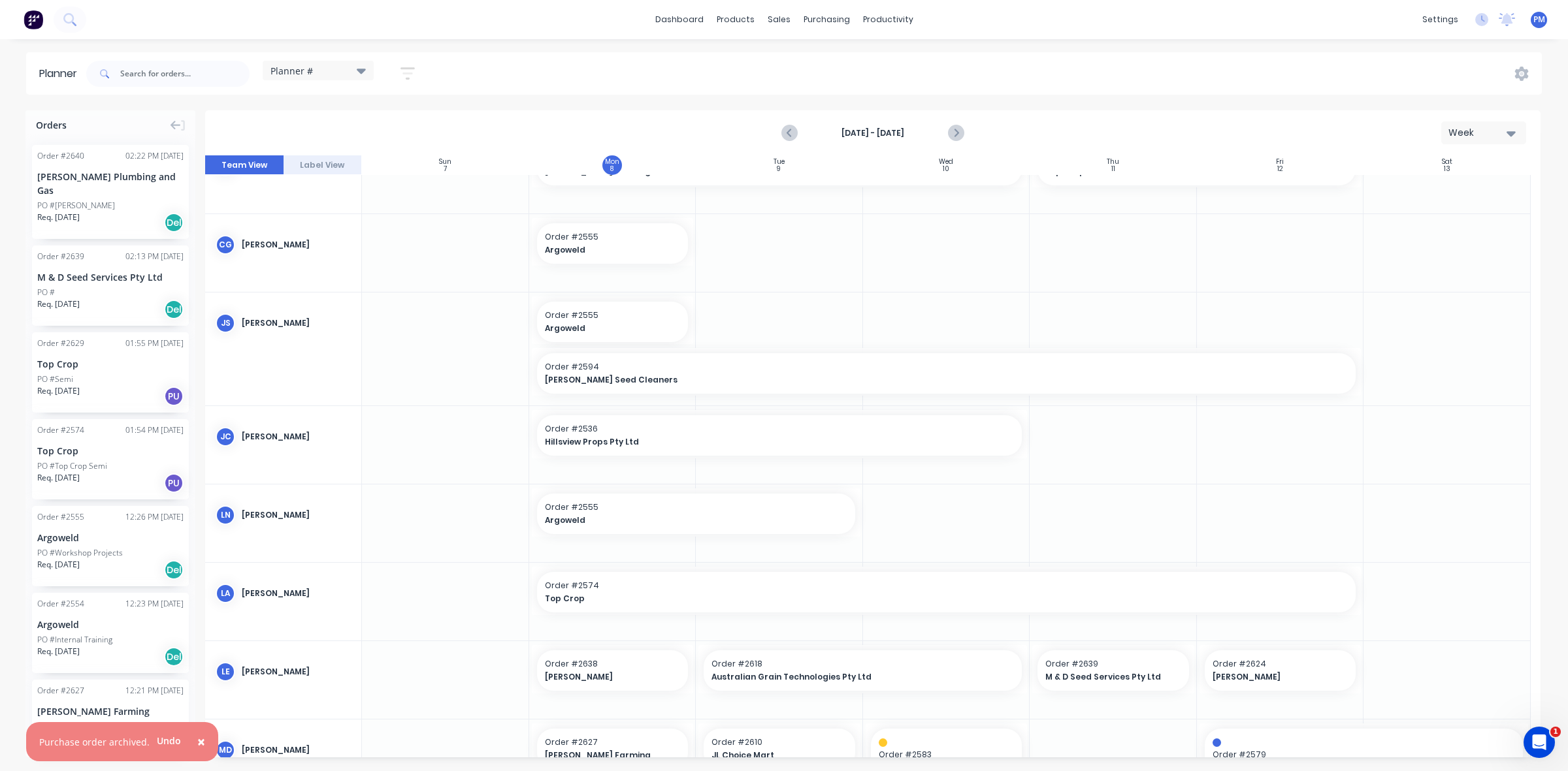
scroll to position [0, 0]
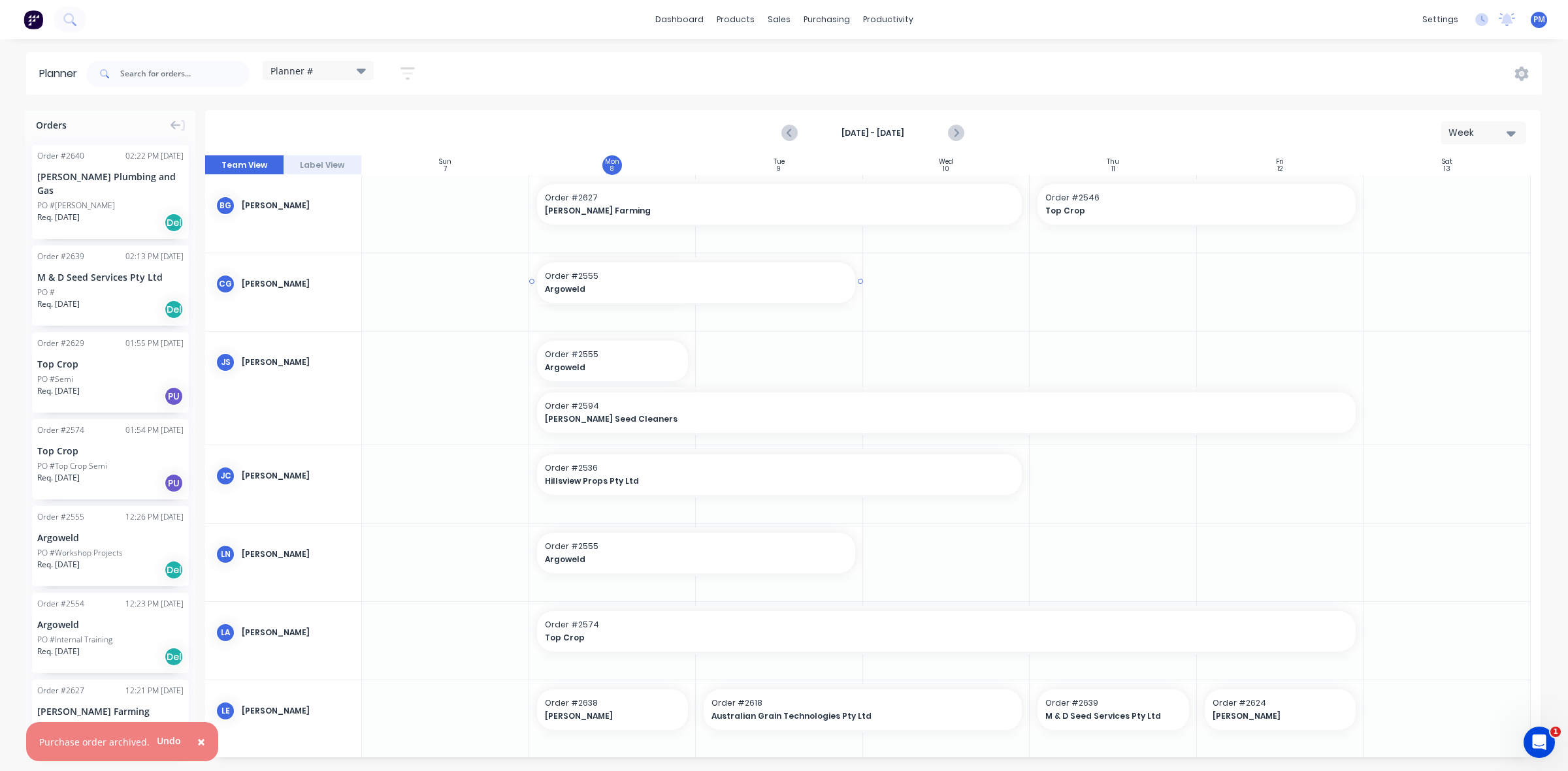
drag, startPoint x: 693, startPoint y: 279, endPoint x: 704, endPoint y: 279, distance: 11.0
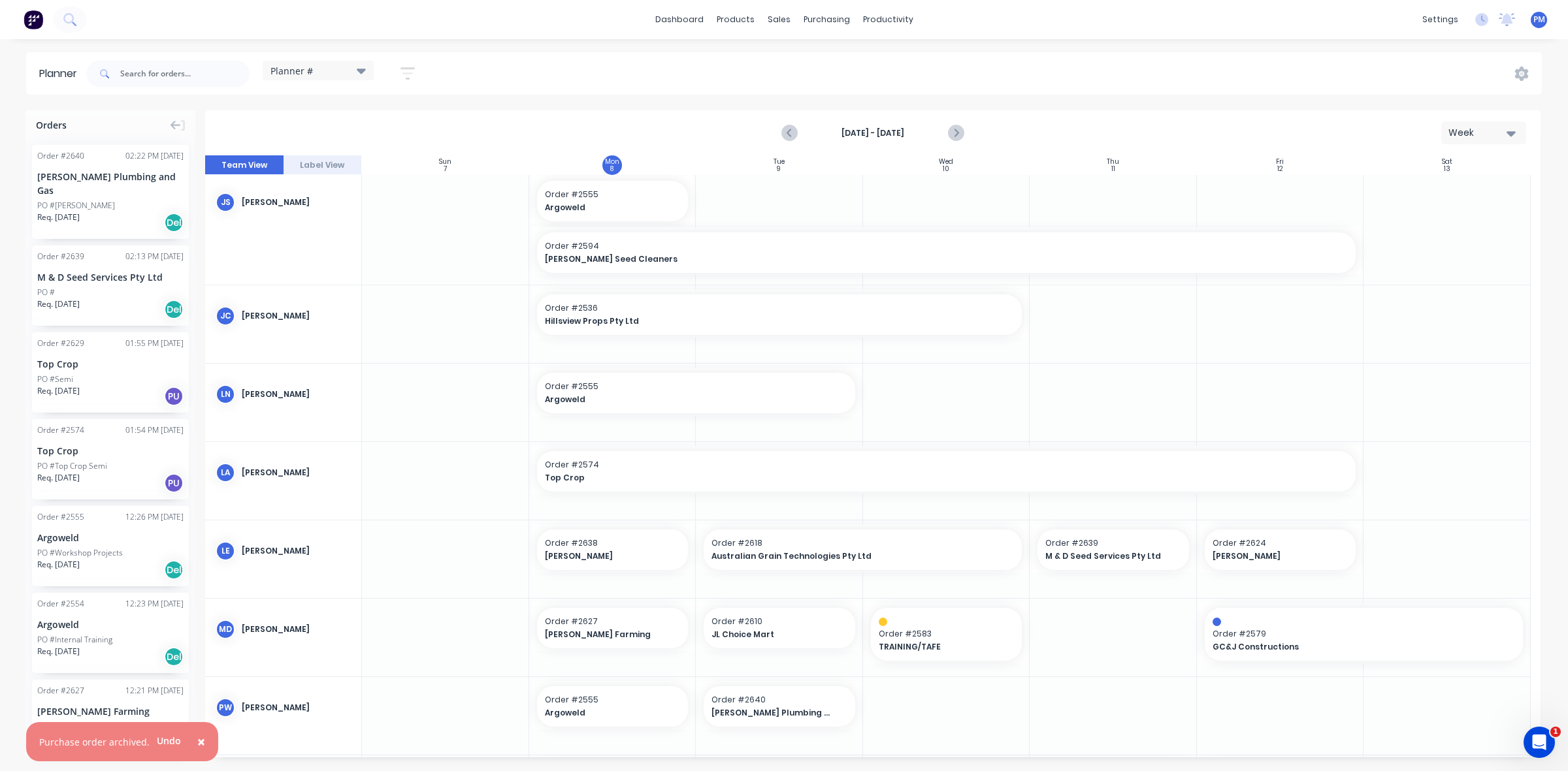
scroll to position [163, 0]
drag, startPoint x: 1024, startPoint y: 308, endPoint x: 1251, endPoint y: 311, distance: 227.0
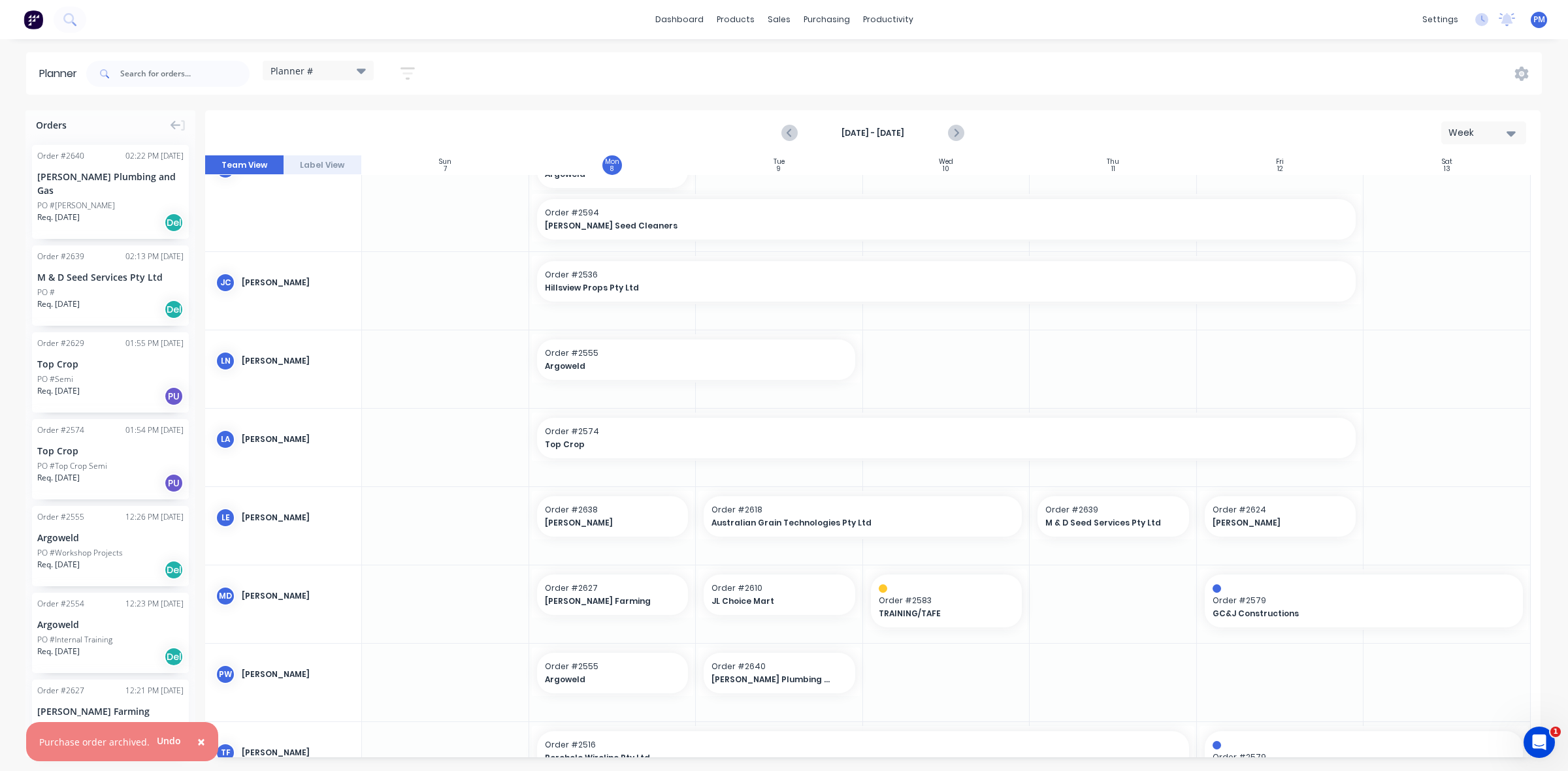
scroll to position [408, 0]
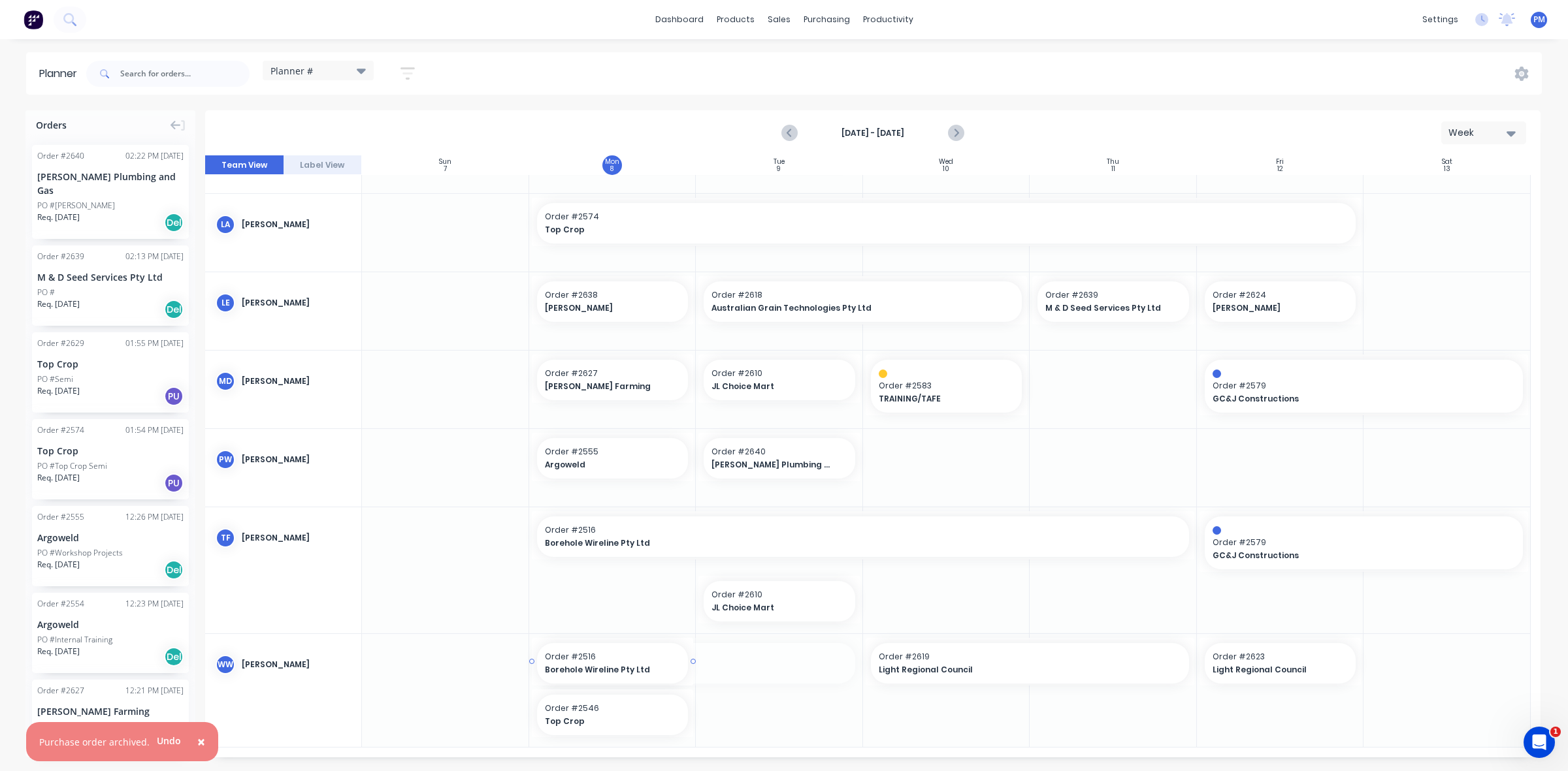
drag, startPoint x: 857, startPoint y: 660, endPoint x: 678, endPoint y: 661, distance: 179.0
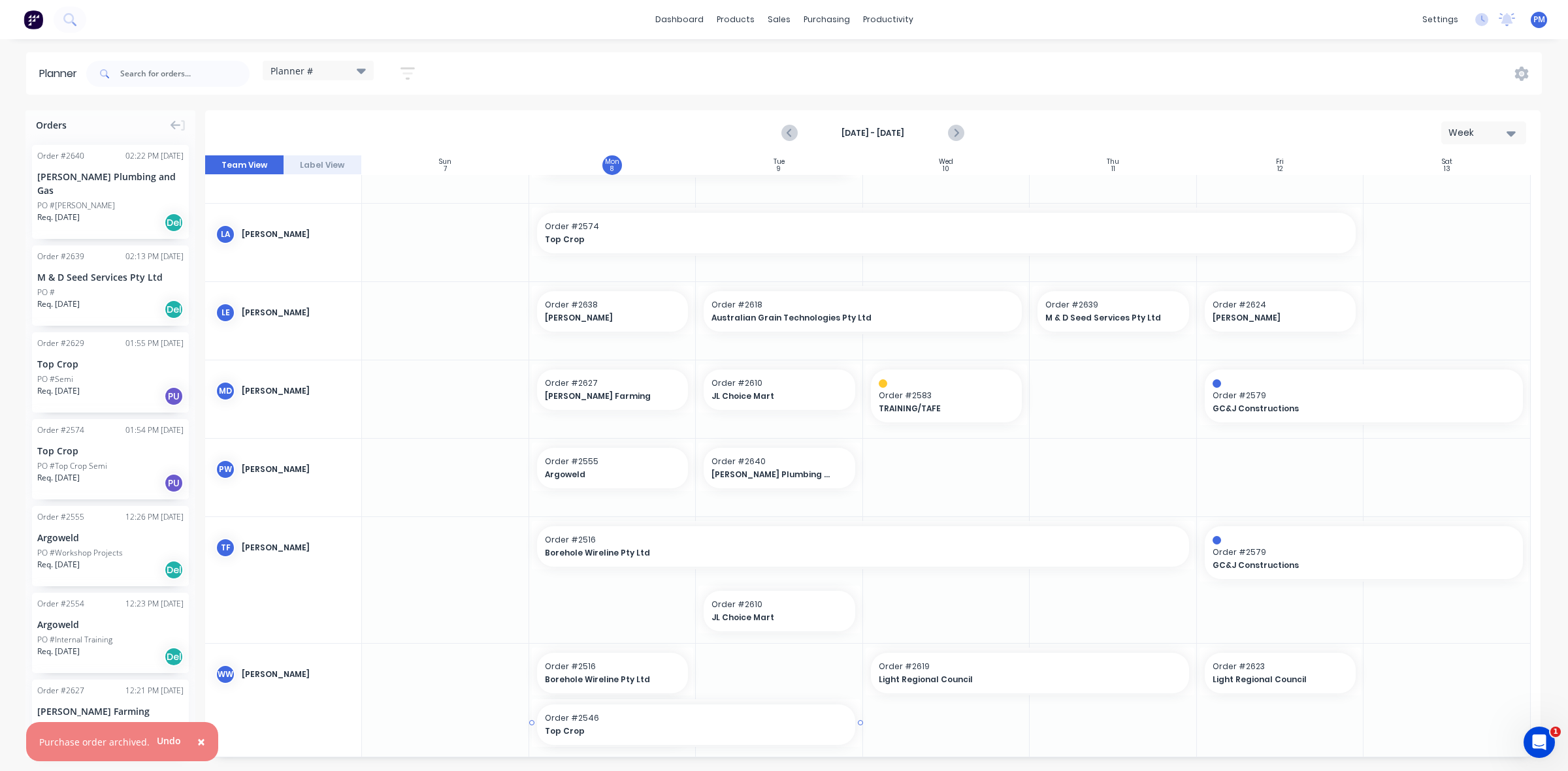
drag, startPoint x: 691, startPoint y: 720, endPoint x: 792, endPoint y: 720, distance: 101.0
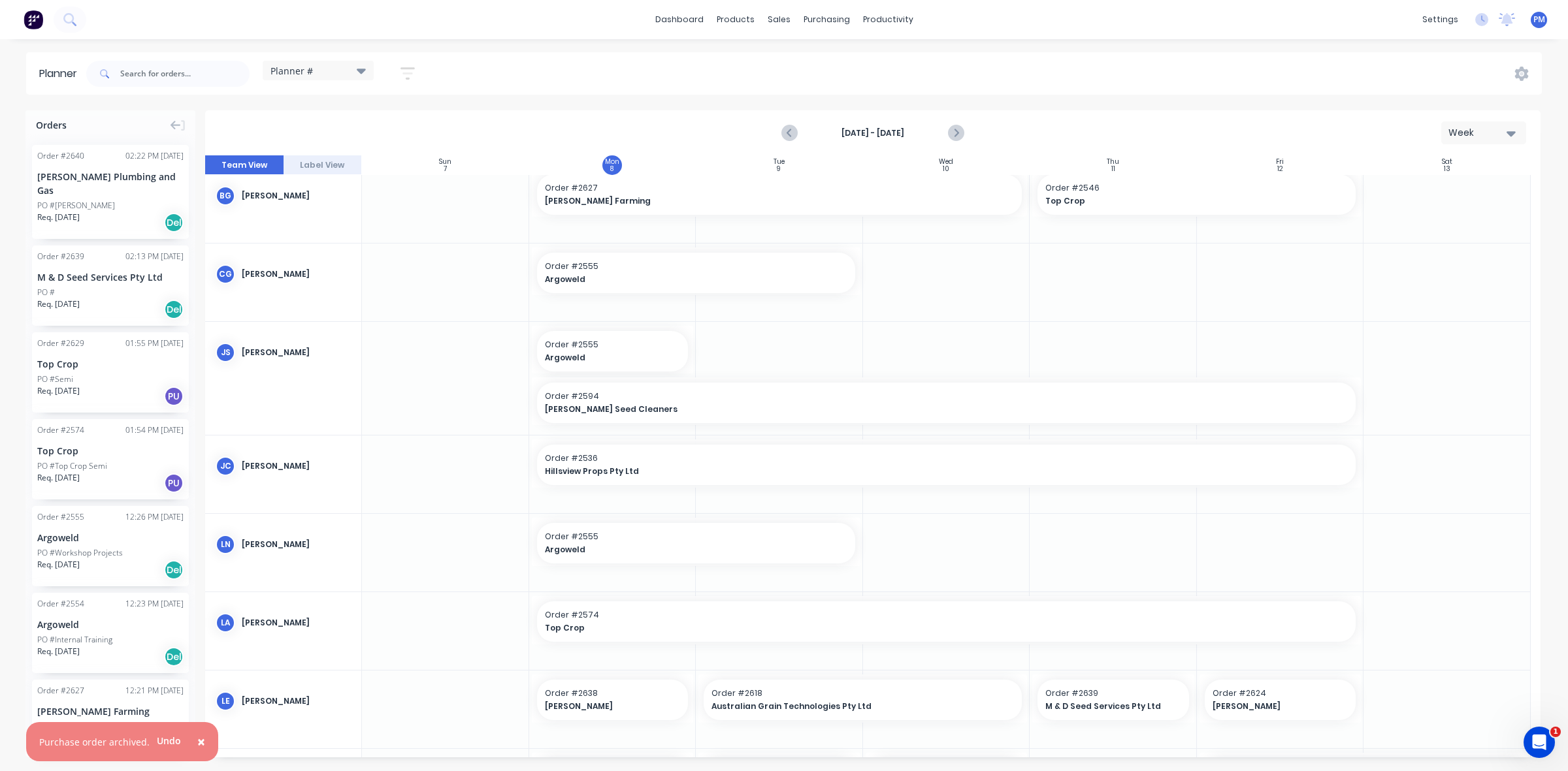
scroll to position [0, 0]
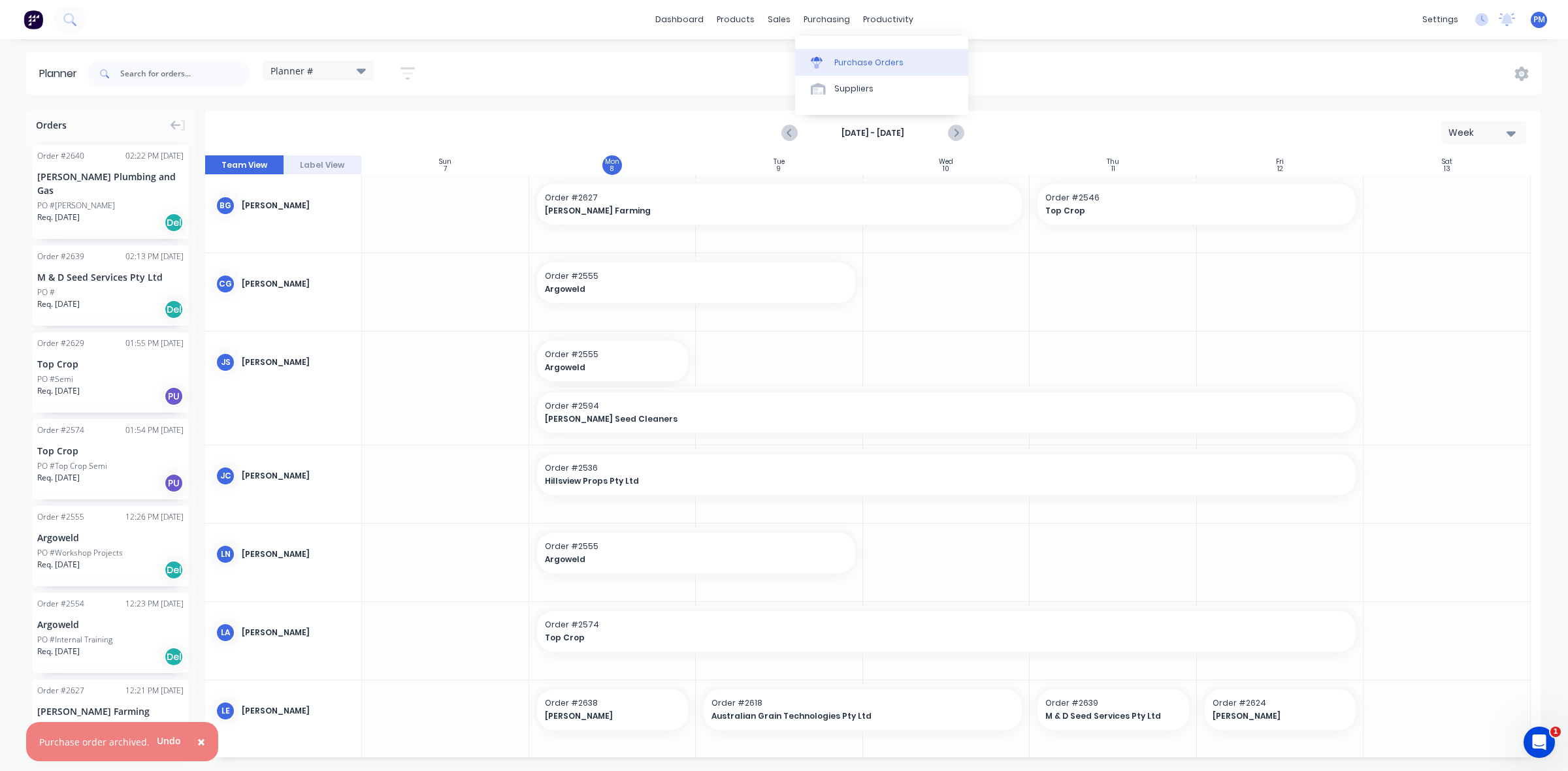
click at [848, 60] on div "Purchase Orders" at bounding box center [868, 62] width 69 height 12
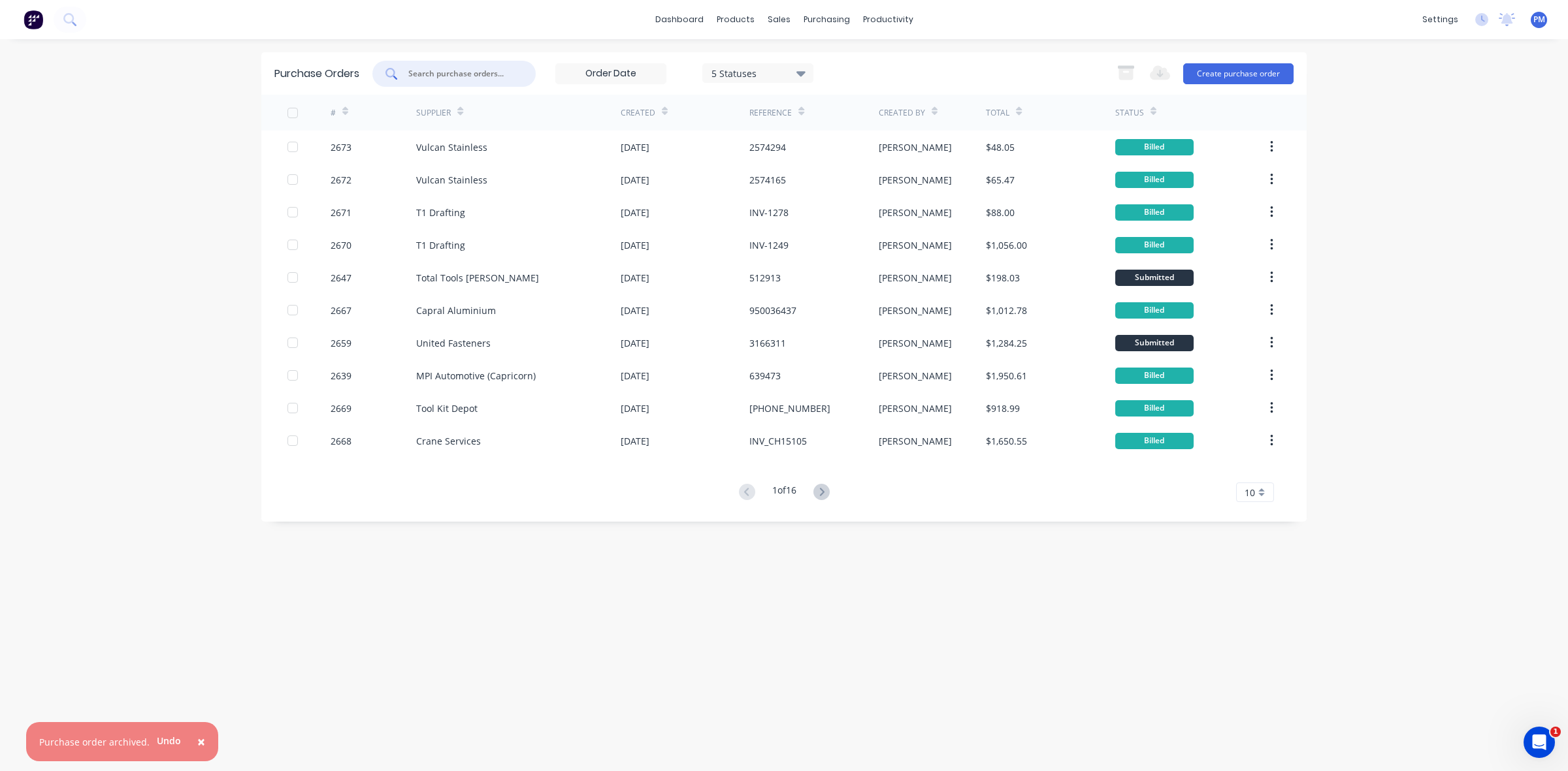
click at [473, 76] on input "text" at bounding box center [461, 73] width 109 height 13
type input "ferr"
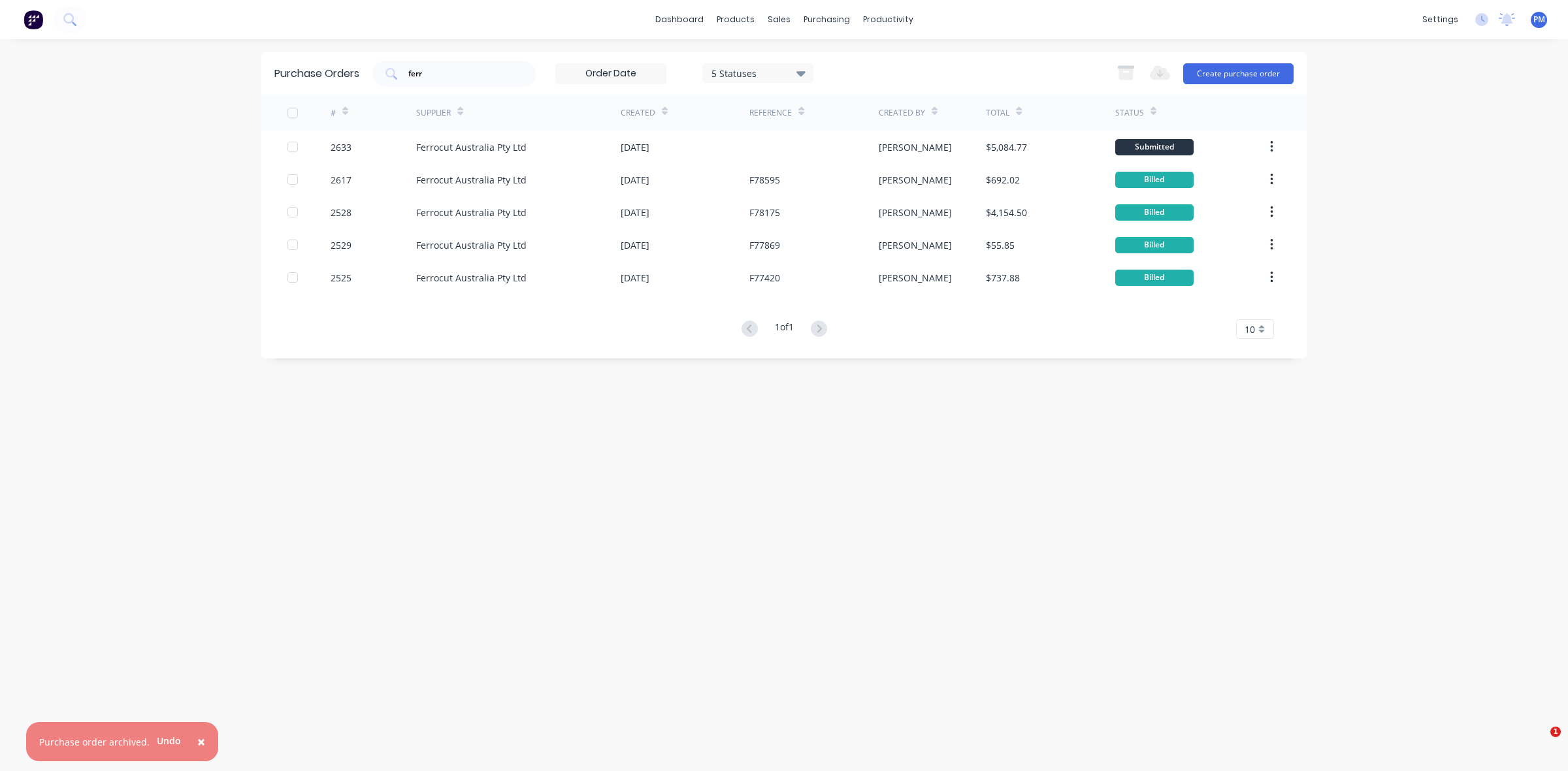
click at [739, 148] on div "[DATE]" at bounding box center [685, 147] width 128 height 33
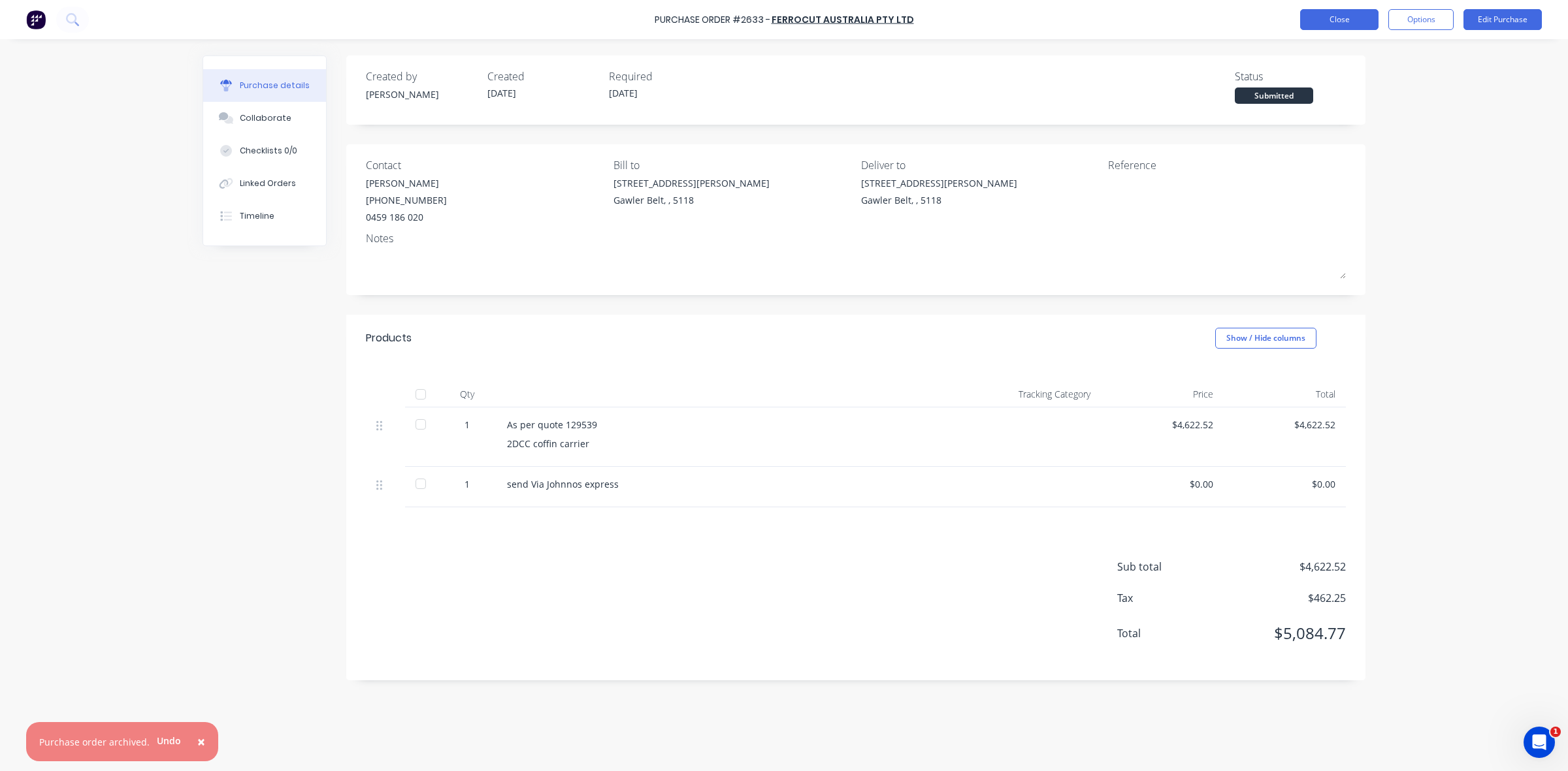
click at [1334, 22] on button "Close" at bounding box center [1339, 19] width 79 height 21
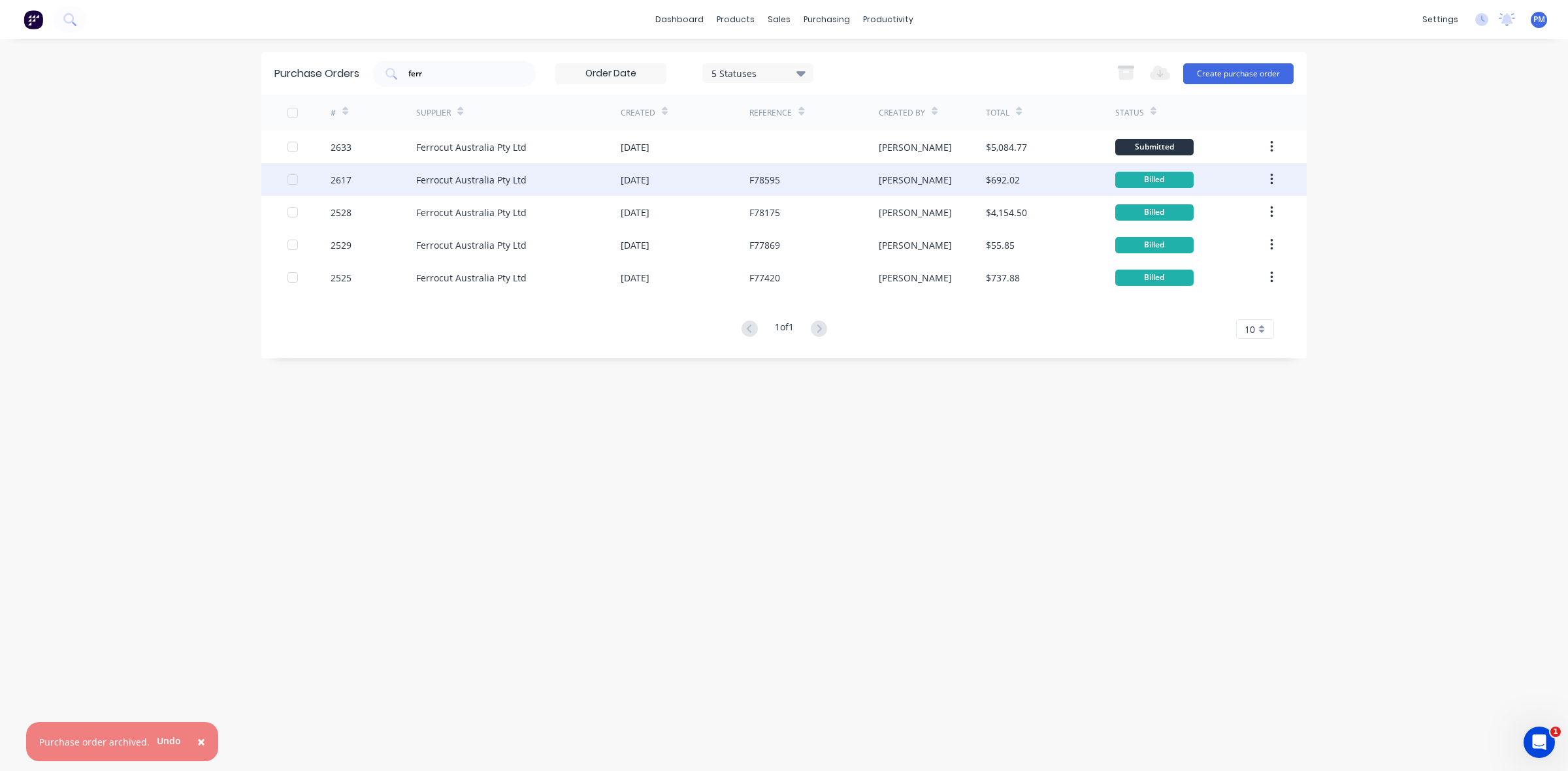
click at [709, 188] on div "[DATE]" at bounding box center [685, 180] width 128 height 33
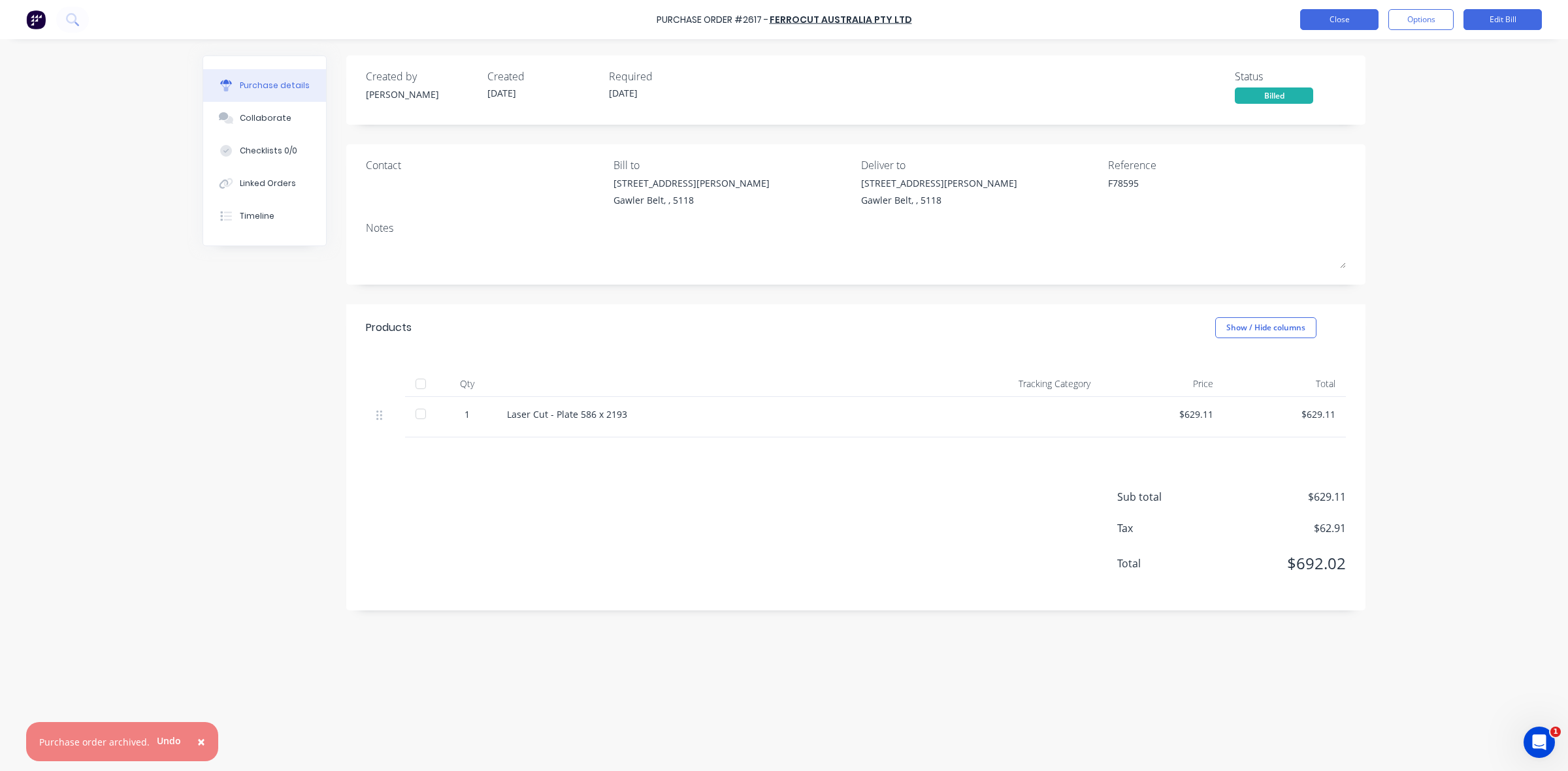
click at [1332, 23] on button "Close" at bounding box center [1339, 19] width 79 height 21
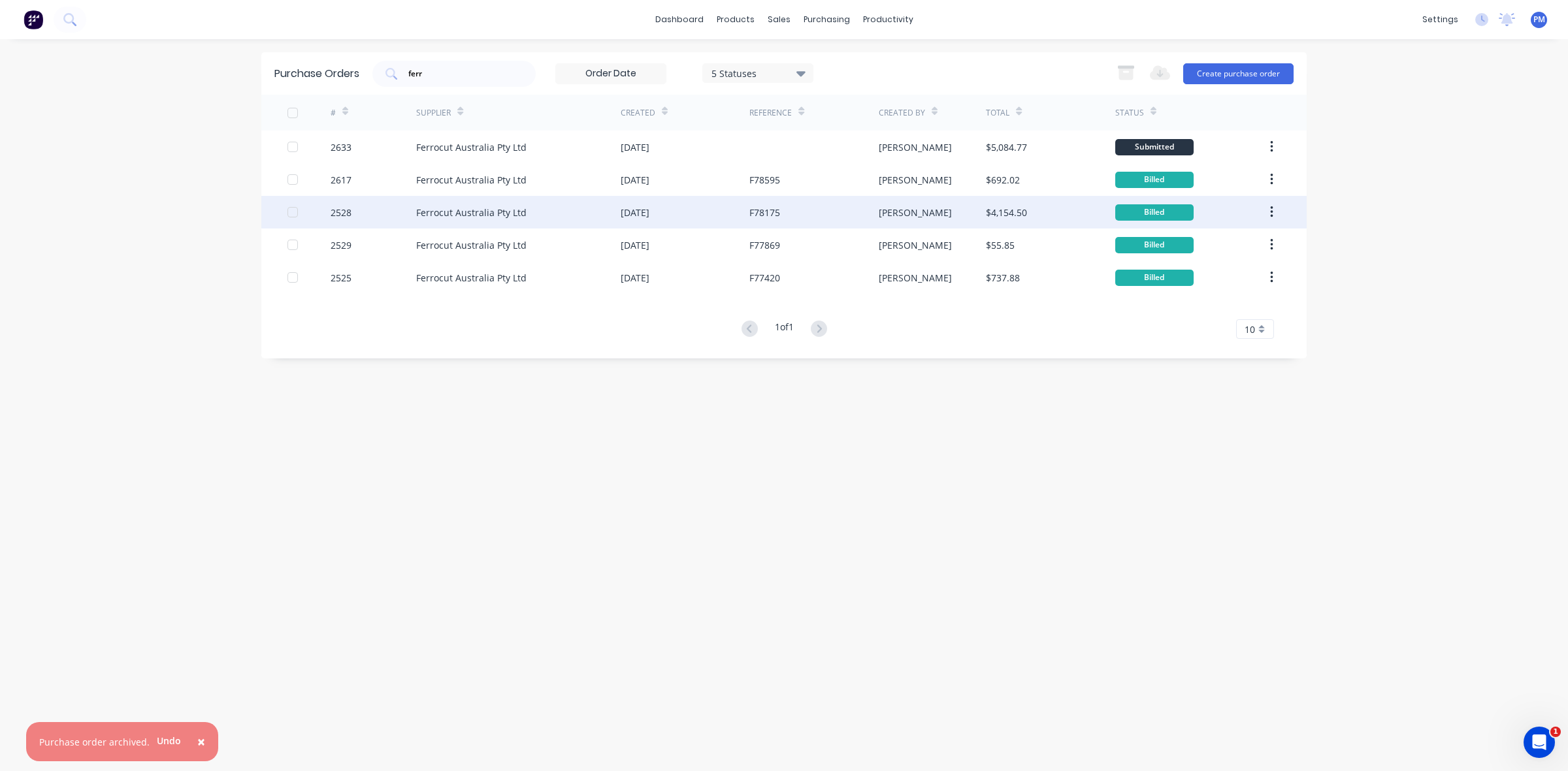
click at [701, 213] on div "[DATE]" at bounding box center [685, 212] width 128 height 33
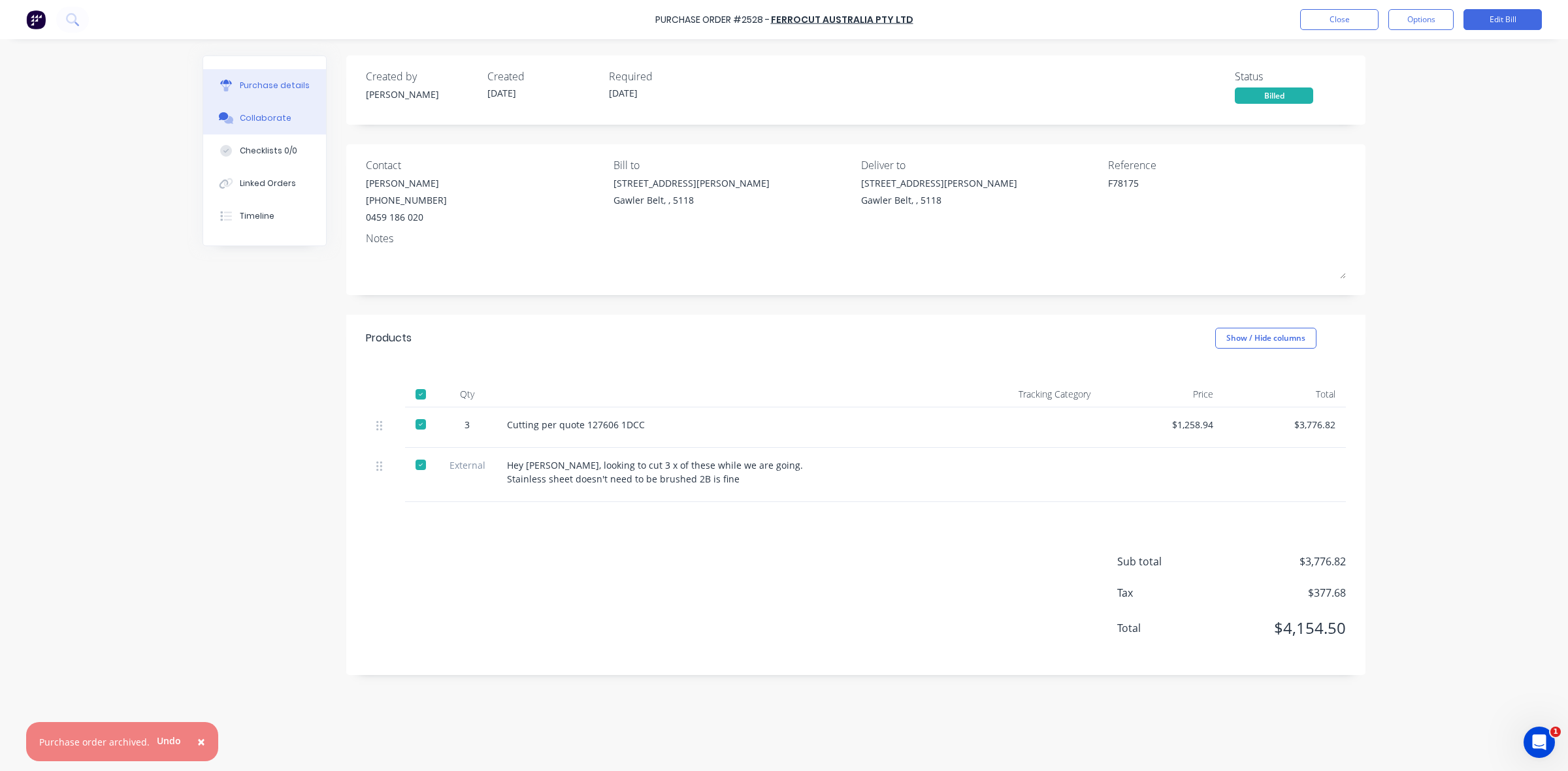
click at [250, 115] on div "Collaborate" at bounding box center [266, 117] width 52 height 12
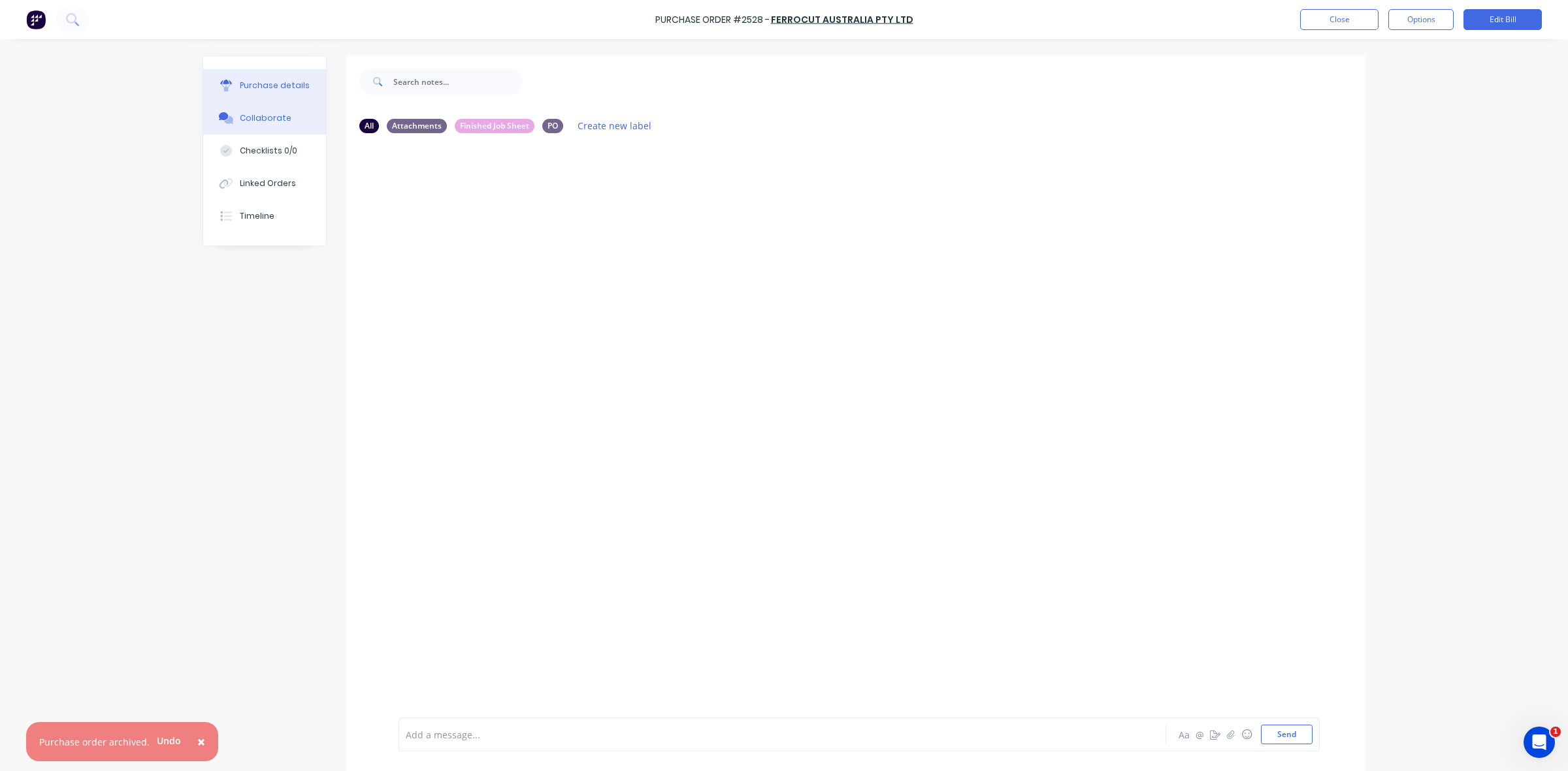
click at [263, 88] on div "Purchase details" at bounding box center [275, 85] width 70 height 12
type textarea "x"
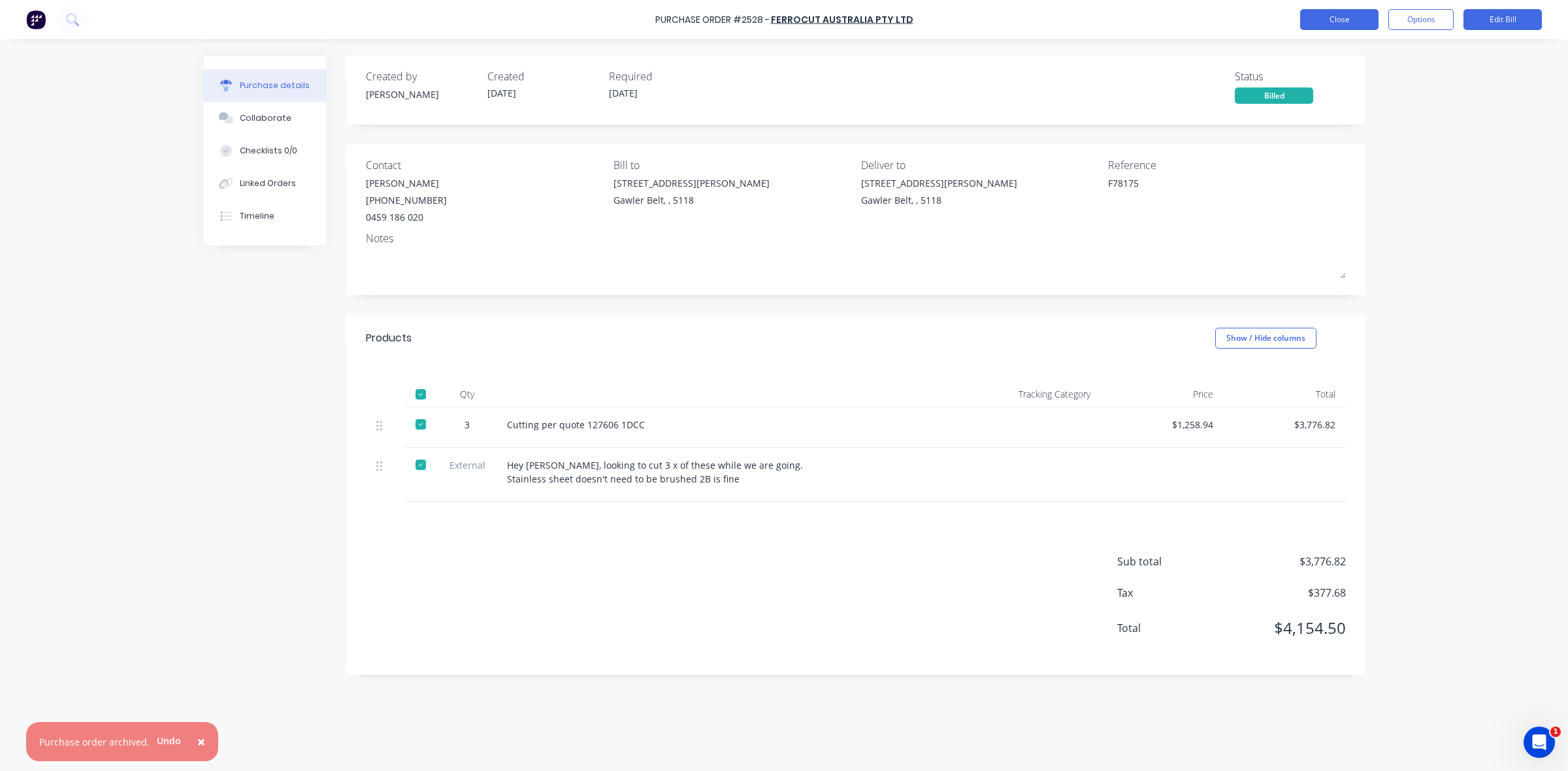
click at [1339, 14] on button "Close" at bounding box center [1339, 19] width 79 height 21
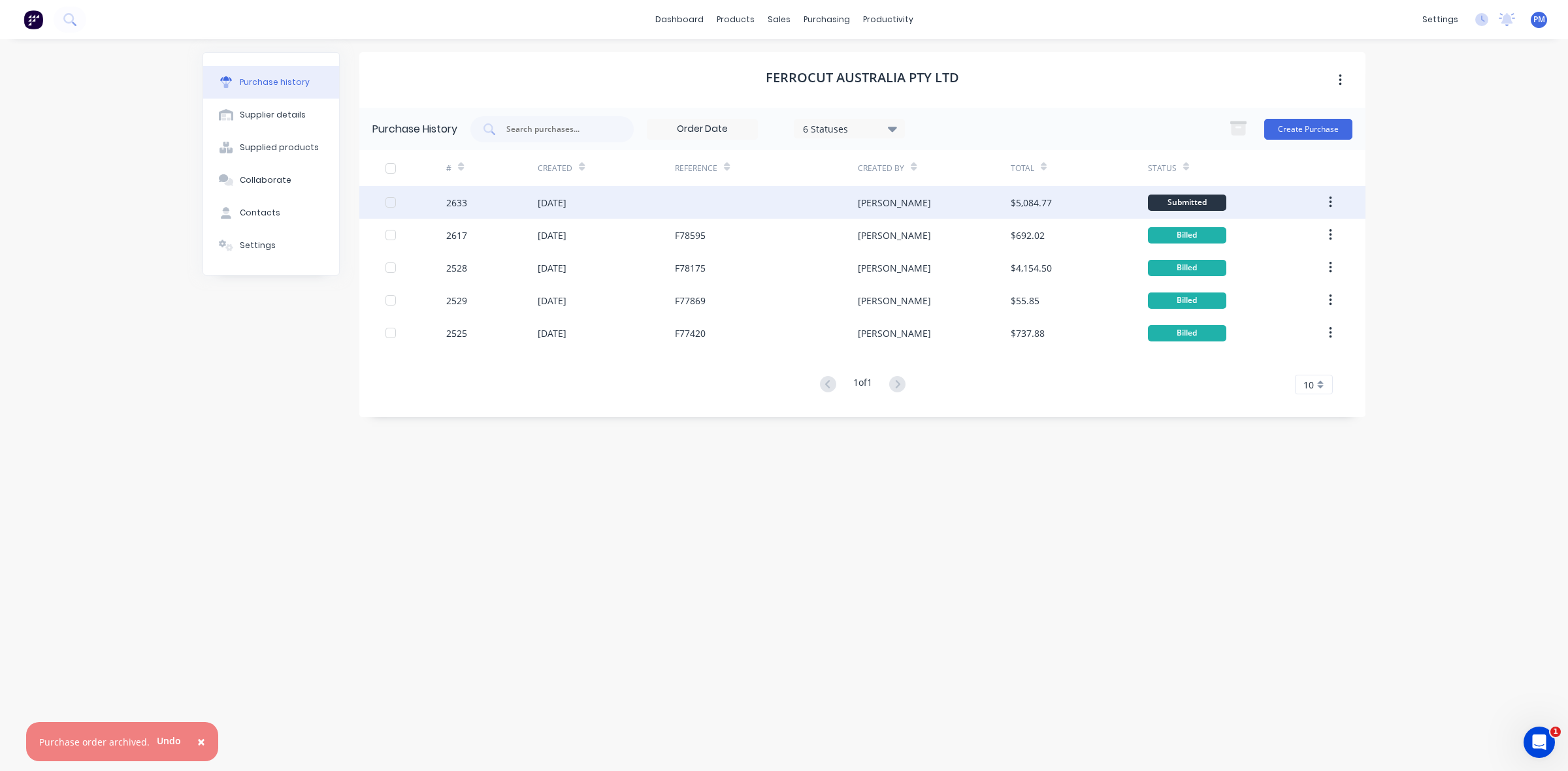
click at [745, 210] on div at bounding box center [767, 203] width 183 height 33
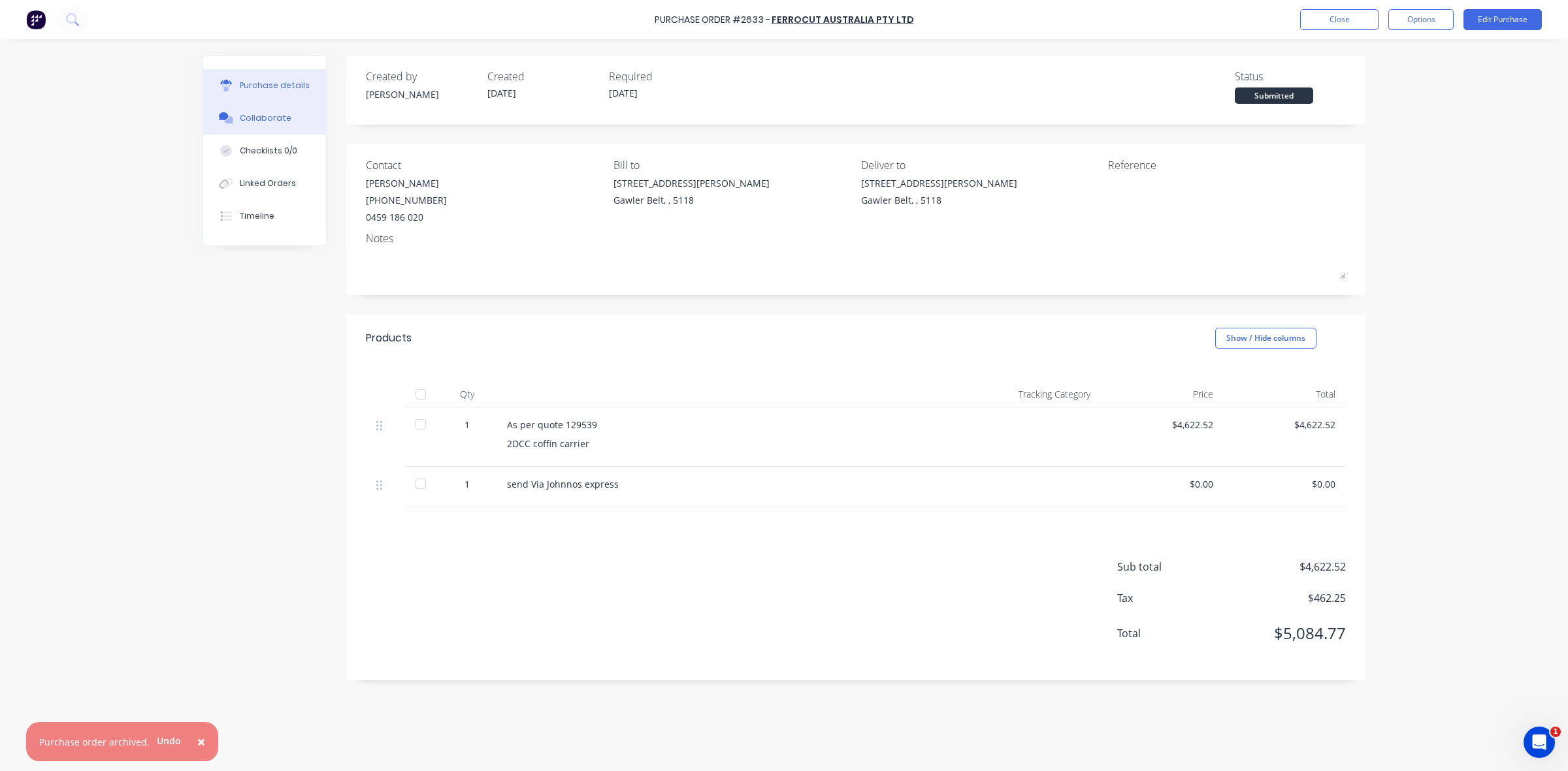
click at [285, 118] on div "Collaborate" at bounding box center [266, 117] width 52 height 12
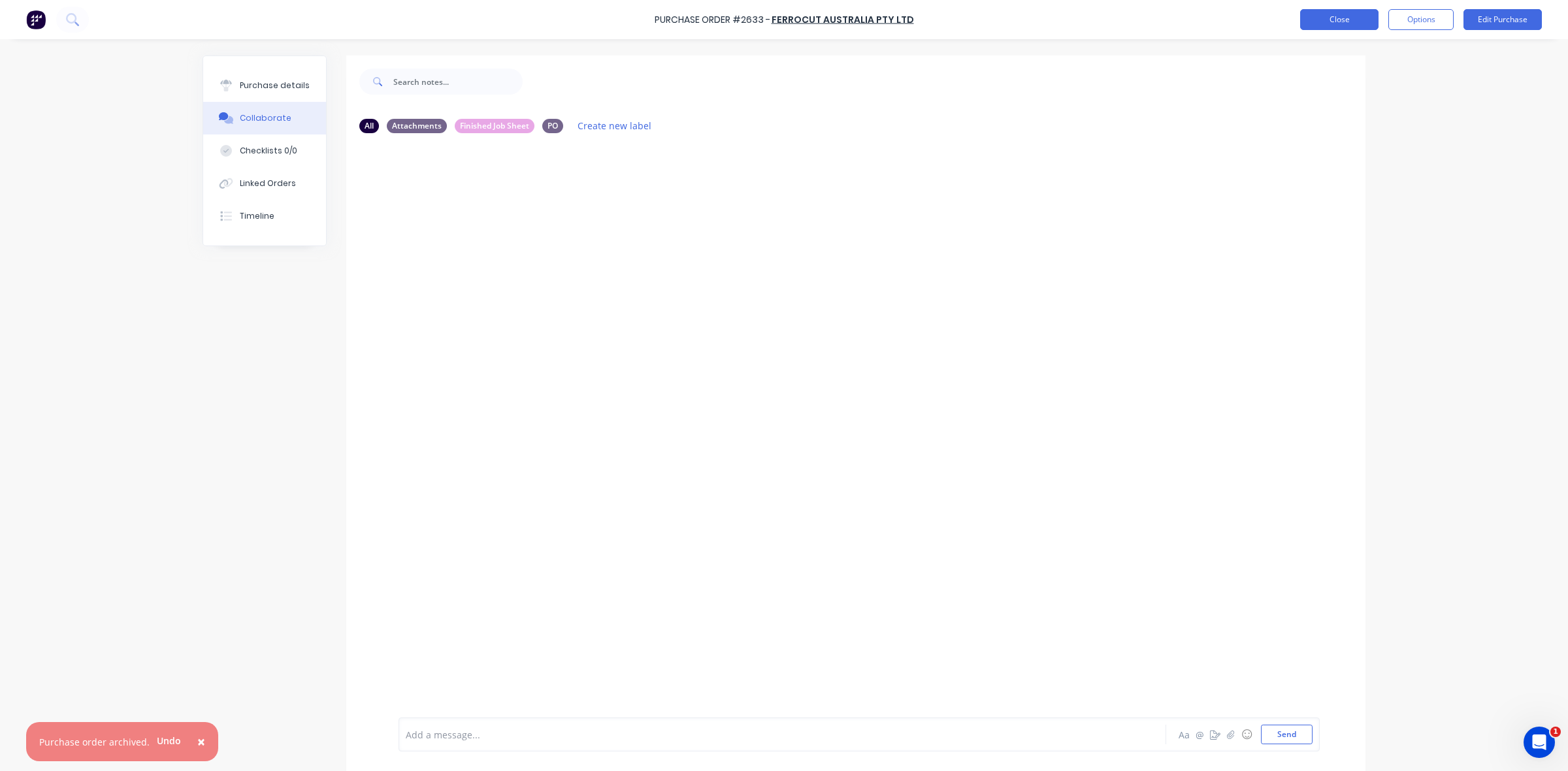
click at [1351, 20] on button "Close" at bounding box center [1339, 19] width 79 height 21
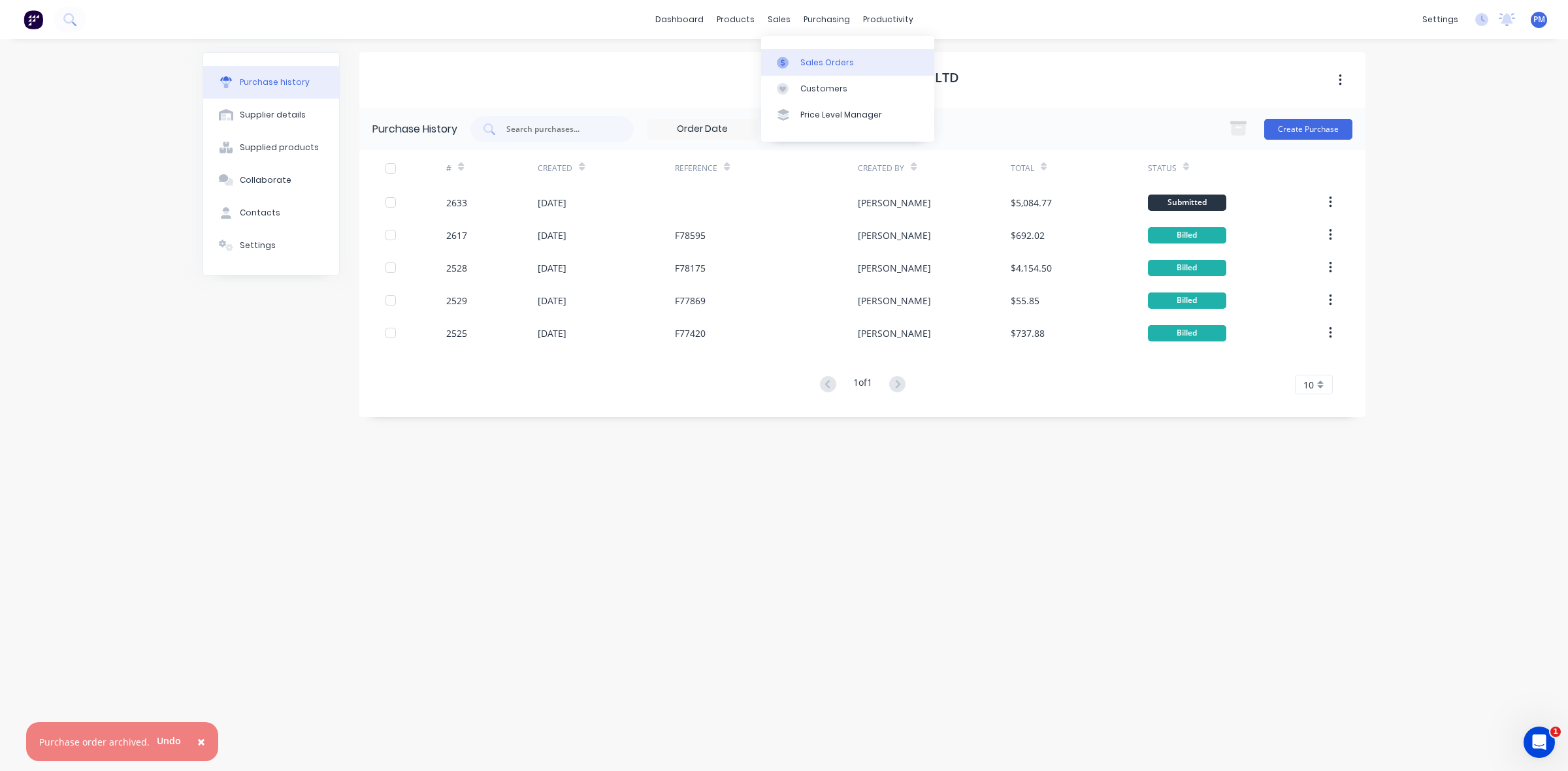
click at [812, 63] on div "Sales Orders" at bounding box center [827, 62] width 53 height 12
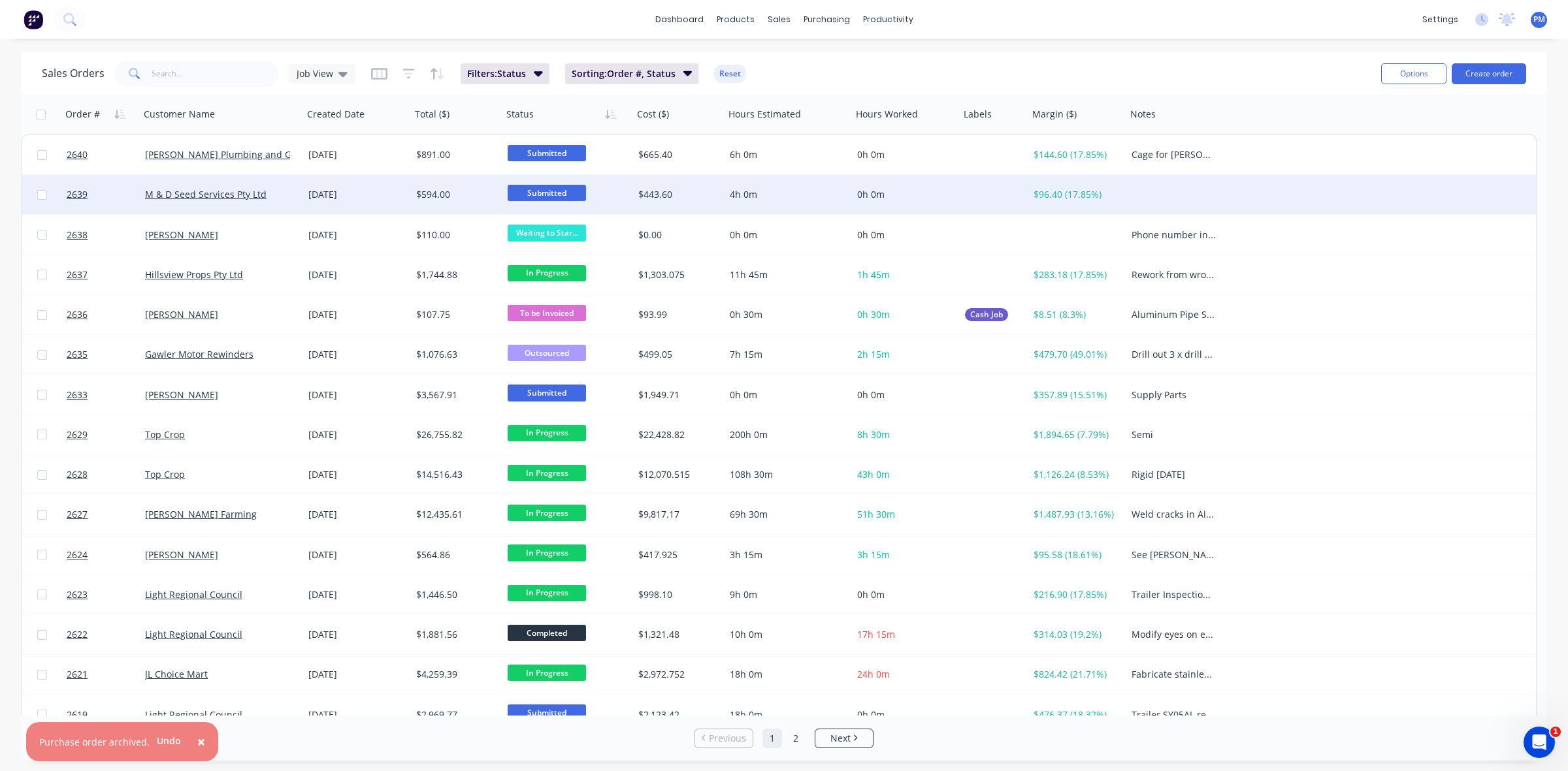
click at [279, 191] on div "M & D Seed Services Pty Ltd" at bounding box center [217, 194] width 145 height 13
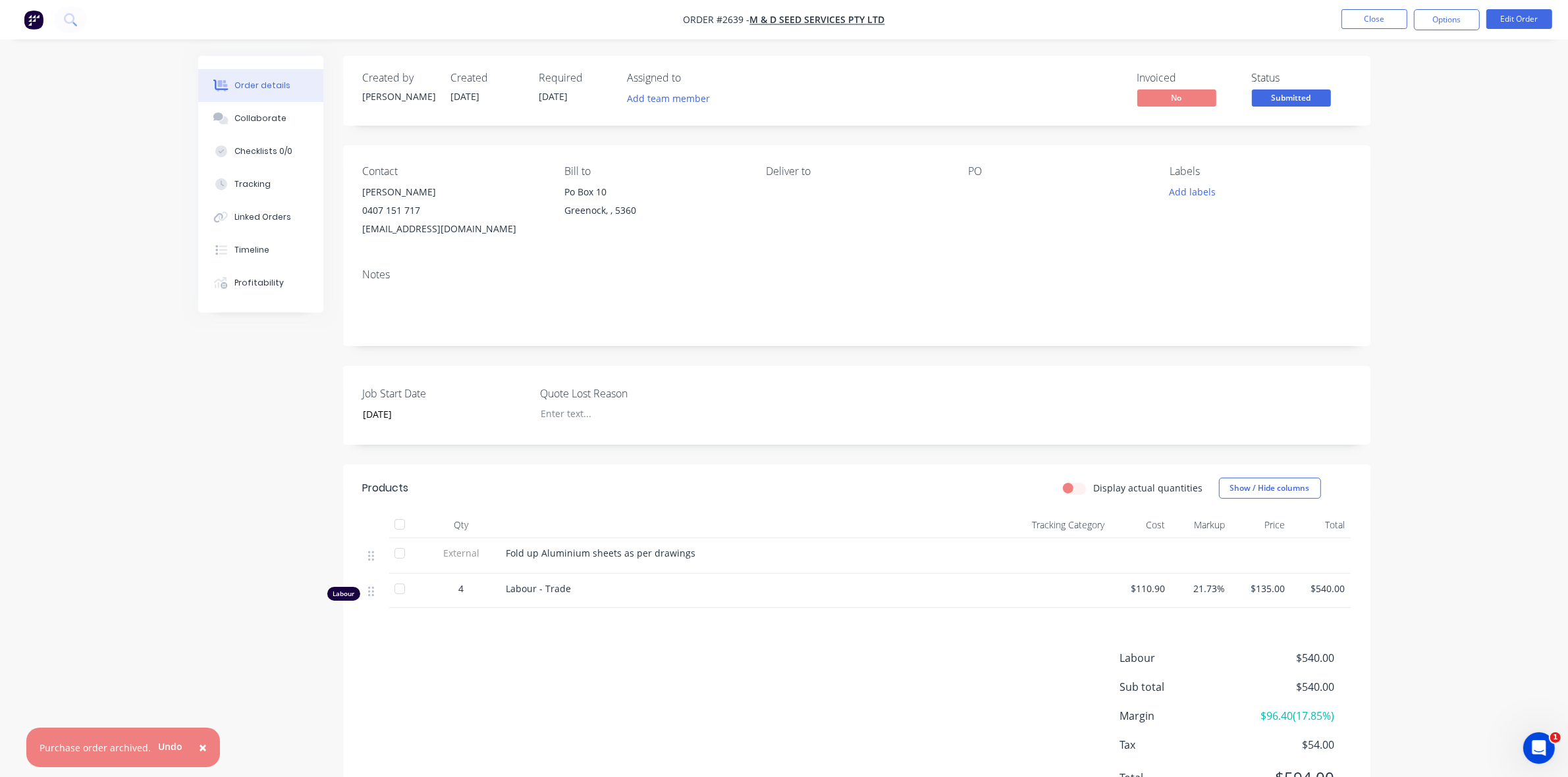
click at [584, 560] on span "Fold up Aluminium sheets as per drawings" at bounding box center [600, 553] width 189 height 12
click at [693, 551] on div "Fold up Aluminium sheets as per drawings" at bounding box center [731, 553] width 450 height 14
drag, startPoint x: 505, startPoint y: 549, endPoint x: 699, endPoint y: 550, distance: 194.0
click at [699, 550] on div "Fold up Aluminium sheets as per drawings" at bounding box center [731, 553] width 450 height 14
click at [696, 258] on div "Notes Fold up Aluminium sheets as per drawings" at bounding box center [857, 302] width 1027 height 88
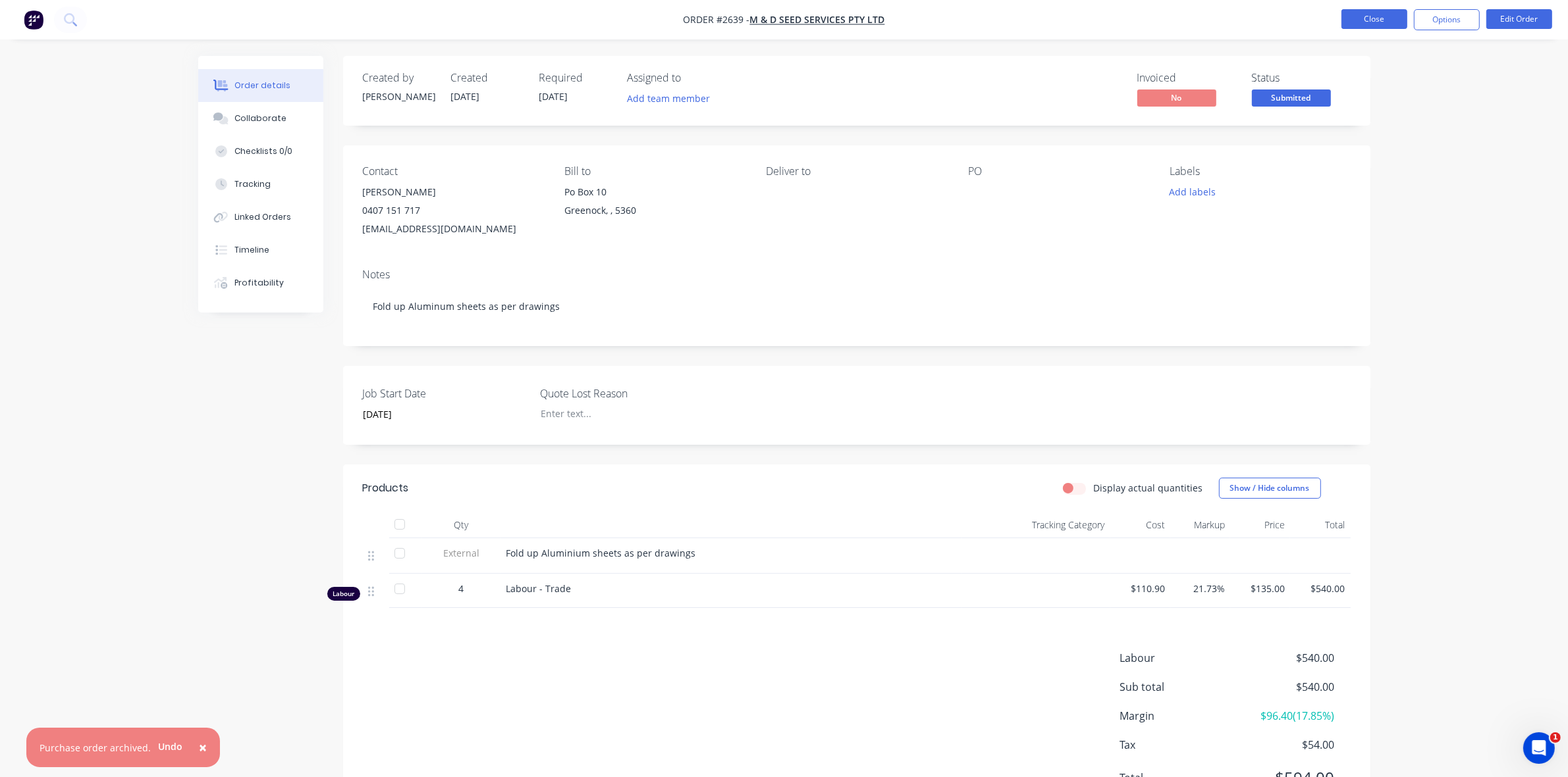
click at [1379, 17] on button "Close" at bounding box center [1374, 19] width 66 height 20
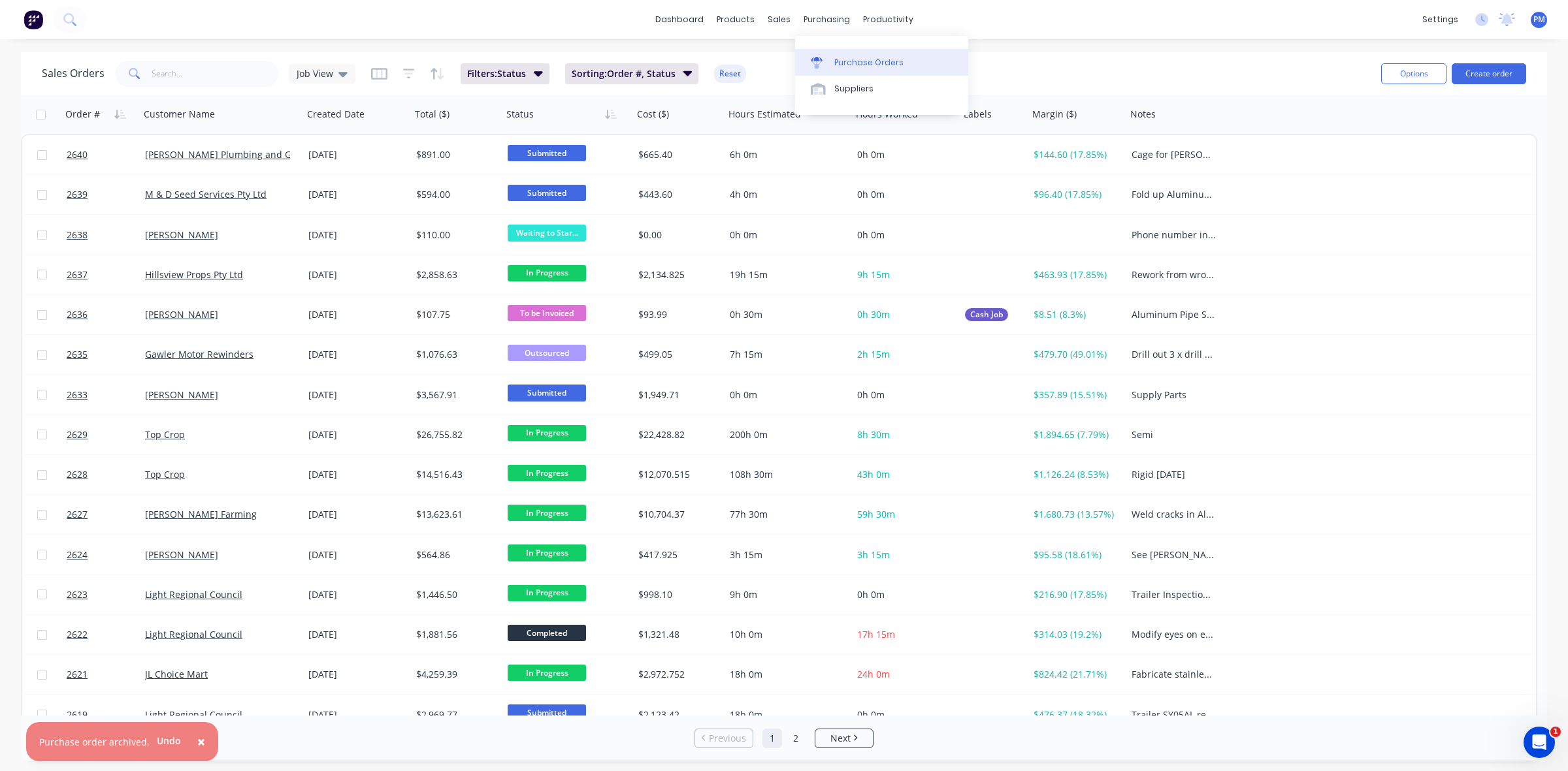
click at [847, 64] on div "Purchase Orders" at bounding box center [868, 62] width 69 height 12
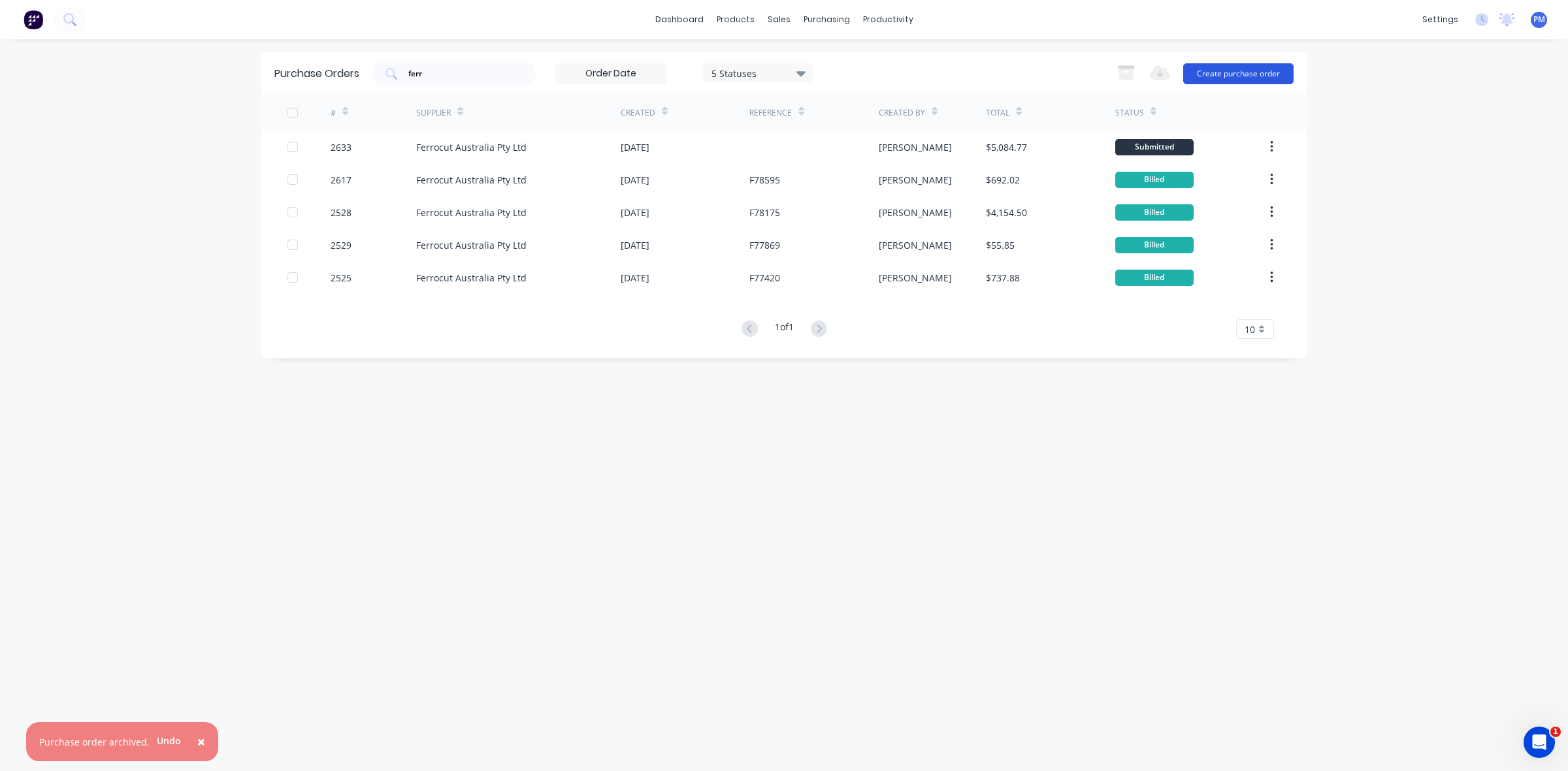
click at [1236, 74] on button "Create purchase order" at bounding box center [1239, 74] width 111 height 21
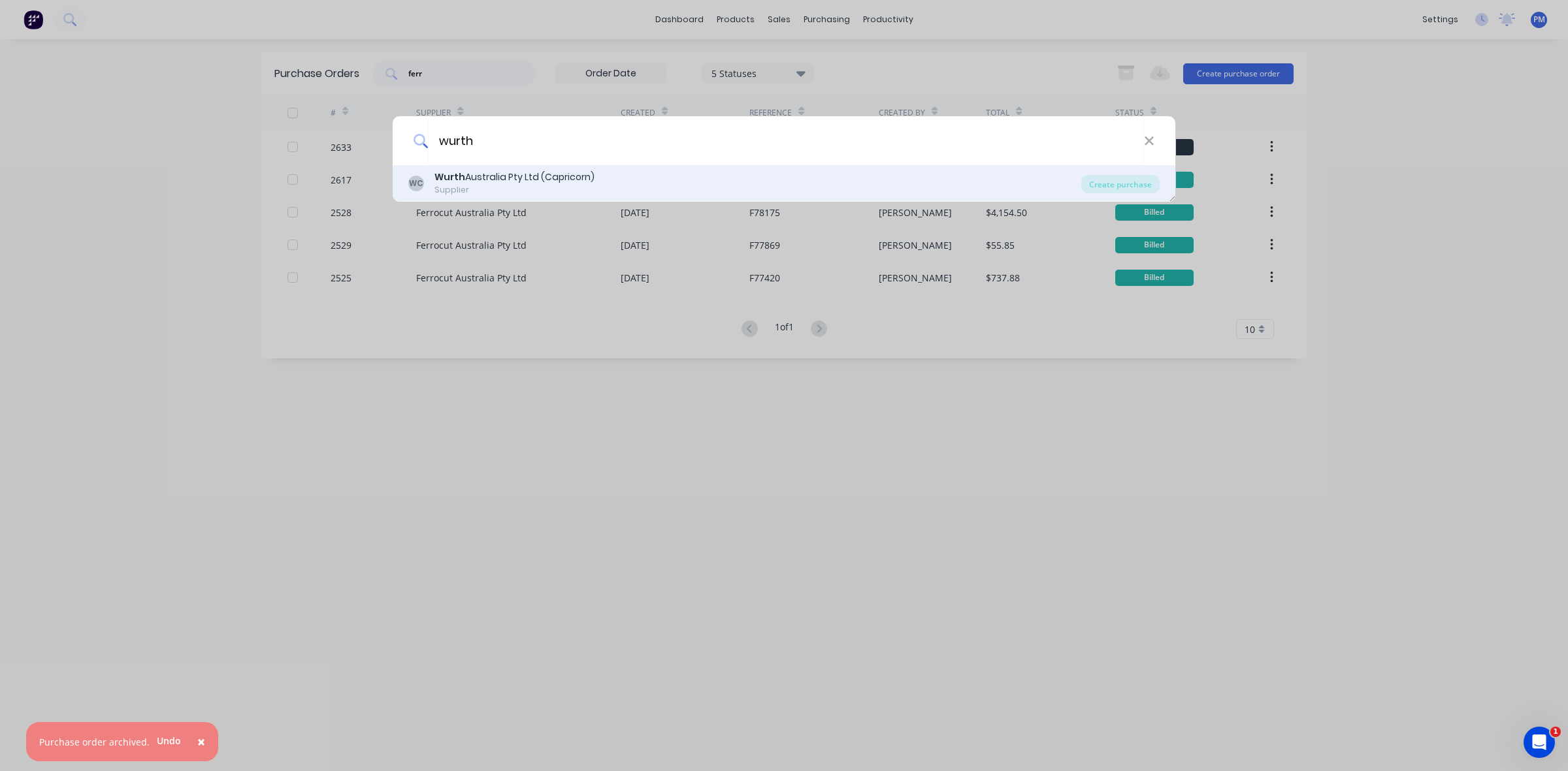
type input "wurth"
click at [508, 178] on div "Wurth Australia Pty Ltd (Capricorn)" at bounding box center [514, 178] width 160 height 14
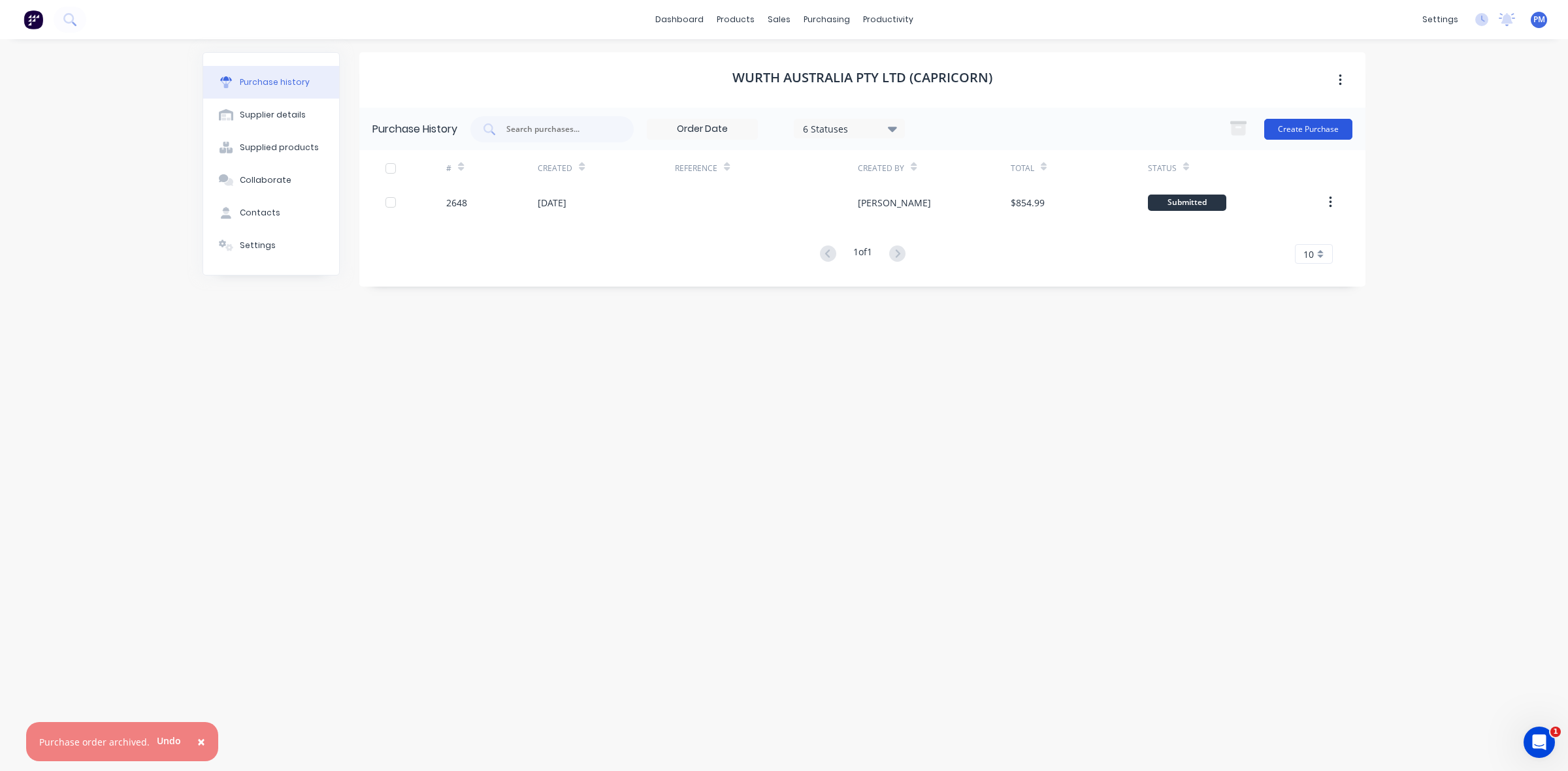
click at [1308, 131] on button "Create Purchase" at bounding box center [1308, 129] width 88 height 21
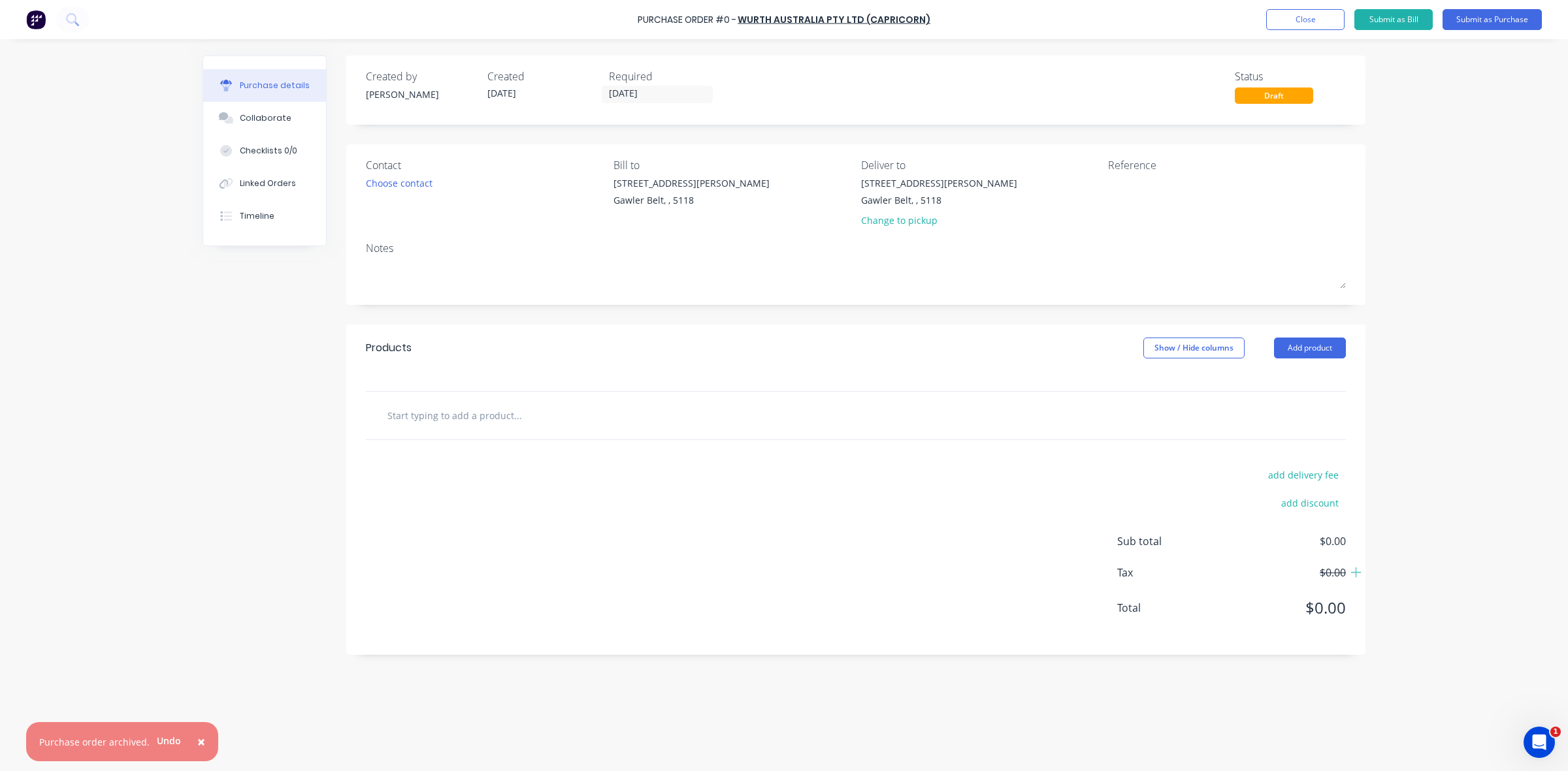
click at [1130, 169] on div "Reference" at bounding box center [1227, 165] width 238 height 16
click at [1138, 186] on textarea at bounding box center [1189, 191] width 163 height 29
type textarea "080925"
type textarea "x"
type textarea "080925"
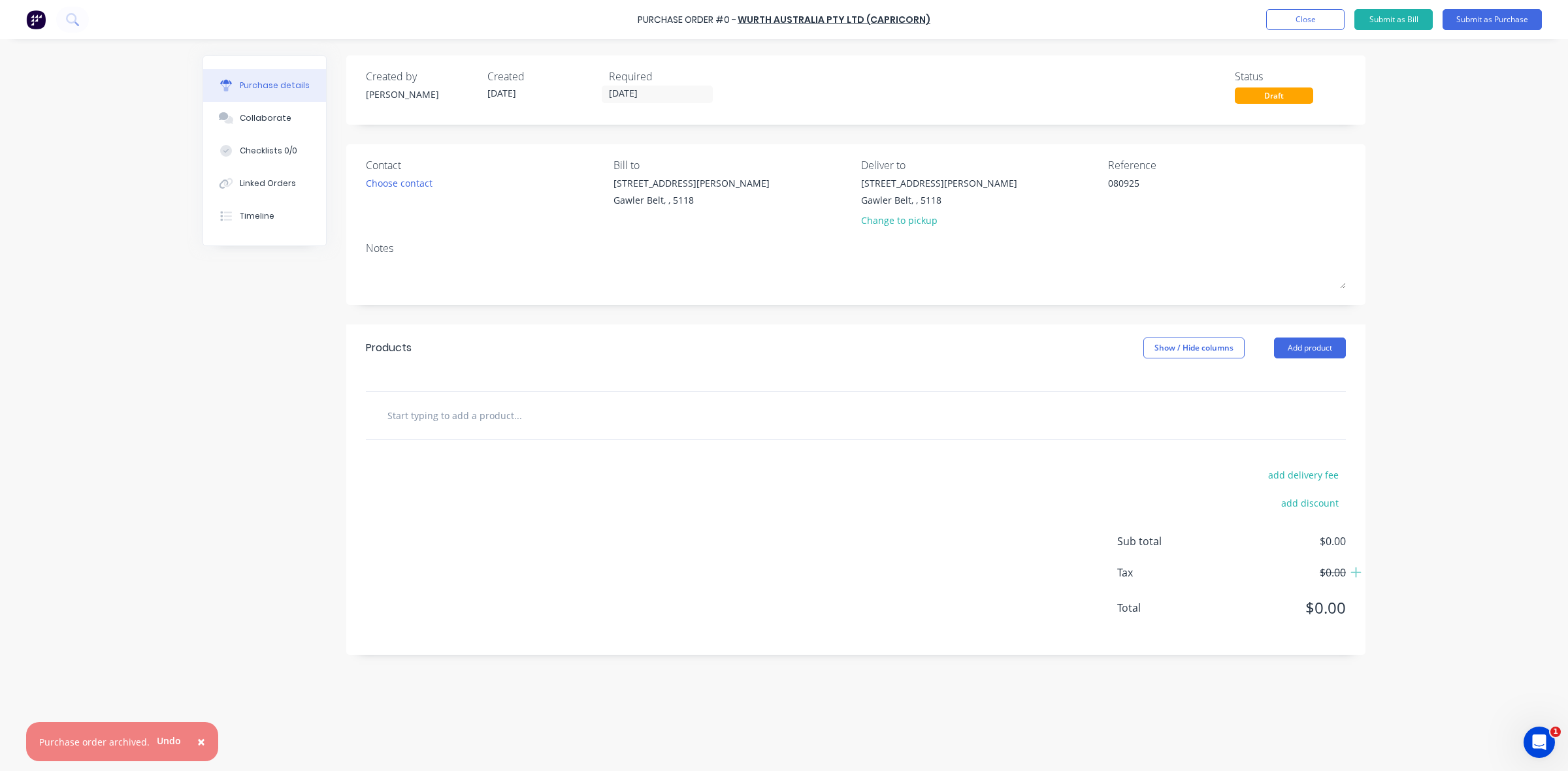
click at [416, 418] on input "text" at bounding box center [517, 415] width 261 height 26
click at [449, 415] on input "text" at bounding box center [517, 415] width 261 height 26
paste input "7002951600005 5 ASME B18.2.1 steel GR8 zinc plated trivalent UNF - SCR-HCS-GR8-…"
type textarea "x"
type input "7002951600005 5 ASME B18.2.1 steel GR8 zinc plated trivalent UNF - SCR-HCS-GR8-…"
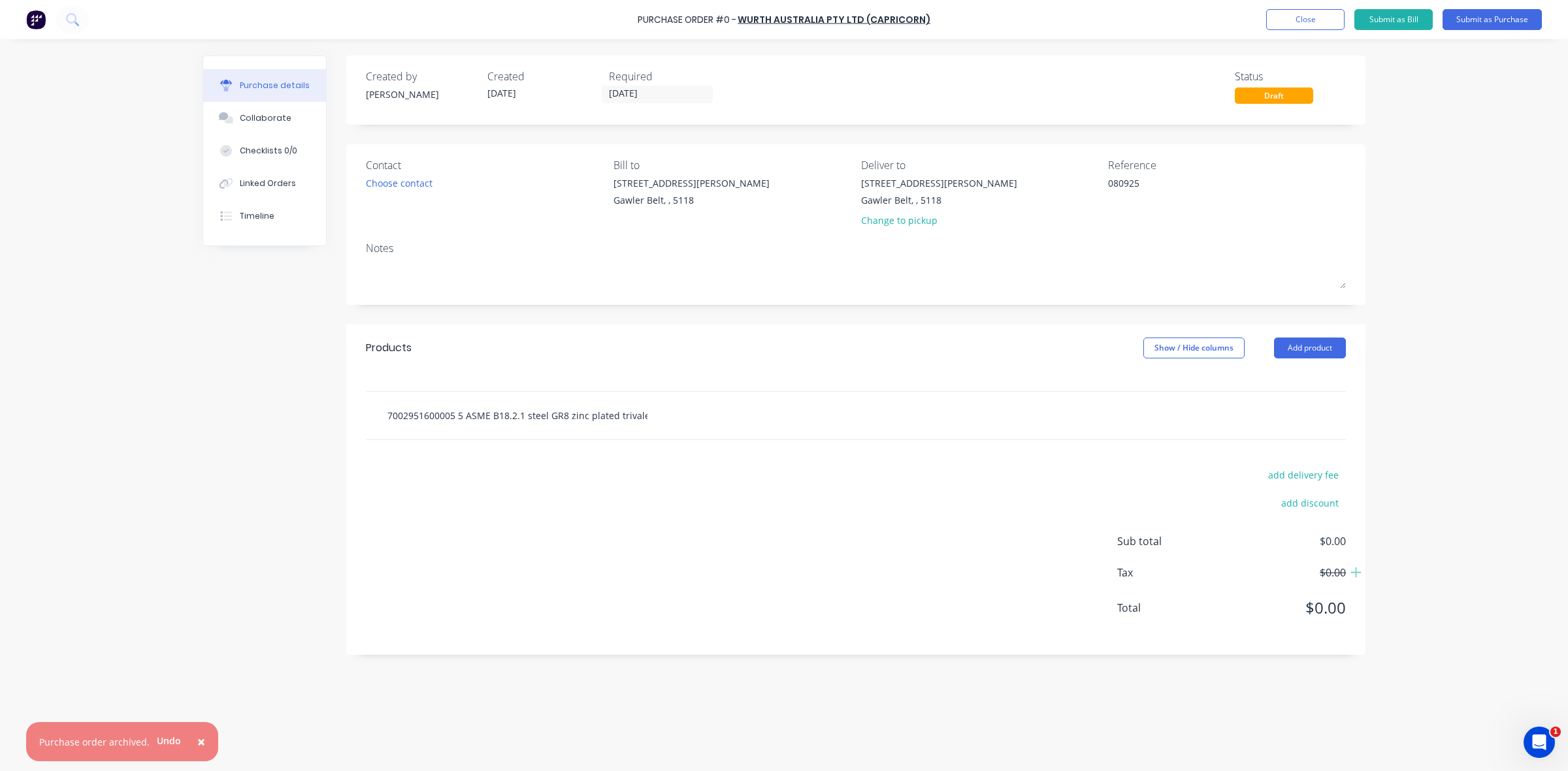
scroll to position [0, 152]
type textarea "x"
type input "7002951600005 5 ASME B18.2.1 steel GR8 zinc plated trivalent UNF - SCR-HCS-GR8-…"
click at [871, 504] on div "add delivery fee add discount Sub total $0.00 Tax $0.00 Total $0.00" at bounding box center [856, 547] width 1019 height 215
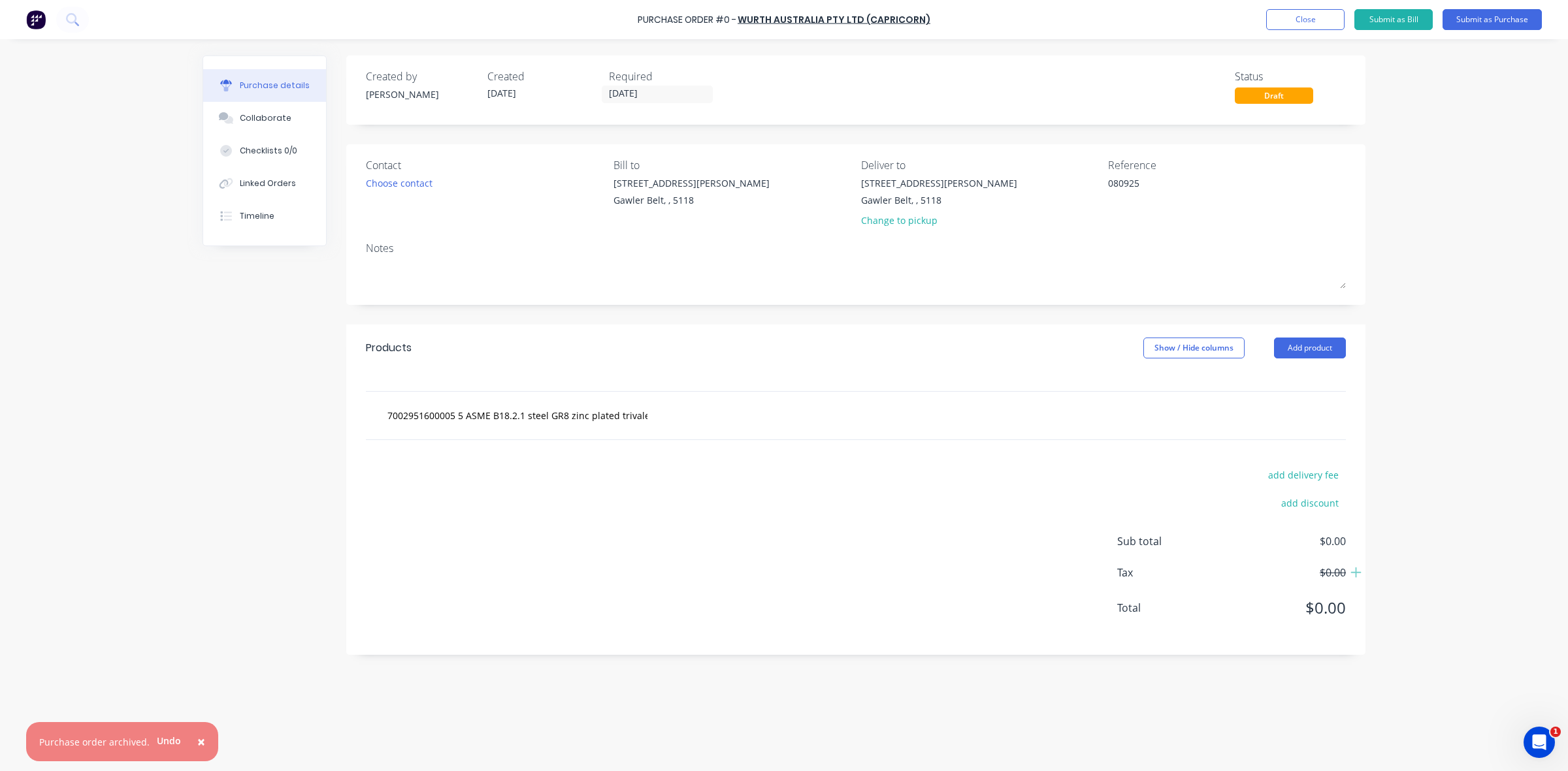
click at [373, 384] on div at bounding box center [856, 381] width 1019 height 20
click at [372, 404] on div "7002951600005 5 ASME B18.2.1 steel GR8 zinc plated trivalent UNF - SCR-HCS-GR8-…" at bounding box center [855, 416] width 980 height 48
drag, startPoint x: 385, startPoint y: 417, endPoint x: 403, endPoint y: 417, distance: 18.0
click at [403, 417] on div "7002951600005 5 ASME B18.2.1 steel GR8 zinc plated trivalent UNF - SCR-HCS-GR8-…" at bounding box center [573, 415] width 392 height 26
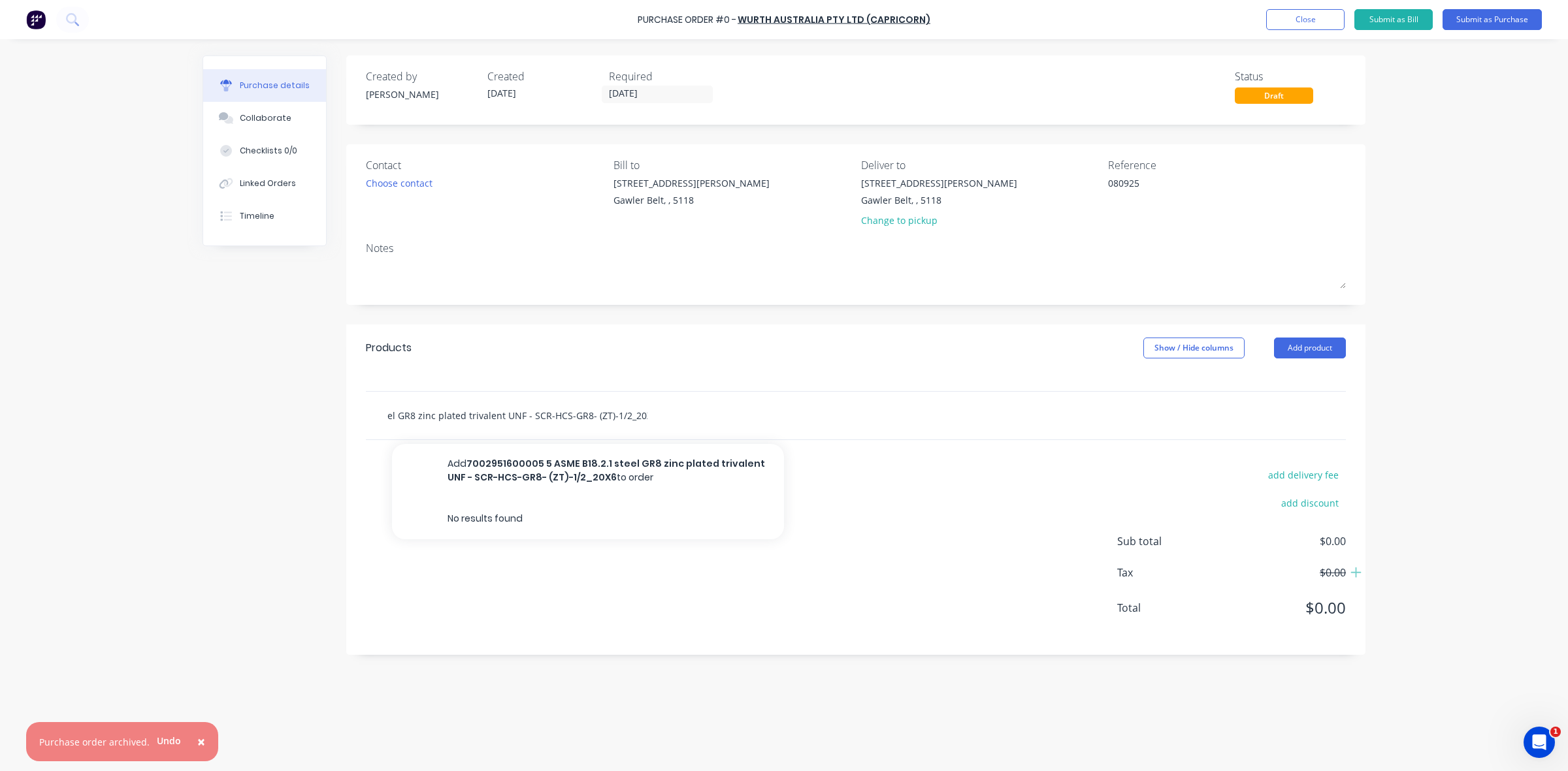
drag, startPoint x: 387, startPoint y: 418, endPoint x: 655, endPoint y: 420, distance: 268.0
click at [655, 420] on div "7002951600005 5 ASME B18.2.1 steel GR8 zinc plated trivalent UNF - SCR-HCS-GR8-…" at bounding box center [573, 415] width 392 height 26
type textarea "x"
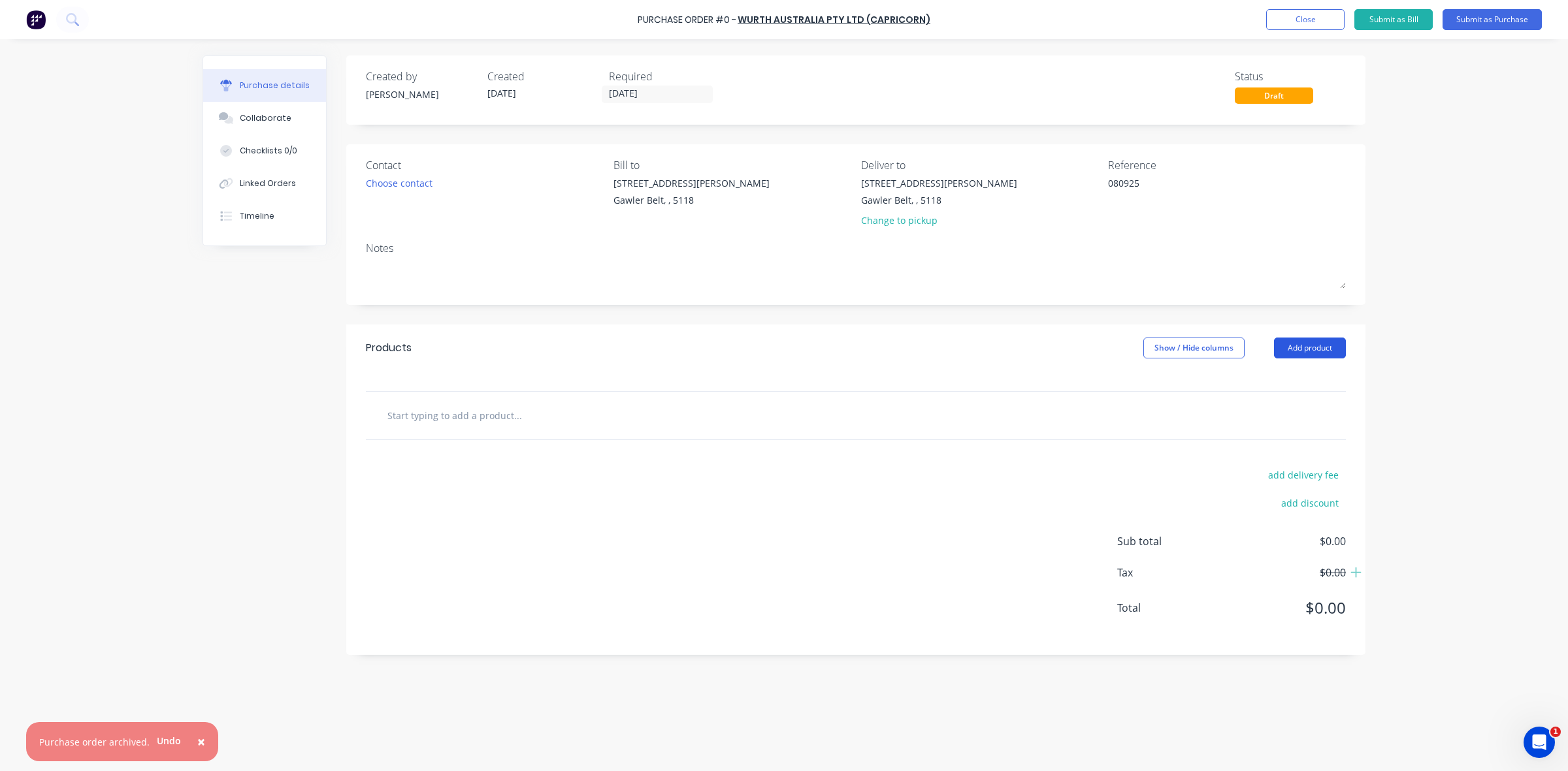
click at [1320, 346] on button "Add product" at bounding box center [1309, 348] width 72 height 21
click at [1267, 405] on div "Basic product" at bounding box center [1283, 408] width 100 height 19
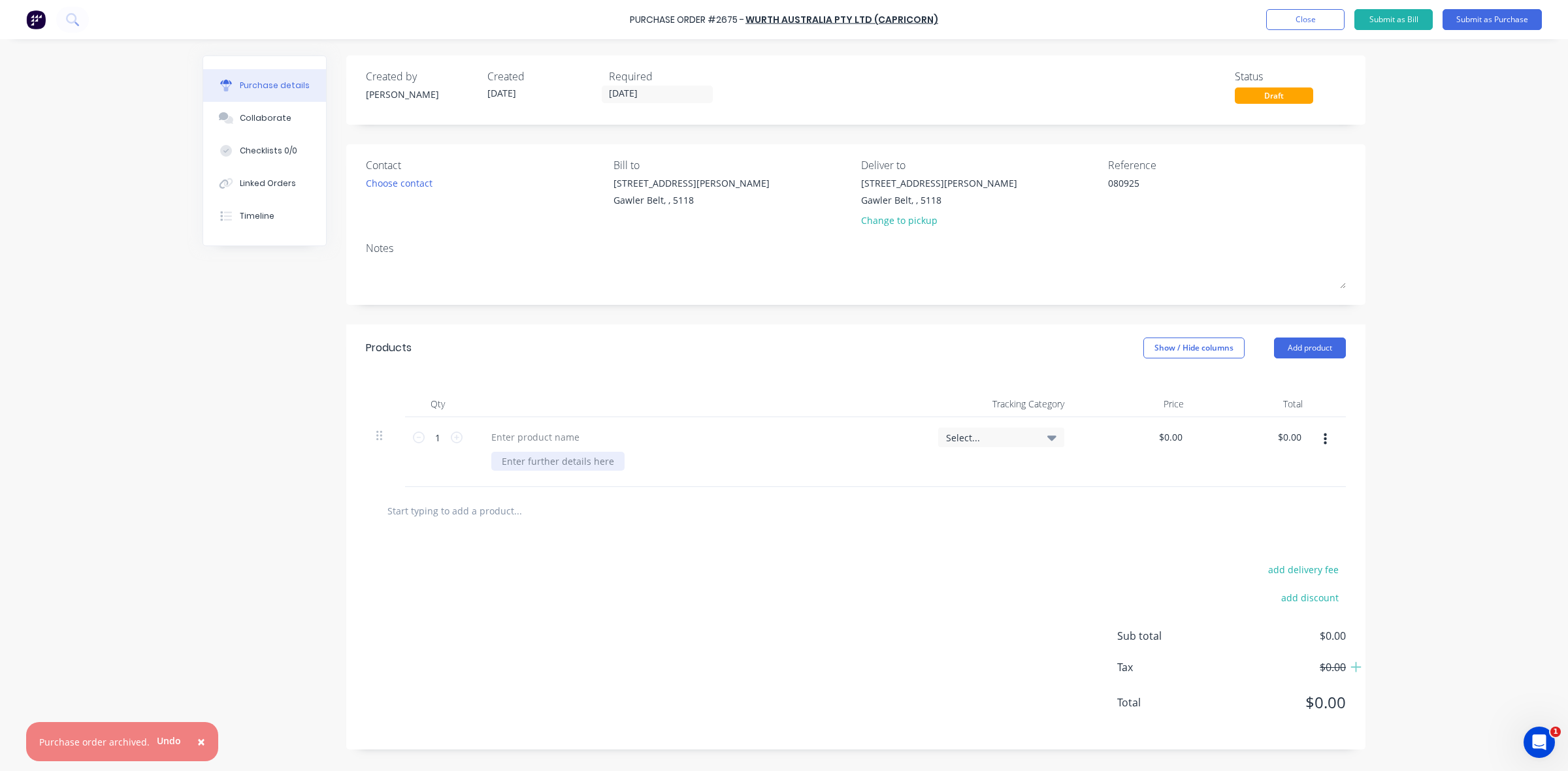
click at [523, 460] on div at bounding box center [558, 462] width 133 height 19
type textarea "x"
paste div
click at [805, 470] on div "7002951600005 5 ASME B18.2.1 steel GR8 zinc plated trivalent UNF - SCR-HCS-GR8-…" at bounding box center [704, 475] width 426 height 46
click at [429, 439] on input "1" at bounding box center [437, 437] width 26 height 20
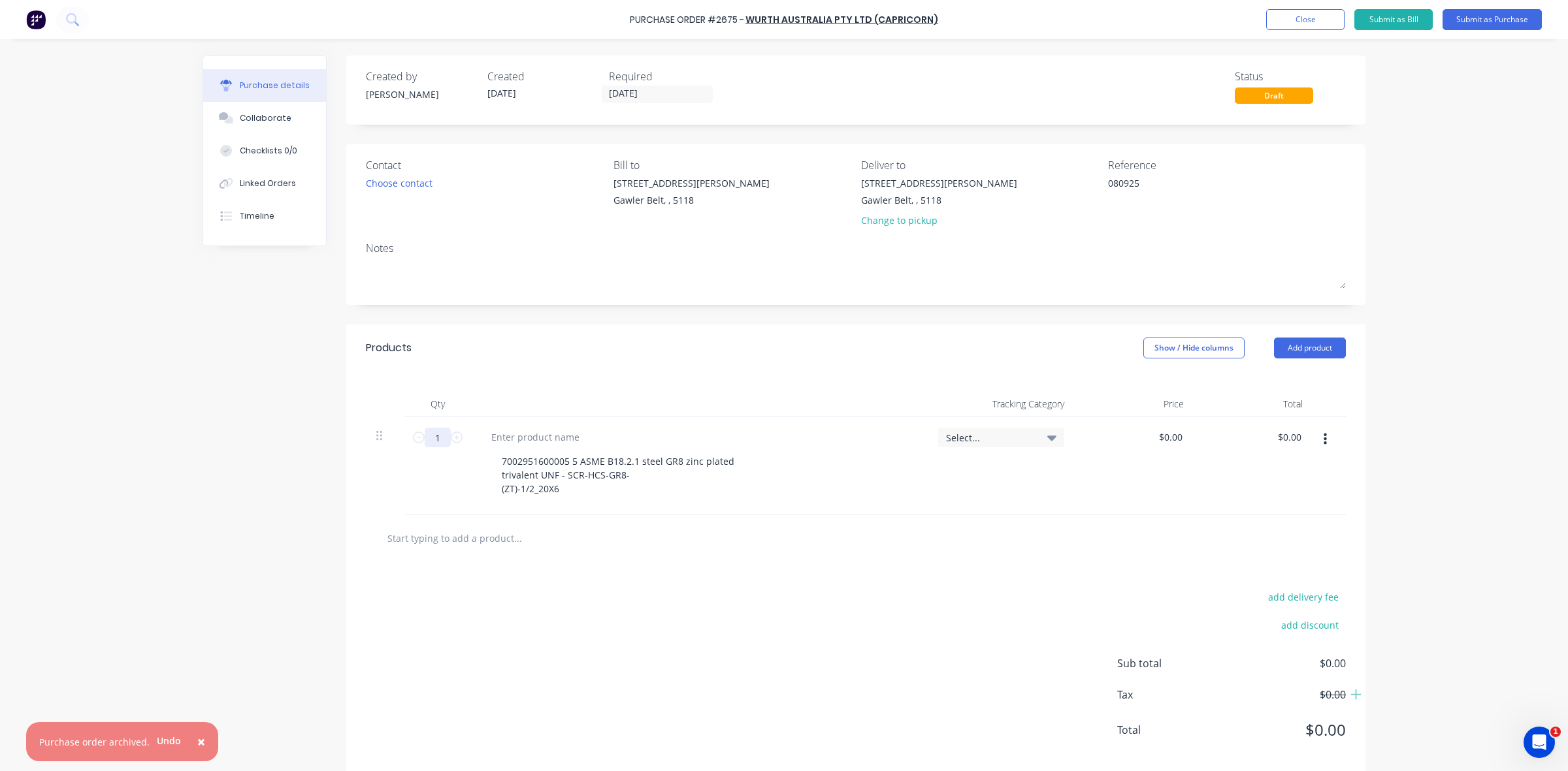
type textarea "x"
type input "5"
type textarea "x"
type input "50"
type textarea "x"
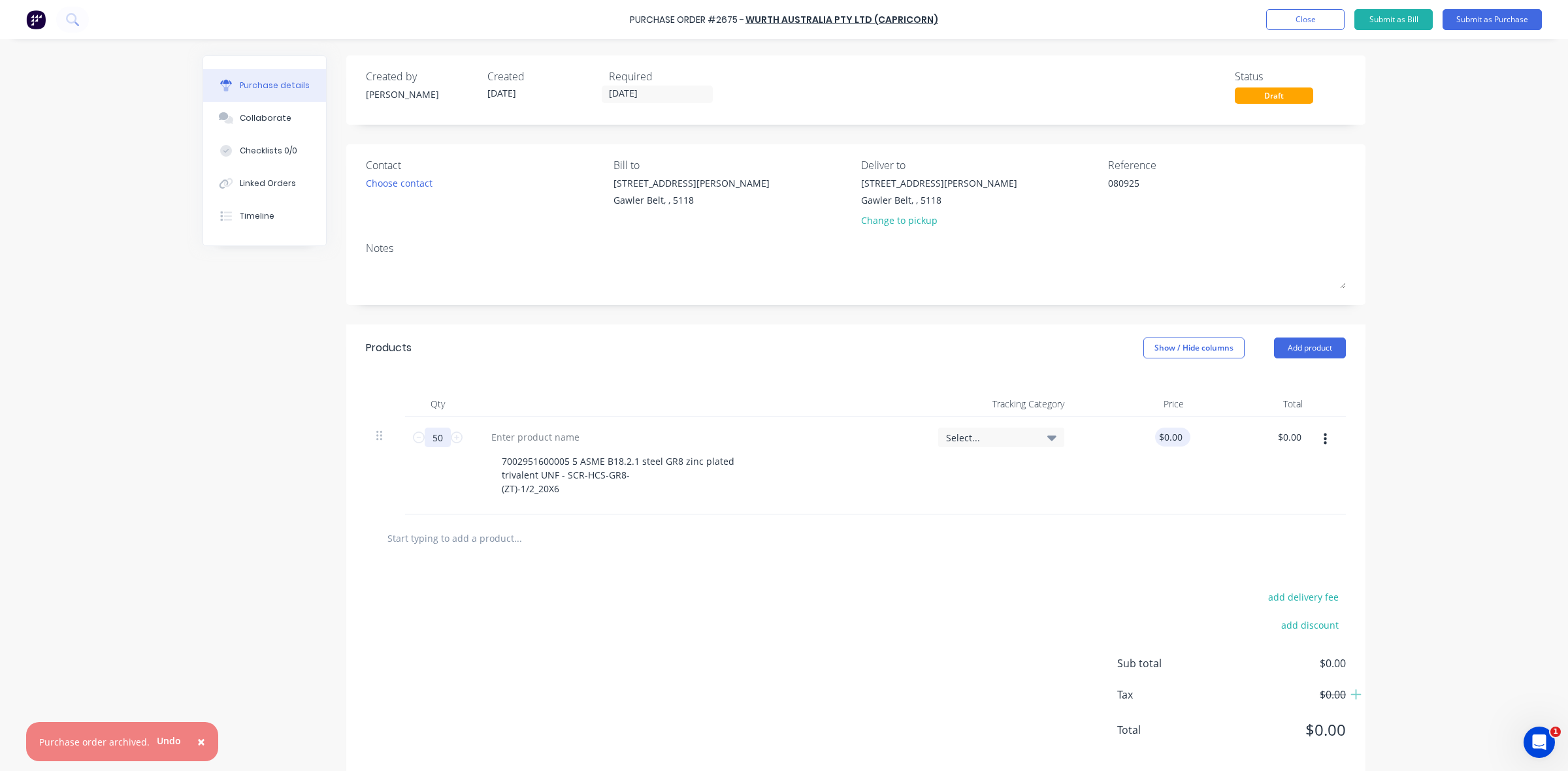
type input "50"
type textarea "x"
type input "0.0000"
click at [1159, 436] on input "0.0000" at bounding box center [1170, 437] width 30 height 19
type textarea "x"
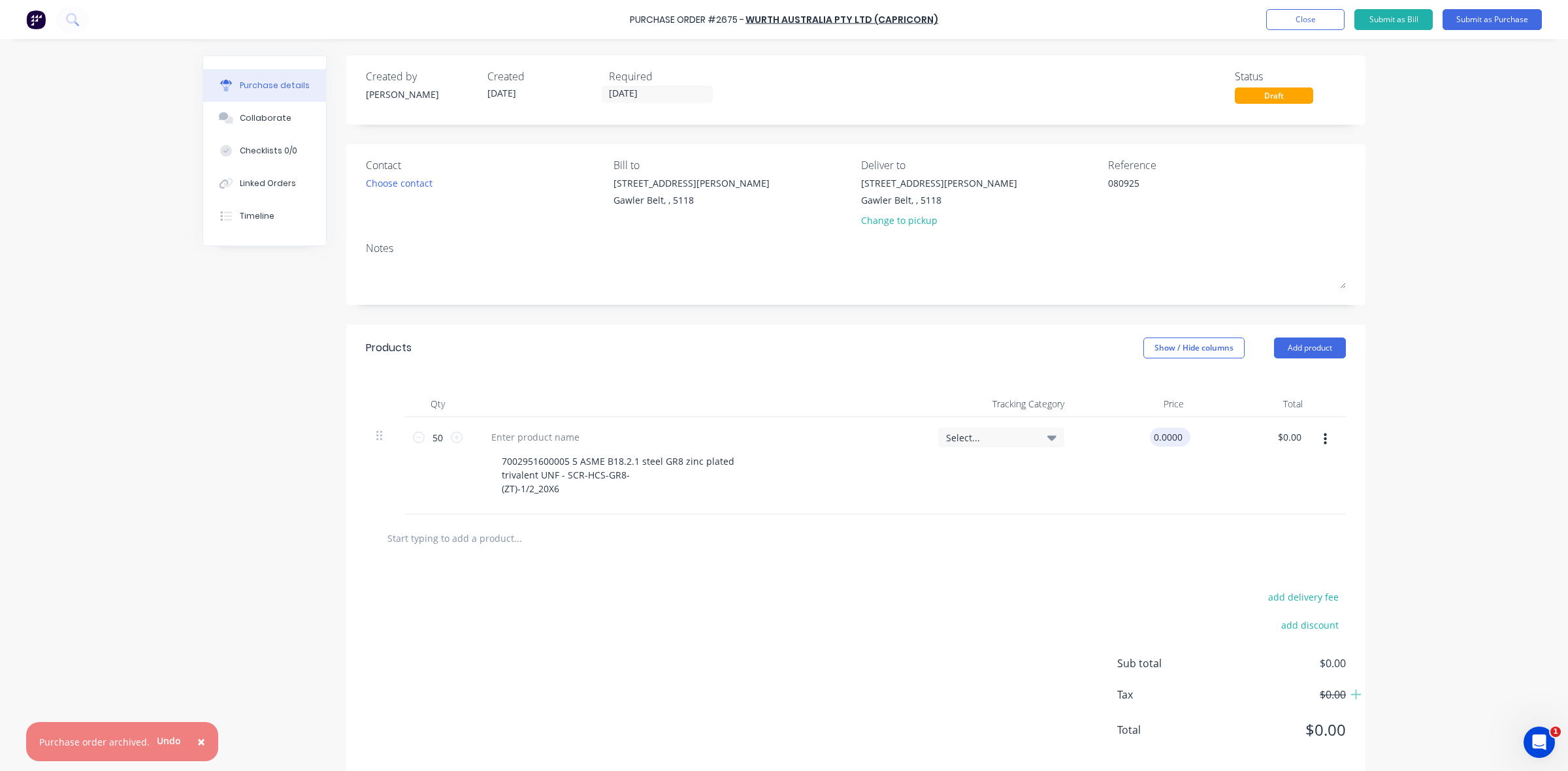
drag, startPoint x: 1148, startPoint y: 435, endPoint x: 1177, endPoint y: 432, distance: 29.2
click at [1177, 432] on input "0.0000" at bounding box center [1168, 437] width 36 height 19
type input "2.9539"
type textarea "x"
type input "$2.9539"
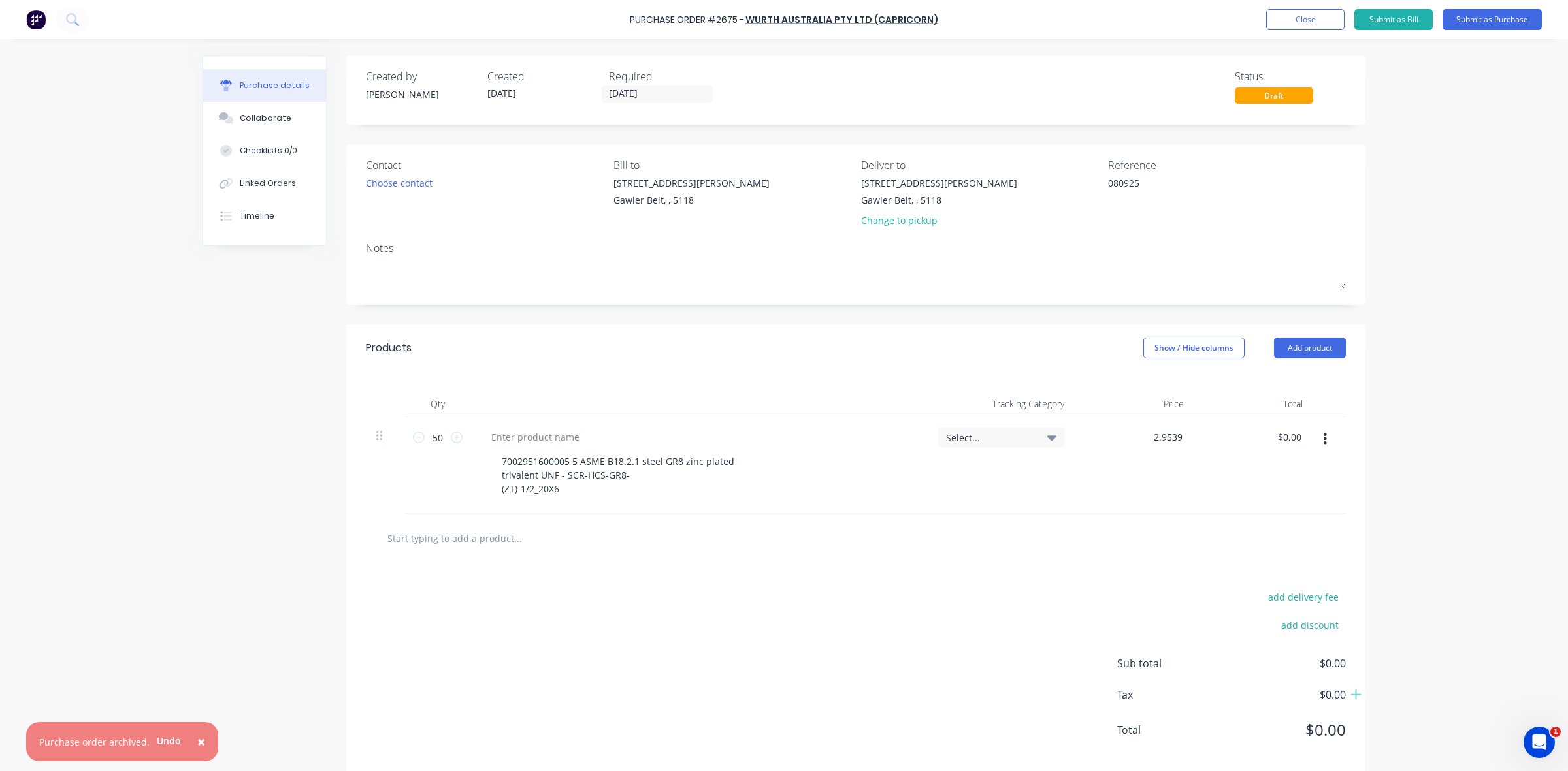
type input "$147.70"
click at [913, 490] on div "7002951600005 5 ASME B18.2.1 steel GR8 zinc plated trivalent UNF - SCR-HCS-GR8-…" at bounding box center [698, 466] width 457 height 97
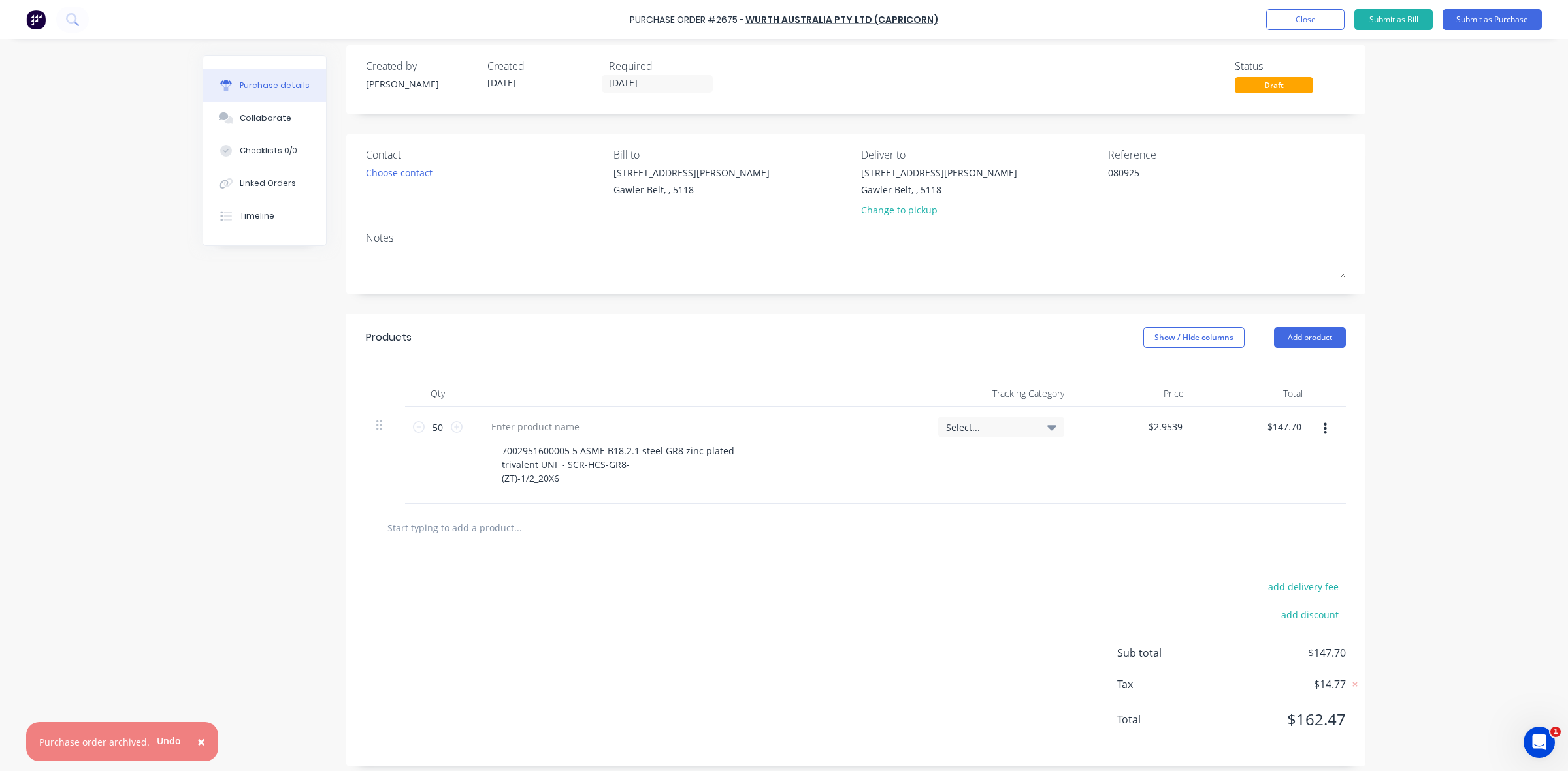
scroll to position [20, 0]
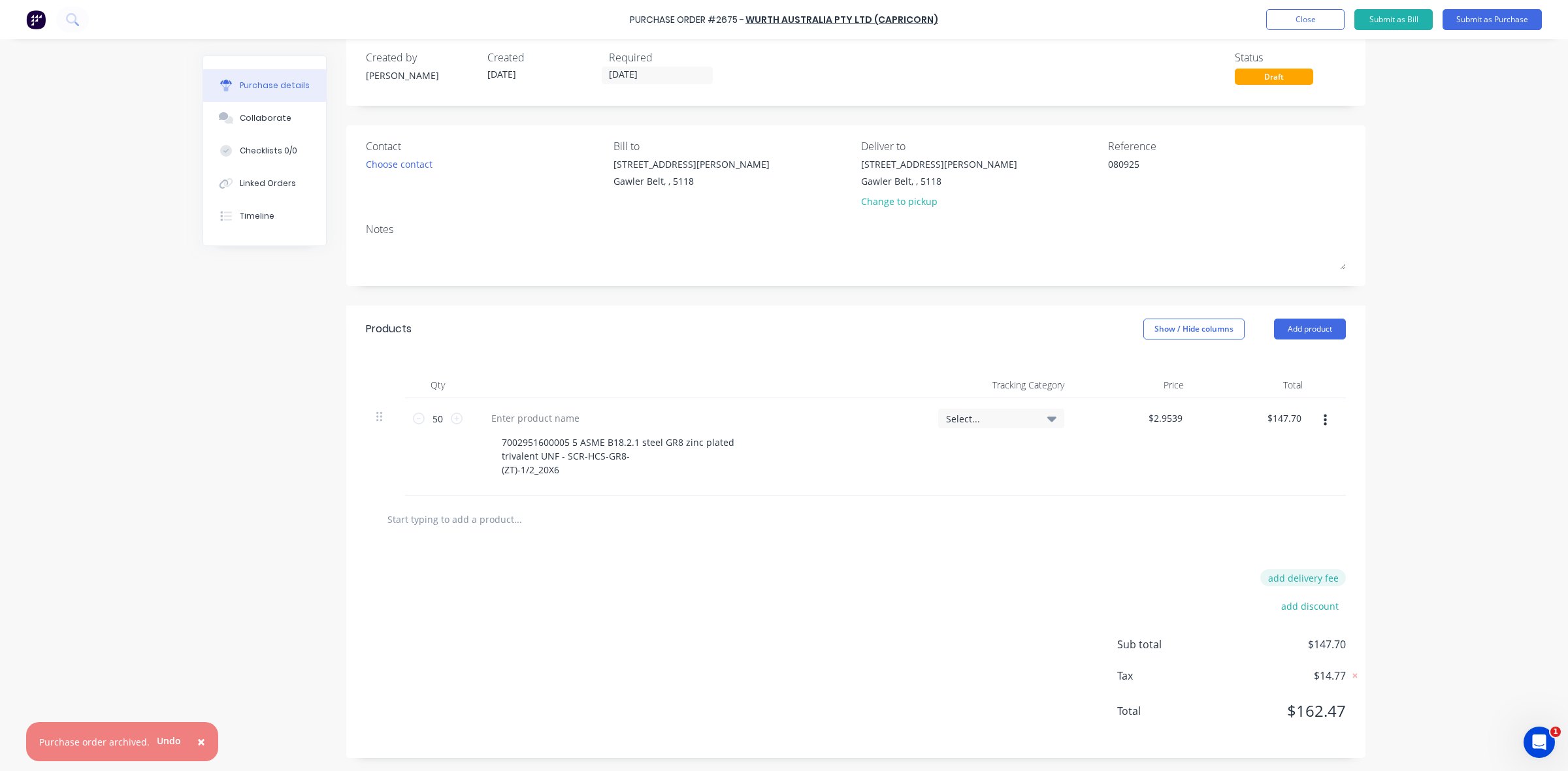
click at [1279, 578] on button "add delivery fee" at bounding box center [1302, 578] width 85 height 17
drag, startPoint x: 1305, startPoint y: 579, endPoint x: 1313, endPoint y: 579, distance: 8.0
click at [1317, 579] on input "[DATE]" at bounding box center [1290, 578] width 79 height 20
type textarea "x"
drag, startPoint x: 1310, startPoint y: 579, endPoint x: 1319, endPoint y: 579, distance: 9.0
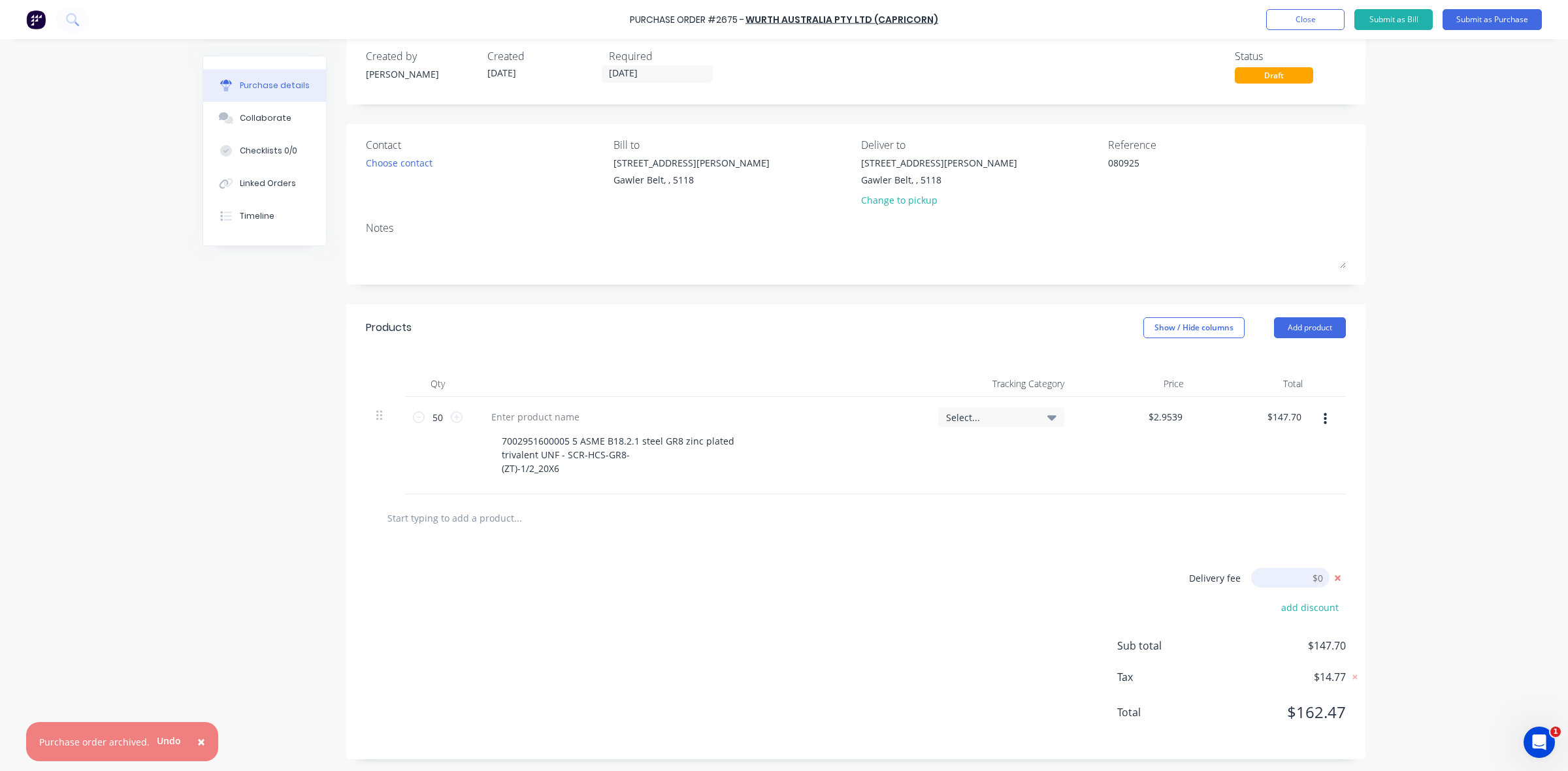
click at [1311, 579] on input "[DATE]" at bounding box center [1290, 578] width 79 height 20
type input "14.95"
type textarea "x"
type input "$14.95"
click at [1028, 618] on div "Delivery fee $14.95 add discount Sub total $147.70 Tax $14.77 Total $162.47" at bounding box center [856, 651] width 1019 height 217
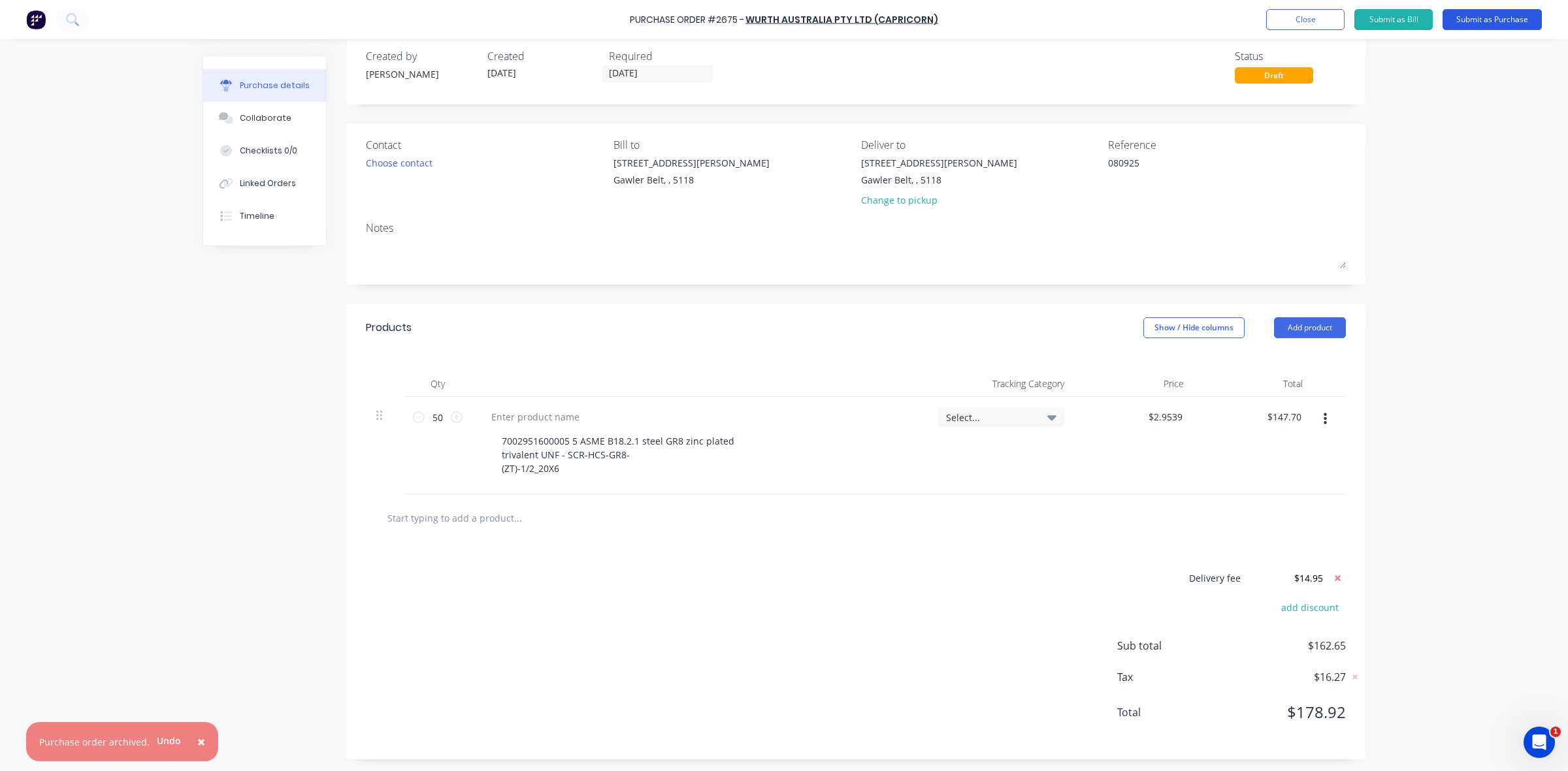
click at [1498, 13] on button "Submit as Purchase" at bounding box center [1491, 19] width 99 height 21
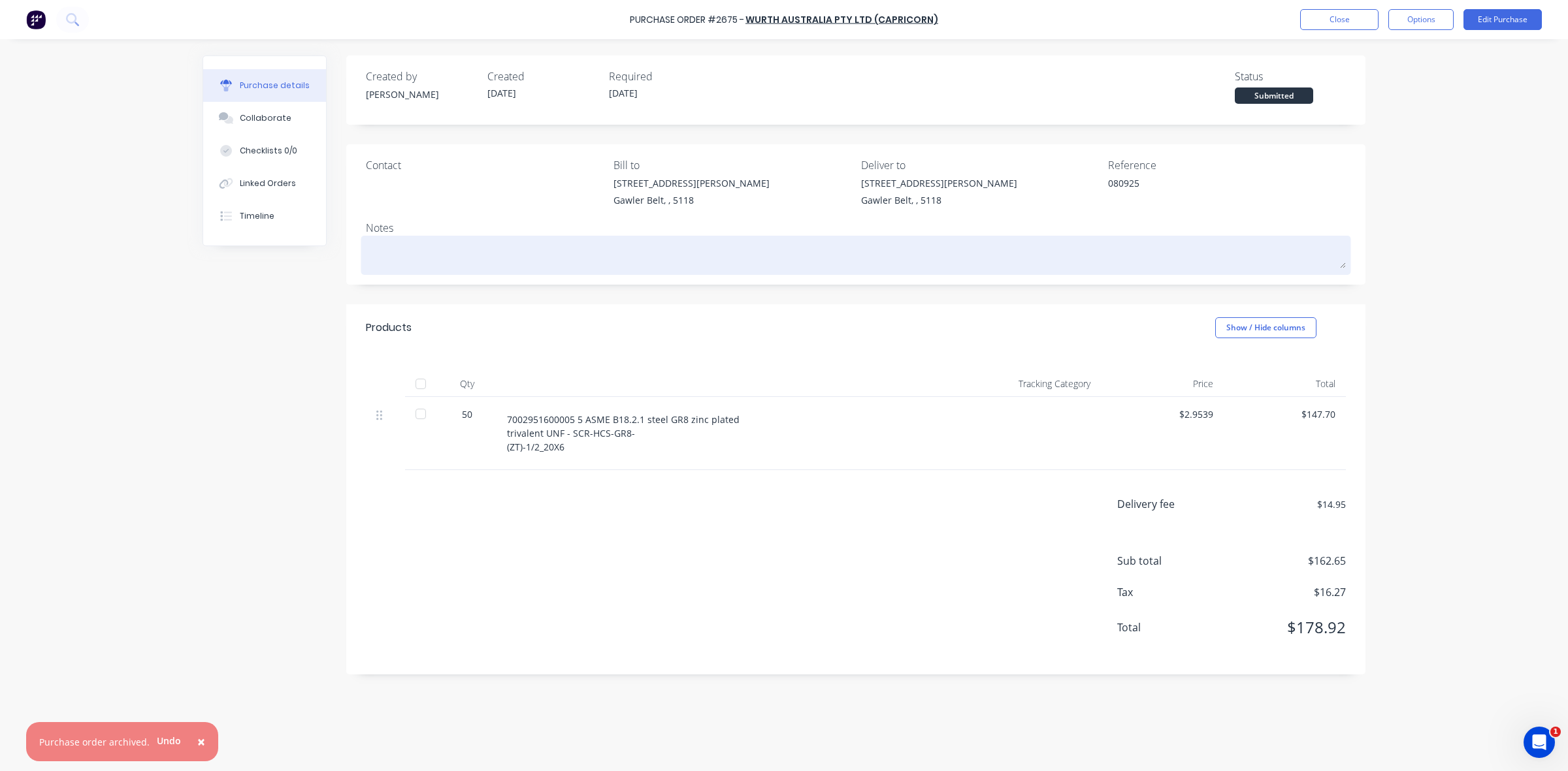
click at [413, 259] on textarea at bounding box center [855, 253] width 980 height 29
type textarea "x"
type textarea "S"
type textarea "x"
type textarea "St"
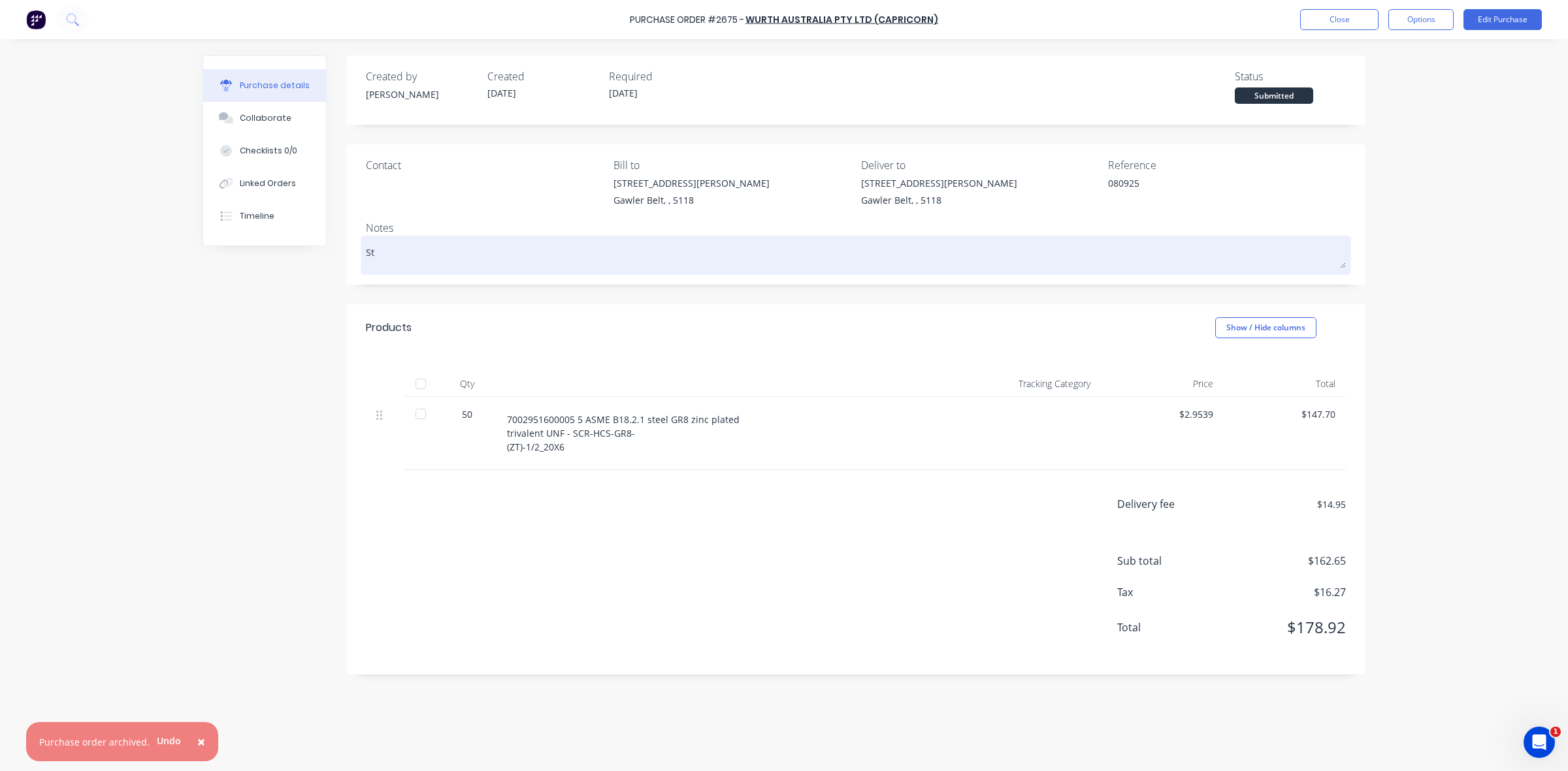
type textarea "x"
type textarea "Sto"
type textarea "x"
type textarea "Stoc"
type textarea "x"
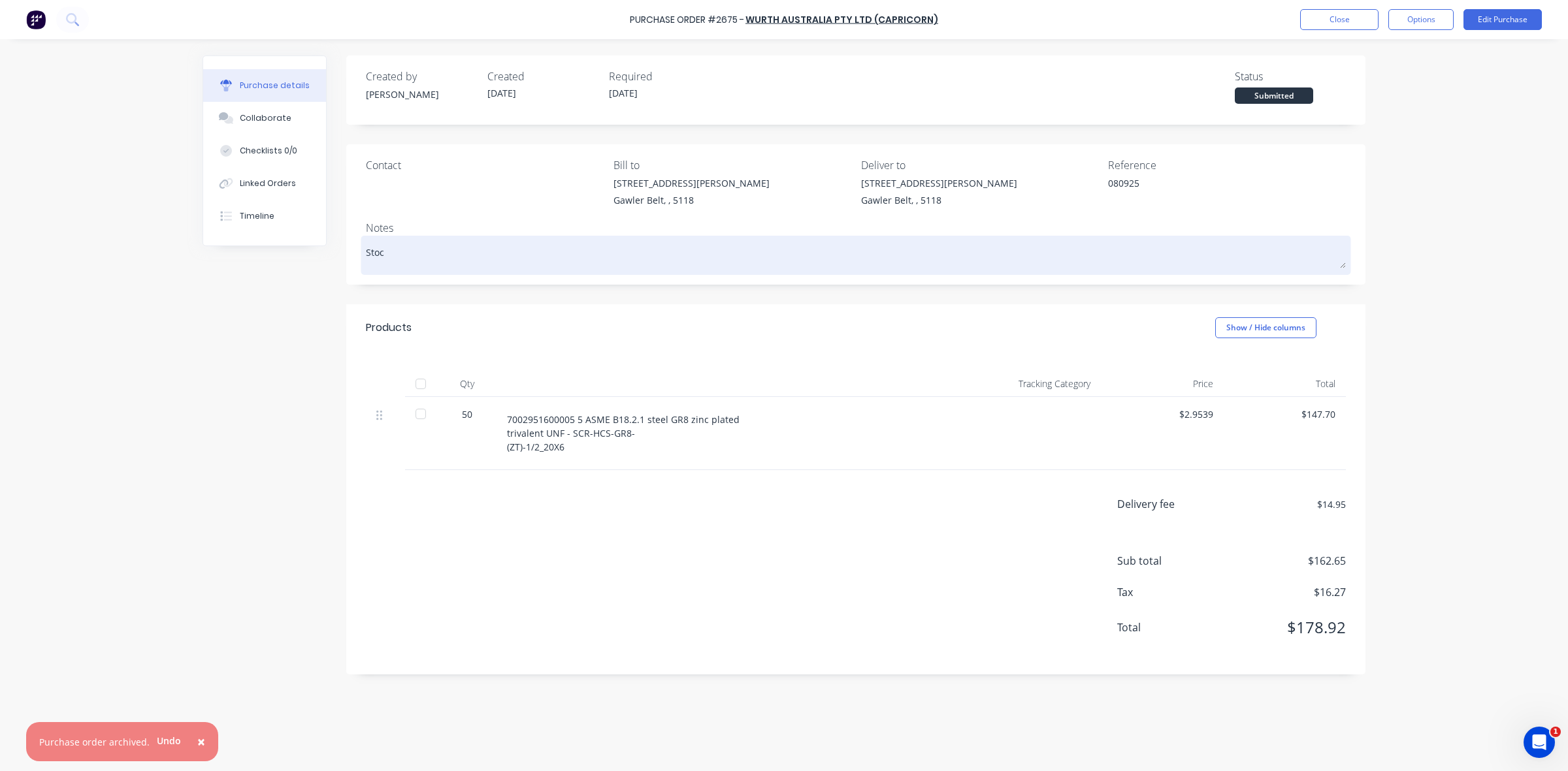
type textarea "Stocv"
type textarea "x"
type textarea "Stocvk"
click at [384, 252] on textarea "Stocvk" at bounding box center [855, 253] width 980 height 29
type textarea "x"
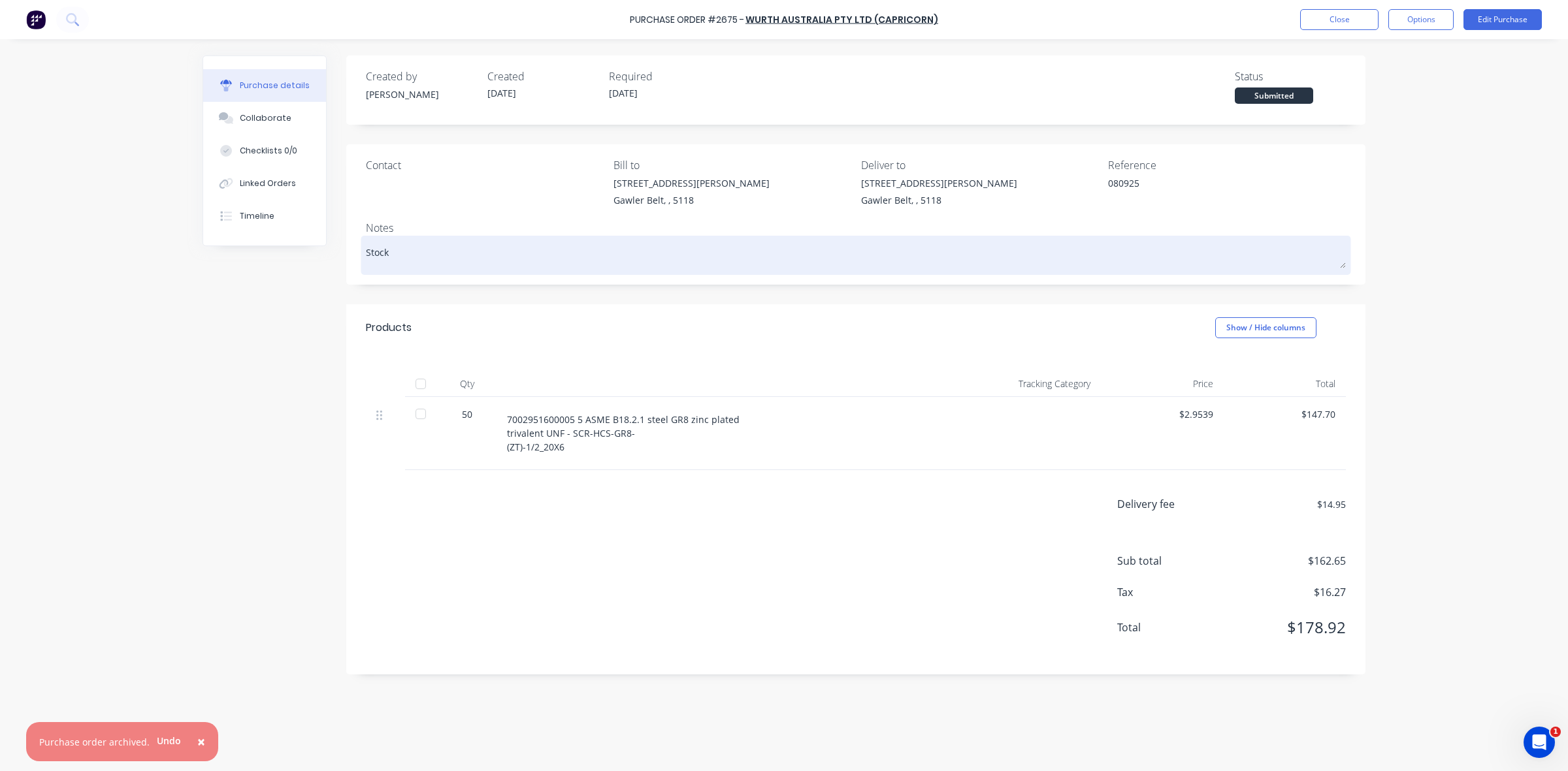
click at [419, 256] on textarea "Stock" at bounding box center [855, 253] width 980 height 29
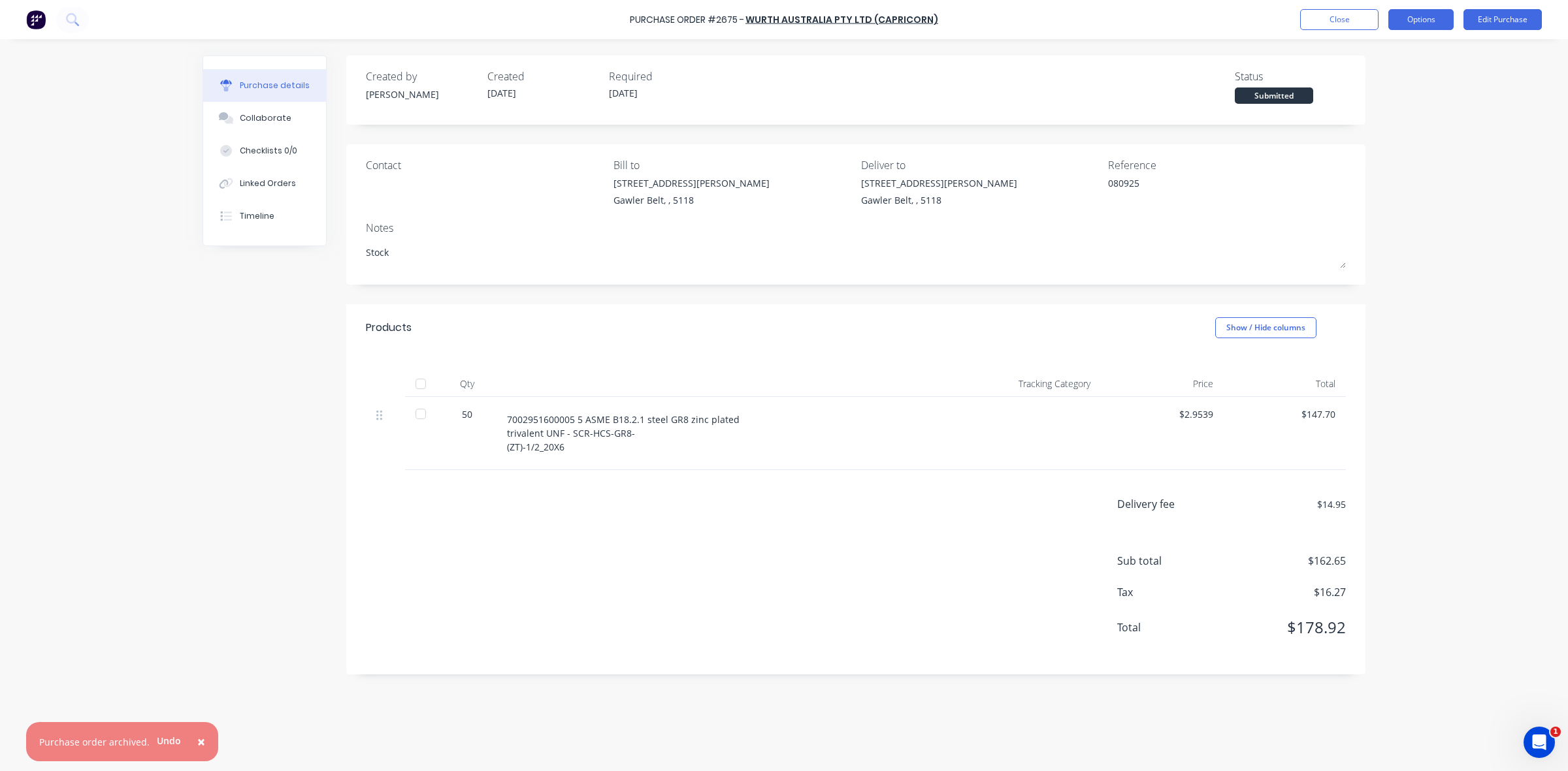
type textarea "Stock"
type textarea "x"
type textarea "Stock"
click at [1403, 18] on button "Options" at bounding box center [1421, 19] width 66 height 21
click at [1379, 54] on div "Print / Email" at bounding box center [1391, 53] width 100 height 19
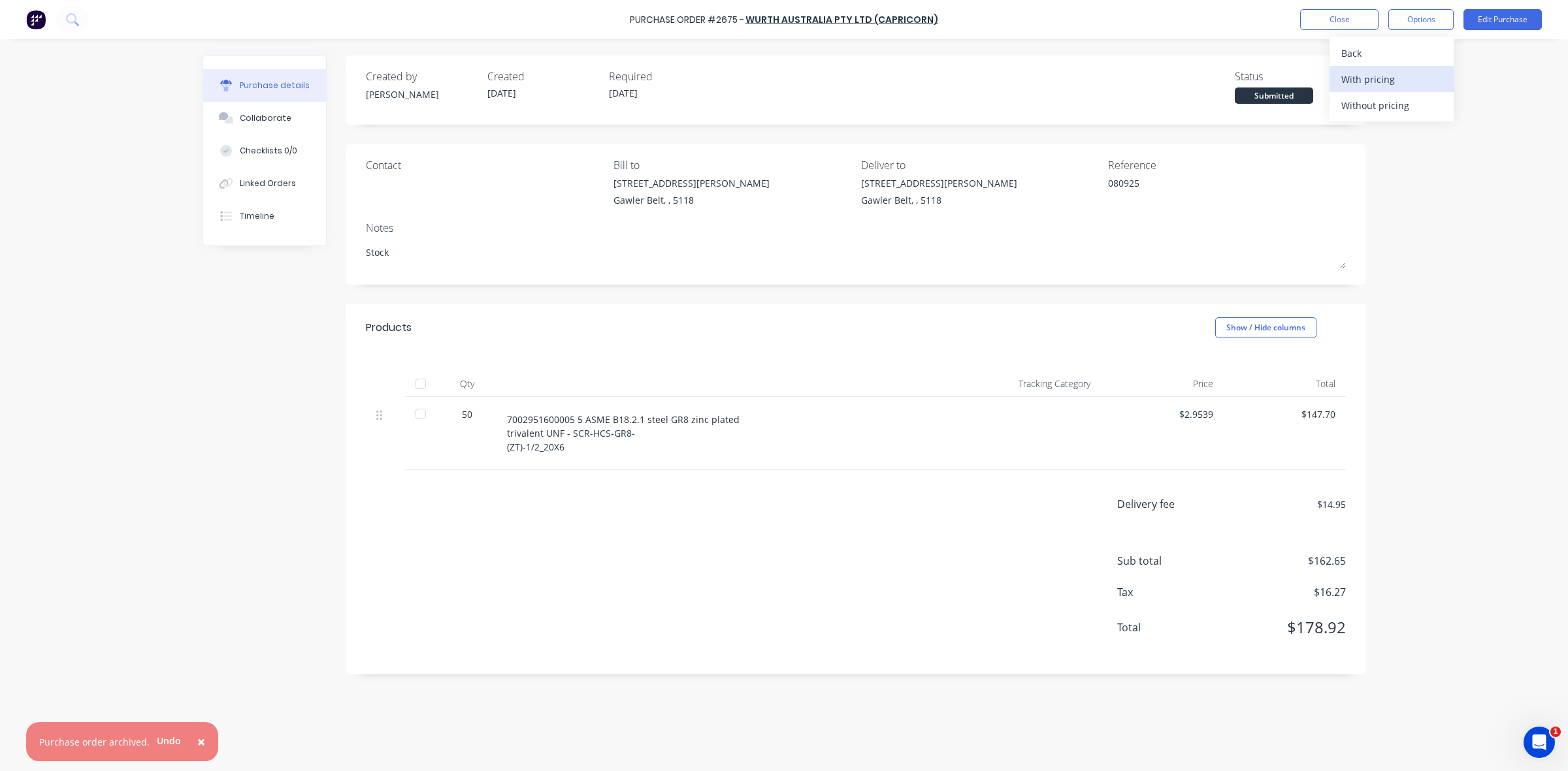
click at [1375, 79] on div "With pricing" at bounding box center [1391, 79] width 100 height 19
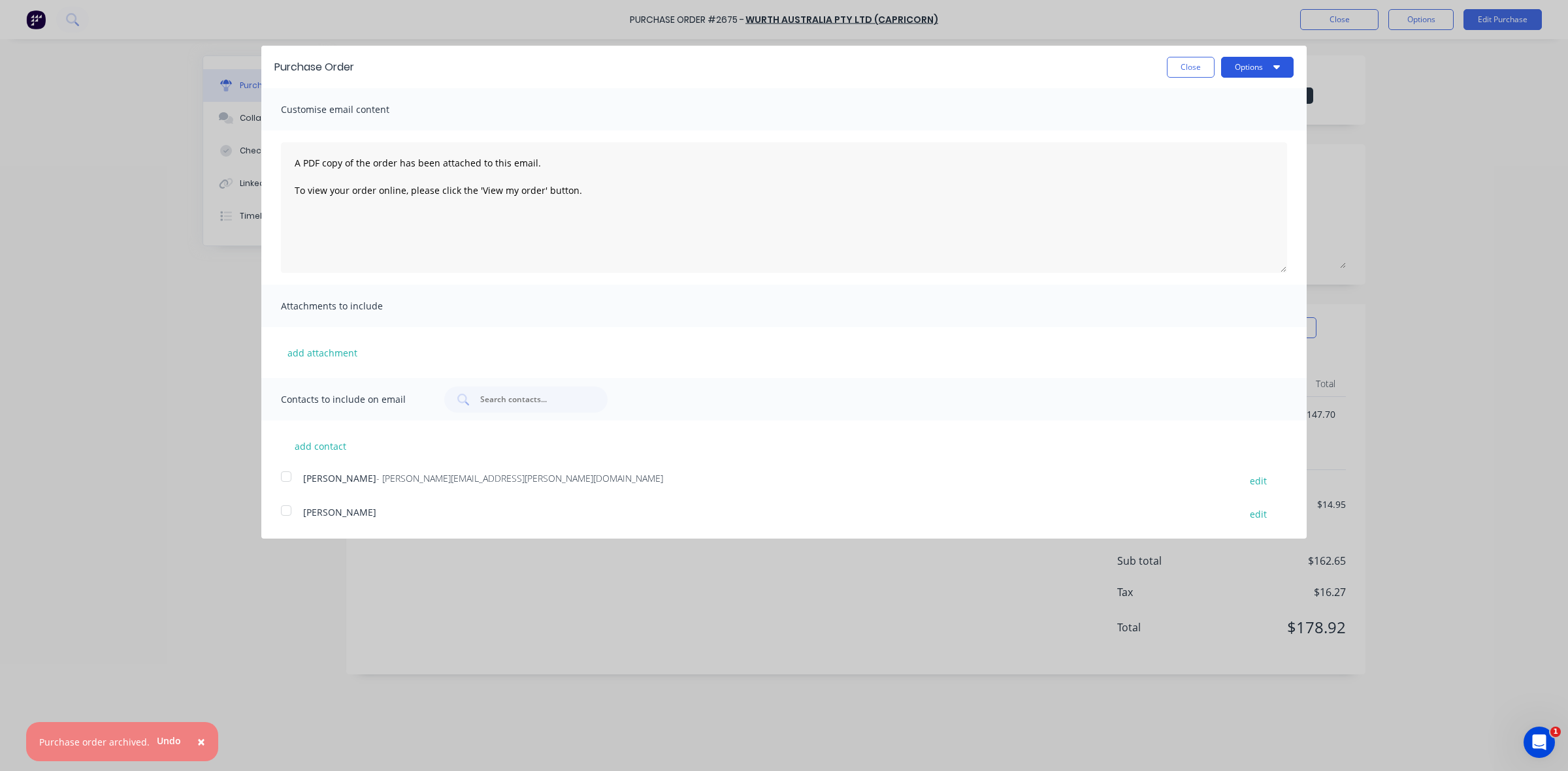
click at [1258, 67] on button "Options" at bounding box center [1257, 67] width 72 height 21
click at [1209, 102] on div "Print" at bounding box center [1231, 100] width 100 height 19
click at [1191, 66] on button "Close" at bounding box center [1191, 67] width 48 height 21
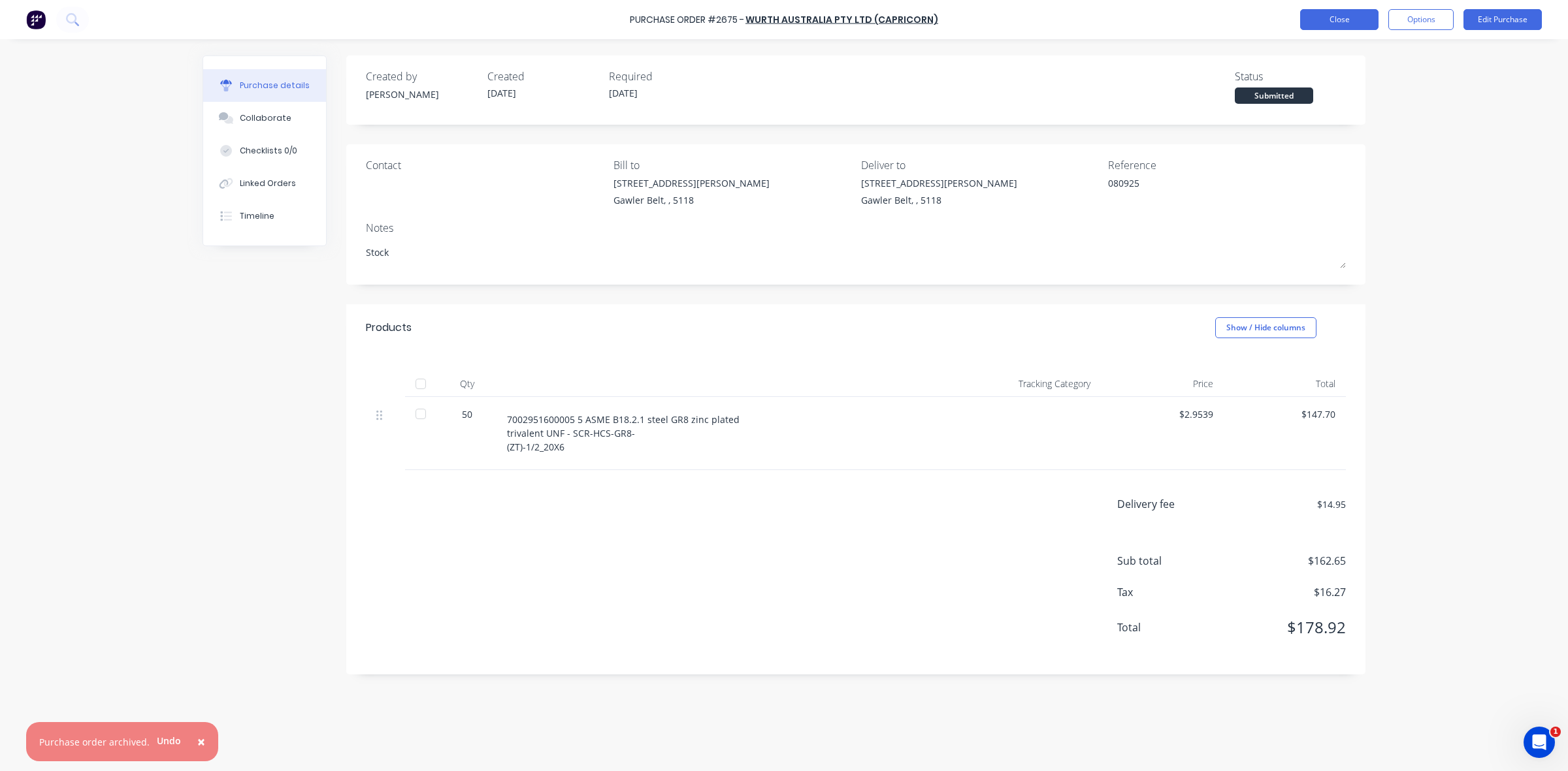
click at [1340, 18] on button "Close" at bounding box center [1339, 19] width 79 height 21
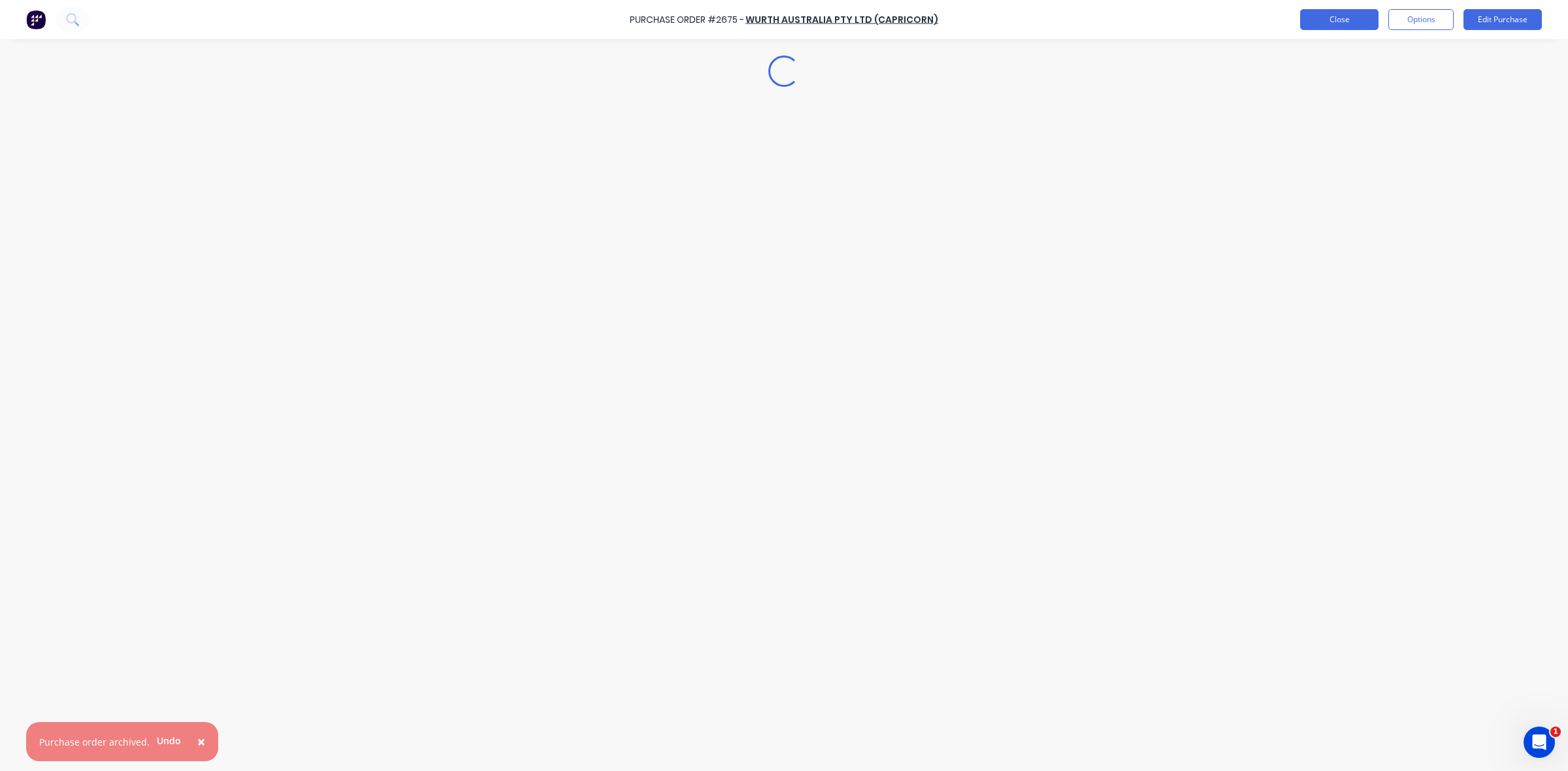
type textarea "x"
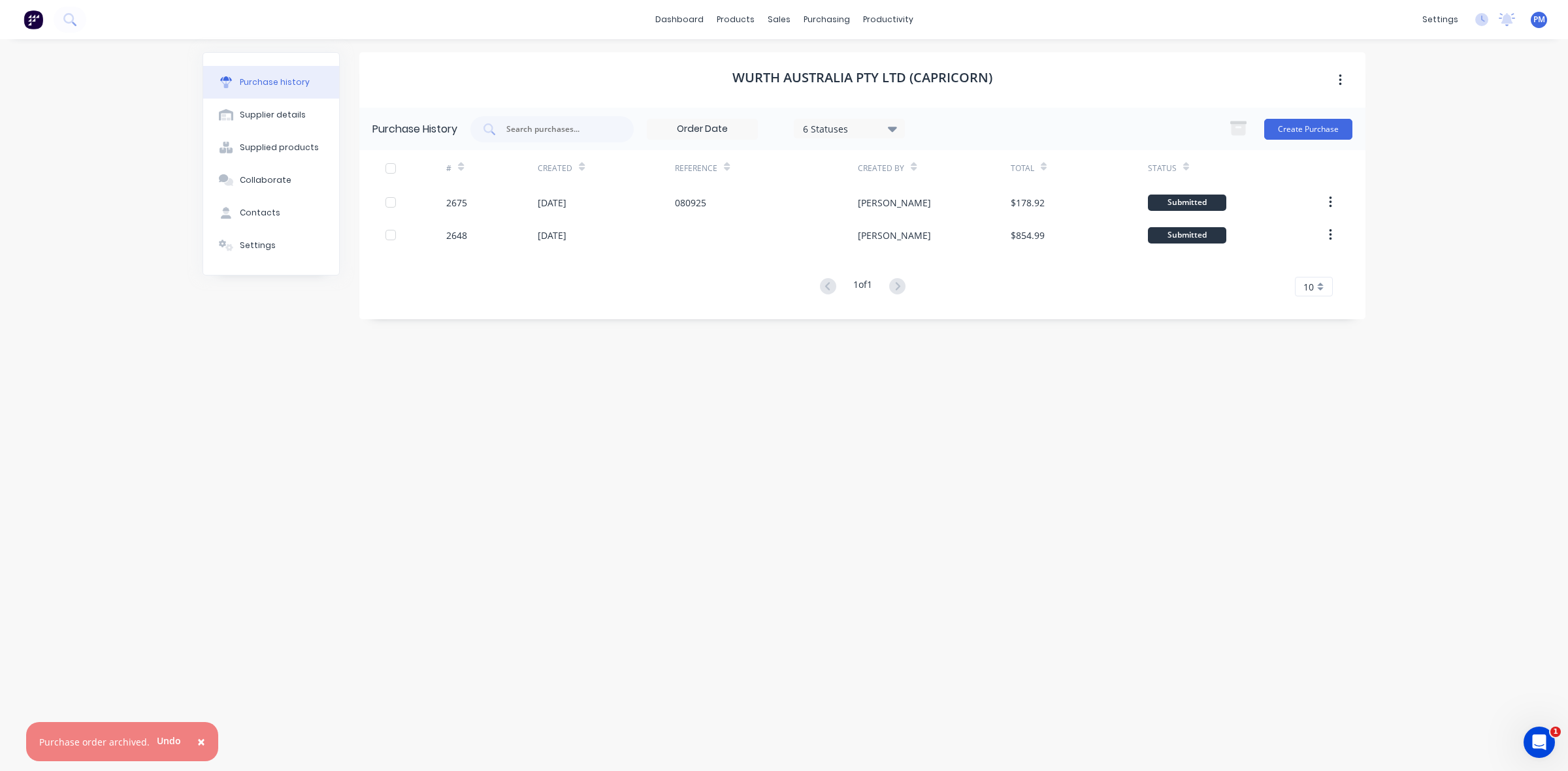
click at [813, 454] on div "Wurth Australia Pty Ltd (Capricorn) Purchase History 6 Statuses 6 Statuses Crea…" at bounding box center [862, 398] width 1006 height 692
click at [808, 60] on div "Sales Orders" at bounding box center [827, 62] width 53 height 12
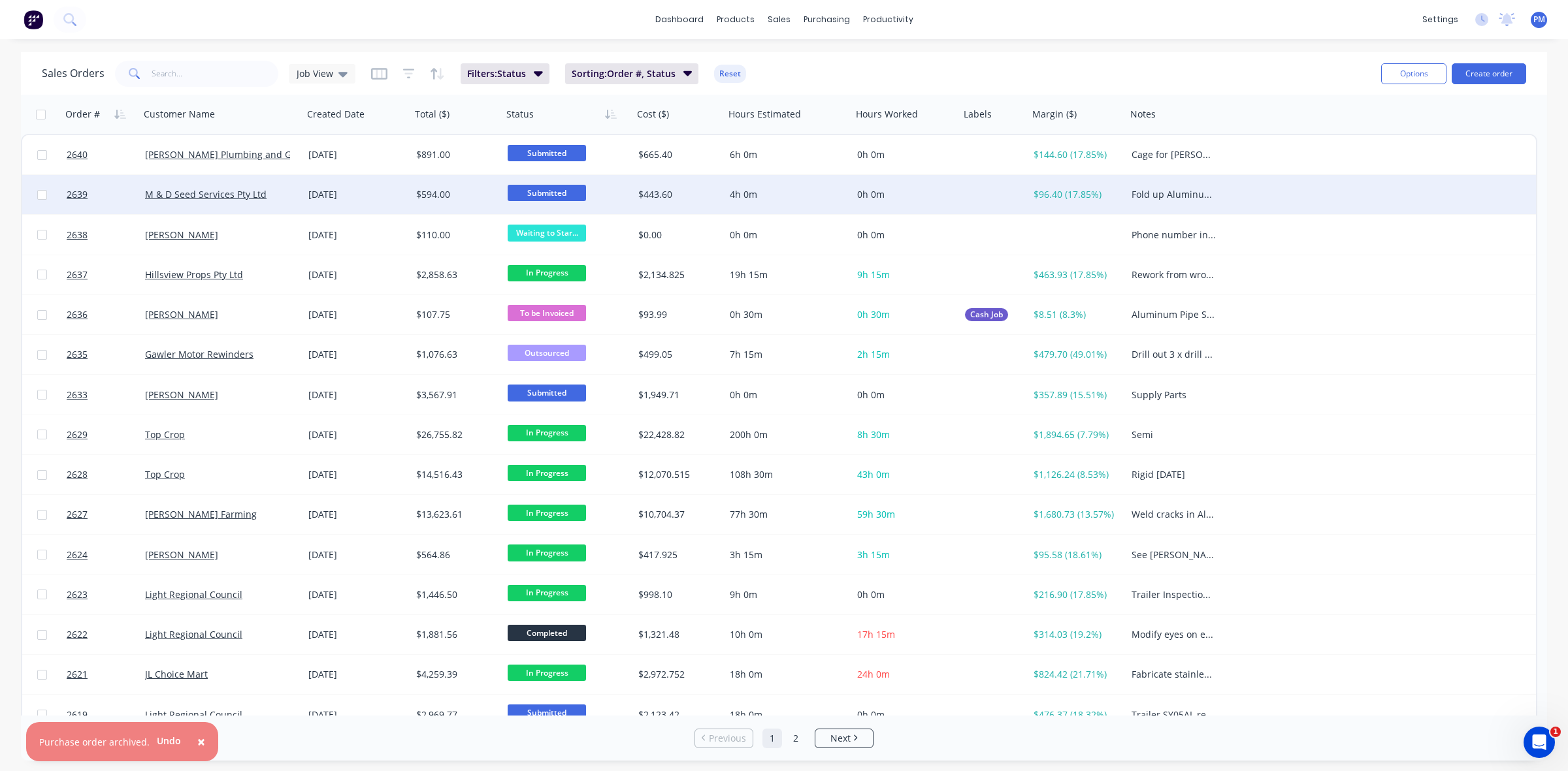
click at [551, 193] on span "Submitted" at bounding box center [547, 193] width 79 height 16
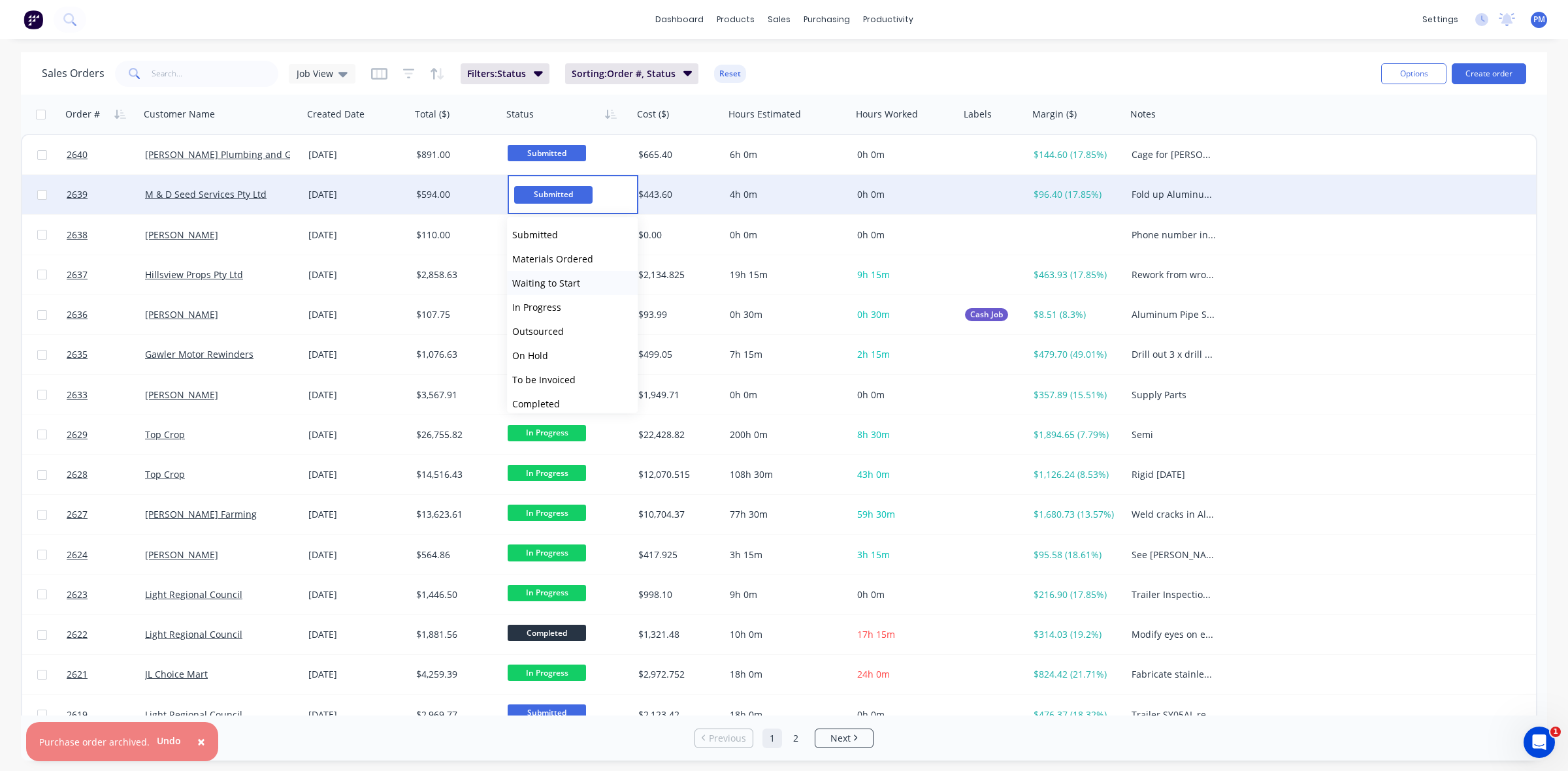
click at [551, 283] on span "Waiting to Start" at bounding box center [546, 283] width 68 height 12
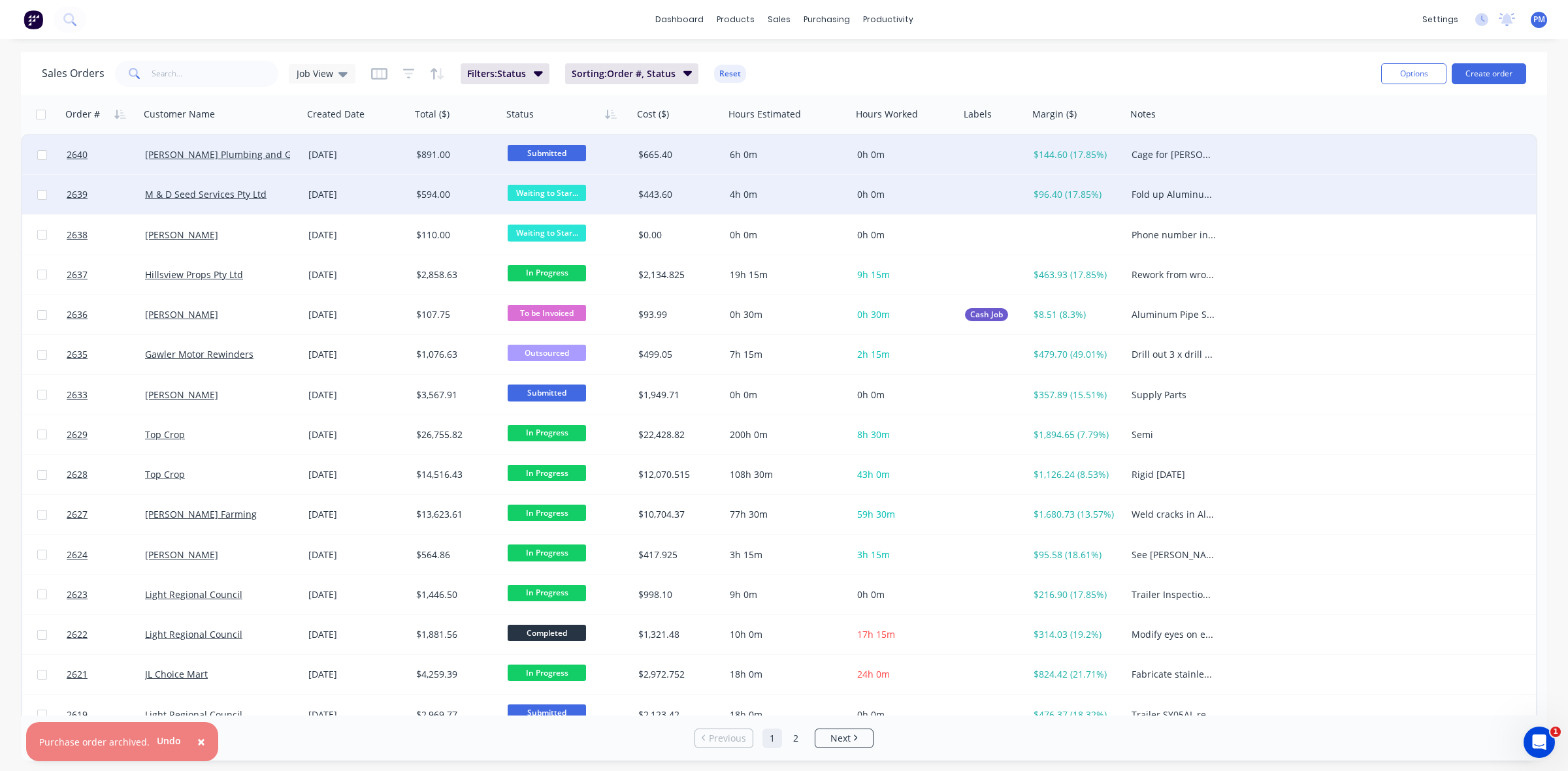
click at [551, 151] on span "Submitted" at bounding box center [547, 153] width 79 height 16
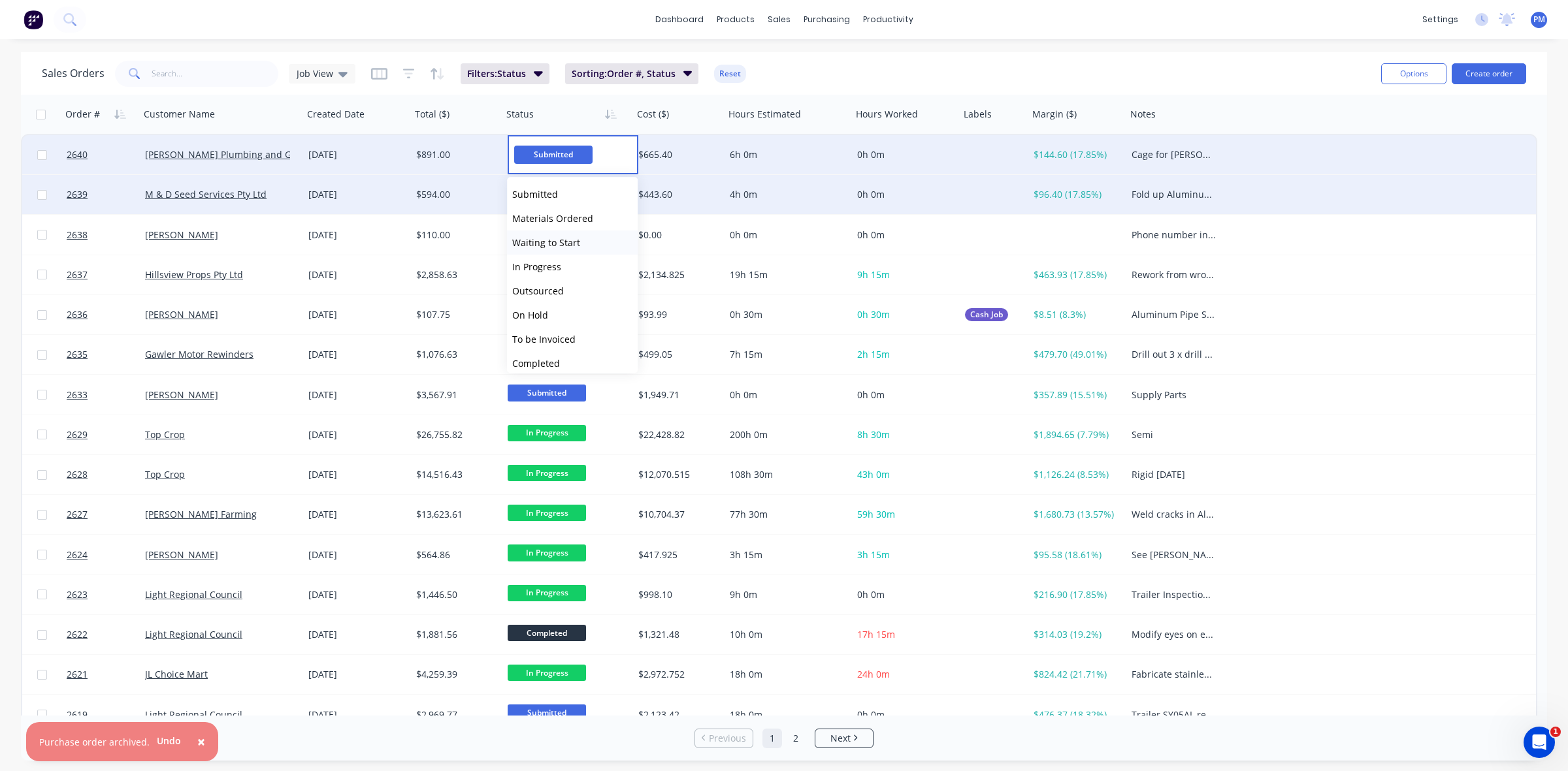
click at [544, 242] on span "Waiting to Start" at bounding box center [546, 242] width 68 height 12
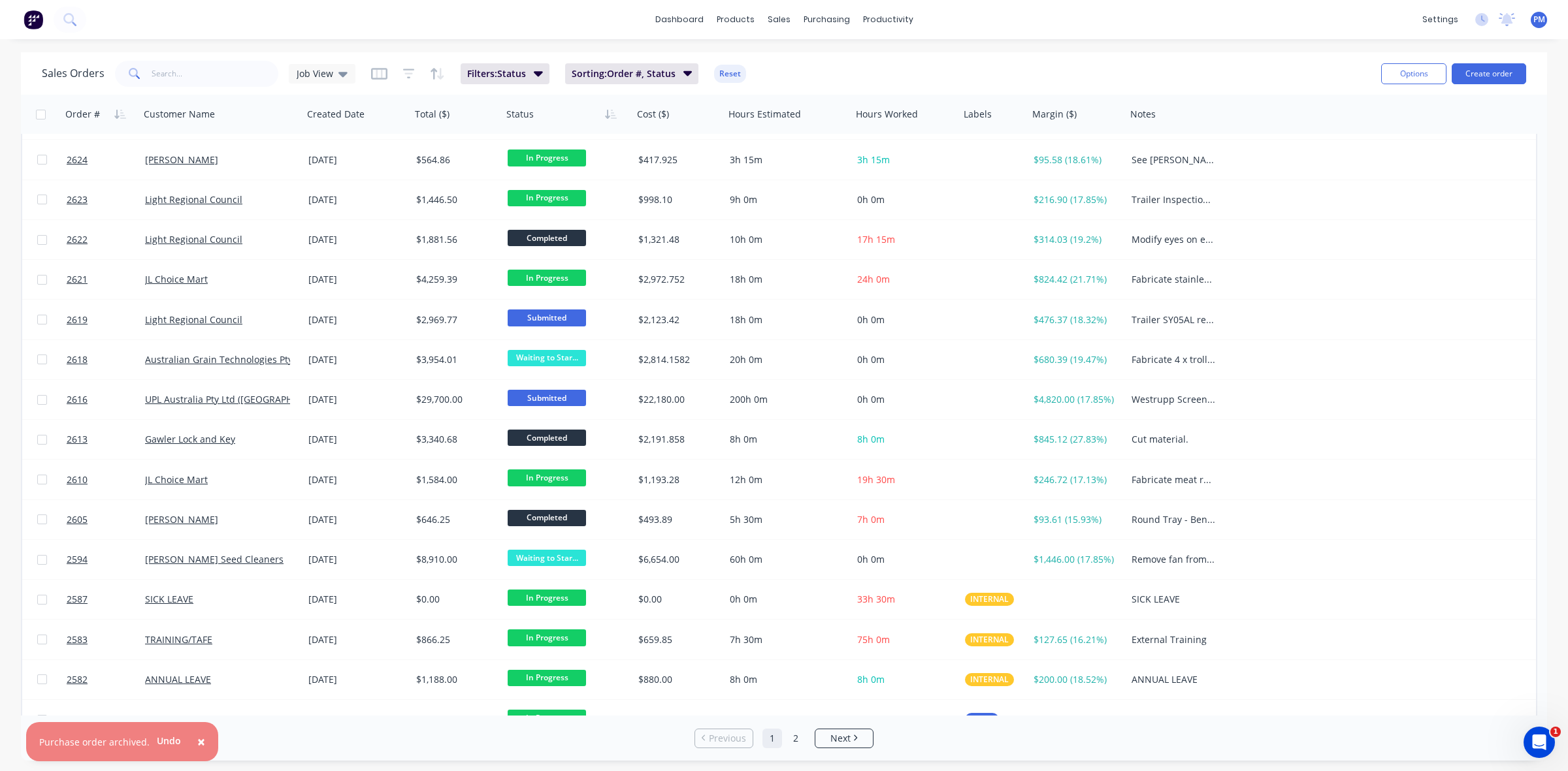
scroll to position [418, 0]
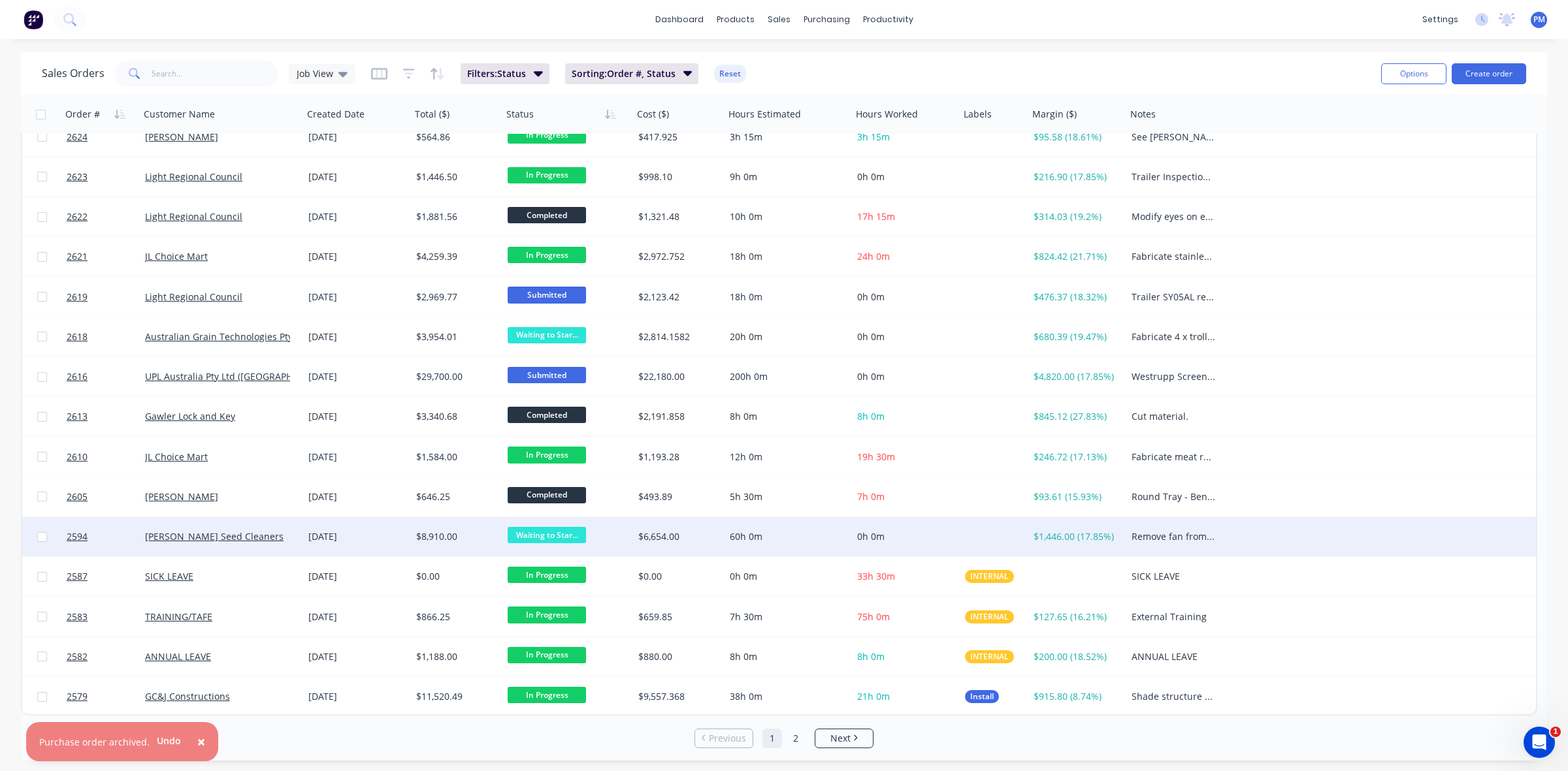
click at [549, 533] on span "Waiting to Star..." at bounding box center [547, 535] width 79 height 16
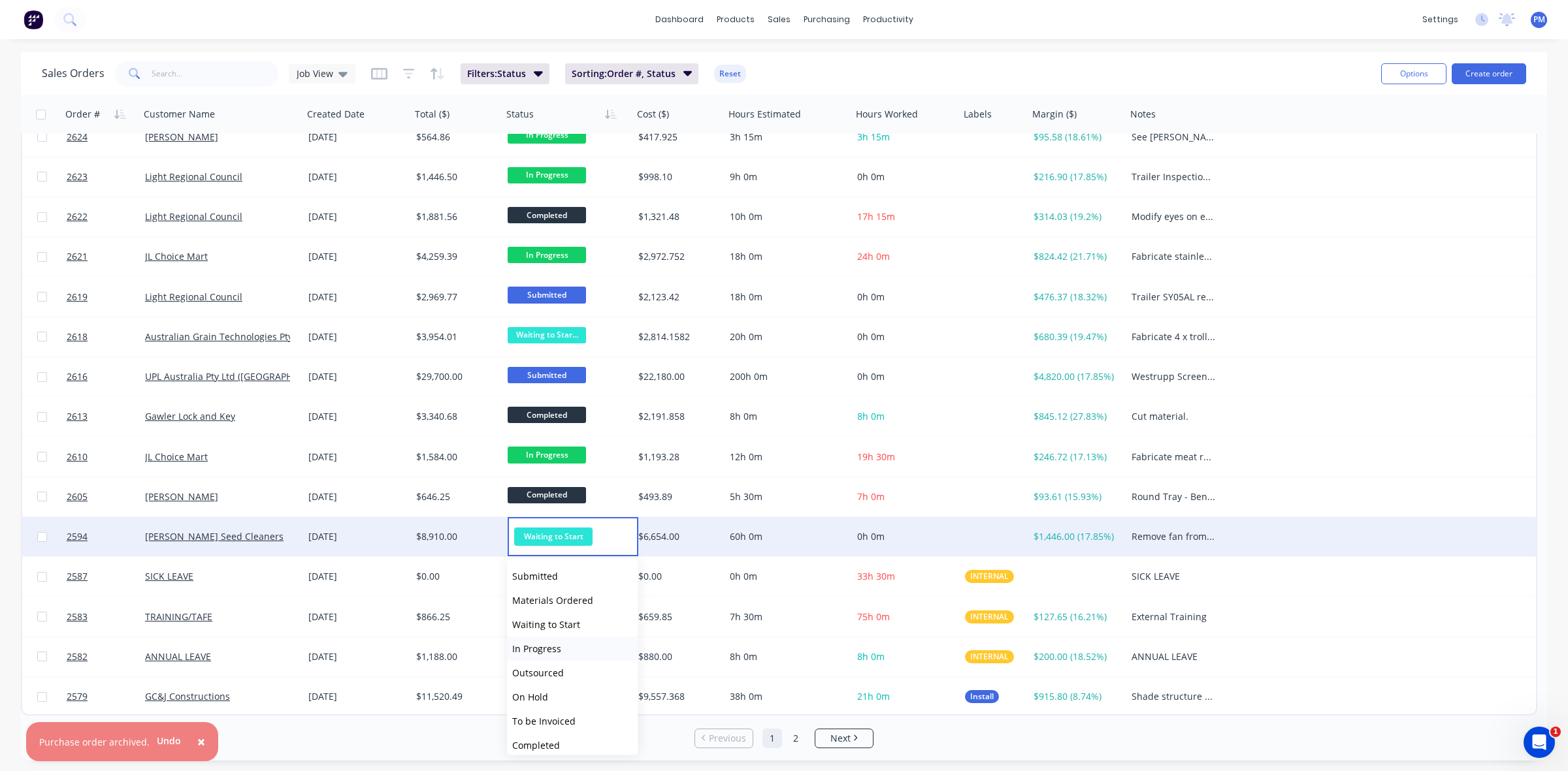
click at [538, 647] on span "In Progress" at bounding box center [537, 649] width 49 height 12
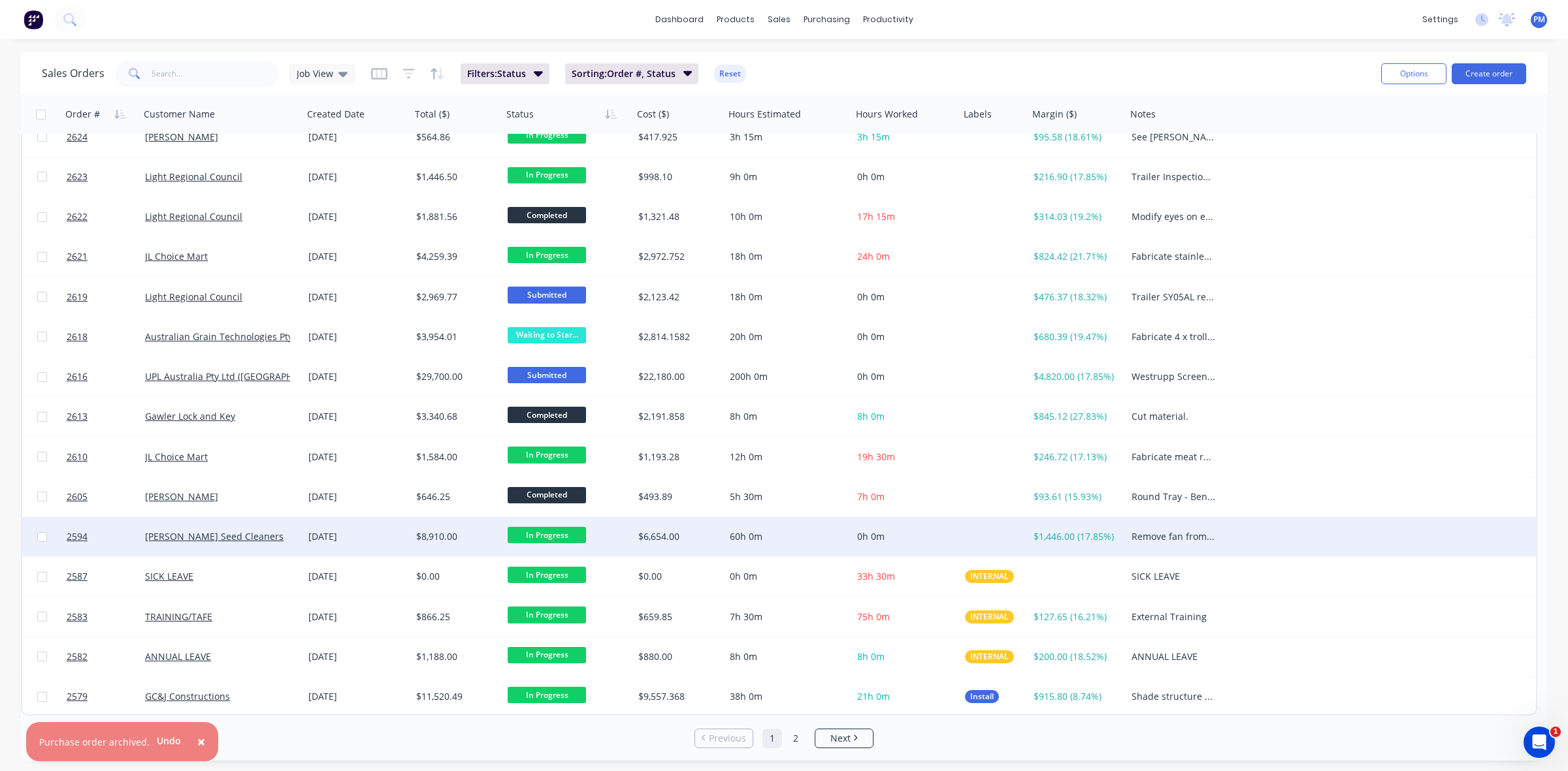
click at [197, 735] on span "×" at bounding box center [201, 742] width 8 height 18
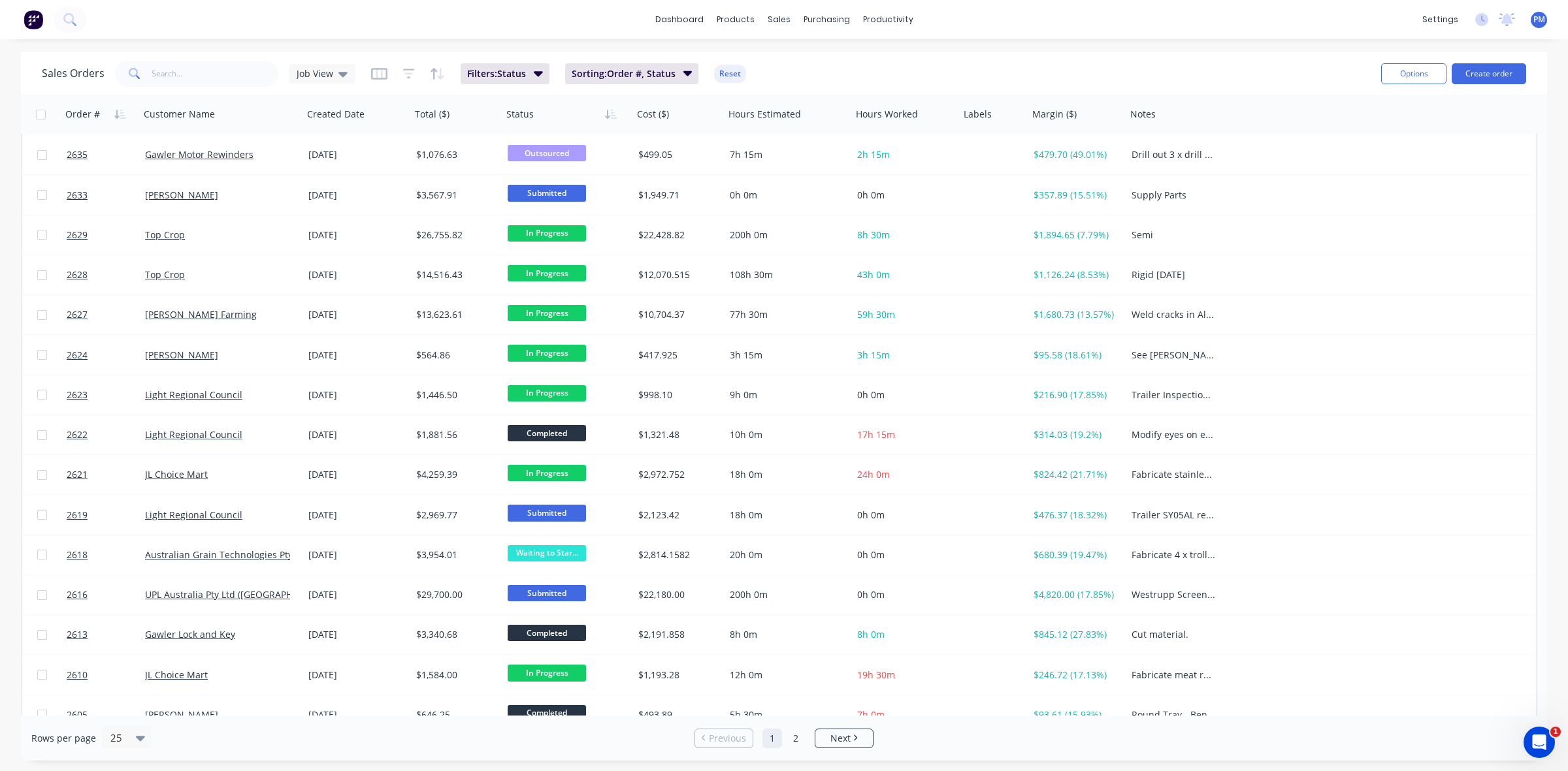
scroll to position [0, 0]
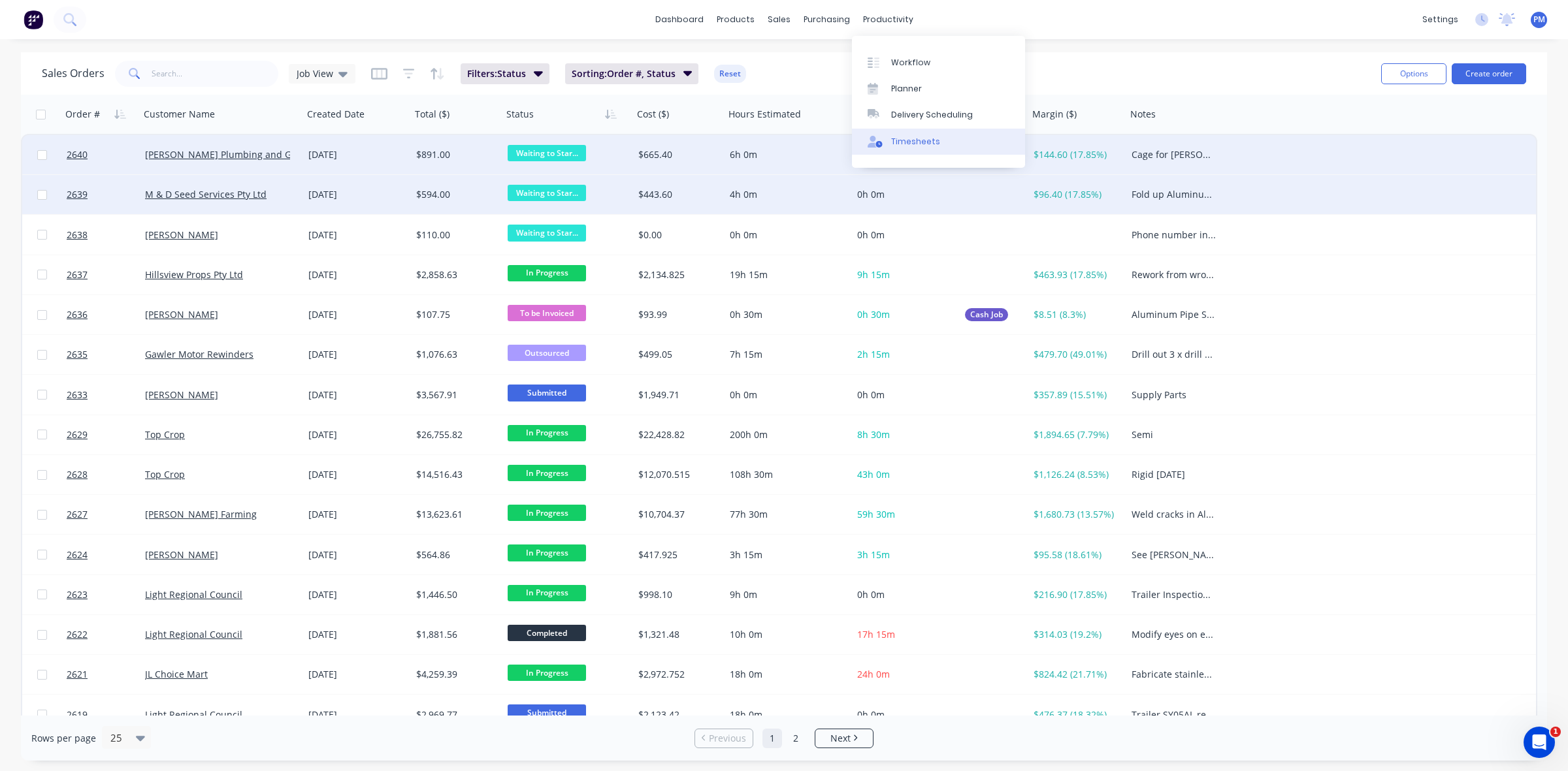
click at [916, 138] on div "Timesheets" at bounding box center [916, 141] width 49 height 12
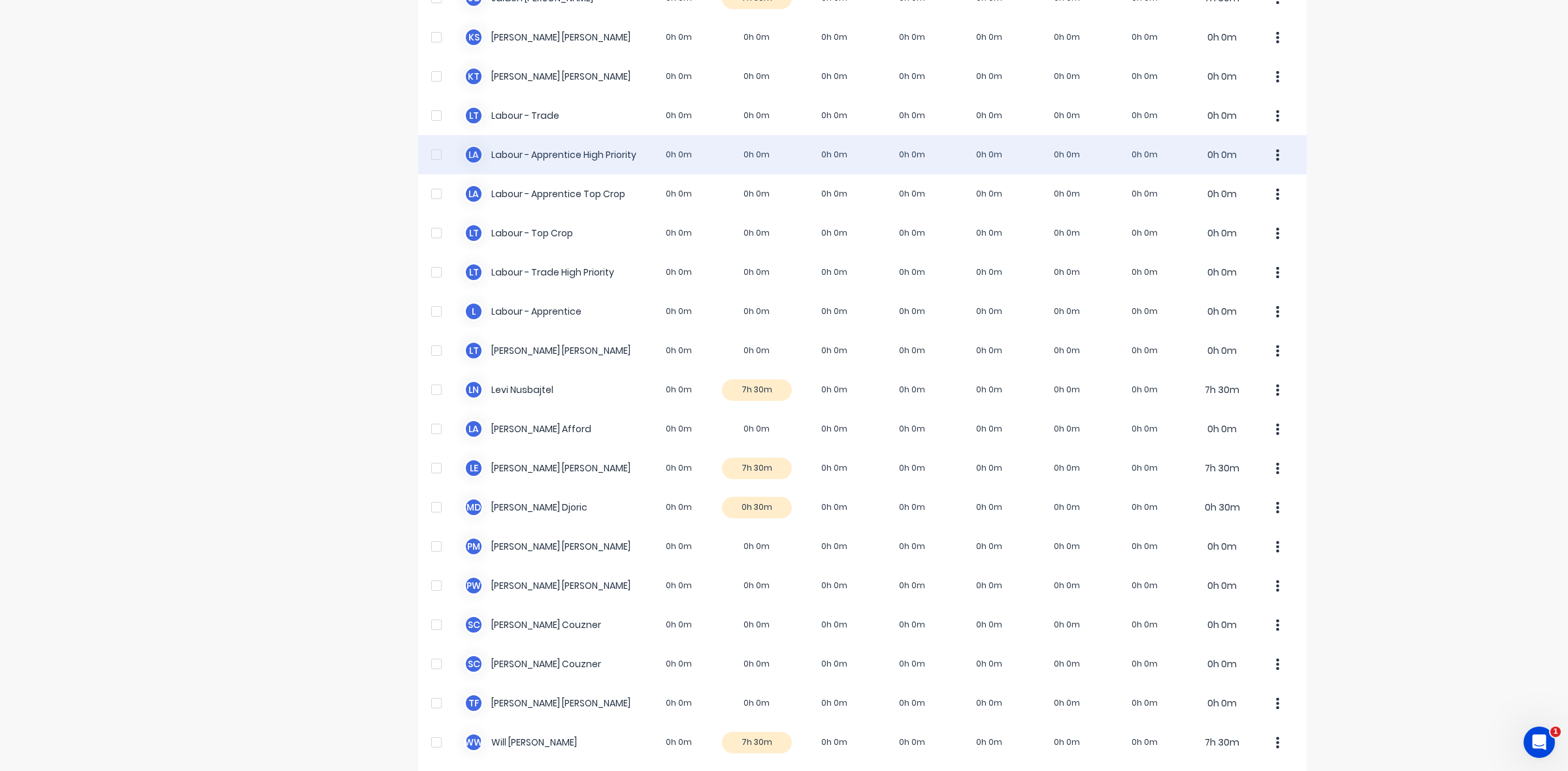
scroll to position [325, 0]
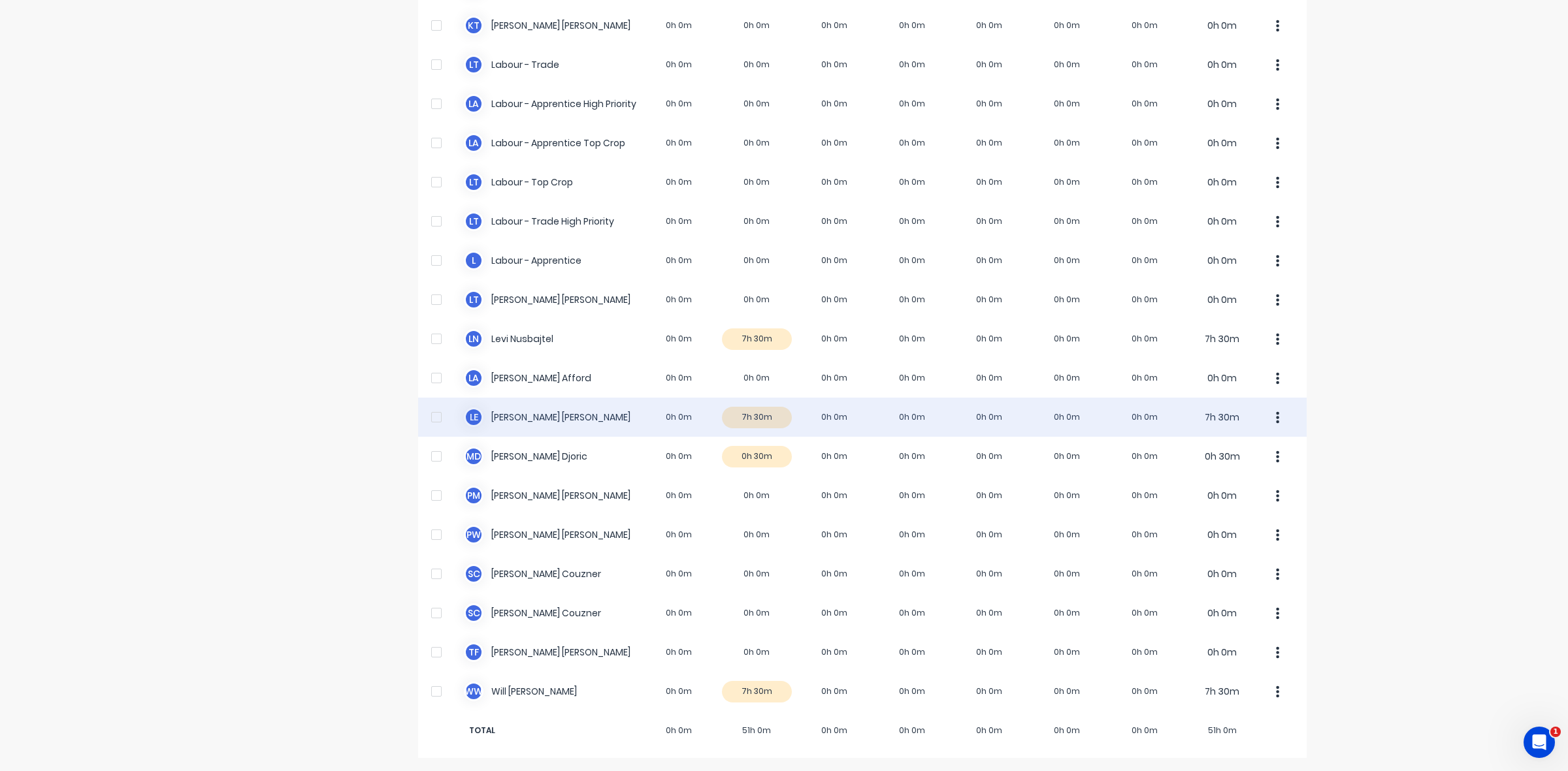
click at [775, 418] on div "L E Luke Ellis 0h 0m 7h 30m 0h 0m 0h 0m 0h 0m 0h 0m 0h 0m 7h 30m" at bounding box center [862, 417] width 888 height 39
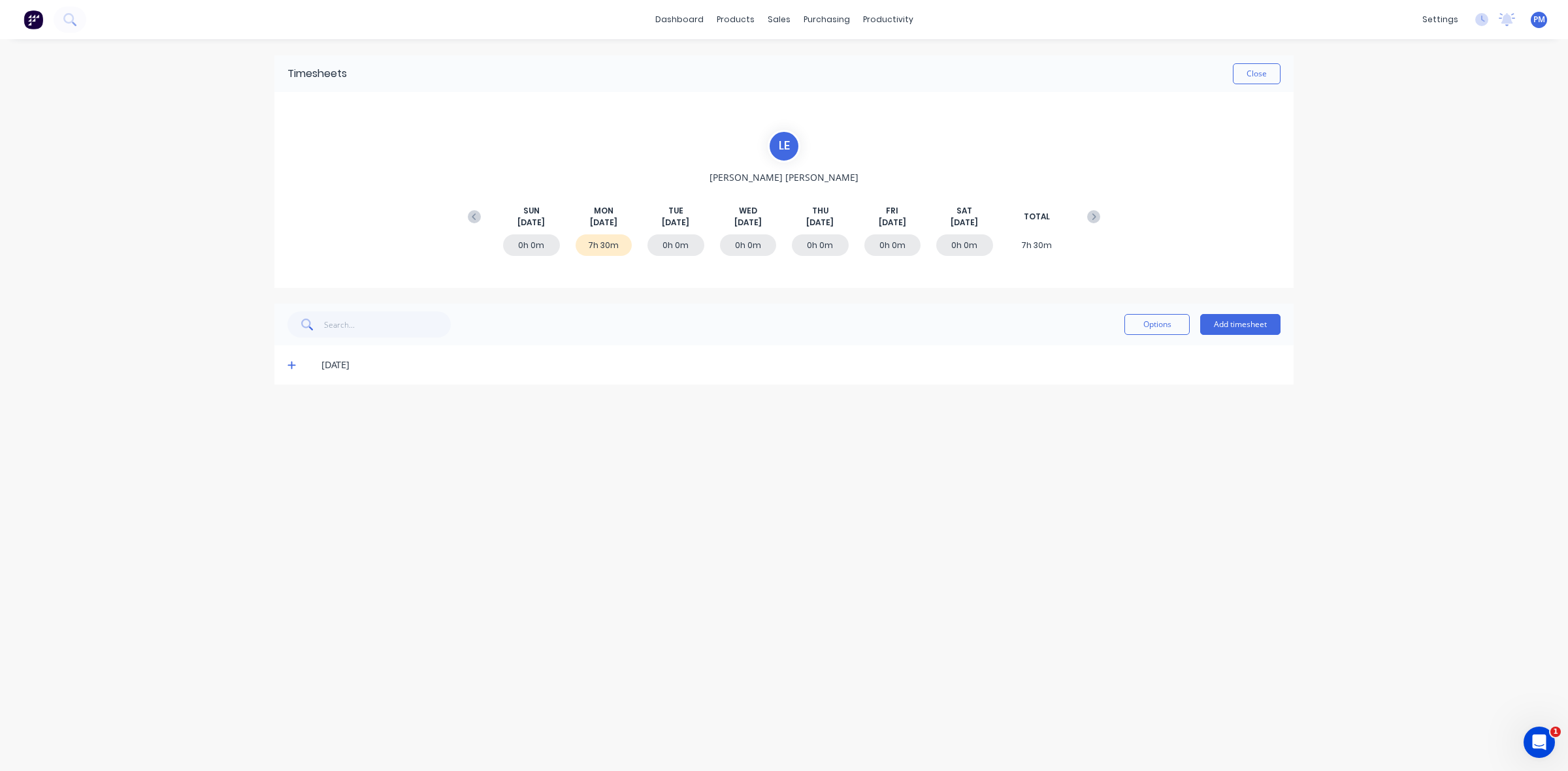
click at [290, 365] on icon at bounding box center [291, 365] width 8 height 8
click at [290, 367] on icon at bounding box center [292, 365] width 8 height 9
click at [1264, 77] on button "Close" at bounding box center [1256, 74] width 48 height 21
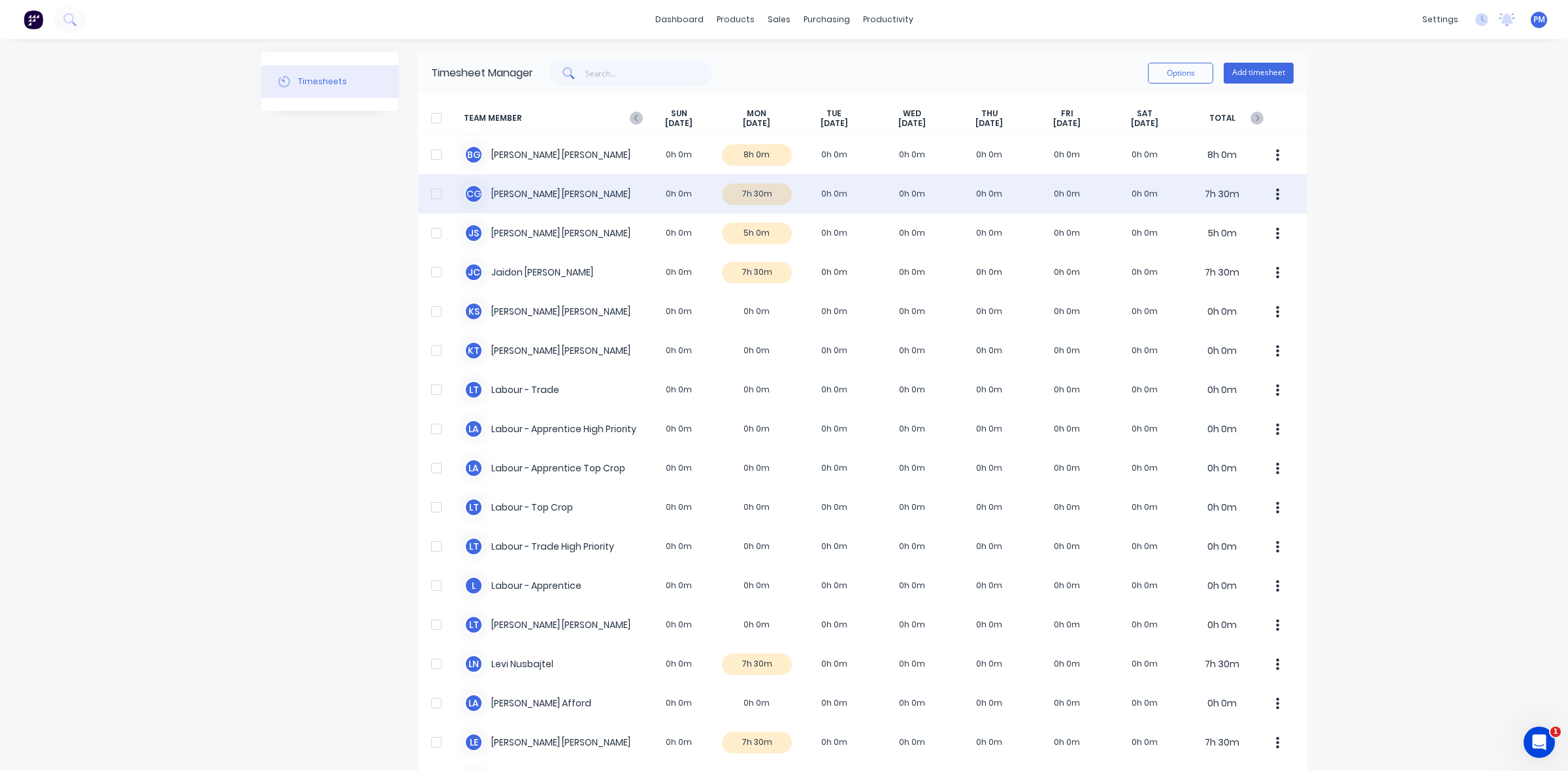
click at [775, 196] on div "C G Clayton Gilbert 0h 0m 7h 30m 0h 0m 0h 0m 0h 0m 0h 0m 0h 0m 7h 30m" at bounding box center [862, 193] width 888 height 39
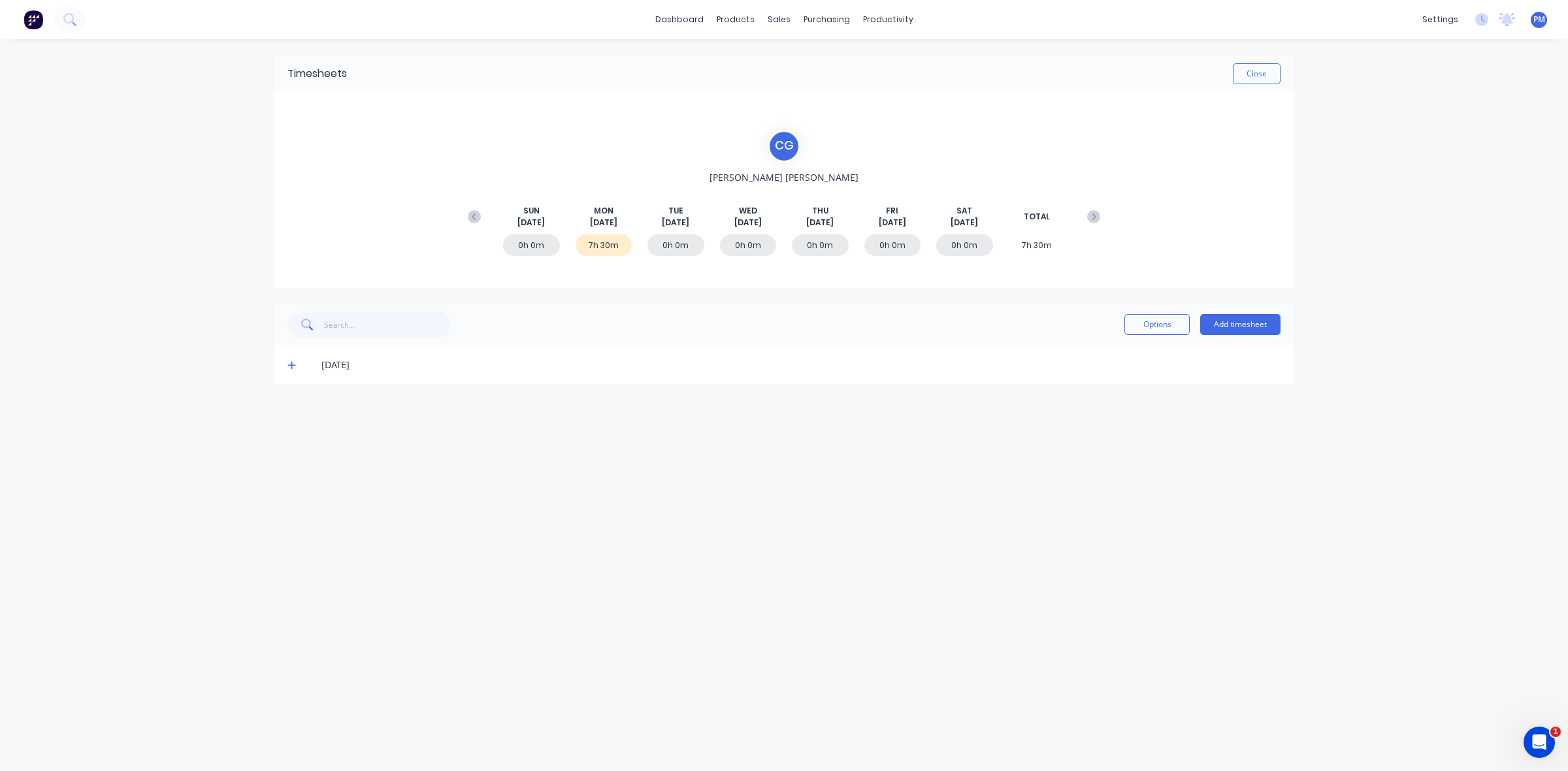
click at [289, 367] on icon at bounding box center [292, 365] width 8 height 9
click at [1262, 79] on button "Close" at bounding box center [1256, 74] width 48 height 21
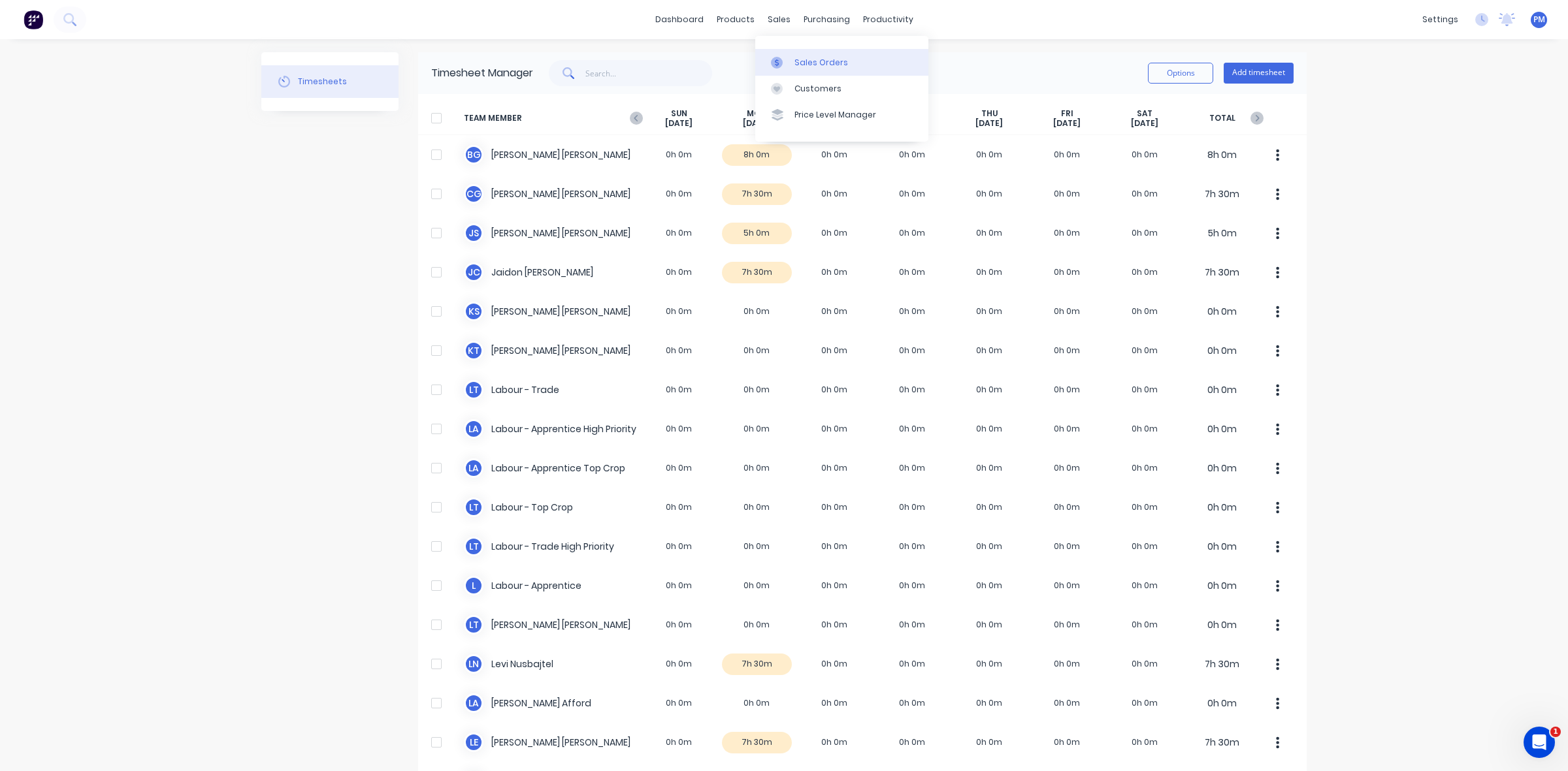
click at [795, 57] on div "Sales Orders" at bounding box center [821, 62] width 53 height 12
